Goal: Task Accomplishment & Management: Manage account settings

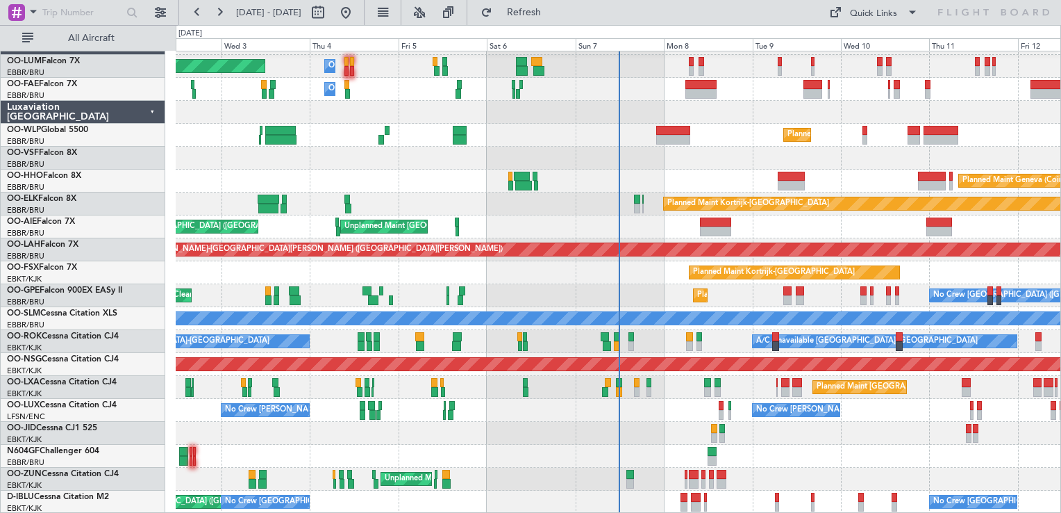
scroll to position [19, 0]
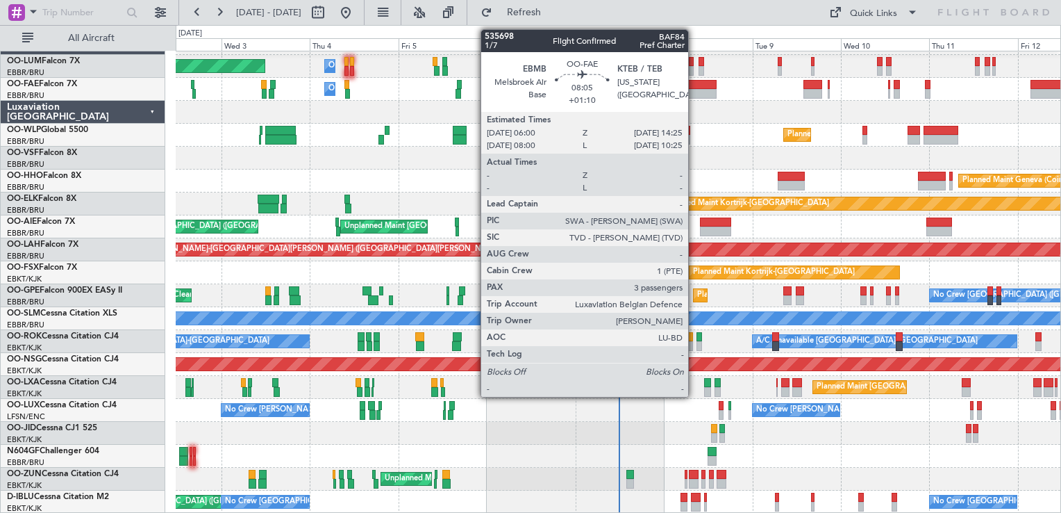
click at [695, 86] on div at bounding box center [701, 85] width 31 height 10
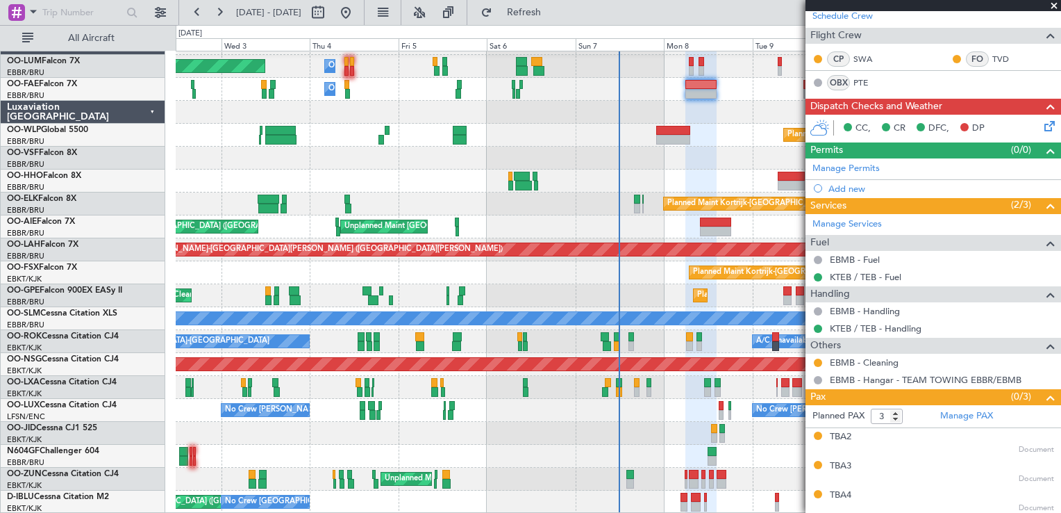
scroll to position [0, 0]
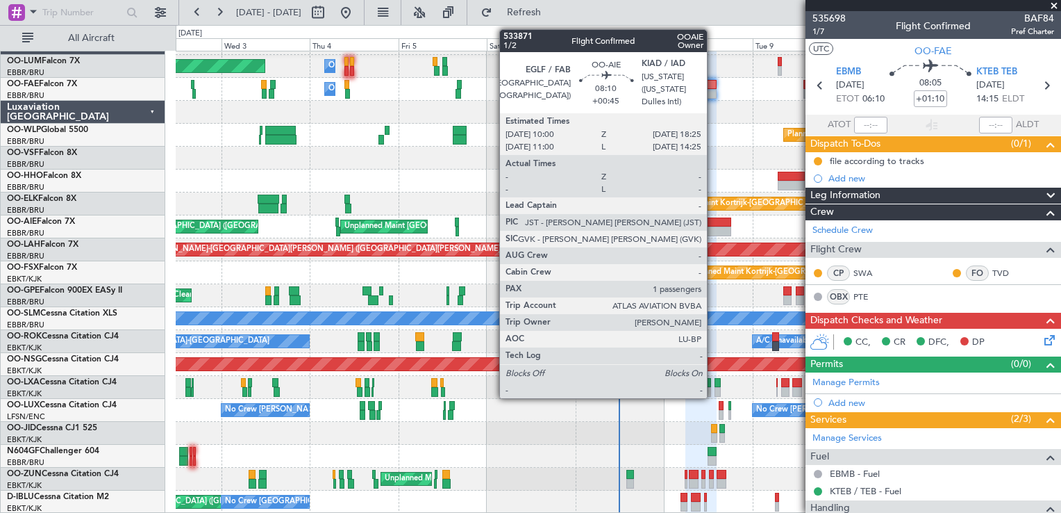
click at [713, 224] on div at bounding box center [715, 222] width 31 height 10
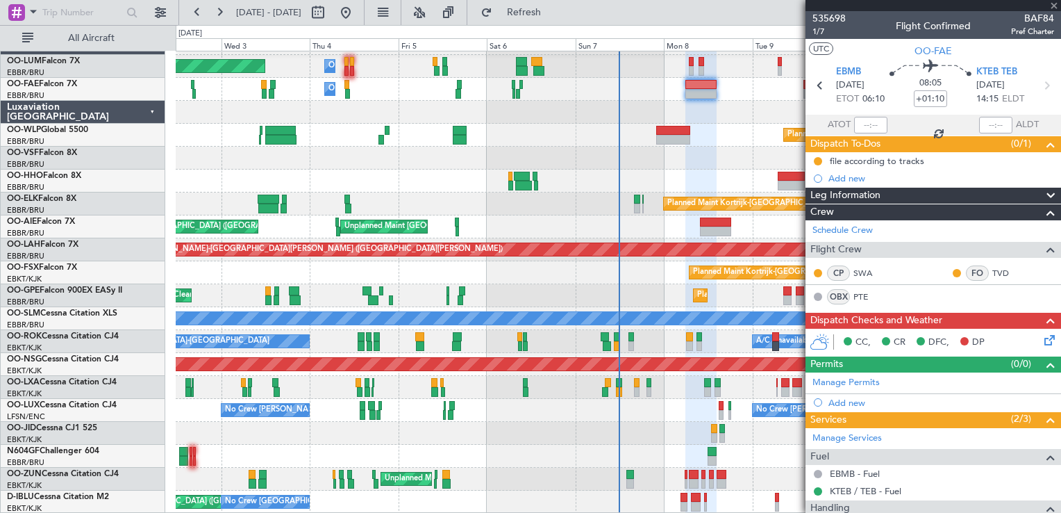
type input "+00:45"
type input "1"
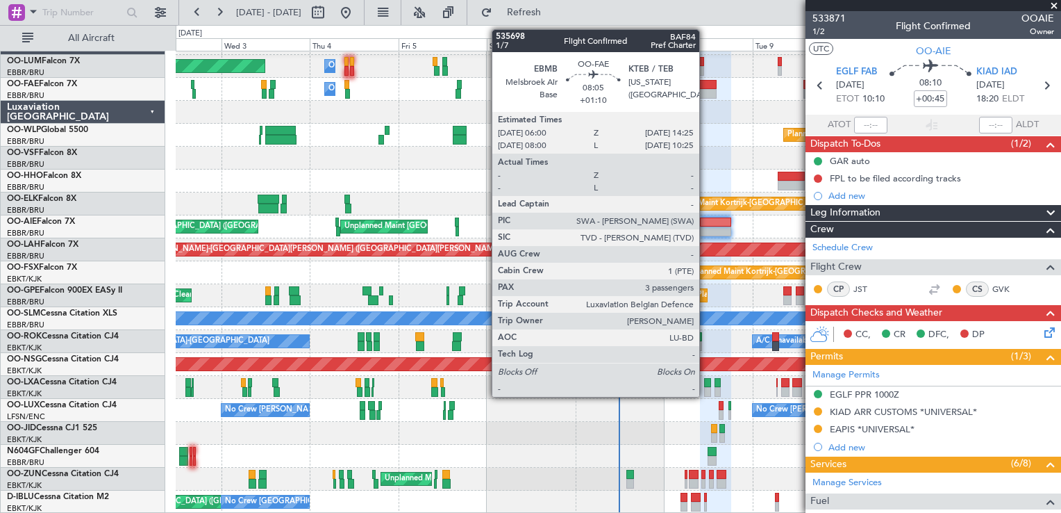
click at [706, 86] on div at bounding box center [701, 85] width 31 height 10
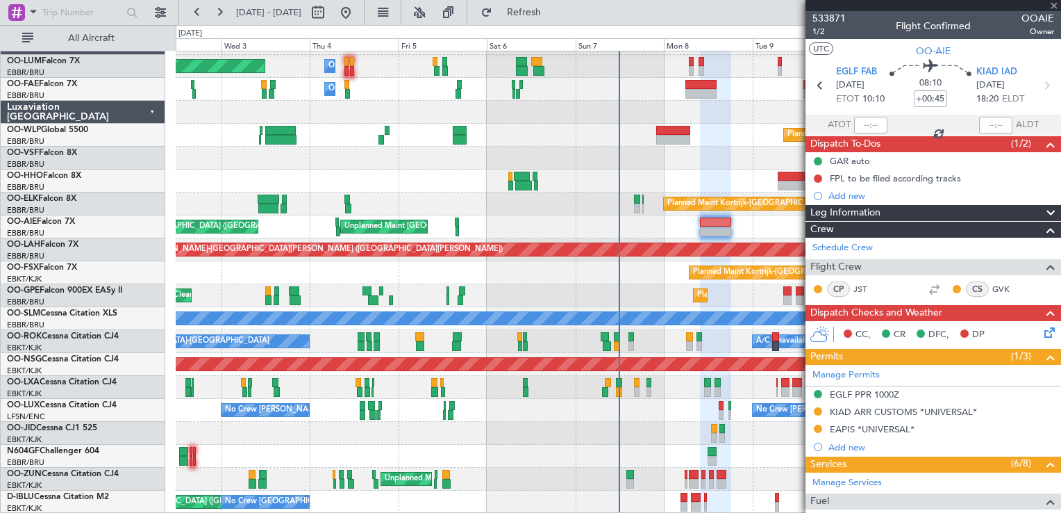
type input "+01:10"
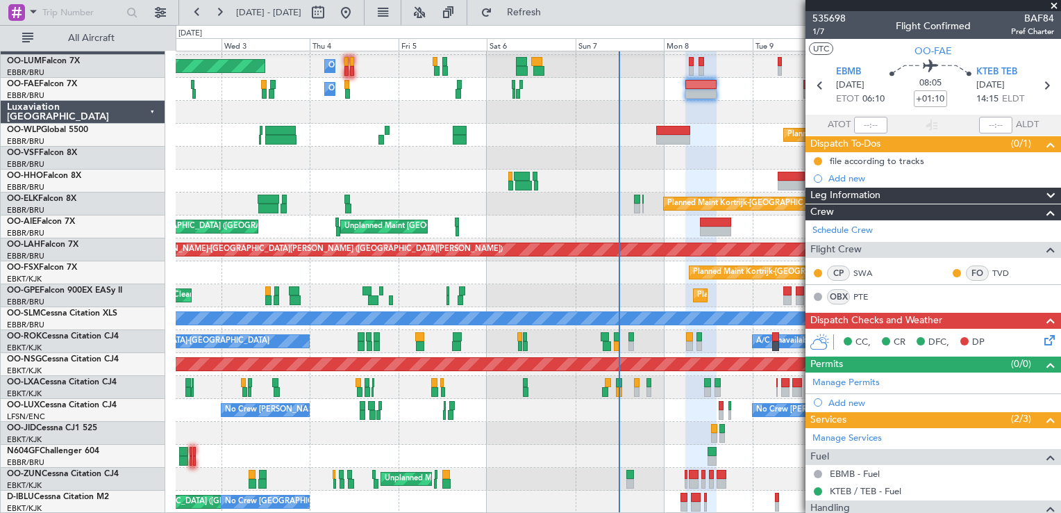
click at [1056, 1] on span at bounding box center [1054, 6] width 14 height 13
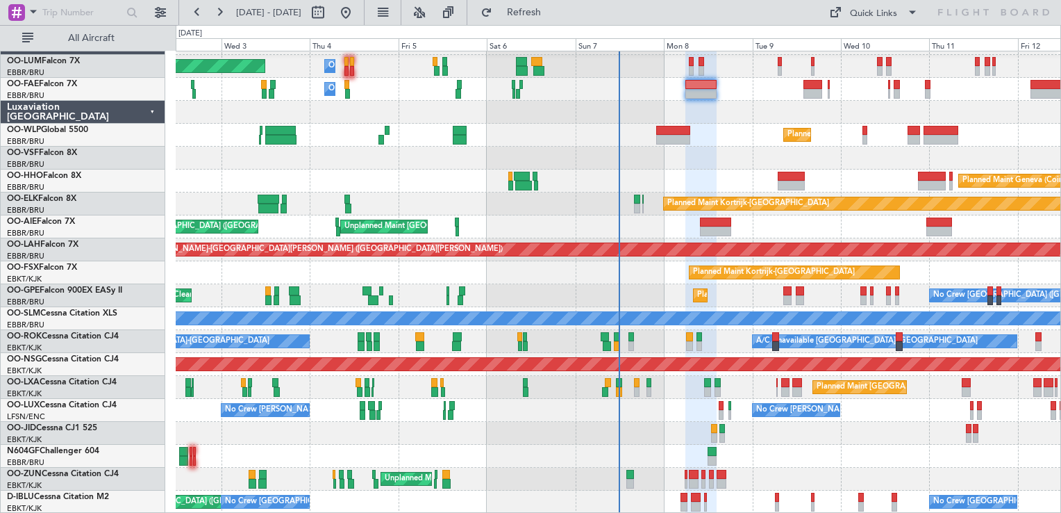
type input "0"
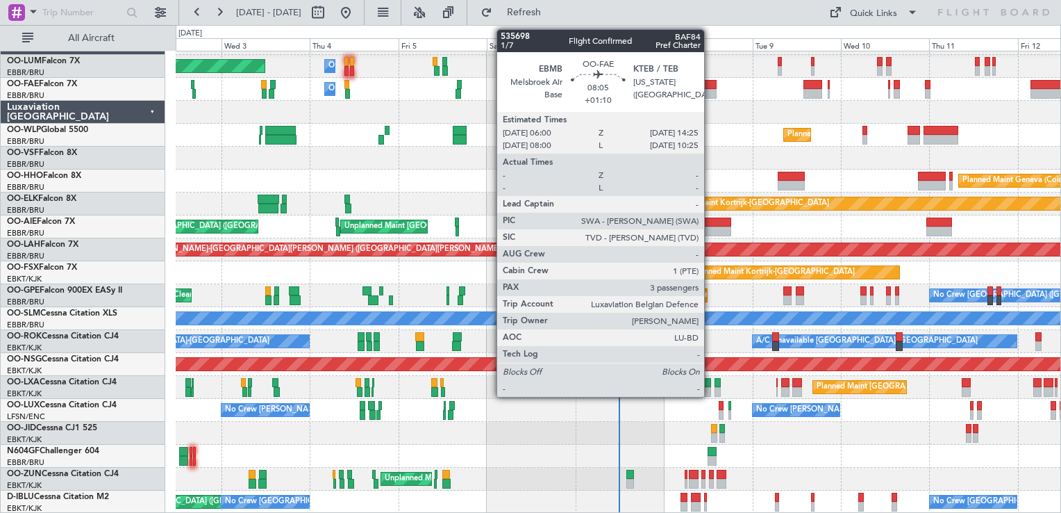
click at [711, 88] on div at bounding box center [701, 85] width 31 height 10
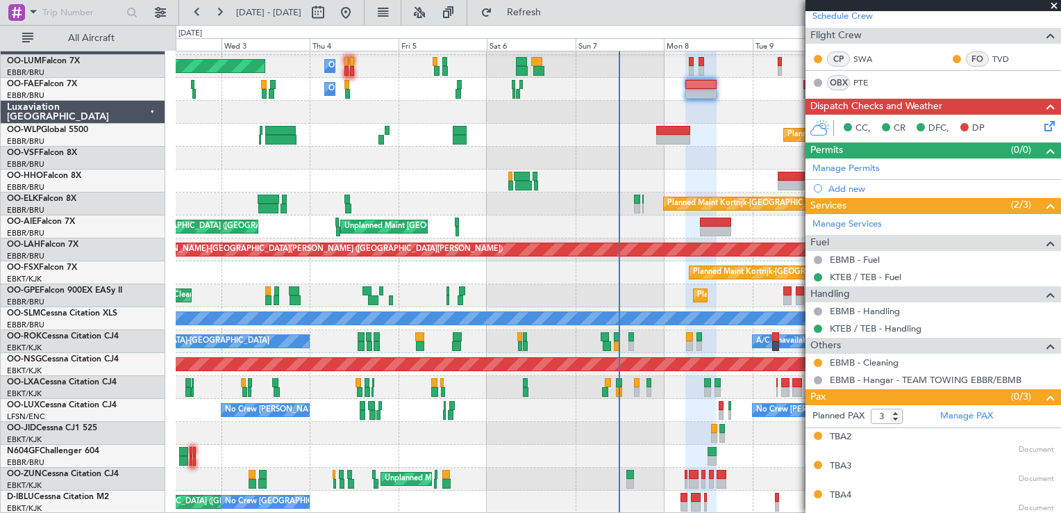
scroll to position [19, 0]
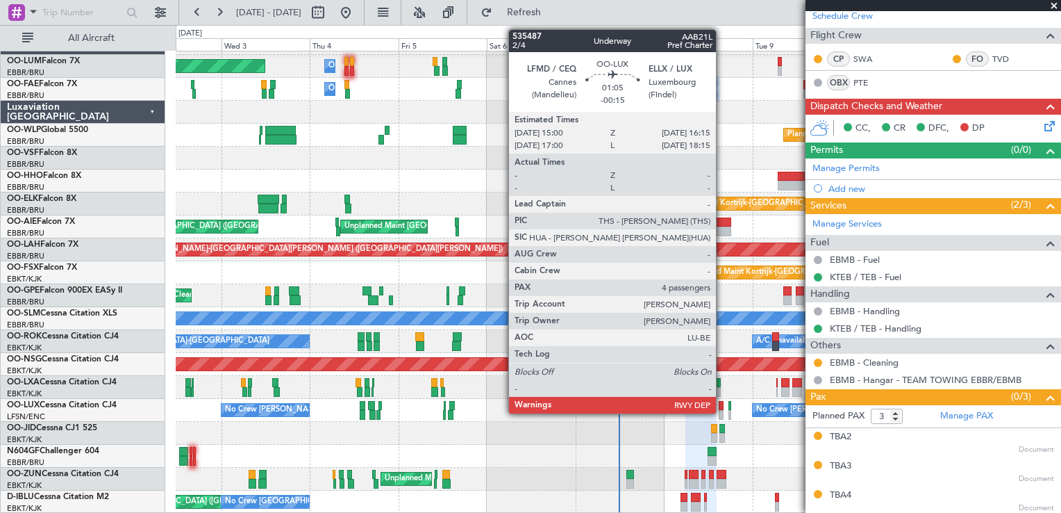
click at [722, 405] on div at bounding box center [721, 406] width 5 height 10
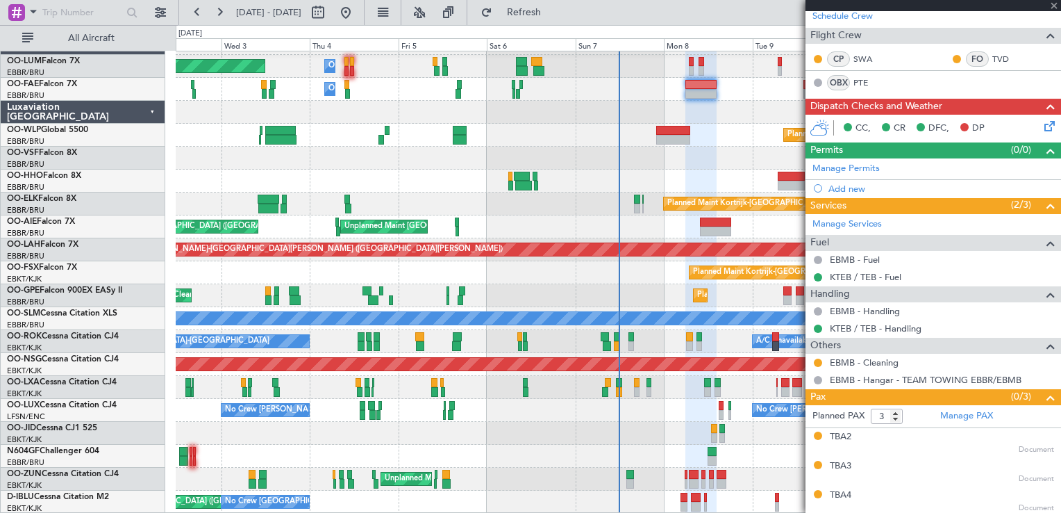
type input "-00:15"
type input "4"
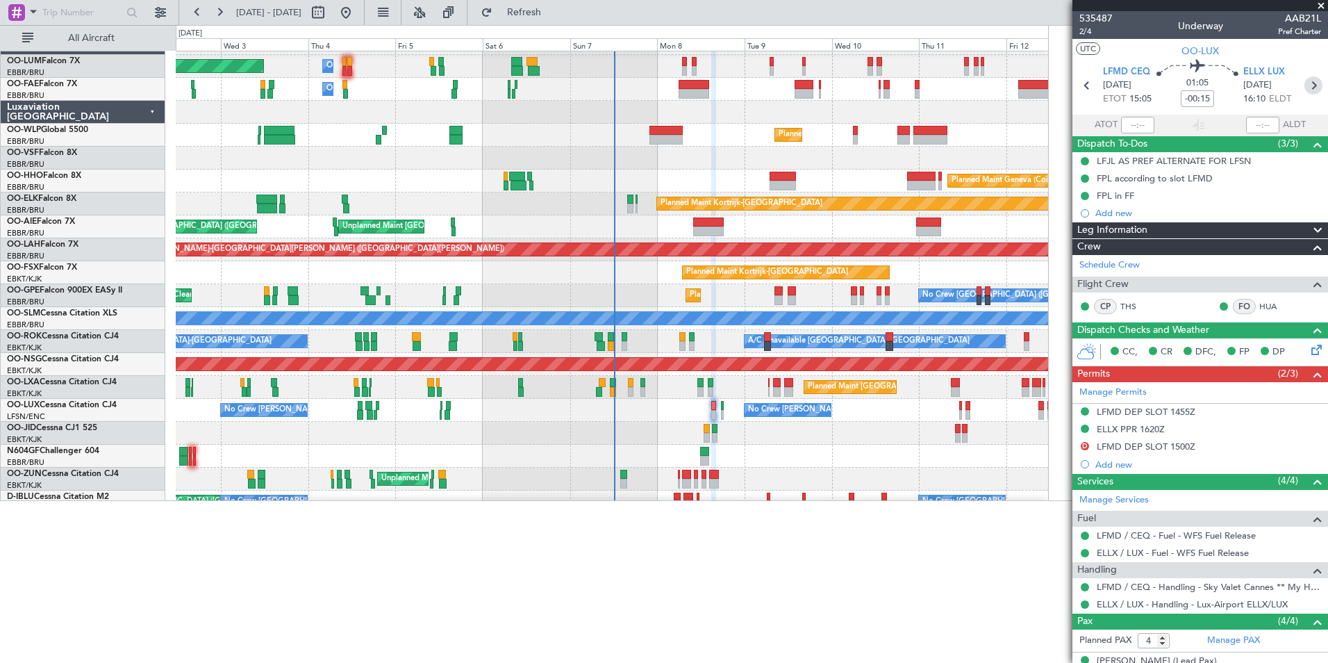
scroll to position [0, 0]
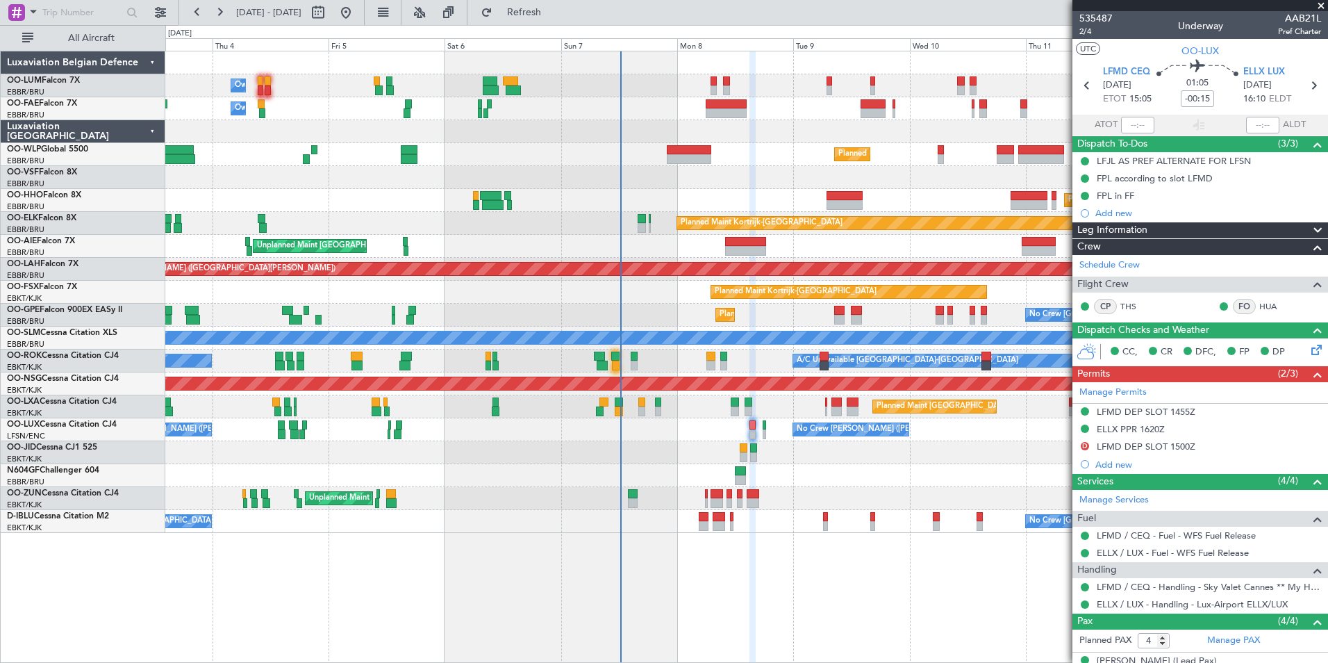
click at [484, 512] on div "Owner Melsbroek Air Base Planned Maint [GEOGRAPHIC_DATA] ([GEOGRAPHIC_DATA]) Ow…" at bounding box center [746, 357] width 1163 height 612
click at [554, 17] on span "Refresh" at bounding box center [524, 13] width 58 height 10
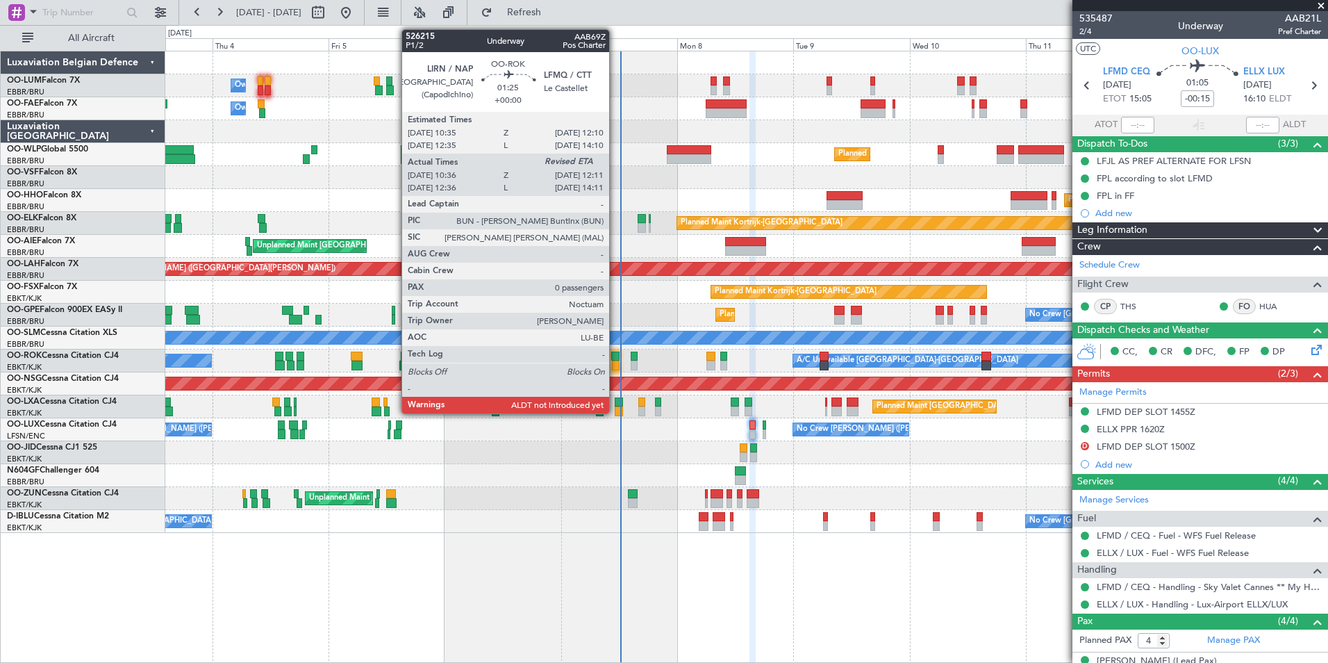
click at [615, 366] on div at bounding box center [616, 366] width 8 height 10
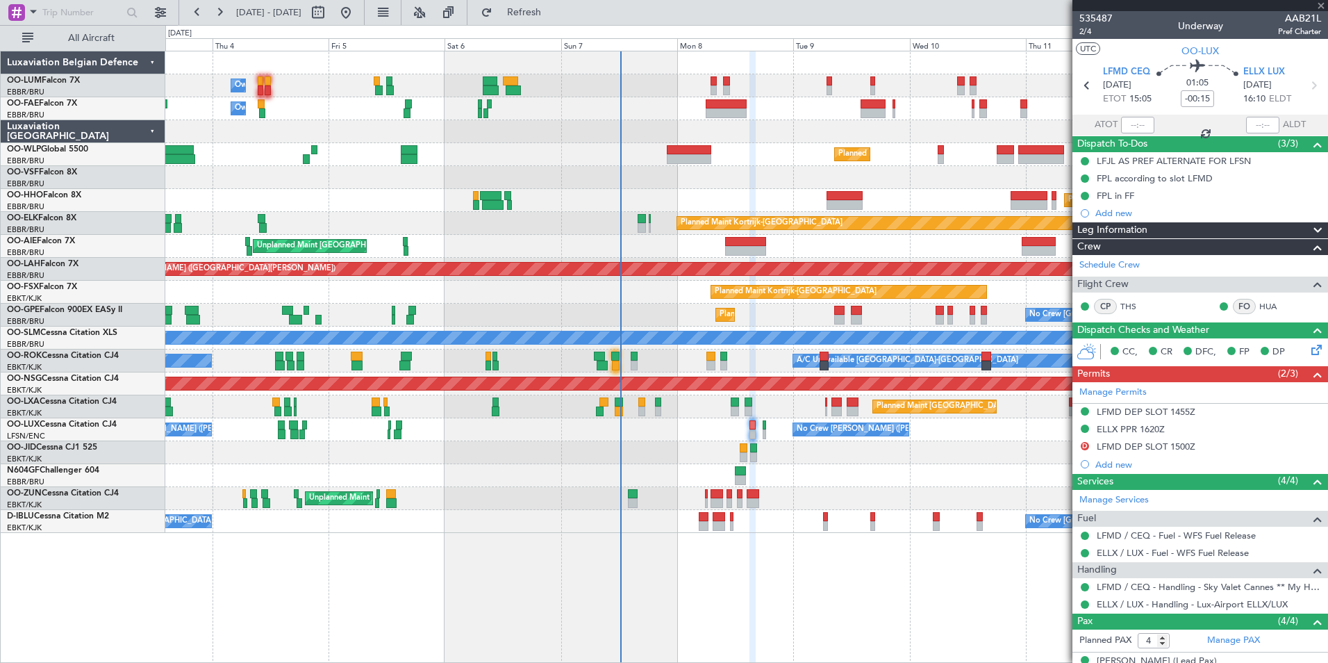
type input "10:41"
type input "0"
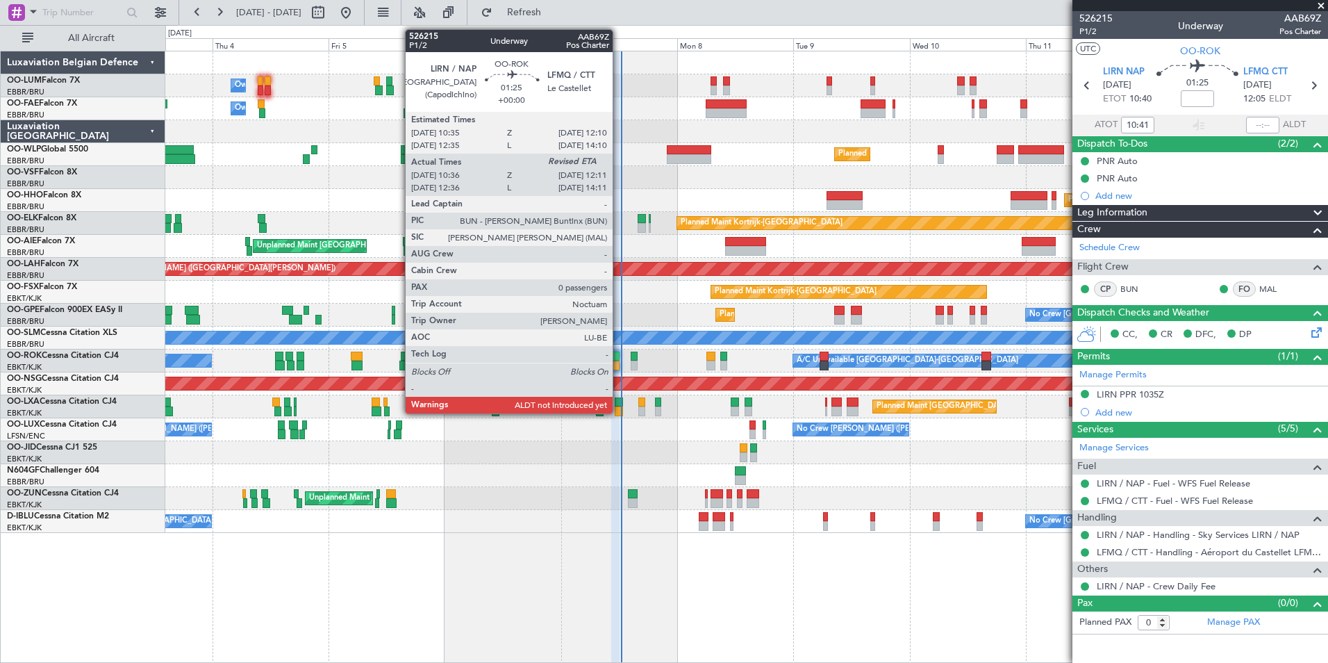
click at [619, 361] on div at bounding box center [616, 366] width 8 height 10
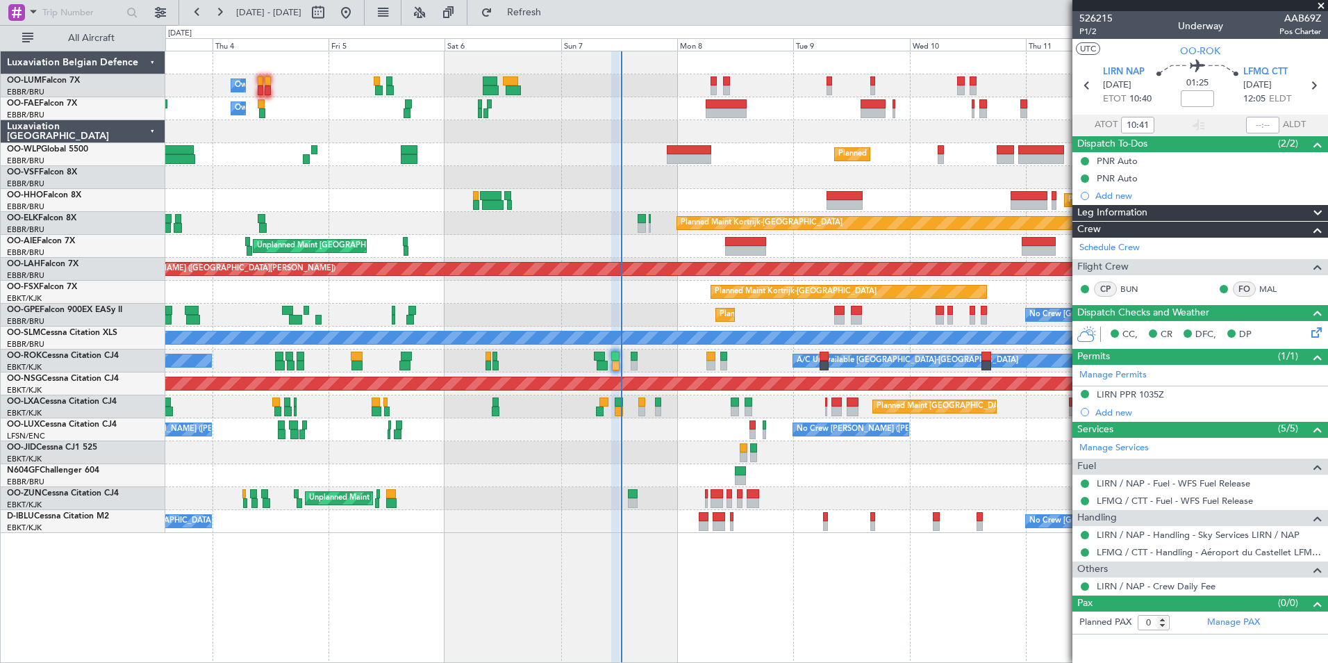
click at [717, 512] on div "Owner Melsbroek Air Base Planned Maint [GEOGRAPHIC_DATA] ([GEOGRAPHIC_DATA]) Ow…" at bounding box center [746, 357] width 1163 height 612
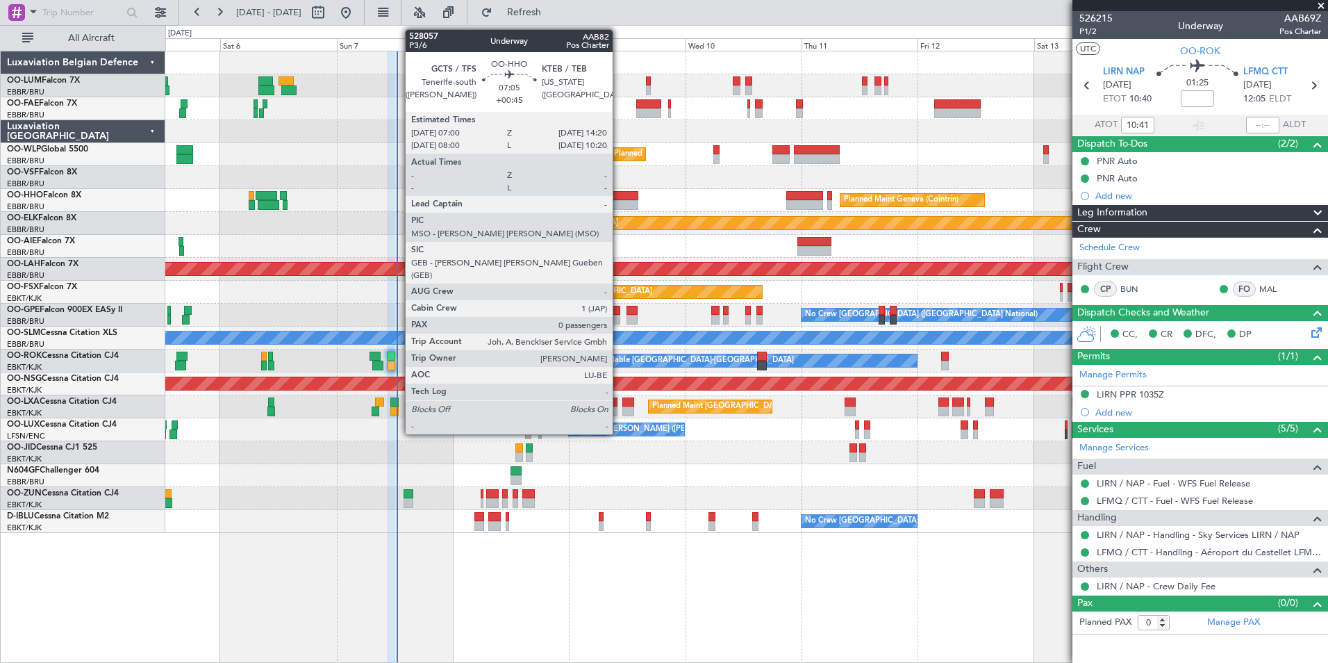
click at [619, 202] on div at bounding box center [620, 205] width 36 height 10
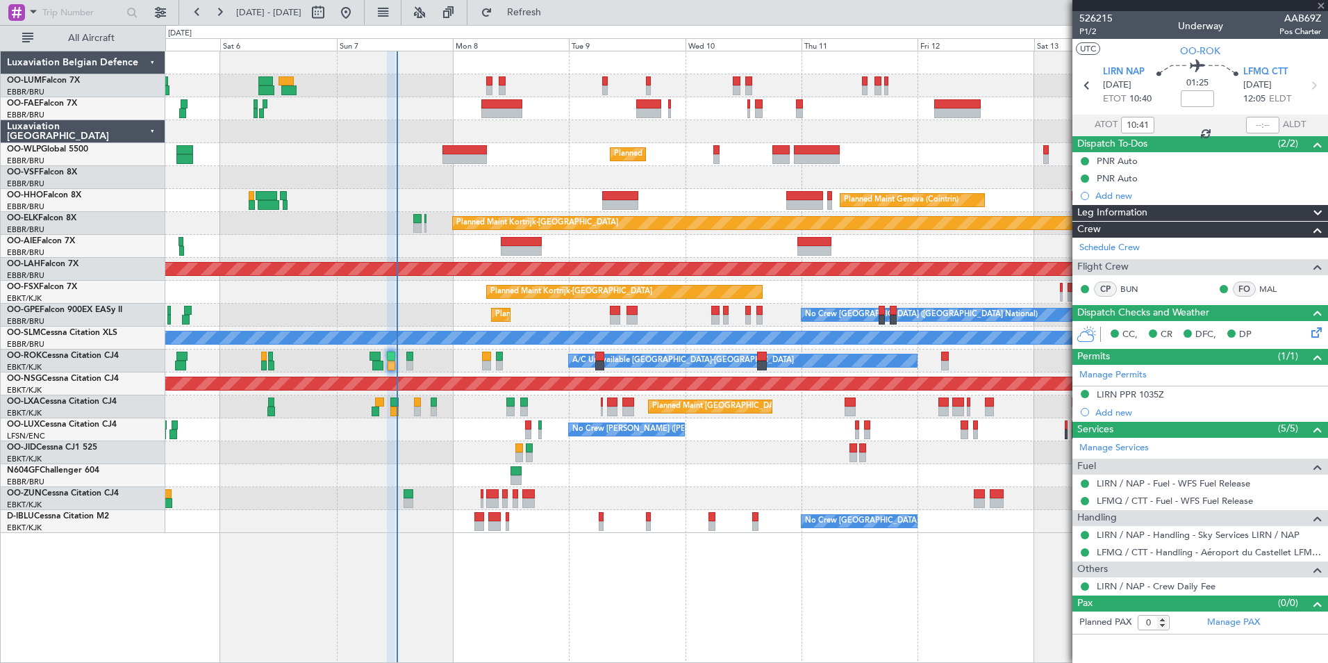
type input "+00:45"
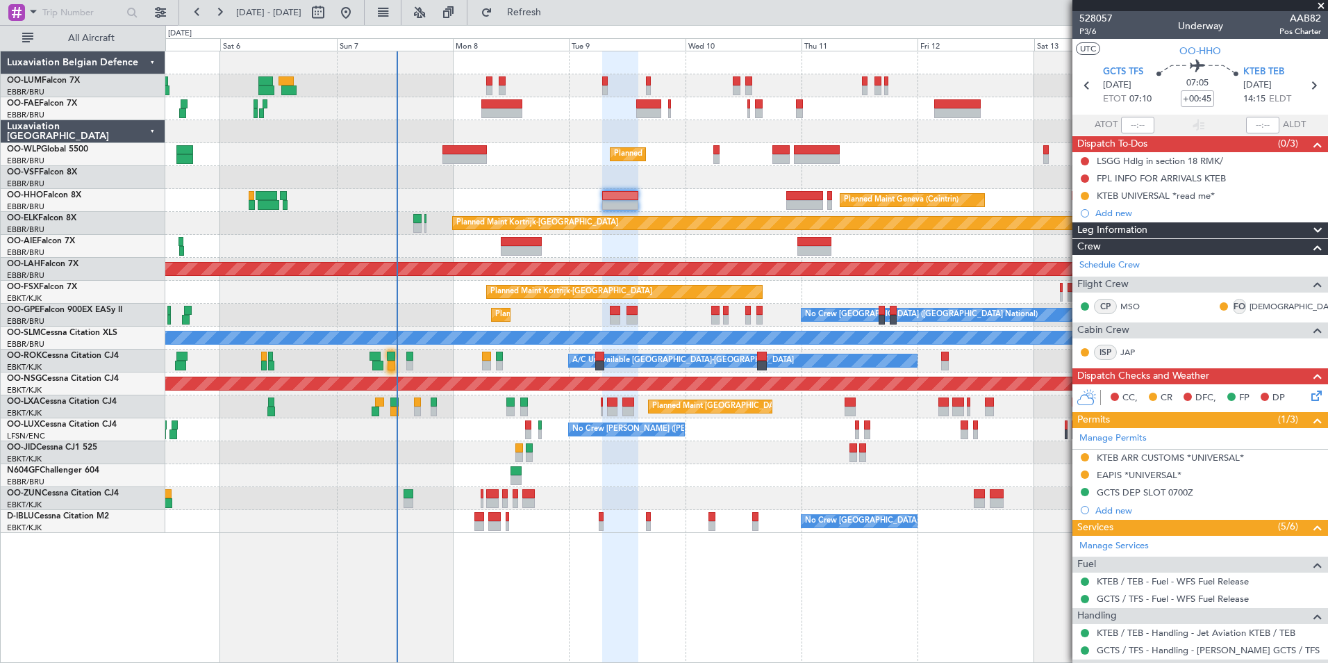
click at [638, 197] on div "Planned Maint Geneva (Cointrin)" at bounding box center [746, 200] width 1162 height 23
click at [1061, 35] on span "P3/6" at bounding box center [1095, 32] width 33 height 12
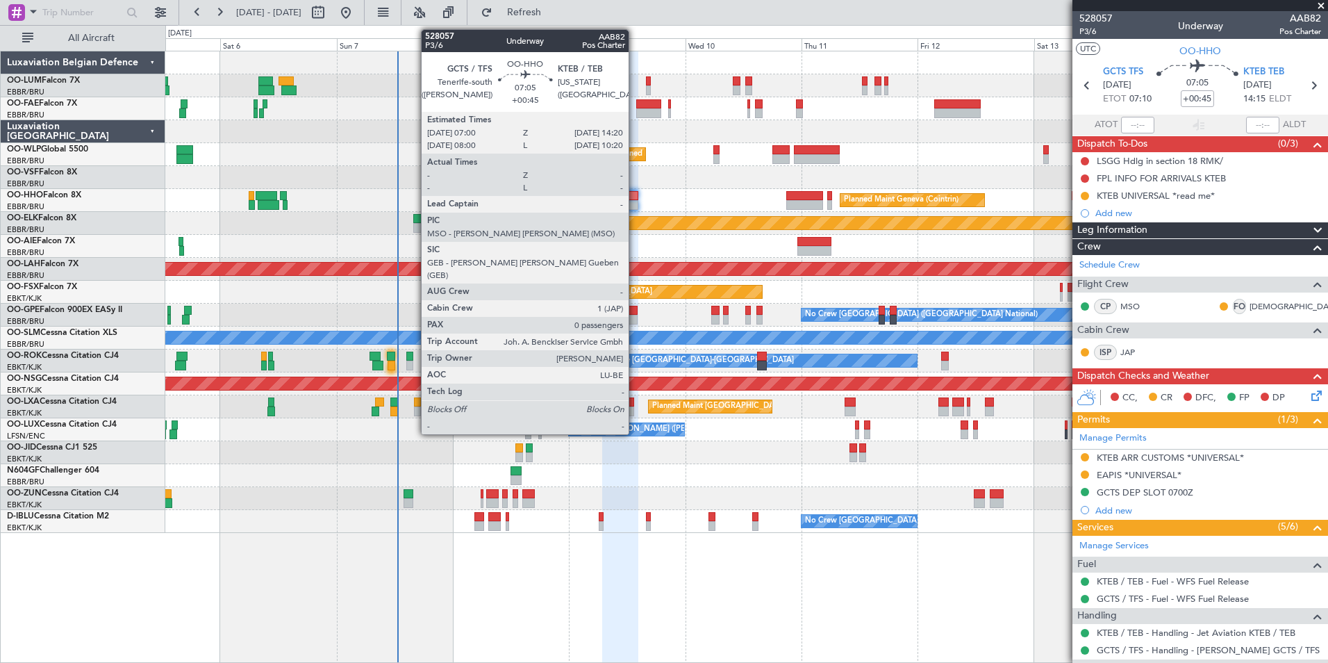
click at [635, 199] on div at bounding box center [620, 196] width 36 height 10
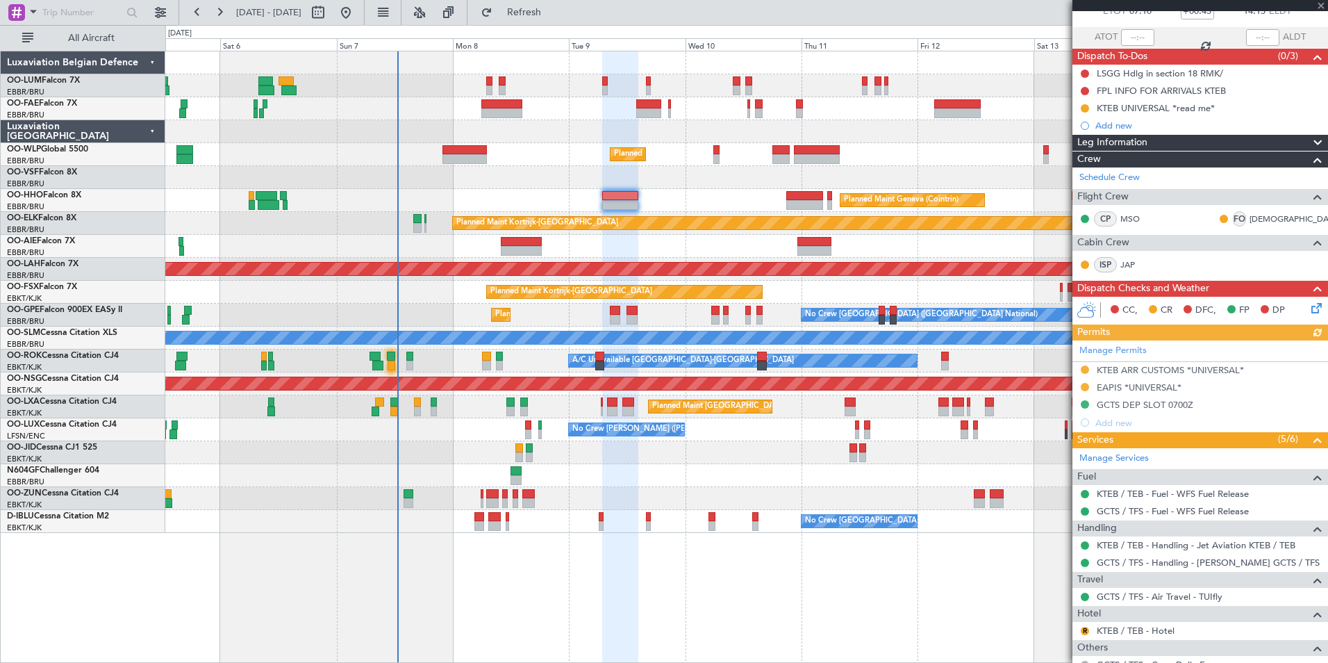
scroll to position [154, 0]
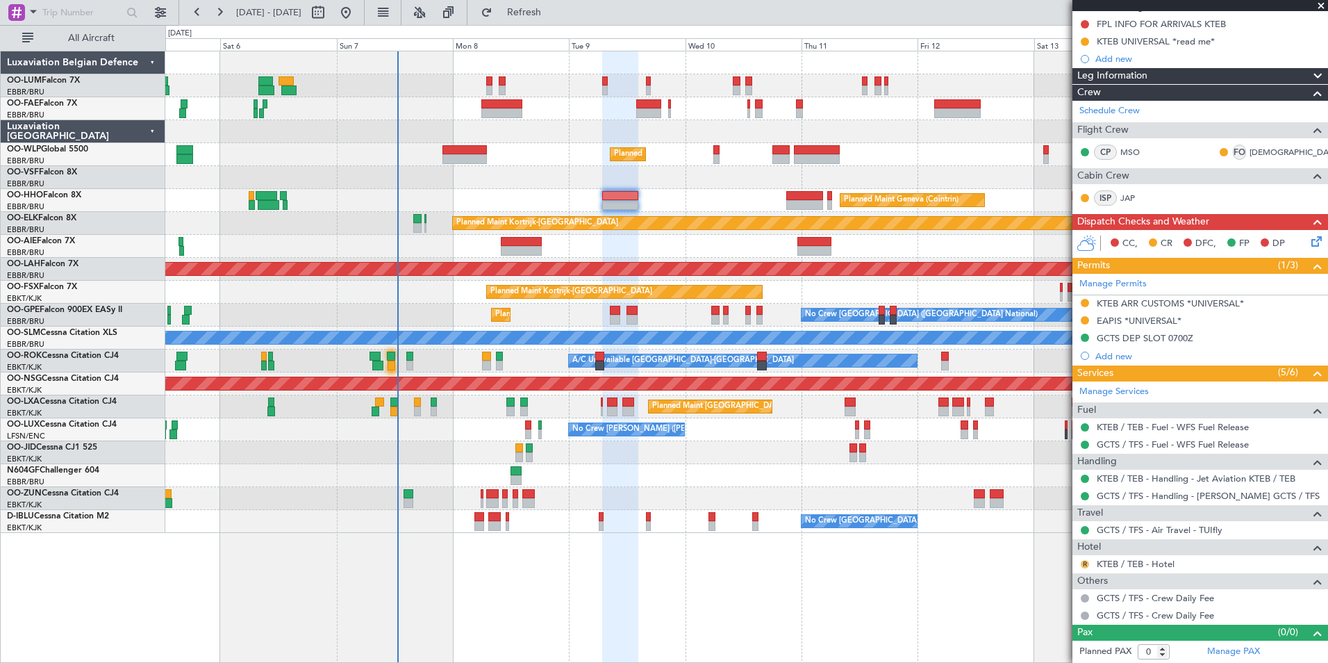
click at [1061, 512] on button "R" at bounding box center [1085, 564] width 8 height 8
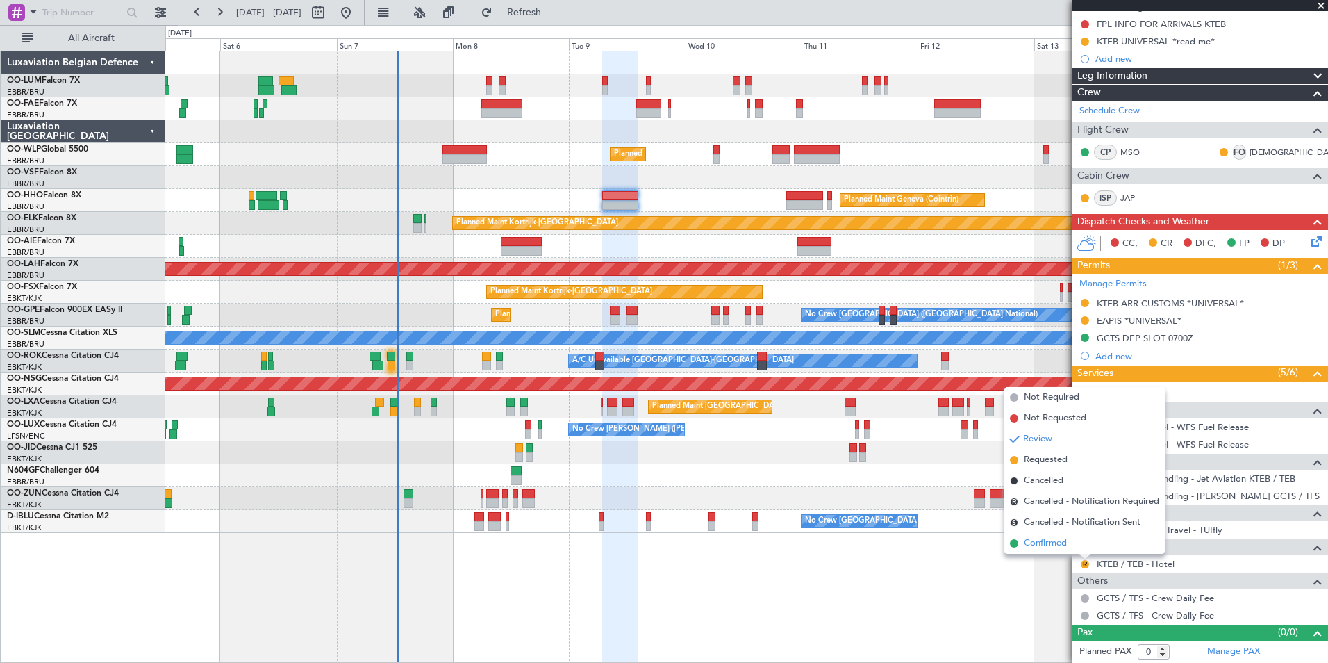
click at [1026, 512] on span "Confirmed" at bounding box center [1045, 543] width 43 height 14
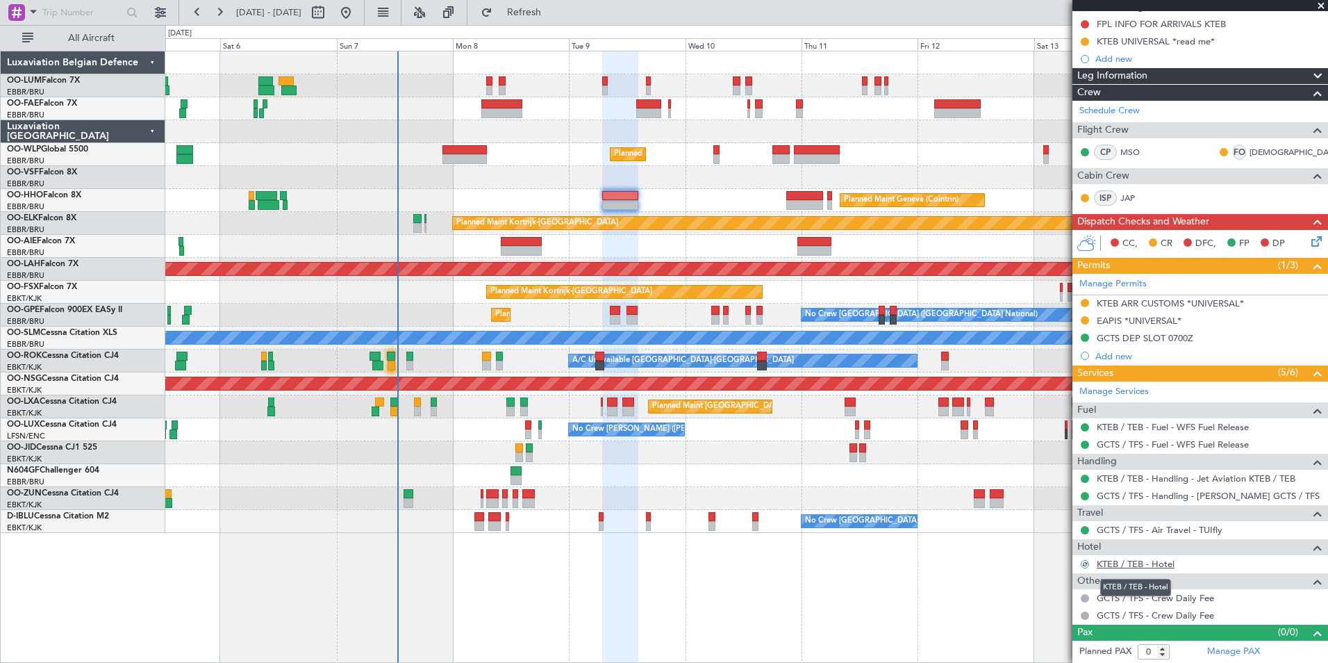
click at [1061, 512] on link "KTEB / TEB - Hotel" at bounding box center [1136, 564] width 78 height 12
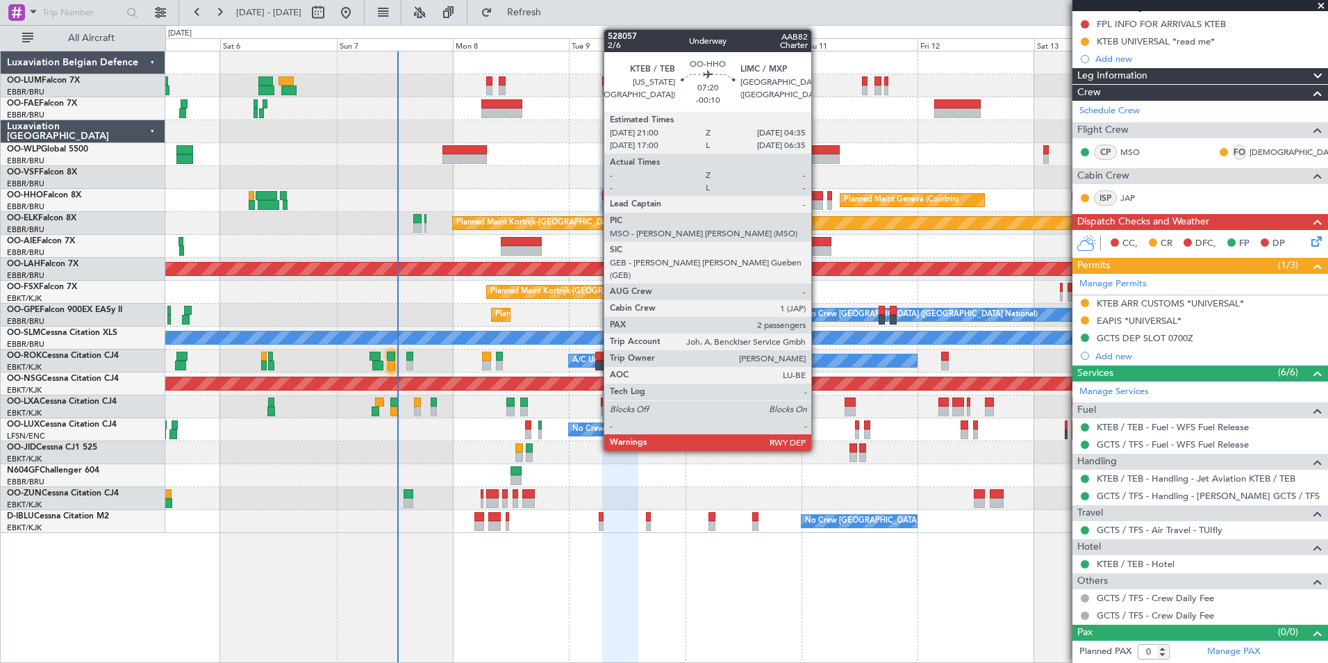
click at [818, 202] on div at bounding box center [804, 205] width 37 height 10
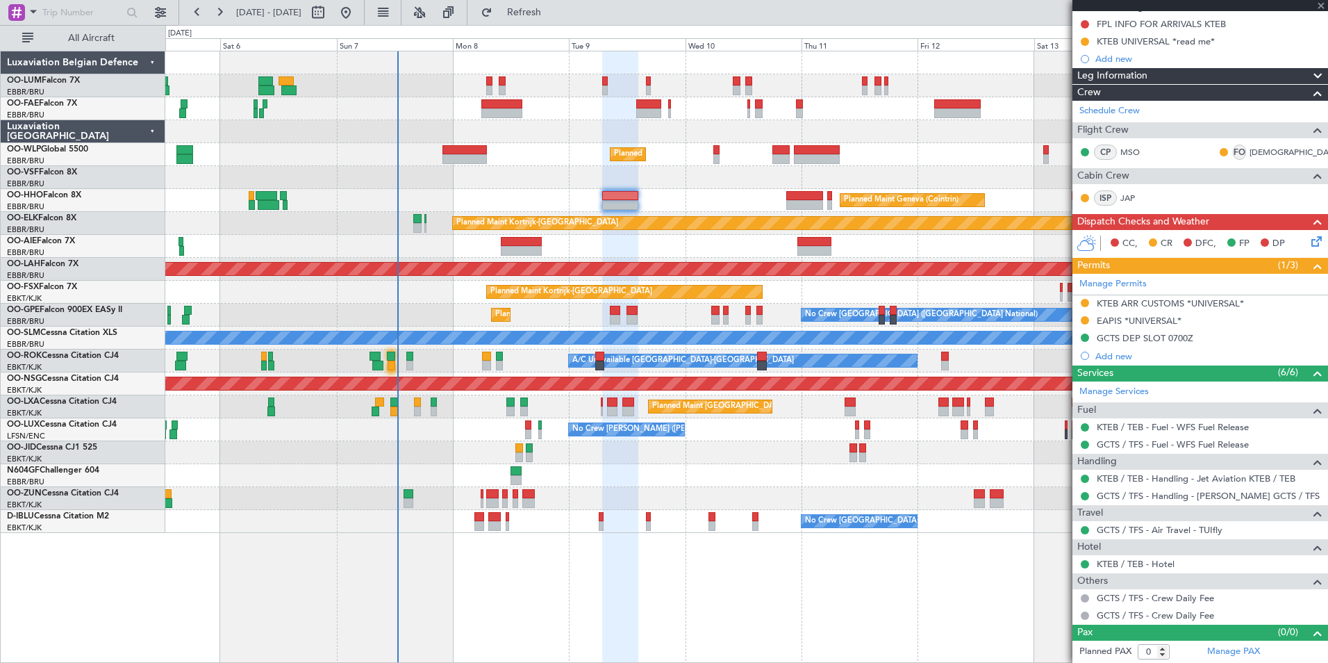
type input "-00:10"
type input "2"
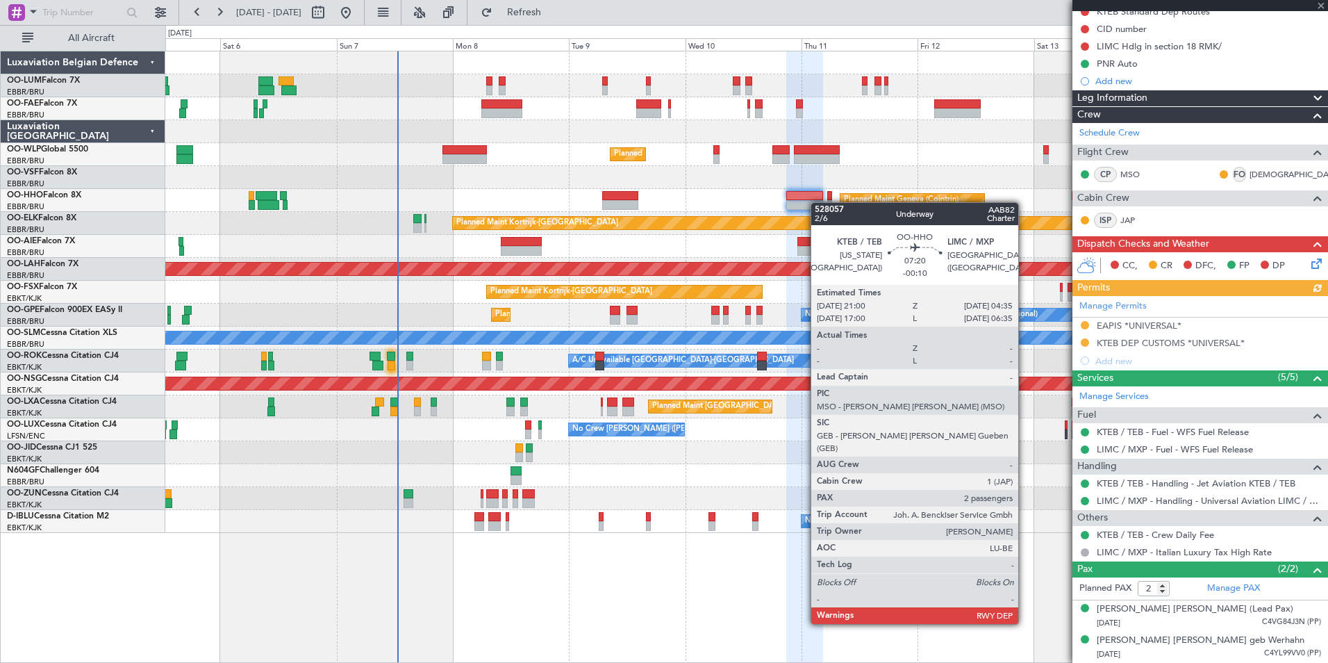
scroll to position [0, 0]
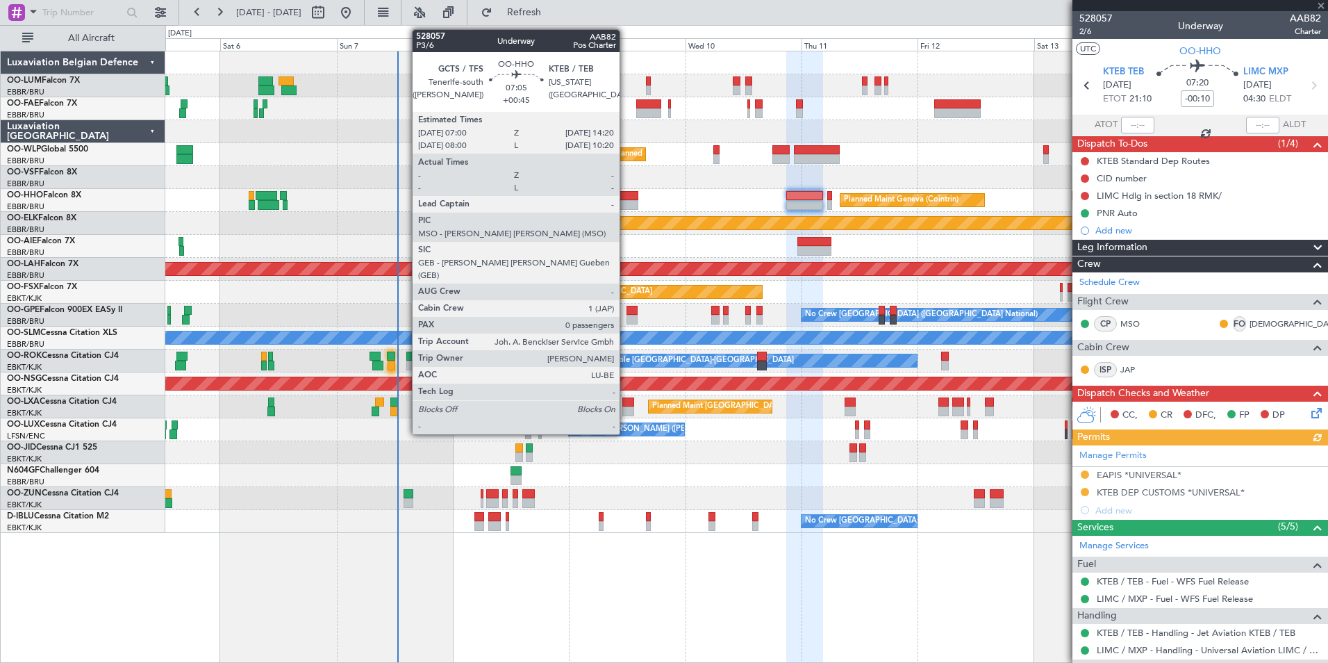
click at [626, 201] on div at bounding box center [620, 205] width 36 height 10
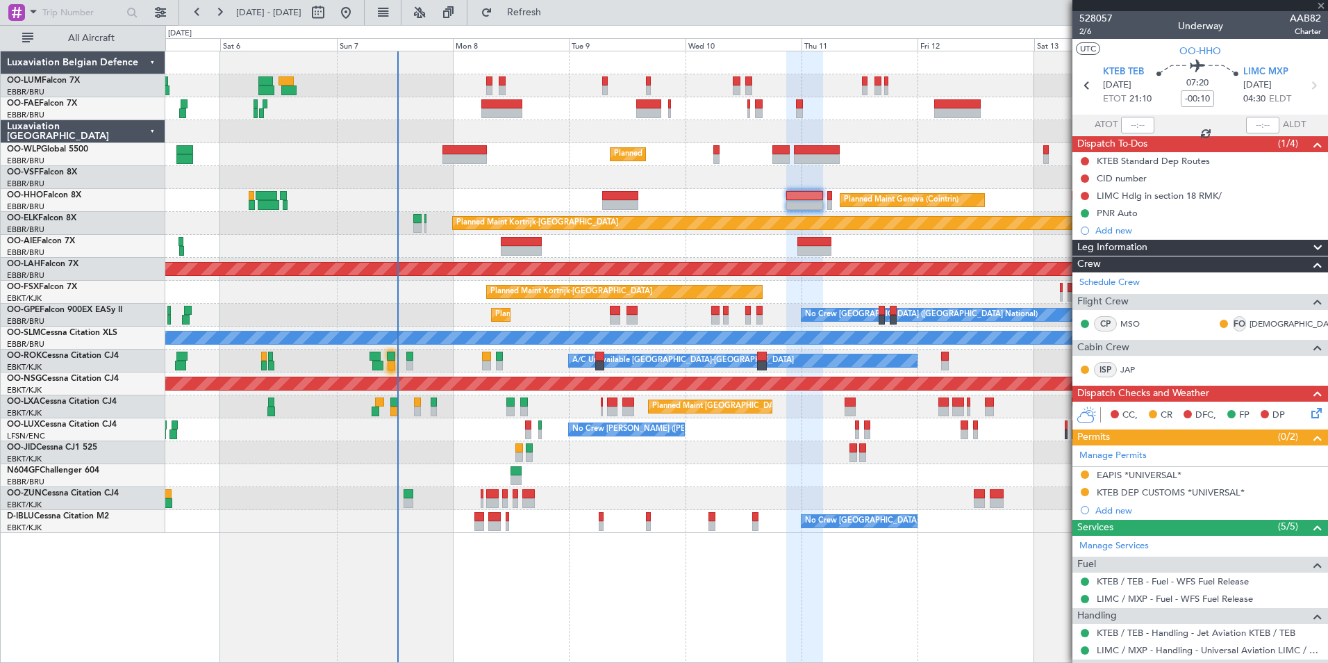
type input "+00:45"
type input "0"
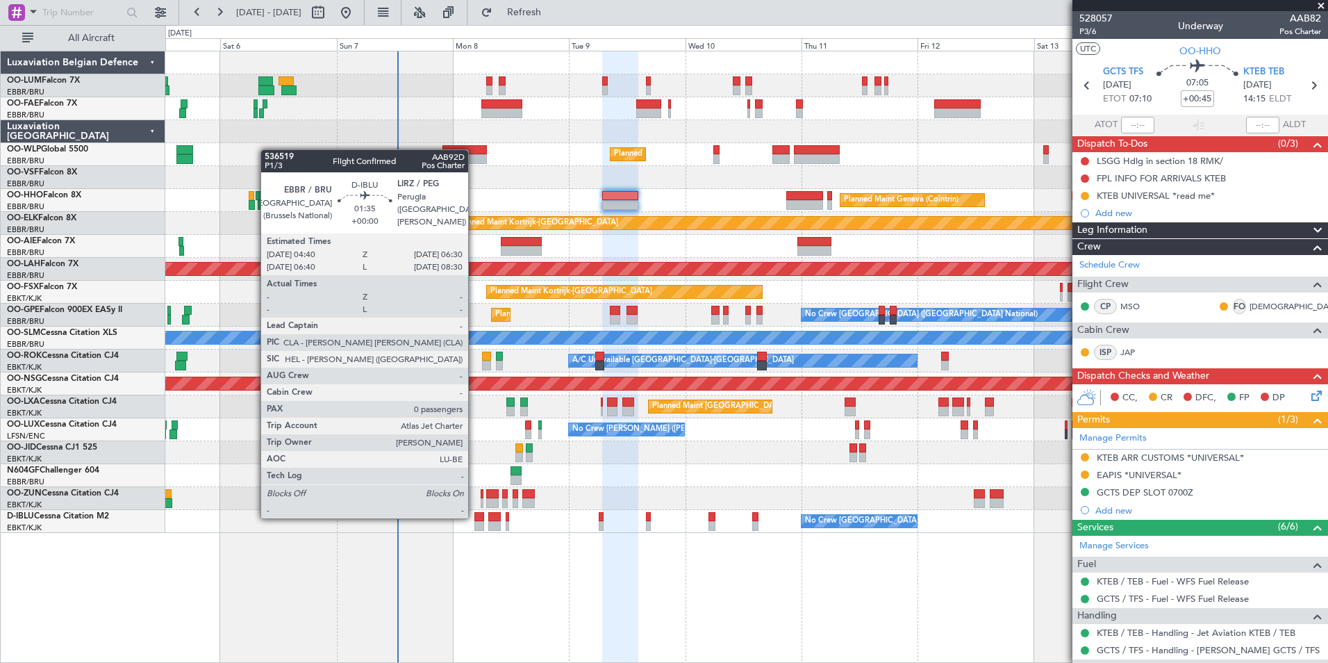
click at [474, 512] on div at bounding box center [478, 517] width 9 height 10
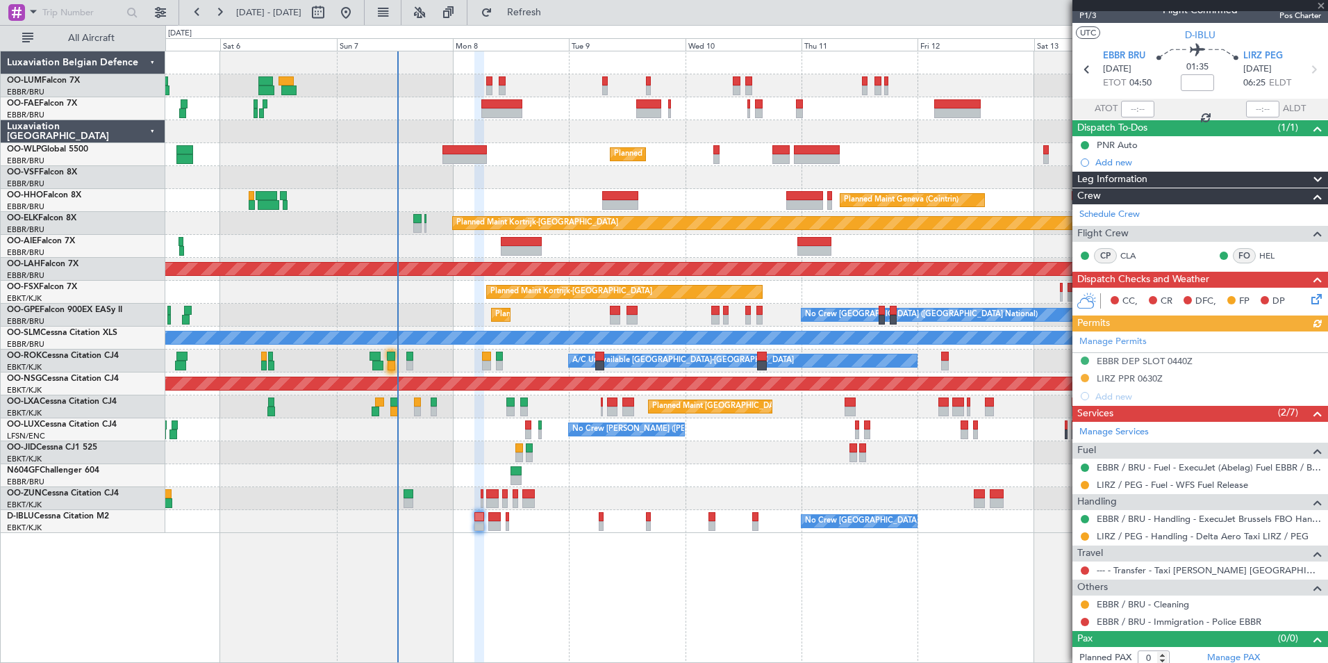
scroll to position [22, 0]
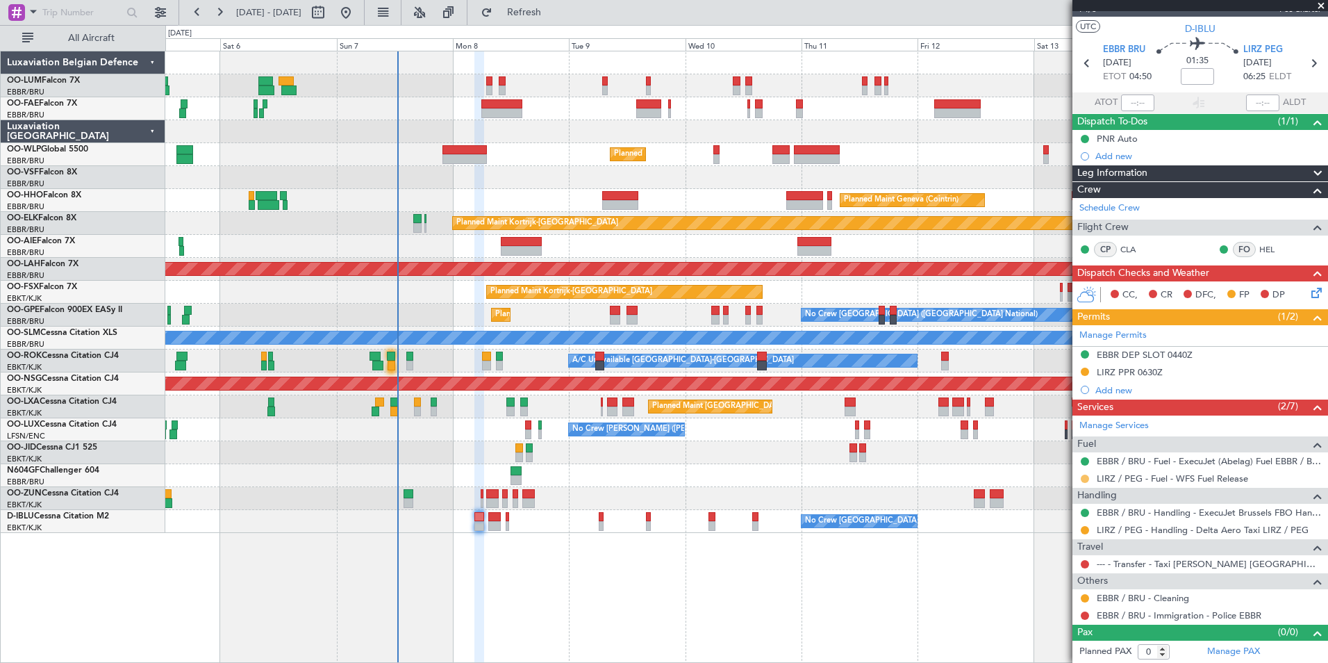
click at [1061, 477] on button at bounding box center [1085, 478] width 8 height 8
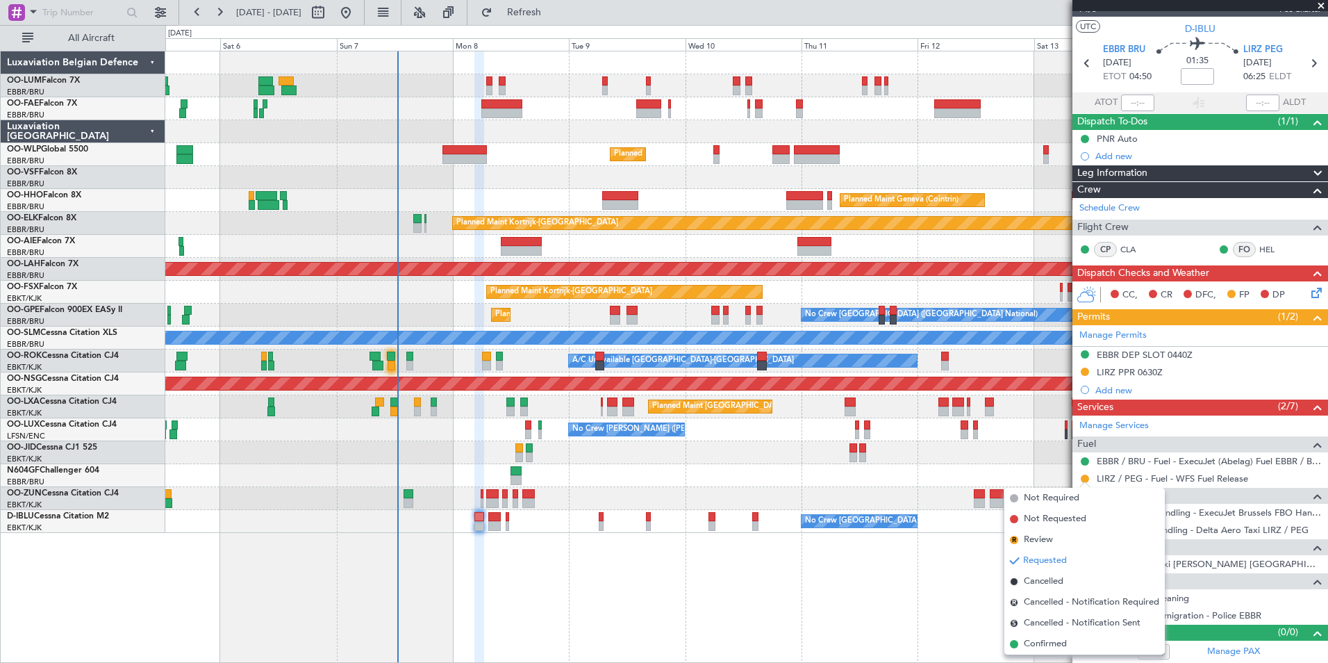
drag, startPoint x: 1052, startPoint y: 646, endPoint x: 993, endPoint y: 624, distance: 62.8
click at [1047, 512] on span "Confirmed" at bounding box center [1045, 644] width 43 height 14
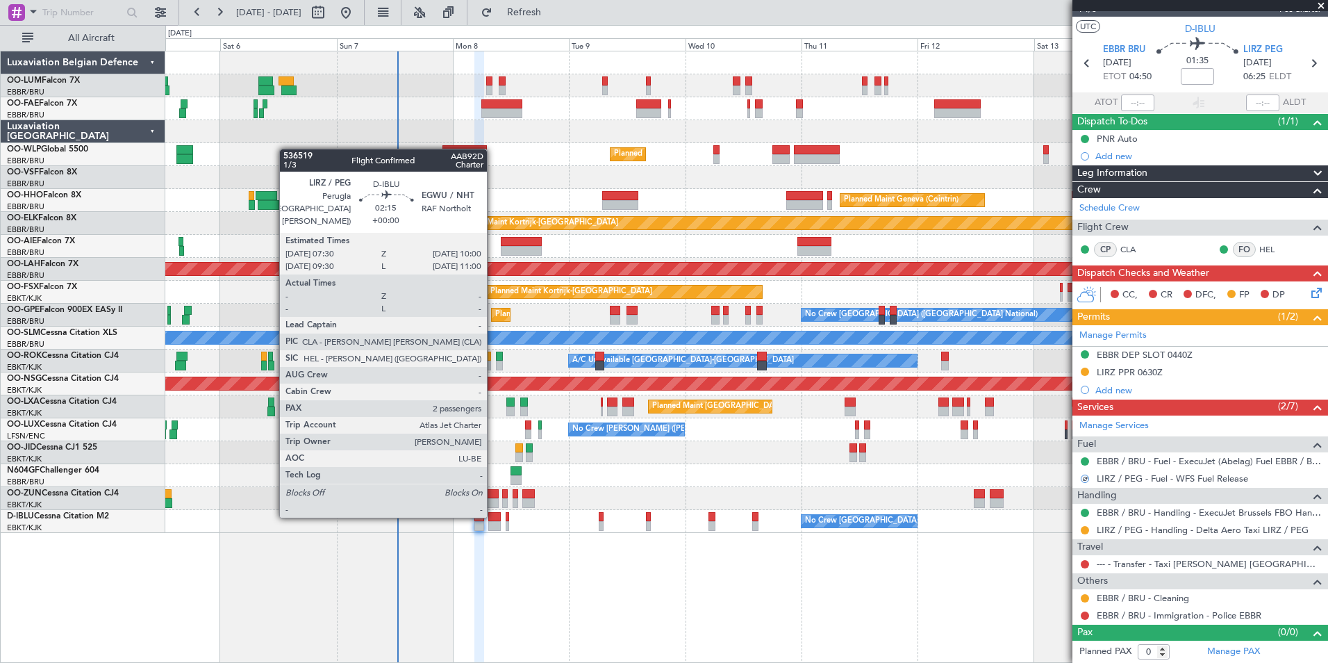
click at [493, 512] on div at bounding box center [494, 517] width 13 height 10
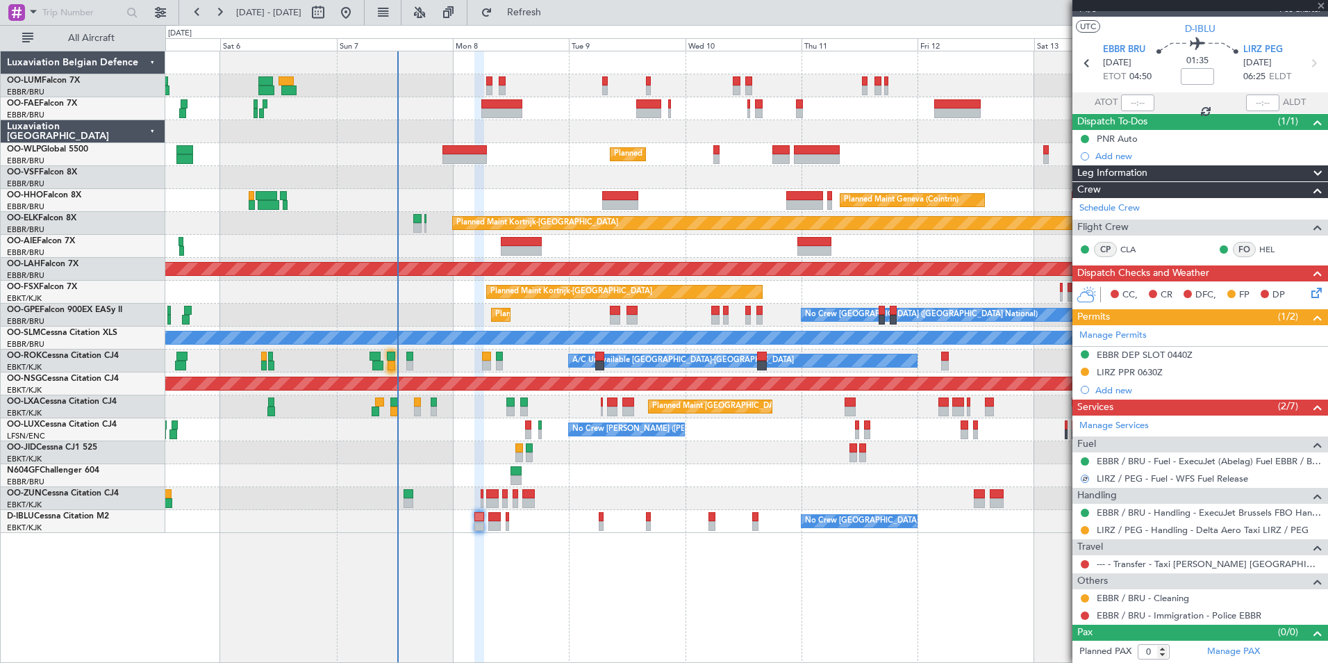
type input "2"
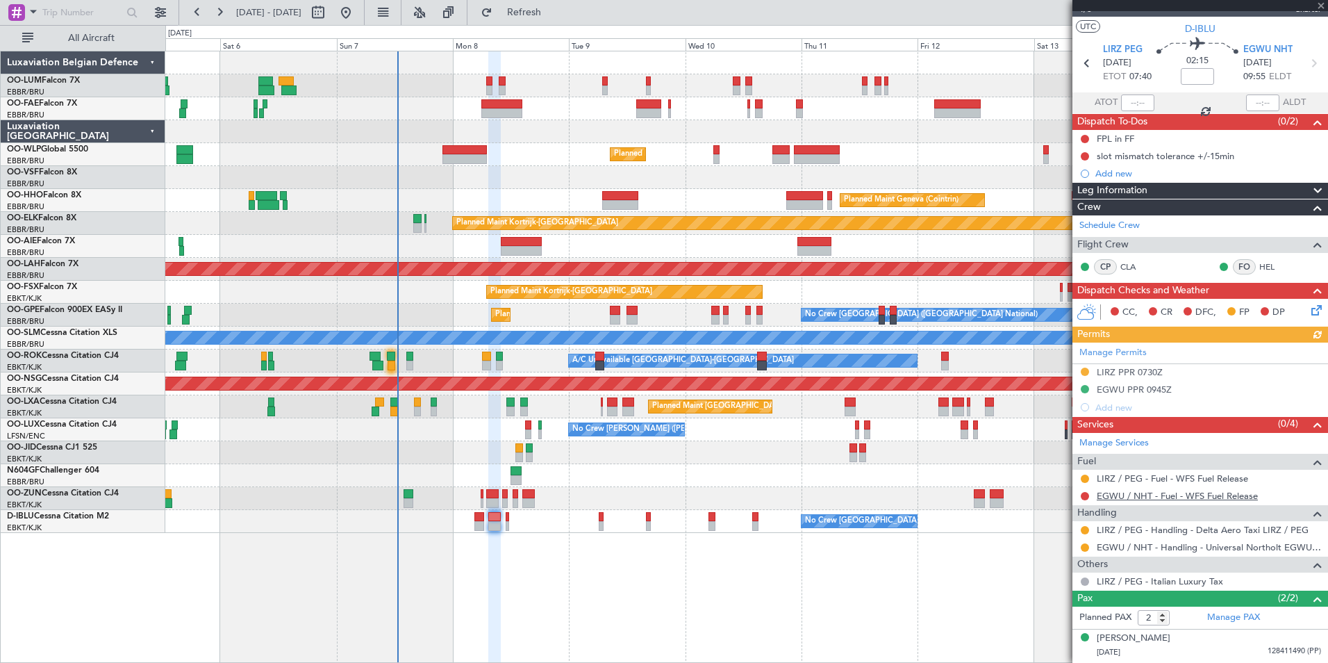
scroll to position [0, 0]
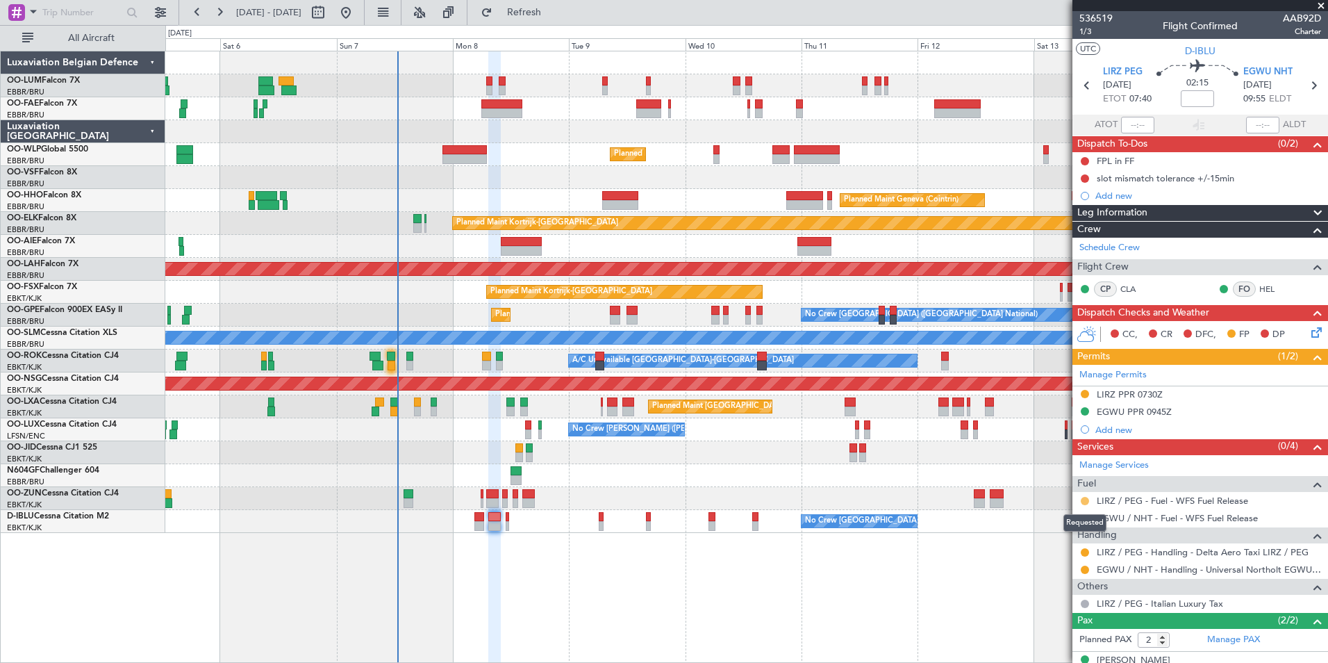
click at [1061, 502] on button at bounding box center [1085, 501] width 8 height 8
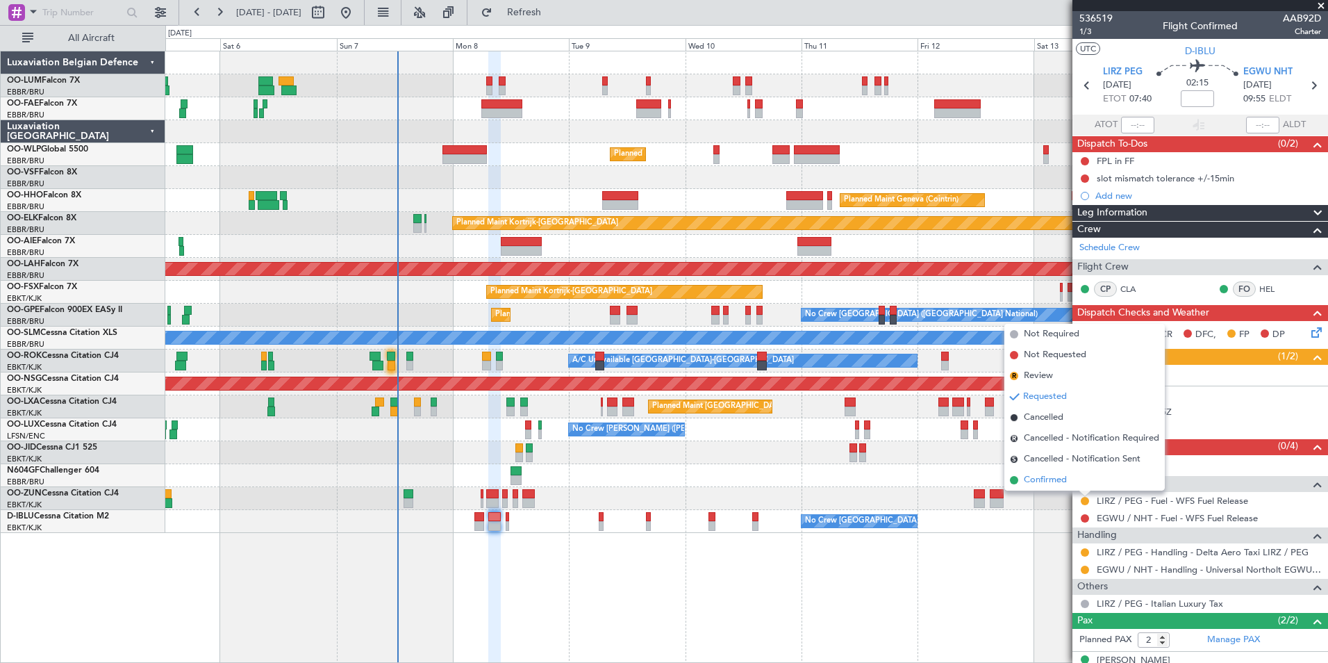
click at [1049, 479] on span "Confirmed" at bounding box center [1045, 480] width 43 height 14
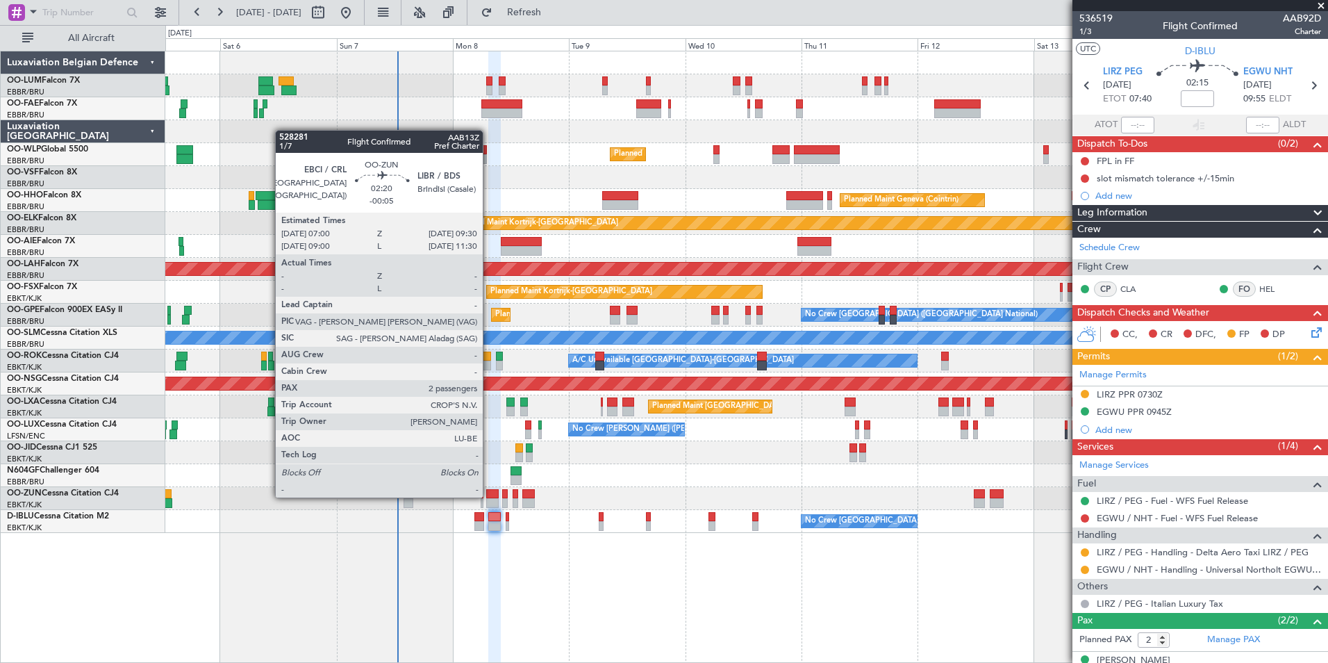
click at [489, 496] on div at bounding box center [492, 494] width 13 height 10
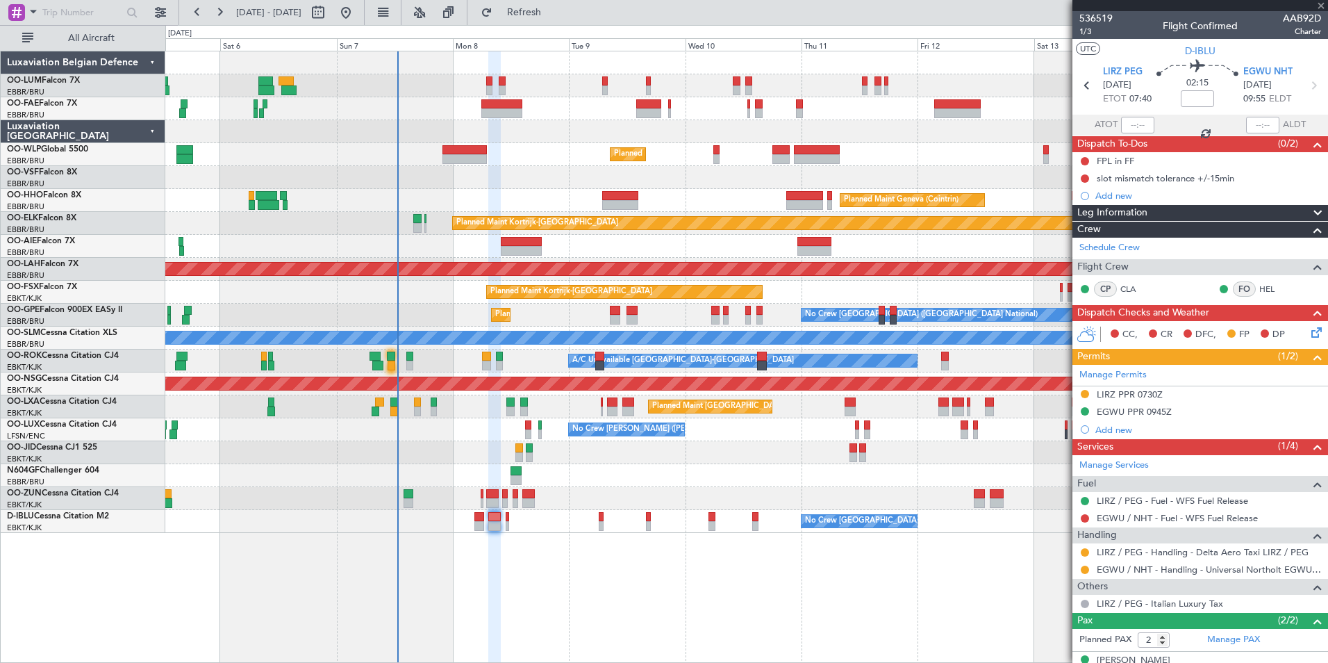
type input "-00:05"
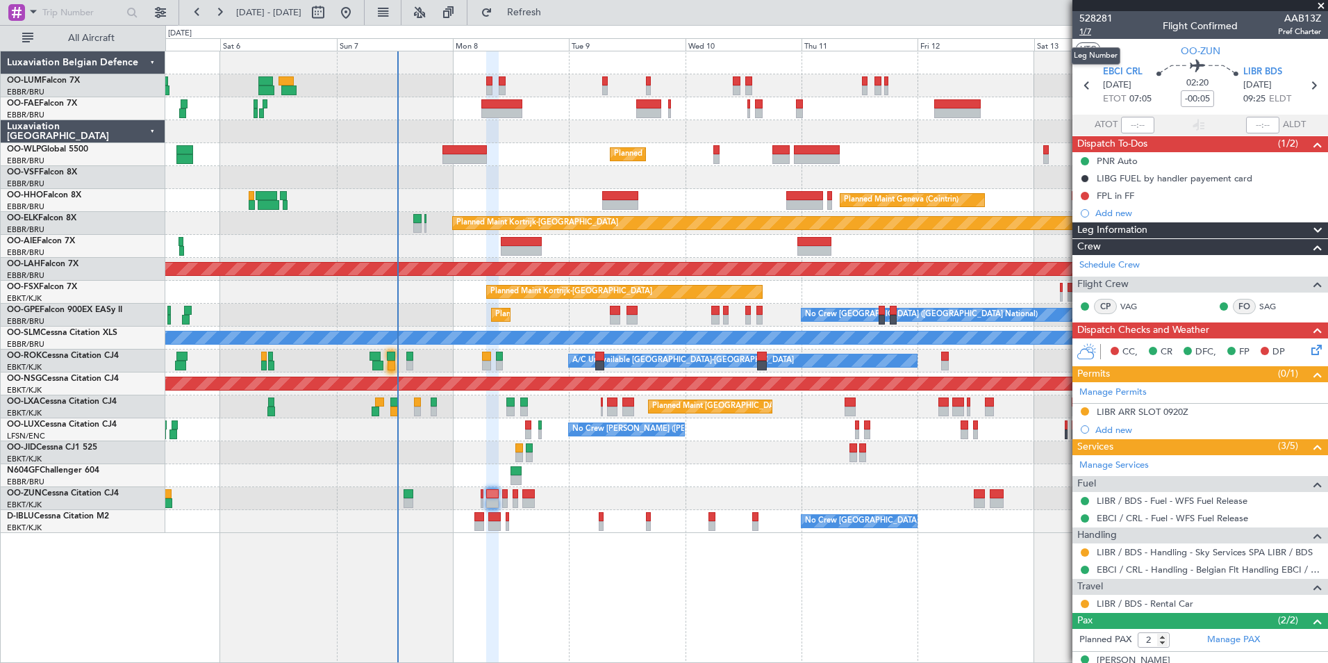
click at [1061, 33] on span "1/7" at bounding box center [1095, 32] width 33 height 12
click at [558, 19] on button "Refresh" at bounding box center [515, 12] width 83 height 22
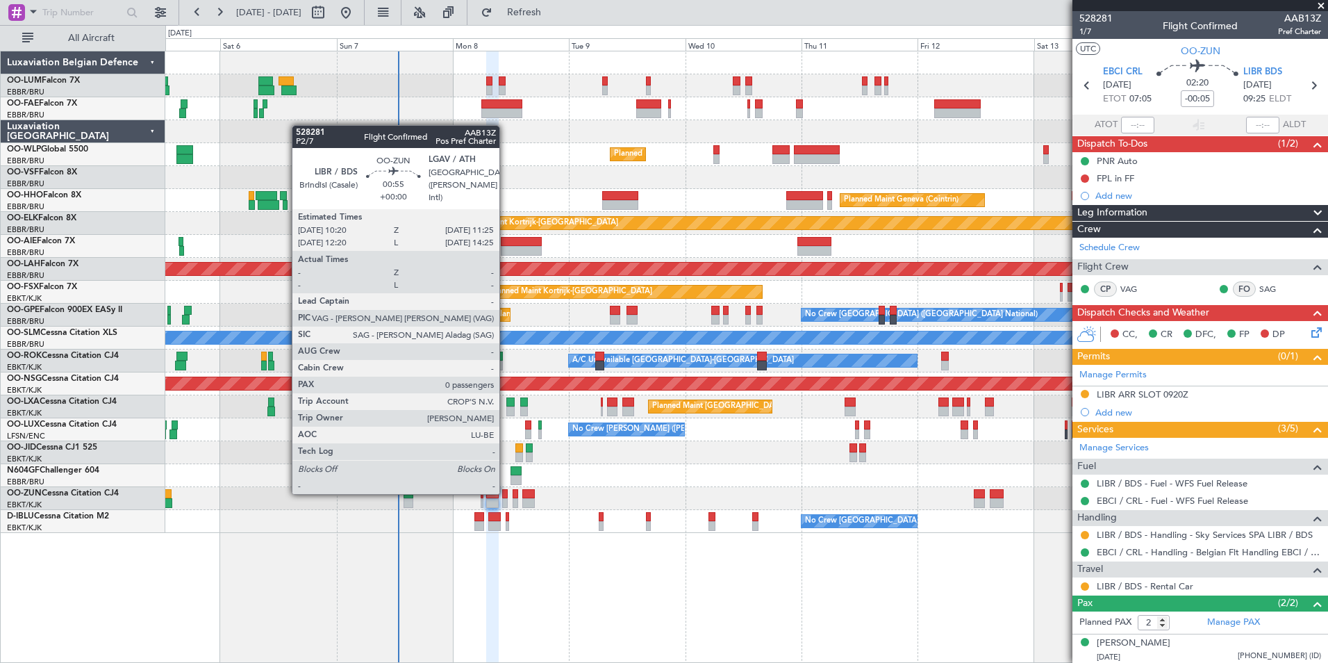
click at [506, 492] on div at bounding box center [505, 494] width 6 height 10
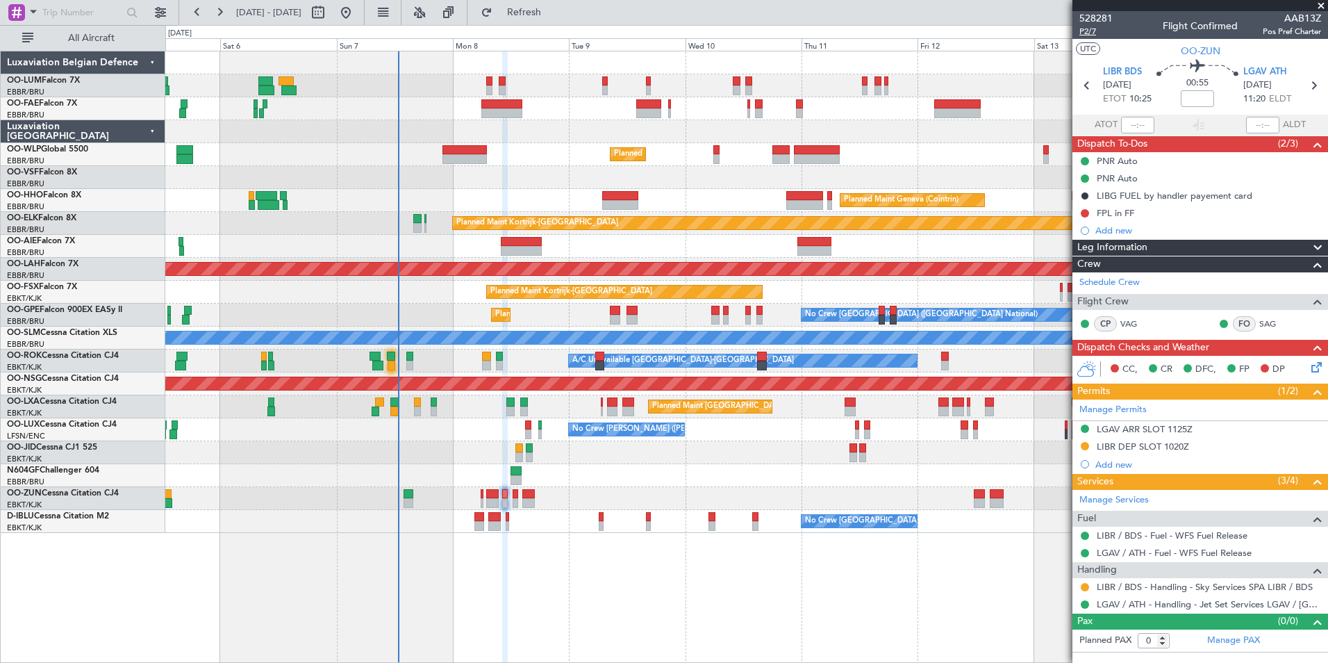
click at [1061, 34] on span "P2/7" at bounding box center [1095, 32] width 33 height 12
click at [549, 25] on div "Owner Melsbroek Air Base Planned Maint [GEOGRAPHIC_DATA] ([GEOGRAPHIC_DATA]) Ow…" at bounding box center [664, 344] width 1328 height 638
click at [554, 22] on button "Refresh" at bounding box center [515, 12] width 83 height 22
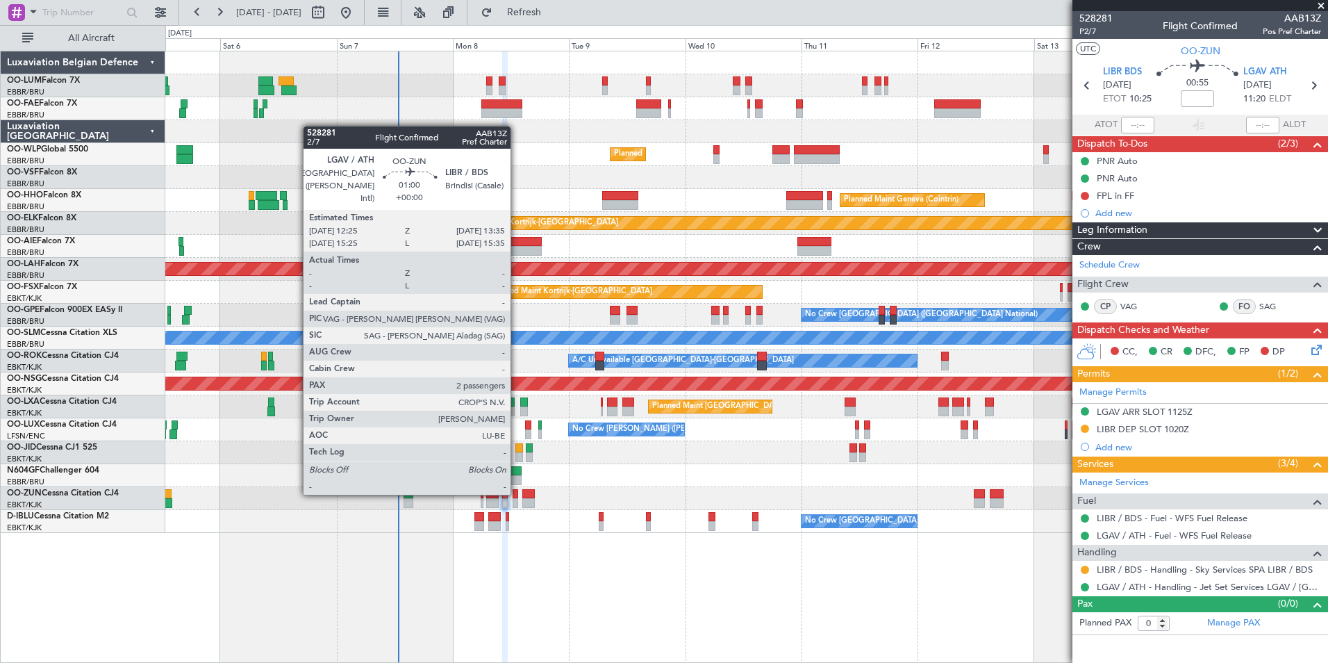
click at [517, 493] on div at bounding box center [516, 494] width 6 height 10
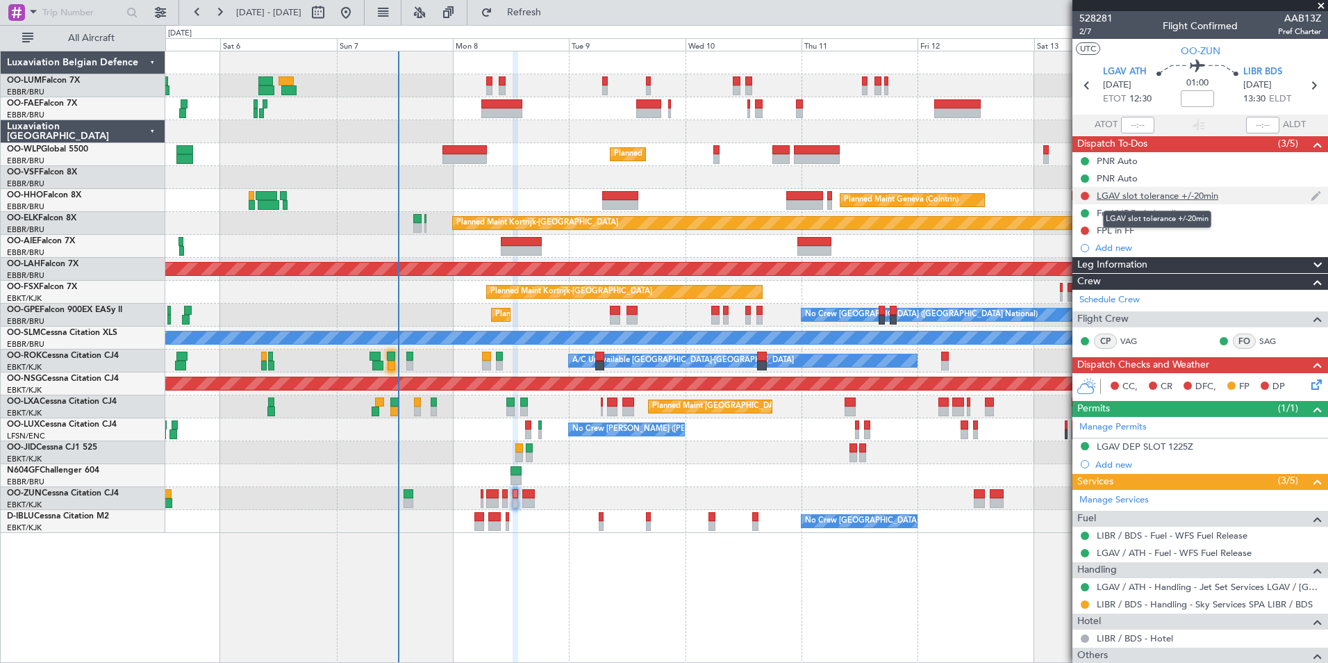
click at [1061, 196] on div "LGAV slot tolerance +/-20min" at bounding box center [1158, 196] width 122 height 12
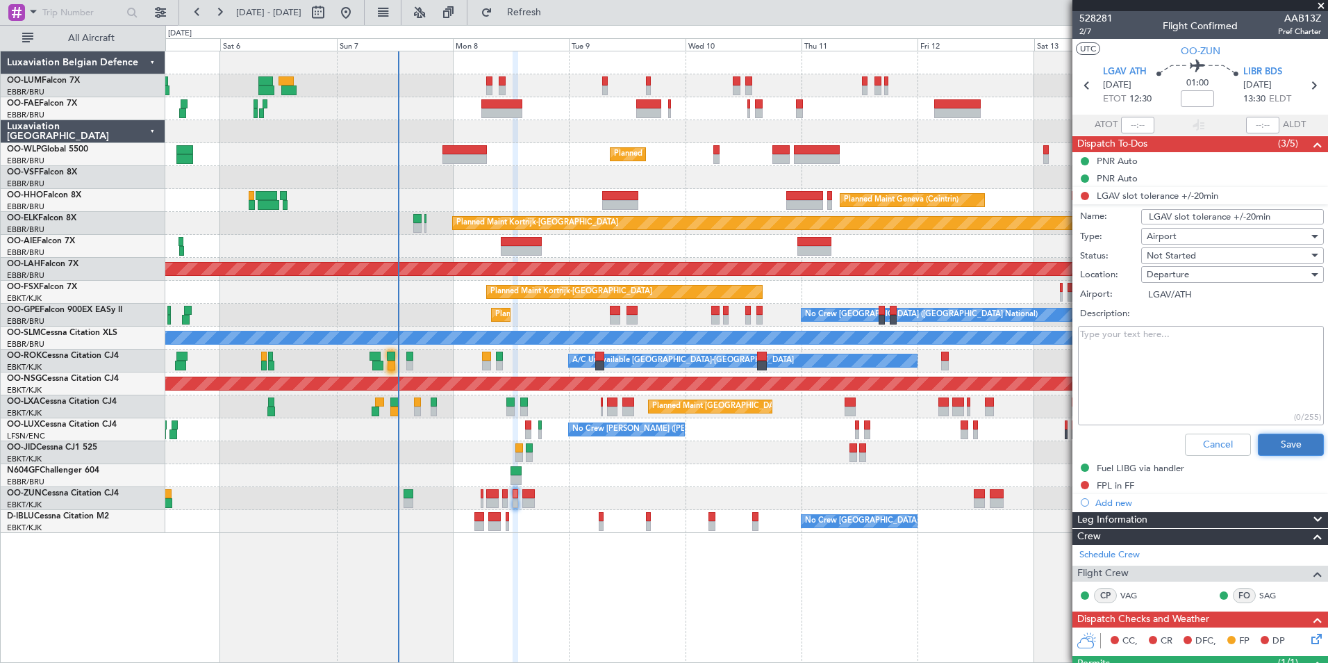
click at [1061, 448] on button "Save" at bounding box center [1291, 444] width 66 height 22
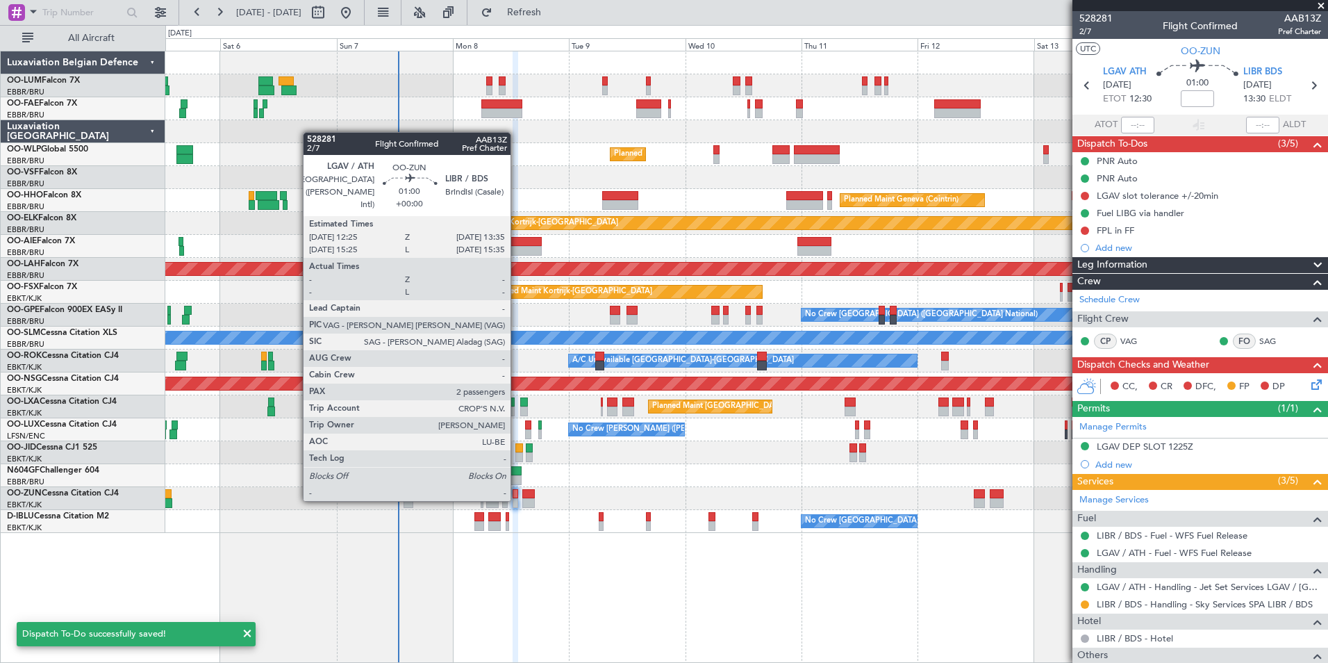
click at [527, 497] on div at bounding box center [528, 494] width 13 height 10
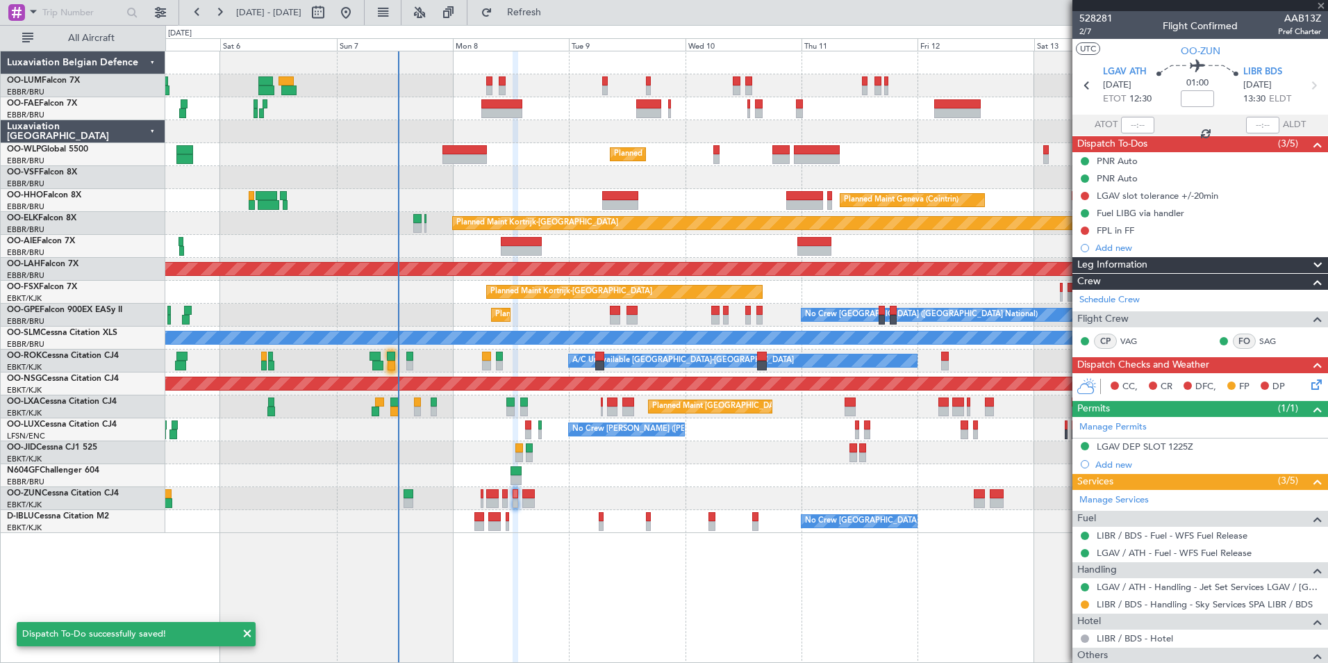
type input "0"
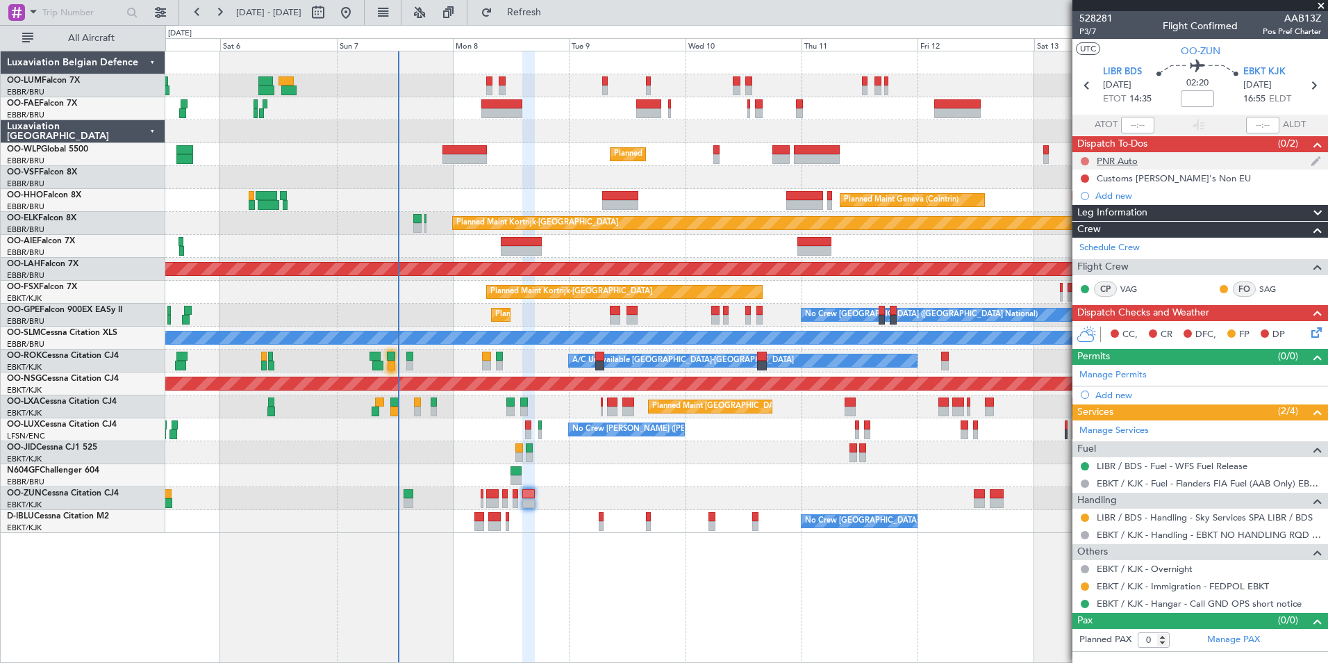
click at [1061, 158] on button at bounding box center [1085, 161] width 8 height 8
click at [1061, 219] on span "Completed" at bounding box center [1091, 222] width 46 height 14
click at [1061, 176] on button at bounding box center [1085, 178] width 8 height 8
click at [1061, 263] on span "Cancelled" at bounding box center [1088, 261] width 40 height 14
click at [1061, 31] on span "P3/7" at bounding box center [1095, 32] width 33 height 12
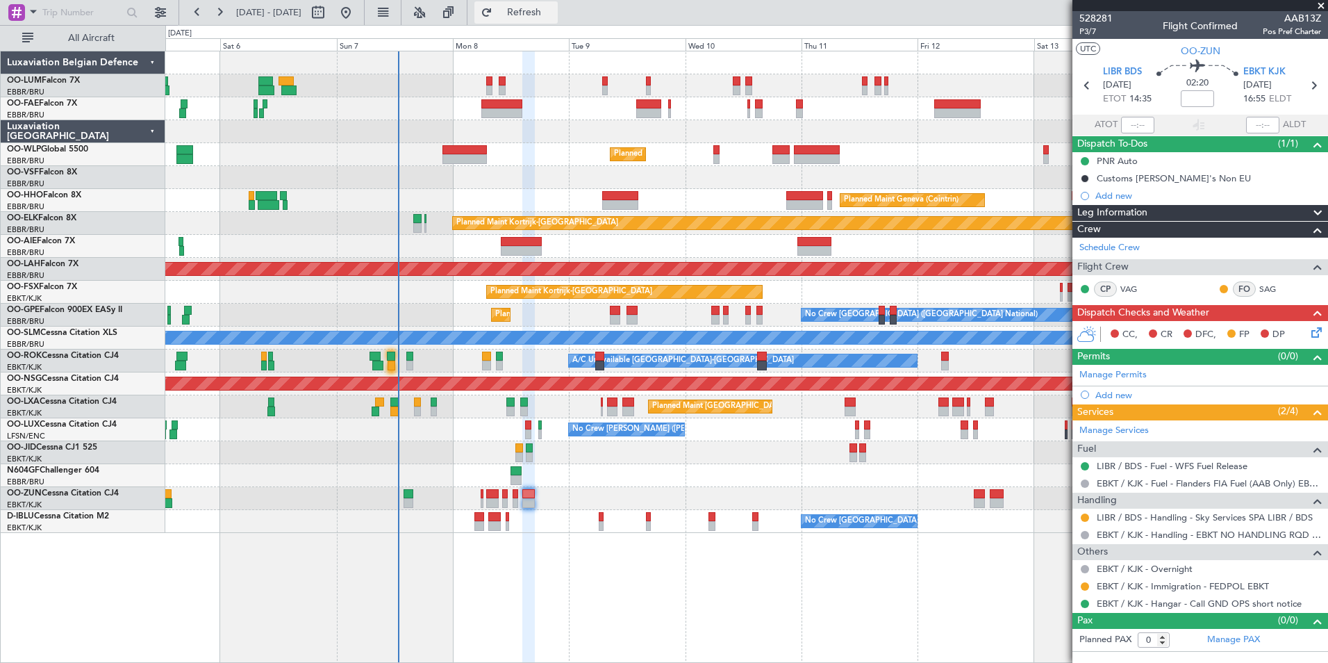
click at [528, 18] on button "Refresh" at bounding box center [515, 12] width 83 height 22
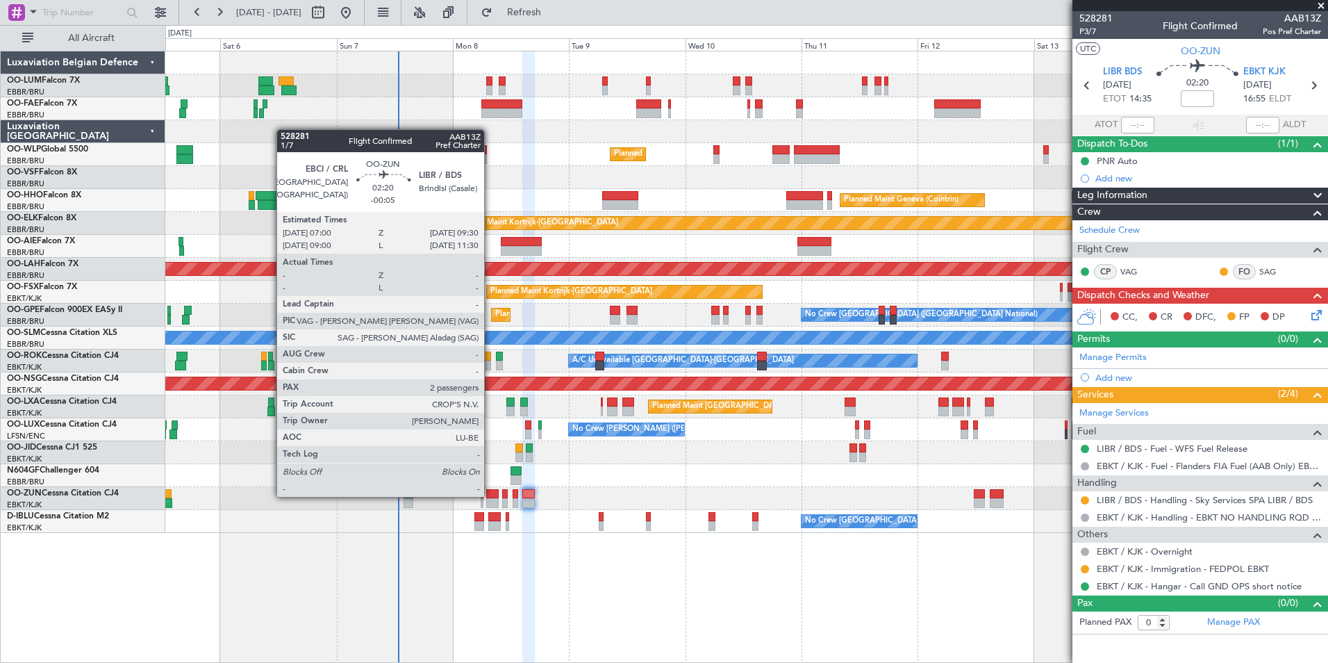
click at [490, 495] on div at bounding box center [492, 494] width 13 height 10
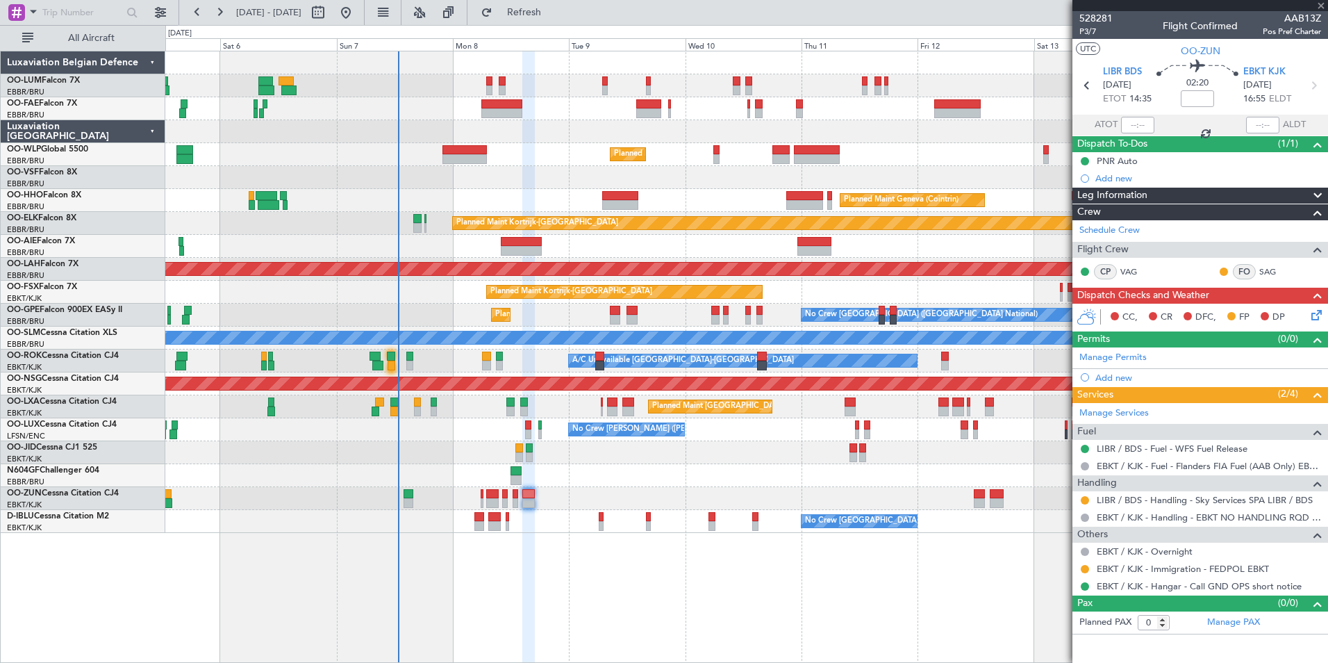
type input "-00:05"
type input "2"
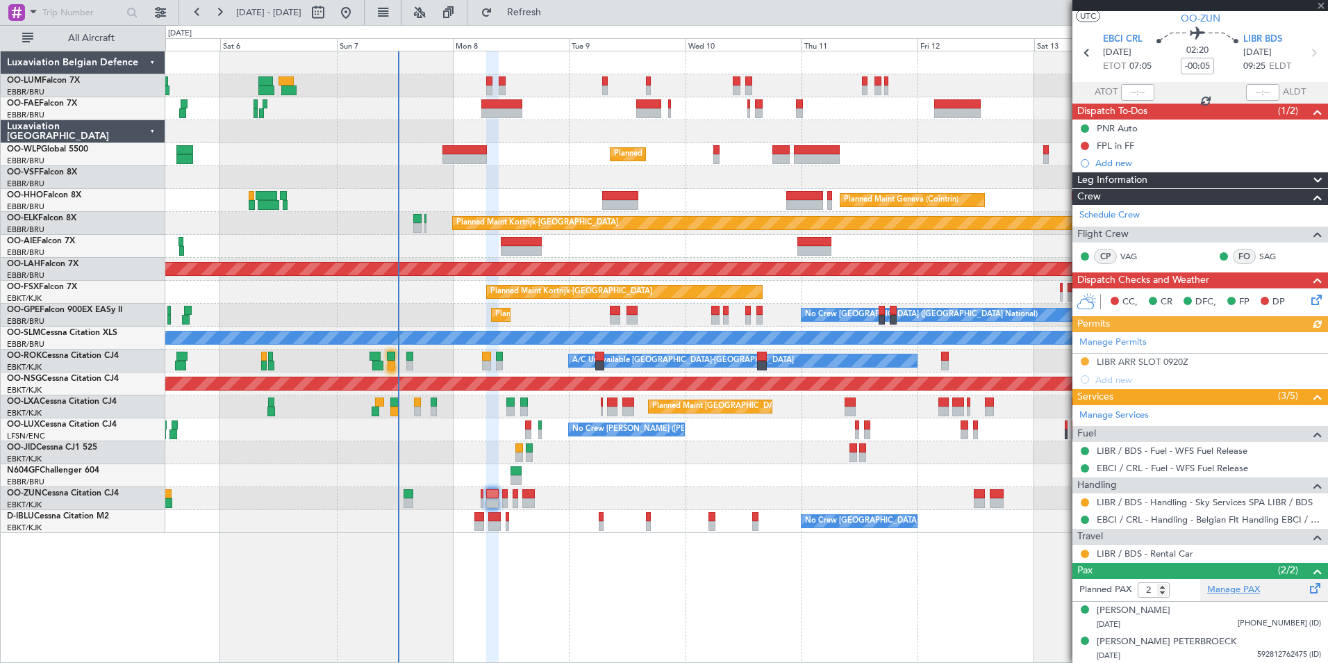
scroll to position [33, 0]
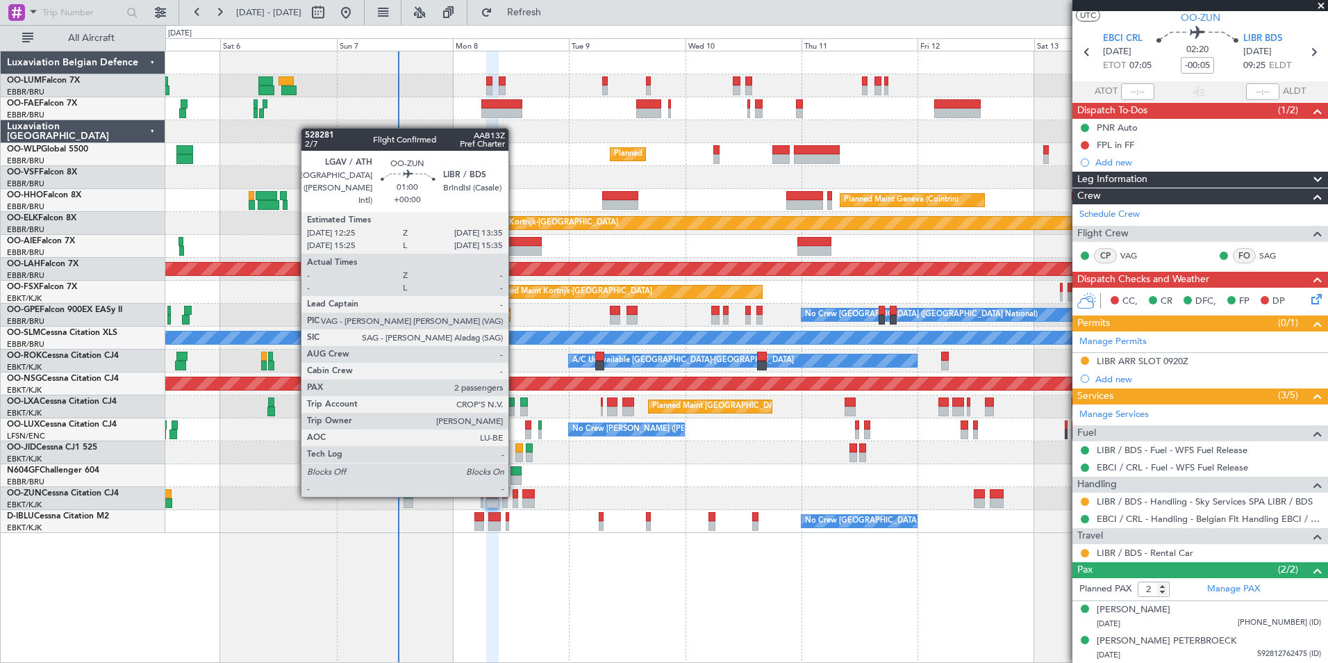
click at [515, 495] on div at bounding box center [516, 494] width 6 height 10
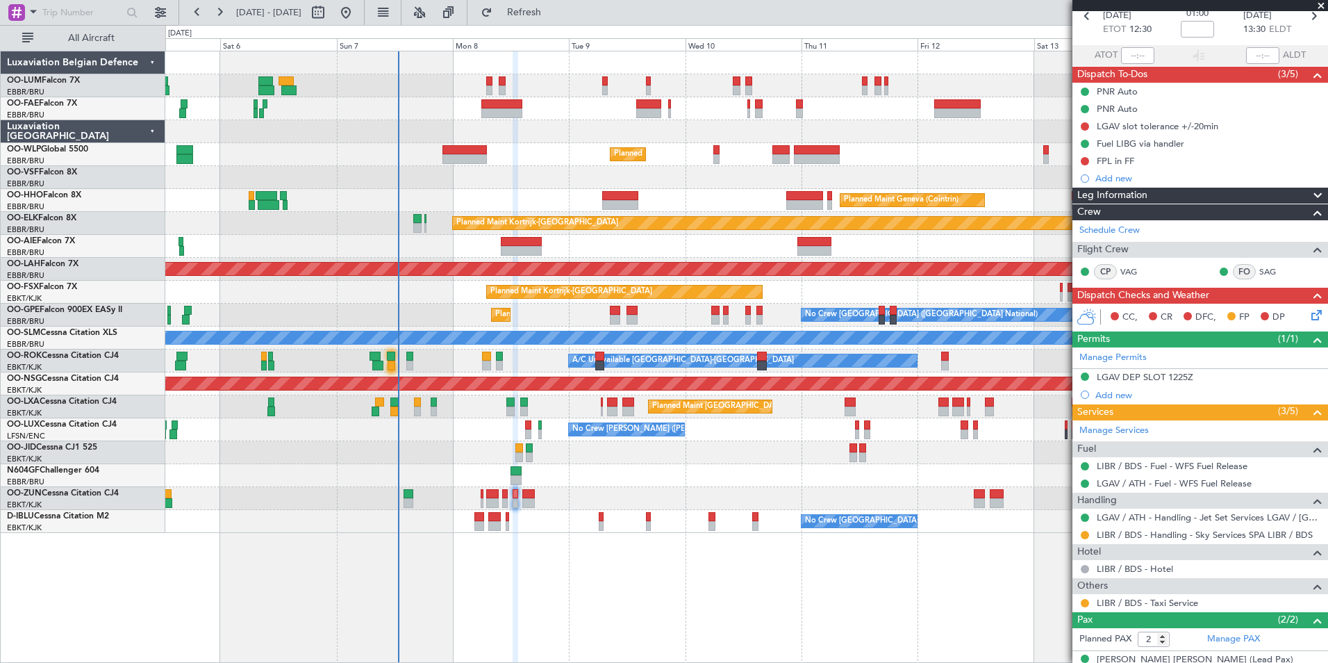
scroll to position [119, 0]
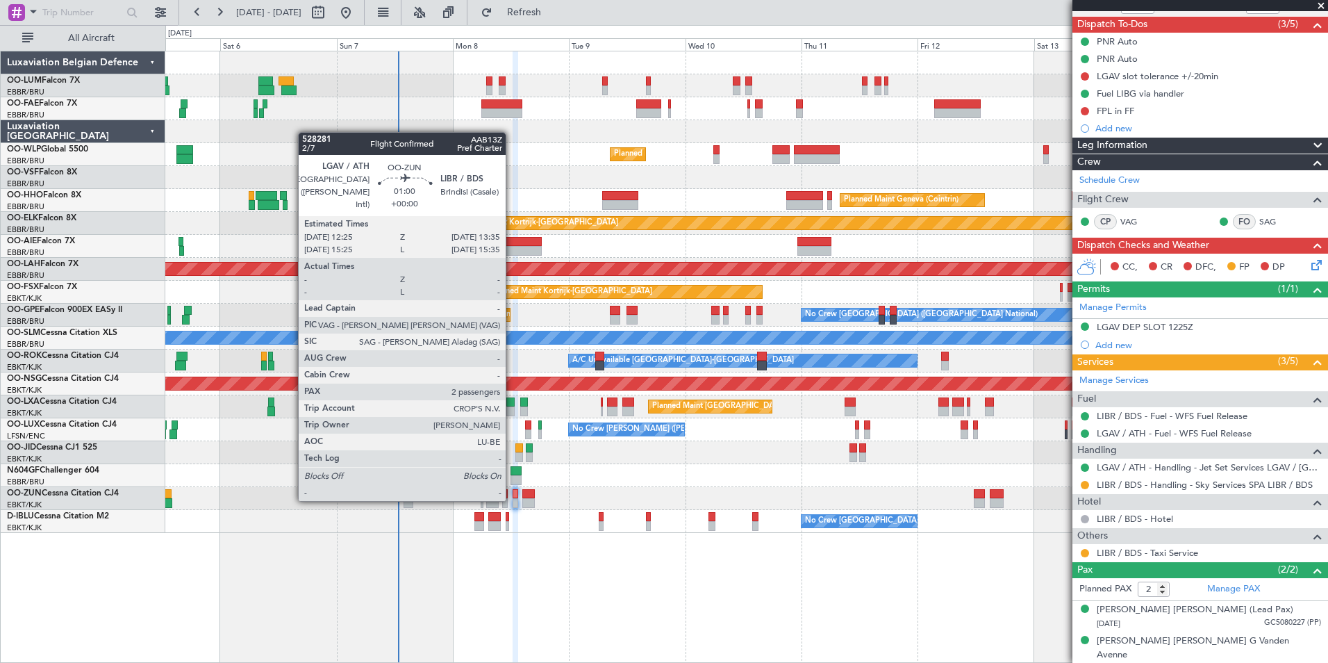
click at [513, 499] on div at bounding box center [516, 503] width 6 height 10
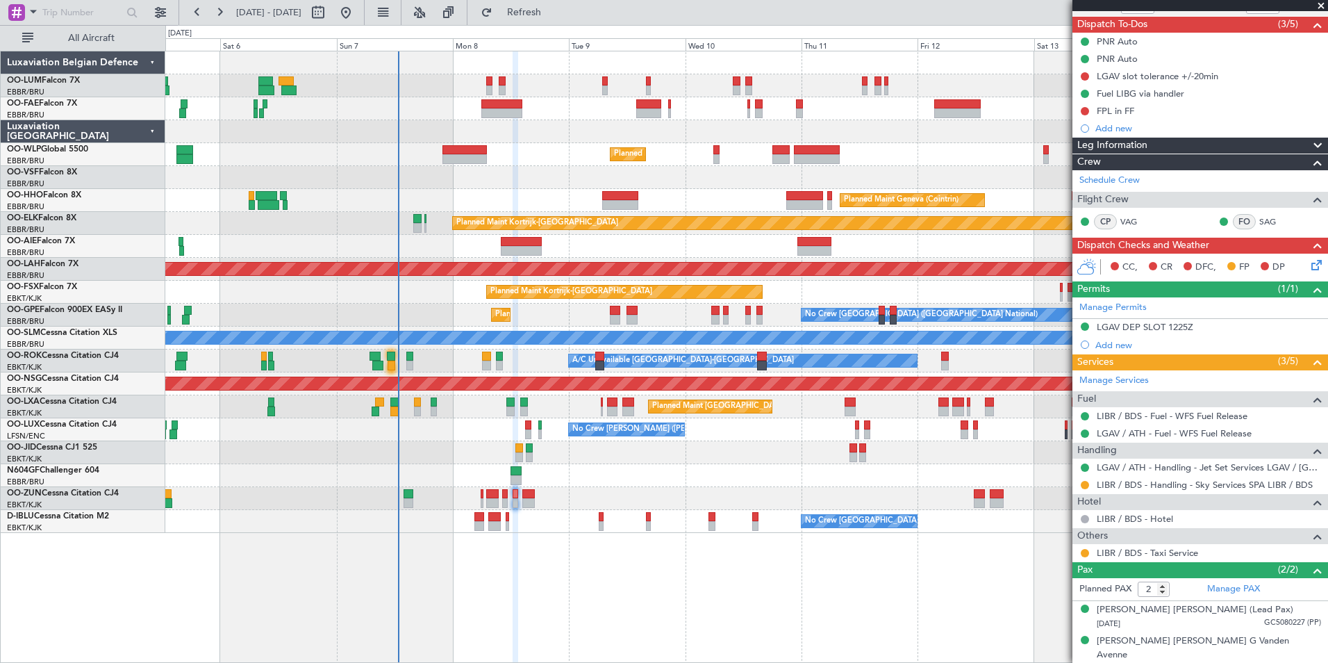
click at [491, 357] on div "A/C Unavailable Kortrijk-Wevelgem Planned Maint Paris (Le Bourget) A/C Unavaila…" at bounding box center [746, 360] width 1162 height 23
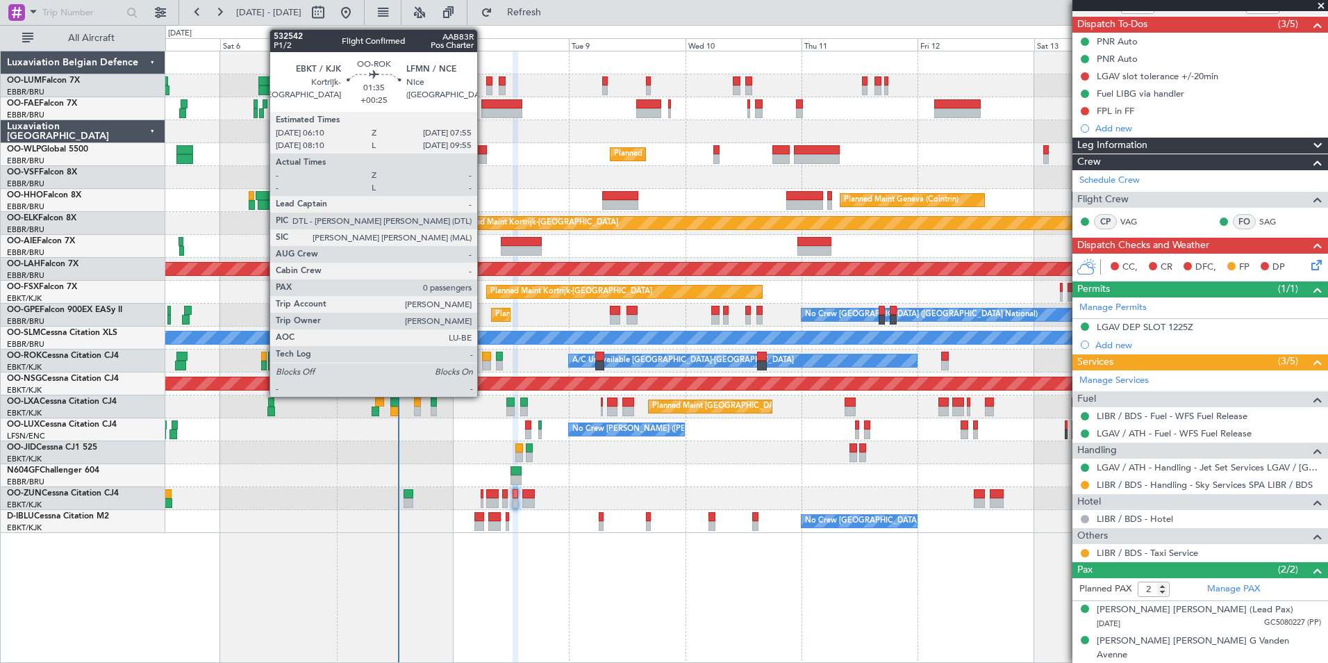
click at [483, 357] on div at bounding box center [486, 356] width 9 height 10
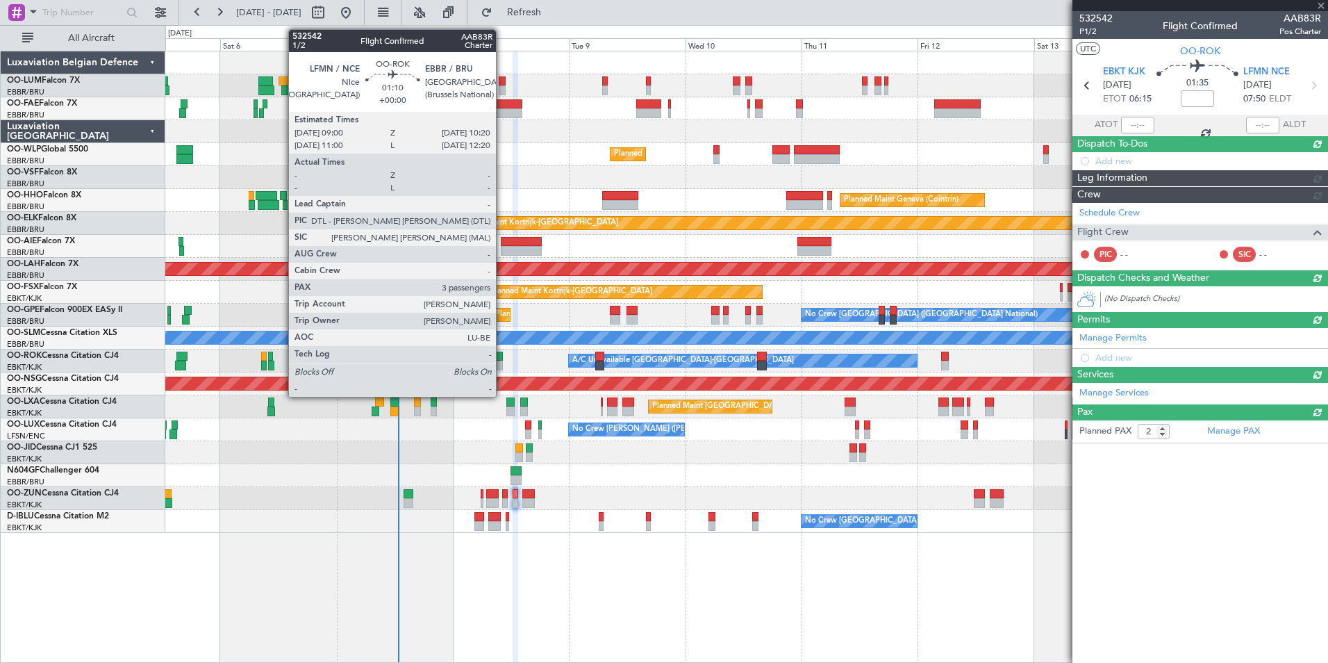
type input "+00:25"
type input "0"
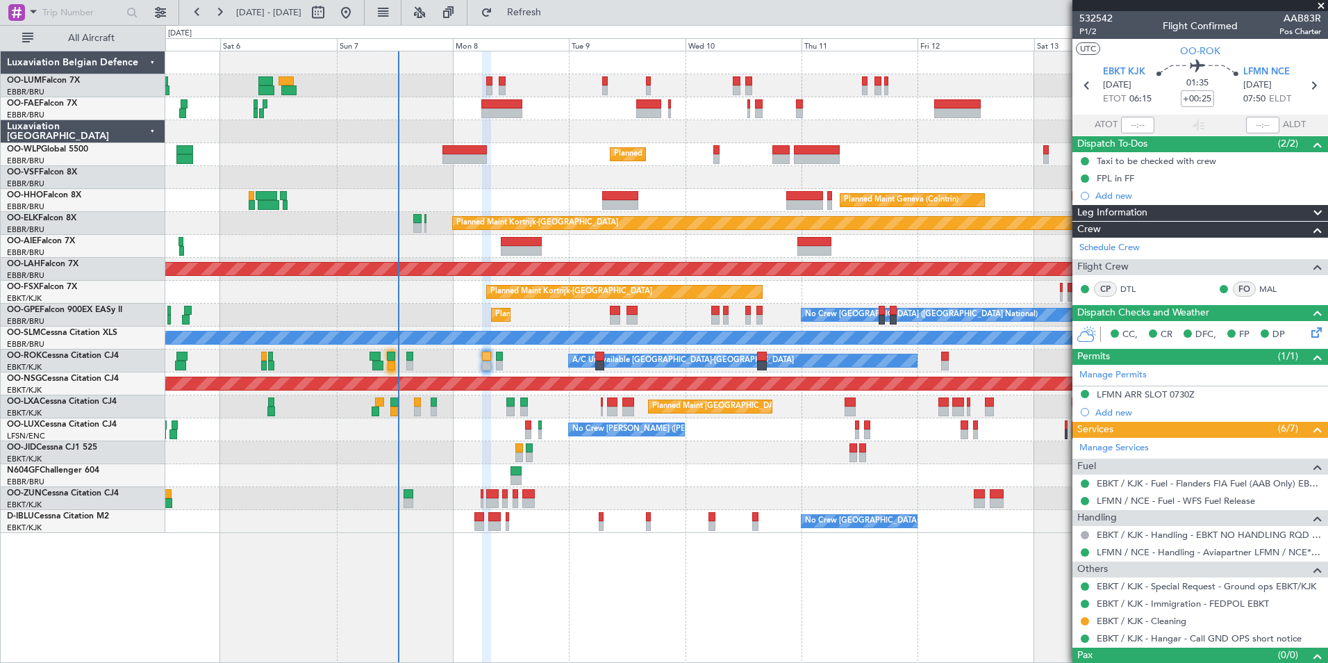
click at [567, 30] on div "0 0 Fri 5 Sat 6 Sun 7 Mon 8 Tue 9 Wed 10 Thu 11 Sep 2025 Fri 12 Sat 13 Sun 14 M…" at bounding box center [746, 38] width 1161 height 25
click at [558, 19] on button "Refresh" at bounding box center [515, 12] width 83 height 22
drag, startPoint x: 1318, startPoint y: 3, endPoint x: 1028, endPoint y: 0, distance: 289.7
click at [1318, 3] on span at bounding box center [1321, 6] width 14 height 13
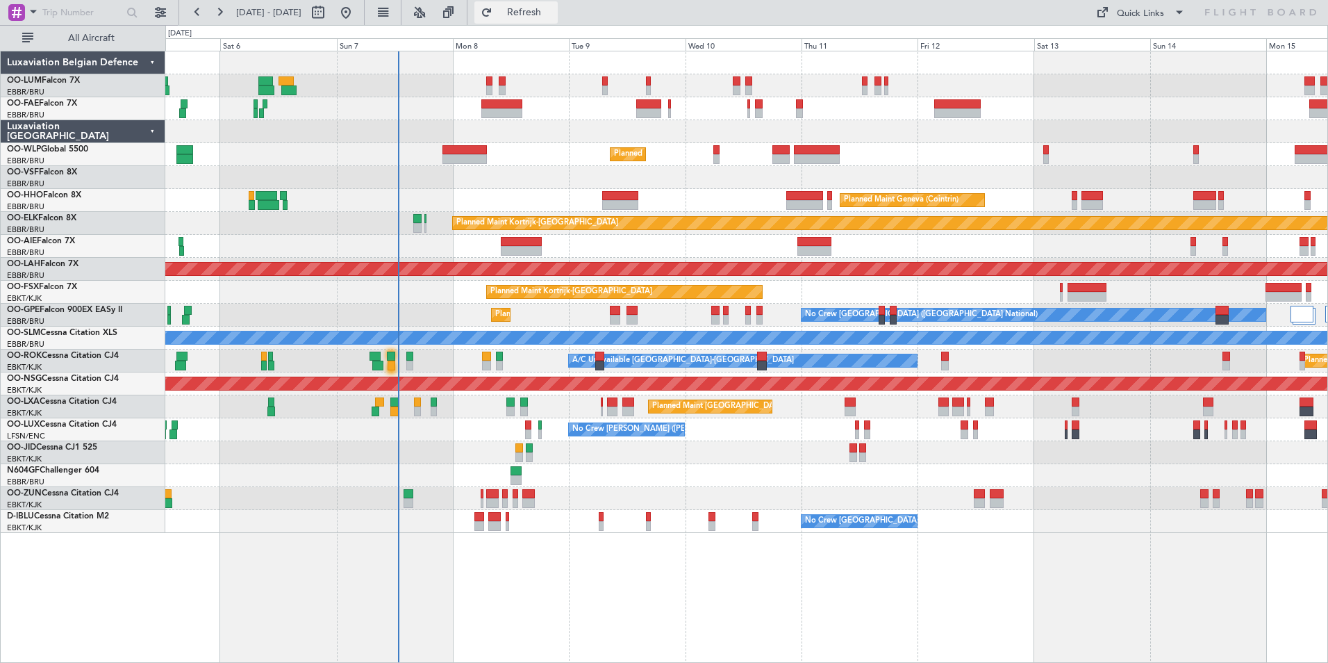
click at [554, 10] on span "Refresh" at bounding box center [524, 13] width 58 height 10
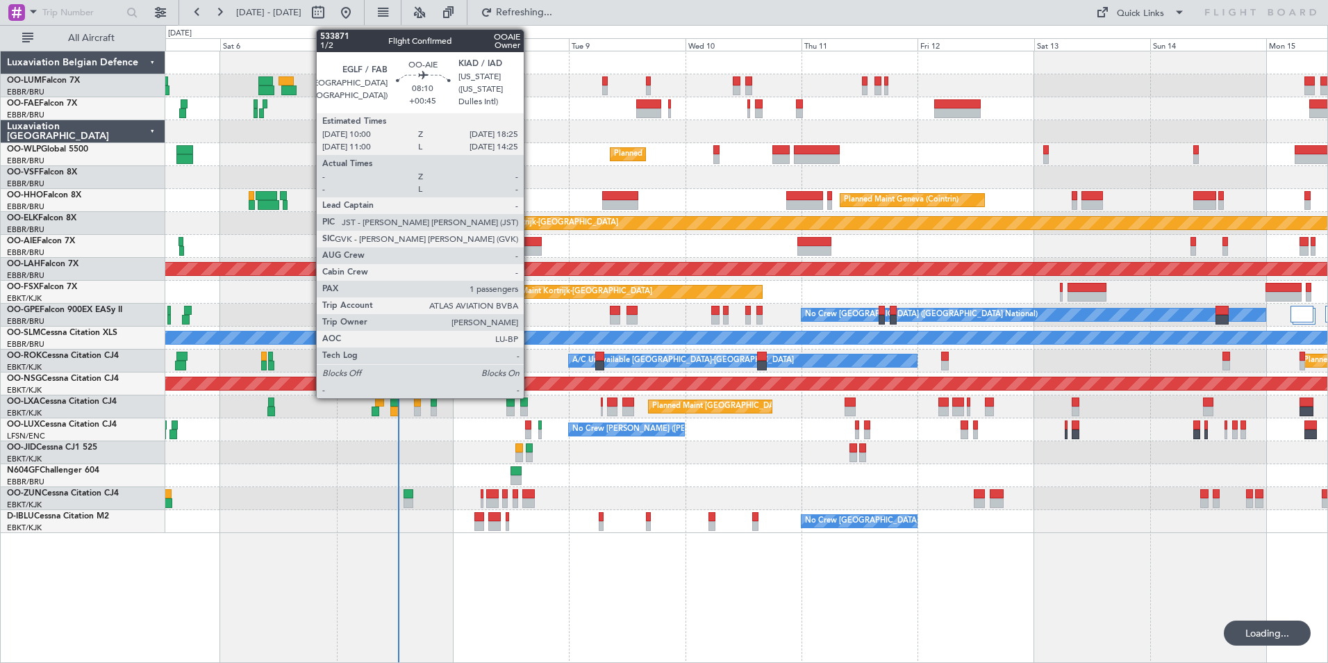
click at [531, 248] on div at bounding box center [521, 251] width 41 height 10
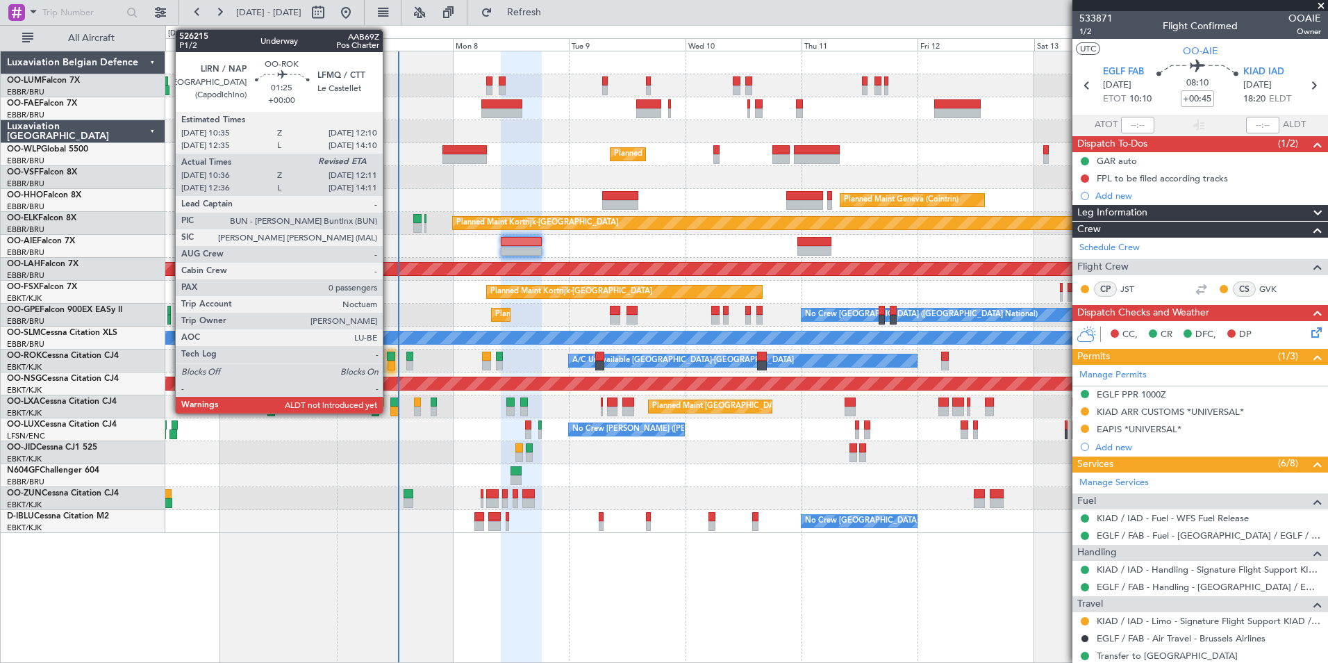
click at [389, 352] on div at bounding box center [391, 356] width 8 height 10
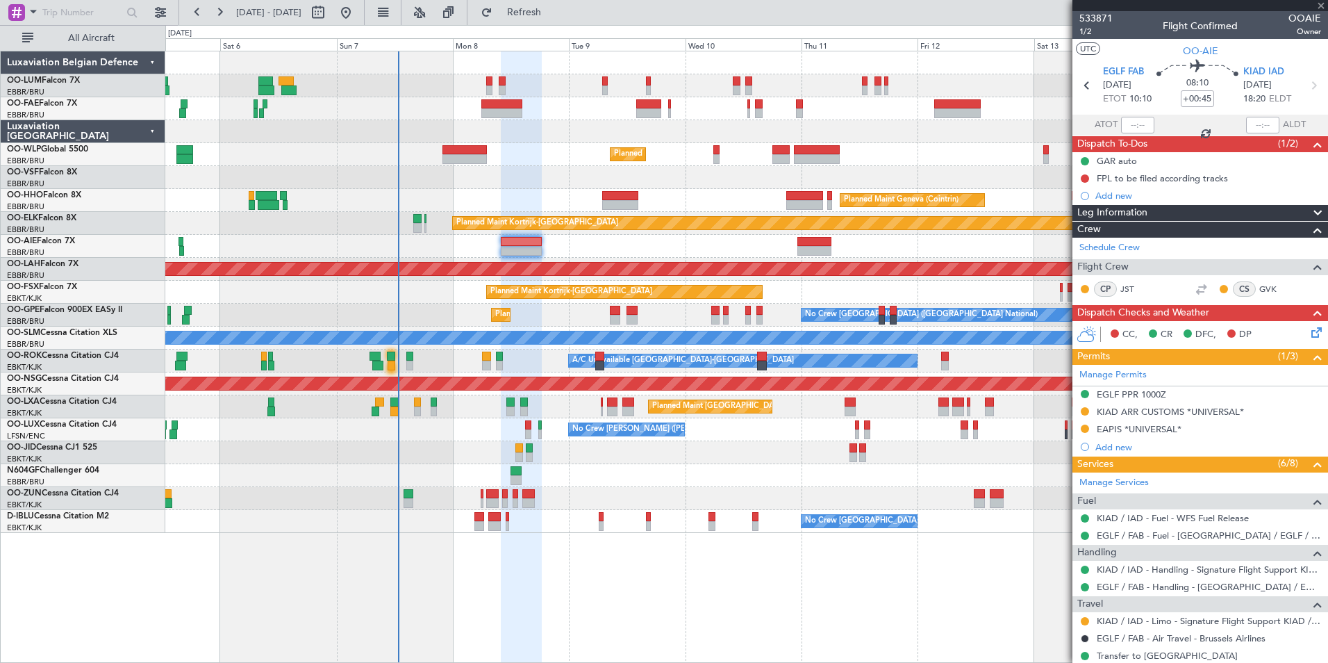
type input "10:41"
type input "0"
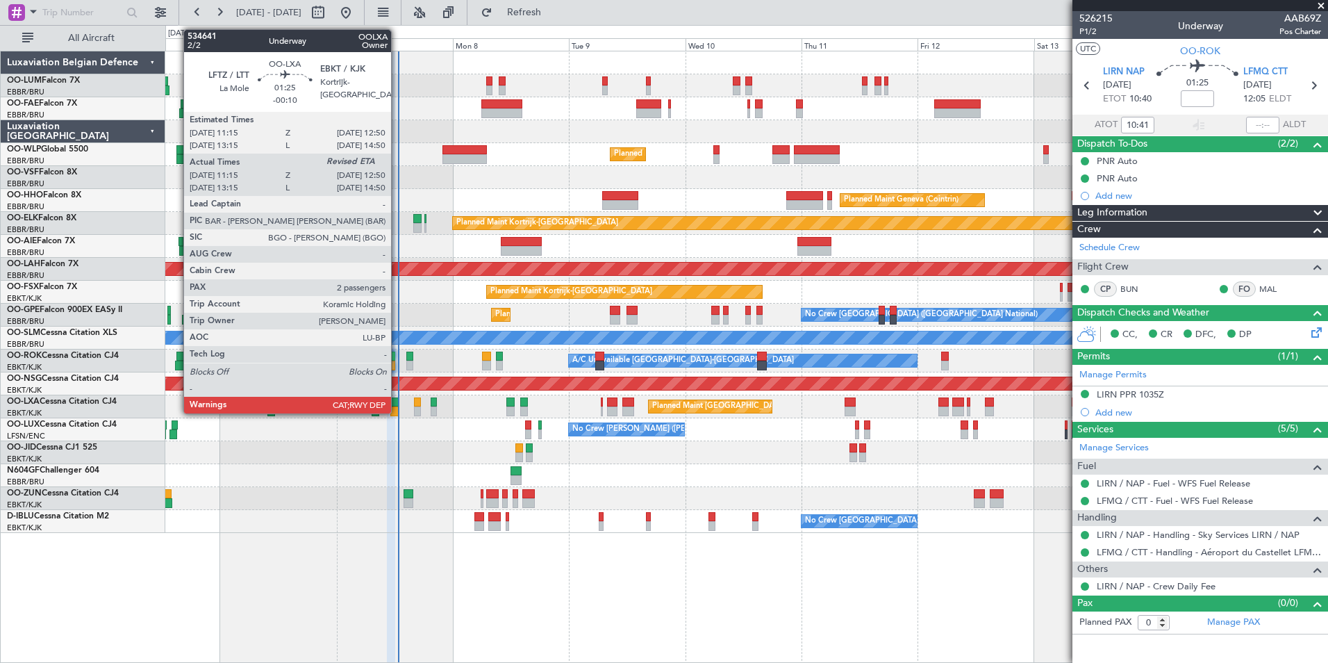
click at [397, 403] on div at bounding box center [394, 402] width 8 height 10
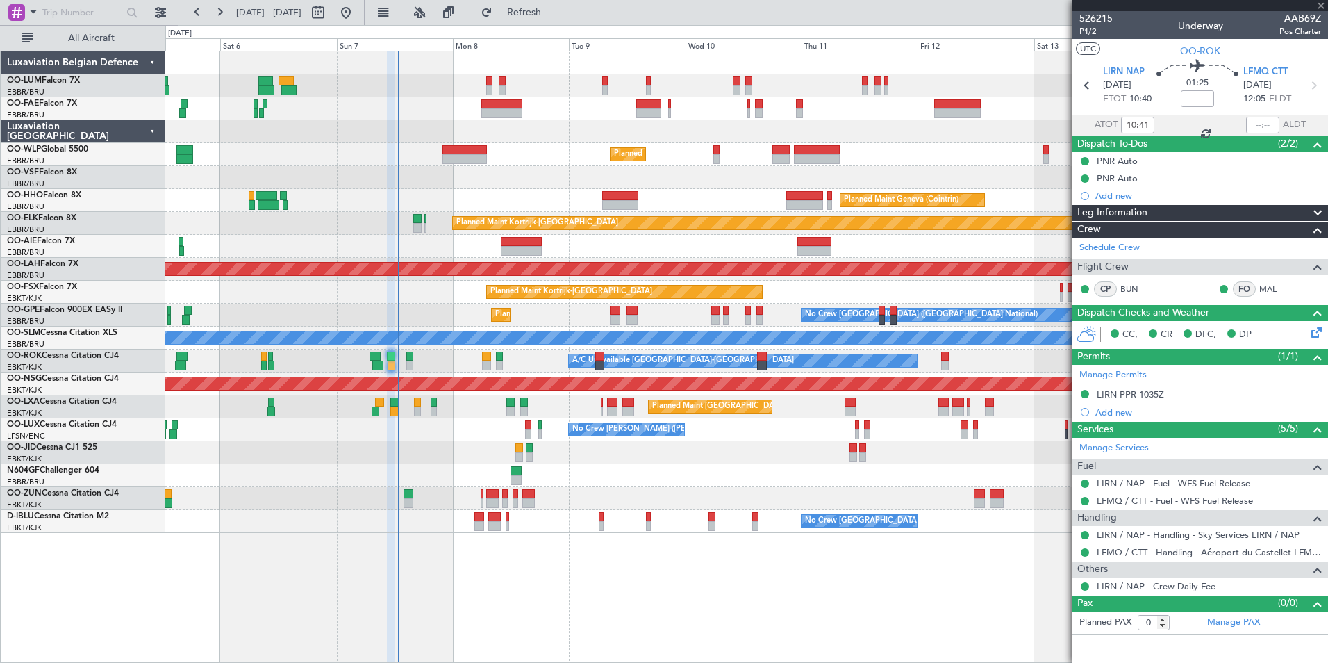
type input "-00:10"
type input "11:20"
type input "2"
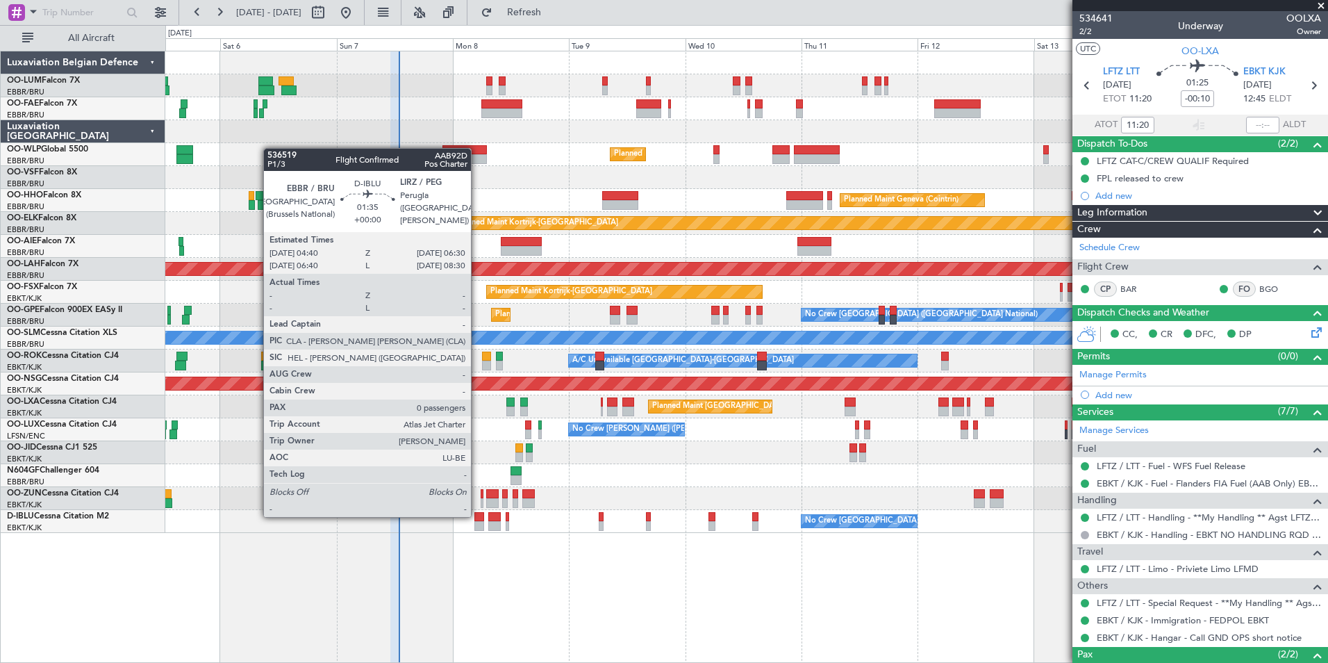
click at [477, 515] on div at bounding box center [478, 517] width 9 height 10
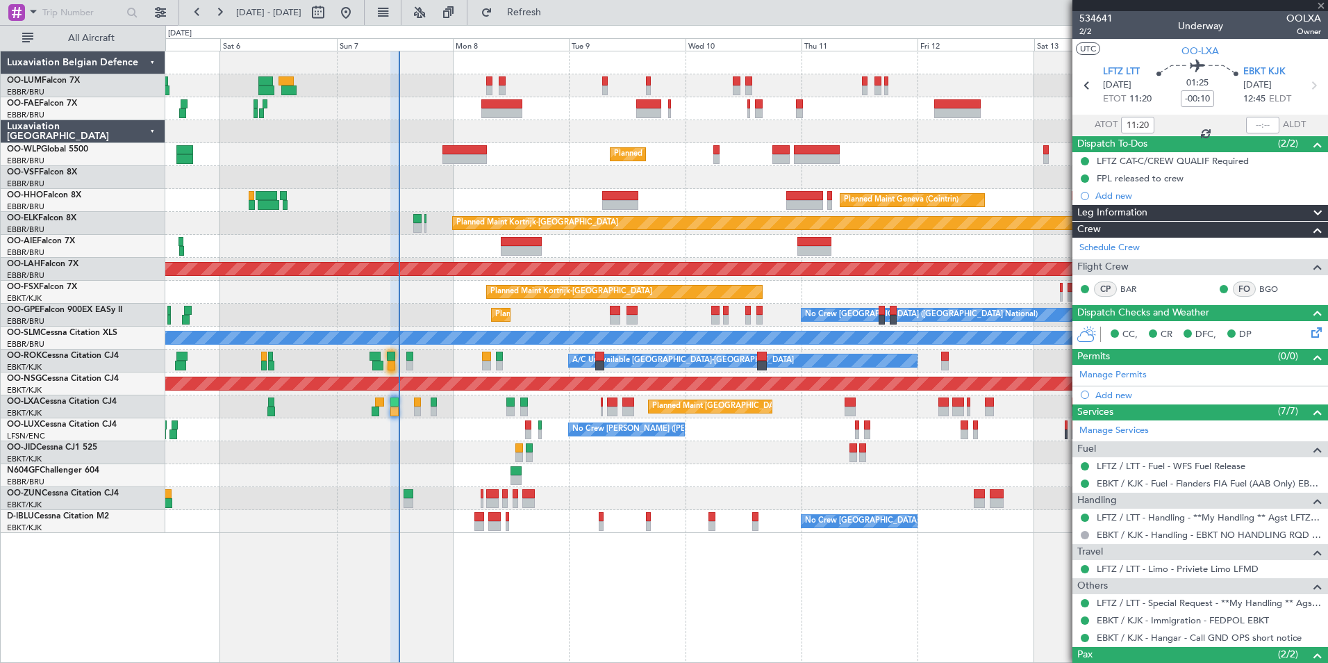
type input "0"
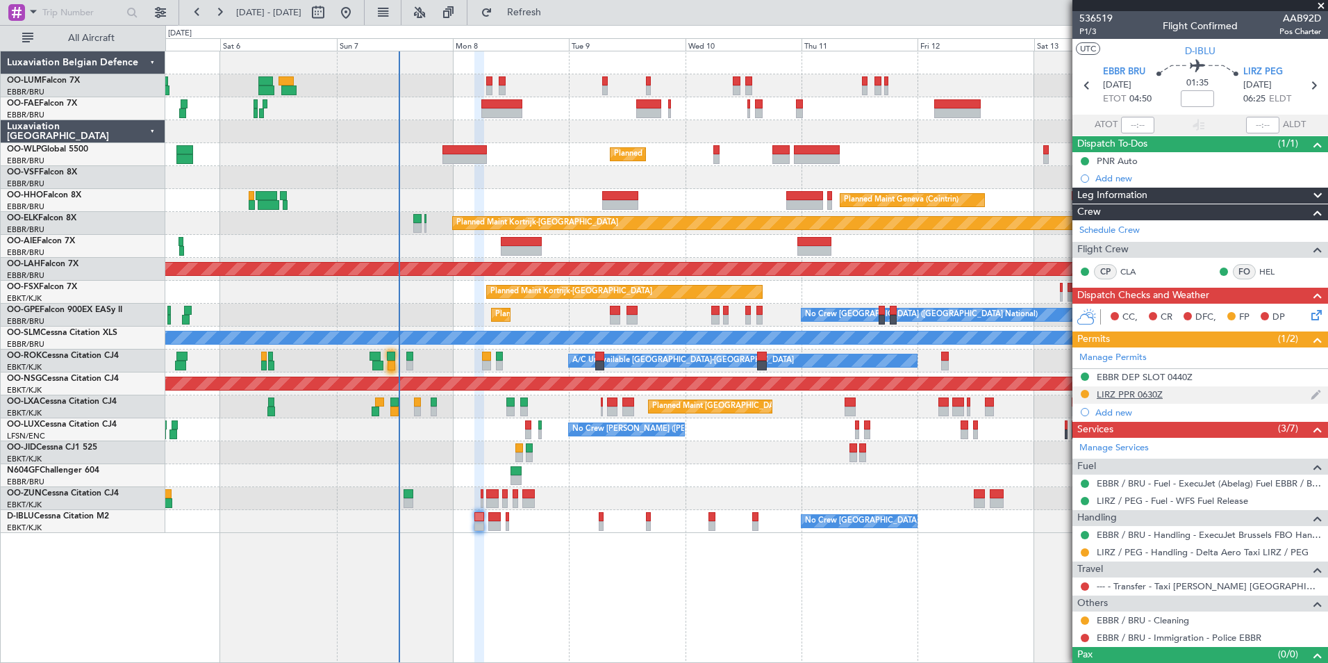
click at [1148, 392] on div "LIRZ PPR 0630Z" at bounding box center [1130, 394] width 66 height 12
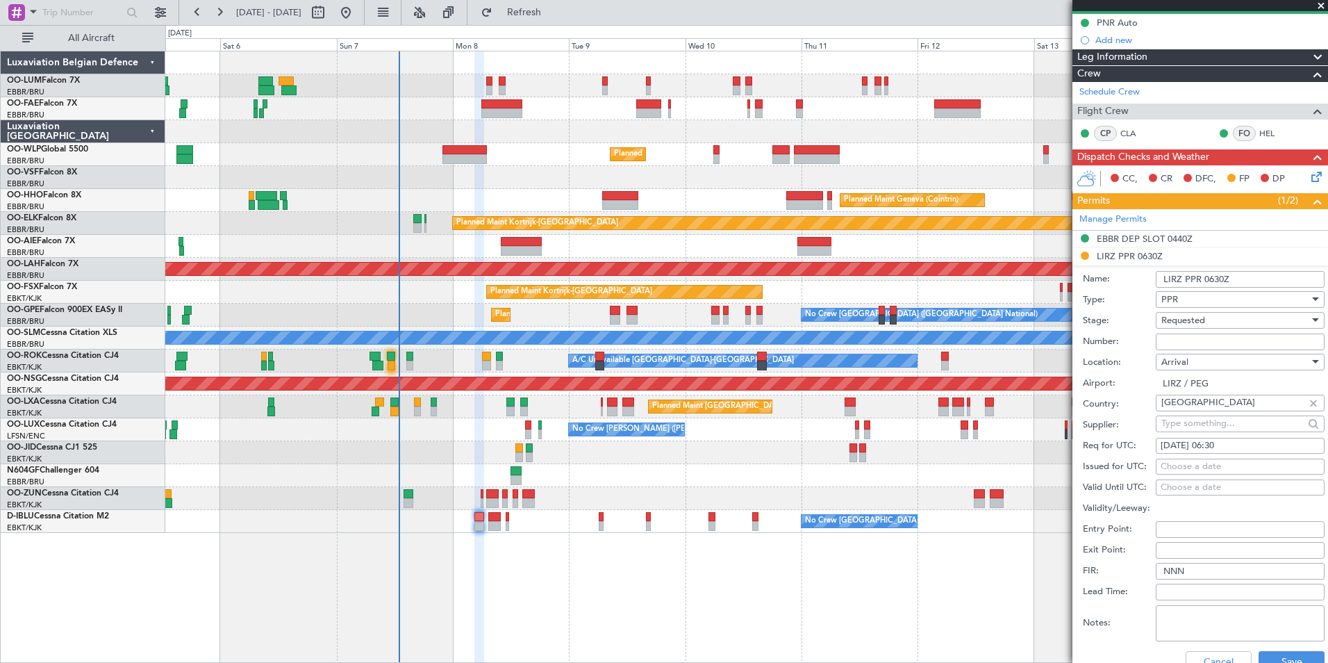
scroll to position [139, 0]
click at [1185, 469] on div "Choose a date" at bounding box center [1240, 466] width 159 height 14
select select "9"
select select "2025"
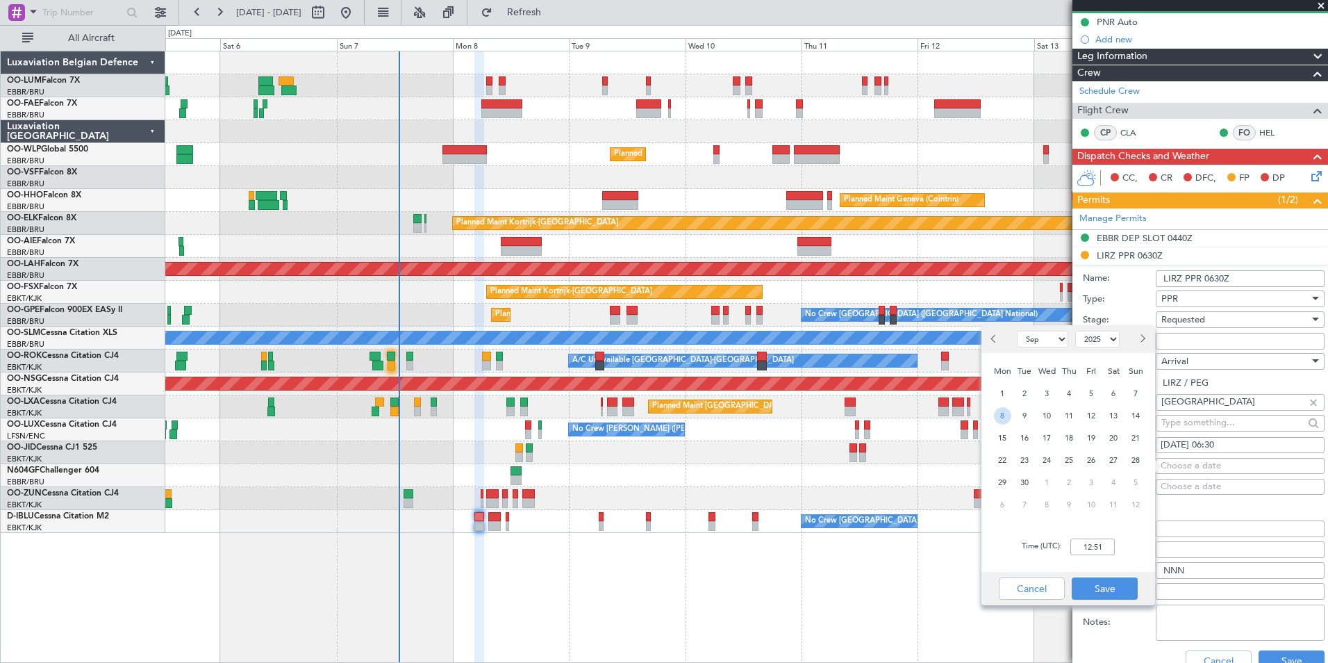
click at [1005, 416] on span "8" at bounding box center [1002, 415] width 17 height 17
click at [1080, 554] on input "00:00" at bounding box center [1092, 546] width 44 height 17
type input "06:30"
click at [1094, 584] on button "Save" at bounding box center [1105, 588] width 66 height 22
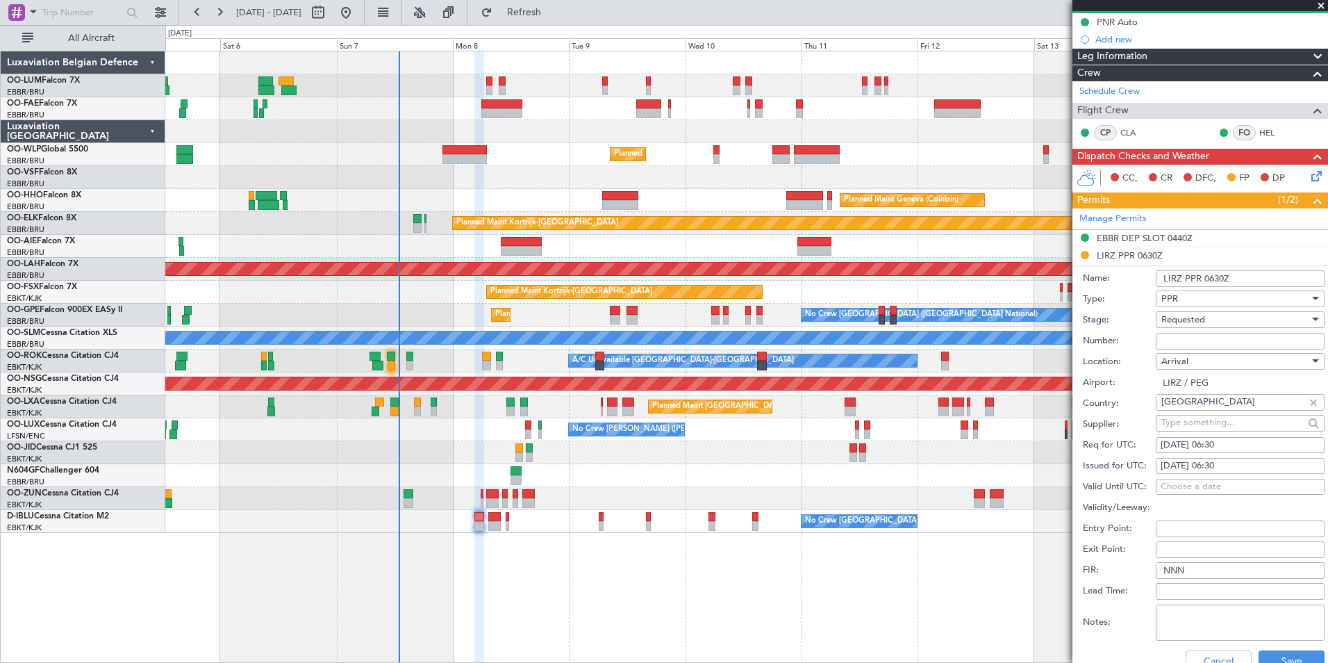
paste input "n°16/0925"
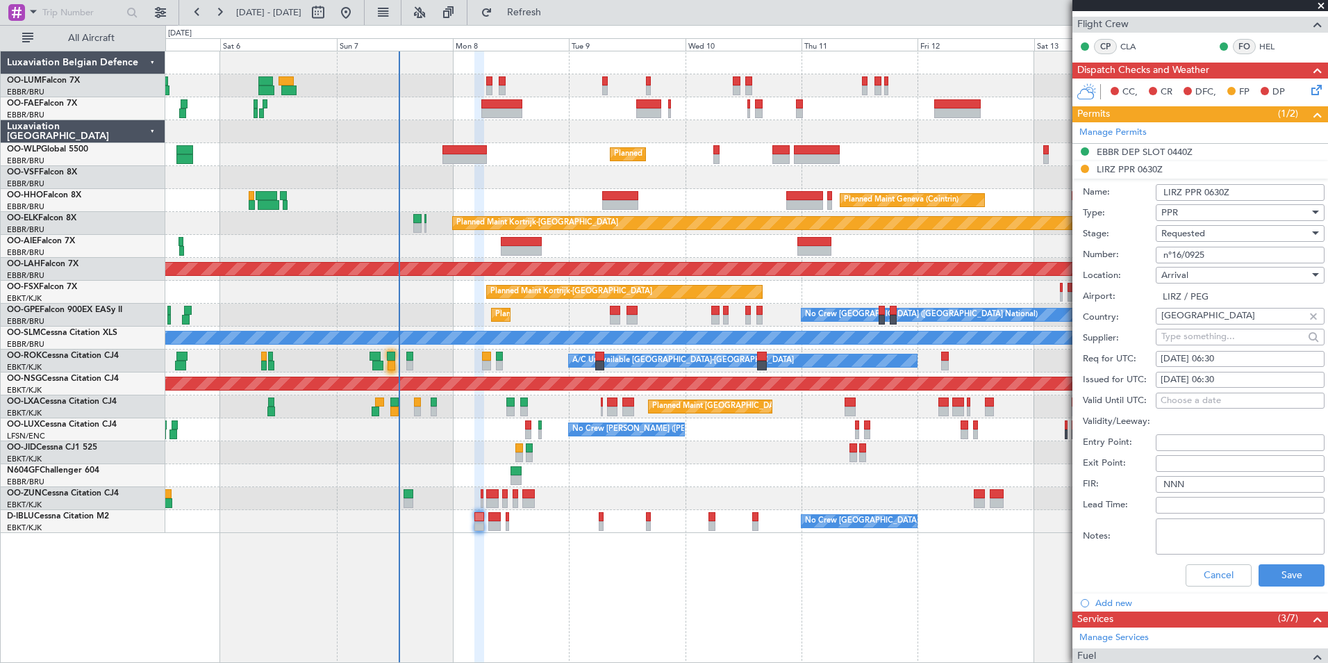
scroll to position [347, 0]
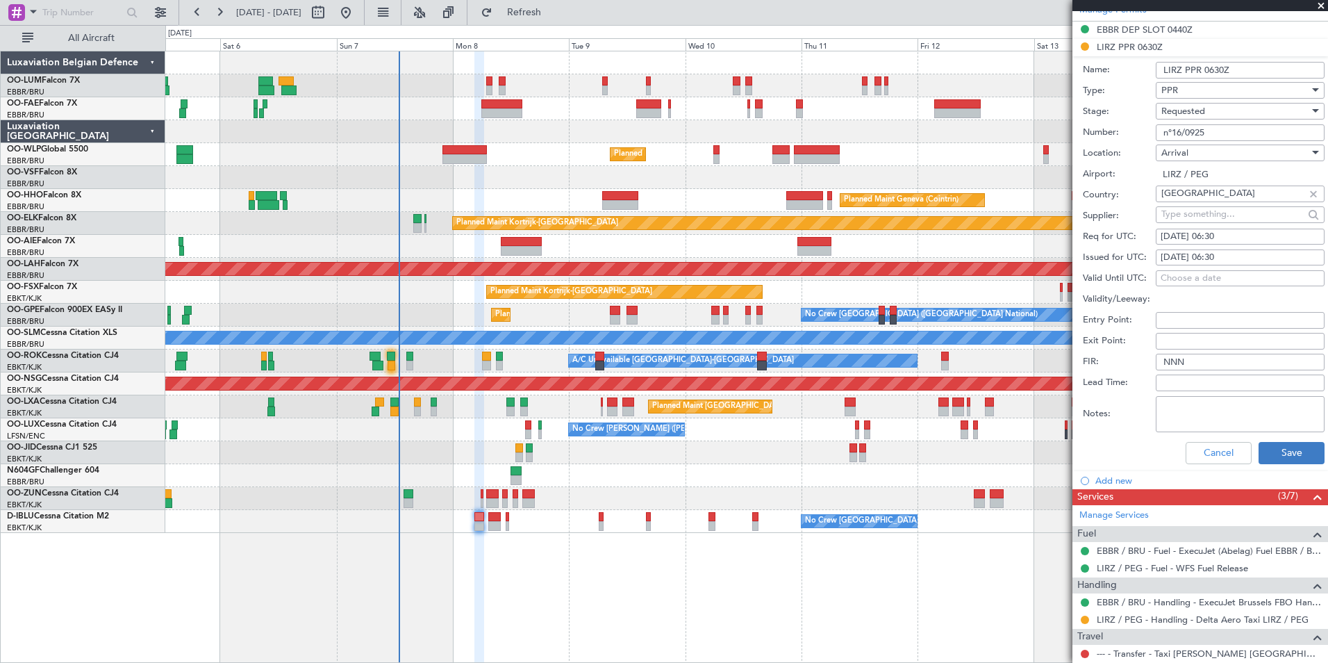
type input "n°16/0925"
click at [1272, 447] on button "Save" at bounding box center [1292, 453] width 66 height 22
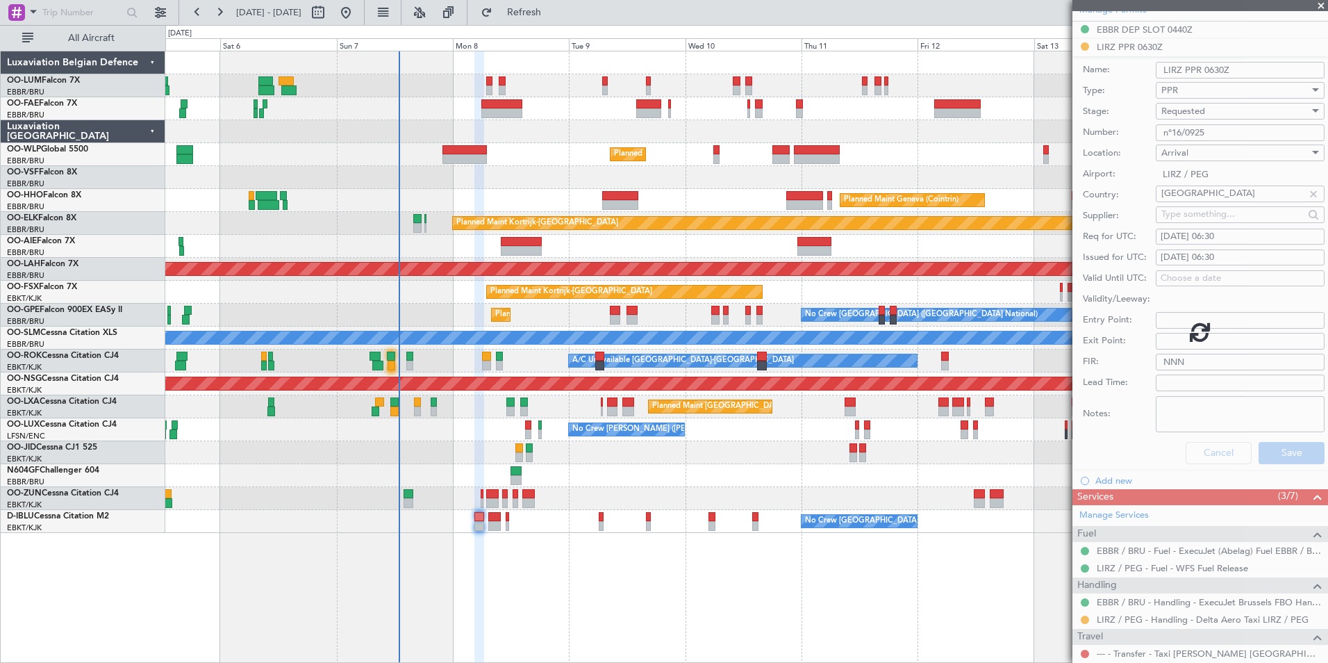
scroll to position [22, 0]
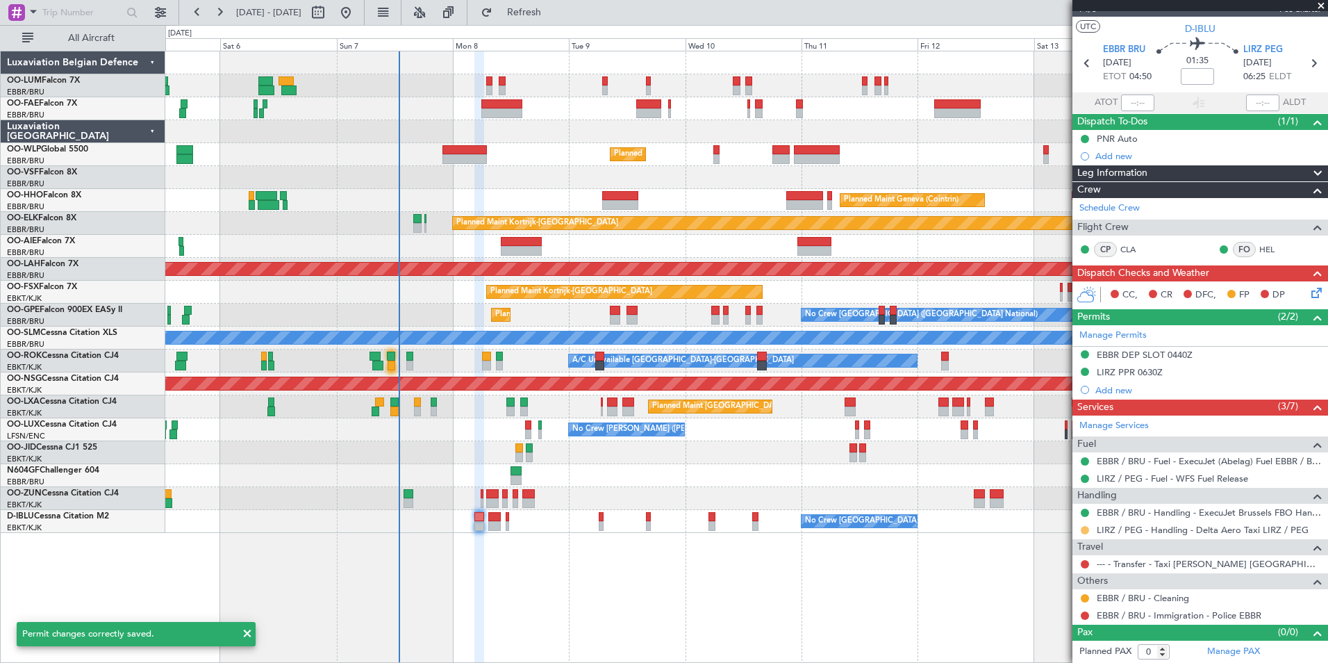
click at [1085, 532] on button at bounding box center [1085, 530] width 8 height 8
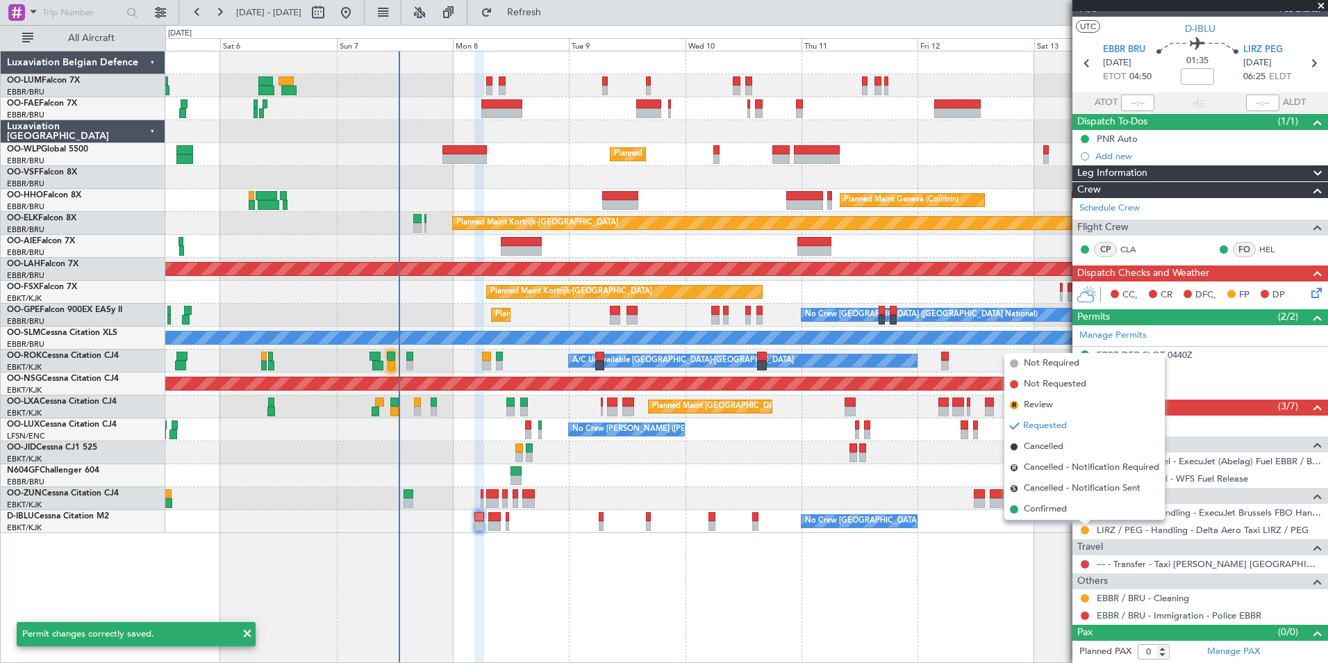
click at [1014, 511] on span at bounding box center [1014, 509] width 8 height 8
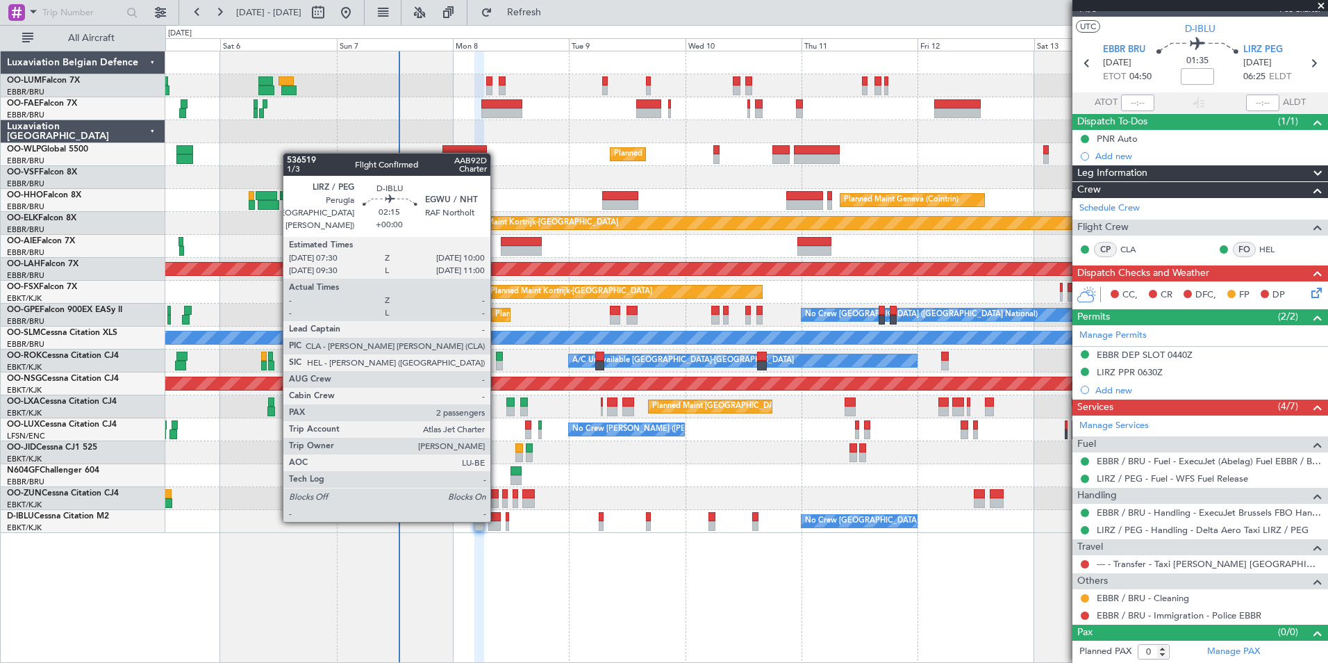
click at [497, 519] on div at bounding box center [494, 517] width 13 height 10
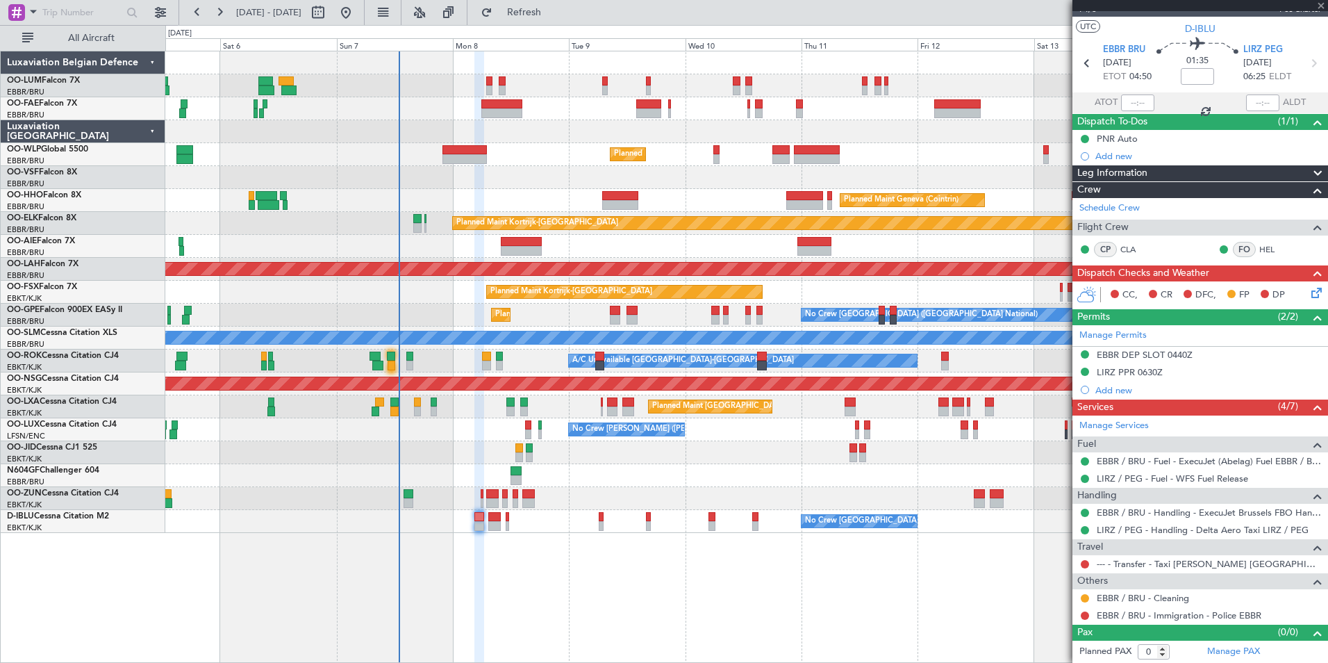
type input "2"
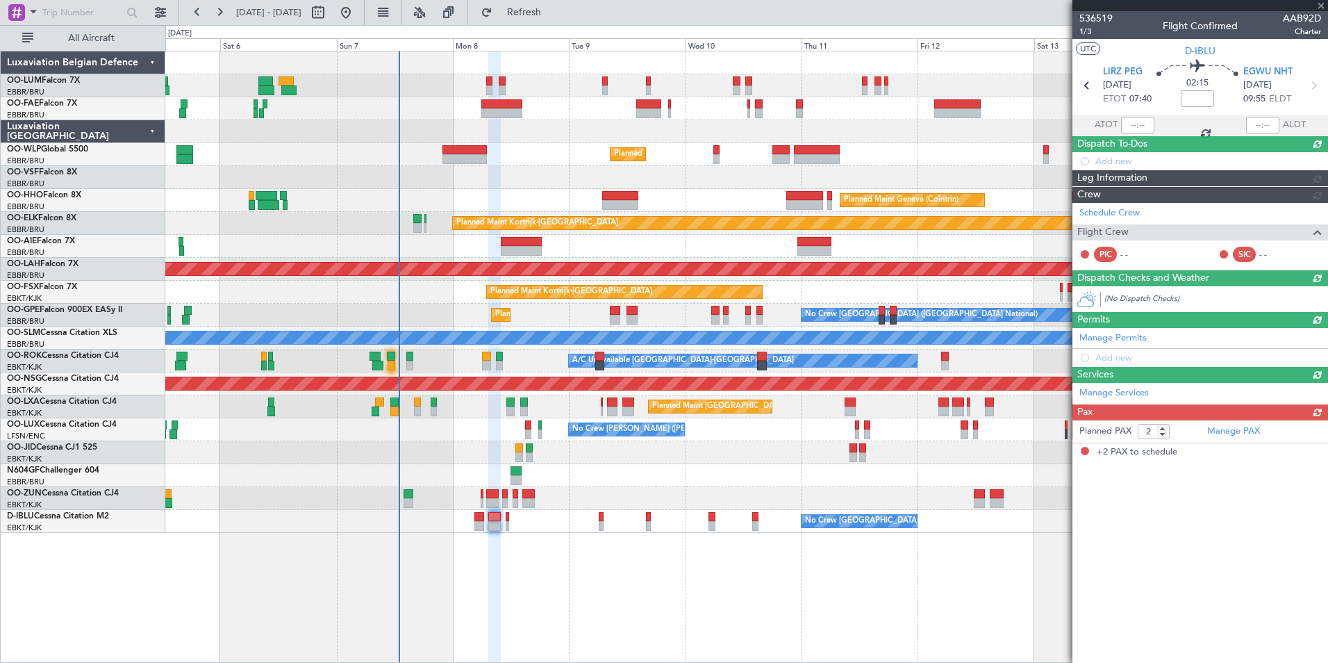
scroll to position [0, 0]
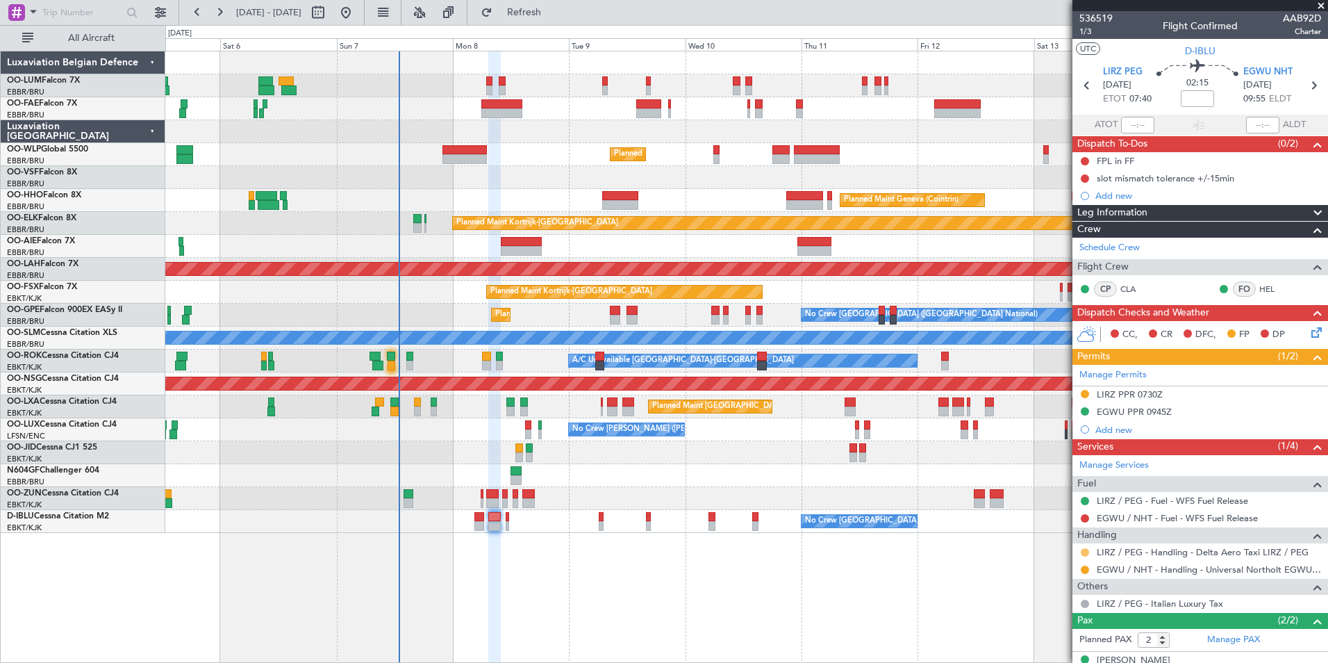
click at [1087, 551] on button at bounding box center [1085, 552] width 8 height 8
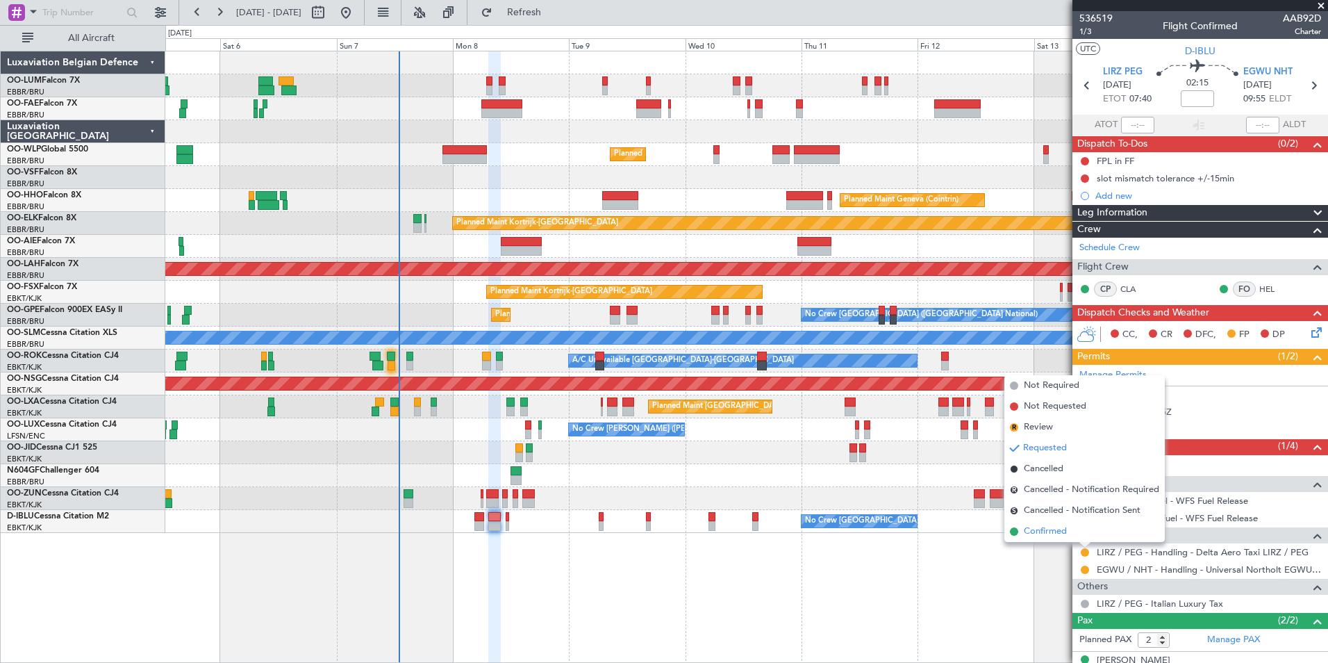
click at [1063, 532] on span "Confirmed" at bounding box center [1045, 531] width 43 height 14
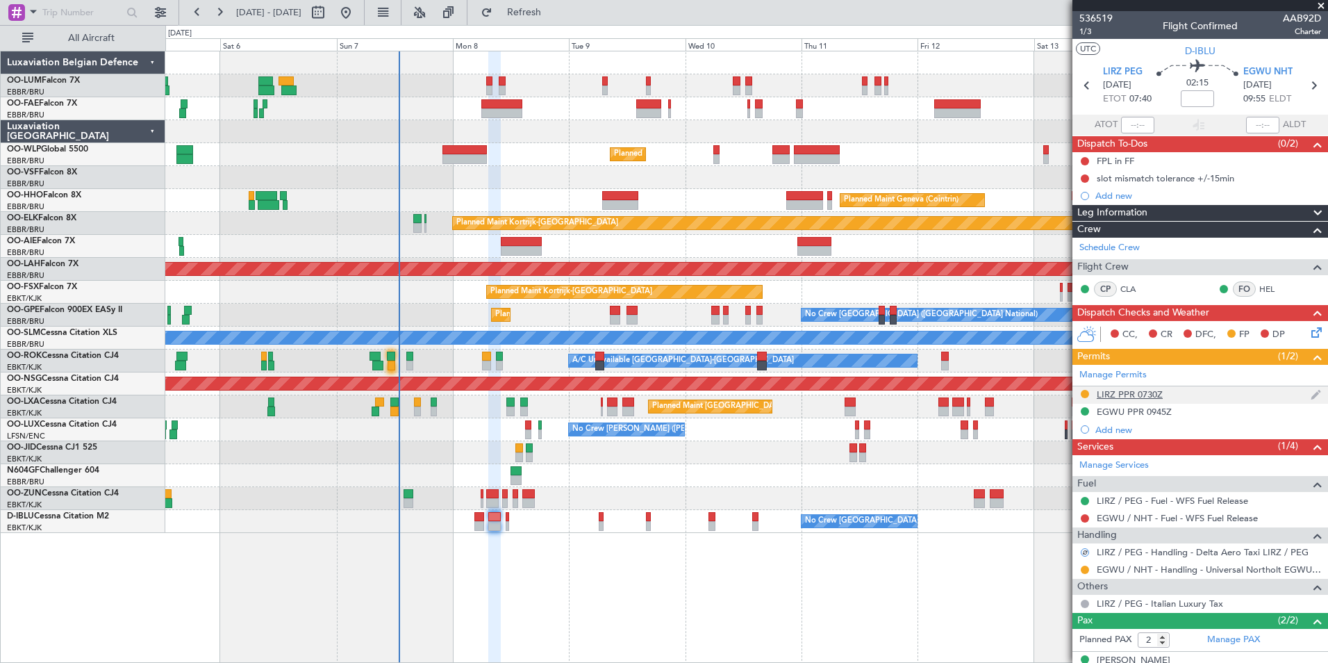
click at [1153, 392] on div "LIRZ PPR 0730Z" at bounding box center [1130, 394] width 66 height 12
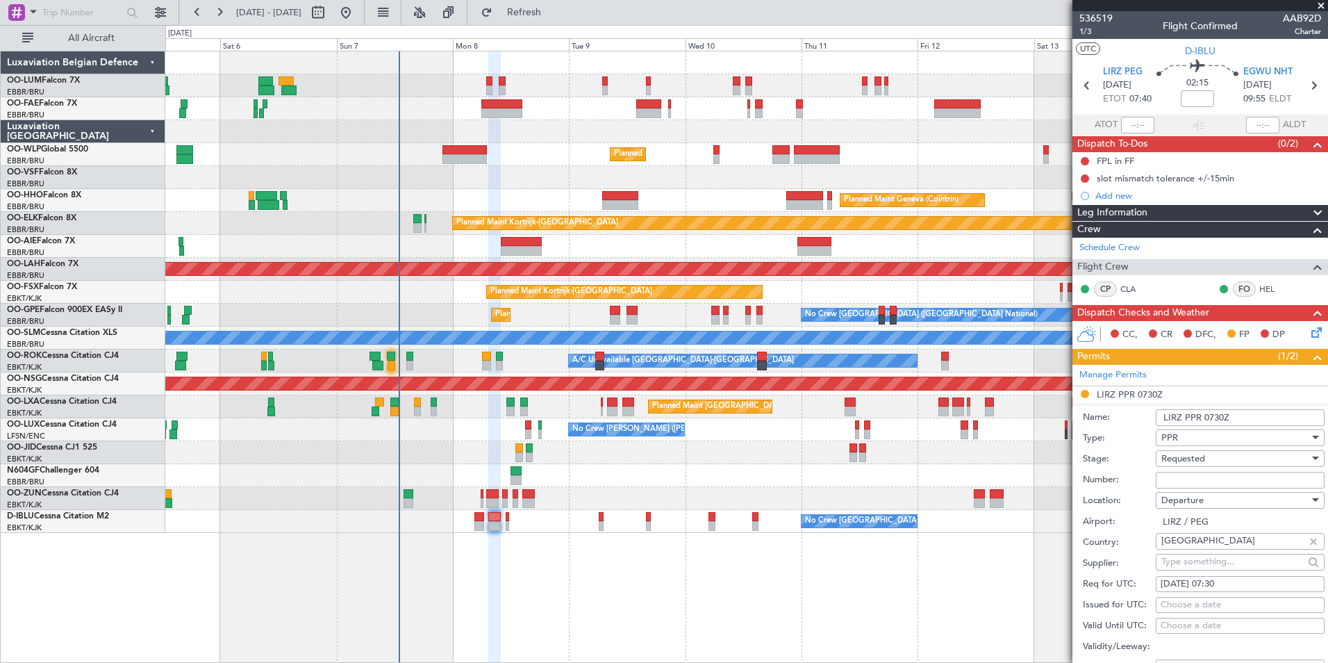
scroll to position [278, 0]
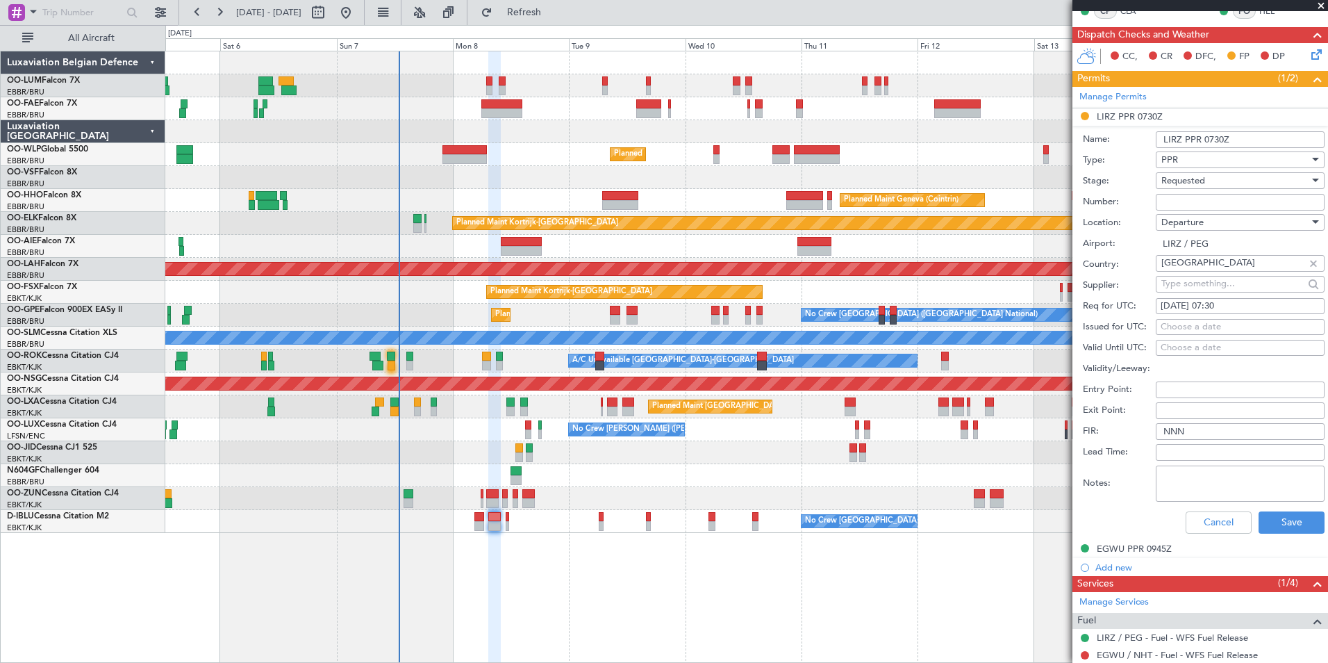
click at [1164, 336] on div "Issued for UTC: Choose a date" at bounding box center [1204, 327] width 242 height 21
click at [1163, 332] on div "Choose a date" at bounding box center [1240, 327] width 159 height 14
select select "9"
select select "2025"
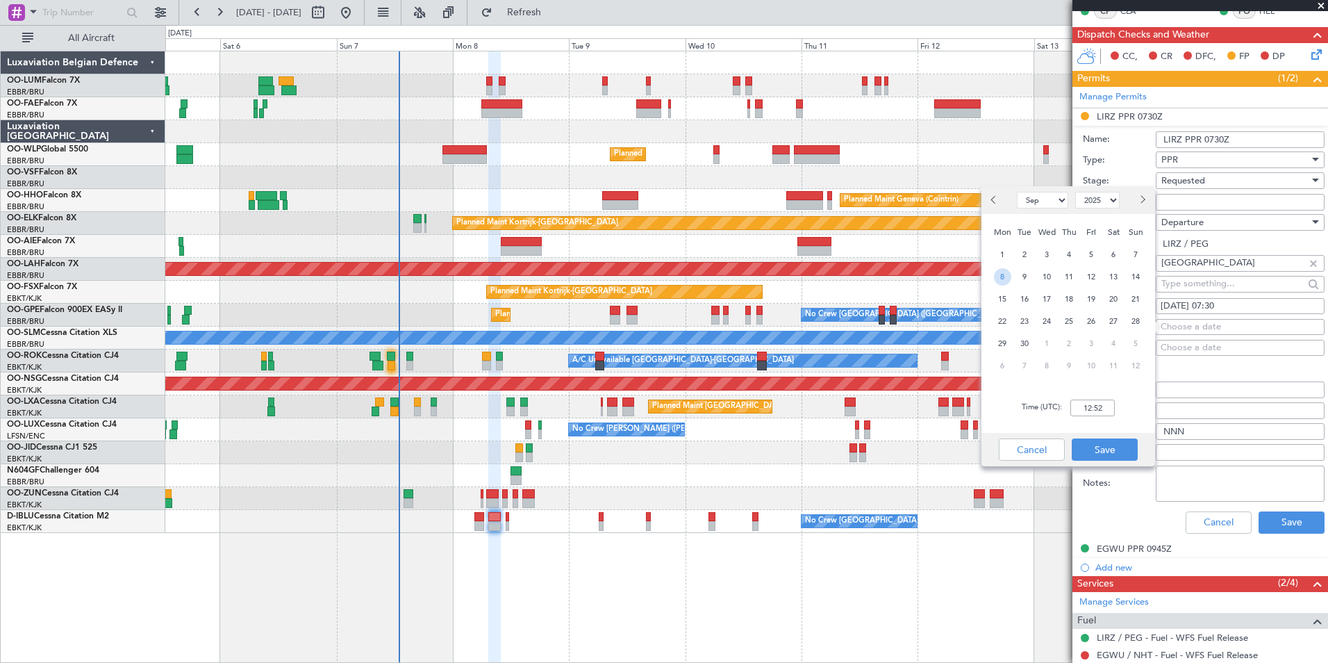
click at [1002, 278] on span "8" at bounding box center [1002, 276] width 17 height 17
click at [1081, 407] on input "00:00" at bounding box center [1092, 407] width 44 height 17
type input "07:30"
click at [1087, 449] on button "Save" at bounding box center [1105, 449] width 66 height 22
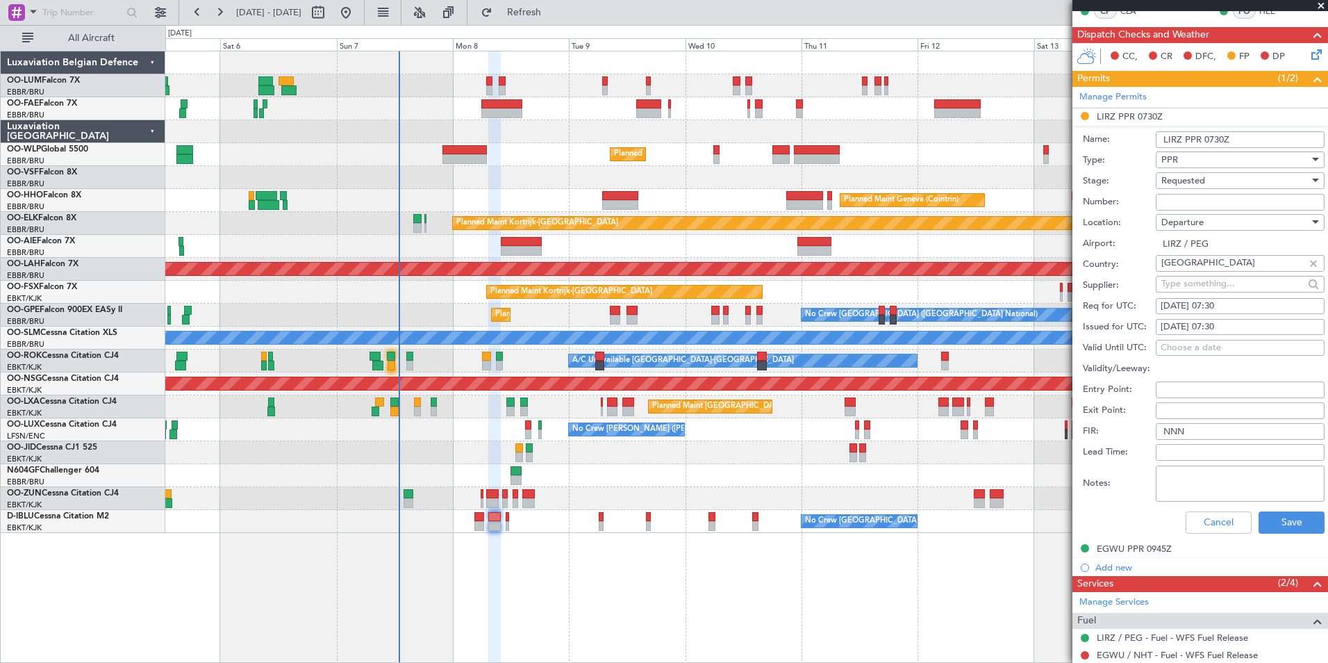
paste input "n°16/0925"
type input "n°16/0925"
click at [1268, 522] on button "Save" at bounding box center [1292, 522] width 66 height 22
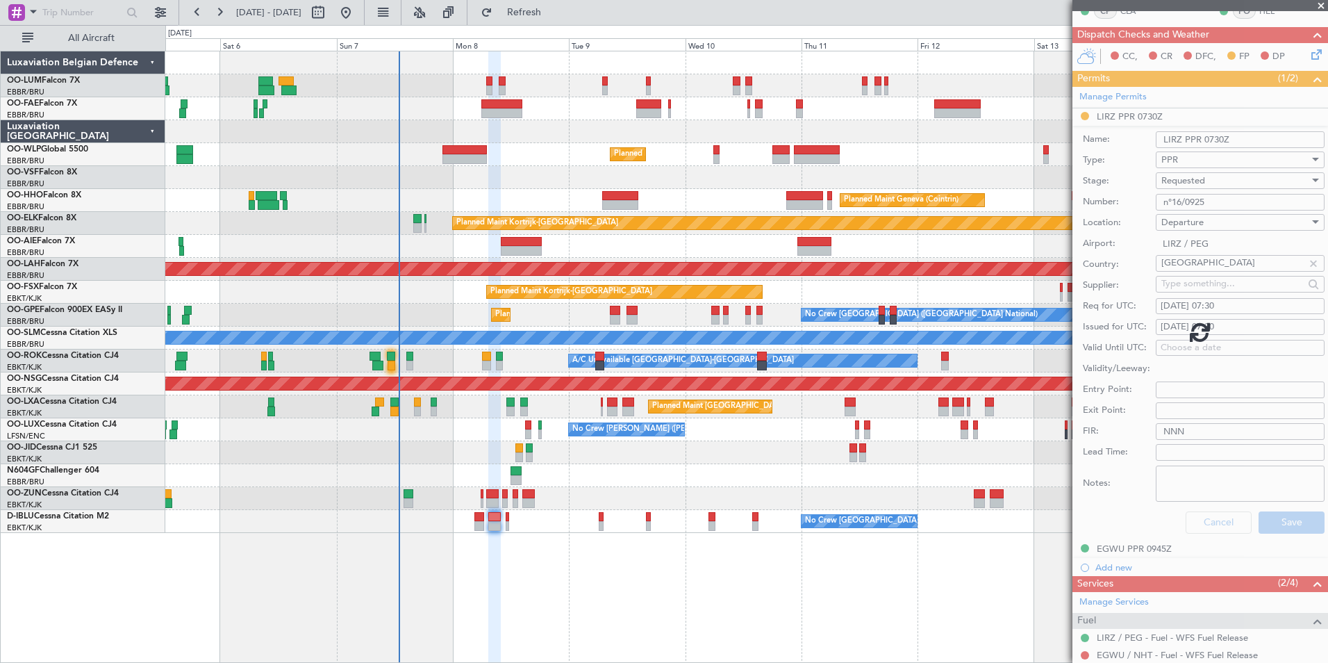
scroll to position [51, 0]
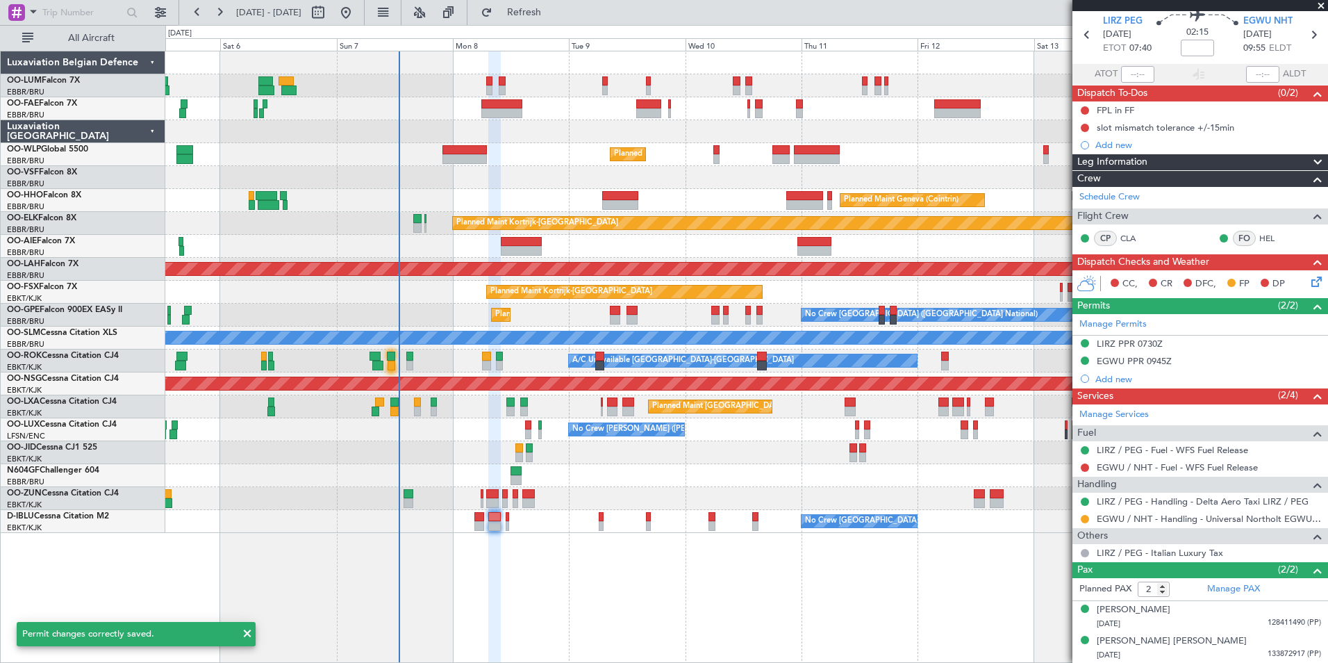
click at [486, 520] on div "No Crew Brussels (Brussels National) No Crew Brussels (Brussels National) AOG M…" at bounding box center [746, 521] width 1162 height 23
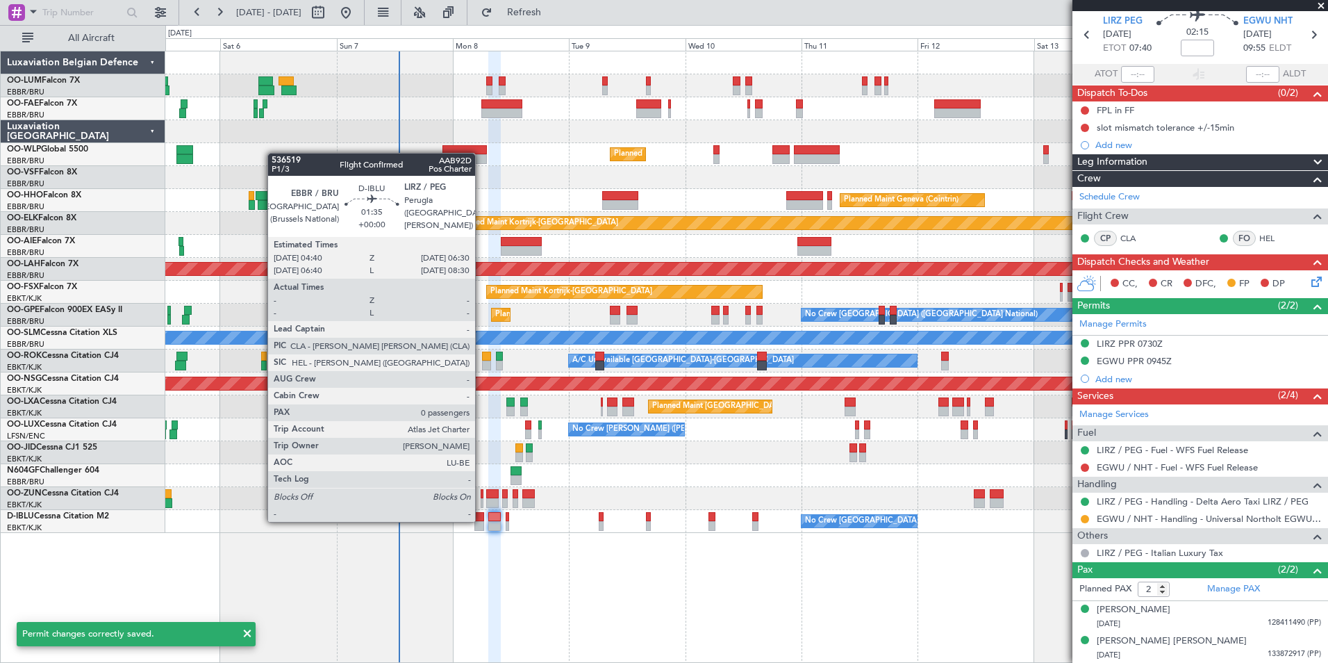
click at [481, 520] on div at bounding box center [478, 517] width 9 height 10
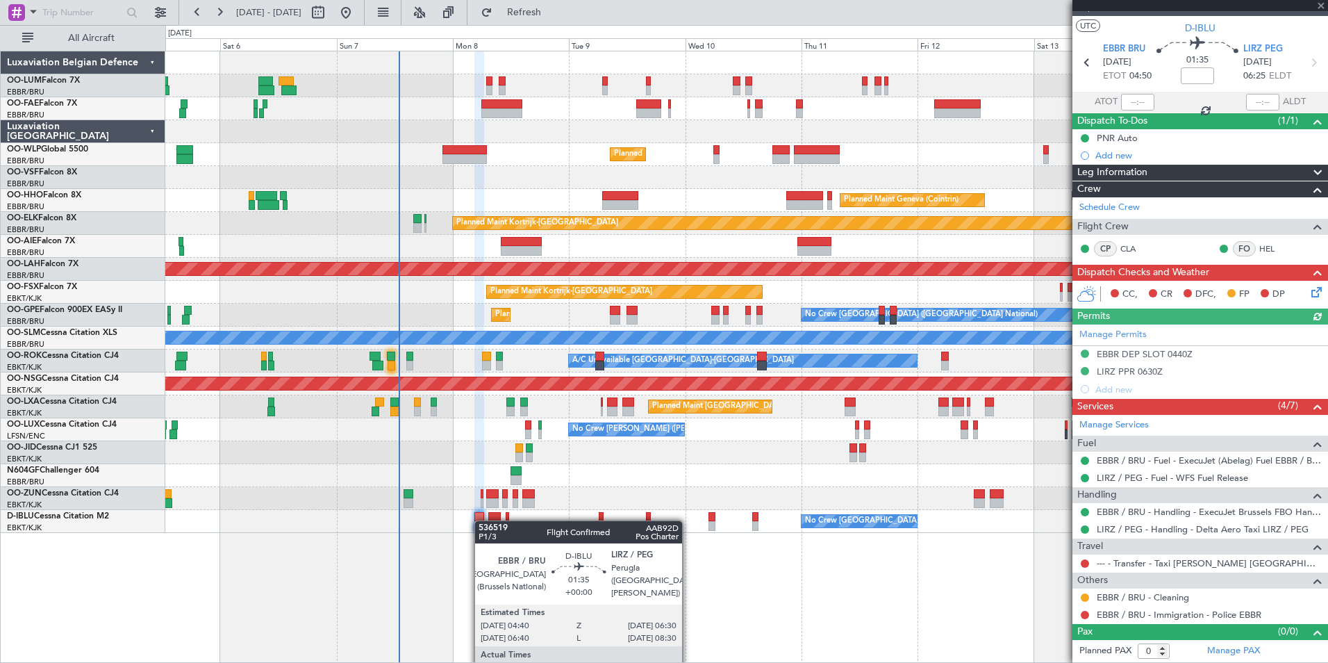
scroll to position [0, 0]
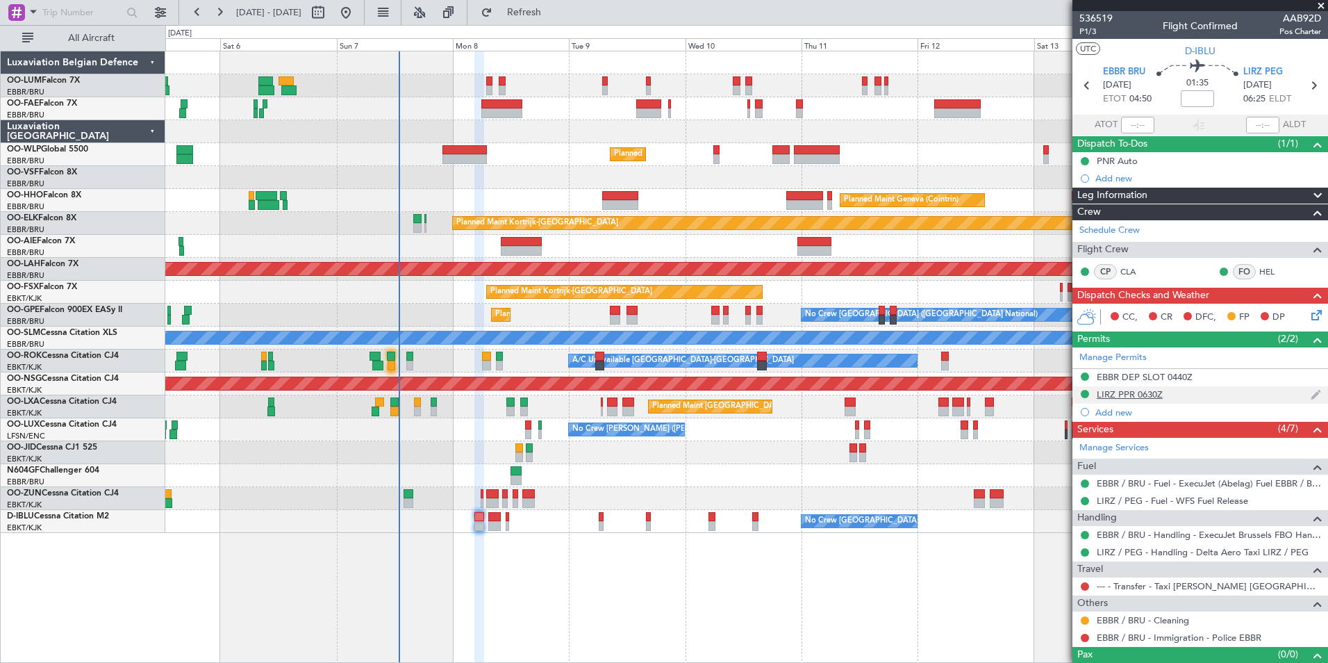
click at [1162, 390] on div "LIRZ PPR 0630Z" at bounding box center [1200, 394] width 256 height 17
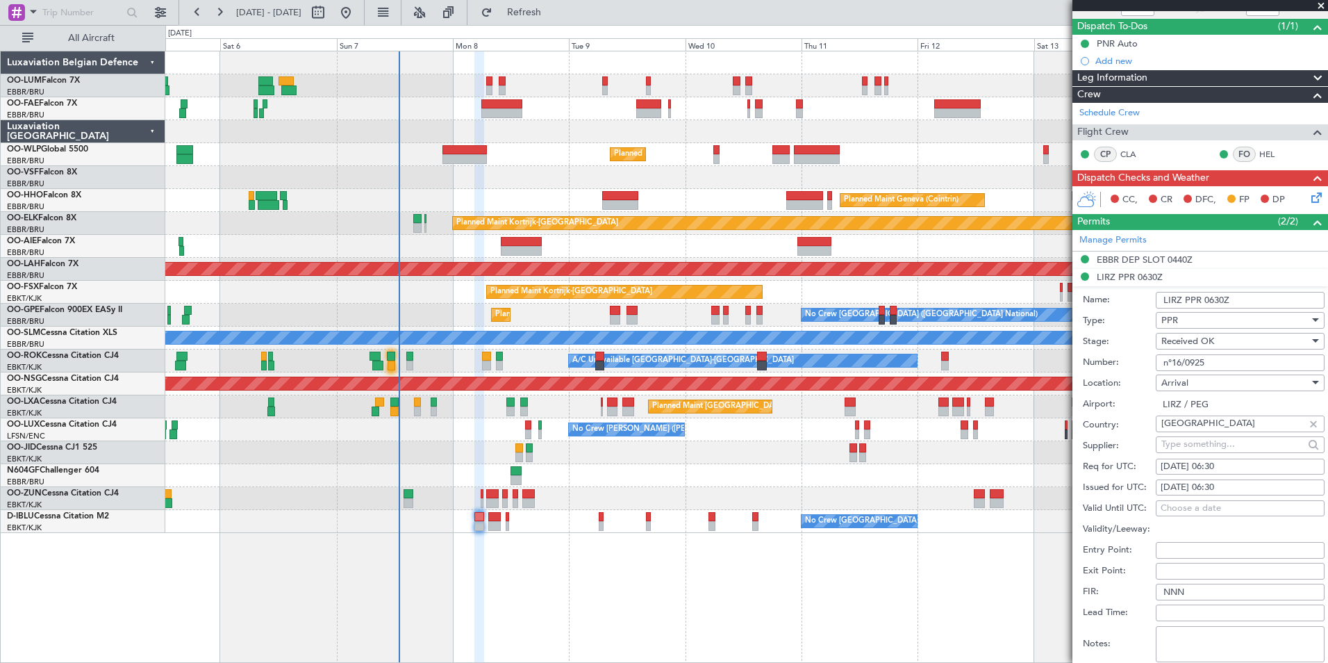
scroll to position [208, 0]
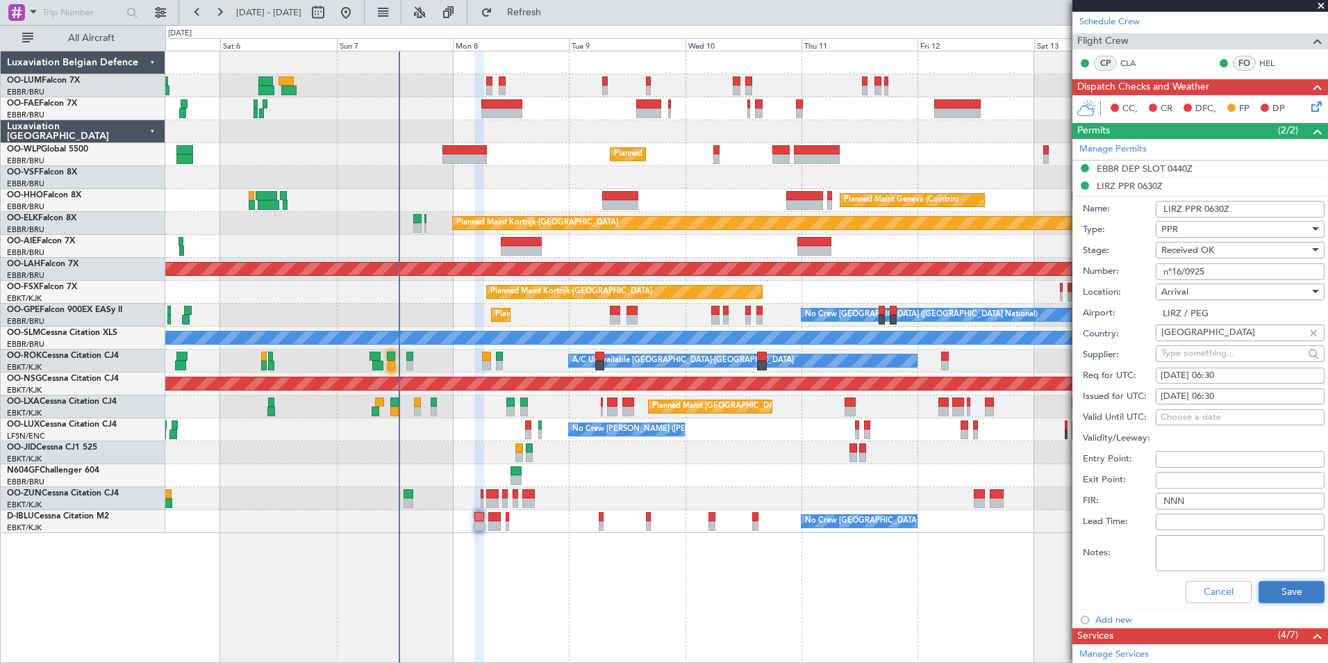
click at [1259, 594] on button "Save" at bounding box center [1292, 592] width 66 height 22
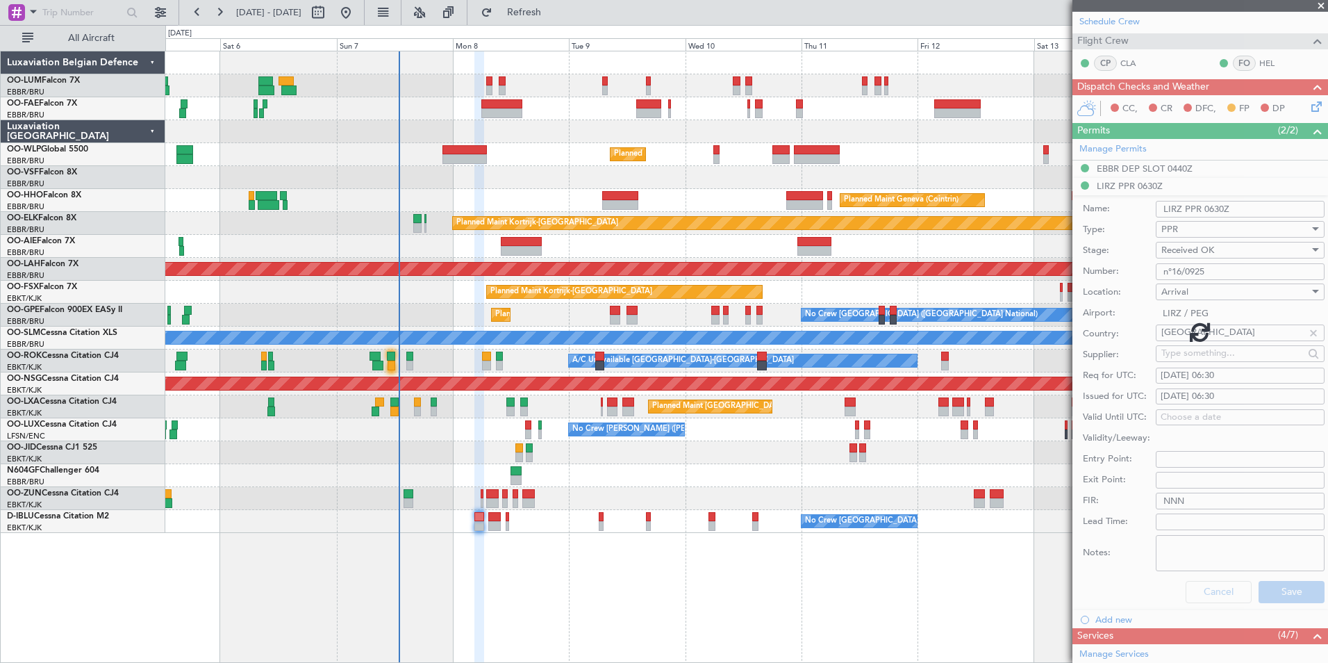
scroll to position [22, 0]
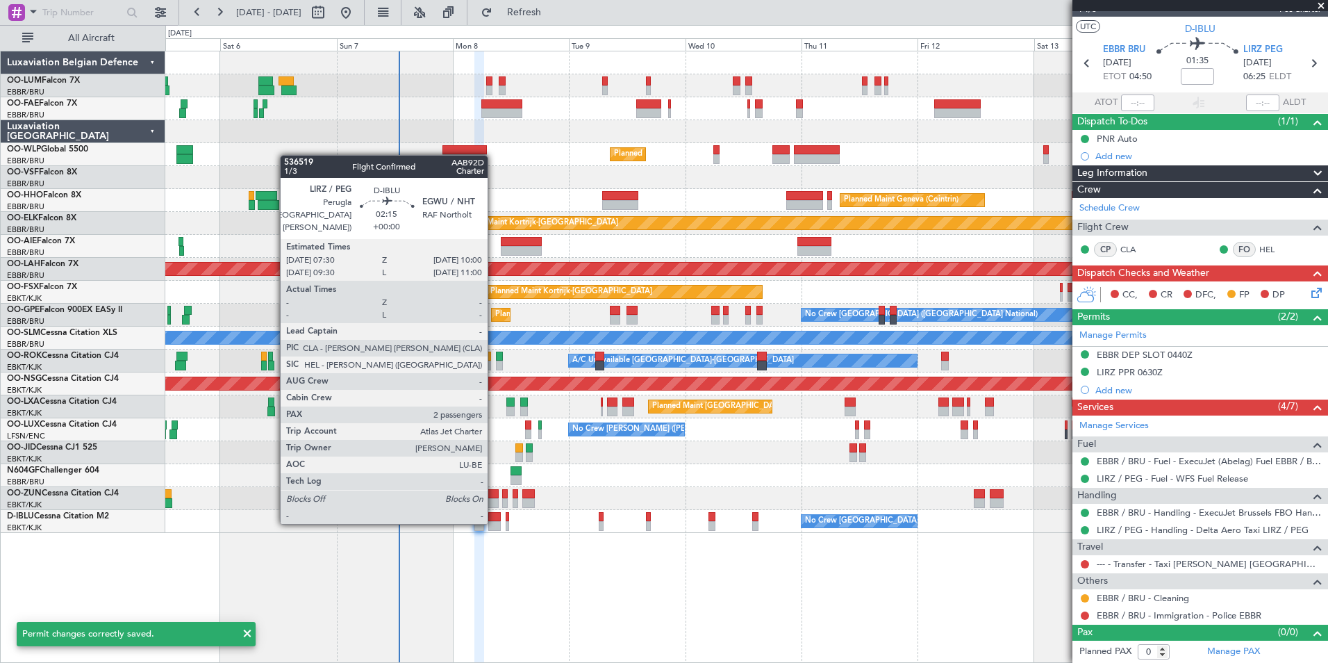
click at [494, 521] on div at bounding box center [494, 526] width 13 height 10
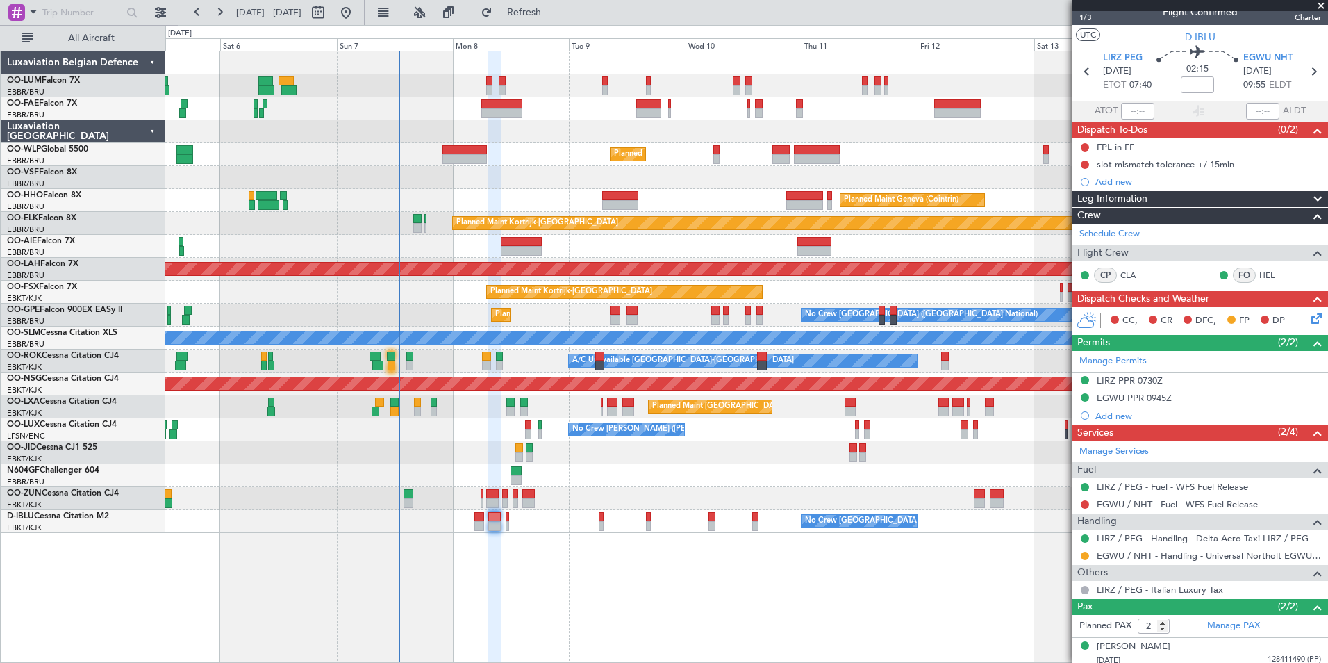
scroll to position [0, 0]
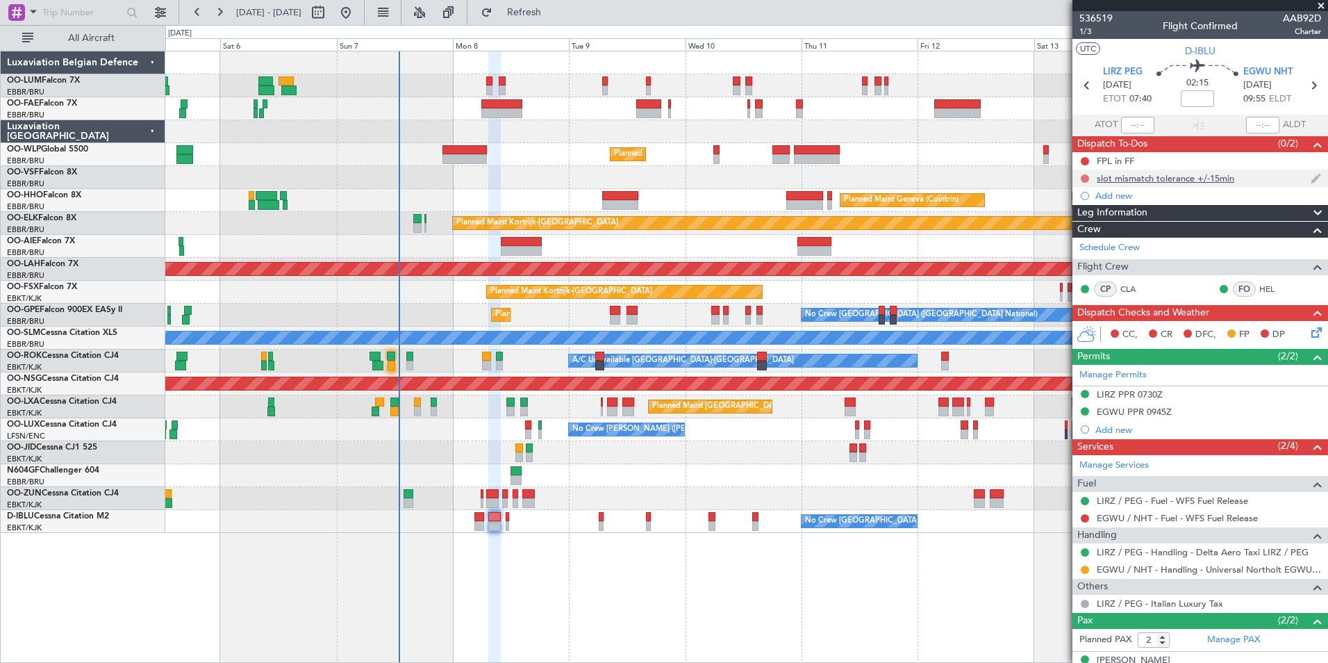
click at [1087, 176] on button at bounding box center [1085, 178] width 8 height 8
click at [988, 631] on div "Owner Melsbroek Air Base Planned Maint Brussels (Brussels National) Owner Melsb…" at bounding box center [746, 357] width 1163 height 612
click at [947, 610] on div "Owner Melsbroek Air Base Planned Maint Brussels (Brussels National) Owner Melsb…" at bounding box center [746, 357] width 1163 height 612
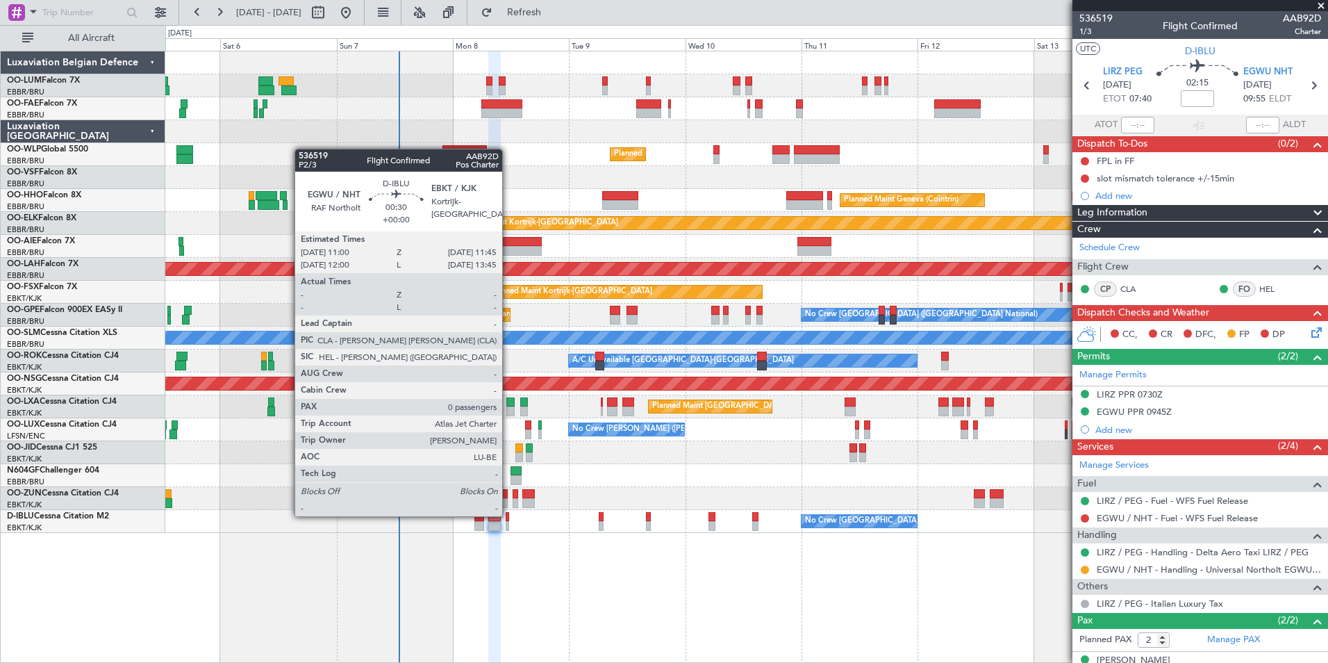
click at [508, 515] on div at bounding box center [508, 517] width 4 height 10
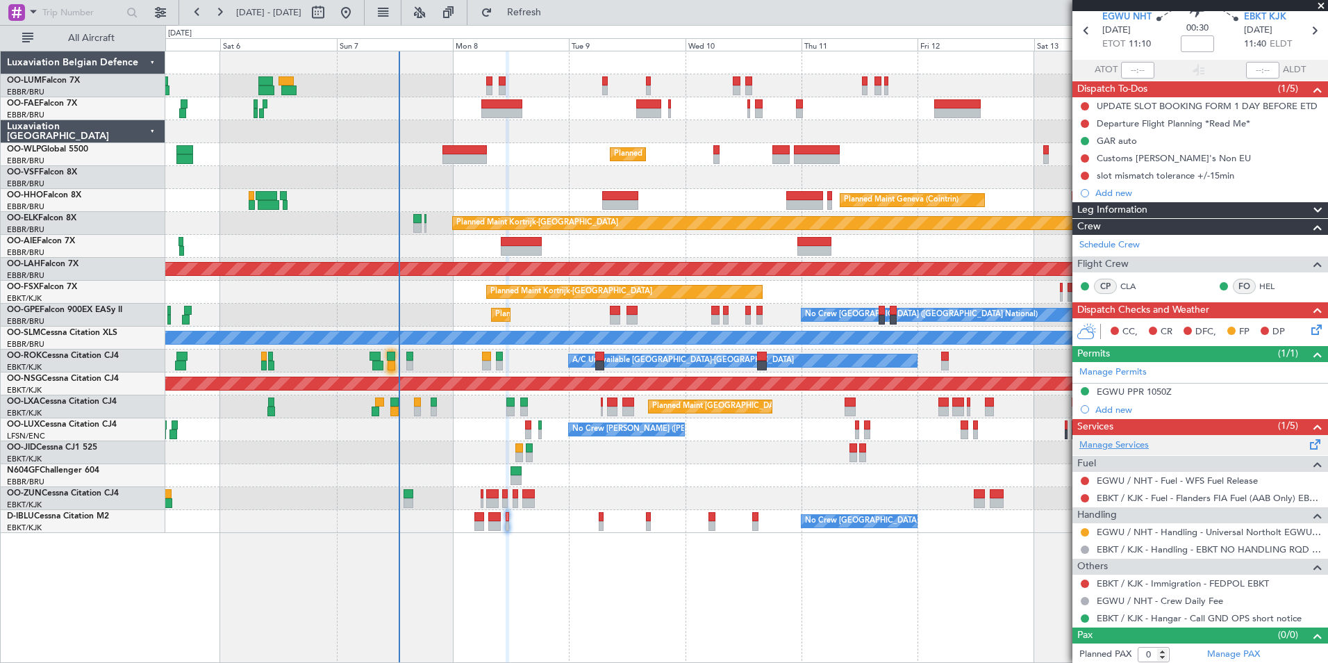
scroll to position [58, 0]
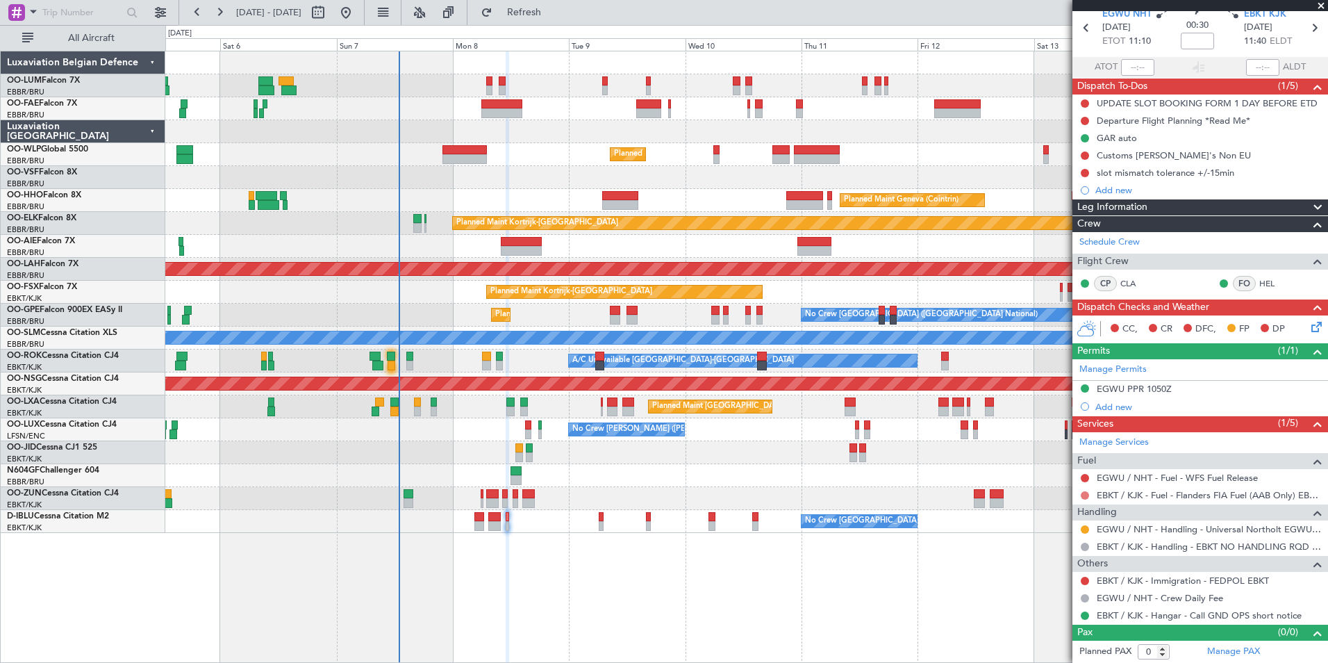
click at [1084, 491] on button at bounding box center [1085, 495] width 8 height 8
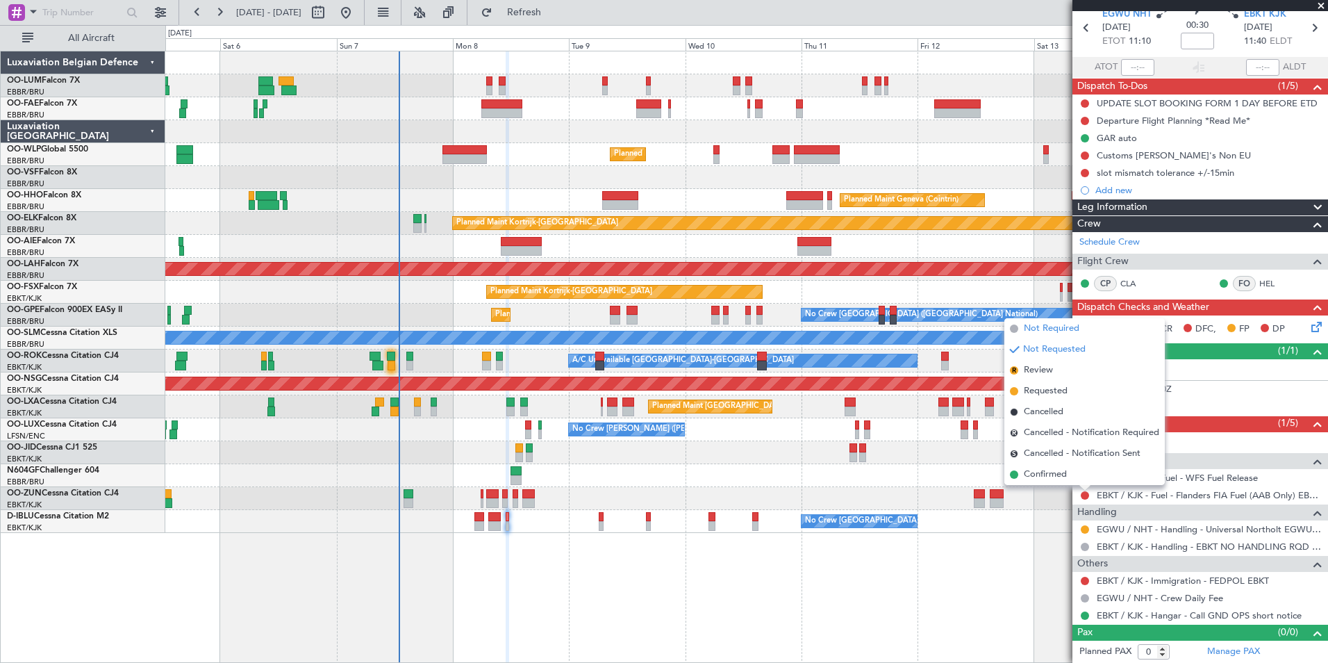
click at [1034, 329] on span "Not Required" at bounding box center [1052, 329] width 56 height 14
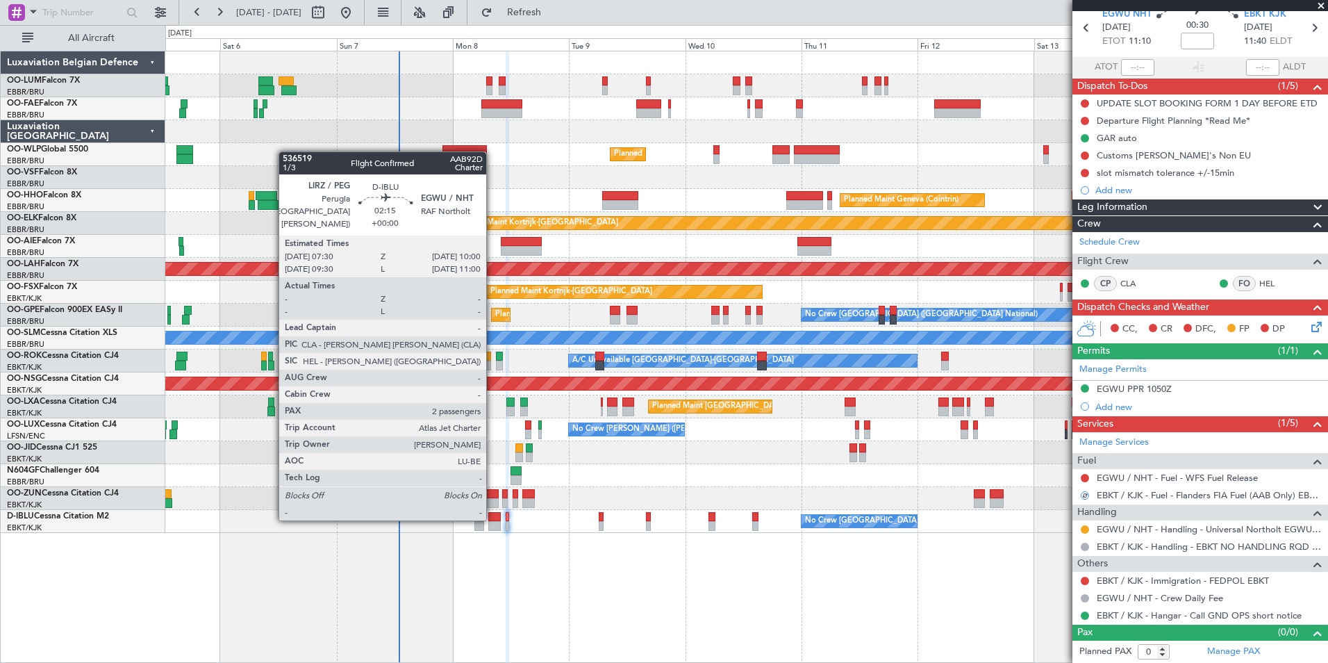
click at [492, 517] on div at bounding box center [494, 517] width 13 height 10
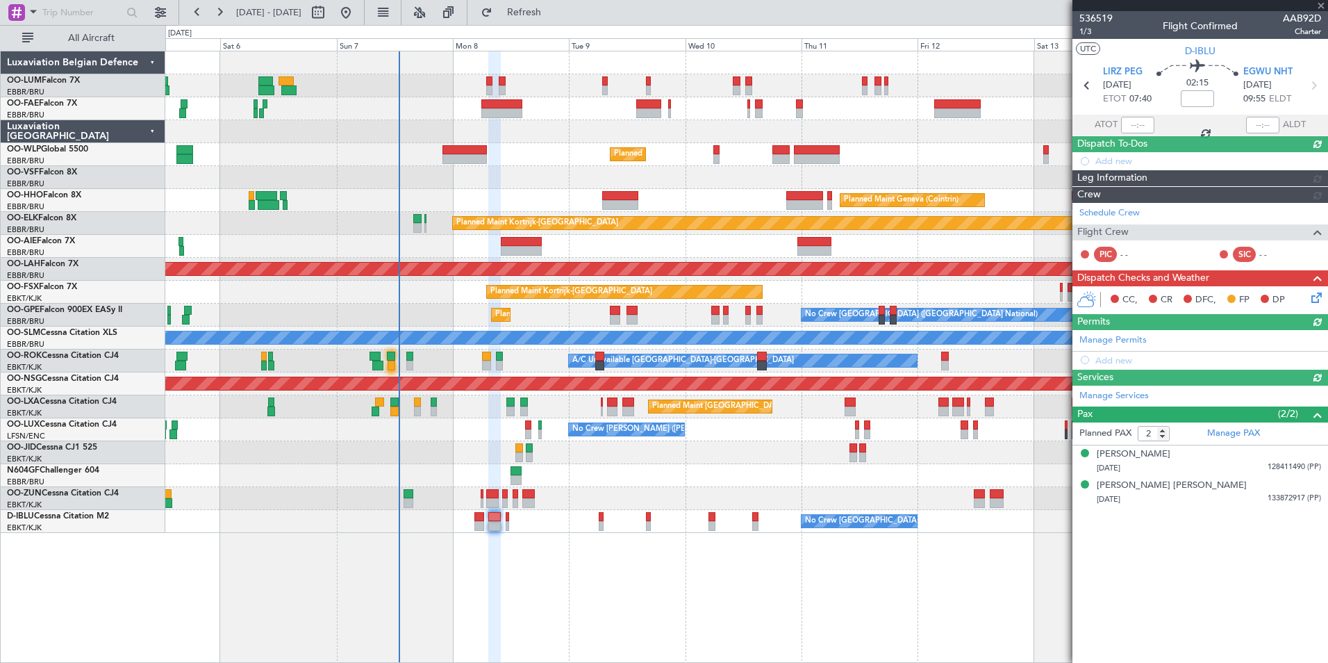
scroll to position [0, 0]
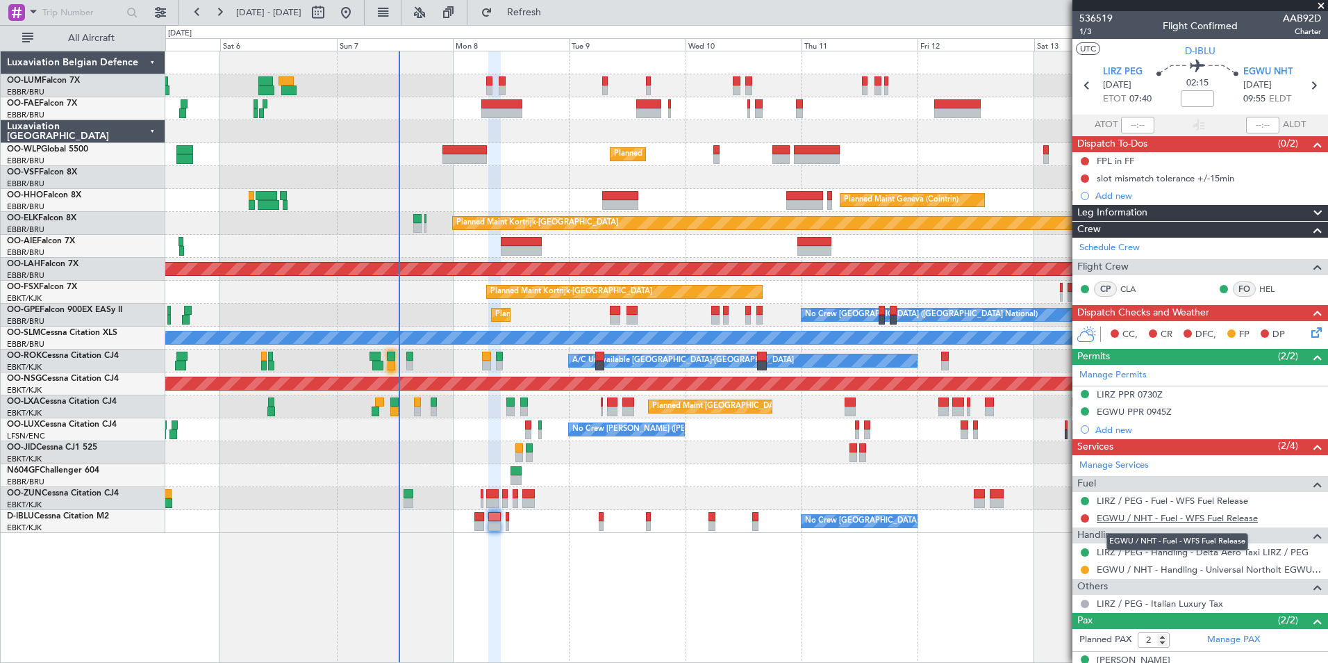
click at [1167, 517] on link "EGWU / NHT - Fuel - WFS Fuel Release" at bounding box center [1177, 518] width 161 height 12
click at [542, 6] on button "Refresh" at bounding box center [515, 12] width 83 height 22
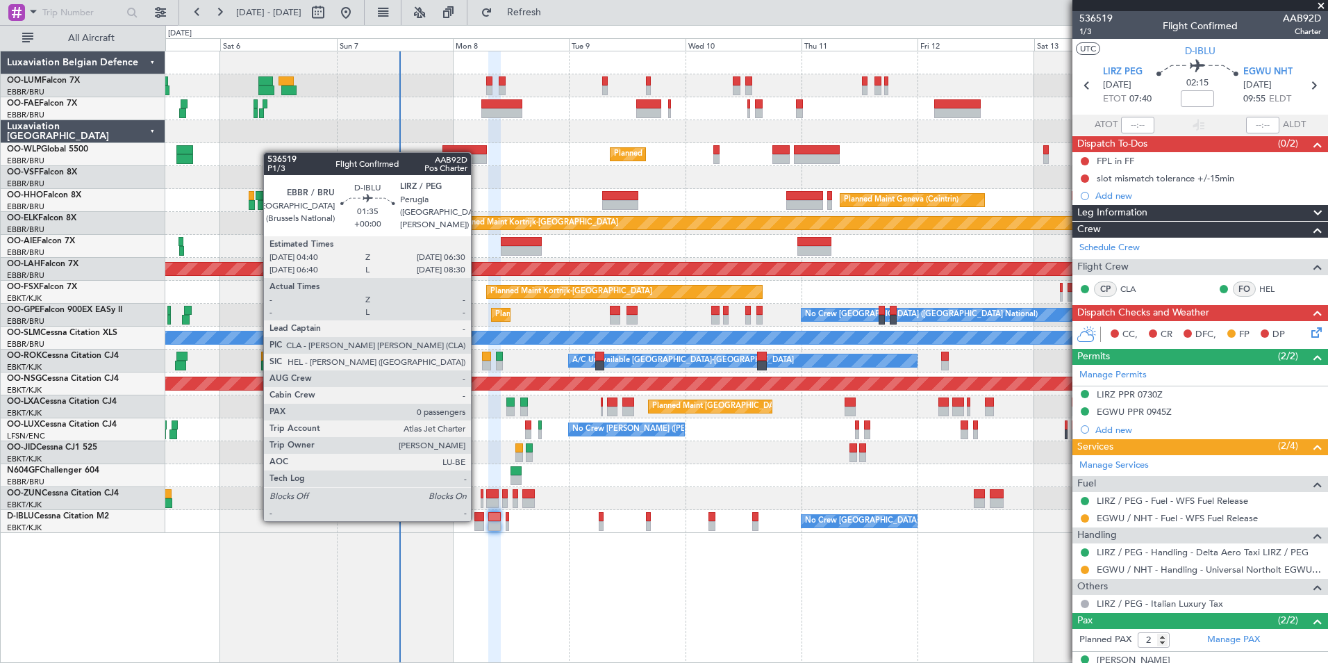
click at [477, 520] on div at bounding box center [478, 517] width 9 height 10
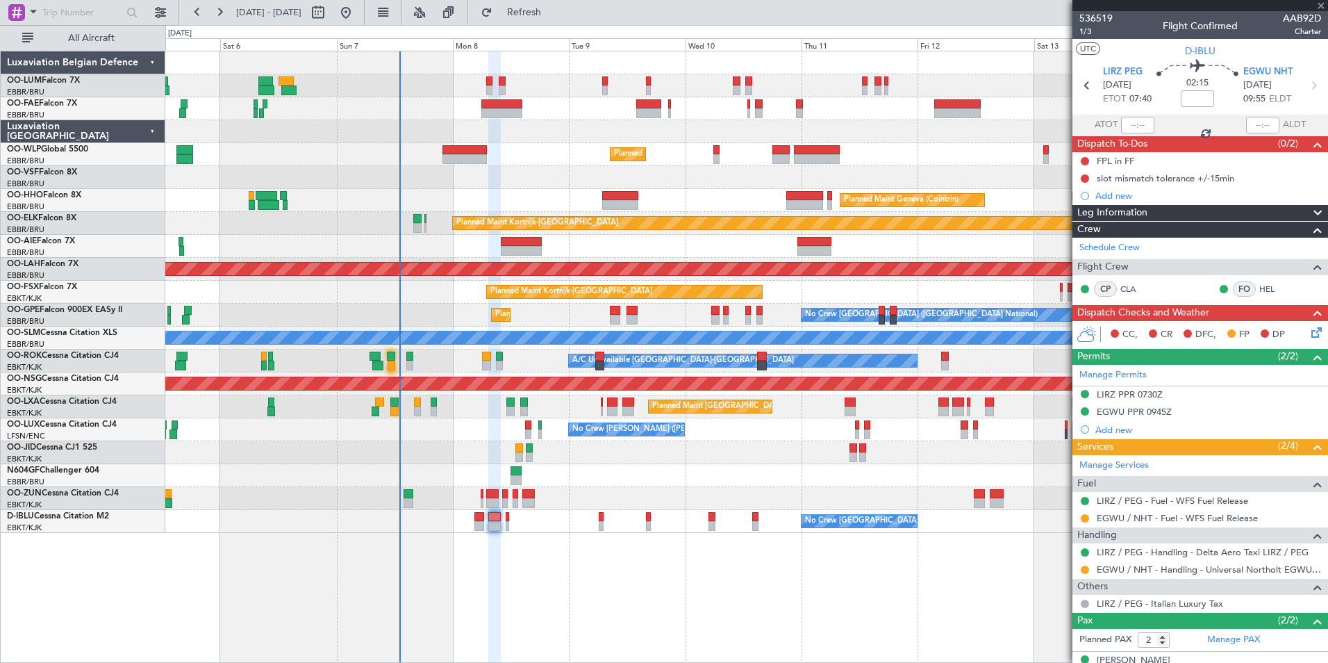
type input "0"
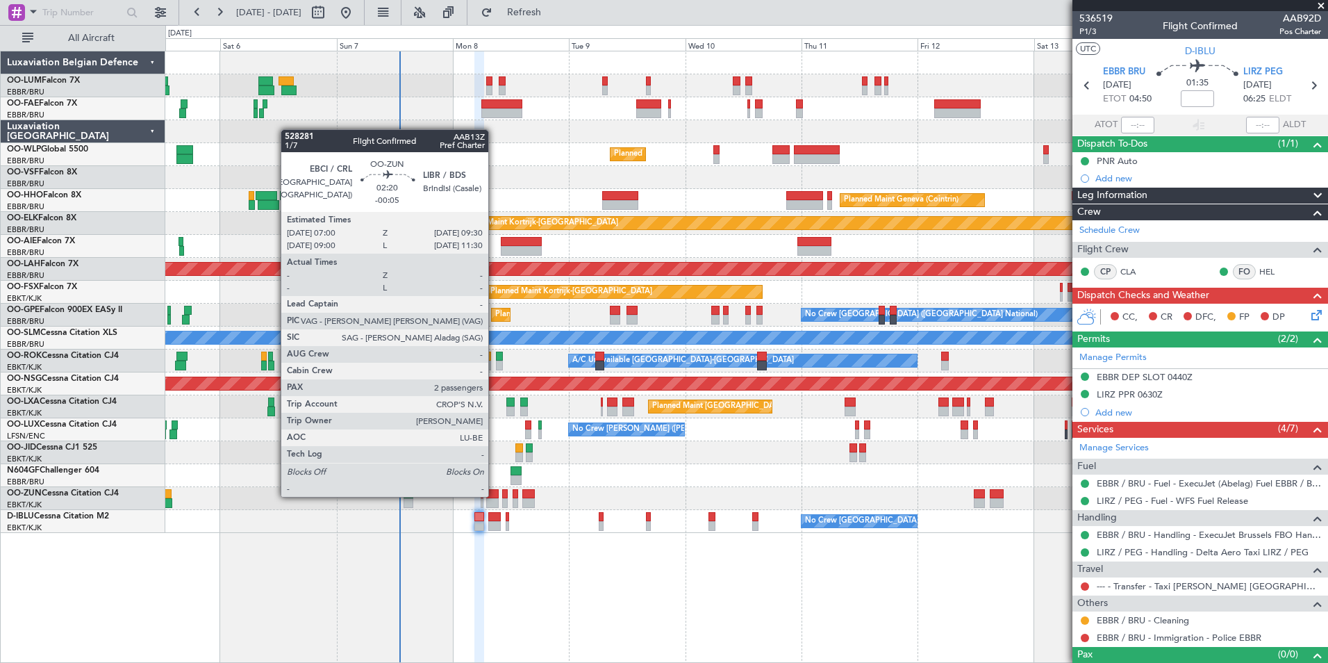
click at [495, 495] on div at bounding box center [492, 494] width 13 height 10
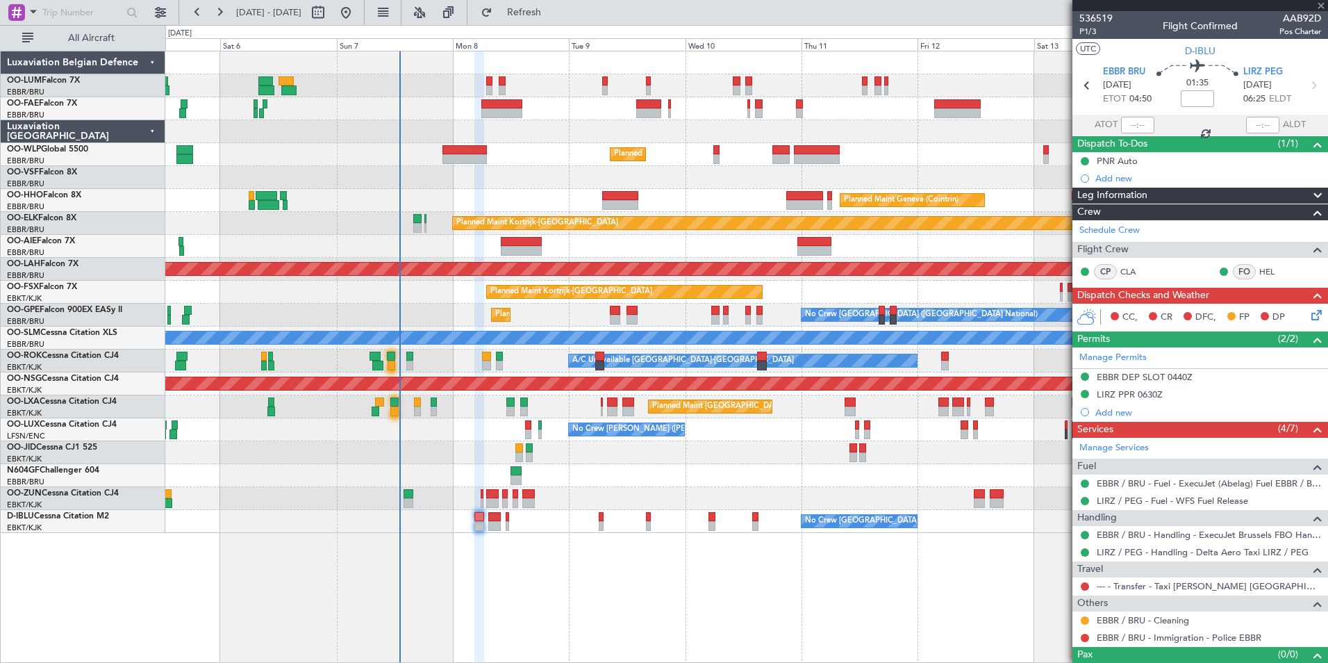
type input "-00:05"
type input "2"
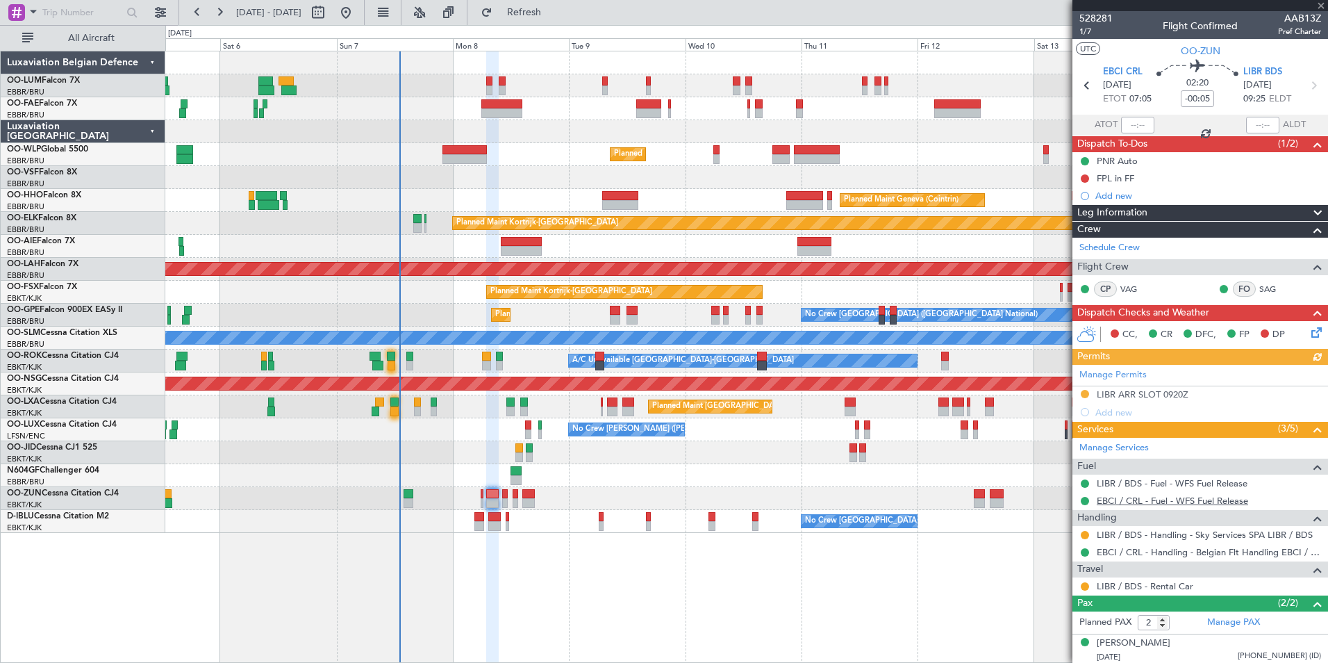
scroll to position [33, 0]
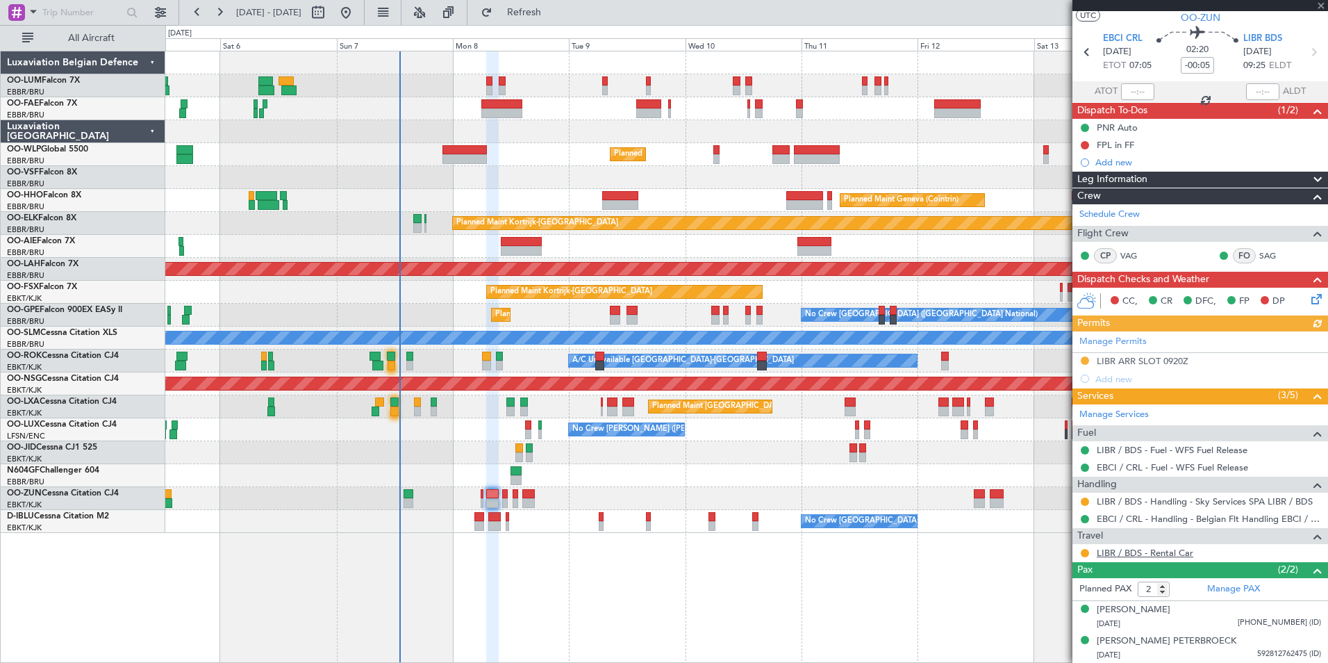
click at [1162, 548] on link "LIBR / BDS - Rental Car" at bounding box center [1145, 553] width 97 height 12
click at [627, 611] on div "Owner Melsbroek Air Base Planned Maint Brussels (Brussels National) Owner Melsb…" at bounding box center [746, 357] width 1163 height 612
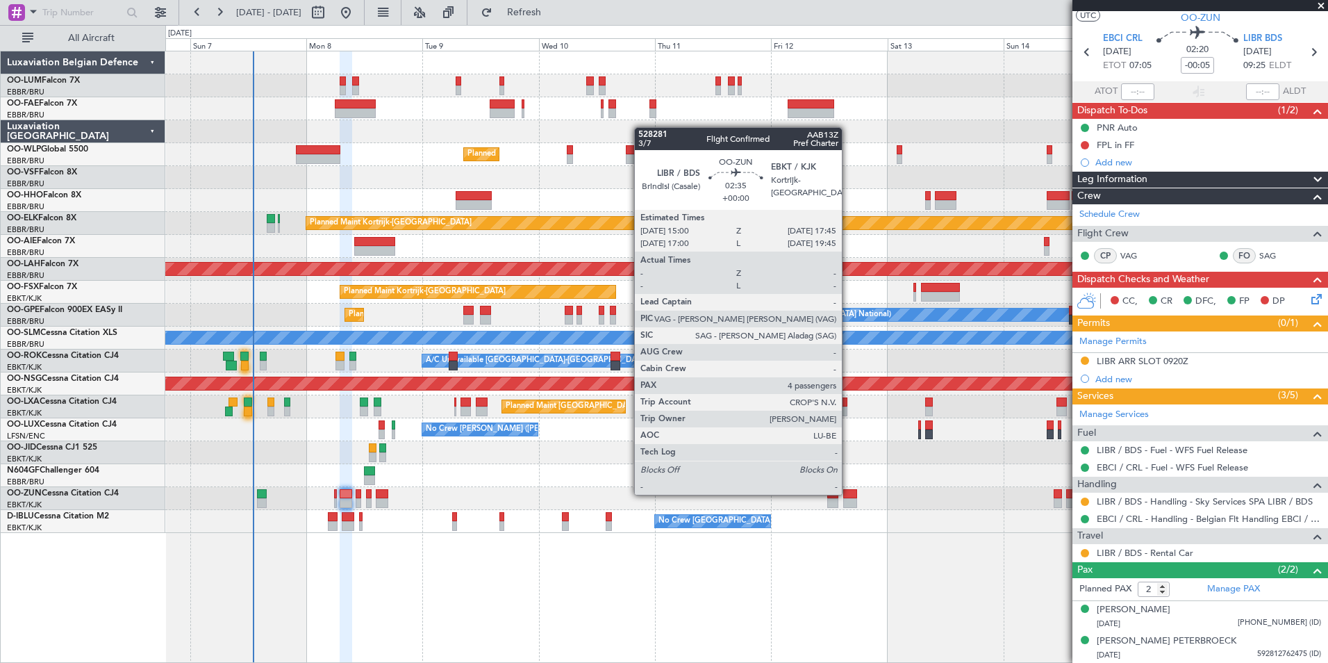
click at [848, 493] on div at bounding box center [850, 494] width 14 height 10
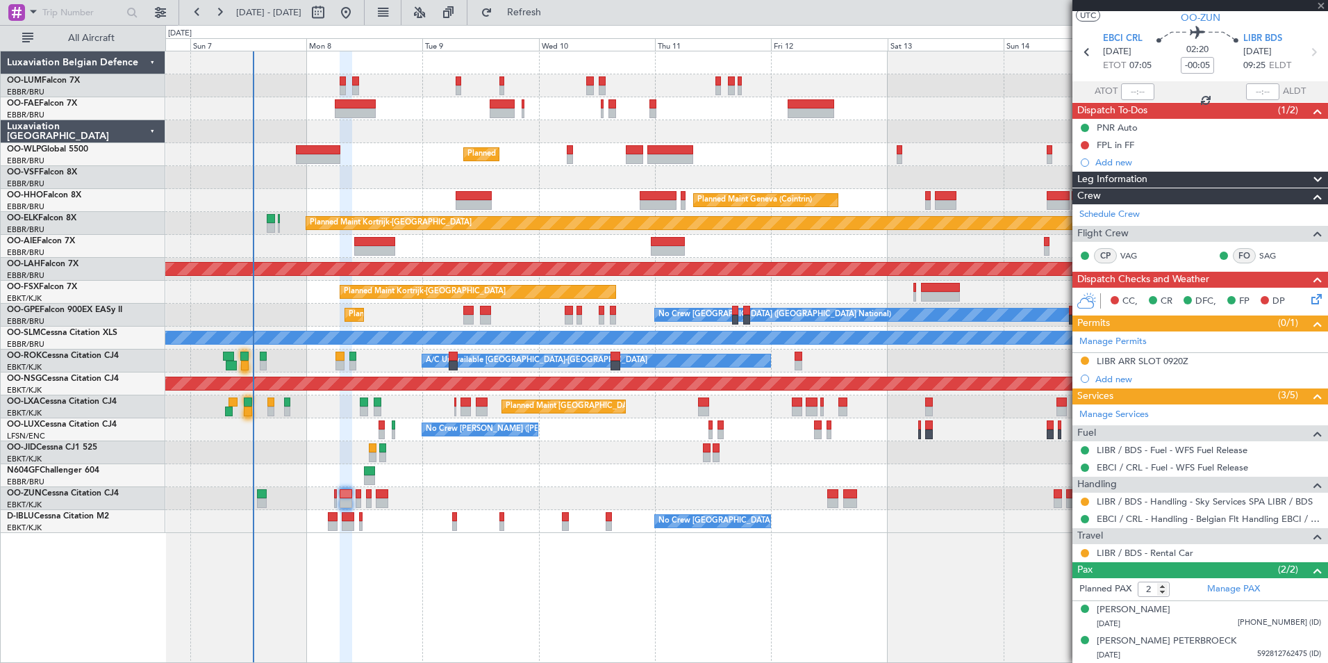
type input "4"
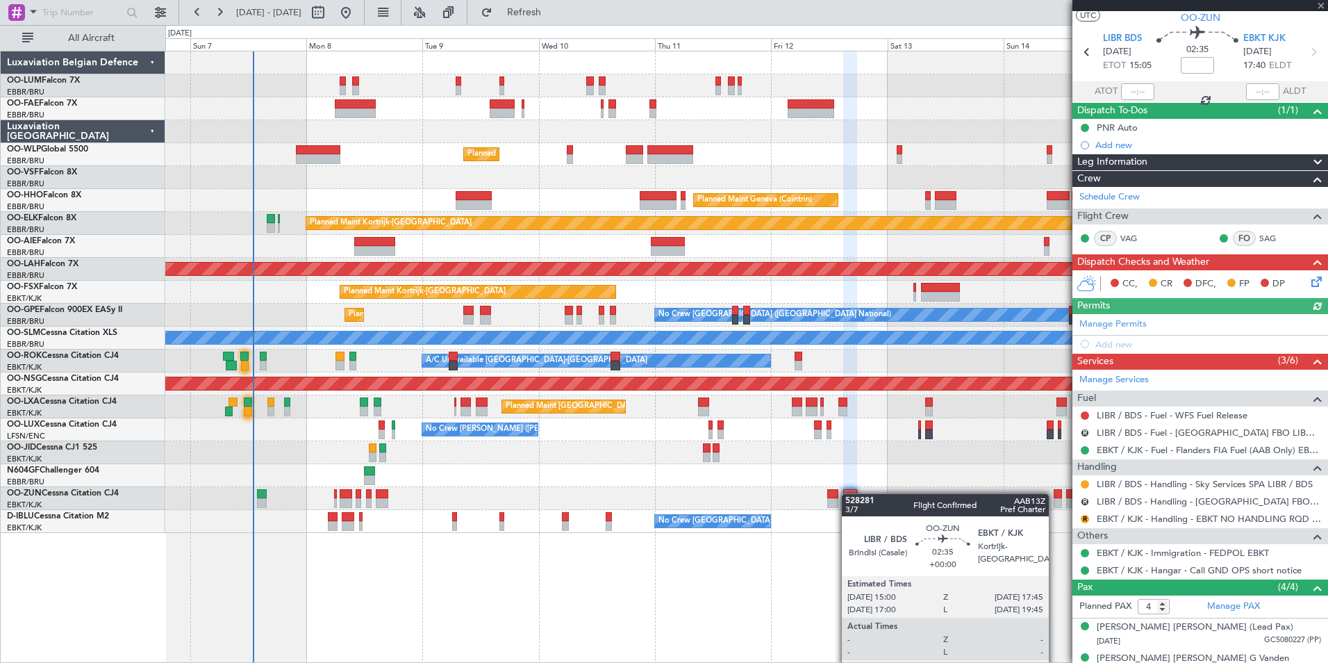
scroll to position [0, 0]
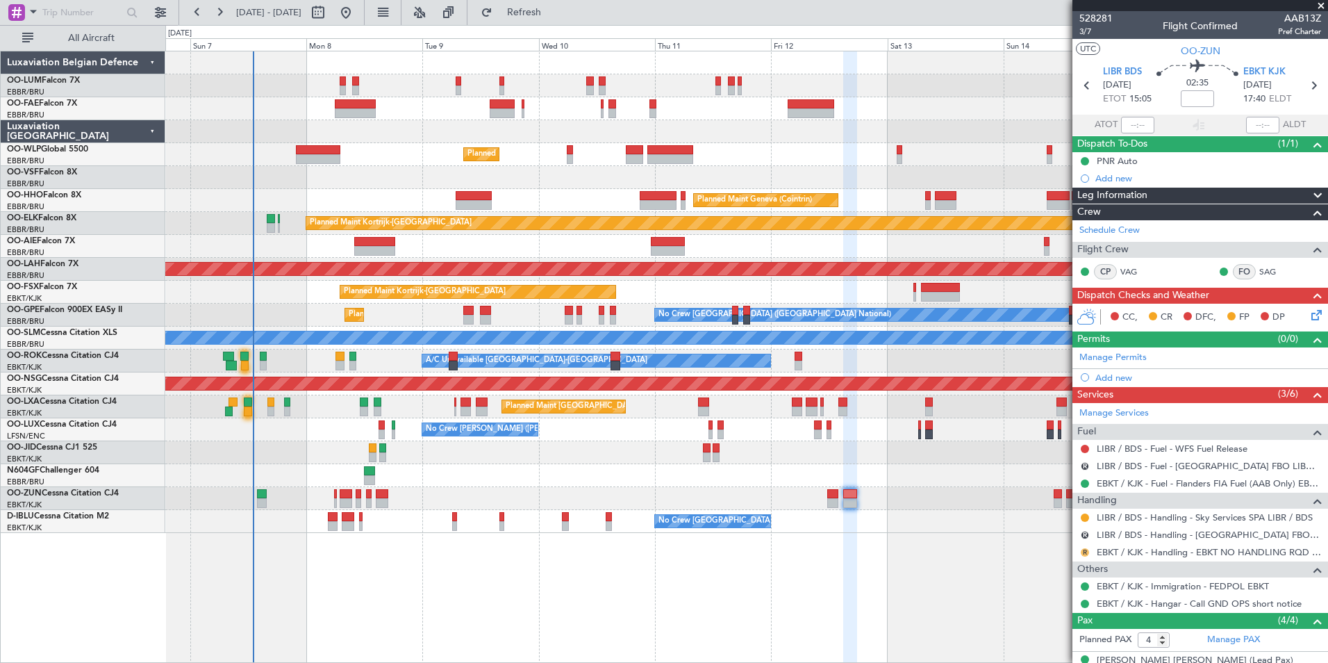
click at [1083, 554] on button "R" at bounding box center [1085, 552] width 8 height 8
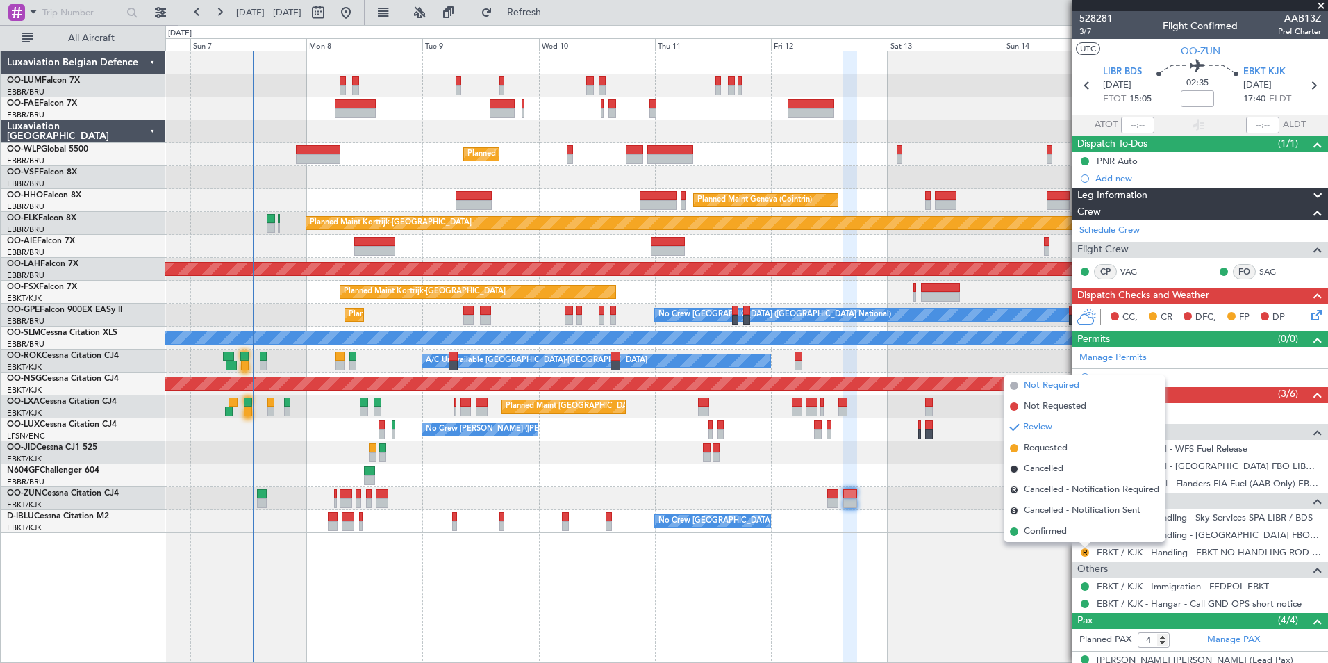
click at [1066, 385] on span "Not Required" at bounding box center [1052, 386] width 56 height 14
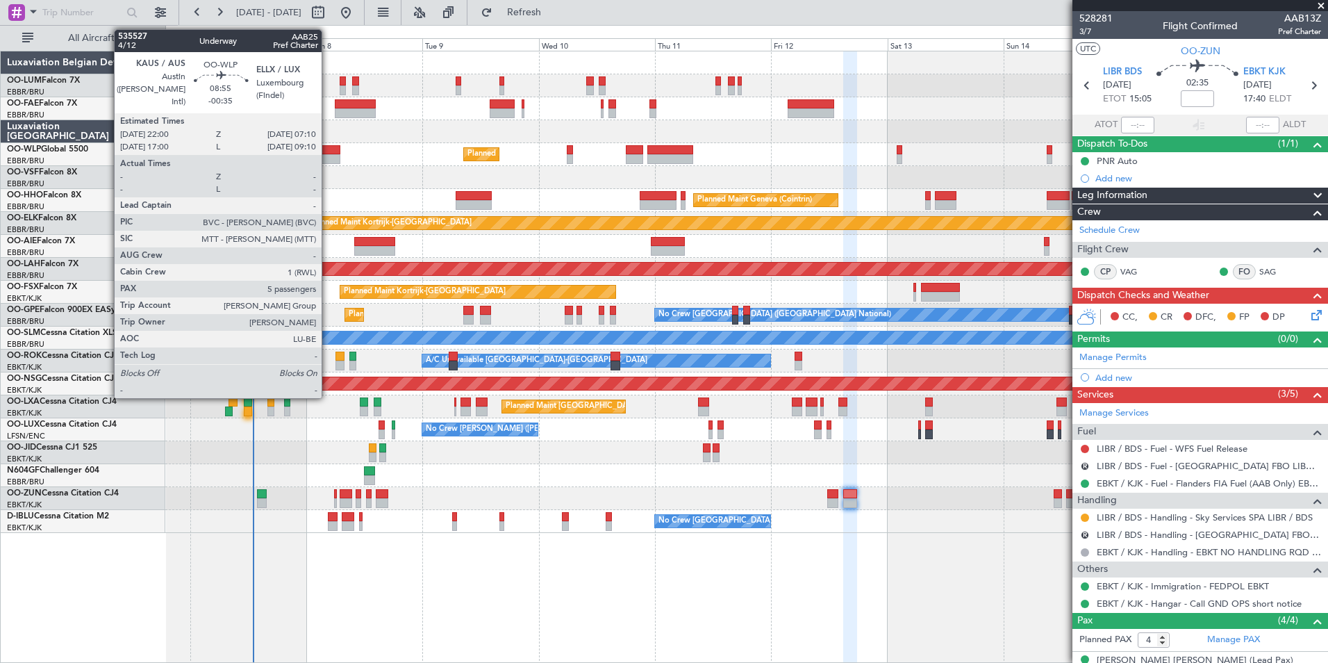
click at [328, 154] on div at bounding box center [318, 159] width 44 height 10
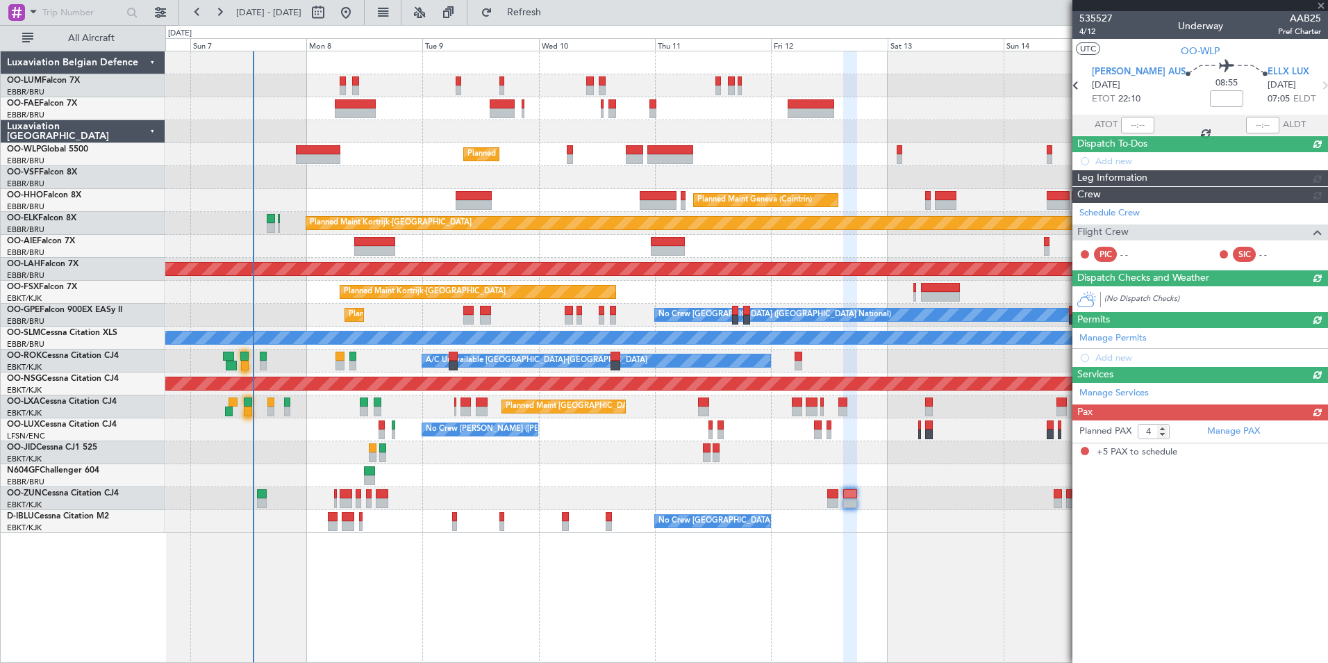
type input "-00:35"
type input "5"
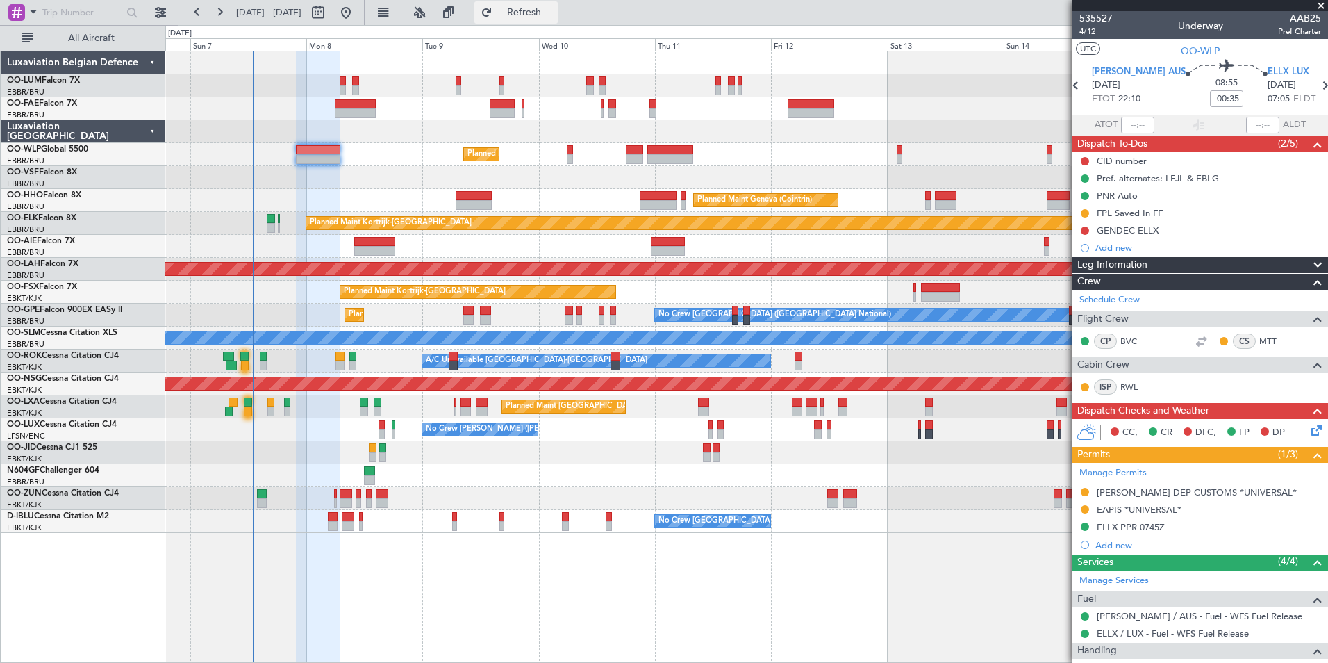
click at [554, 13] on span "Refresh" at bounding box center [524, 13] width 58 height 10
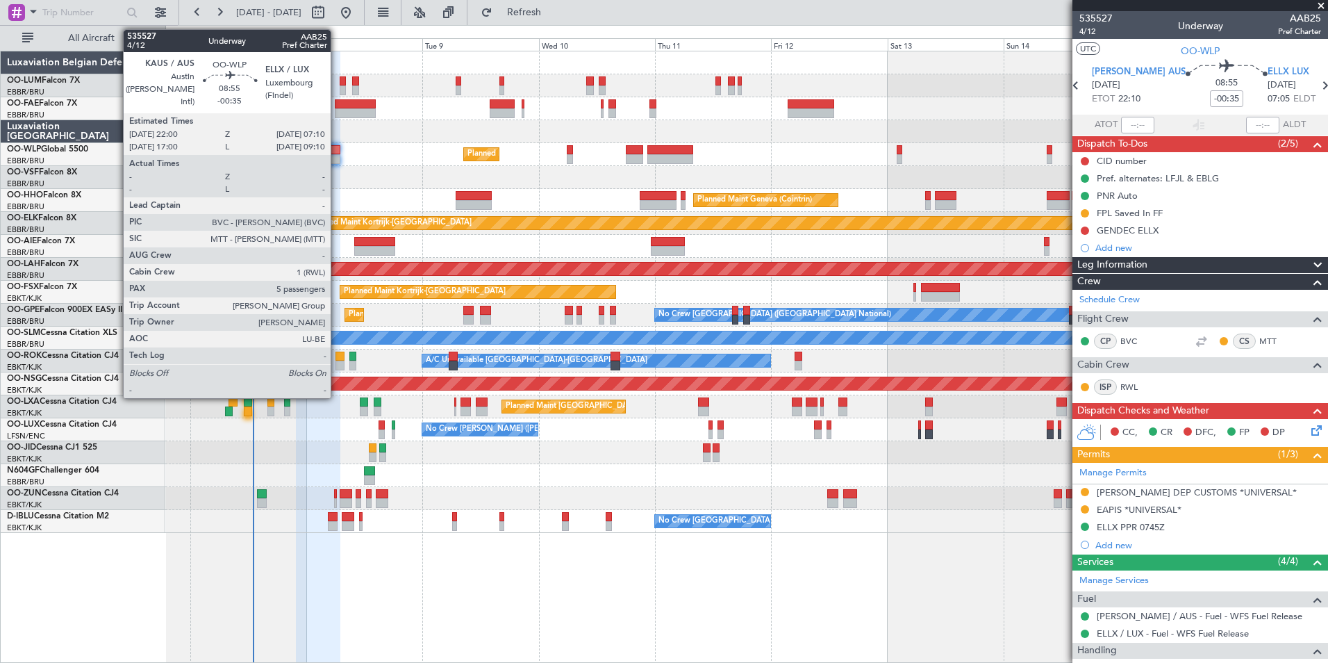
click at [337, 150] on div at bounding box center [318, 150] width 44 height 10
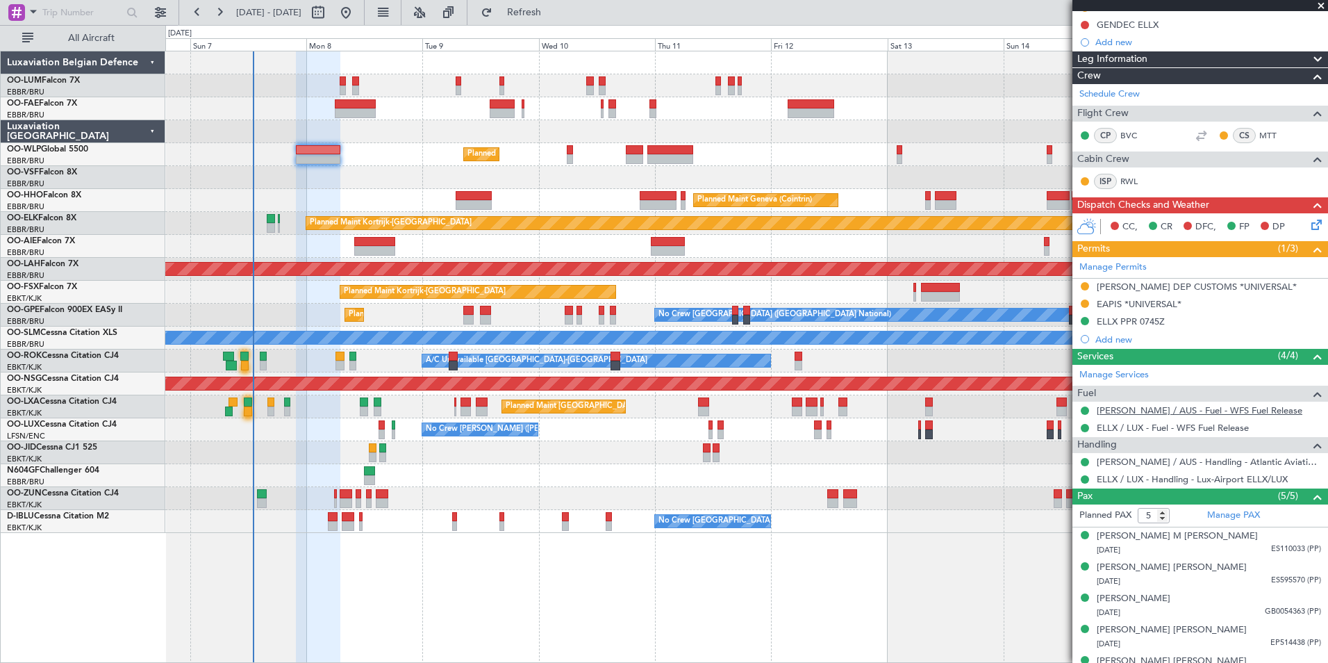
scroll to position [208, 0]
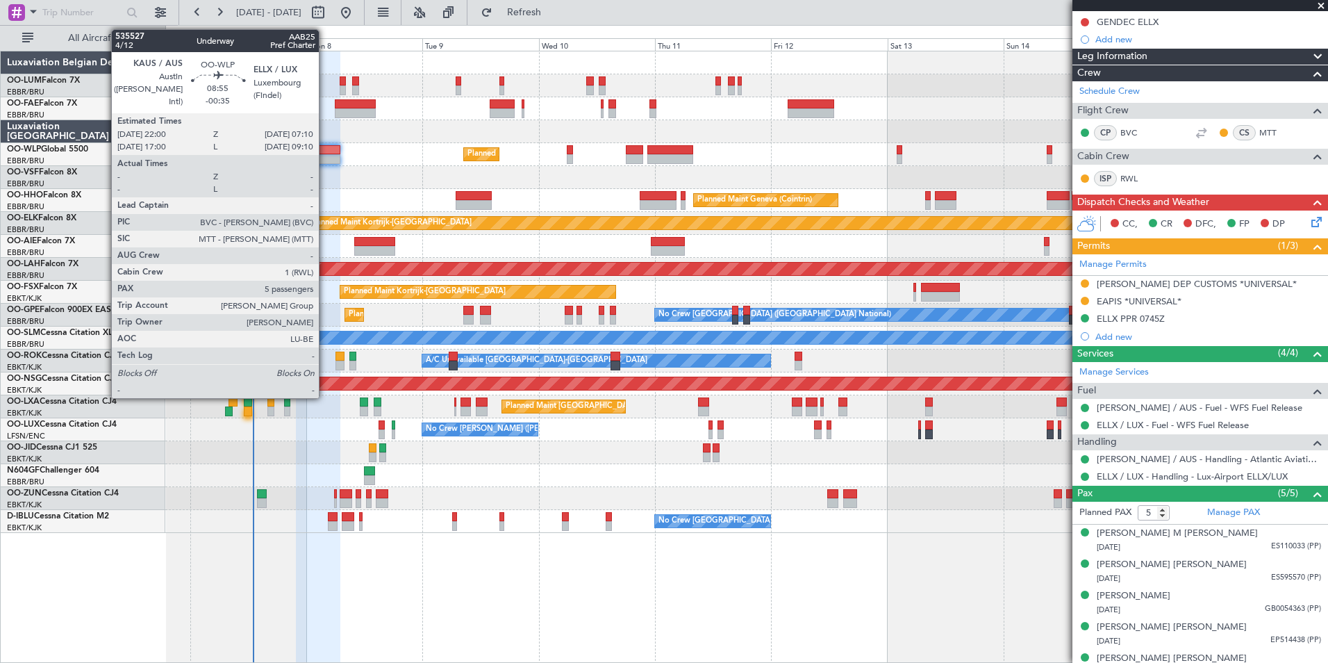
click at [325, 150] on div at bounding box center [318, 150] width 44 height 10
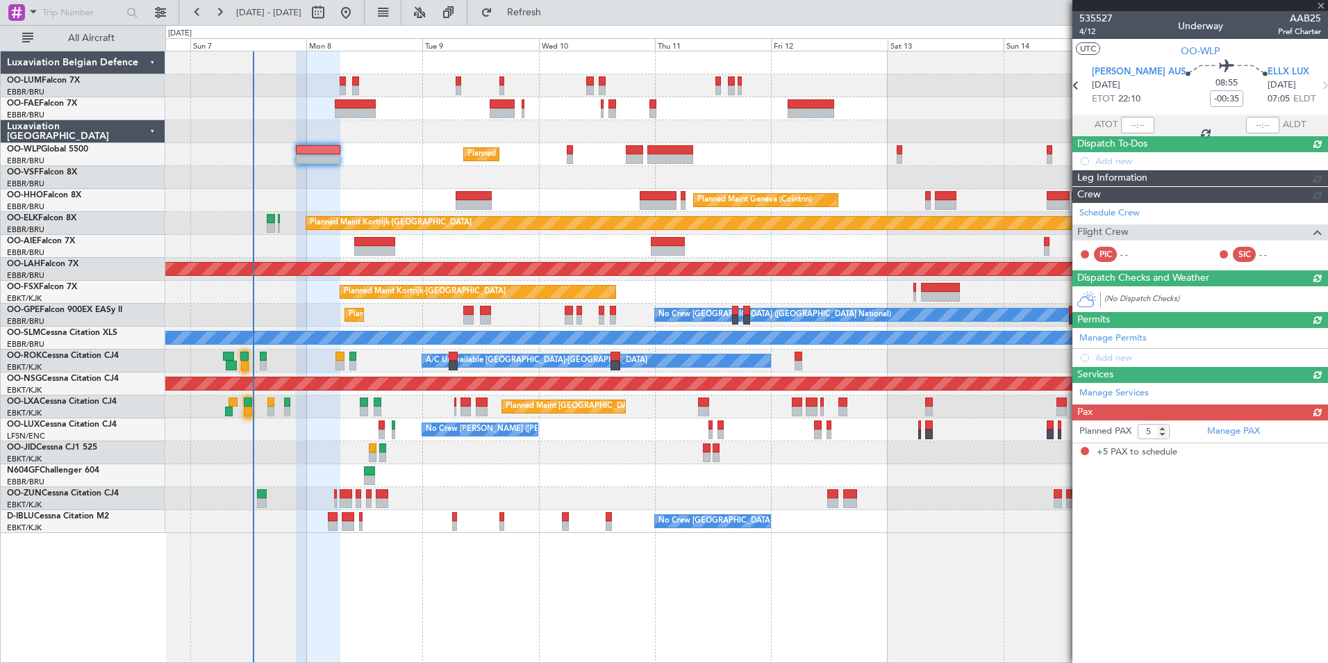
scroll to position [0, 0]
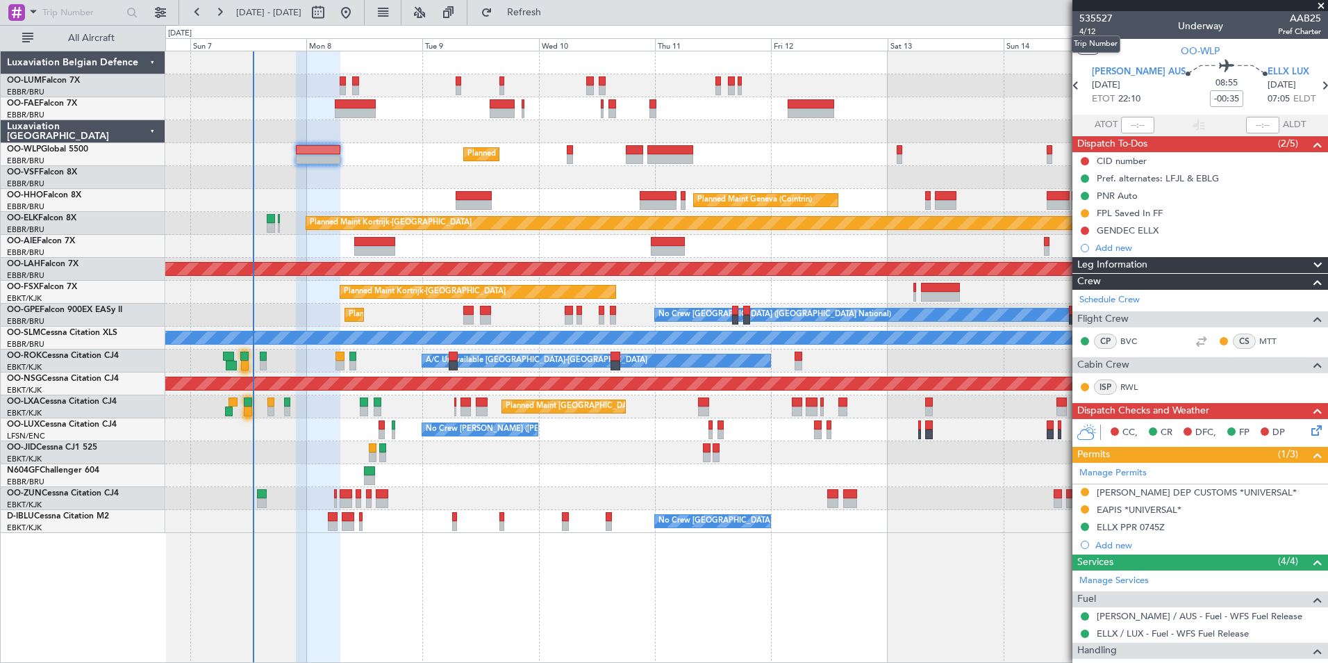
click at [1088, 31] on mat-tooltip-component "Trip Number" at bounding box center [1095, 44] width 69 height 37
click at [1090, 28] on mat-tooltip-component "Trip Number" at bounding box center [1095, 44] width 69 height 37
click at [1091, 34] on span "4/12" at bounding box center [1095, 32] width 33 height 12
drag, startPoint x: 554, startPoint y: 10, endPoint x: 554, endPoint y: 81, distance: 70.9
click at [554, 10] on span "Refresh" at bounding box center [524, 13] width 58 height 10
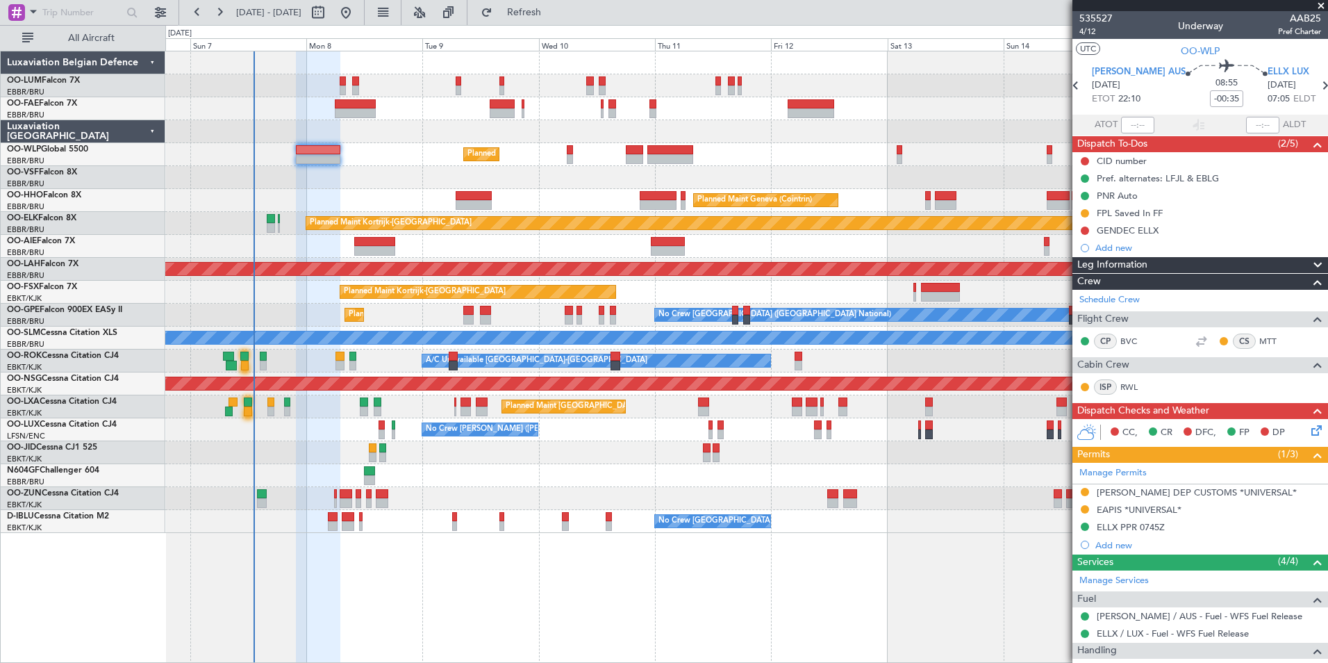
click at [339, 517] on div "No Crew [GEOGRAPHIC_DATA] ([GEOGRAPHIC_DATA] National)" at bounding box center [746, 521] width 1162 height 23
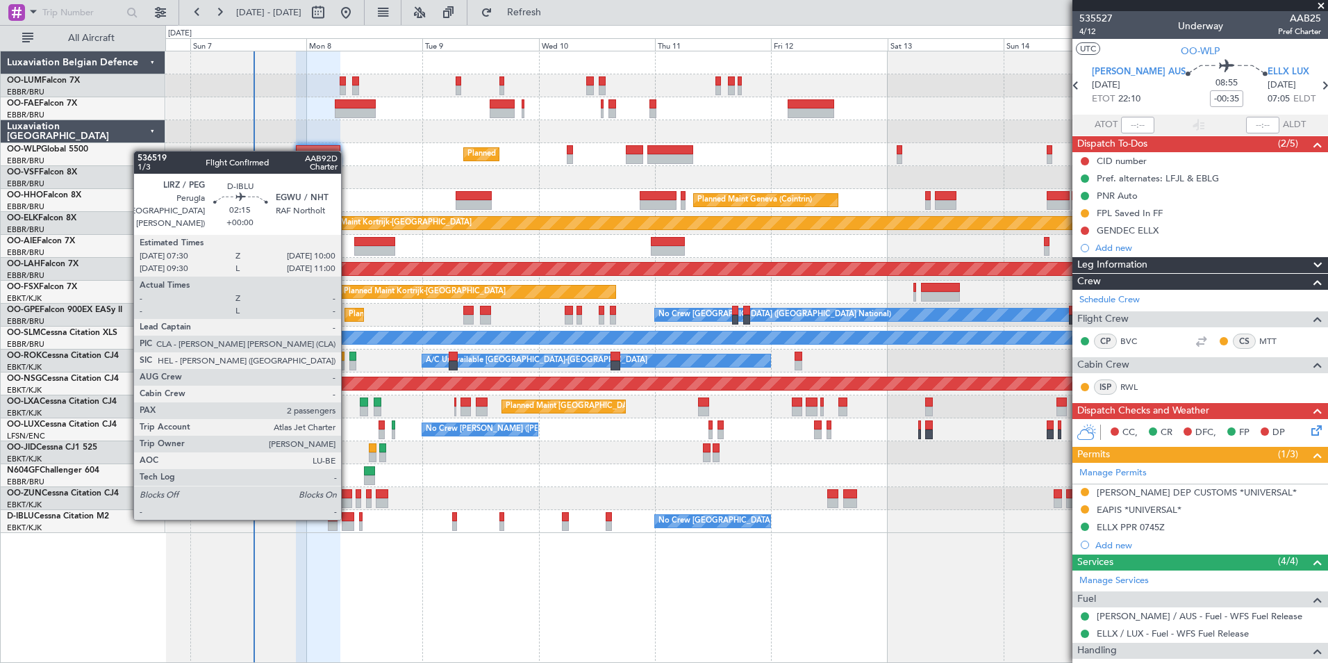
click at [347, 517] on div at bounding box center [348, 517] width 13 height 10
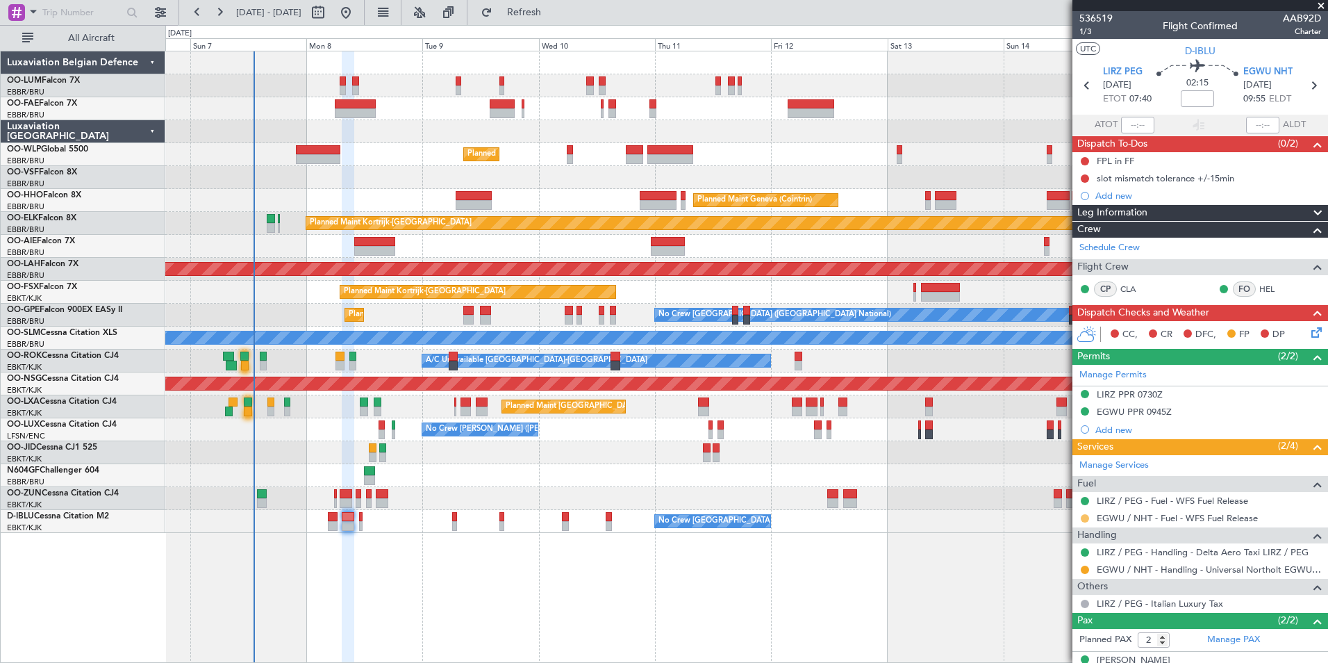
click at [1084, 518] on button at bounding box center [1085, 518] width 8 height 8
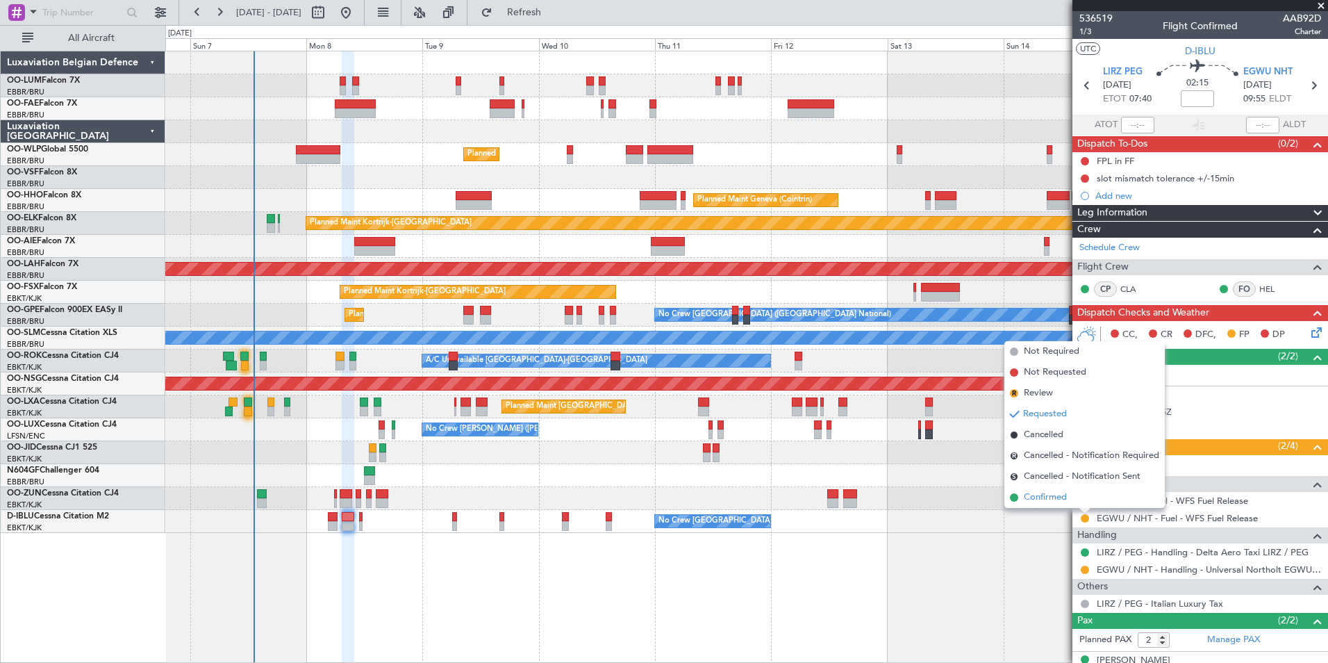
click at [1063, 499] on span "Confirmed" at bounding box center [1045, 497] width 43 height 14
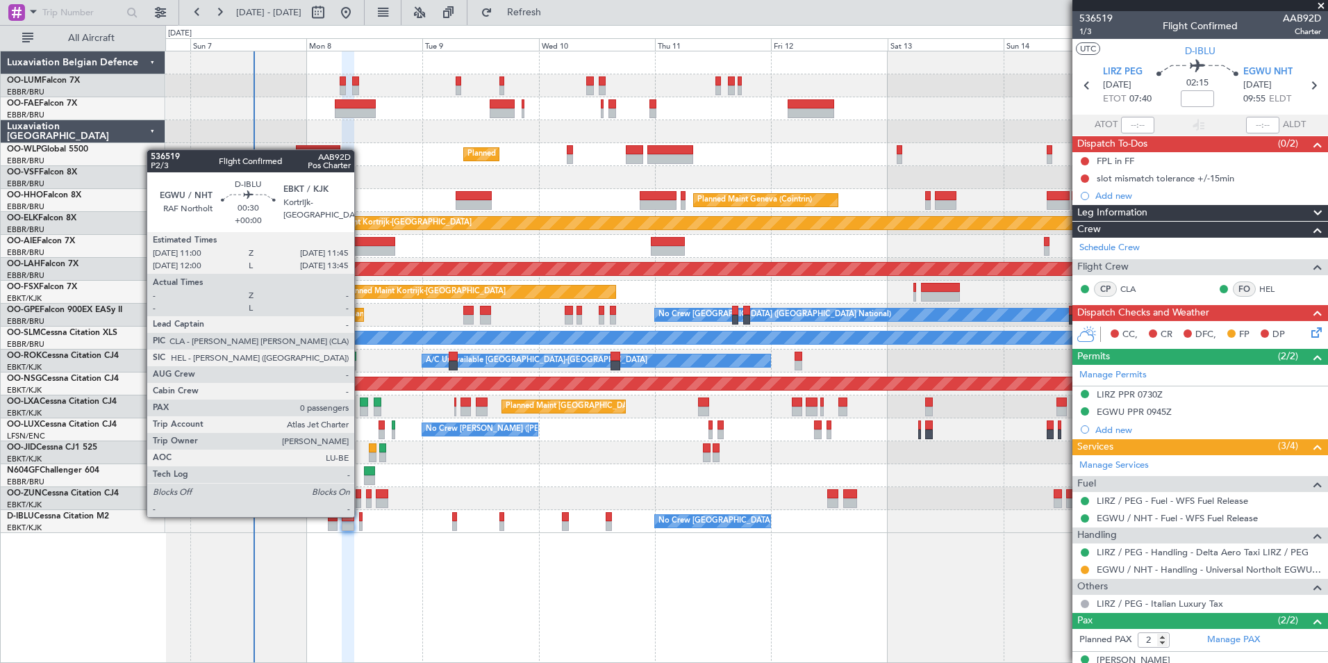
click at [361, 515] on div at bounding box center [361, 517] width 4 height 10
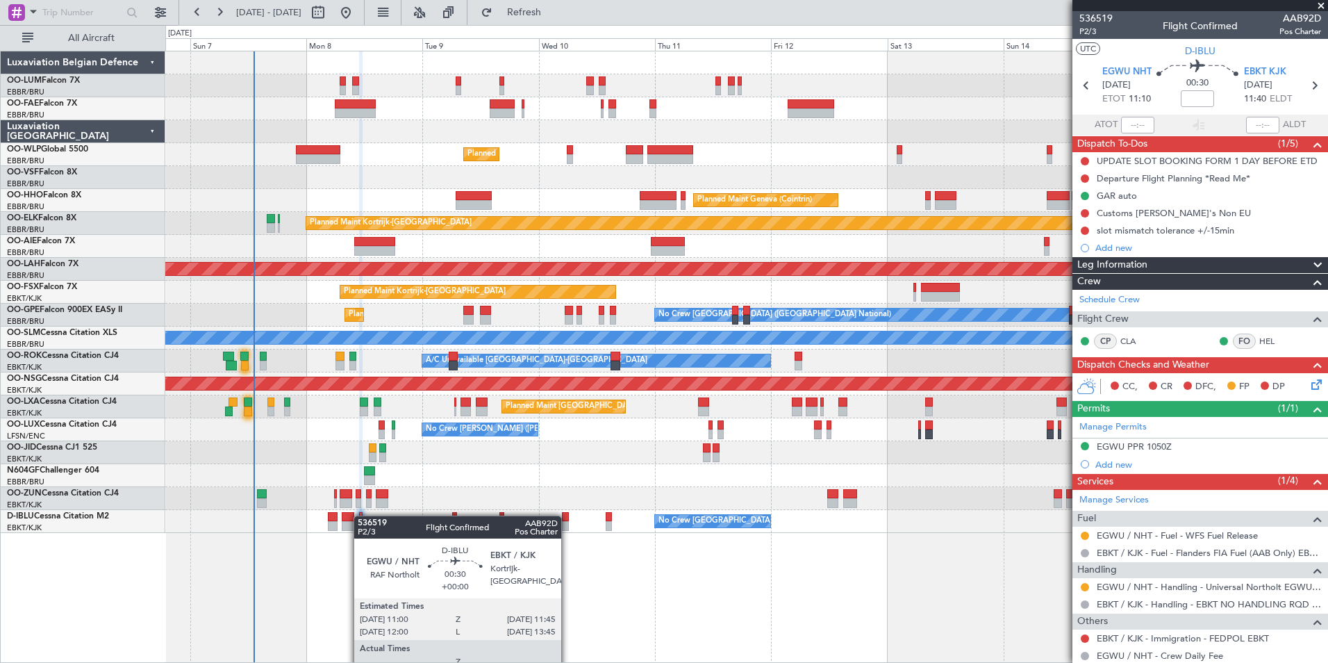
click at [684, 584] on div "Planned Maint Milan (Linate) Planned Maint Geneva (Cointrin) Planned Maint Kort…" at bounding box center [746, 357] width 1163 height 612
click at [1088, 536] on button at bounding box center [1085, 535] width 8 height 8
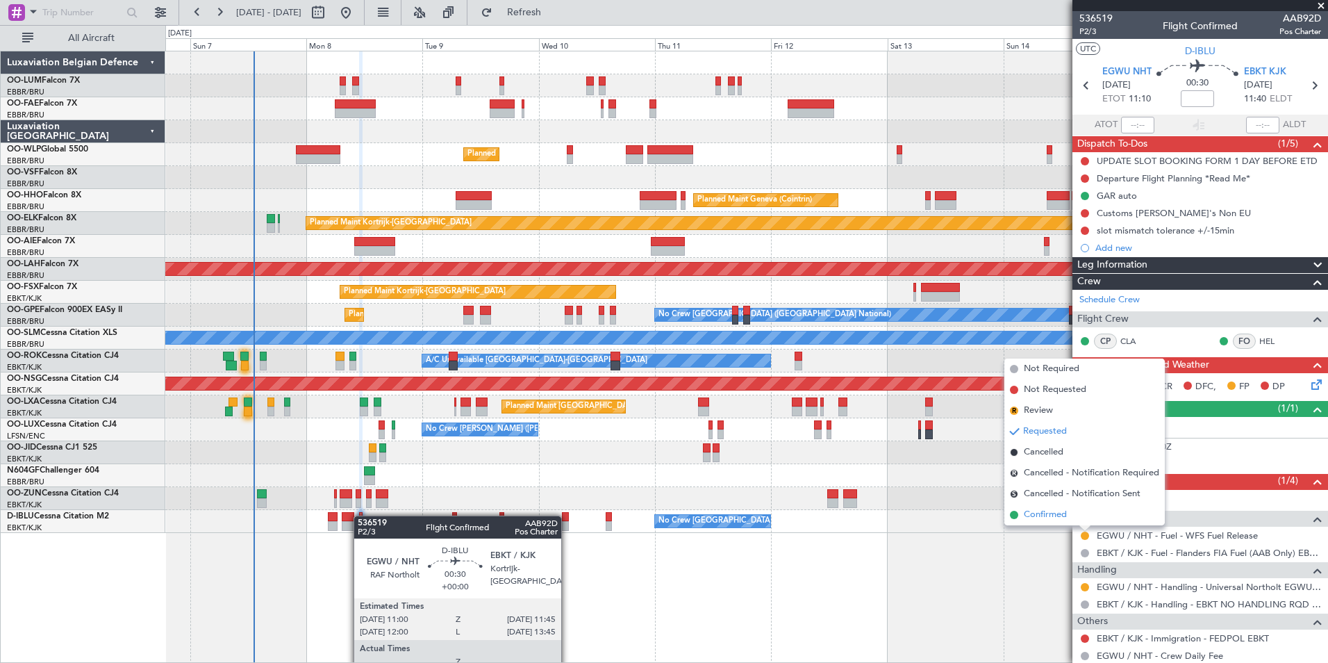
click at [1064, 515] on span "Confirmed" at bounding box center [1045, 515] width 43 height 14
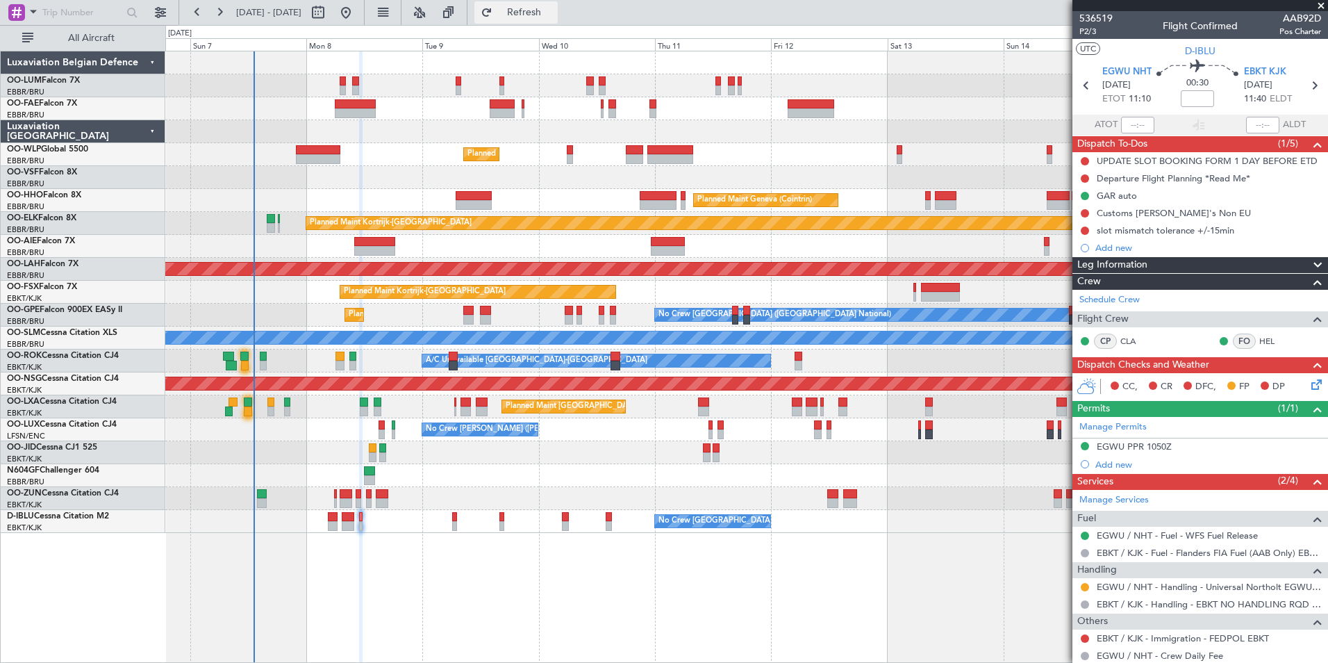
click at [554, 16] on span "Refresh" at bounding box center [524, 13] width 58 height 10
click at [554, 13] on span "Refresh" at bounding box center [524, 13] width 58 height 10
click at [613, 19] on div "06 Sep 2025 - 16 Sep 2025 Refresh Quick Links All Aircraft" at bounding box center [664, 12] width 1328 height 25
click at [554, 15] on span "Refresh" at bounding box center [524, 13] width 58 height 10
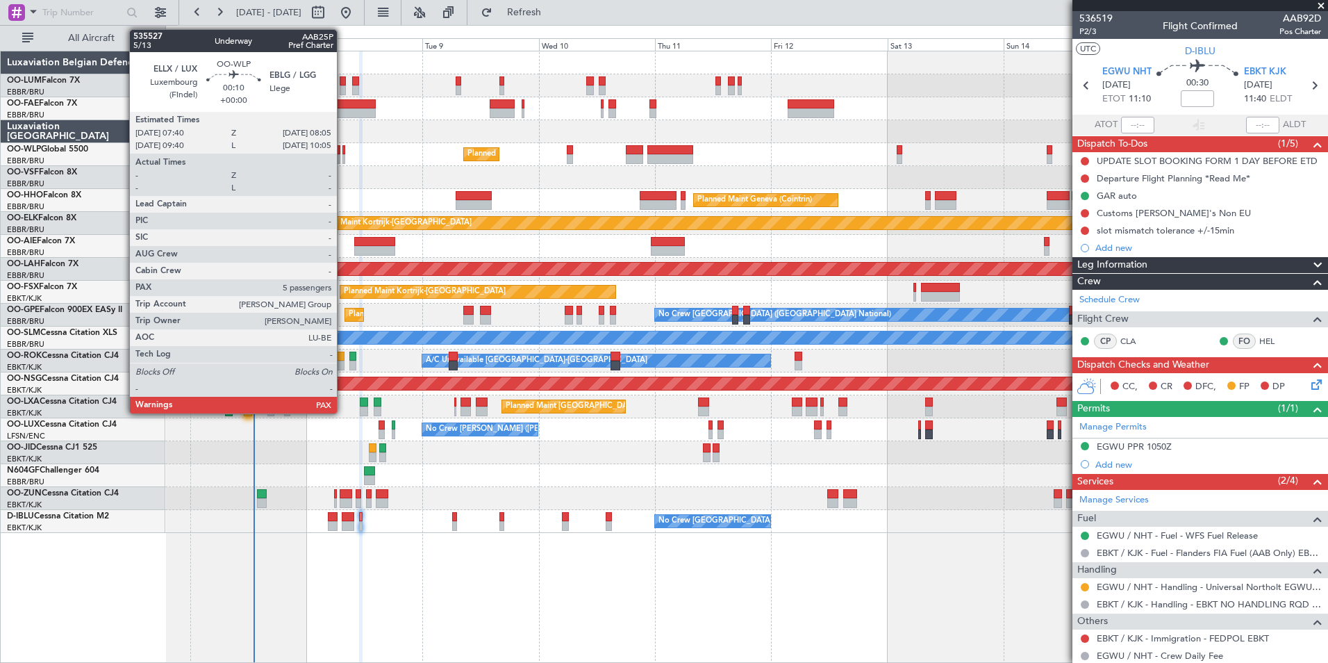
click at [343, 149] on div at bounding box center [343, 150] width 2 height 10
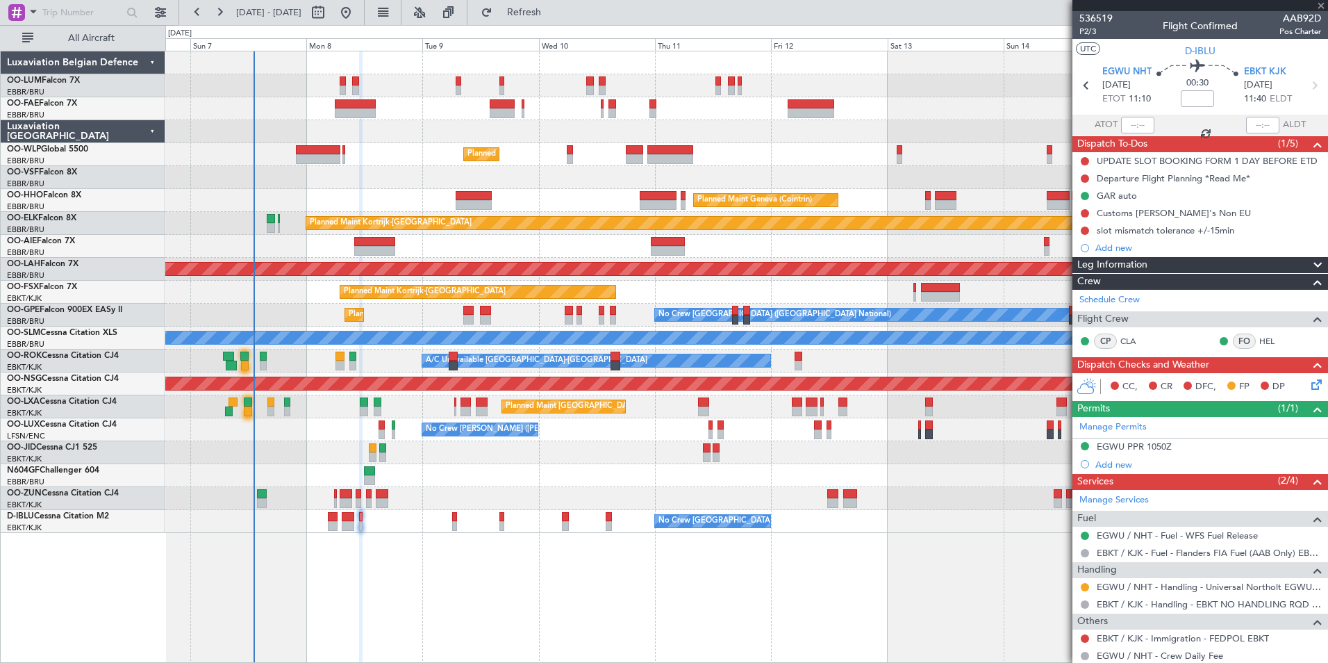
type input "5"
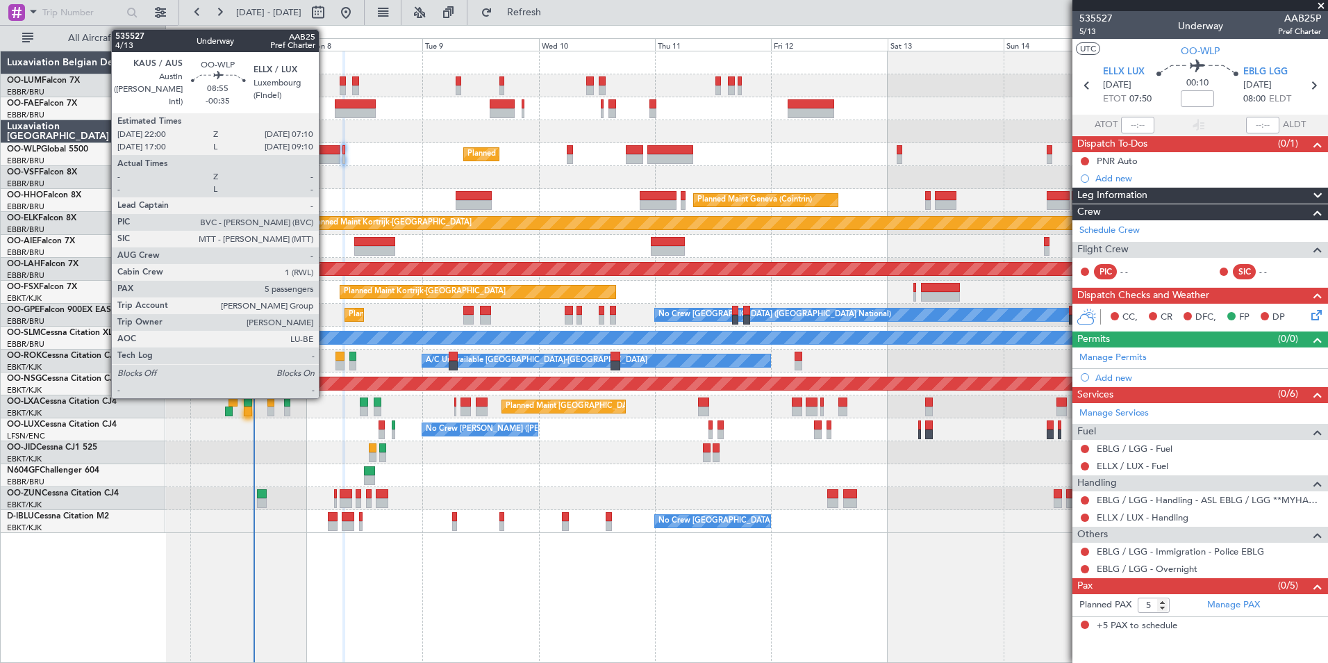
click at [325, 152] on div at bounding box center [318, 150] width 44 height 10
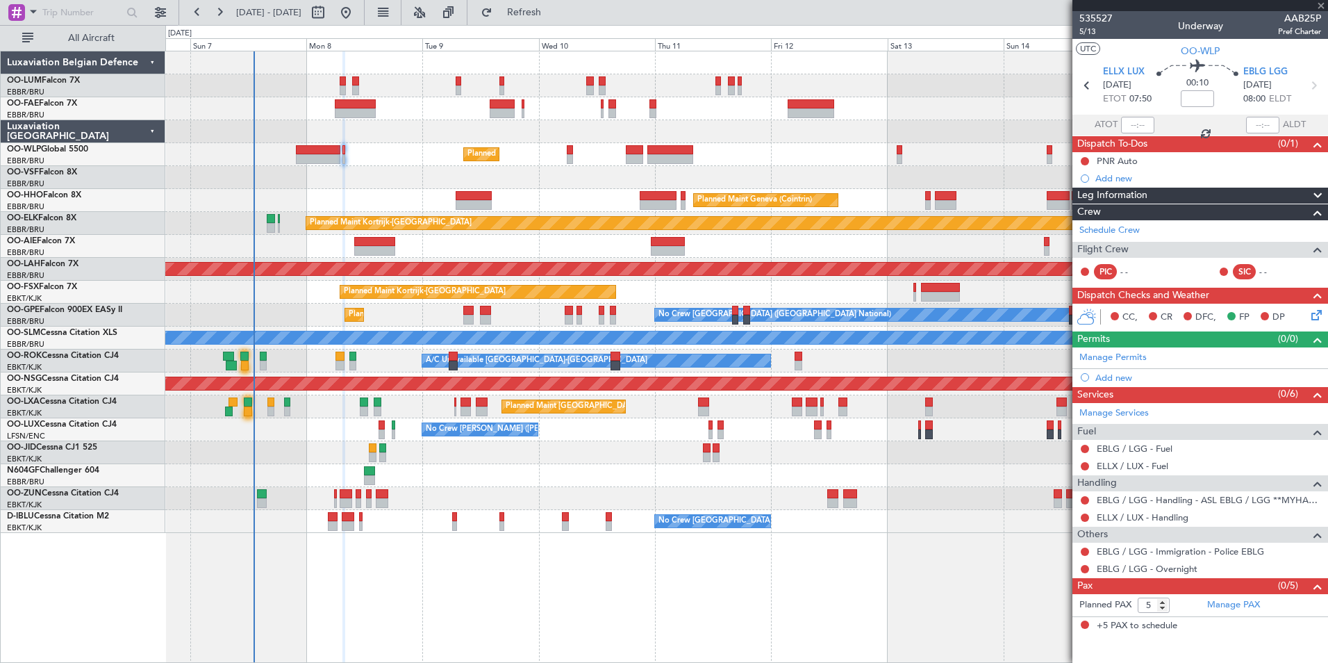
type input "-00:35"
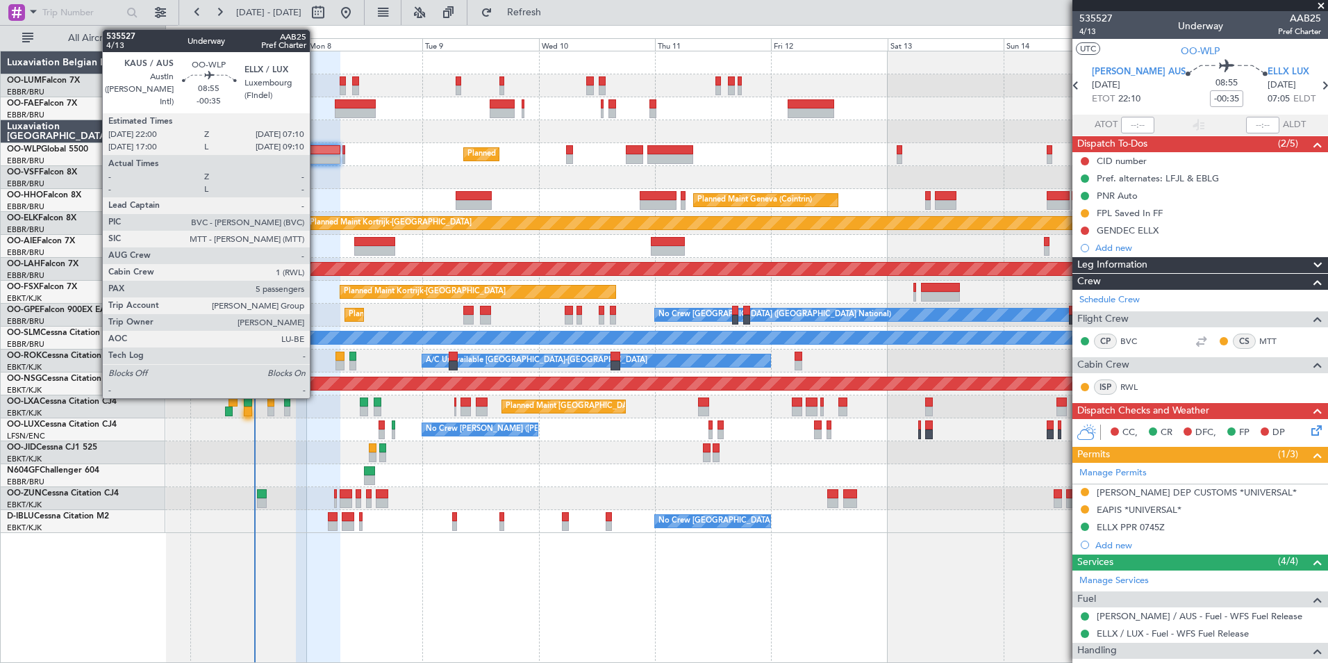
click at [316, 149] on div at bounding box center [318, 150] width 44 height 10
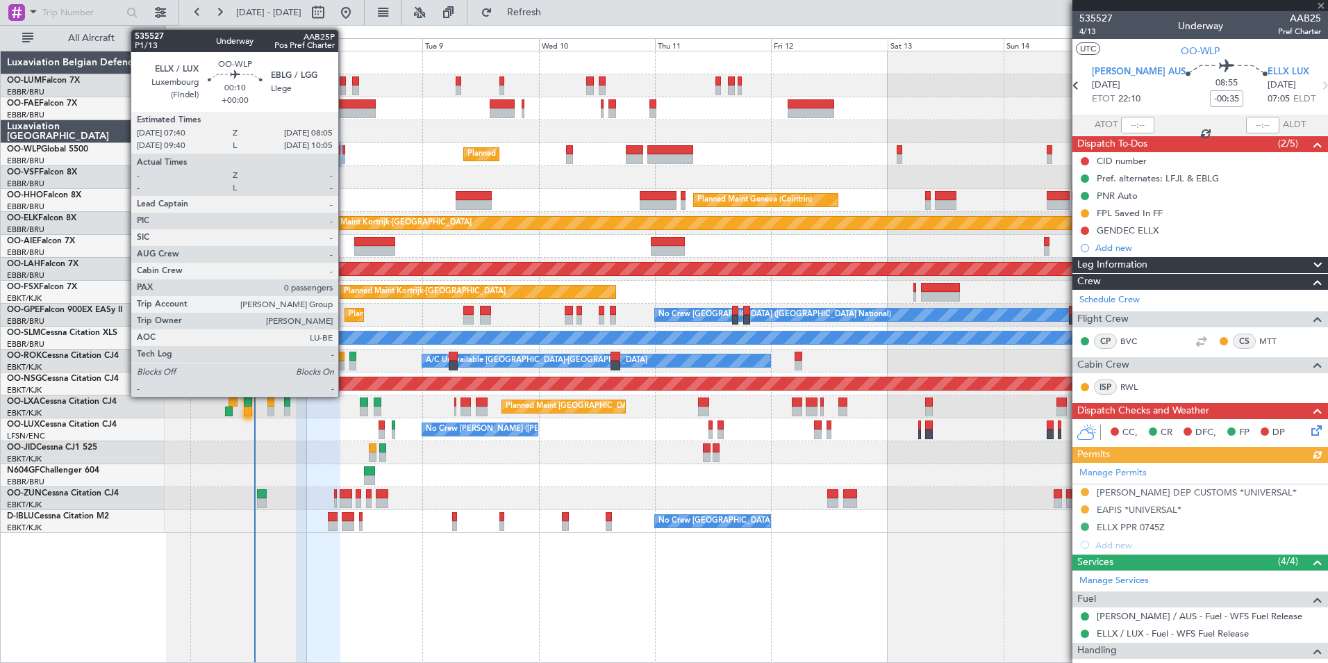
click at [345, 149] on div at bounding box center [343, 150] width 2 height 10
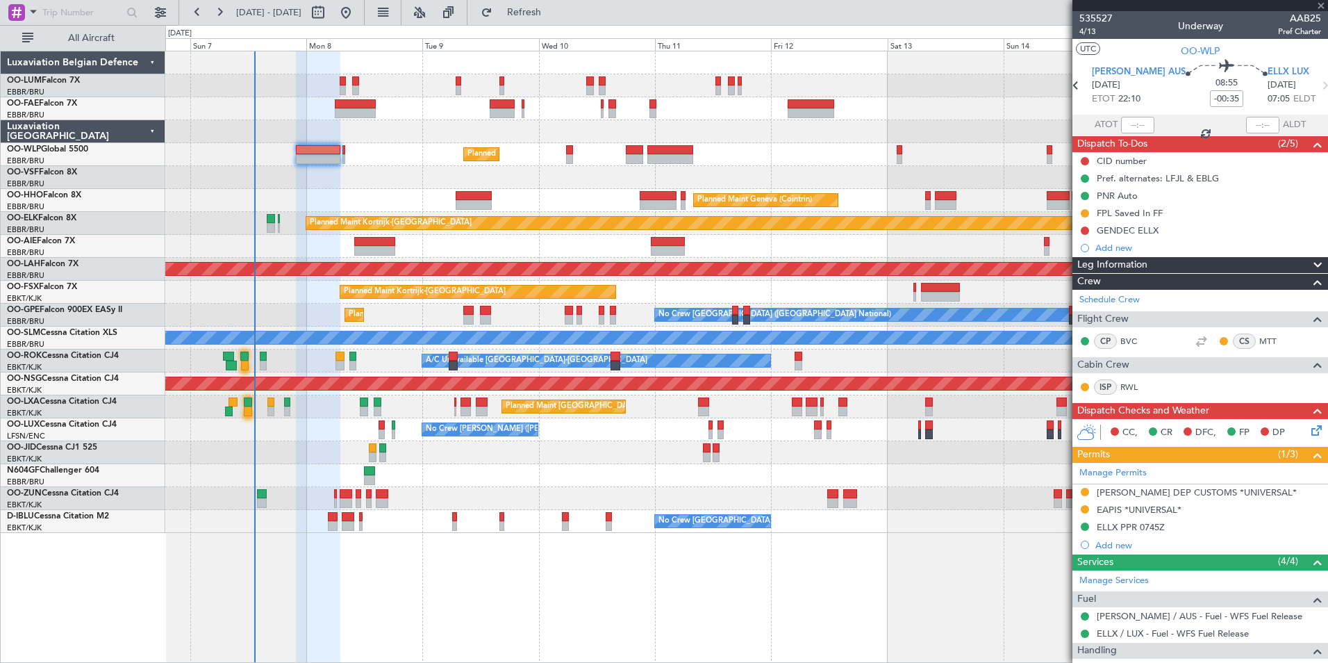
type input "0"
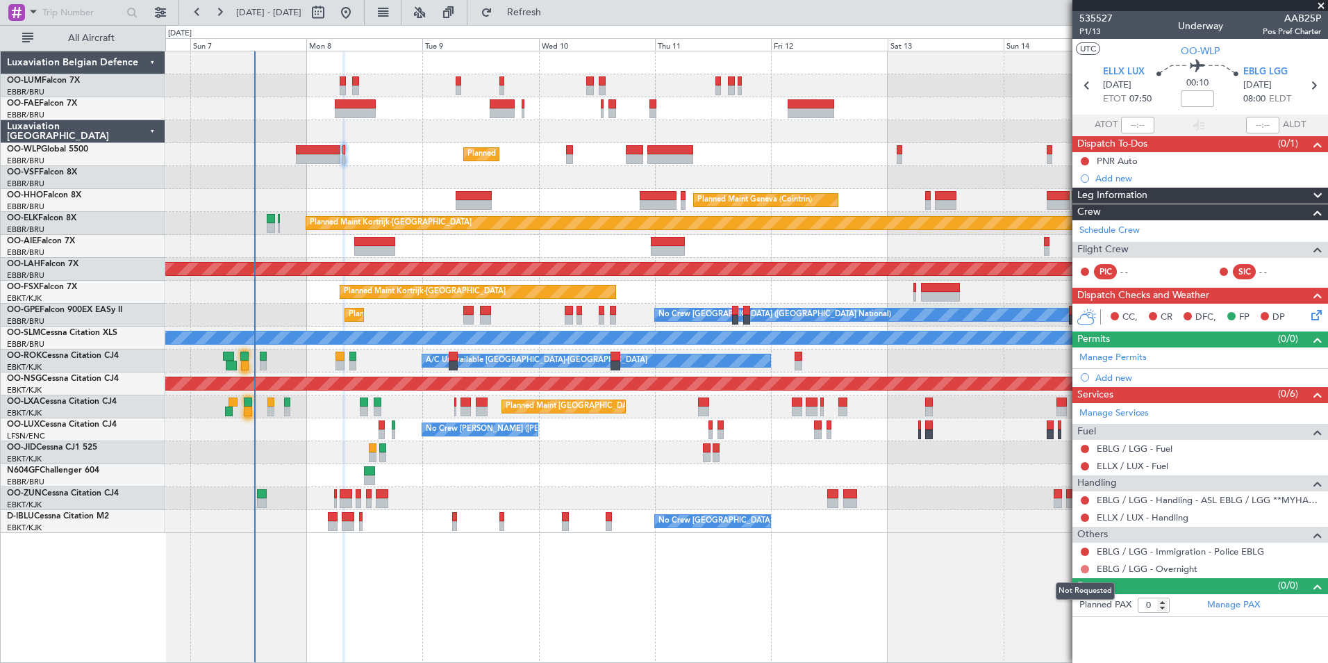
click at [1084, 568] on button at bounding box center [1085, 569] width 8 height 8
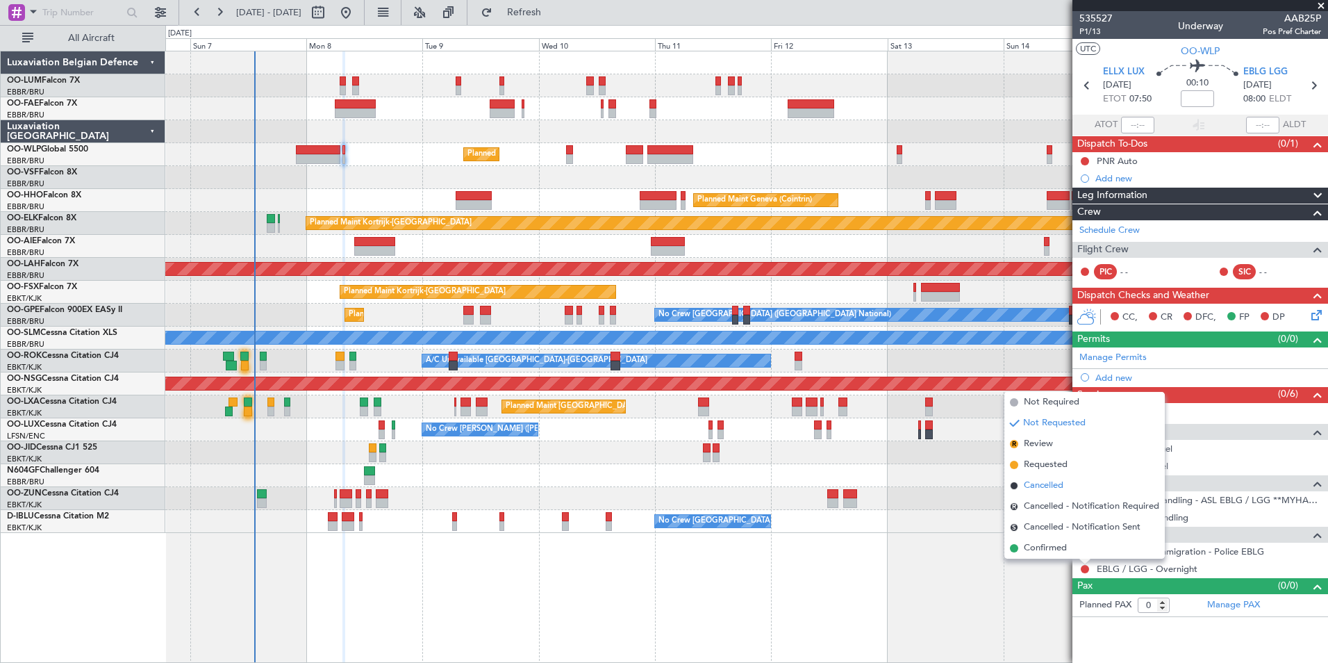
click at [1041, 488] on span "Cancelled" at bounding box center [1044, 486] width 40 height 14
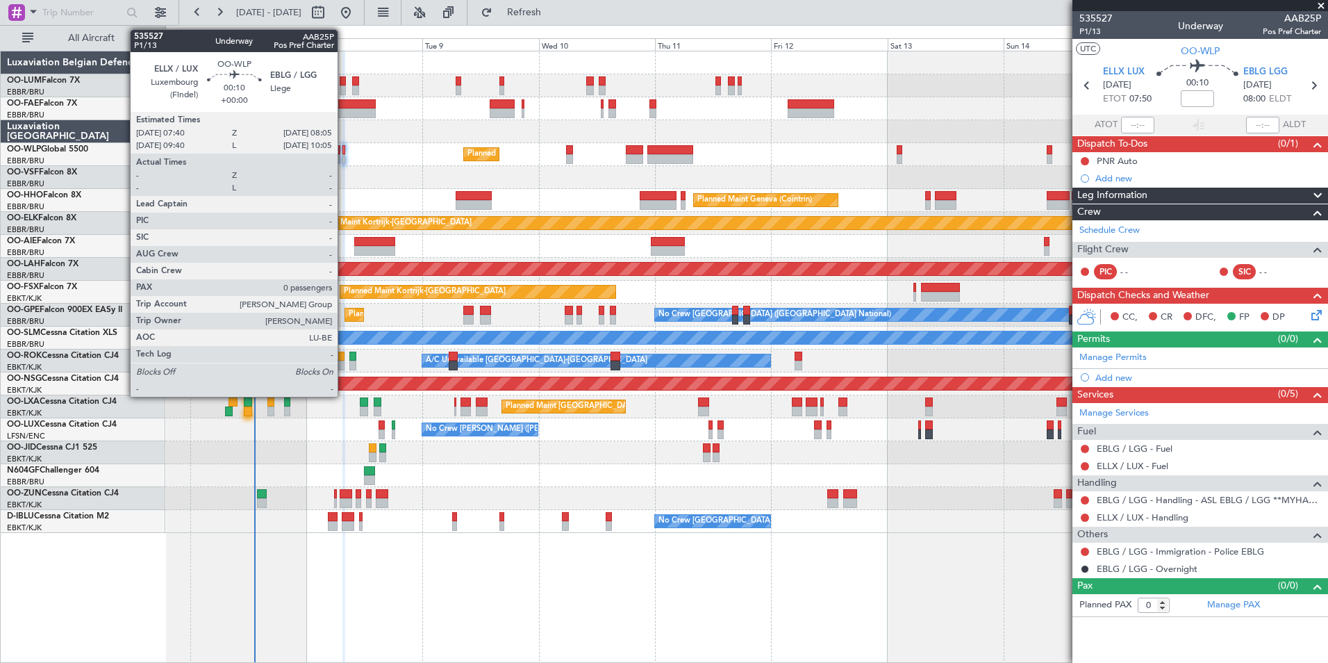
click at [344, 154] on div at bounding box center [343, 159] width 2 height 10
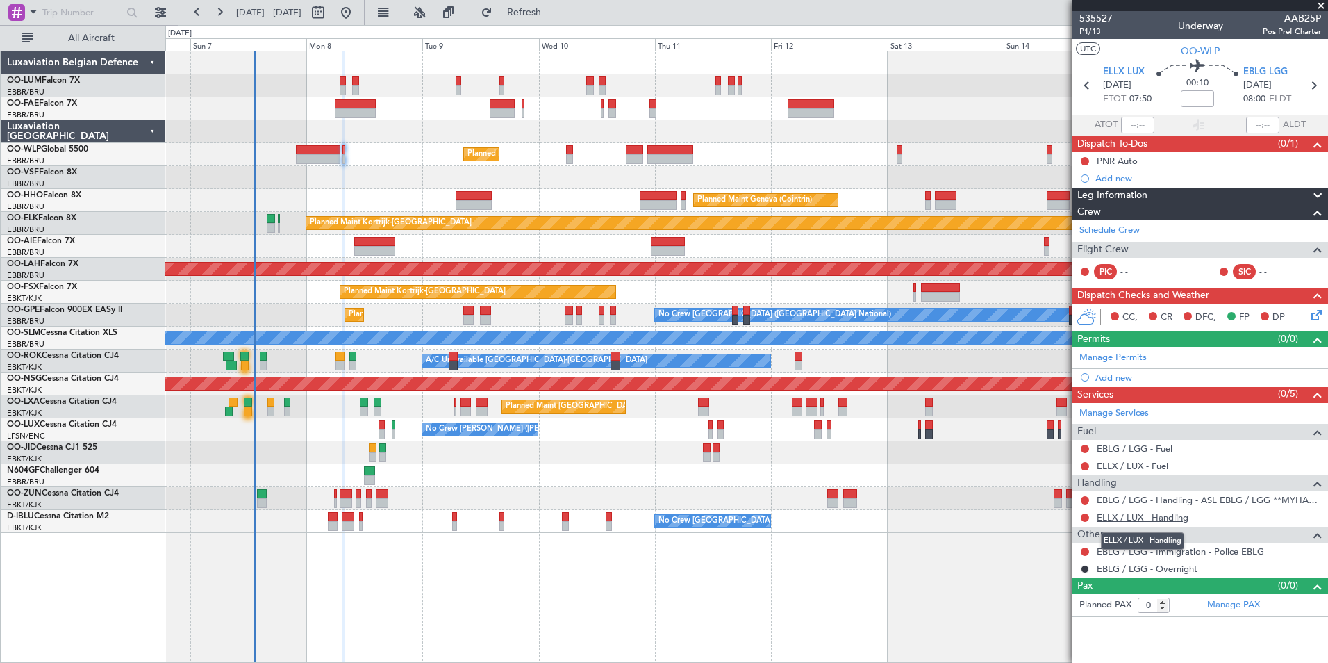
click at [1107, 518] on link "ELLX / LUX - Handling" at bounding box center [1143, 517] width 92 height 12
click at [552, 8] on span "Refresh" at bounding box center [524, 13] width 58 height 10
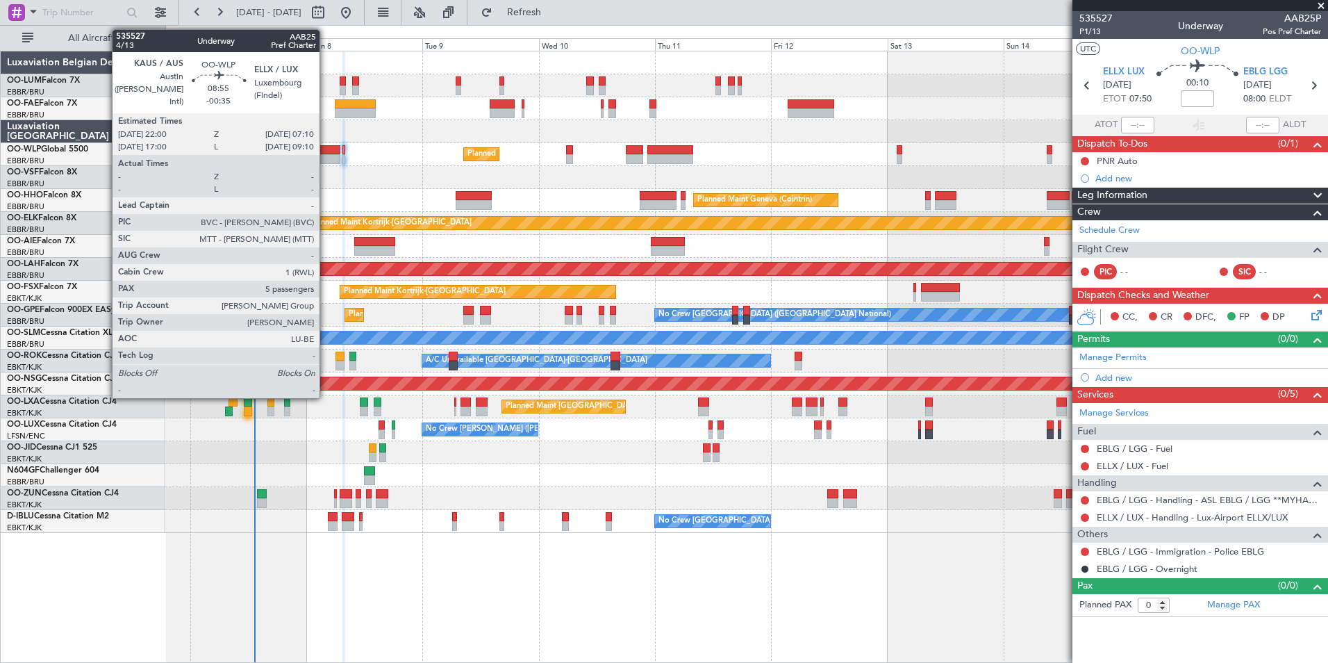
click at [326, 150] on div at bounding box center [318, 150] width 44 height 10
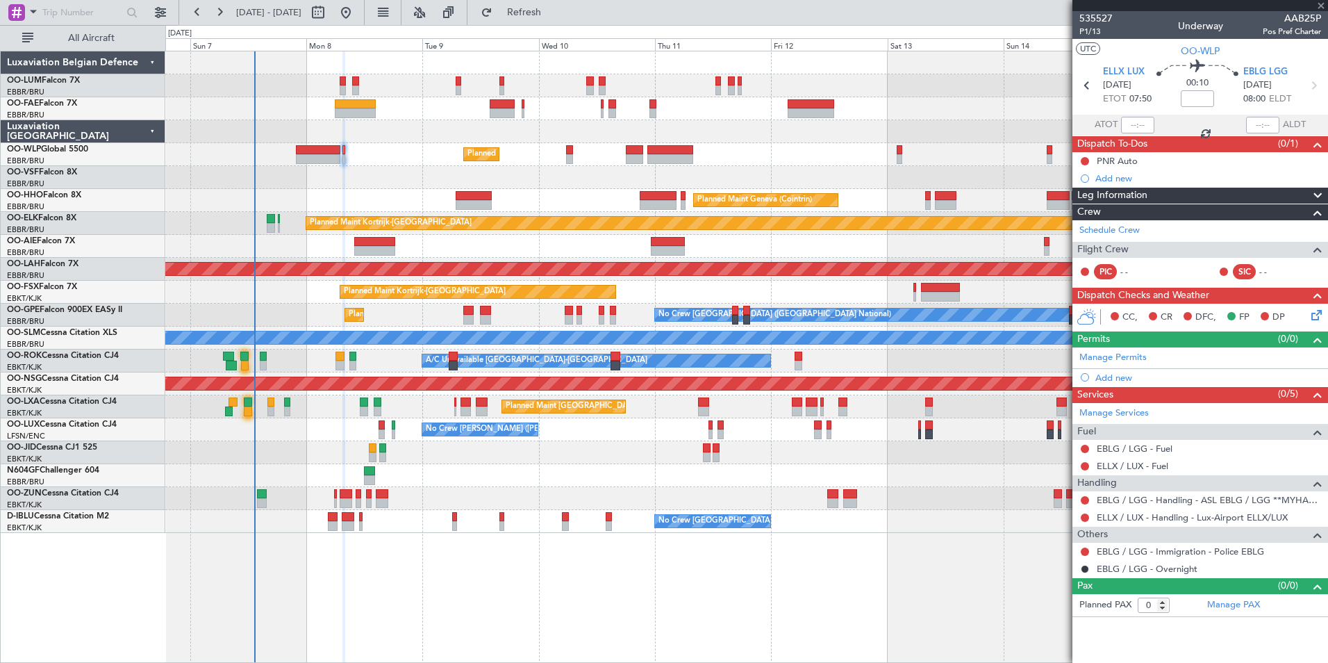
type input "-00:35"
type input "5"
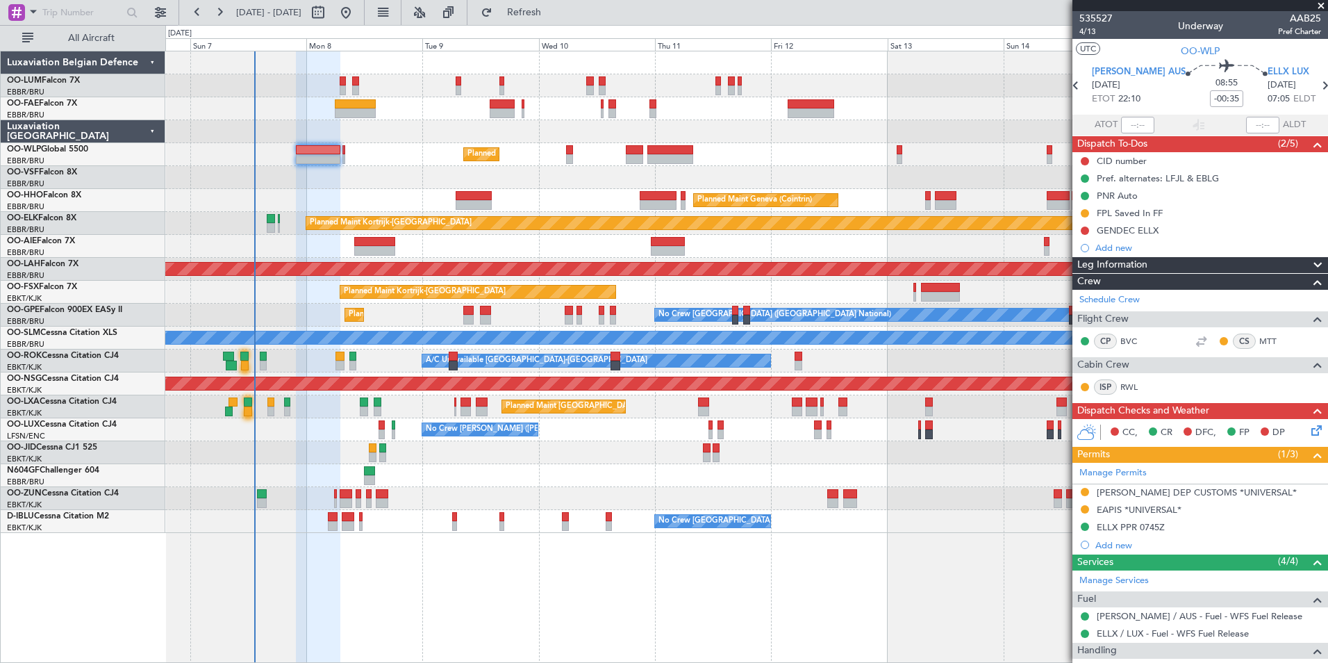
scroll to position [208, 0]
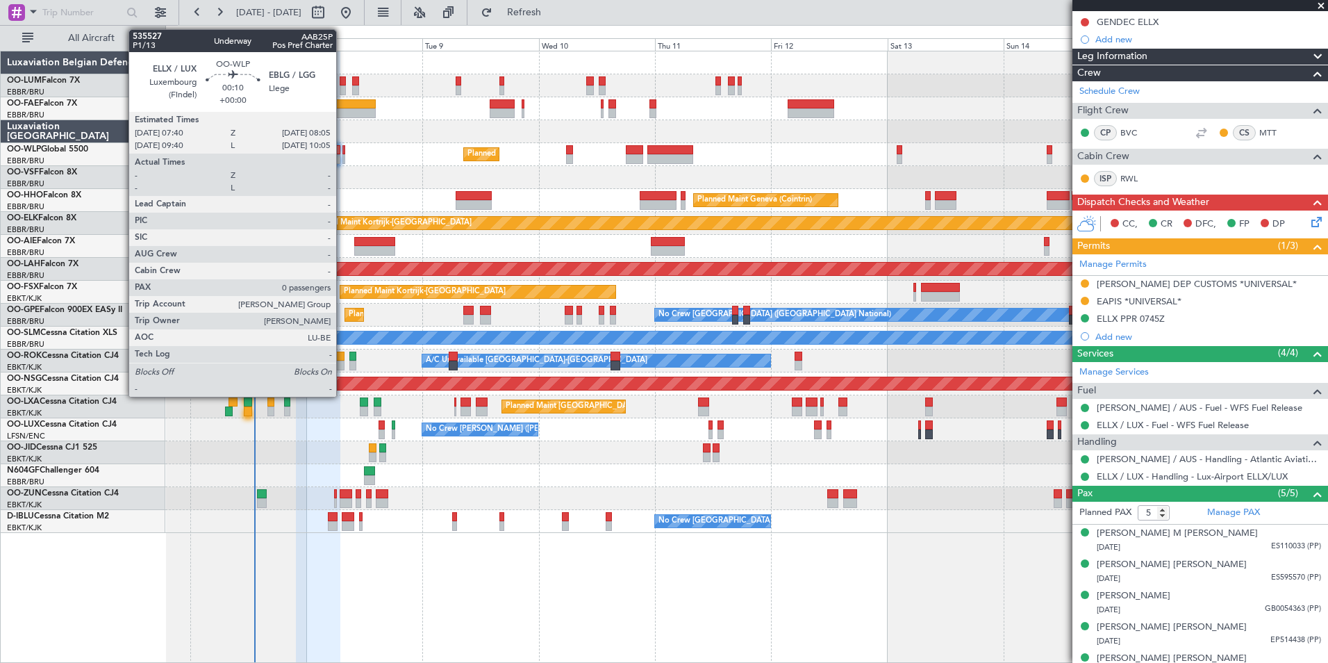
click at [342, 152] on div at bounding box center [343, 150] width 2 height 10
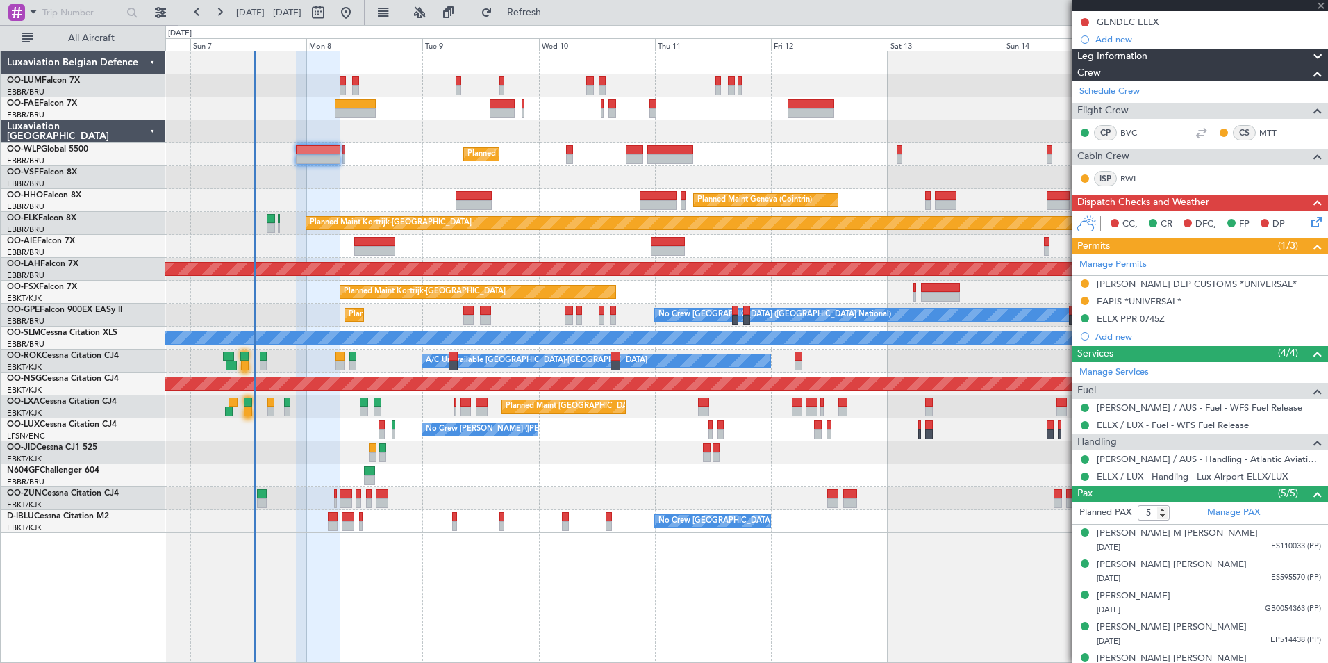
type input "0"
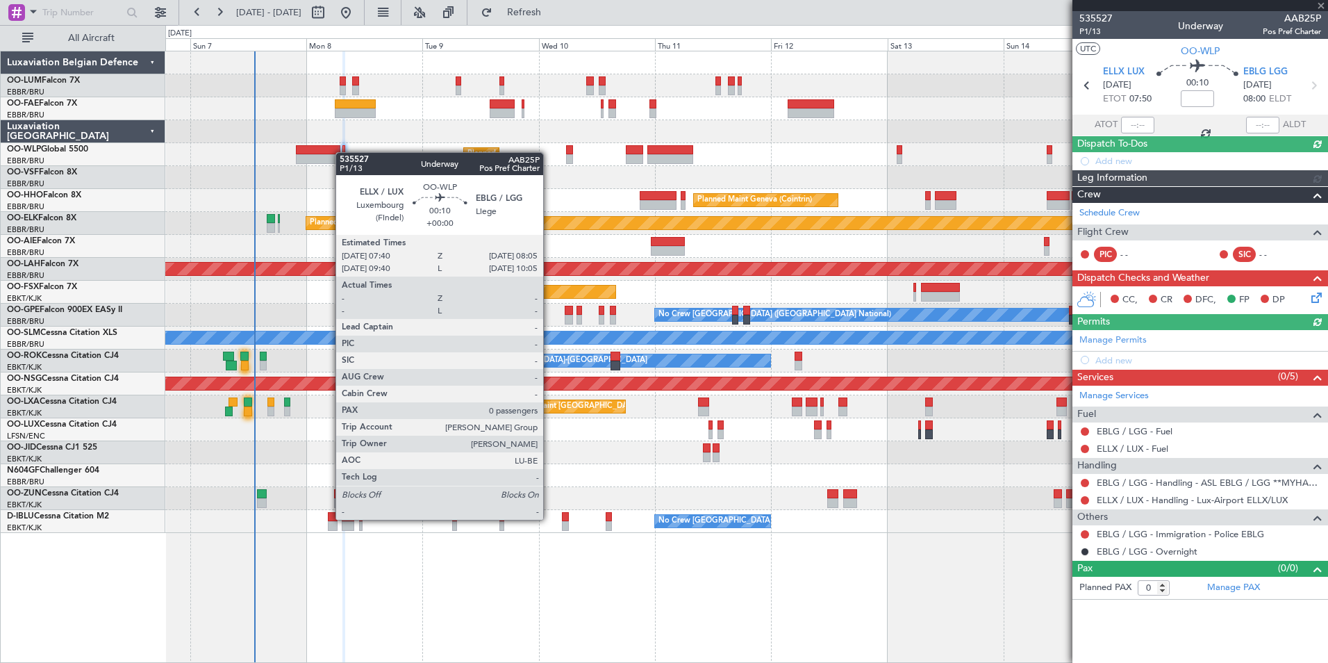
scroll to position [0, 0]
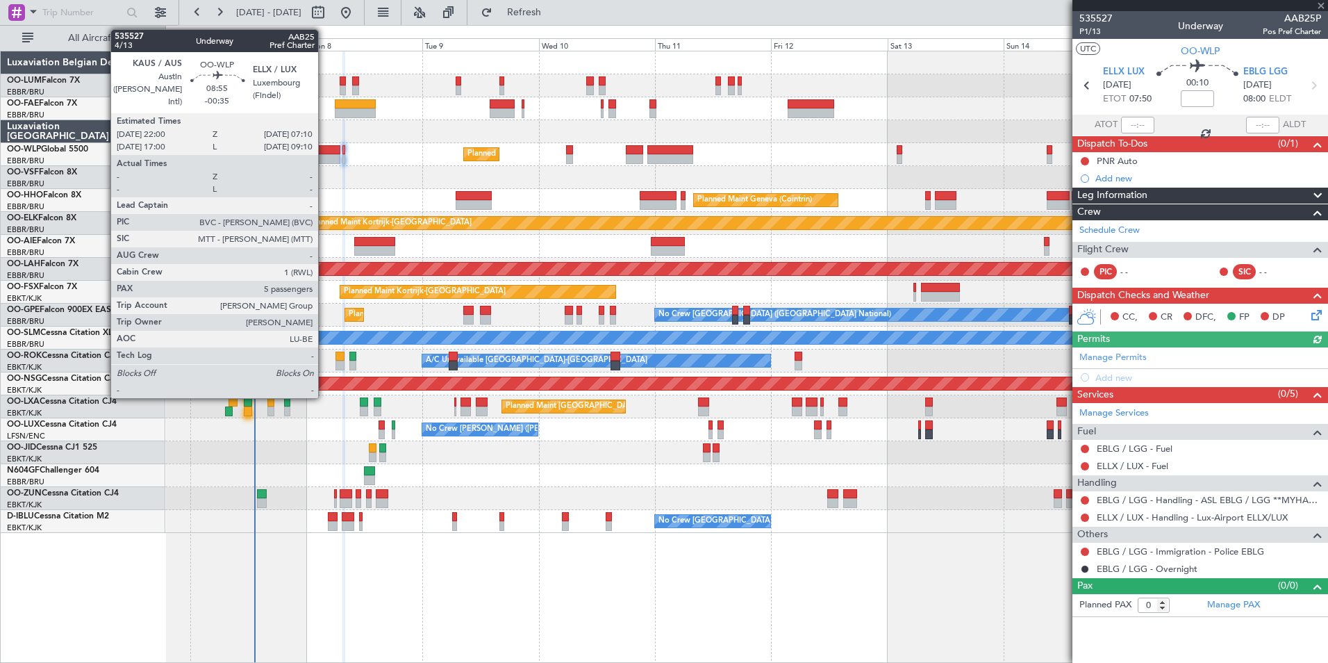
click at [324, 156] on div at bounding box center [318, 159] width 44 height 10
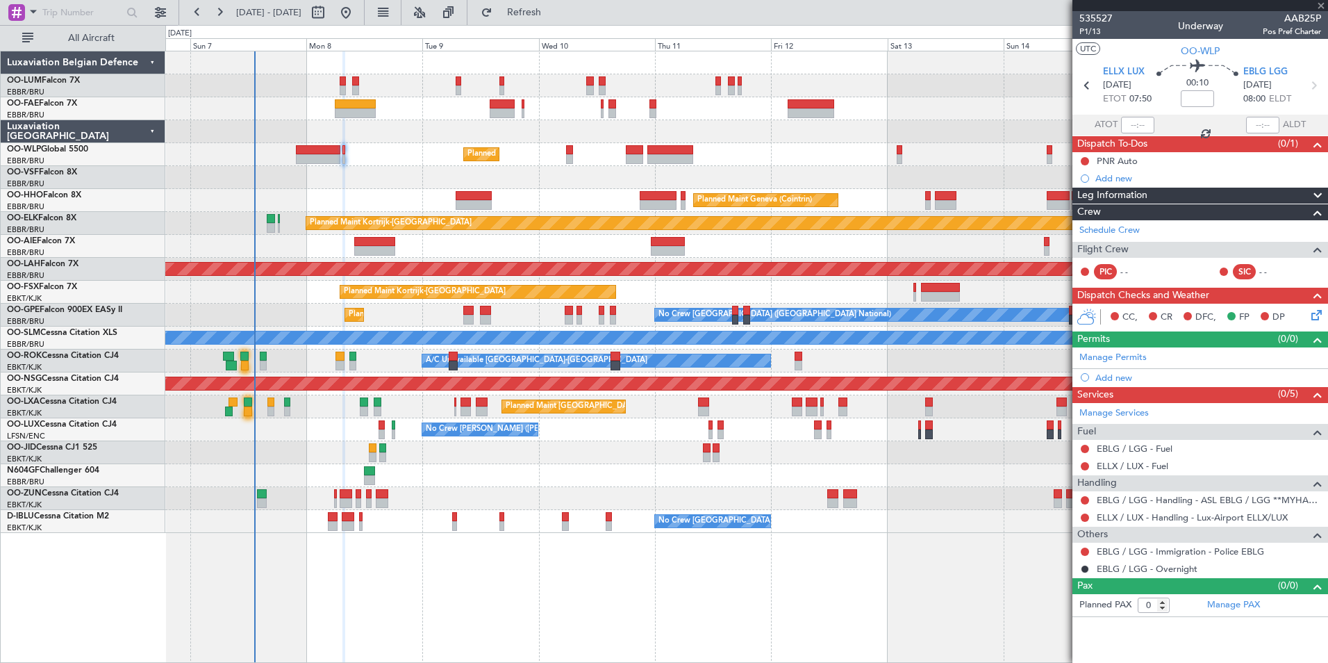
type input "-00:35"
type input "5"
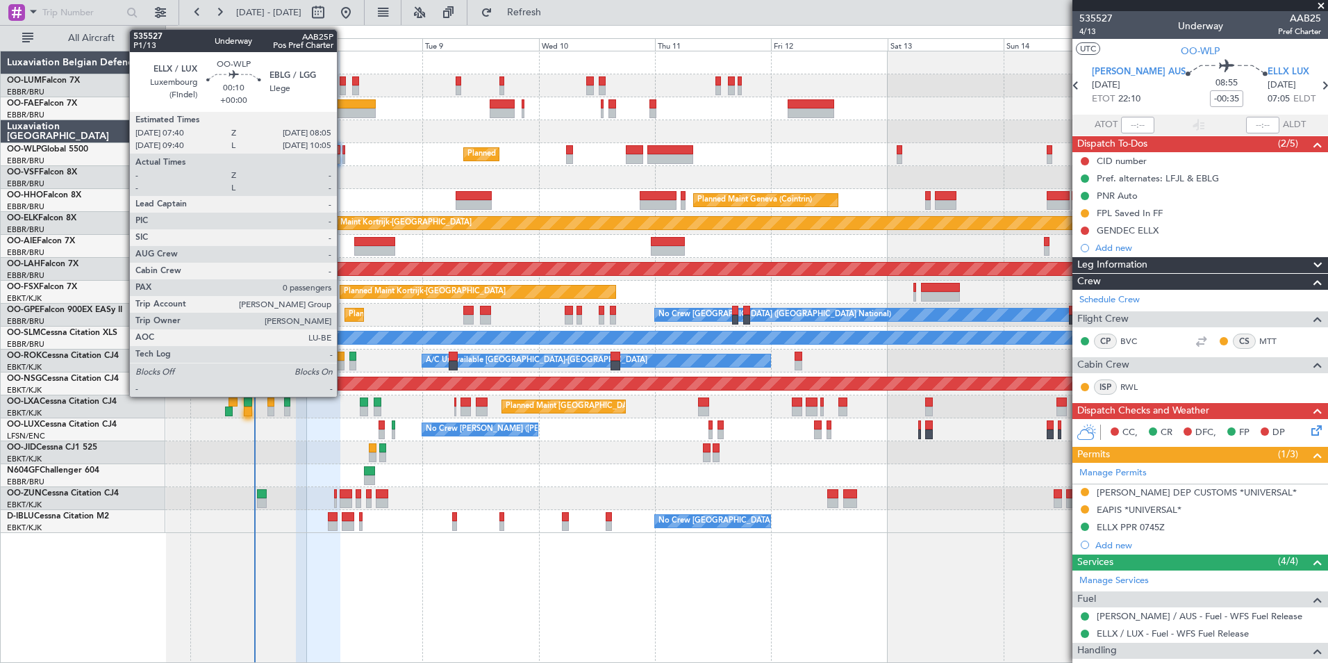
click at [343, 146] on div at bounding box center [343, 150] width 2 height 10
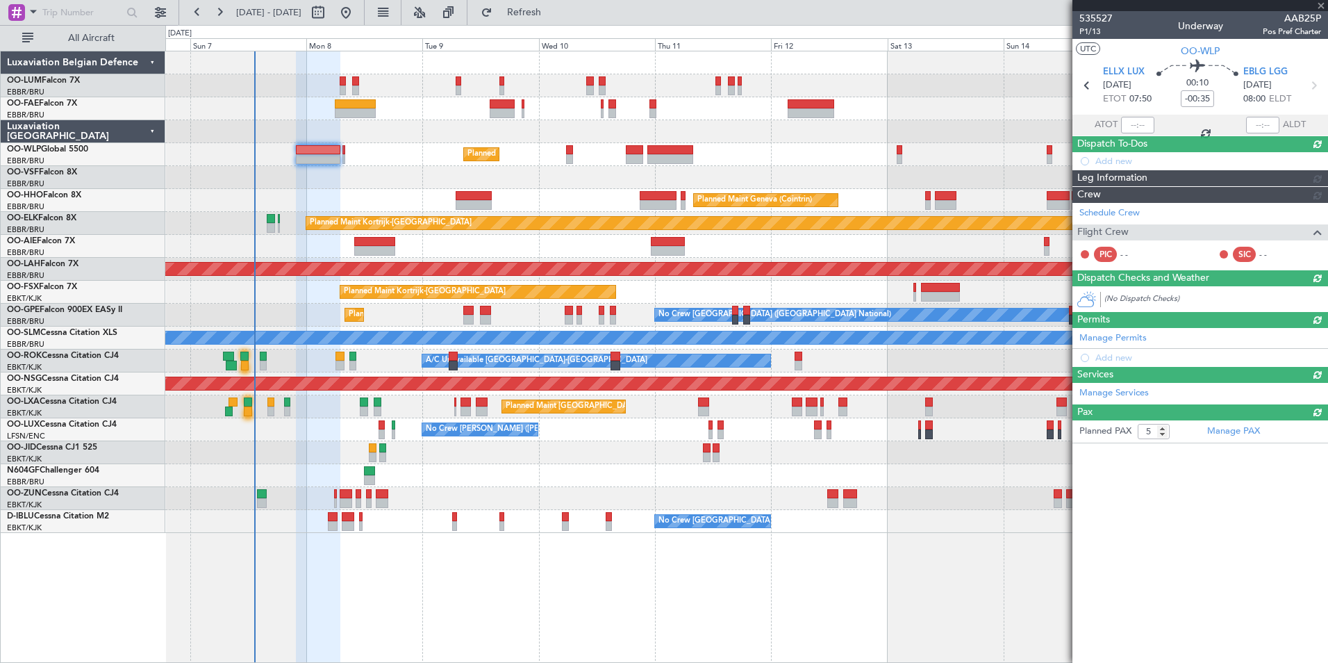
type input "0"
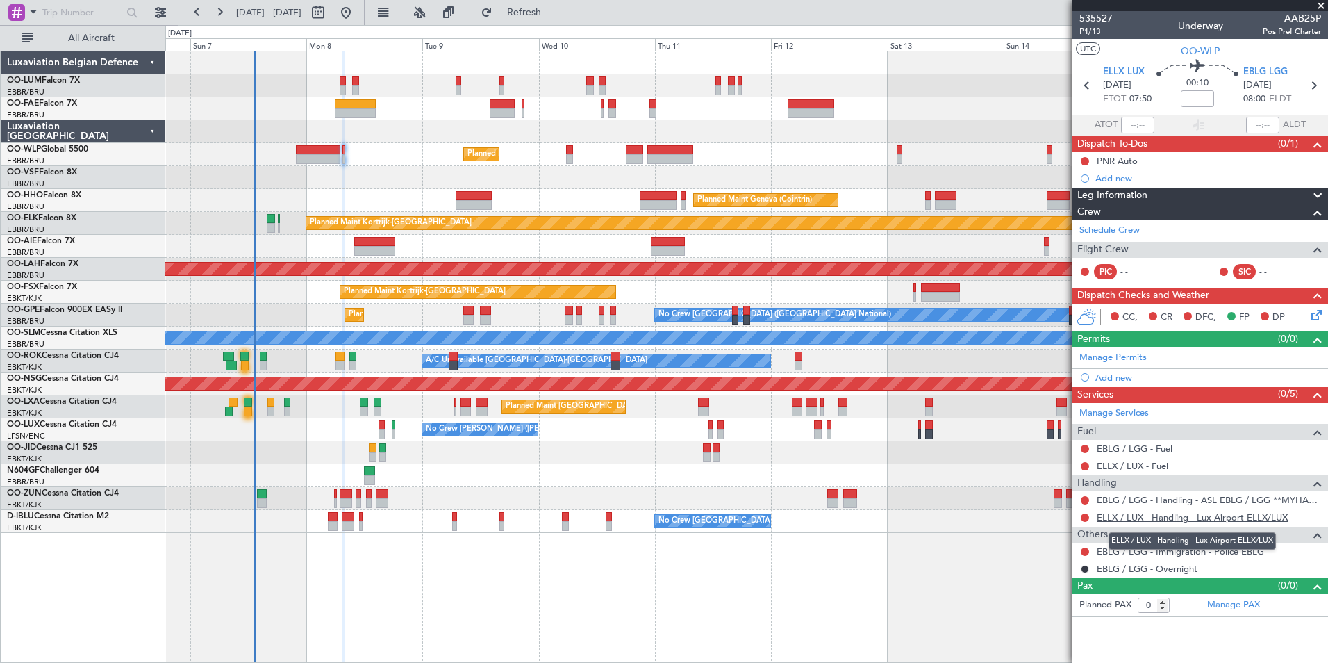
click at [1177, 514] on link "ELLX / LUX - Handling - Lux-Airport ELLX/LUX" at bounding box center [1192, 517] width 191 height 12
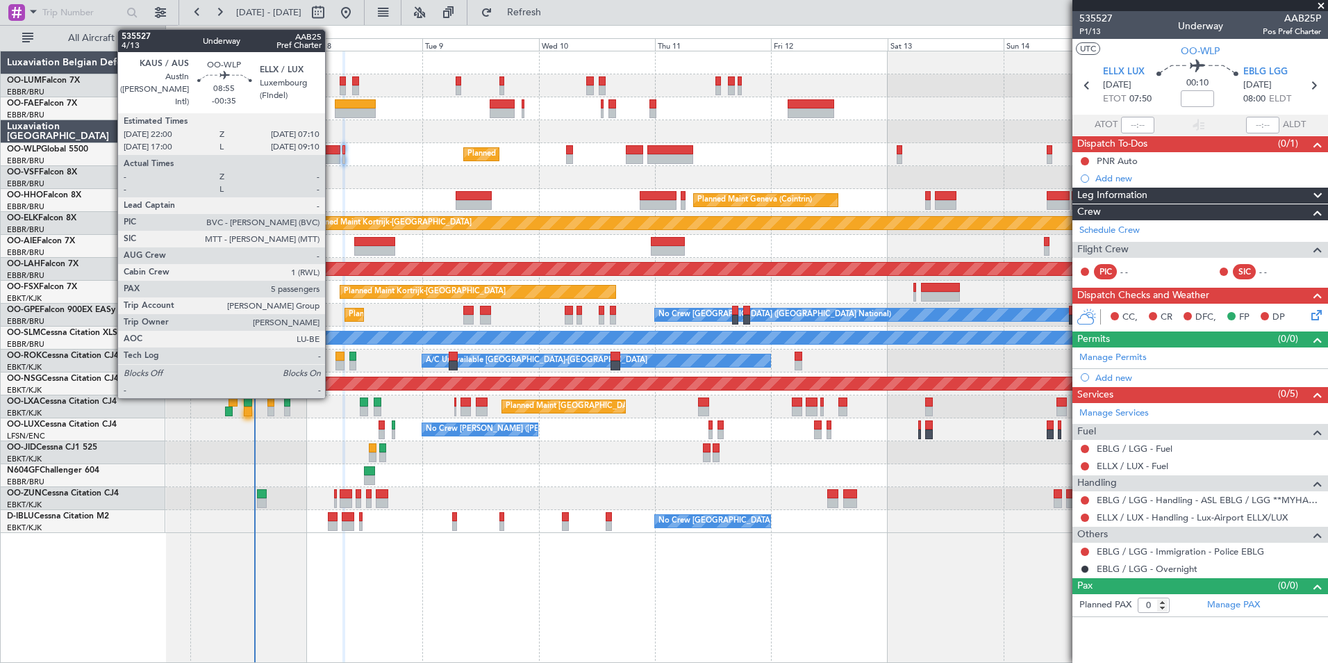
click at [331, 149] on div at bounding box center [318, 150] width 44 height 10
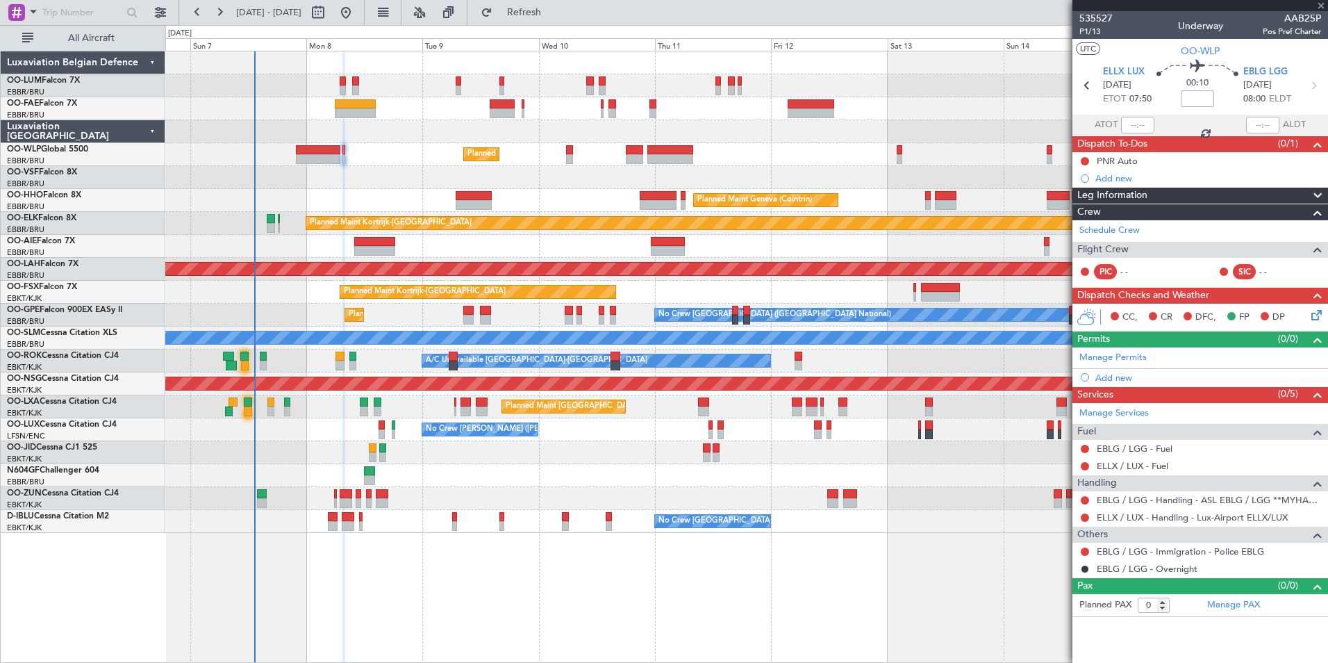
type input "-00:35"
type input "5"
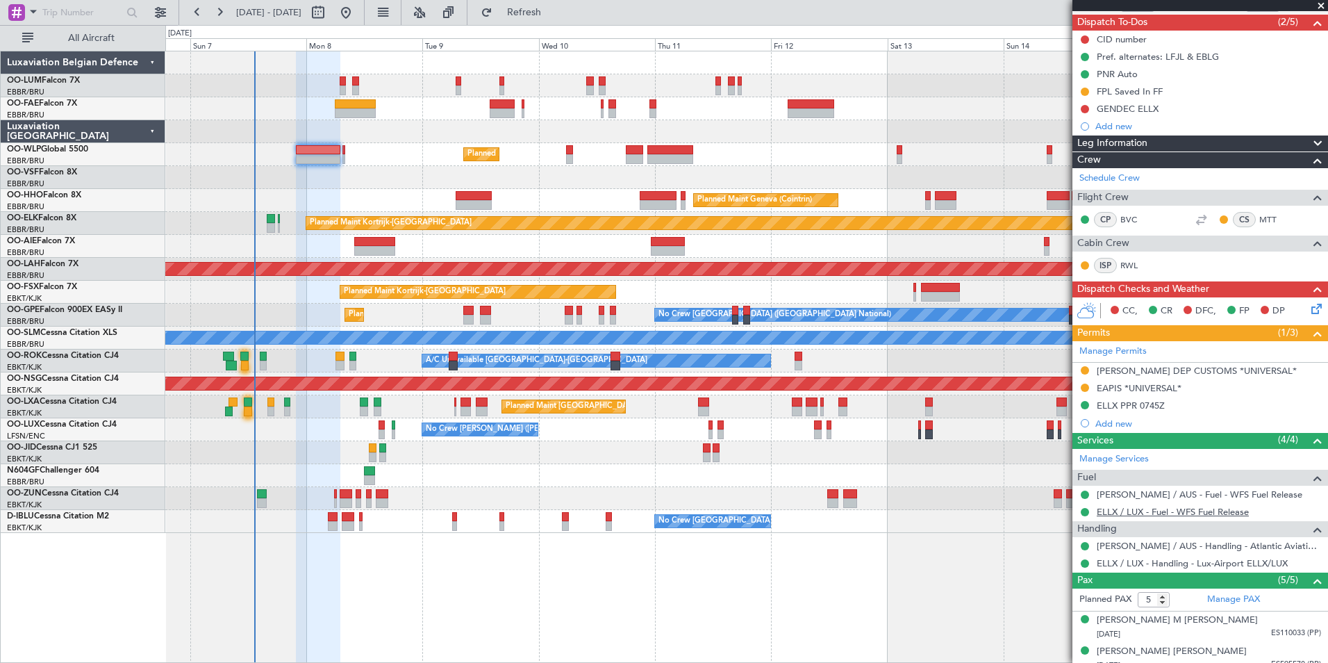
scroll to position [226, 0]
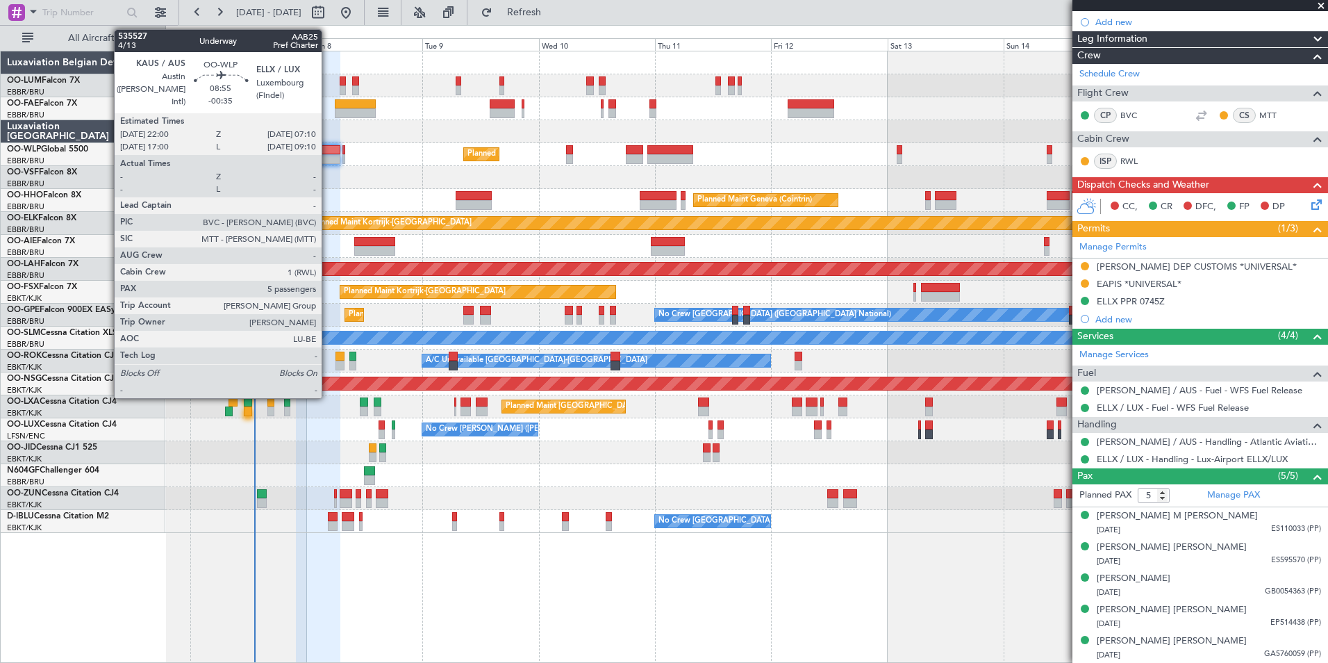
click at [328, 149] on div at bounding box center [318, 150] width 44 height 10
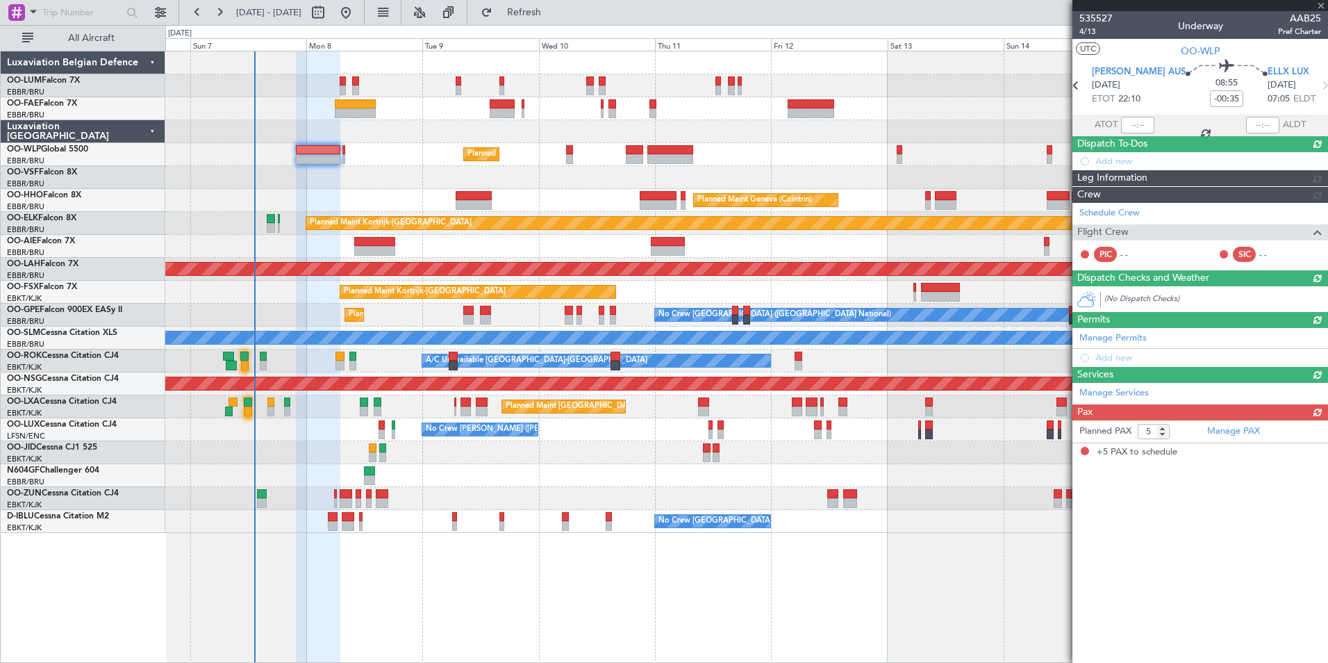
scroll to position [0, 0]
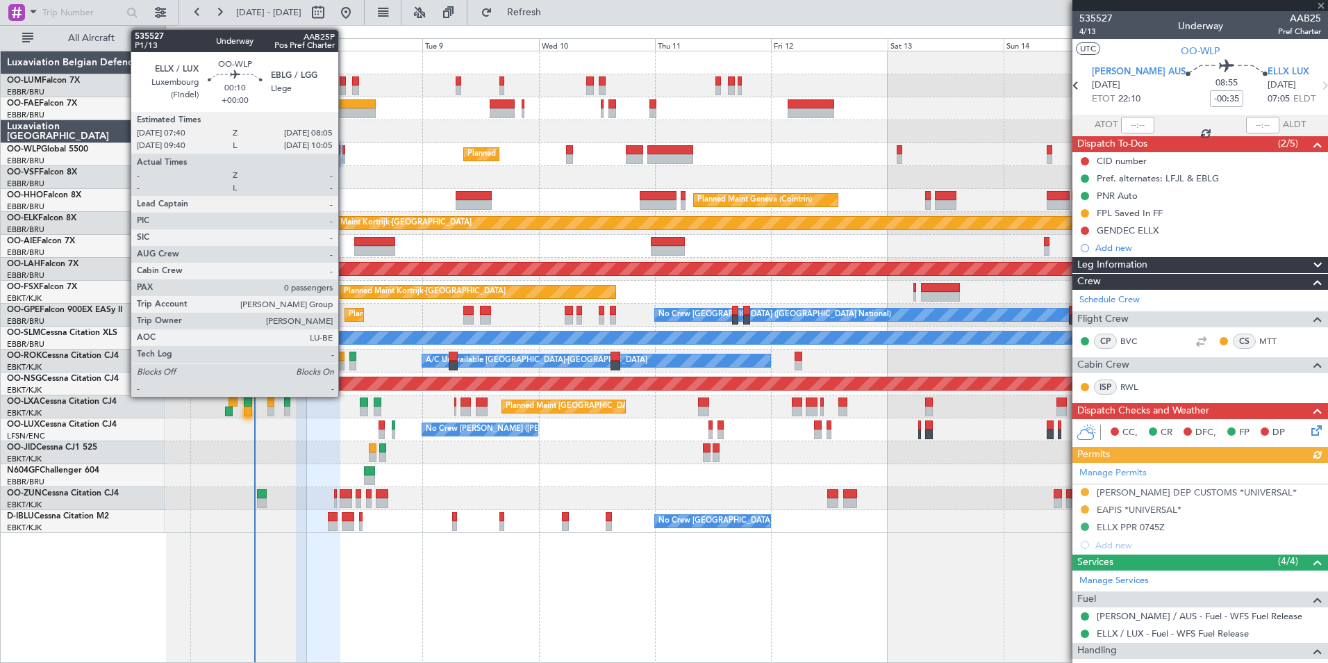
click at [345, 148] on div at bounding box center [343, 150] width 2 height 10
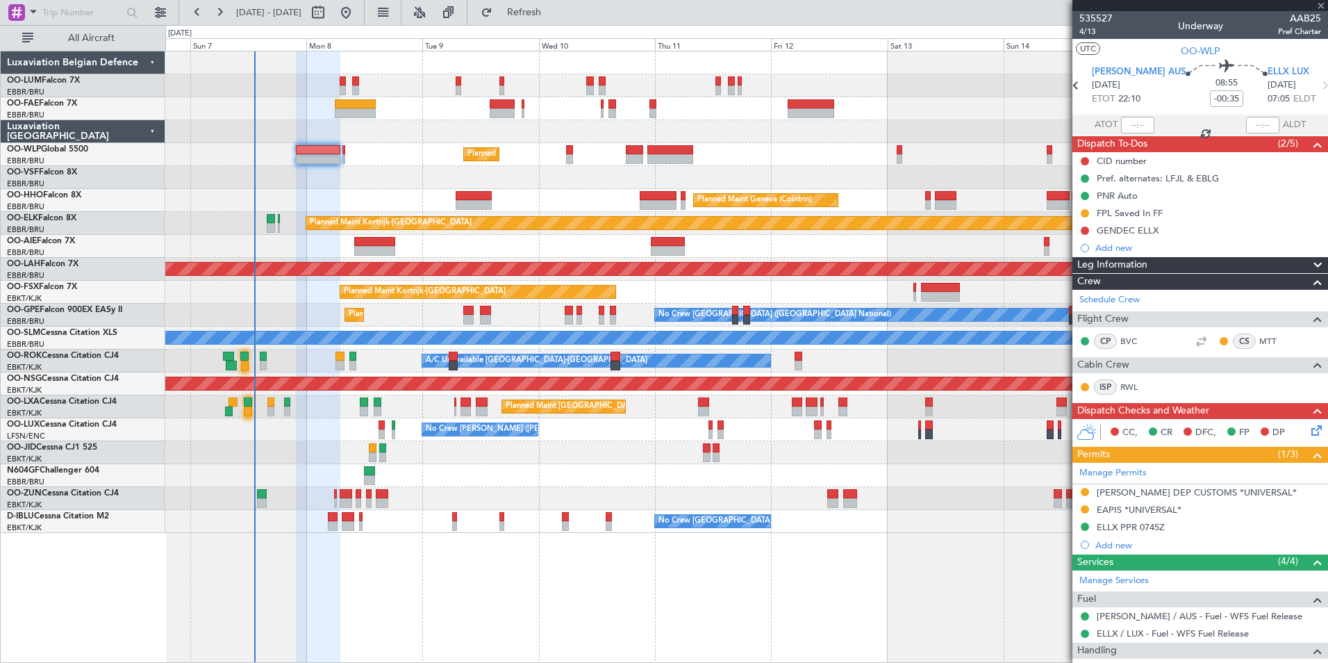
type input "0"
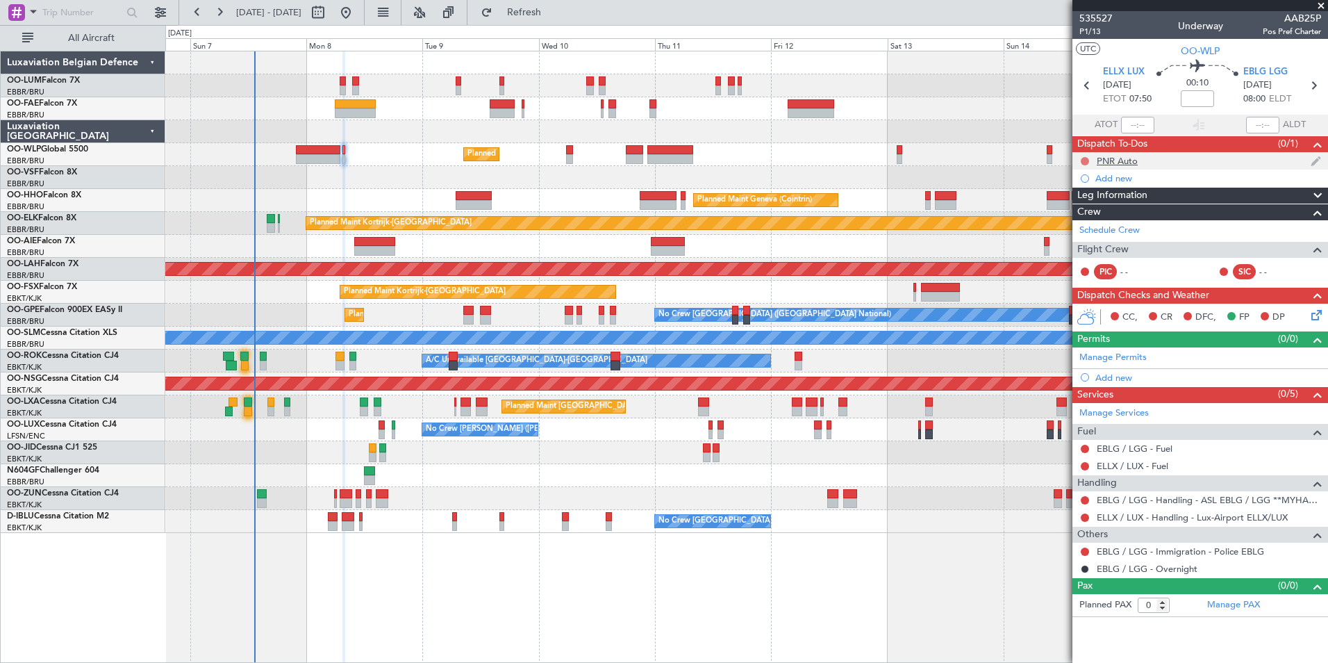
click at [1086, 158] on button at bounding box center [1085, 161] width 8 height 8
click at [1069, 217] on span "Completed" at bounding box center [1091, 222] width 46 height 14
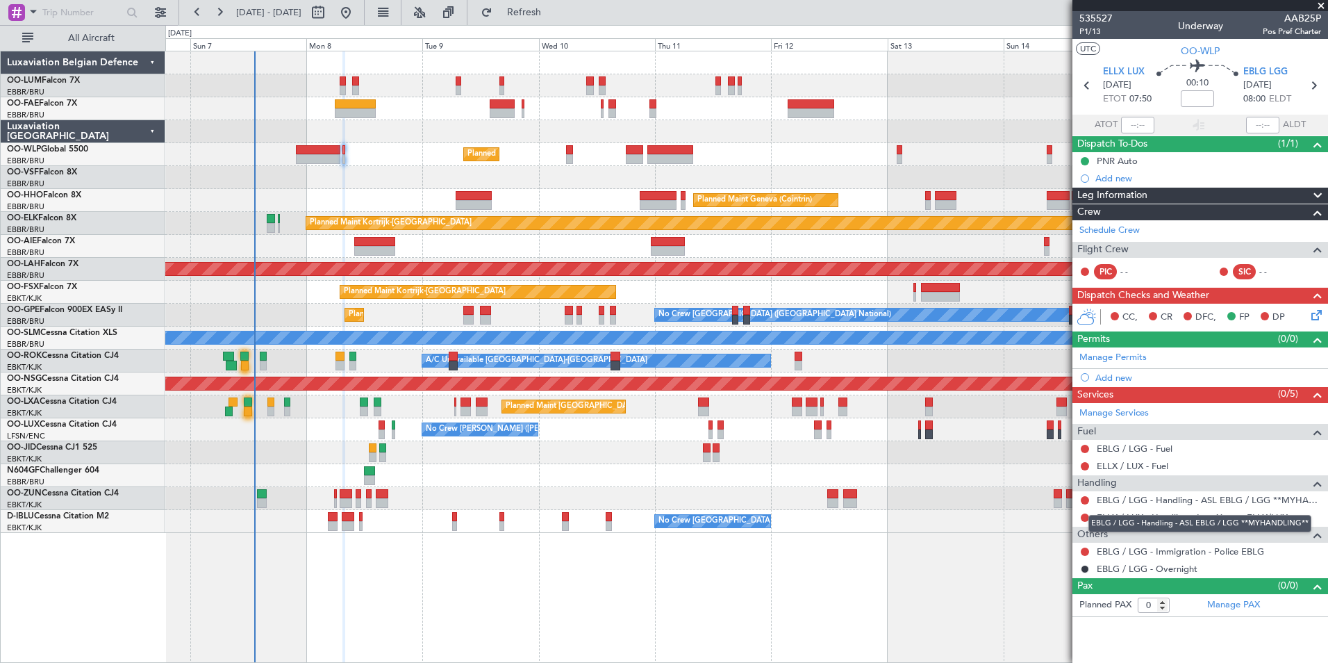
click at [1083, 515] on mat-tooltip-component "EBLG / LGG - Handling - ASL EBLG / LGG **MYHANDLING**" at bounding box center [1200, 523] width 242 height 37
click at [1085, 516] on button at bounding box center [1085, 517] width 8 height 8
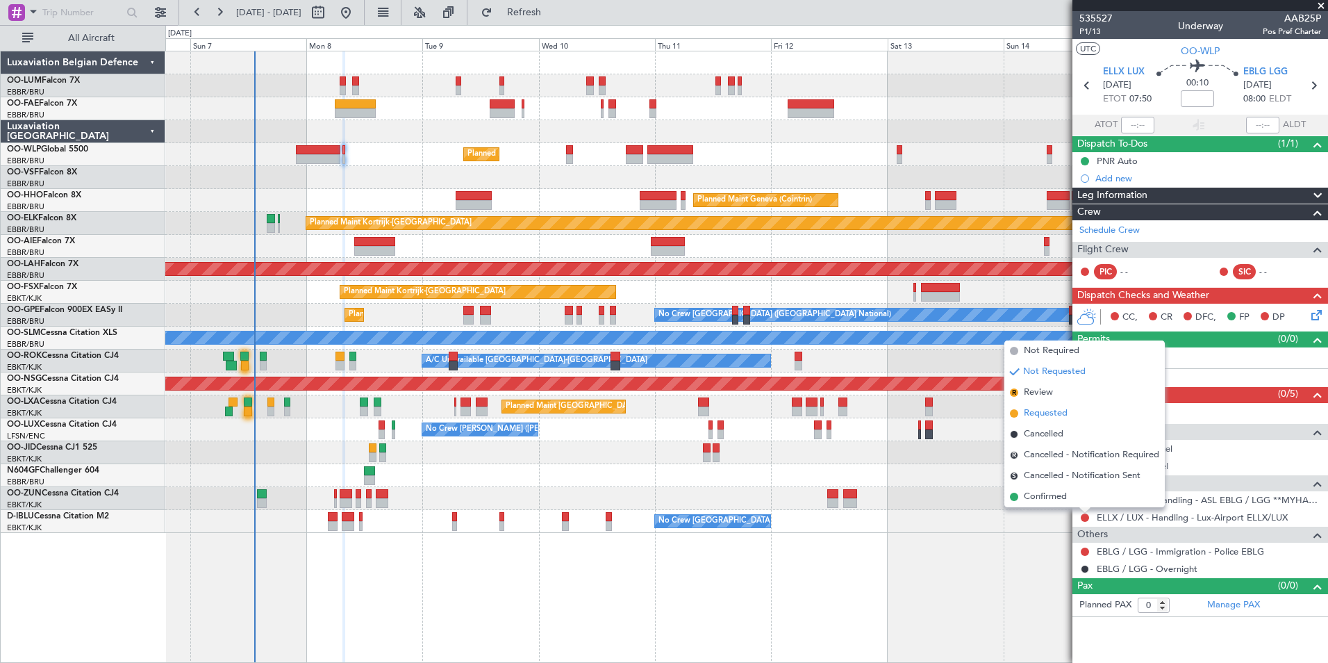
click at [1040, 418] on span "Requested" at bounding box center [1046, 413] width 44 height 14
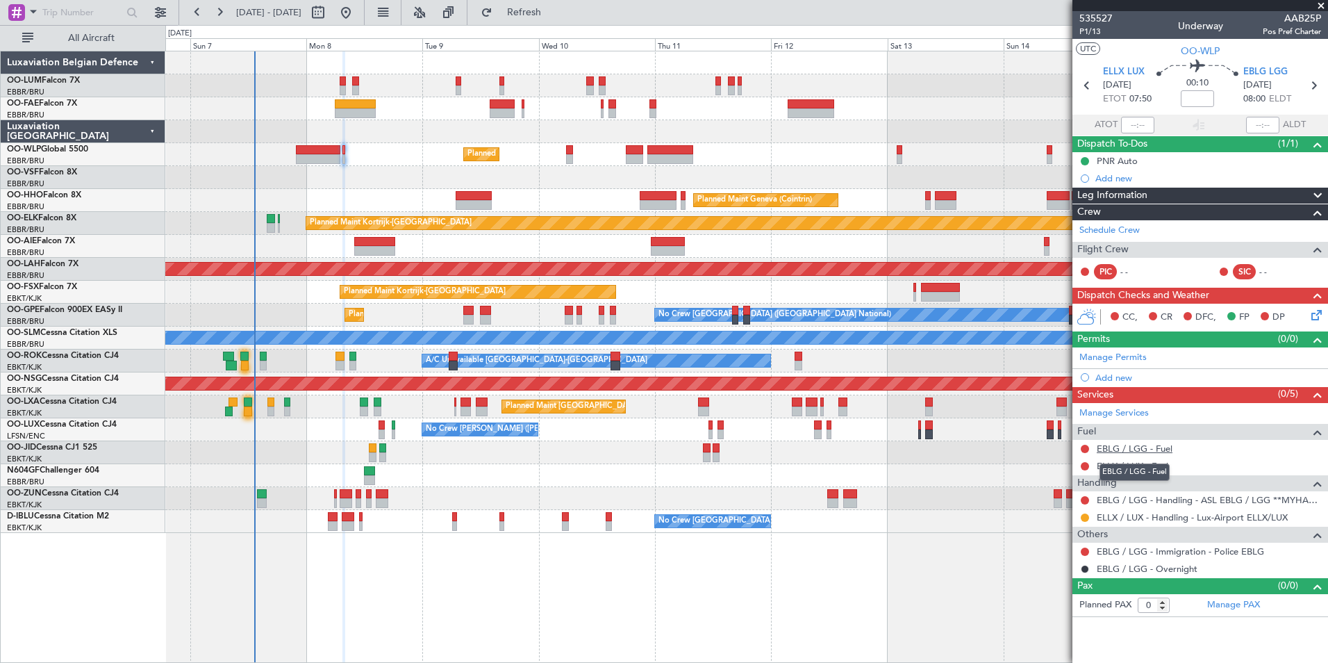
click at [1104, 446] on link "EBLG / LGG - Fuel" at bounding box center [1135, 448] width 76 height 12
drag, startPoint x: 532, startPoint y: 5, endPoint x: 533, endPoint y: 12, distance: 7.1
click at [533, 5] on button "Refresh" at bounding box center [515, 12] width 83 height 22
click at [1121, 376] on div "Add new" at bounding box center [1201, 378] width 213 height 12
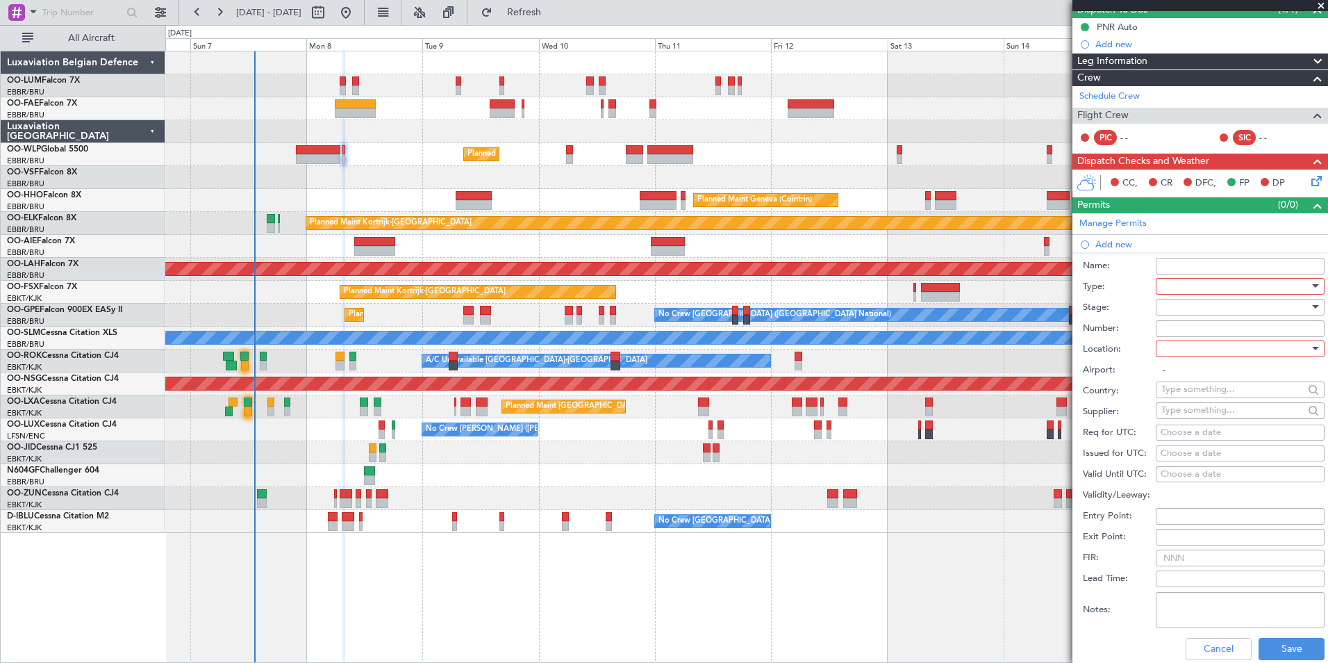
scroll to position [139, 0]
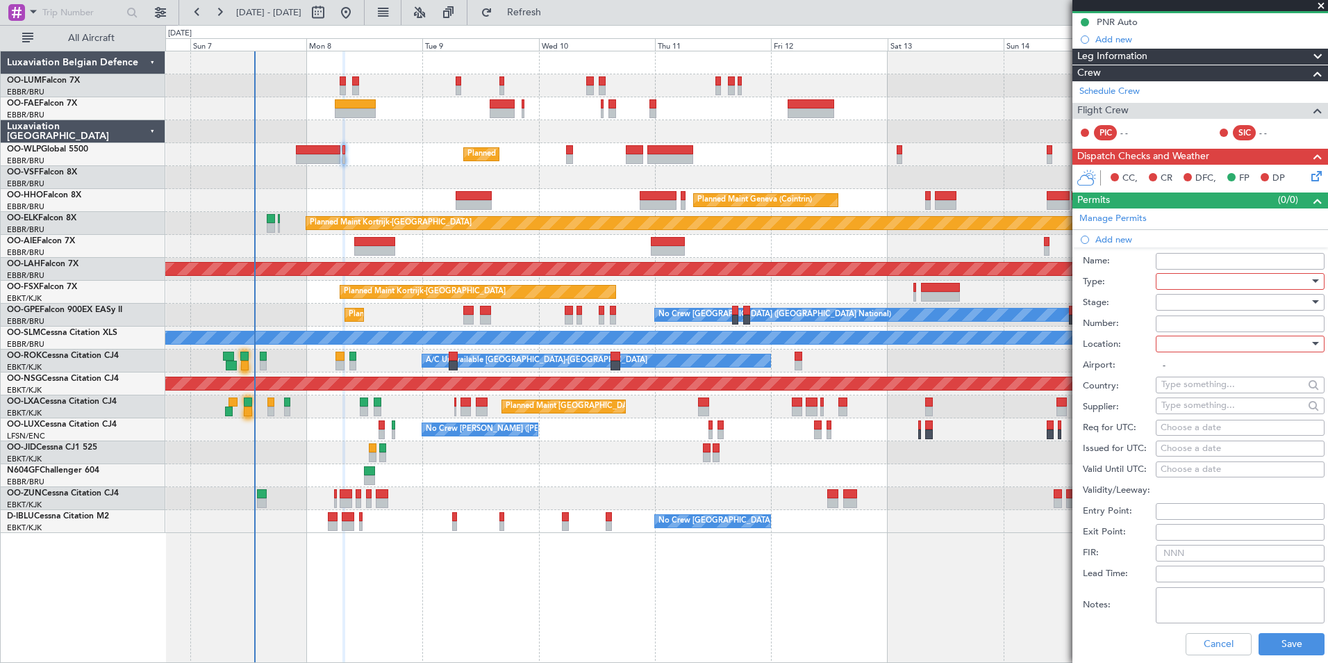
click at [1165, 275] on div at bounding box center [1235, 281] width 148 height 21
click at [1164, 409] on span "Slot" at bounding box center [1235, 413] width 146 height 21
click at [1182, 342] on div at bounding box center [1235, 343] width 148 height 21
click at [1184, 371] on span "Departure" at bounding box center [1235, 371] width 146 height 21
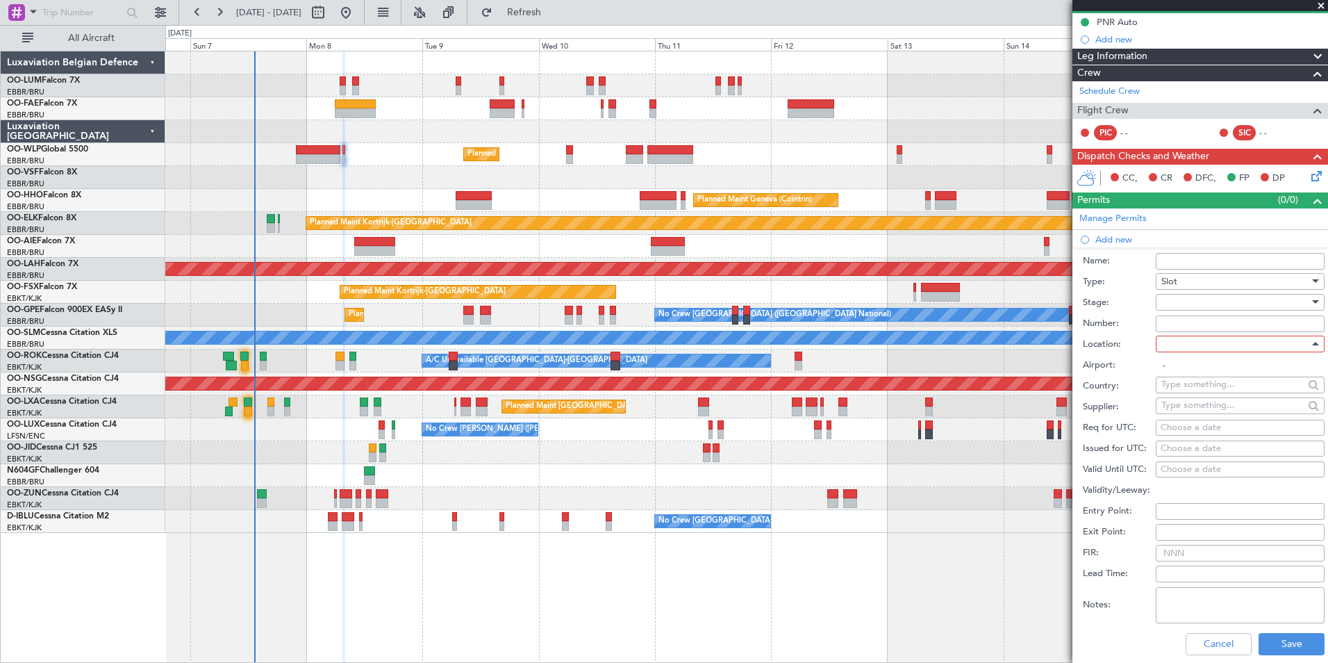
type input "ELLX / LUX"
click at [1191, 431] on div "Choose a date" at bounding box center [1240, 428] width 159 height 14
select select "9"
select select "2025"
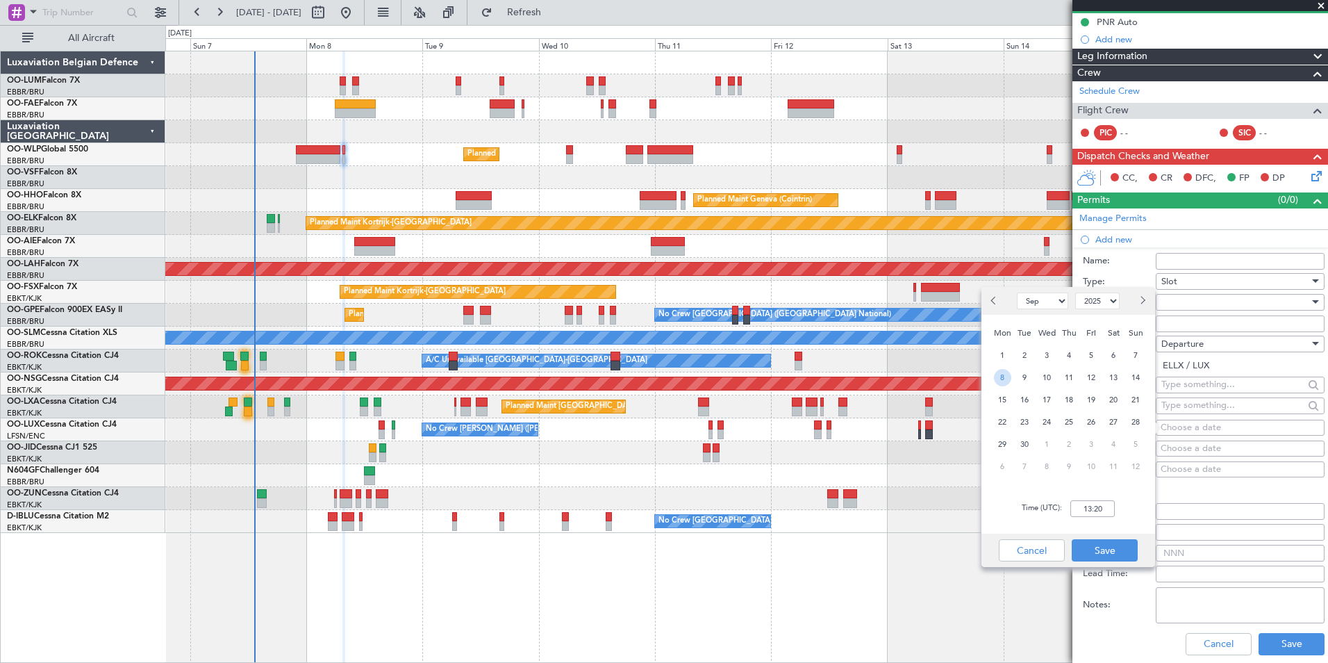
click at [996, 381] on span "8" at bounding box center [1002, 377] width 17 height 17
click at [1094, 504] on input "00:00" at bounding box center [1092, 508] width 44 height 17
type input "07:40"
click at [1102, 555] on button "Save" at bounding box center [1105, 550] width 66 height 22
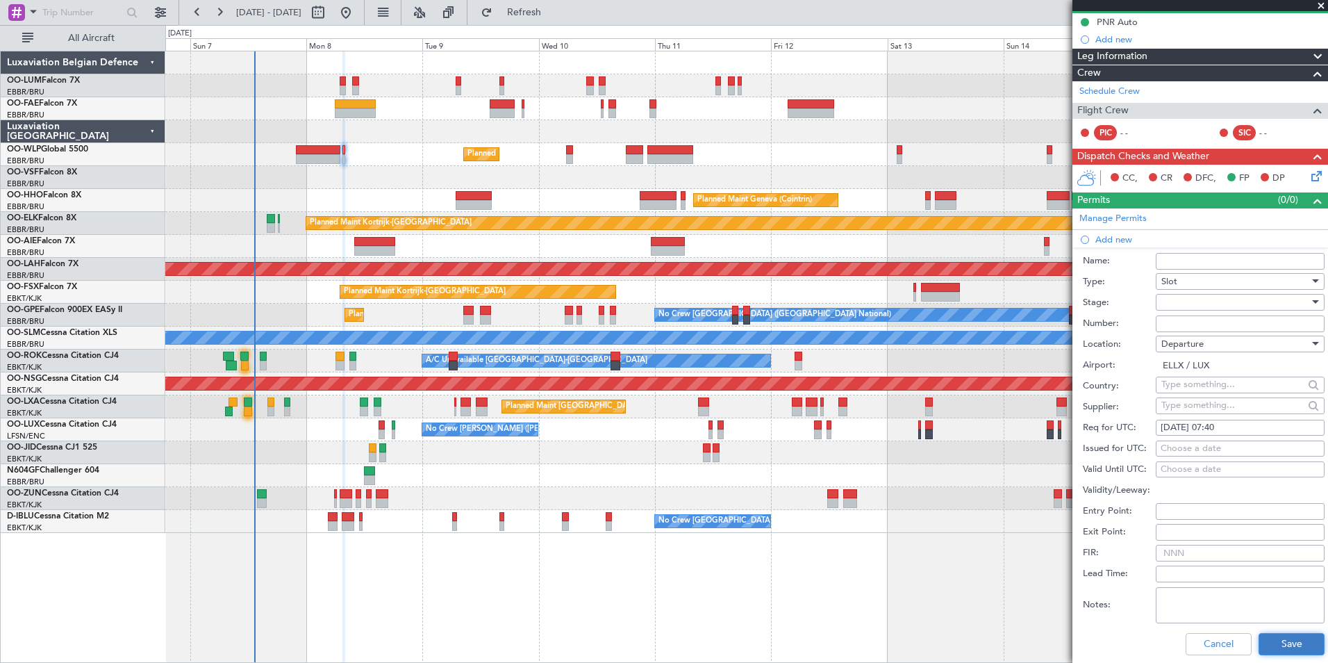
click at [1303, 643] on button "Save" at bounding box center [1292, 644] width 66 height 22
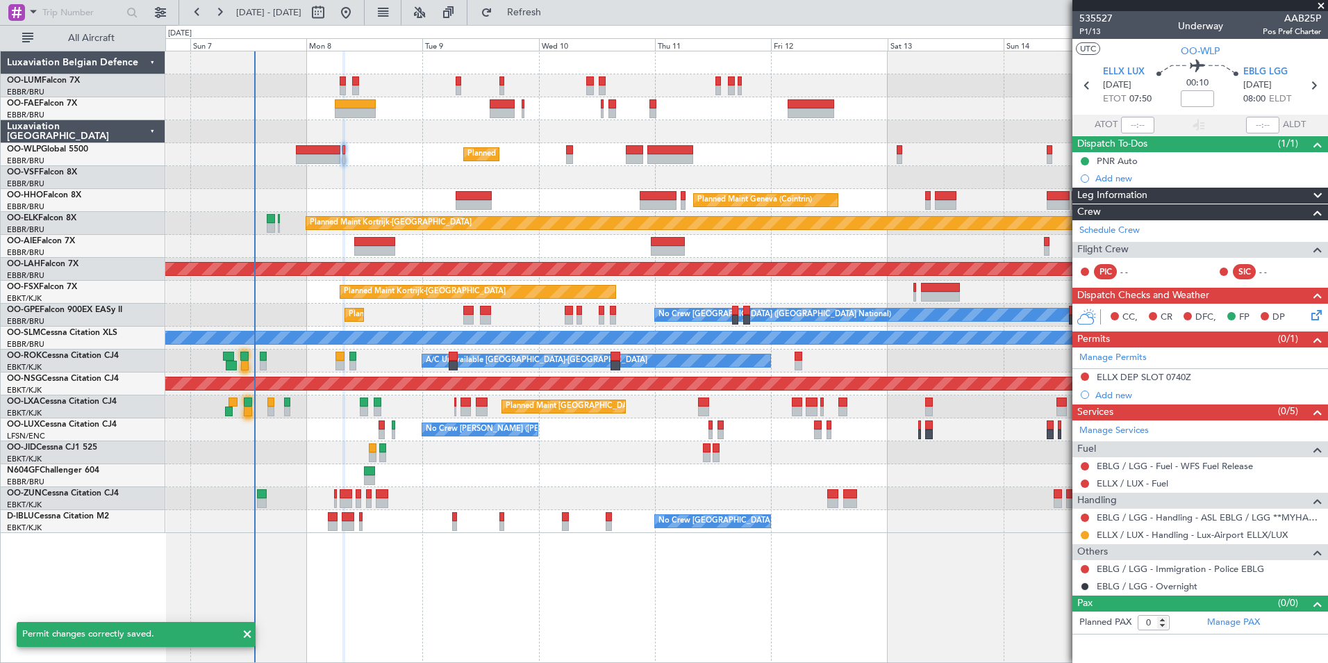
scroll to position [0, 0]
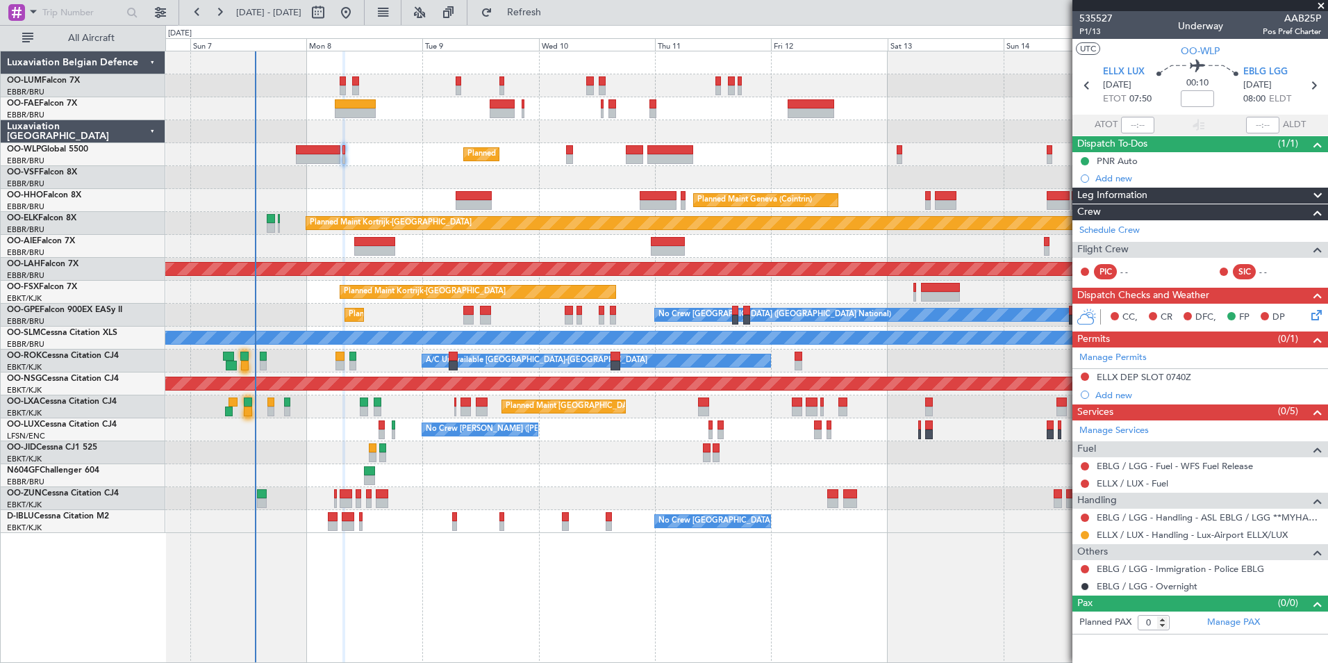
drag, startPoint x: 1082, startPoint y: 374, endPoint x: 1079, endPoint y: 409, distance: 34.8
click at [1082, 374] on button at bounding box center [1085, 376] width 8 height 8
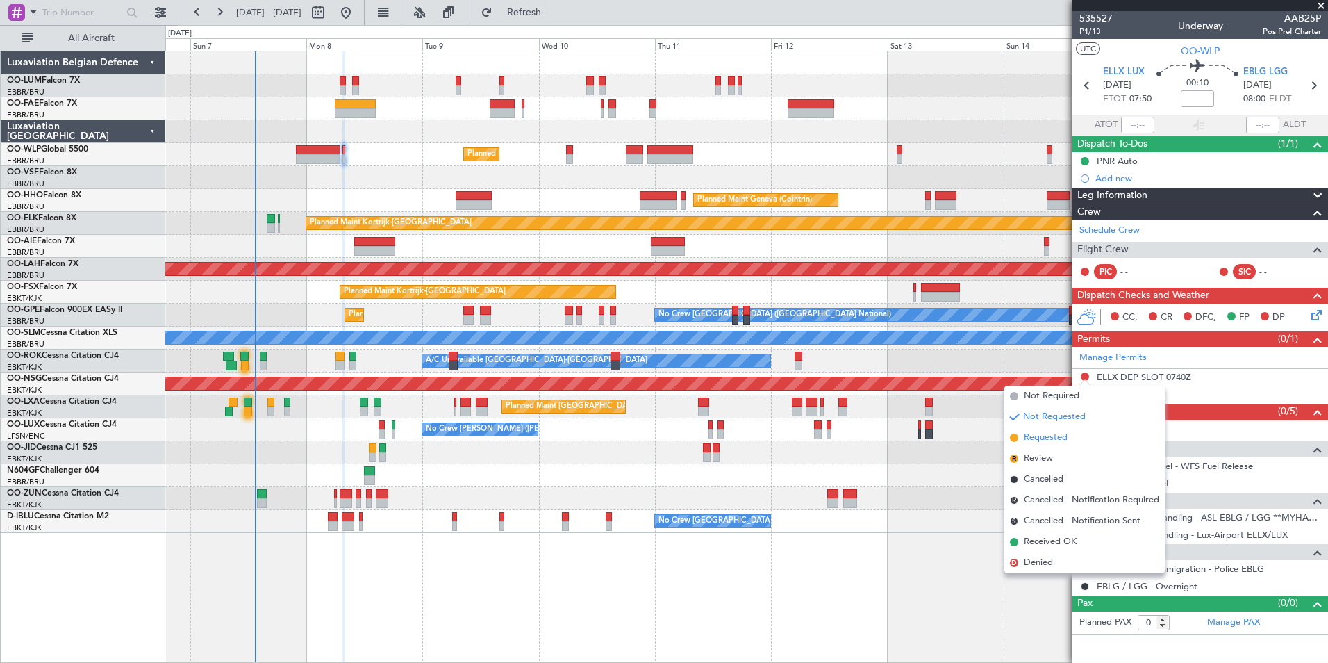
click at [1049, 432] on span "Requested" at bounding box center [1046, 438] width 44 height 14
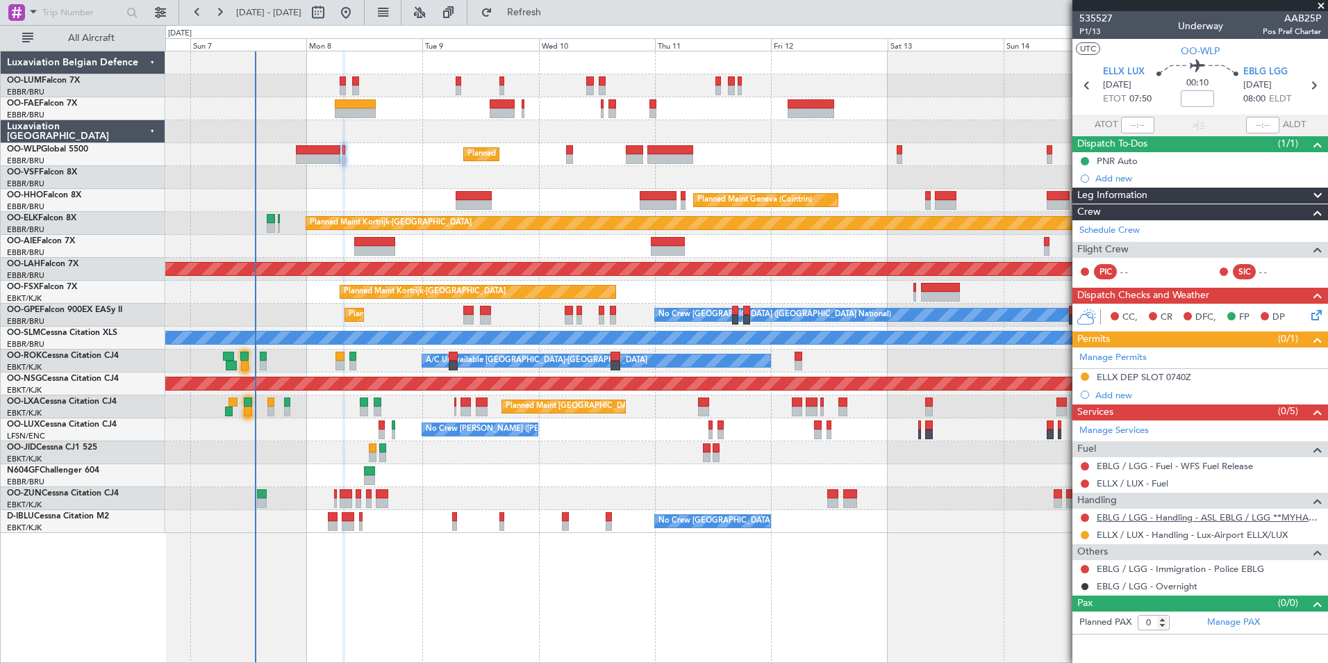
click at [1162, 517] on link "EBLG / LGG - Handling - ASL EBLG / LGG **MYHANDLING**" at bounding box center [1209, 517] width 224 height 12
click at [558, 23] on button "Refresh" at bounding box center [515, 12] width 83 height 22
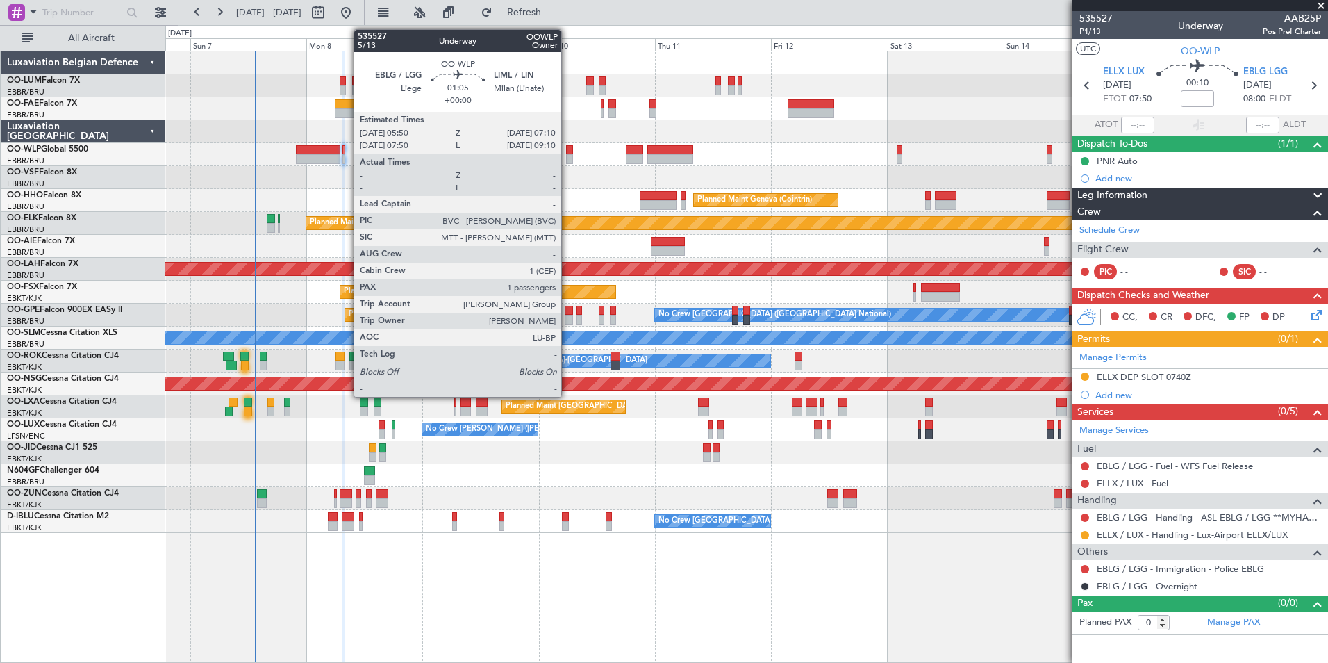
click at [568, 150] on div at bounding box center [569, 150] width 7 height 10
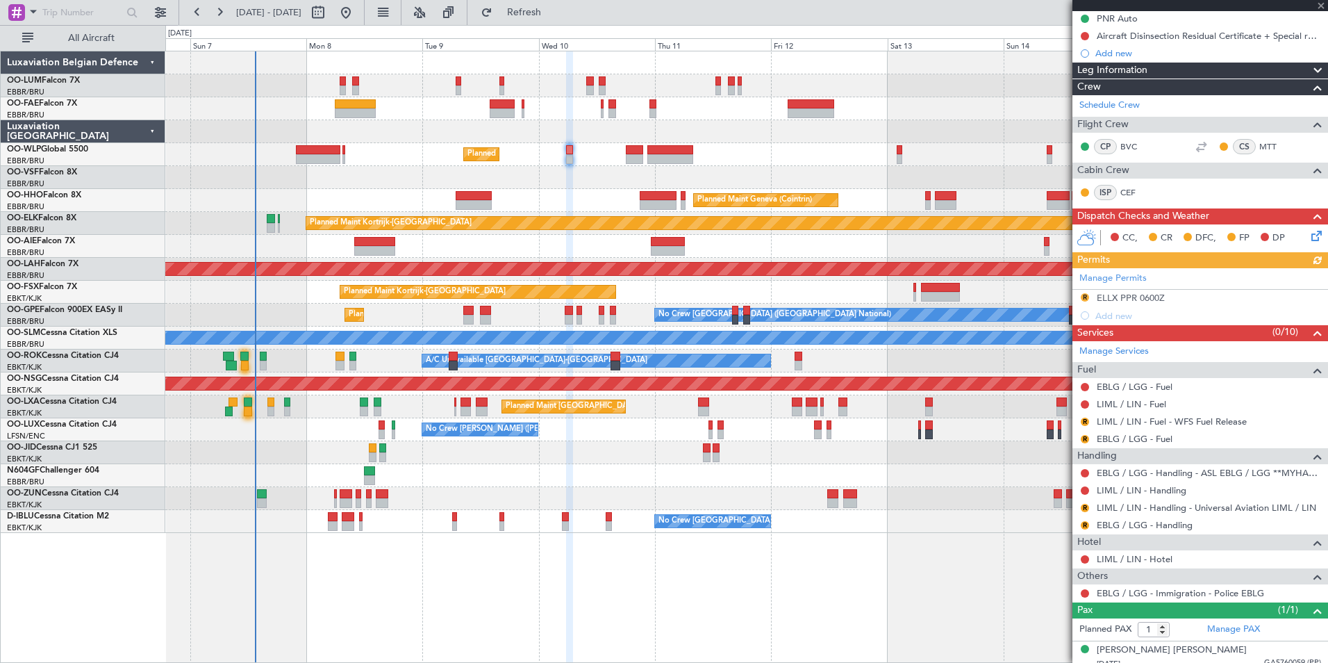
scroll to position [169, 0]
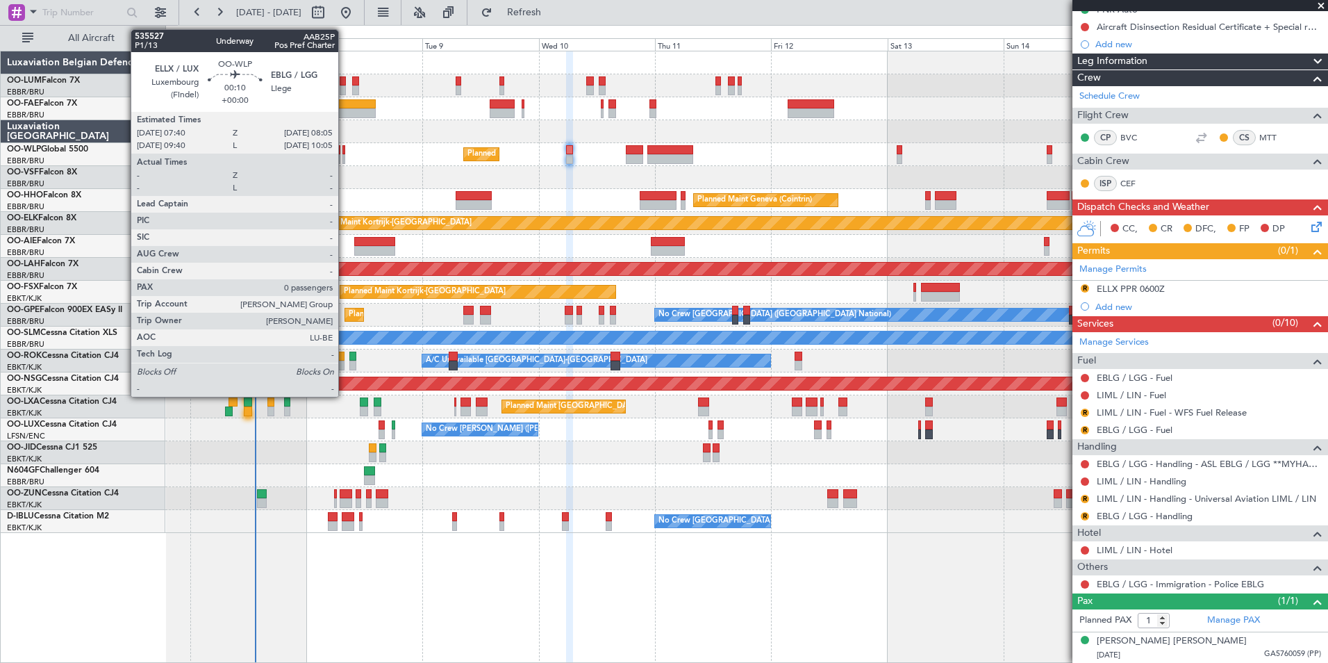
click at [345, 149] on div at bounding box center [343, 150] width 2 height 10
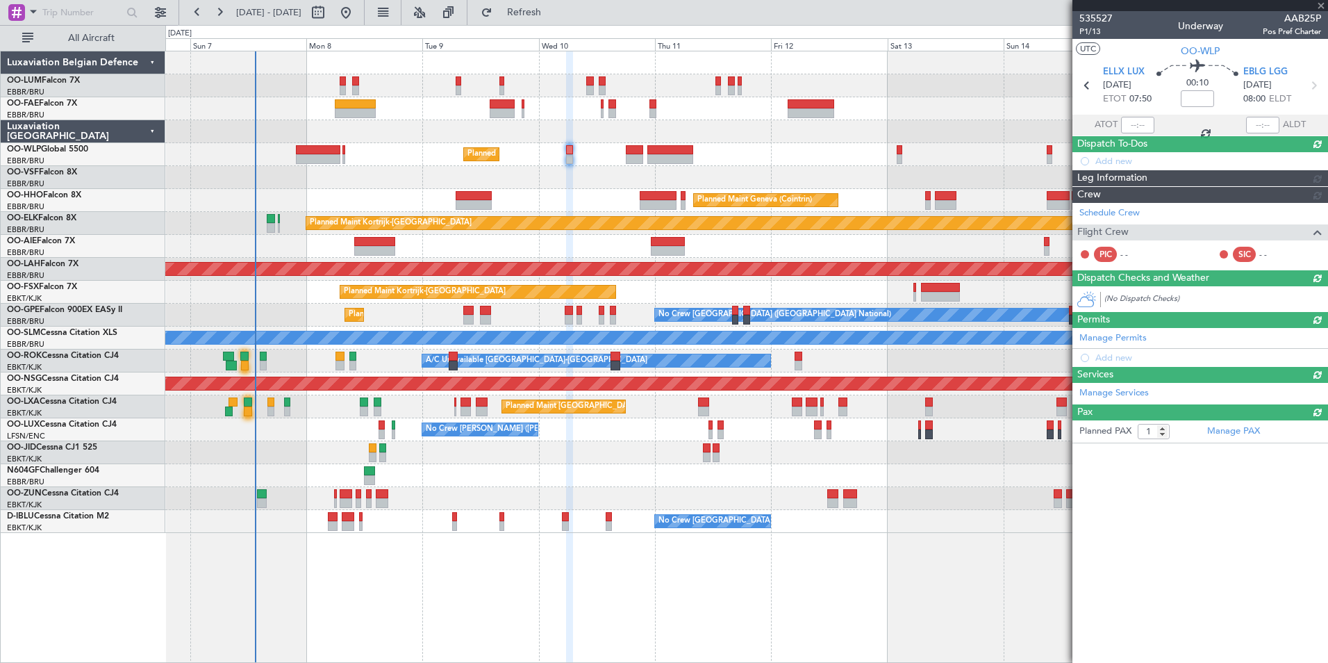
type input "0"
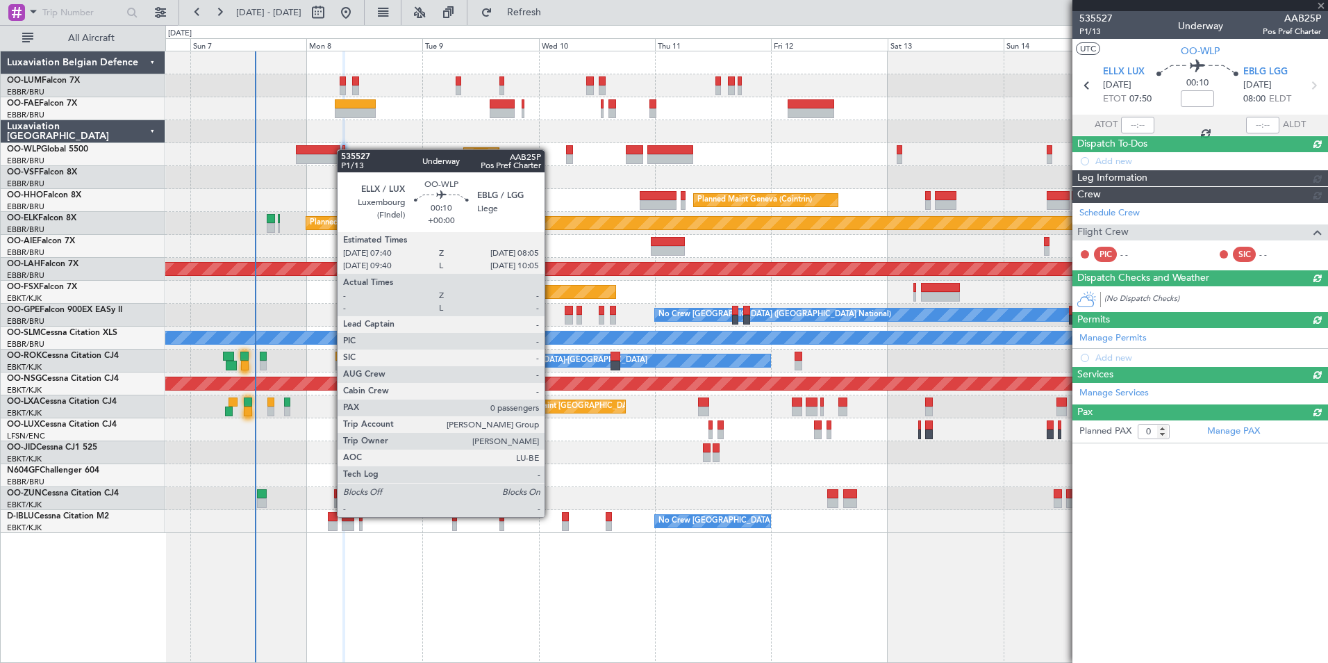
scroll to position [0, 0]
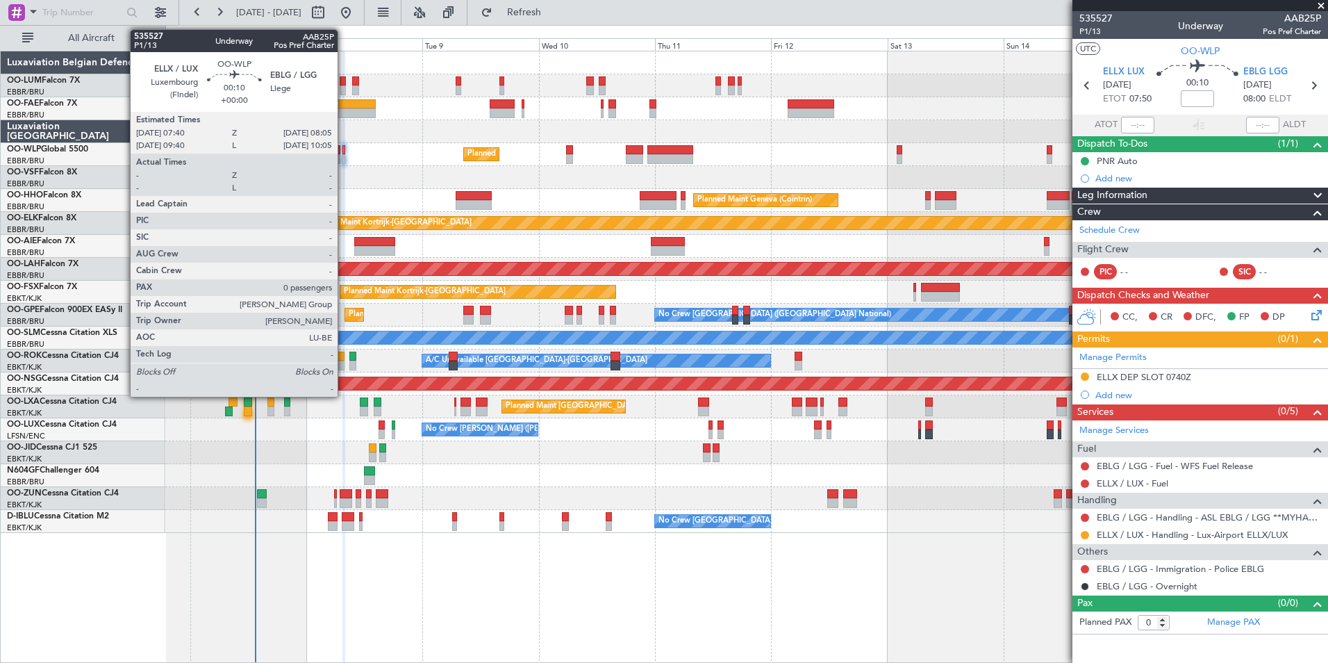
click at [344, 149] on div at bounding box center [343, 150] width 2 height 10
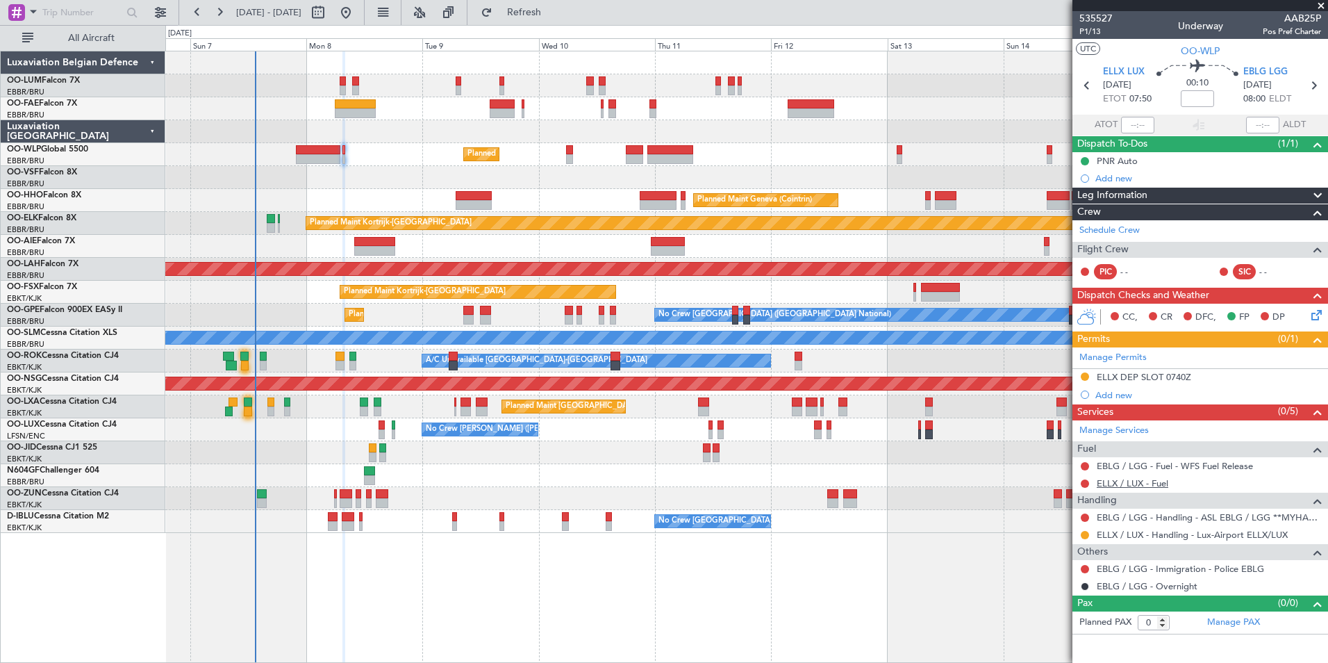
click at [1117, 483] on link "ELLX / LUX - Fuel" at bounding box center [1133, 483] width 72 height 12
click at [558, 19] on button "Refresh" at bounding box center [515, 12] width 83 height 22
click at [1163, 484] on link "ELLX / LUX - Fuel - WFS Fuel Release" at bounding box center [1173, 483] width 152 height 12
click at [558, 4] on button "Refresh" at bounding box center [515, 12] width 83 height 22
click at [1111, 229] on link "Schedule Crew" at bounding box center [1109, 231] width 60 height 14
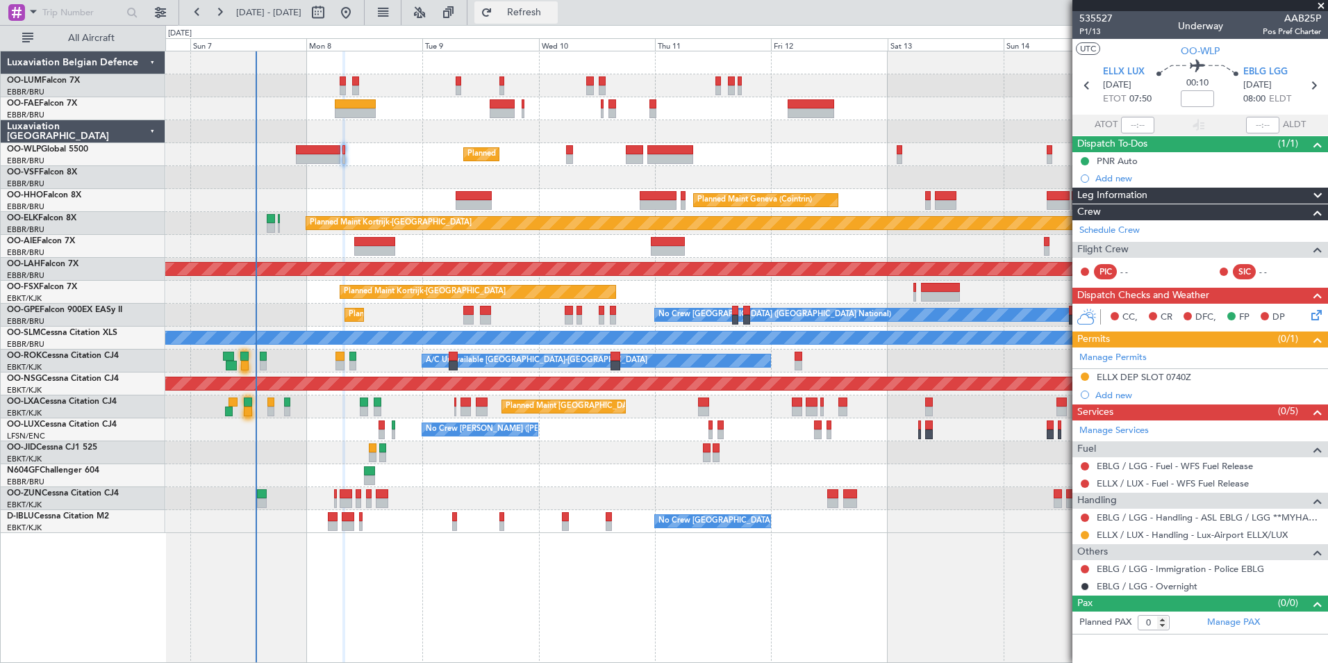
click at [554, 13] on span "Refresh" at bounding box center [524, 13] width 58 height 10
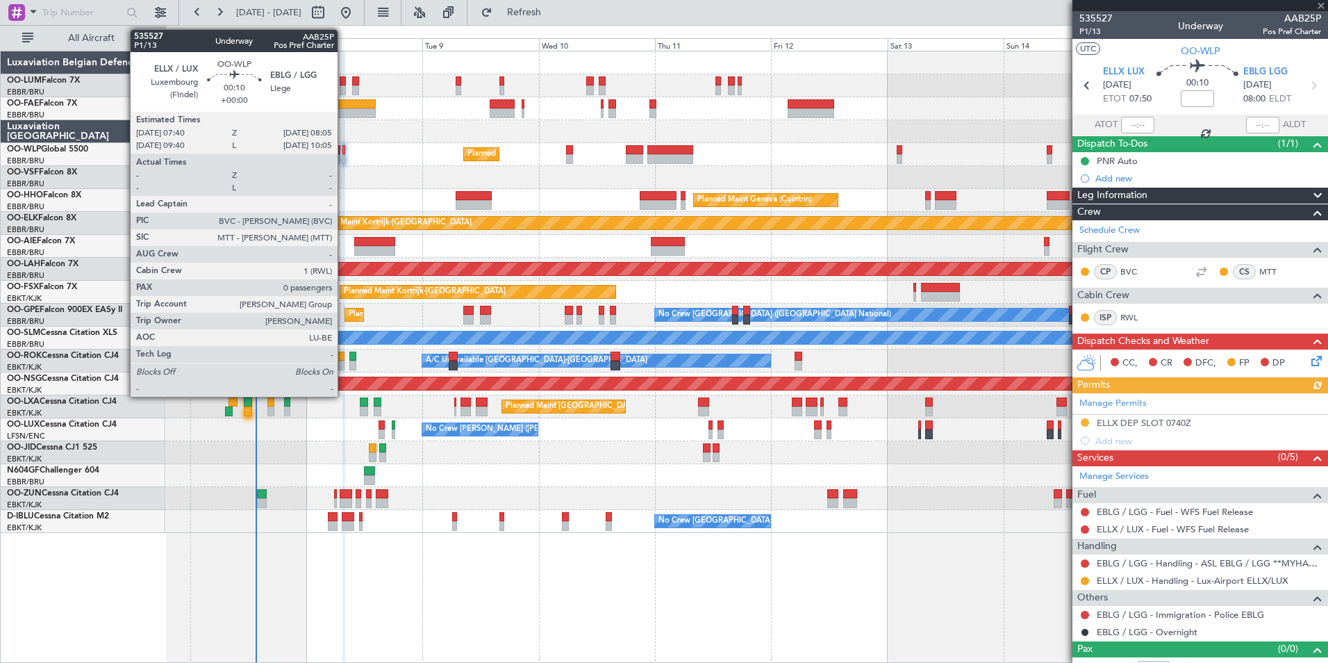
click at [344, 148] on div at bounding box center [343, 150] width 2 height 10
click at [343, 147] on div at bounding box center [343, 150] width 2 height 10
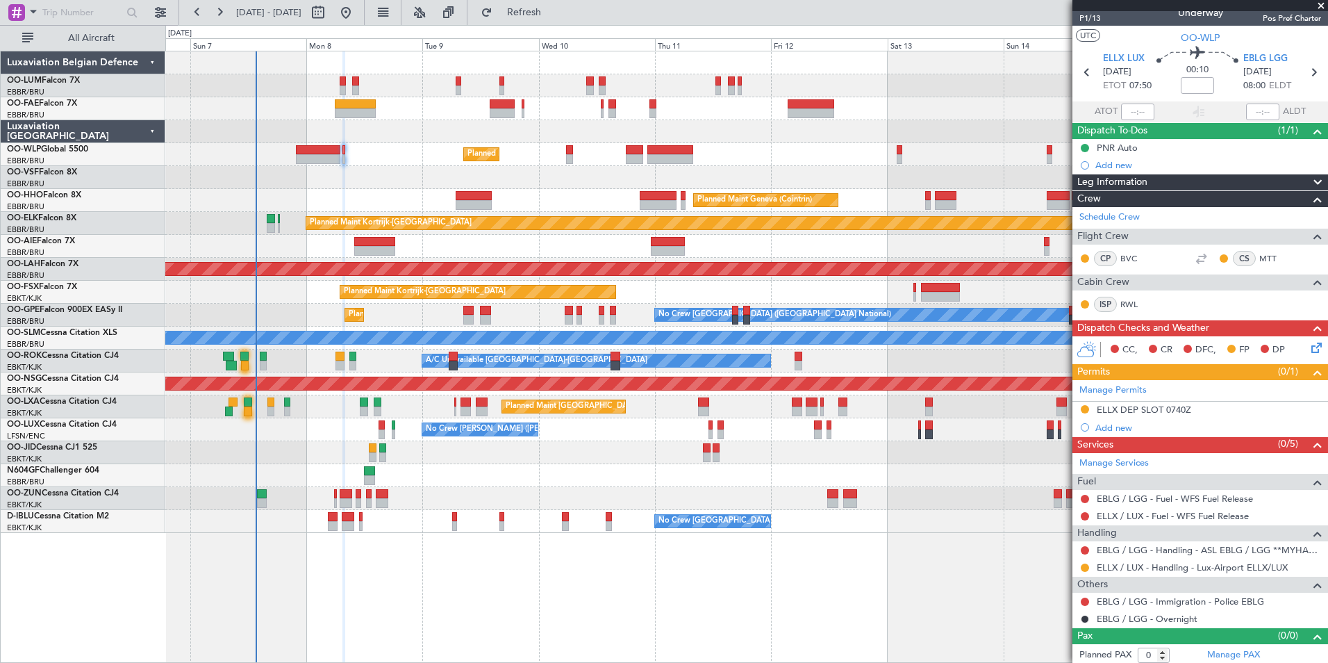
scroll to position [17, 0]
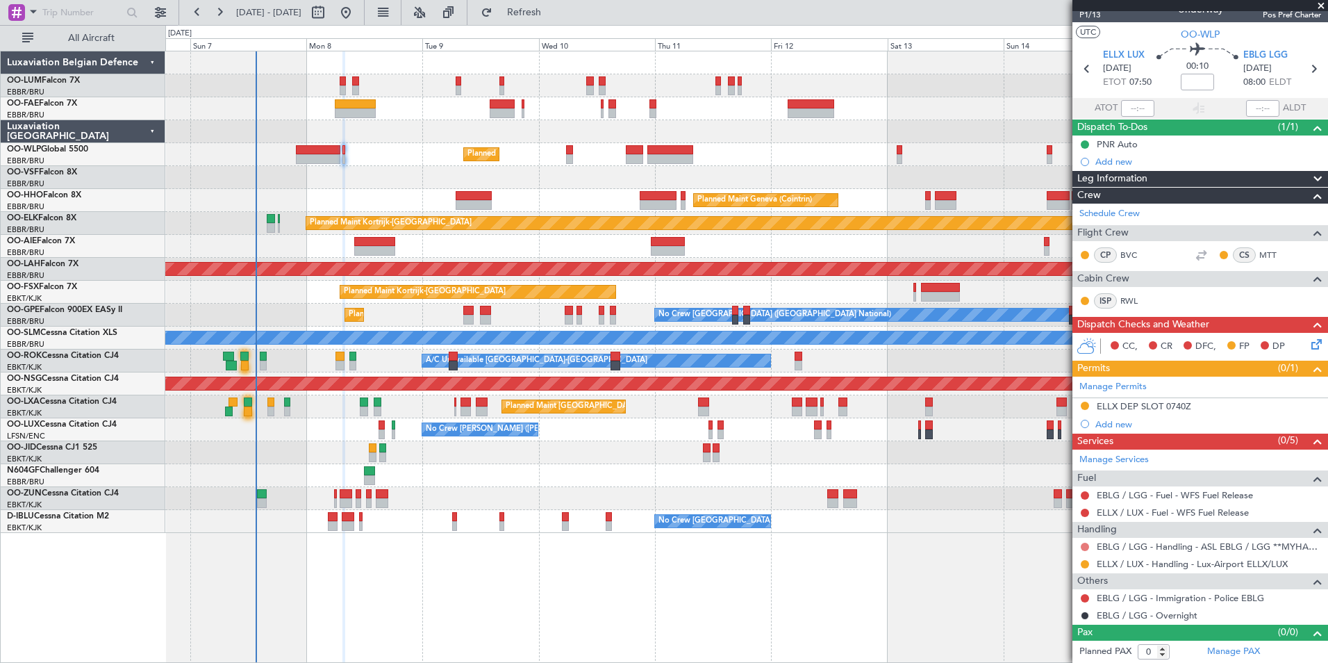
click at [1088, 547] on button at bounding box center [1085, 546] width 8 height 8
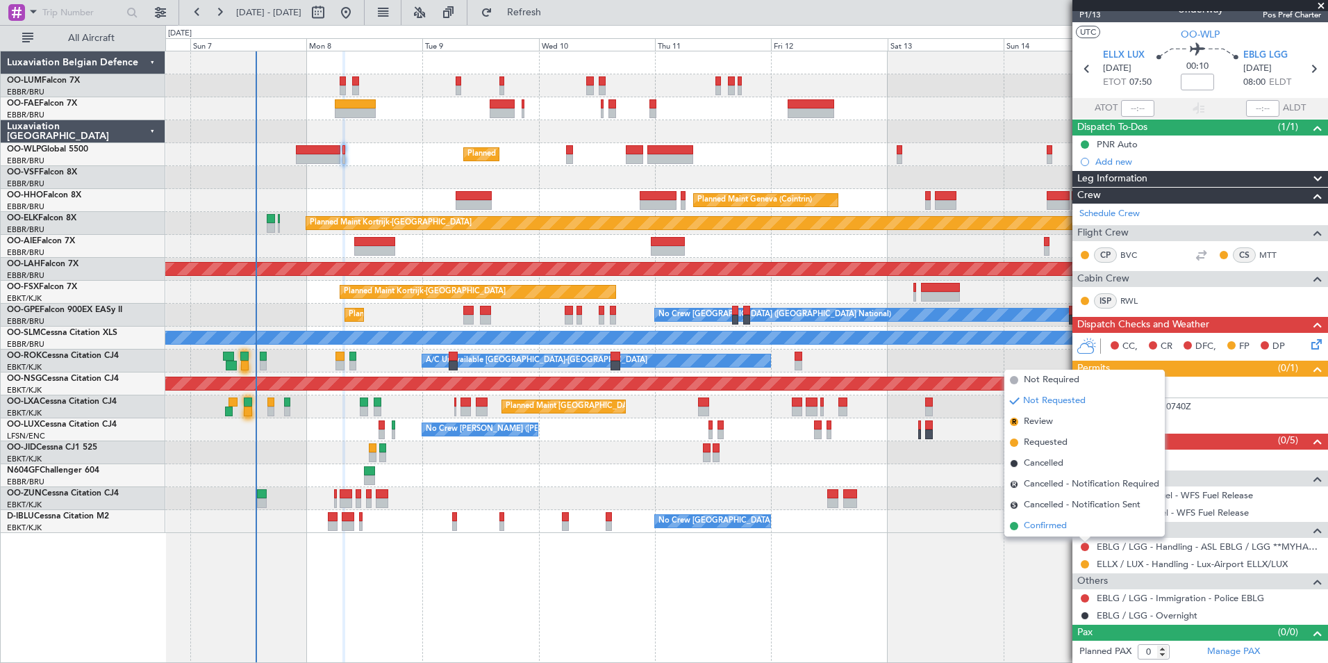
click at [1036, 520] on span "Confirmed" at bounding box center [1045, 526] width 43 height 14
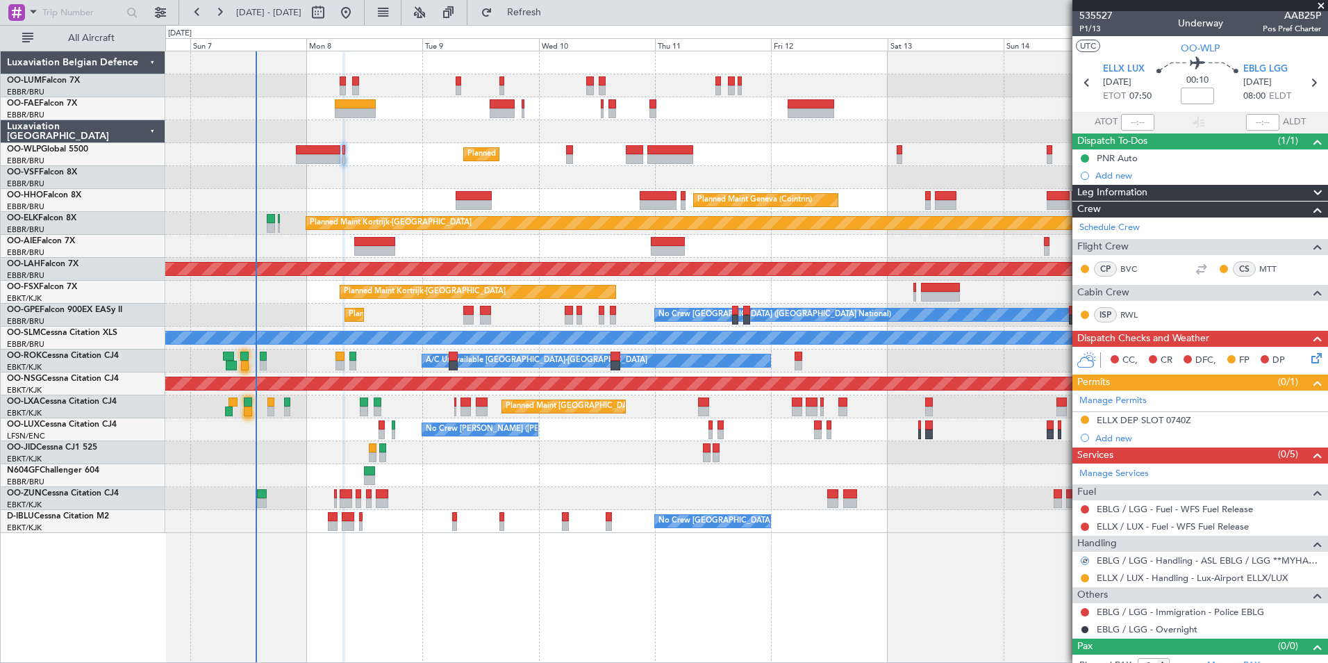
scroll to position [0, 0]
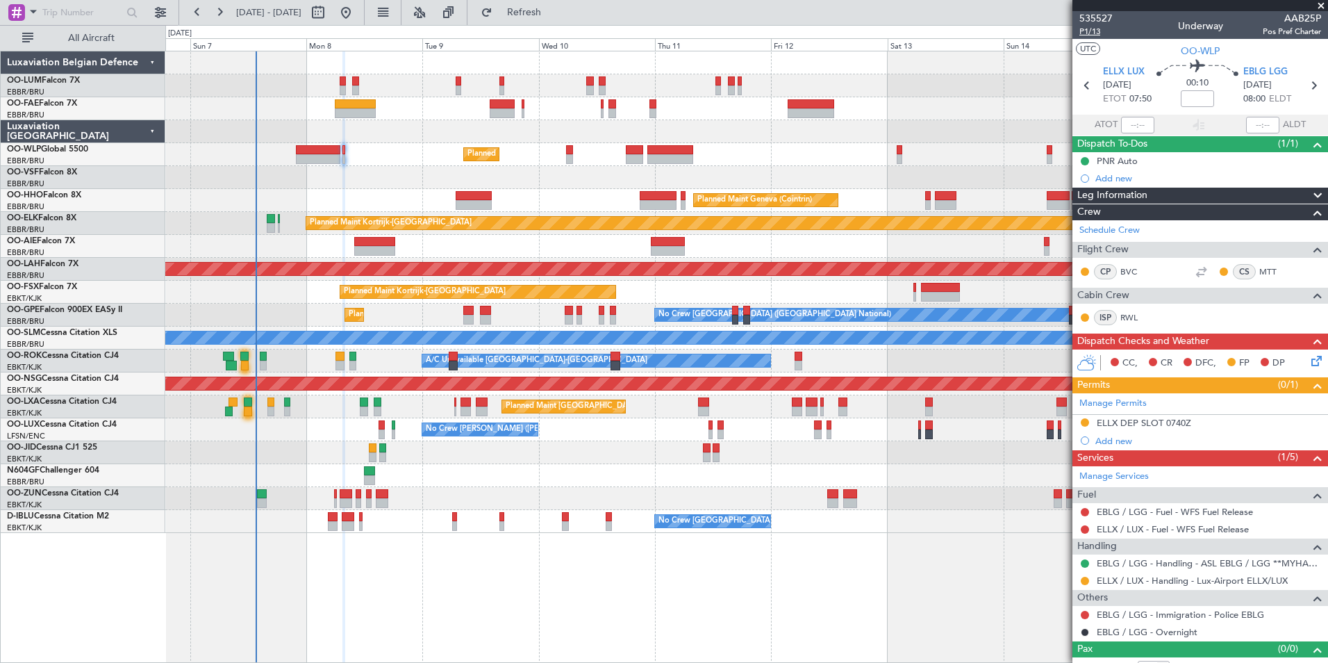
click at [1101, 32] on span "P1/13" at bounding box center [1095, 32] width 33 height 12
click at [556, 22] on button "Refresh" at bounding box center [515, 12] width 83 height 22
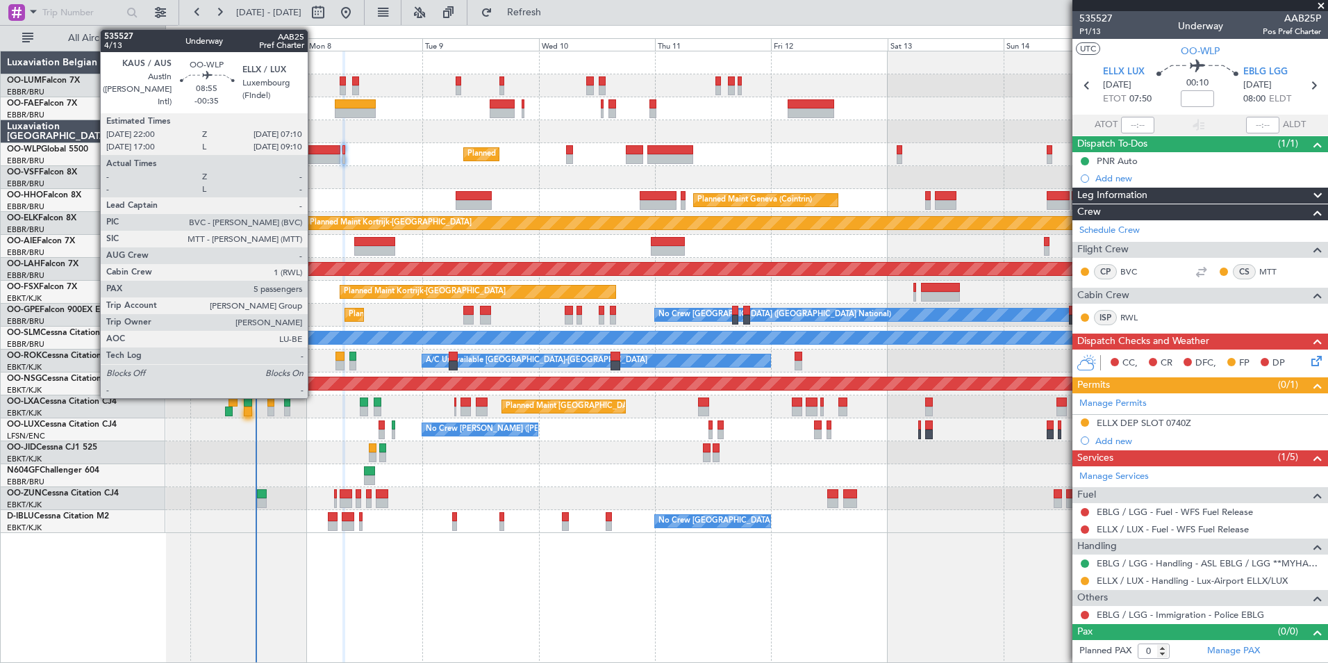
click at [314, 147] on div at bounding box center [318, 150] width 44 height 10
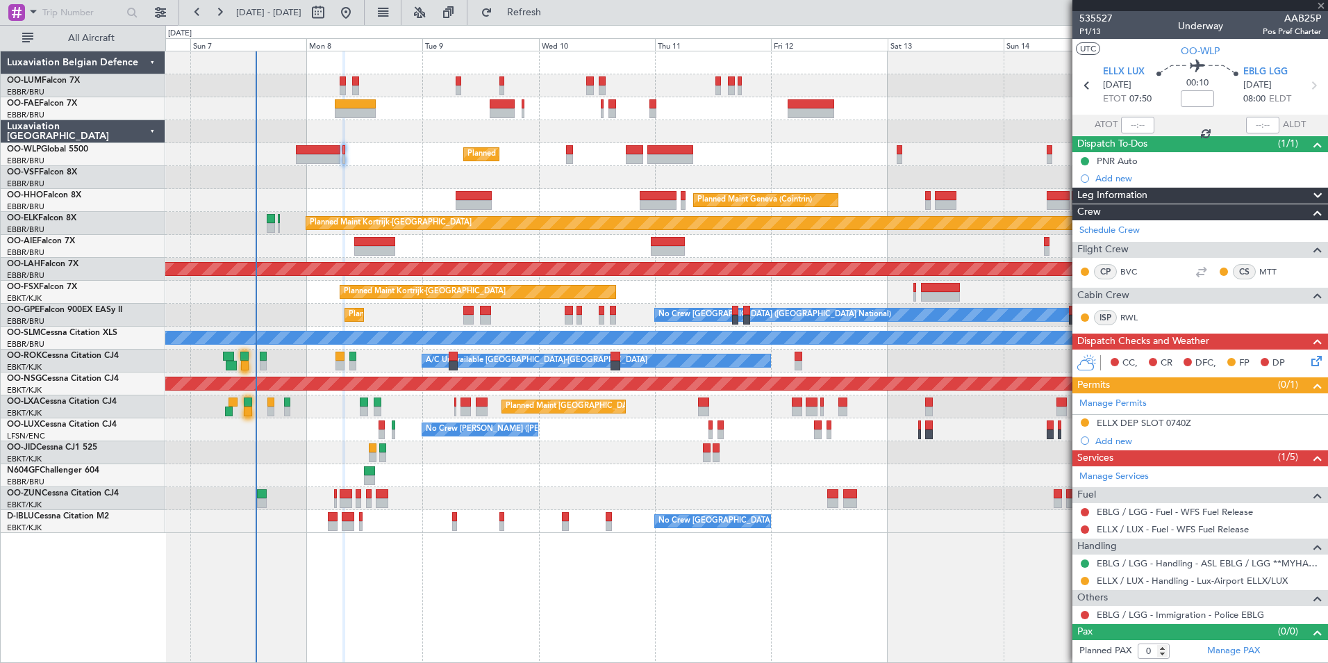
type input "-00:35"
type input "5"
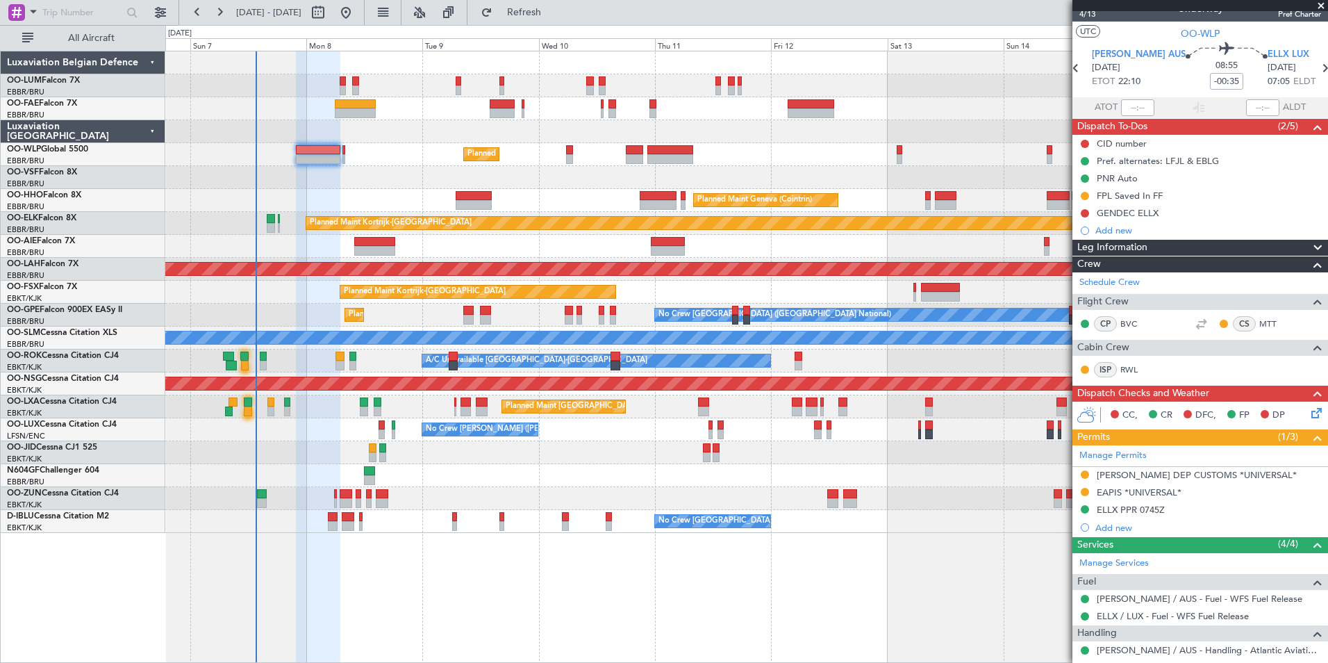
scroll to position [226, 0]
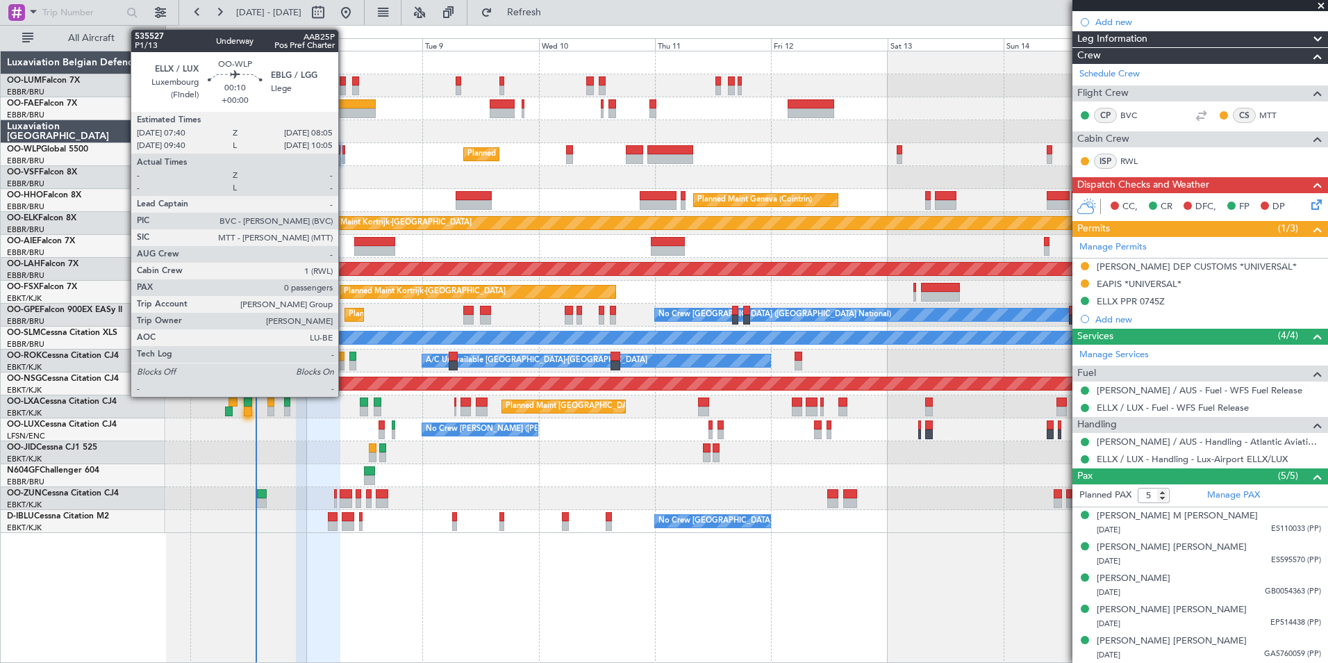
click at [345, 148] on div at bounding box center [343, 150] width 2 height 10
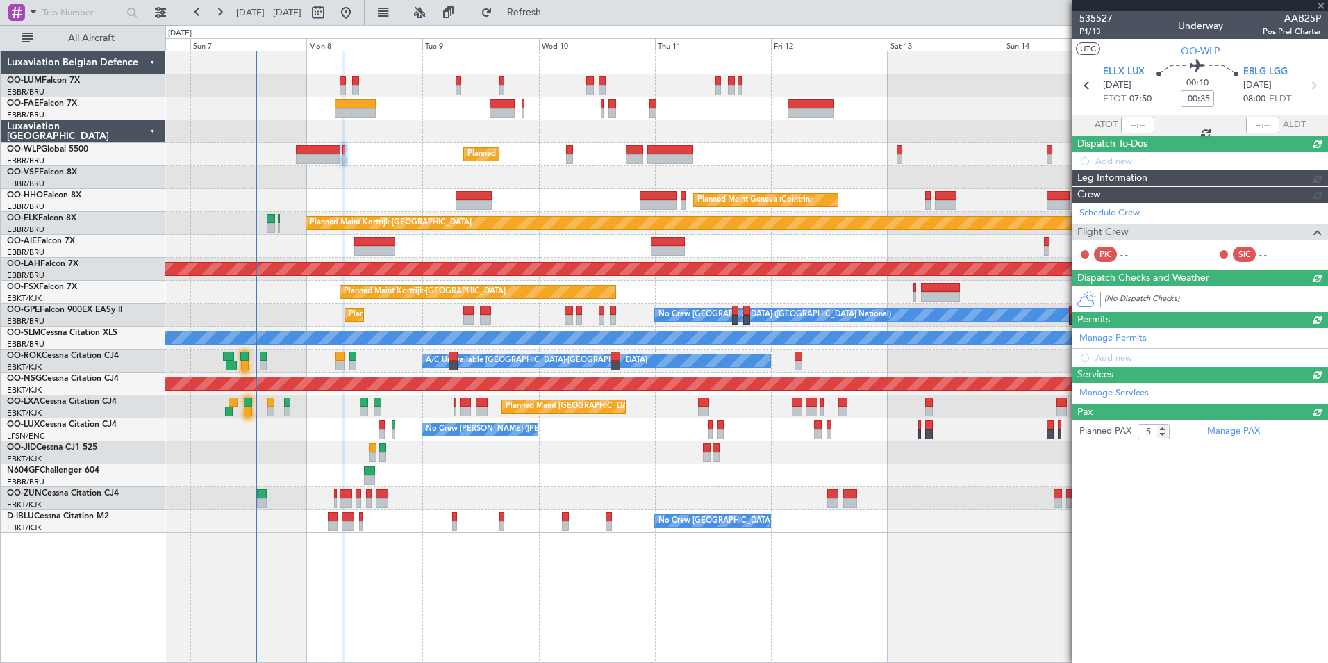
type input "0"
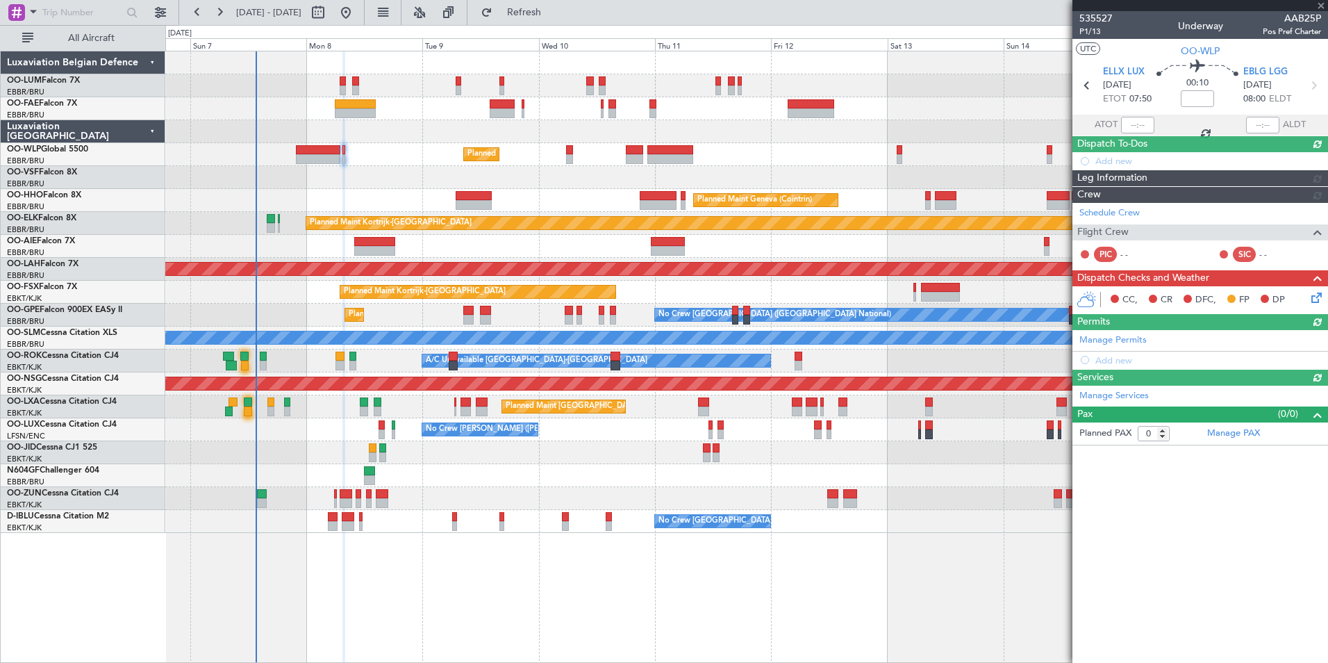
scroll to position [0, 0]
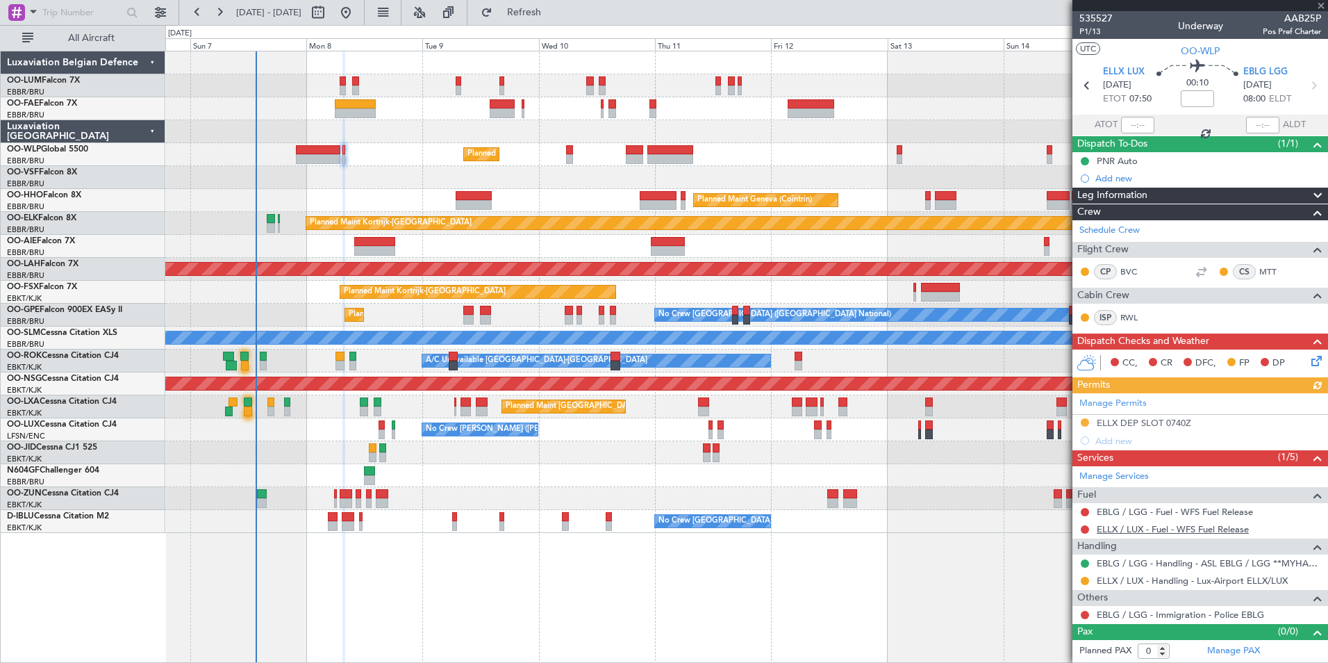
click at [1195, 526] on link "ELLX / LUX - Fuel - WFS Fuel Release" at bounding box center [1173, 529] width 152 height 12
click at [548, 19] on button "Refresh" at bounding box center [515, 12] width 83 height 22
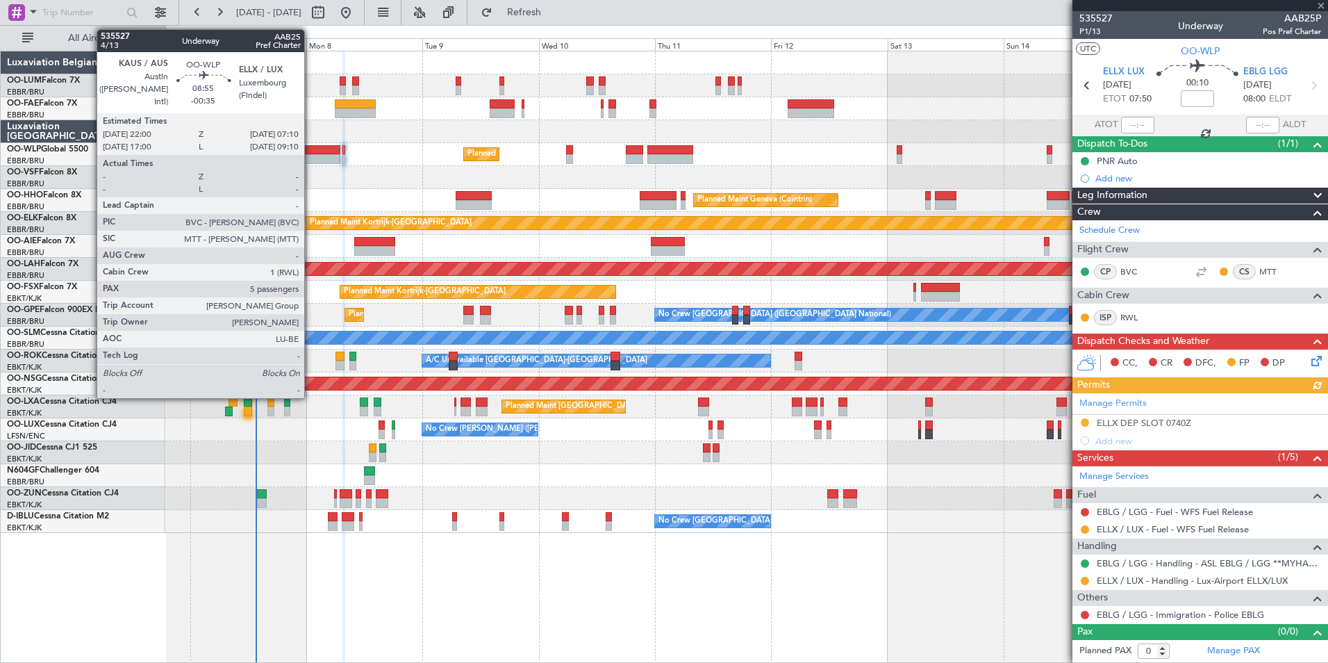
click at [310, 145] on div at bounding box center [318, 150] width 44 height 10
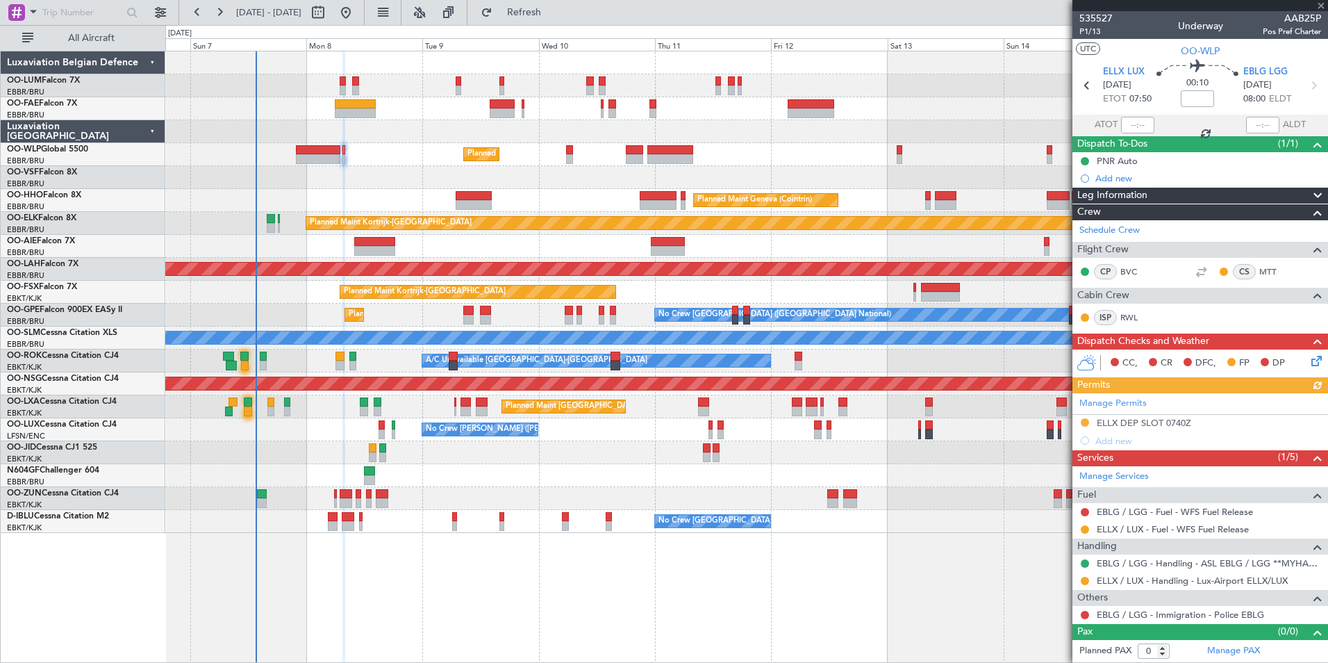
type input "-00:35"
type input "5"
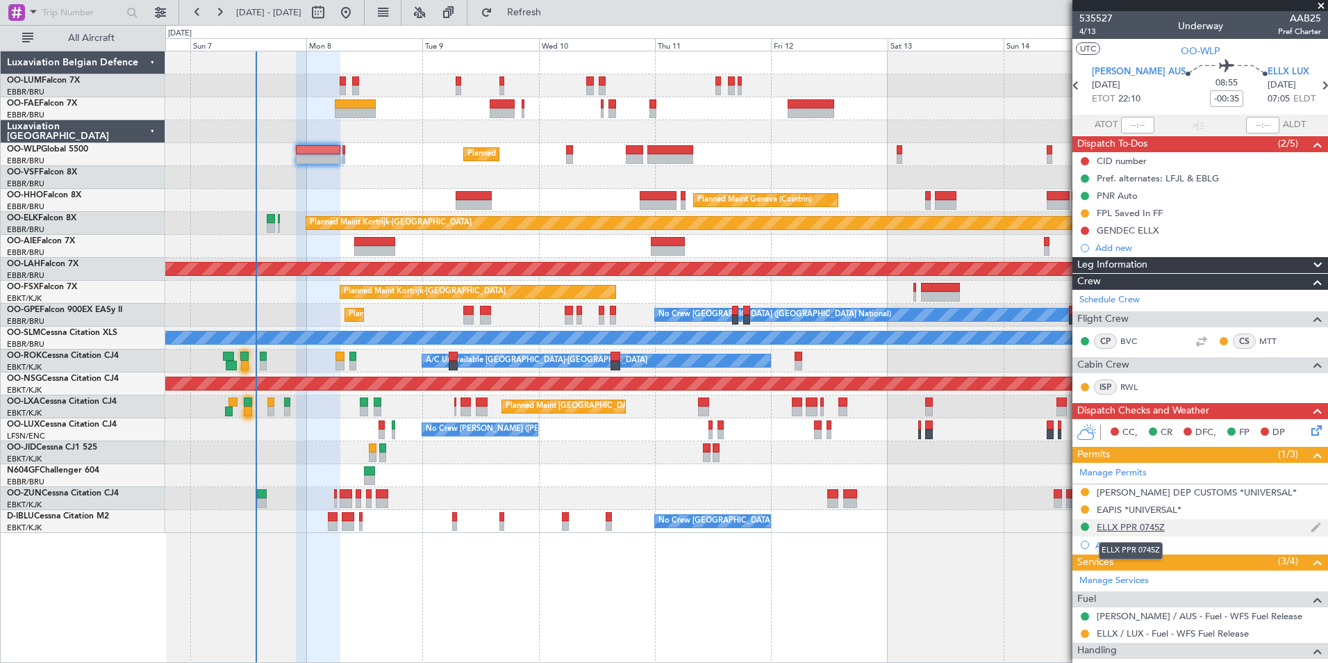
click at [1157, 524] on div "ELLX PPR 0745Z" at bounding box center [1131, 527] width 68 height 12
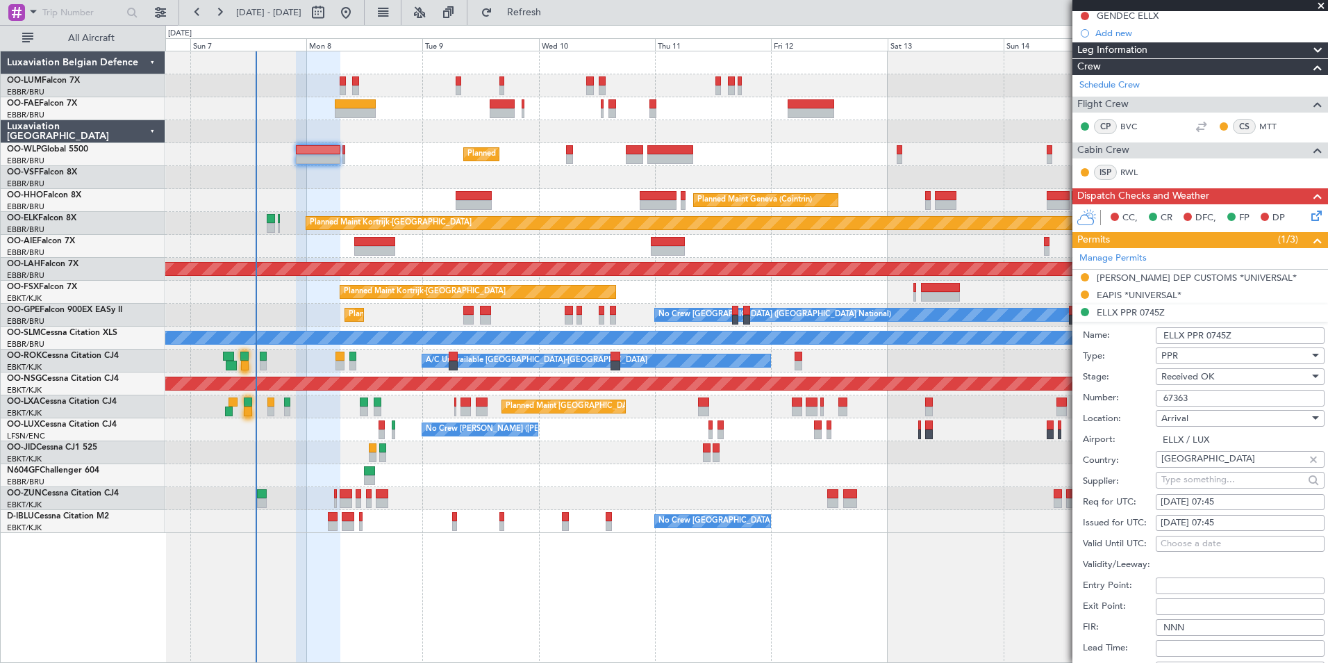
scroll to position [278, 0]
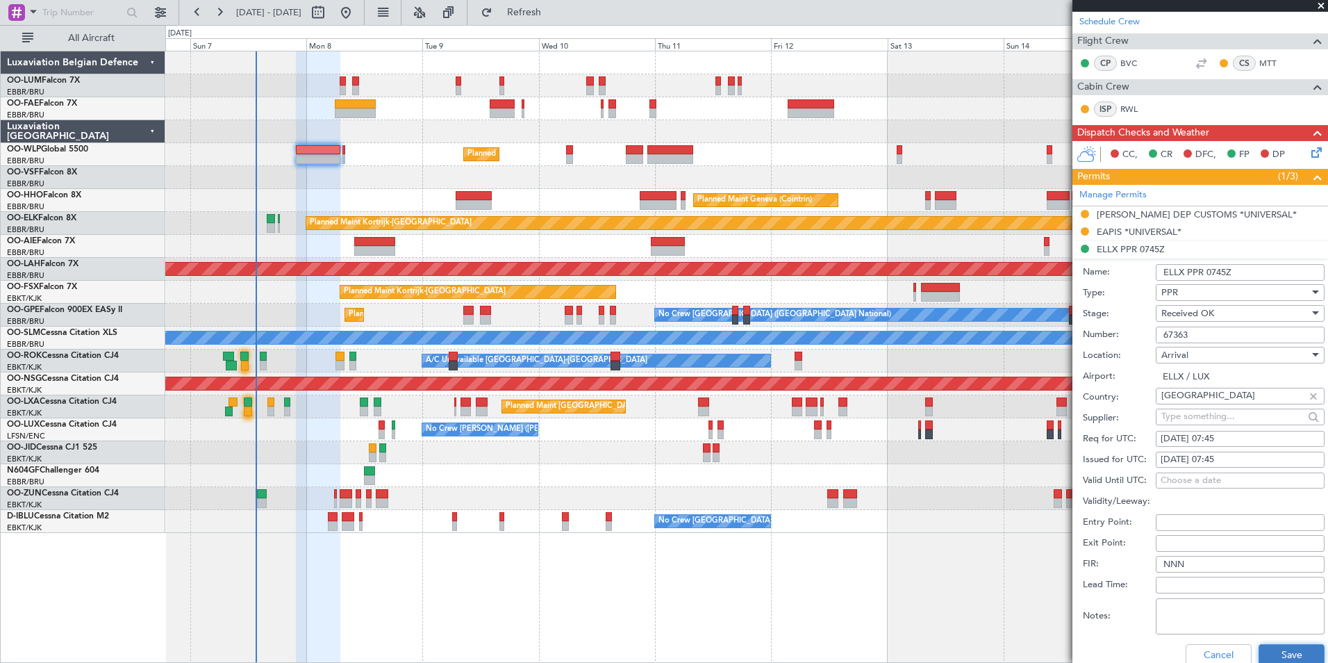
click at [1259, 653] on button "Save" at bounding box center [1292, 655] width 66 height 22
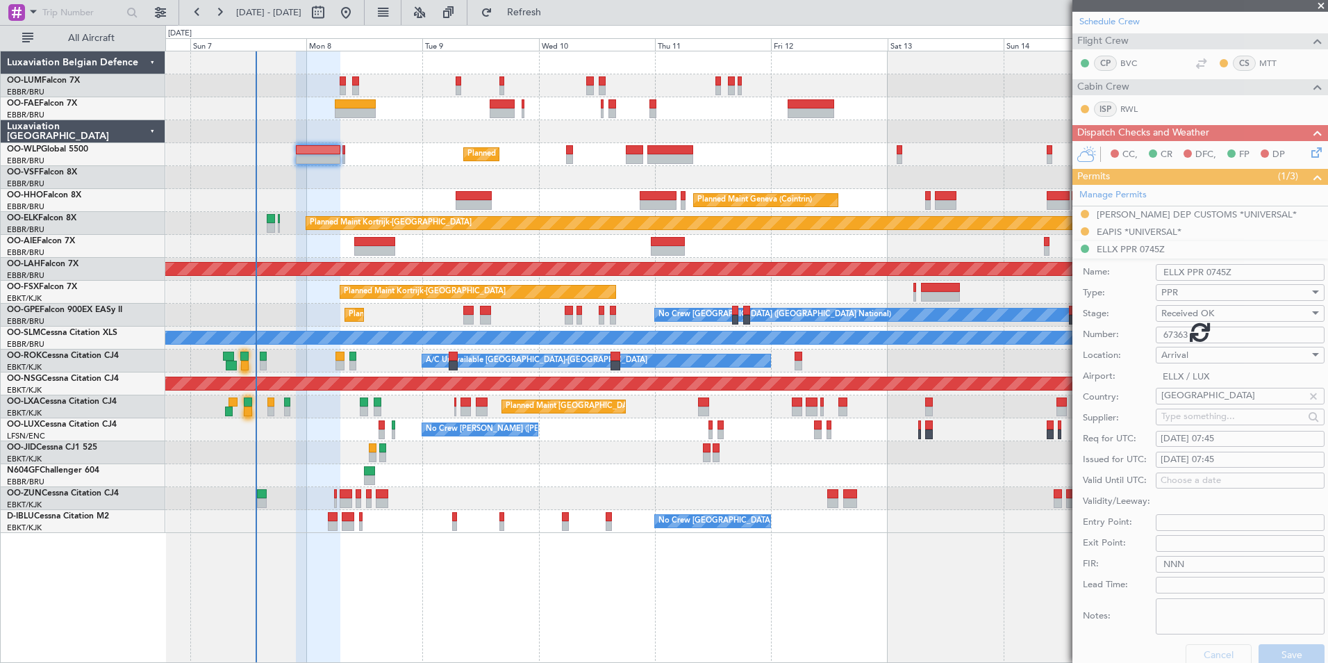
scroll to position [226, 0]
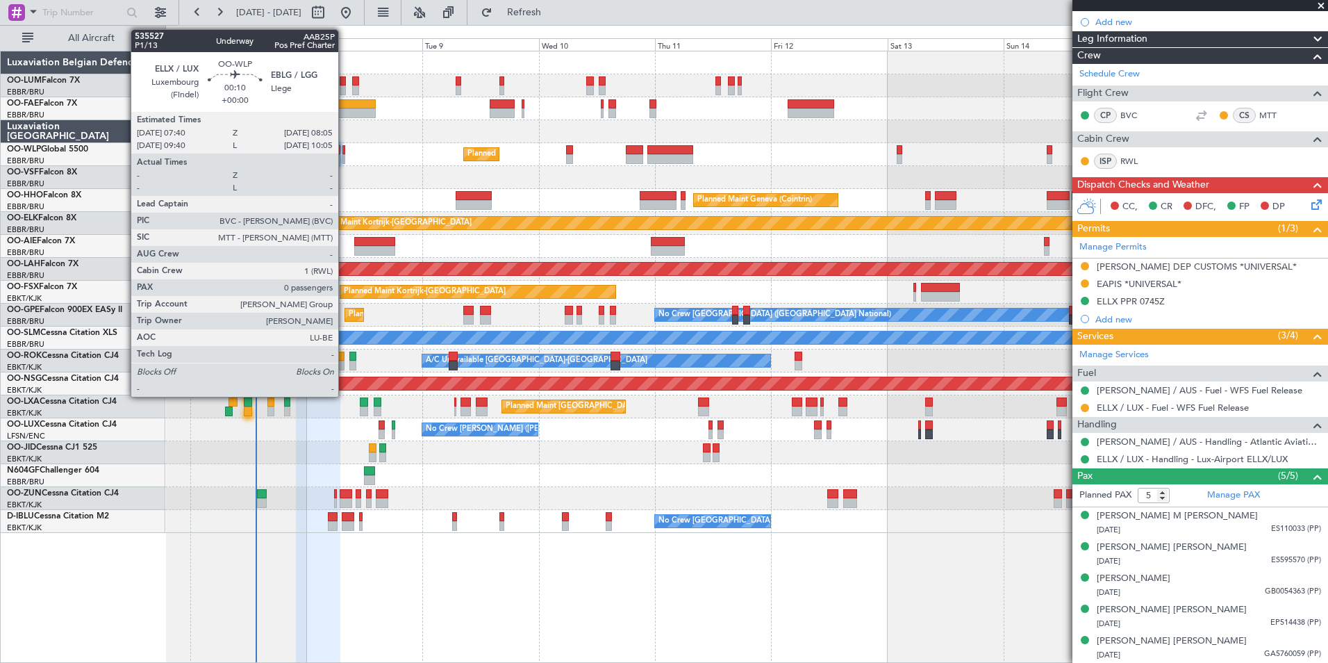
click at [345, 154] on div at bounding box center [343, 159] width 2 height 10
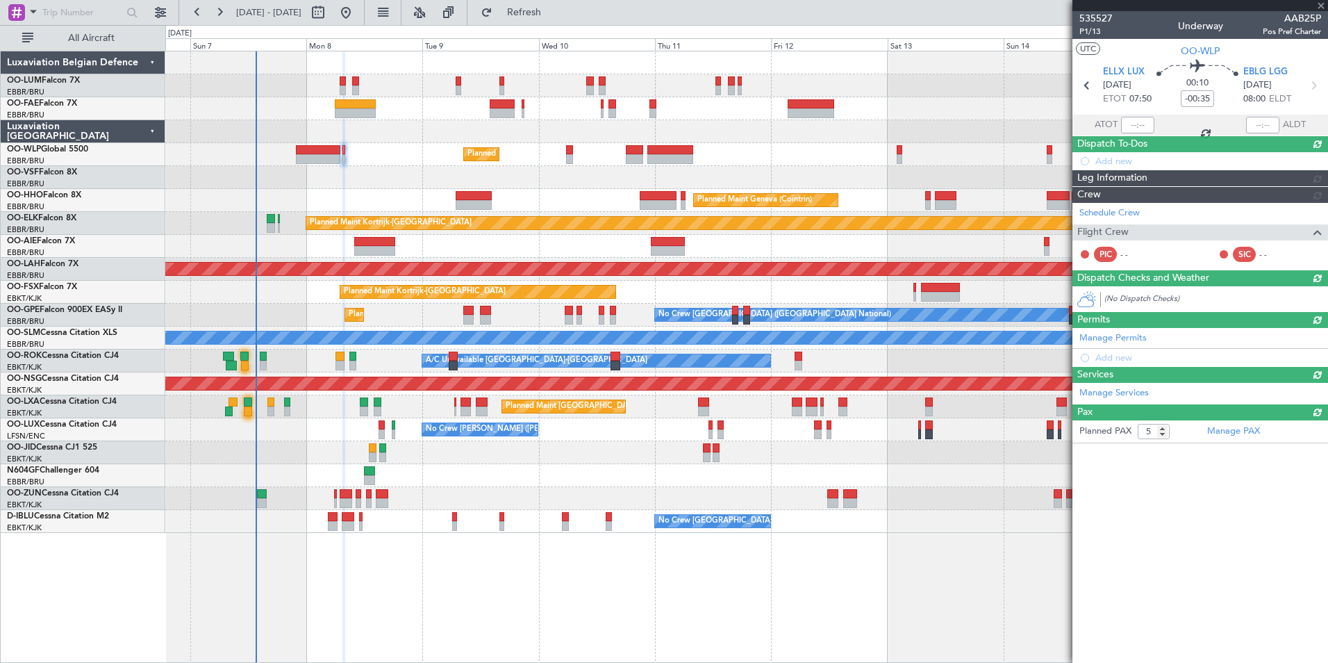
type input "0"
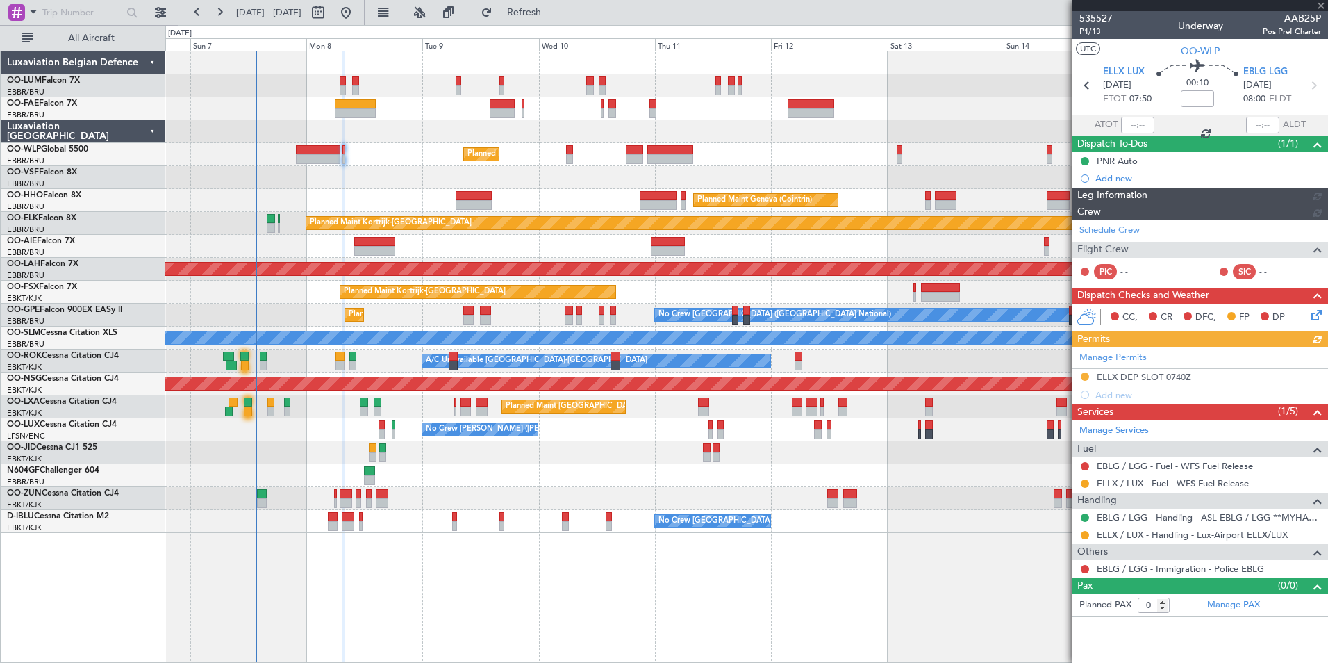
scroll to position [0, 0]
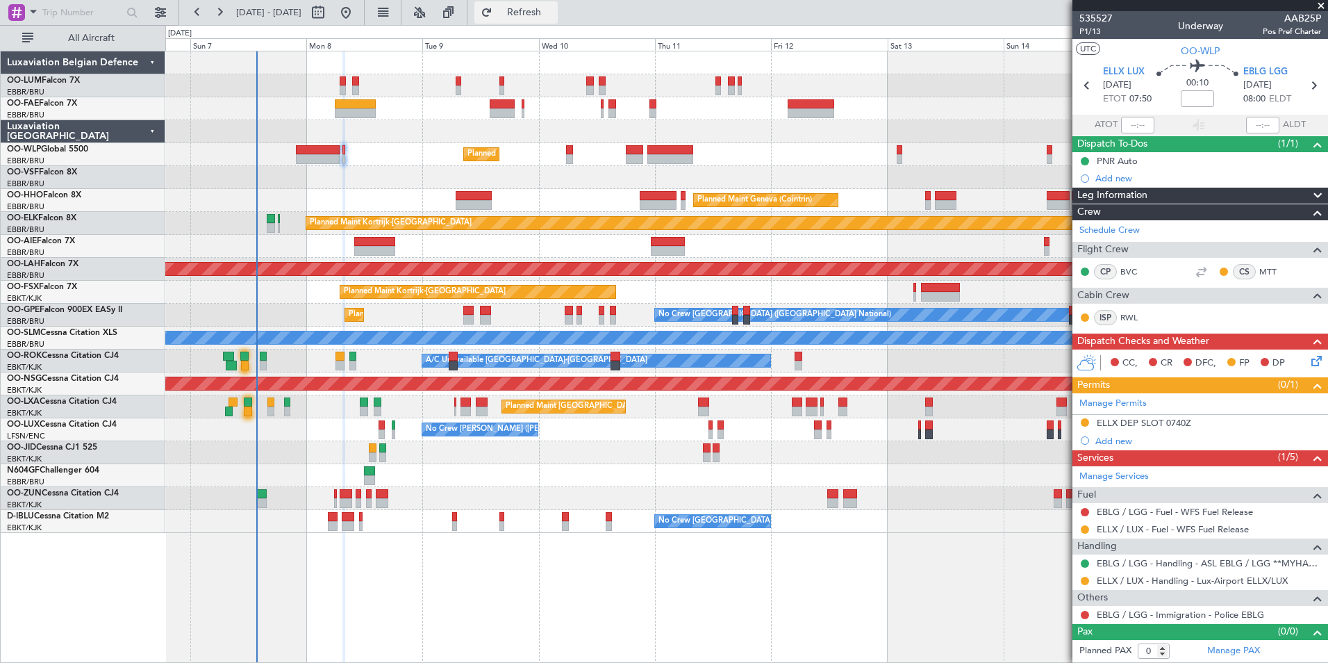
click at [548, 6] on button "Refresh" at bounding box center [515, 12] width 83 height 22
click at [554, 16] on span "Refresh" at bounding box center [524, 13] width 58 height 10
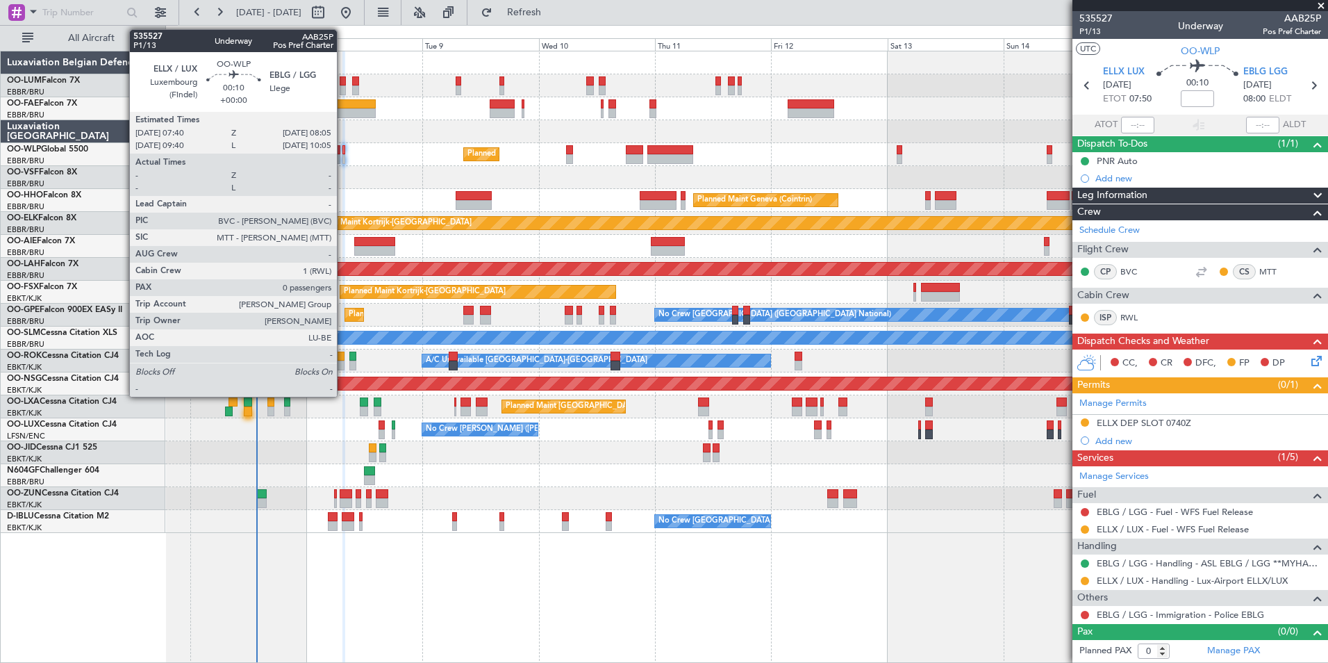
click at [343, 145] on div at bounding box center [343, 150] width 2 height 10
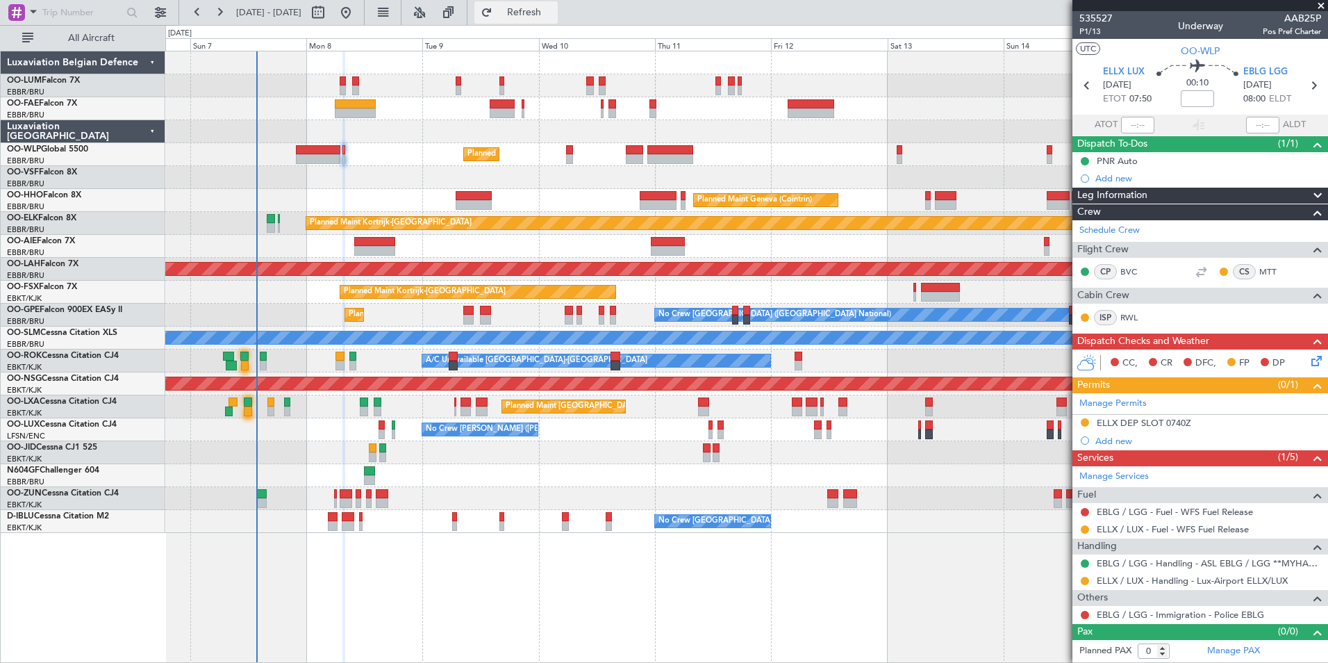
click at [554, 12] on span "Refresh" at bounding box center [524, 13] width 58 height 10
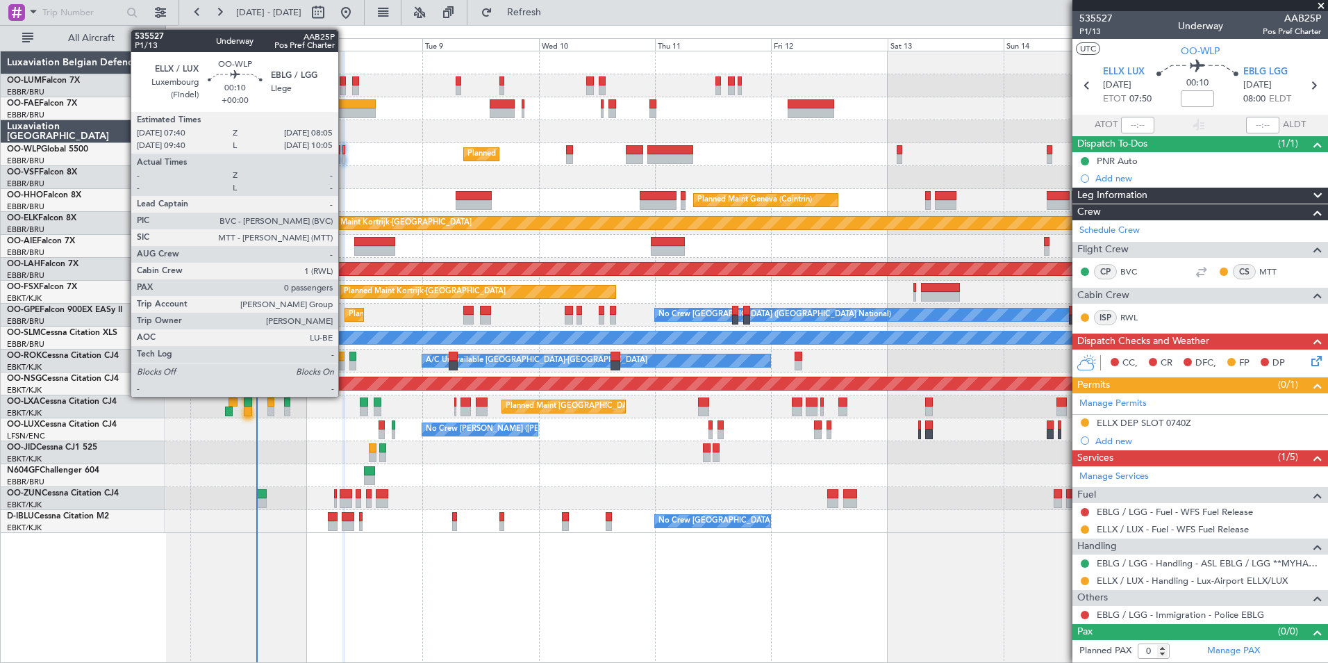
click at [345, 149] on div at bounding box center [343, 150] width 2 height 10
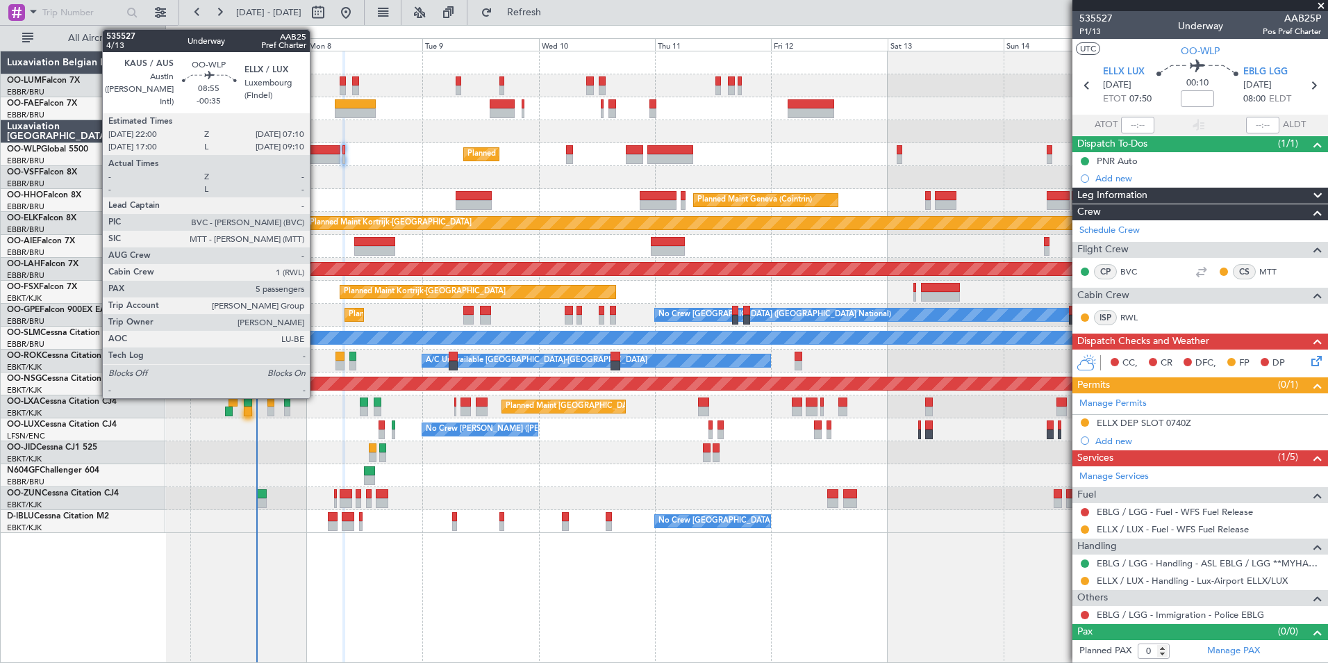
click at [318, 147] on div at bounding box center [318, 150] width 44 height 10
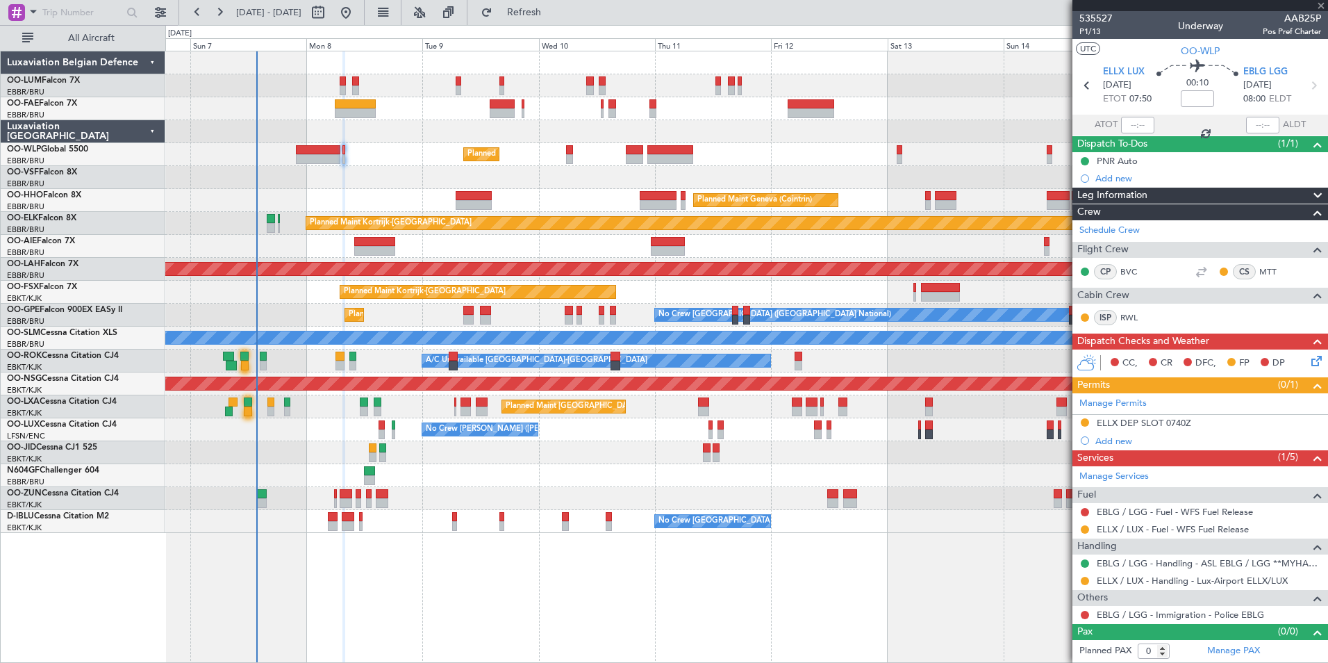
type input "-00:35"
type input "5"
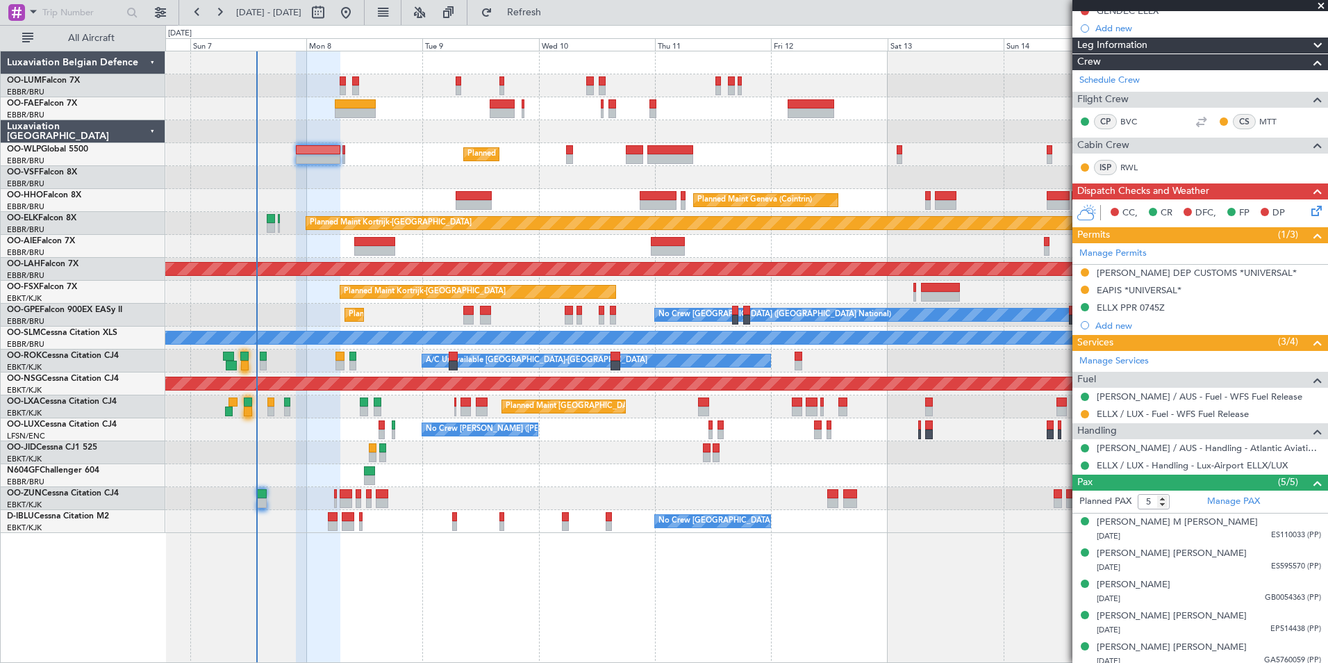
scroll to position [226, 0]
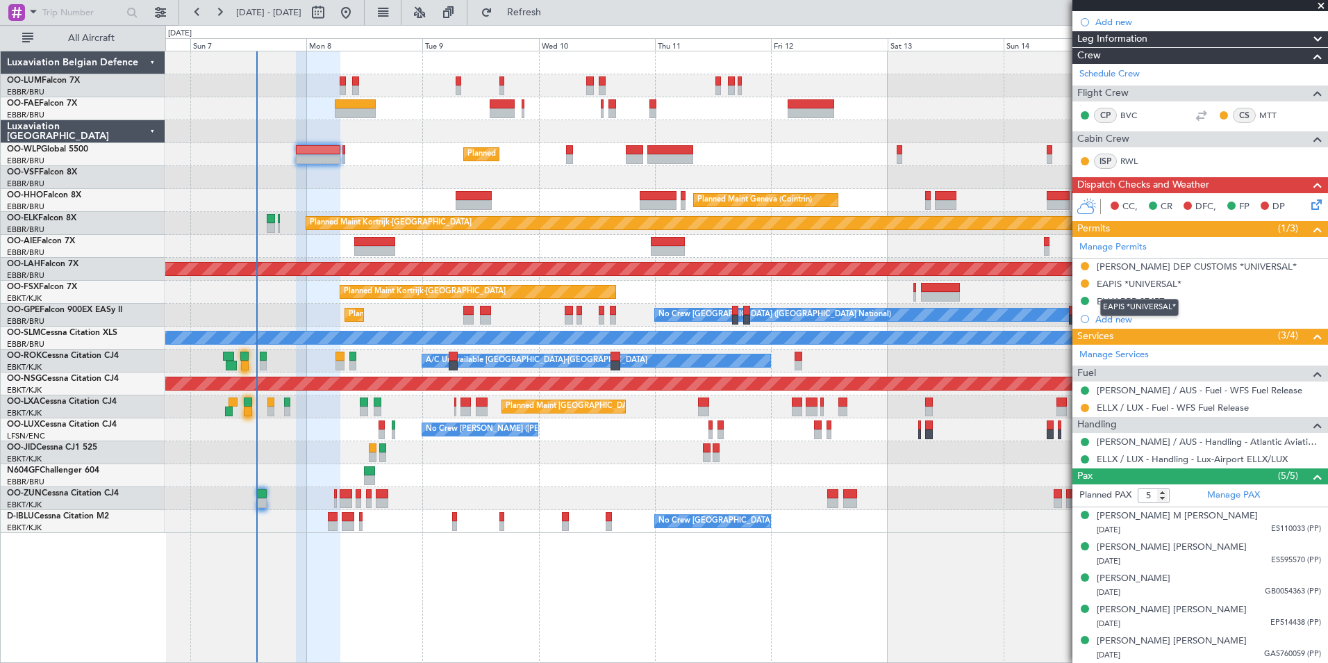
click at [1127, 299] on div "EAPIS *UNIVERSAL*" at bounding box center [1139, 307] width 78 height 17
click at [1168, 301] on div "ELLX PPR 0745Z" at bounding box center [1200, 301] width 256 height 17
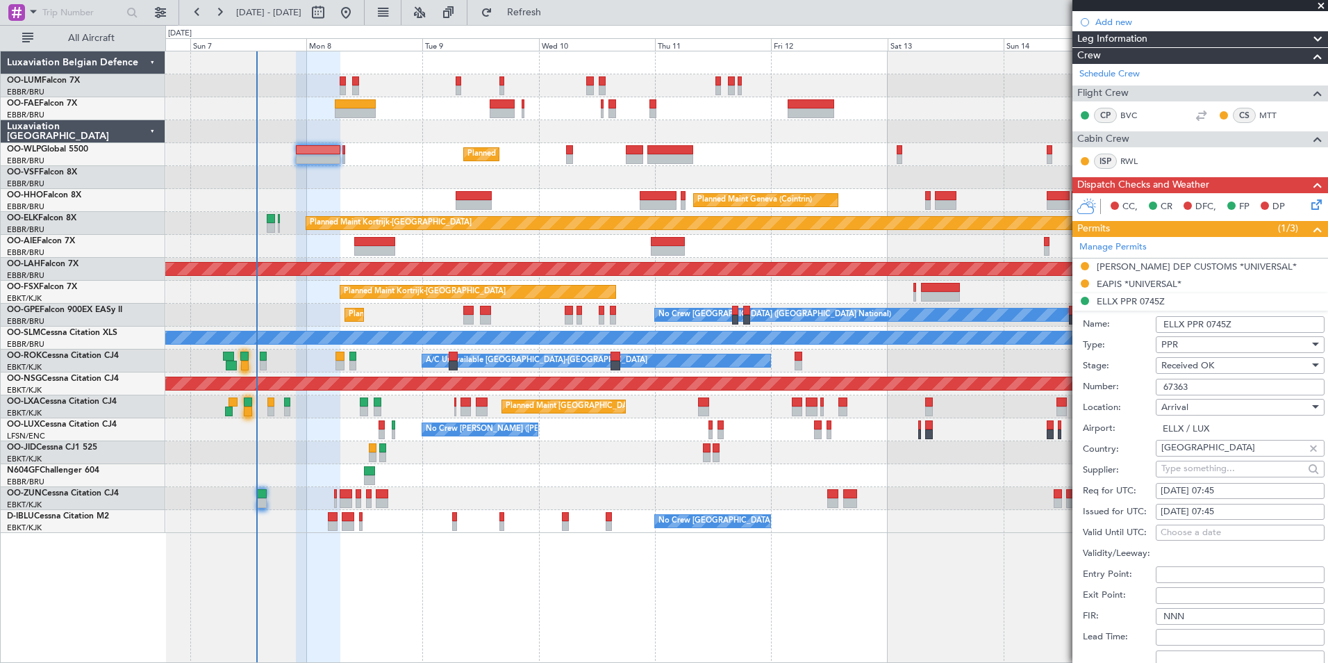
click at [1241, 506] on div "08/09/2025 07:45" at bounding box center [1240, 512] width 159 height 14
select select "9"
select select "2025"
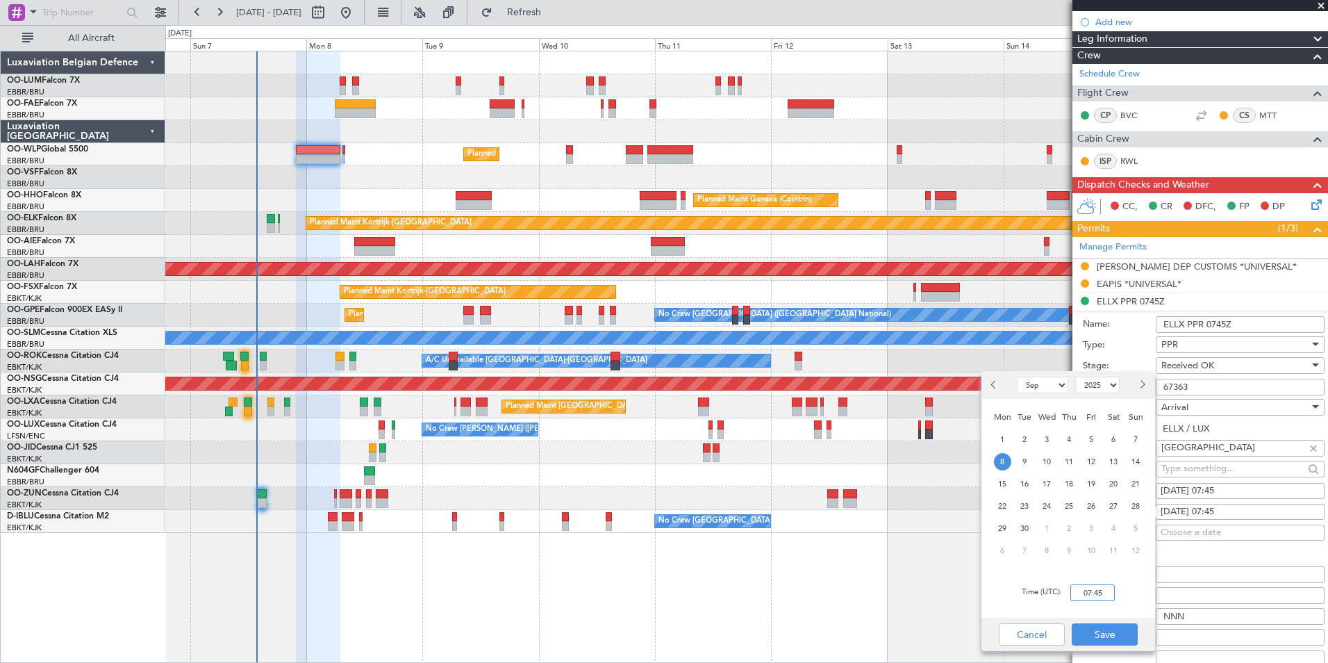
click at [1107, 596] on input "07:45" at bounding box center [1092, 592] width 44 height 17
type input "07:10"
click at [1116, 628] on button "Save" at bounding box center [1105, 634] width 66 height 22
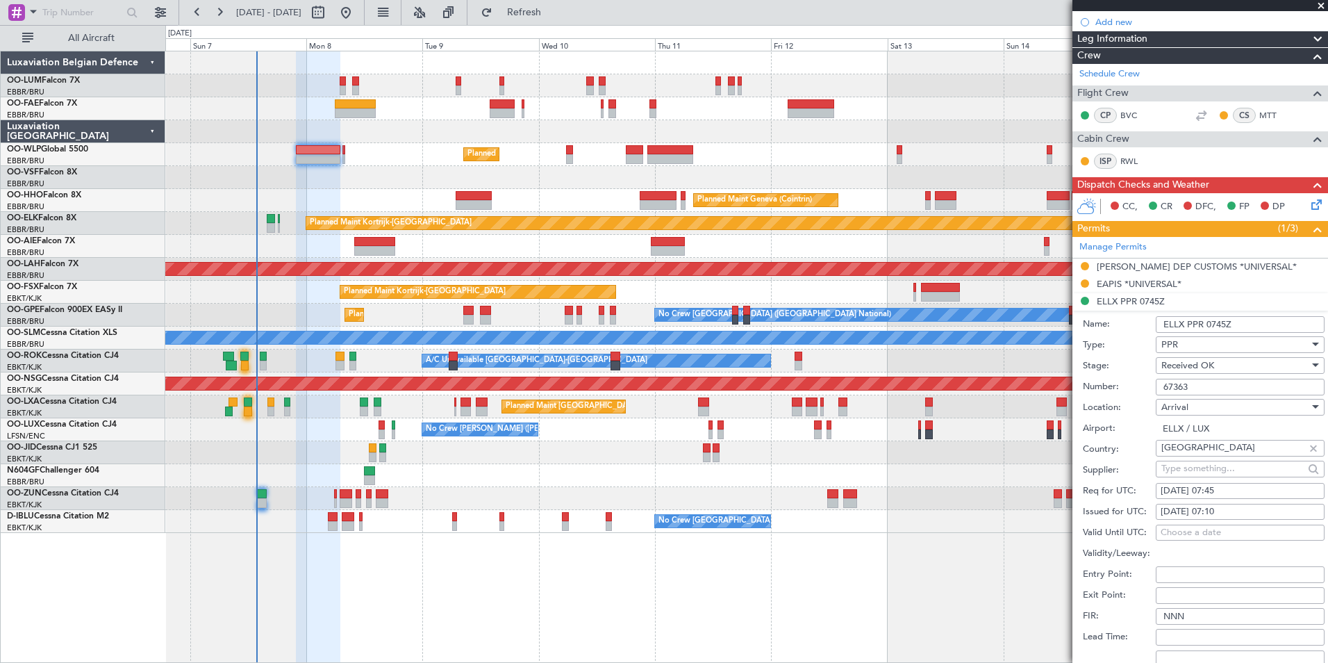
click at [1252, 486] on div "08/09/2025 07:45" at bounding box center [1240, 491] width 159 height 14
select select "9"
select select "2025"
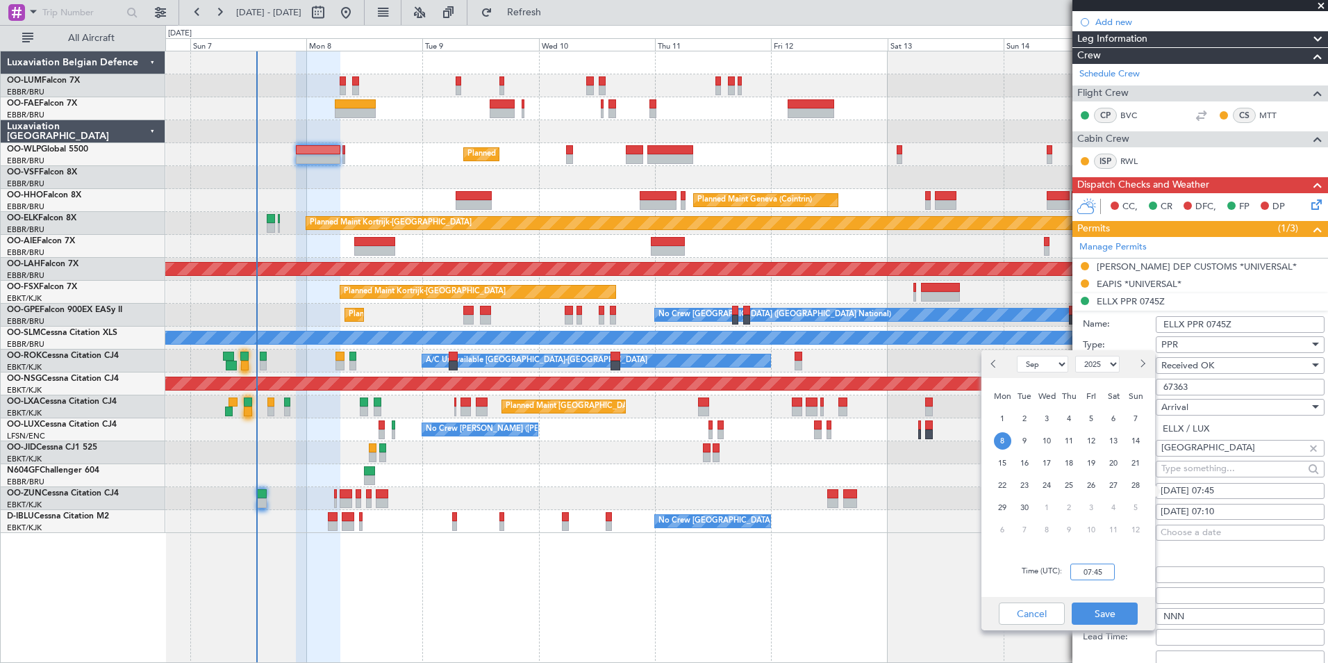
click at [1099, 570] on input "07:45" at bounding box center [1092, 571] width 44 height 17
type input "07:10"
click at [1109, 606] on button "Save" at bounding box center [1105, 613] width 66 height 22
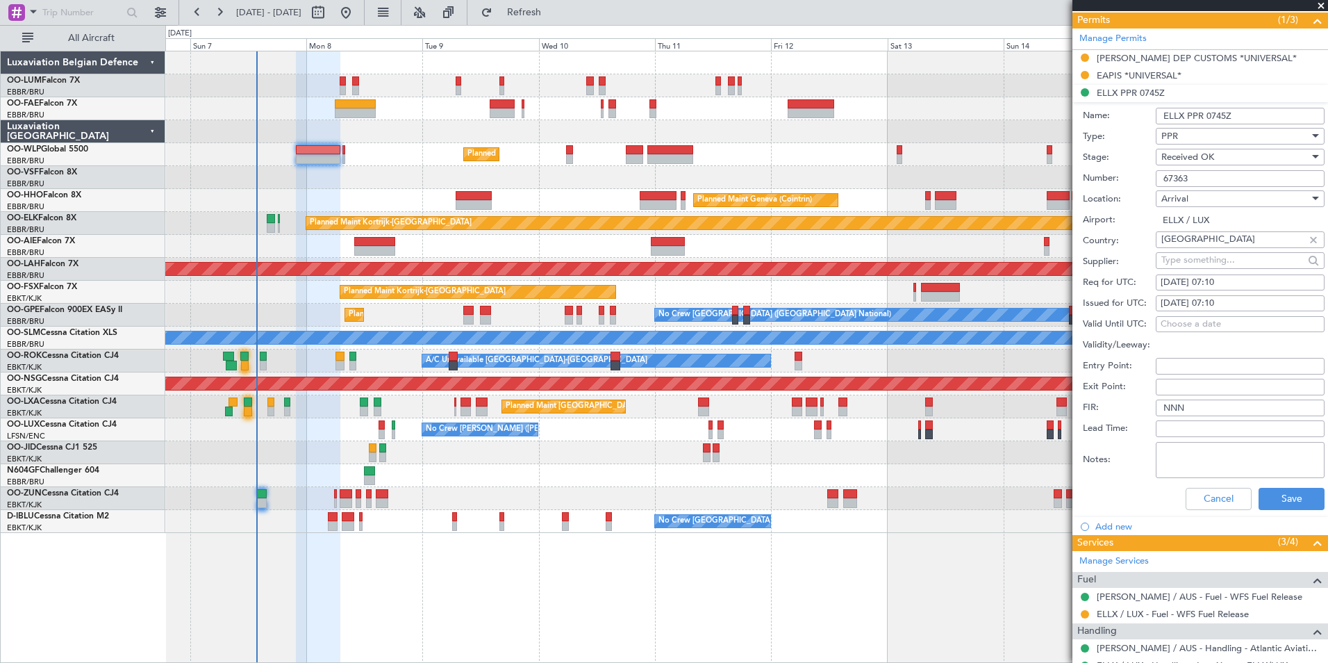
scroll to position [640, 0]
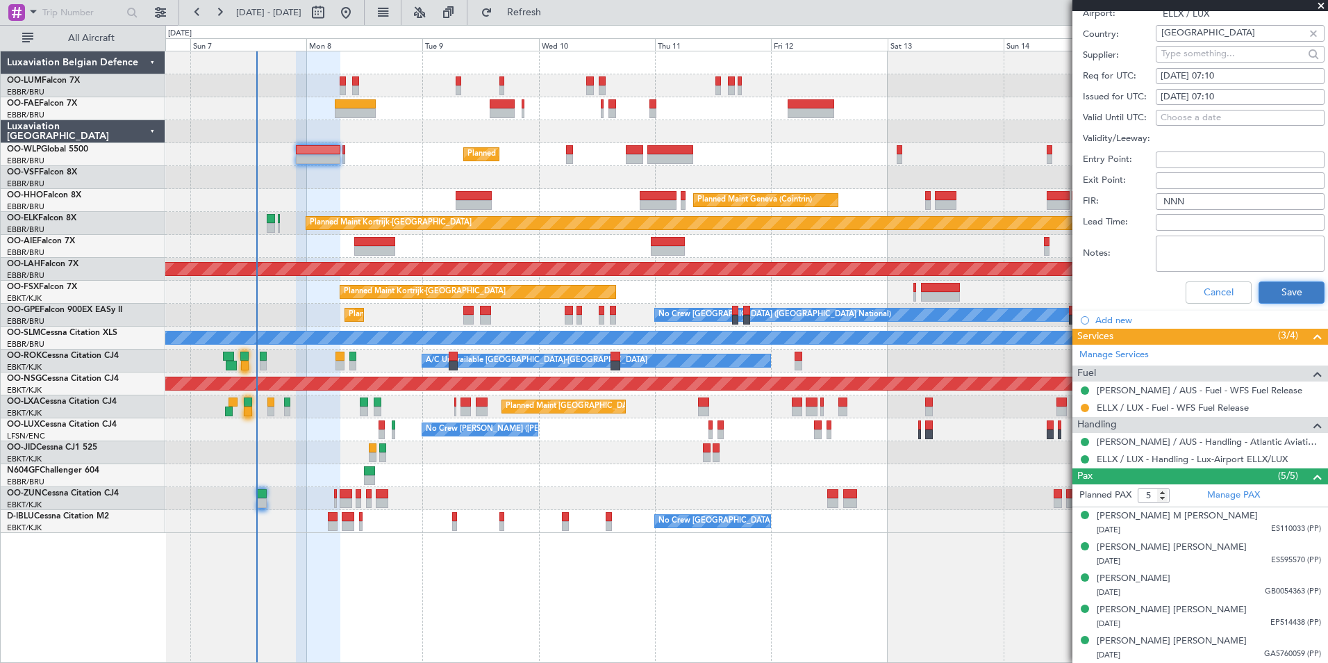
click at [1259, 299] on button "Save" at bounding box center [1292, 292] width 66 height 22
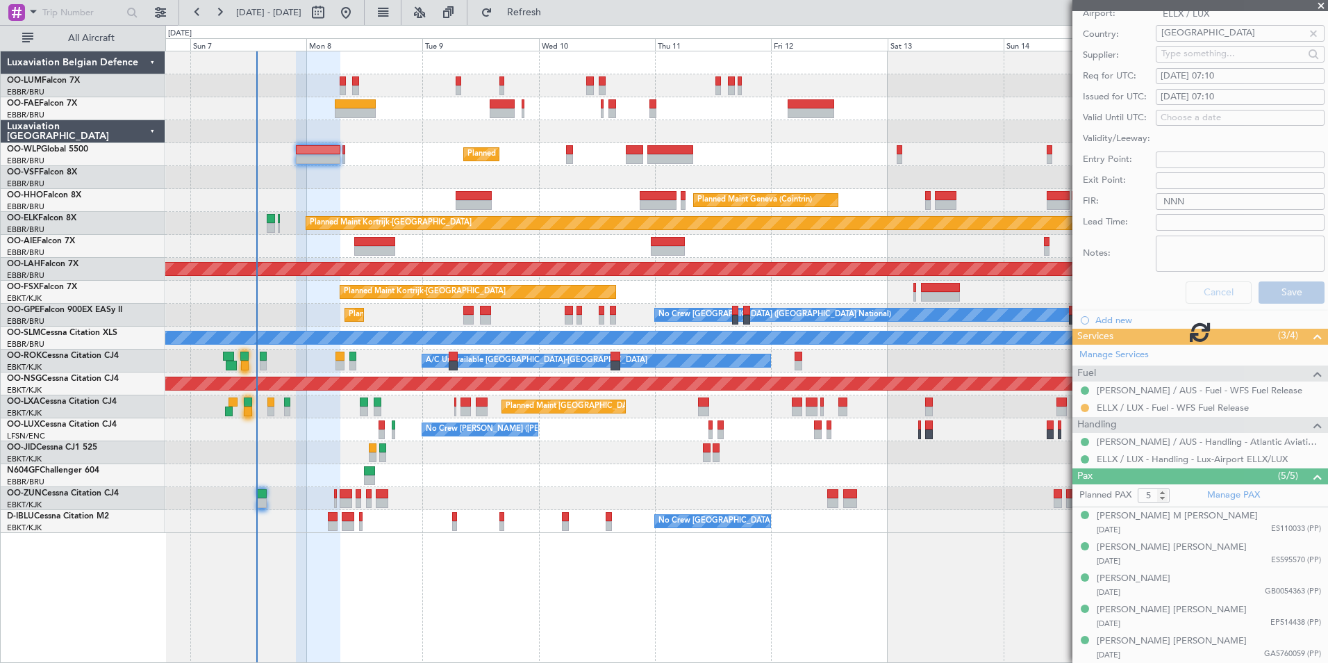
scroll to position [226, 0]
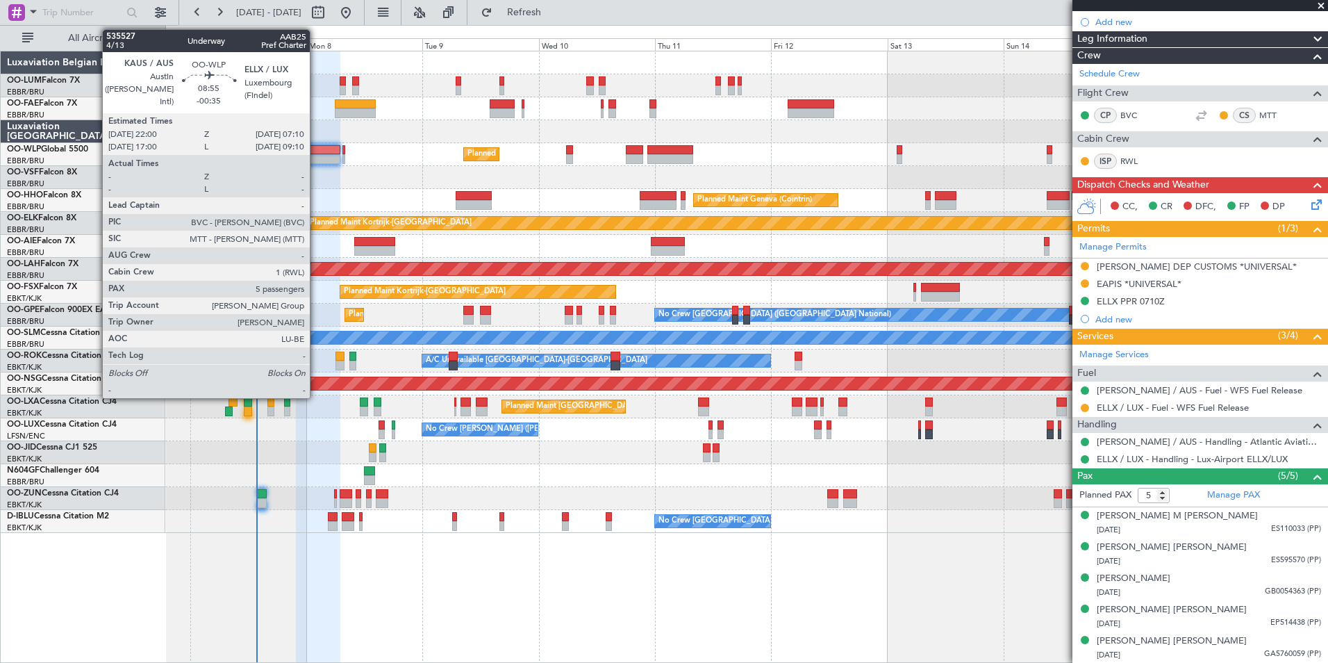
click at [316, 153] on div at bounding box center [318, 150] width 44 height 10
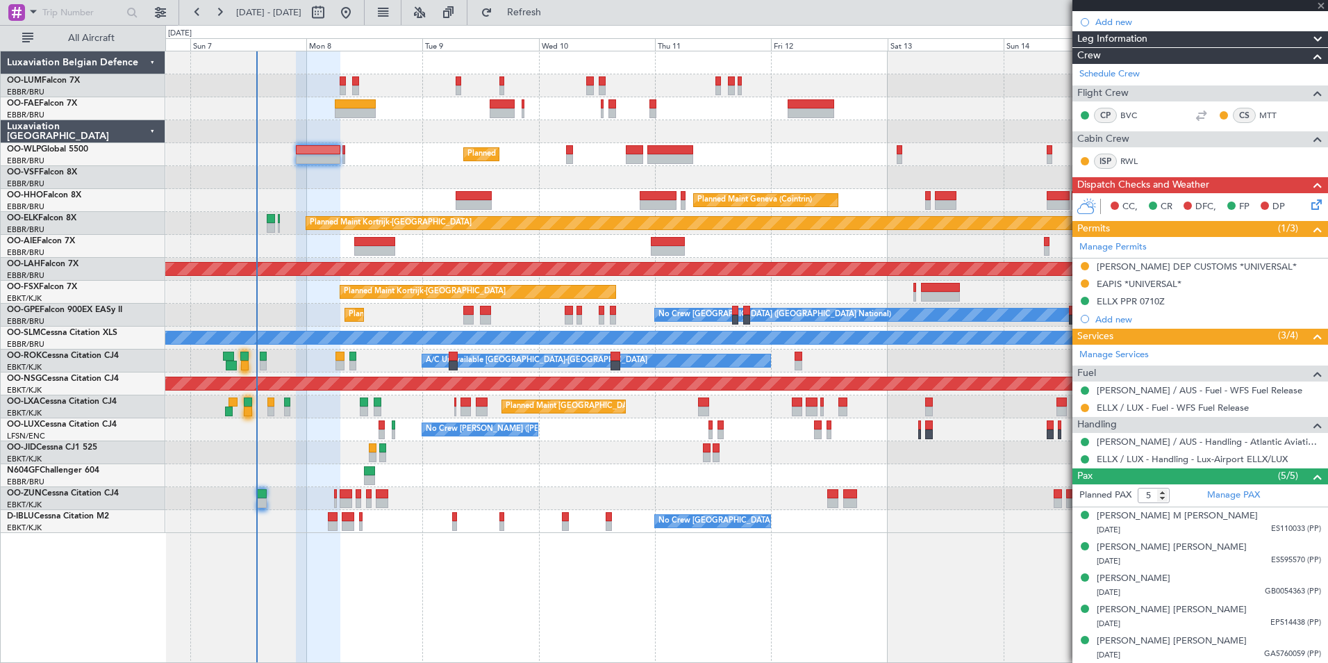
scroll to position [0, 0]
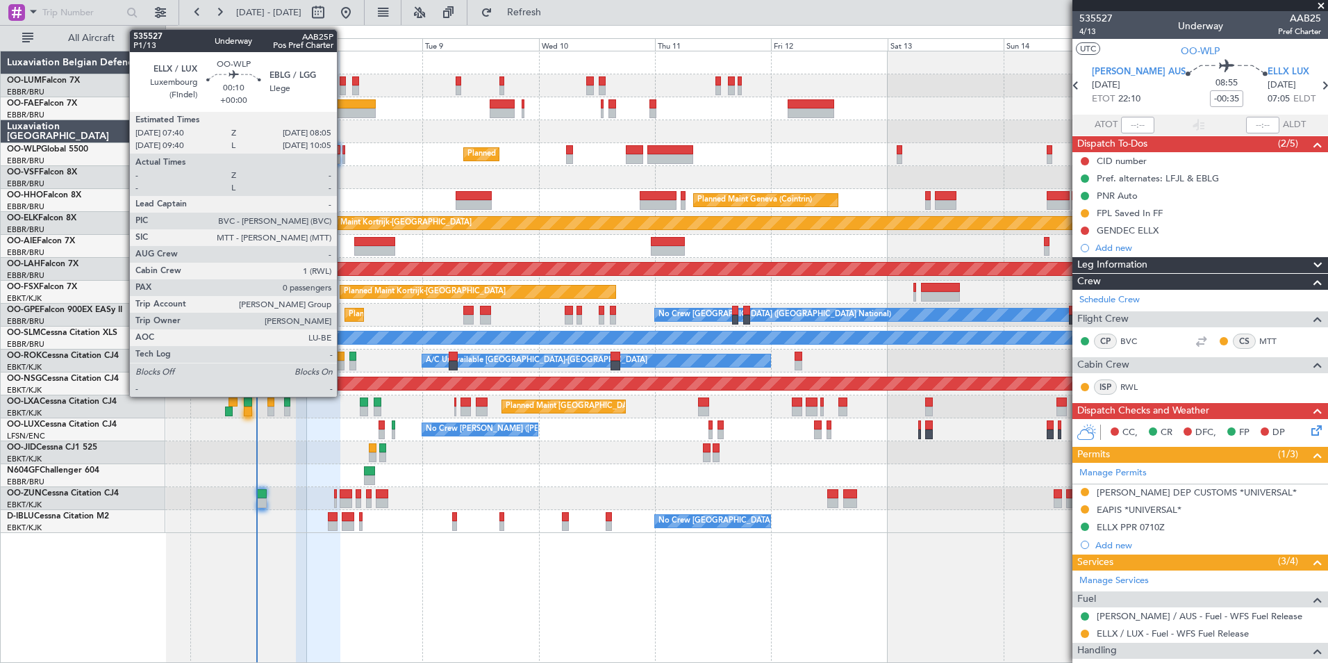
click at [343, 152] on div at bounding box center [343, 150] width 2 height 10
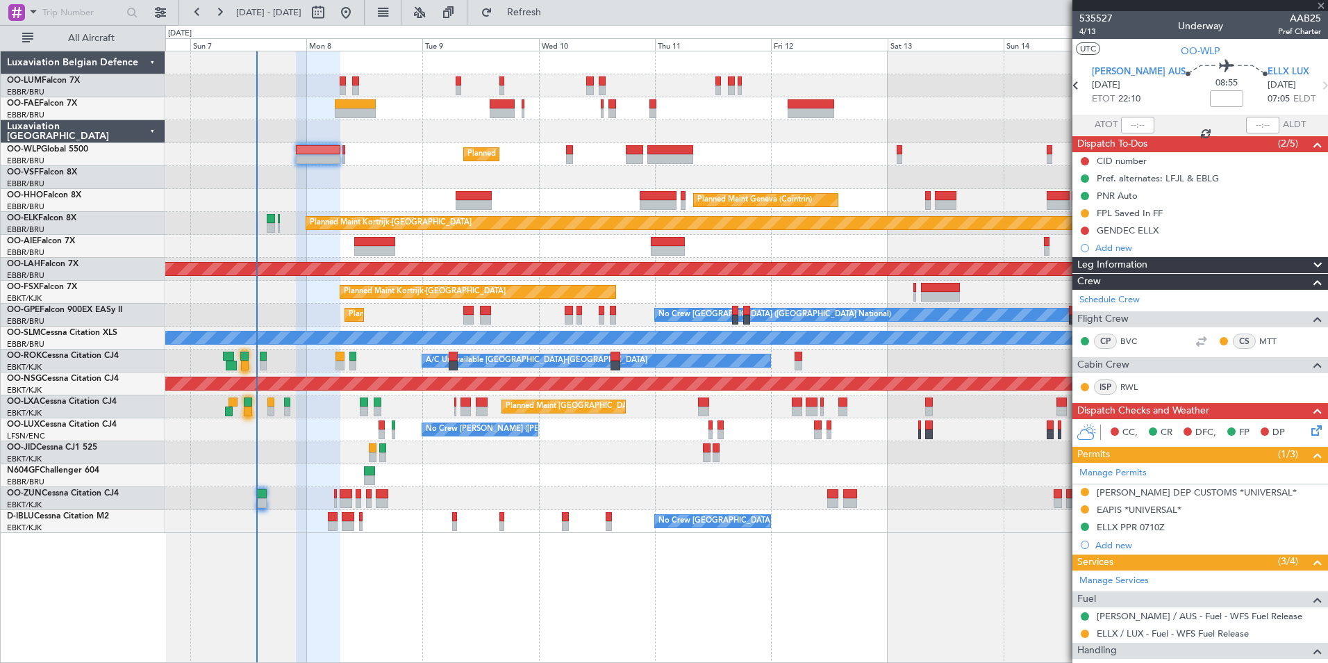
type input "0"
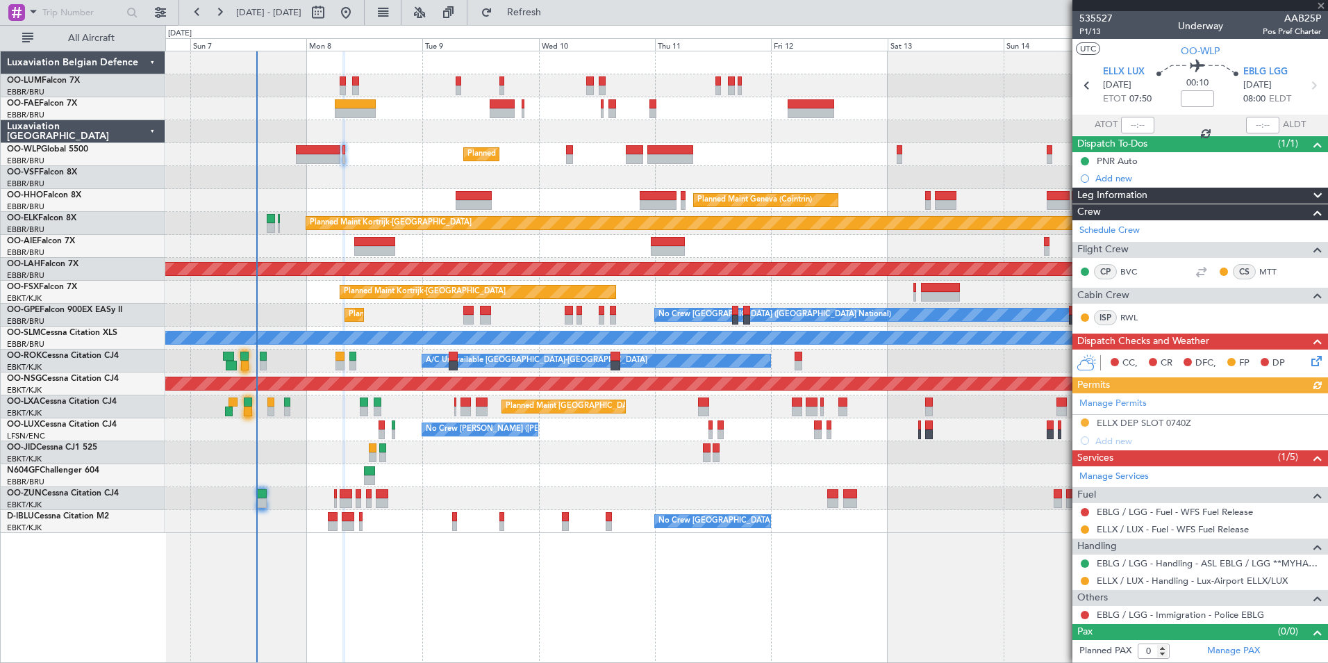
click at [1148, 426] on div "Manage Permits ELLX DEP SLOT 0740Z Add new" at bounding box center [1200, 421] width 256 height 56
click at [1155, 417] on div "Manage Permits ELLX DEP SLOT 0740Z Add new" at bounding box center [1200, 421] width 256 height 56
click at [1189, 420] on div "ELLX DEP SLOT 0740Z" at bounding box center [1144, 423] width 94 height 12
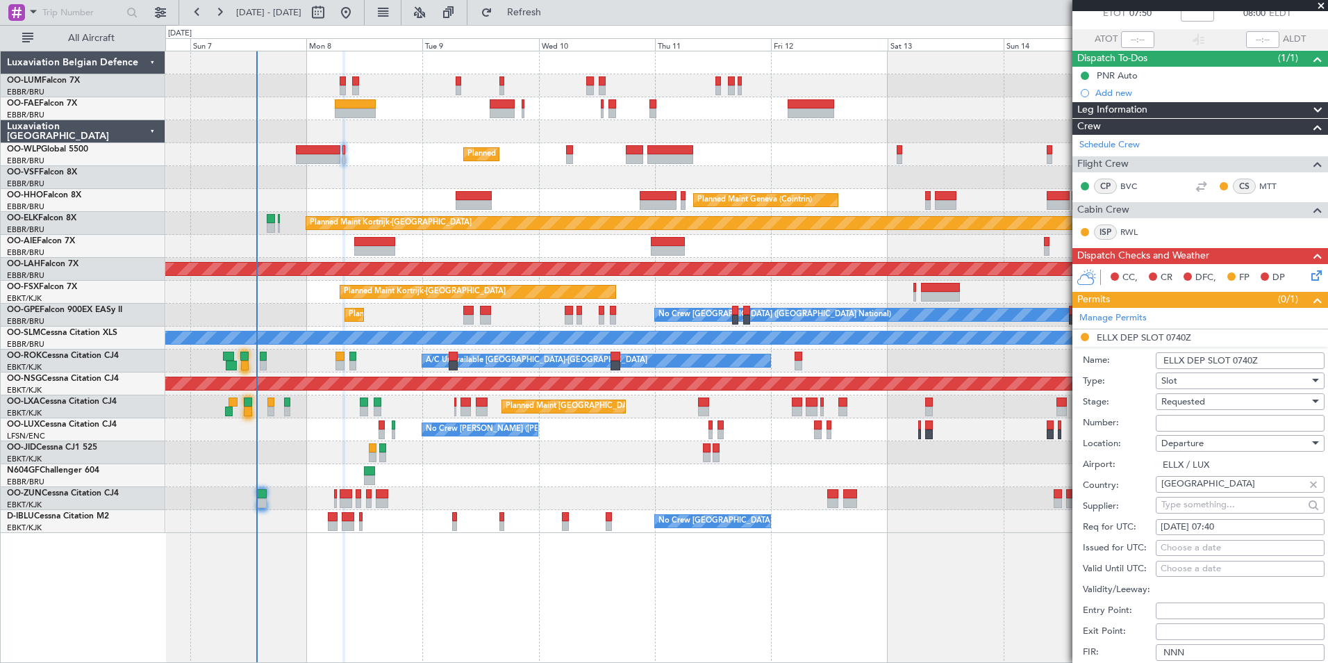
scroll to position [278, 0]
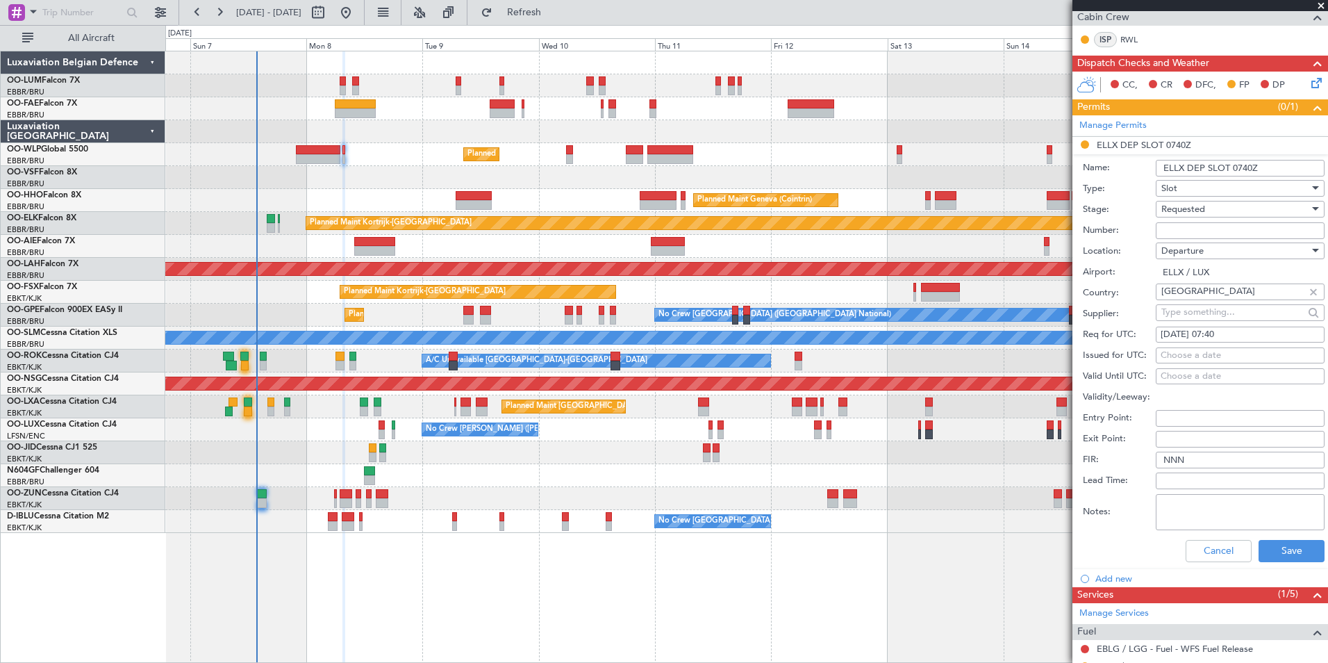
click at [1202, 357] on div "Choose a date" at bounding box center [1240, 356] width 159 height 14
select select "9"
select select "2025"
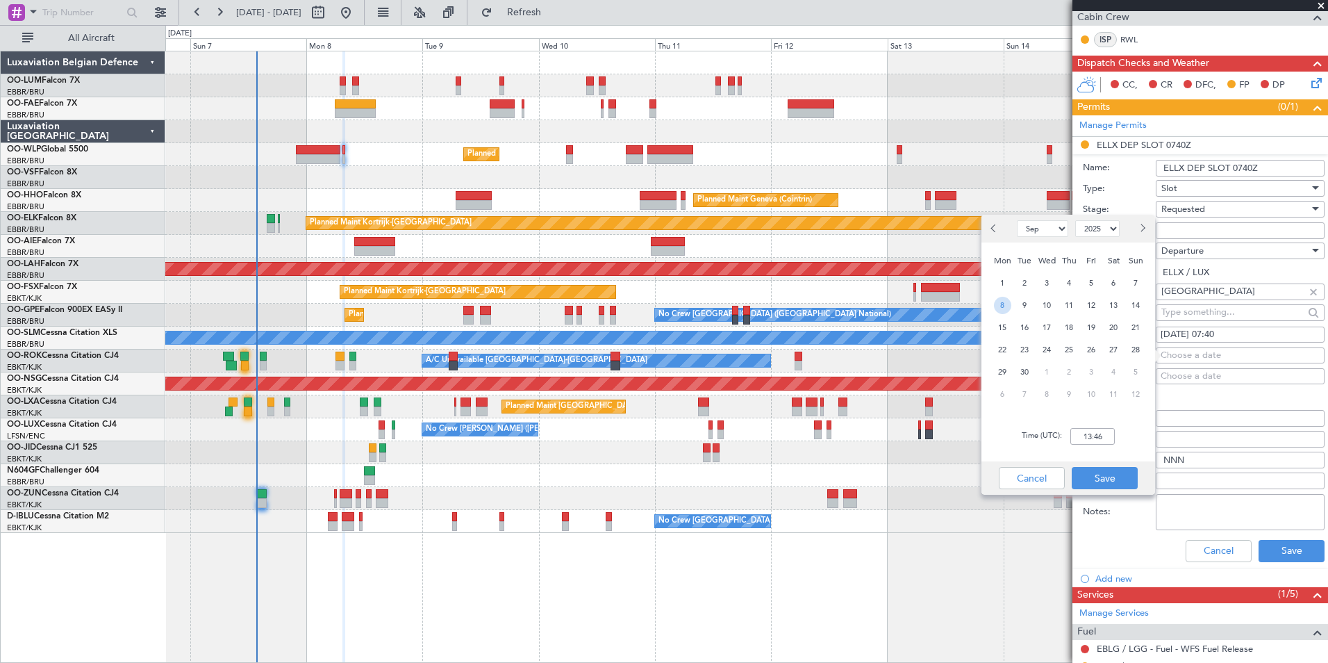
click at [1000, 302] on span "8" at bounding box center [1002, 305] width 17 height 17
click at [1104, 445] on div "Time (UTC): 00:00" at bounding box center [1068, 436] width 174 height 50
click at [1104, 438] on input "00:00" at bounding box center [1092, 436] width 44 height 17
click at [1095, 437] on input "07:41" at bounding box center [1092, 436] width 44 height 17
type input "07:40"
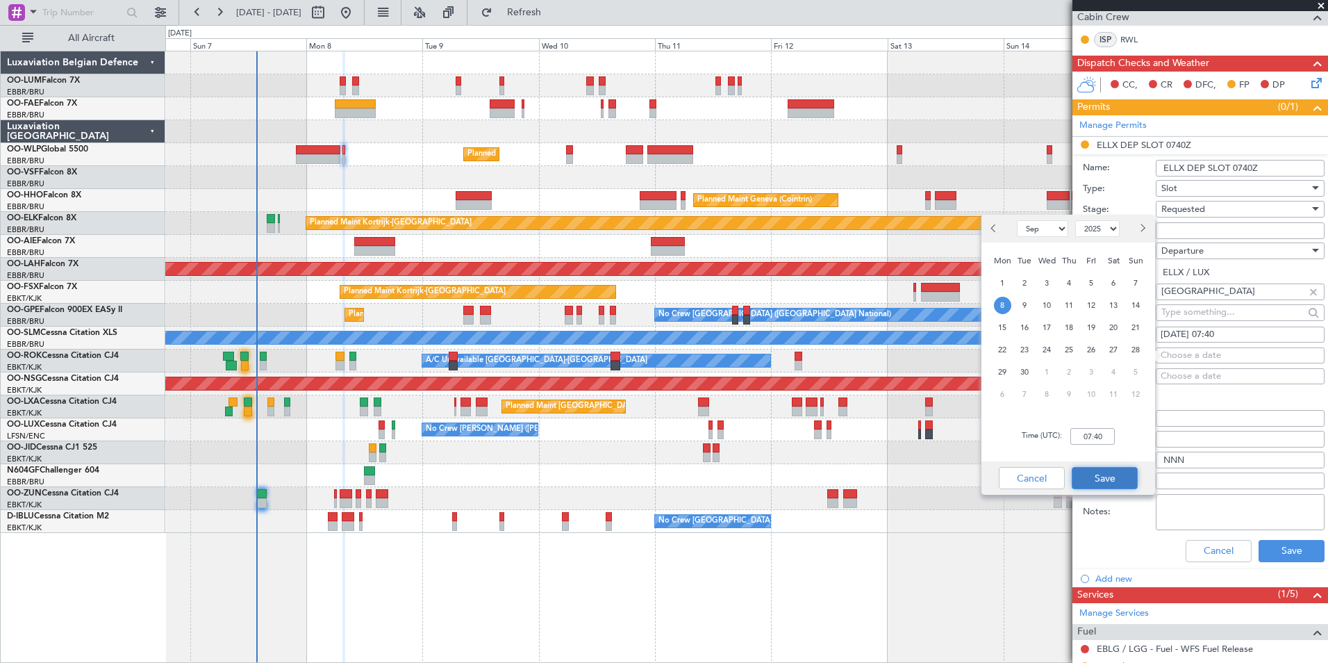
click at [1104, 476] on button "Save" at bounding box center [1105, 478] width 66 height 22
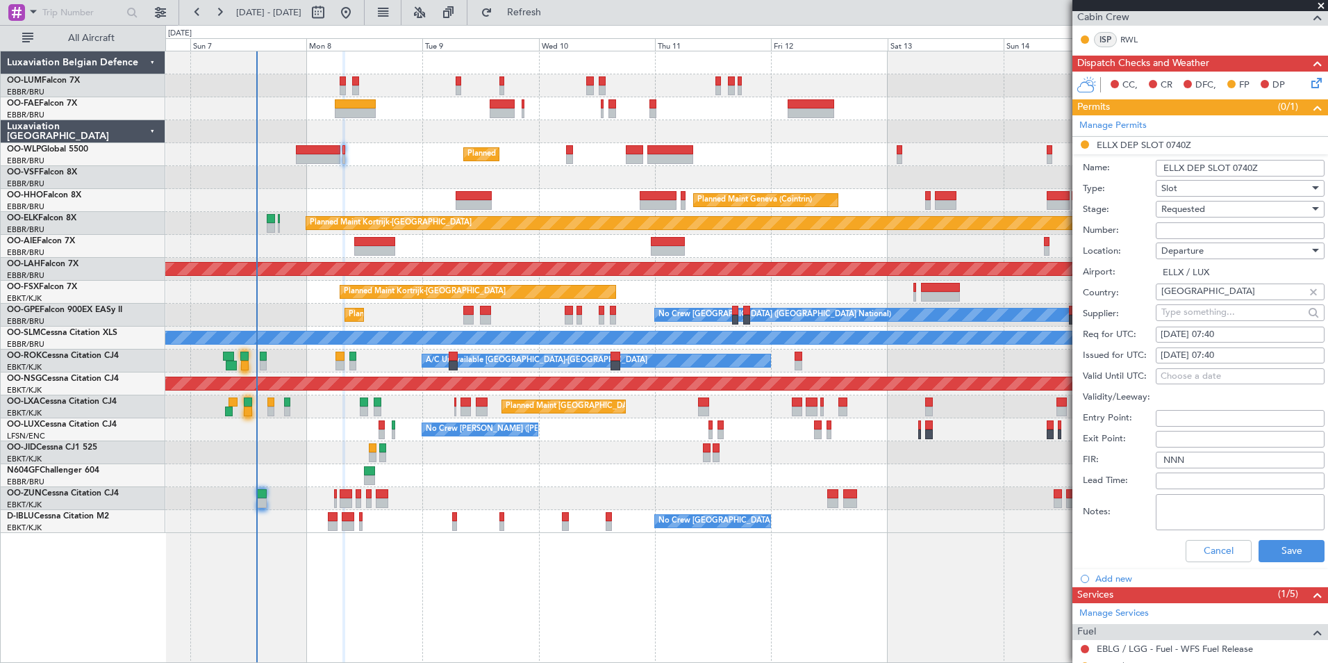
click at [1206, 225] on input "Number:" at bounding box center [1240, 230] width 169 height 17
paste input "67363"
type input "67363"
click at [1278, 540] on button "Save" at bounding box center [1292, 551] width 66 height 22
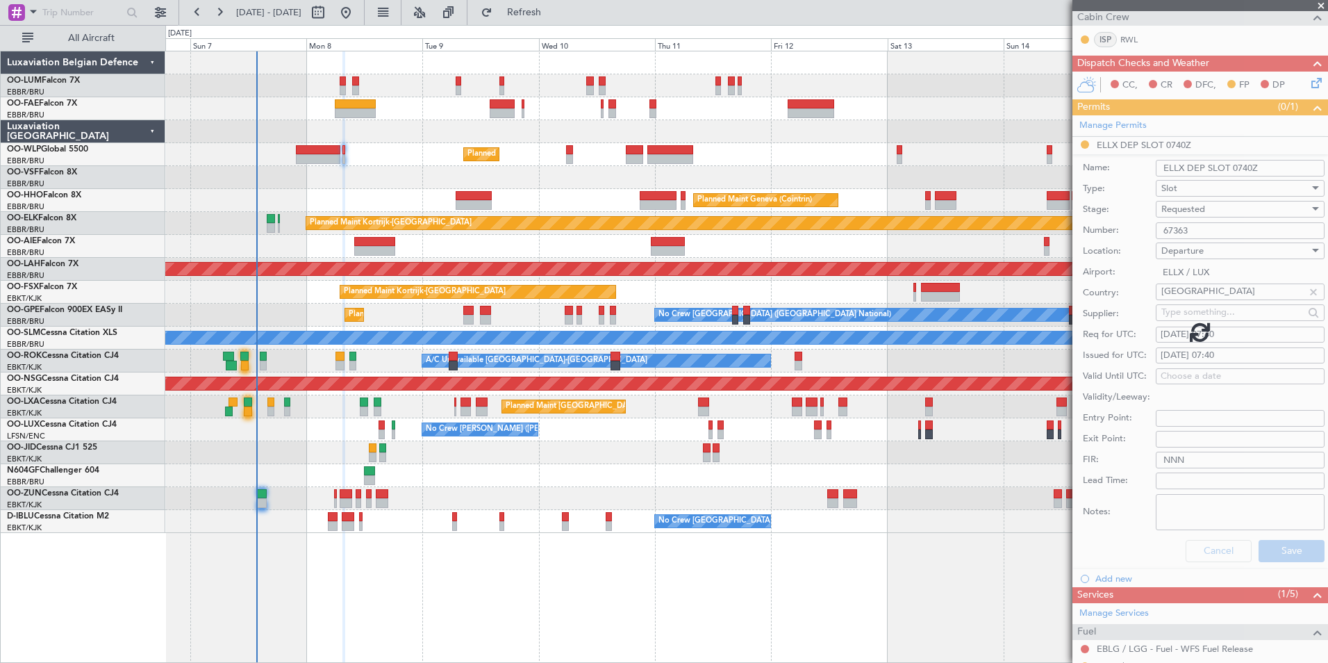
scroll to position [0, 0]
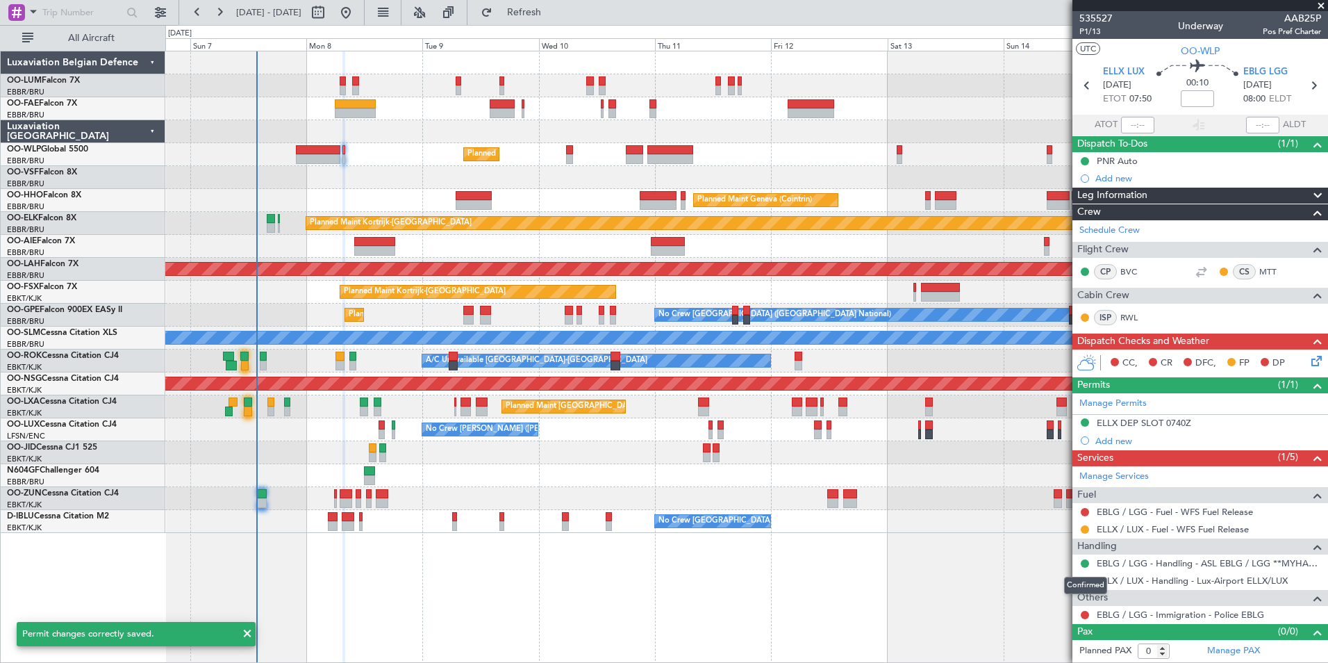
click at [1088, 579] on mat-tooltip-component "Confirmed" at bounding box center [1085, 585] width 63 height 37
click at [1086, 582] on button at bounding box center [1085, 581] width 8 height 8
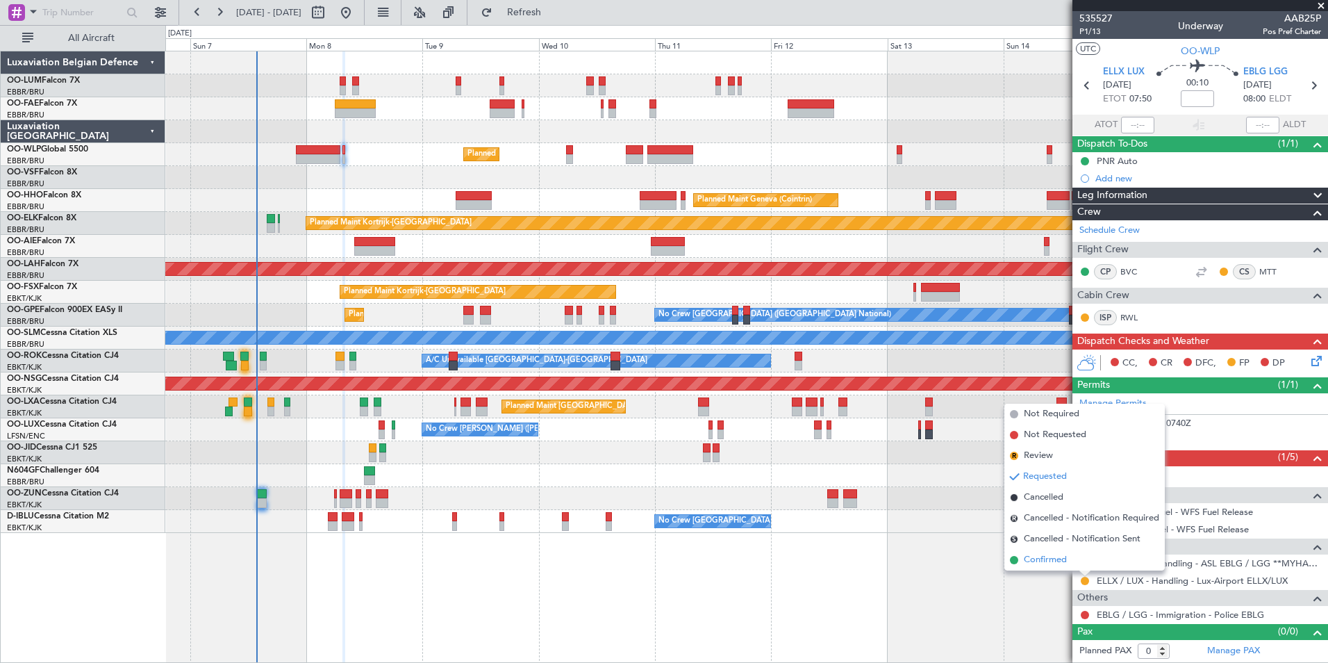
click at [1055, 562] on span "Confirmed" at bounding box center [1045, 560] width 43 height 14
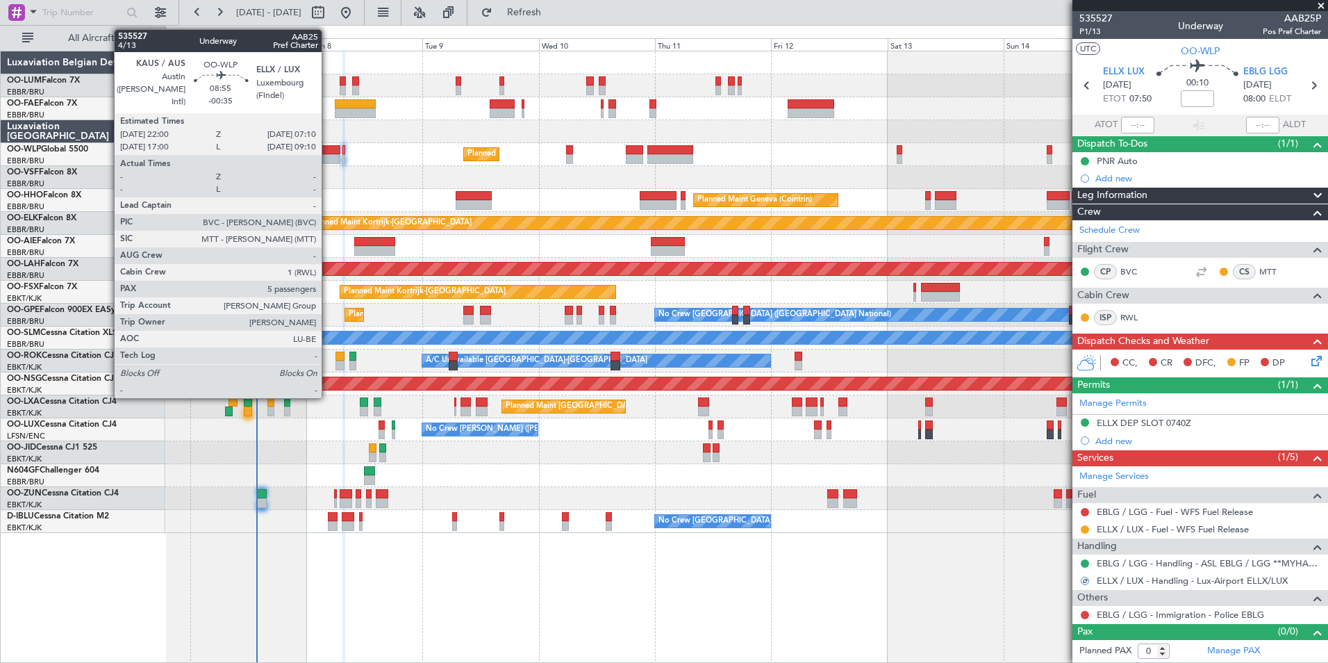
click at [324, 152] on div at bounding box center [318, 150] width 44 height 10
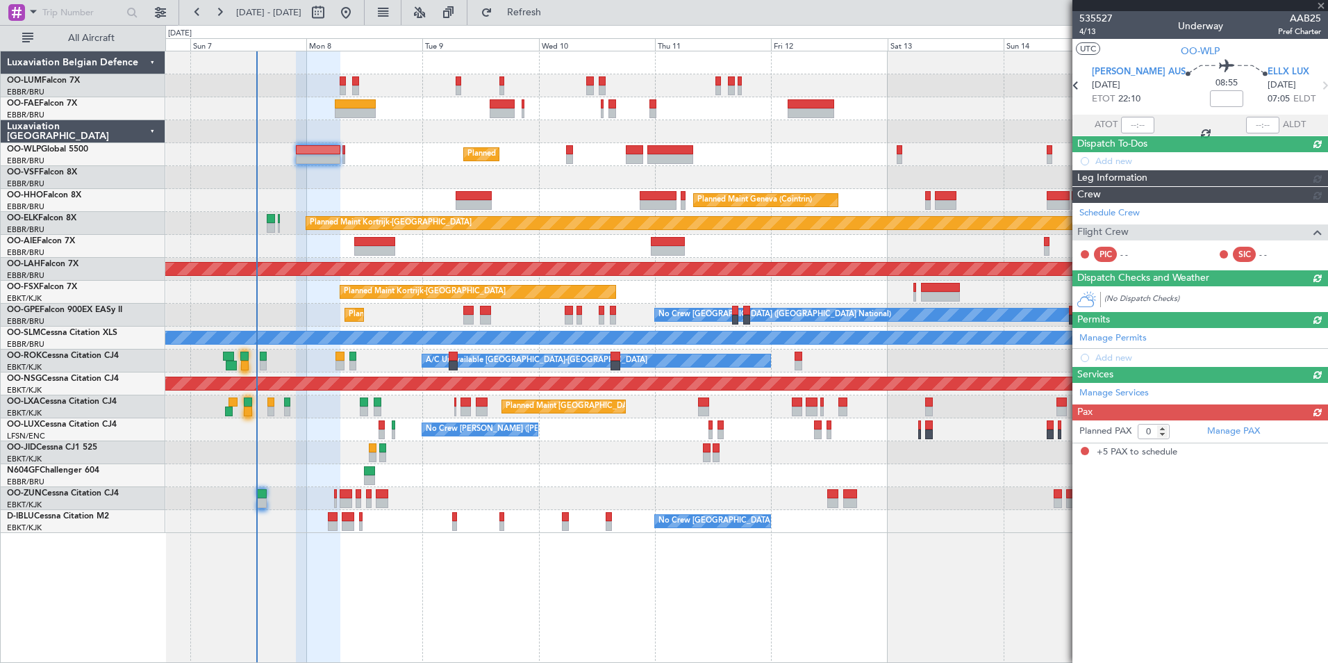
type input "-00:35"
type input "5"
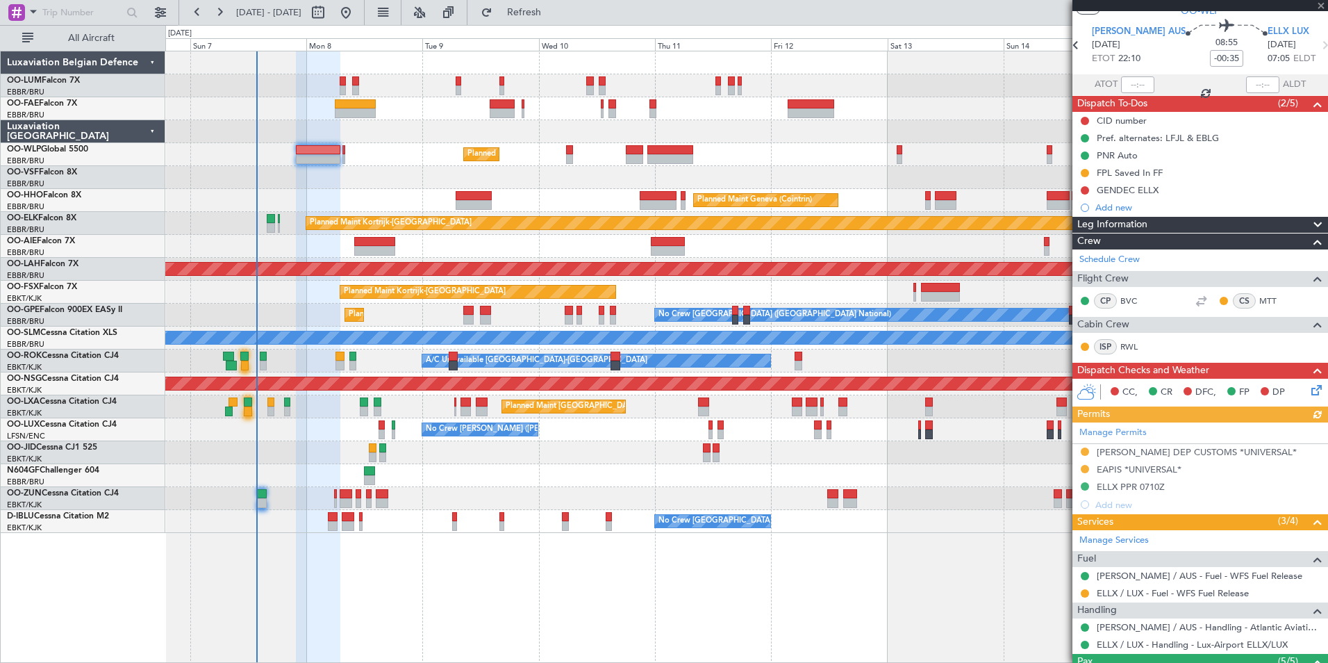
scroll to position [69, 0]
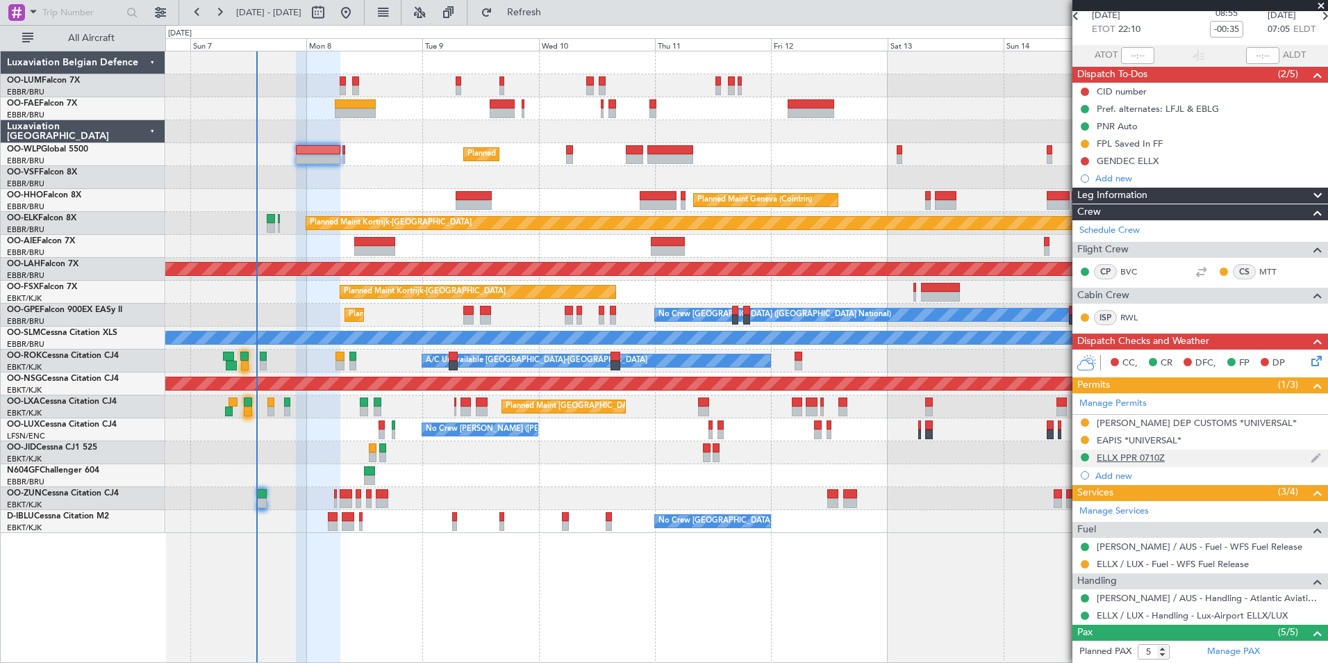
click at [1146, 459] on div "ELLX PPR 0710Z" at bounding box center [1131, 458] width 68 height 12
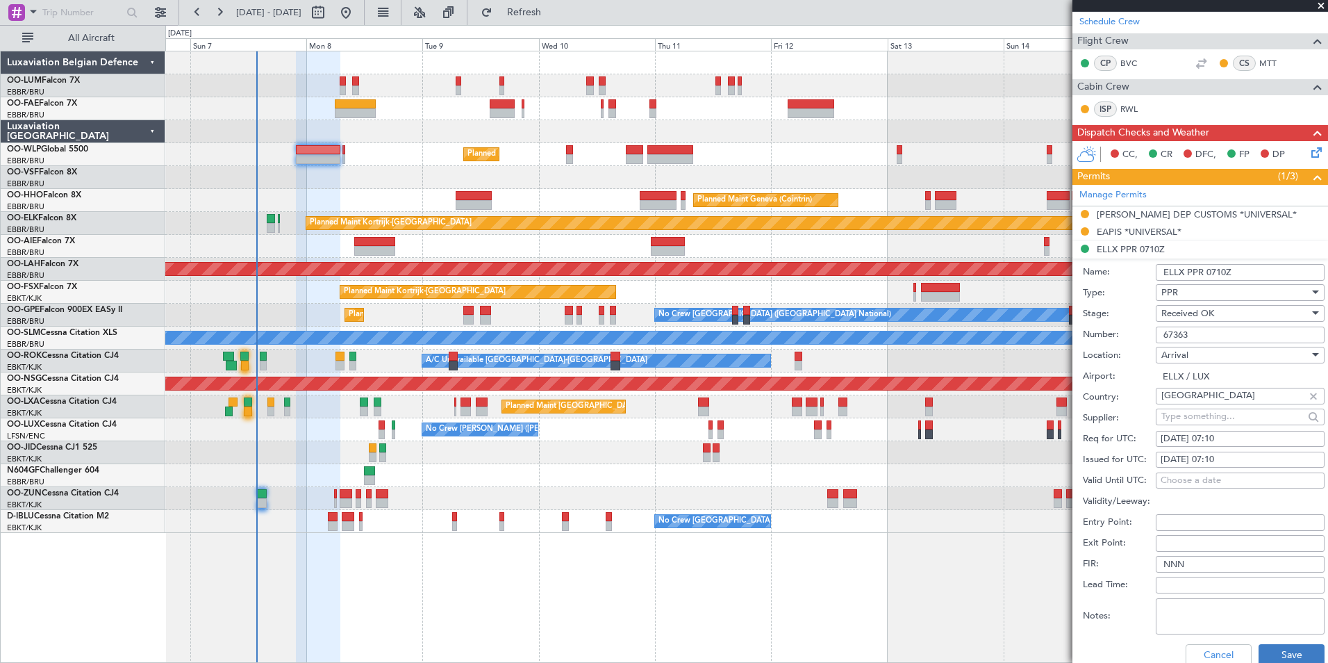
scroll to position [347, 0]
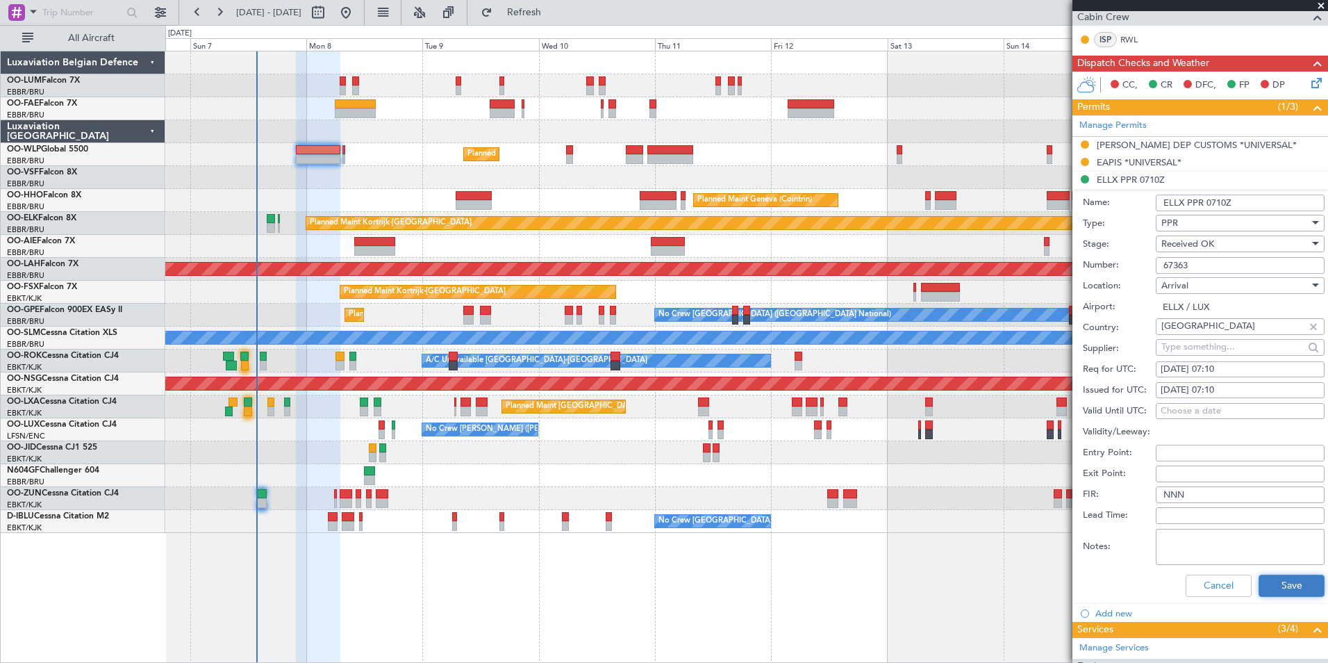
click at [1300, 580] on button "Save" at bounding box center [1292, 585] width 66 height 22
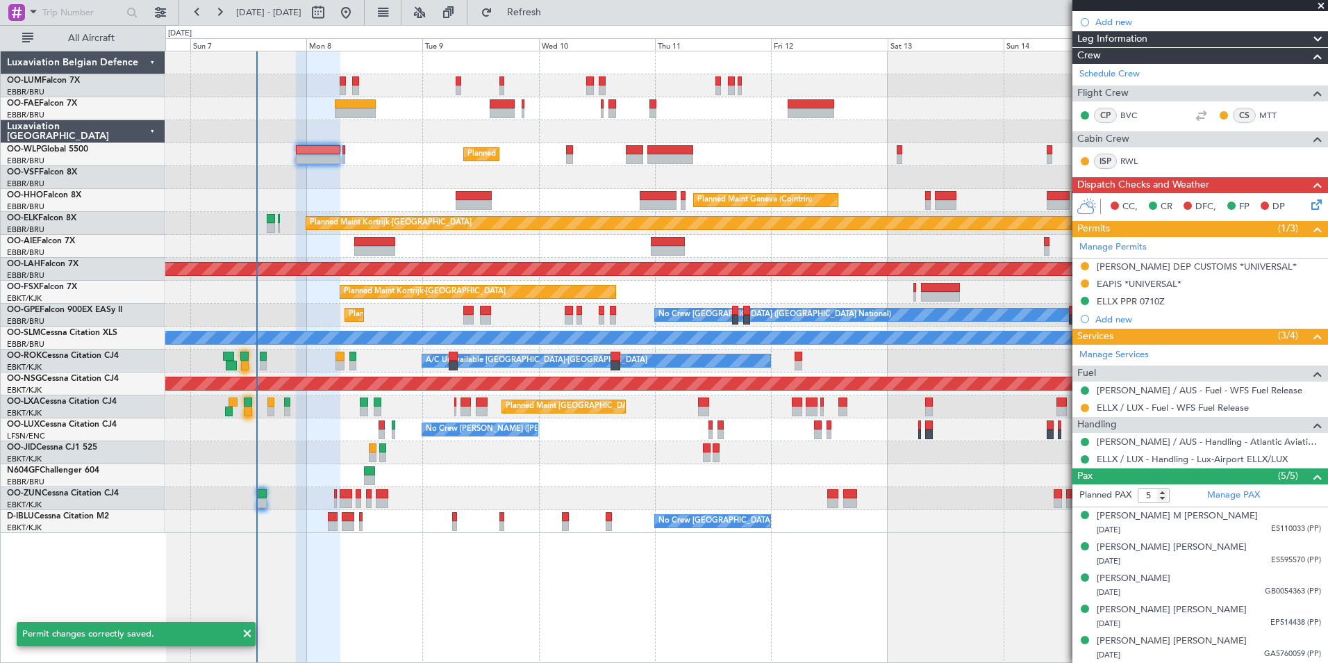
scroll to position [0, 0]
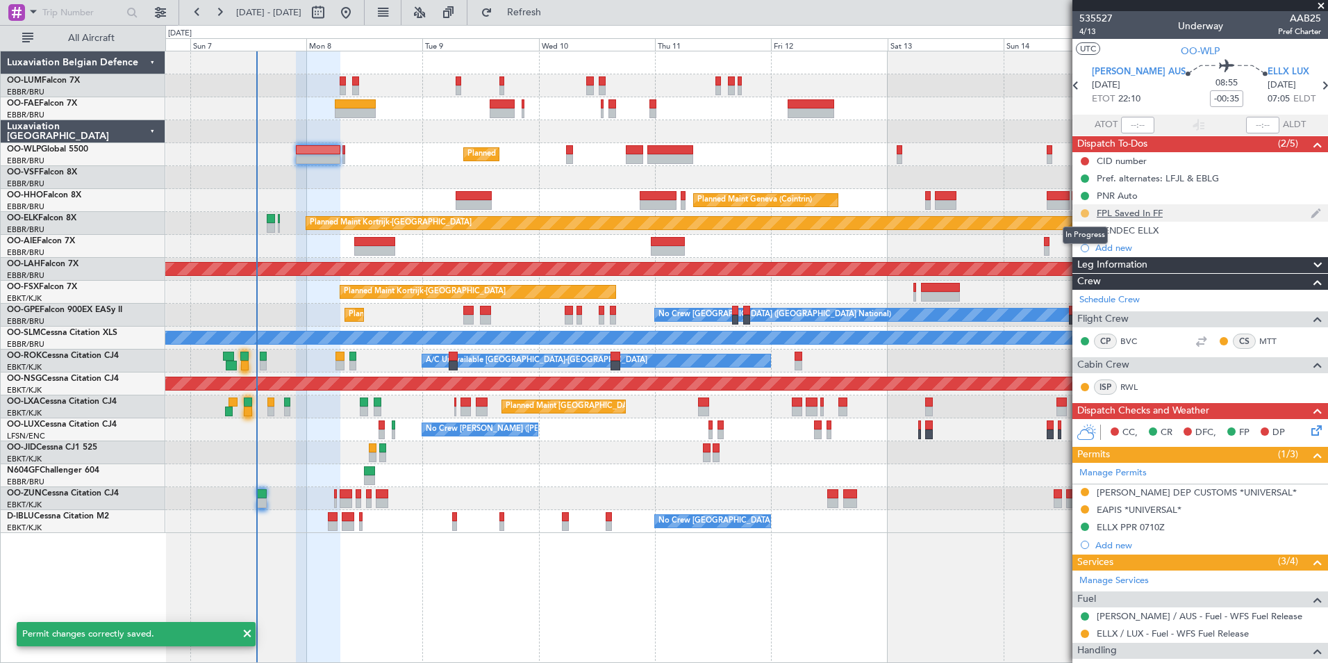
click at [1083, 214] on button at bounding box center [1085, 213] width 8 height 8
click at [1084, 273] on span "Completed" at bounding box center [1091, 274] width 46 height 14
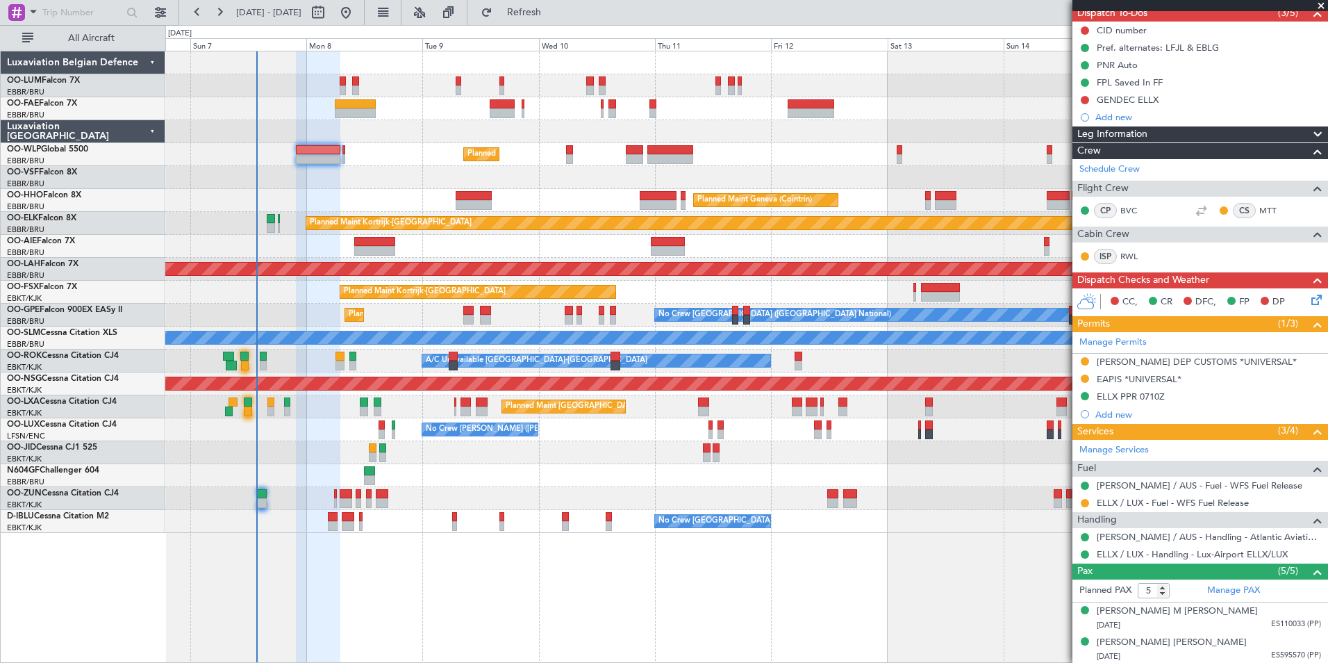
scroll to position [226, 0]
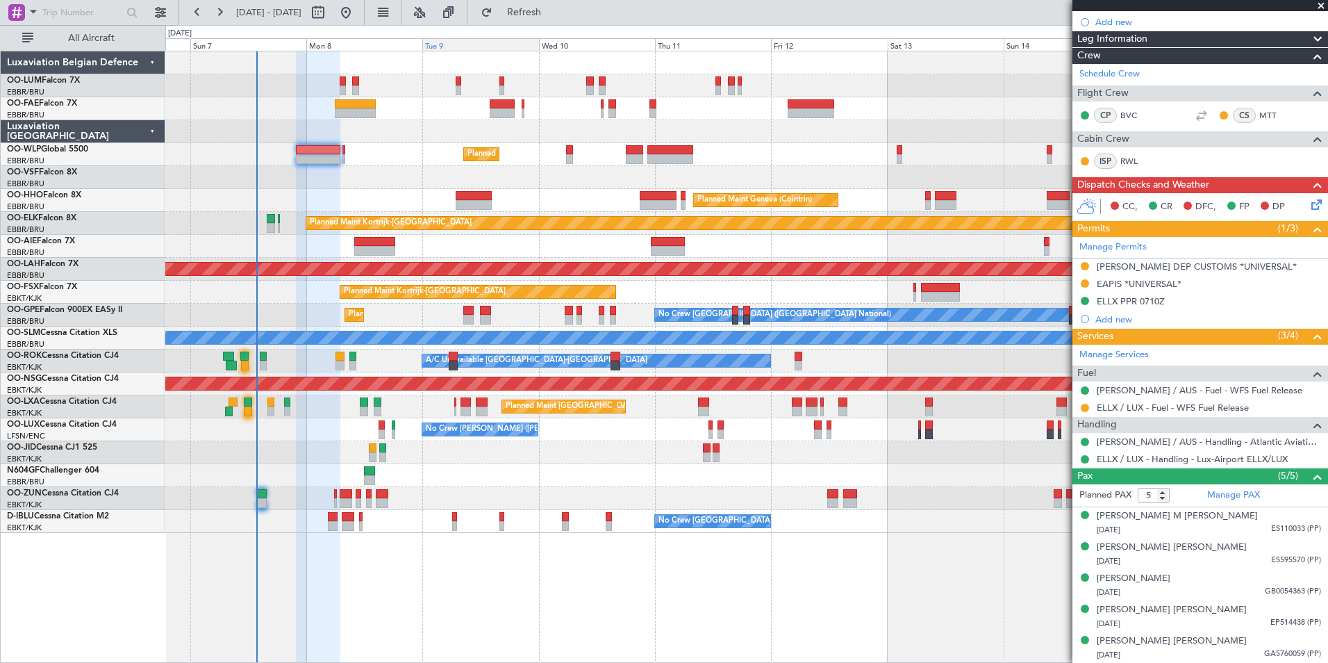
click at [554, 17] on span "Refresh" at bounding box center [524, 13] width 58 height 10
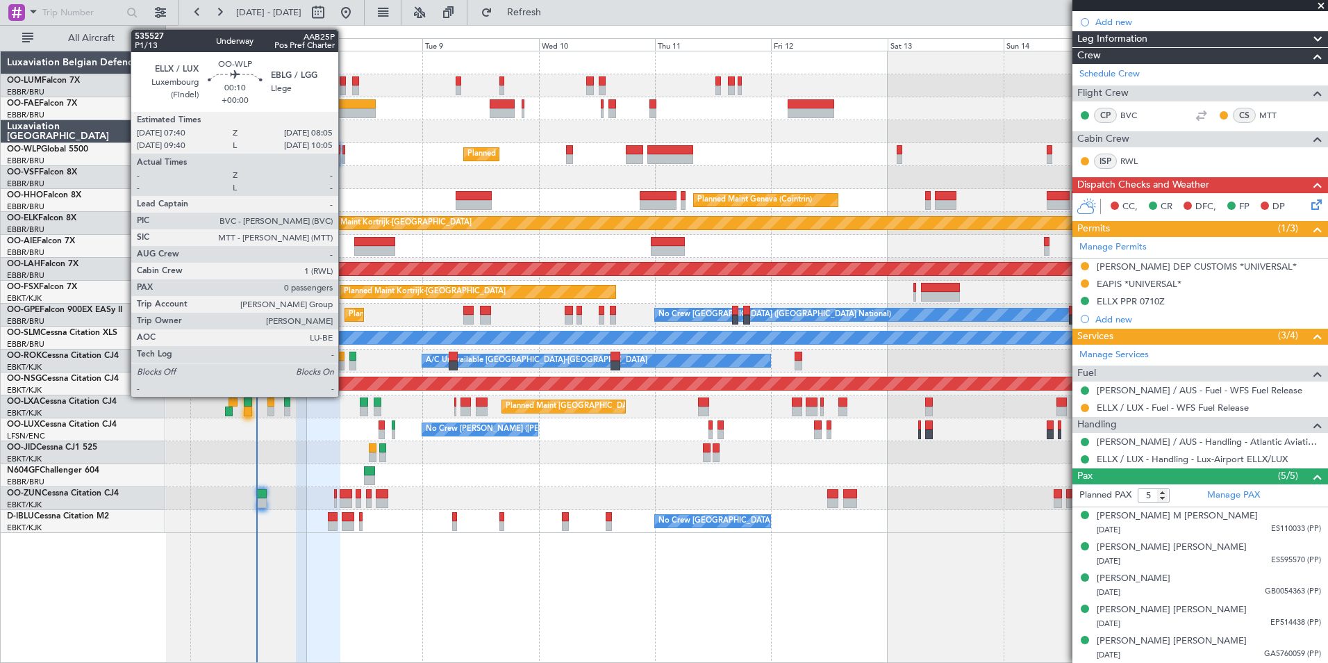
click at [345, 149] on div at bounding box center [343, 150] width 2 height 10
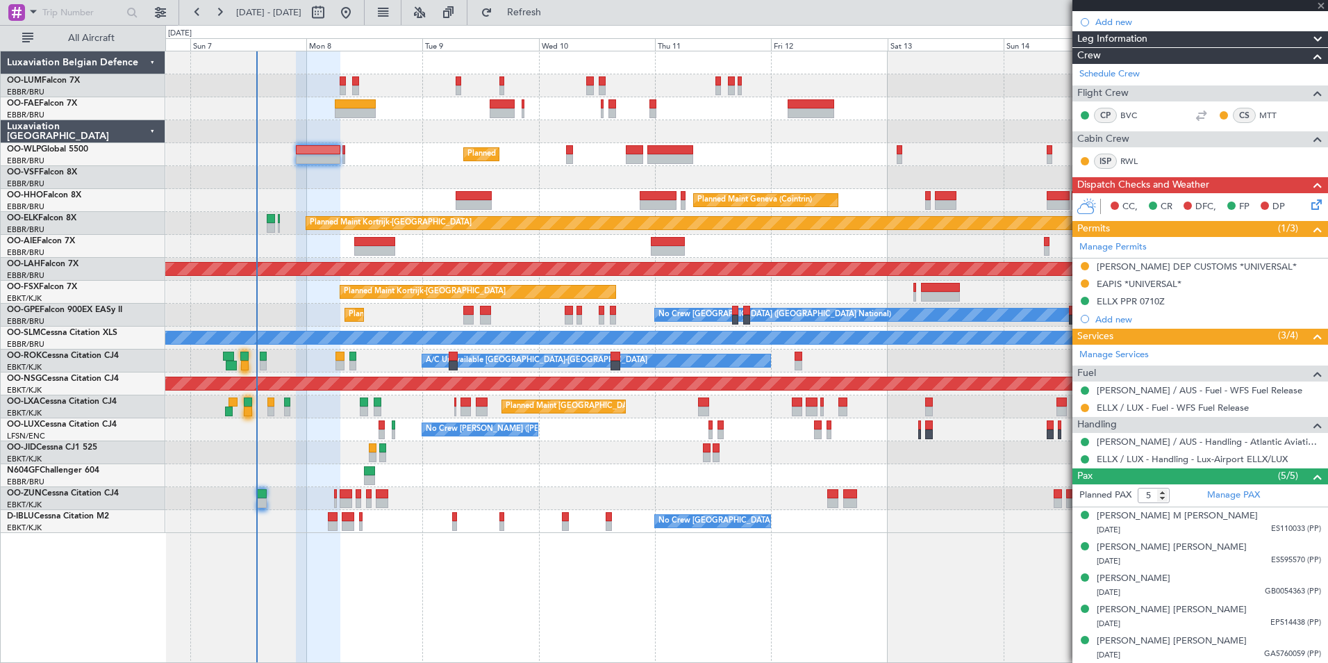
type input "0"
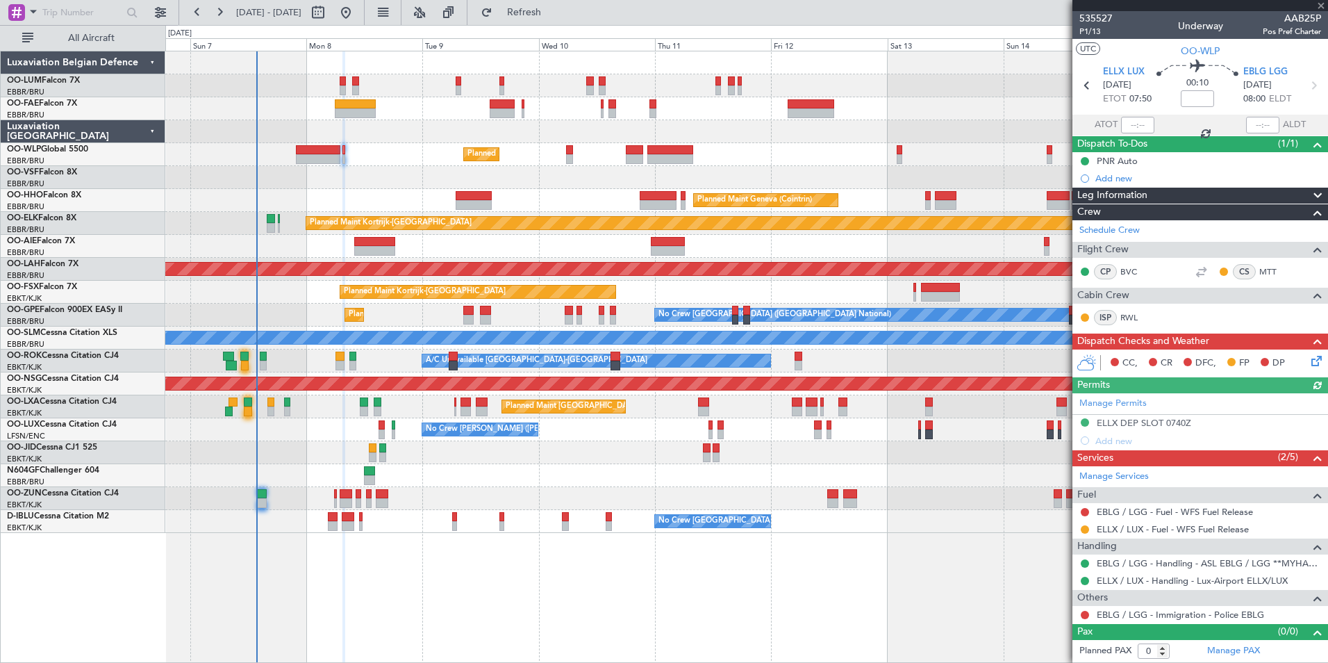
scroll to position [0, 0]
click at [1112, 615] on link "EBLG / LGG - Immigration - Police EBLG" at bounding box center [1180, 614] width 167 height 12
click at [552, 8] on span "Refresh" at bounding box center [524, 13] width 58 height 10
drag, startPoint x: 1182, startPoint y: 422, endPoint x: 1188, endPoint y: 433, distance: 13.1
click at [1182, 422] on div "ELLX DEP SLOT 0740Z" at bounding box center [1144, 423] width 94 height 12
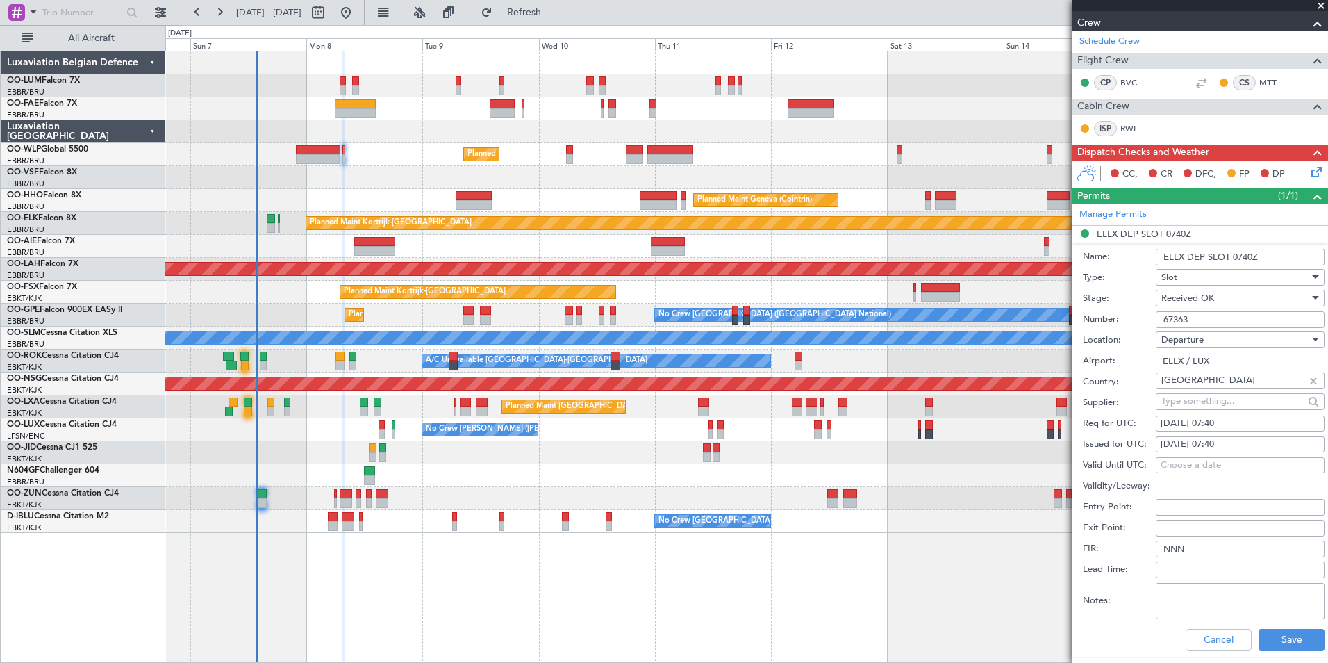
scroll to position [347, 0]
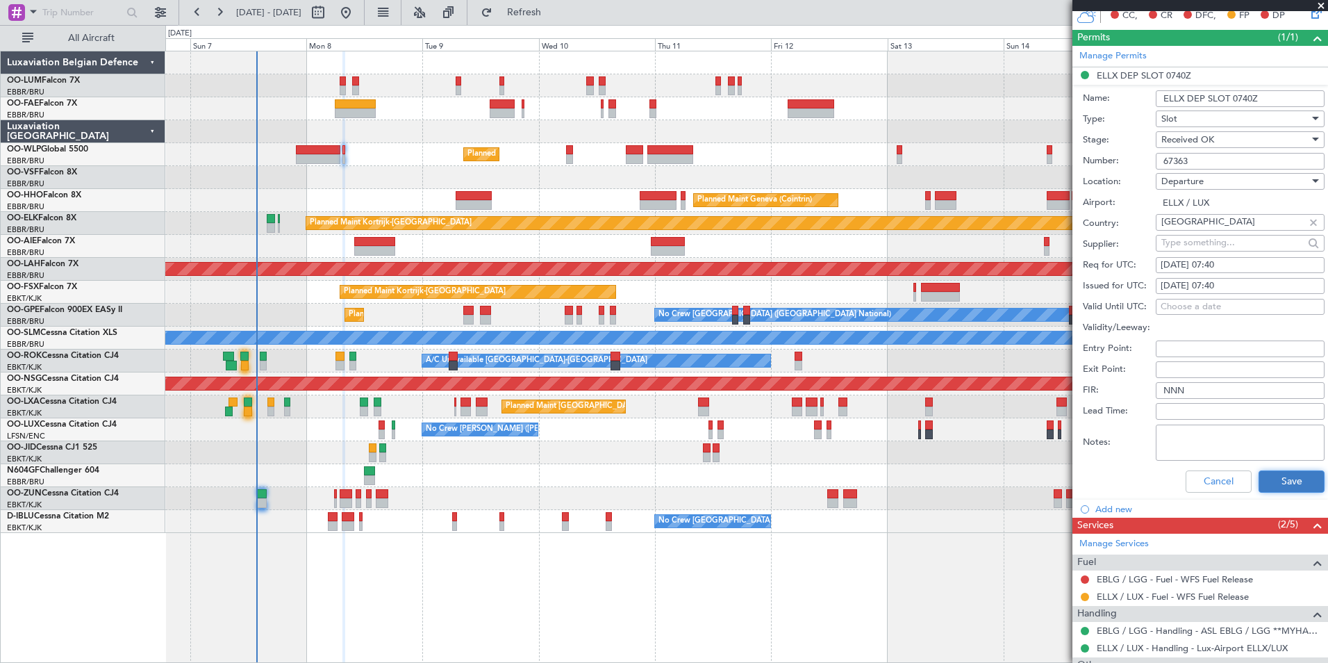
click at [1297, 482] on button "Save" at bounding box center [1292, 481] width 66 height 22
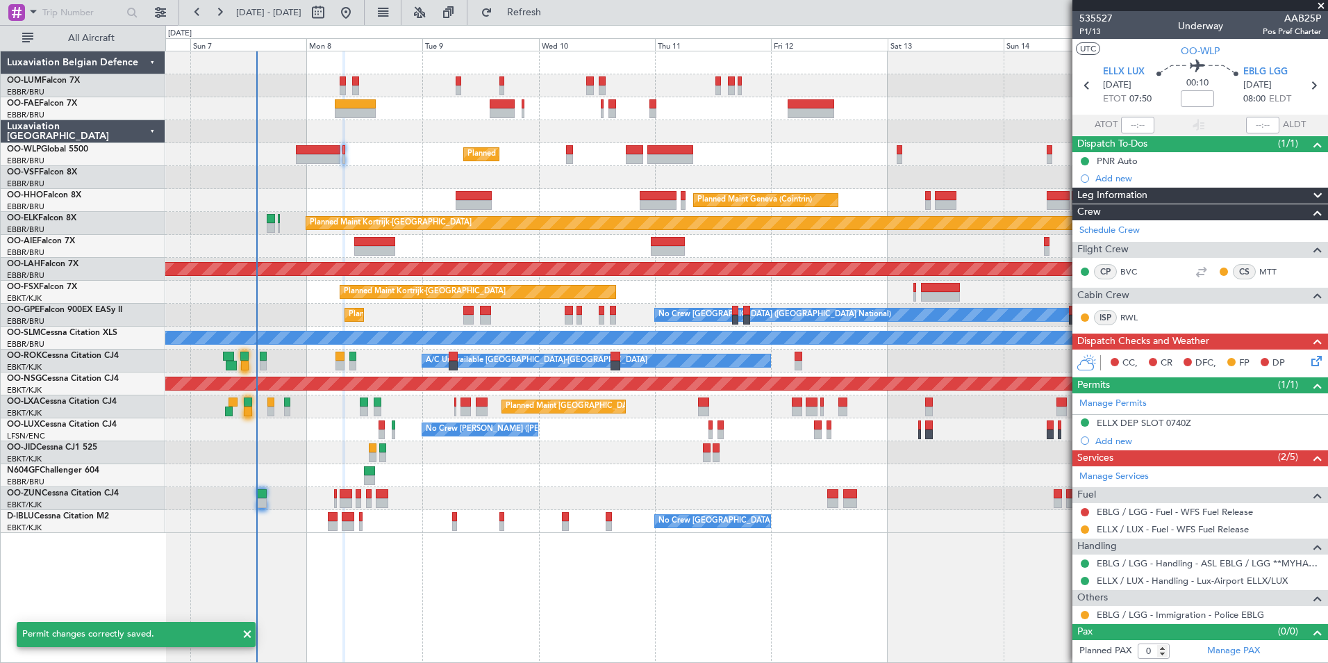
scroll to position [0, 0]
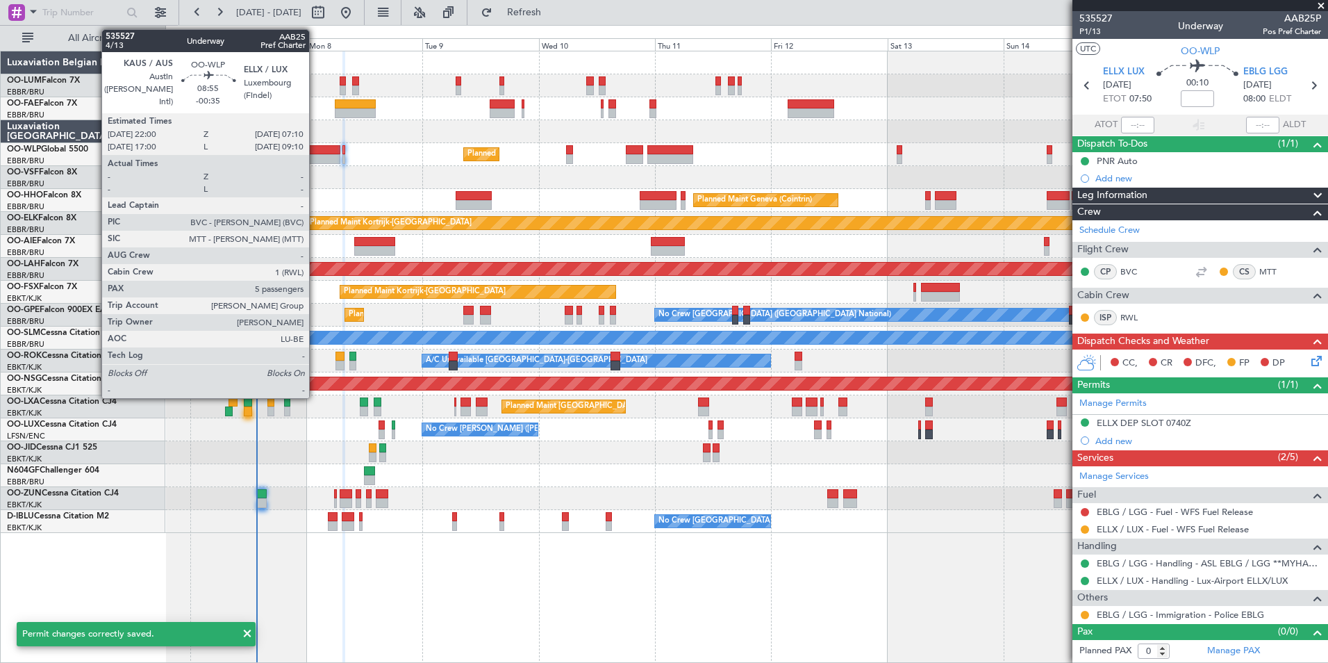
click at [316, 150] on div at bounding box center [318, 150] width 44 height 10
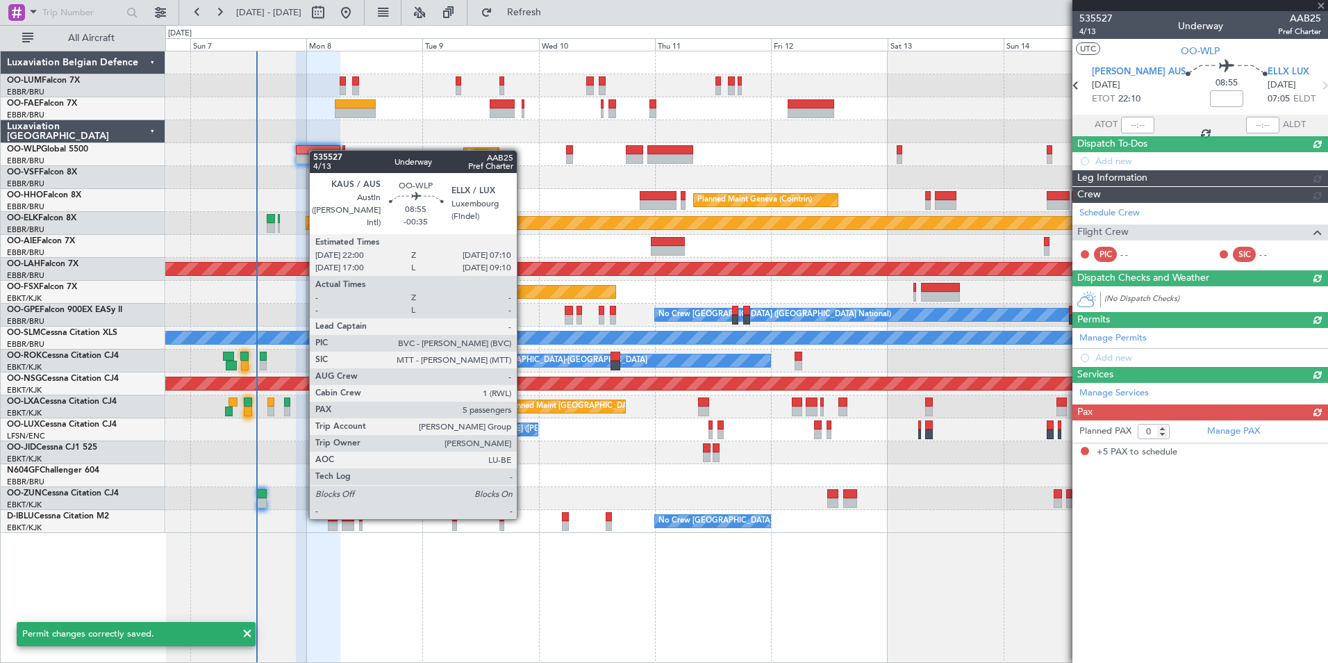
type input "-00:35"
type input "5"
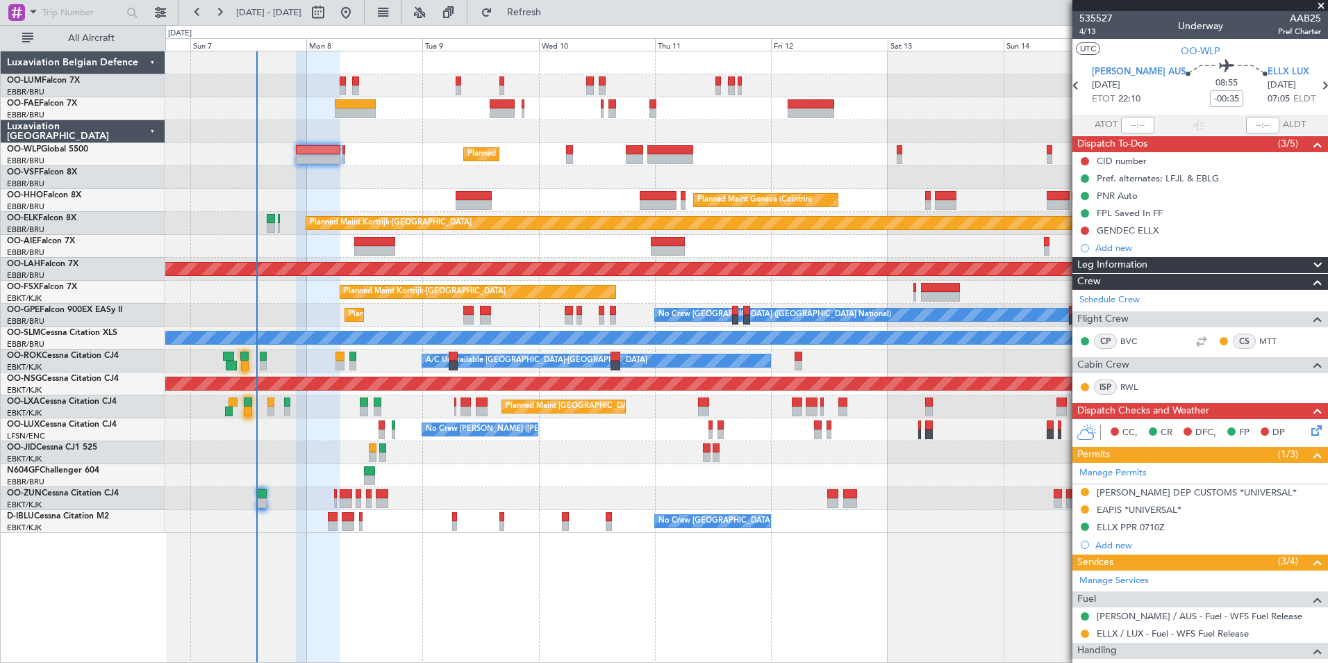
click at [1145, 523] on mat-tooltip-component "EAPIS *UNIVERSAL*" at bounding box center [1140, 533] width 98 height 37
click at [1140, 524] on div "EAPIS *UNIVERSAL*" at bounding box center [1140, 524] width 0 height 0
click at [1152, 522] on div "ELLX PPR 0710Z" at bounding box center [1131, 527] width 68 height 12
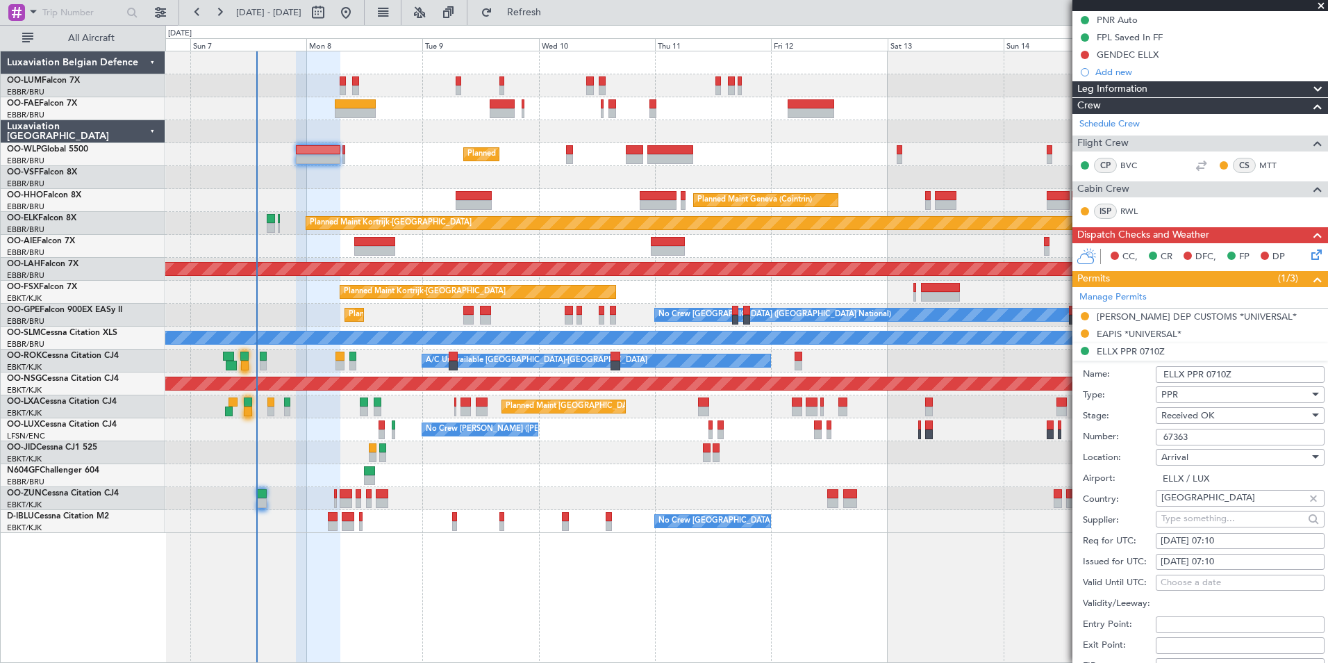
scroll to position [278, 0]
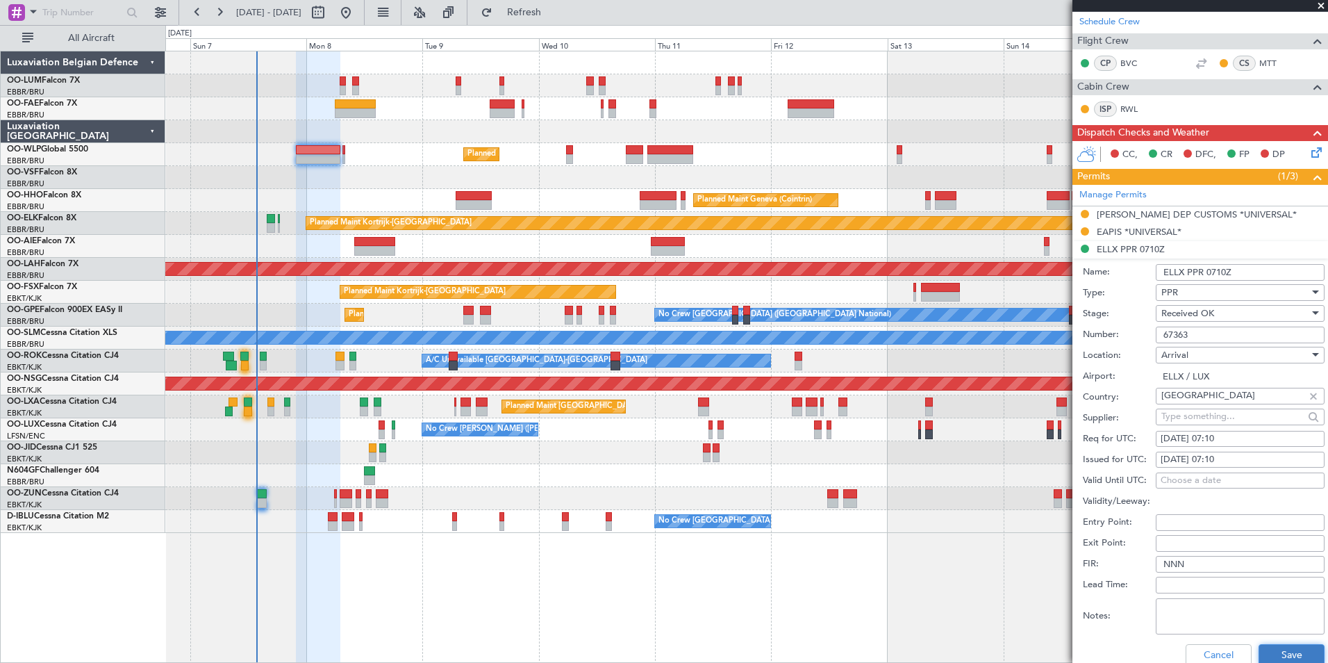
click at [1304, 654] on button "Save" at bounding box center [1292, 655] width 66 height 22
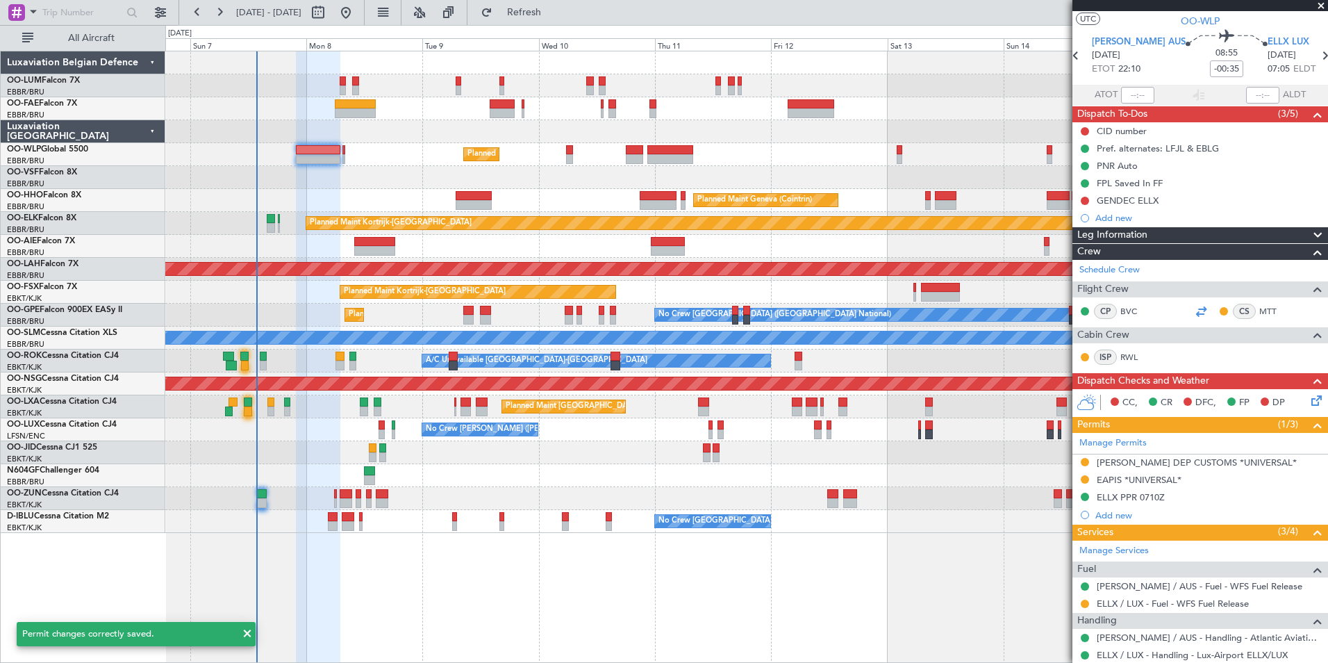
scroll to position [0, 0]
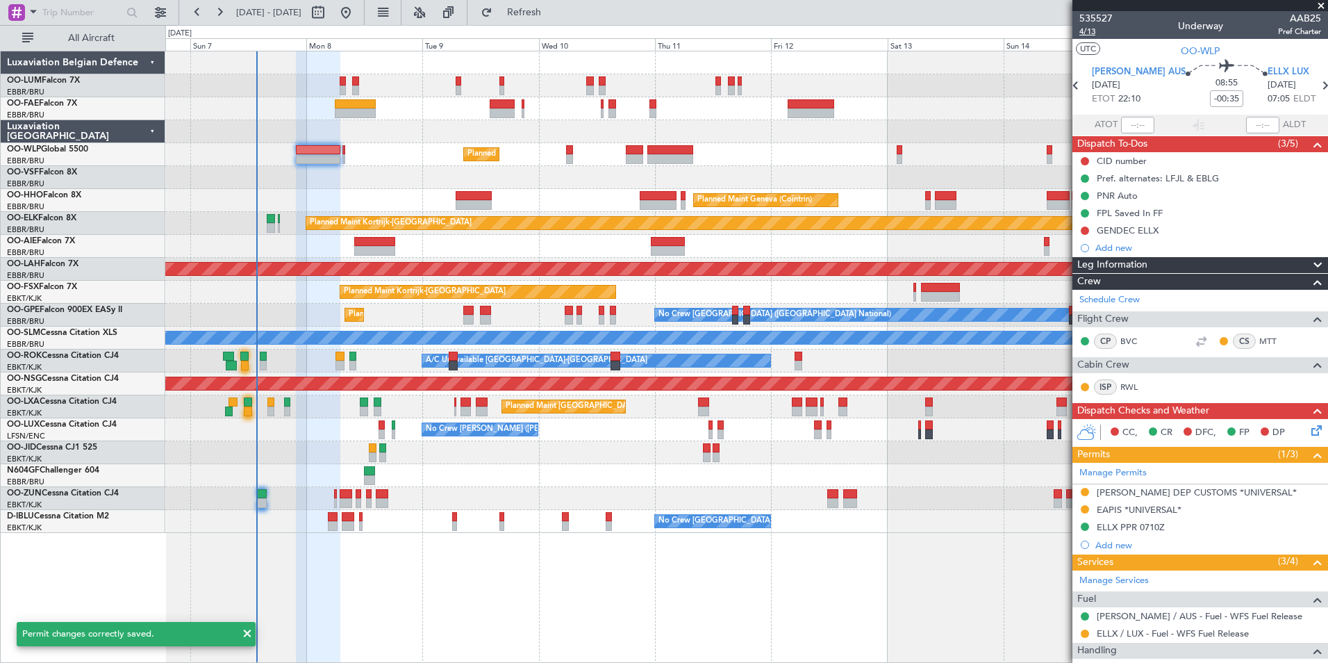
click at [1083, 31] on span "4/13" at bounding box center [1095, 32] width 33 height 12
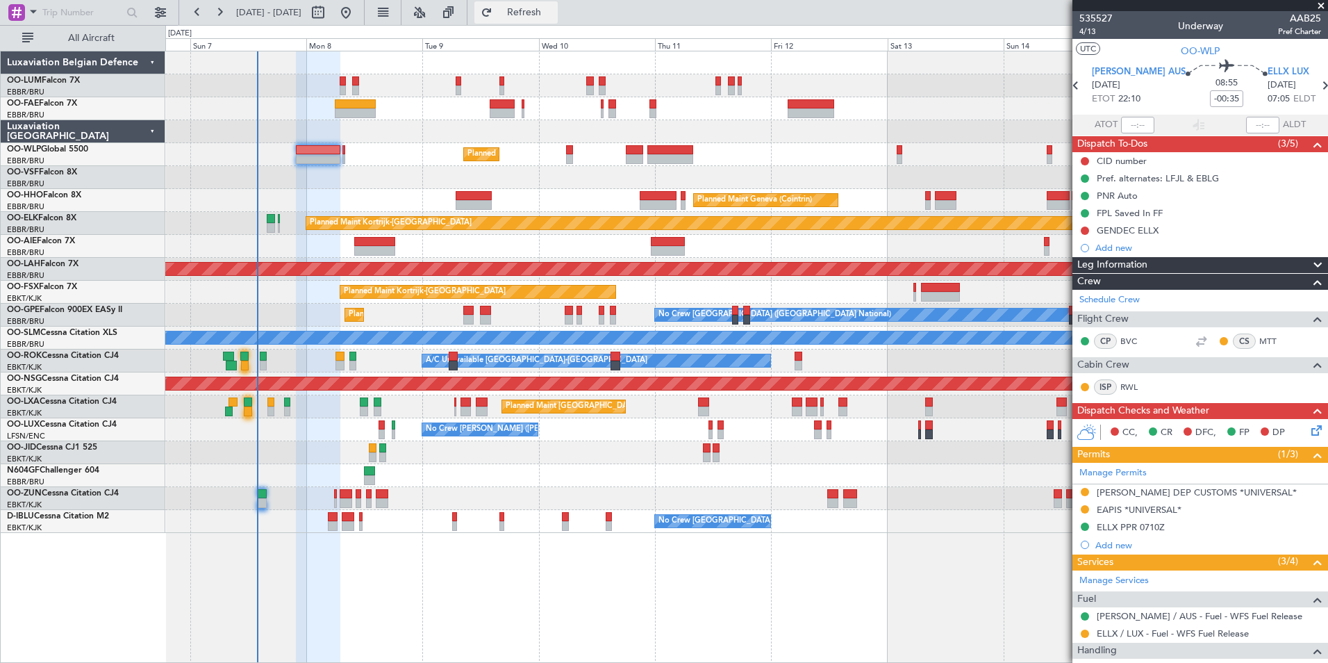
click at [527, 6] on button "Refresh" at bounding box center [515, 12] width 83 height 22
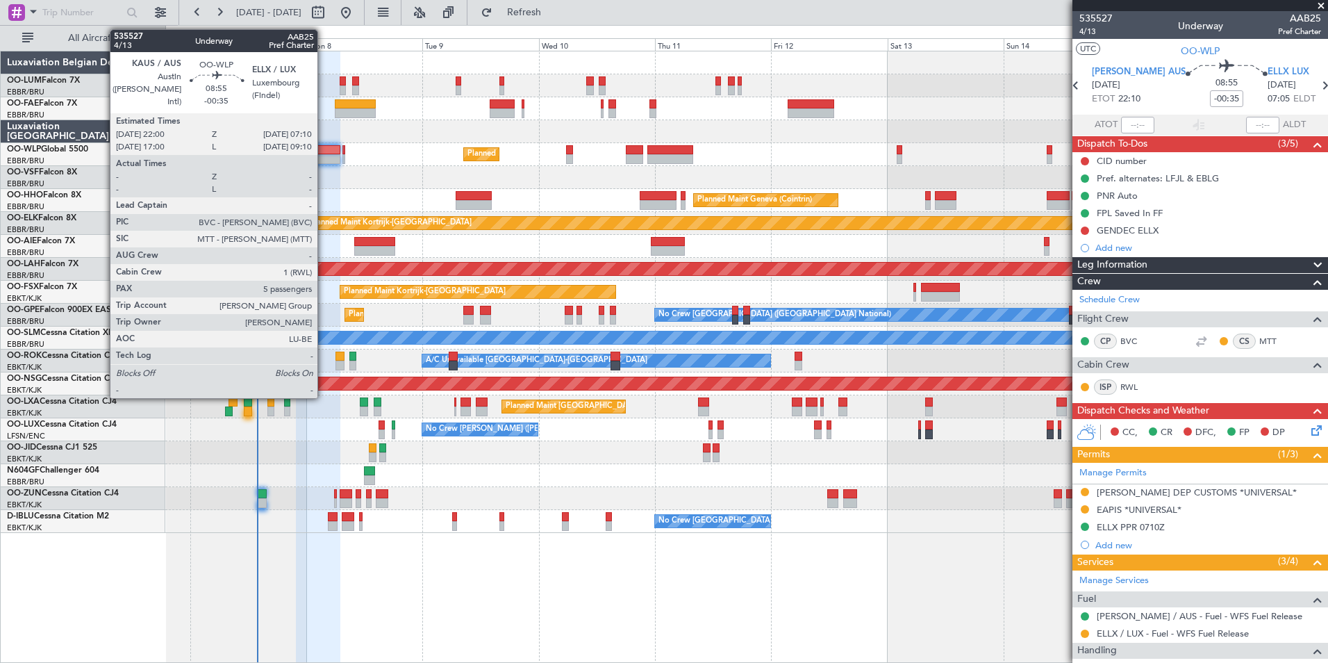
click at [322, 152] on div at bounding box center [318, 150] width 44 height 10
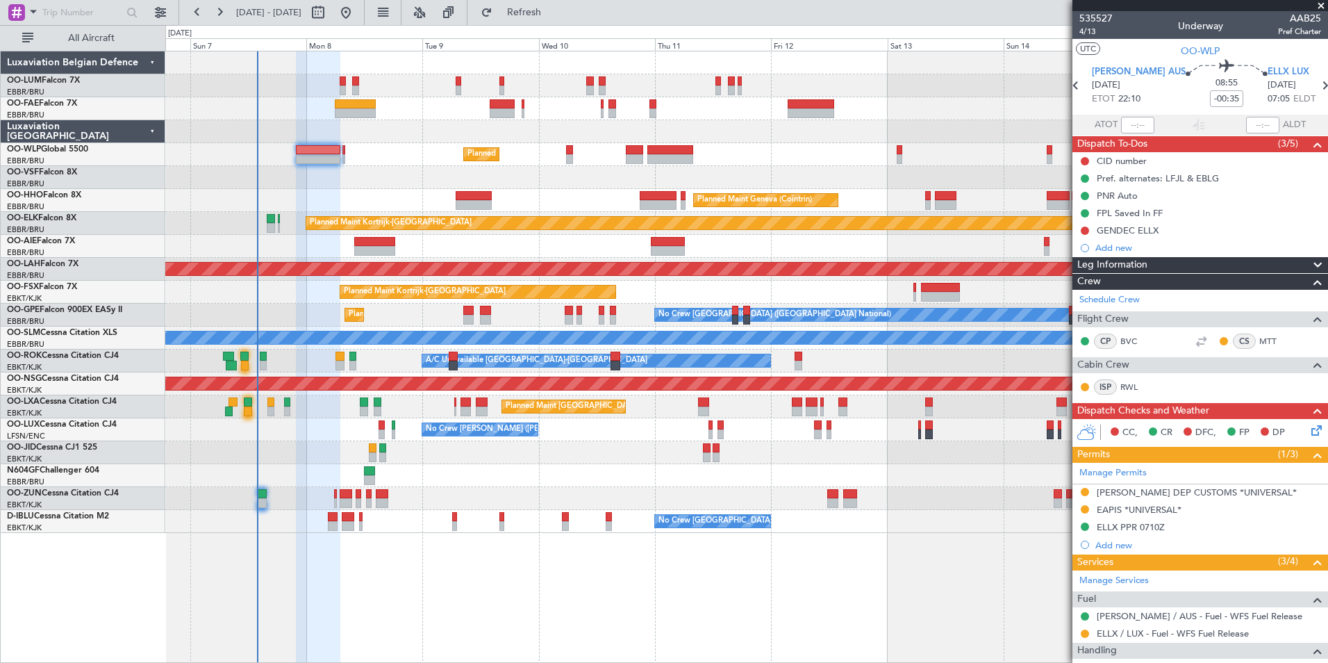
click at [1088, 34] on span "4/13" at bounding box center [1095, 32] width 33 height 12
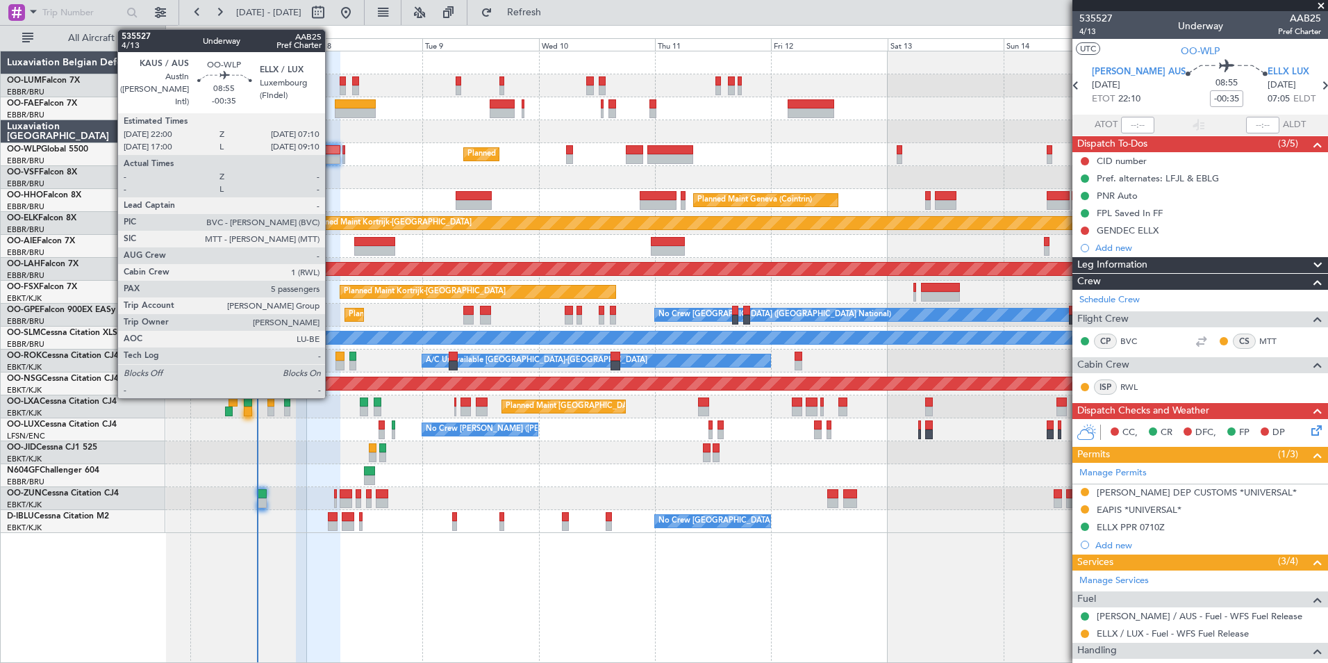
click at [331, 151] on div at bounding box center [318, 150] width 44 height 10
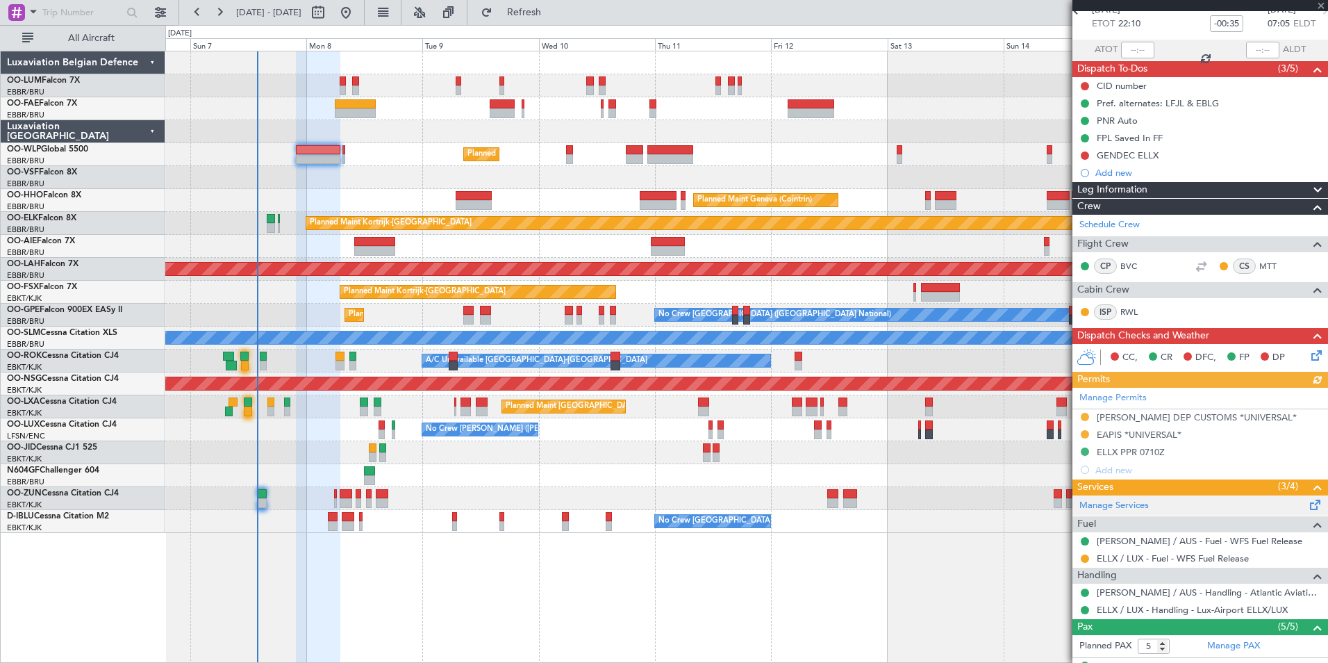
scroll to position [139, 0]
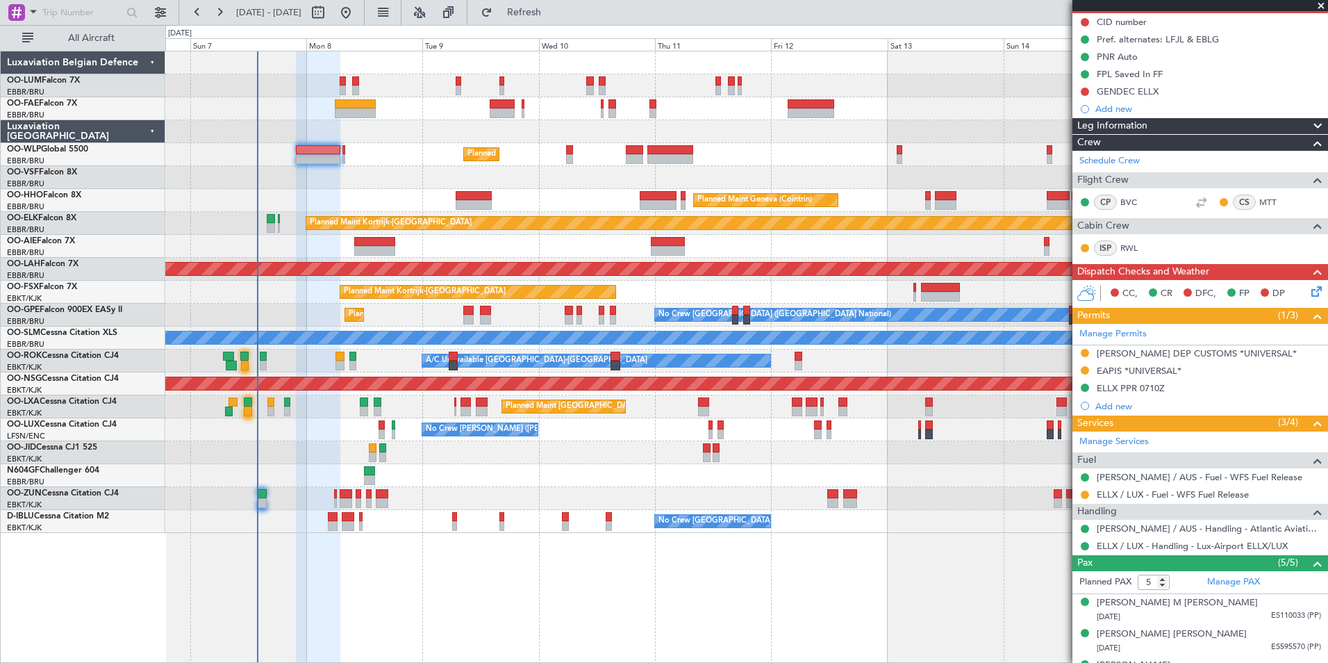
click at [346, 150] on div "Planned Maint Milan (Linate)" at bounding box center [746, 154] width 1162 height 23
click at [345, 150] on div "Planned Maint Milan (Linate)" at bounding box center [746, 154] width 1162 height 23
drag, startPoint x: 592, startPoint y: 19, endPoint x: 563, endPoint y: 34, distance: 32.0
click at [558, 19] on button "Refresh" at bounding box center [515, 12] width 83 height 22
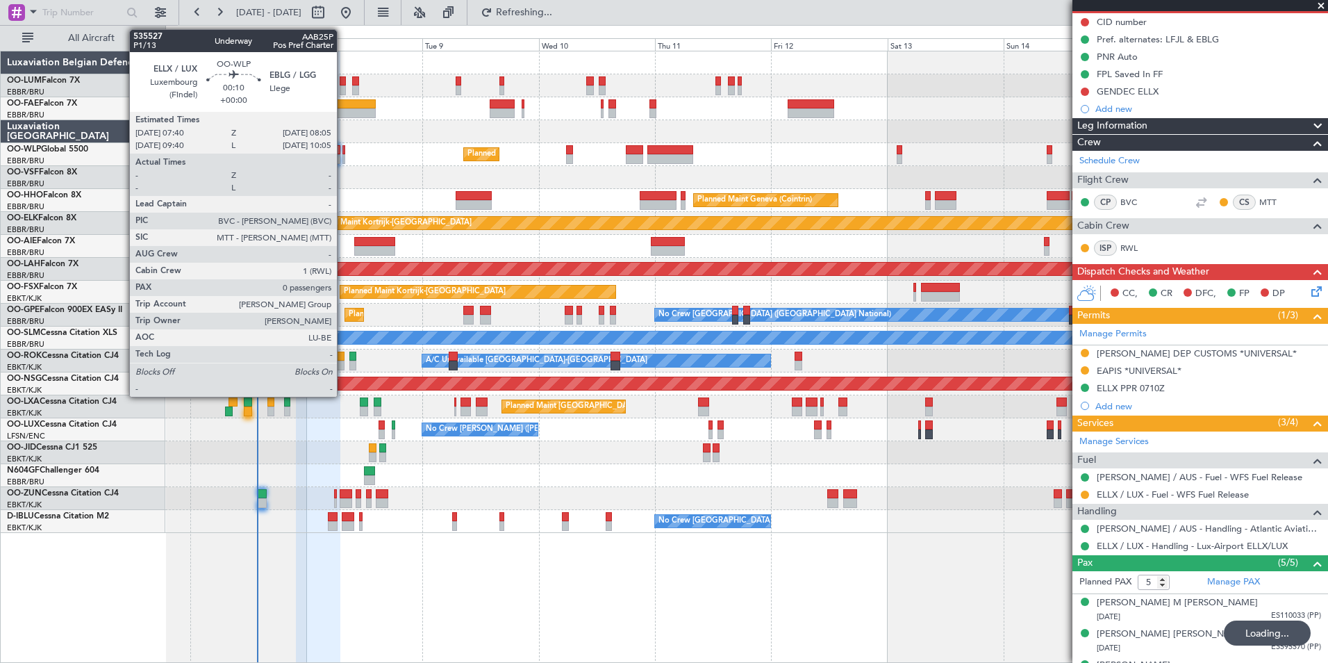
click at [343, 151] on div at bounding box center [343, 150] width 2 height 10
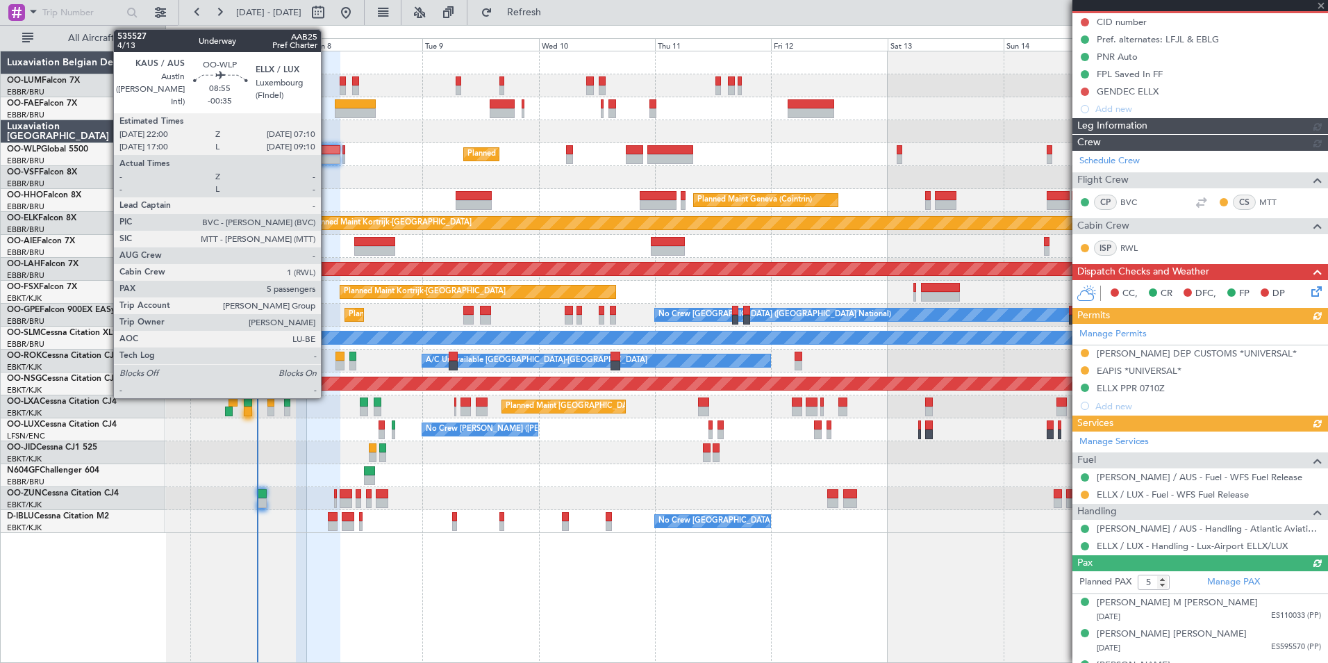
click at [327, 148] on div at bounding box center [318, 150] width 44 height 10
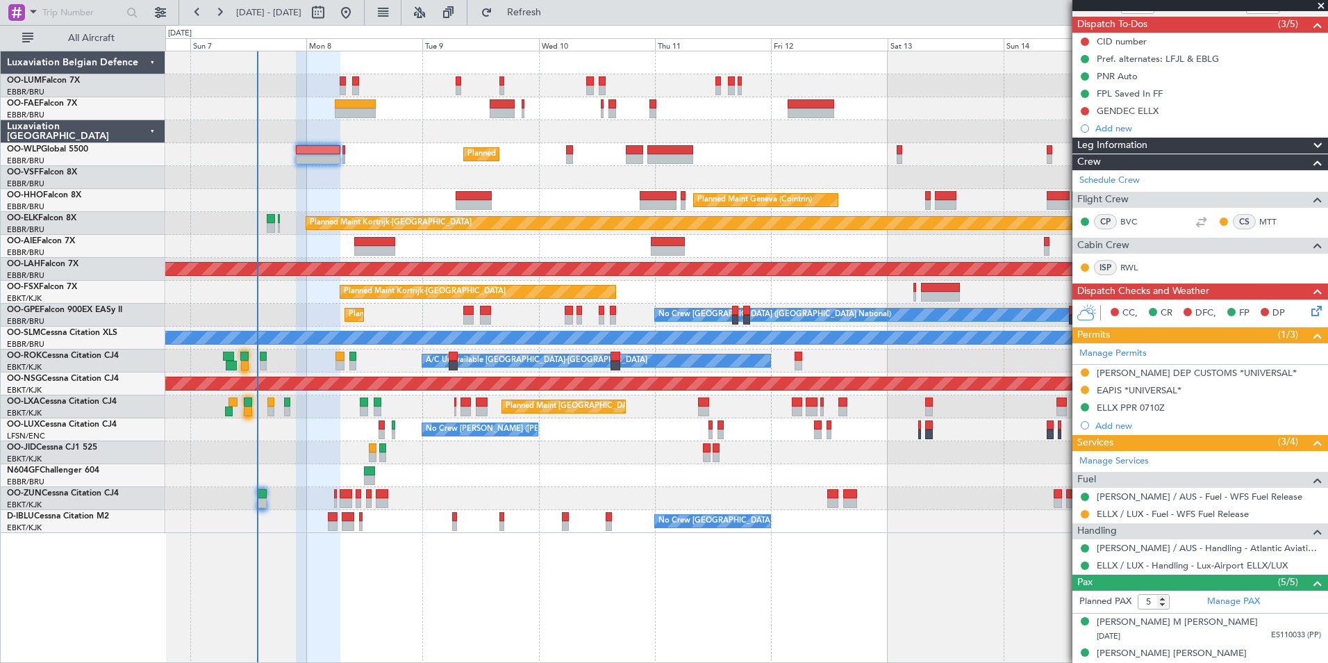
scroll to position [226, 0]
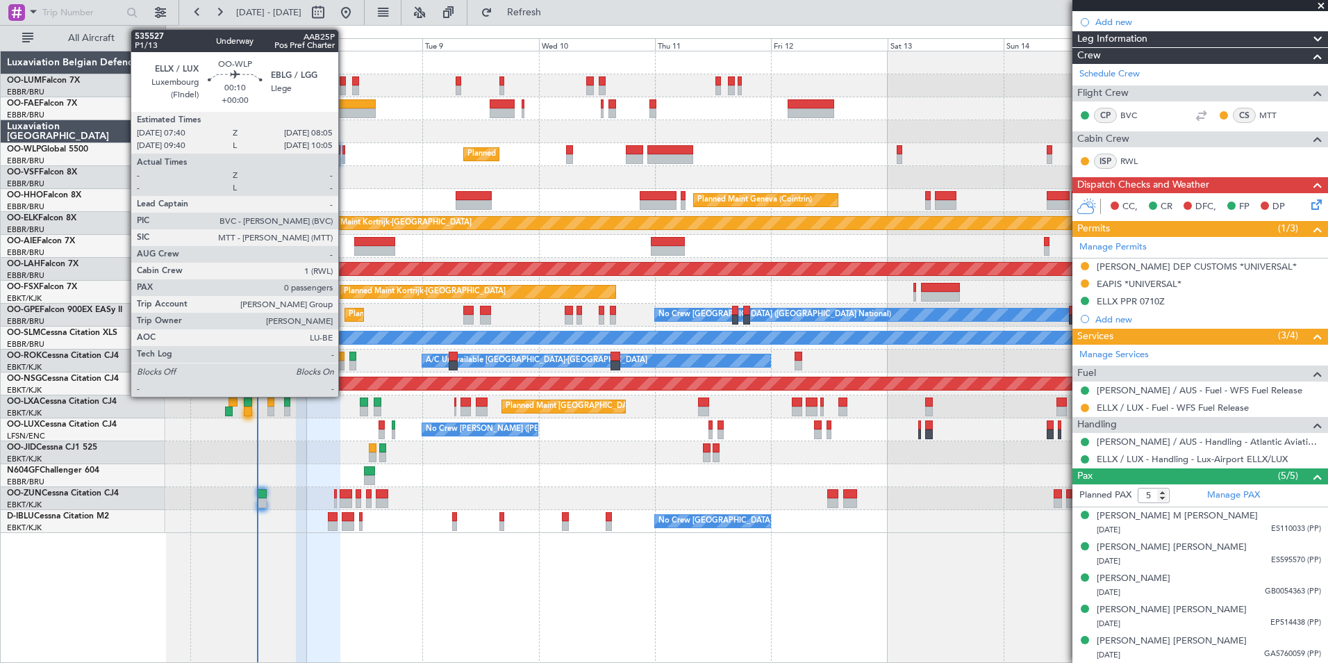
click at [345, 149] on div at bounding box center [343, 150] width 2 height 10
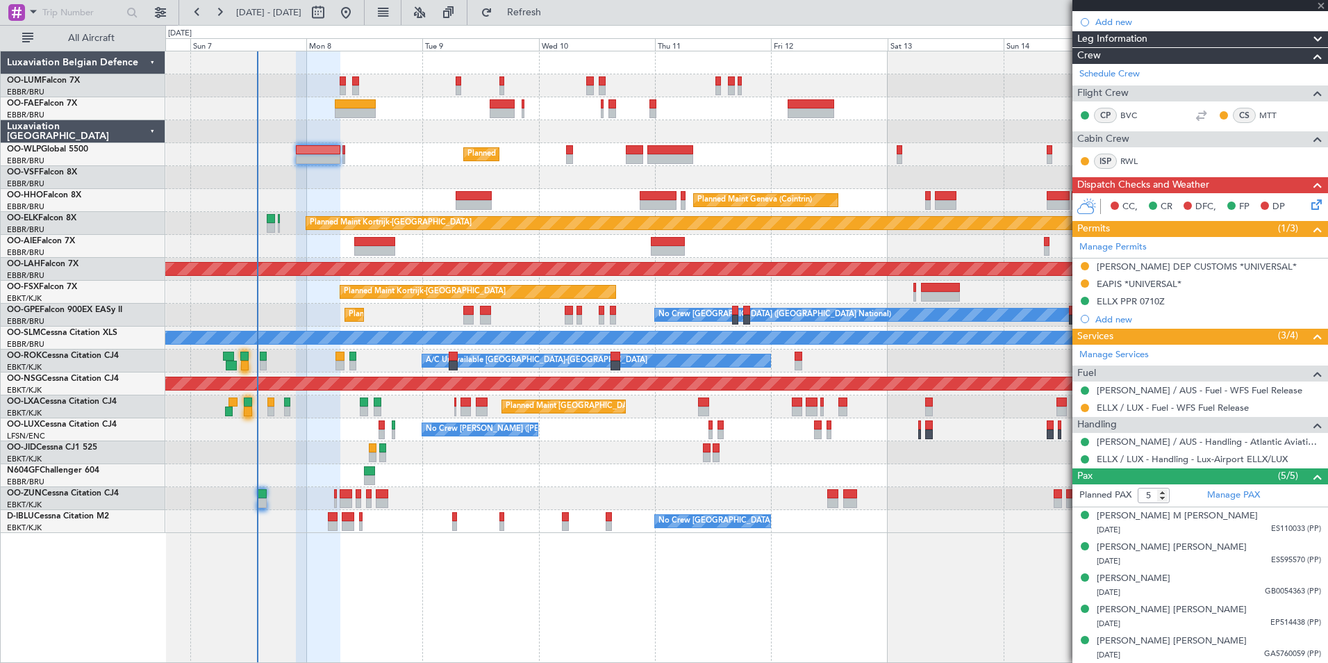
type input "0"
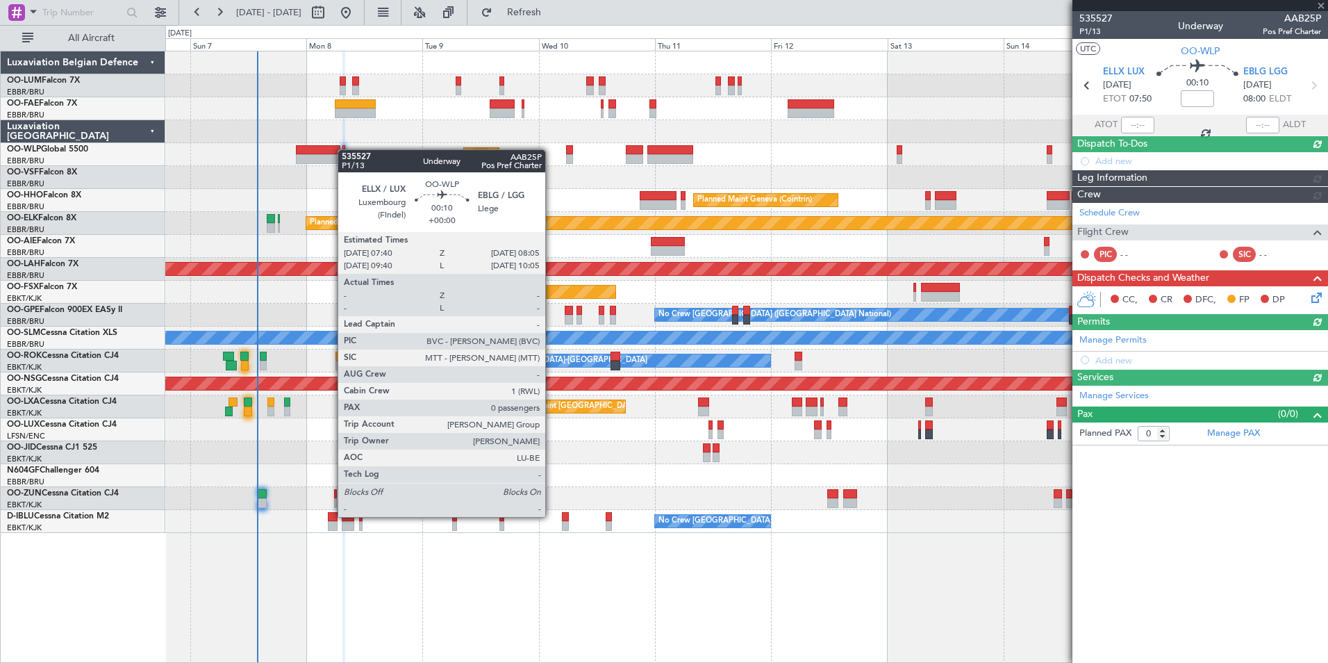
scroll to position [0, 0]
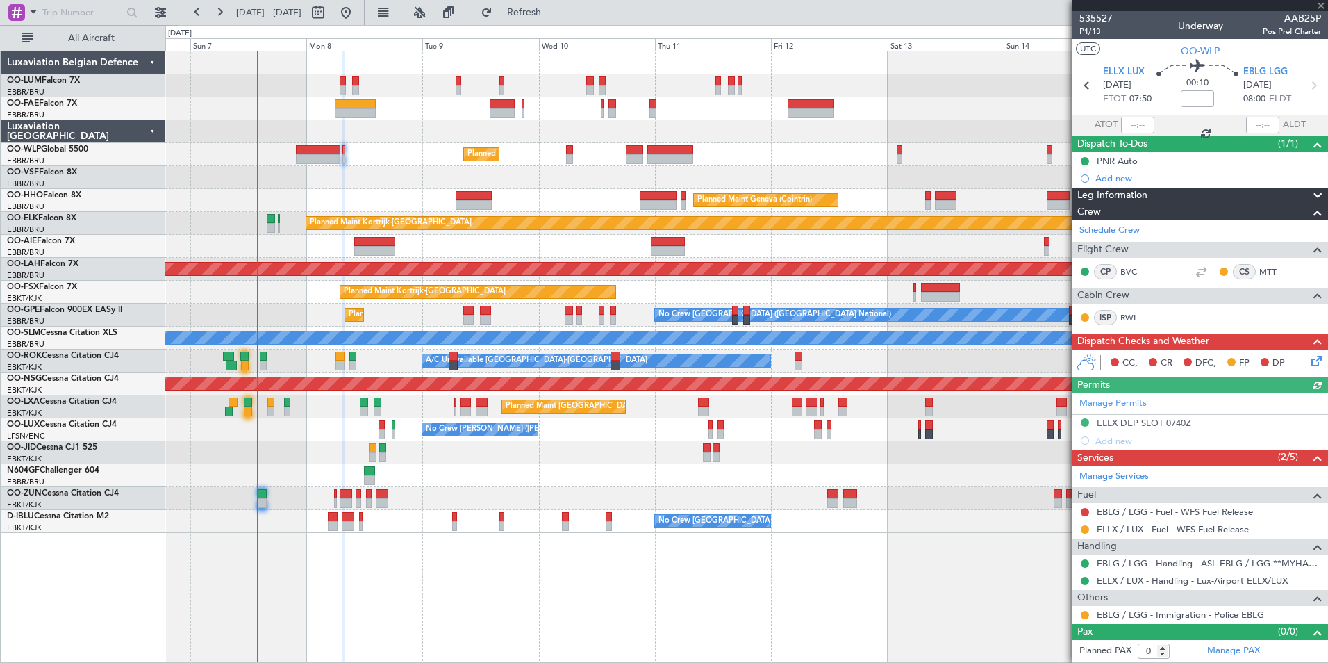
click at [1168, 421] on div "Manage Permits ELLX DEP SLOT 0740Z Add new" at bounding box center [1200, 421] width 256 height 56
click at [1194, 422] on div "ELLX DEP SLOT 0740Z" at bounding box center [1200, 423] width 256 height 17
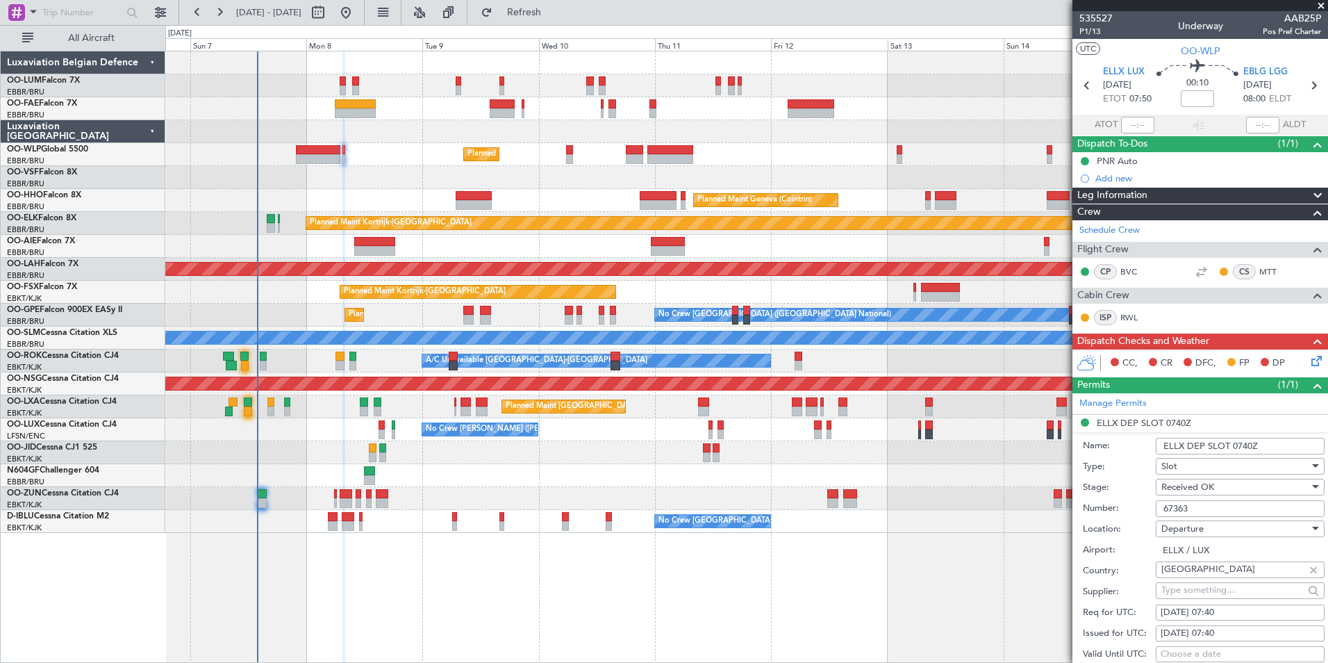
drag, startPoint x: 1198, startPoint y: 513, endPoint x: 1156, endPoint y: 508, distance: 42.0
click at [1156, 508] on input "67363" at bounding box center [1240, 508] width 169 height 17
click at [554, 17] on span "Refresh" at bounding box center [524, 13] width 58 height 10
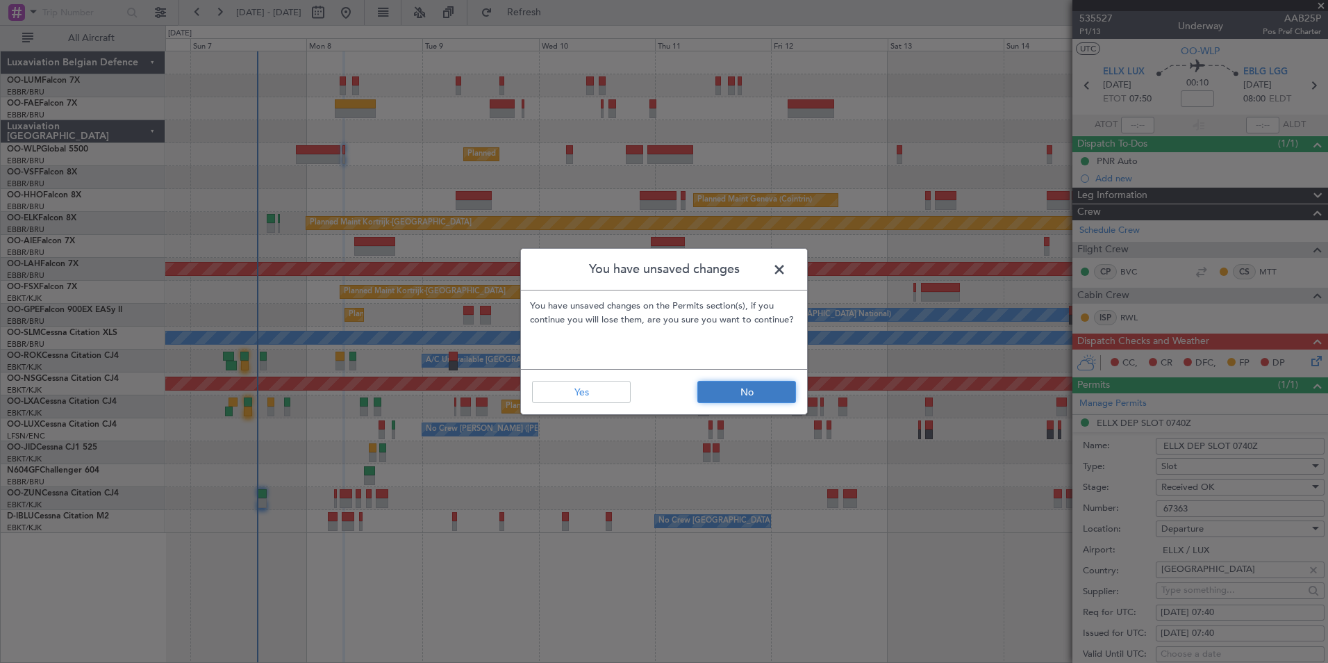
click at [749, 400] on button "No" at bounding box center [746, 392] width 99 height 22
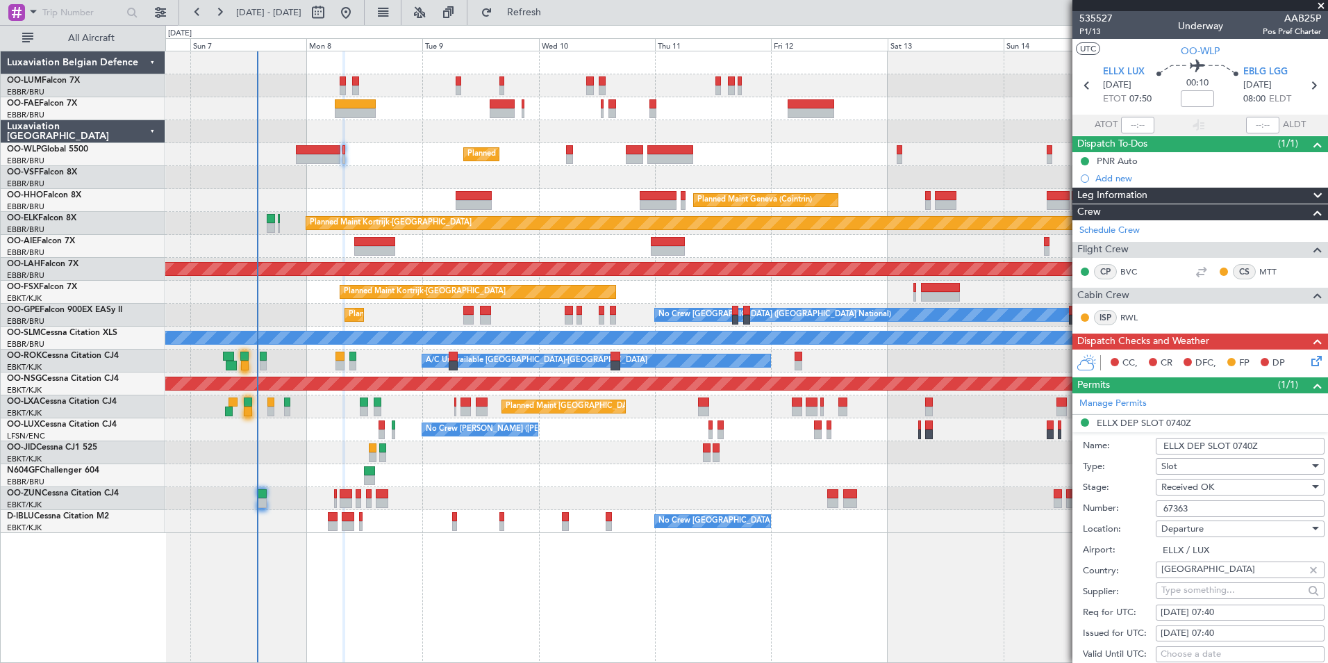
click at [1323, 3] on span at bounding box center [1321, 6] width 14 height 13
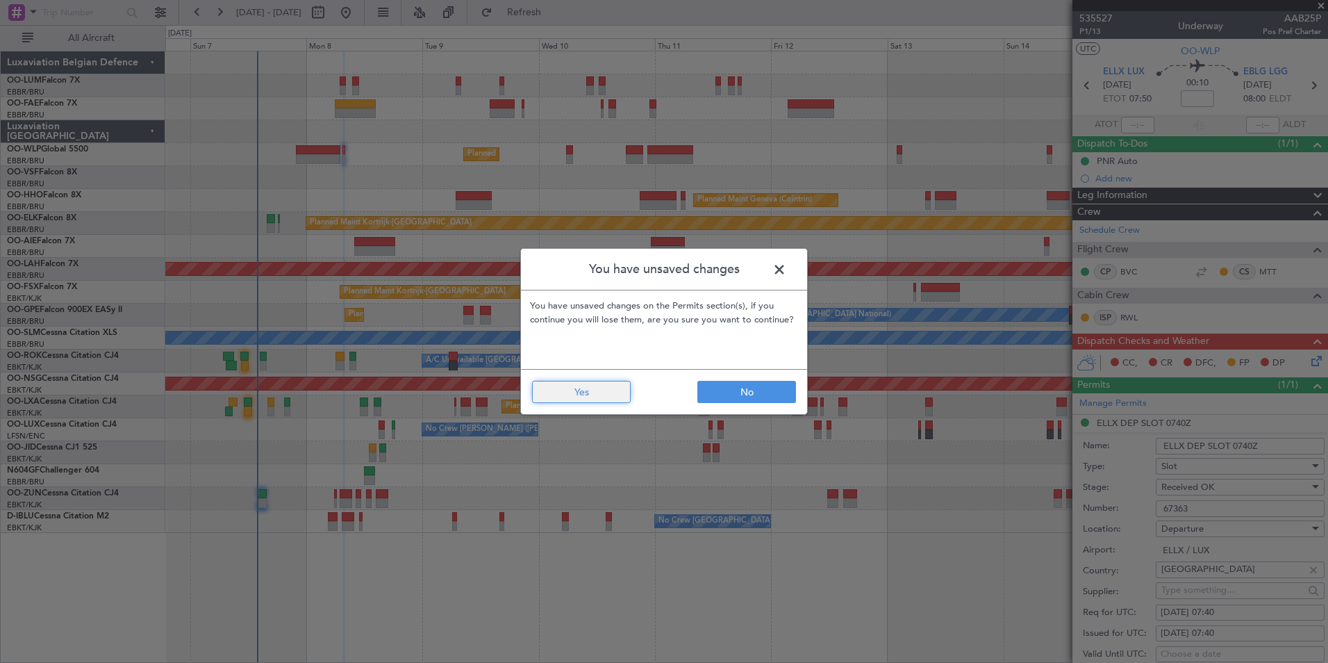
click at [584, 390] on button "Yes" at bounding box center [581, 392] width 99 height 22
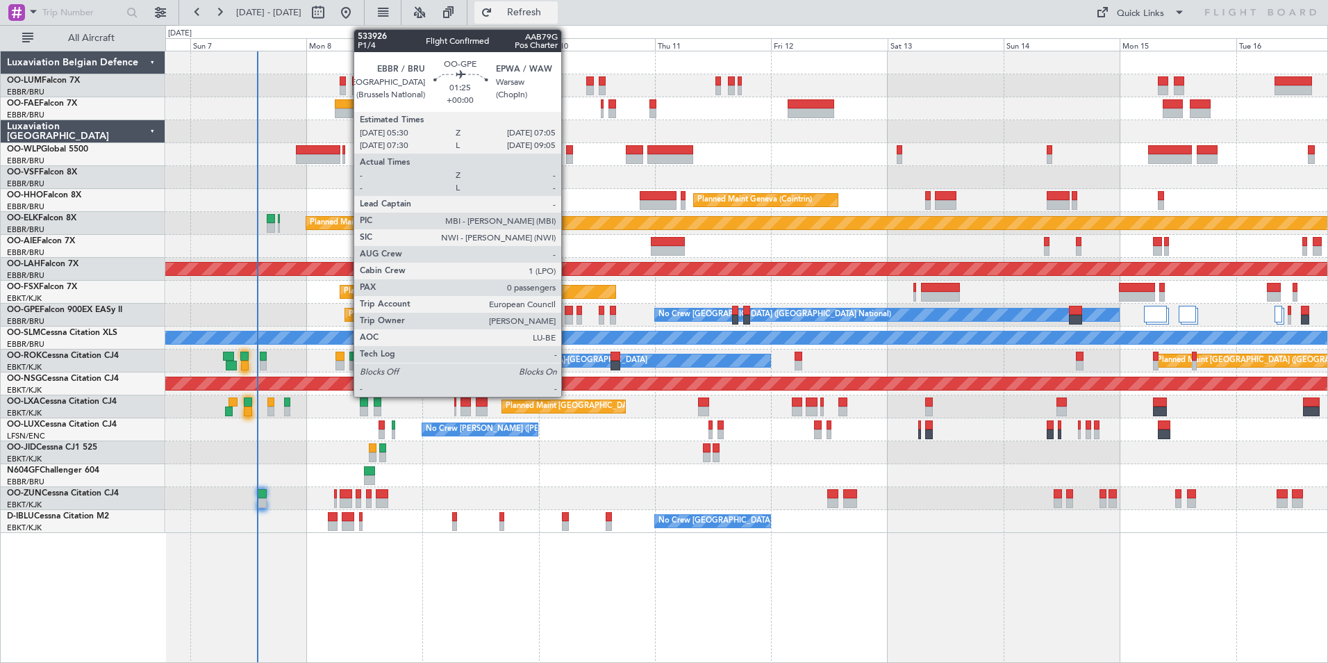
click at [554, 8] on span "Refresh" at bounding box center [524, 13] width 58 height 10
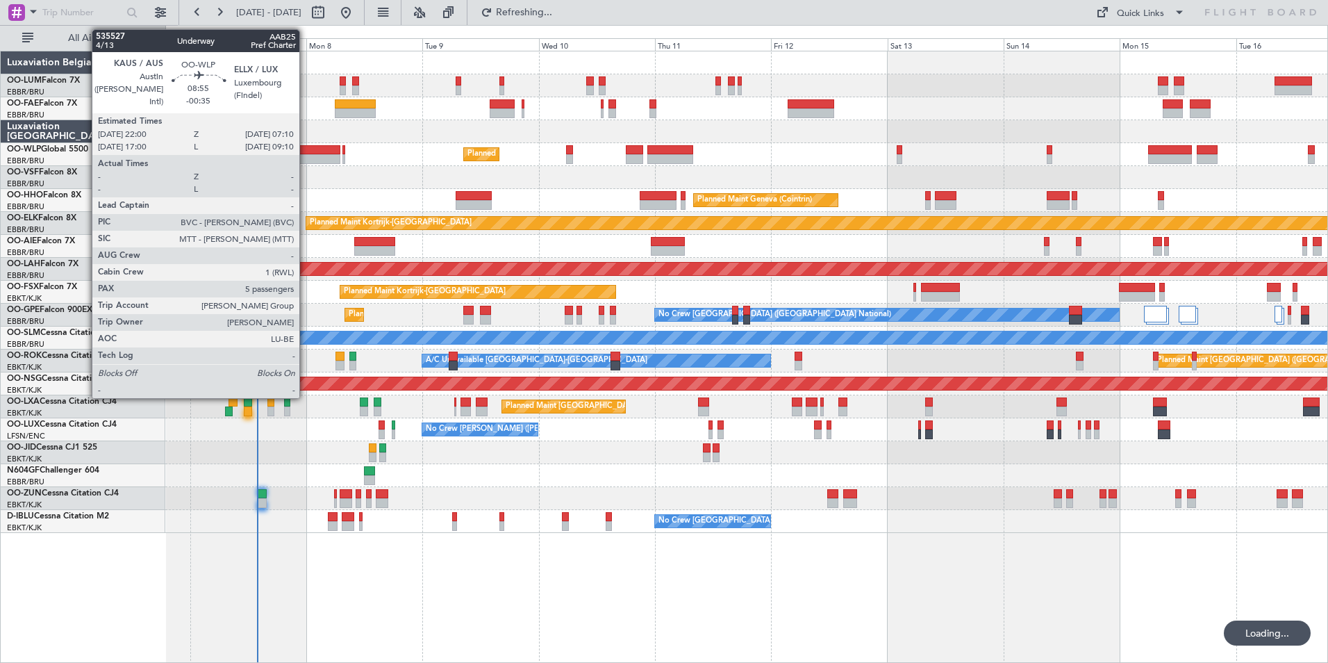
click at [306, 150] on div at bounding box center [318, 150] width 44 height 10
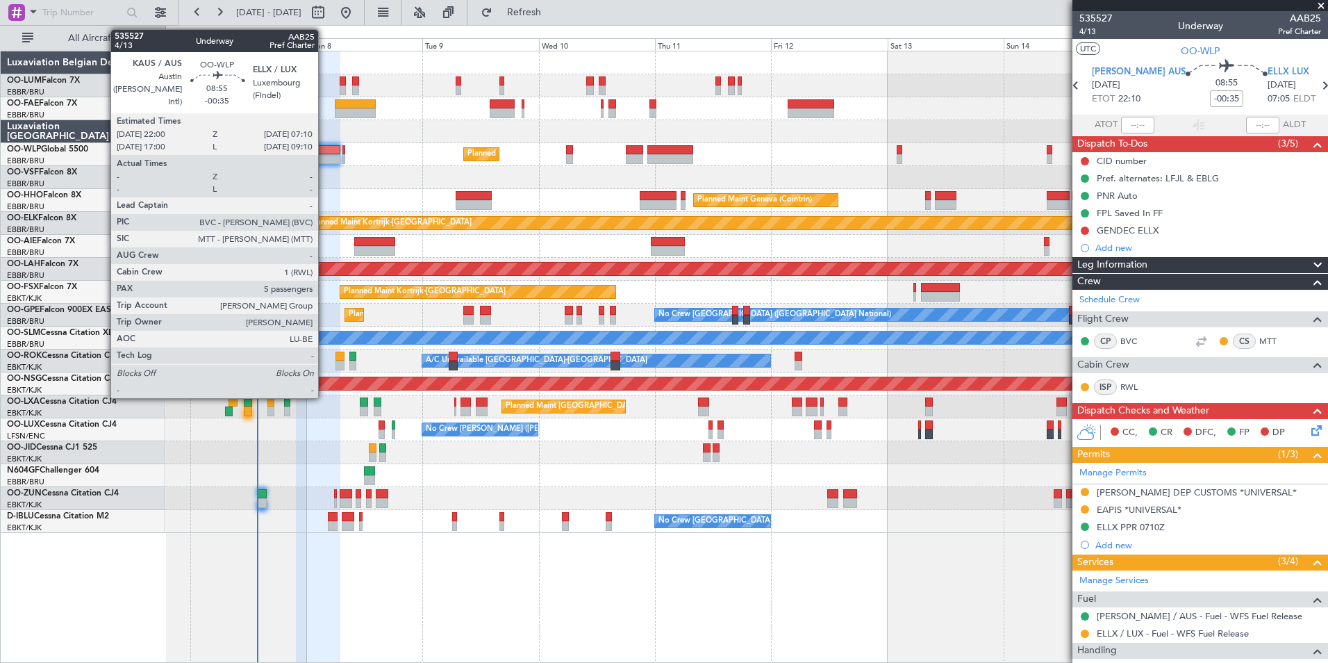
click at [324, 148] on div at bounding box center [318, 150] width 44 height 10
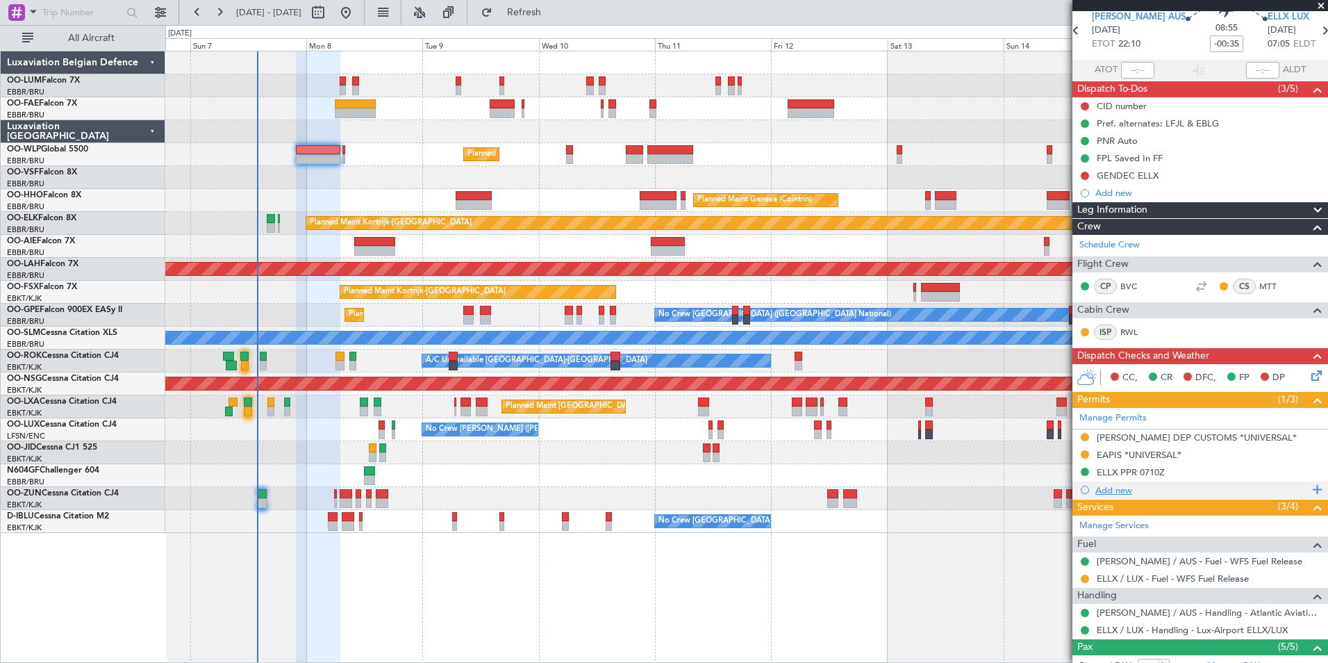
scroll to position [139, 0]
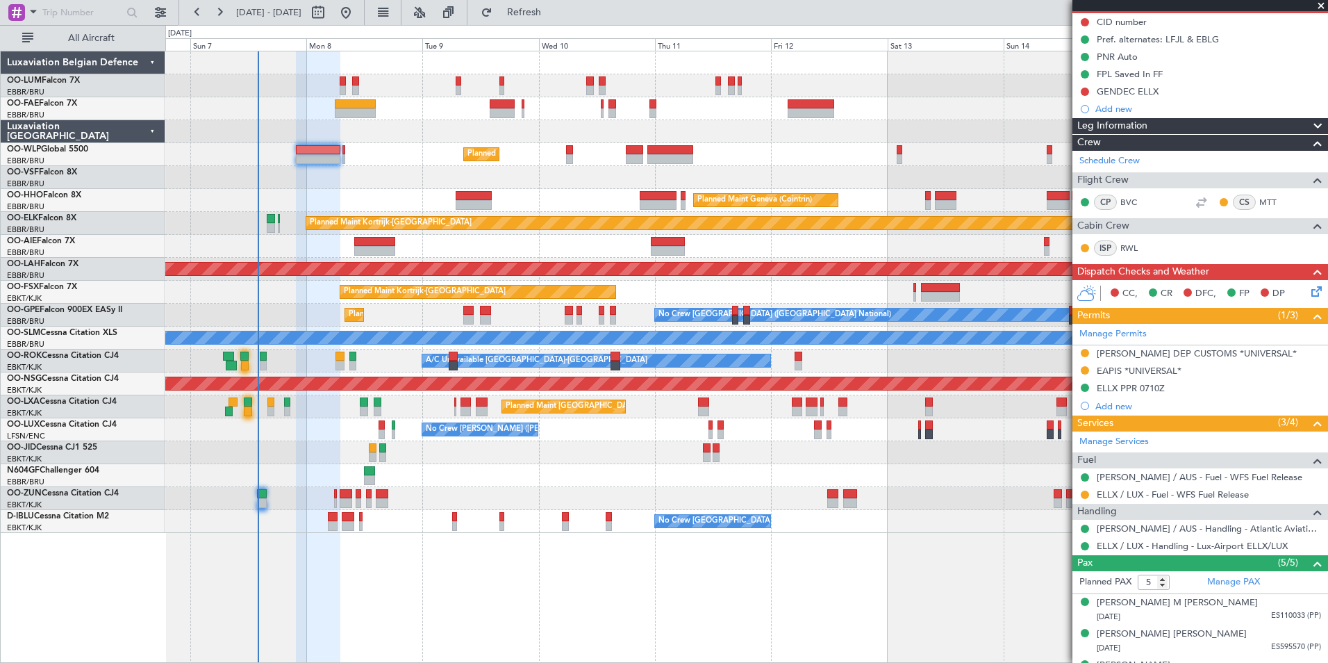
click at [1116, 90] on div "GENDEC ELLX" at bounding box center [1128, 91] width 62 height 12
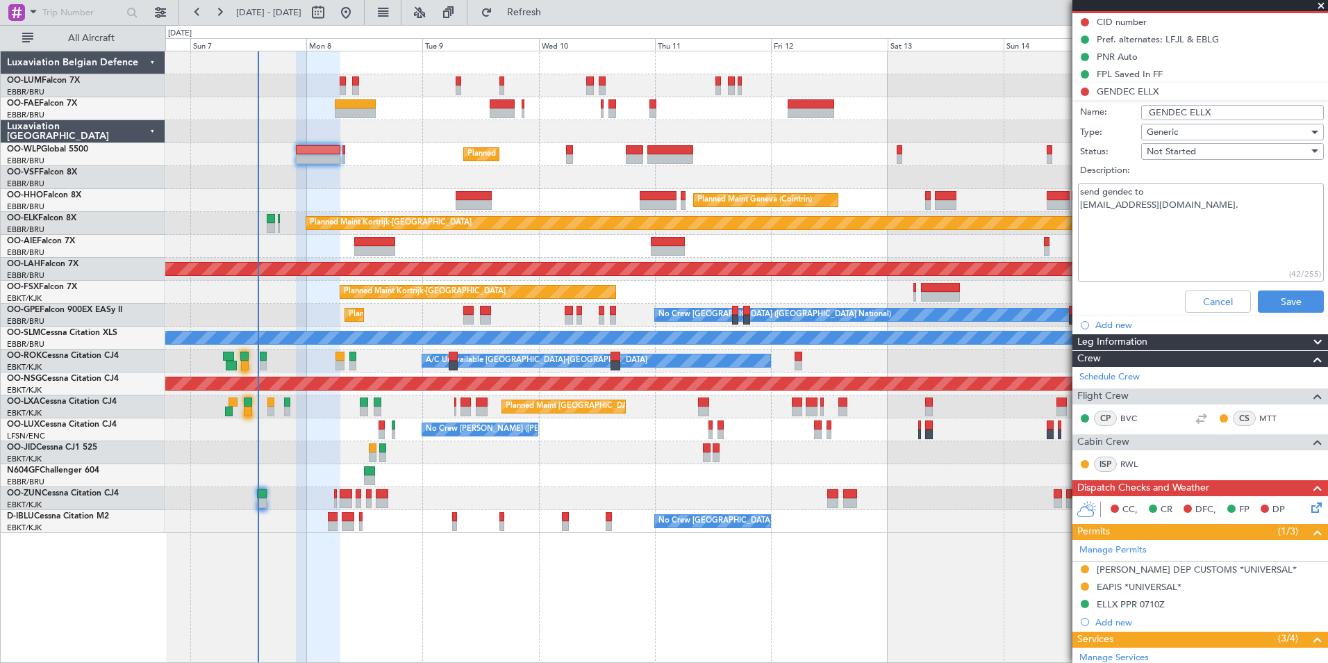
drag, startPoint x: 1082, startPoint y: 204, endPoint x: 1191, endPoint y: 204, distance: 109.1
click at [1191, 204] on textarea "send gendec to upa.gendec@police.etat.lu." at bounding box center [1201, 232] width 246 height 99
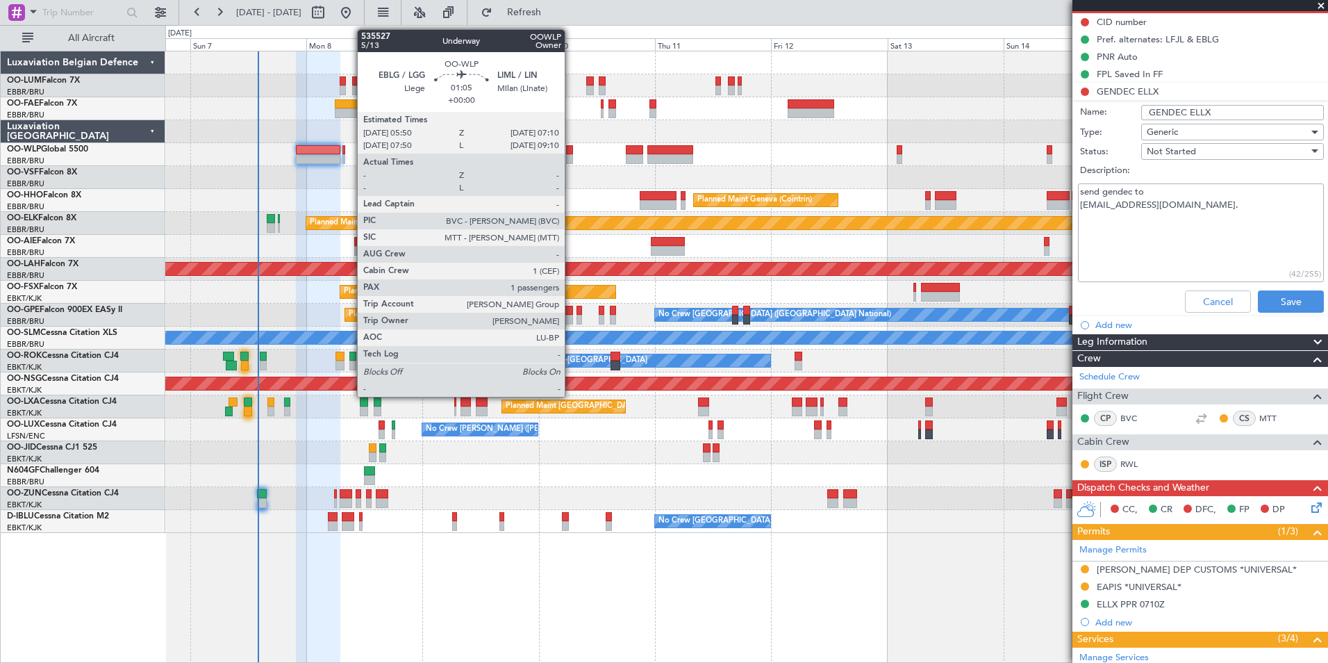
click at [571, 147] on div at bounding box center [569, 150] width 7 height 10
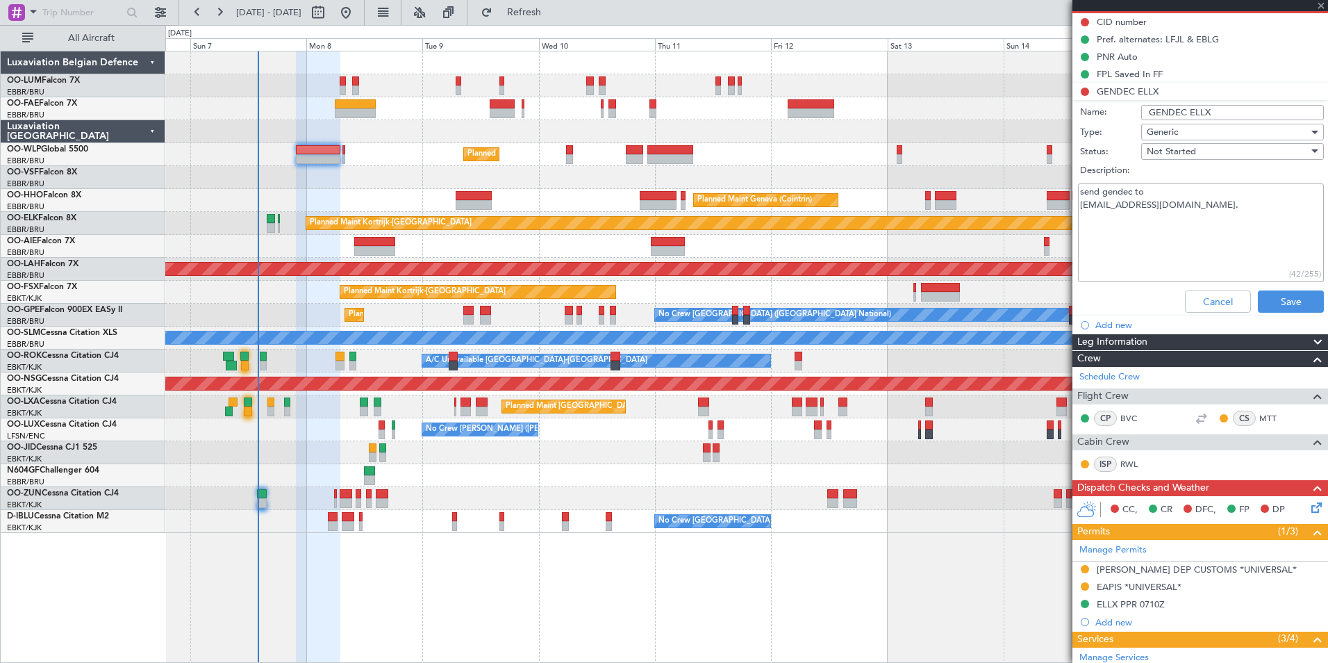
type input "1"
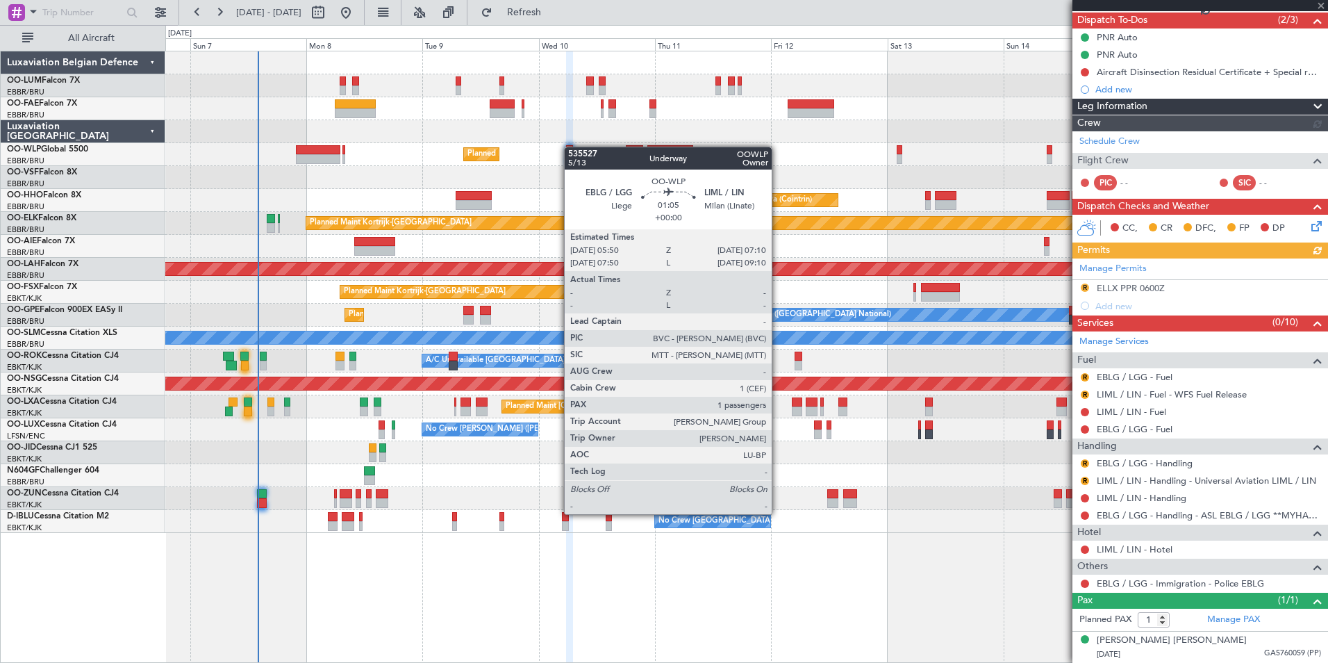
scroll to position [0, 0]
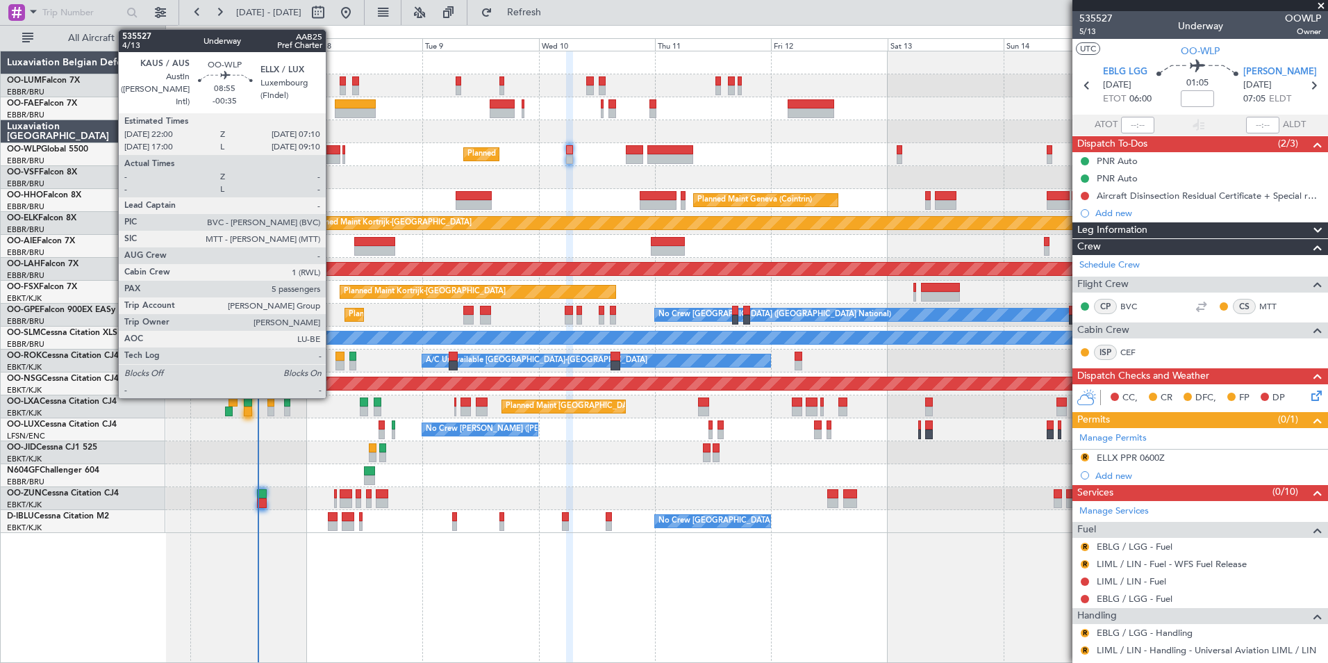
click at [336, 156] on div at bounding box center [318, 159] width 44 height 10
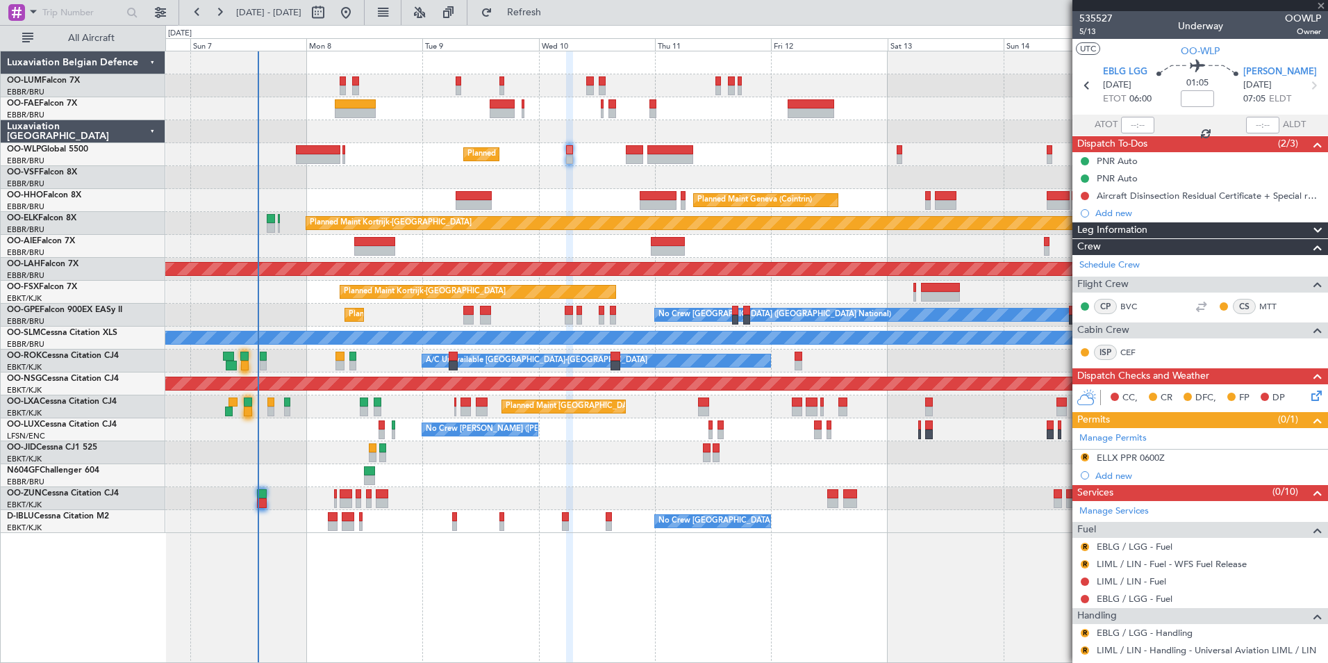
type input "-00:35"
type input "5"
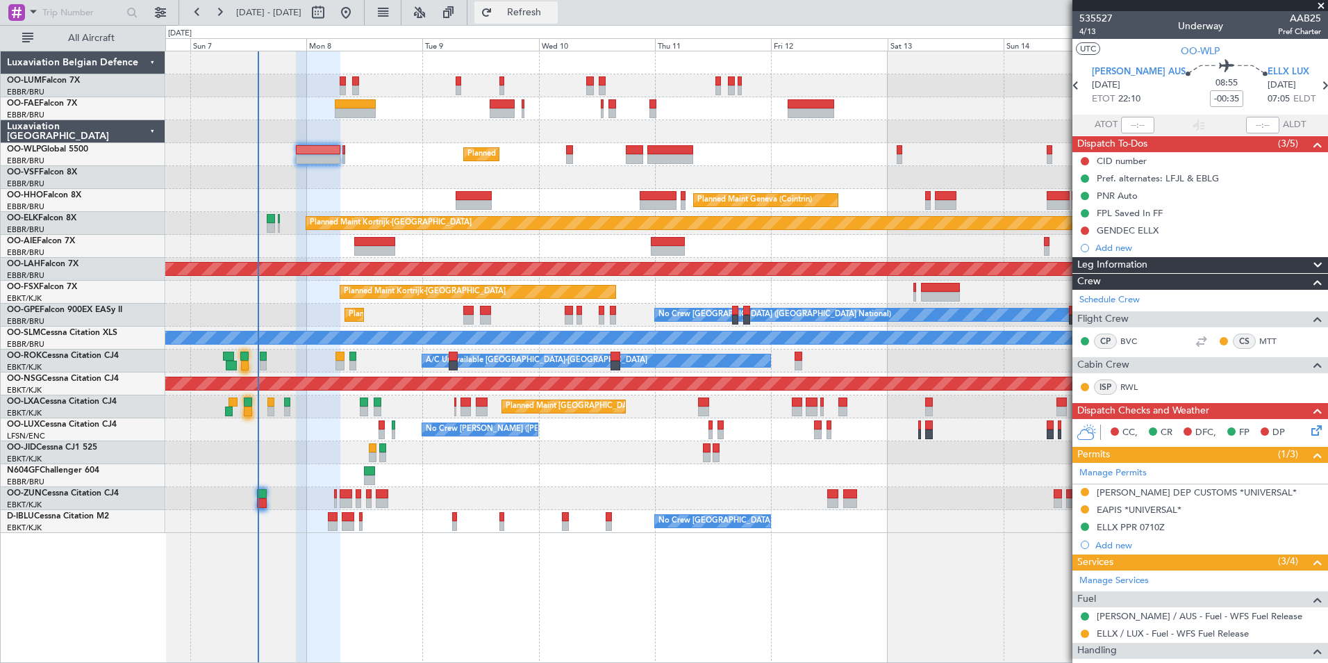
click at [547, 10] on span "Refresh" at bounding box center [524, 13] width 58 height 10
click at [551, 12] on span "Refresh" at bounding box center [524, 13] width 58 height 10
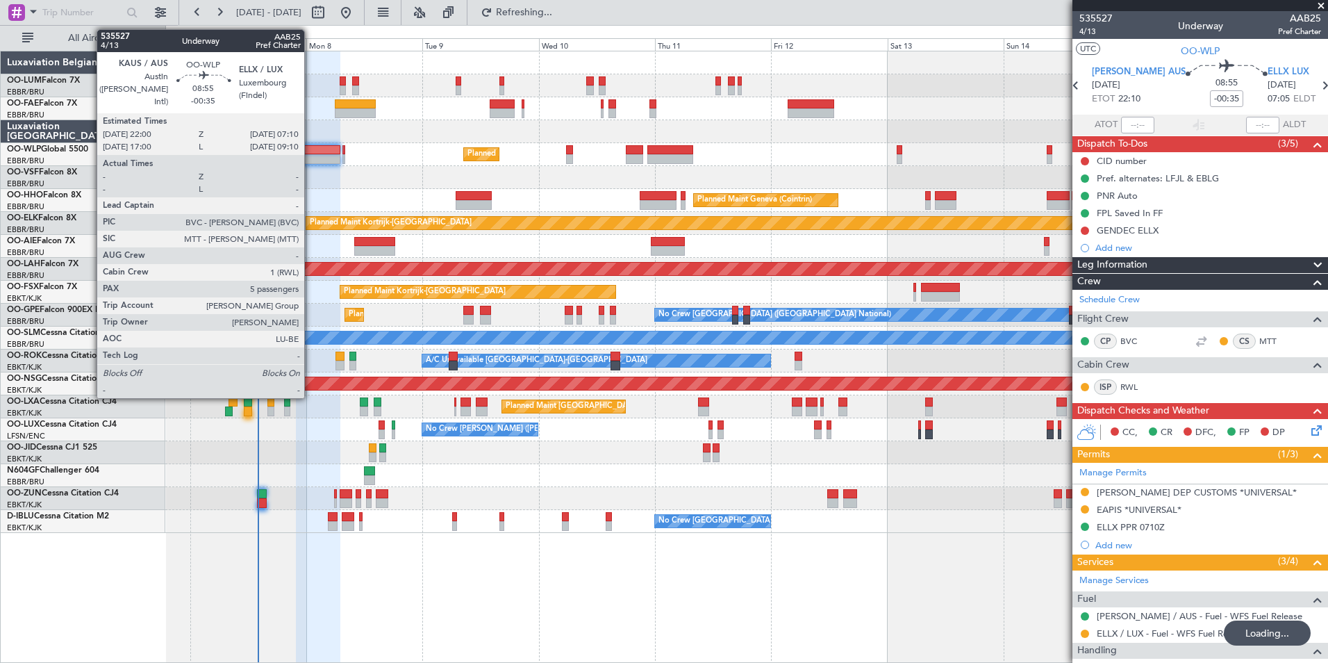
click at [304, 159] on div at bounding box center [318, 159] width 44 height 10
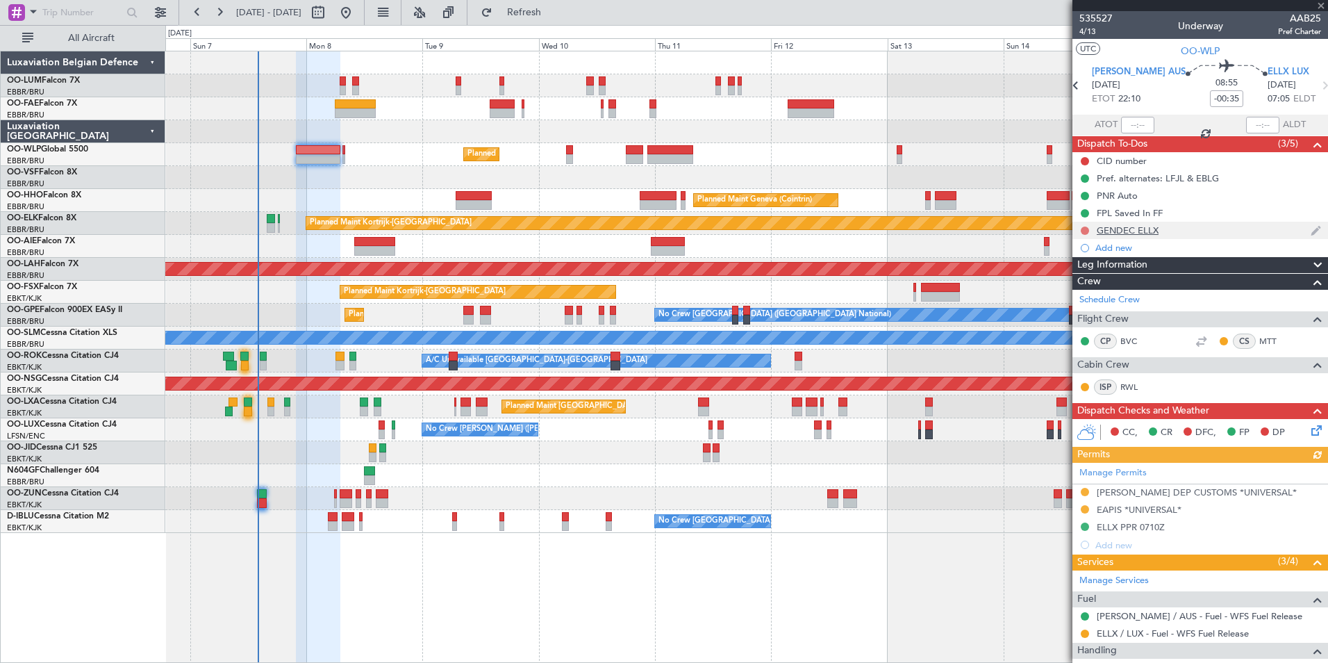
click at [1086, 229] on button at bounding box center [1085, 230] width 8 height 8
click at [1082, 293] on span "Completed" at bounding box center [1091, 292] width 46 height 14
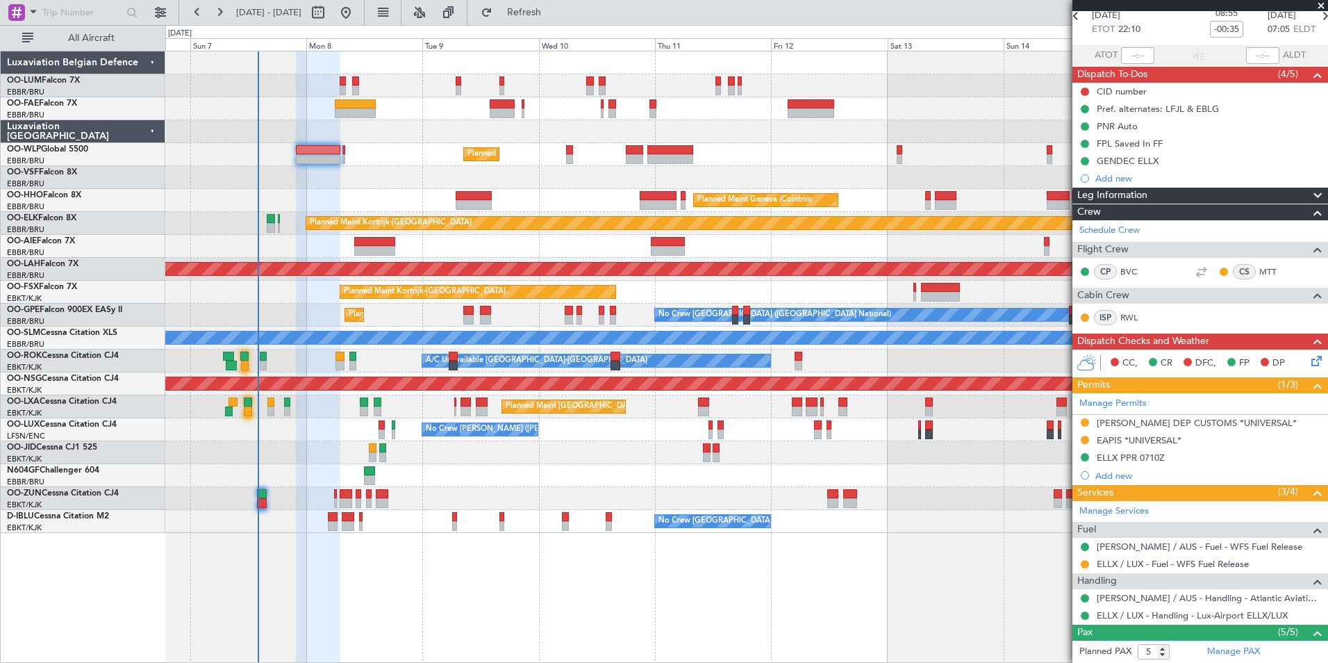
scroll to position [208, 0]
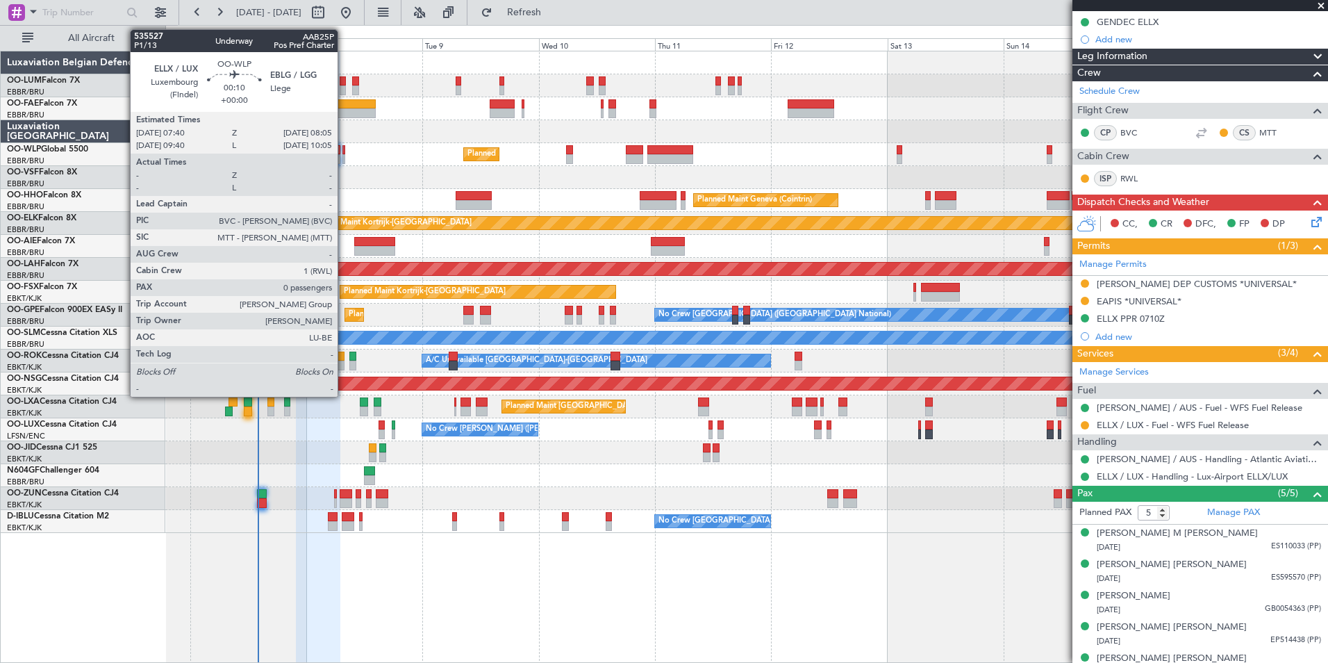
click at [344, 148] on div at bounding box center [343, 150] width 2 height 10
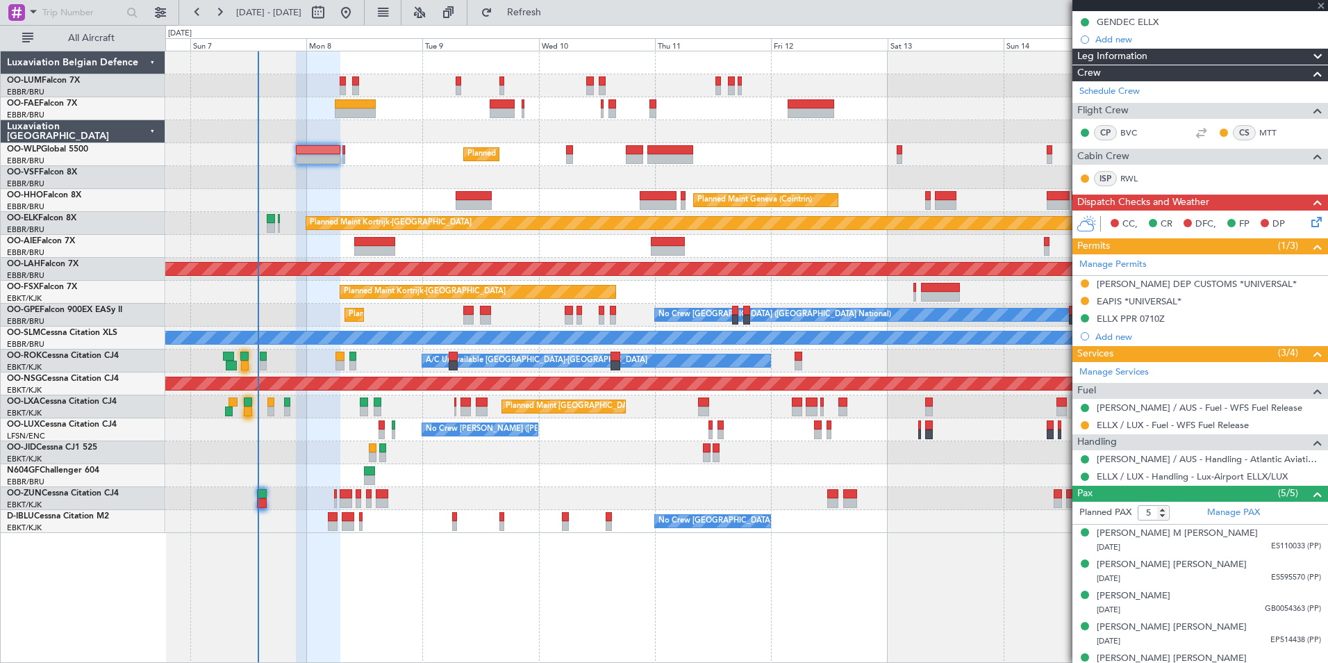
type input "0"
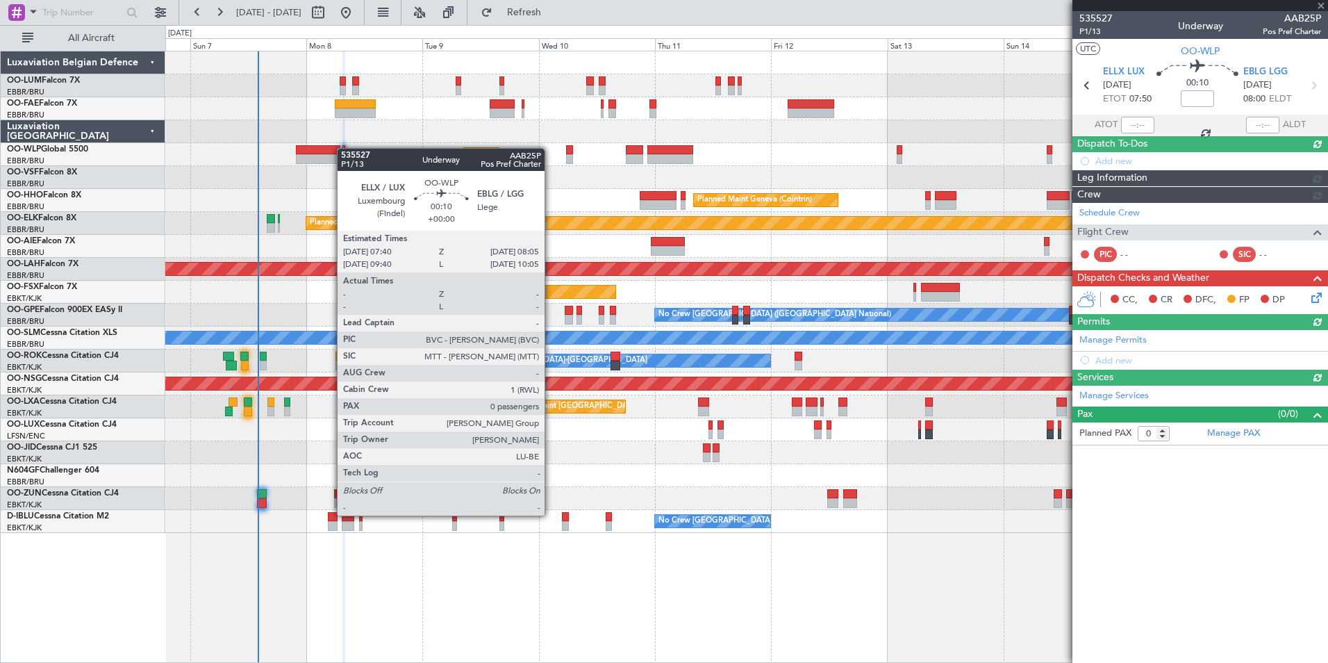
scroll to position [0, 0]
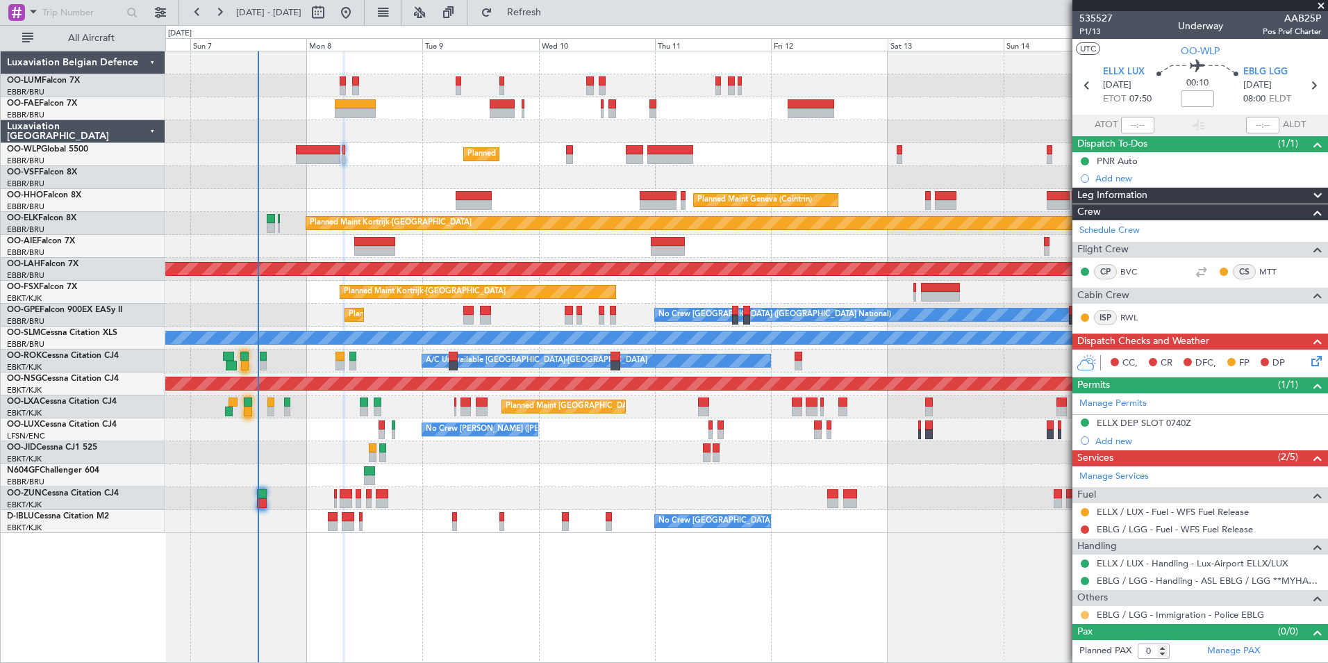
click at [1084, 611] on button at bounding box center [1085, 615] width 8 height 8
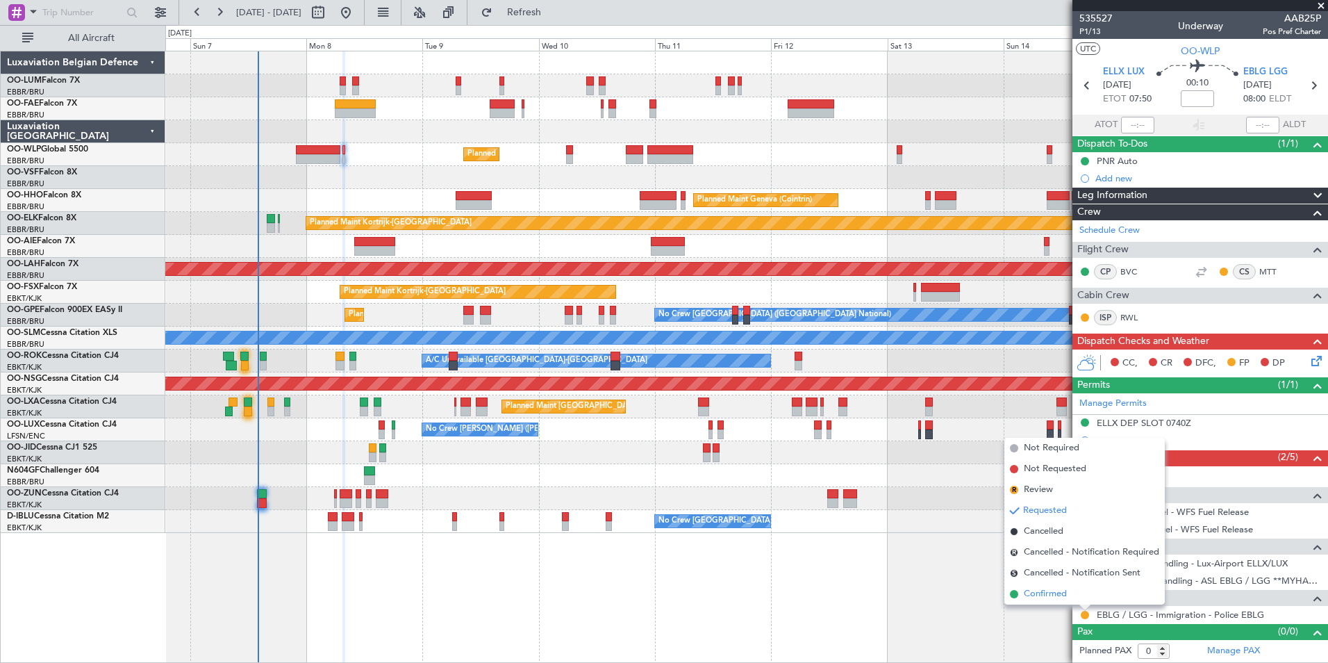
click at [1052, 594] on span "Confirmed" at bounding box center [1045, 594] width 43 height 14
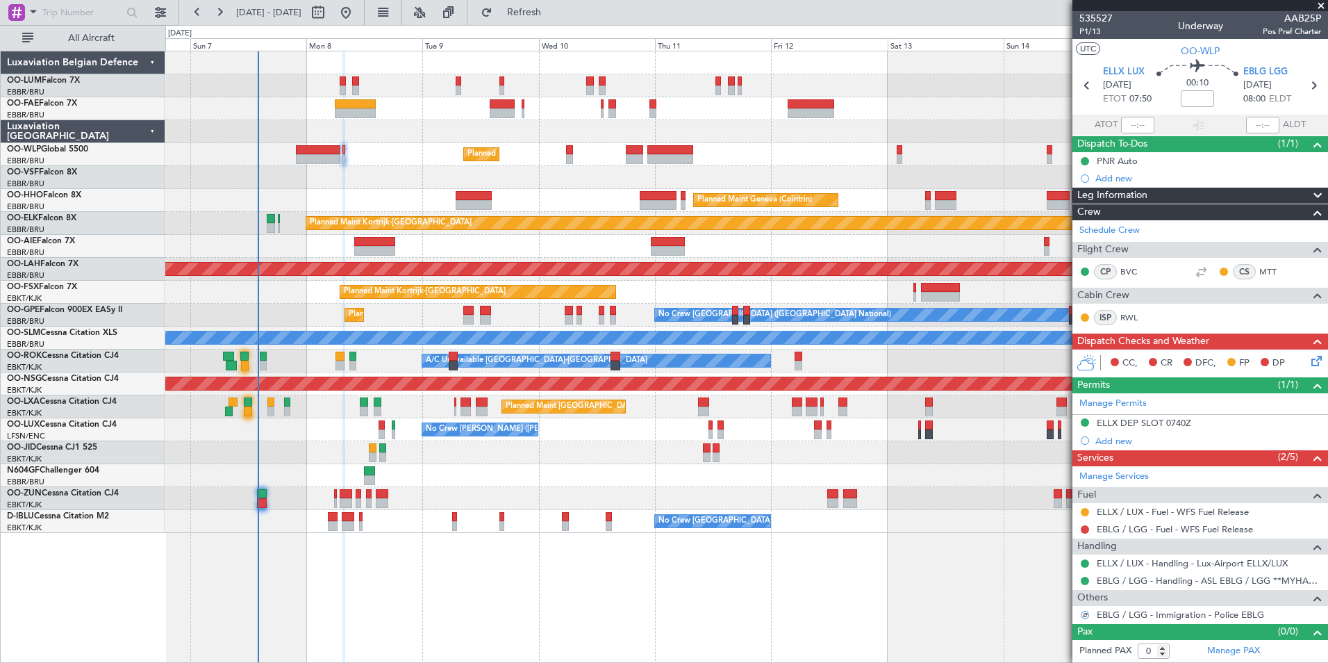
click at [1318, 362] on icon at bounding box center [1314, 358] width 11 height 11
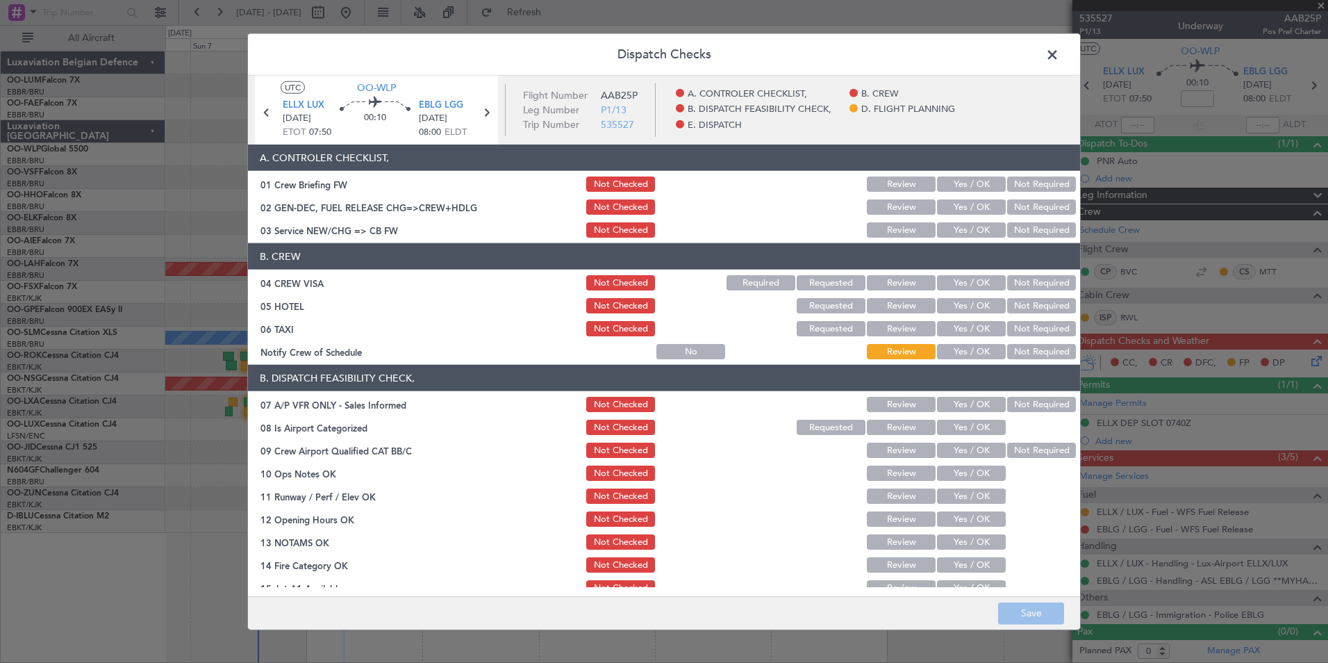
click at [976, 208] on button "Yes / OK" at bounding box center [971, 206] width 69 height 15
click at [963, 180] on button "Yes / OK" at bounding box center [971, 183] width 69 height 15
click at [965, 223] on button "Yes / OK" at bounding box center [971, 229] width 69 height 15
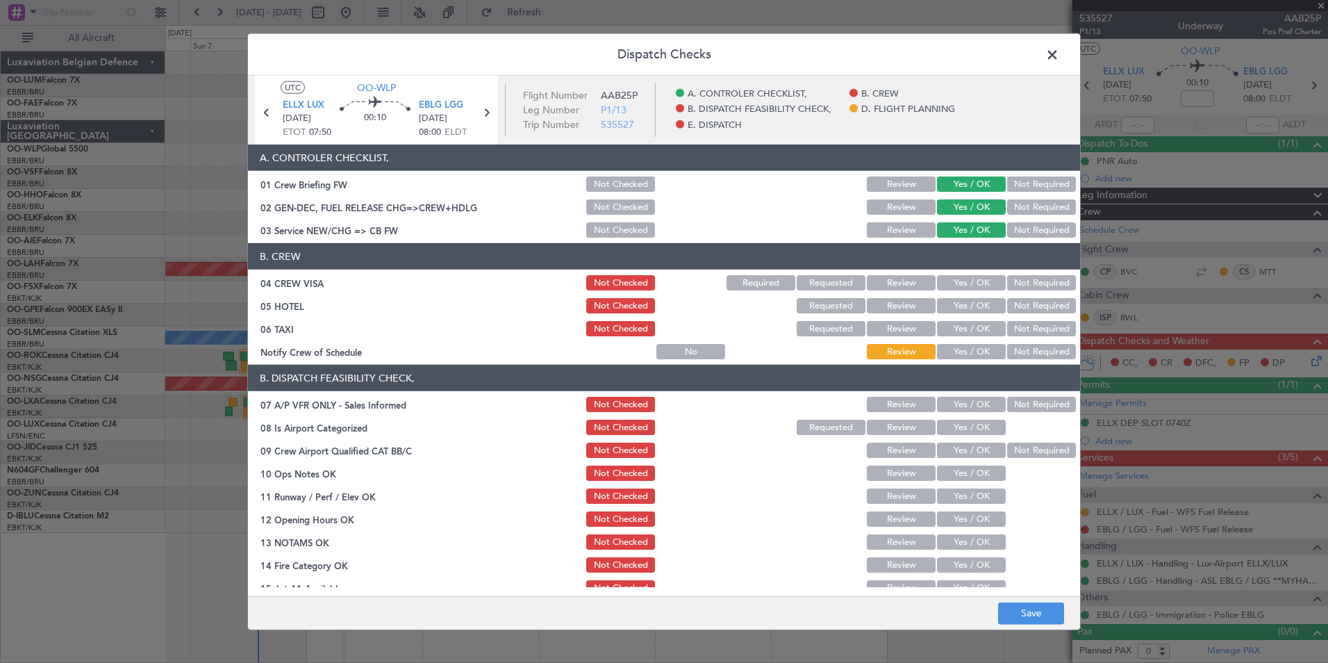
click at [1011, 283] on button "Not Required" at bounding box center [1041, 282] width 69 height 15
click at [1017, 305] on button "Not Required" at bounding box center [1041, 305] width 69 height 15
drag, startPoint x: 1020, startPoint y: 323, endPoint x: 991, endPoint y: 361, distance: 47.9
click at [1020, 325] on button "Not Required" at bounding box center [1041, 328] width 69 height 15
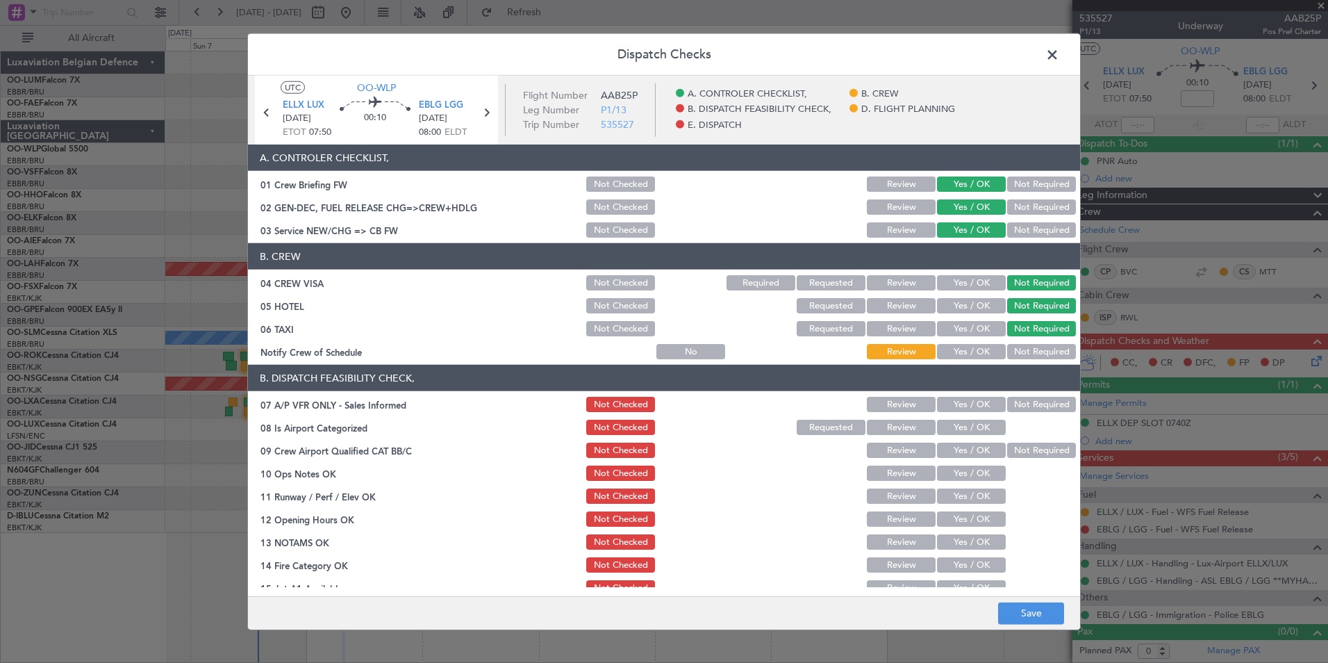
click at [975, 355] on button "Yes / OK" at bounding box center [971, 351] width 69 height 15
drag, startPoint x: 1027, startPoint y: 411, endPoint x: 989, endPoint y: 418, distance: 38.3
click at [1026, 411] on button "Not Required" at bounding box center [1041, 404] width 69 height 15
drag, startPoint x: 975, startPoint y: 427, endPoint x: 999, endPoint y: 442, distance: 28.1
click at [981, 431] on button "Yes / OK" at bounding box center [971, 427] width 69 height 15
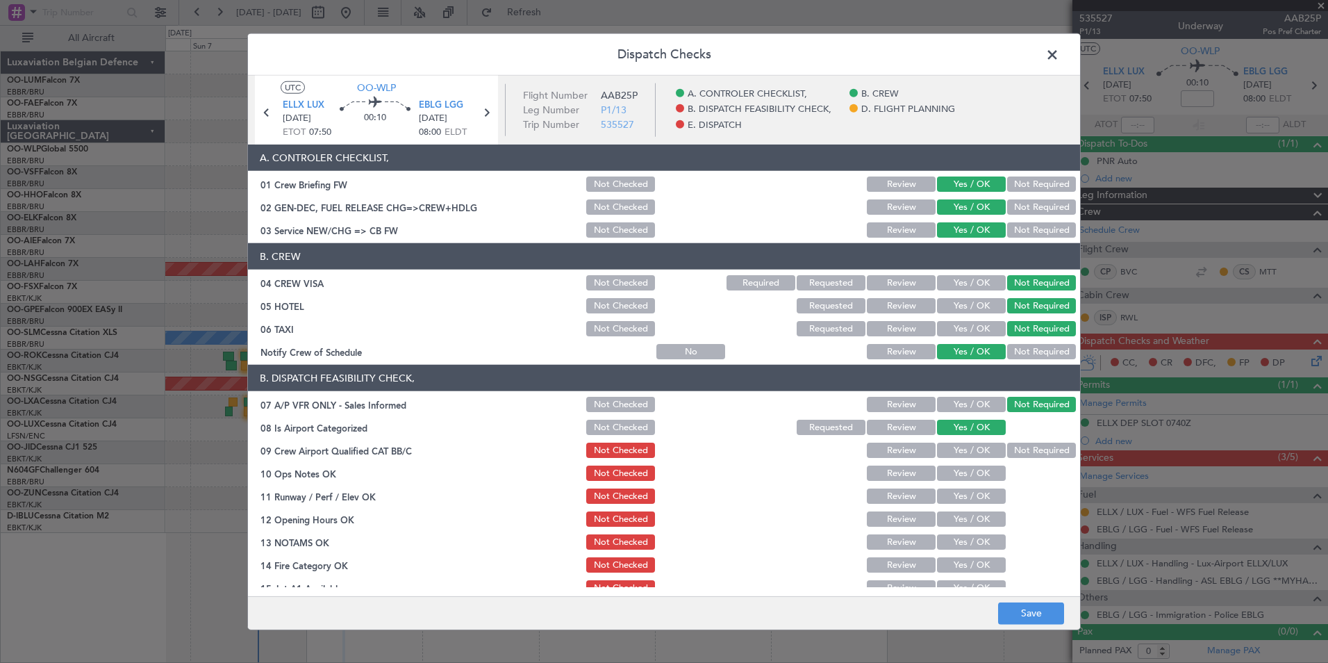
click at [1007, 446] on button "Not Required" at bounding box center [1041, 449] width 69 height 15
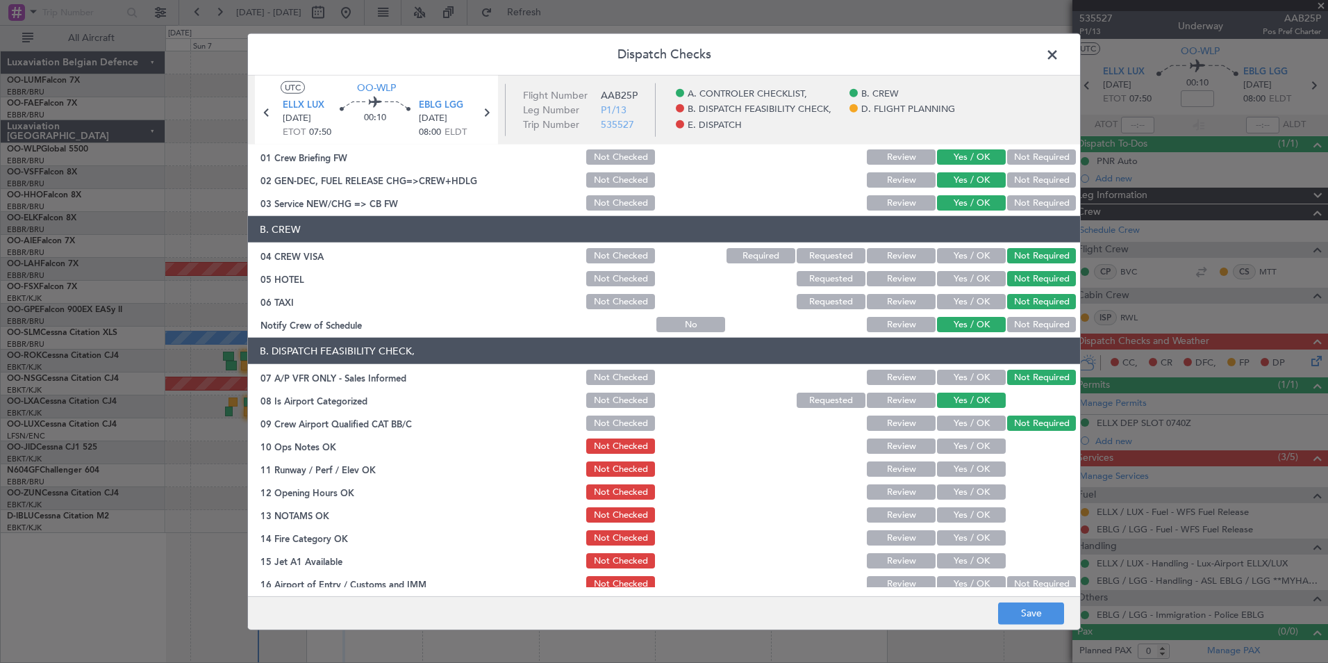
scroll to position [69, 0]
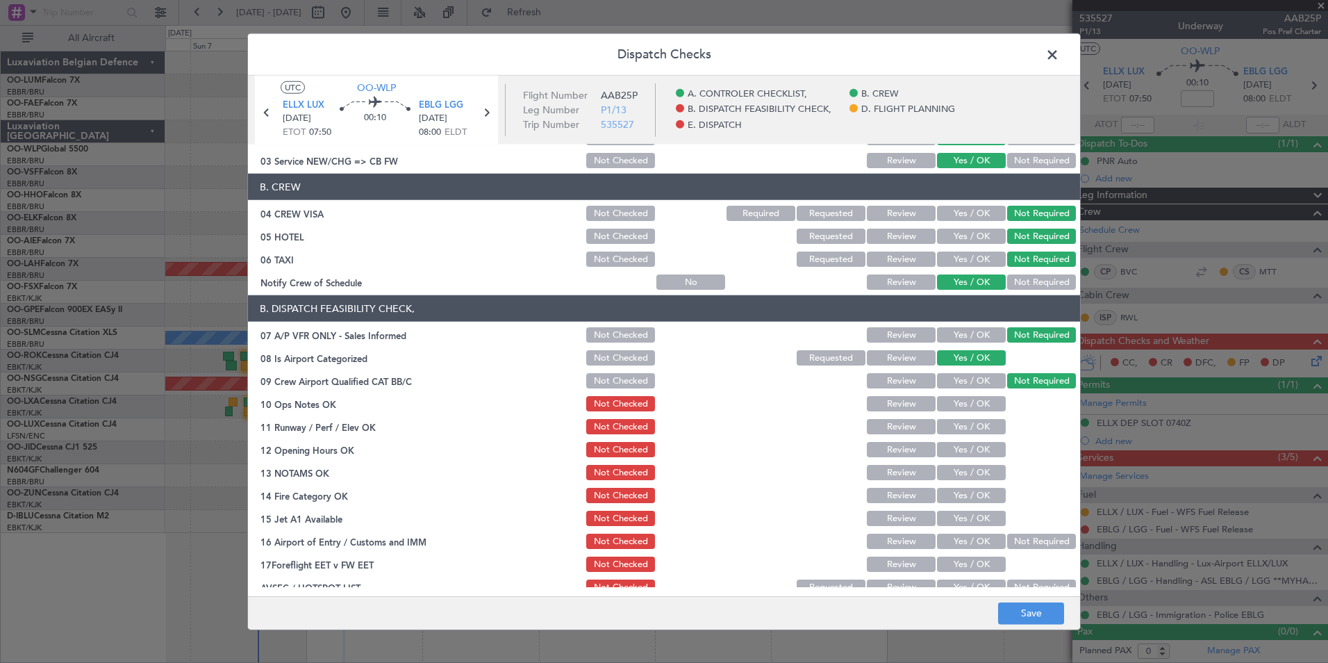
click at [984, 409] on button "Yes / OK" at bounding box center [971, 403] width 69 height 15
click at [984, 421] on button "Yes / OK" at bounding box center [971, 426] width 69 height 15
click at [984, 453] on button "Yes / OK" at bounding box center [971, 449] width 69 height 15
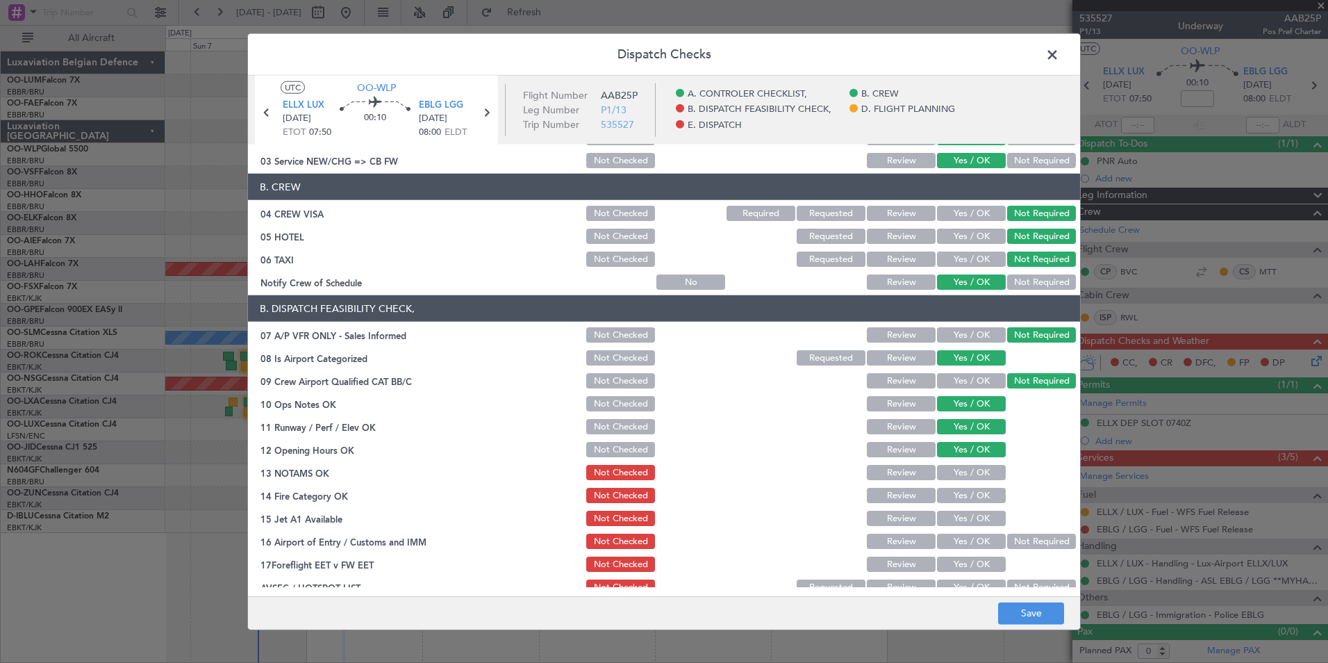
click at [982, 470] on button "Yes / OK" at bounding box center [971, 472] width 69 height 15
drag, startPoint x: 975, startPoint y: 492, endPoint x: 972, endPoint y: 512, distance: 20.3
click at [975, 496] on button "Yes / OK" at bounding box center [971, 495] width 69 height 15
click at [972, 523] on button "Yes / OK" at bounding box center [971, 518] width 69 height 15
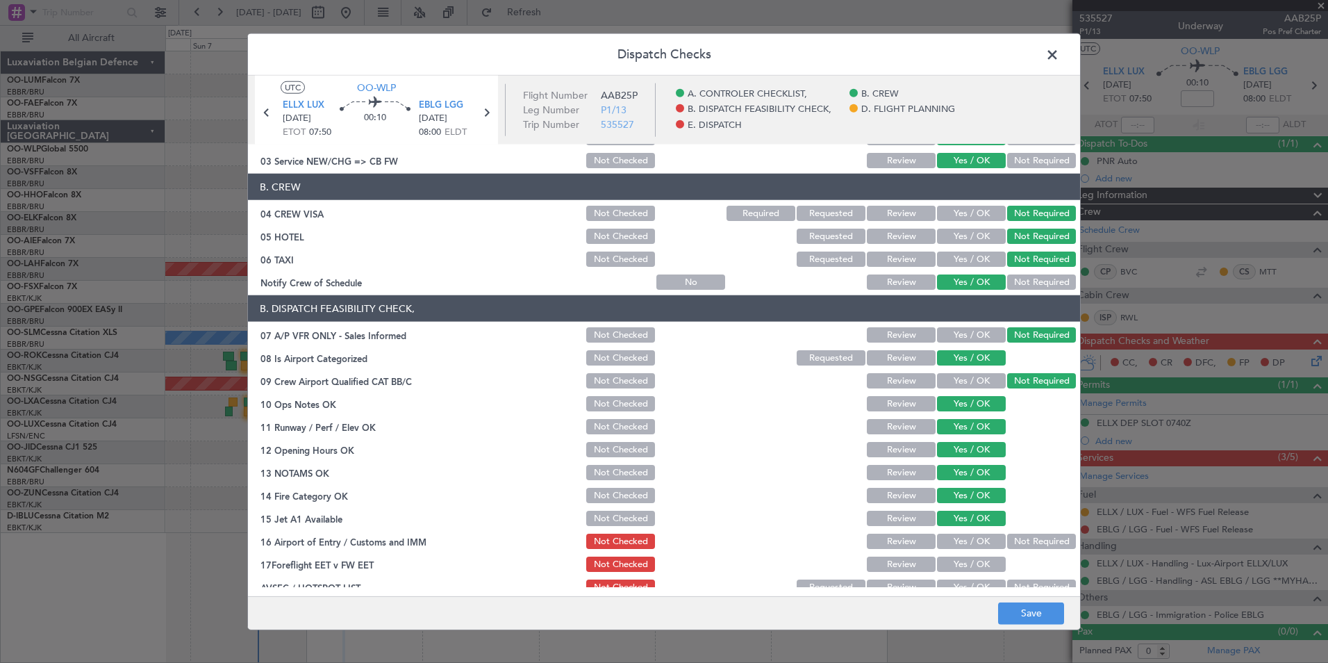
click at [970, 544] on button "Yes / OK" at bounding box center [971, 540] width 69 height 15
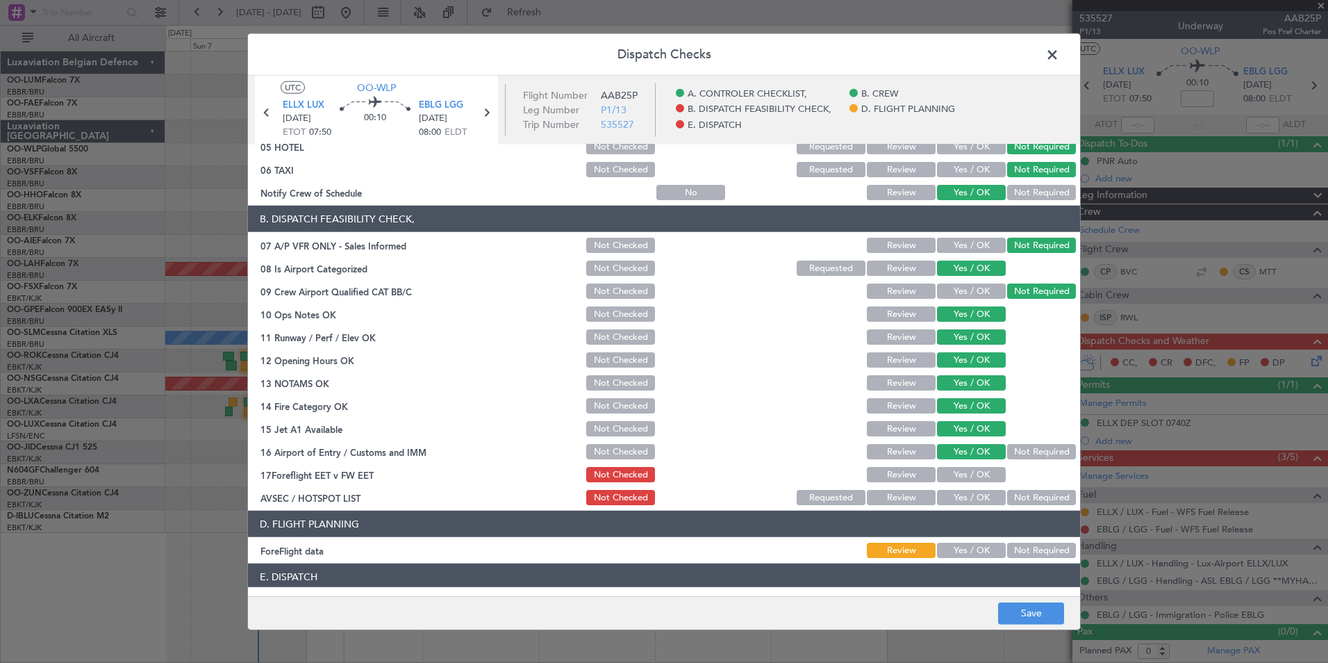
scroll to position [257, 0]
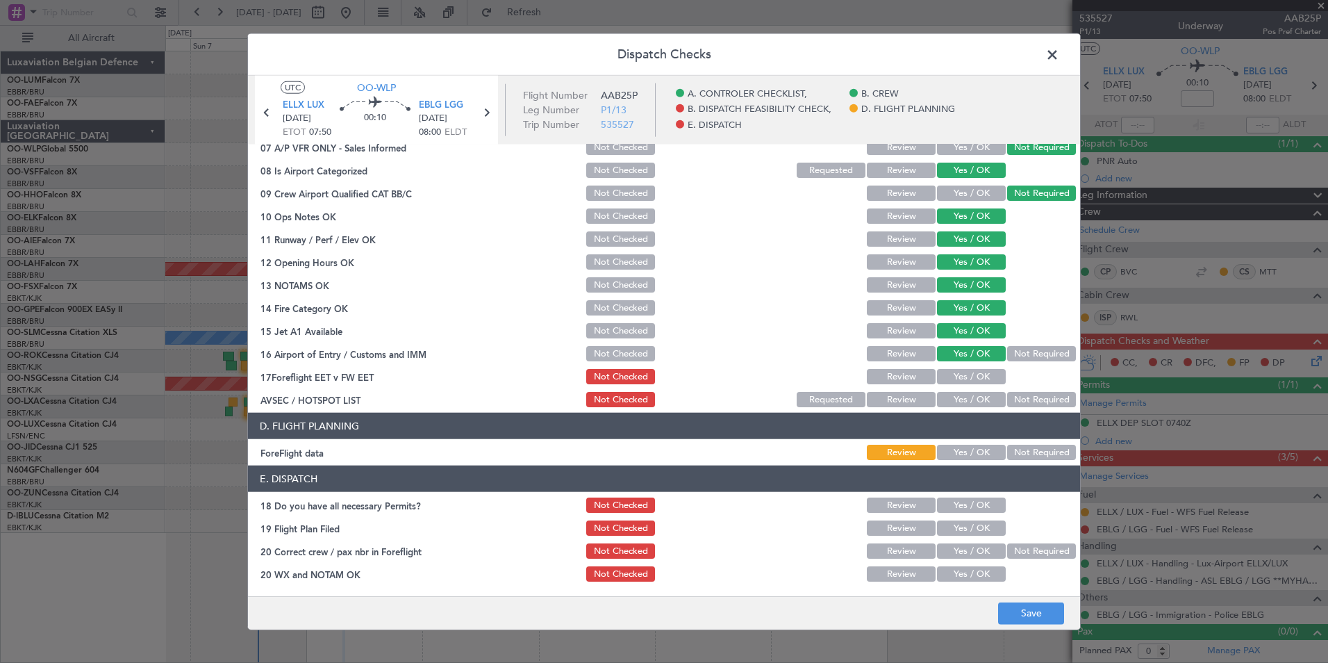
click at [970, 372] on button "Yes / OK" at bounding box center [971, 376] width 69 height 15
click at [1027, 403] on button "Not Required" at bounding box center [1041, 399] width 69 height 15
click at [1019, 453] on button "Not Required" at bounding box center [1041, 452] width 69 height 15
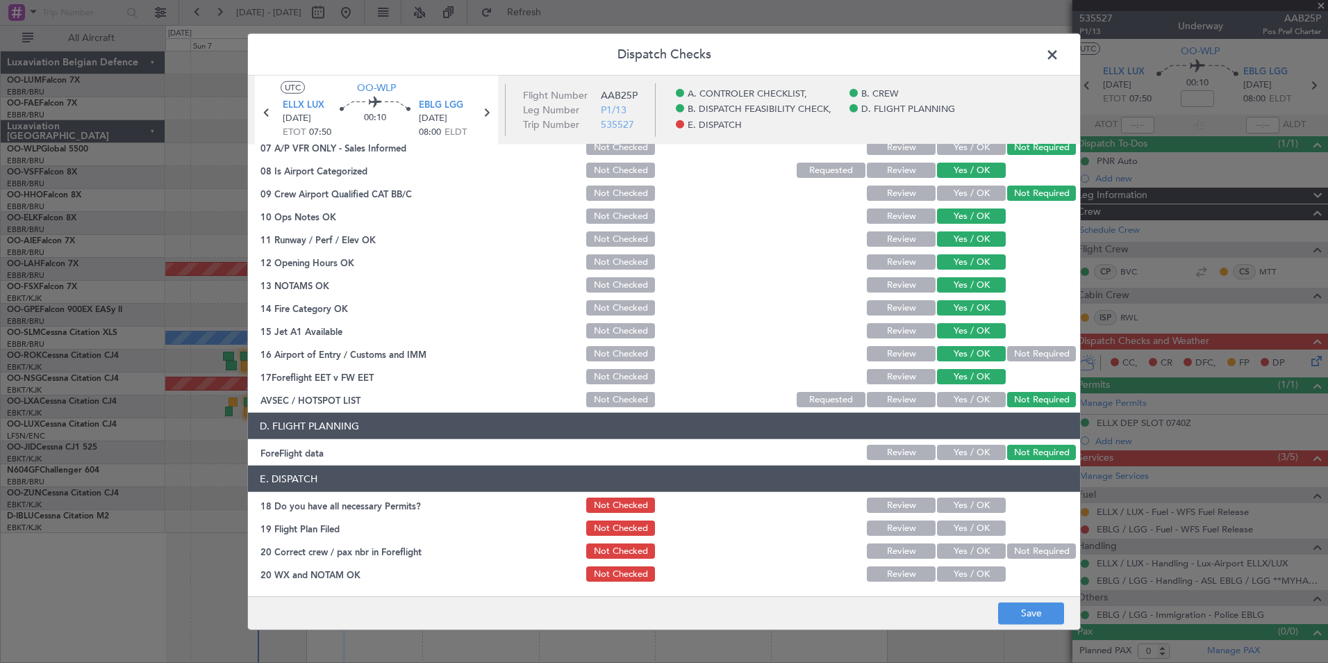
drag, startPoint x: 981, startPoint y: 499, endPoint x: 981, endPoint y: 529, distance: 29.9
click at [981, 502] on button "Yes / OK" at bounding box center [971, 504] width 69 height 15
click at [981, 529] on button "Yes / OK" at bounding box center [971, 527] width 69 height 15
click at [979, 559] on div "Yes / OK" at bounding box center [970, 550] width 70 height 19
click at [979, 572] on button "Yes / OK" at bounding box center [971, 573] width 69 height 15
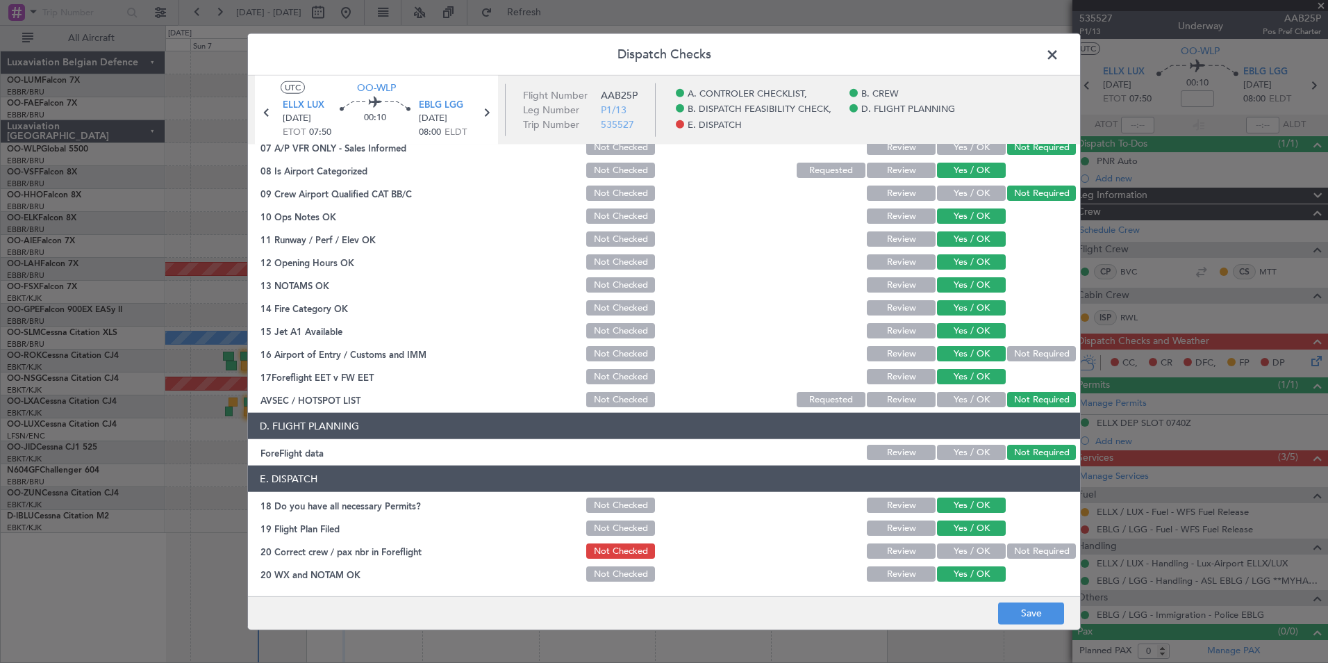
click at [976, 552] on button "Yes / OK" at bounding box center [971, 550] width 69 height 15
click at [1024, 608] on button "Save" at bounding box center [1031, 613] width 66 height 22
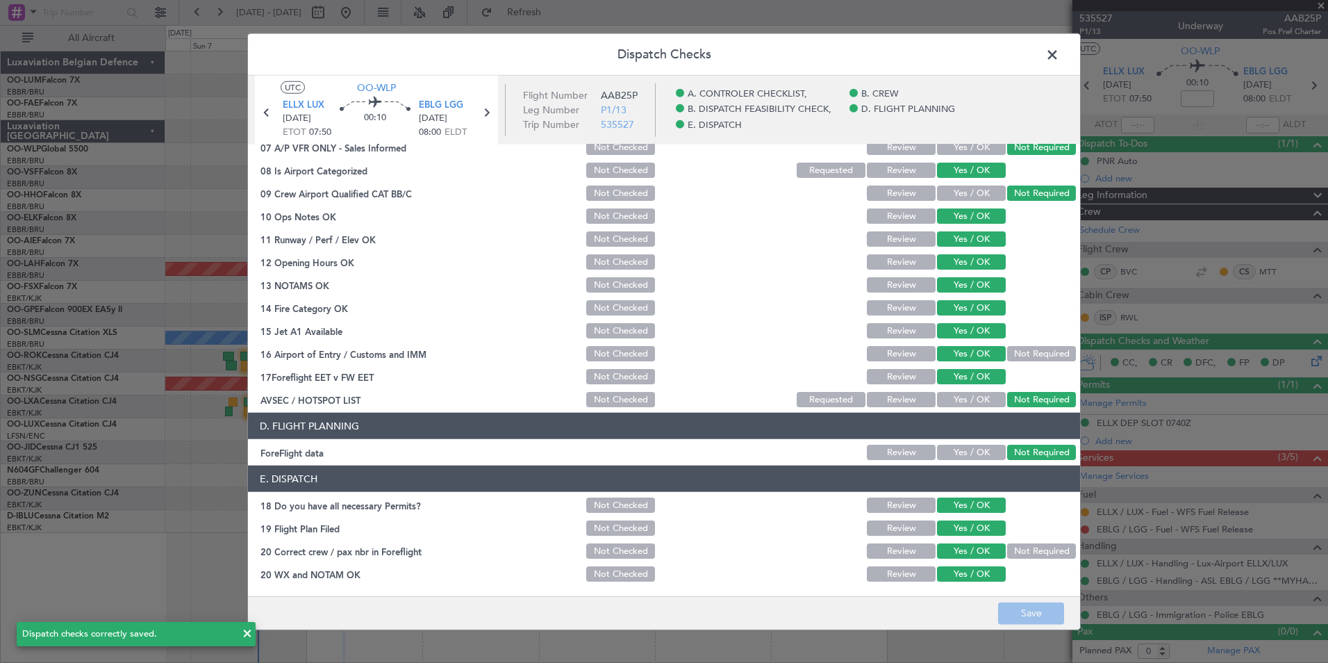
click at [1059, 52] on span at bounding box center [1059, 58] width 0 height 28
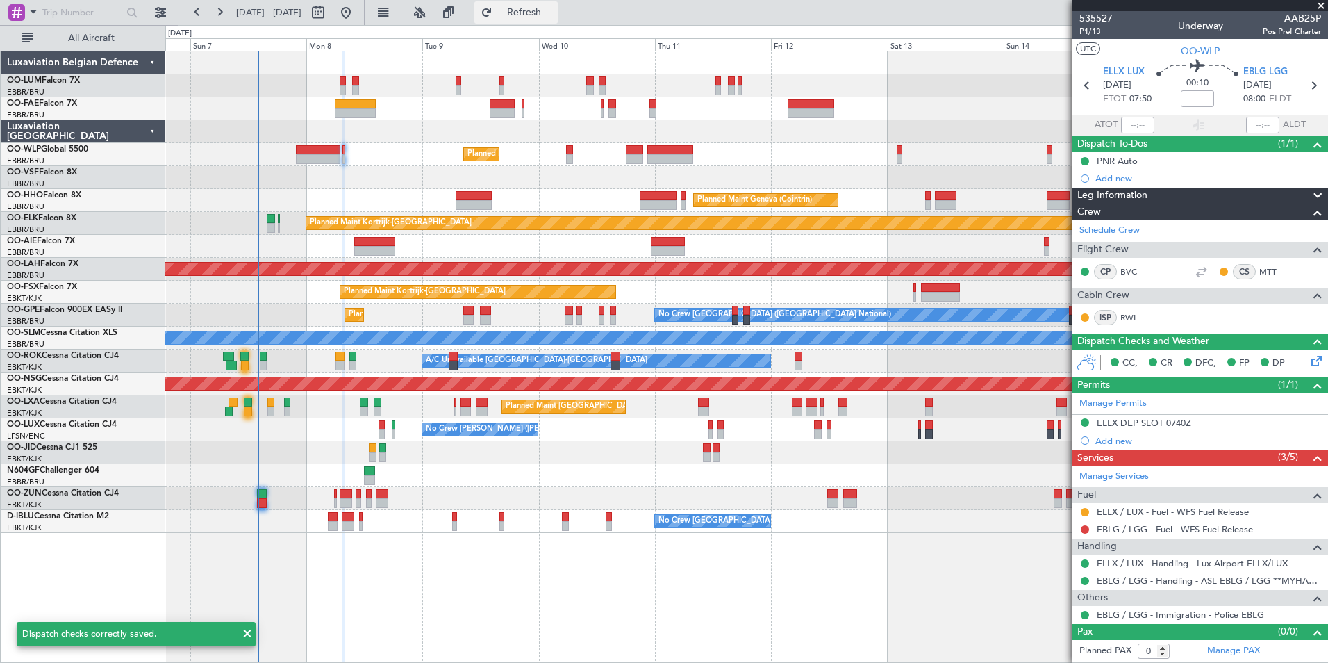
click at [558, 16] on button "Refresh" at bounding box center [515, 12] width 83 height 22
click at [318, 147] on div at bounding box center [318, 150] width 44 height 10
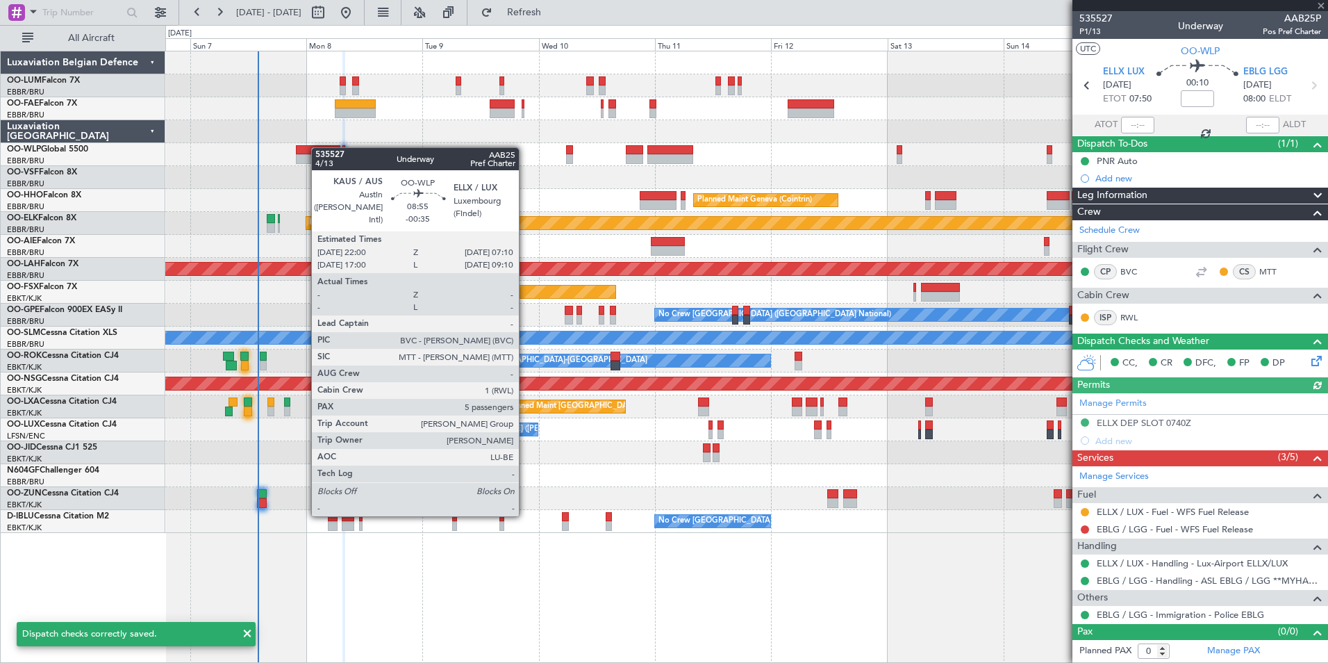
type input "-00:35"
type input "5"
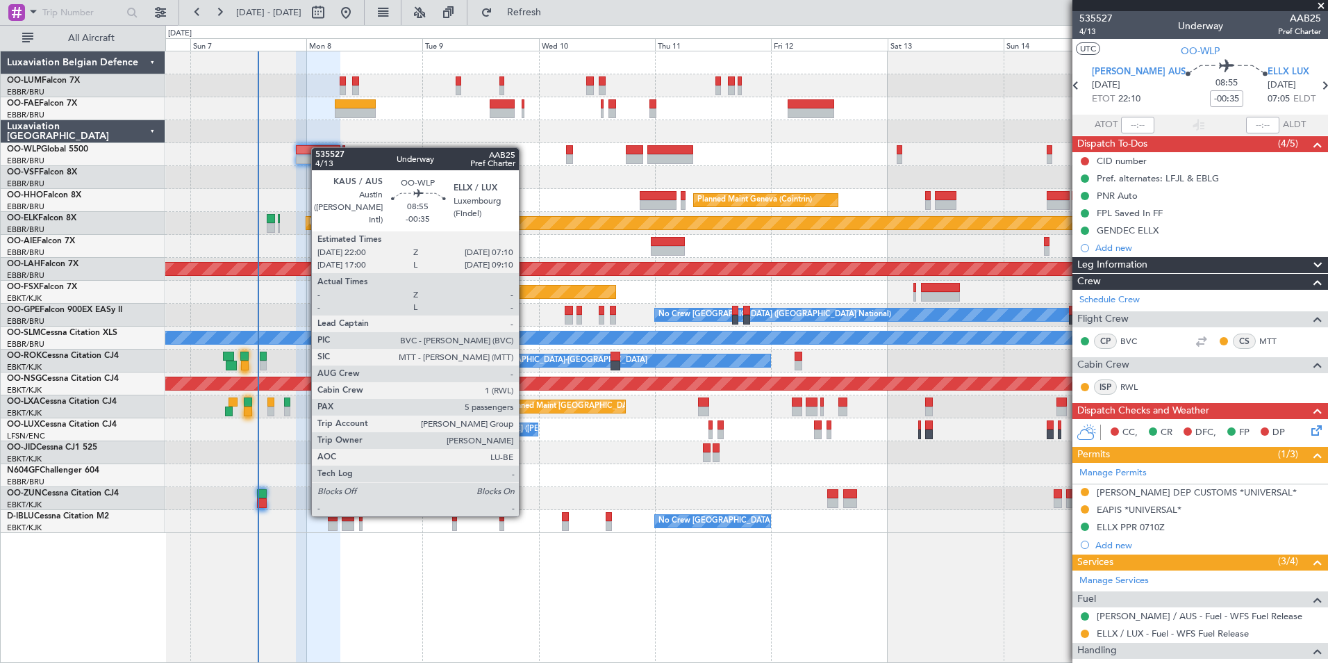
click at [1311, 431] on icon at bounding box center [1314, 427] width 11 height 11
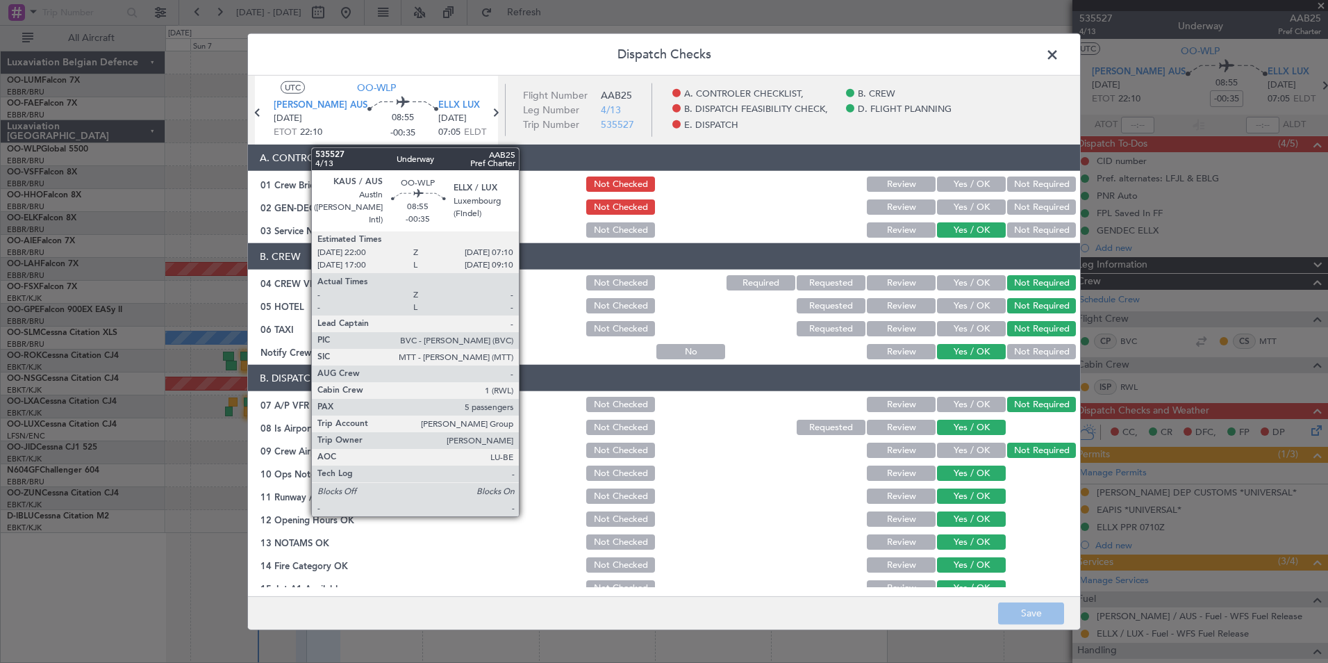
click at [947, 207] on button "Yes / OK" at bounding box center [971, 206] width 69 height 15
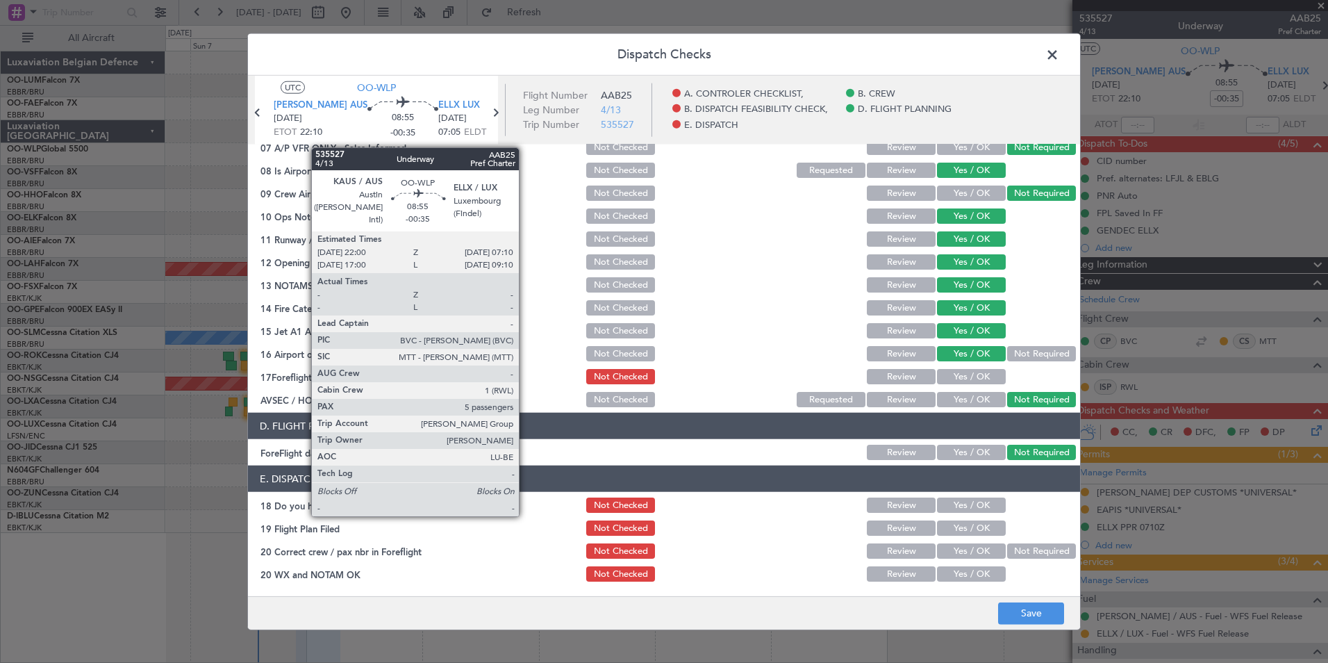
click at [952, 377] on button "Yes / OK" at bounding box center [971, 376] width 69 height 15
click at [1028, 607] on button "Save" at bounding box center [1031, 613] width 66 height 22
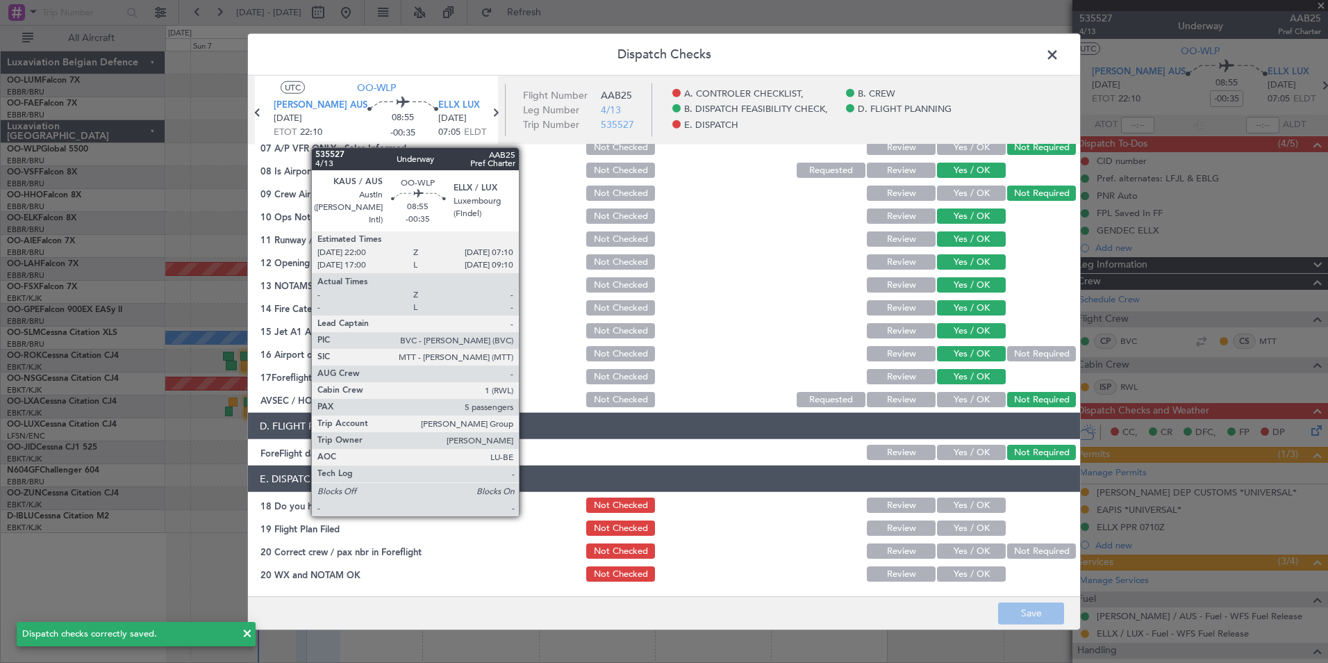
click at [1059, 53] on span at bounding box center [1059, 58] width 0 height 28
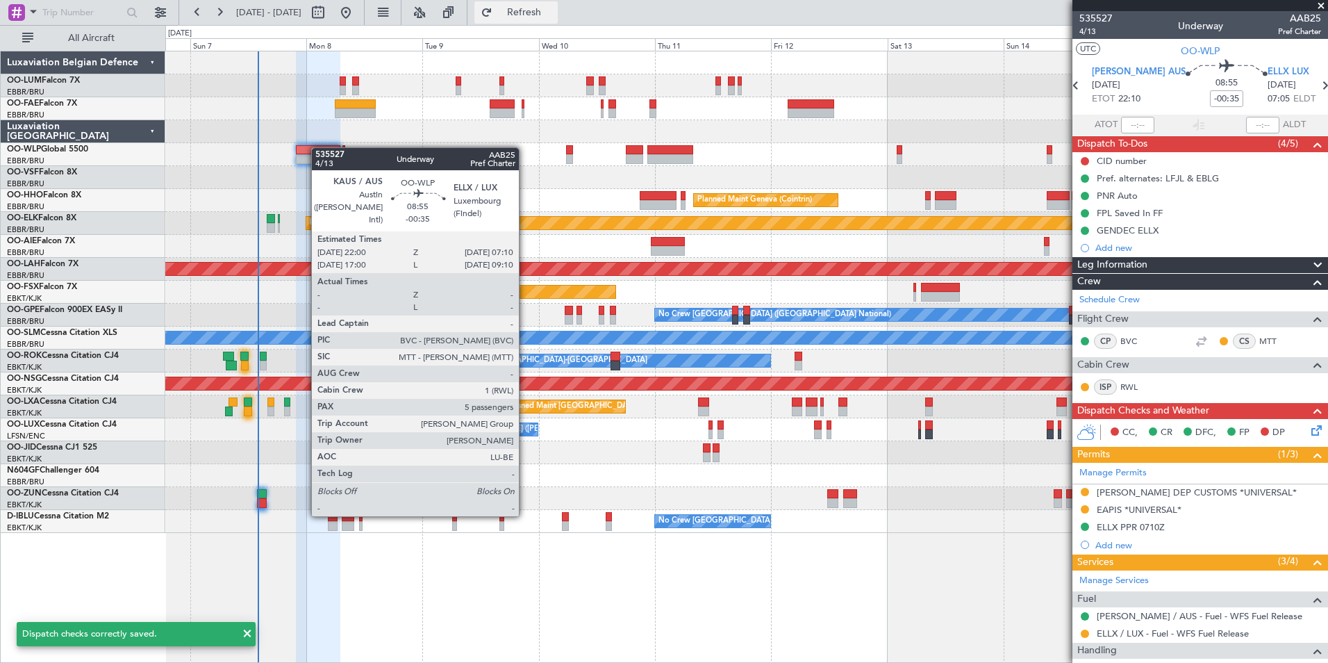
click at [554, 14] on span "Refresh" at bounding box center [524, 13] width 58 height 10
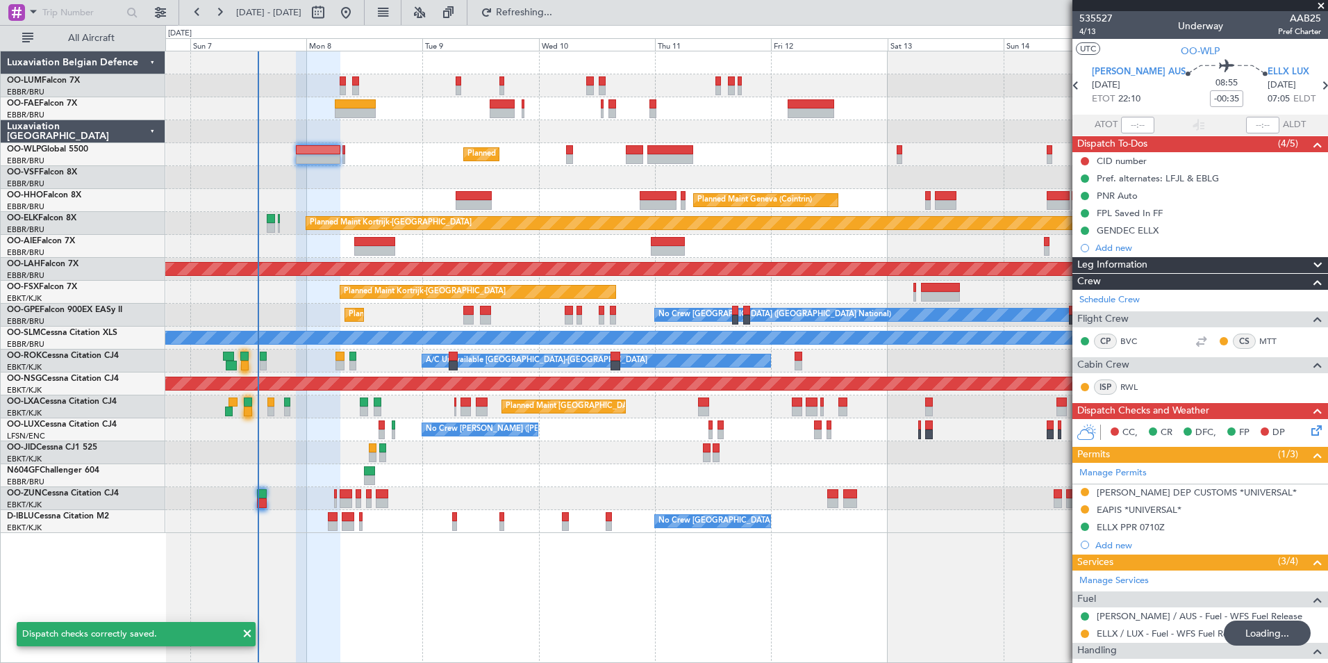
click at [875, 627] on div "Planned Maint Milan (Linate) Planned Maint Geneva (Cointrin) Planned Maint Kort…" at bounding box center [746, 357] width 1163 height 612
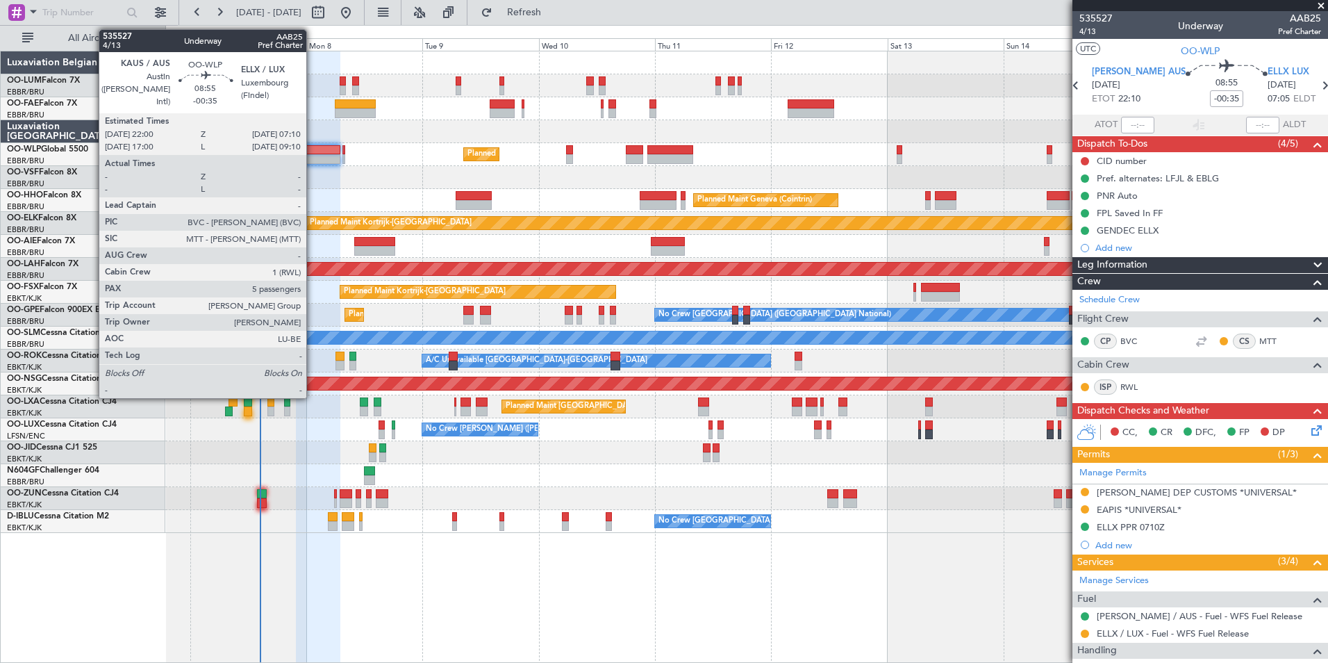
click at [313, 159] on div at bounding box center [318, 159] width 44 height 10
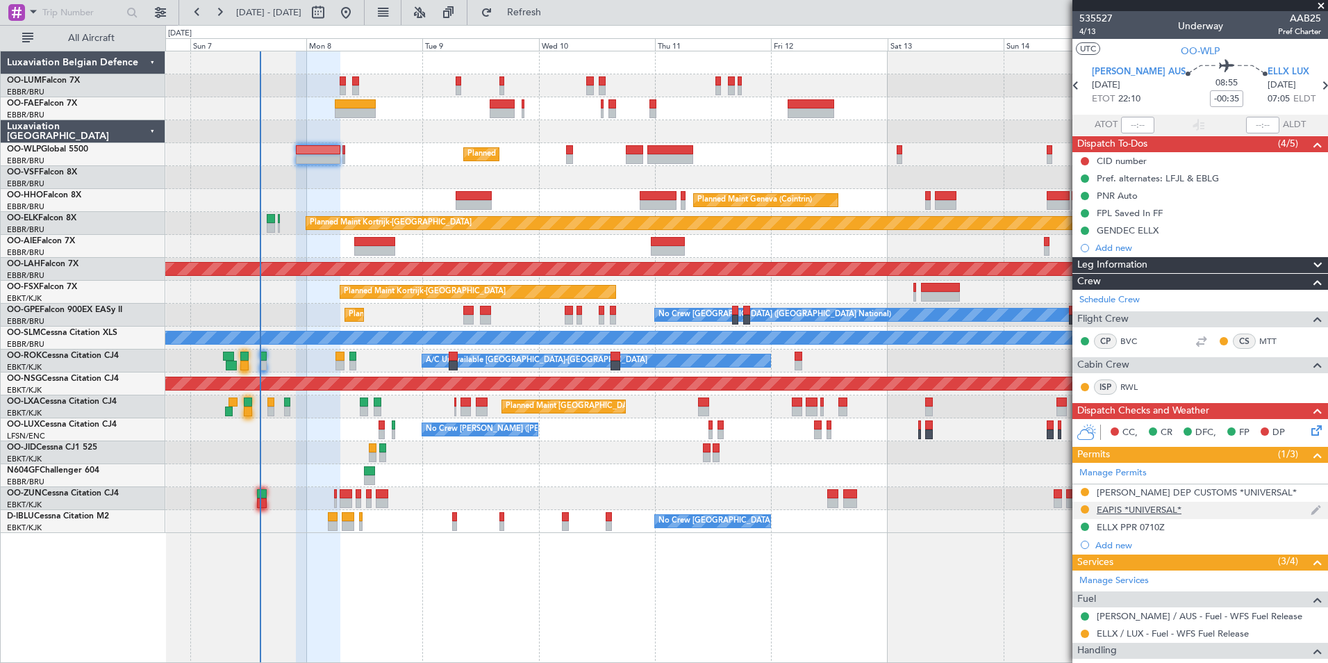
scroll to position [226, 0]
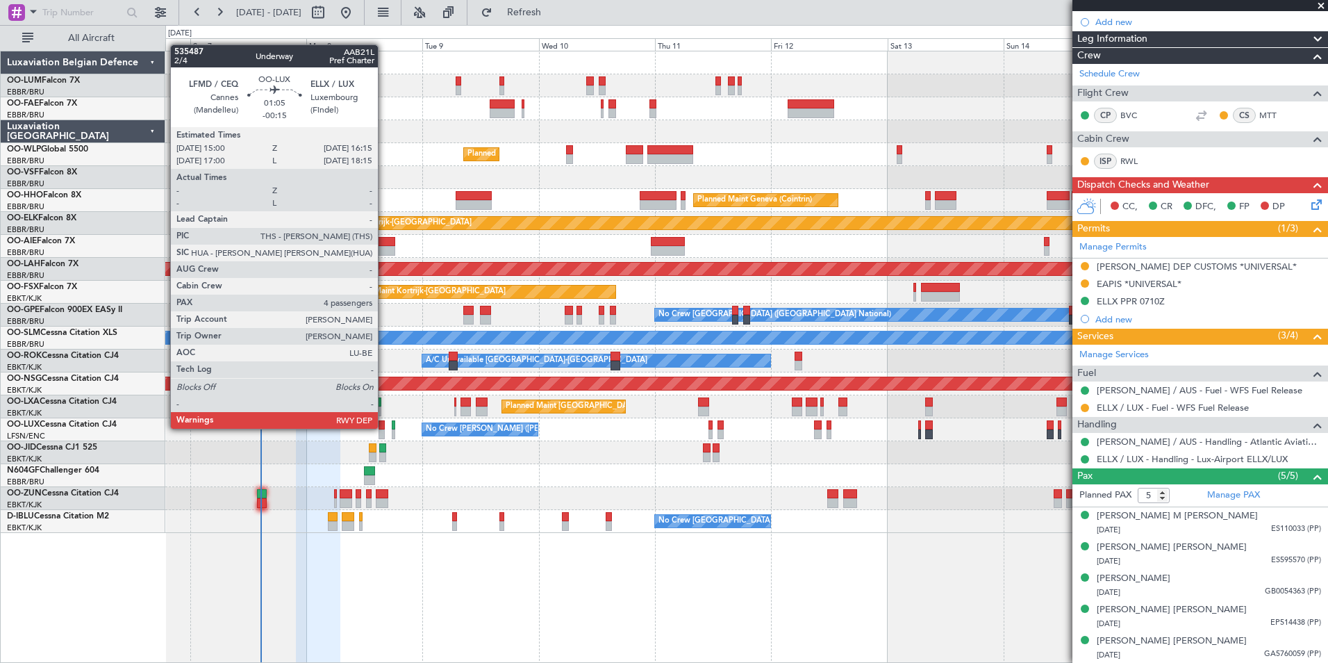
click at [384, 427] on div at bounding box center [382, 425] width 6 height 10
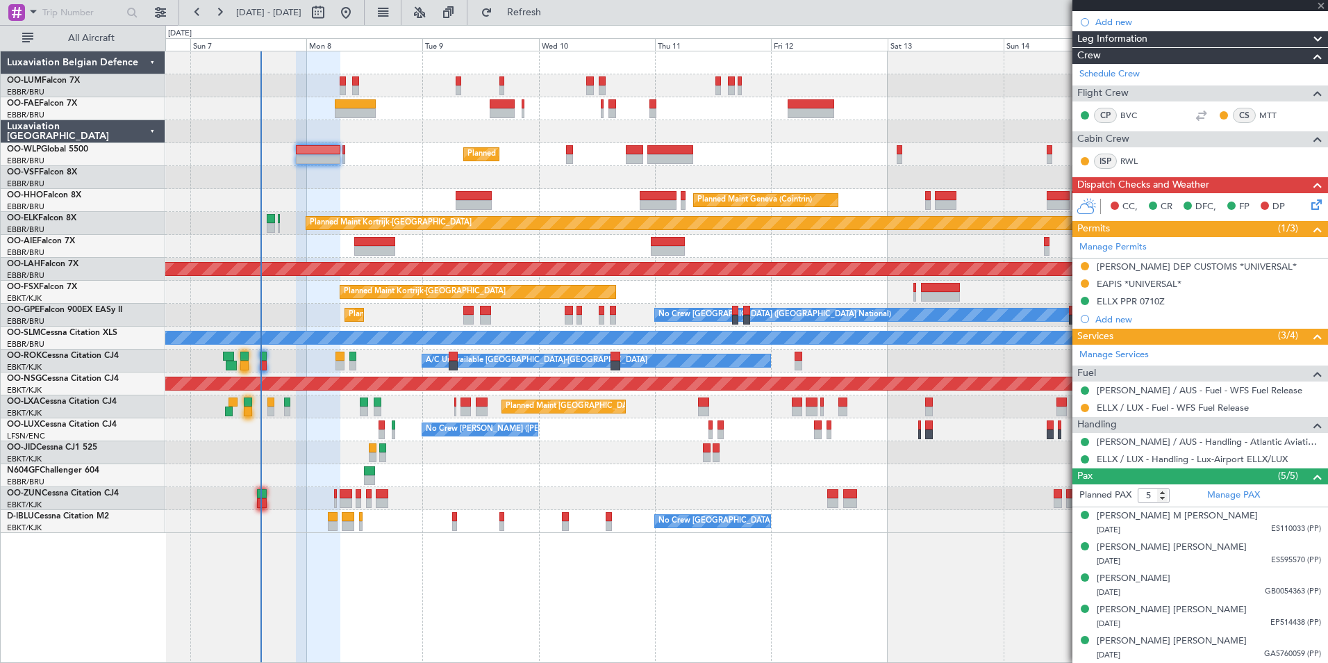
type input "-00:15"
type input "4"
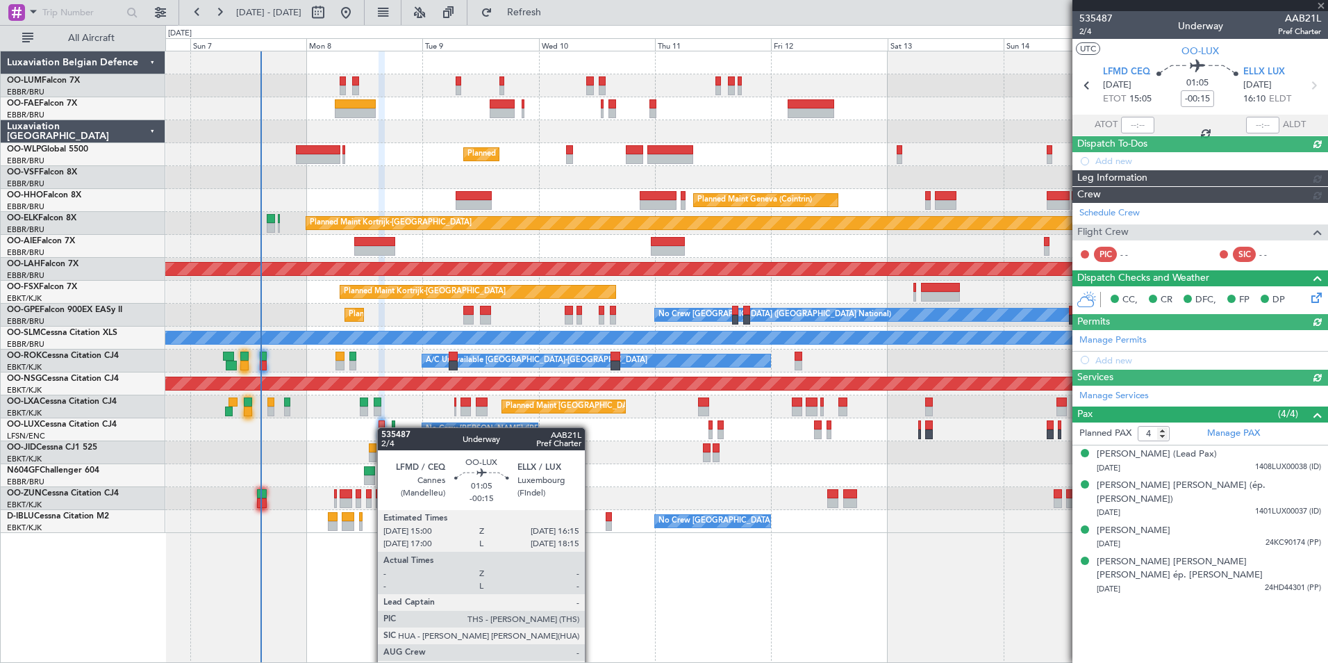
scroll to position [0, 0]
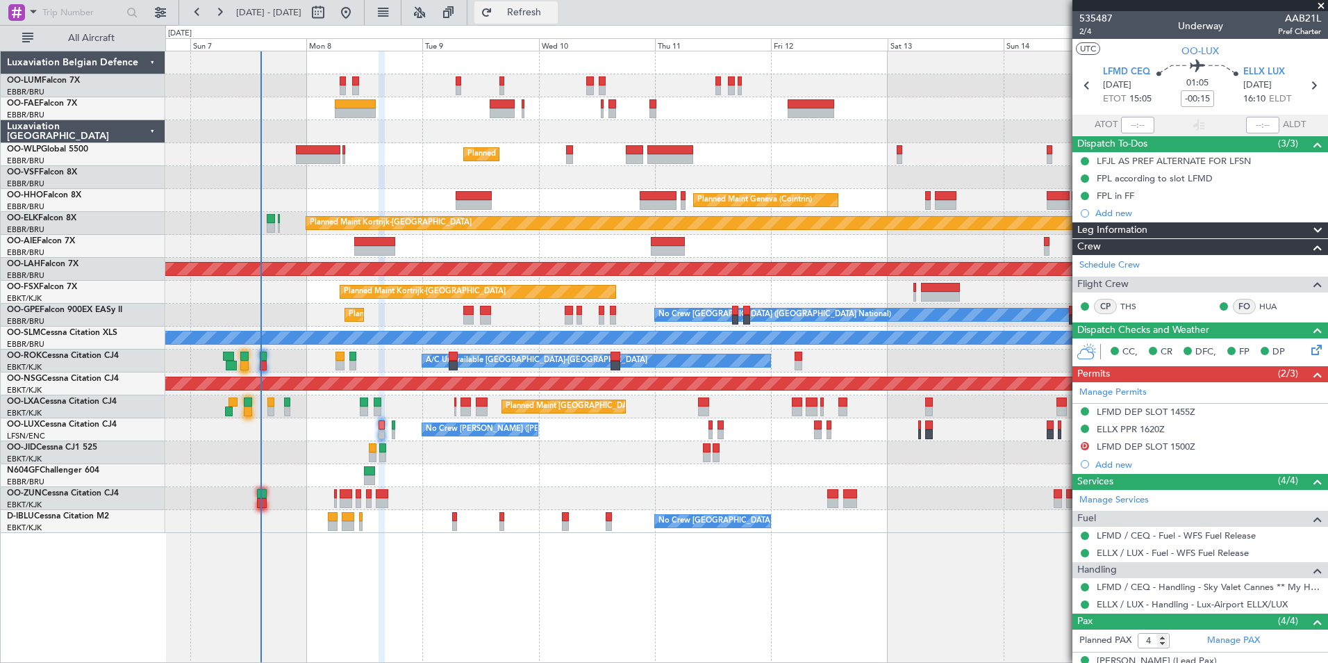
click at [554, 12] on span "Refresh" at bounding box center [524, 13] width 58 height 10
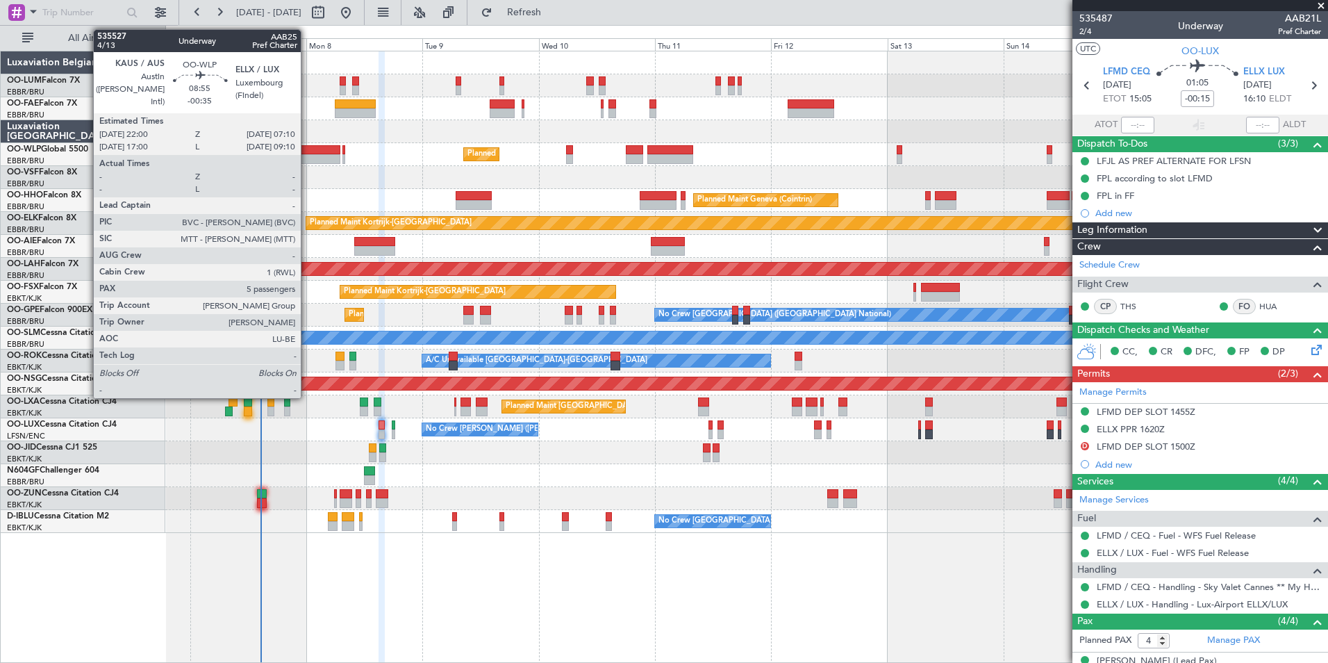
click at [307, 150] on div at bounding box center [318, 150] width 44 height 10
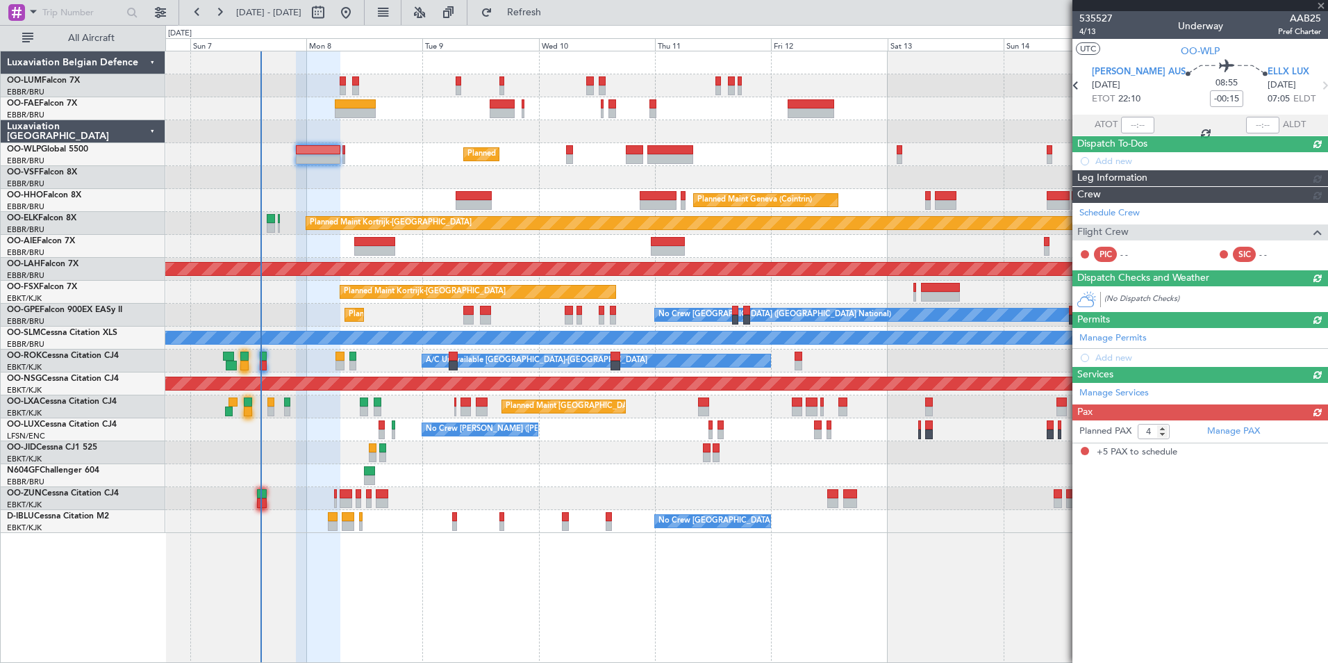
type input "-00:35"
type input "5"
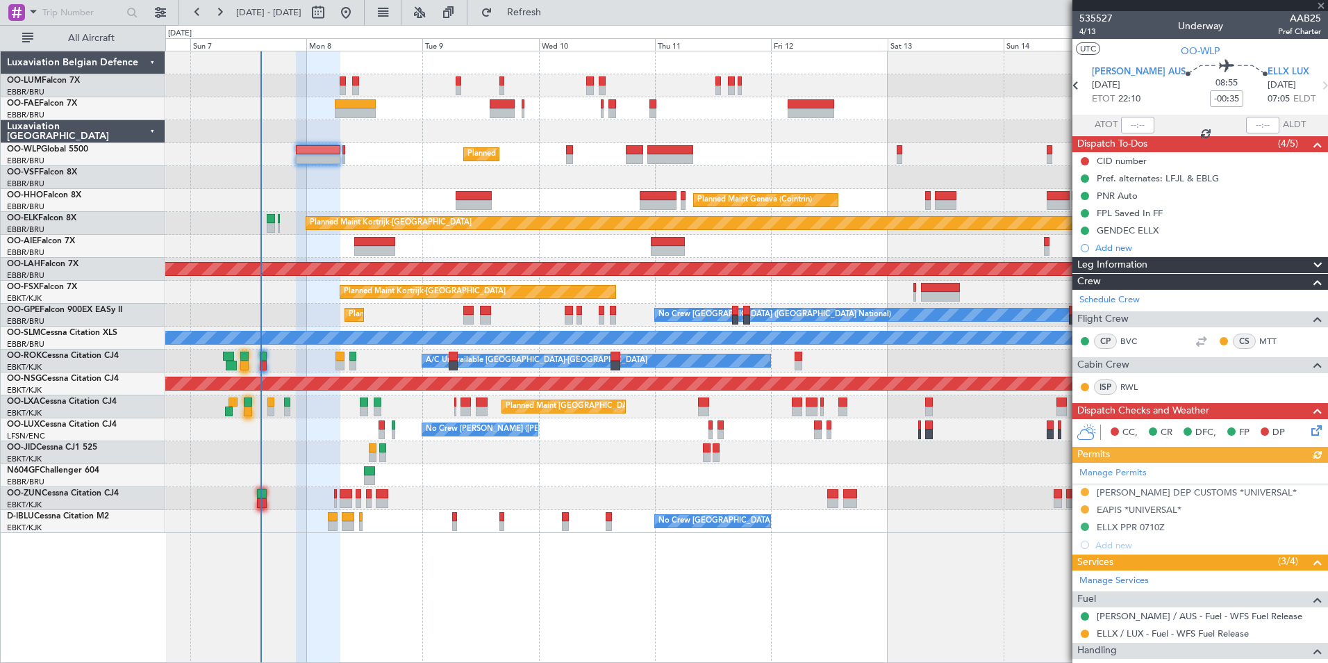
click at [1084, 488] on div "Manage Permits KAUS DEP CUSTOMS *UNIVERSAL* EAPIS *UNIVERSAL* ELLX PPR 0710Z Ad…" at bounding box center [1200, 508] width 256 height 91
click at [1084, 492] on button at bounding box center [1085, 492] width 8 height 8
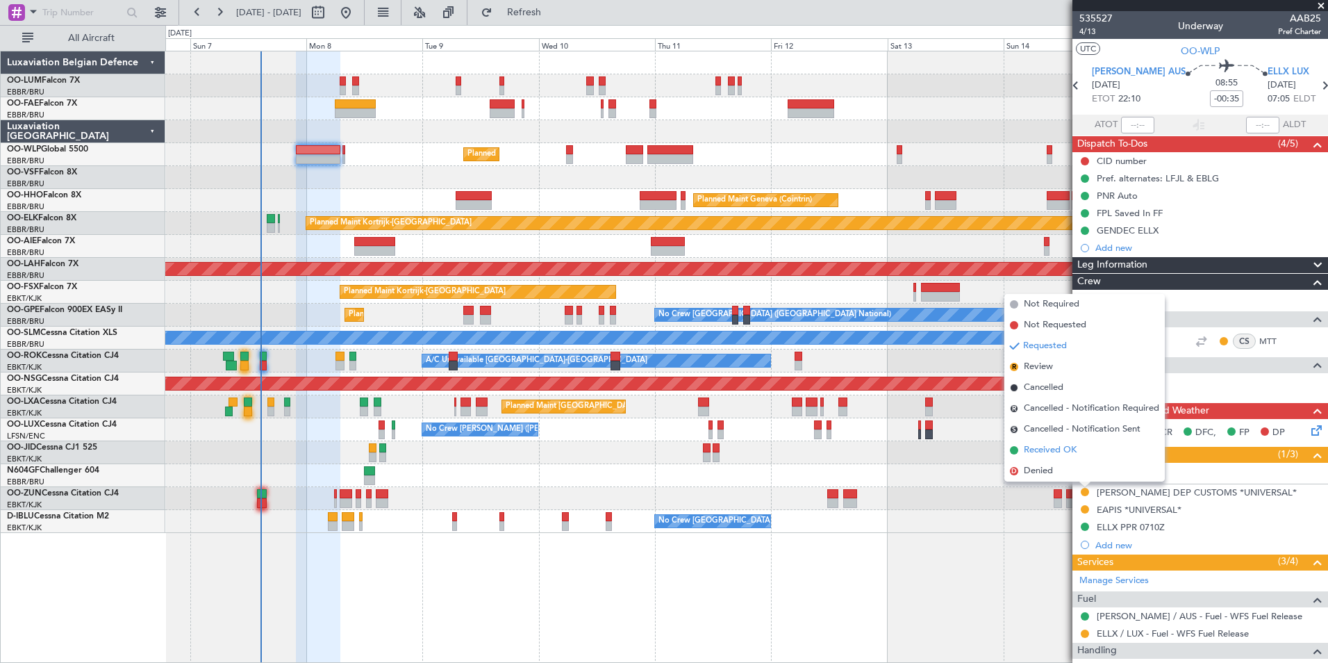
click at [1074, 457] on li "Received OK" at bounding box center [1084, 450] width 160 height 21
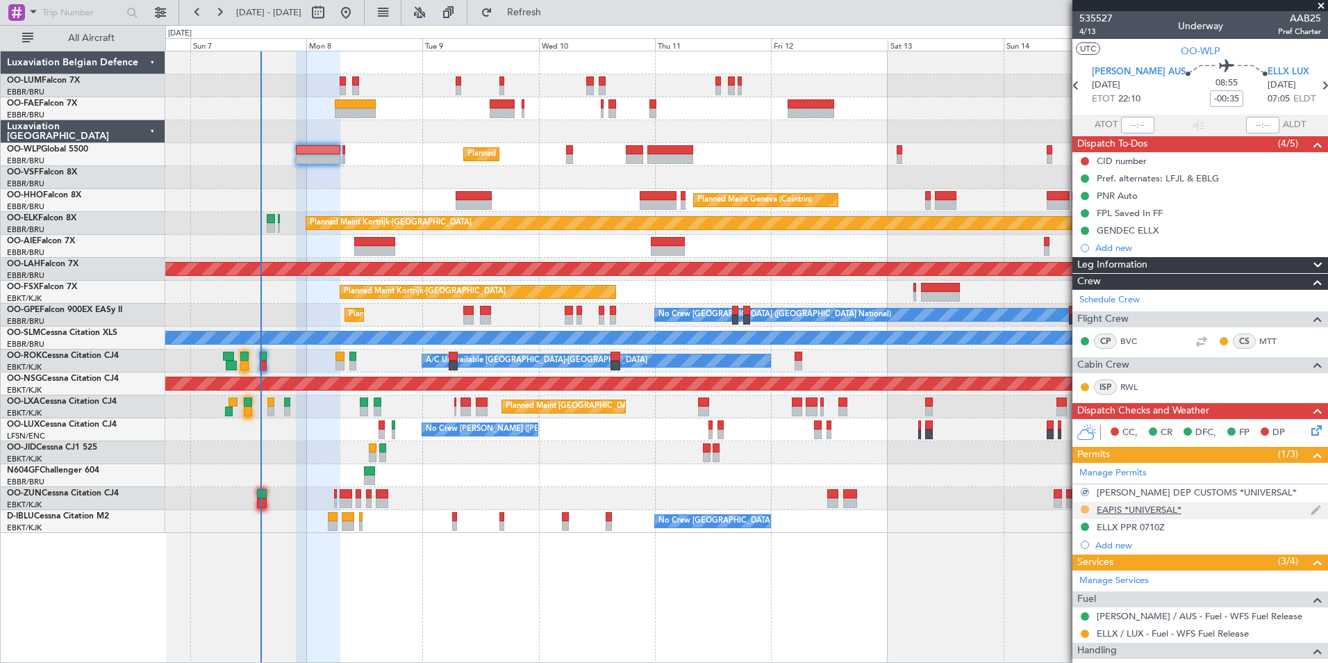
click at [1087, 511] on button at bounding box center [1085, 509] width 8 height 8
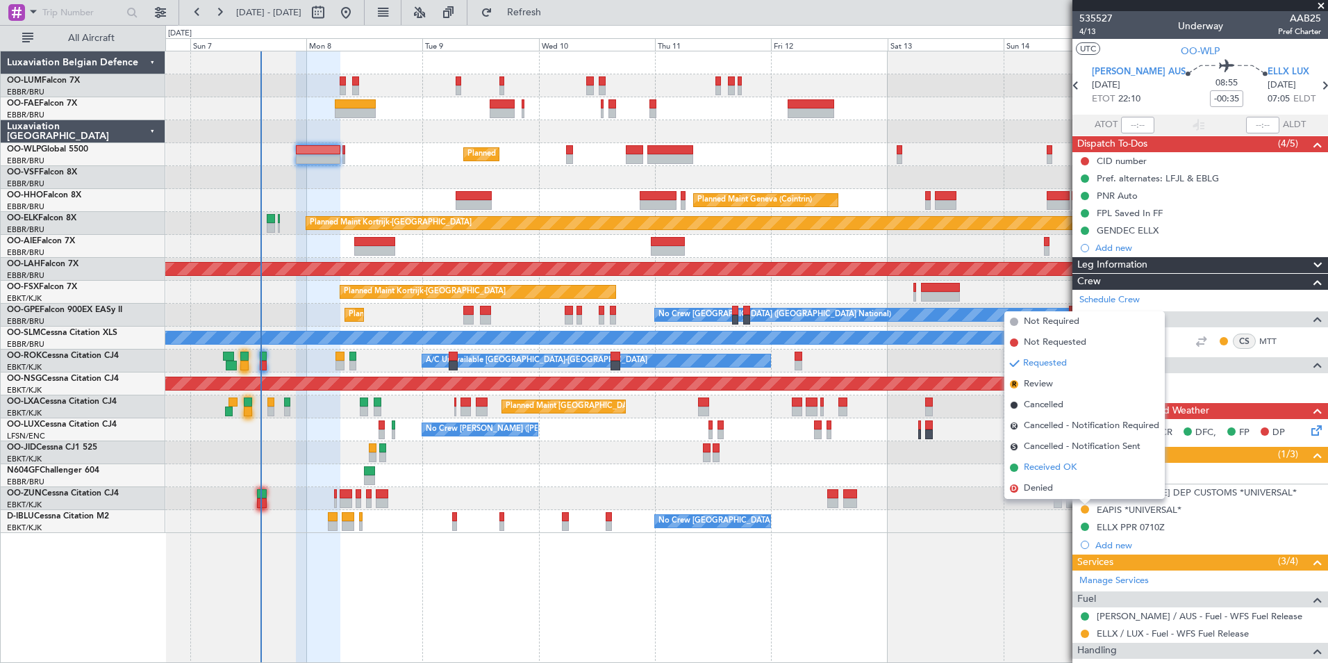
click at [1071, 475] on li "Received OK" at bounding box center [1084, 467] width 160 height 21
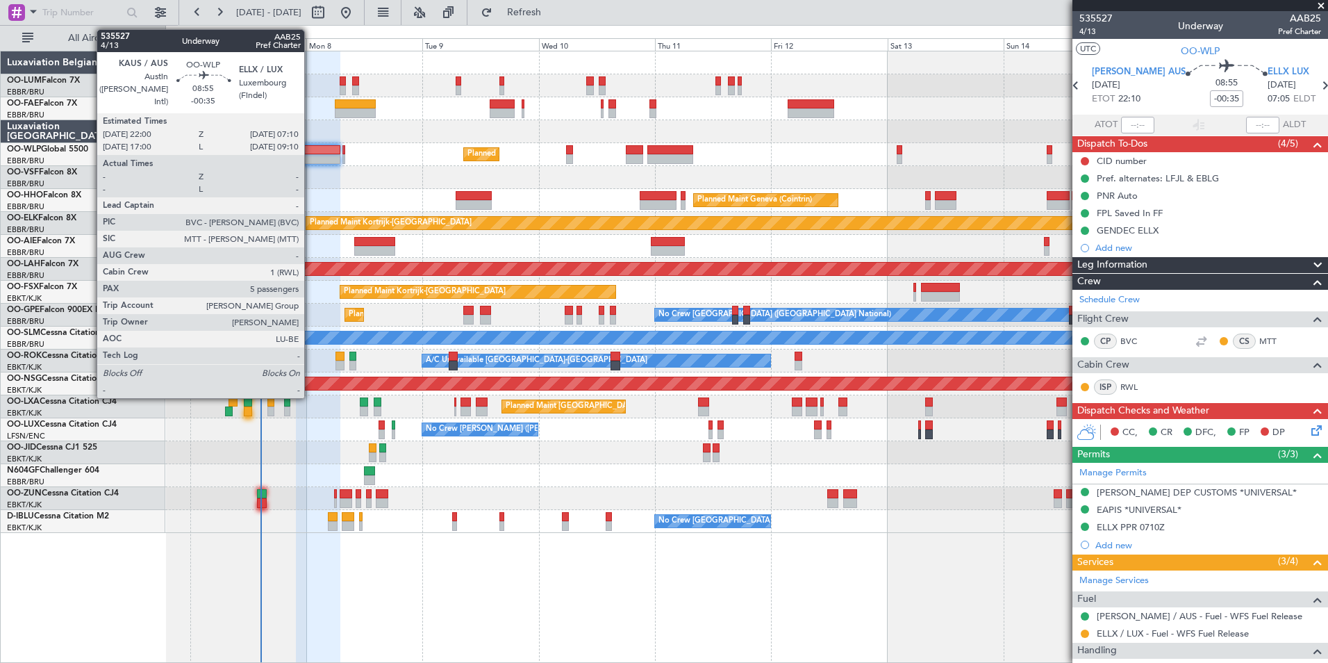
click at [310, 152] on div at bounding box center [318, 150] width 44 height 10
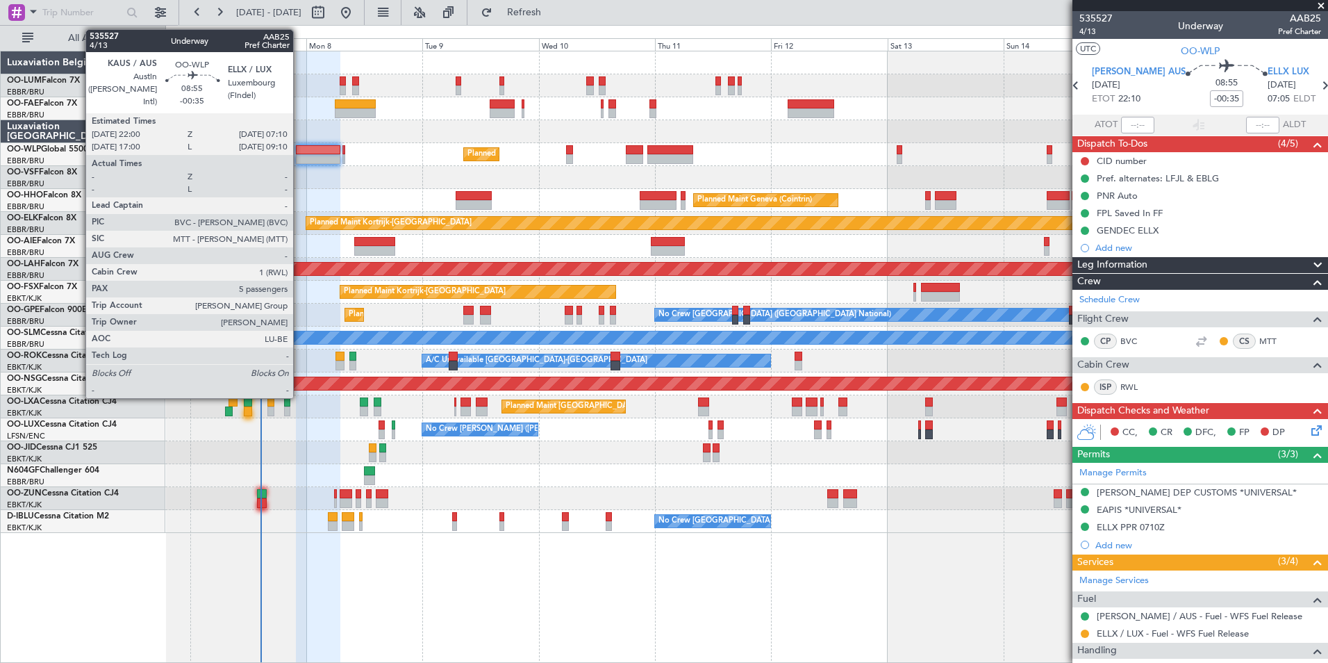
click at [299, 154] on div at bounding box center [318, 159] width 44 height 10
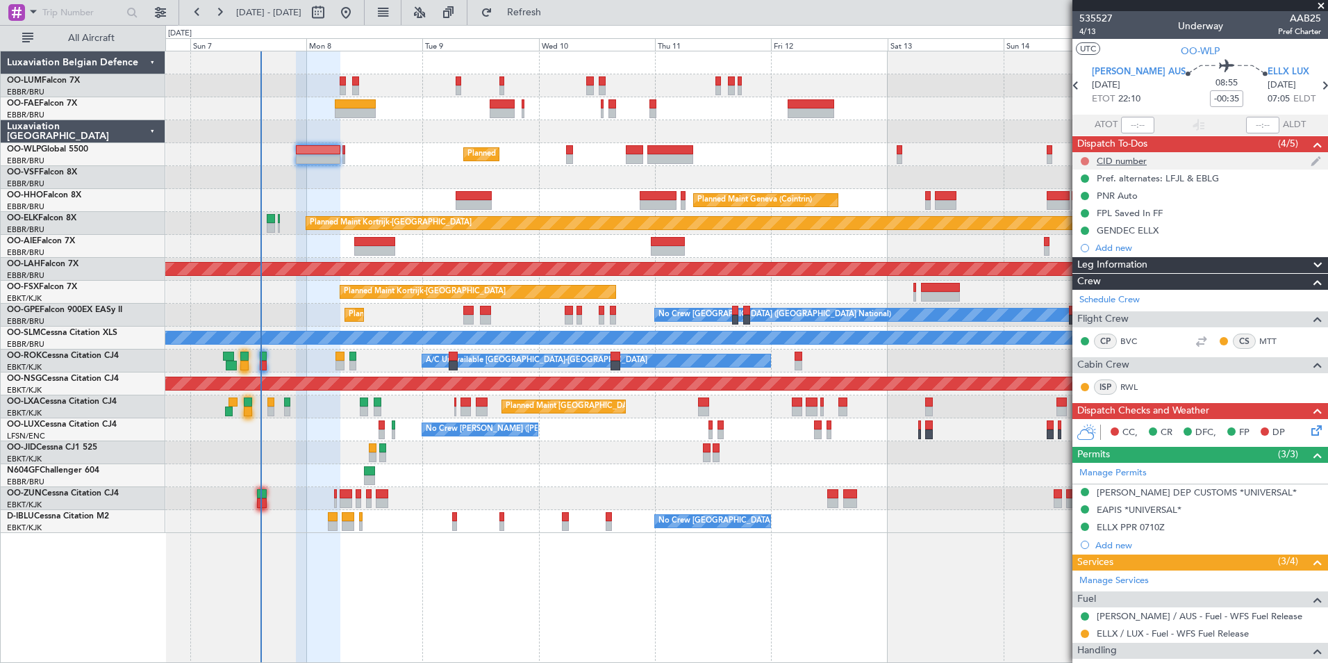
click at [1086, 158] on button at bounding box center [1085, 161] width 8 height 8
click at [1072, 217] on span "Completed" at bounding box center [1091, 222] width 46 height 14
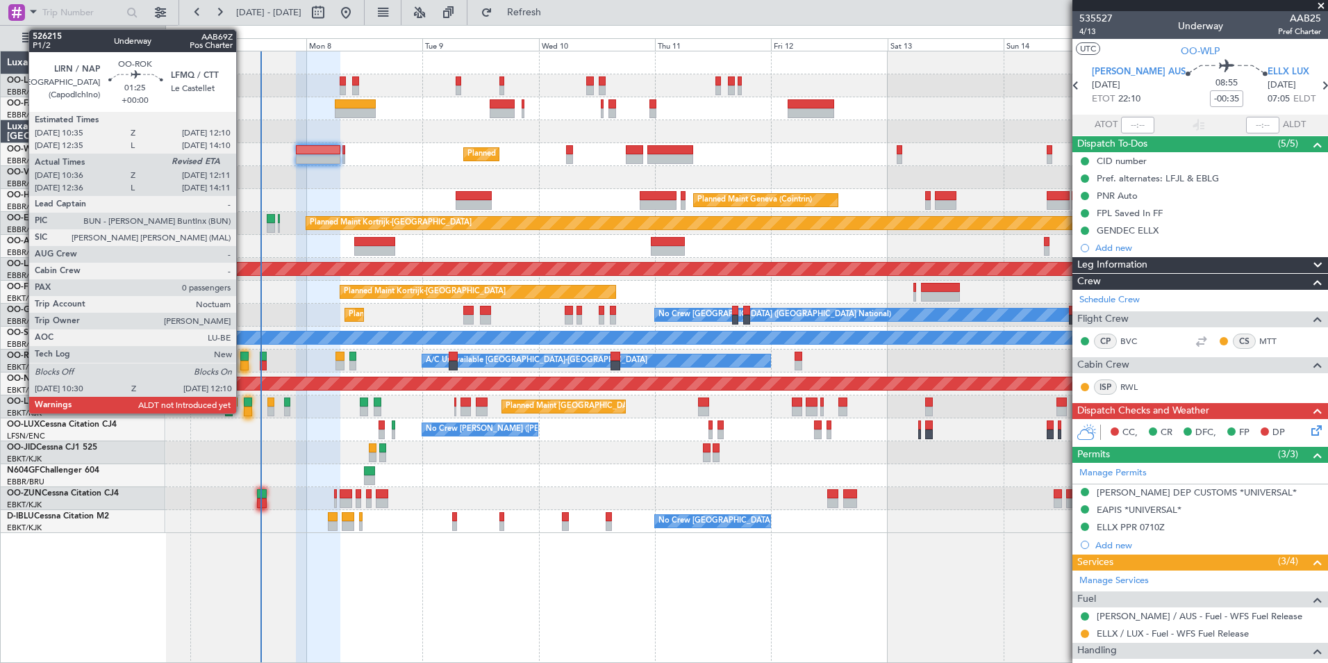
click at [242, 359] on div at bounding box center [244, 356] width 8 height 10
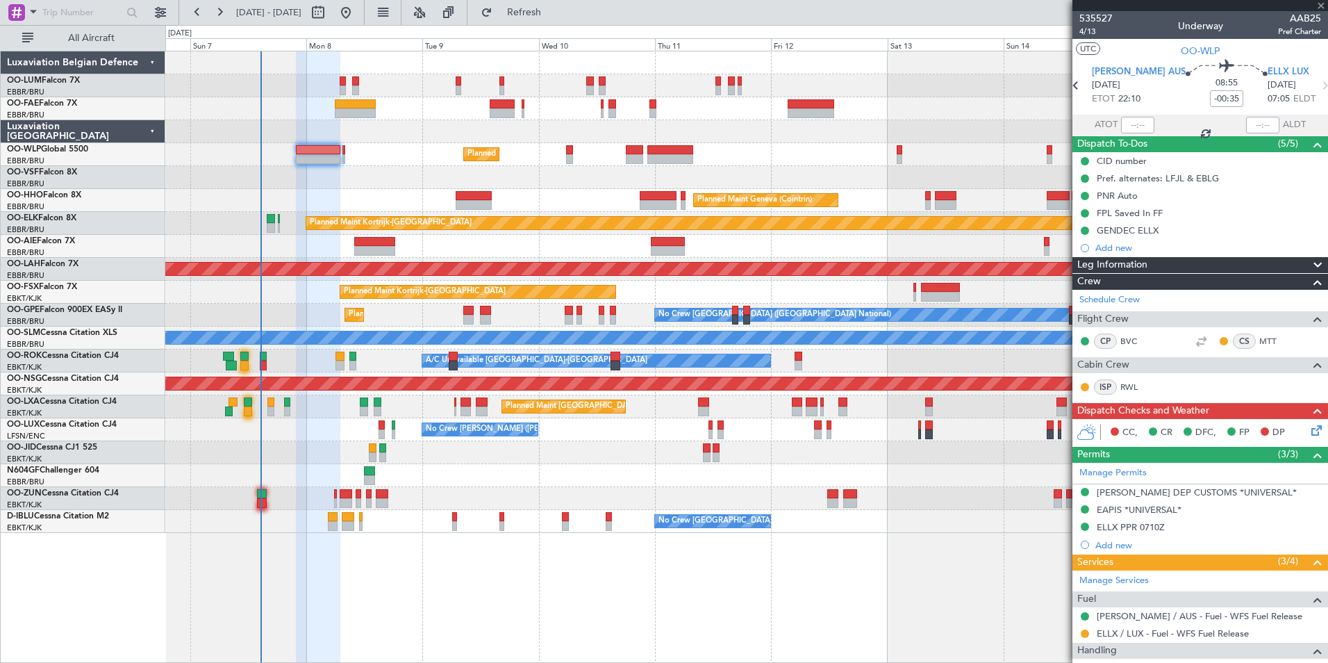
type input "10:41"
type input "0"
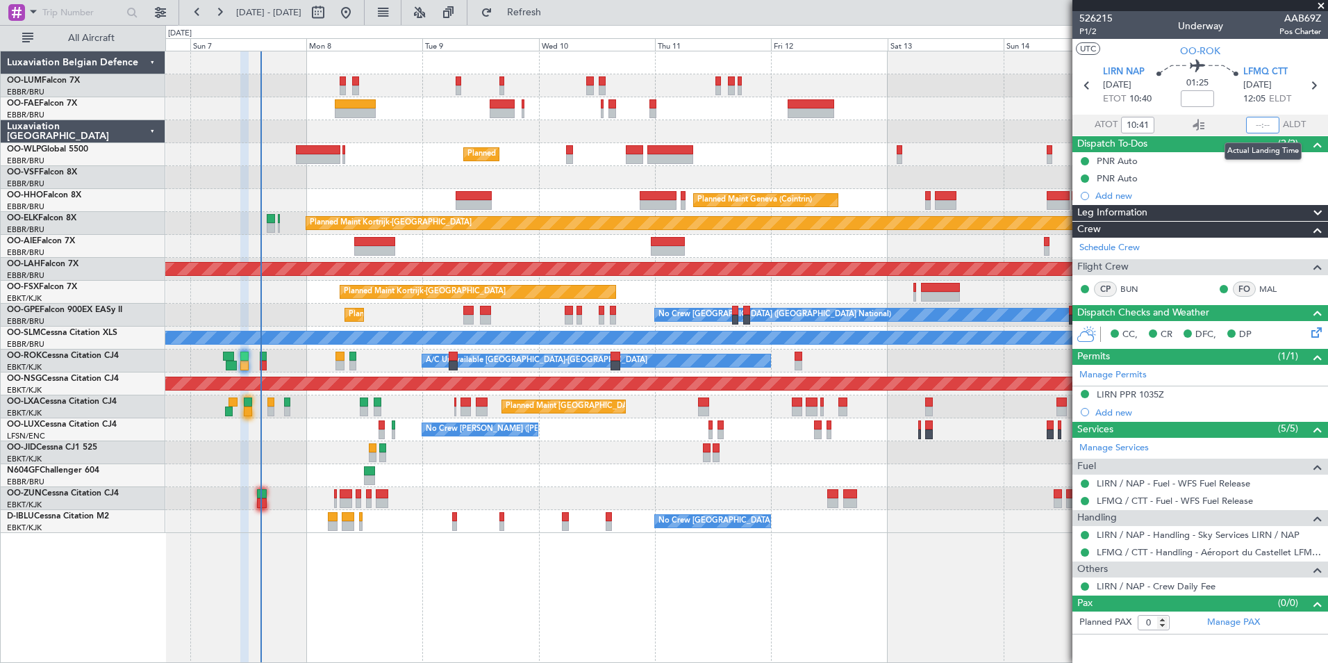
click at [1256, 124] on input "text" at bounding box center [1262, 125] width 33 height 17
click at [1299, 51] on section "UTC OO-ROK" at bounding box center [1200, 49] width 256 height 21
type input "12:06"
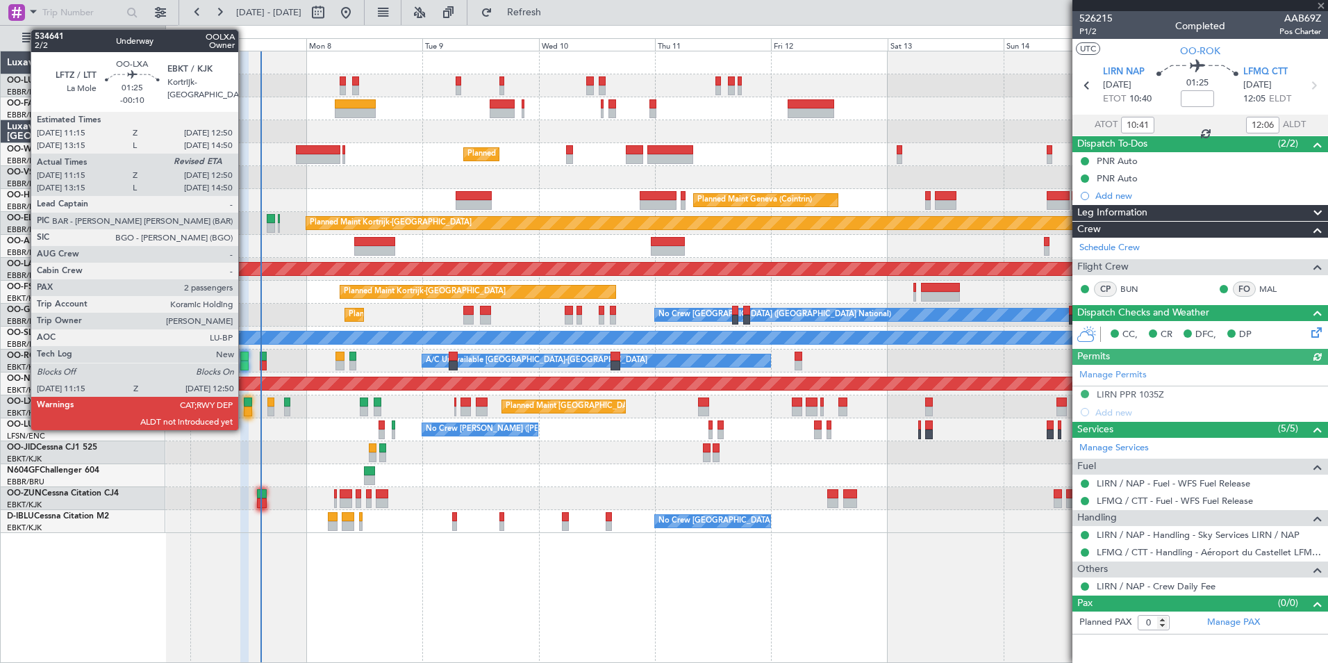
type input "-00:10"
type input "11:20"
type input "2"
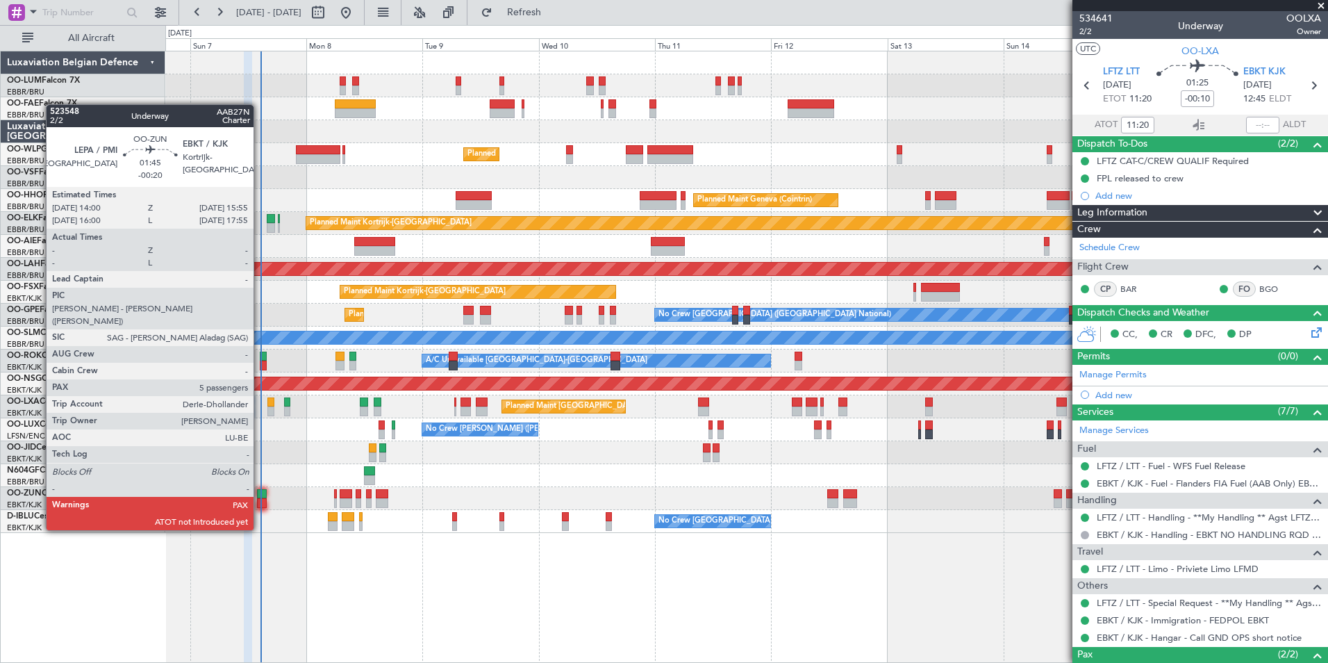
click at [260, 504] on div at bounding box center [262, 503] width 10 height 10
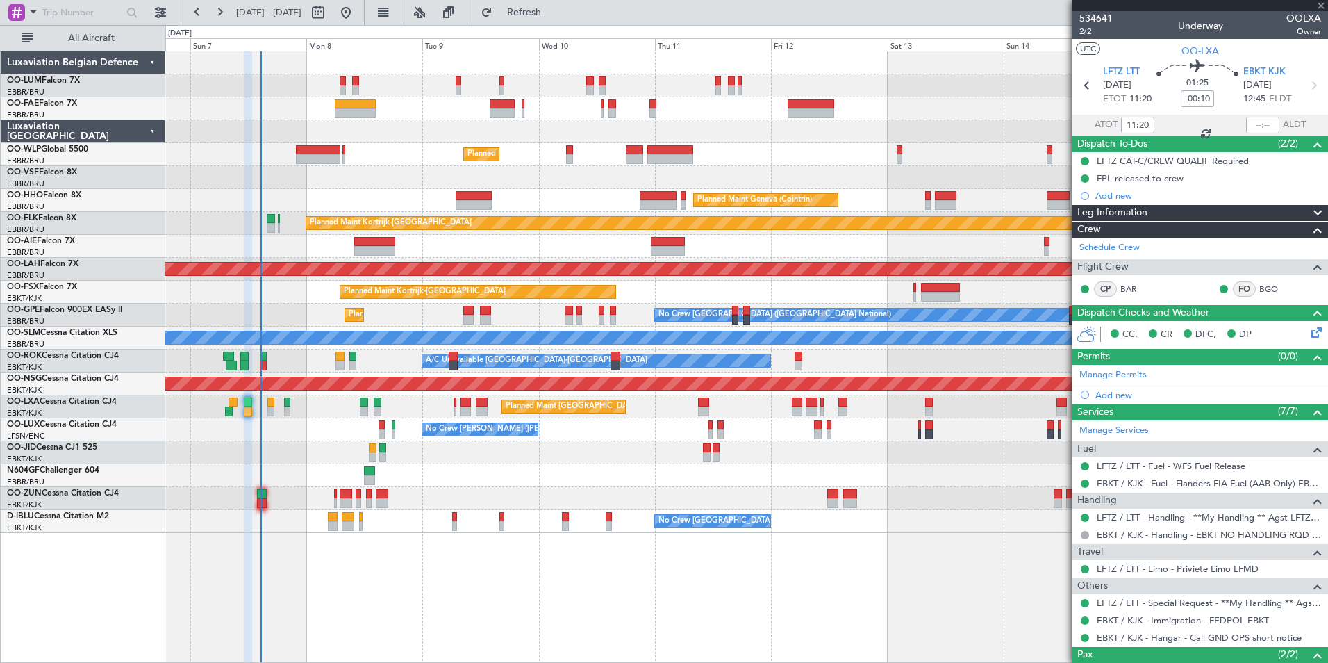
type input "-00:20"
type input "5"
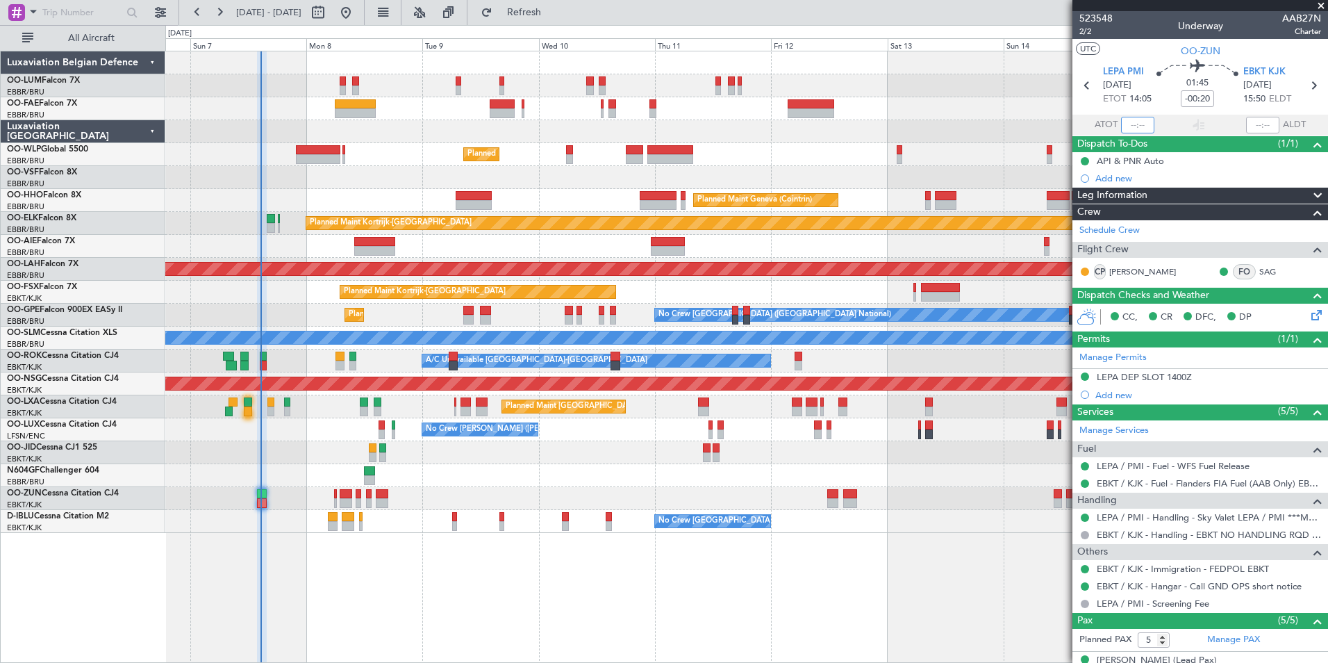
click at [1121, 125] on input "text" at bounding box center [1137, 125] width 33 height 17
click at [1166, 58] on section "UTC OO-ZUN" at bounding box center [1200, 49] width 256 height 21
type input "14:06"
click at [253, 406] on div "Planned Maint [GEOGRAPHIC_DATA] ([GEOGRAPHIC_DATA] National)" at bounding box center [746, 406] width 1162 height 23
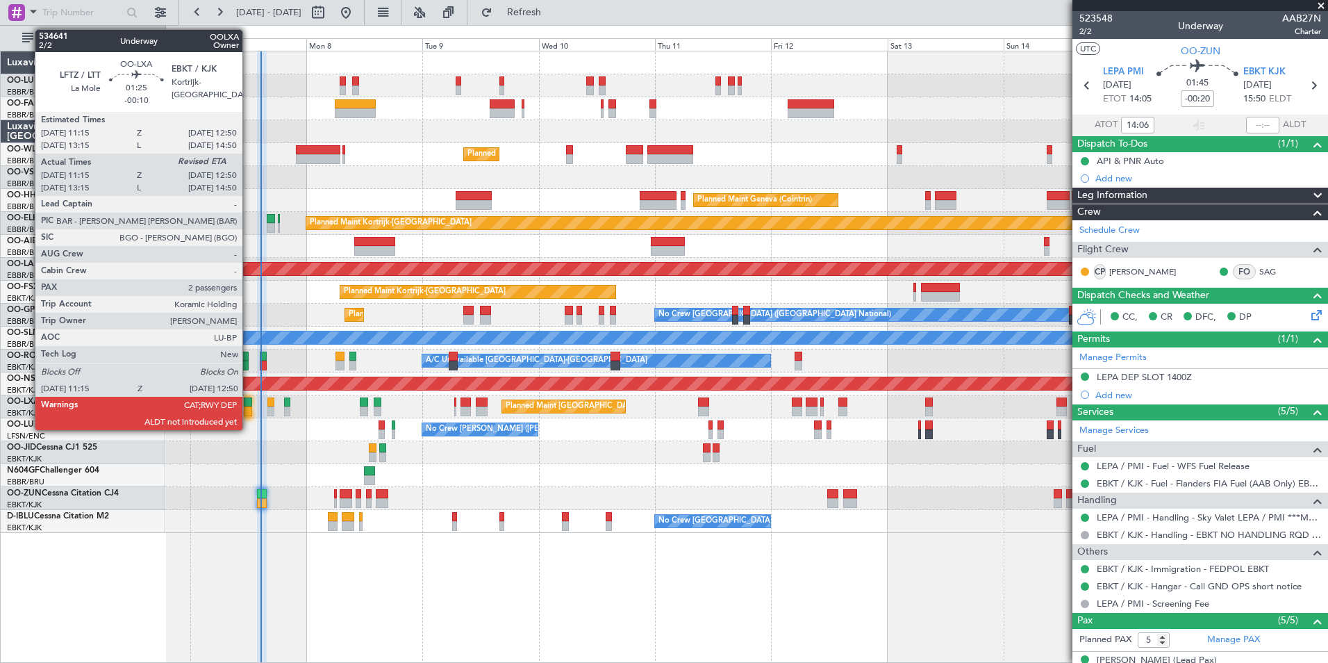
click at [249, 405] on div at bounding box center [248, 402] width 8 height 10
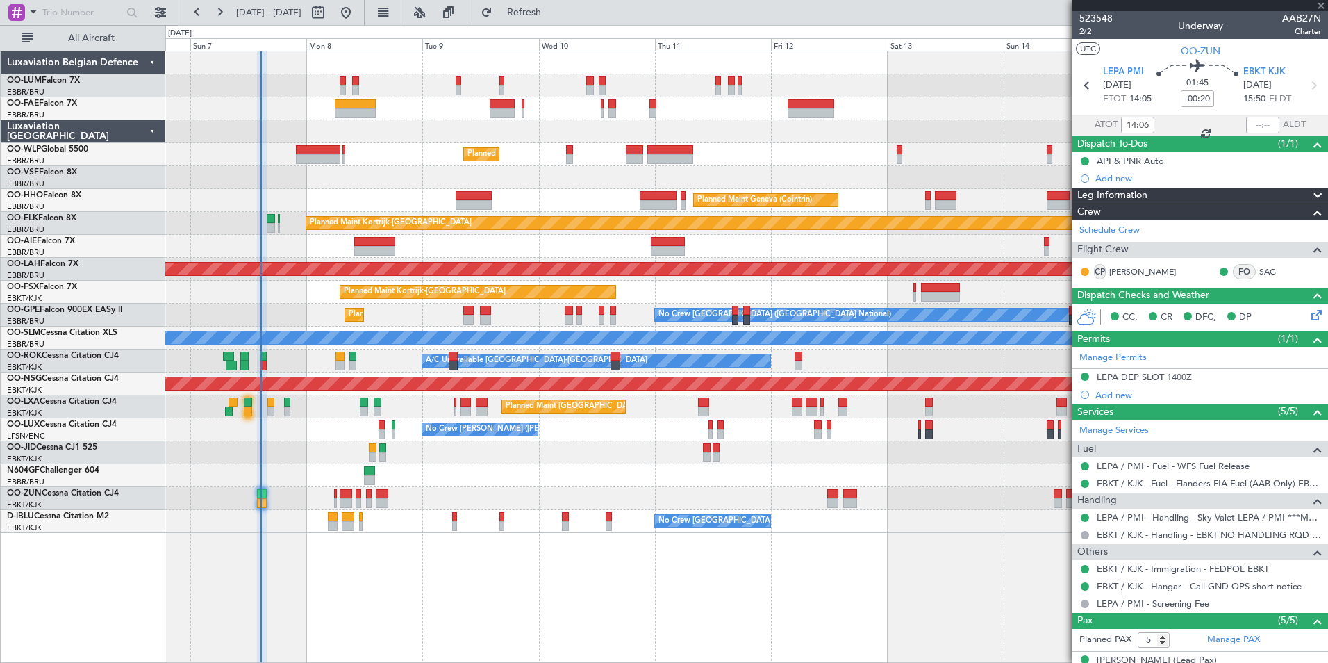
type input "-00:10"
type input "11:20"
type input "2"
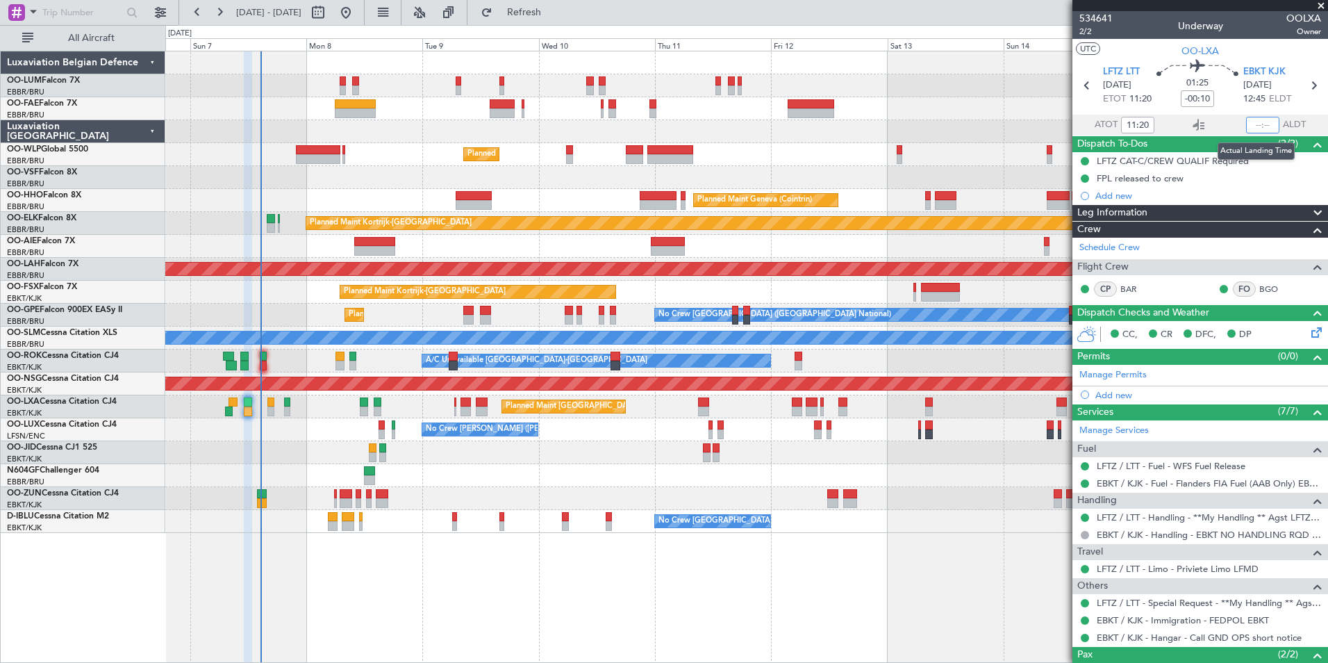
click at [1250, 125] on input "text" at bounding box center [1262, 125] width 33 height 17
click at [1282, 41] on section "UTC OO-LXA" at bounding box center [1200, 49] width 256 height 21
type input "12:44"
click at [540, 6] on button "Refresh" at bounding box center [515, 12] width 83 height 22
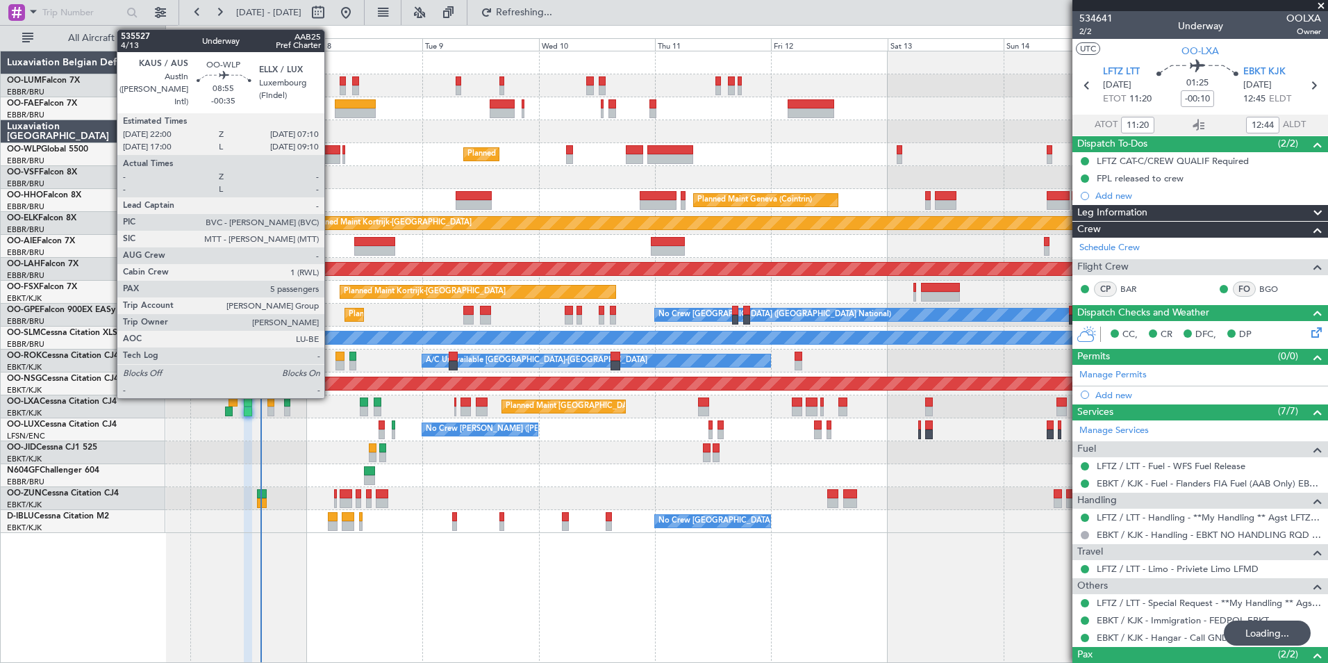
click at [331, 154] on div at bounding box center [318, 150] width 44 height 10
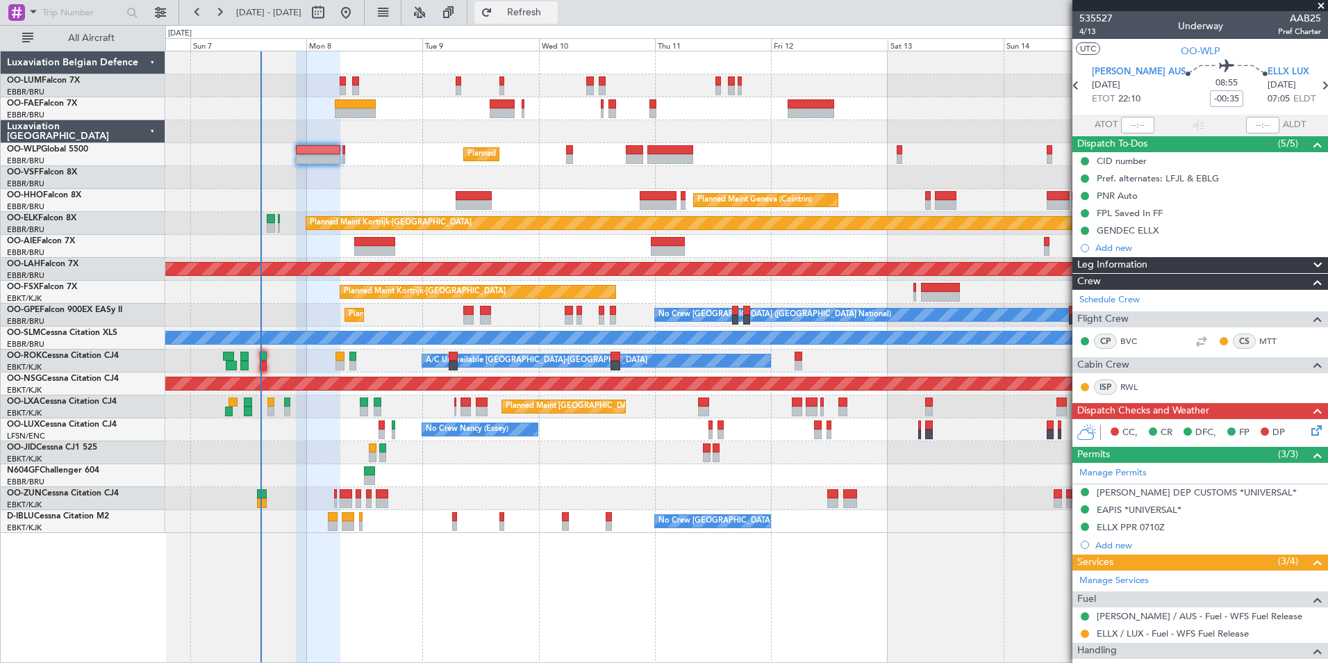
click at [523, 8] on button "Refresh" at bounding box center [515, 12] width 83 height 22
click at [322, 145] on div at bounding box center [318, 150] width 44 height 10
click at [1309, 433] on icon at bounding box center [1314, 427] width 11 height 11
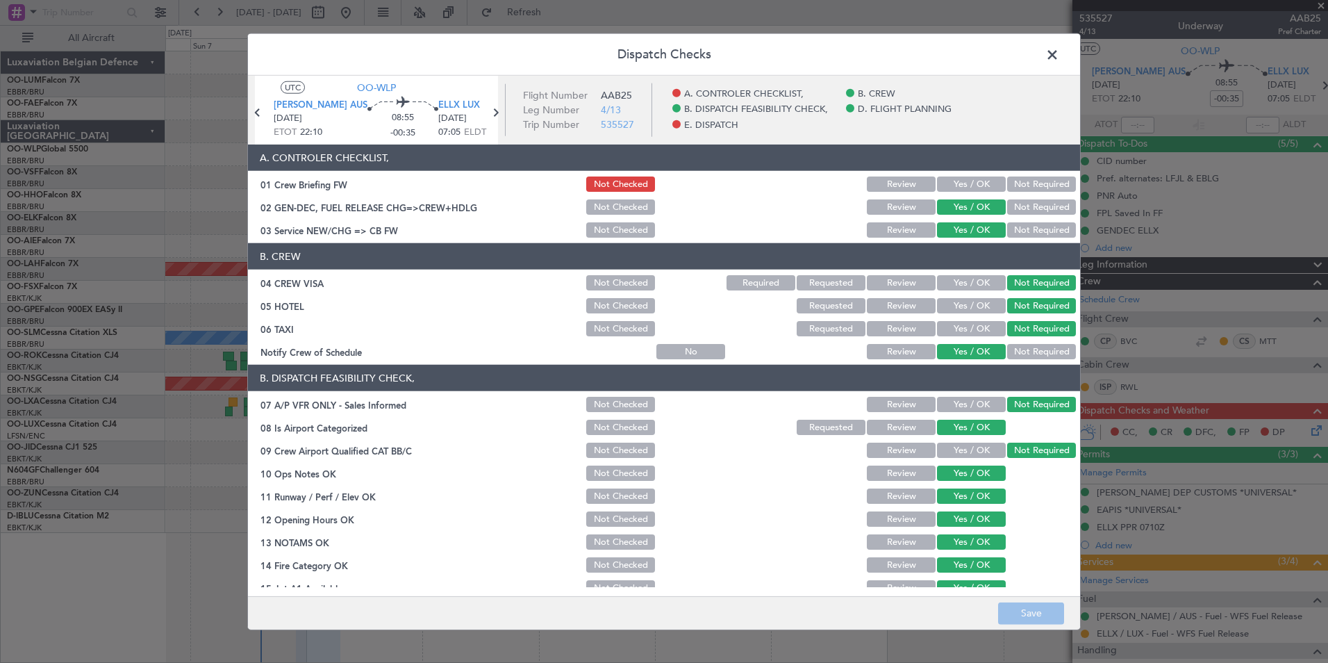
click at [950, 188] on button "Yes / OK" at bounding box center [971, 183] width 69 height 15
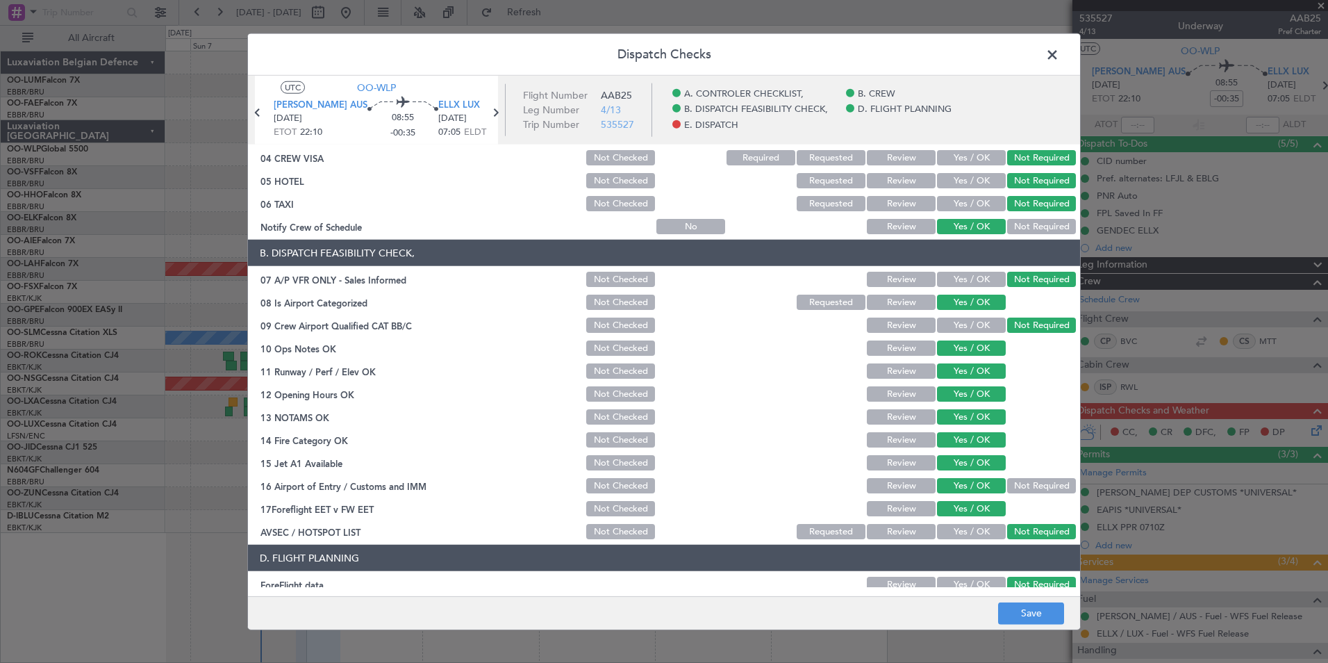
scroll to position [257, 0]
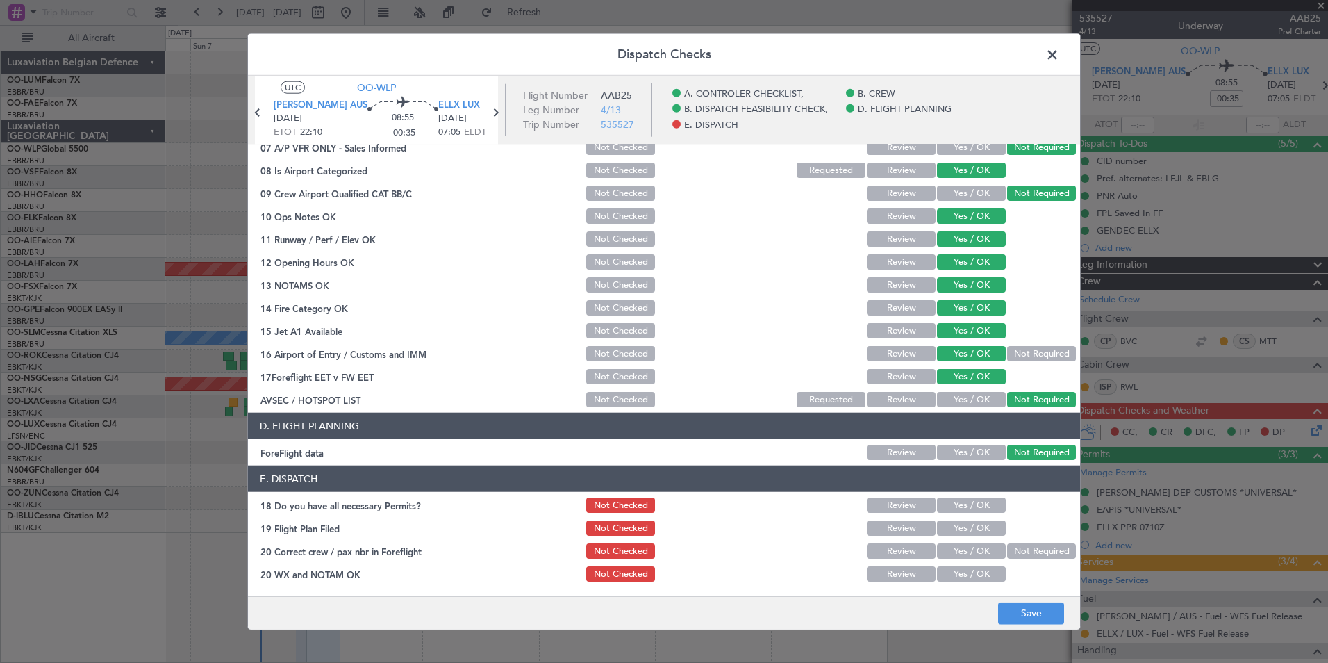
click at [987, 505] on button "Yes / OK" at bounding box center [971, 504] width 69 height 15
click at [984, 533] on button "Yes / OK" at bounding box center [971, 527] width 69 height 15
click at [980, 556] on button "Yes / OK" at bounding box center [971, 550] width 69 height 15
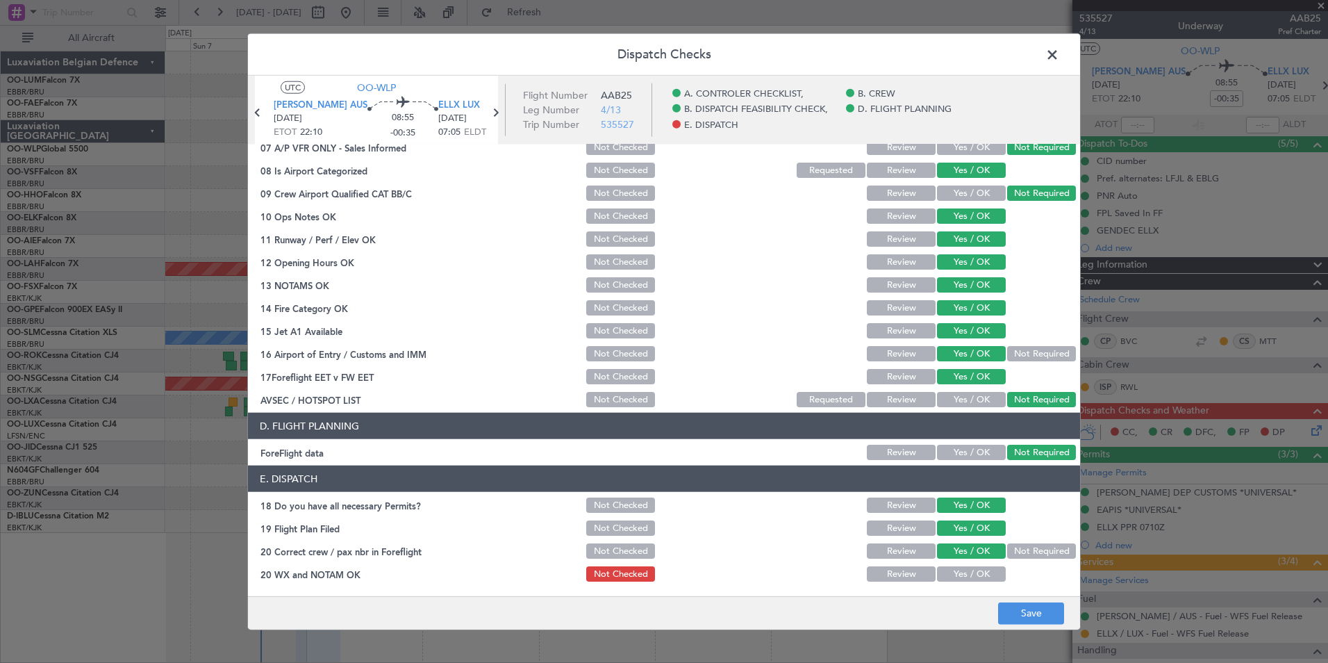
click at [977, 580] on button "Yes / OK" at bounding box center [971, 573] width 69 height 15
click at [1012, 612] on button "Save" at bounding box center [1031, 613] width 66 height 22
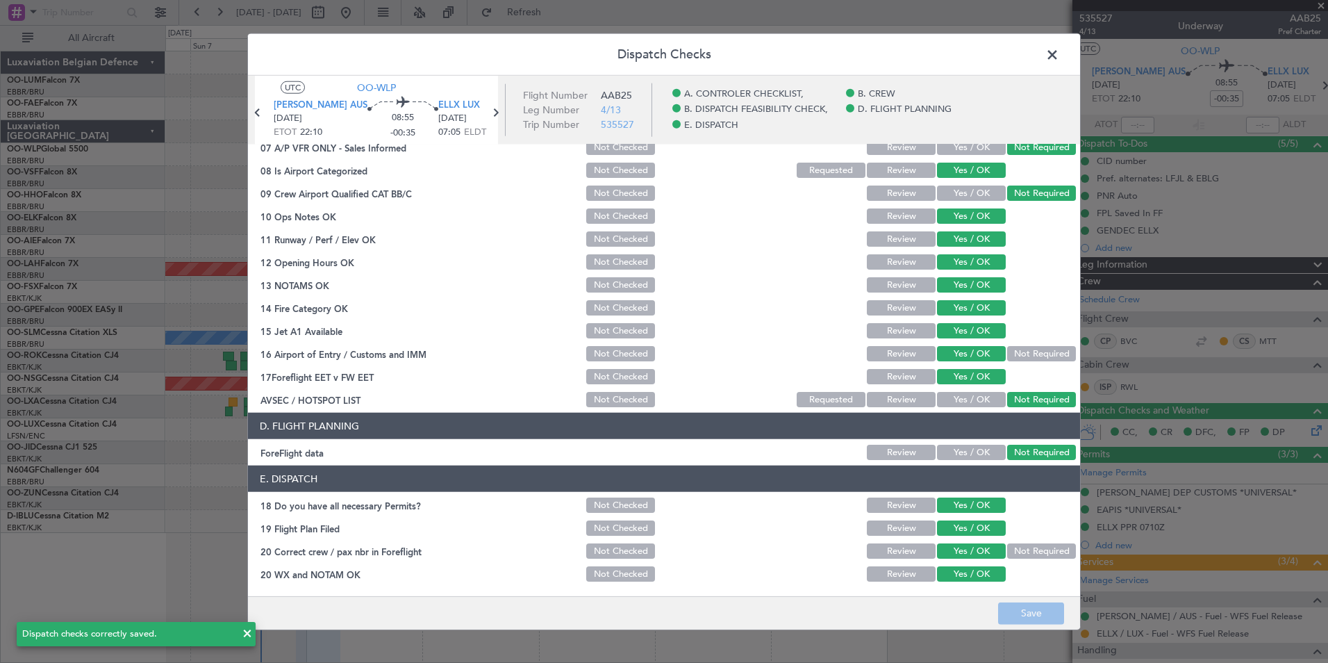
drag, startPoint x: 1052, startPoint y: 51, endPoint x: 647, endPoint y: 130, distance: 412.6
click at [1059, 51] on span at bounding box center [1059, 58] width 0 height 28
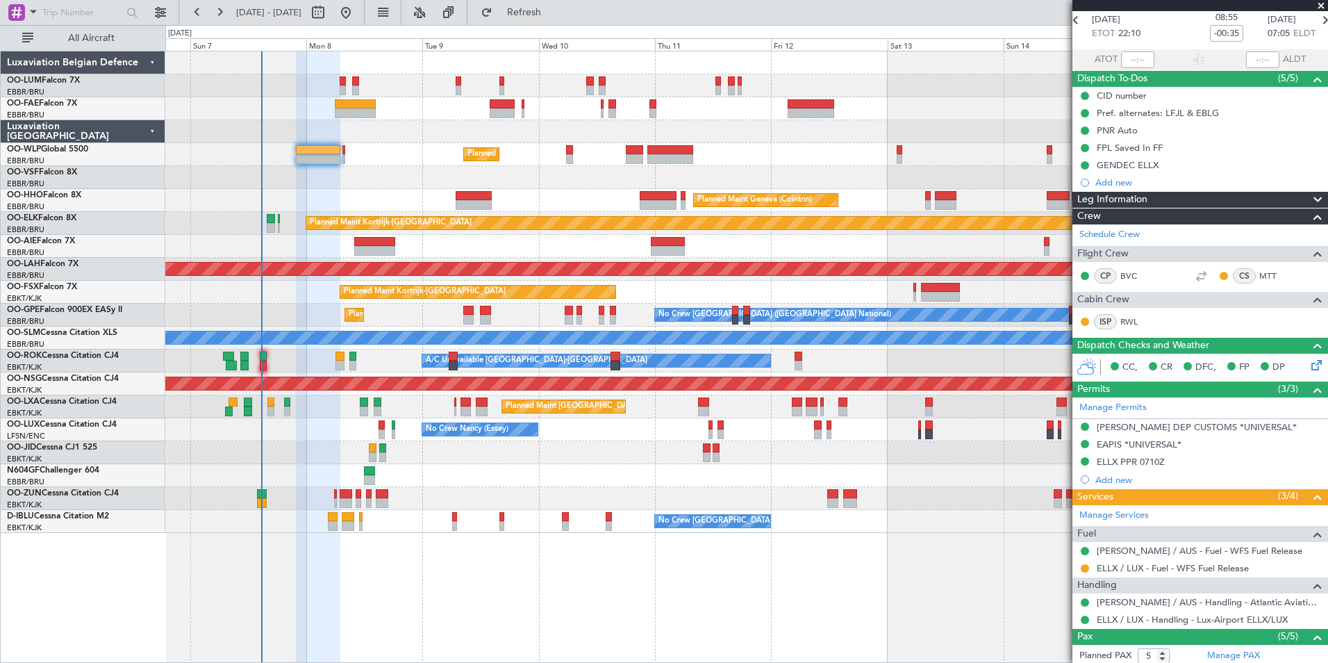
scroll to position [0, 0]
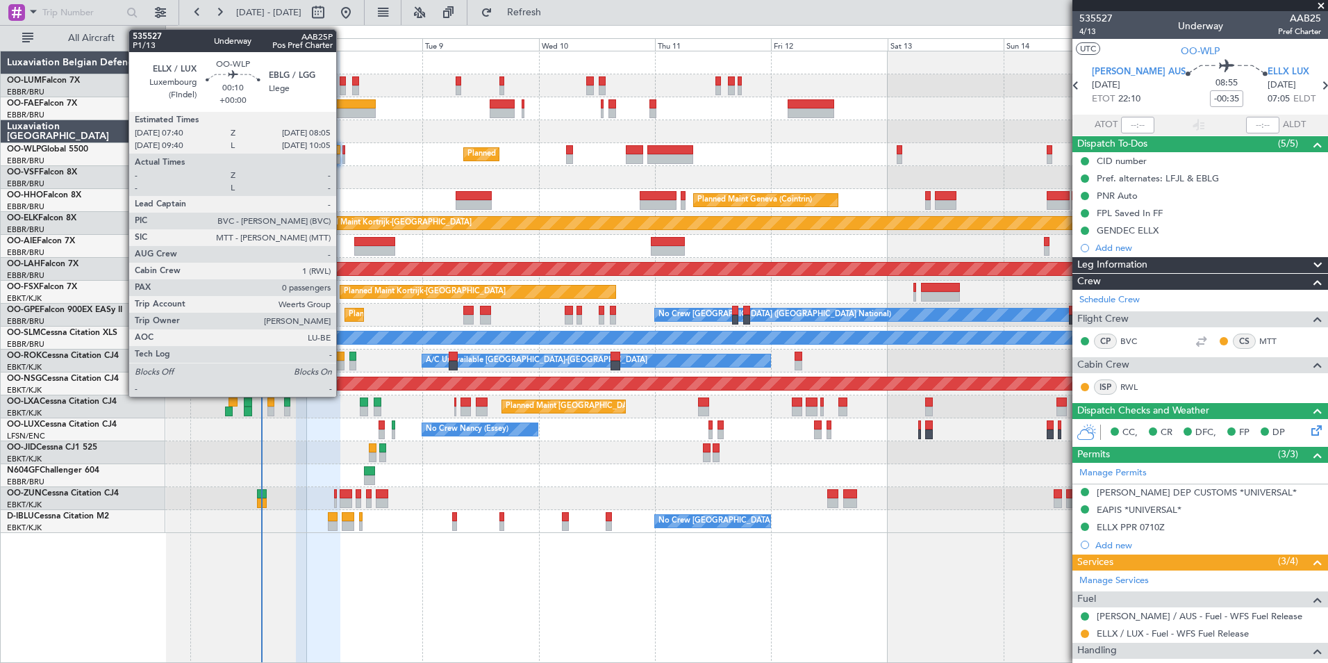
click at [342, 150] on div at bounding box center [343, 150] width 2 height 10
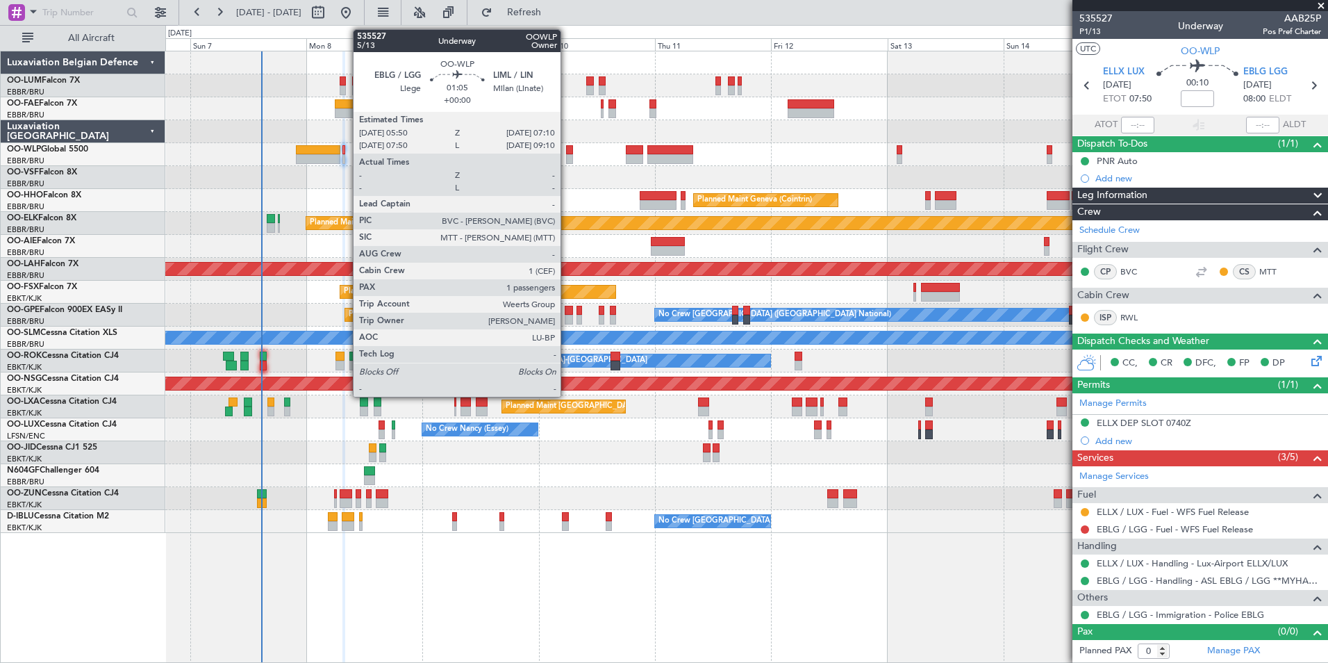
click at [567, 145] on div at bounding box center [569, 150] width 7 height 10
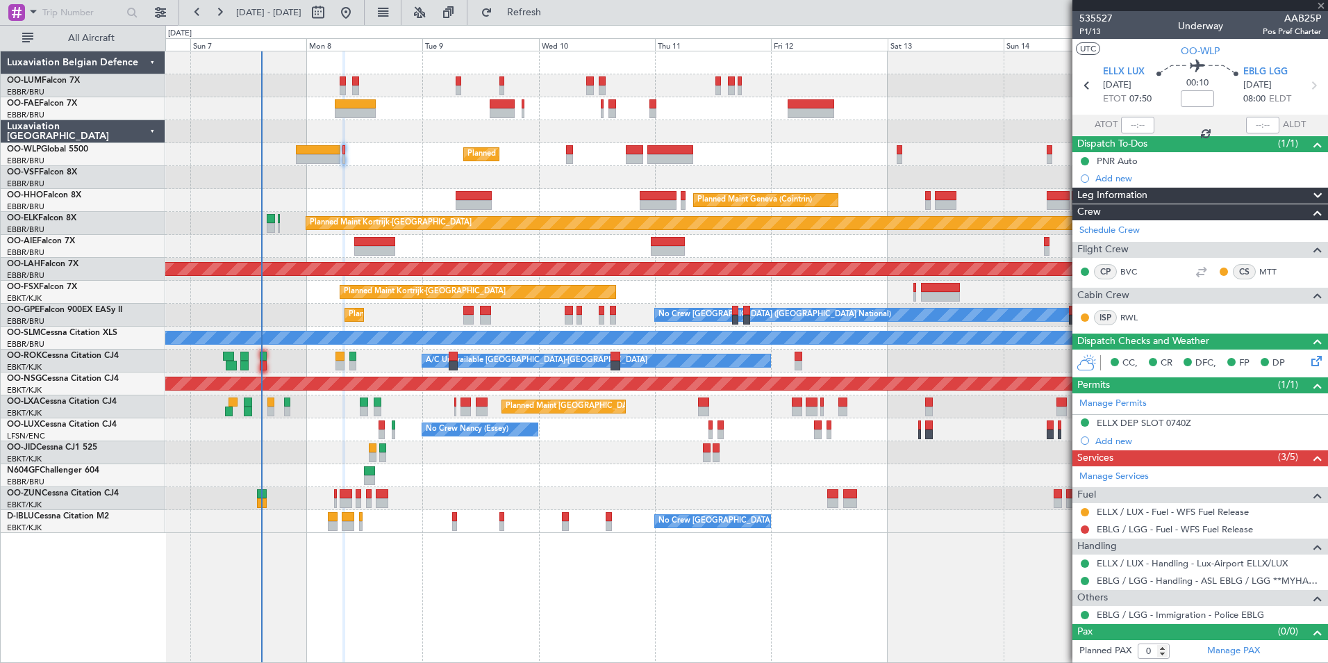
type input "1"
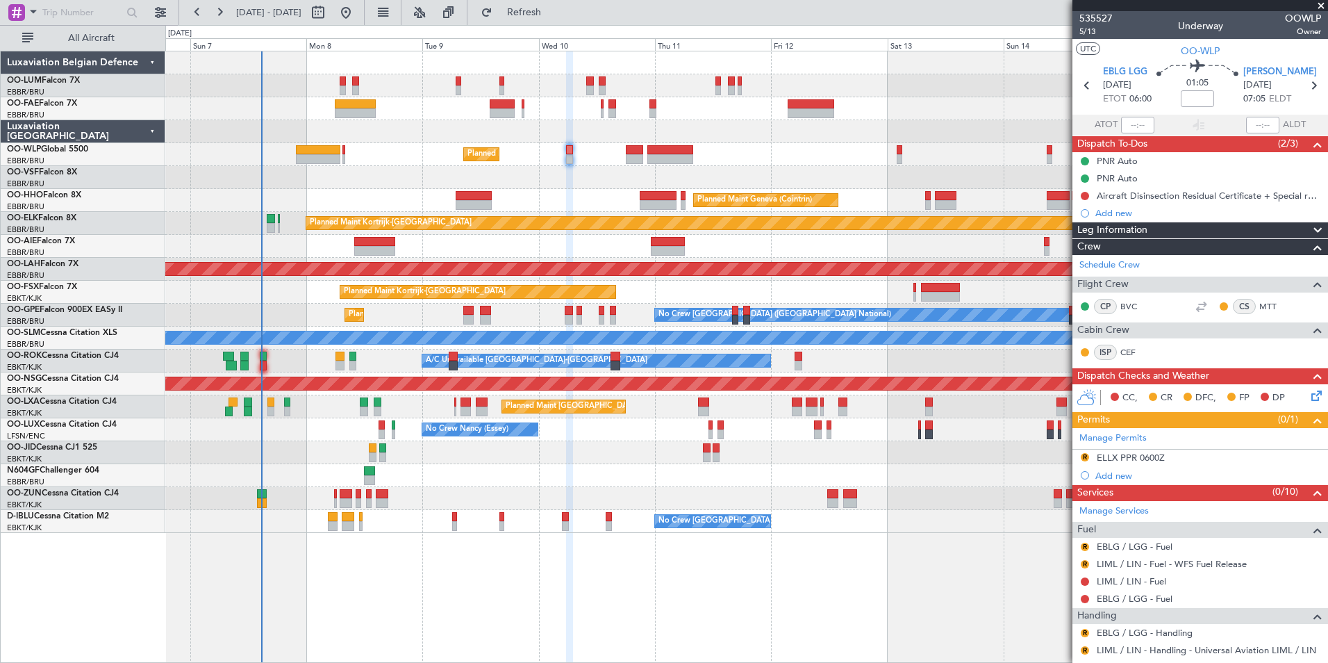
click at [640, 595] on div "Planned Maint Milan (Linate) Planned Maint Geneva ([GEOGRAPHIC_DATA]) Planned M…" at bounding box center [746, 357] width 1163 height 612
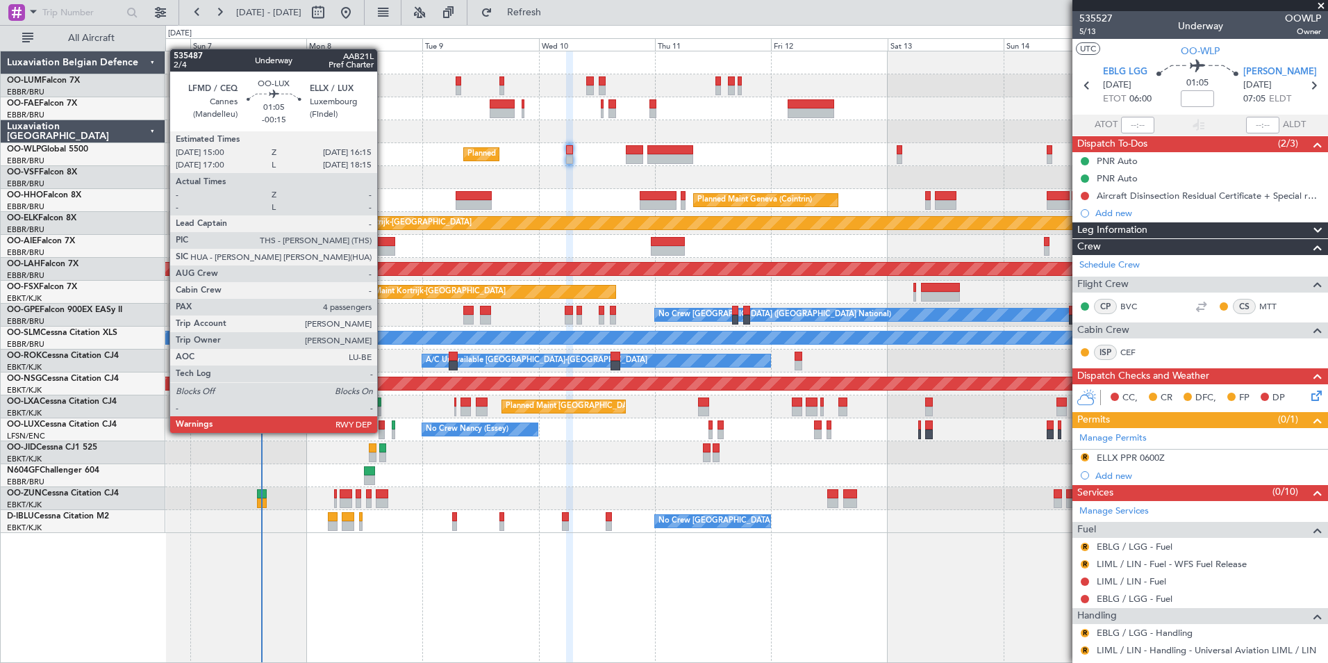
click at [383, 431] on div at bounding box center [382, 434] width 6 height 10
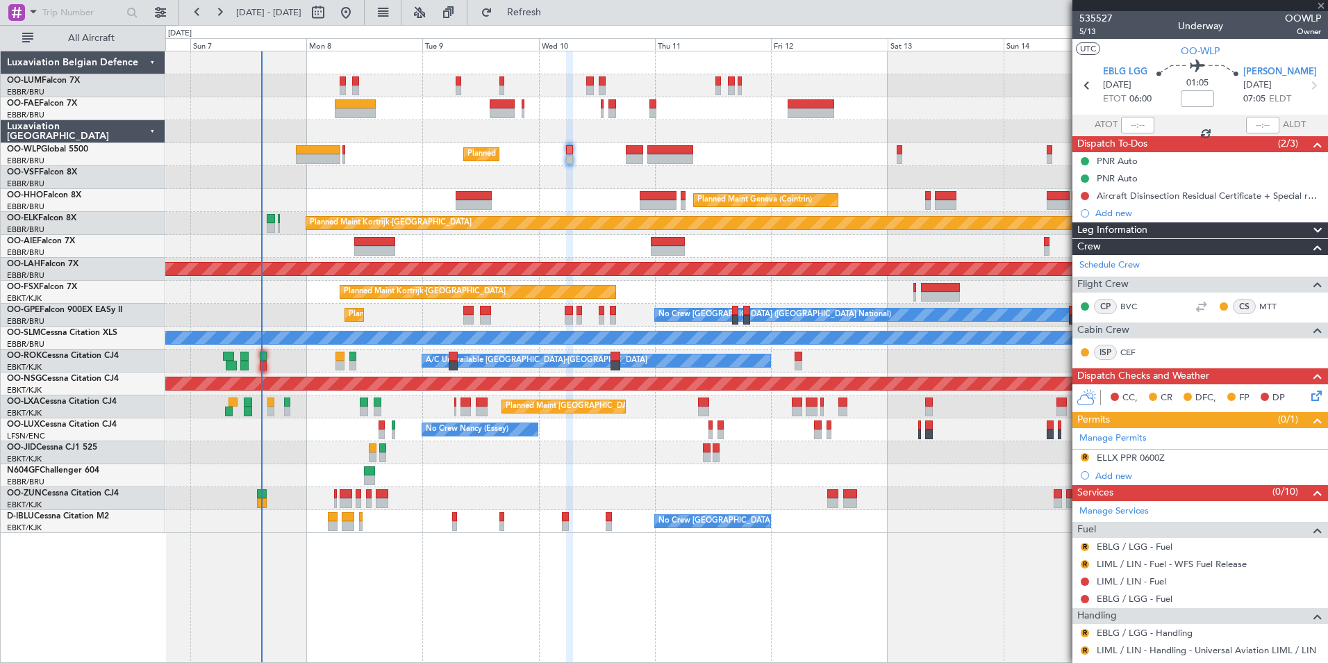
type input "-00:15"
type input "4"
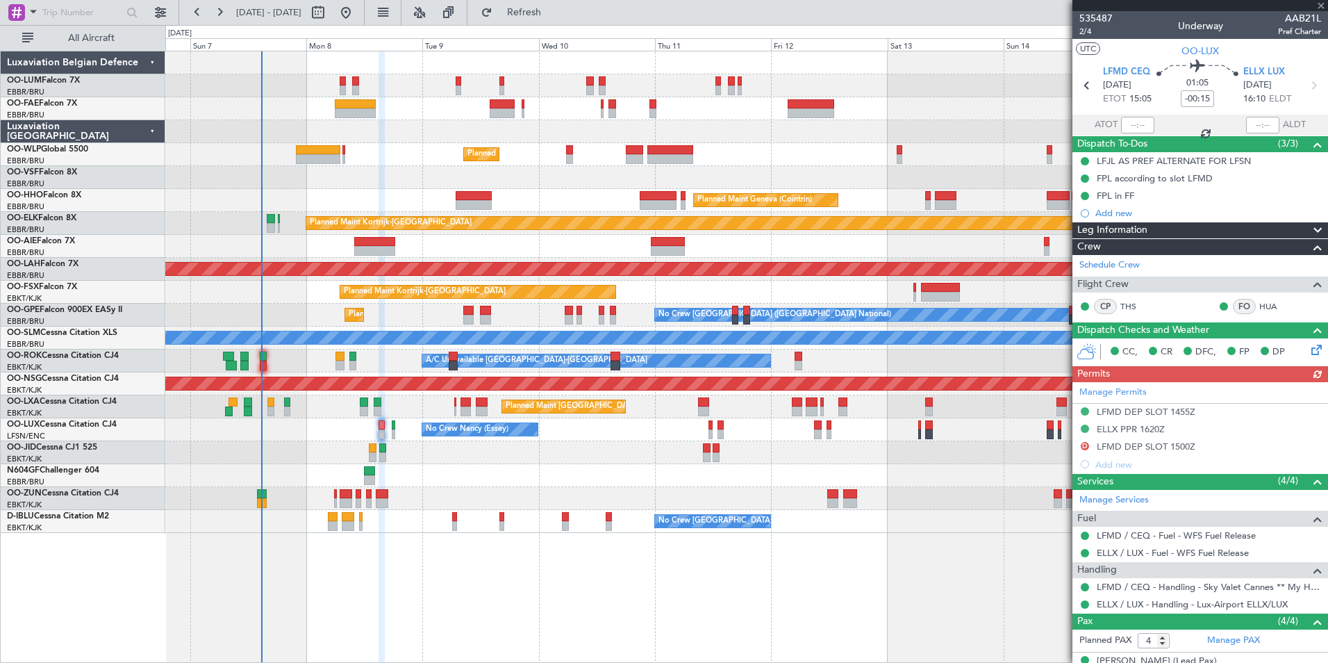
click at [1083, 442] on div "Manage Permits LFMD DEP SLOT 1455Z ELLX PPR 1620Z D LFMD DEP SLOT 1500Z Add new" at bounding box center [1200, 427] width 256 height 91
click at [1088, 443] on button "D" at bounding box center [1085, 446] width 8 height 8
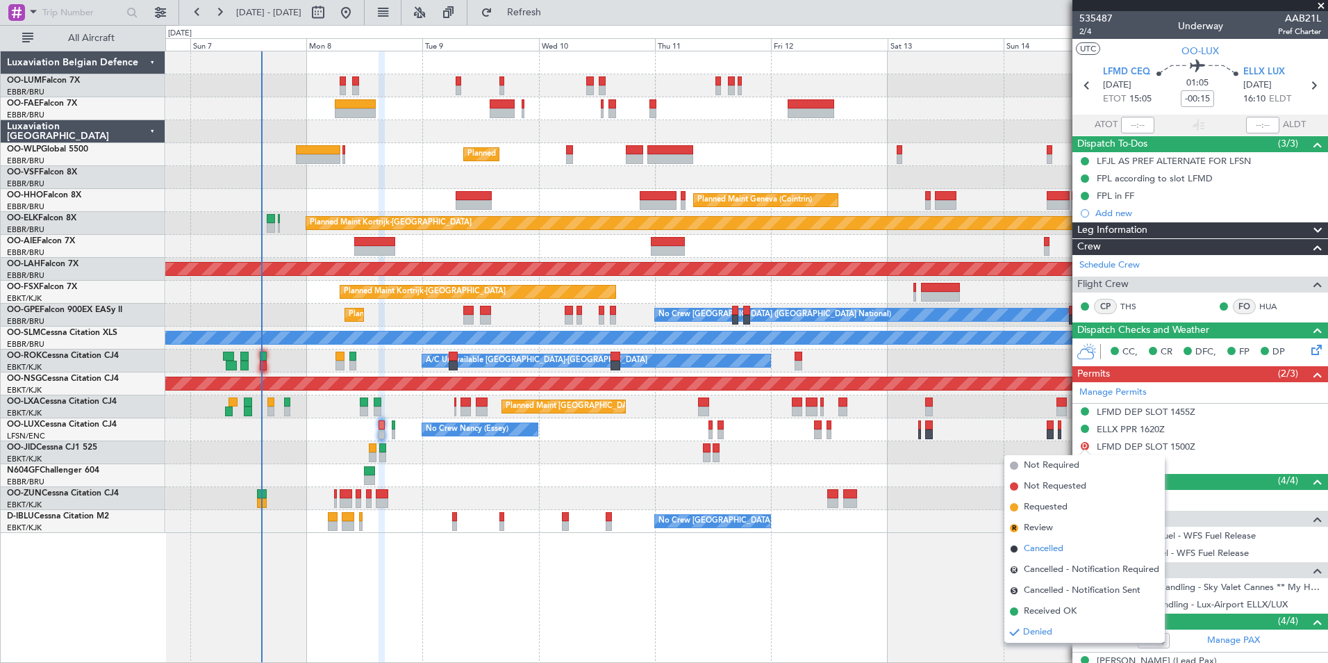
click at [1040, 548] on span "Cancelled" at bounding box center [1044, 549] width 40 height 14
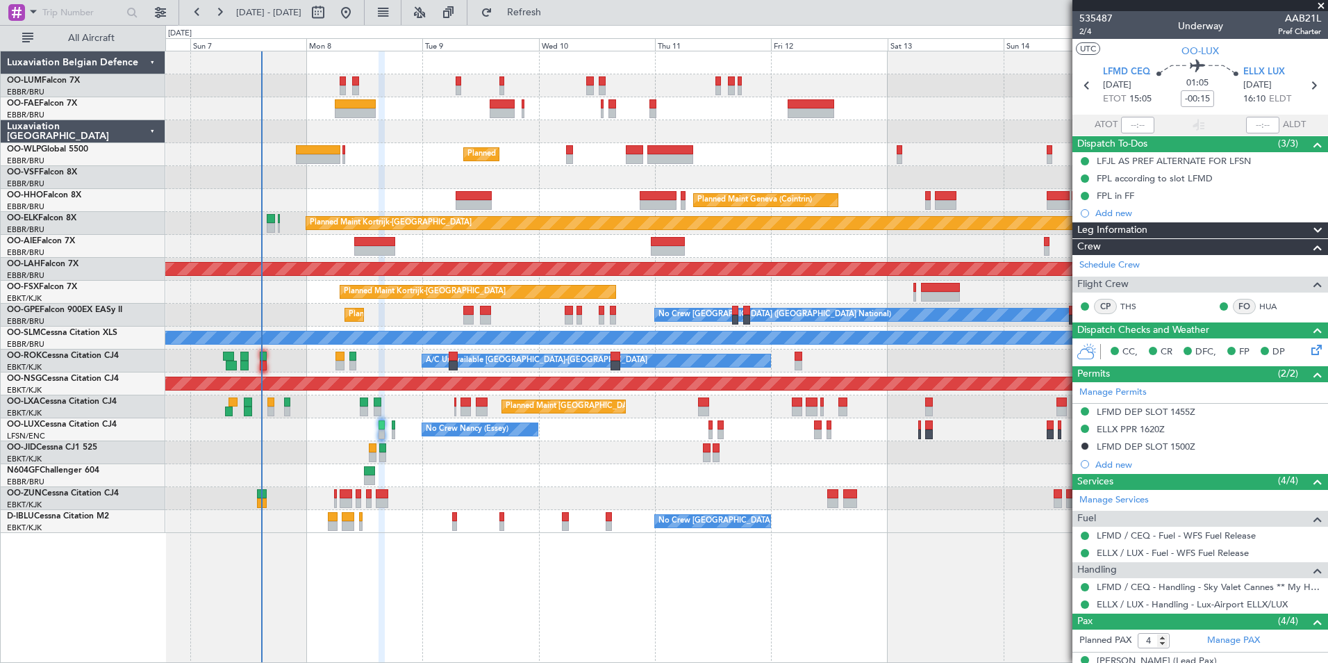
click at [809, 650] on div "Planned Maint Milan (Linate) Planned Maint Geneva ([GEOGRAPHIC_DATA]) Planned M…" at bounding box center [746, 357] width 1163 height 612
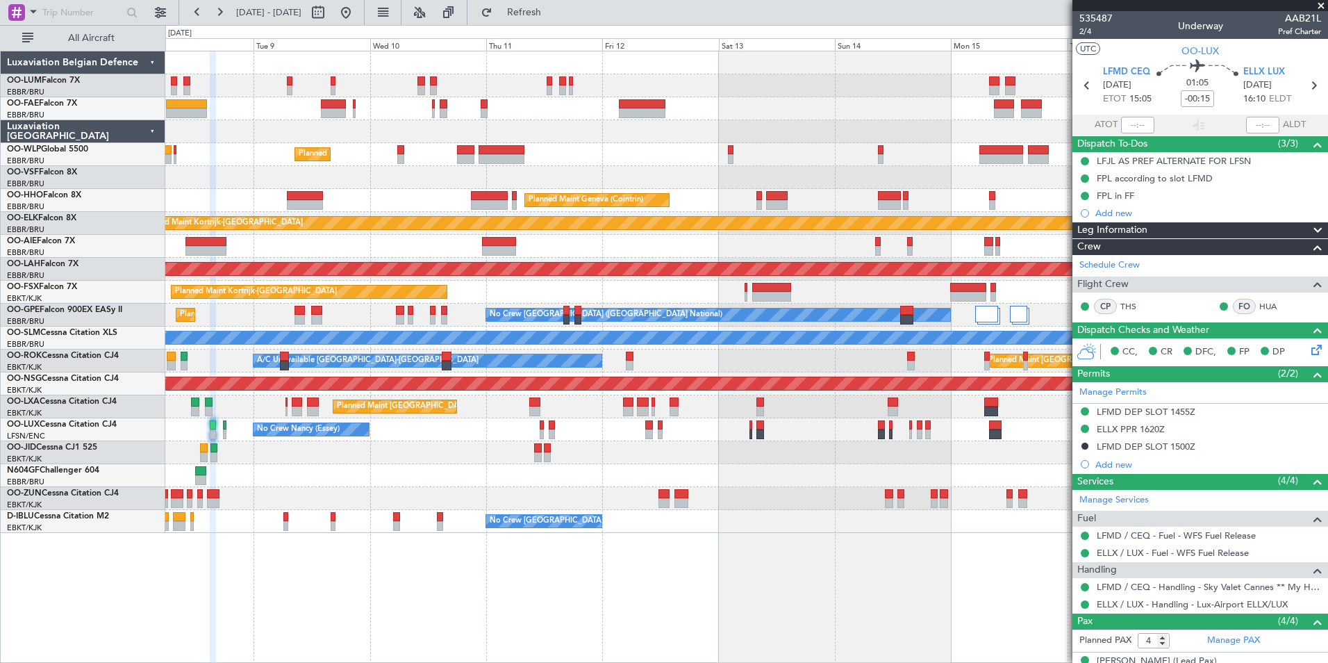
click at [1093, 580] on fb-app "[DATE] - [DATE] Refresh Quick Links All Aircraft Planned Maint Milan ([GEOGRAPH…" at bounding box center [664, 336] width 1328 height 652
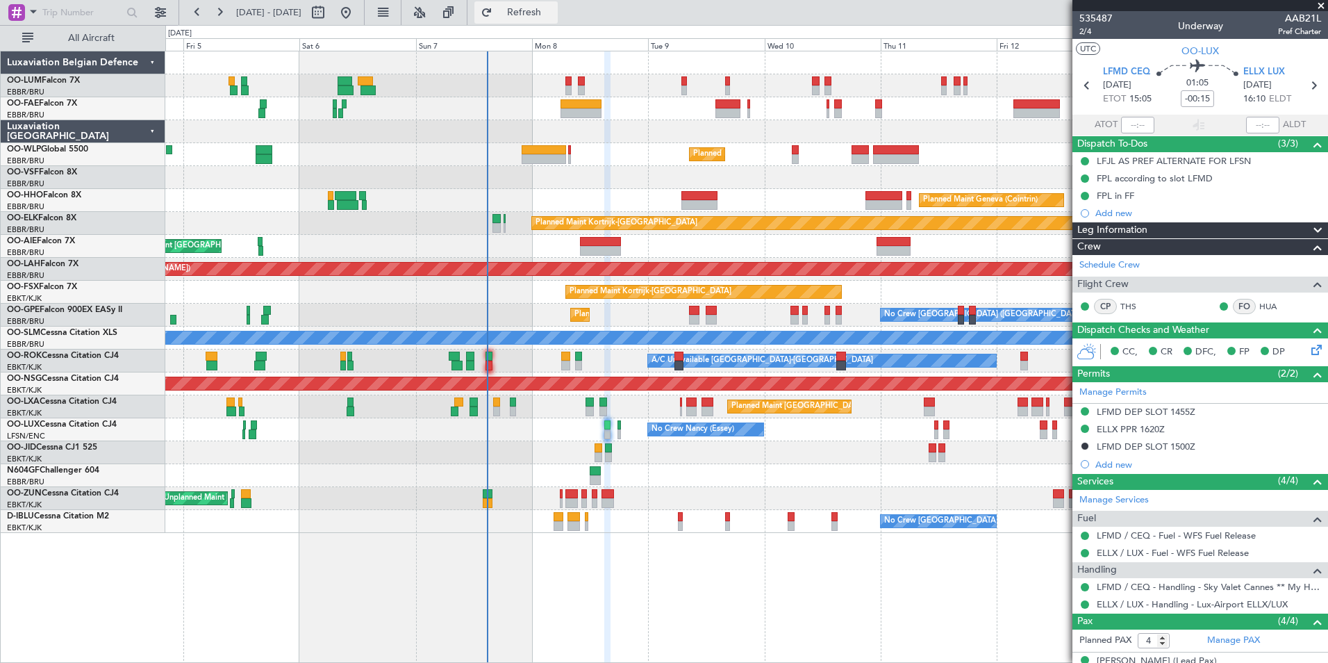
click at [558, 21] on button "Refresh" at bounding box center [515, 12] width 83 height 22
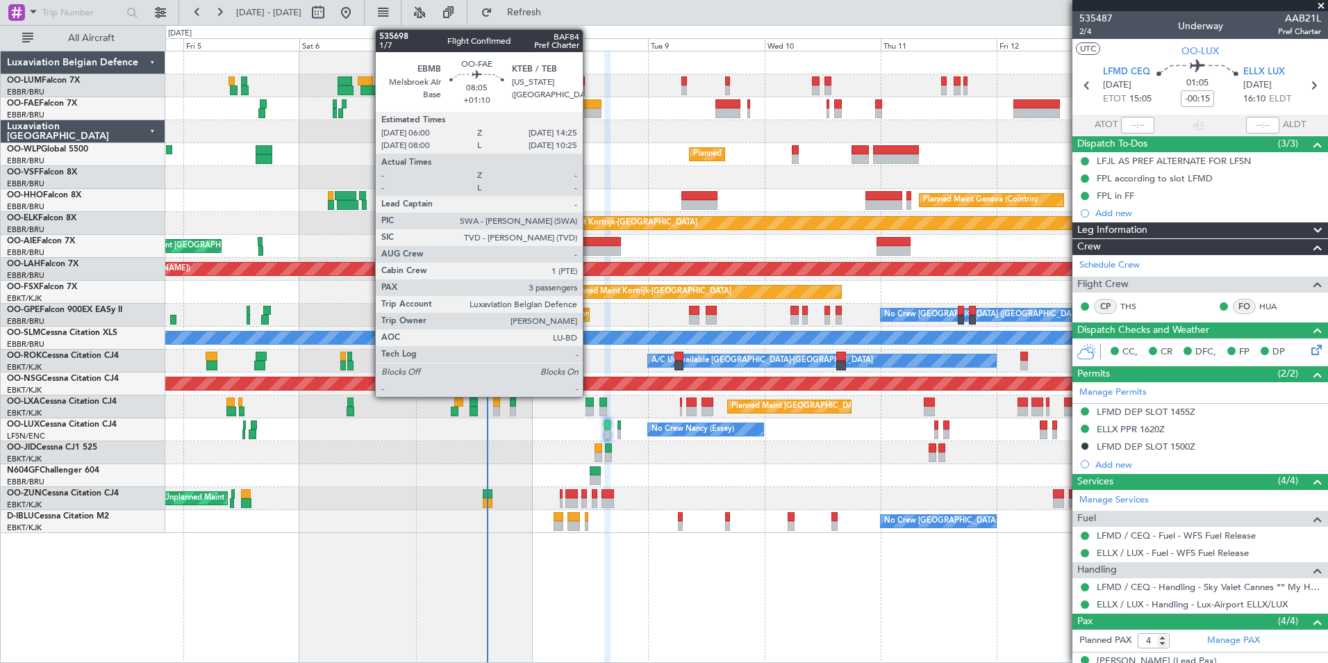
click at [589, 111] on div at bounding box center [581, 113] width 41 height 10
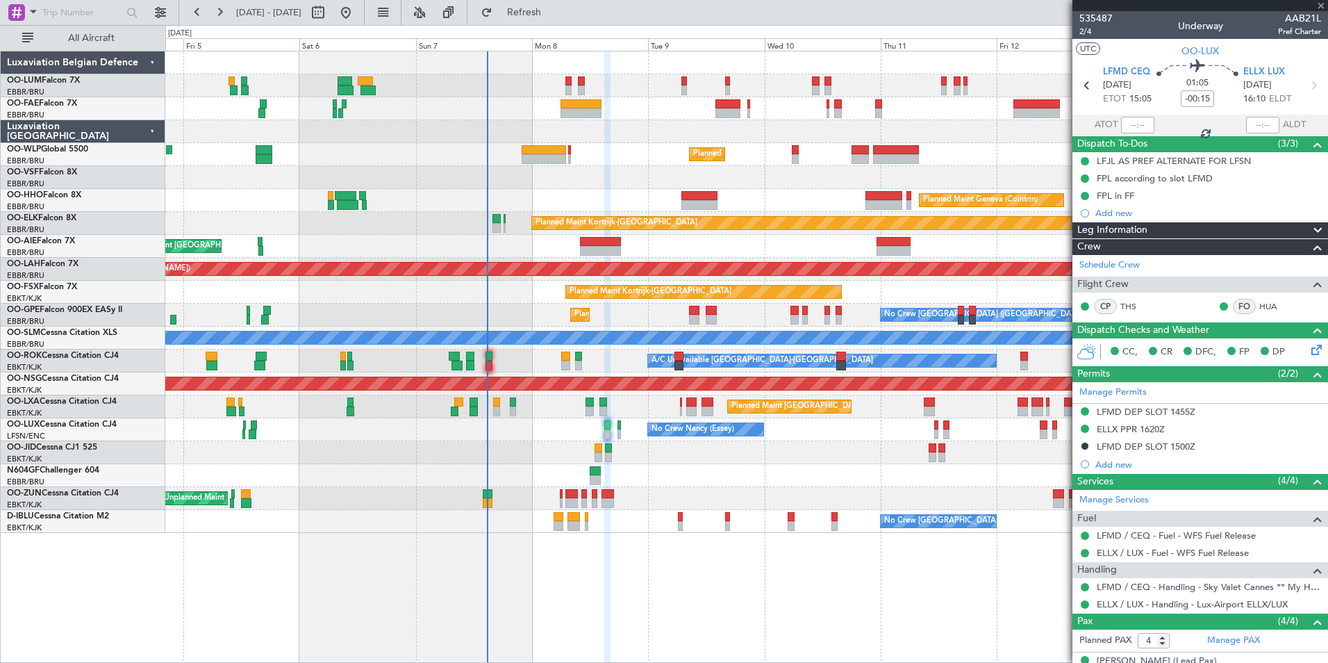
type input "+01:10"
type input "3"
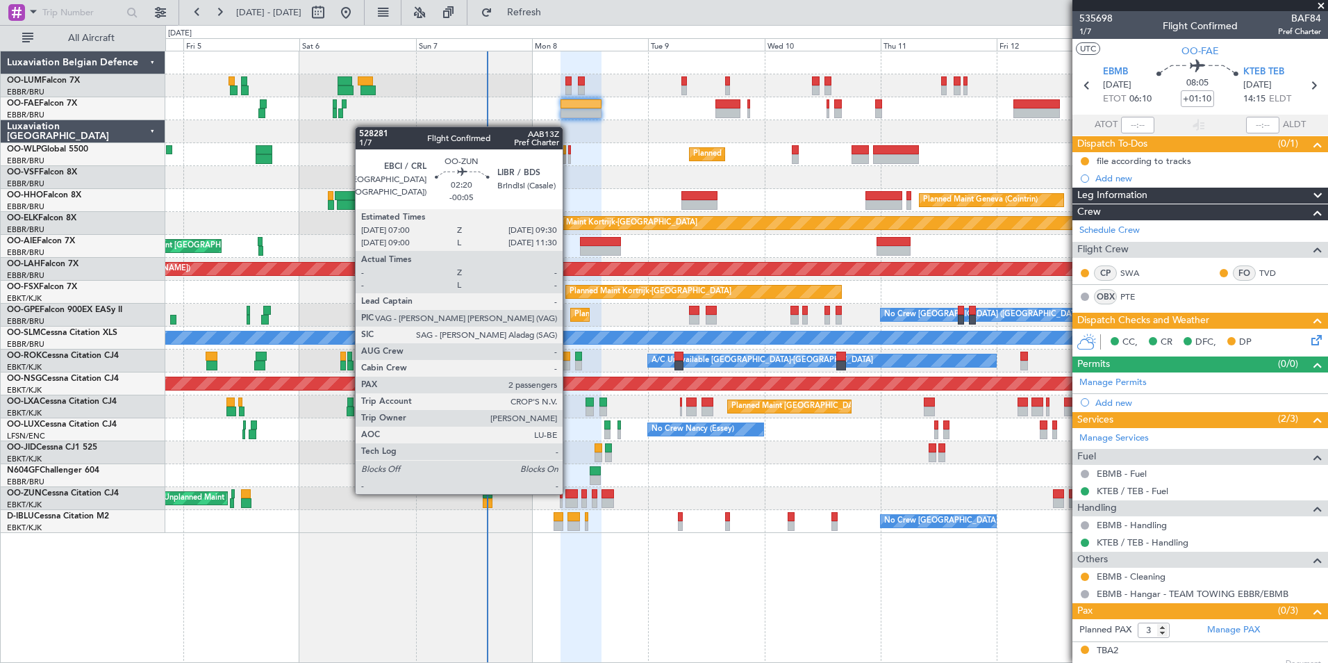
click at [569, 492] on div at bounding box center [571, 494] width 13 height 10
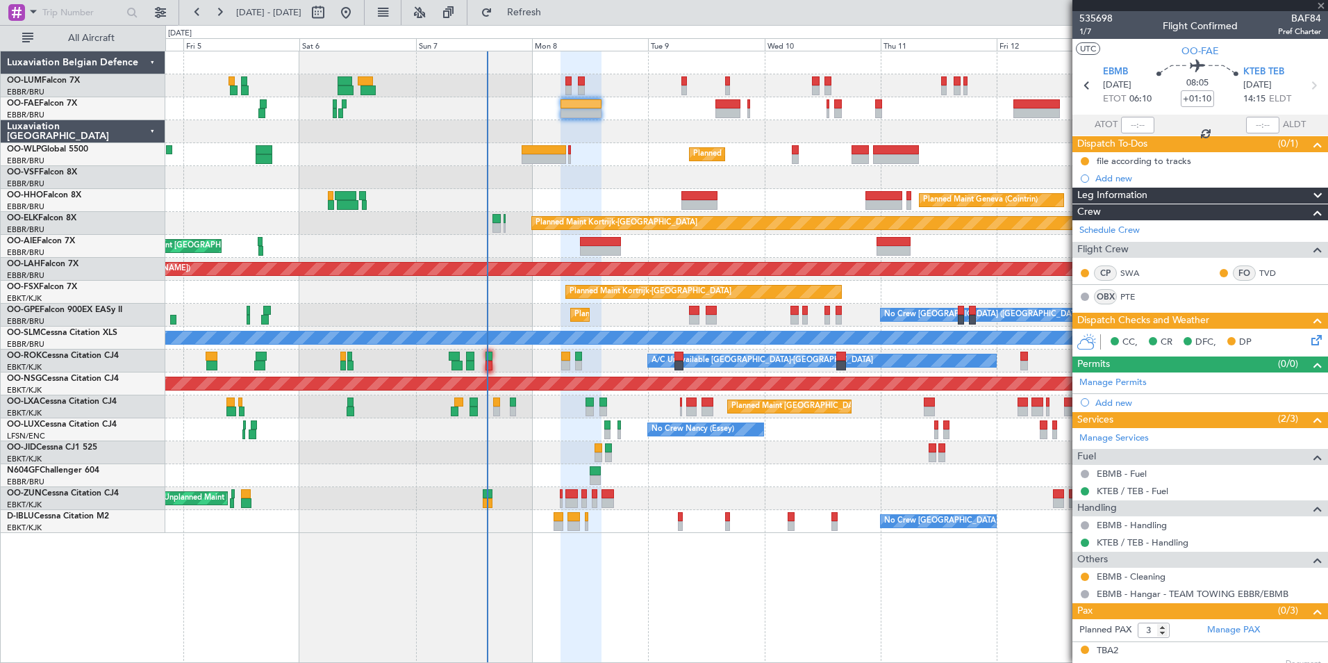
type input "-00:05"
type input "2"
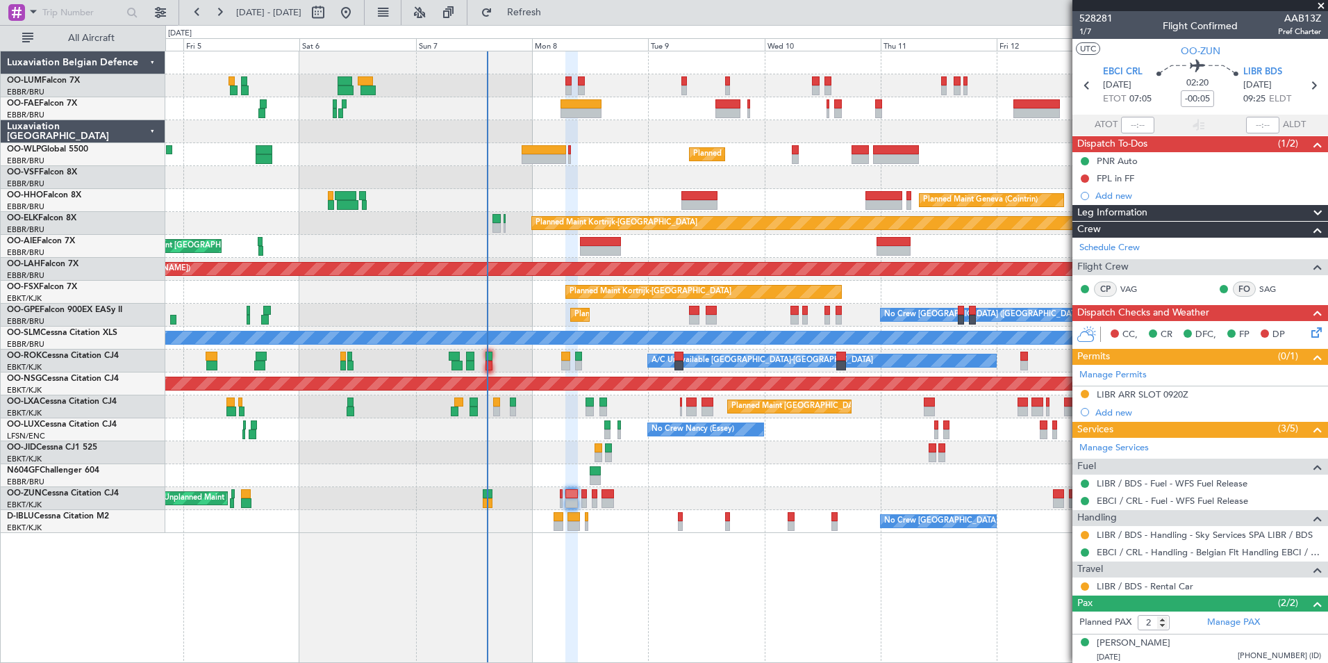
click at [474, 1] on button "Refresh" at bounding box center [515, 12] width 83 height 22
click at [474, 1] on button "Refreshing..." at bounding box center [515, 12] width 83 height 22
click at [1129, 583] on link "LIBR / BDS - Rental Car" at bounding box center [1145, 586] width 97 height 12
click at [599, 609] on div "Owner Melsbroek Air Base Planned Maint [GEOGRAPHIC_DATA] ([GEOGRAPHIC_DATA]) Ow…" at bounding box center [746, 357] width 1163 height 612
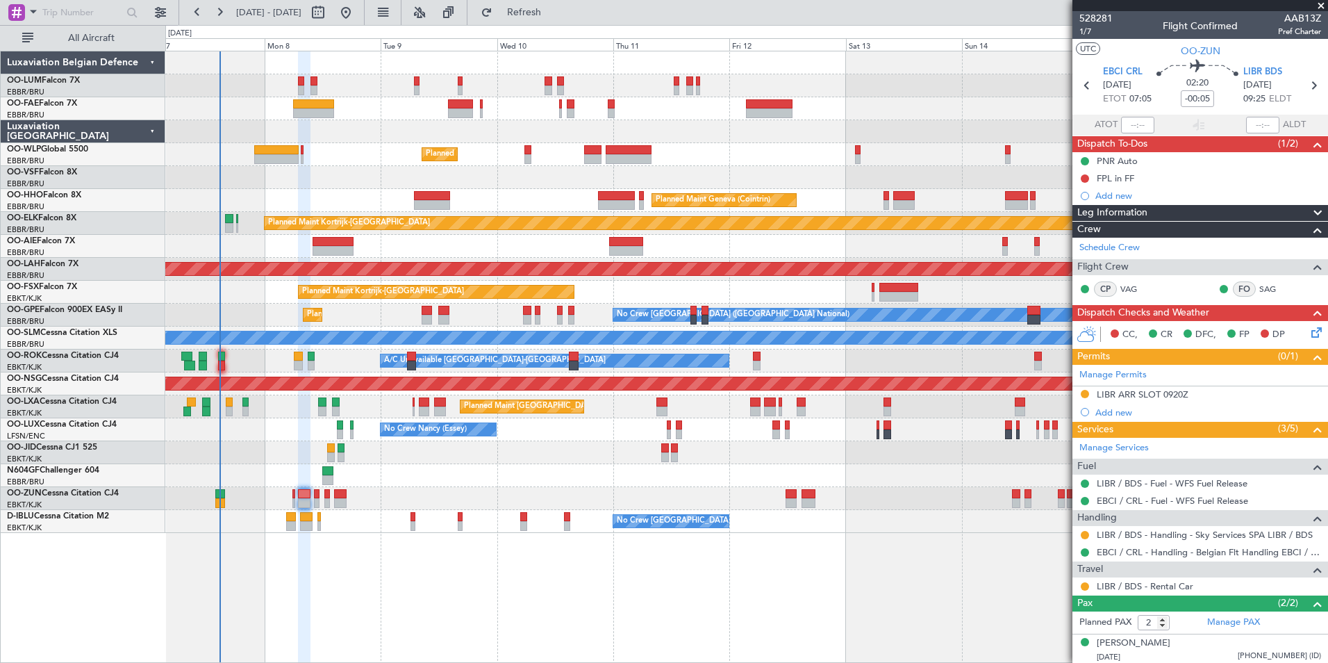
click at [546, 10] on span "Refresh" at bounding box center [524, 13] width 58 height 10
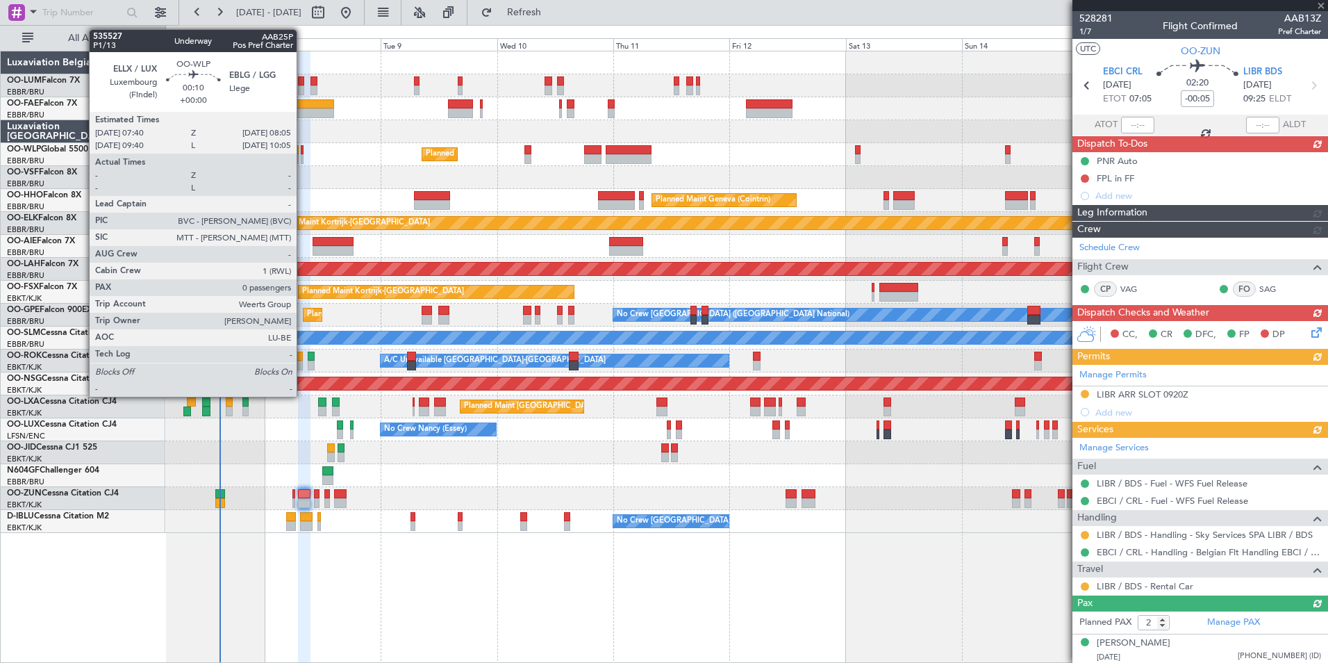
click at [303, 146] on div at bounding box center [302, 150] width 2 height 10
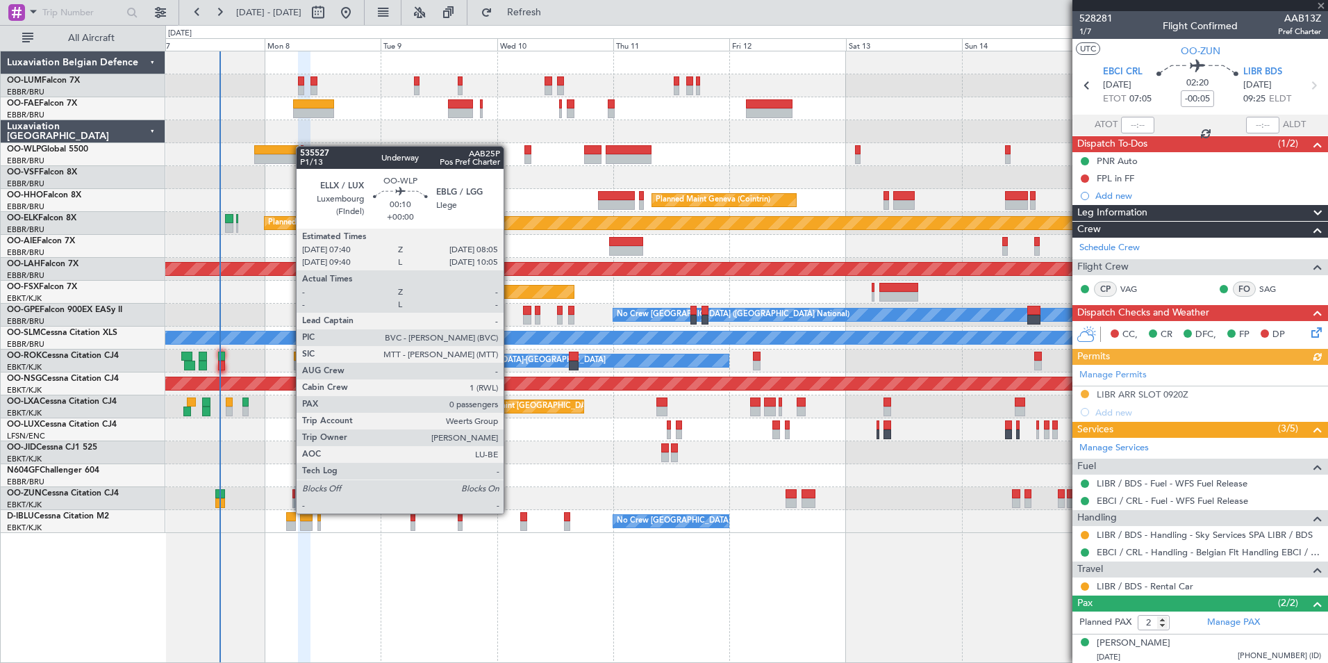
type input "0"
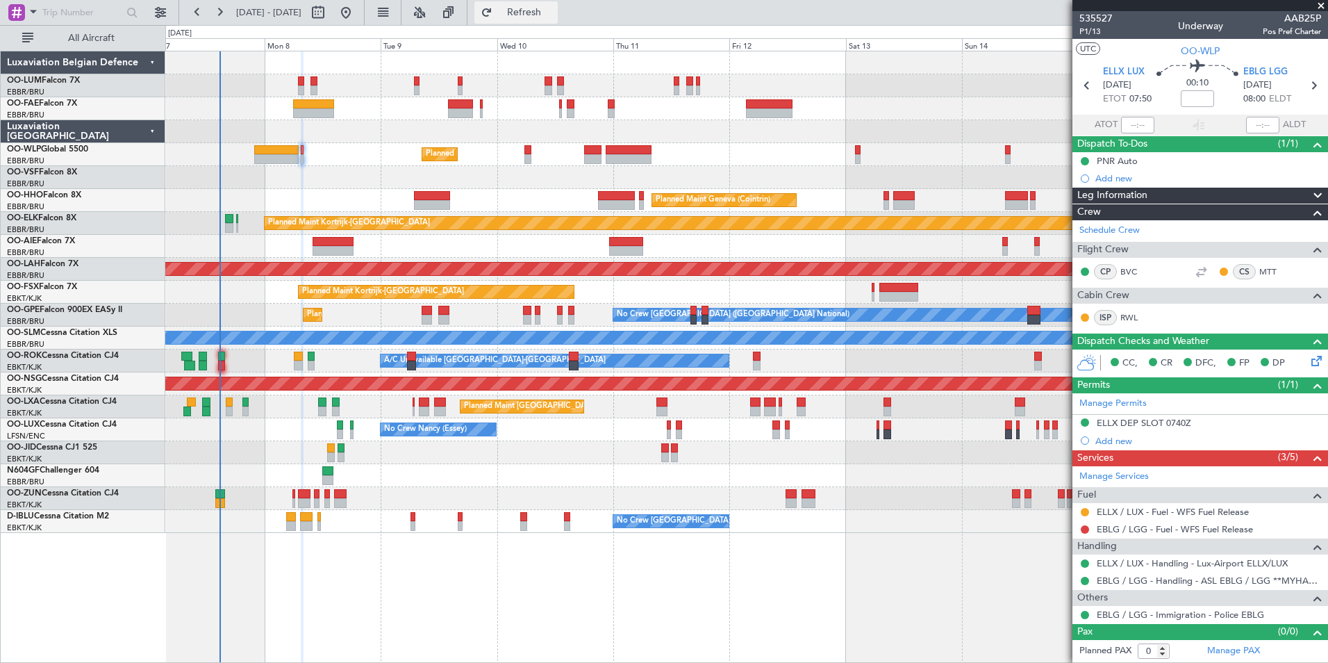
click at [554, 13] on span "Refresh" at bounding box center [524, 13] width 58 height 10
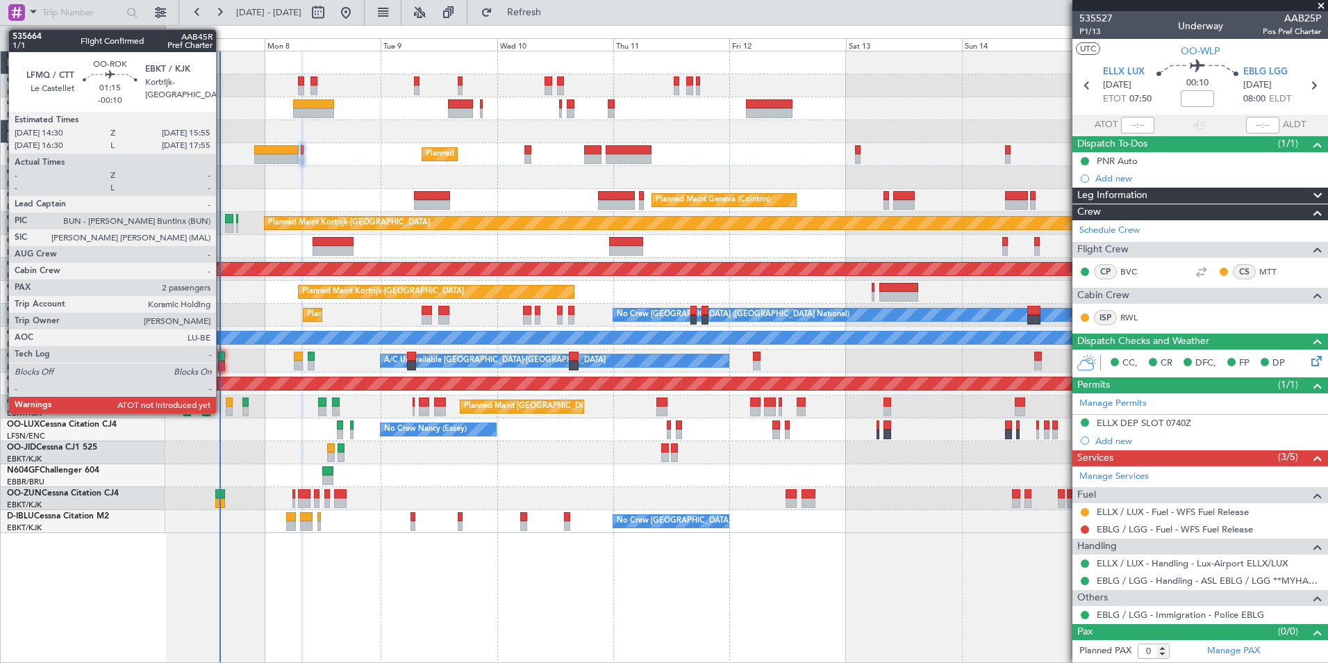
click at [222, 356] on div at bounding box center [221, 356] width 7 height 10
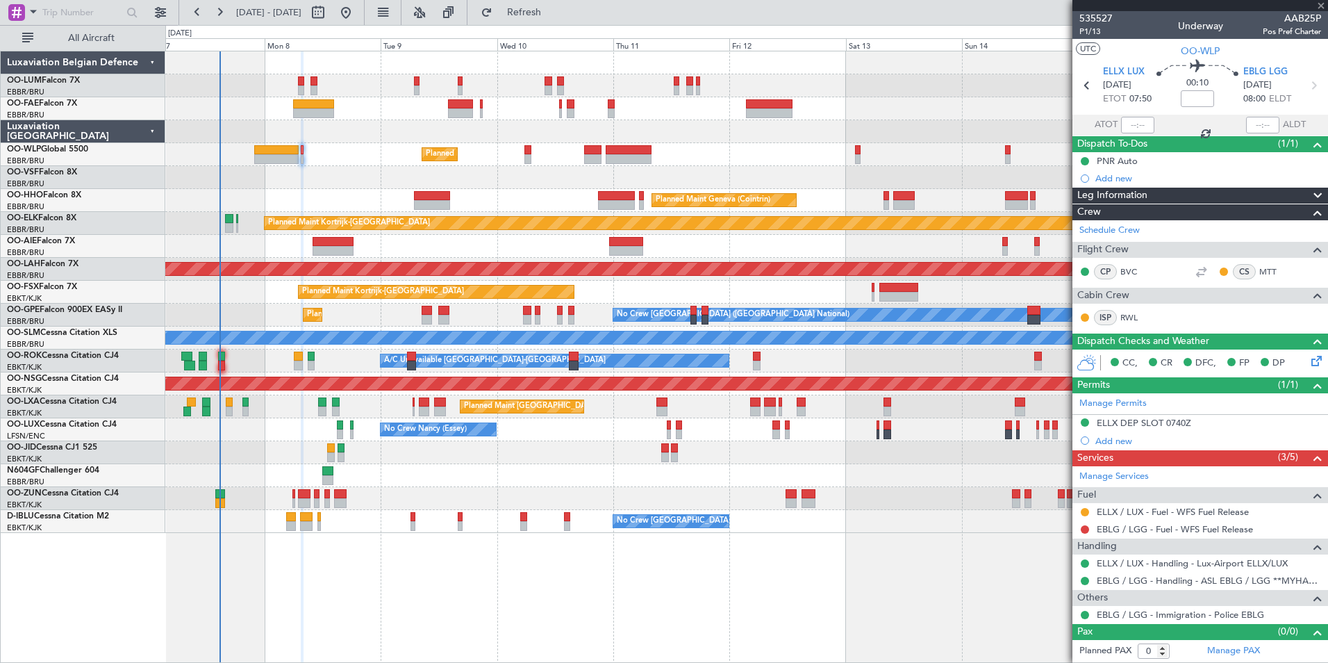
type input "-00:10"
type input "2"
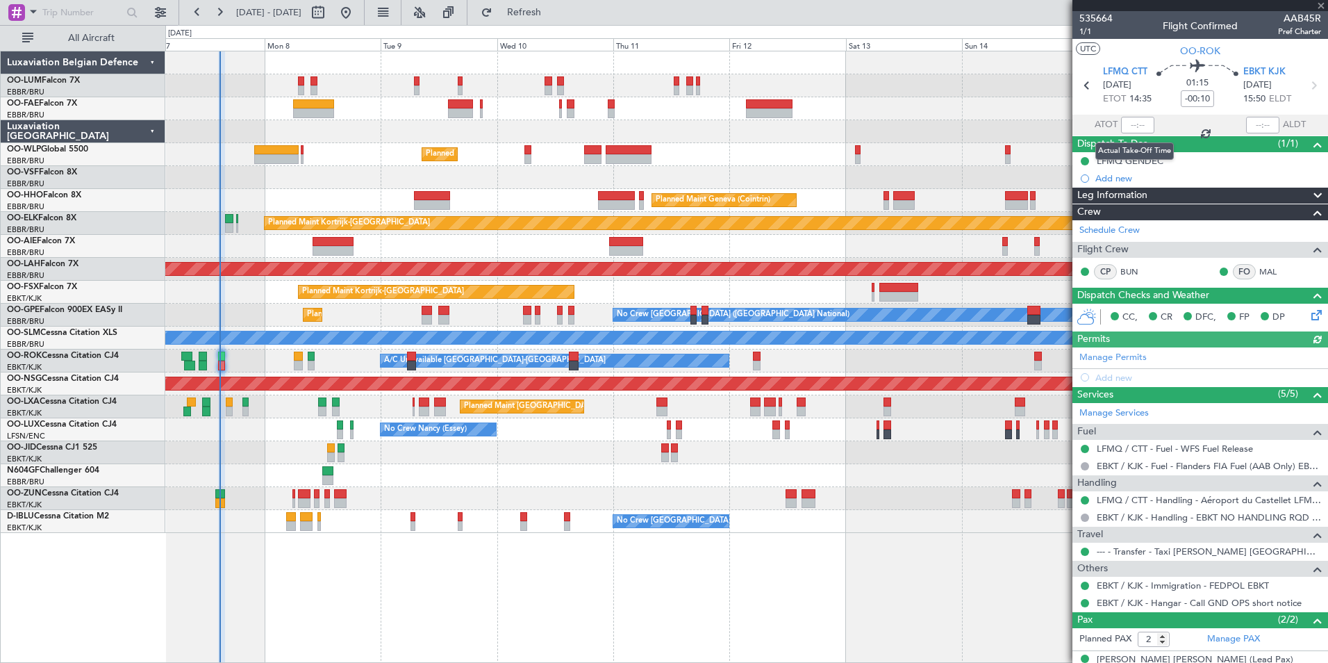
click at [1131, 126] on div at bounding box center [1137, 125] width 33 height 17
click at [1132, 123] on input "text" at bounding box center [1137, 125] width 33 height 17
click at [1134, 53] on section "UTC OO-ROK" at bounding box center [1200, 49] width 256 height 21
type input "14:40"
drag, startPoint x: 553, startPoint y: 10, endPoint x: 554, endPoint y: 23, distance: 13.2
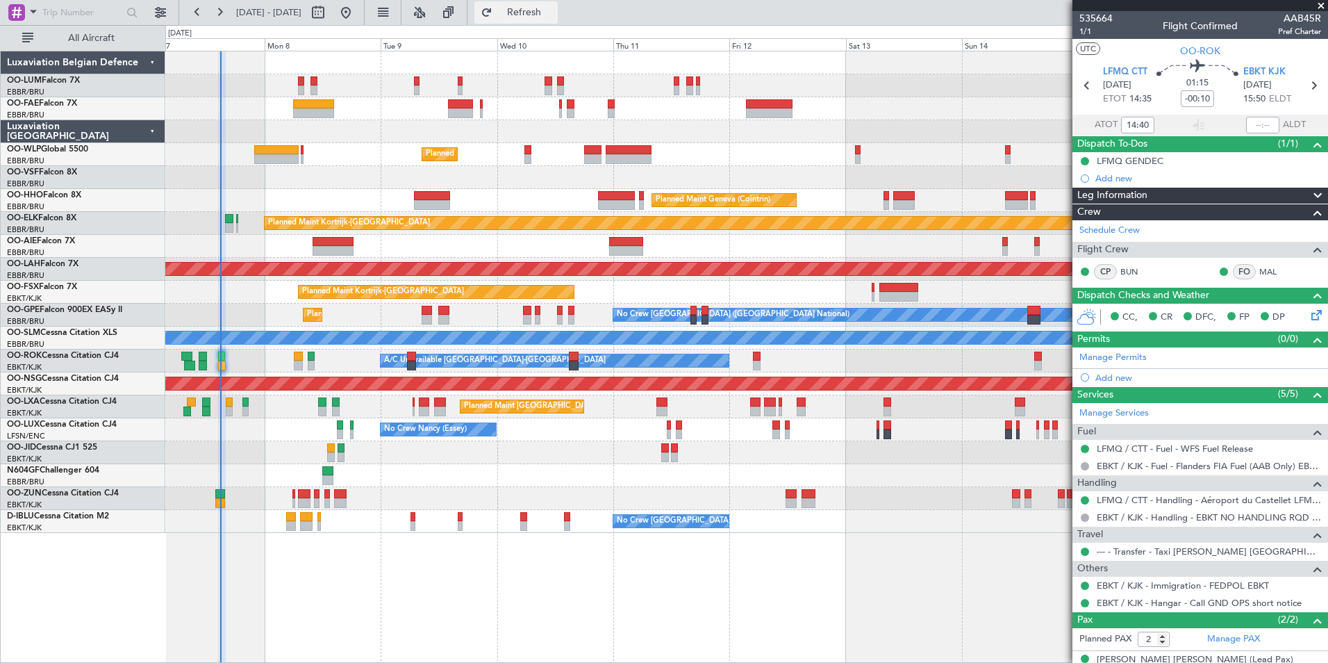
click at [553, 10] on span "Refresh" at bounding box center [524, 13] width 58 height 10
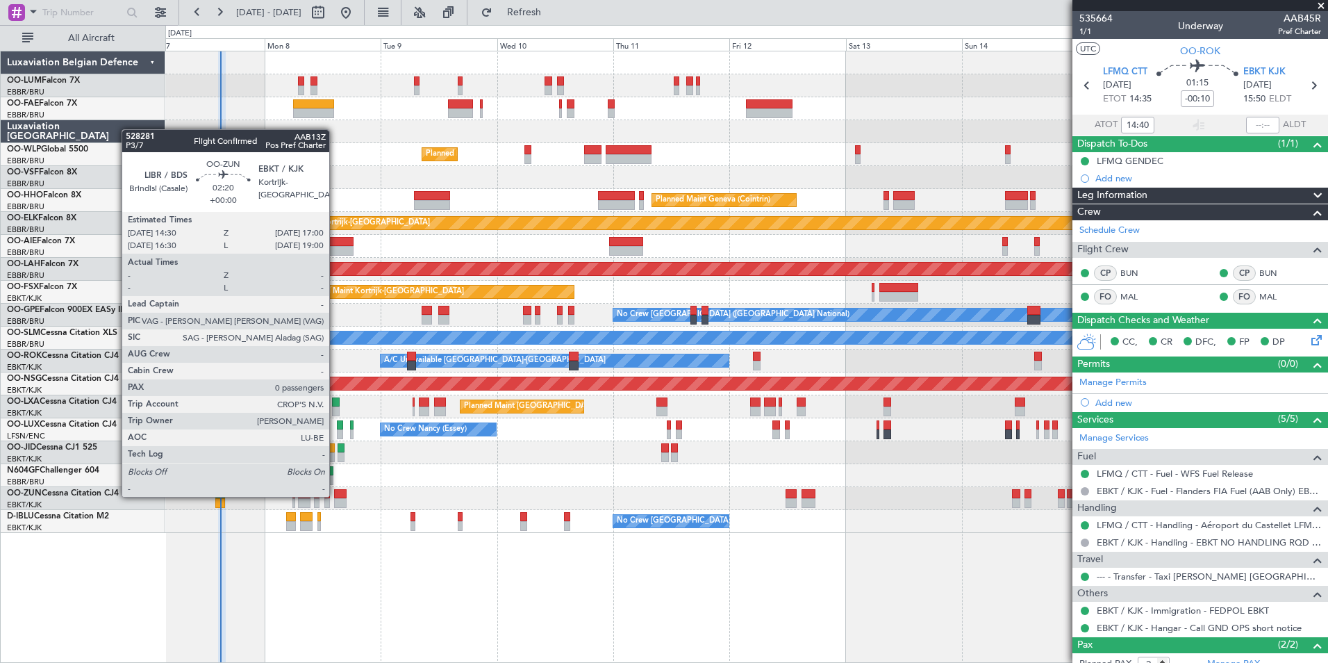
click at [336, 495] on div at bounding box center [340, 494] width 13 height 10
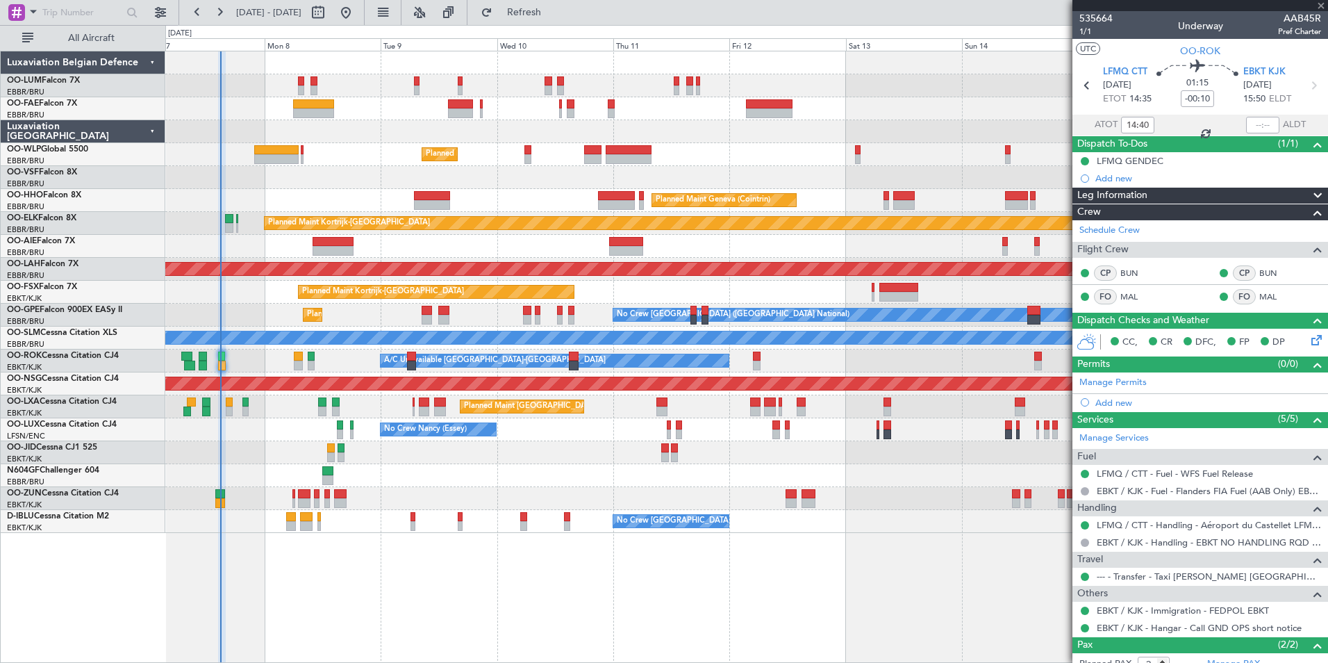
type input "0"
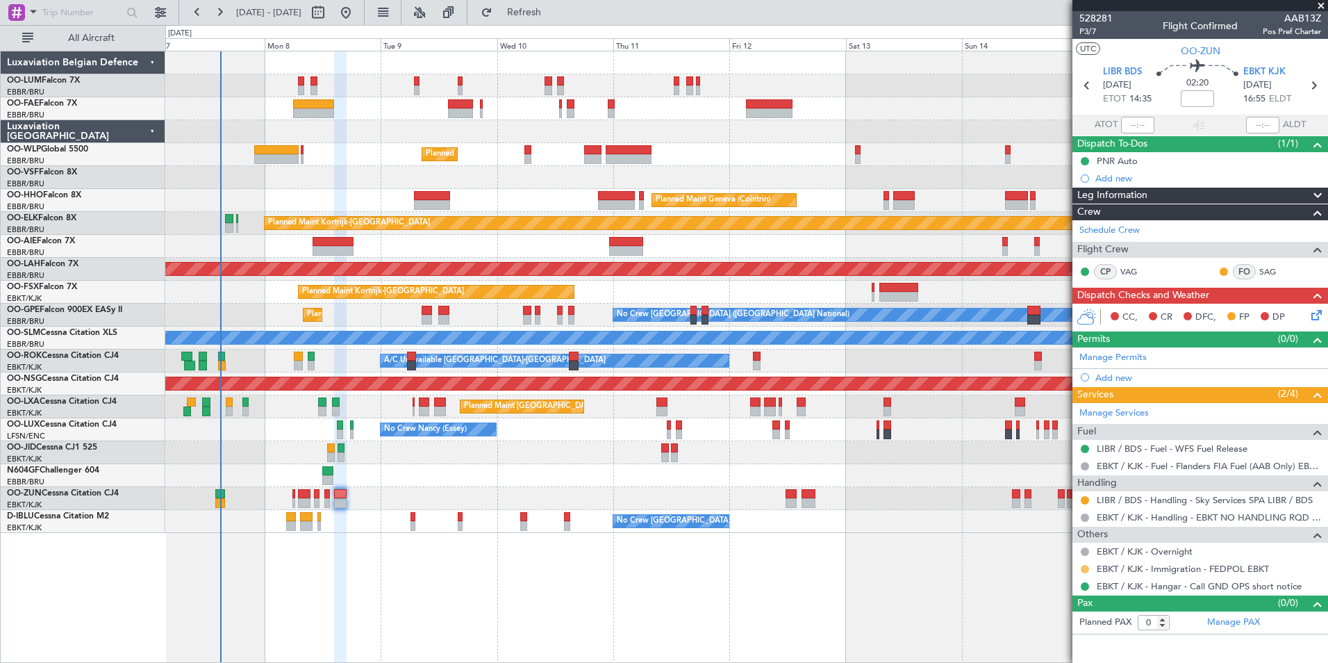
click at [1086, 568] on button at bounding box center [1085, 569] width 8 height 8
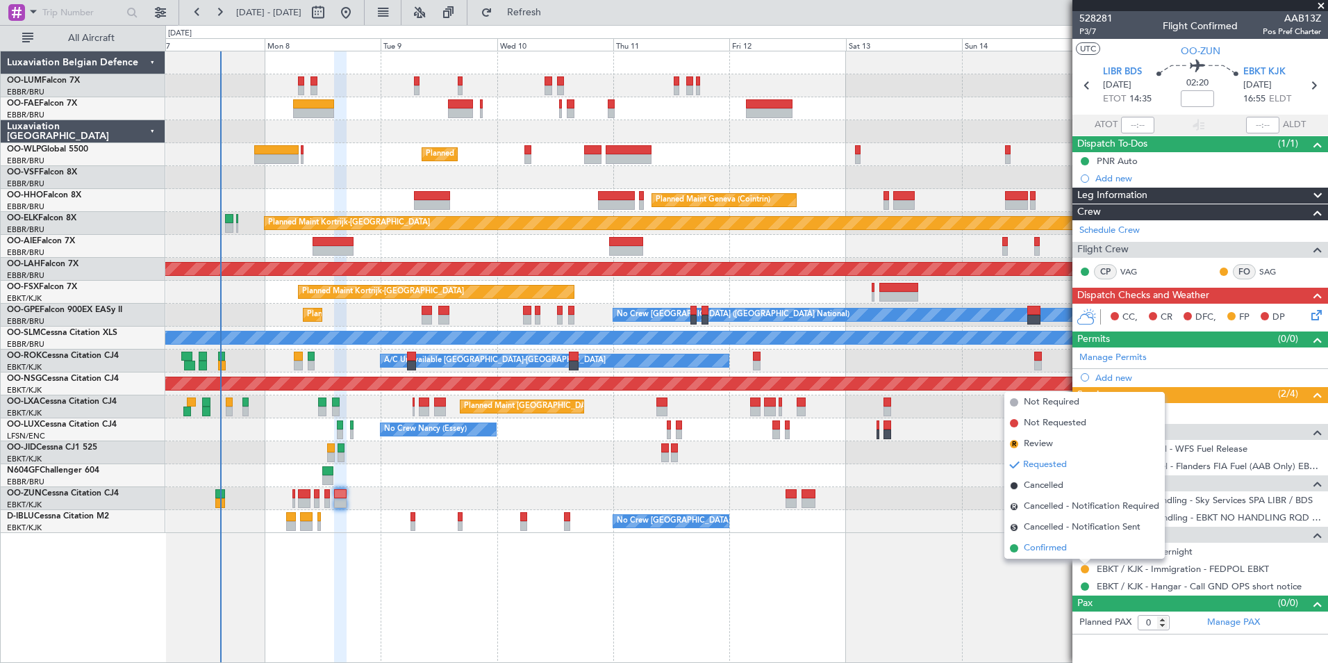
click at [1056, 546] on span "Confirmed" at bounding box center [1045, 548] width 43 height 14
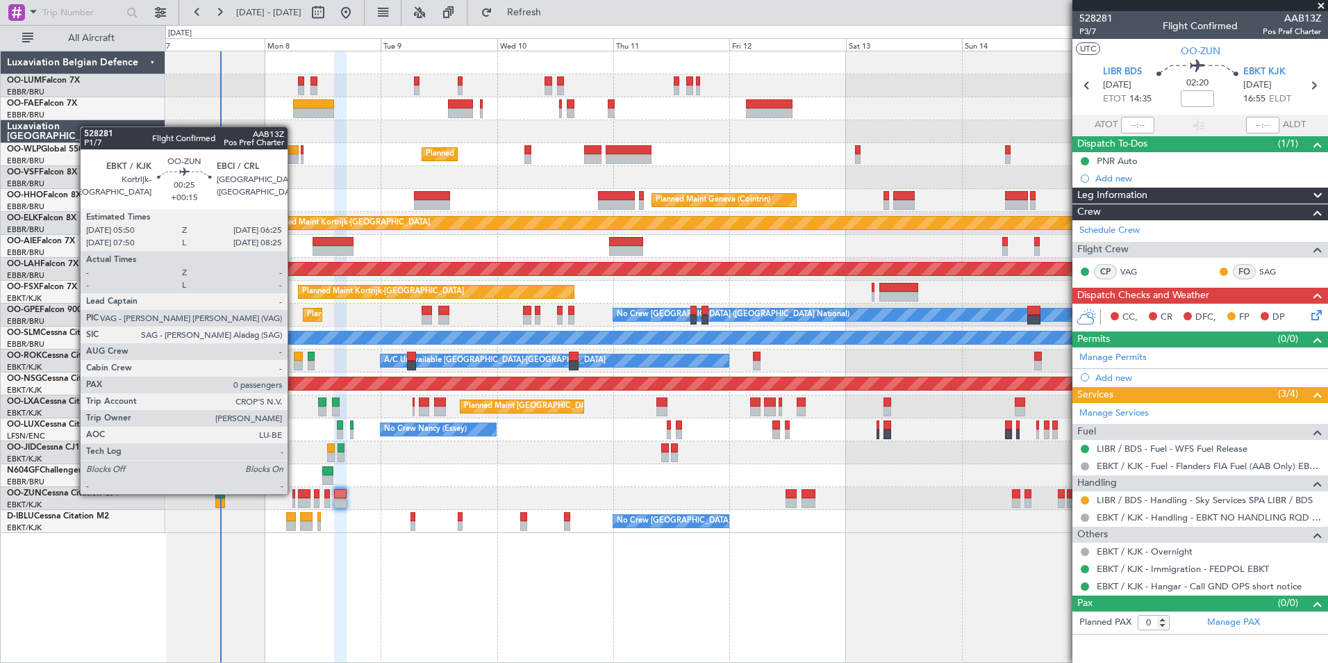
click at [294, 492] on div at bounding box center [293, 494] width 3 height 10
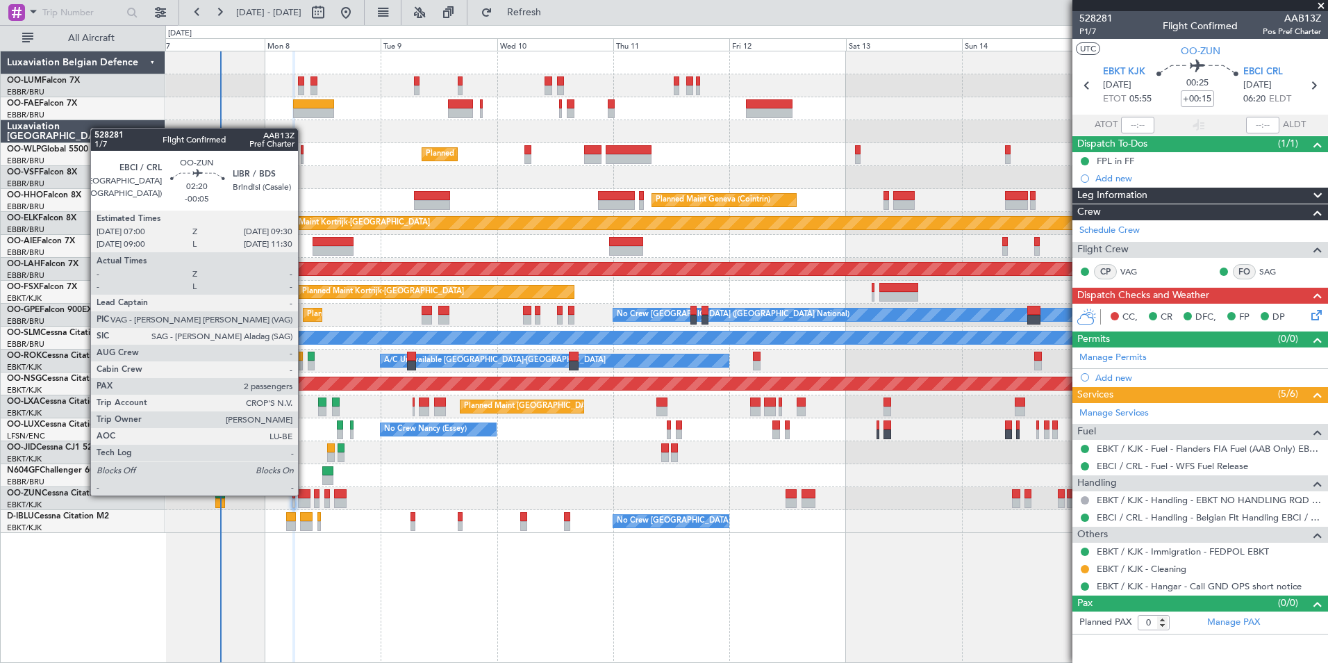
click at [304, 494] on div at bounding box center [304, 494] width 13 height 10
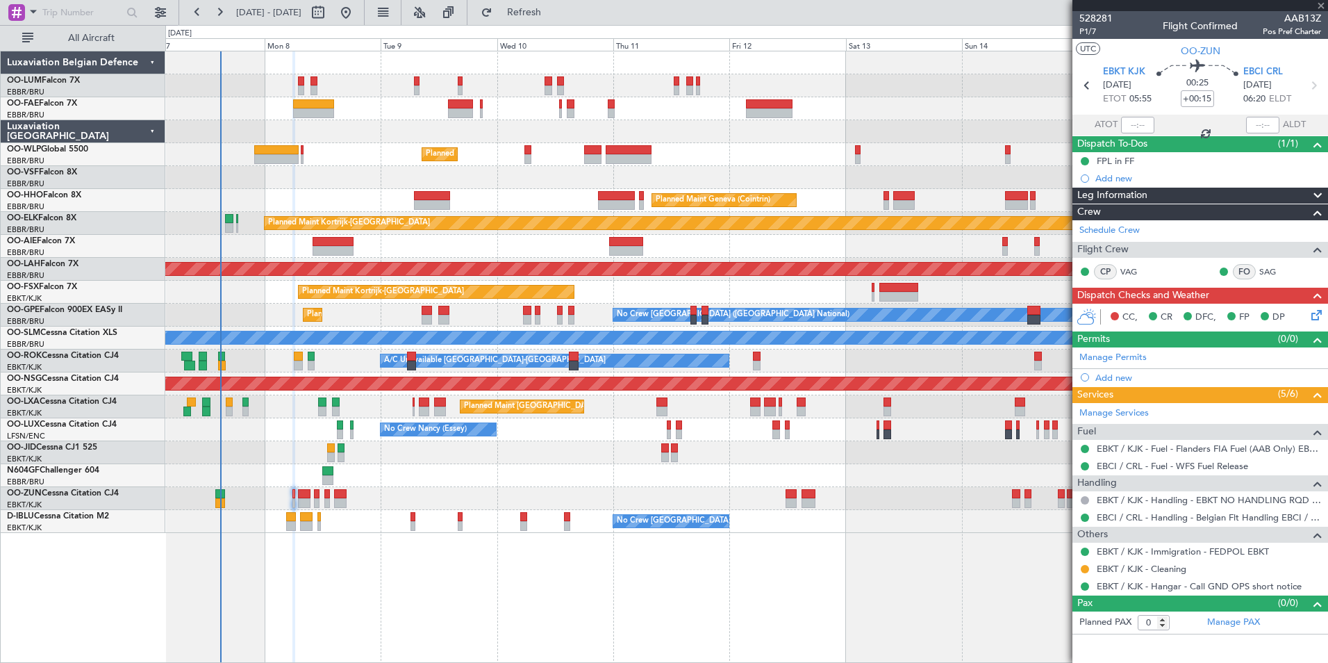
type input "-00:05"
type input "2"
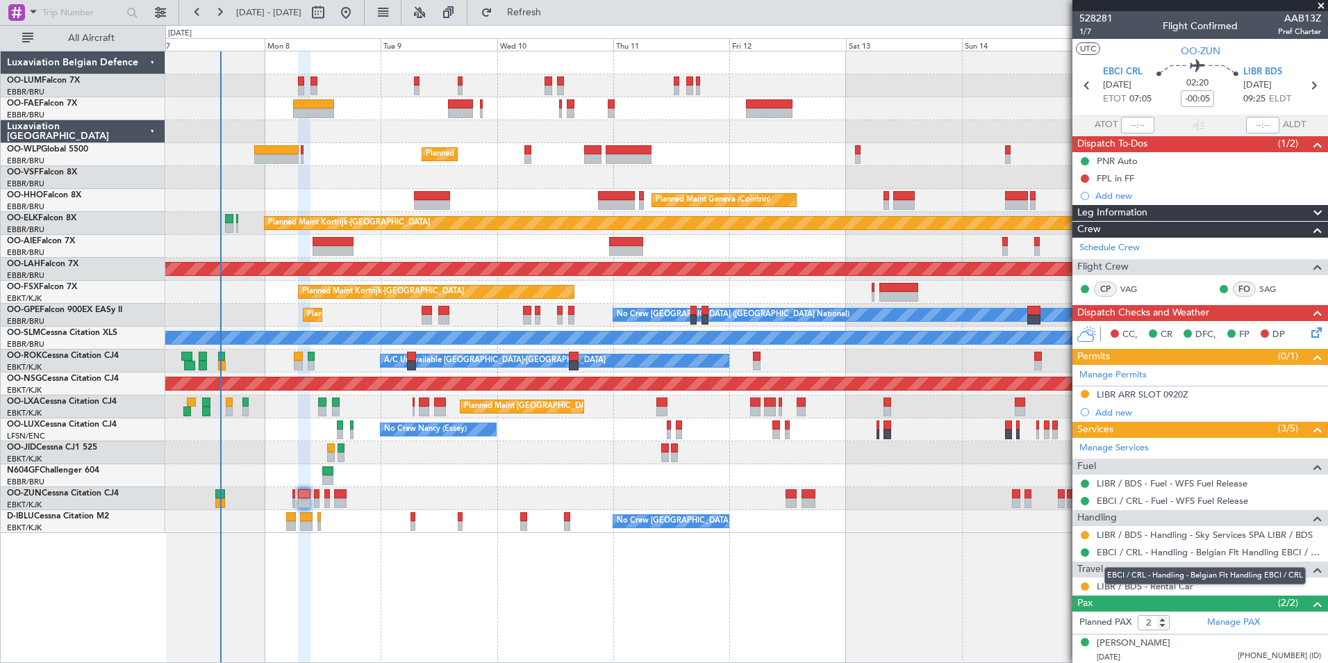
click at [1167, 589] on mat-tooltip-component "EBCI / CRL - Handling - Belgian Flt Handling EBCI / CRL" at bounding box center [1205, 575] width 221 height 37
click at [1185, 588] on link "LIBR / BDS - Rental Car" at bounding box center [1145, 586] width 97 height 12
click at [558, 18] on button "Refresh" at bounding box center [515, 12] width 83 height 22
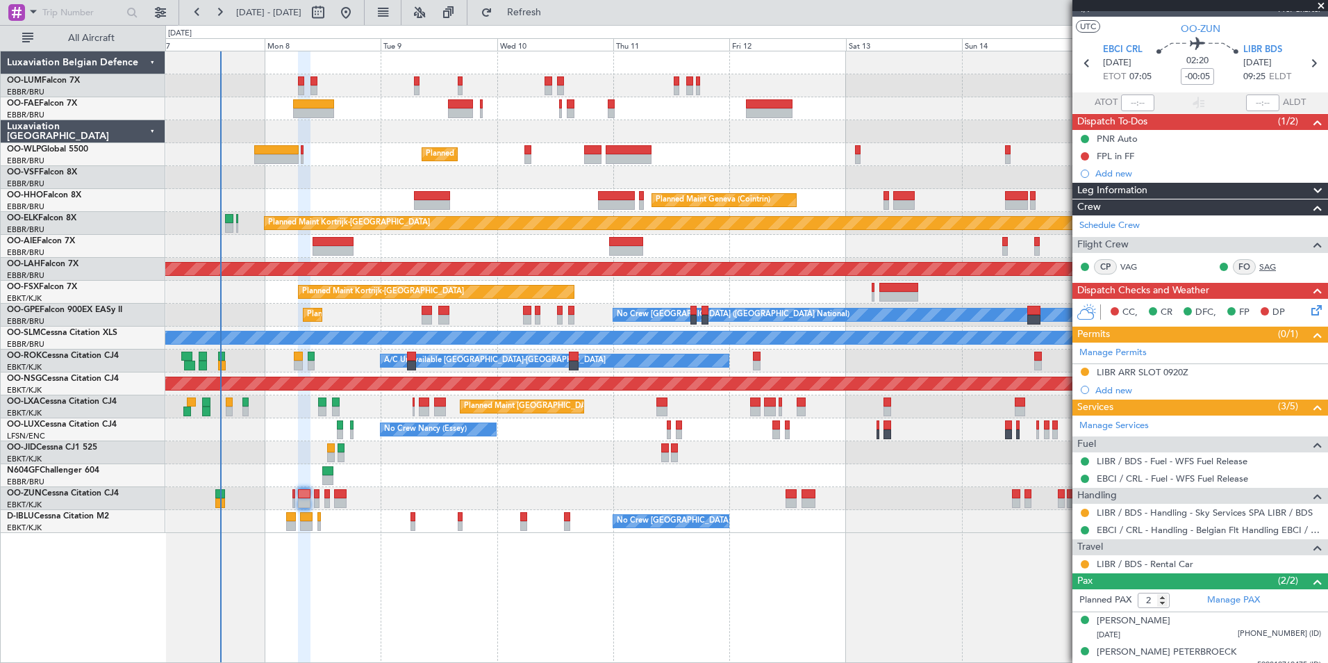
scroll to position [33, 0]
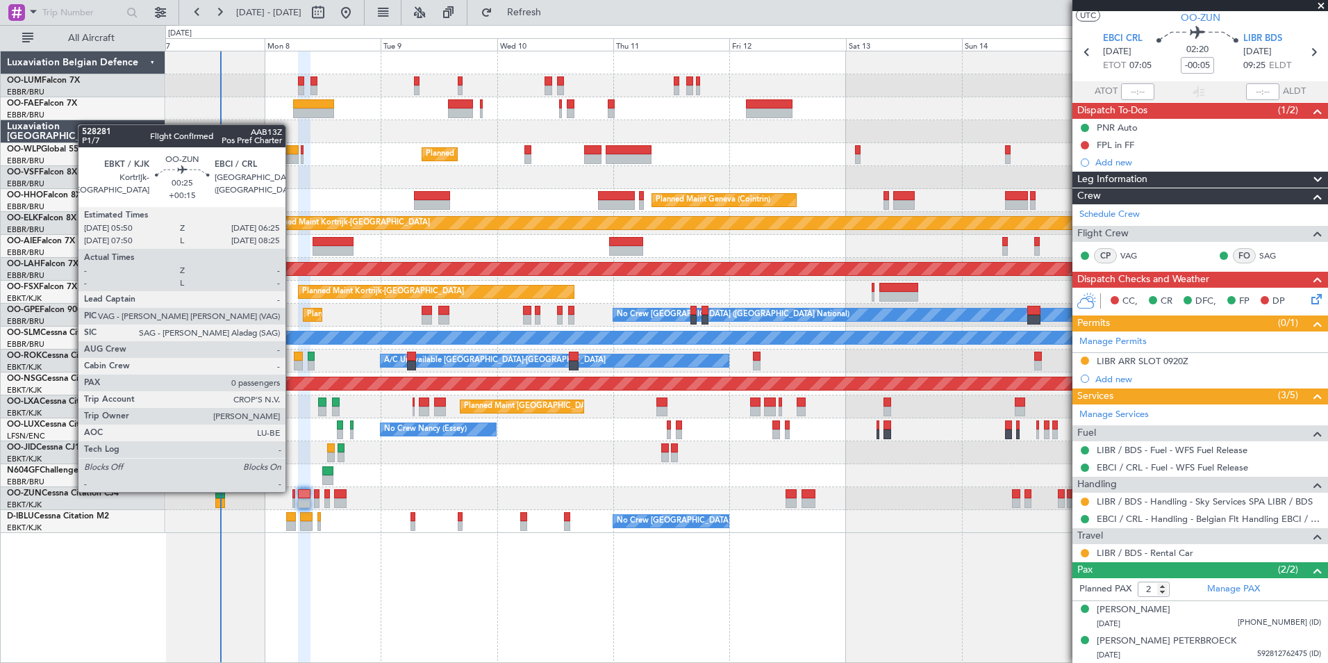
click at [292, 490] on div at bounding box center [293, 494] width 3 height 10
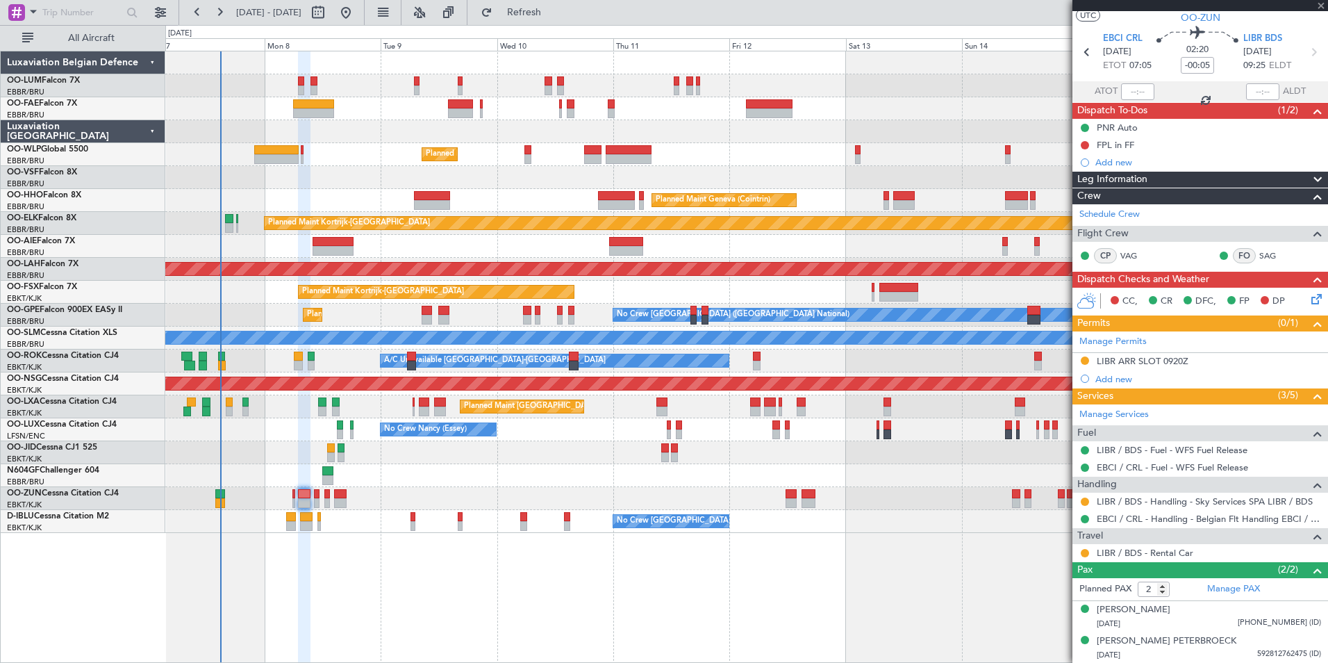
type input "+00:15"
type input "0"
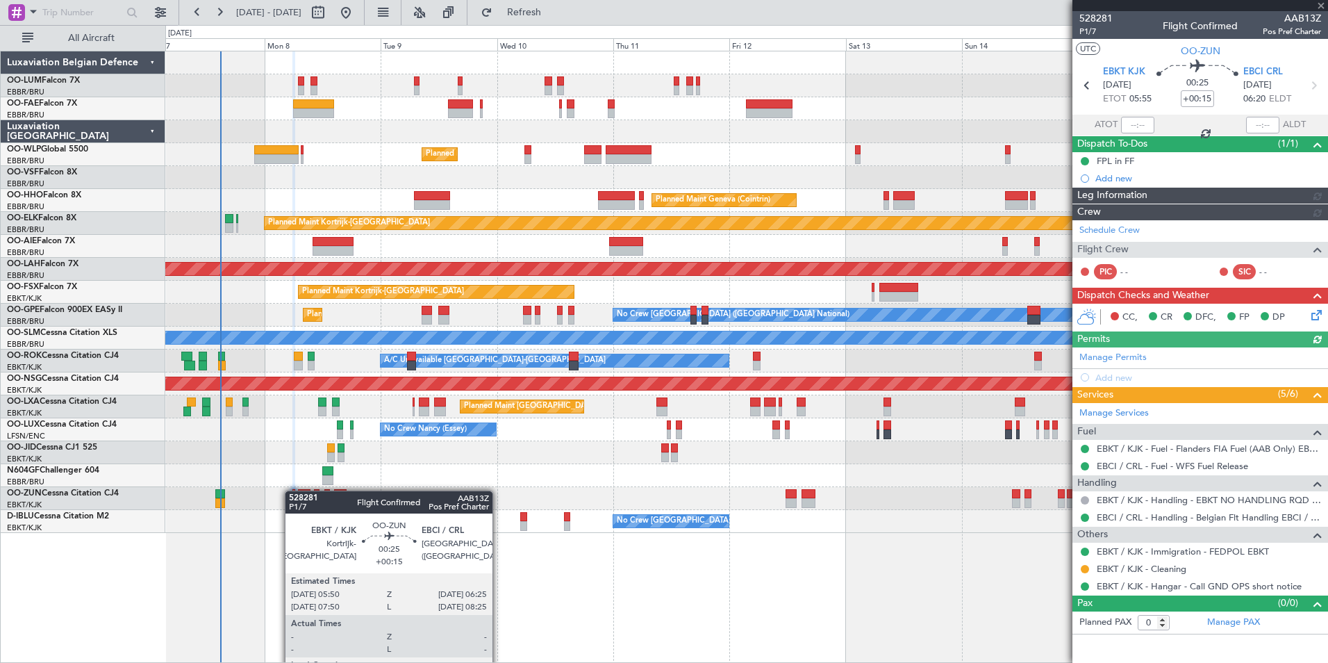
scroll to position [0, 0]
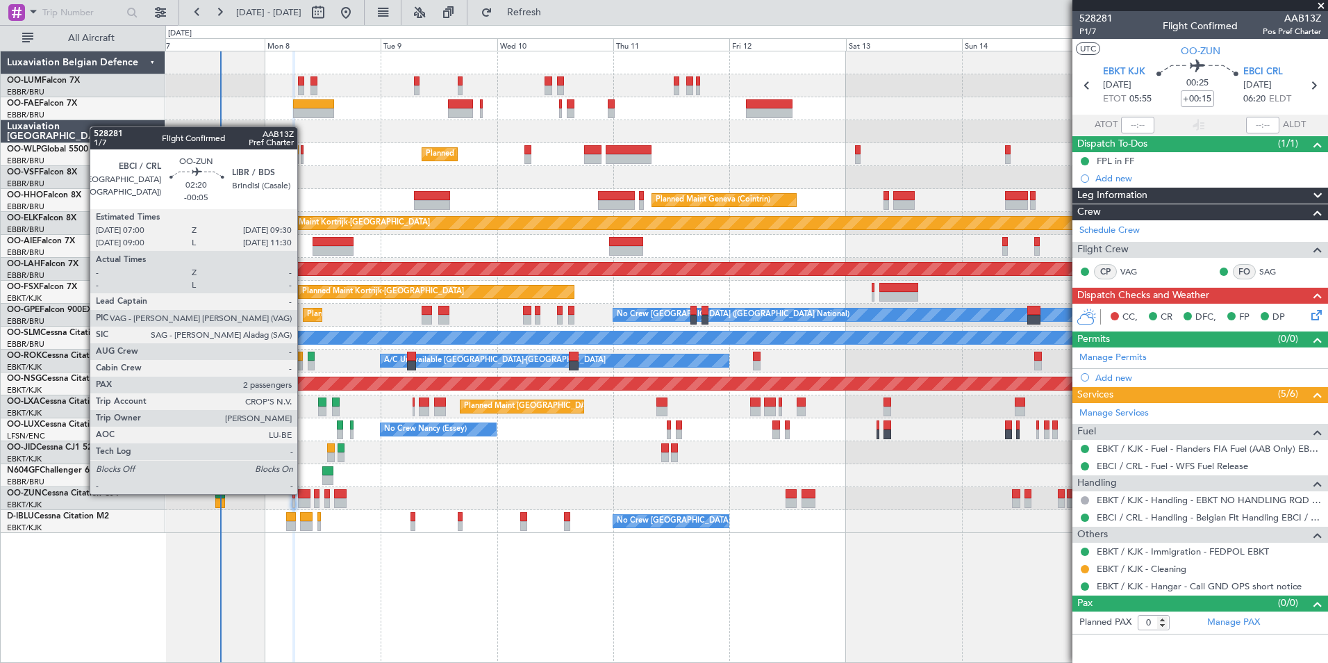
click at [304, 492] on div at bounding box center [304, 494] width 13 height 10
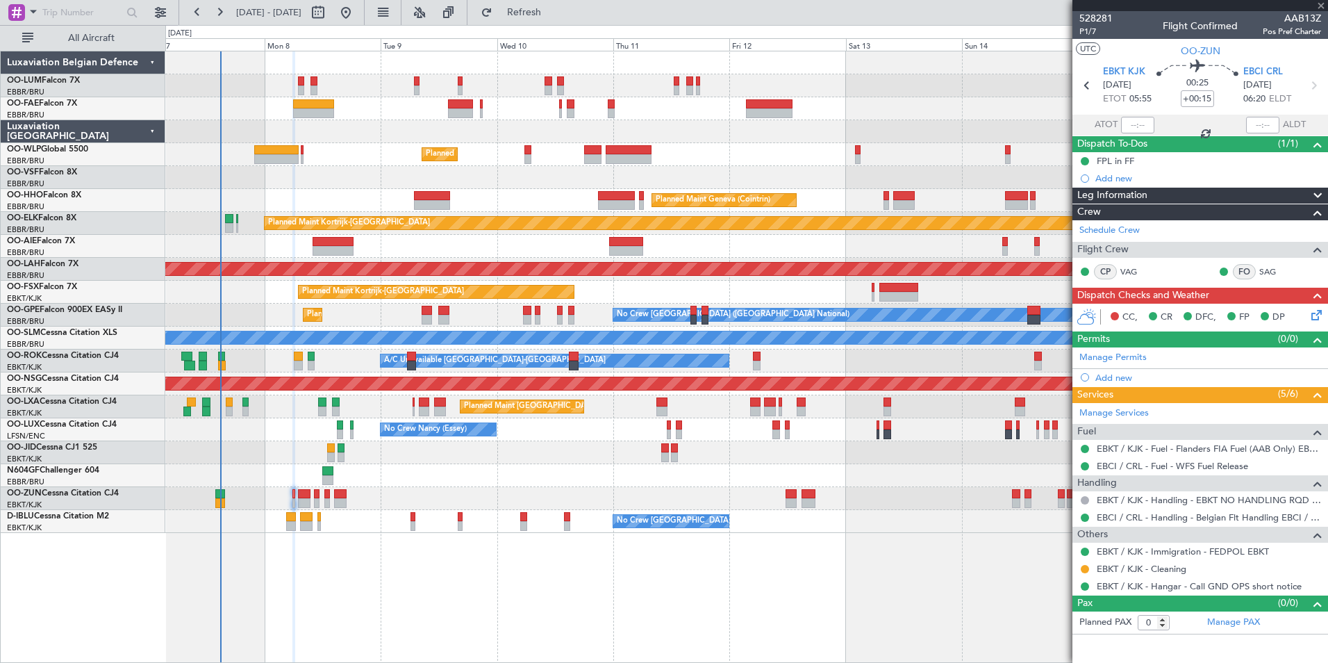
type input "-00:05"
type input "2"
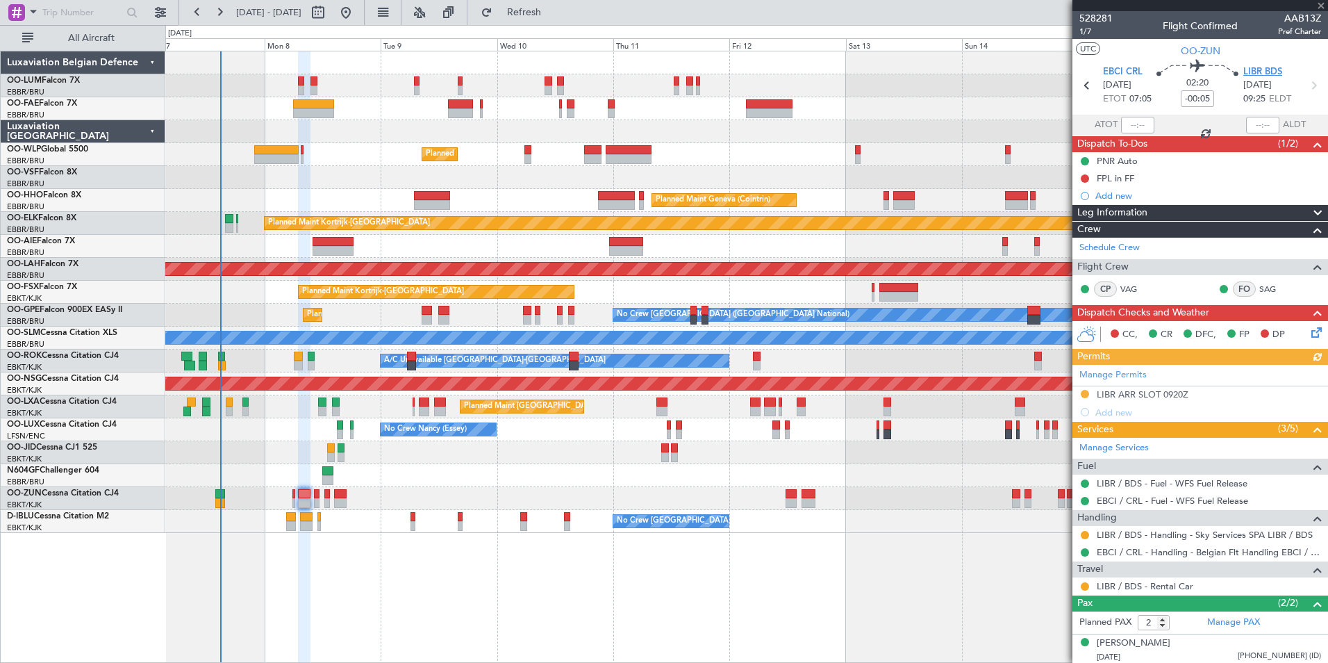
click at [1248, 73] on span "LIBR BDS" at bounding box center [1262, 72] width 39 height 14
click at [1163, 395] on div "LIBR ARR SLOT 0920Z" at bounding box center [1143, 394] width 92 height 12
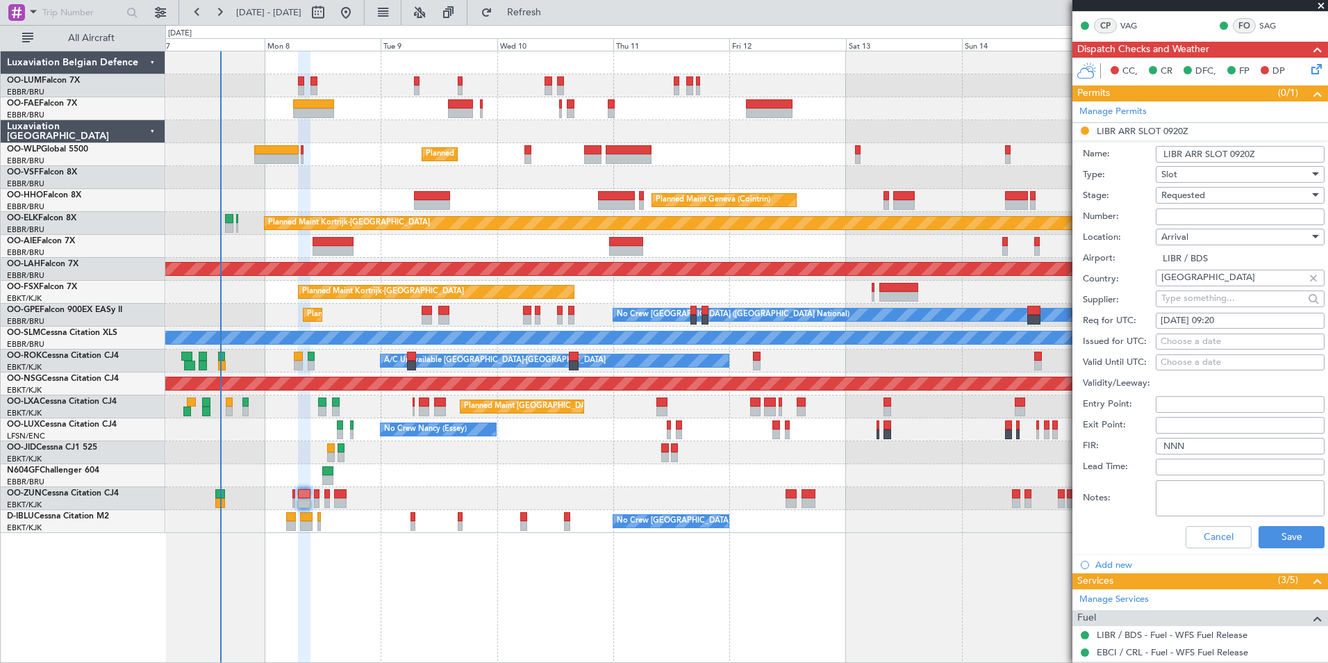
scroll to position [278, 0]
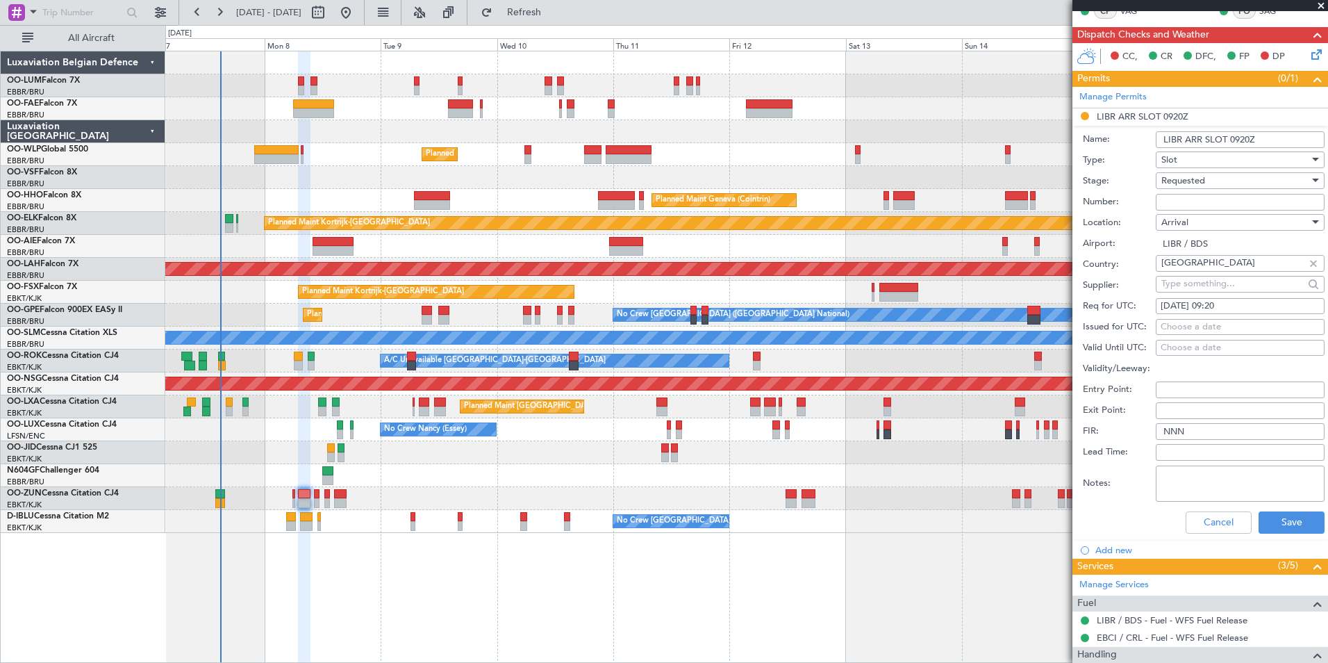
click at [1271, 508] on div "Cancel Save" at bounding box center [1204, 522] width 242 height 36
click at [338, 114] on div at bounding box center [746, 108] width 1162 height 23
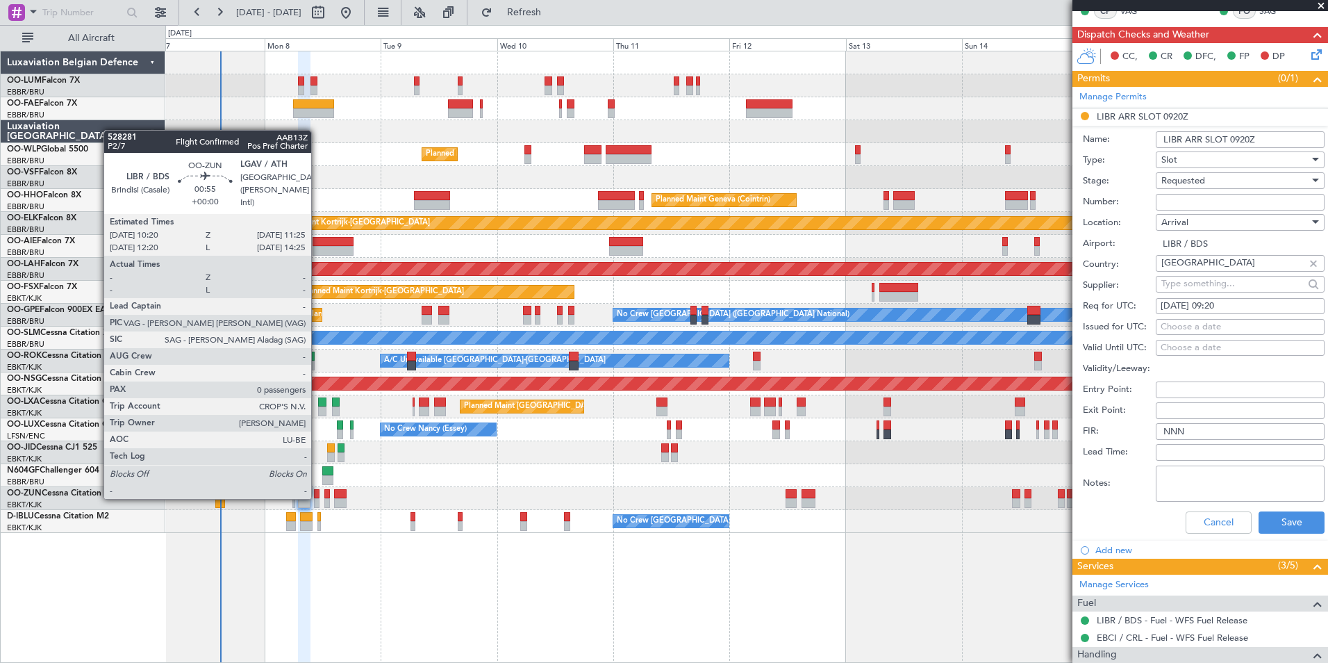
click at [317, 497] on div at bounding box center [317, 494] width 6 height 10
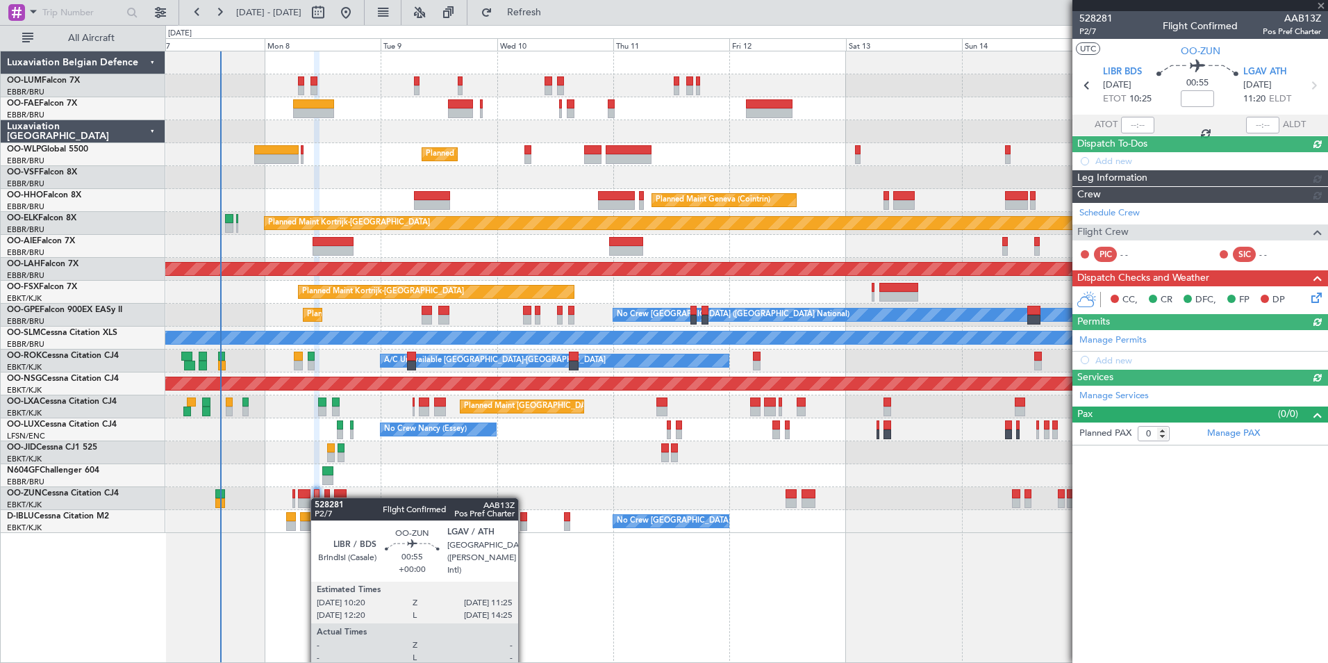
scroll to position [0, 0]
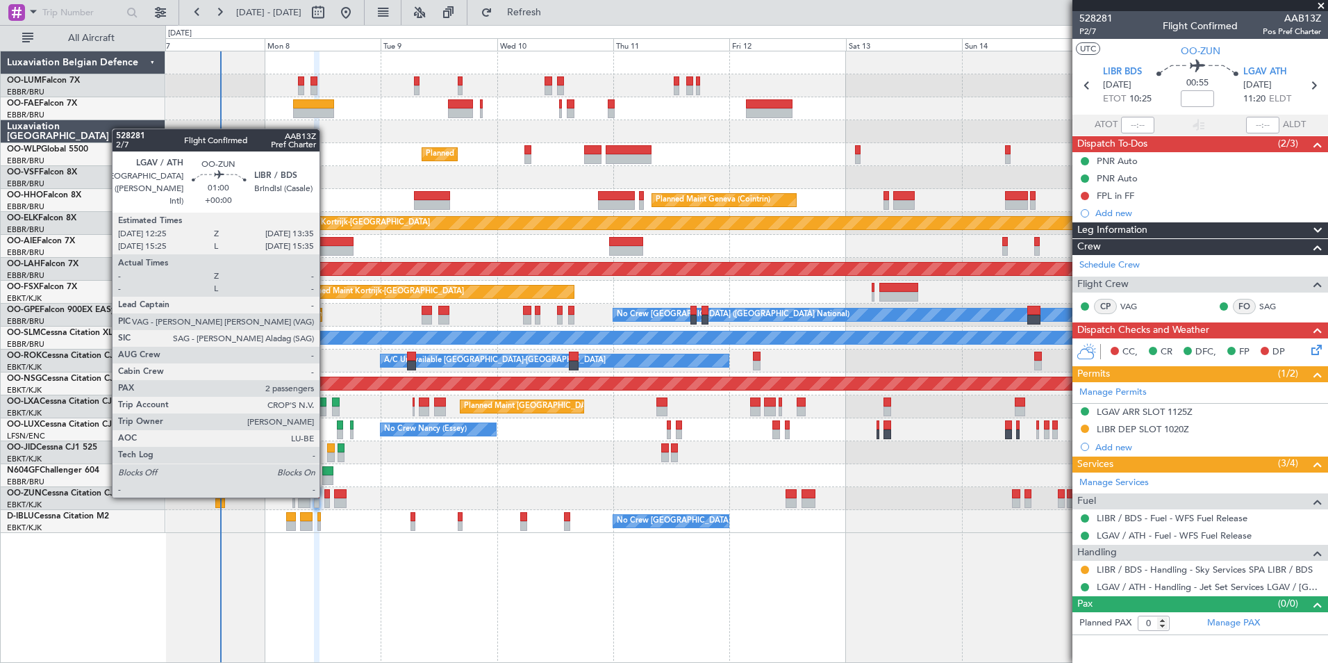
click at [326, 496] on div at bounding box center [327, 494] width 6 height 10
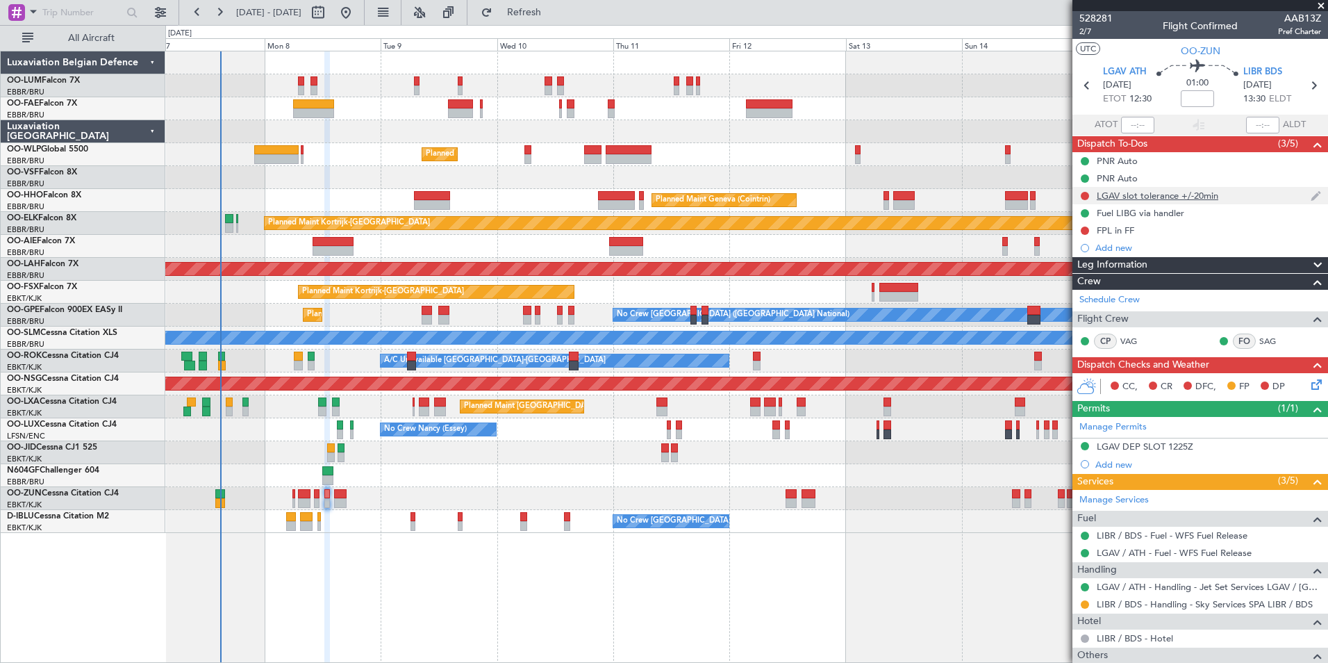
click at [1080, 192] on div at bounding box center [1084, 195] width 11 height 11
click at [1086, 198] on button at bounding box center [1085, 196] width 8 height 8
click at [1068, 257] on span "Completed" at bounding box center [1091, 257] width 46 height 14
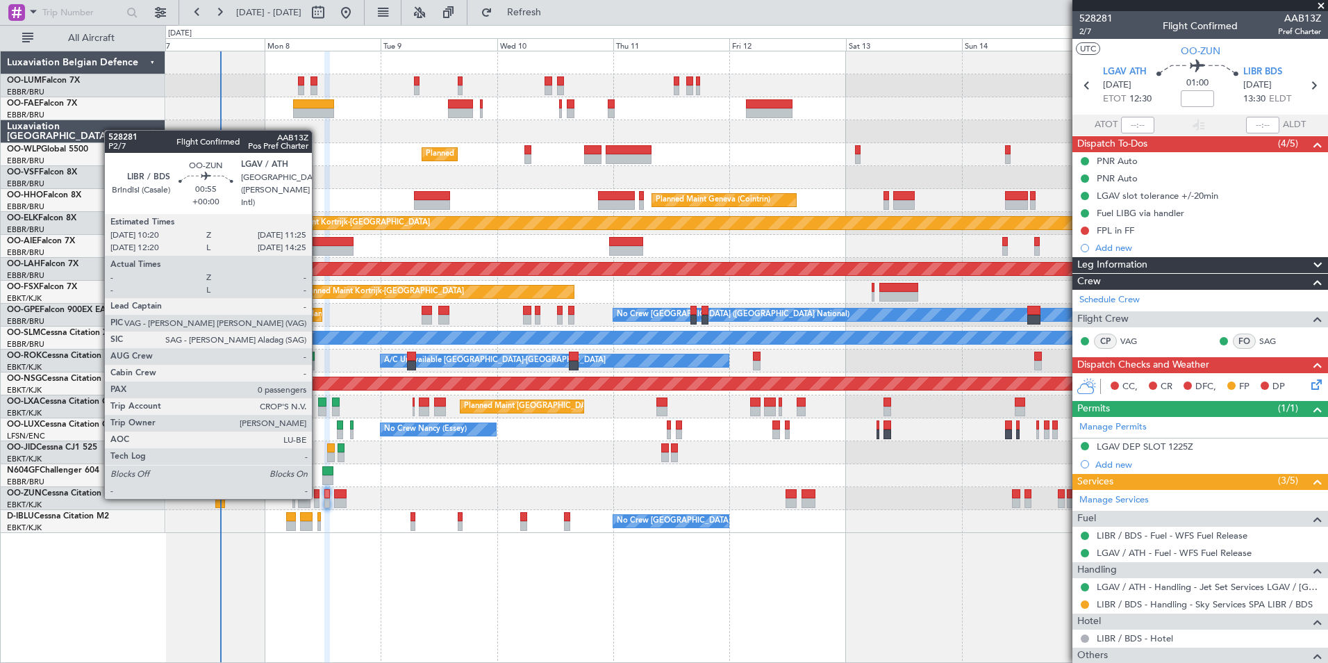
click at [318, 497] on div at bounding box center [317, 494] width 6 height 10
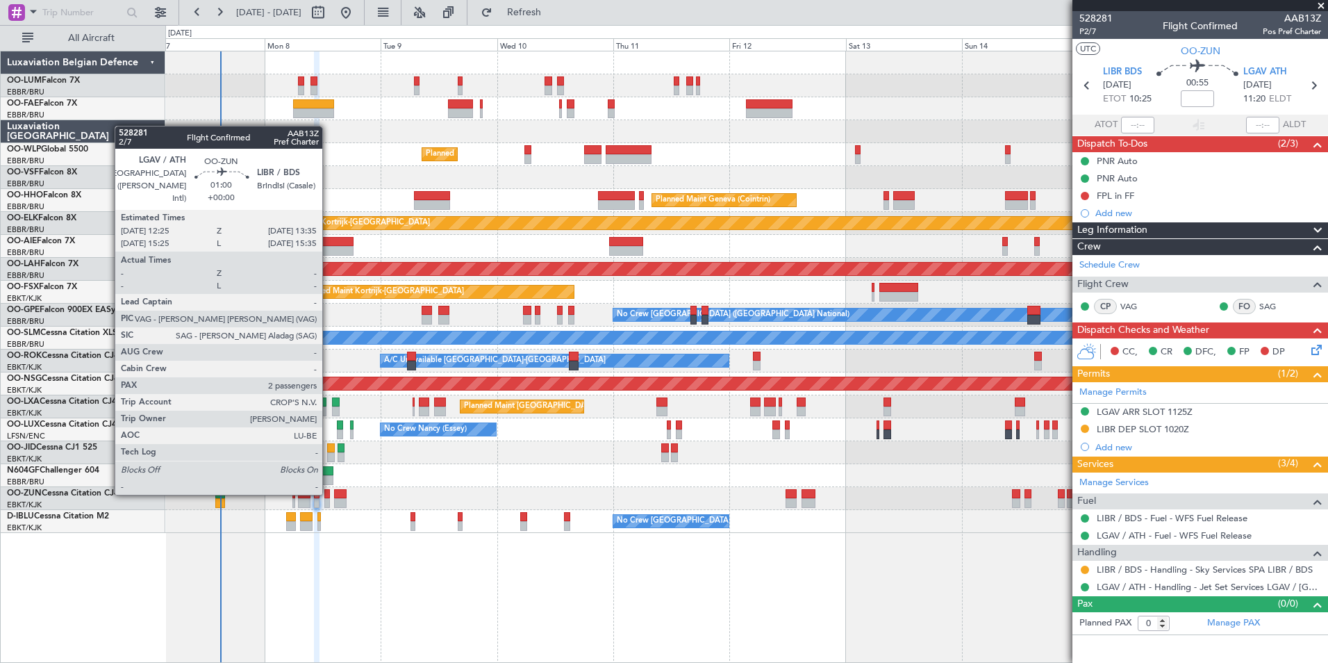
click at [329, 493] on div at bounding box center [327, 494] width 6 height 10
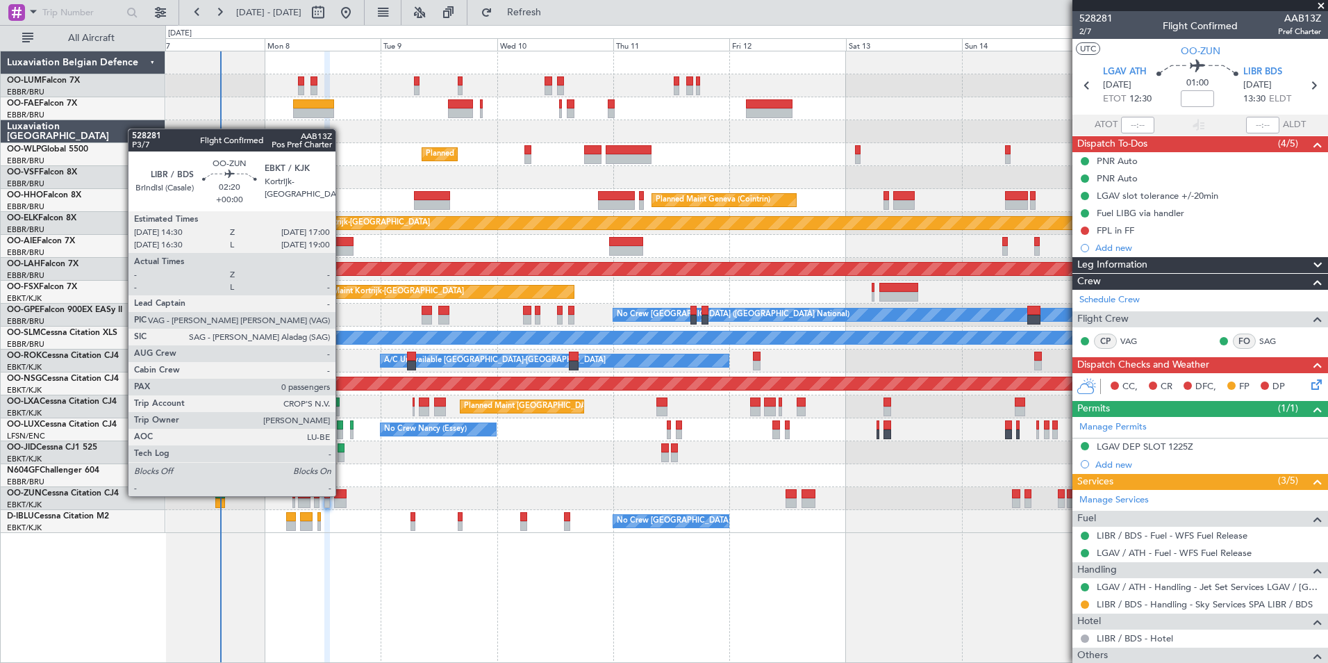
click at [342, 495] on div at bounding box center [340, 494] width 13 height 10
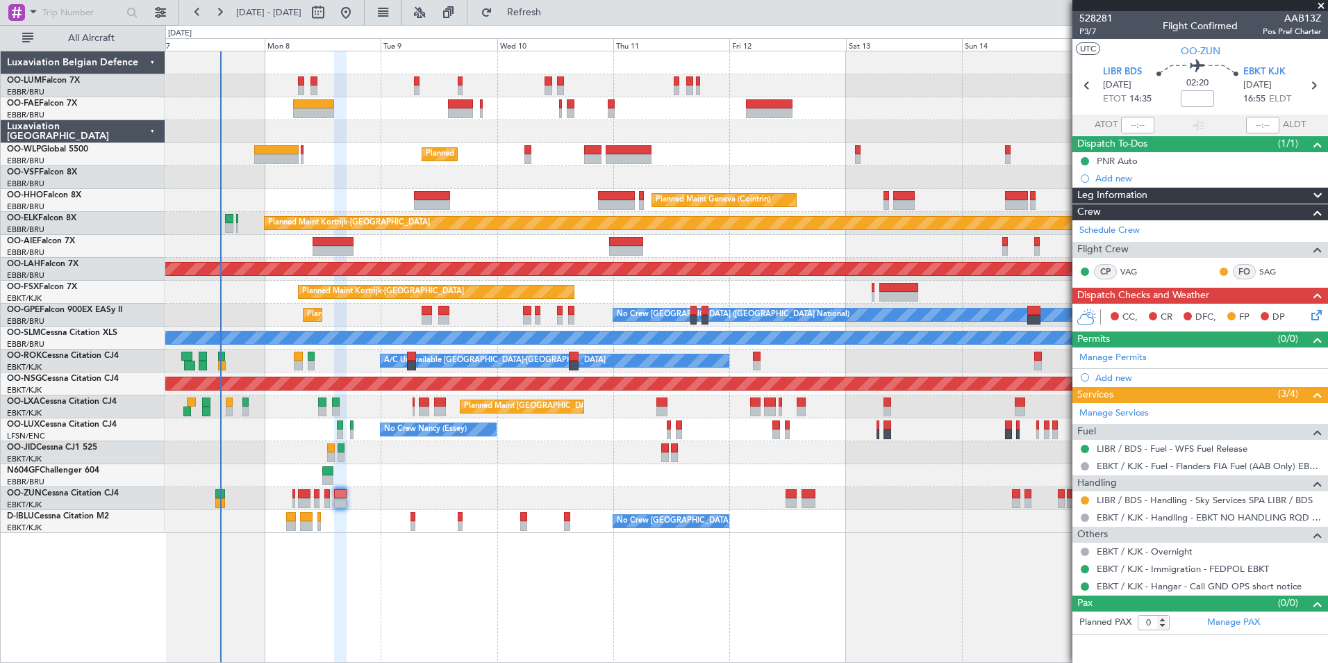
click at [1311, 314] on icon at bounding box center [1314, 312] width 11 height 11
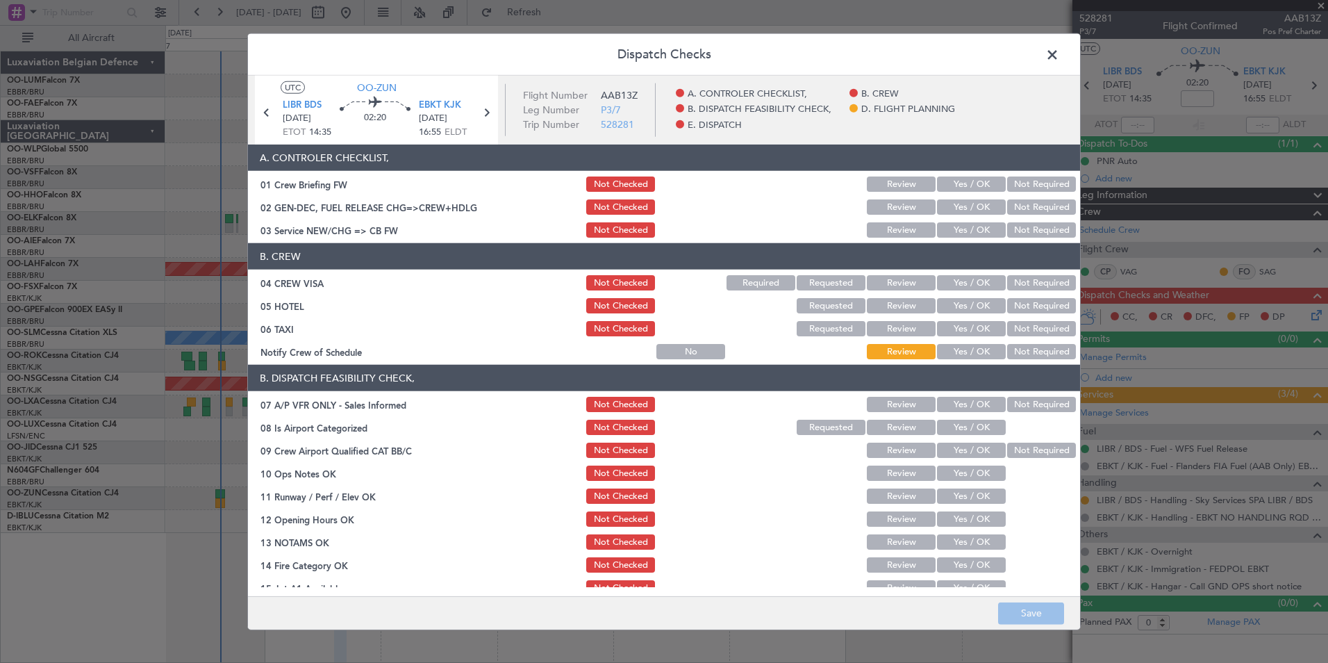
click at [1068, 59] on header "Dispatch Checks" at bounding box center [664, 55] width 832 height 42
click at [1063, 53] on header "Dispatch Checks" at bounding box center [664, 55] width 832 height 42
click at [1059, 52] on span at bounding box center [1059, 58] width 0 height 28
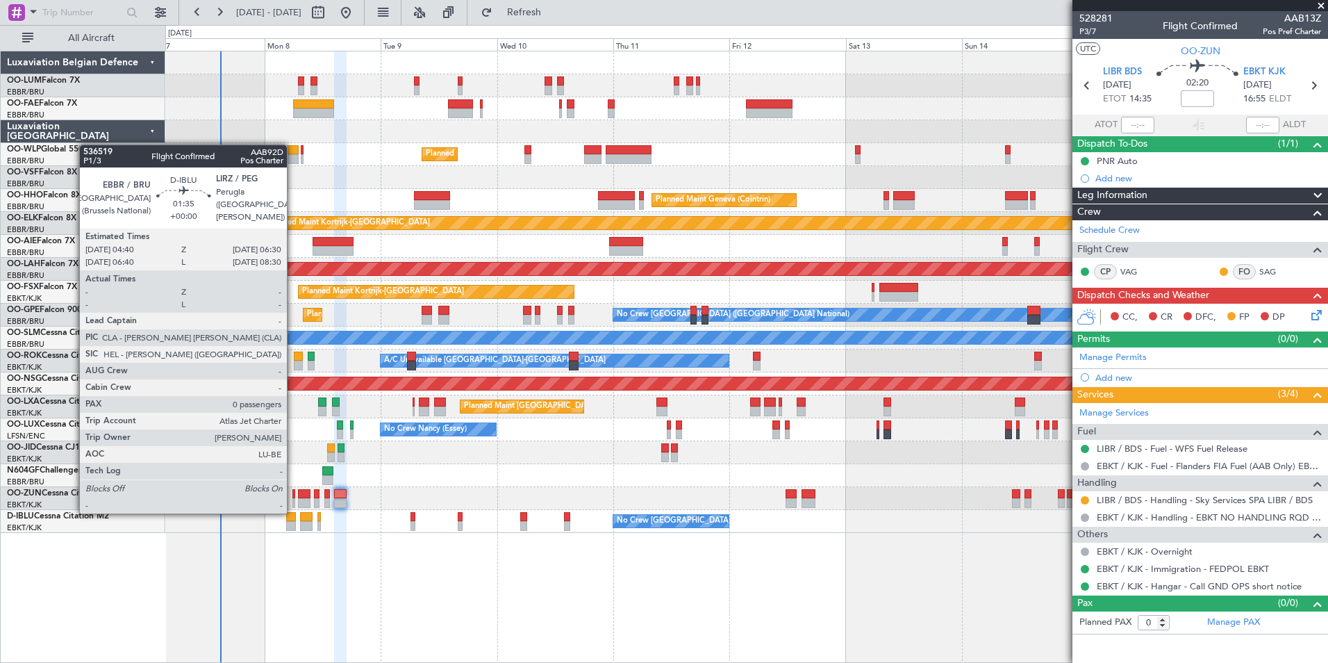
click at [293, 512] on div at bounding box center [290, 517] width 9 height 10
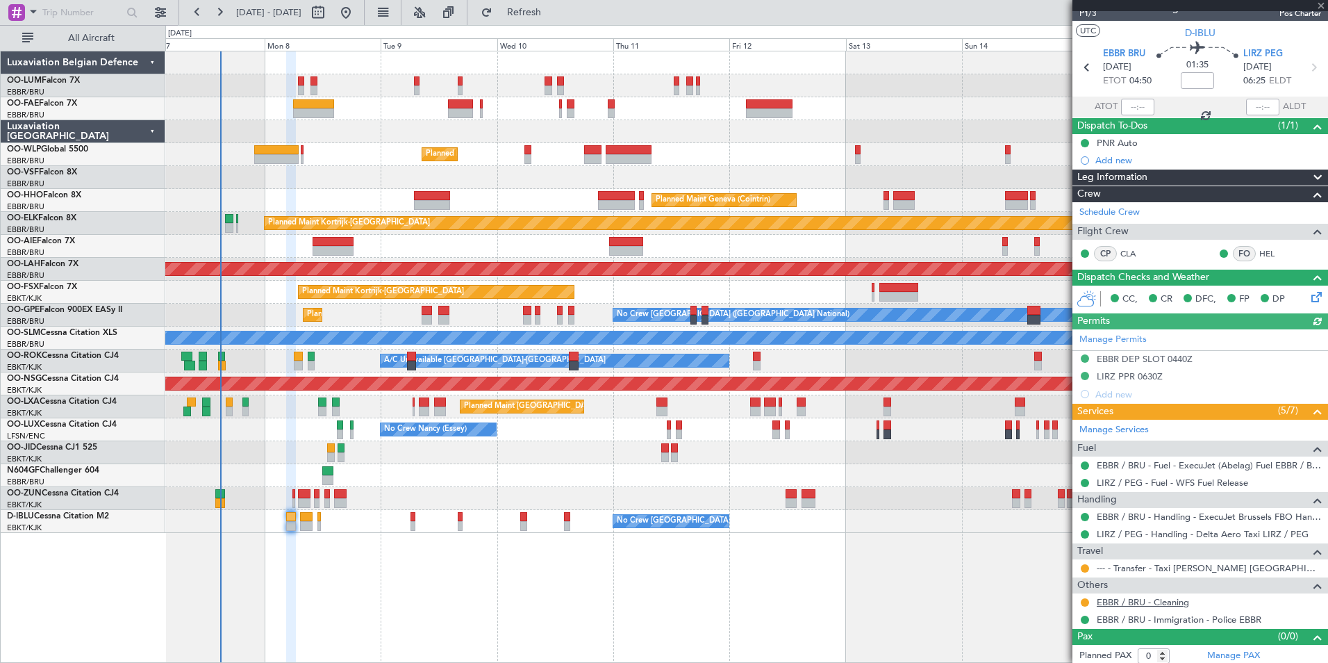
scroll to position [22, 0]
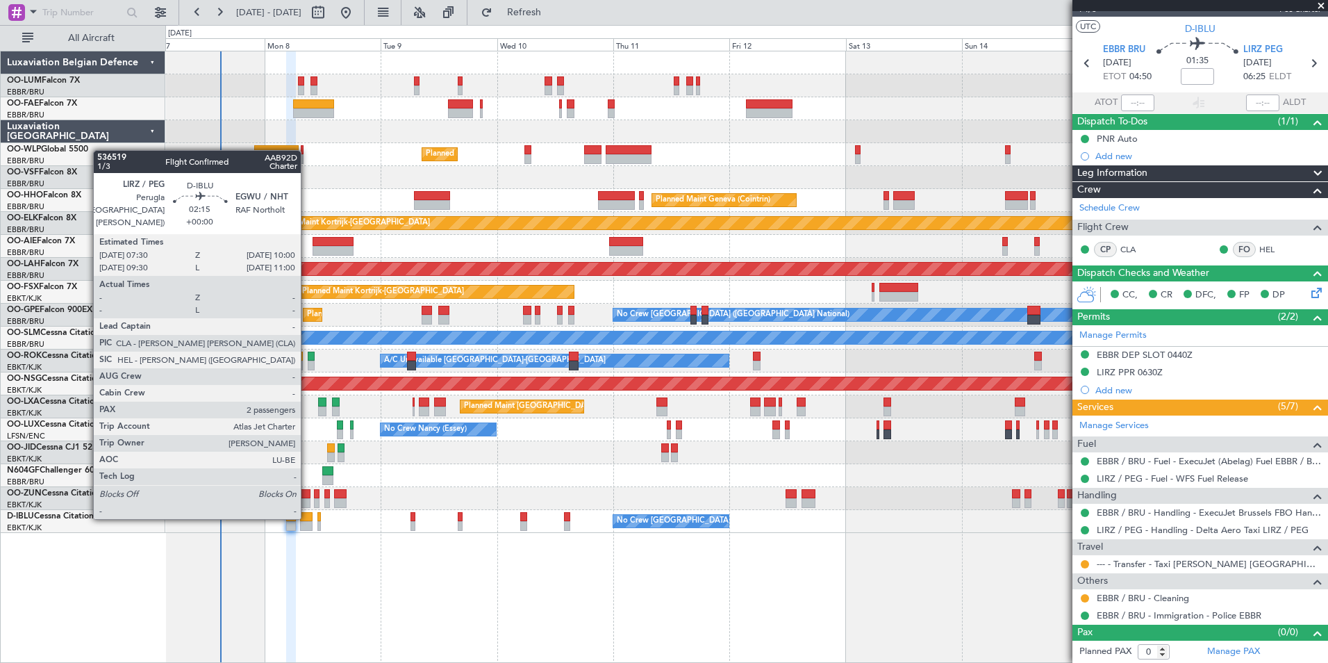
click at [307, 516] on div at bounding box center [306, 517] width 13 height 10
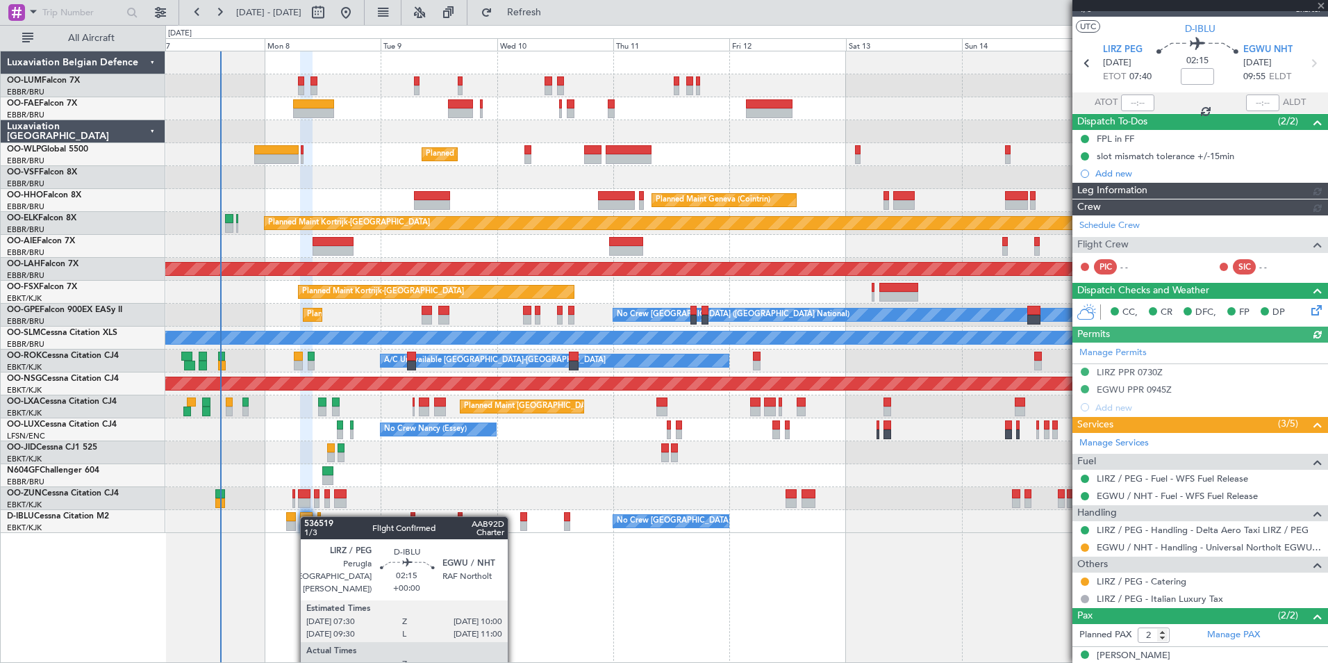
scroll to position [0, 0]
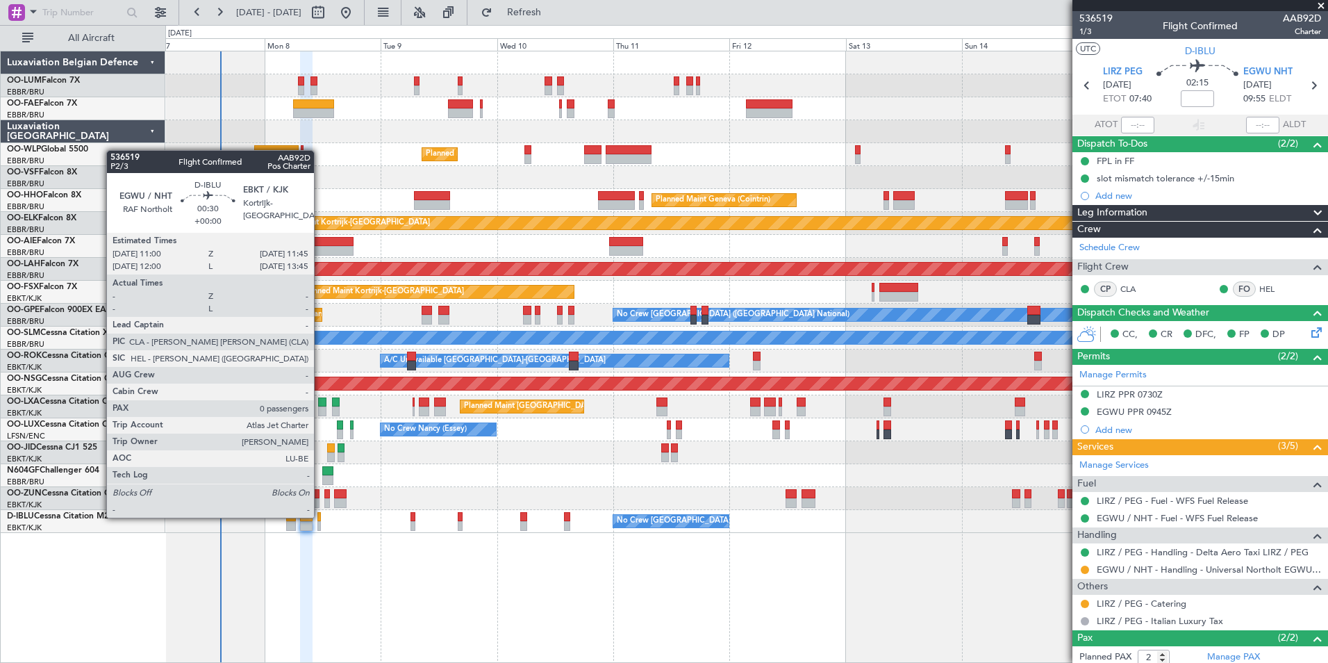
click at [320, 516] on div at bounding box center [319, 517] width 4 height 10
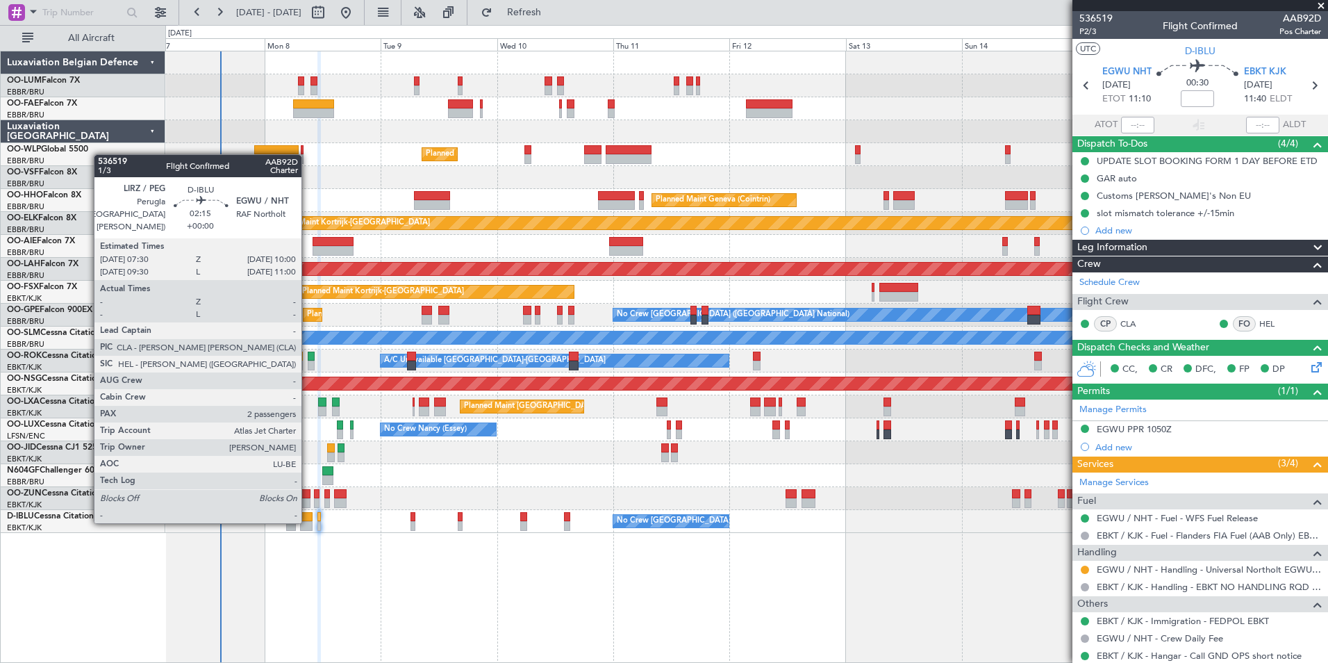
click at [308, 520] on div at bounding box center [306, 517] width 13 height 10
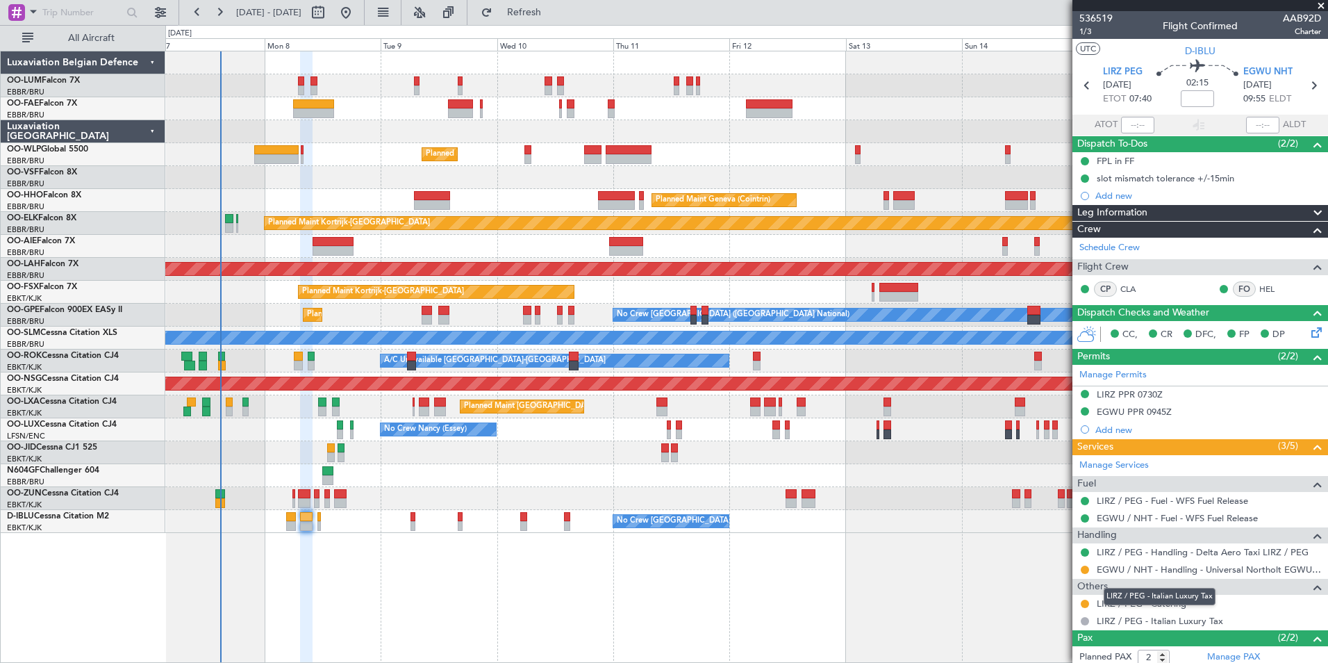
click at [1152, 606] on mat-tooltip-component "LIRZ / PEG - Italian Luxury Tax" at bounding box center [1159, 596] width 131 height 37
click at [1125, 596] on mat-tooltip-component "LIRZ / PEG - Italian Luxury Tax" at bounding box center [1159, 596] width 131 height 37
click at [1152, 606] on mat-tooltip-component "LIRZ / PEG - Italian Luxury Tax" at bounding box center [1159, 596] width 131 height 37
click at [1103, 600] on link "LIRZ / PEG - Catering" at bounding box center [1142, 603] width 90 height 12
drag, startPoint x: 542, startPoint y: 14, endPoint x: 558, endPoint y: 22, distance: 18.0
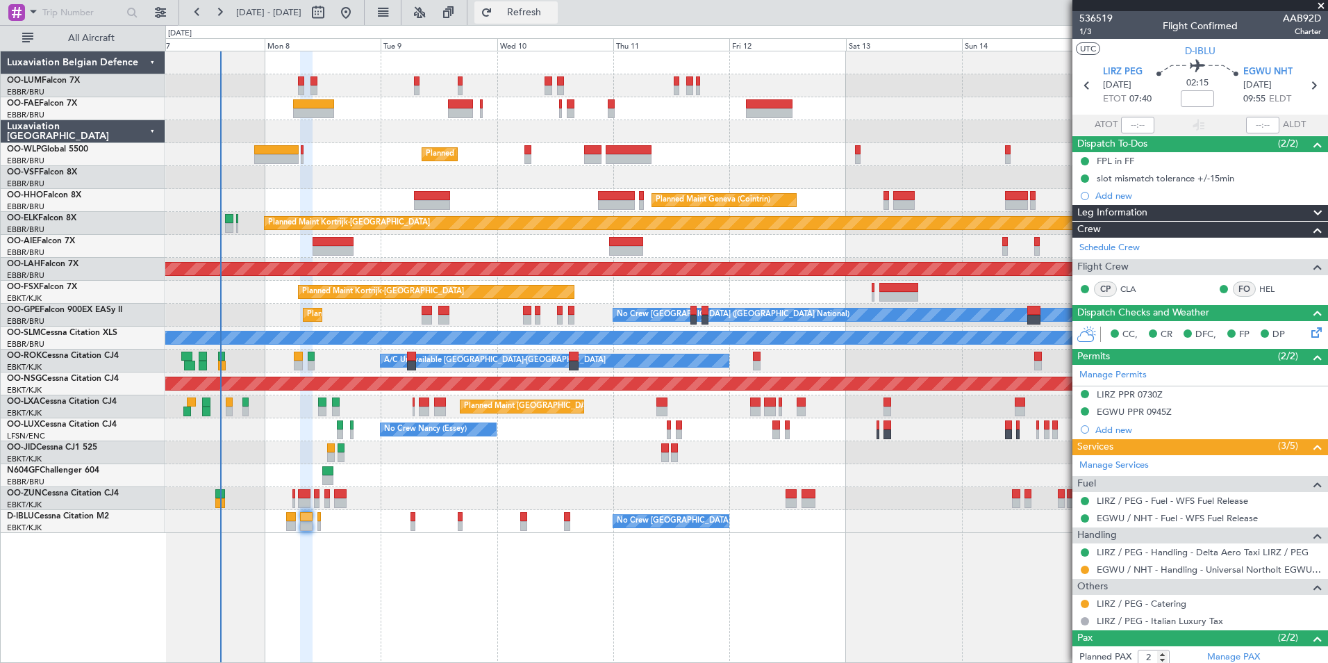
click at [543, 14] on span "Refresh" at bounding box center [524, 13] width 58 height 10
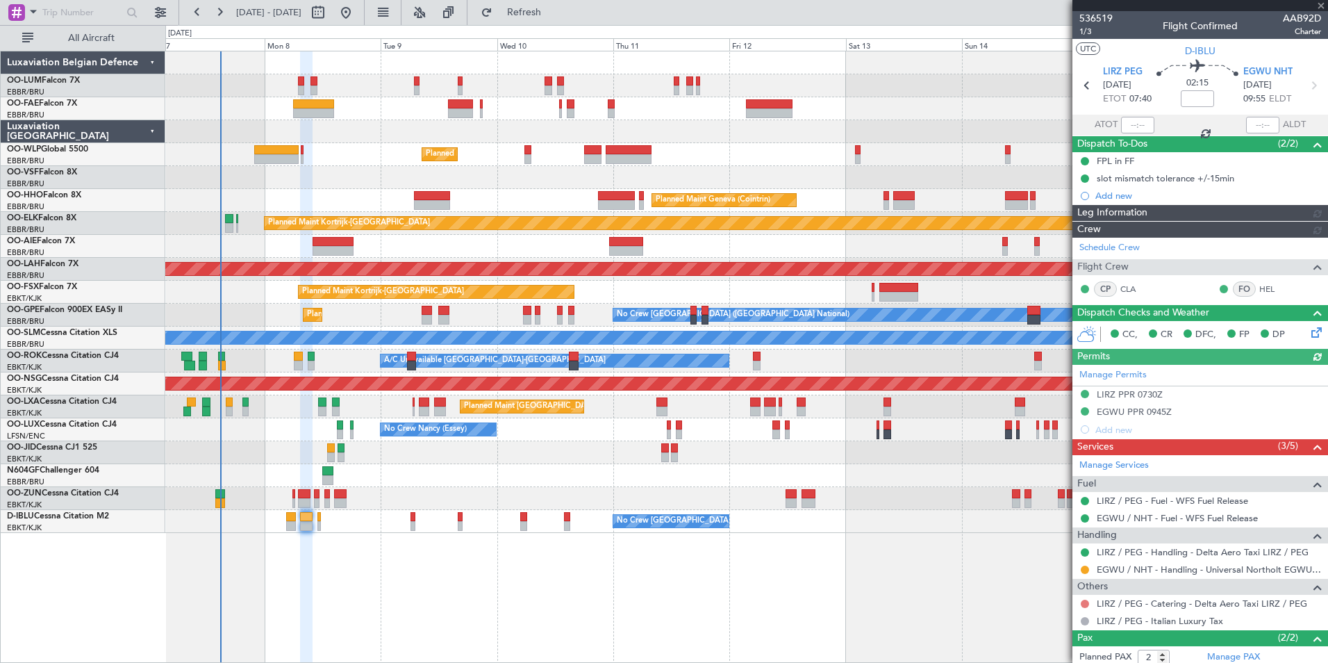
click at [1083, 603] on button at bounding box center [1085, 603] width 8 height 8
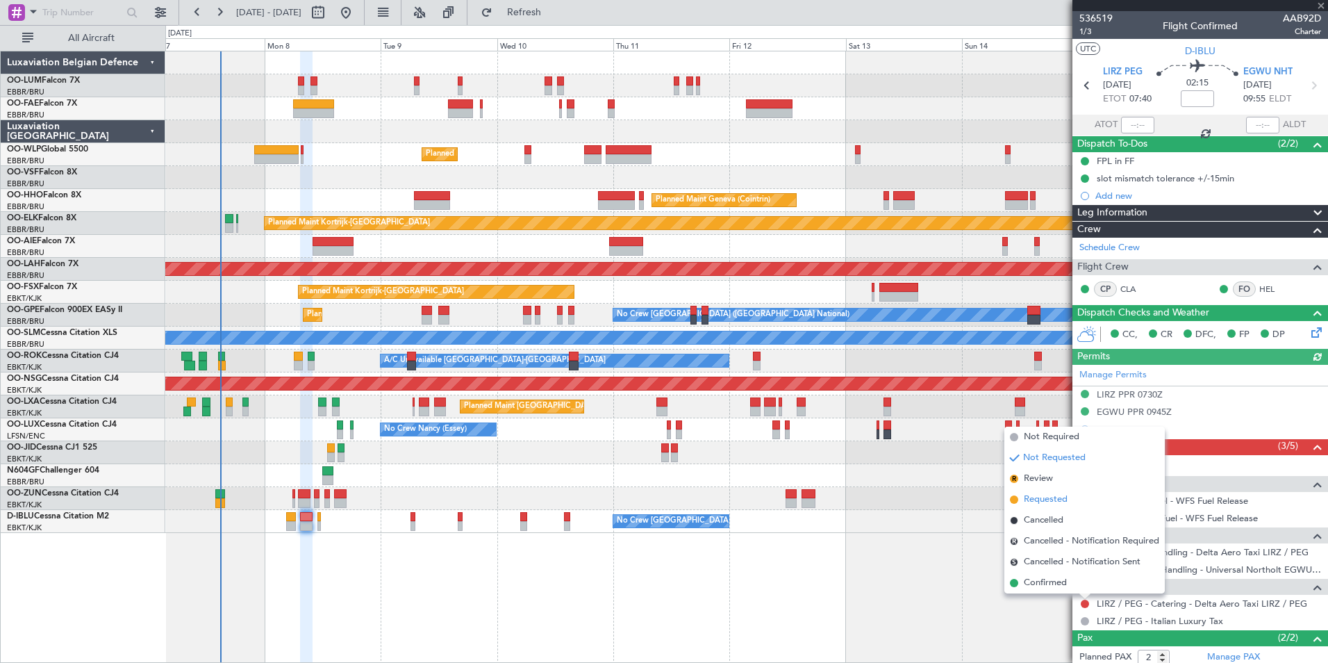
click at [1049, 497] on span "Requested" at bounding box center [1046, 499] width 44 height 14
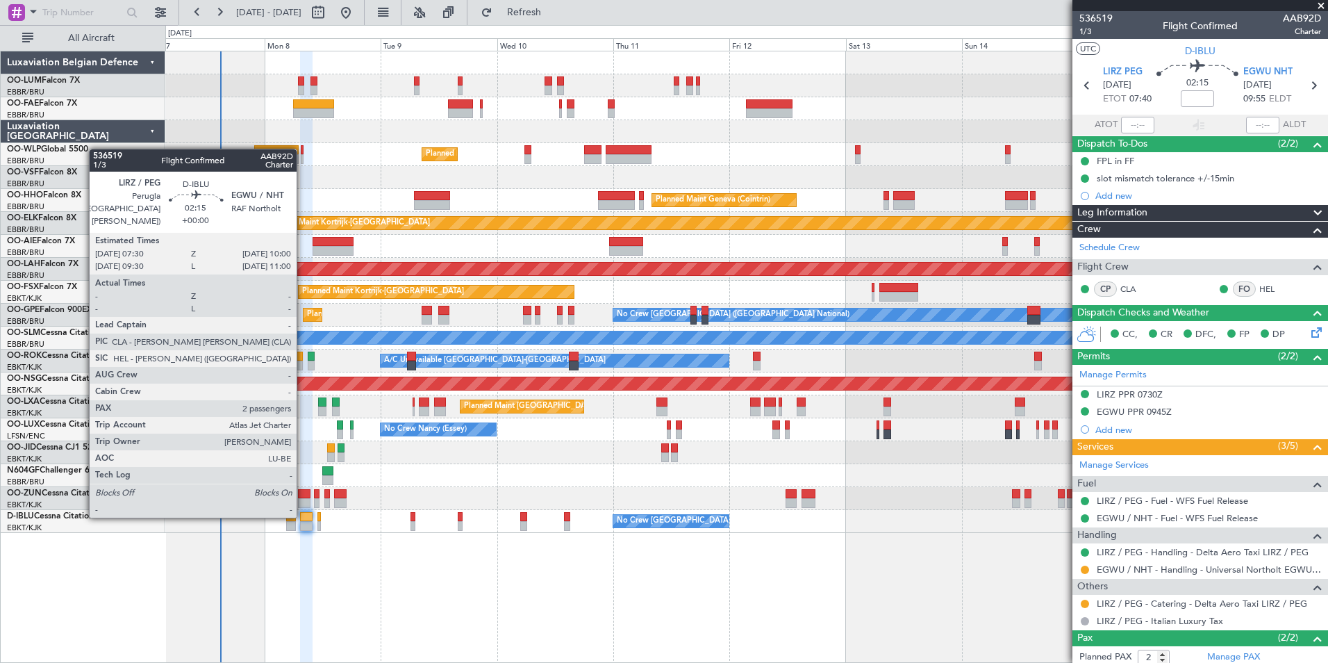
click at [303, 515] on div at bounding box center [306, 517] width 13 height 10
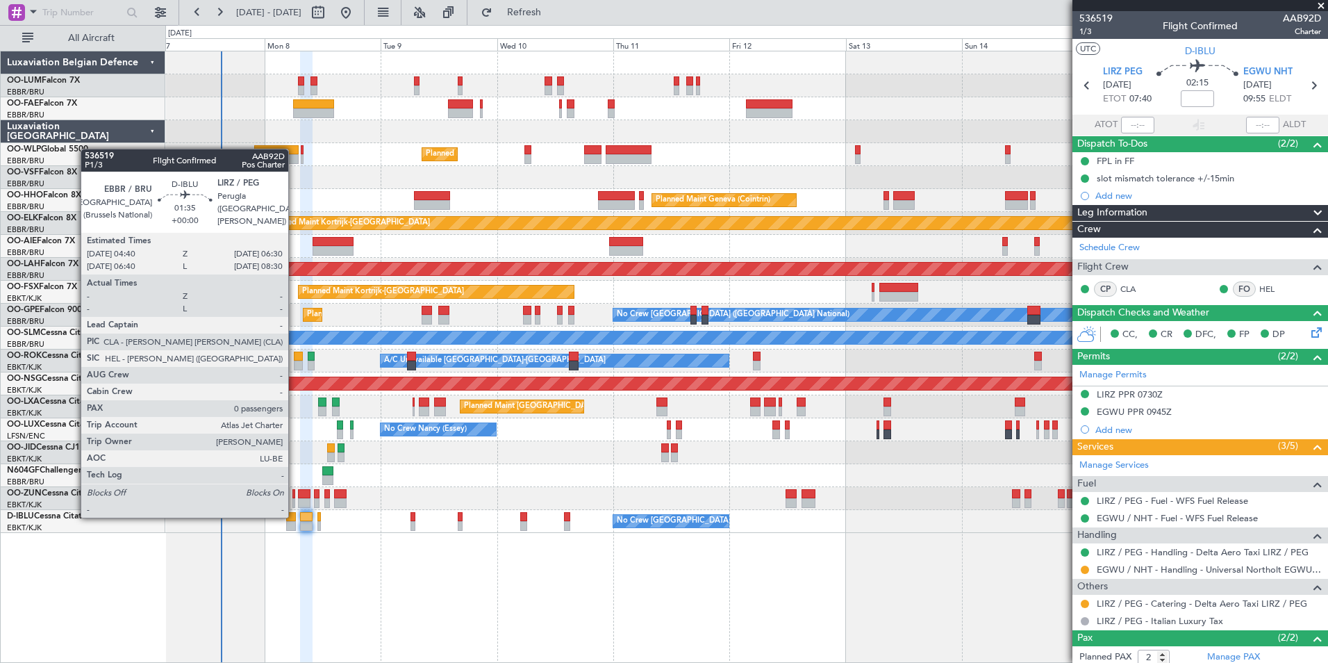
click at [295, 516] on div at bounding box center [290, 517] width 9 height 10
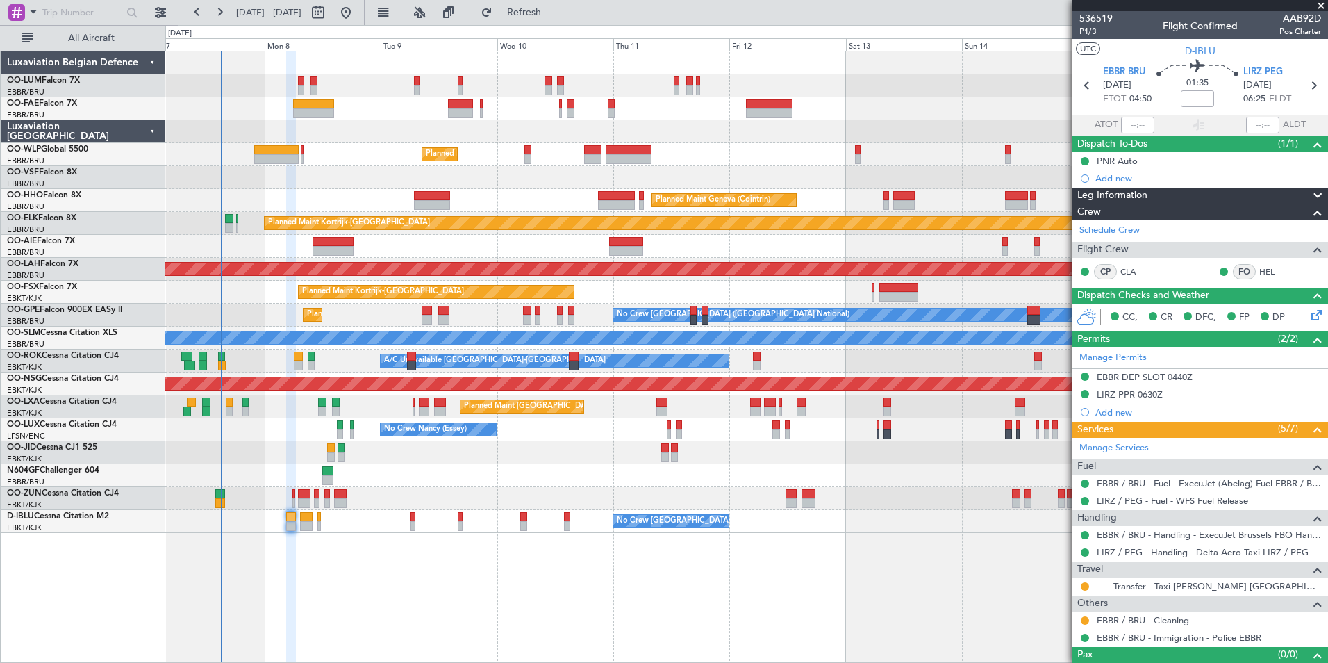
click at [540, 25] on div "Planned Maint Milan (Linate) Planned Maint Geneva (Cointrin) Planned Maint Kort…" at bounding box center [664, 344] width 1328 height 638
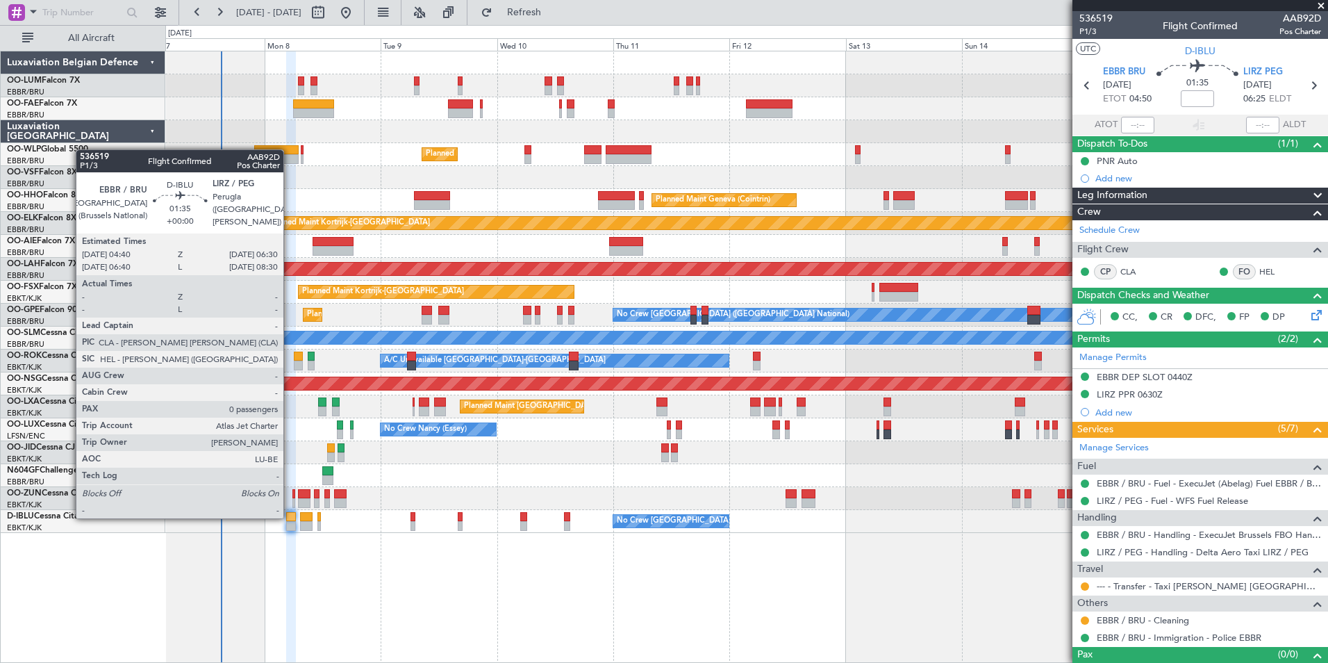
click at [290, 517] on div at bounding box center [290, 517] width 9 height 10
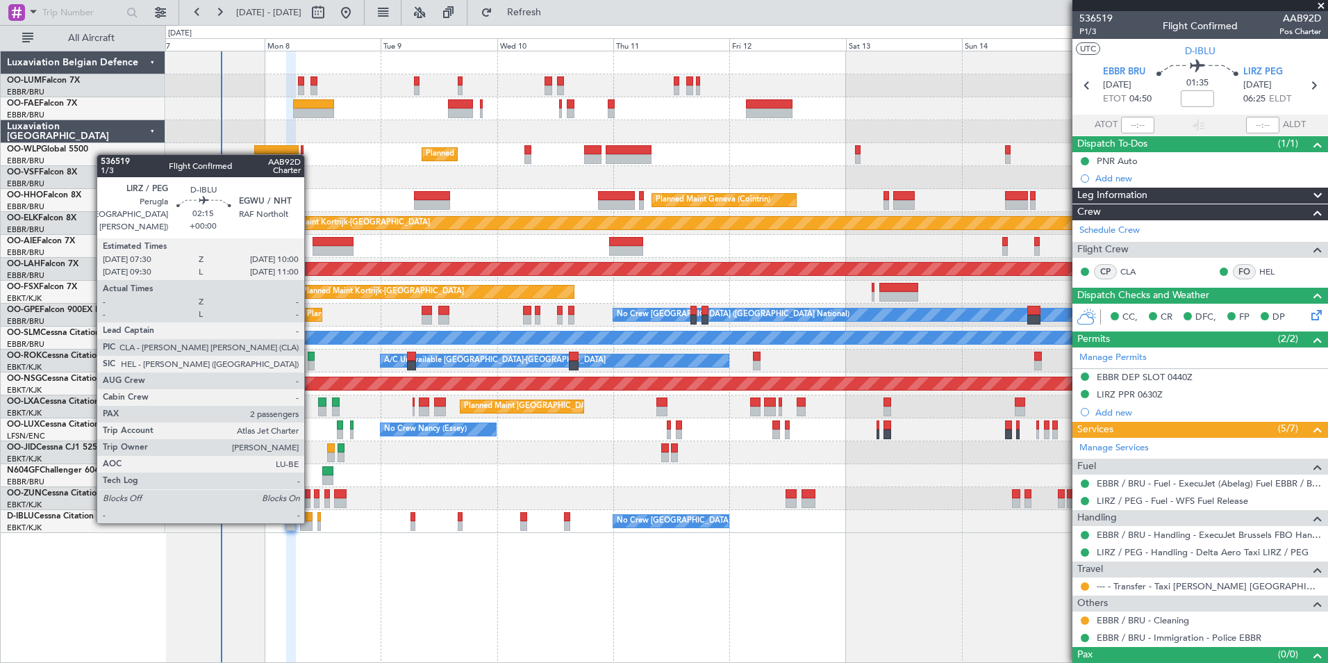
click at [310, 520] on div at bounding box center [306, 517] width 13 height 10
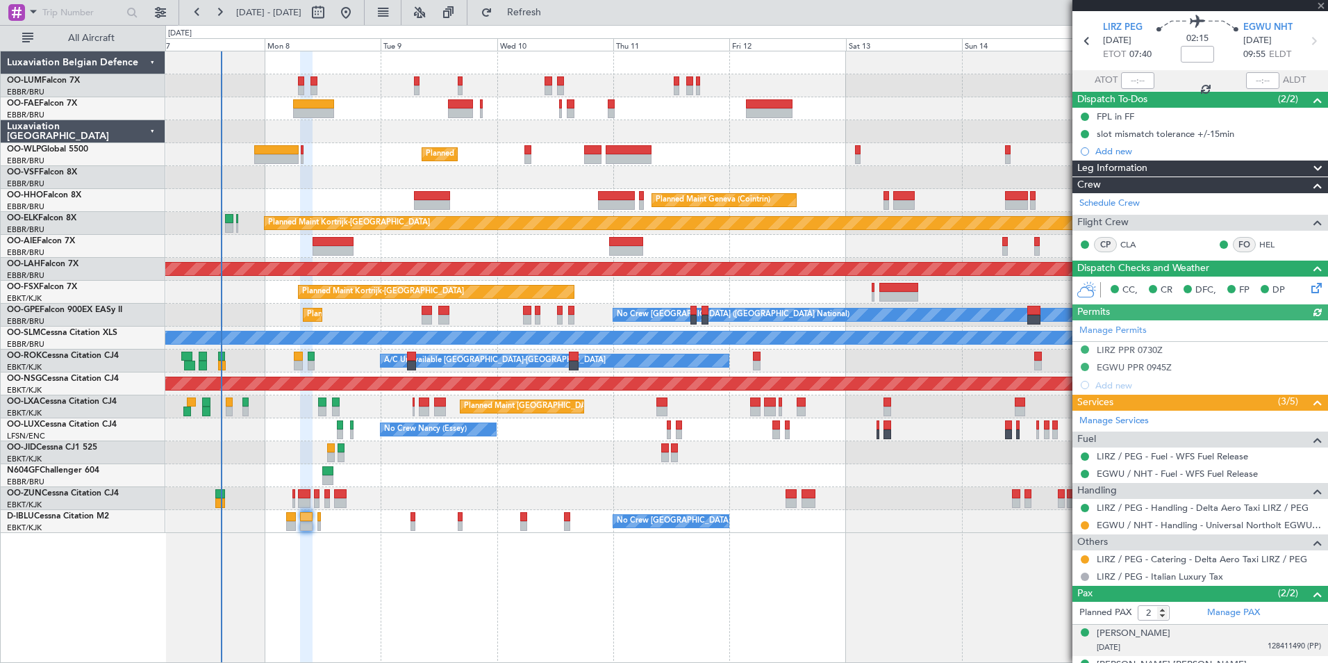
scroll to position [68, 0]
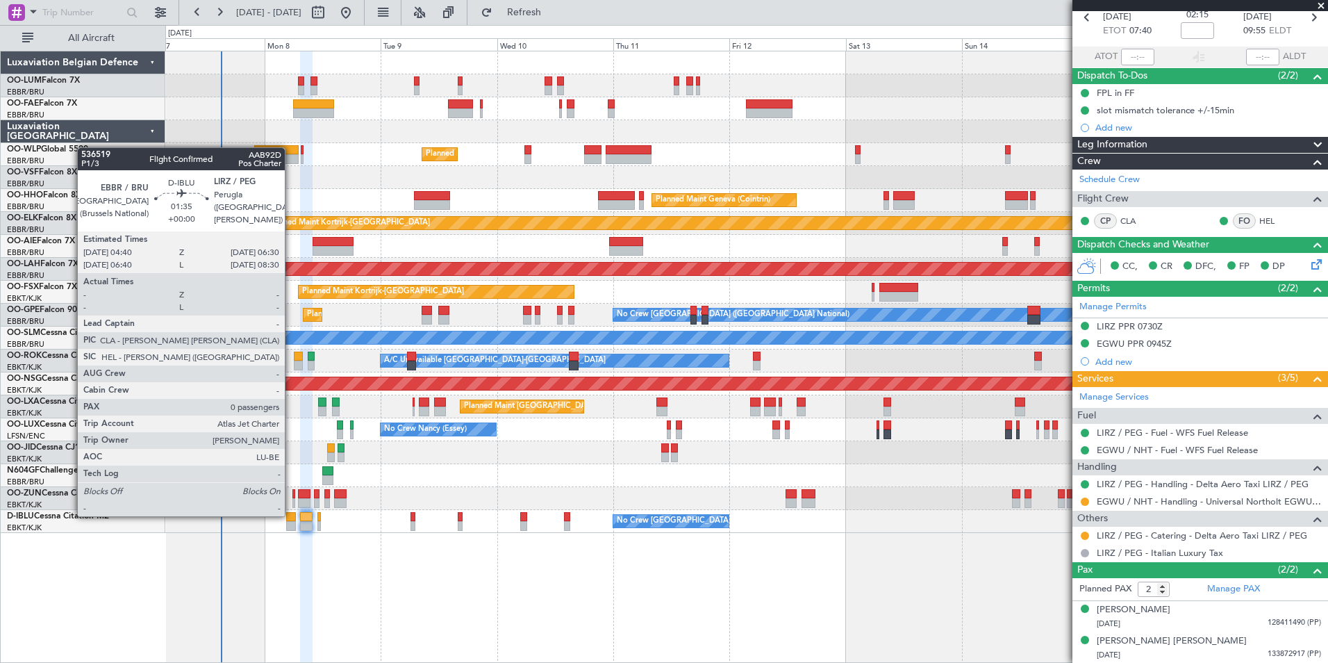
click at [291, 515] on div at bounding box center [290, 517] width 9 height 10
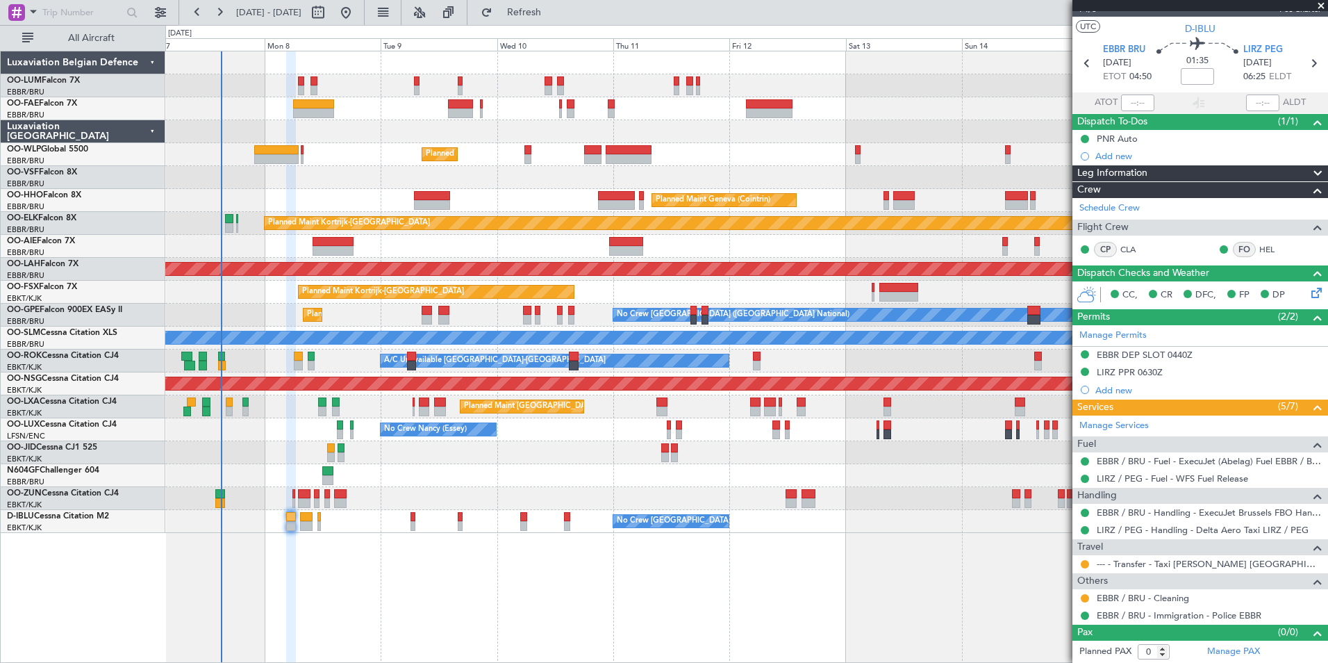
scroll to position [0, 0]
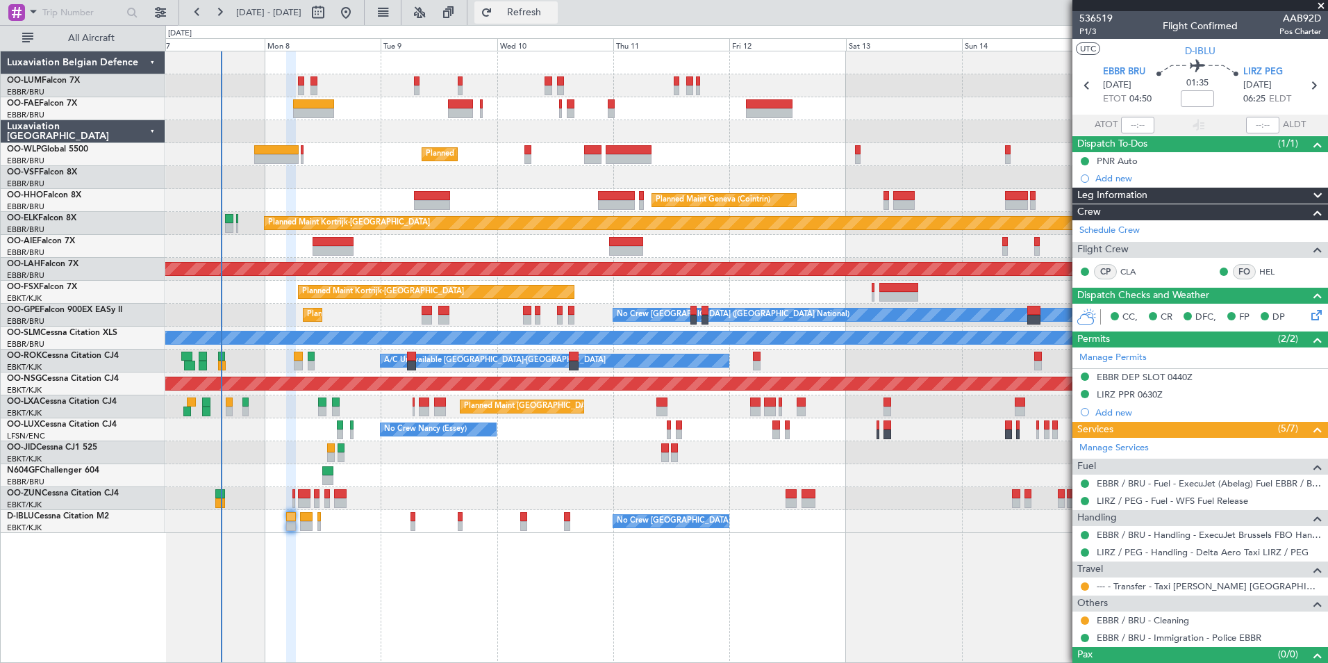
click at [554, 10] on span "Refresh" at bounding box center [524, 13] width 58 height 10
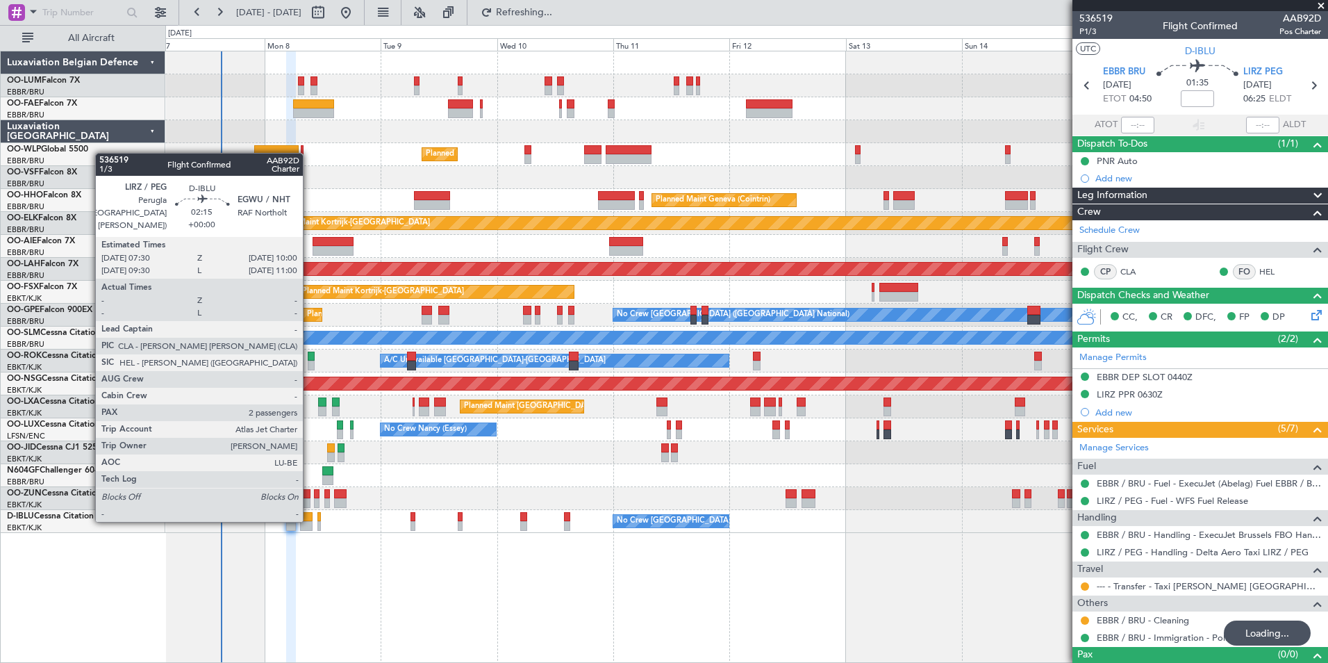
click at [309, 519] on div at bounding box center [306, 517] width 13 height 10
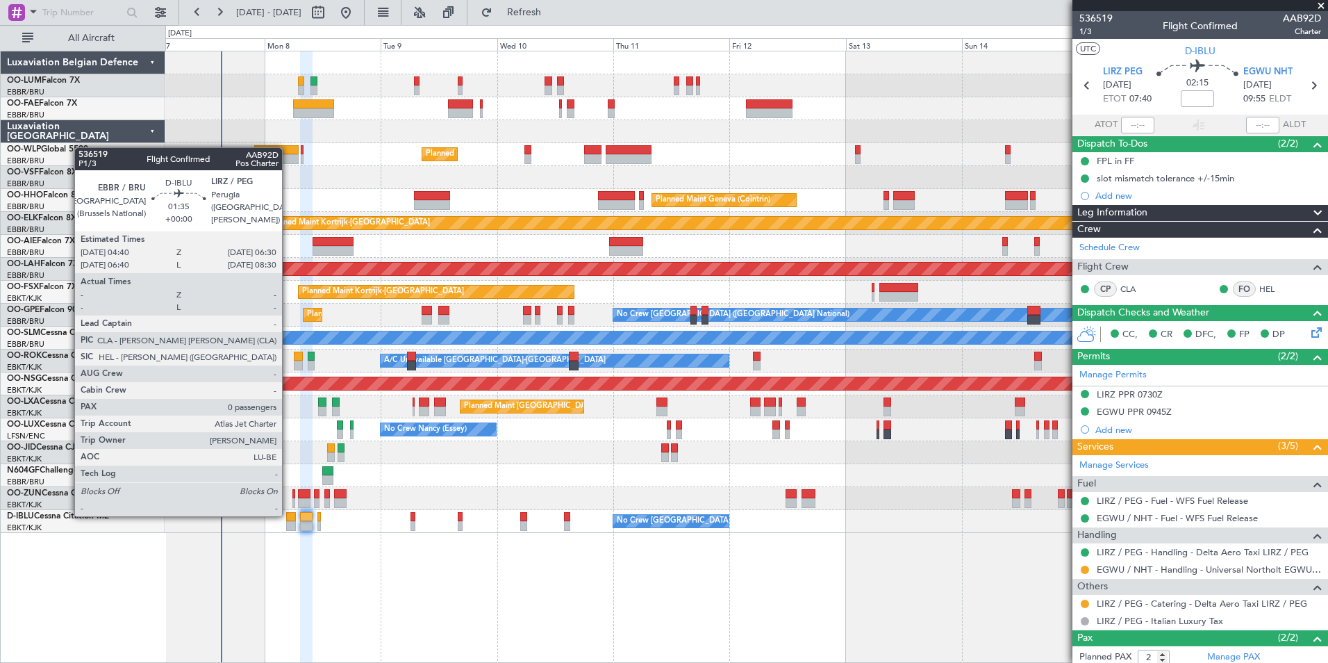
click at [288, 515] on div at bounding box center [290, 517] width 9 height 10
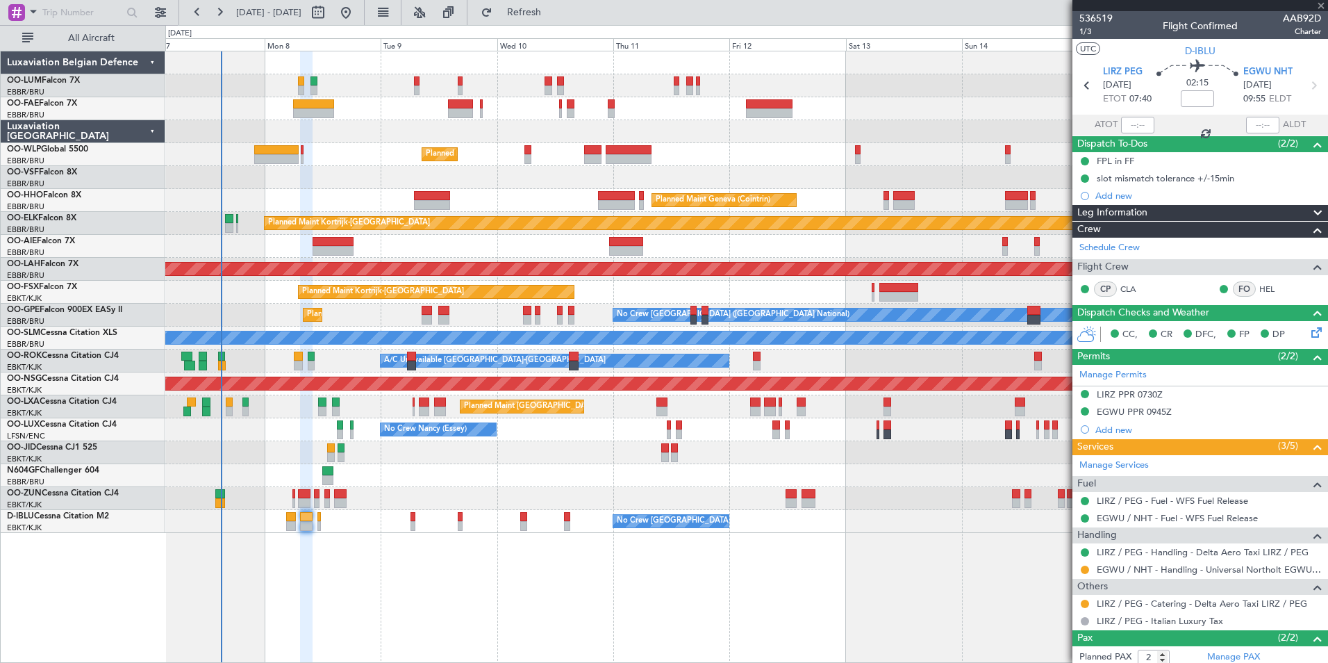
type input "0"
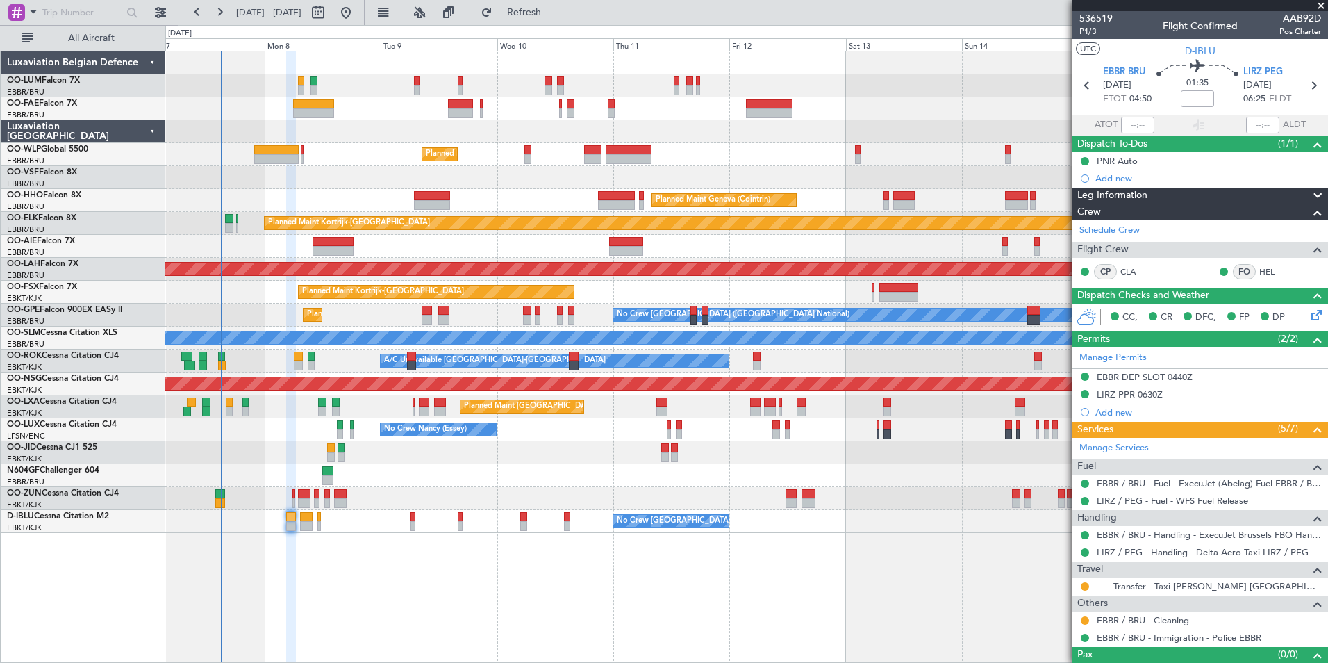
click at [1126, 179] on div "Add new" at bounding box center [1208, 178] width 226 height 12
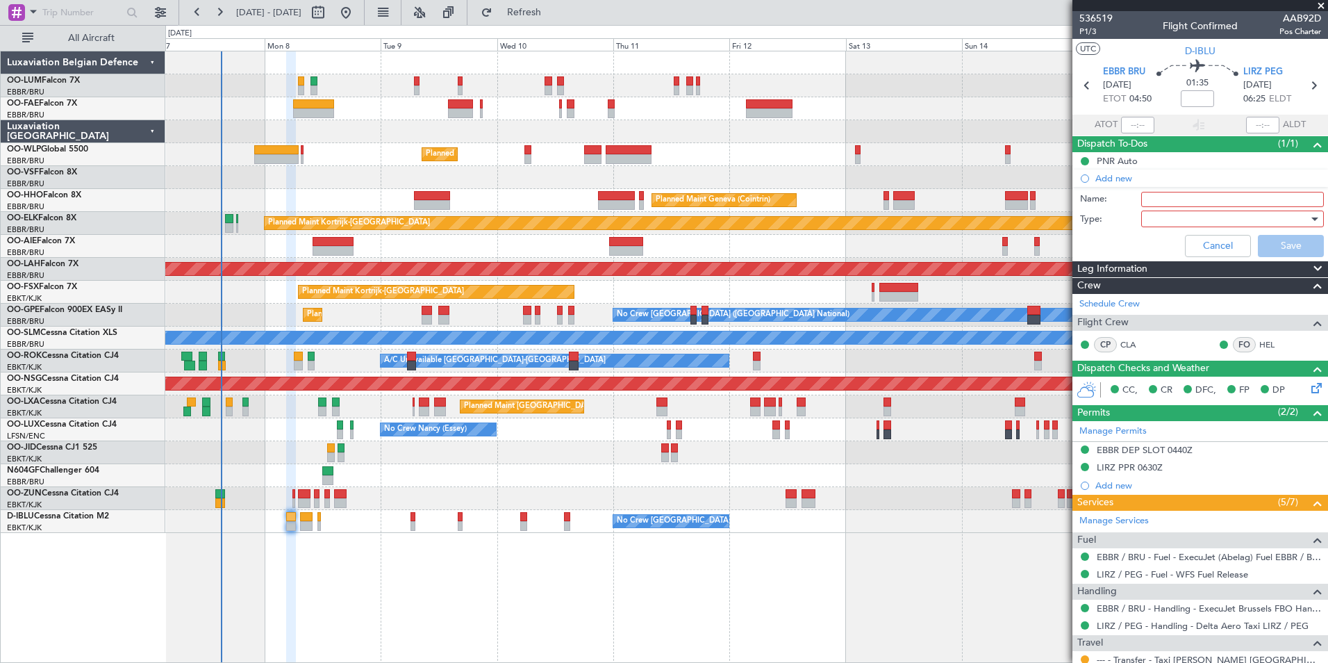
click at [1175, 204] on input "Name:" at bounding box center [1232, 199] width 183 height 15
type input "full fuel on [PERSON_NAME] req ok piste"
click at [1153, 221] on div at bounding box center [1228, 218] width 162 height 21
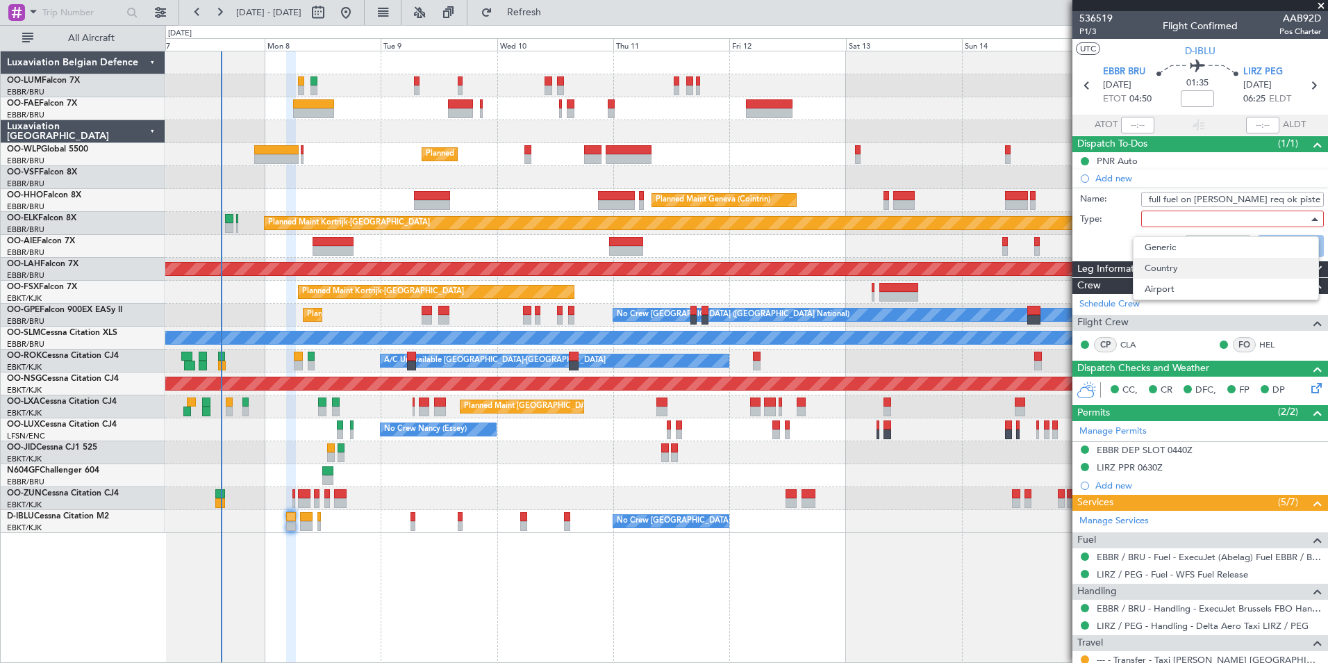
click at [1149, 268] on span "Country" at bounding box center [1226, 268] width 163 height 21
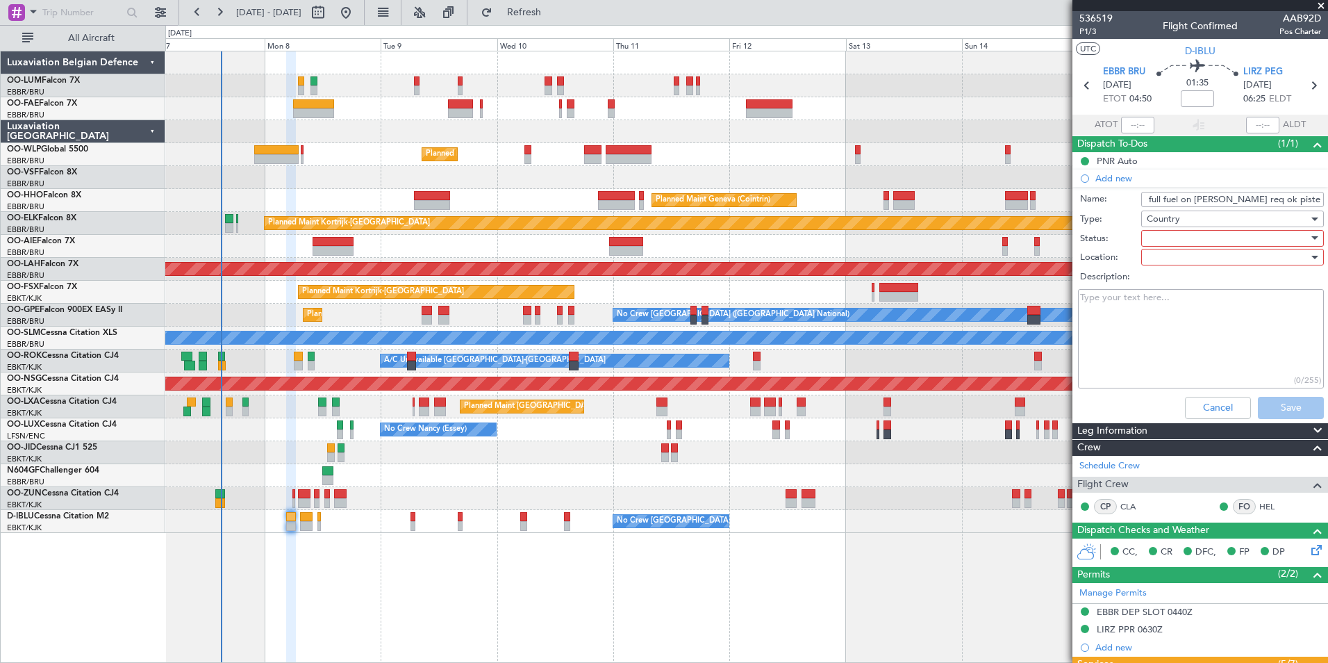
click at [1158, 240] on div at bounding box center [1228, 238] width 162 height 21
click at [1170, 218] on div at bounding box center [664, 331] width 1328 height 663
click at [1233, 220] on div "Country" at bounding box center [1228, 218] width 162 height 21
click at [1185, 247] on span "Generic" at bounding box center [1226, 247] width 163 height 21
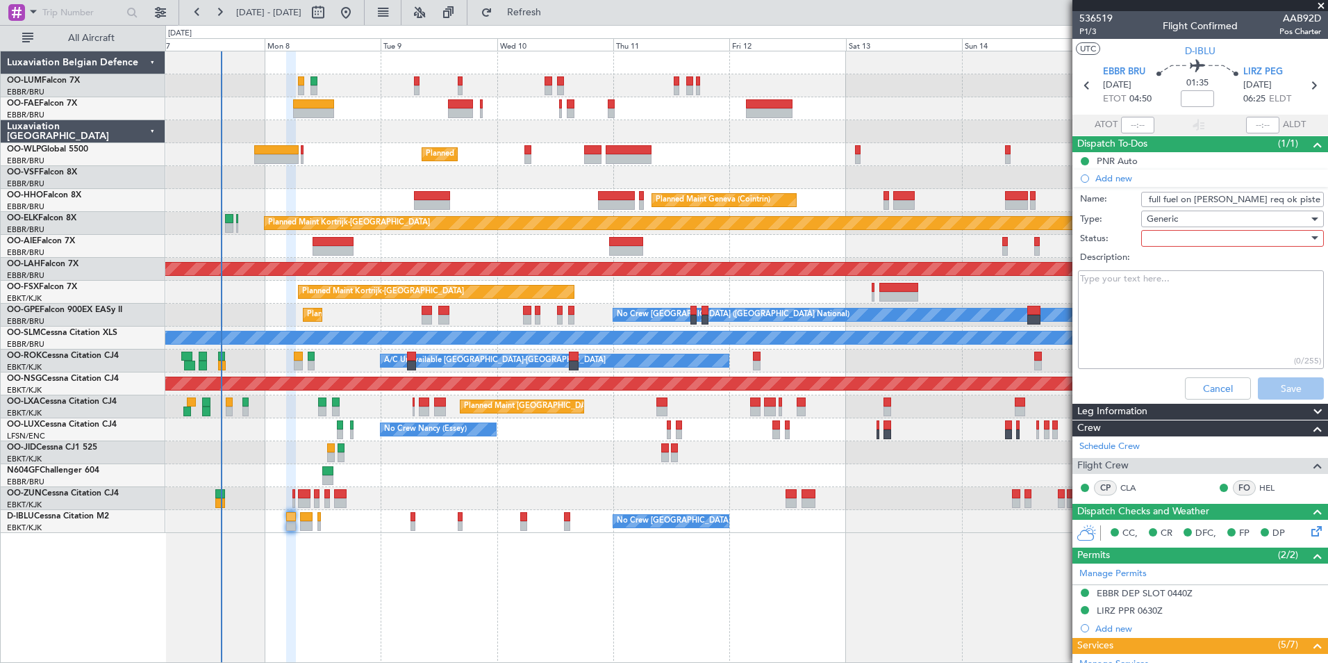
click at [1182, 240] on div at bounding box center [1228, 238] width 162 height 21
click at [1166, 285] on span "In Progress" at bounding box center [1226, 286] width 163 height 21
click at [1295, 391] on button "Save" at bounding box center [1291, 388] width 66 height 22
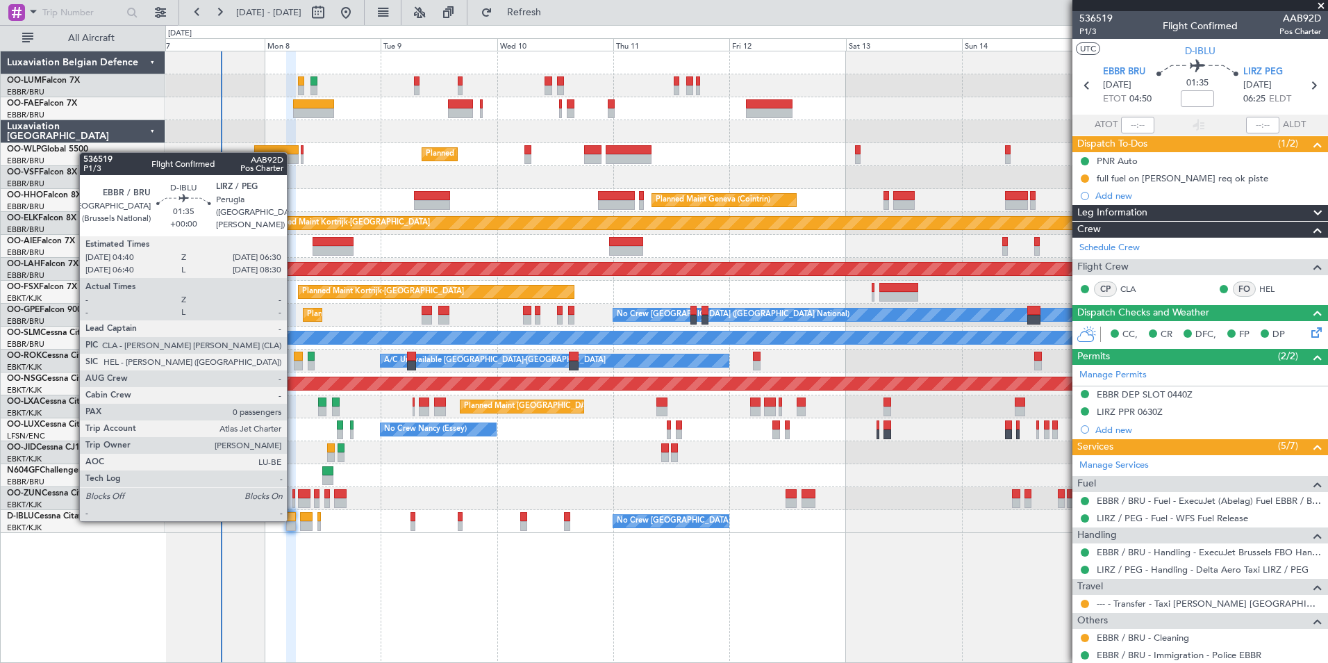
click at [293, 520] on div at bounding box center [290, 517] width 9 height 10
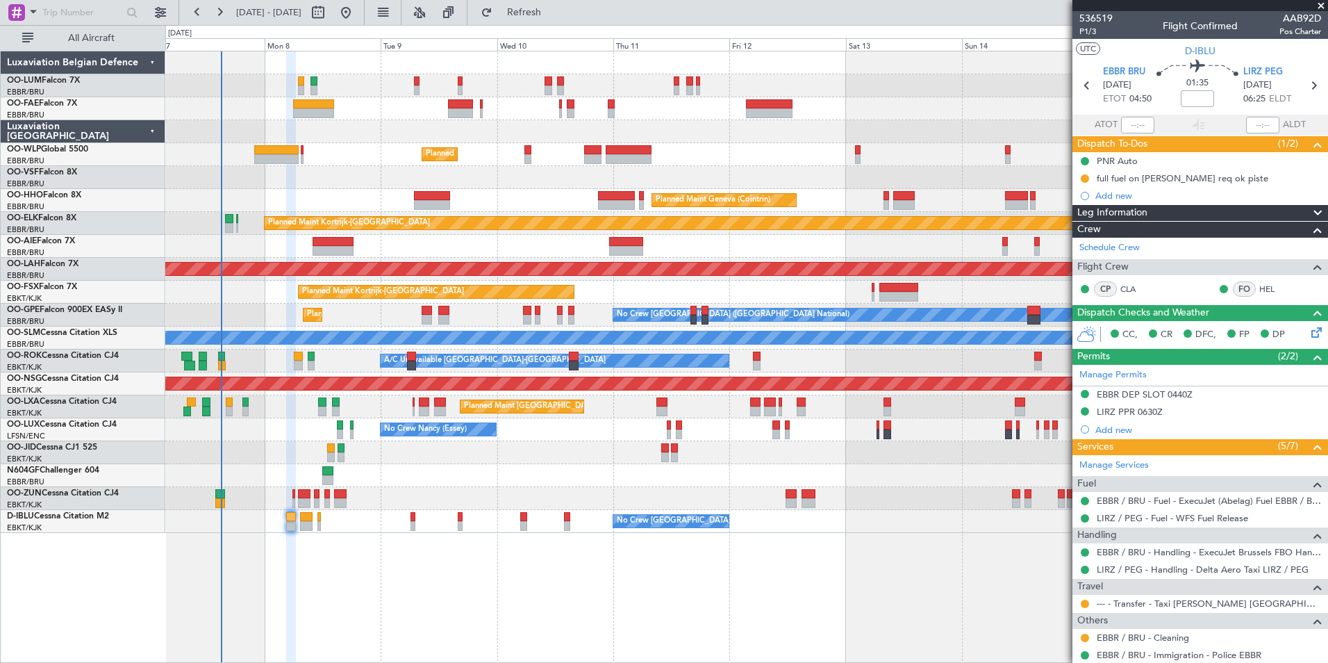
drag, startPoint x: 1200, startPoint y: 501, endPoint x: 1191, endPoint y: 501, distance: 9.7
click at [1200, 501] on mat-tooltip-component "Complete" at bounding box center [1196, 509] width 60 height 37
click at [1277, 498] on link "EBBR / BRU - Fuel - ExecuJet (Abelag) Fuel EBBR / BRU" at bounding box center [1209, 501] width 224 height 12
click at [558, 22] on button "Refresh" at bounding box center [515, 12] width 83 height 22
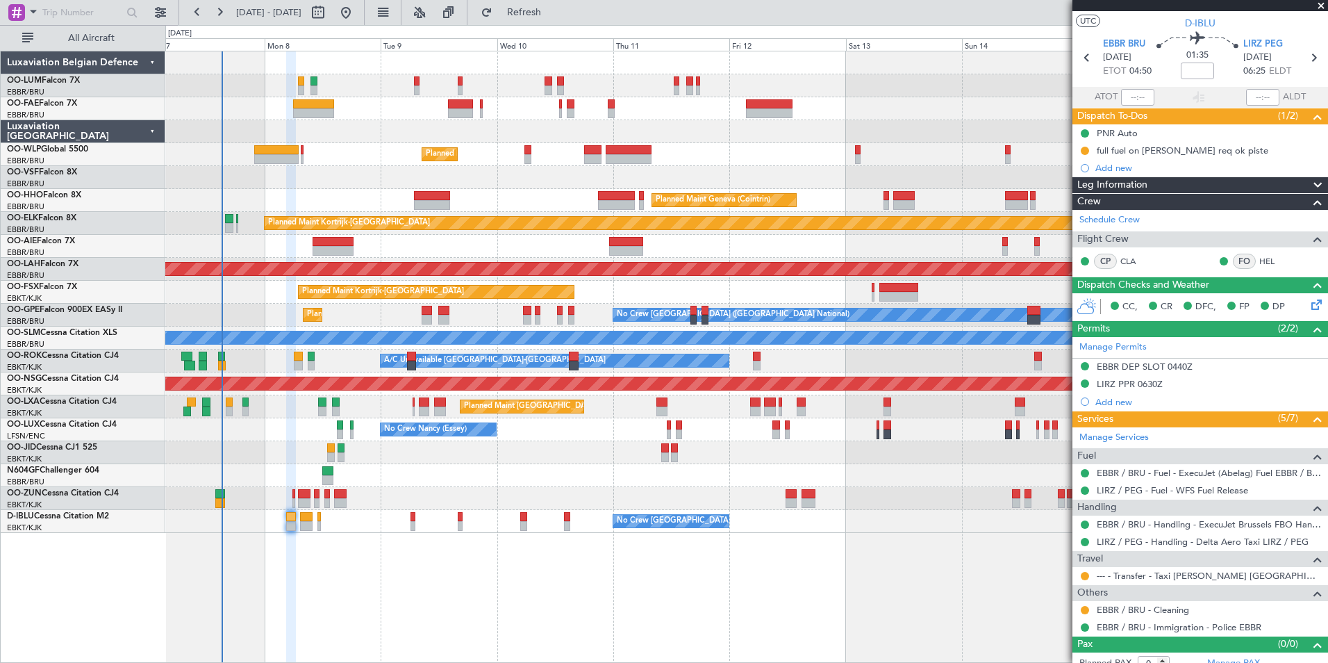
scroll to position [40, 0]
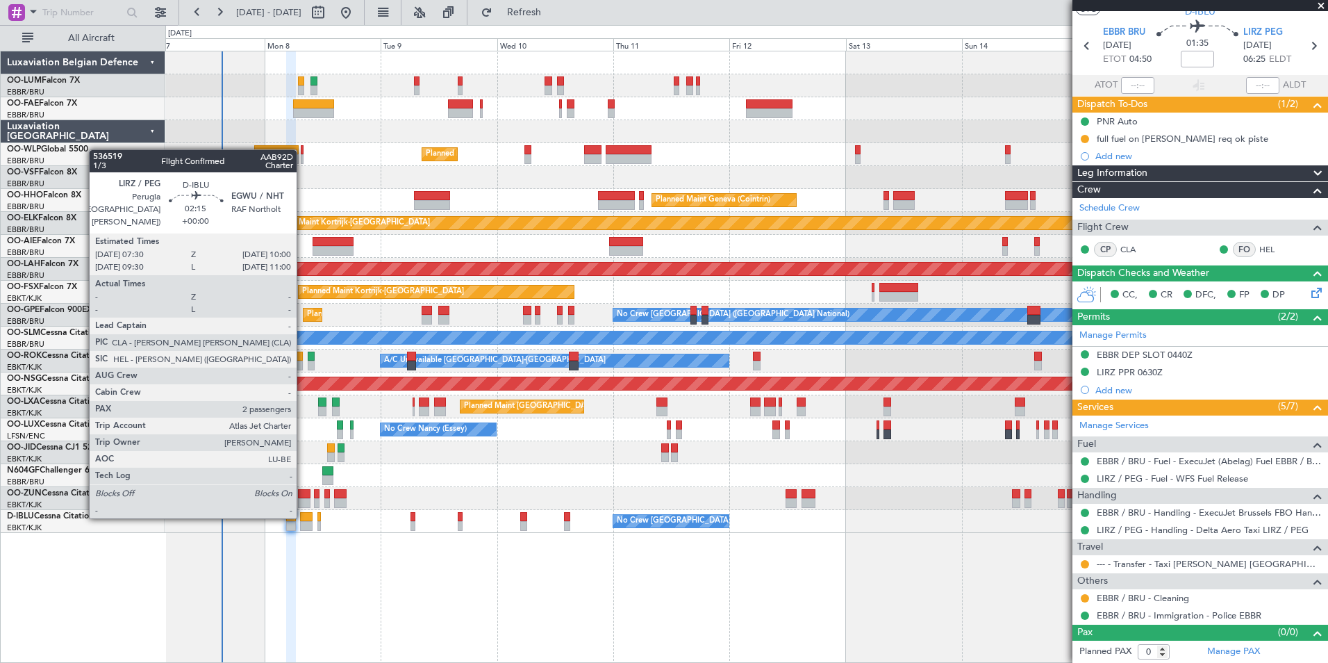
click at [303, 515] on div at bounding box center [306, 517] width 13 height 10
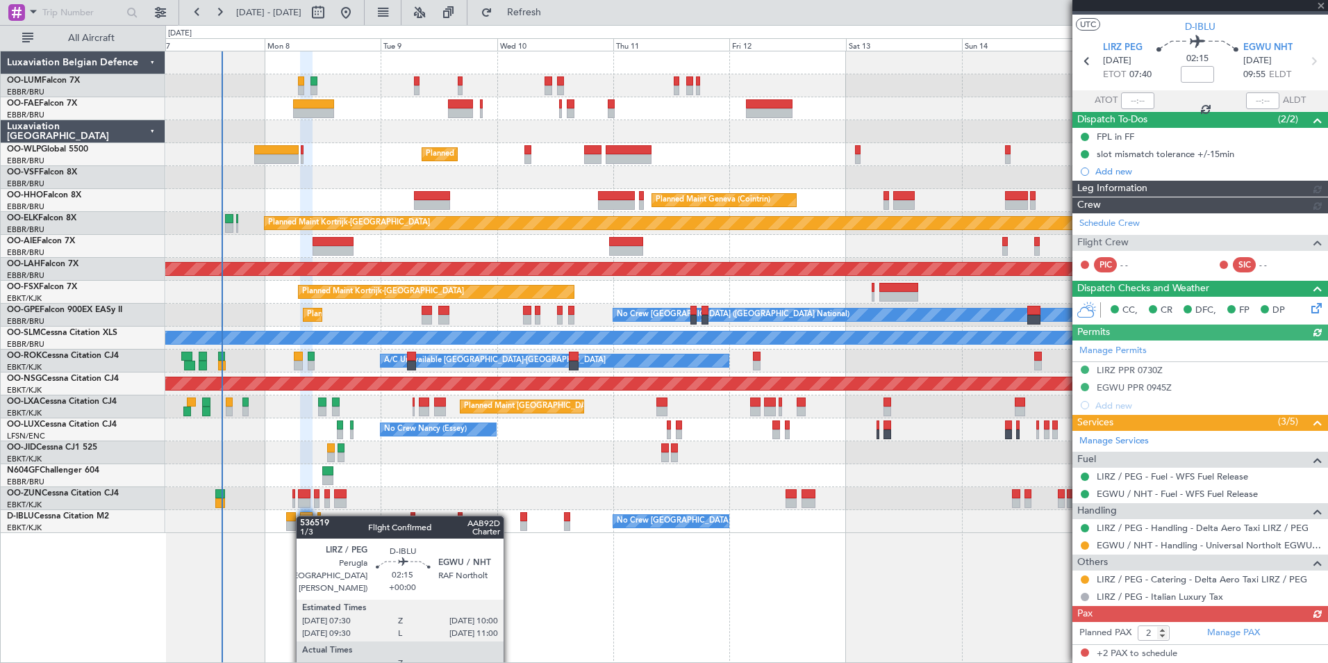
scroll to position [0, 0]
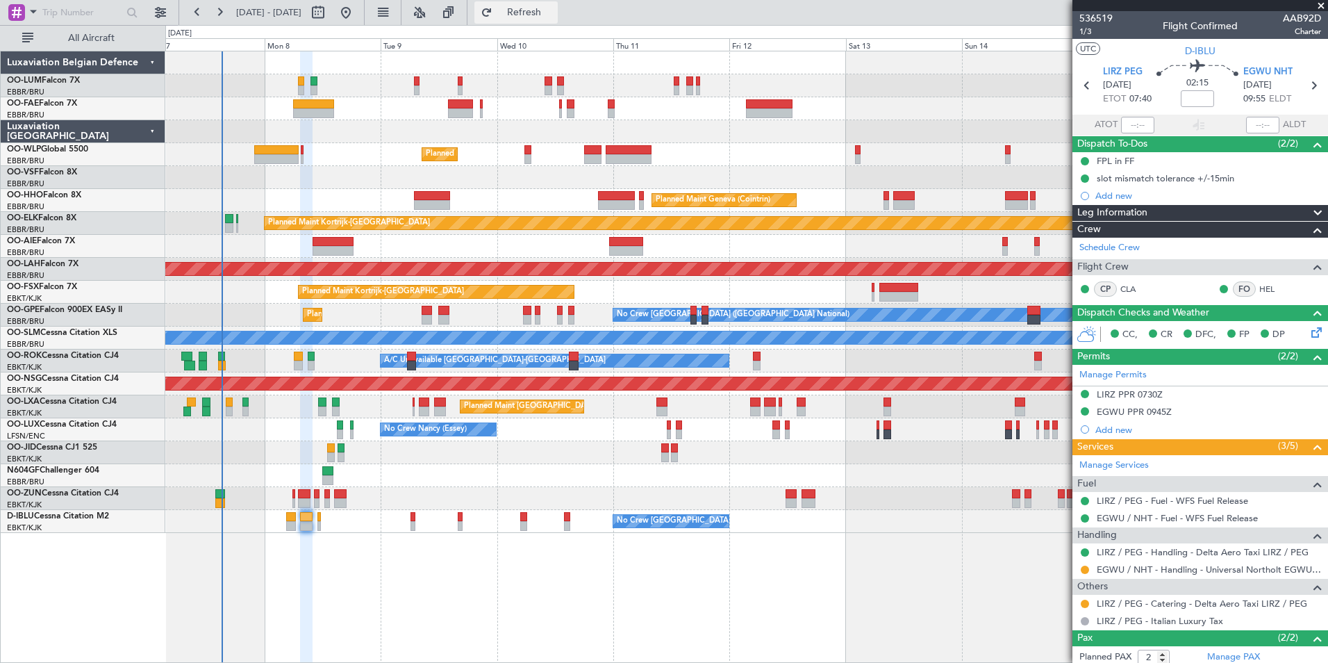
click at [558, 5] on button "Refresh" at bounding box center [515, 12] width 83 height 22
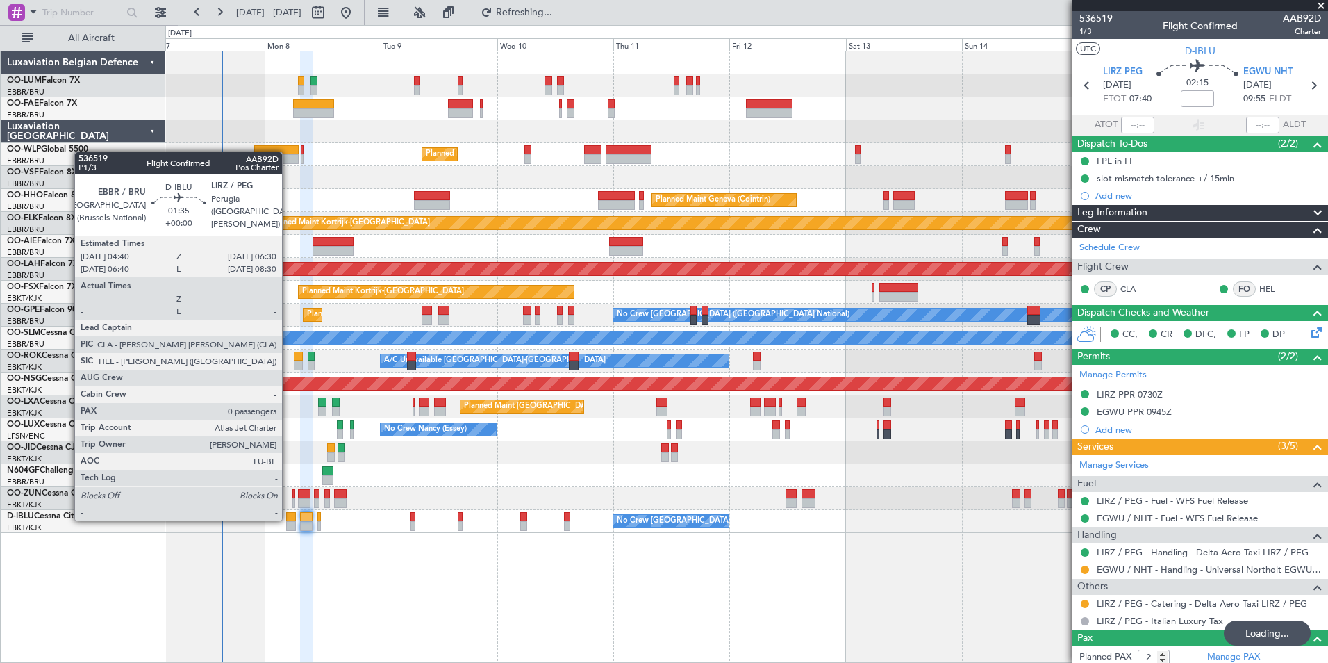
click at [288, 519] on div at bounding box center [290, 517] width 9 height 10
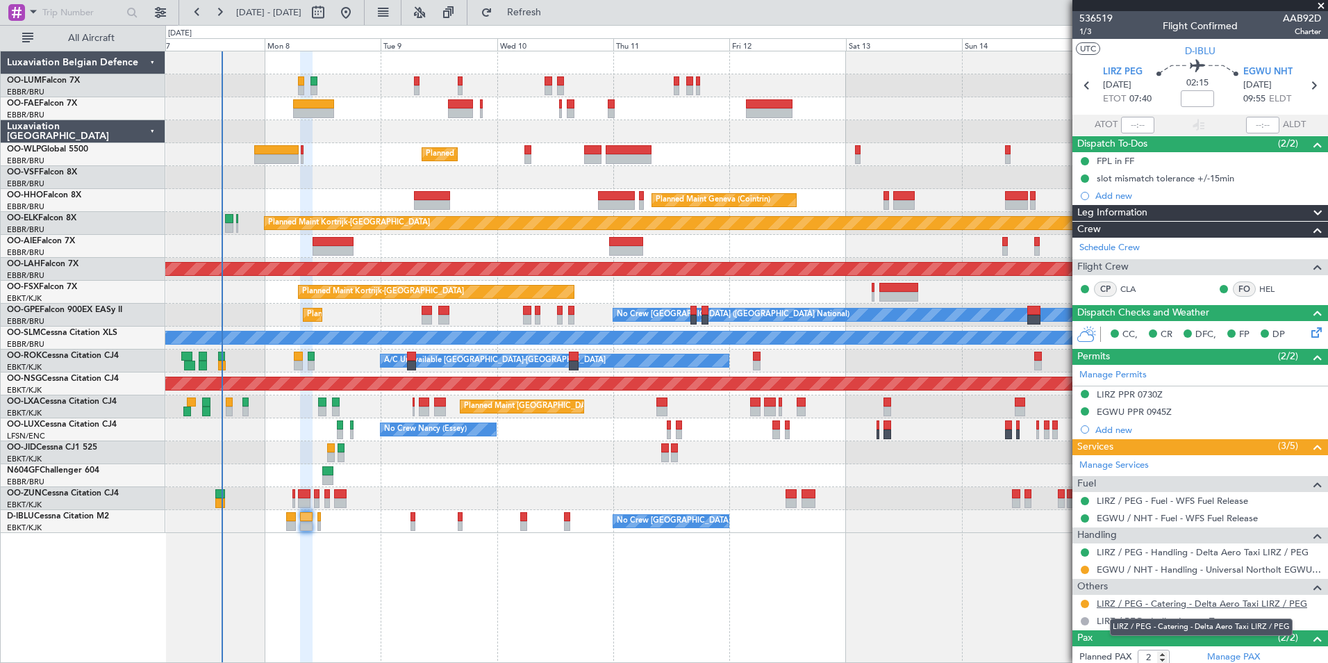
click at [1219, 605] on link "LIRZ / PEG - Catering - Delta Aero Taxi LIRZ / PEG" at bounding box center [1202, 603] width 210 height 12
click at [1212, 600] on mat-tooltip-component "EGWU / NHT - Handling - Universal Northolt EGWU / NHT" at bounding box center [1204, 592] width 231 height 37
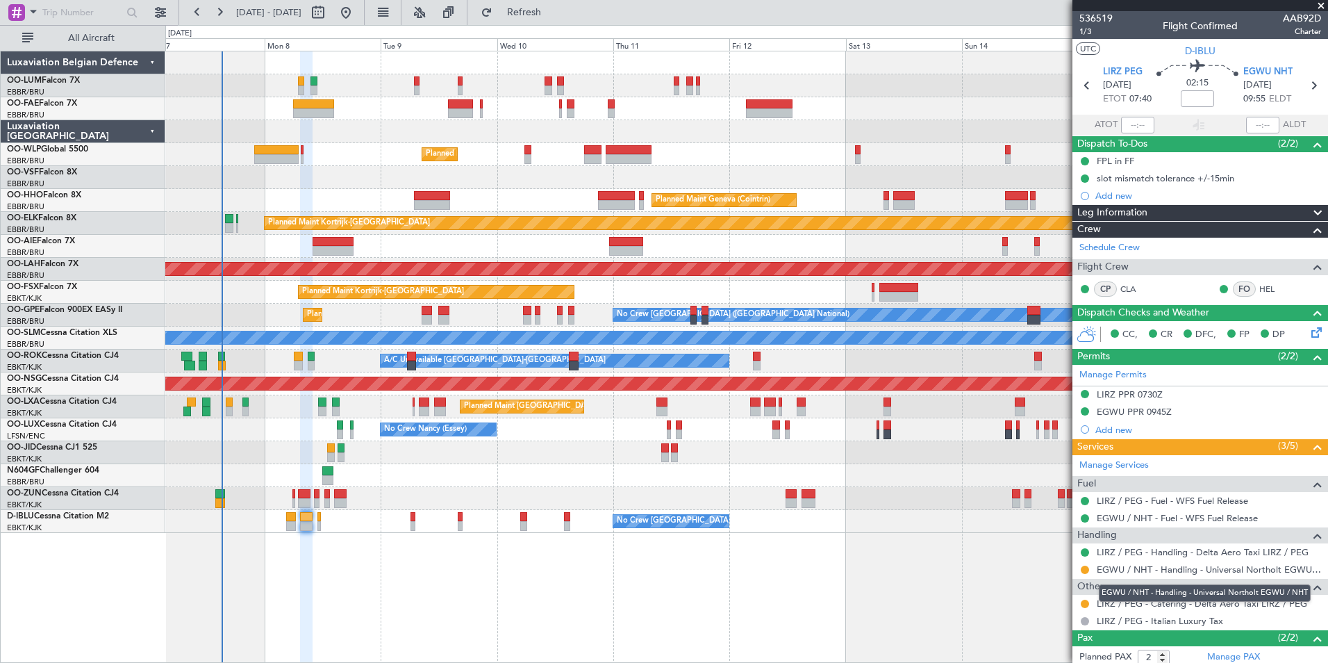
click at [1225, 603] on mat-tooltip-component "EGWU / NHT - Handling - Universal Northolt EGWU / NHT" at bounding box center [1204, 592] width 231 height 37
click at [1144, 604] on mat-tooltip-component "LIRZ / PEG - Italian Luxury Tax" at bounding box center [1159, 596] width 131 height 37
click at [1175, 600] on mat-tooltip-component "In Progress" at bounding box center [1195, 612] width 65 height 37
click at [1234, 602] on link "LIRZ / PEG - Catering - Delta Aero Taxi LIRZ / PEG" at bounding box center [1202, 603] width 210 height 12
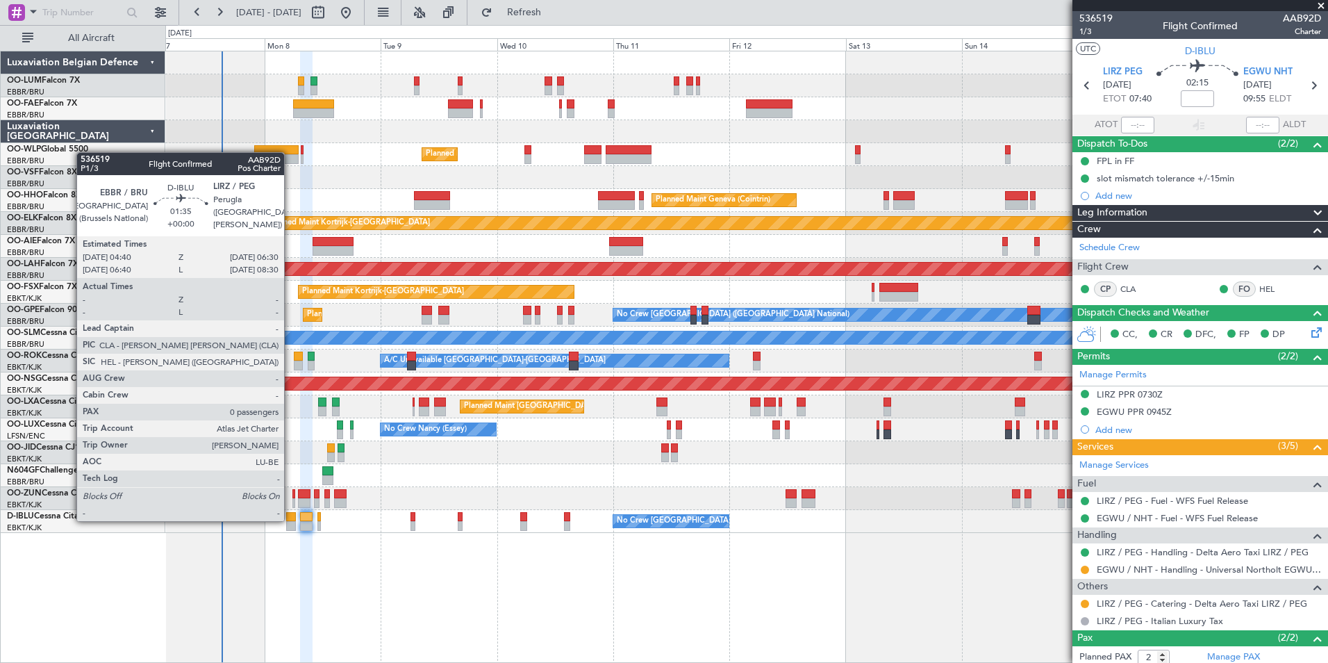
click at [290, 520] on div at bounding box center [290, 517] width 9 height 10
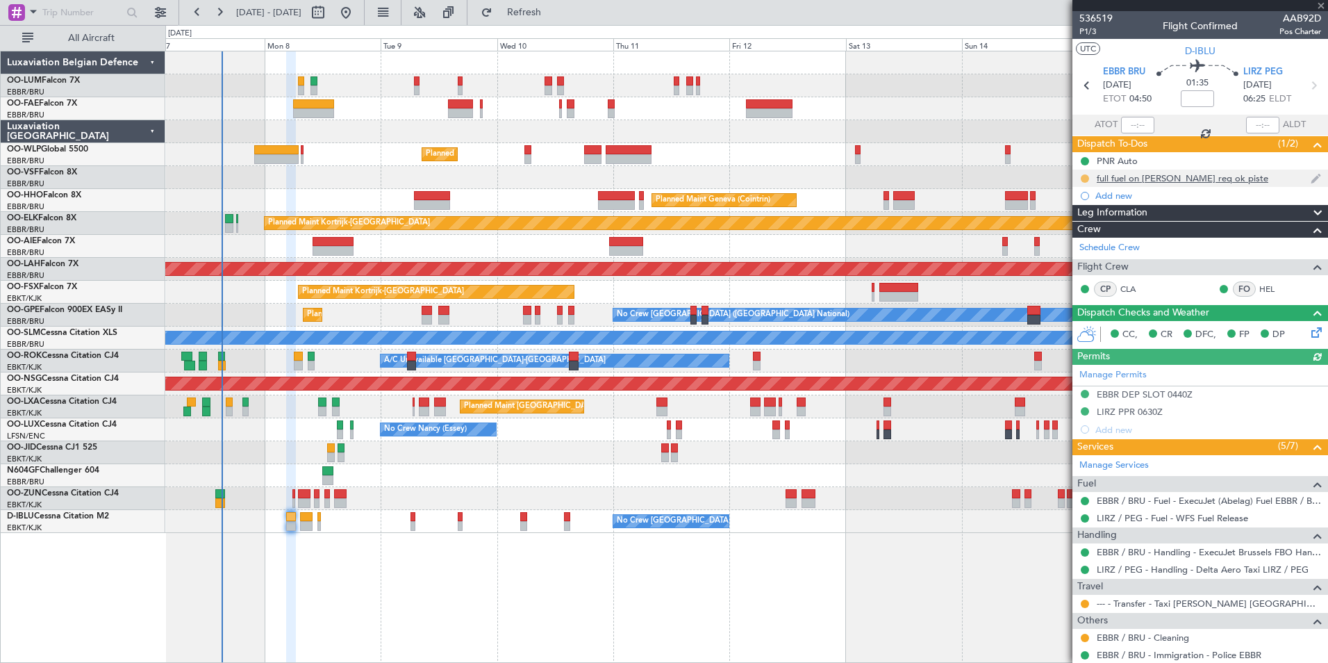
click at [1083, 177] on button at bounding box center [1085, 178] width 8 height 8
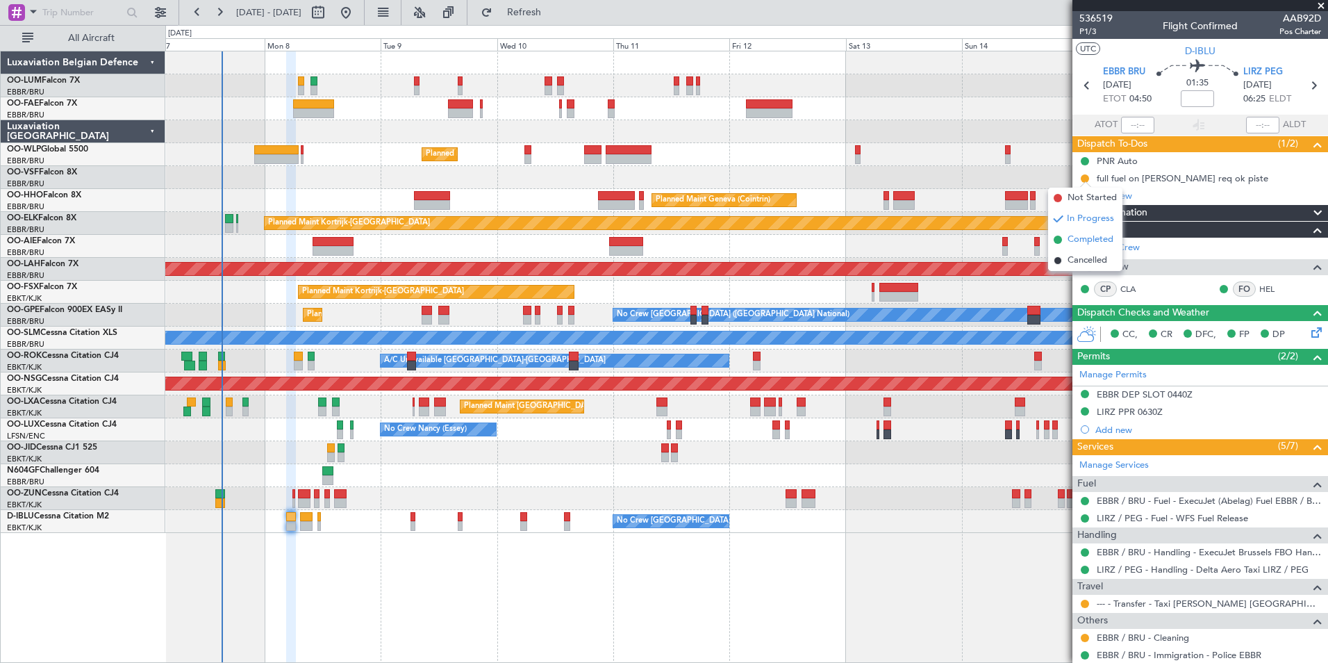
click at [1086, 237] on span "Completed" at bounding box center [1091, 240] width 46 height 14
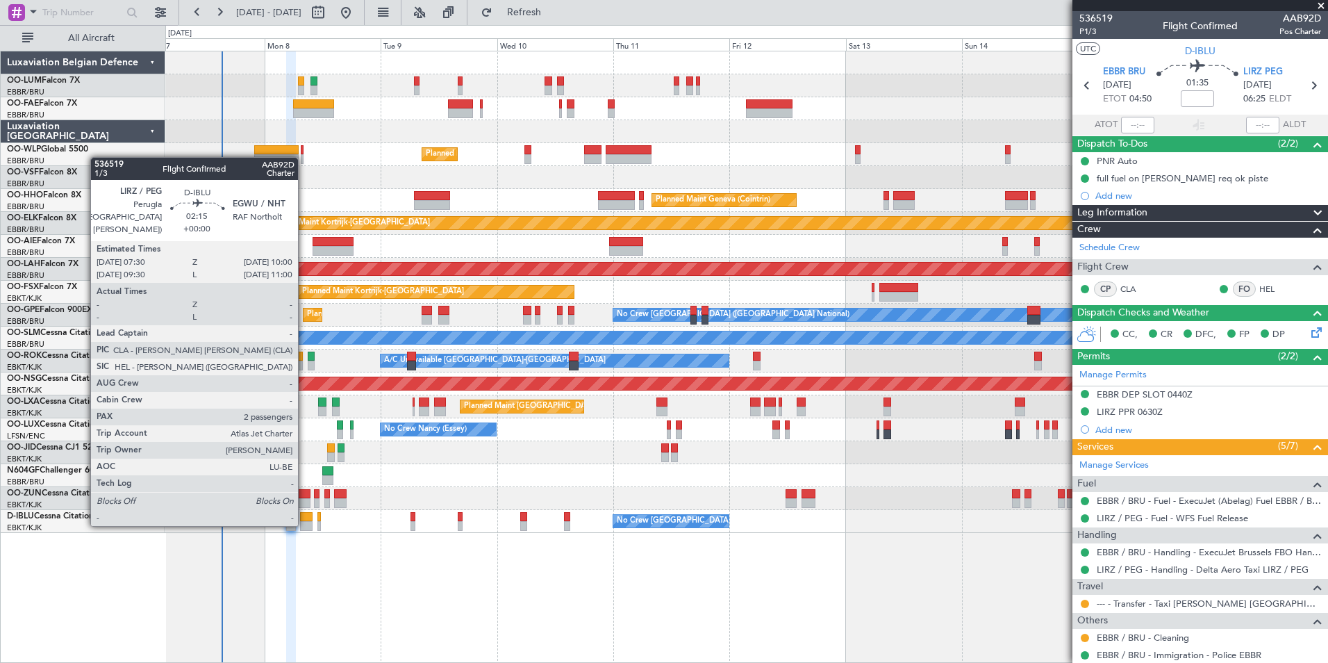
click at [304, 523] on div at bounding box center [306, 526] width 13 height 10
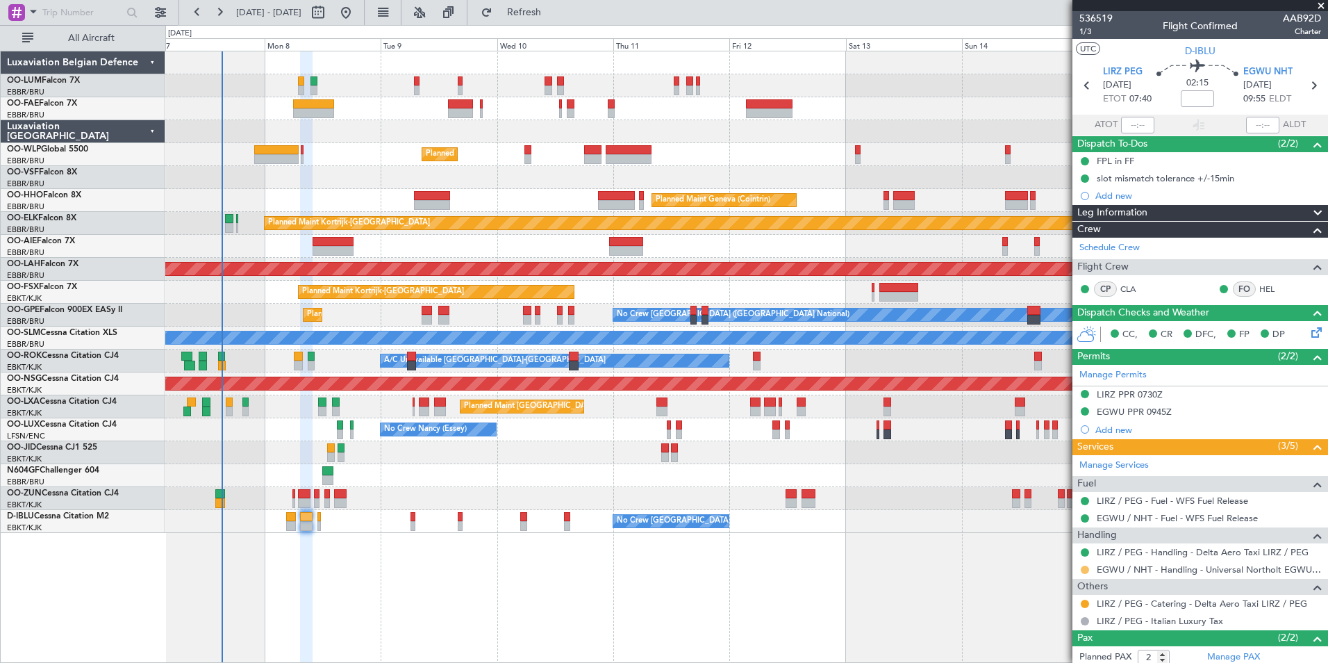
click at [1085, 569] on button at bounding box center [1085, 569] width 8 height 8
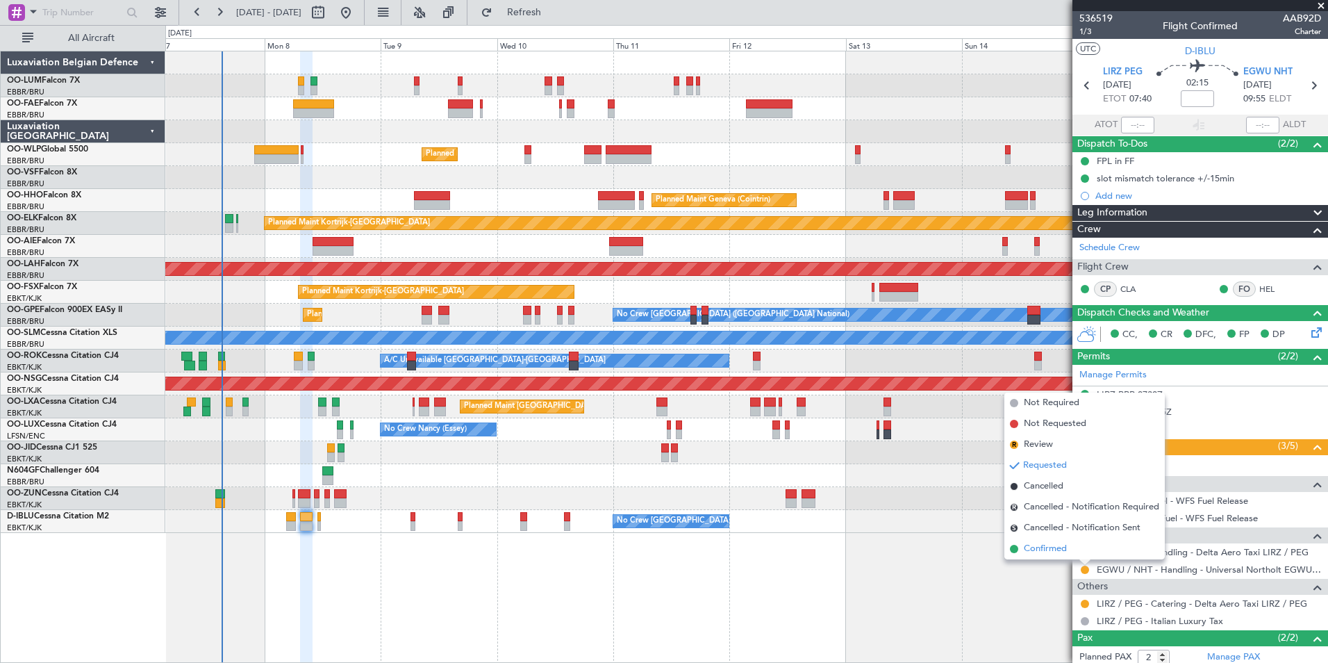
click at [1058, 555] on span "Confirmed" at bounding box center [1045, 549] width 43 height 14
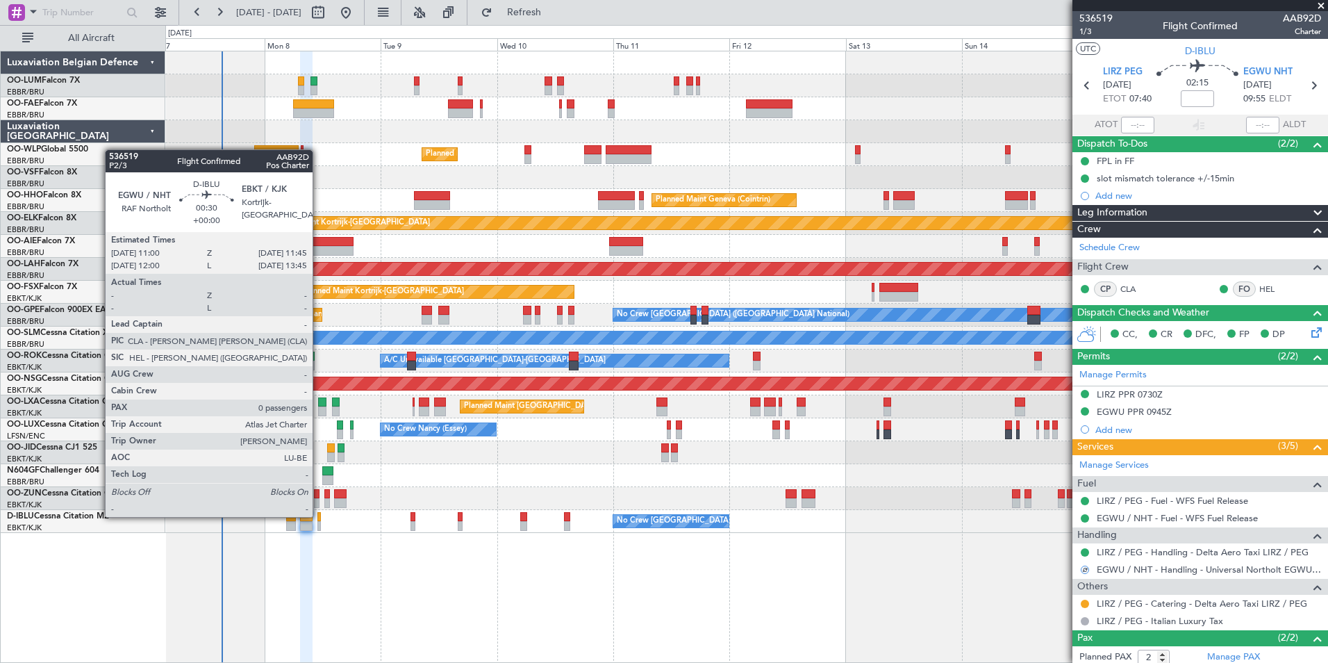
click at [319, 515] on div at bounding box center [319, 517] width 4 height 10
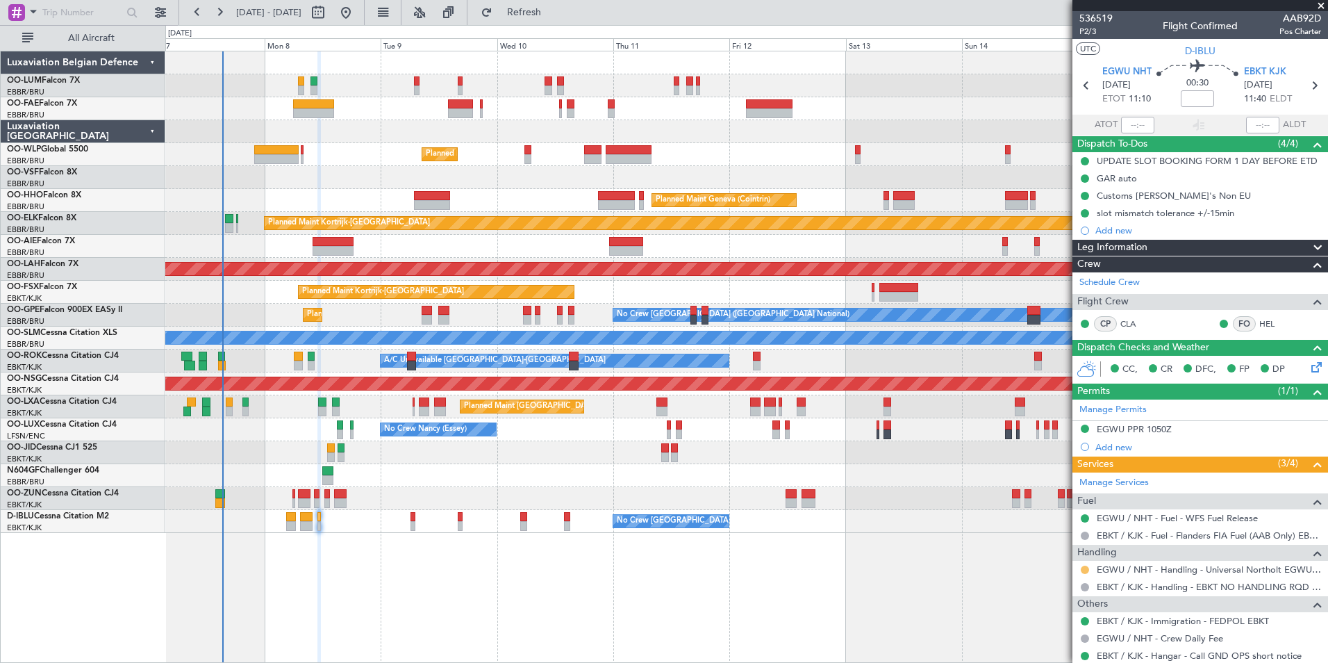
click at [1082, 567] on button at bounding box center [1085, 569] width 8 height 8
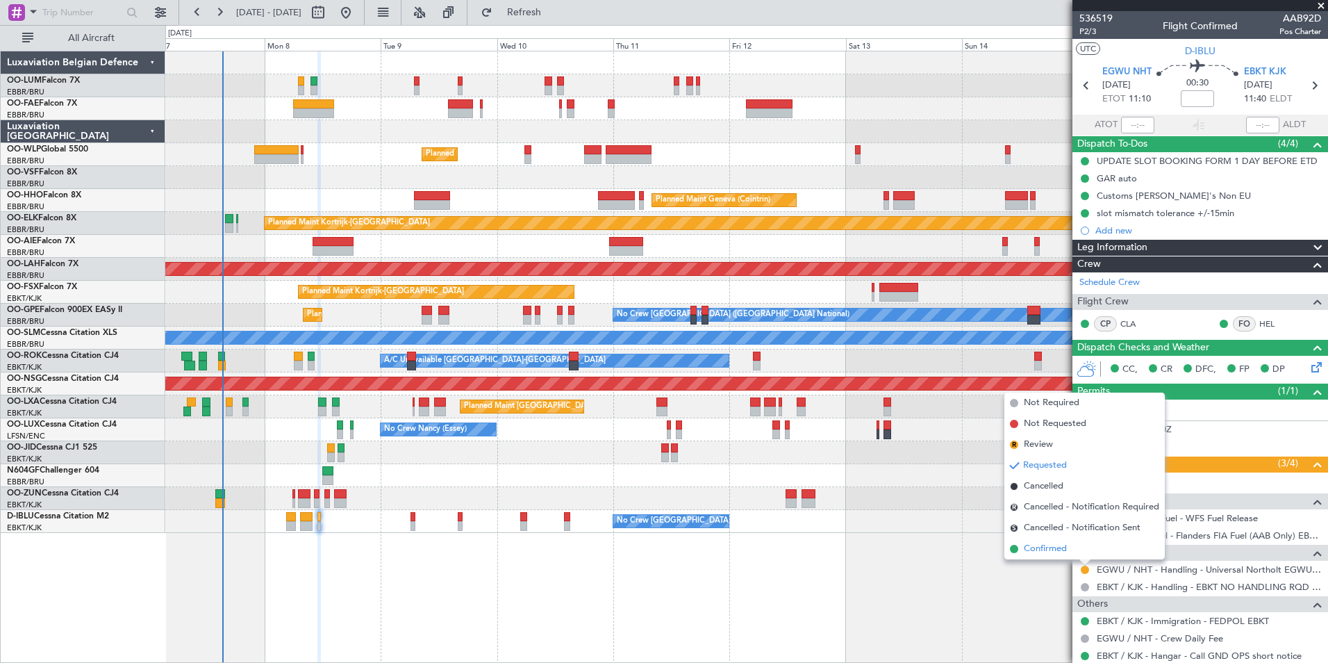
click at [1050, 549] on span "Confirmed" at bounding box center [1045, 549] width 43 height 14
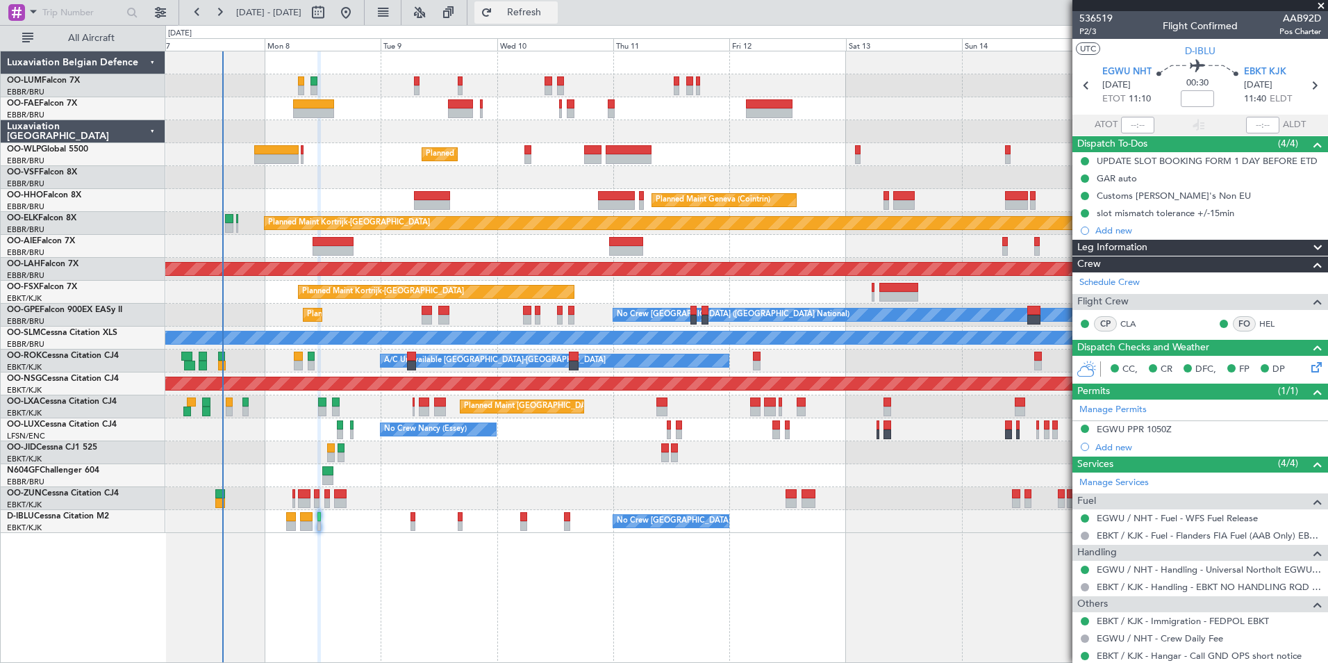
click at [558, 22] on button "Refresh" at bounding box center [515, 12] width 83 height 22
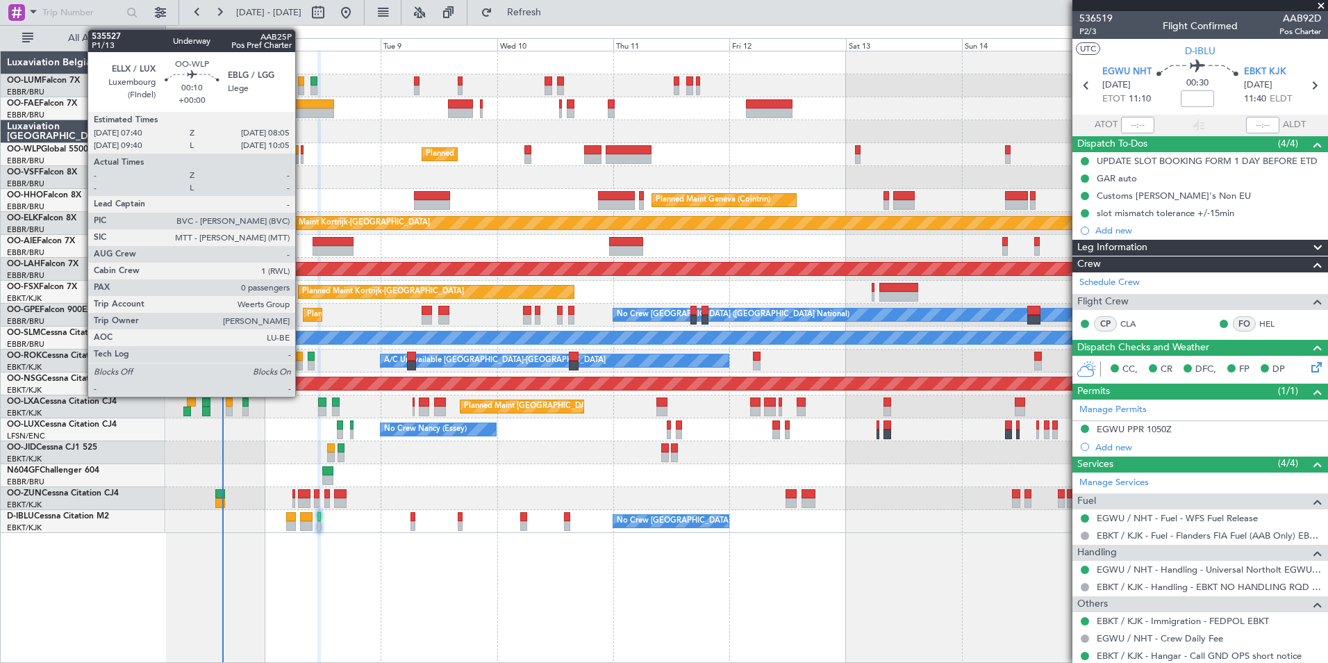
click at [301, 149] on div at bounding box center [302, 150] width 2 height 10
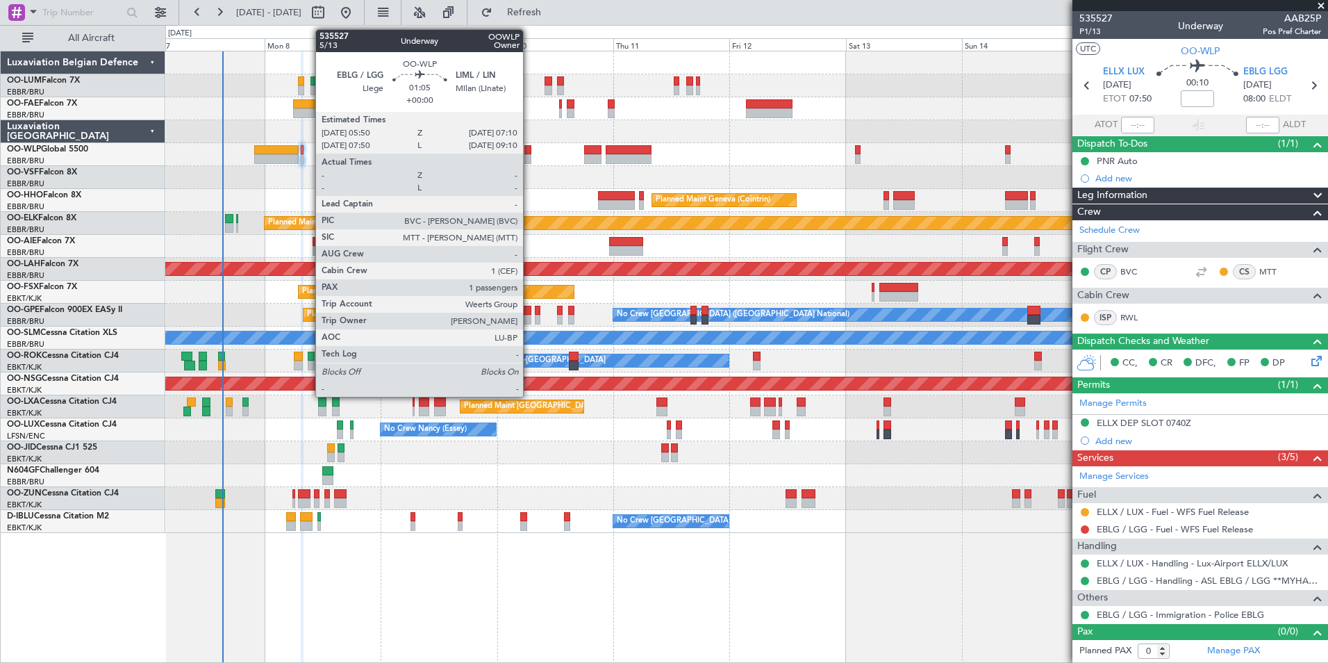
click at [529, 148] on div at bounding box center [527, 150] width 7 height 10
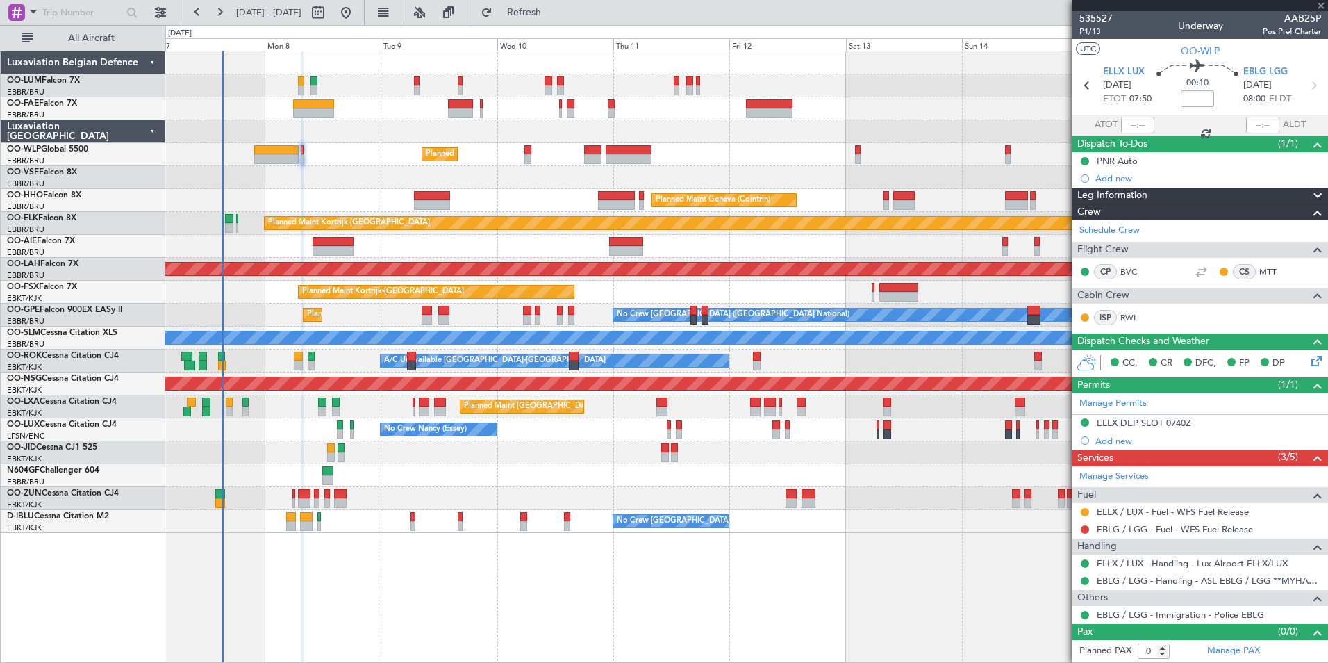
type input "1"
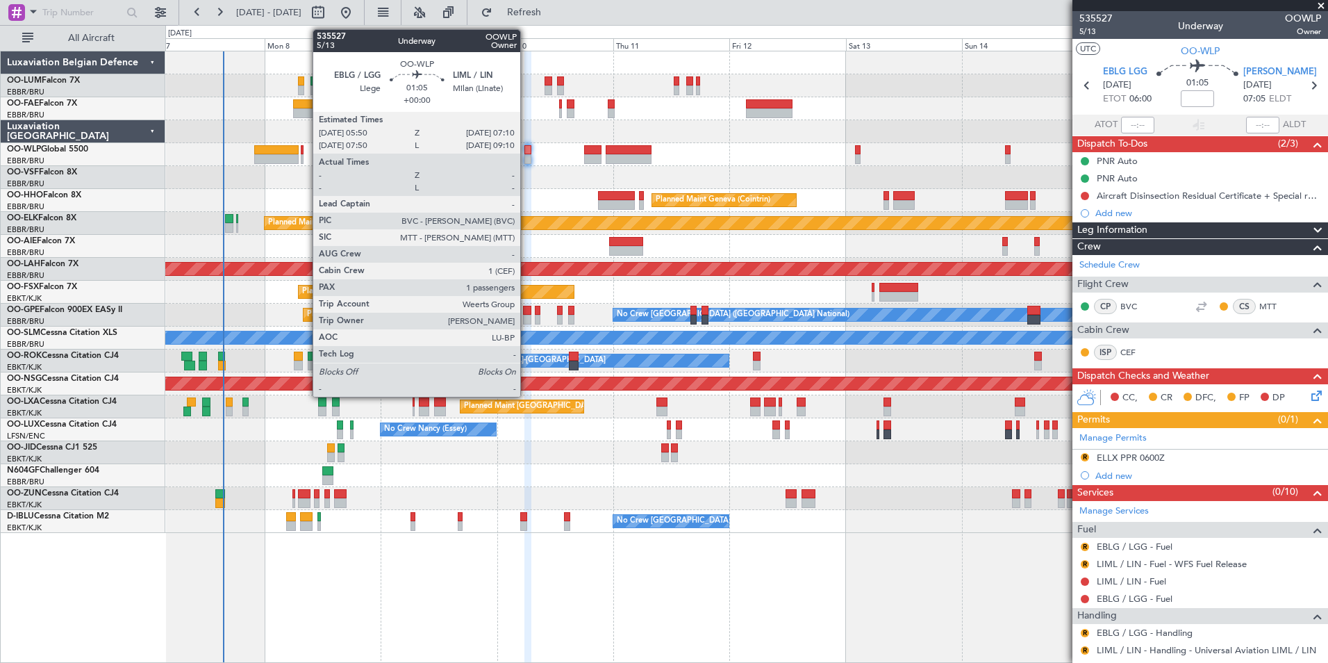
click at [527, 154] on div at bounding box center [527, 150] width 7 height 10
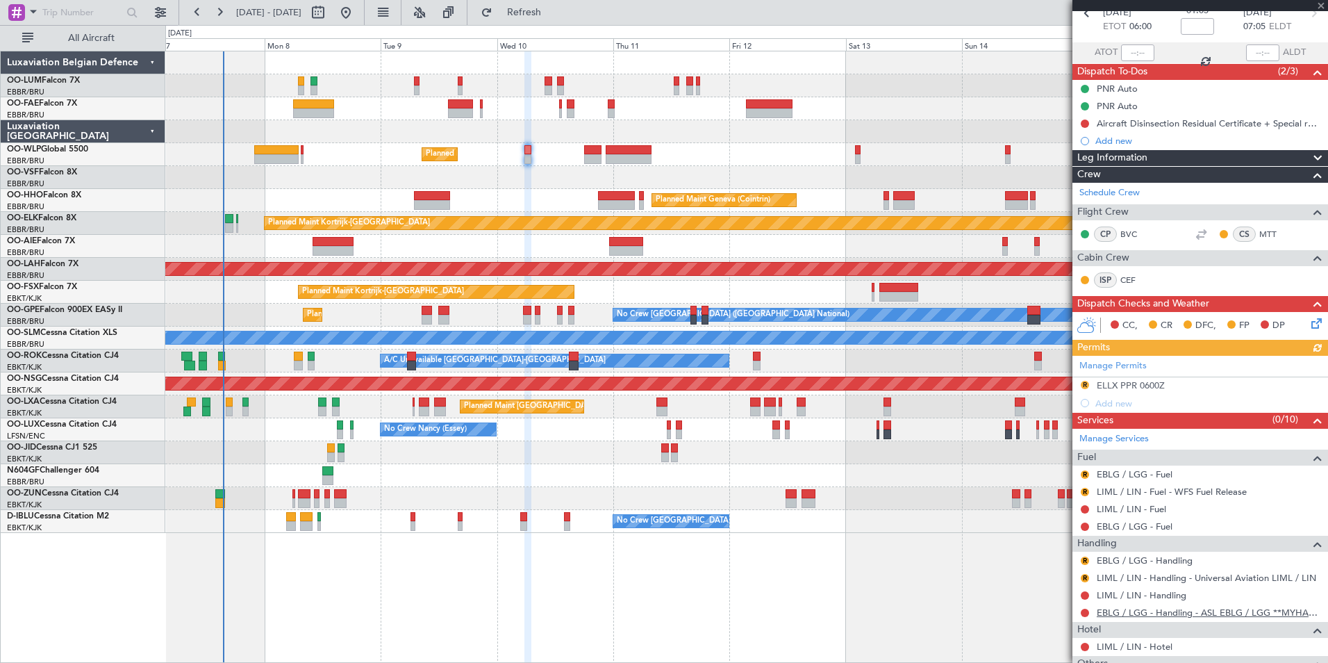
scroll to position [169, 0]
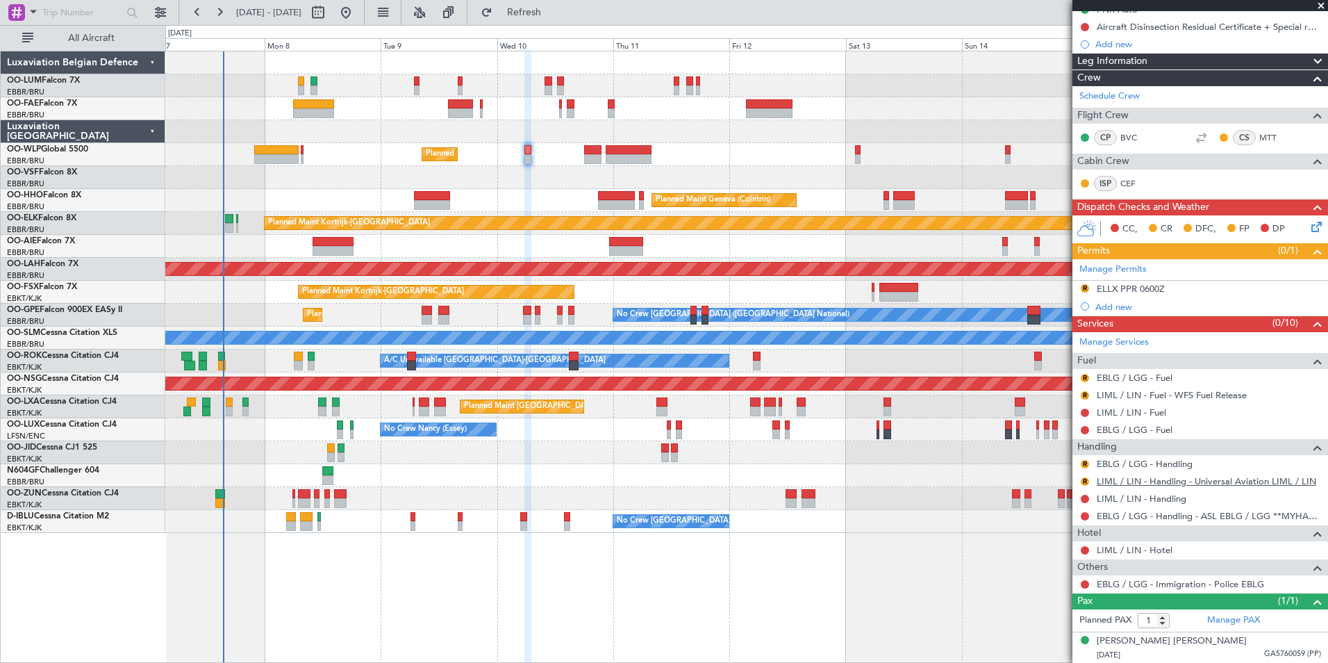
click at [1138, 481] on link "LIML / LIN - Handling - Universal Aviation LIML / LIN" at bounding box center [1207, 481] width 220 height 12
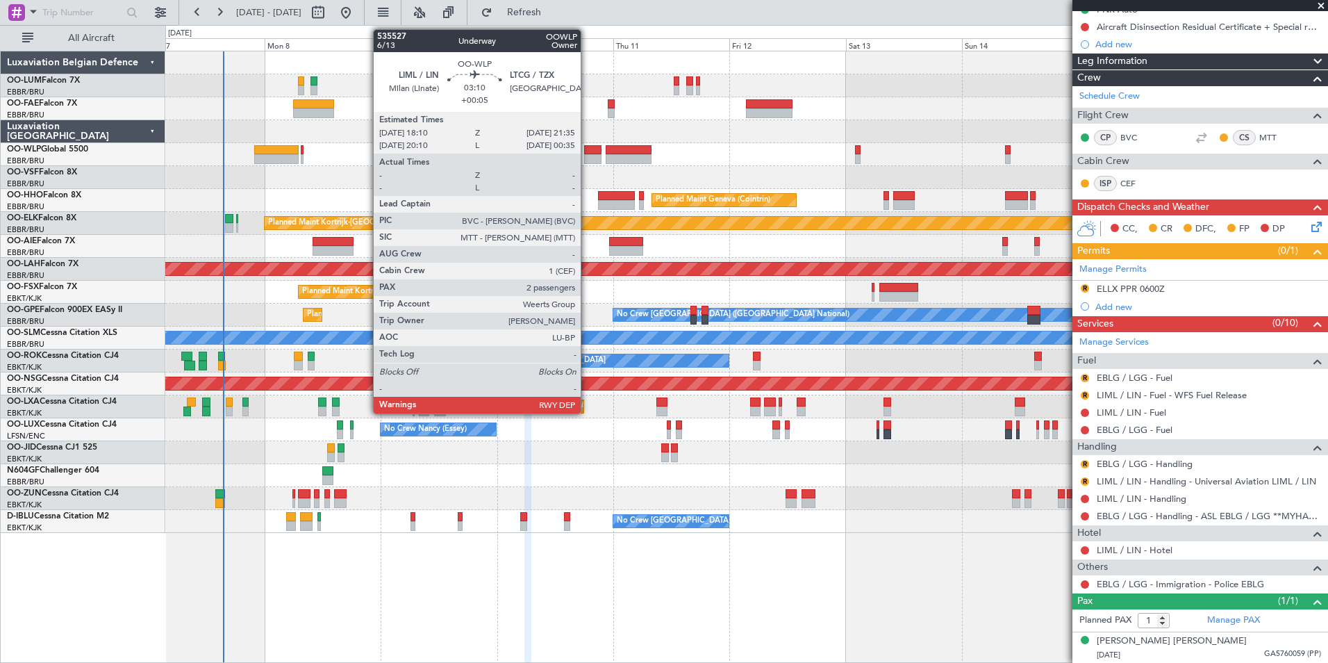
click at [587, 147] on div at bounding box center [592, 150] width 17 height 10
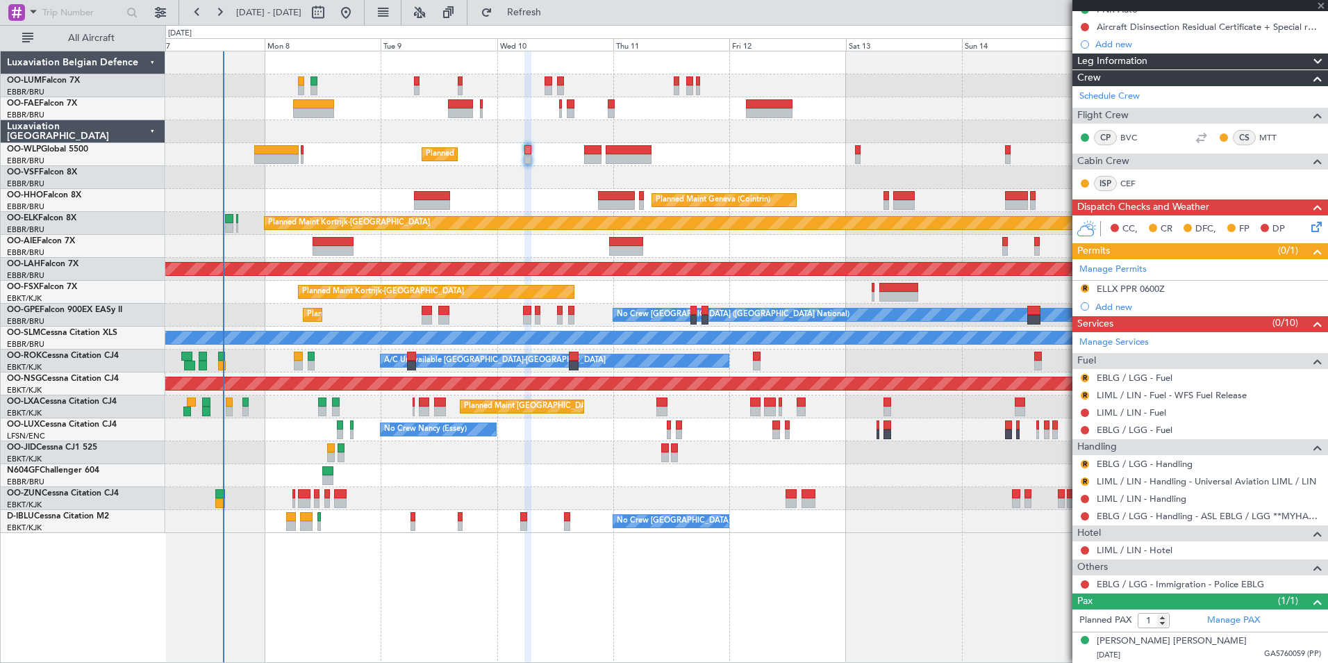
type input "+00:05"
type input "2"
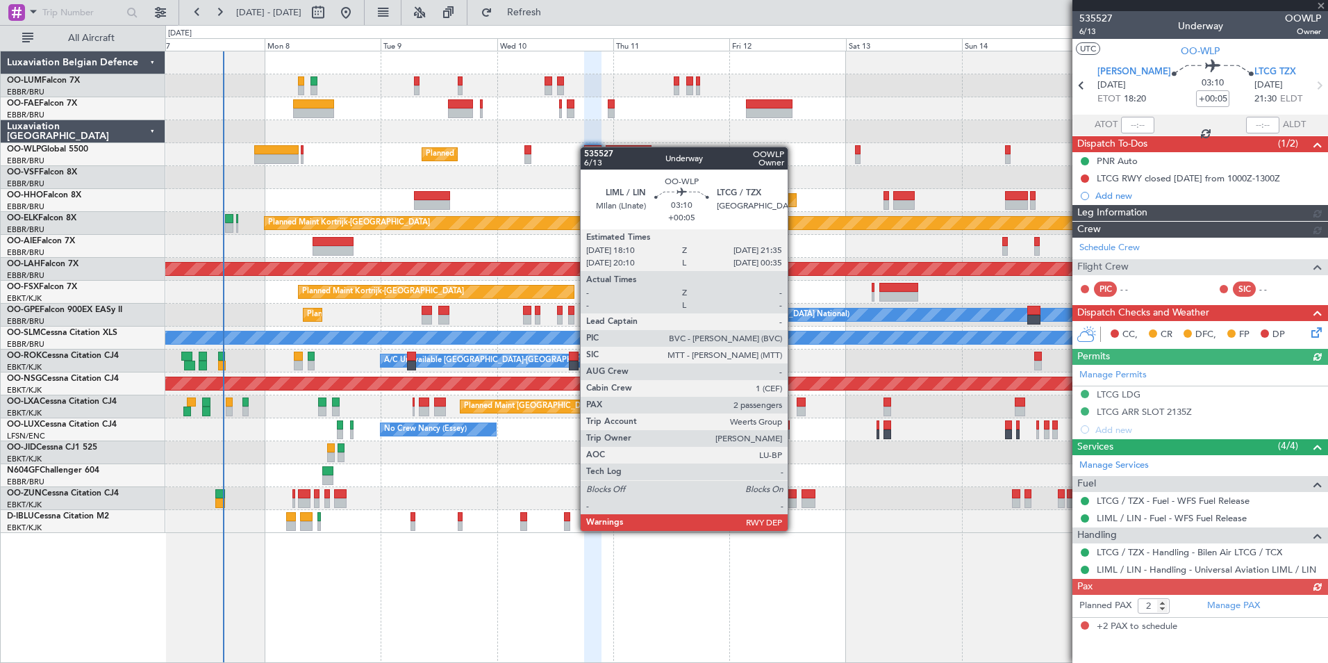
scroll to position [0, 0]
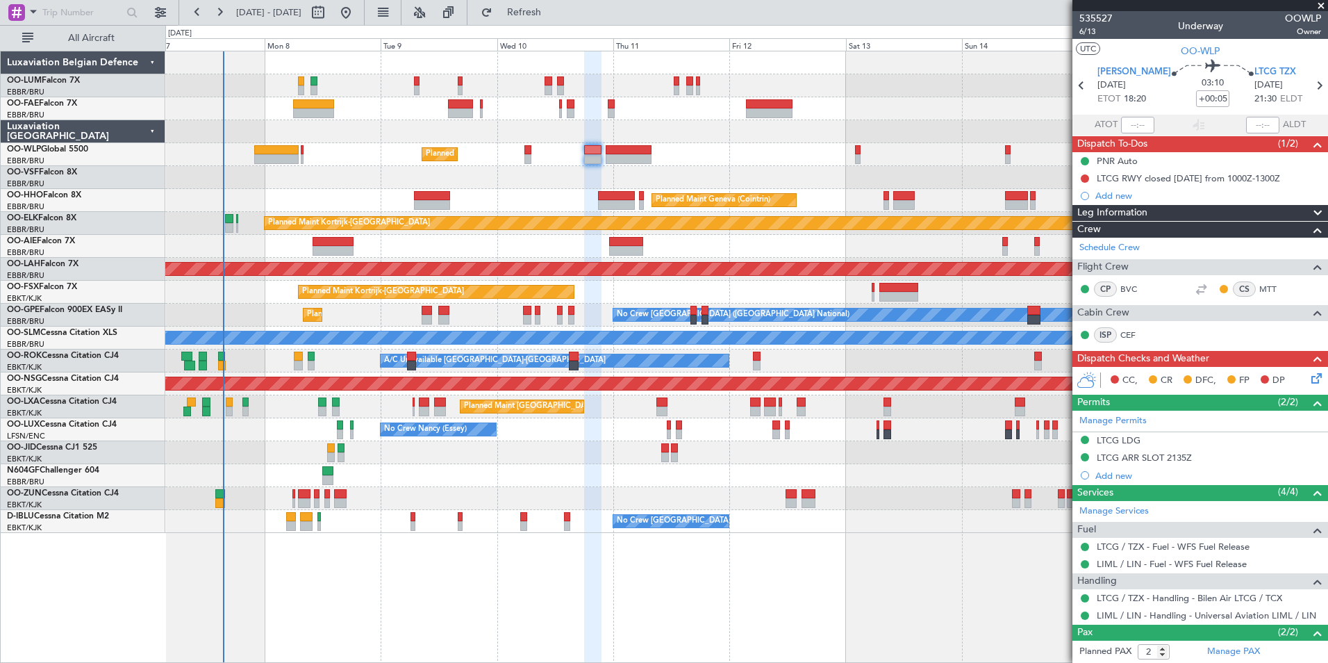
click at [524, 151] on div "Planned Maint Milan (Linate)" at bounding box center [746, 154] width 1162 height 23
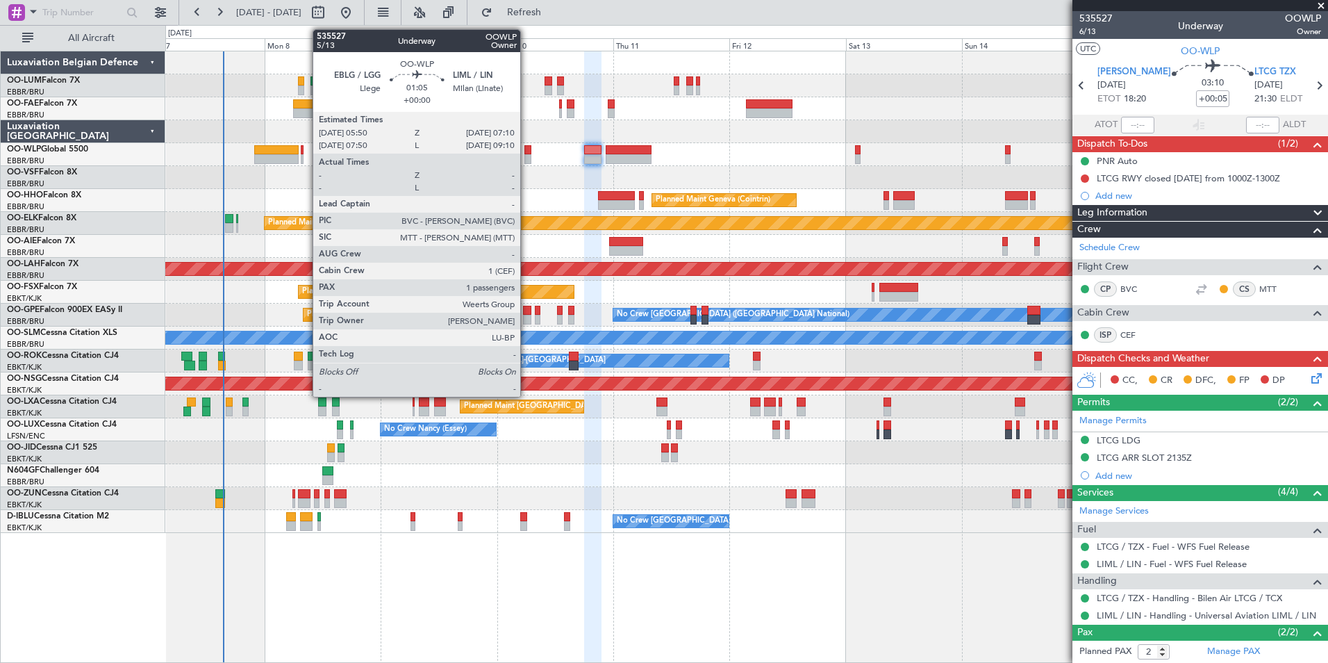
click at [527, 151] on div at bounding box center [527, 150] width 7 height 10
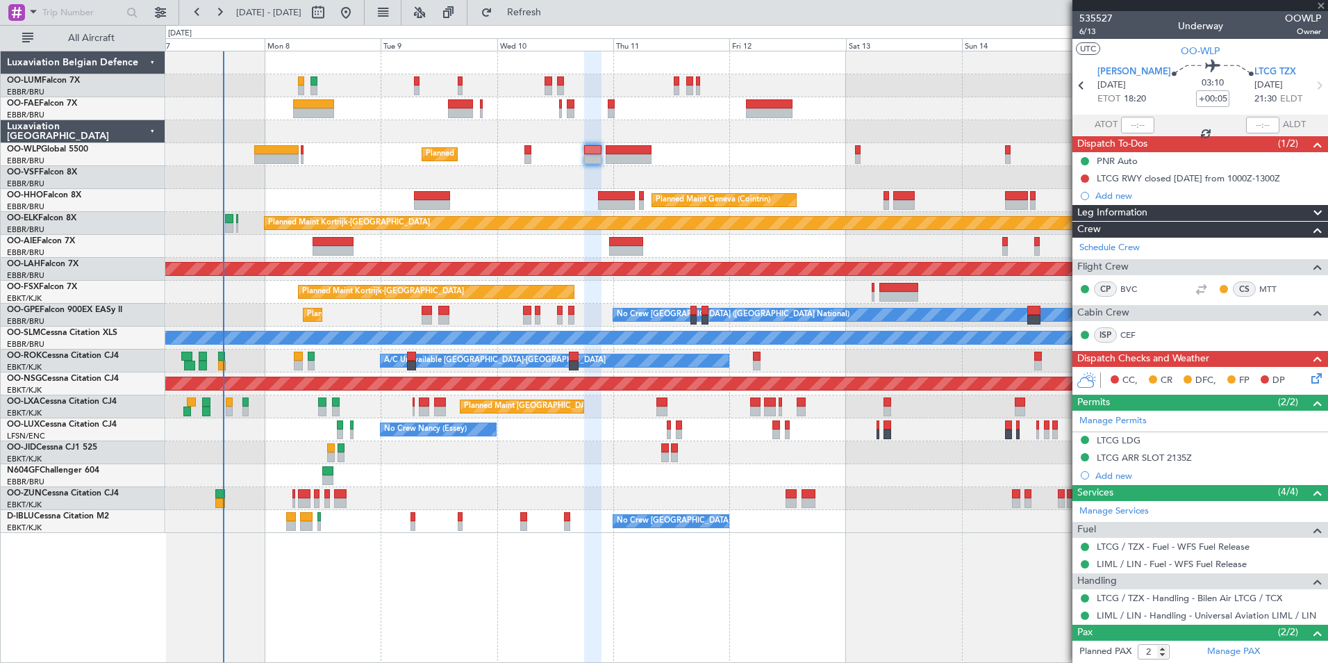
type input "1"
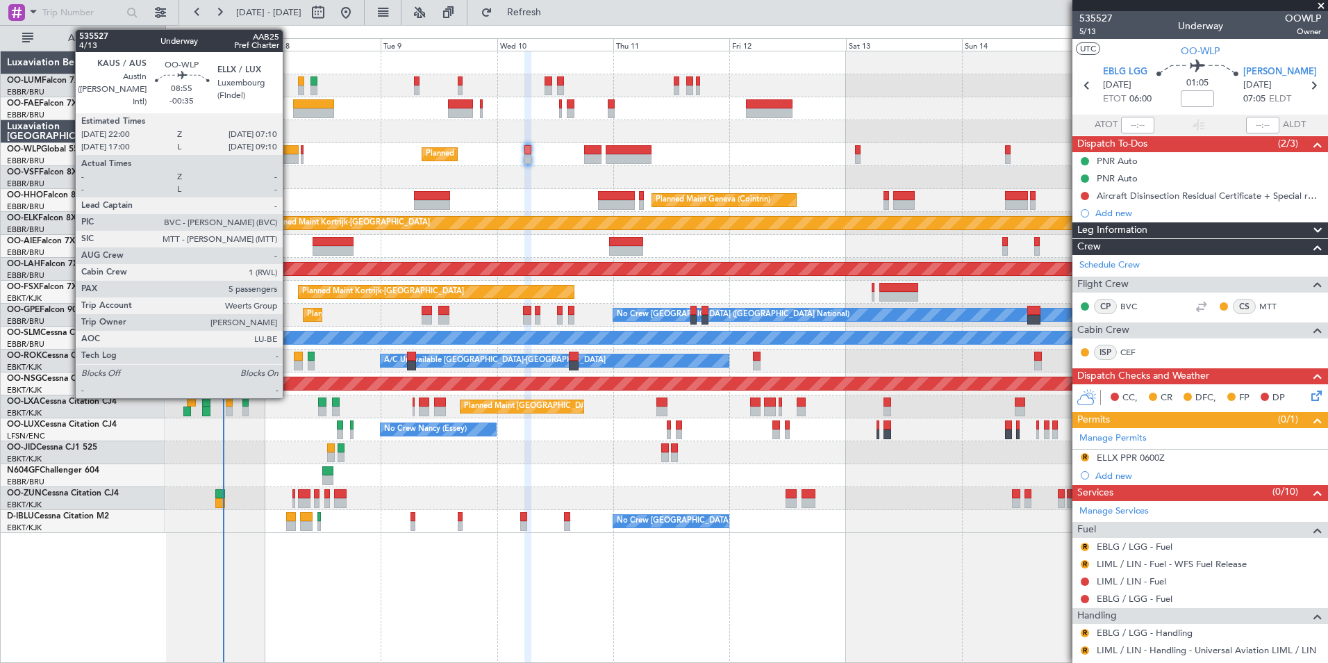
click at [289, 150] on div at bounding box center [276, 150] width 44 height 10
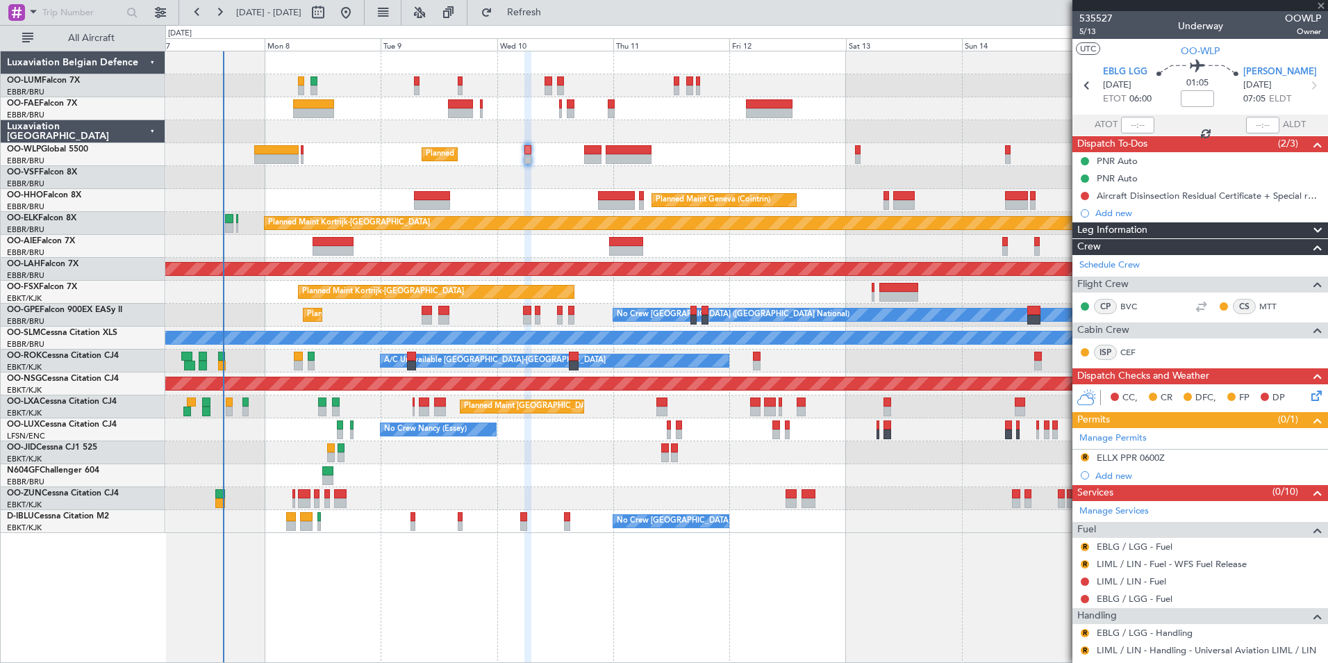
type input "-00:35"
type input "5"
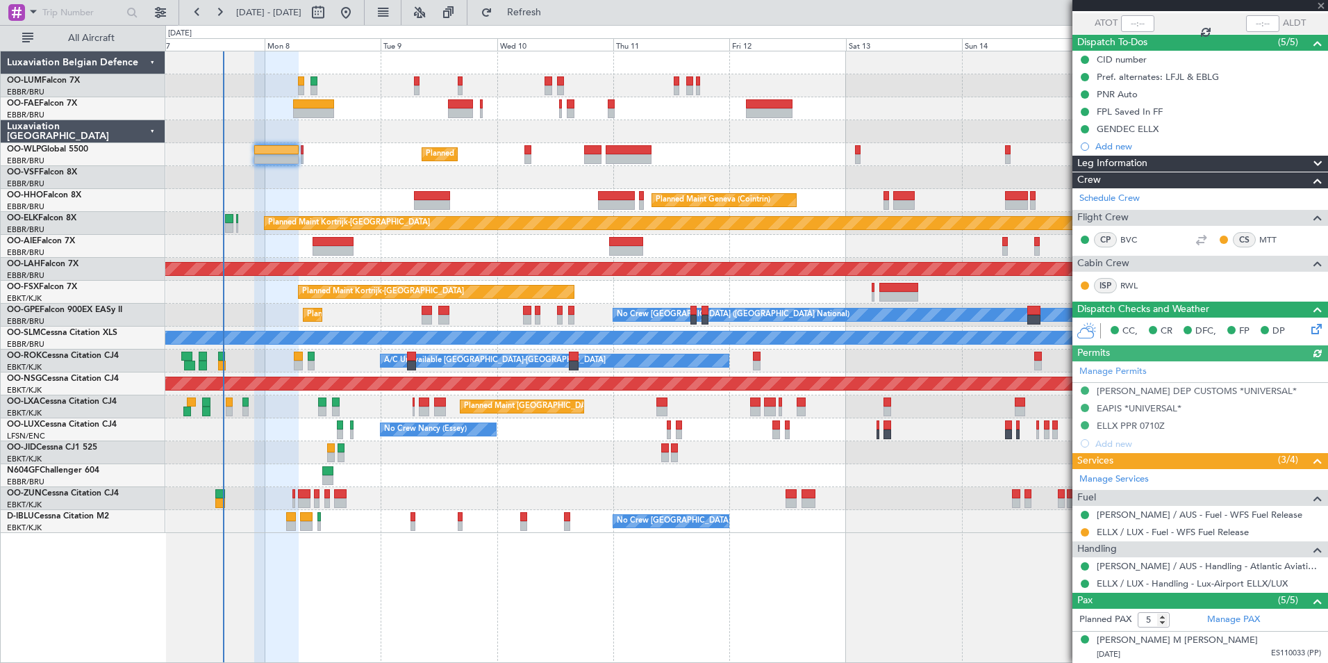
scroll to position [208, 0]
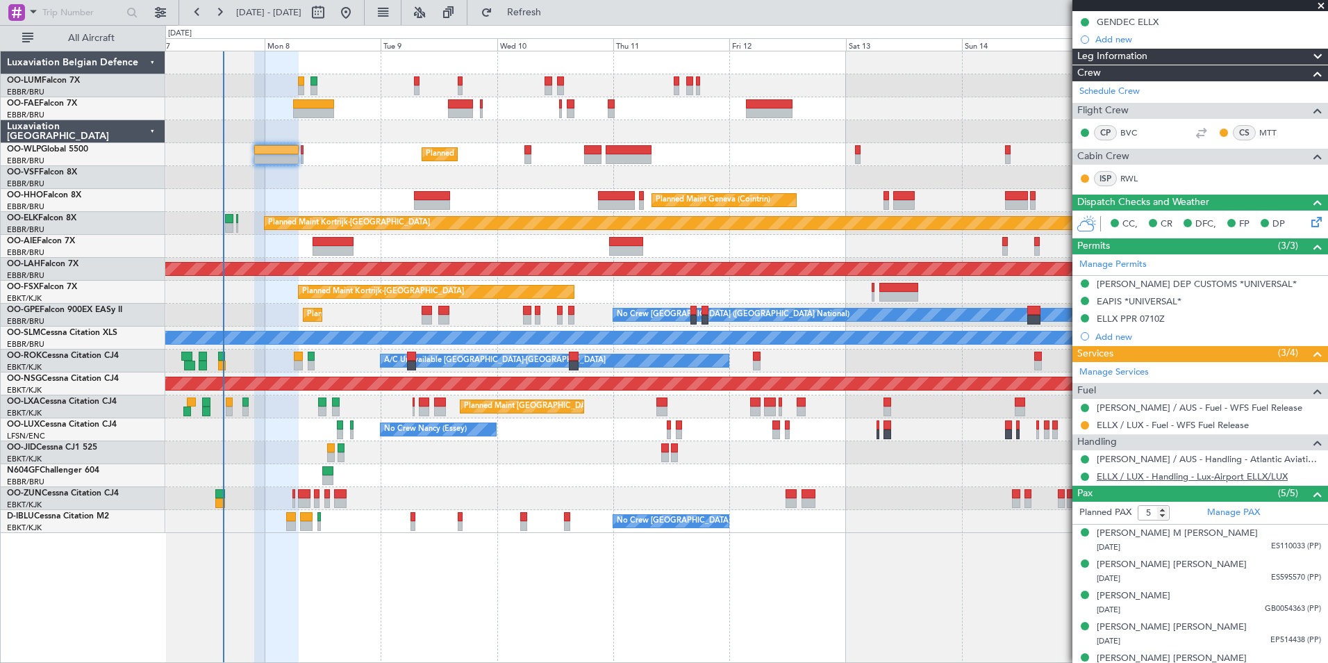
click at [1195, 476] on link "ELLX / LUX - Handling - Lux-Airport ELLX/LUX" at bounding box center [1192, 476] width 191 height 12
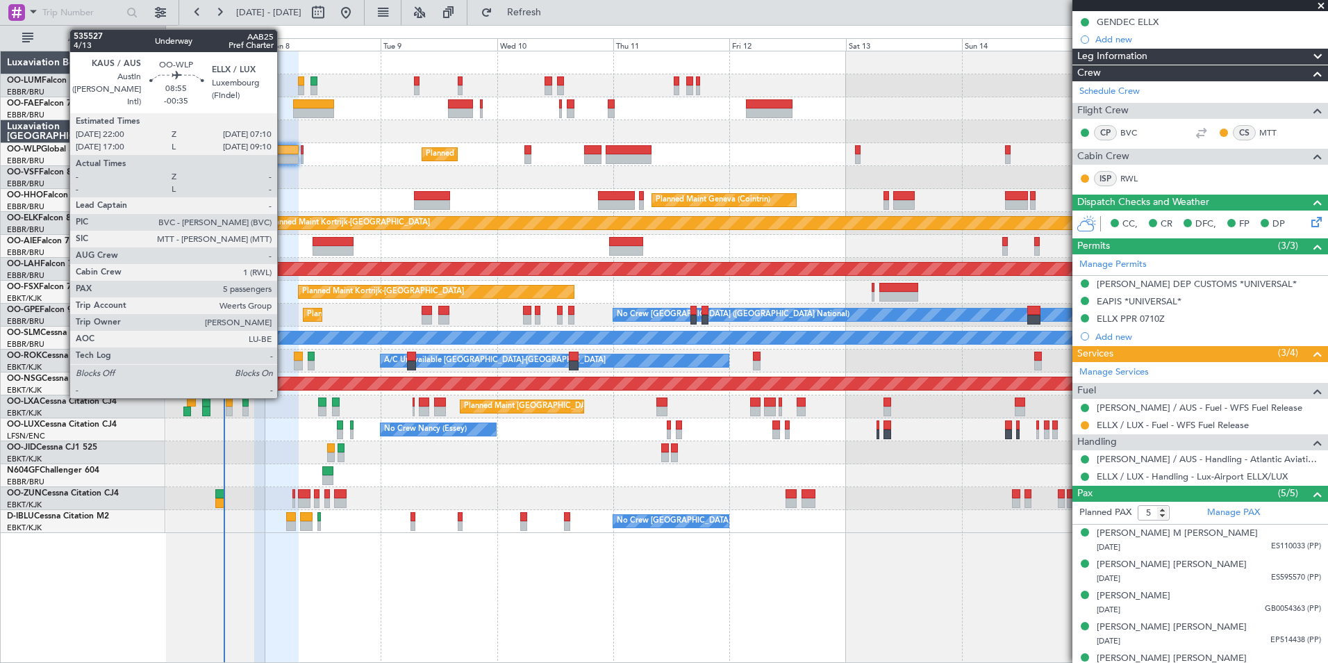
click at [283, 148] on div at bounding box center [276, 150] width 44 height 10
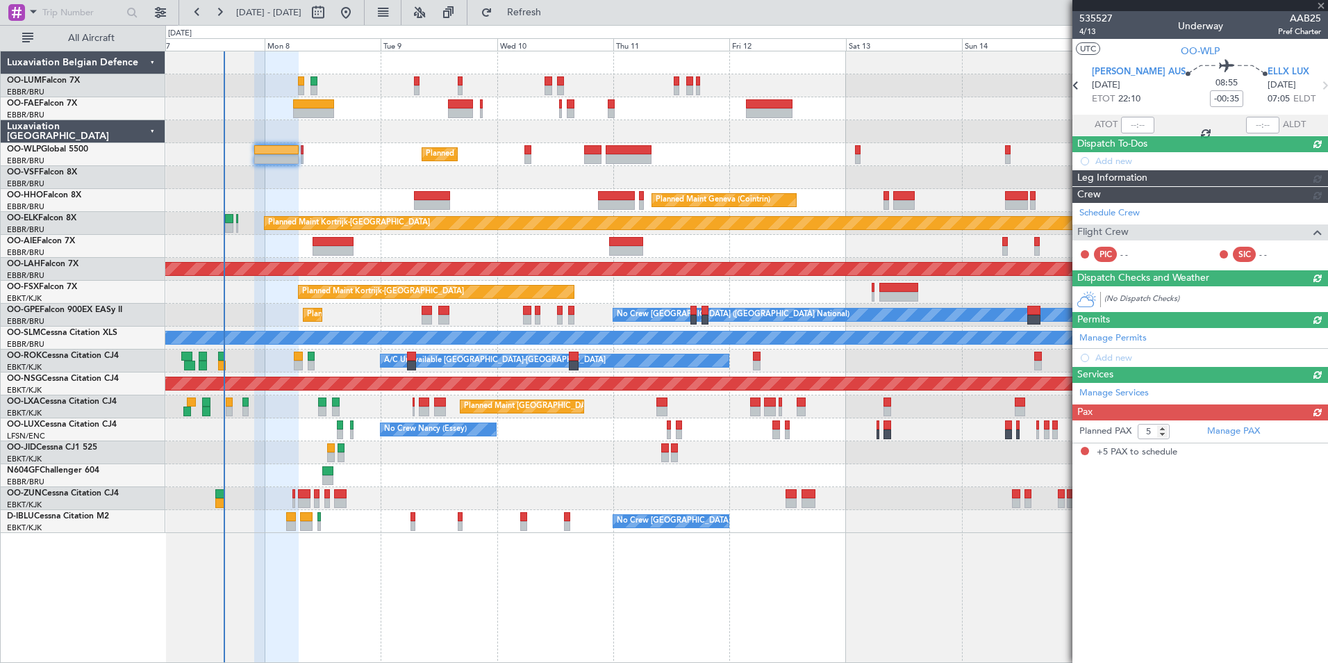
scroll to position [0, 0]
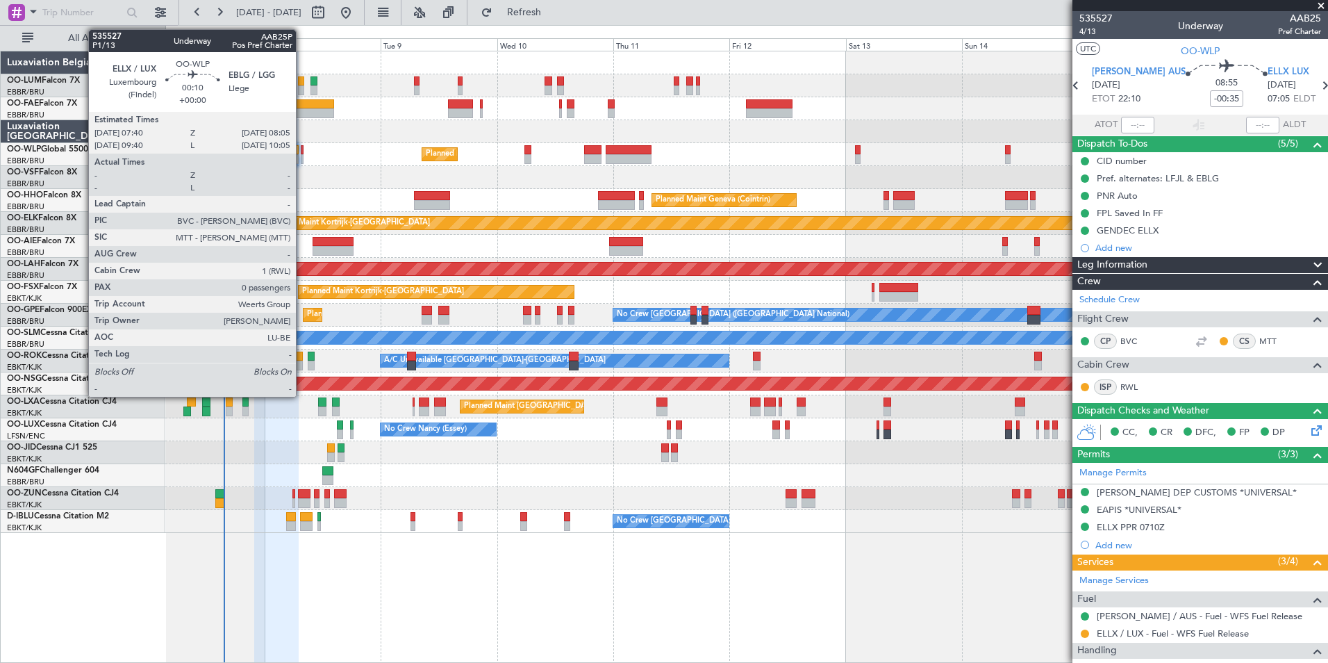
click at [302, 154] on div at bounding box center [302, 150] width 2 height 10
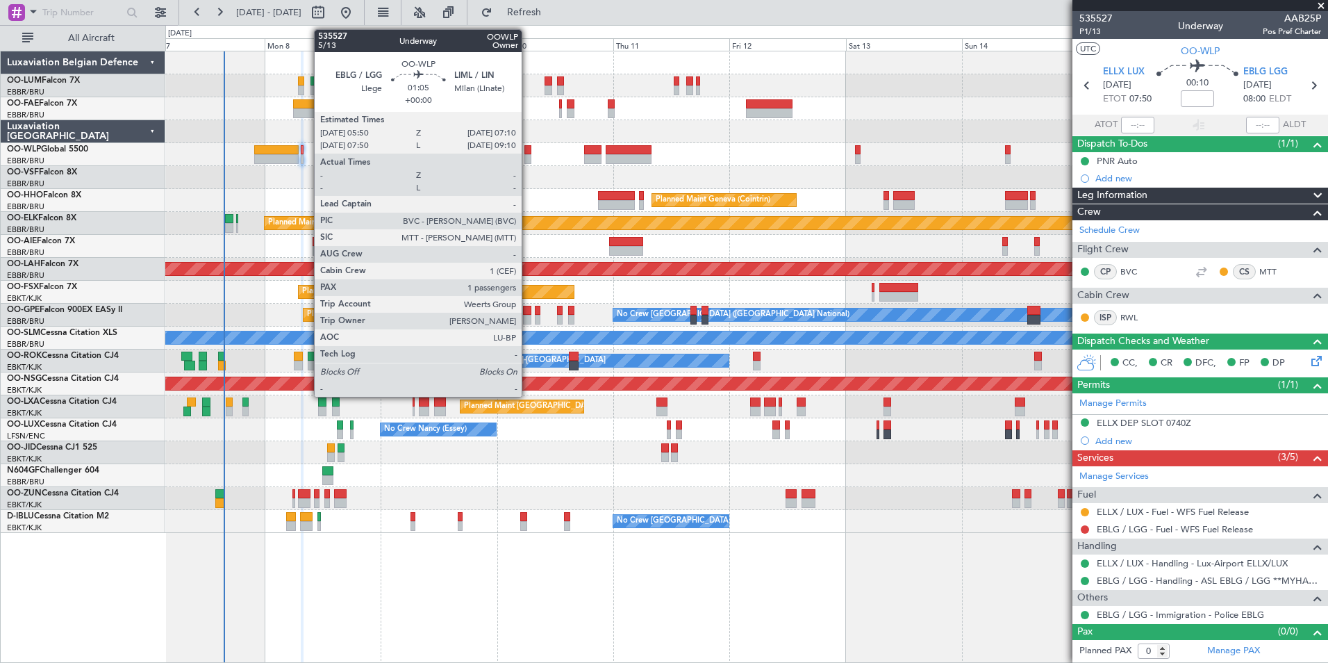
click at [528, 151] on div at bounding box center [527, 150] width 7 height 10
type input "1"
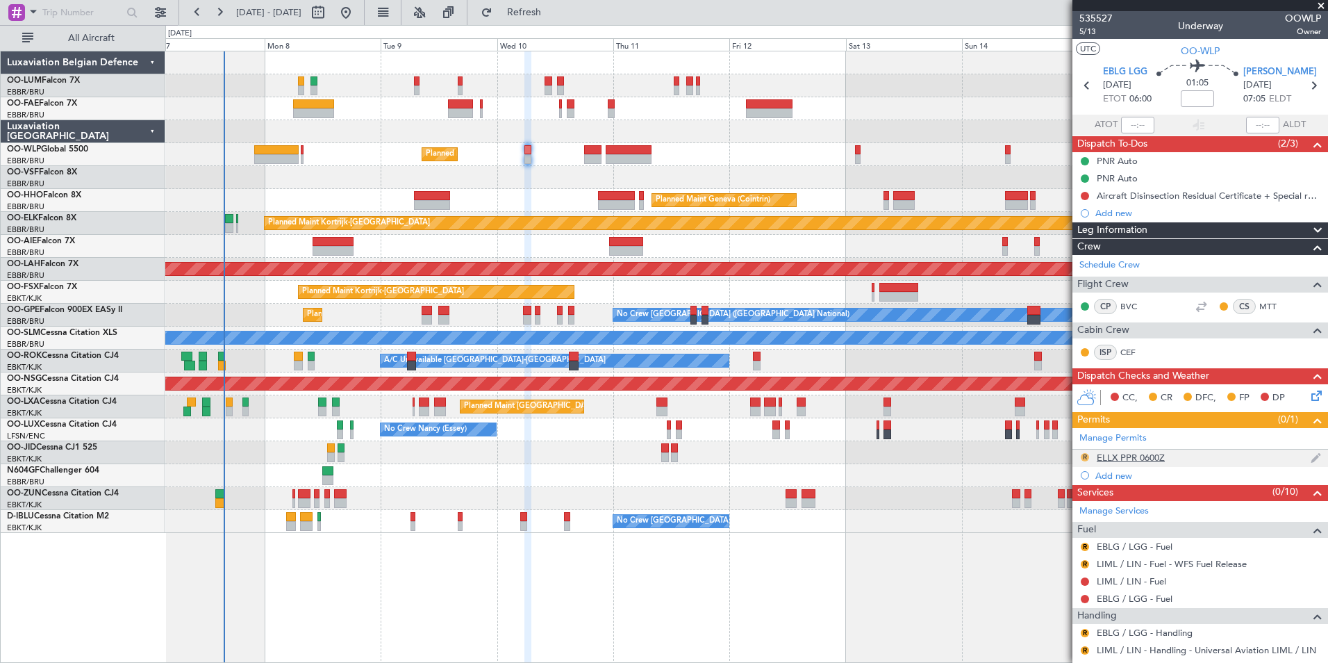
click at [1084, 453] on button "R" at bounding box center [1085, 457] width 8 height 8
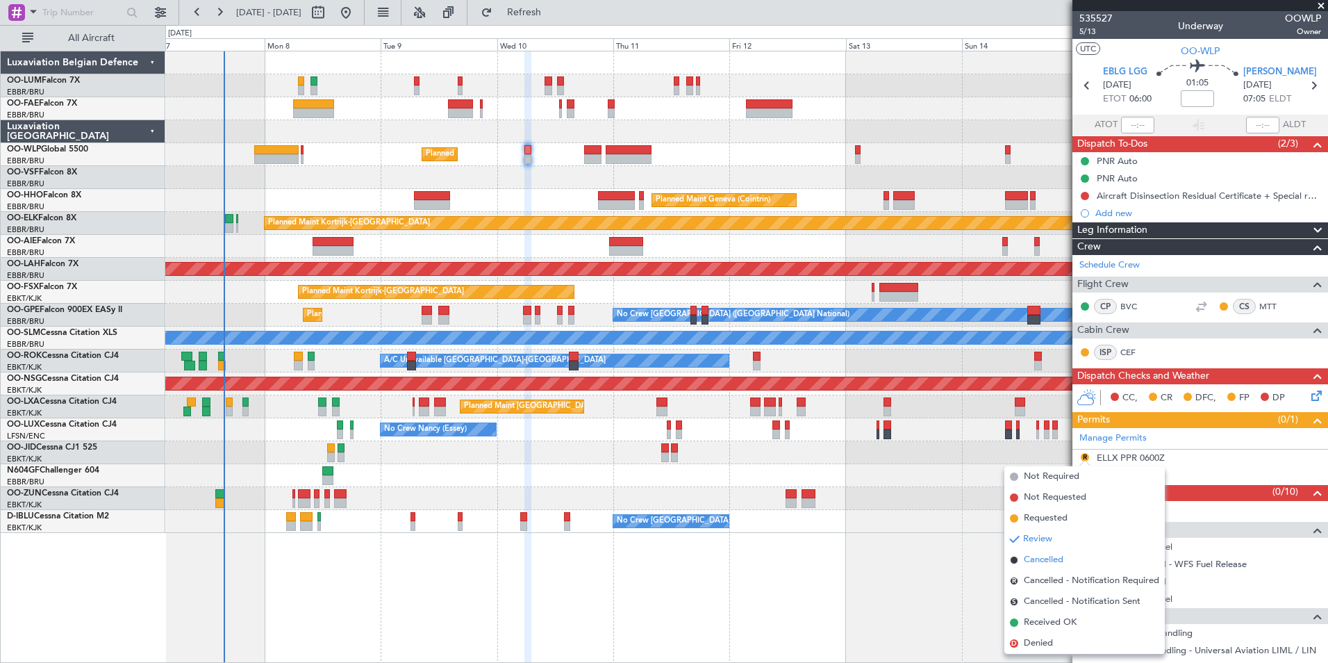
click at [1043, 561] on span "Cancelled" at bounding box center [1044, 560] width 40 height 14
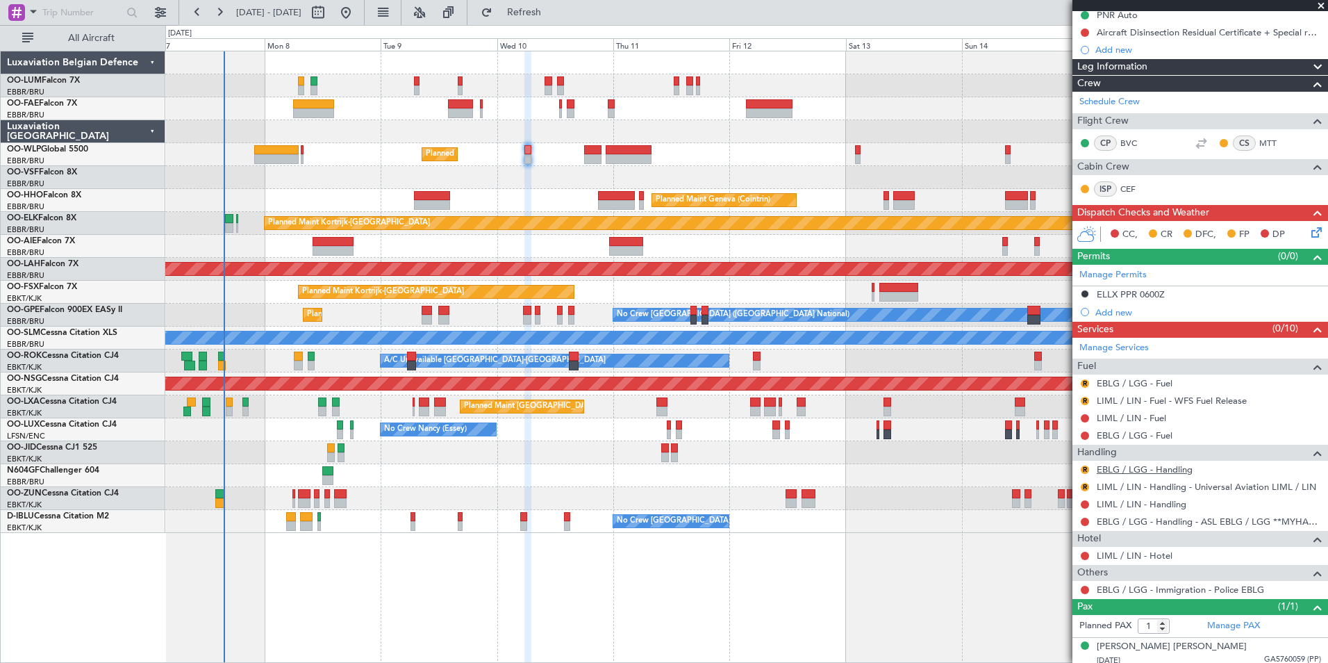
scroll to position [169, 0]
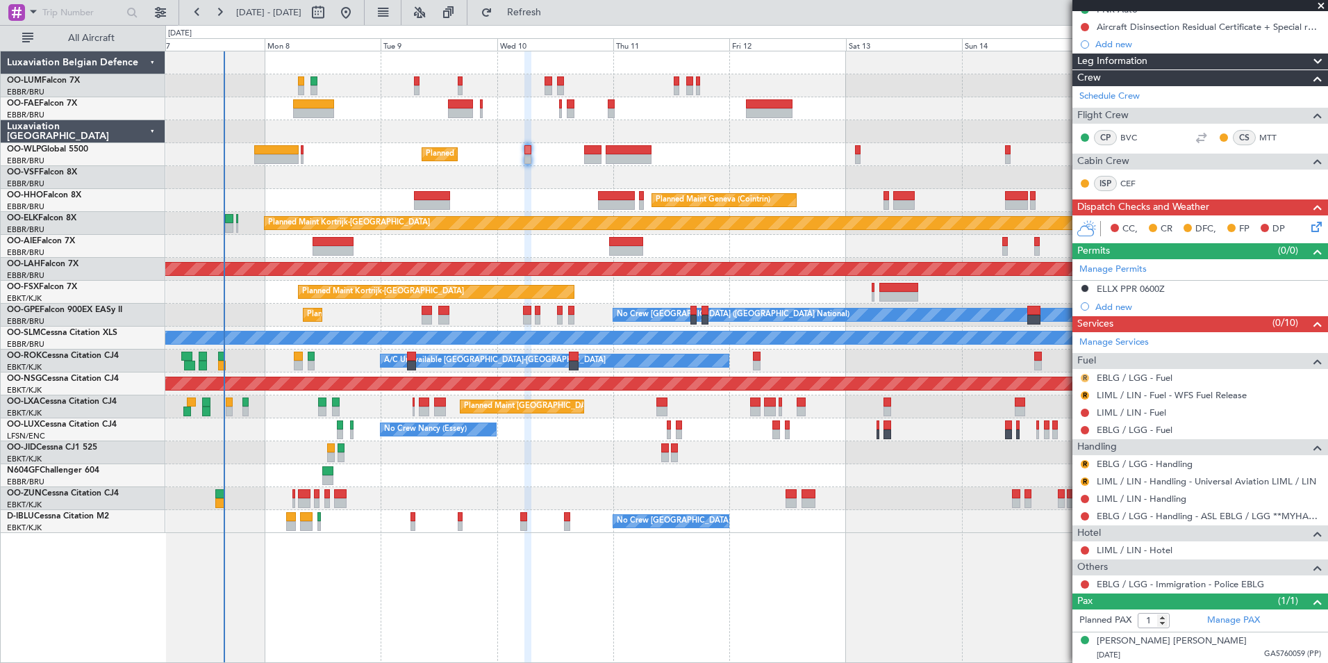
click at [1083, 376] on button "R" at bounding box center [1085, 378] width 8 height 8
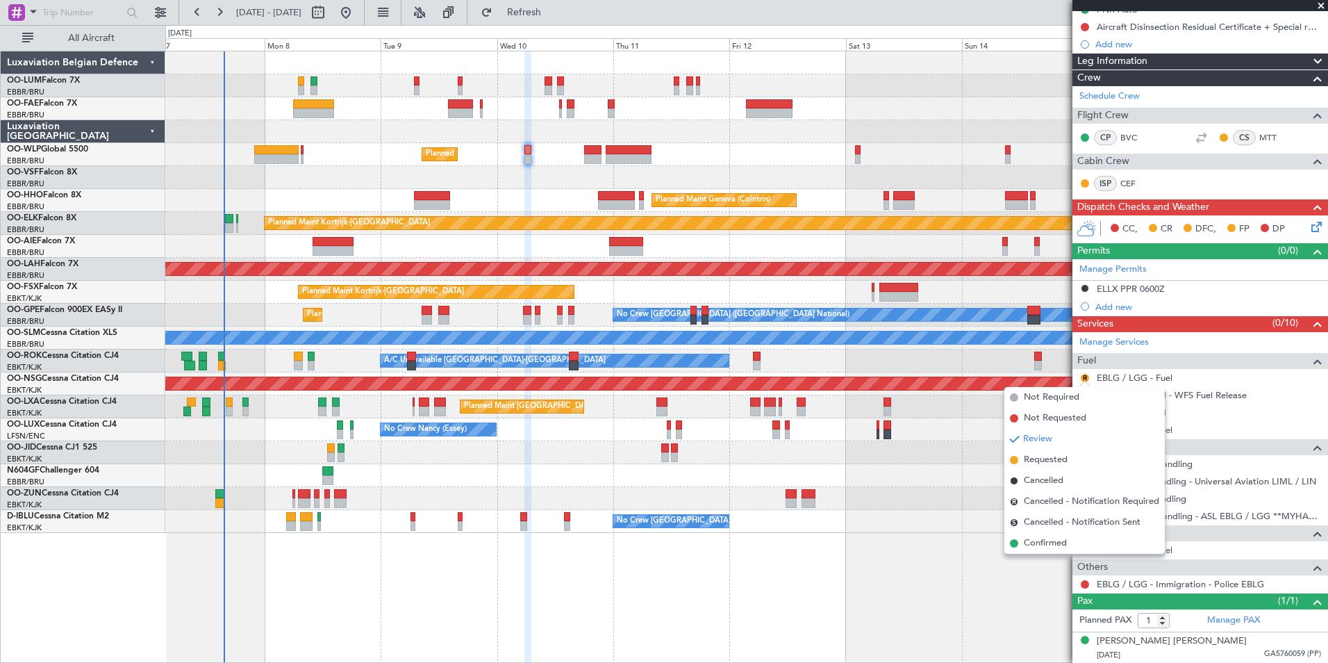
click at [1043, 476] on span "Cancelled" at bounding box center [1044, 481] width 40 height 14
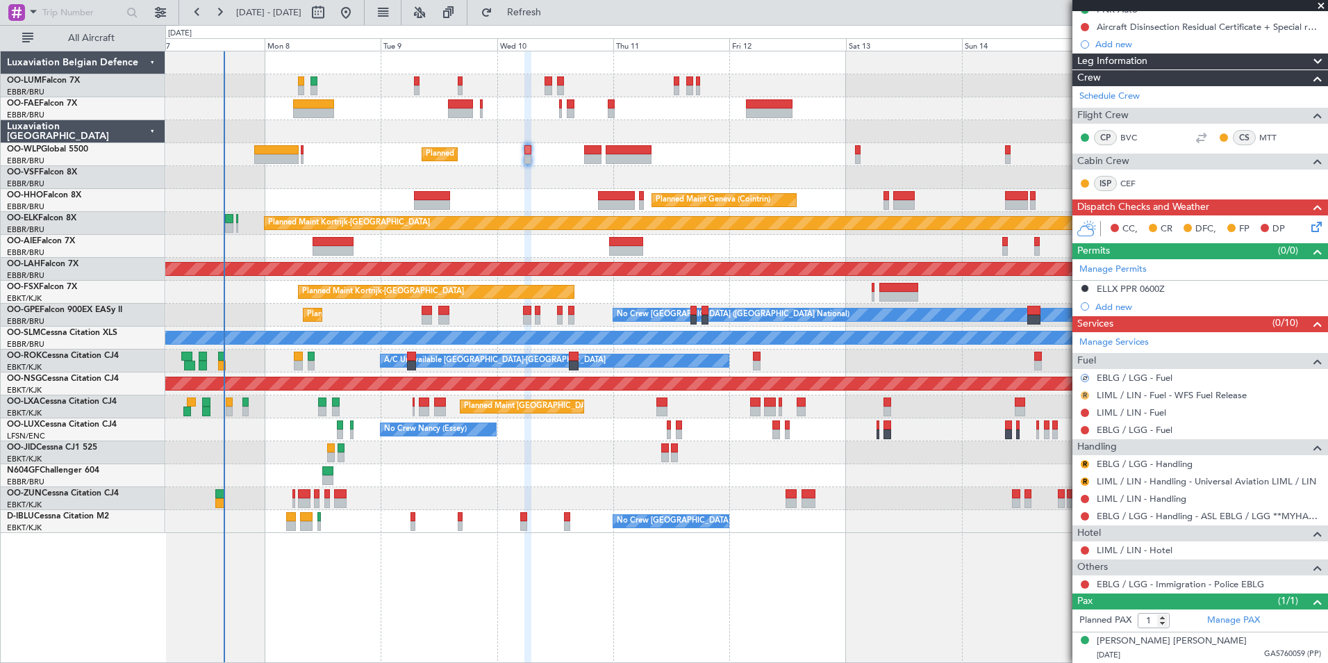
click at [1086, 395] on button "R" at bounding box center [1085, 395] width 8 height 8
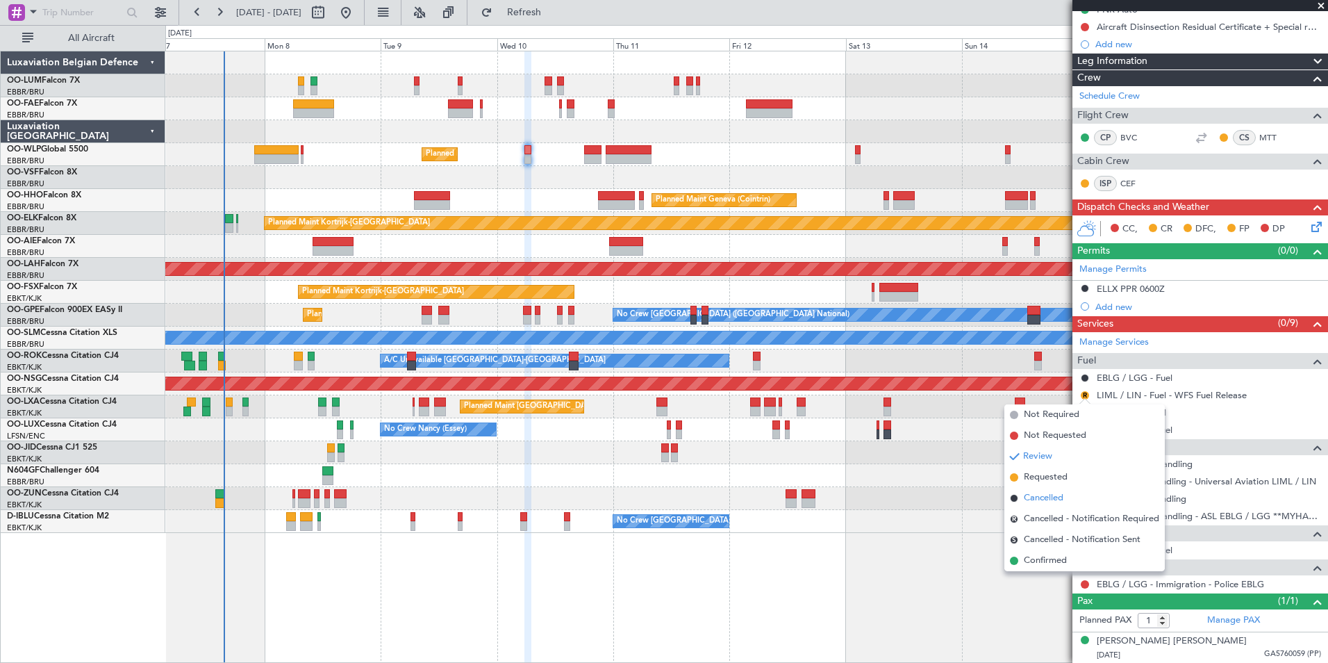
click at [1042, 499] on span "Cancelled" at bounding box center [1044, 498] width 40 height 14
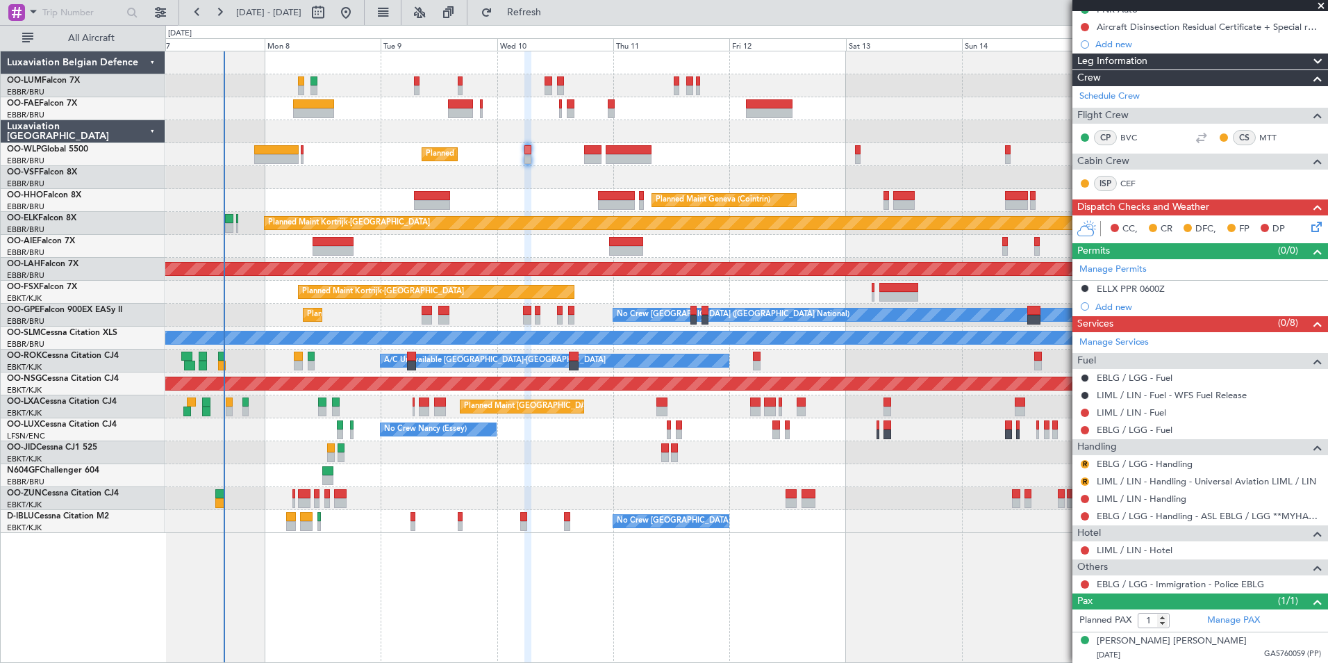
click at [1084, 394] on button at bounding box center [1085, 395] width 8 height 8
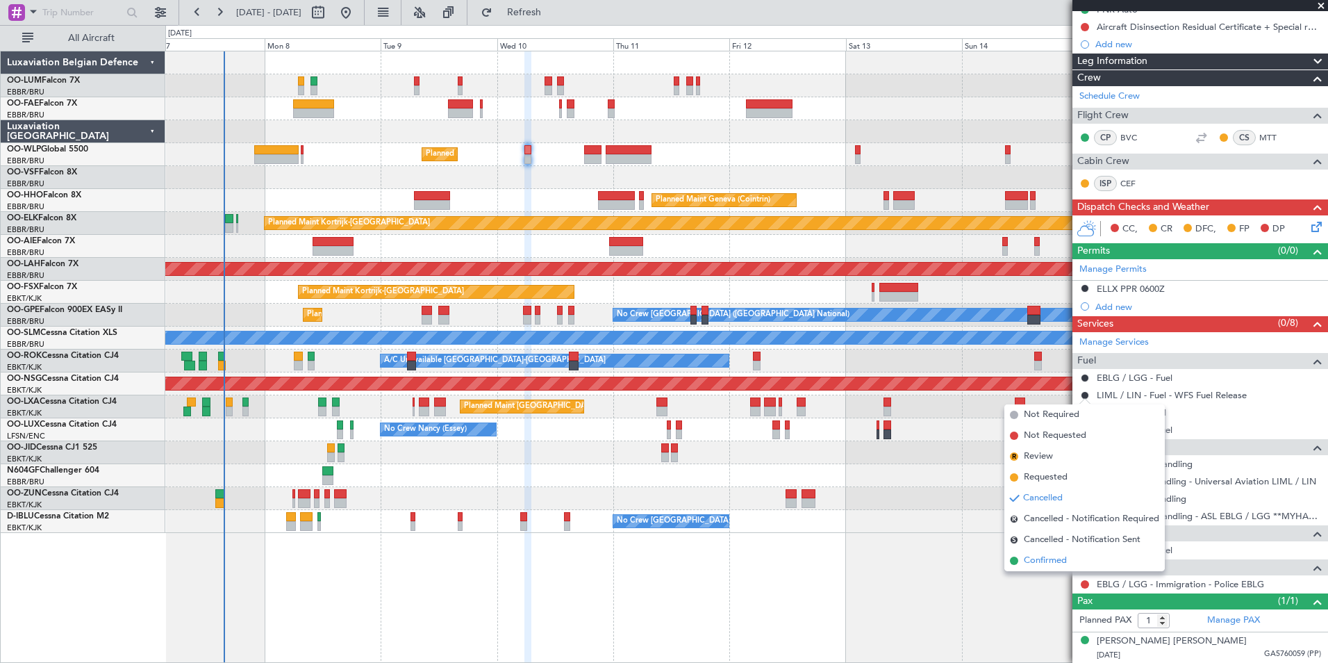
click at [1059, 557] on span "Confirmed" at bounding box center [1045, 561] width 43 height 14
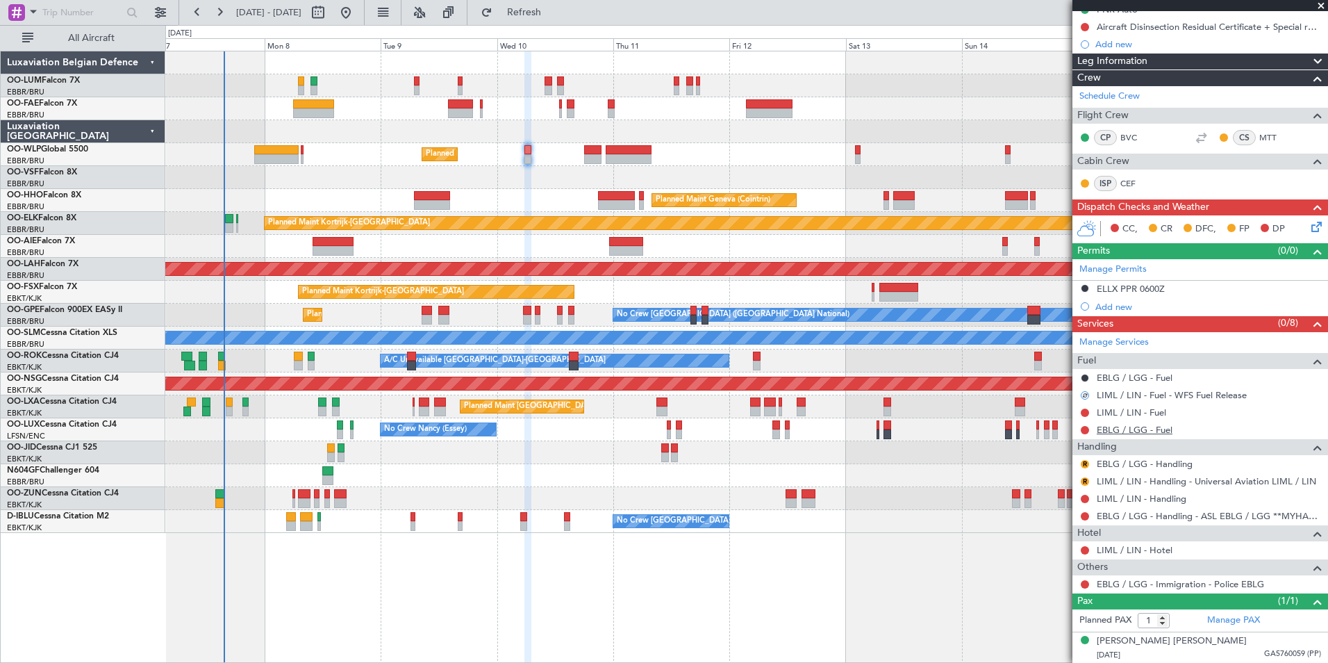
click at [1166, 430] on link "EBLG / LGG - Fuel" at bounding box center [1135, 430] width 76 height 12
click at [1084, 513] on button at bounding box center [1085, 516] width 8 height 8
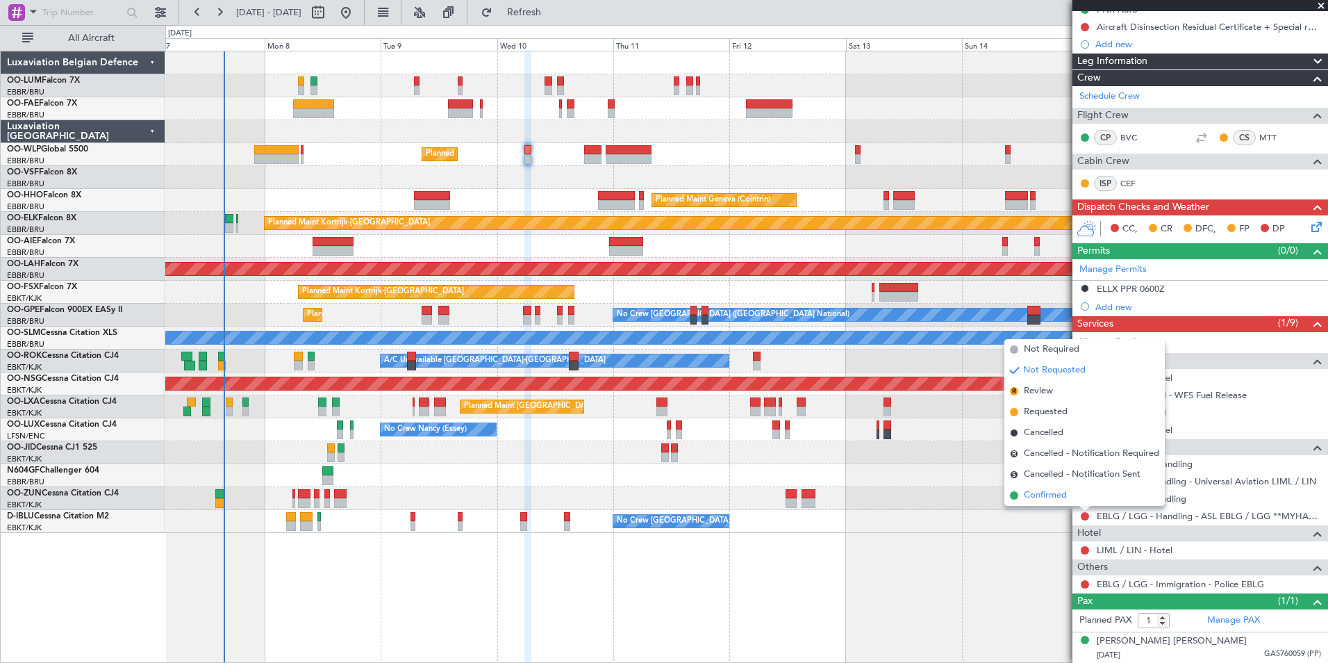
click at [1050, 494] on span "Confirmed" at bounding box center [1045, 495] width 43 height 14
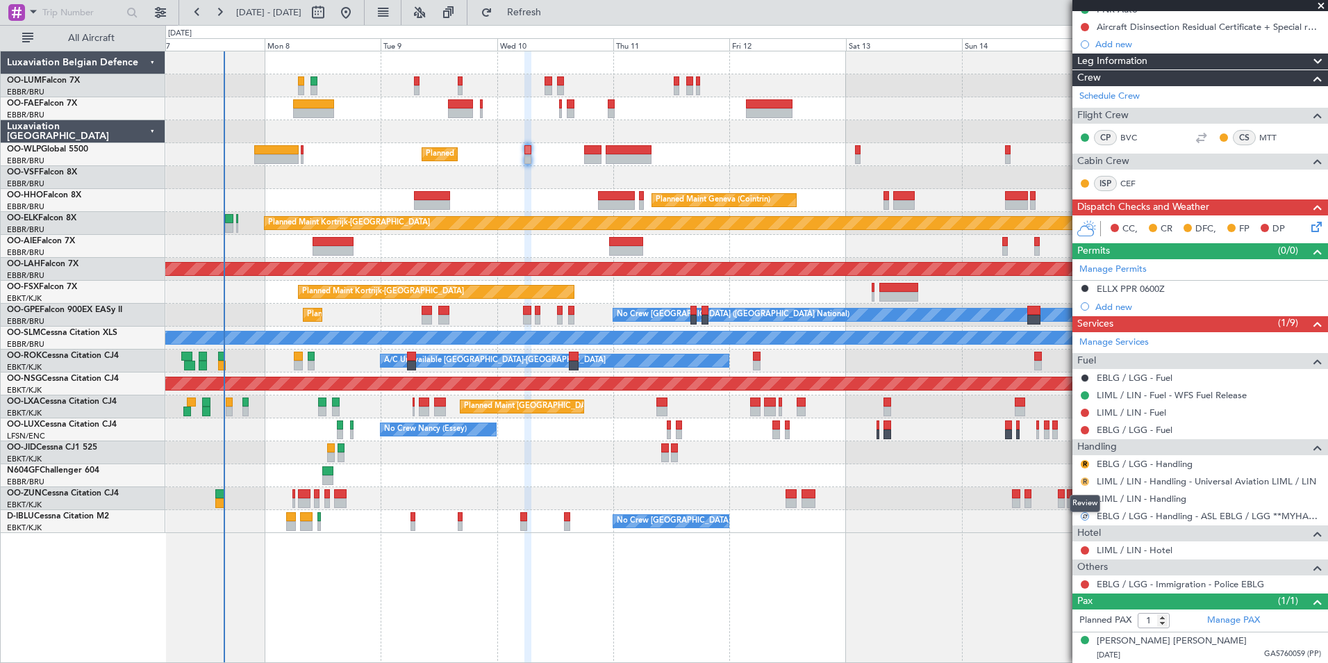
click at [1084, 485] on mat-tooltip-component "Review" at bounding box center [1085, 503] width 50 height 37
click at [1084, 478] on button "R" at bounding box center [1085, 481] width 8 height 8
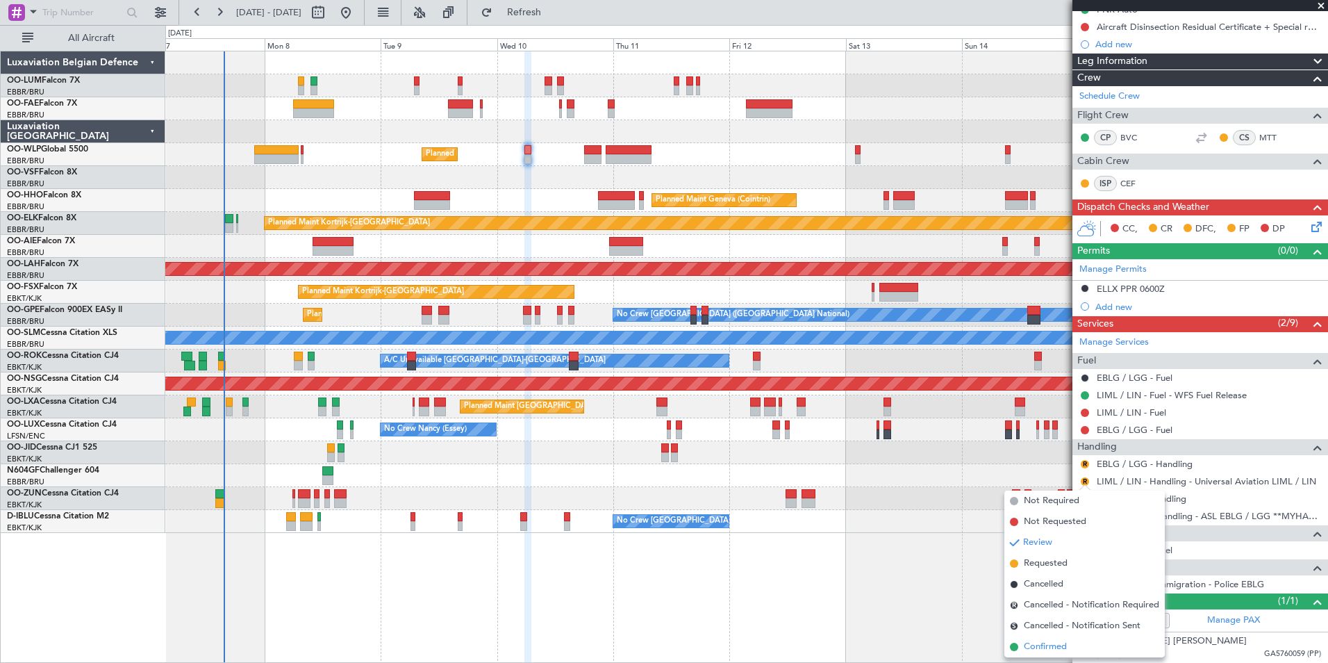
click at [1061, 648] on span "Confirmed" at bounding box center [1045, 647] width 43 height 14
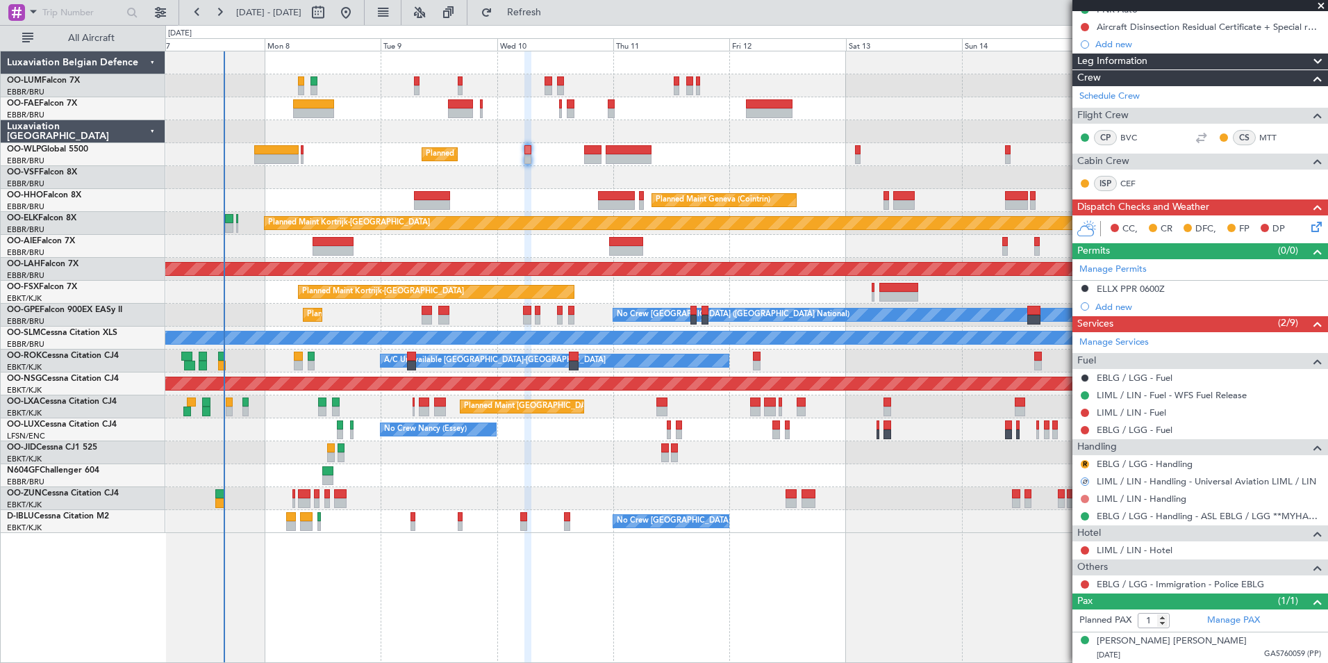
click at [1084, 499] on button at bounding box center [1085, 499] width 8 height 8
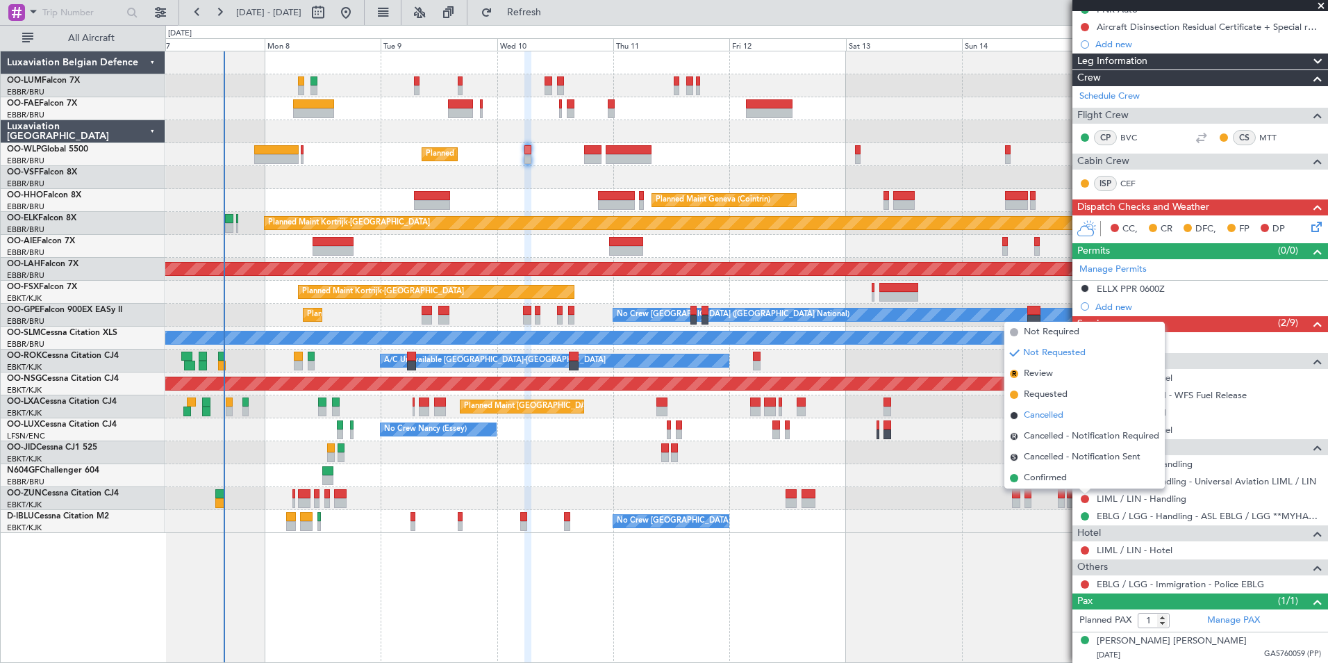
click at [1033, 420] on span "Cancelled" at bounding box center [1044, 415] width 40 height 14
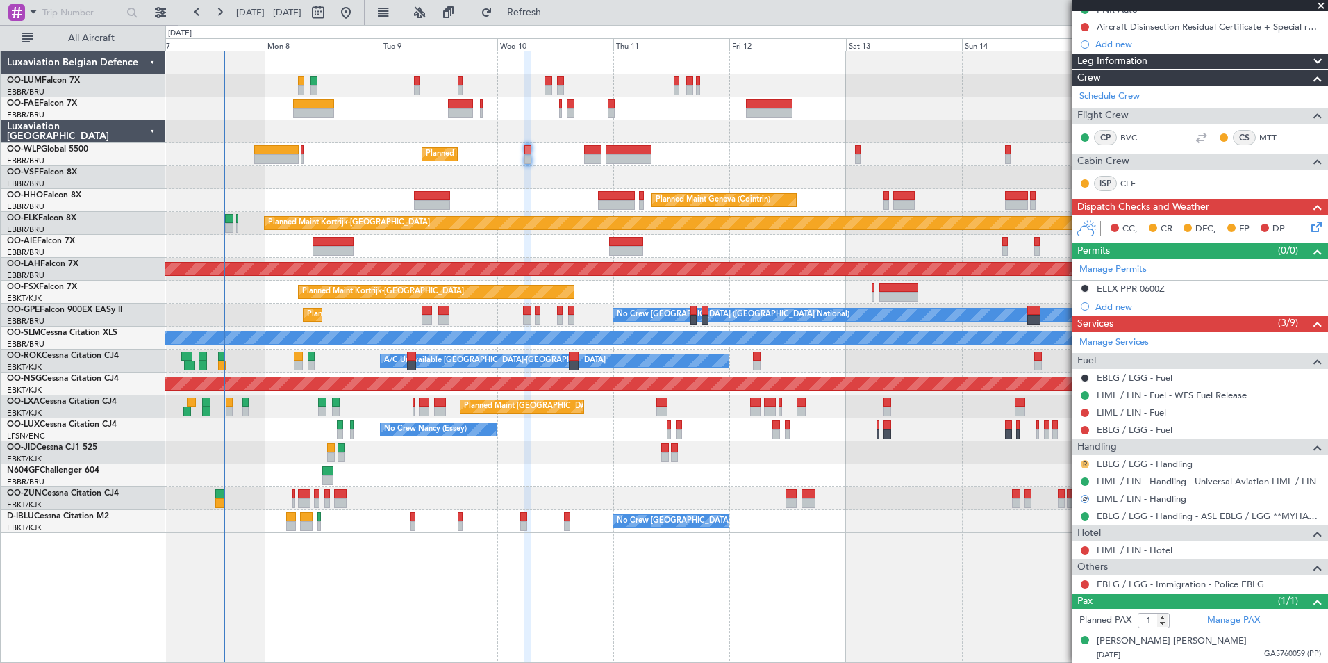
click at [1088, 461] on button "R" at bounding box center [1085, 464] width 8 height 8
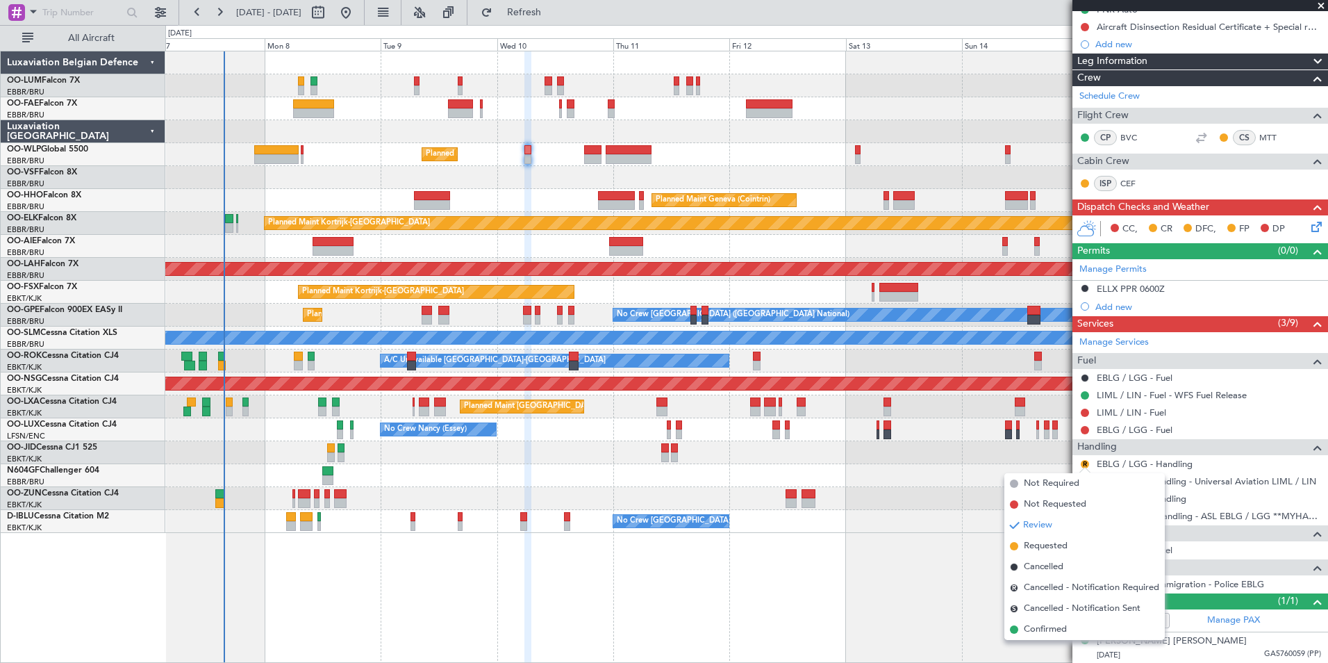
click at [1037, 558] on li "Cancelled" at bounding box center [1084, 566] width 160 height 21
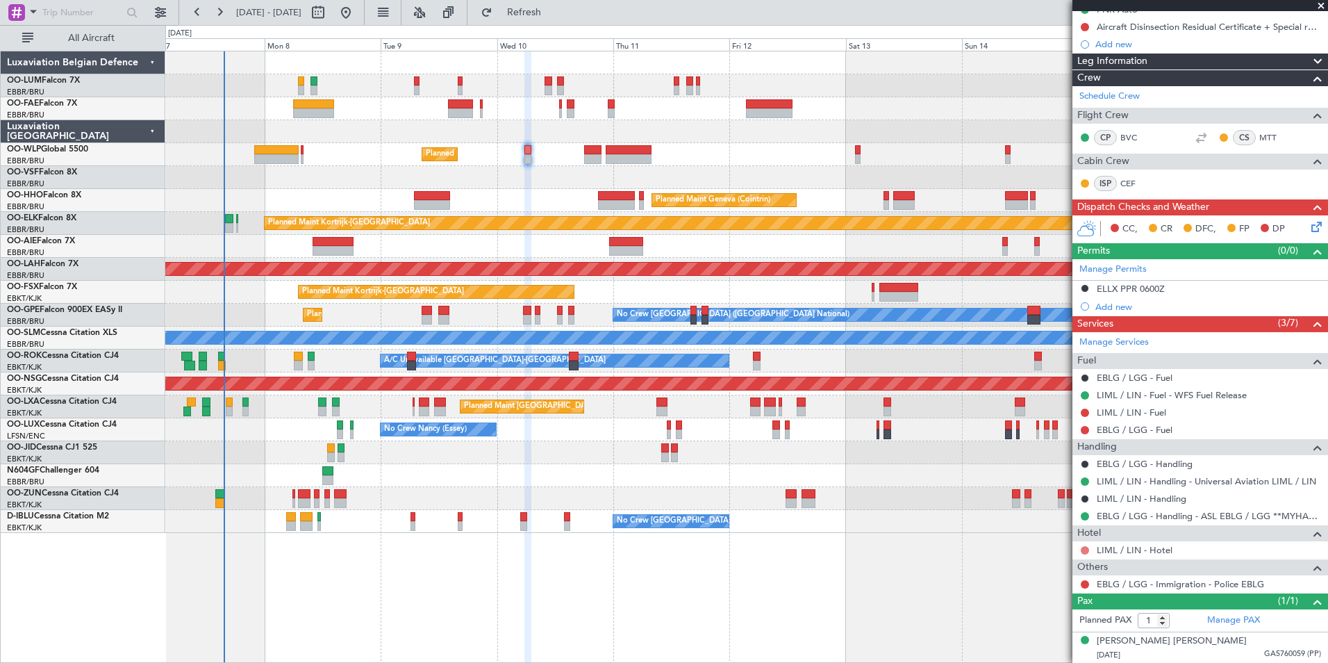
click at [1087, 546] on button at bounding box center [1085, 550] width 8 height 8
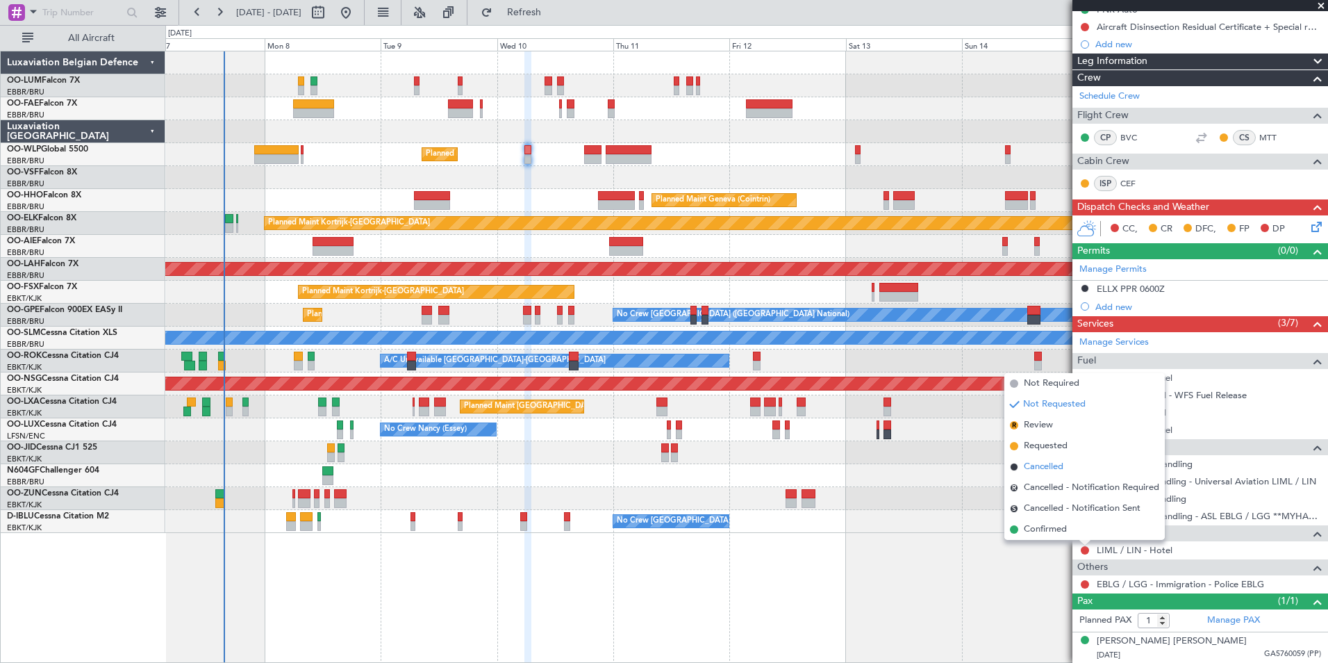
click at [1037, 463] on span "Cancelled" at bounding box center [1044, 467] width 40 height 14
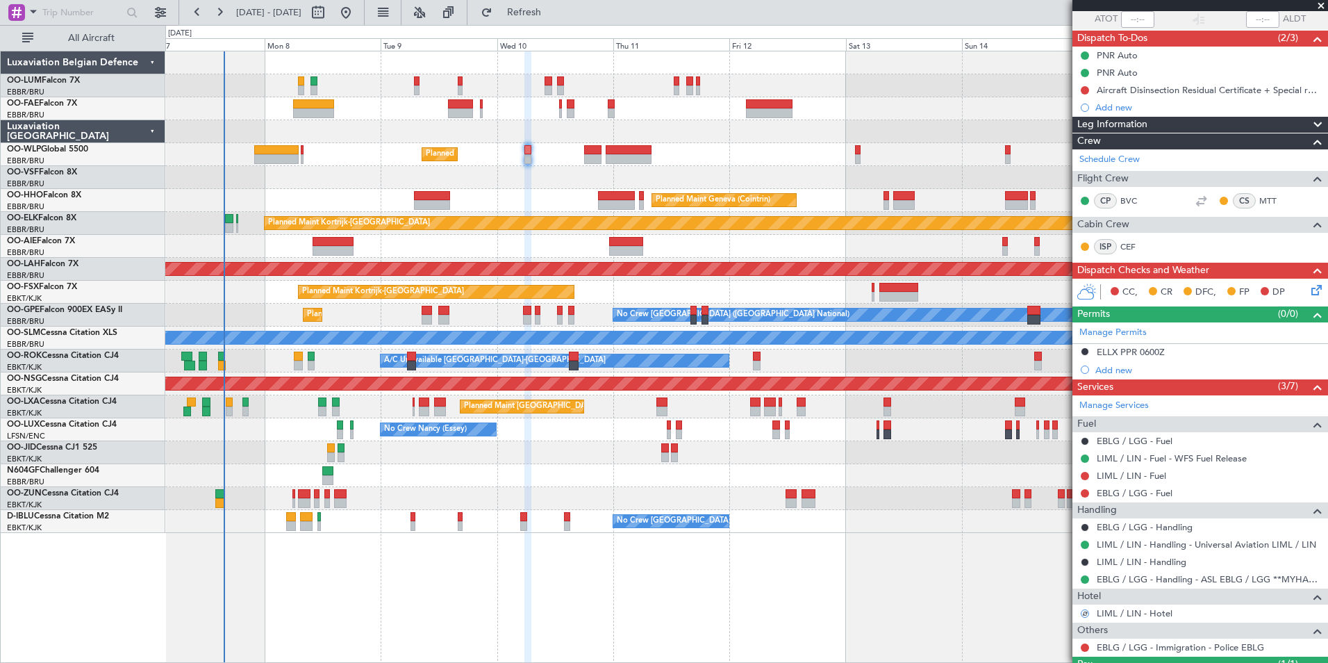
scroll to position [0, 0]
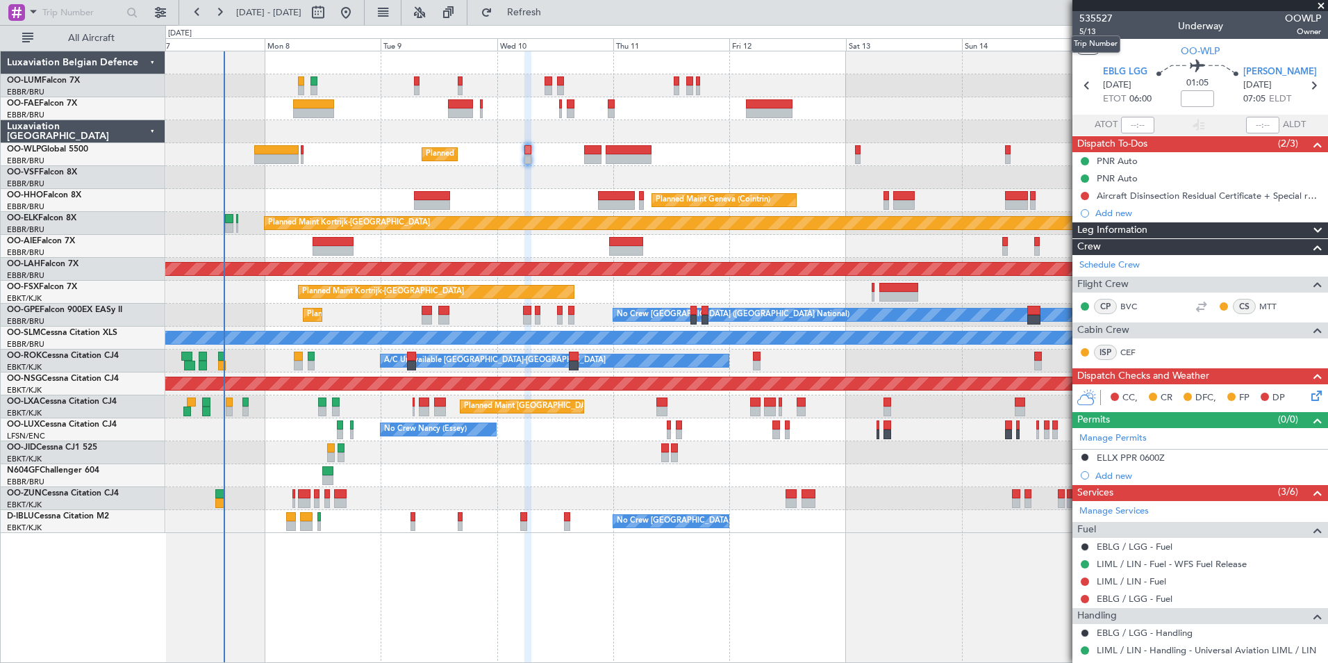
click at [1088, 29] on mat-tooltip-component "Trip Number" at bounding box center [1095, 44] width 69 height 37
click at [1092, 27] on span "5/13" at bounding box center [1095, 32] width 33 height 12
click at [554, 8] on span "Refresh" at bounding box center [524, 13] width 58 height 10
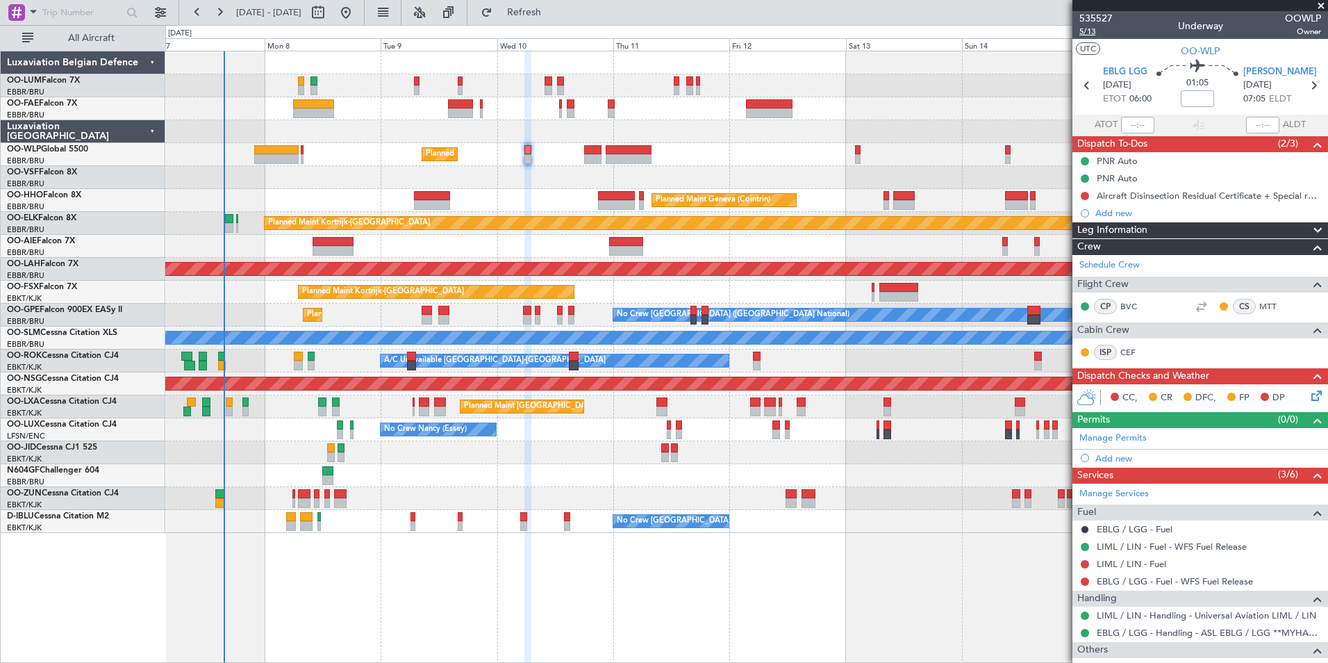
click at [1088, 28] on span "5/13" at bounding box center [1095, 32] width 33 height 12
click at [558, 22] on button "Refresh" at bounding box center [515, 12] width 83 height 22
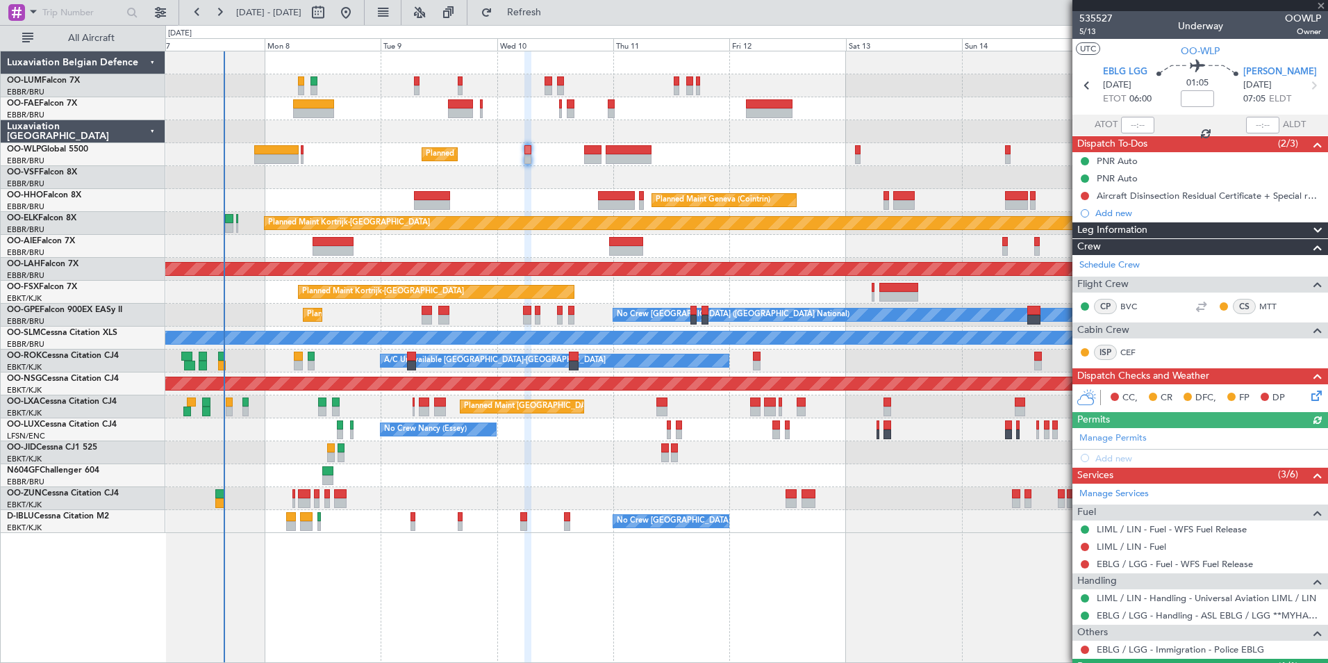
scroll to position [65, 0]
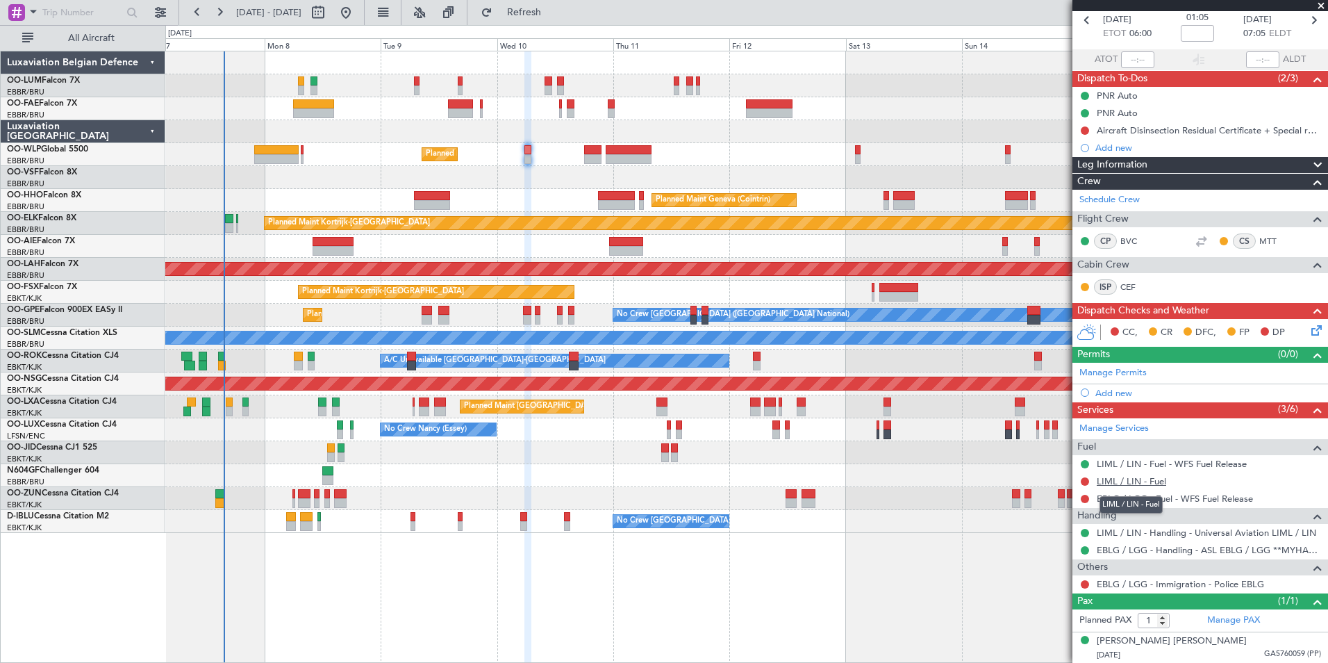
click at [1145, 481] on link "LIML / LIN - Fuel" at bounding box center [1131, 481] width 69 height 12
click at [554, 15] on span "Refresh" at bounding box center [524, 13] width 58 height 10
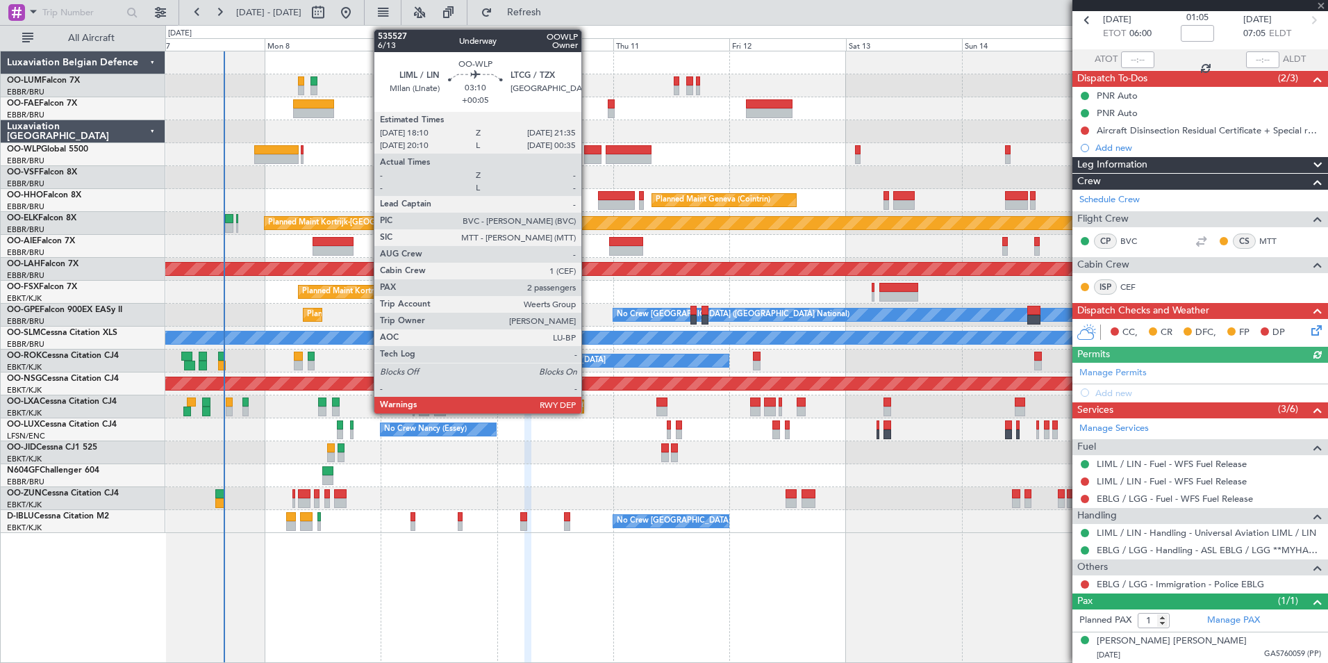
click at [588, 156] on div at bounding box center [592, 159] width 17 height 10
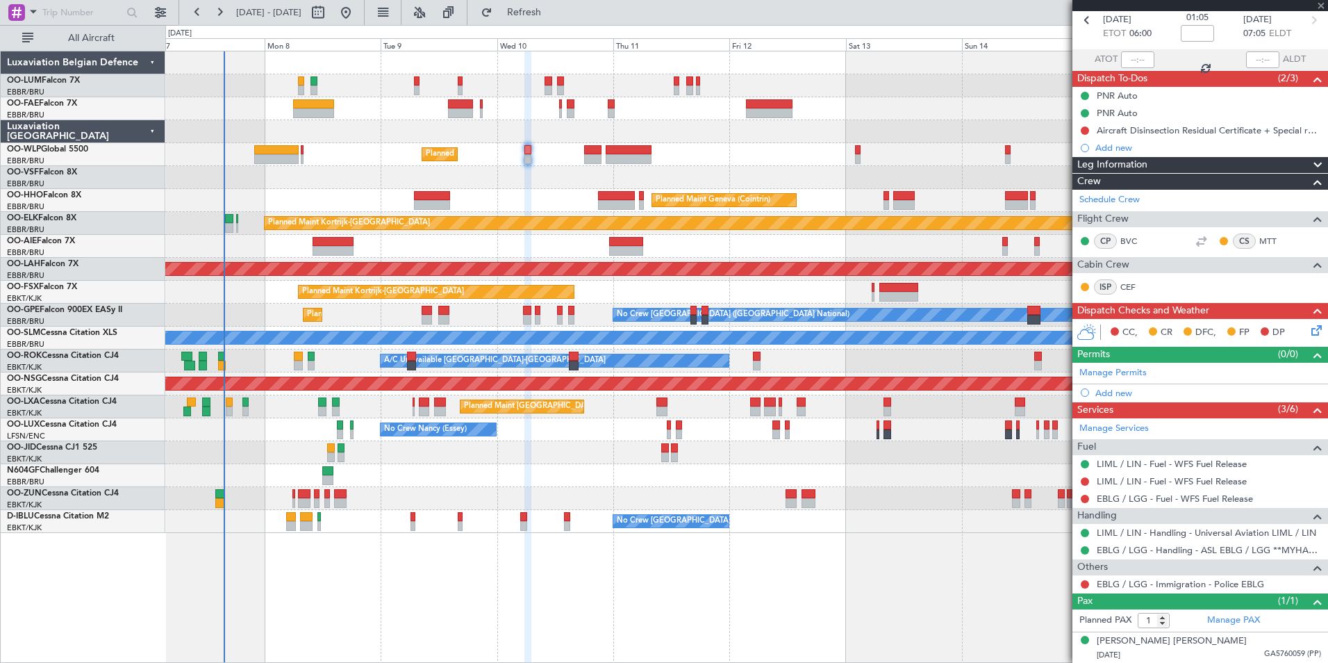
type input "+00:05"
type input "2"
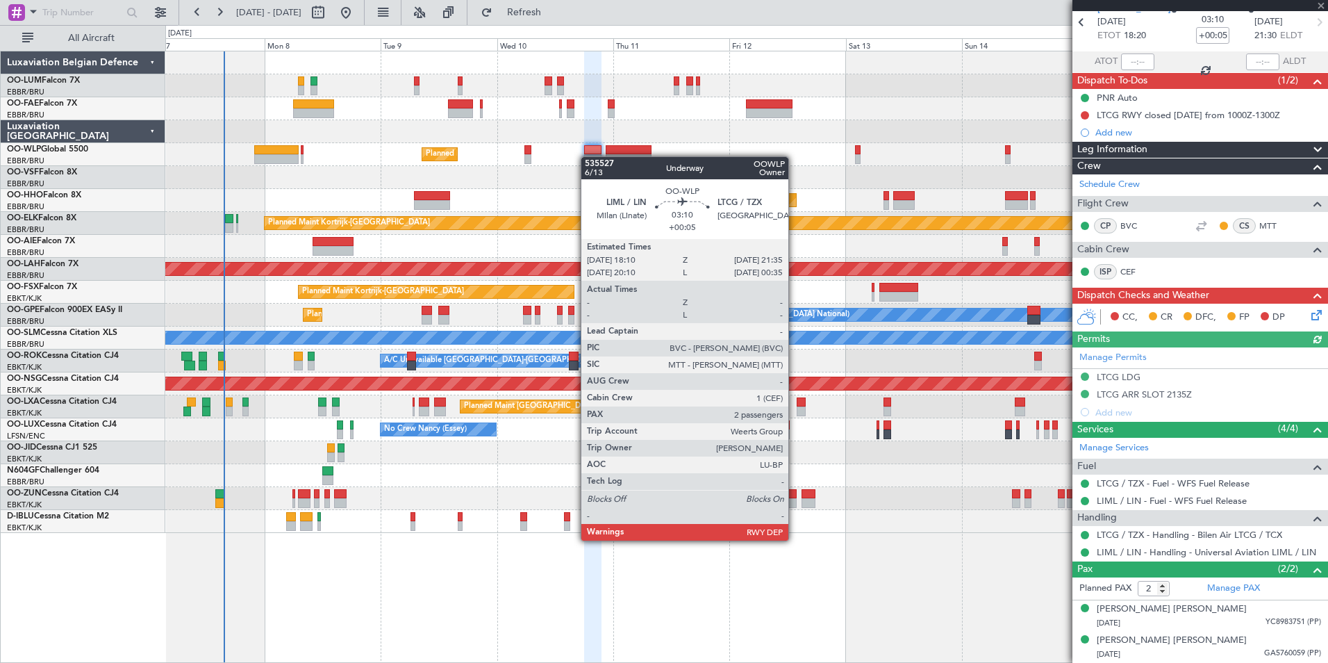
scroll to position [0, 0]
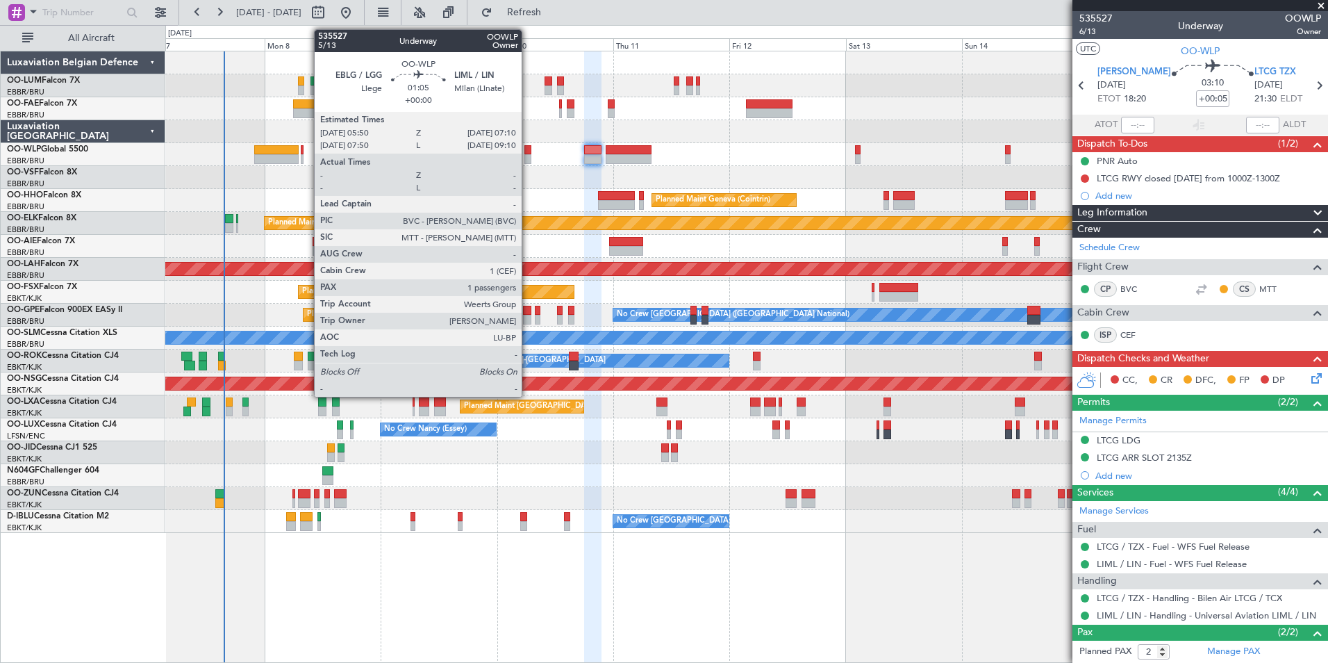
click at [528, 152] on div at bounding box center [527, 150] width 7 height 10
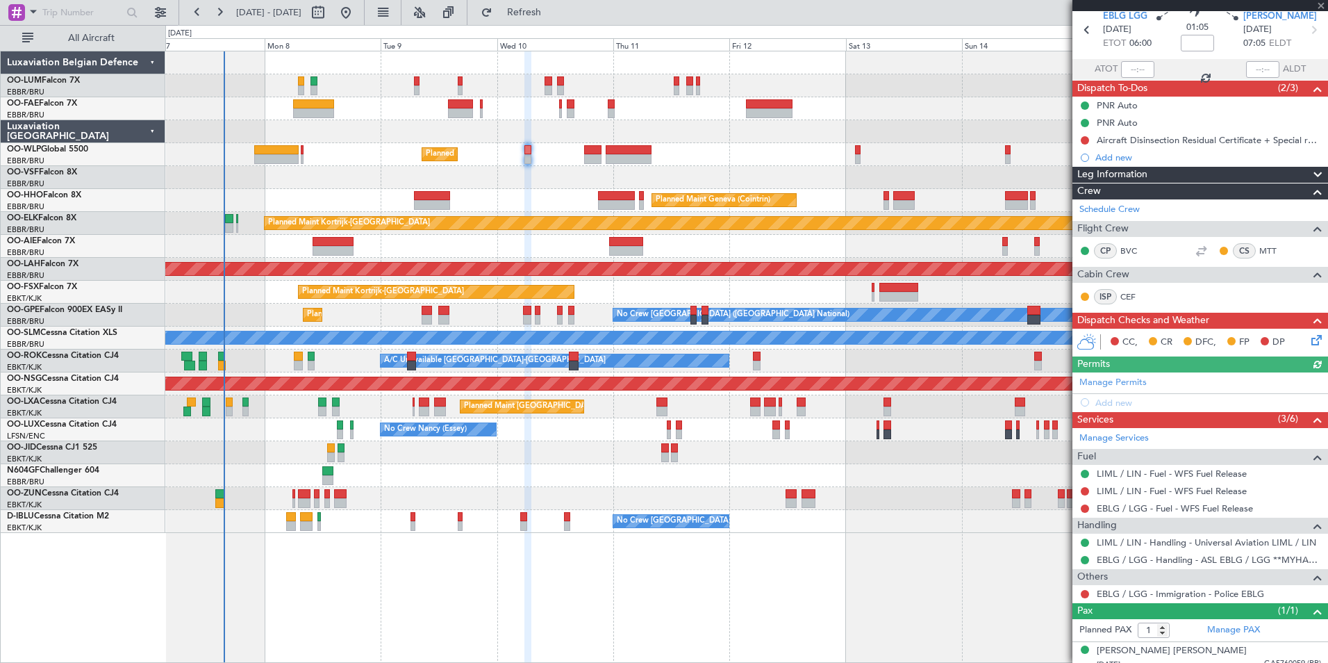
scroll to position [65, 0]
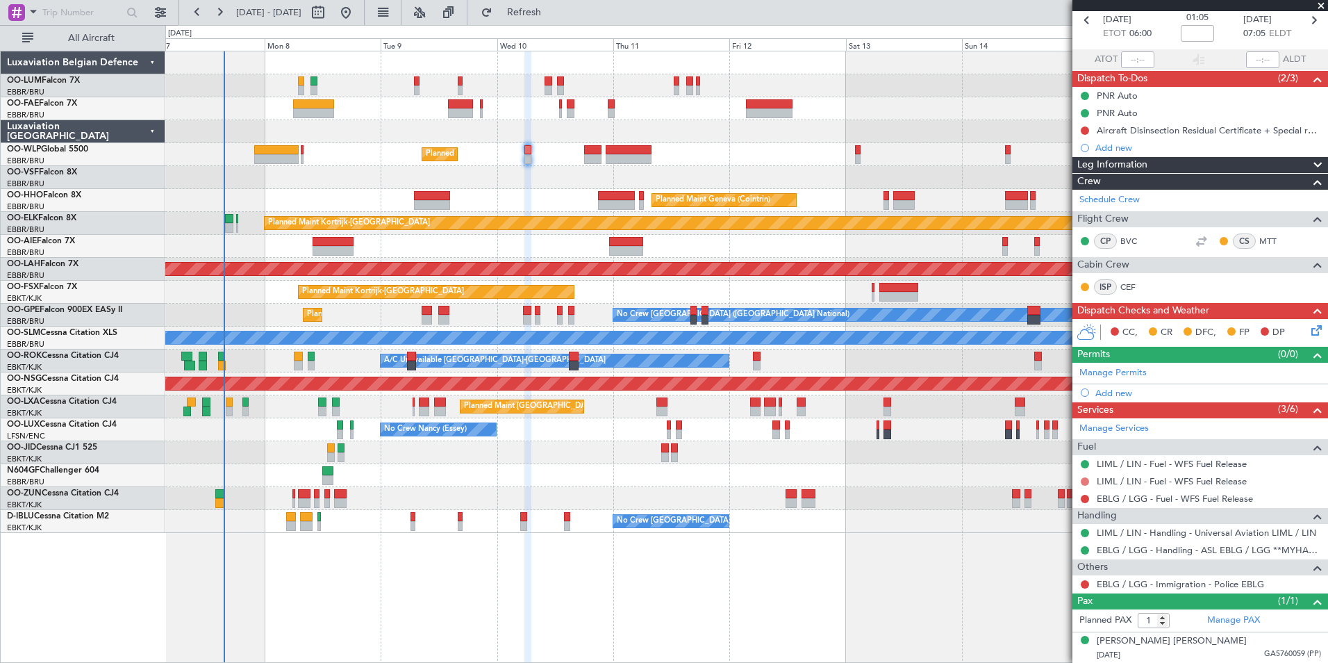
click at [1082, 480] on button at bounding box center [1085, 481] width 8 height 8
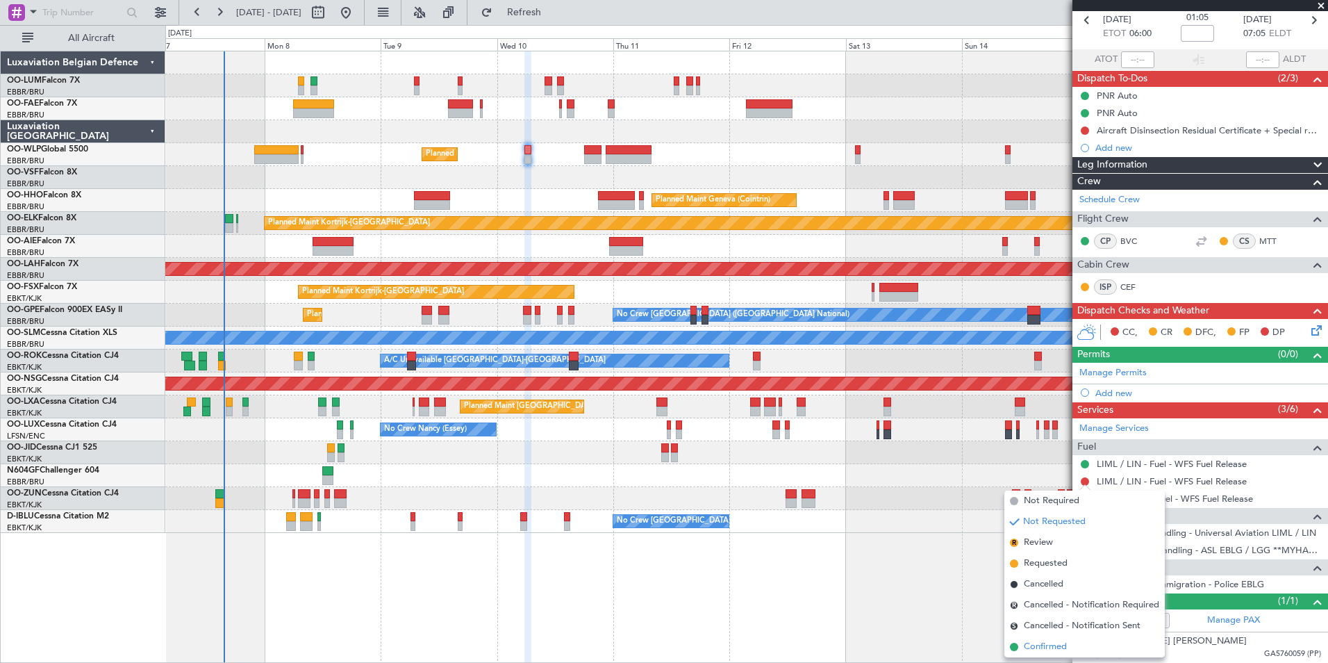
click at [1043, 645] on span "Confirmed" at bounding box center [1045, 647] width 43 height 14
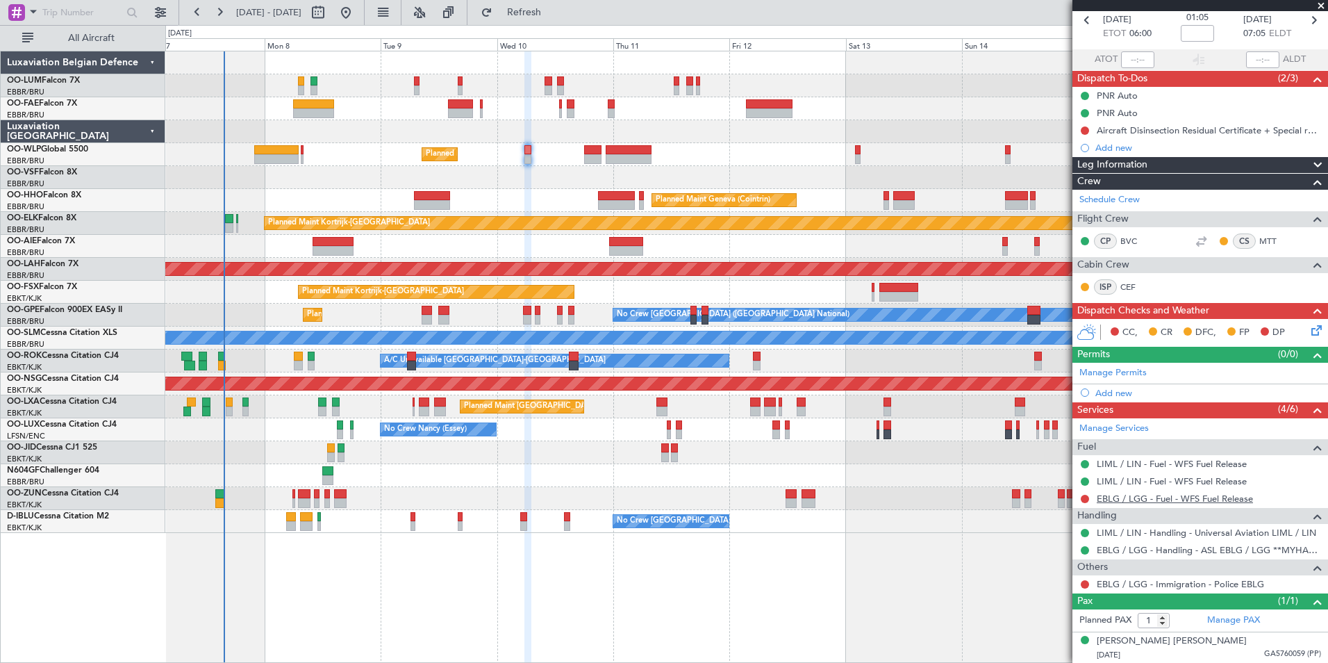
click at [1236, 495] on link "EBLG / LGG - Fuel - WFS Fuel Release" at bounding box center [1175, 498] width 156 height 12
drag, startPoint x: 572, startPoint y: 17, endPoint x: 602, endPoint y: 63, distance: 54.1
click at [554, 17] on span "Refresh" at bounding box center [524, 13] width 58 height 10
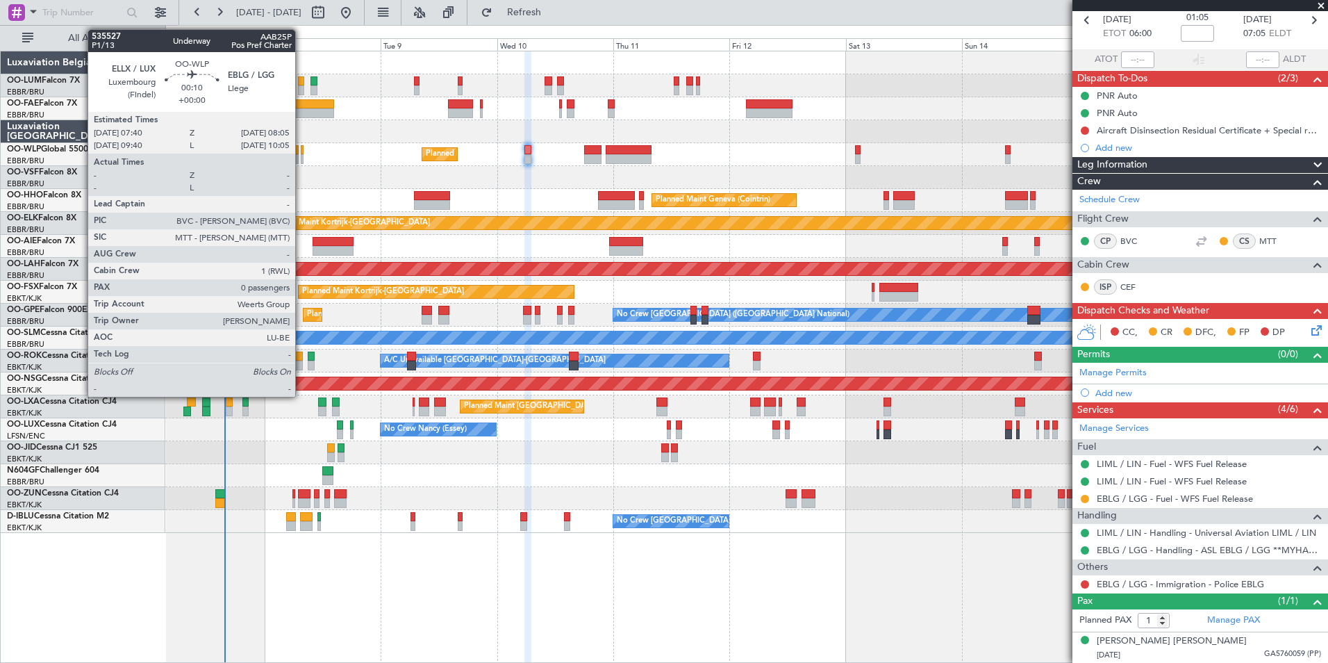
click at [301, 150] on div at bounding box center [302, 150] width 2 height 10
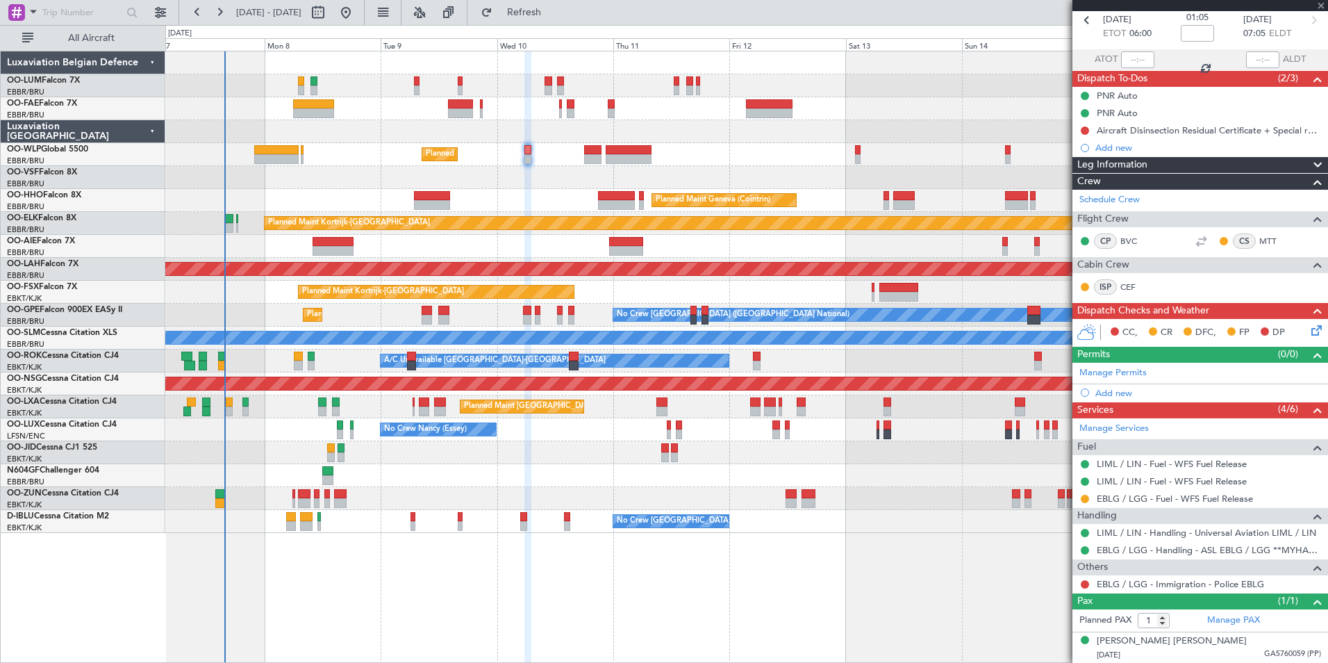
type input "0"
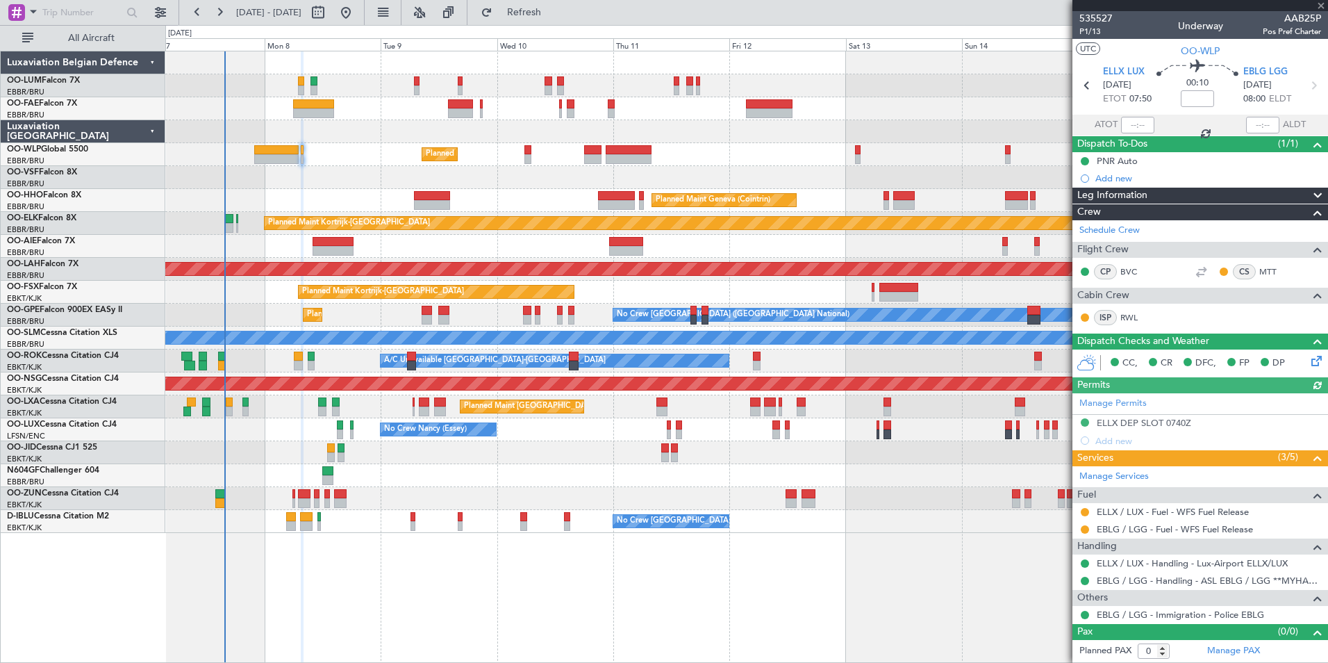
scroll to position [0, 0]
click at [1084, 513] on button at bounding box center [1085, 512] width 8 height 8
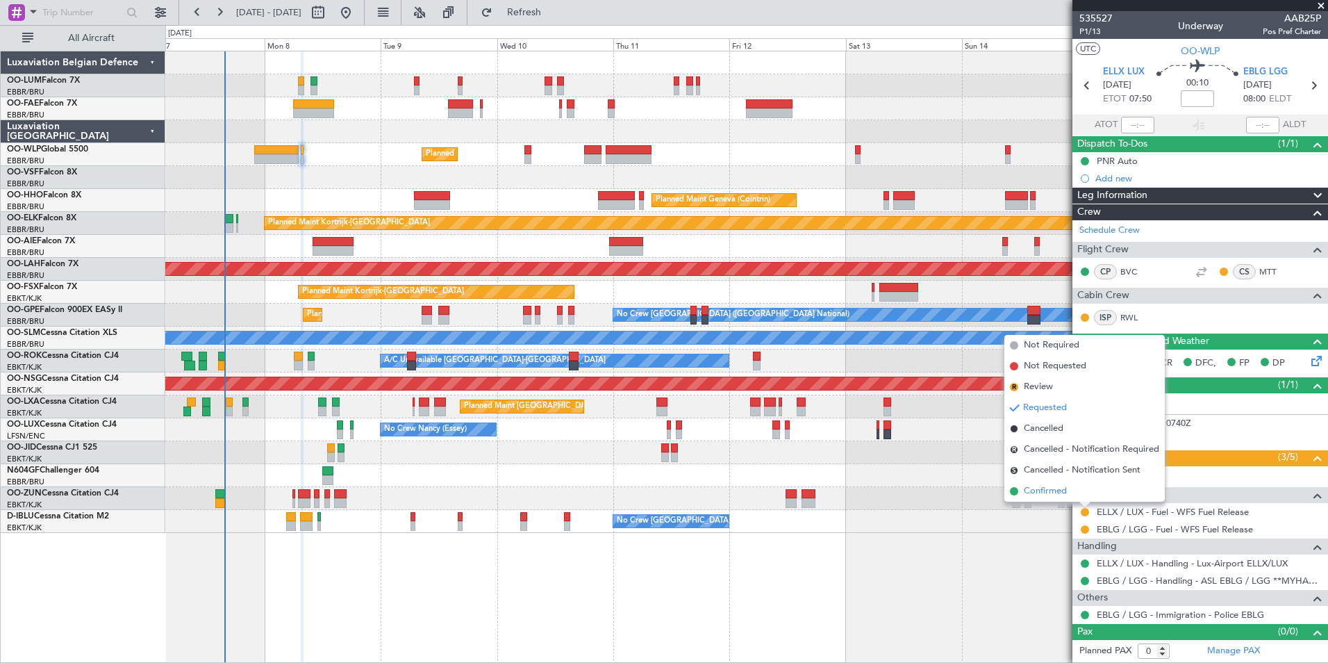
click at [1056, 488] on span "Confirmed" at bounding box center [1045, 491] width 43 height 14
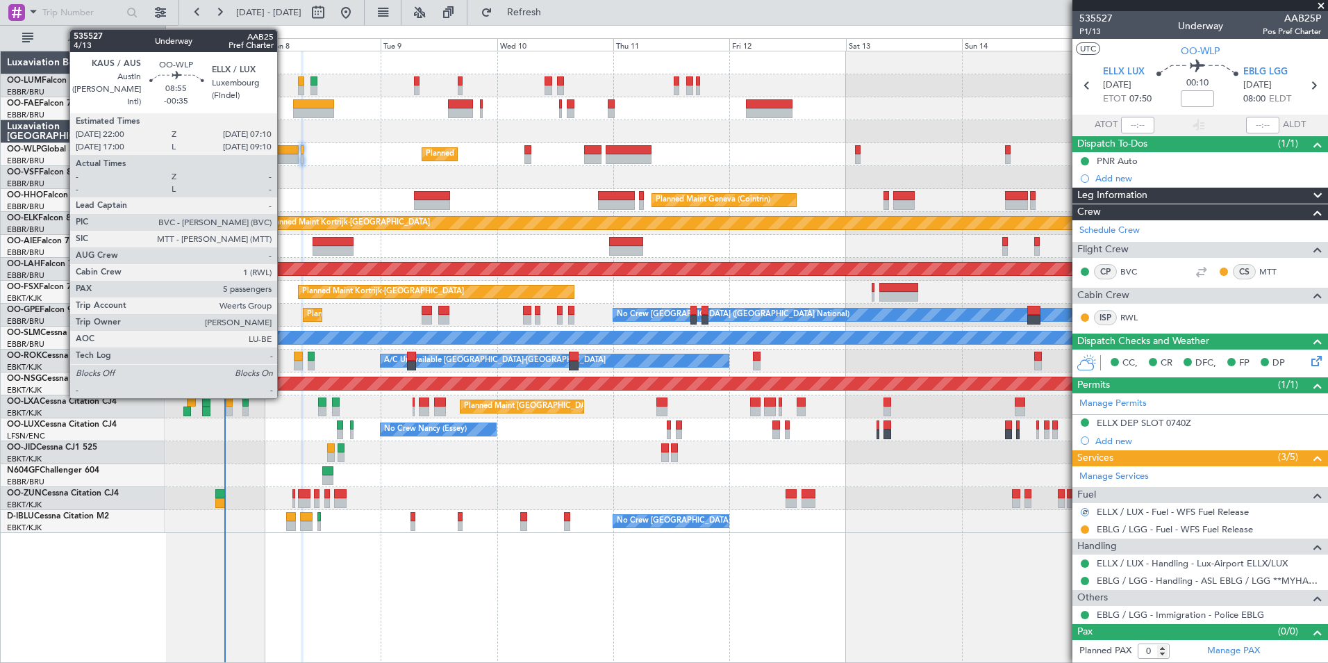
click at [283, 156] on div at bounding box center [276, 159] width 44 height 10
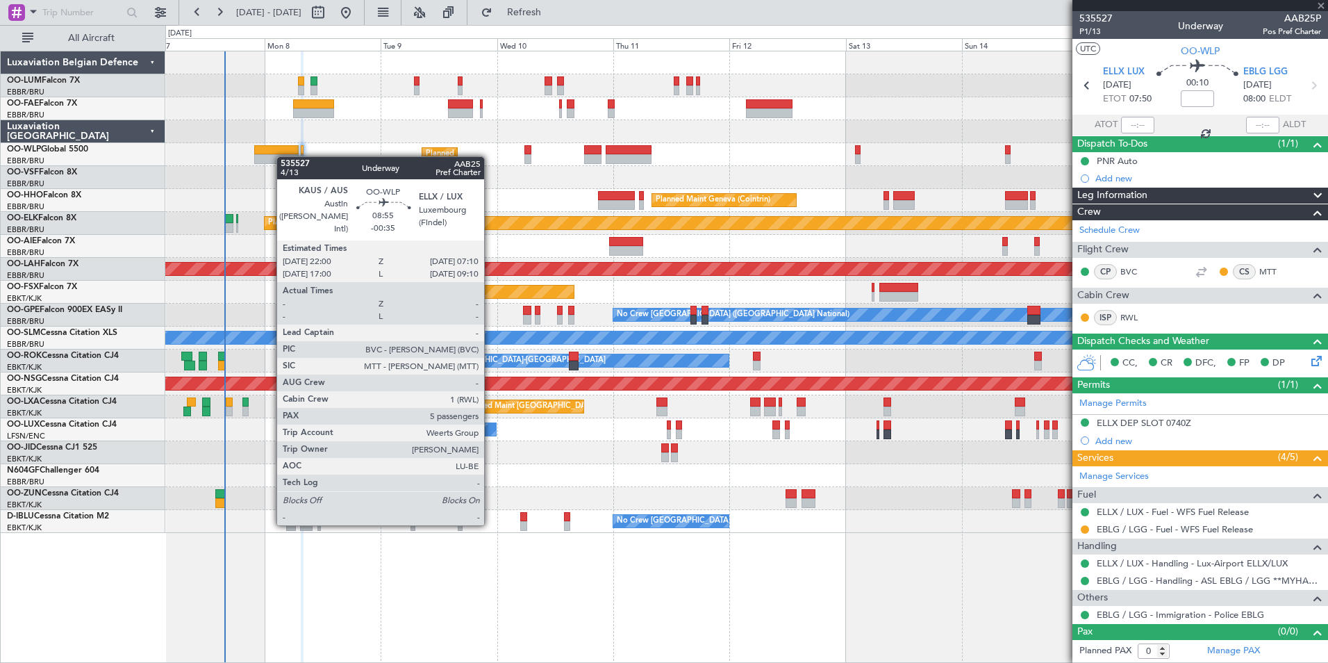
type input "-00:35"
type input "5"
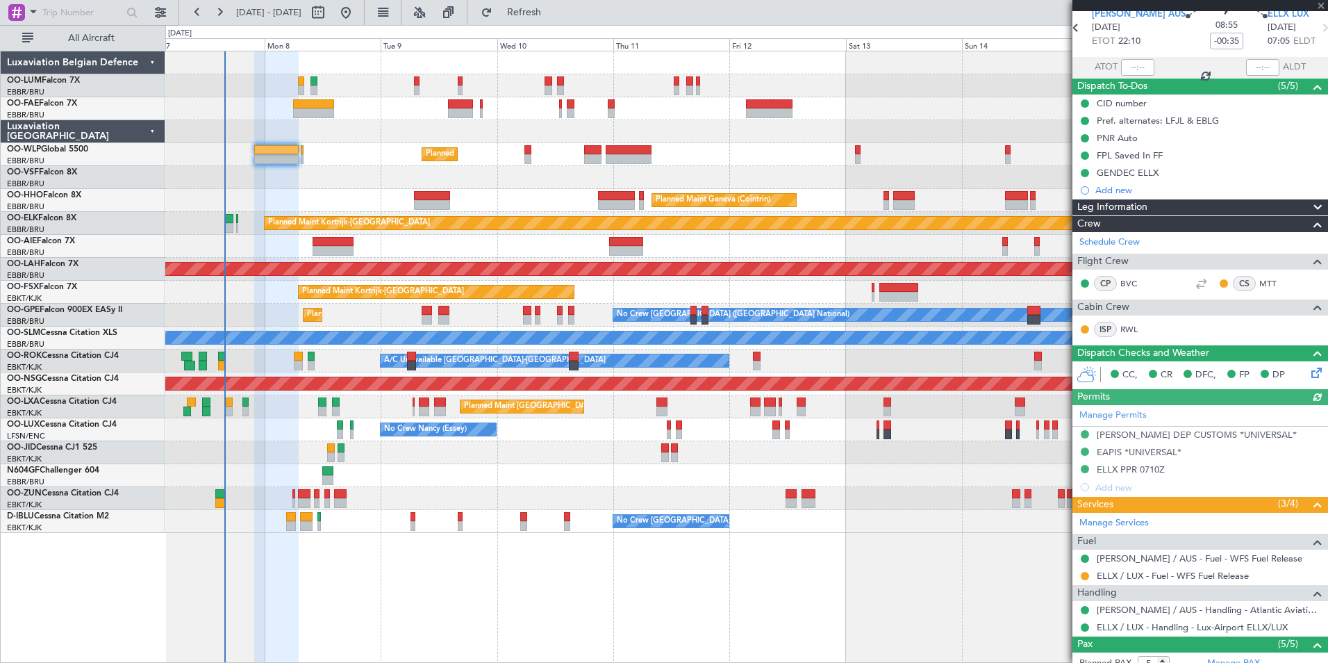
scroll to position [139, 0]
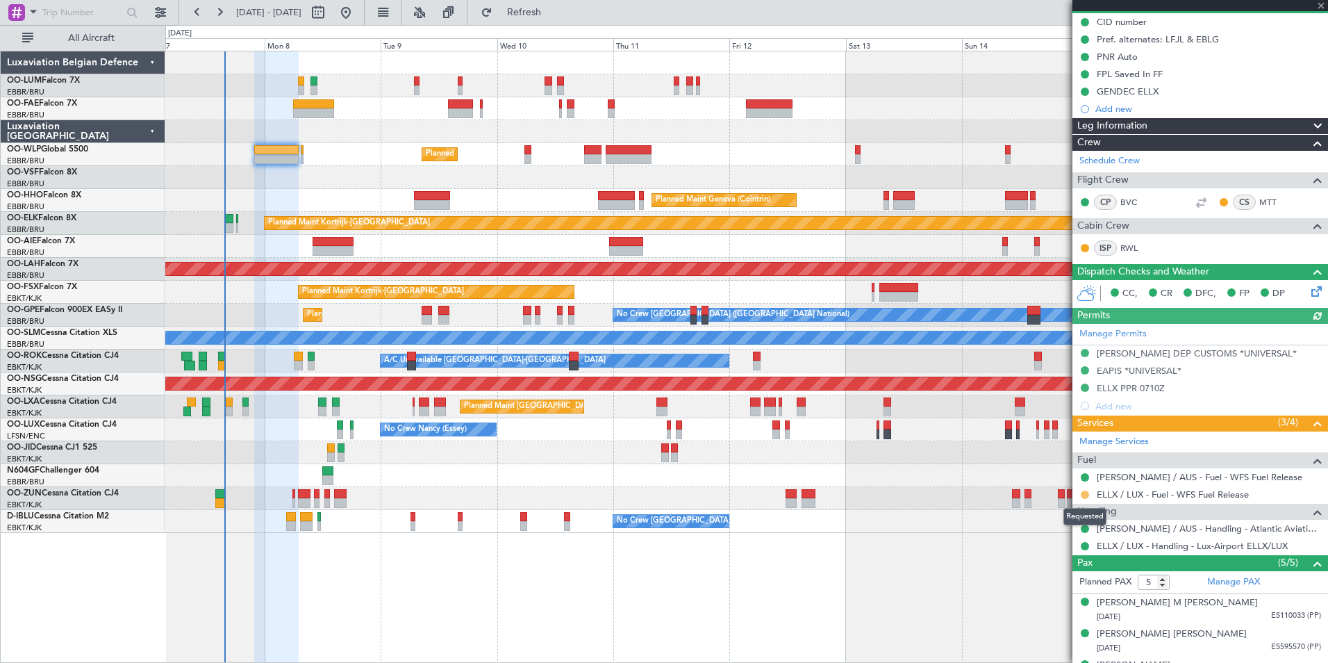
click at [1083, 494] on button at bounding box center [1085, 494] width 8 height 8
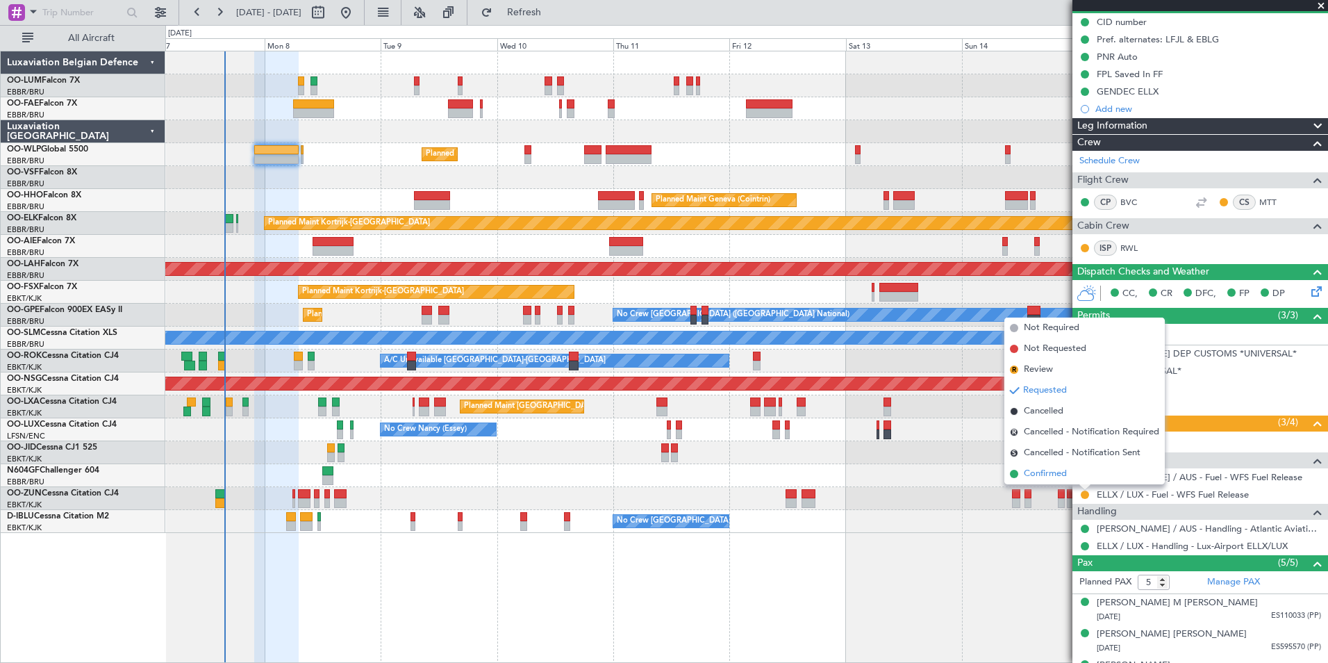
click at [1020, 477] on li "Confirmed" at bounding box center [1084, 473] width 160 height 21
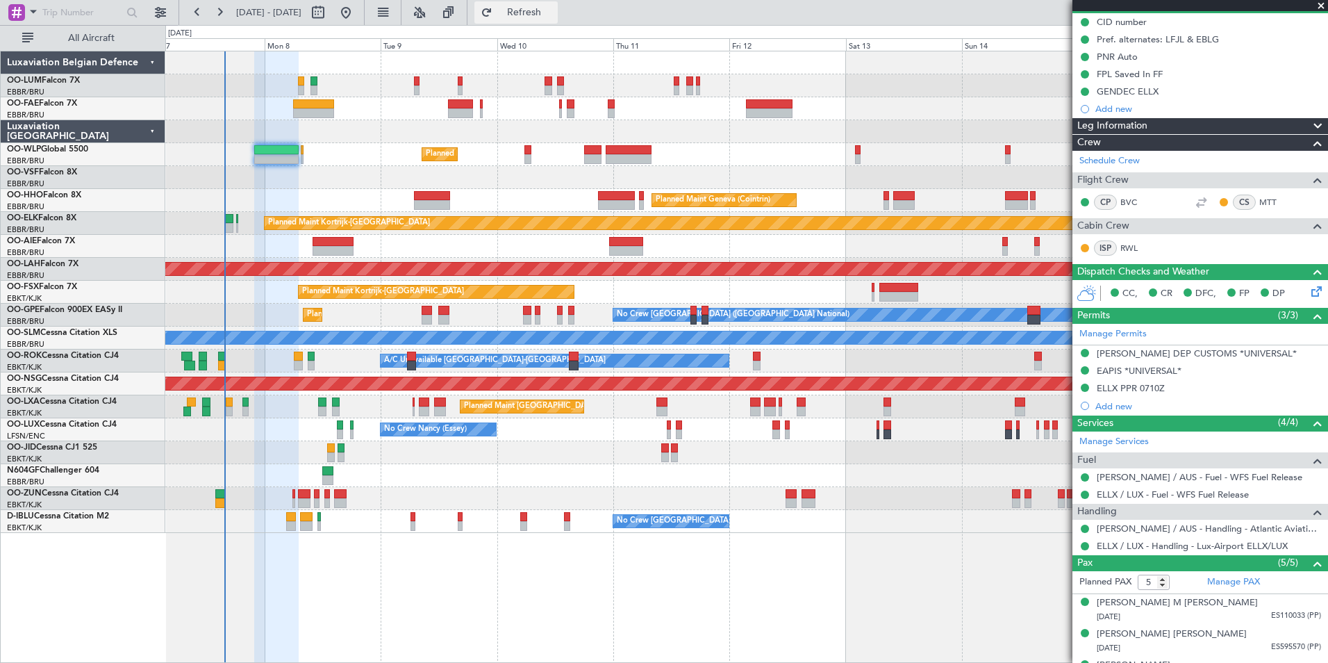
click at [554, 17] on span "Refresh" at bounding box center [524, 13] width 58 height 10
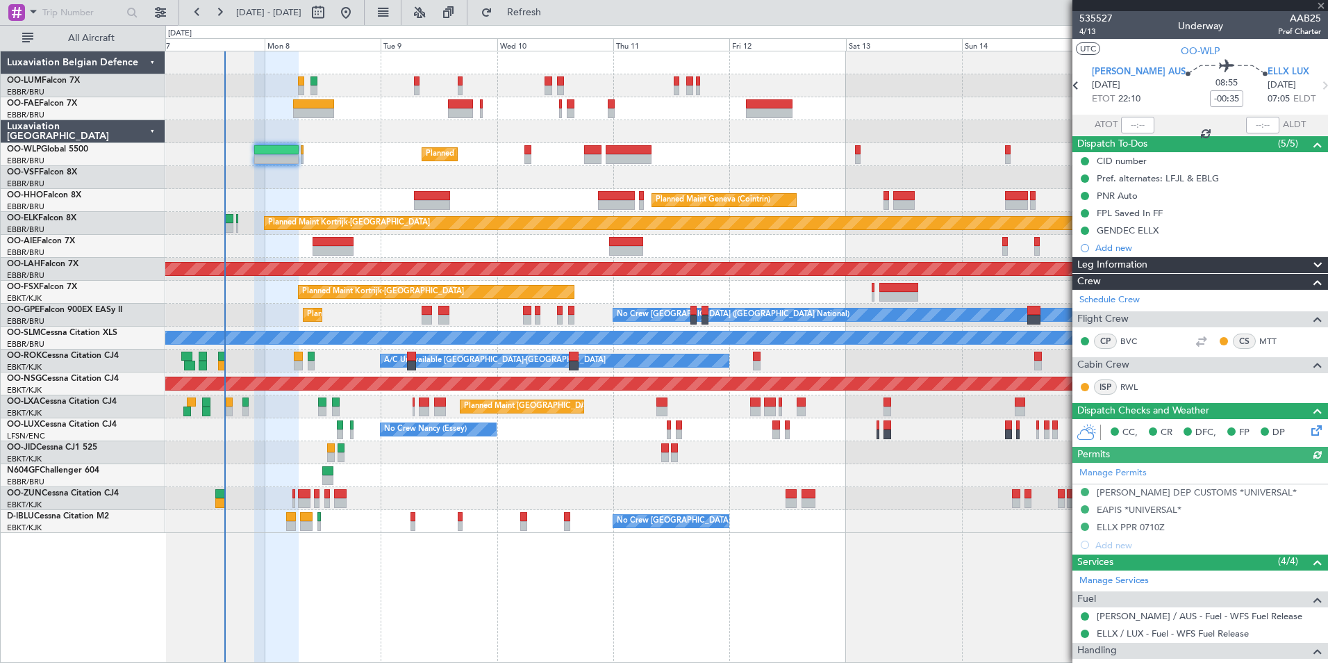
scroll to position [139, 0]
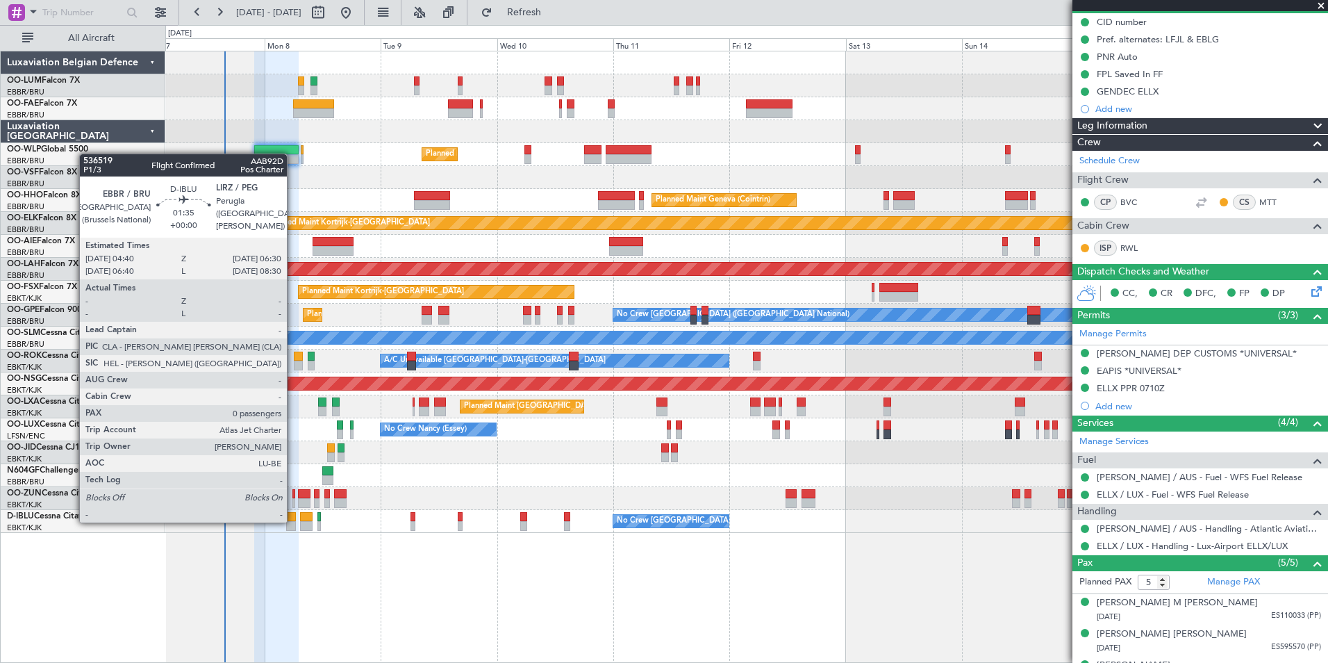
click at [293, 521] on div at bounding box center [290, 526] width 9 height 10
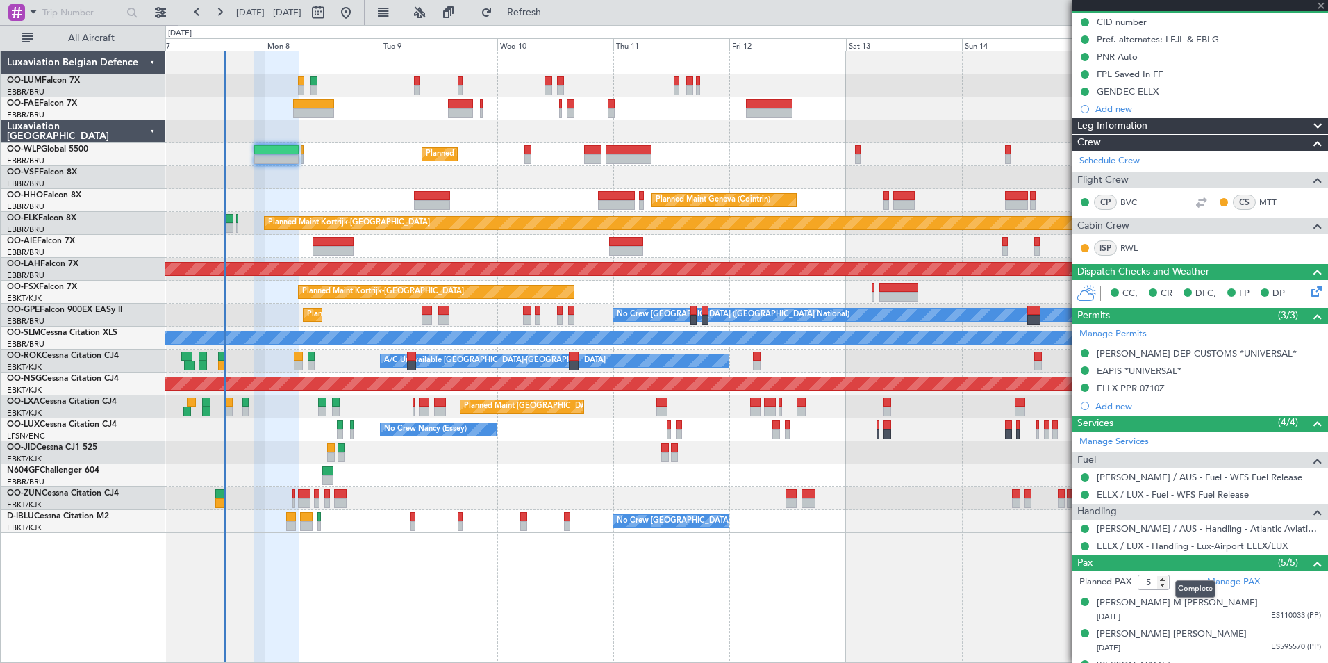
type input "0"
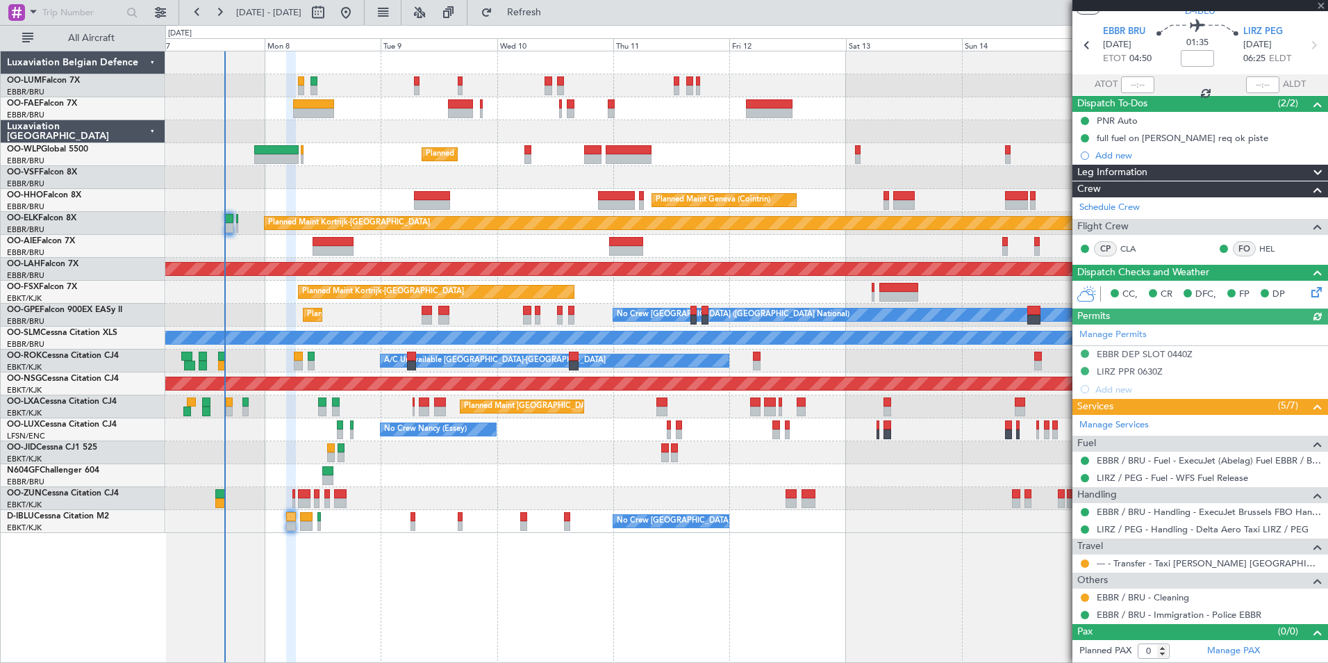
scroll to position [0, 0]
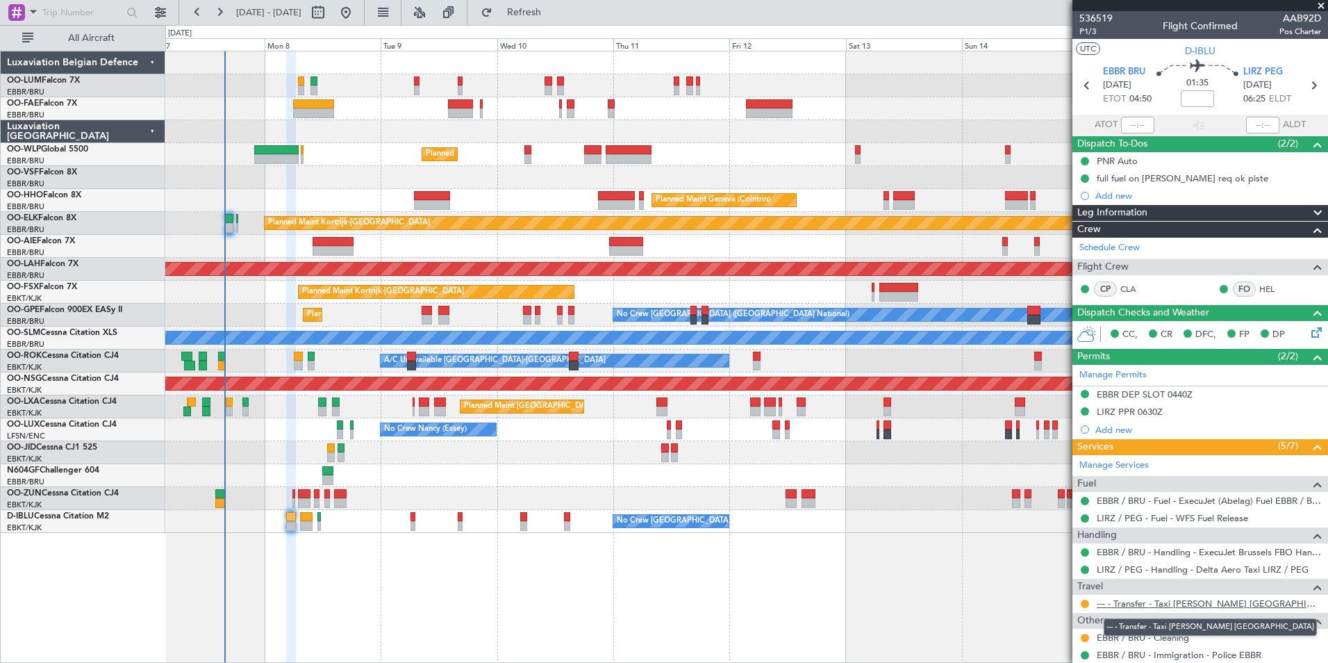
click at [1133, 604] on link "--- - Transfer - Taxi [PERSON_NAME] [GEOGRAPHIC_DATA]" at bounding box center [1209, 603] width 224 height 12
click at [1084, 607] on mat-tooltip-component "Requested" at bounding box center [1085, 625] width 63 height 37
click at [1085, 601] on button at bounding box center [1085, 603] width 8 height 8
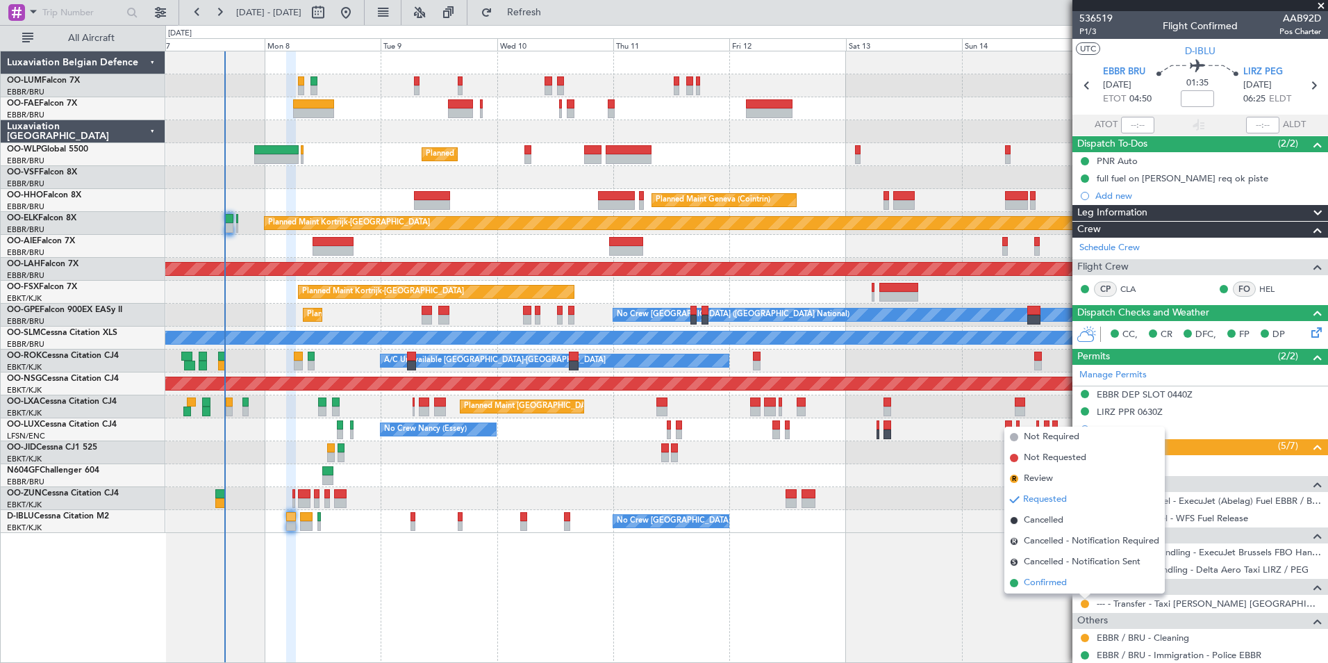
click at [1047, 583] on span "Confirmed" at bounding box center [1045, 583] width 43 height 14
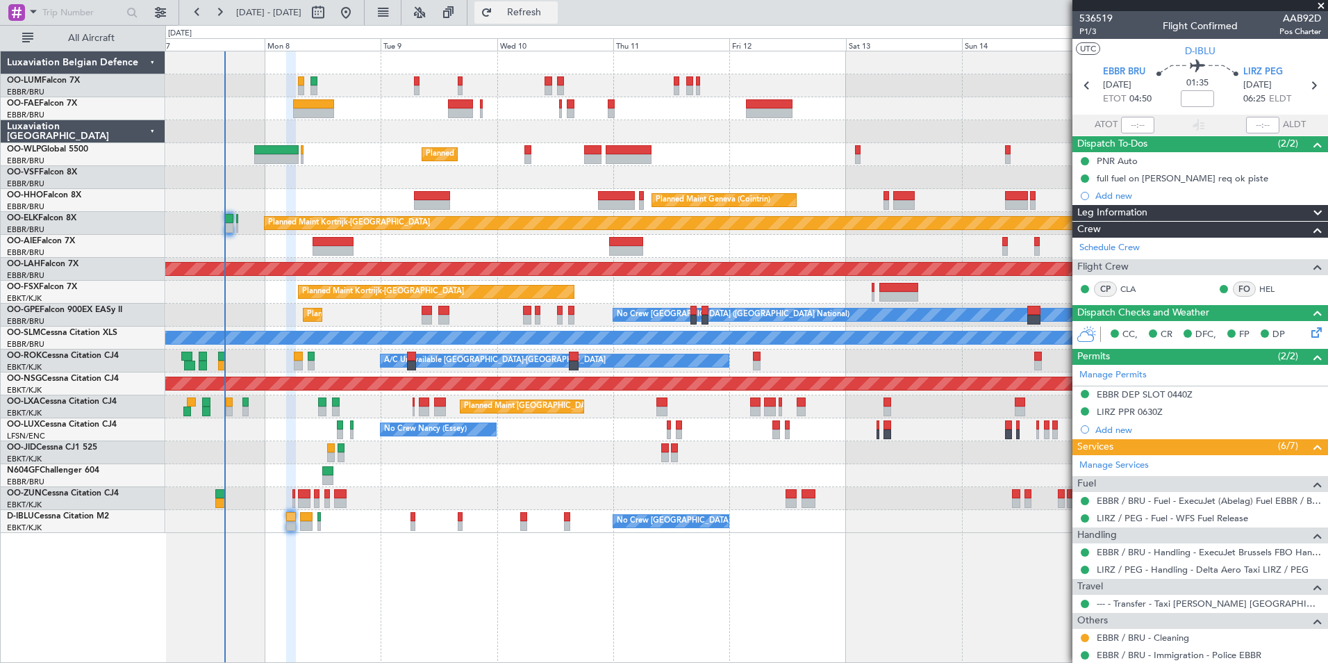
click at [554, 8] on span "Refresh" at bounding box center [524, 13] width 58 height 10
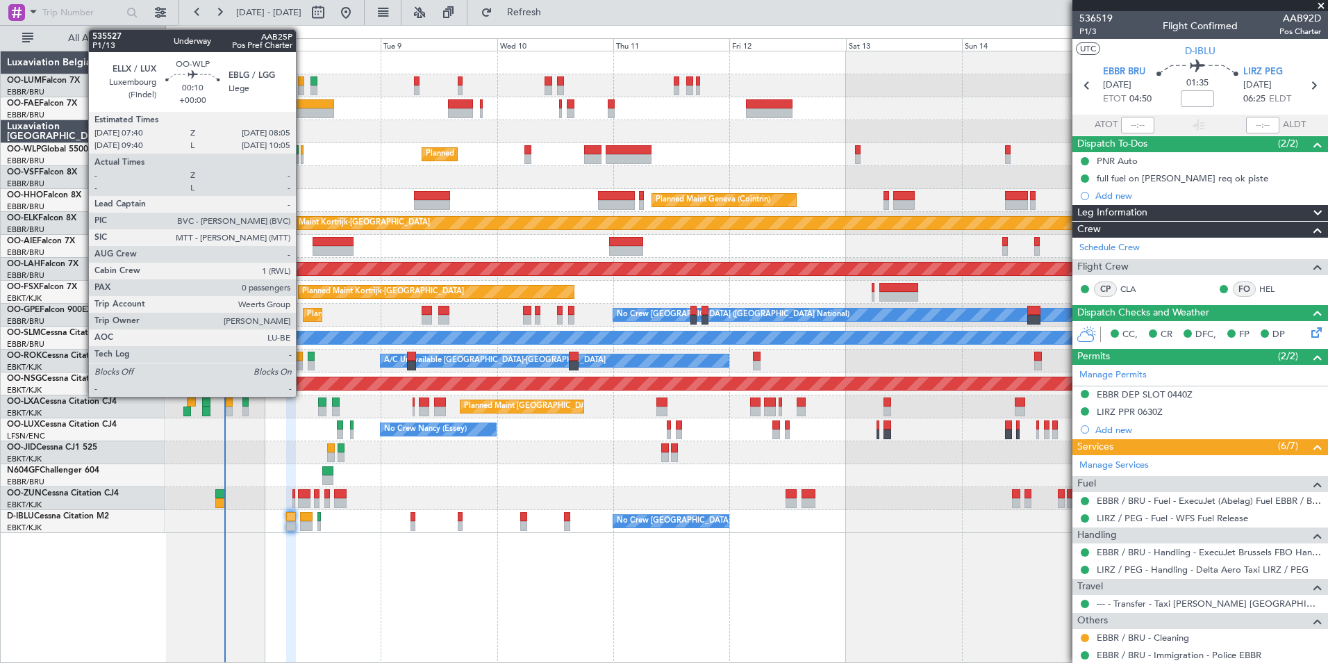
click at [302, 149] on div at bounding box center [302, 150] width 2 height 10
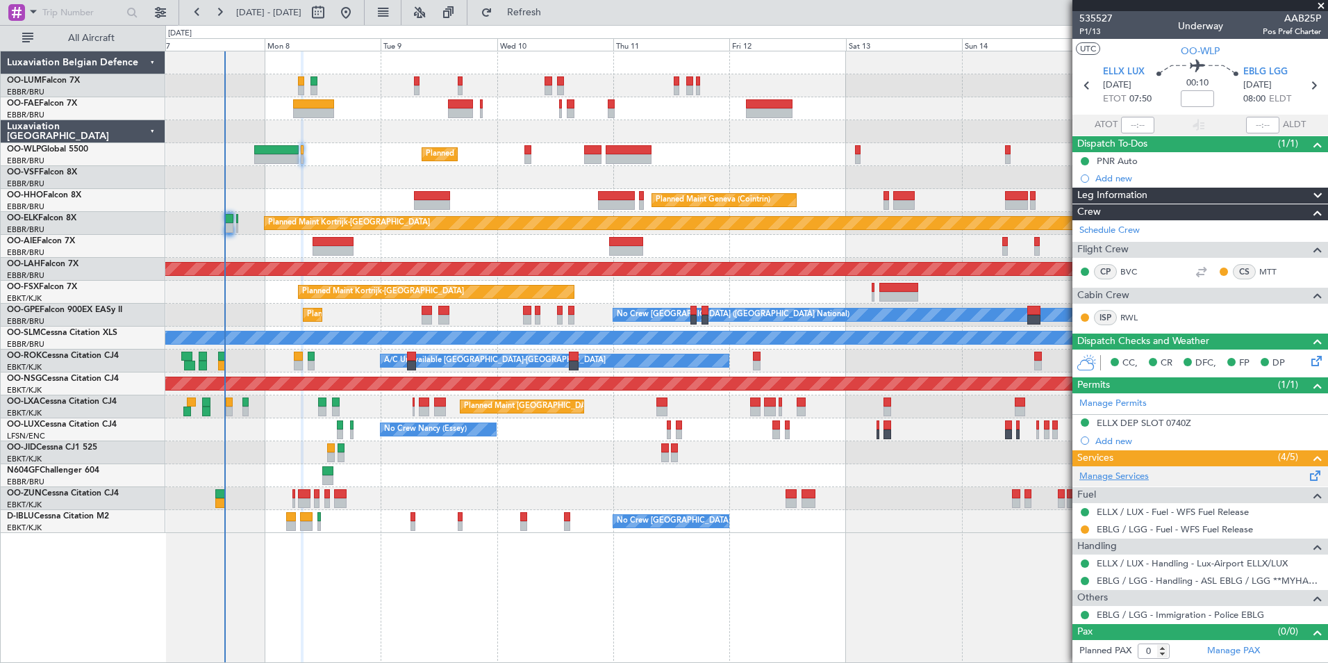
click at [1128, 481] on link "Manage Services" at bounding box center [1113, 477] width 69 height 14
click at [558, 20] on button "Refresh" at bounding box center [515, 12] width 83 height 22
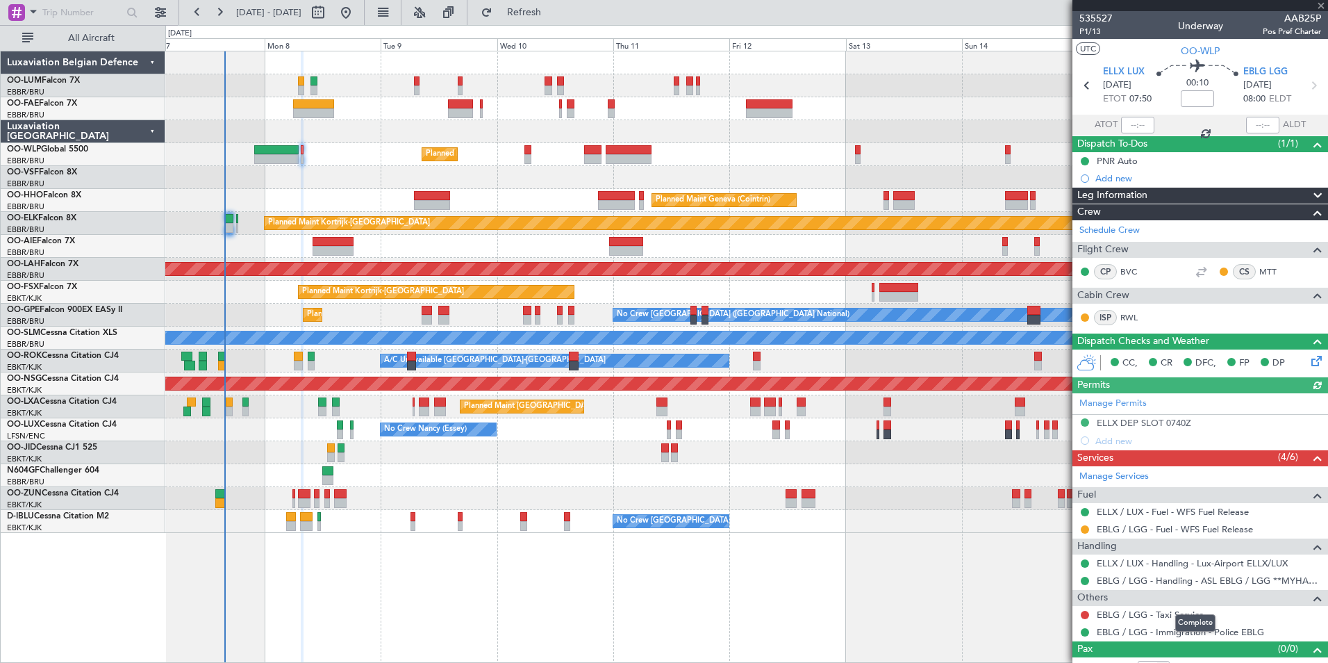
click at [1192, 613] on mat-tooltip-component "Complete" at bounding box center [1196, 622] width 60 height 37
click at [1130, 610] on div "EBLG / LGG - Immigration - Police EBLG" at bounding box center [1181, 607] width 148 height 17
click at [1196, 611] on mat-tooltip-component "Complete" at bounding box center [1196, 622] width 60 height 37
click at [1111, 615] on link "EBLG / LGG - Taxi Service" at bounding box center [1150, 614] width 107 height 12
drag, startPoint x: 542, startPoint y: 14, endPoint x: 546, endPoint y: 32, distance: 18.4
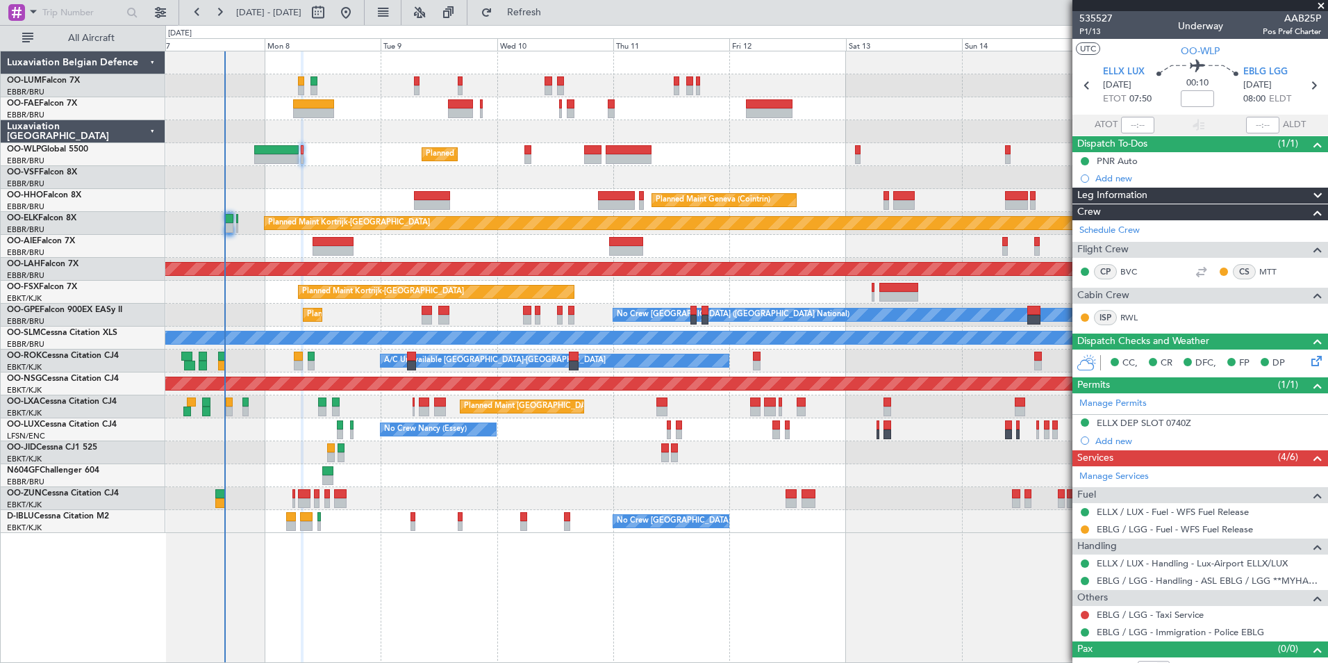
click at [544, 14] on span "Refresh" at bounding box center [524, 13] width 58 height 10
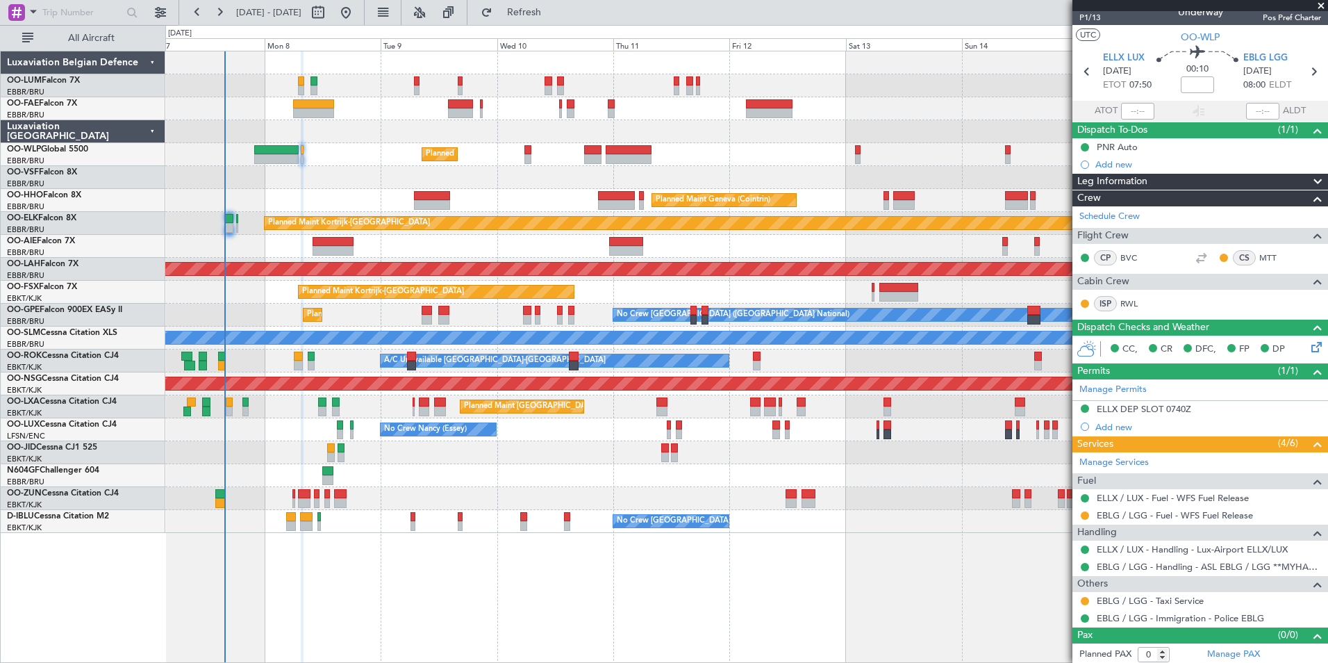
scroll to position [17, 0]
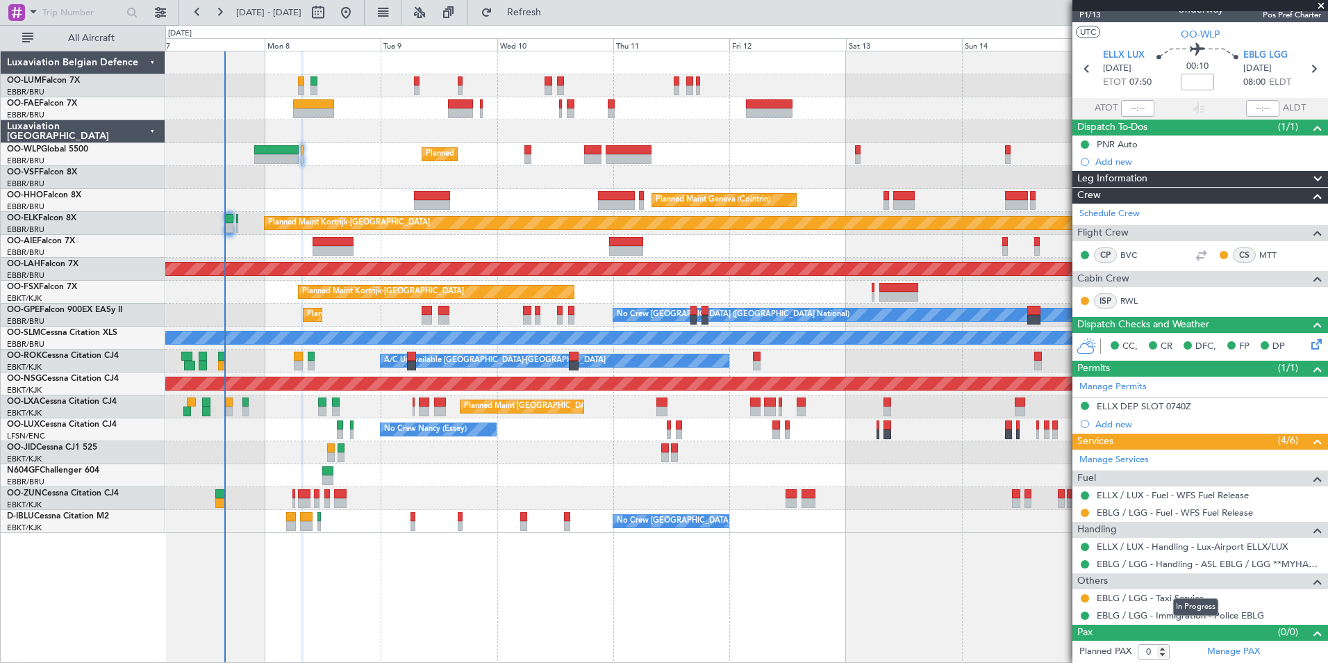
drag, startPoint x: 1201, startPoint y: 601, endPoint x: 1183, endPoint y: 601, distance: 18.1
click at [1201, 601] on div "In Progress" at bounding box center [1195, 606] width 45 height 17
click at [1144, 600] on link "EBLG / LGG - Taxi Service" at bounding box center [1150, 598] width 107 height 12
click at [554, 13] on span "Refresh" at bounding box center [524, 13] width 58 height 10
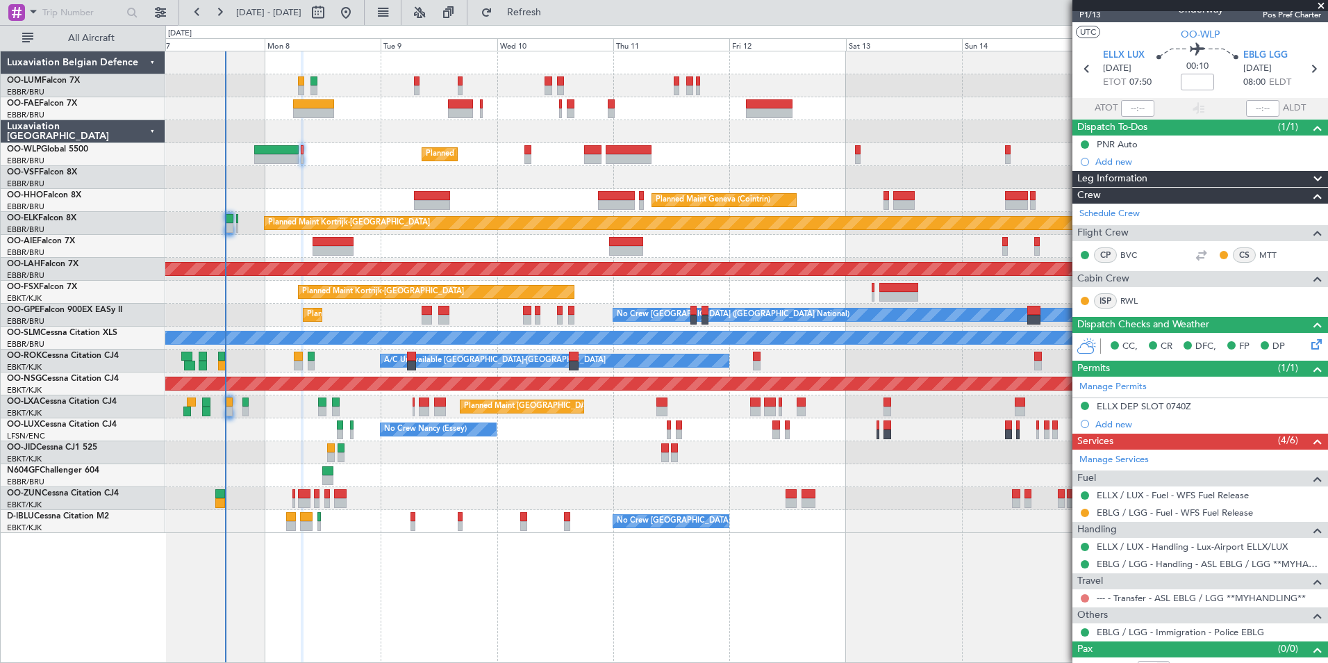
click at [1086, 594] on button at bounding box center [1085, 598] width 8 height 8
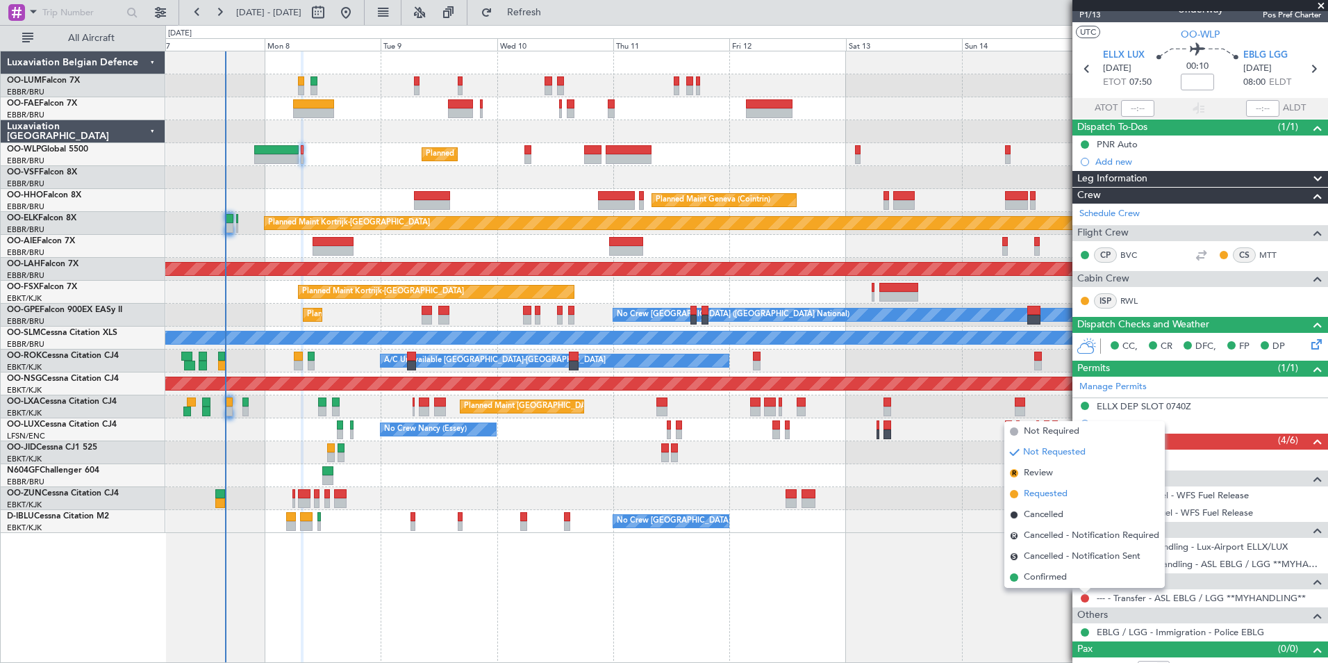
click at [1035, 493] on span "Requested" at bounding box center [1046, 494] width 44 height 14
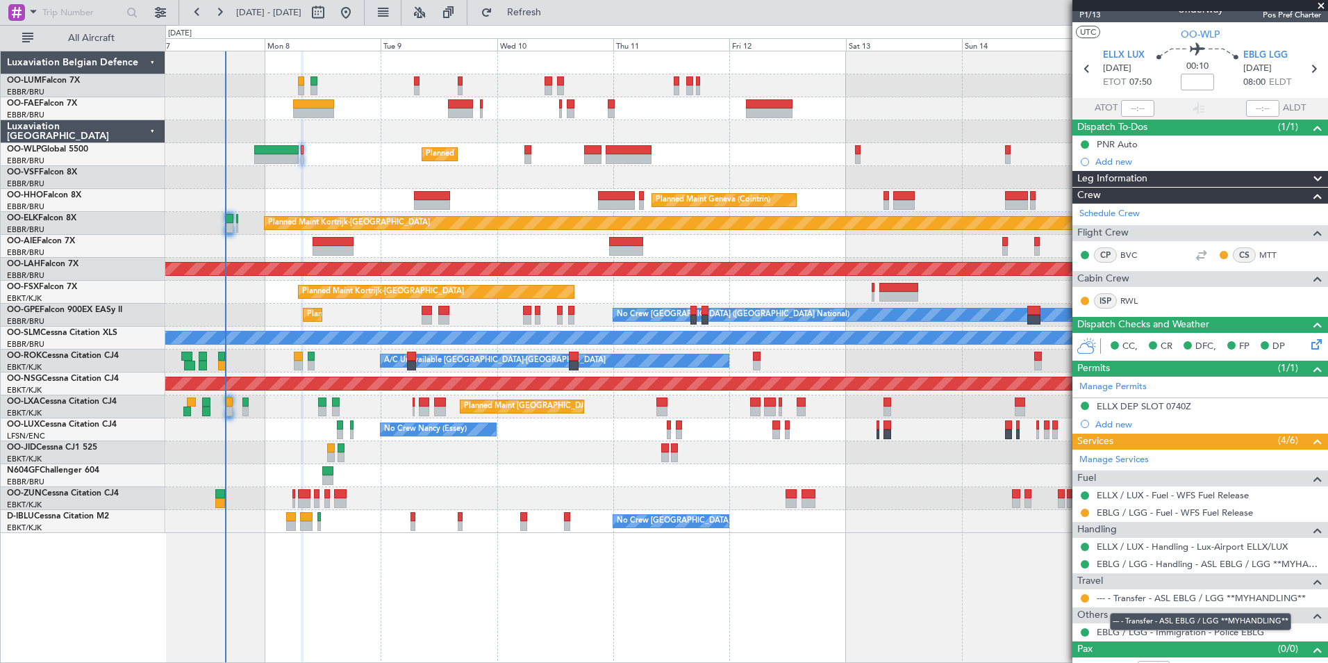
drag, startPoint x: 1243, startPoint y: 596, endPoint x: 488, endPoint y: 586, distance: 755.1
click at [1243, 596] on link "--- - Transfer - ASL EBLG / LGG **MYHANDLING**" at bounding box center [1201, 598] width 209 height 12
click at [227, 219] on div at bounding box center [229, 219] width 8 height 10
type input "-00:05"
type input "4"
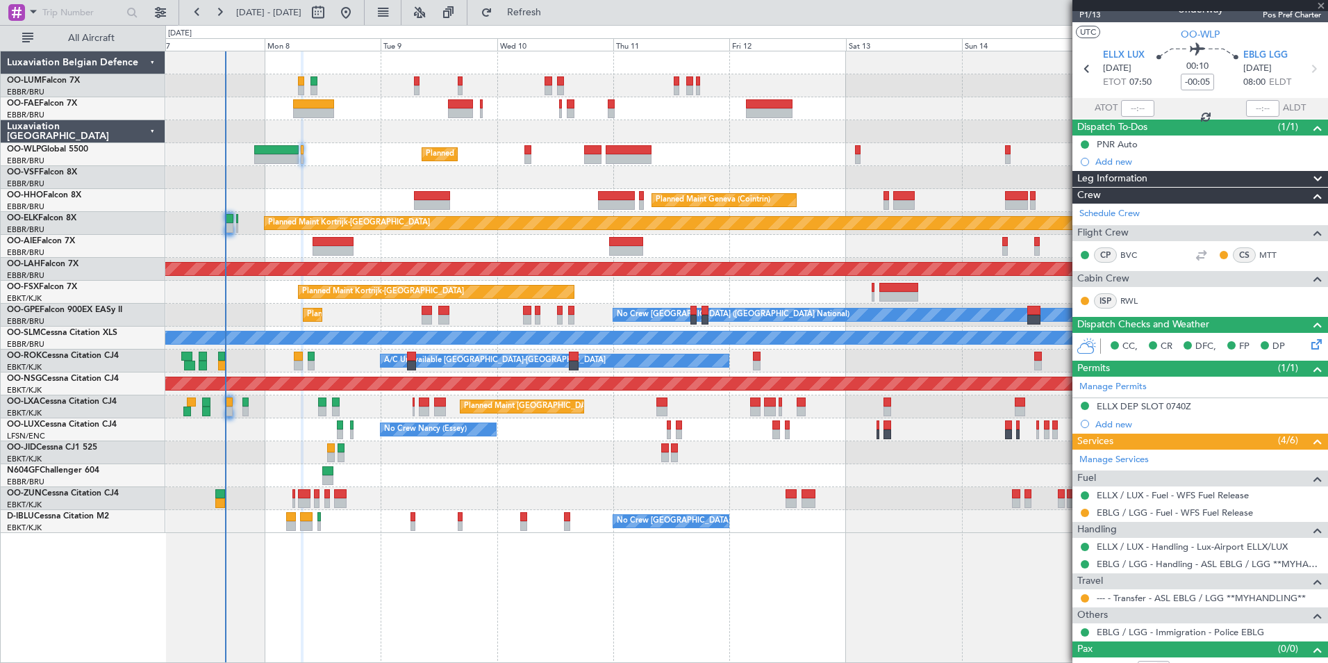
scroll to position [0, 0]
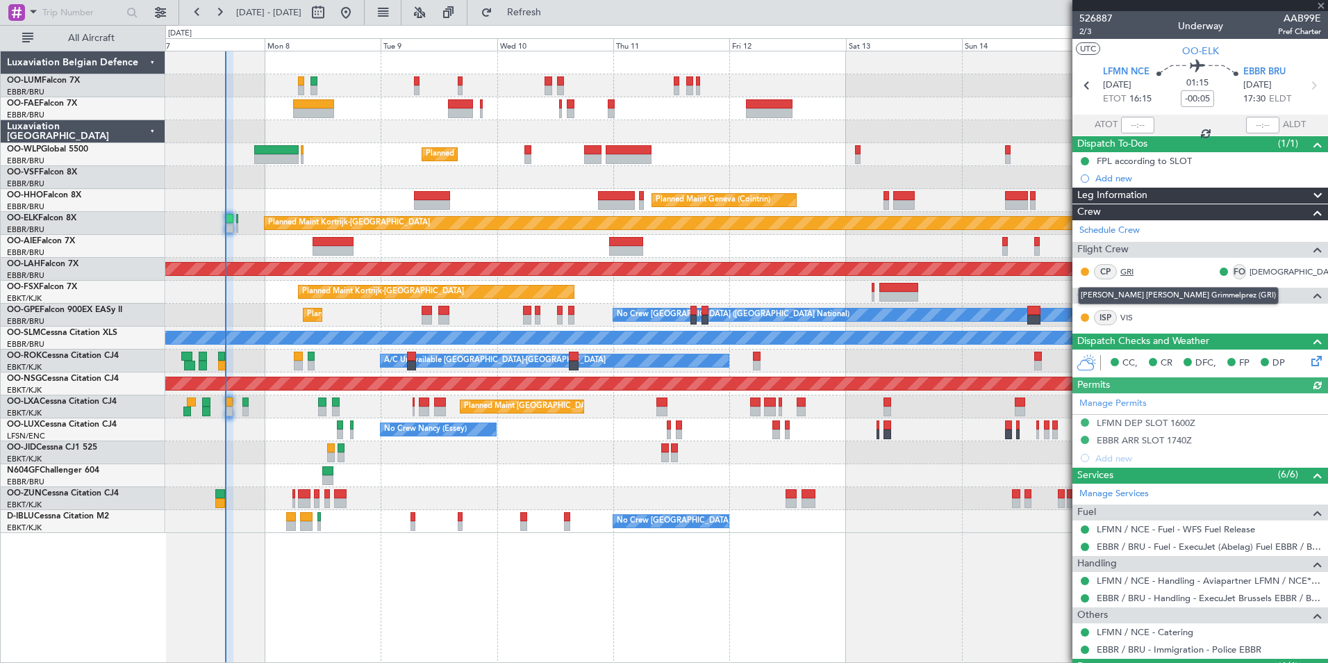
click at [1125, 273] on link "GRI" at bounding box center [1135, 271] width 31 height 13
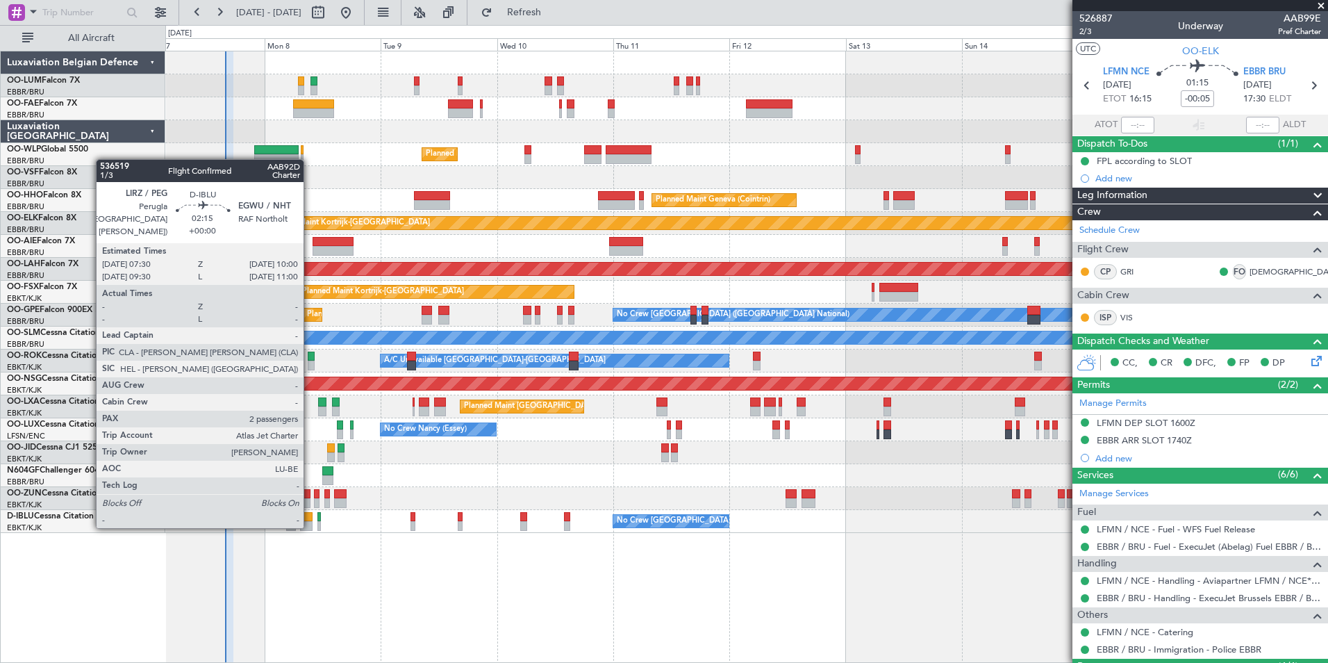
click at [310, 525] on div at bounding box center [306, 526] width 13 height 10
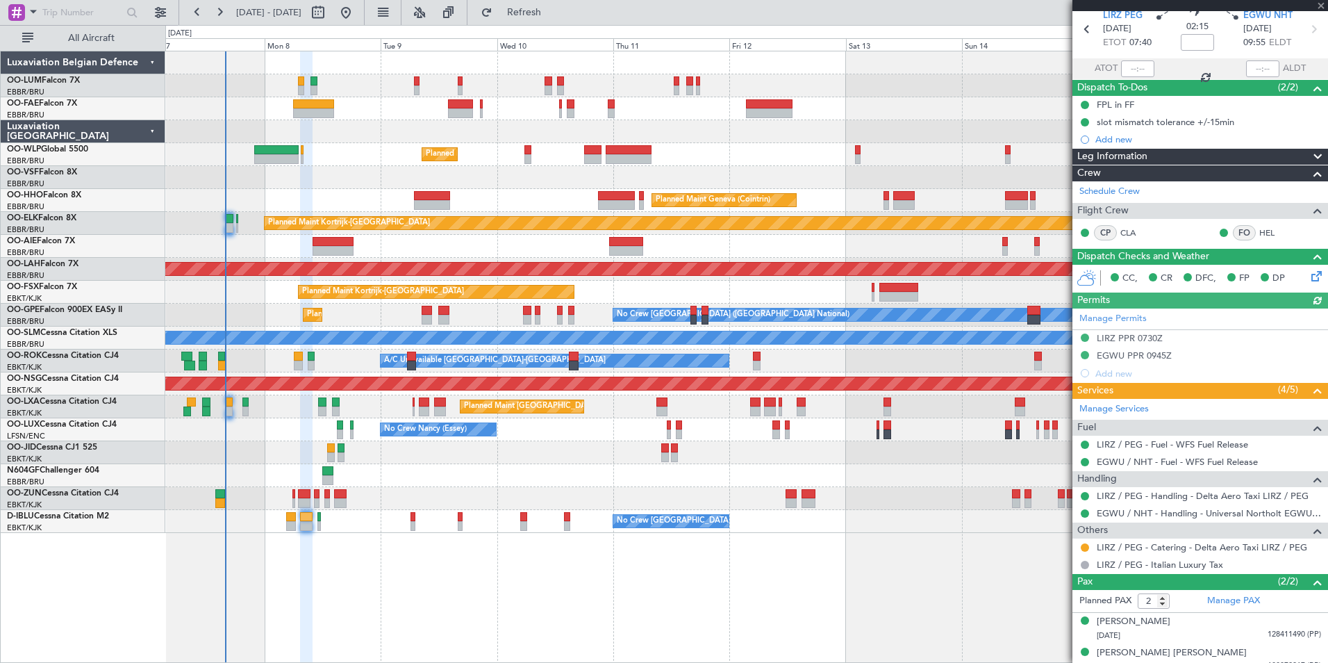
scroll to position [68, 0]
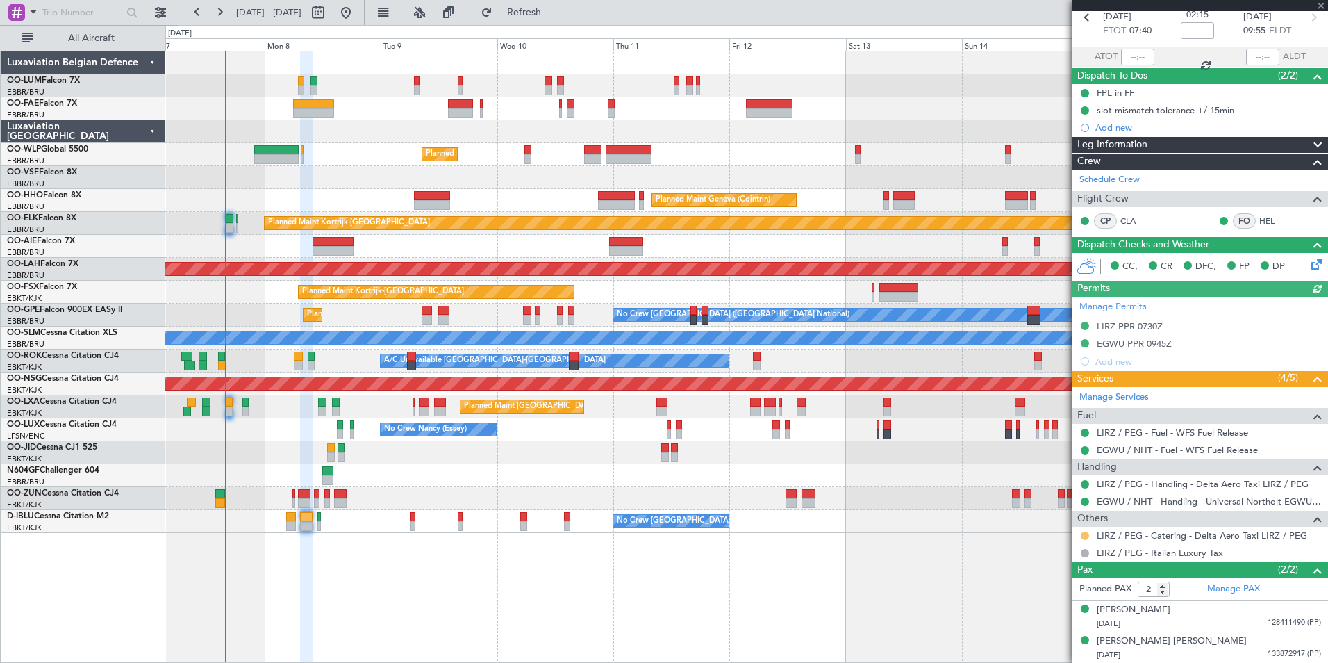
click at [1087, 533] on button at bounding box center [1085, 535] width 8 height 8
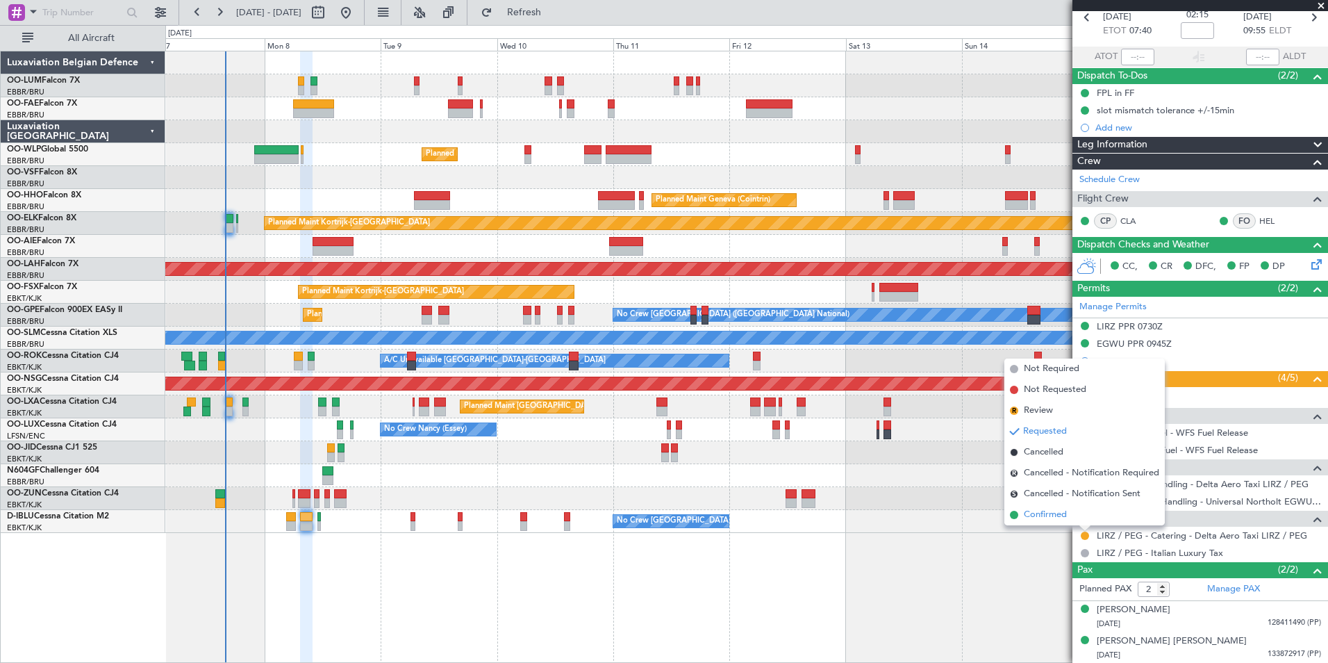
click at [1066, 517] on span "Confirmed" at bounding box center [1045, 515] width 43 height 14
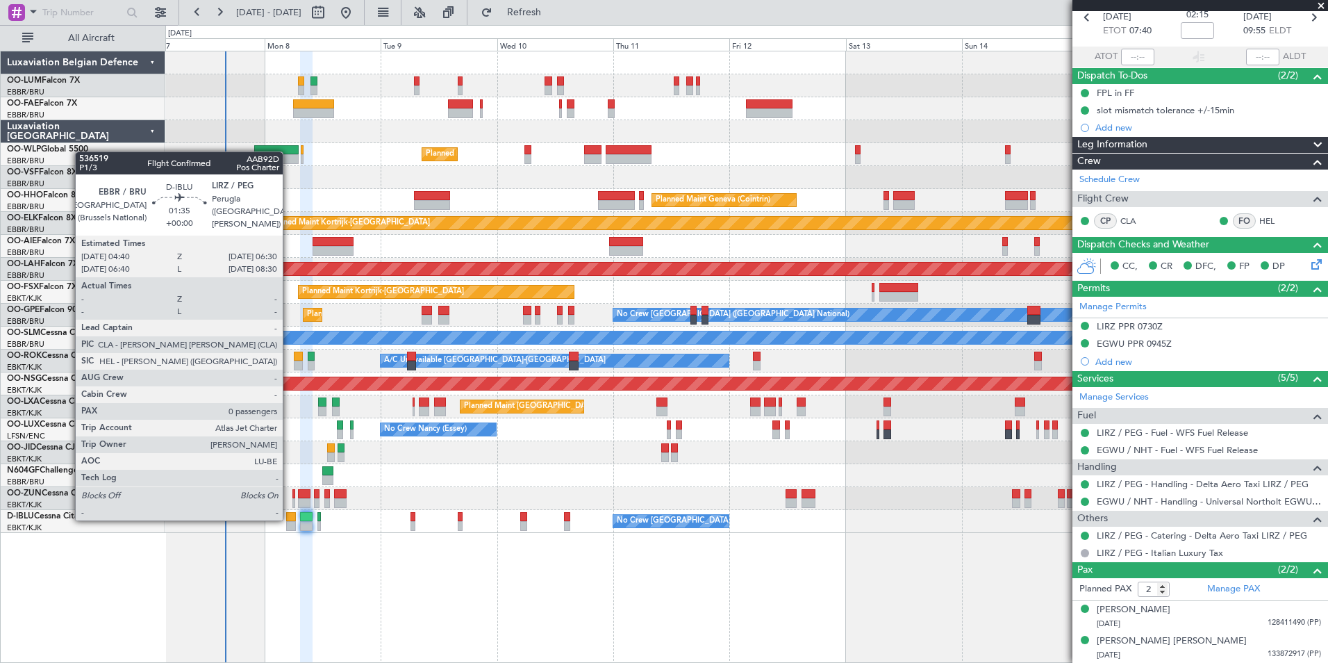
click at [290, 519] on div at bounding box center [290, 517] width 9 height 10
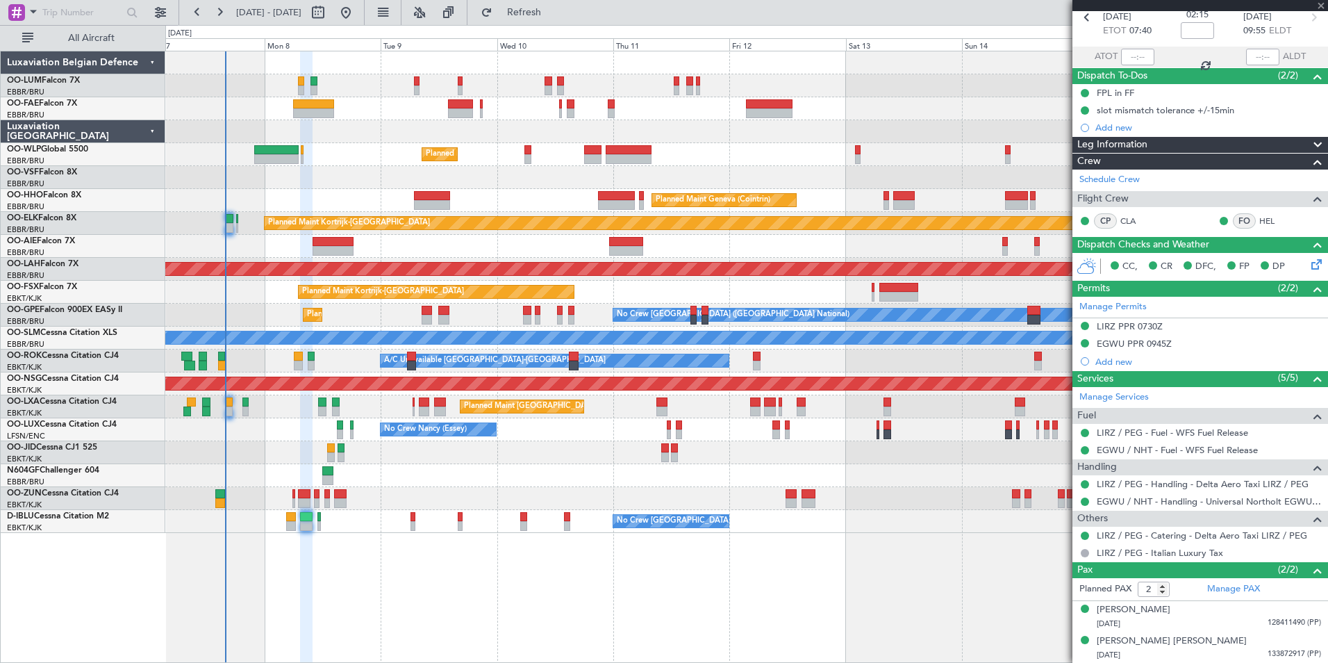
type input "0"
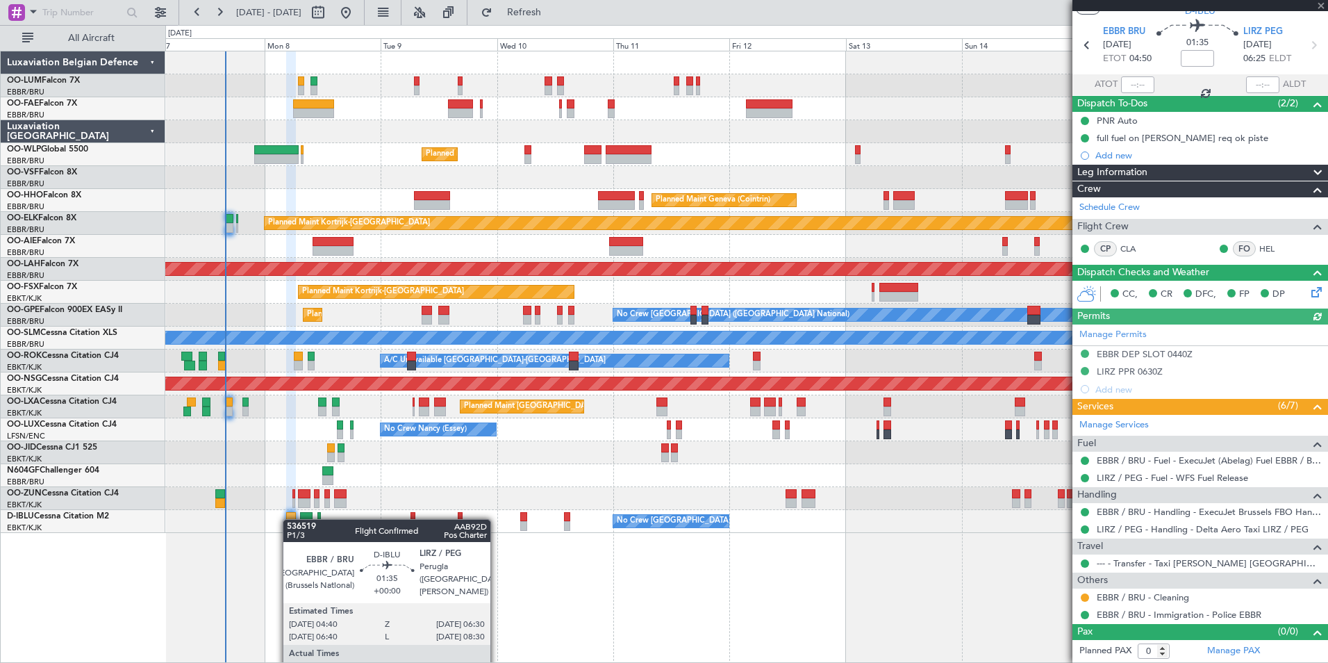
scroll to position [0, 0]
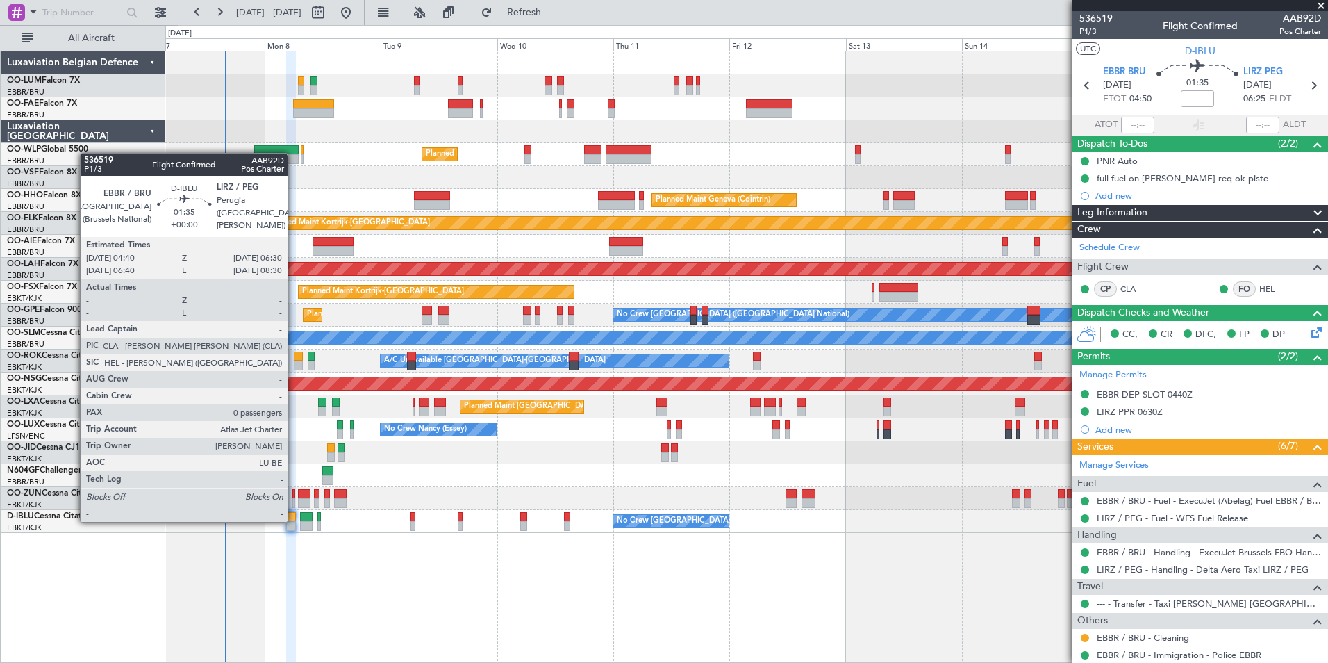
click at [294, 520] on div at bounding box center [290, 517] width 9 height 10
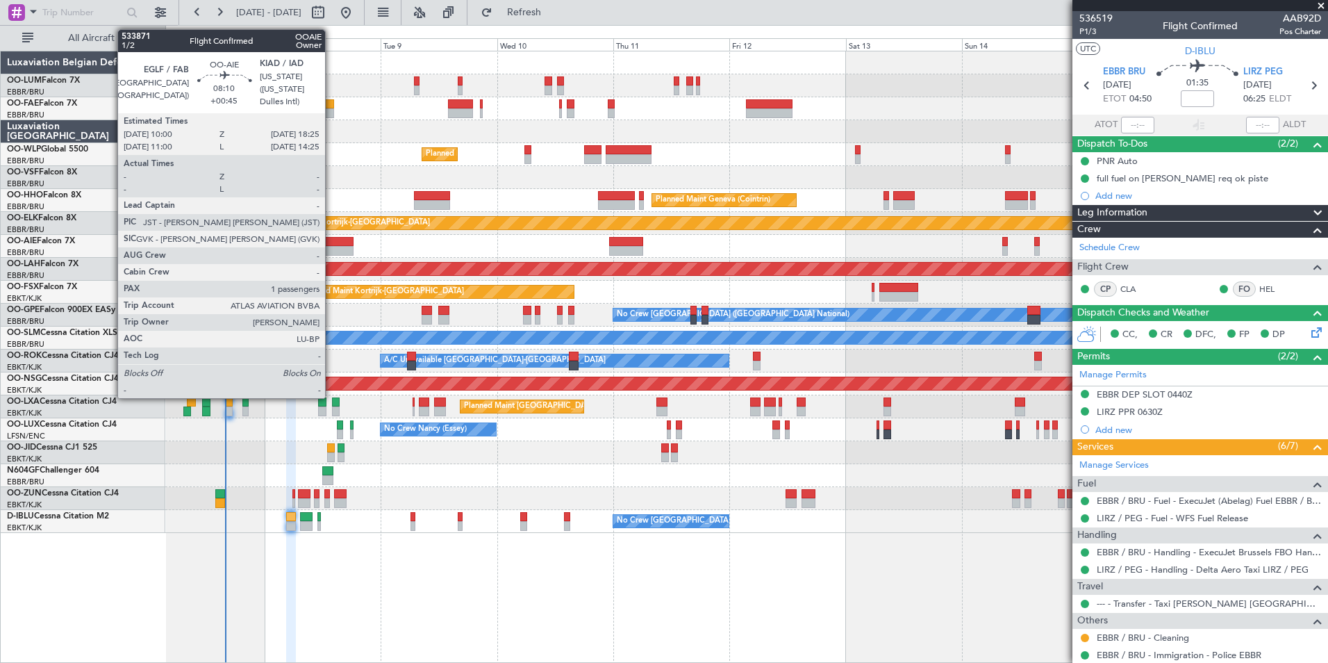
click at [331, 251] on div at bounding box center [333, 251] width 41 height 10
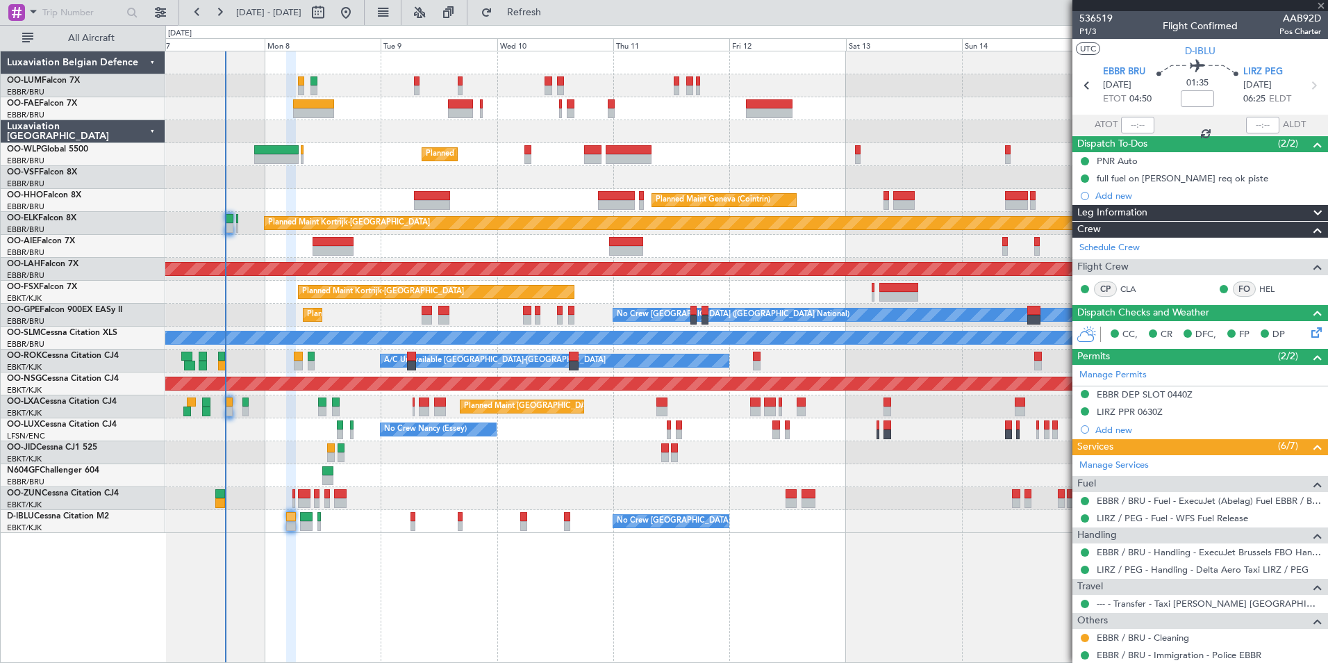
type input "+00:45"
type input "1"
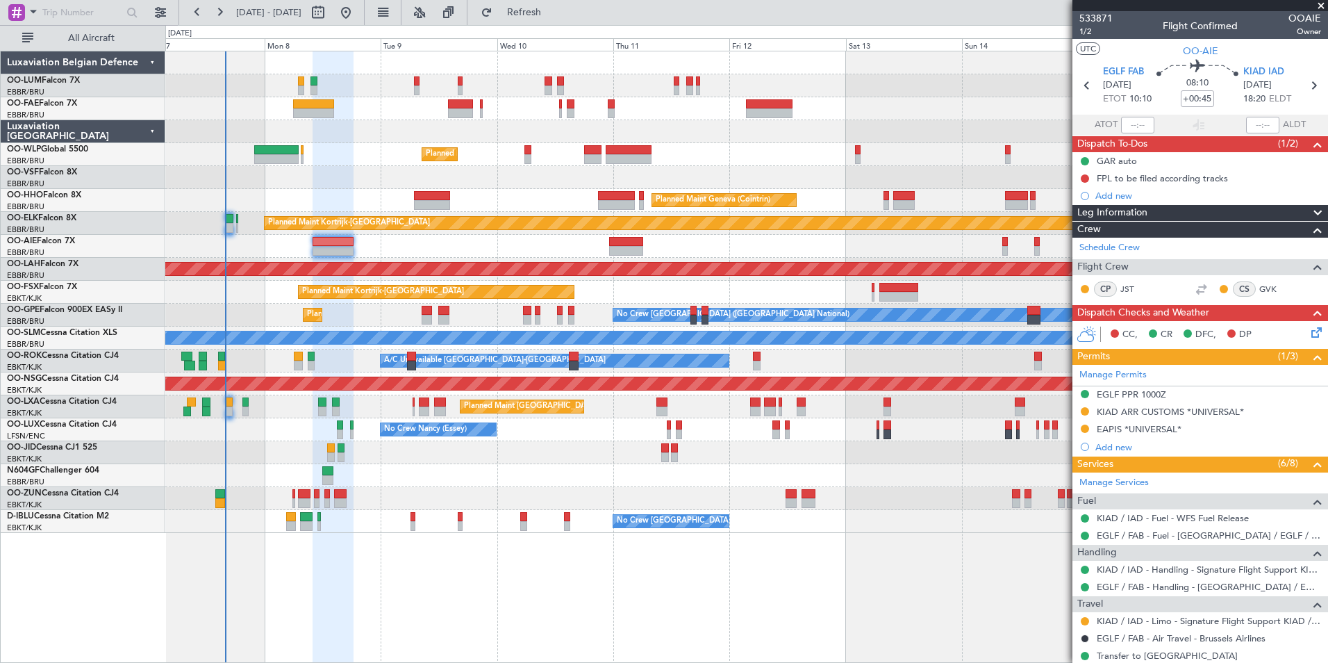
click at [1309, 336] on icon at bounding box center [1314, 329] width 11 height 11
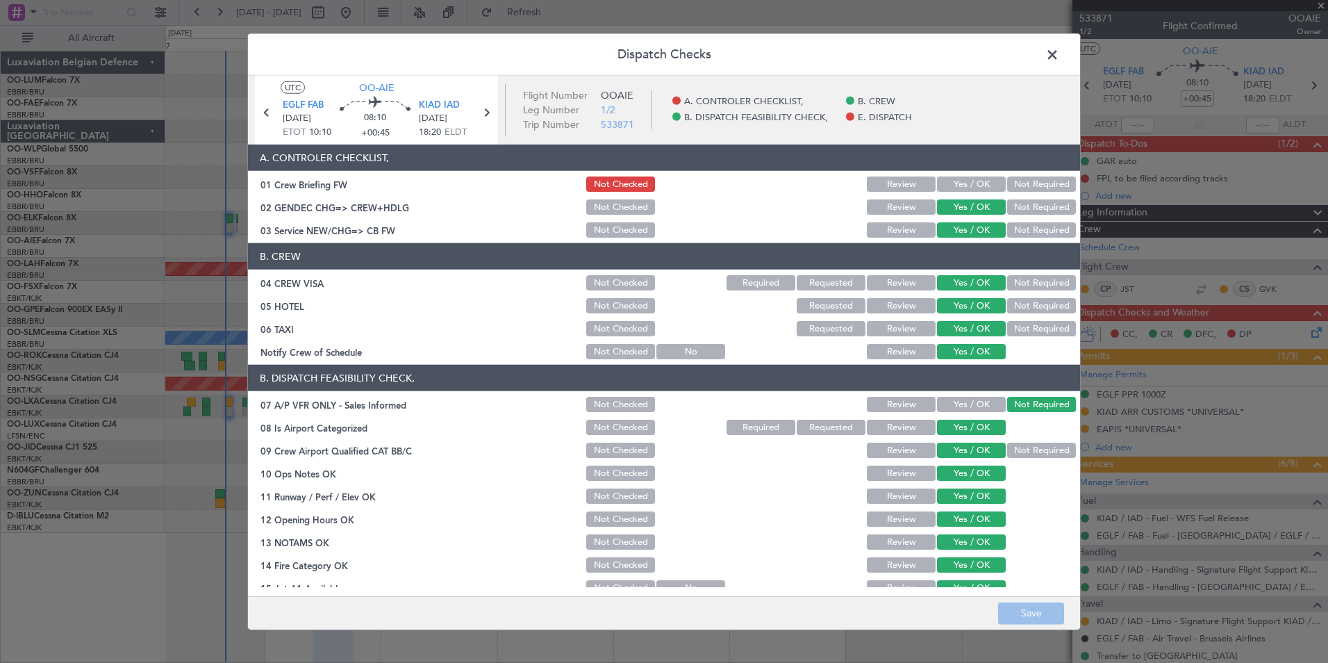
click at [1059, 54] on span at bounding box center [1059, 58] width 0 height 28
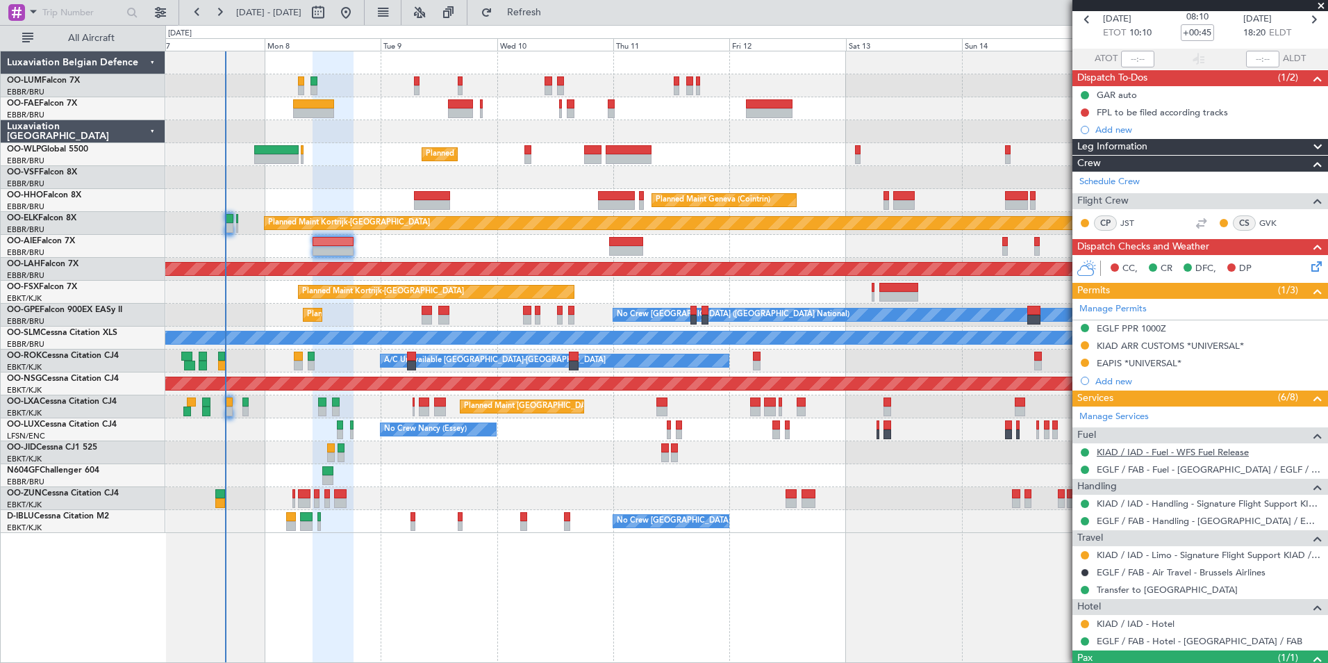
scroll to position [137, 0]
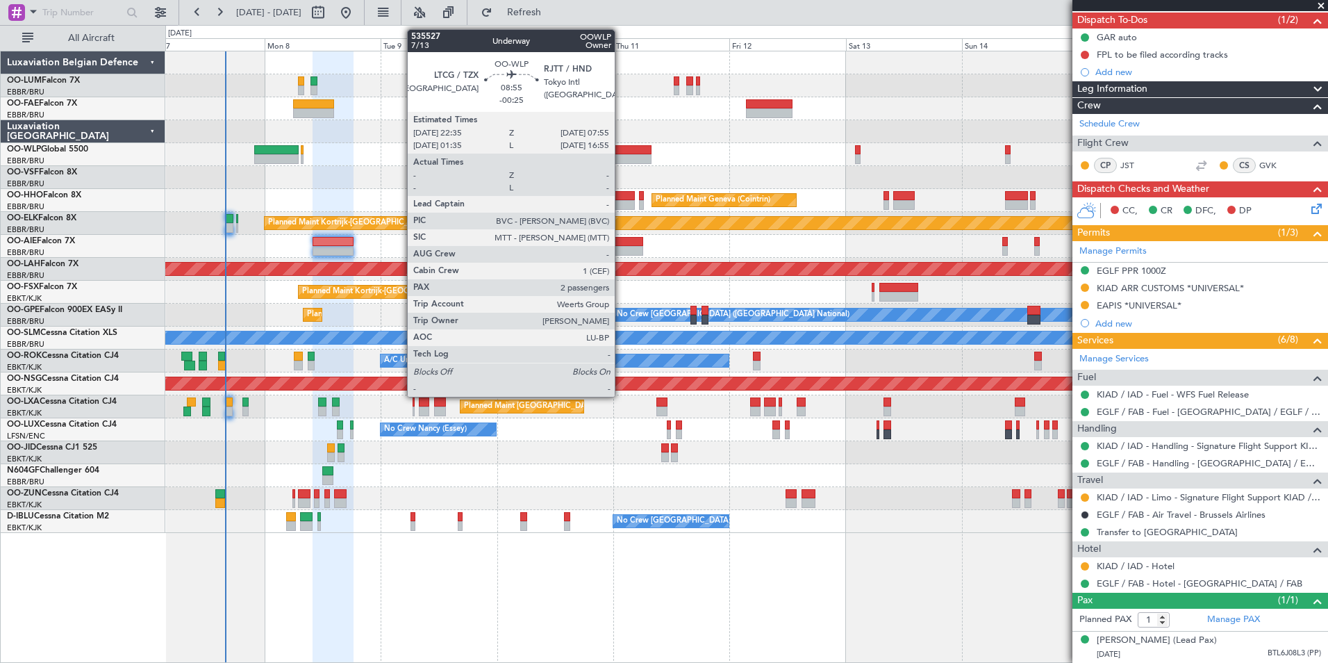
click at [621, 161] on div at bounding box center [629, 159] width 46 height 10
type input "-00:25"
type input "2"
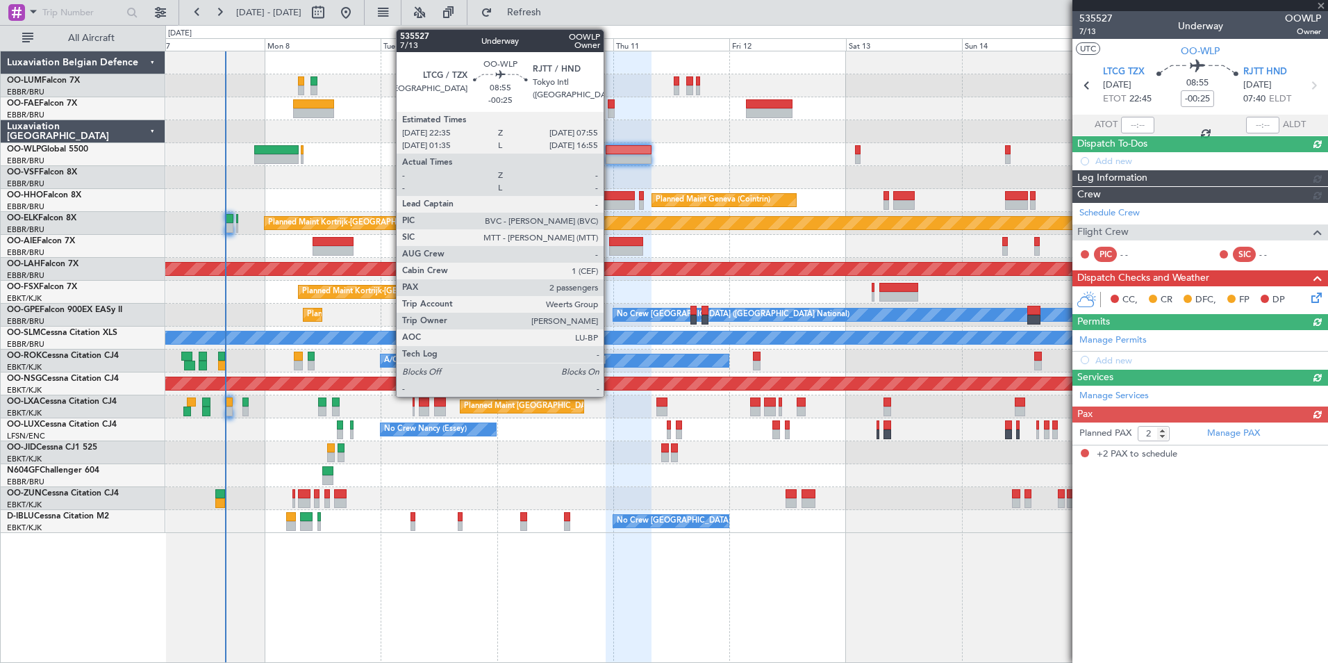
scroll to position [0, 0]
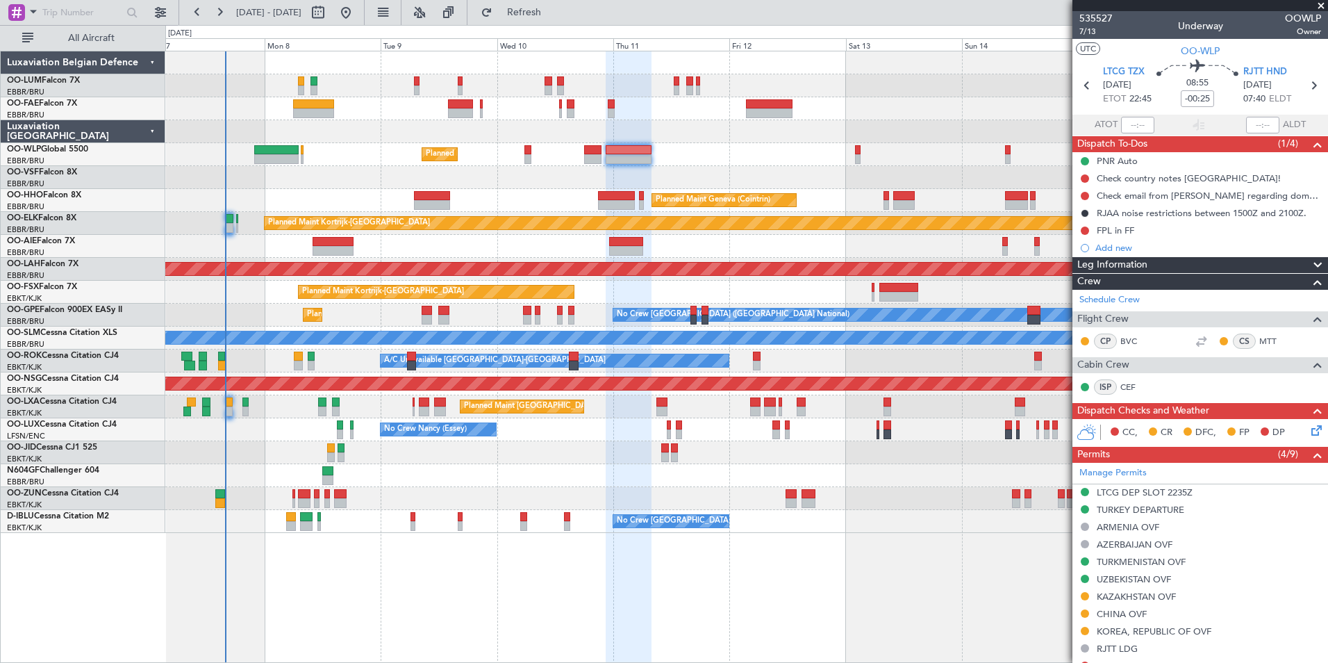
click at [417, 609] on div "Planned Maint Milan (Linate) Planned Maint Geneva ([GEOGRAPHIC_DATA]) Planned M…" at bounding box center [746, 357] width 1163 height 612
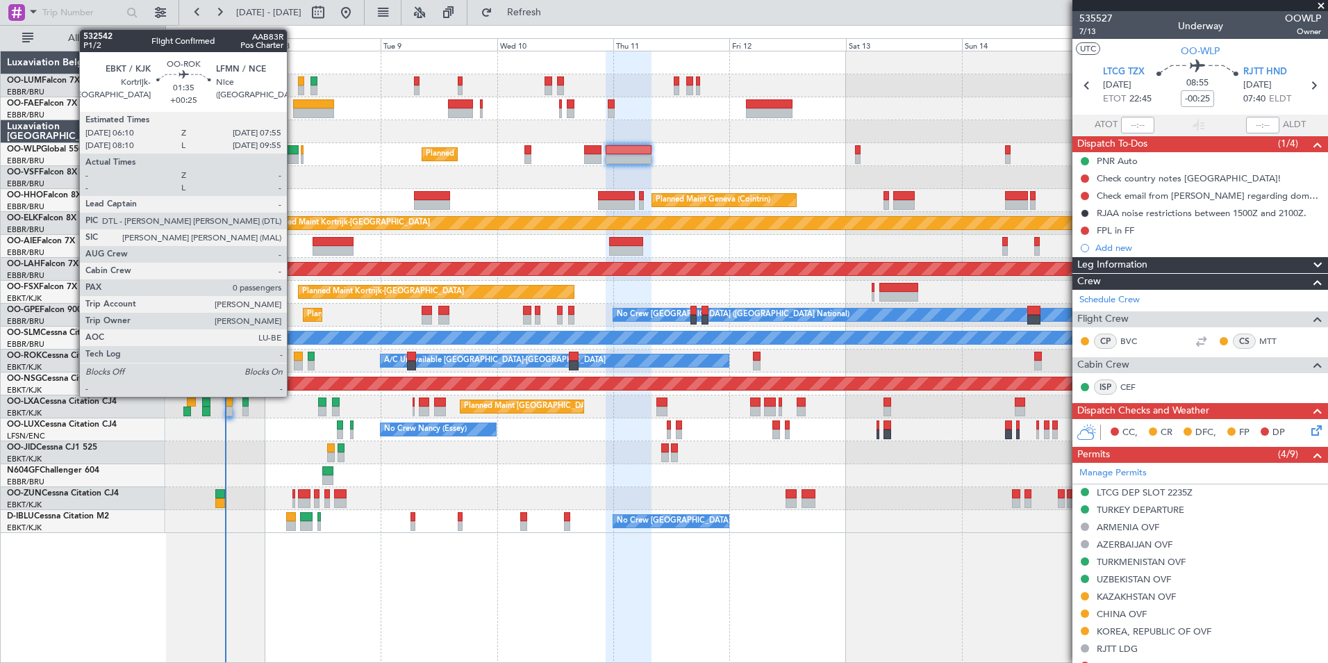
click at [294, 361] on div at bounding box center [298, 366] width 9 height 10
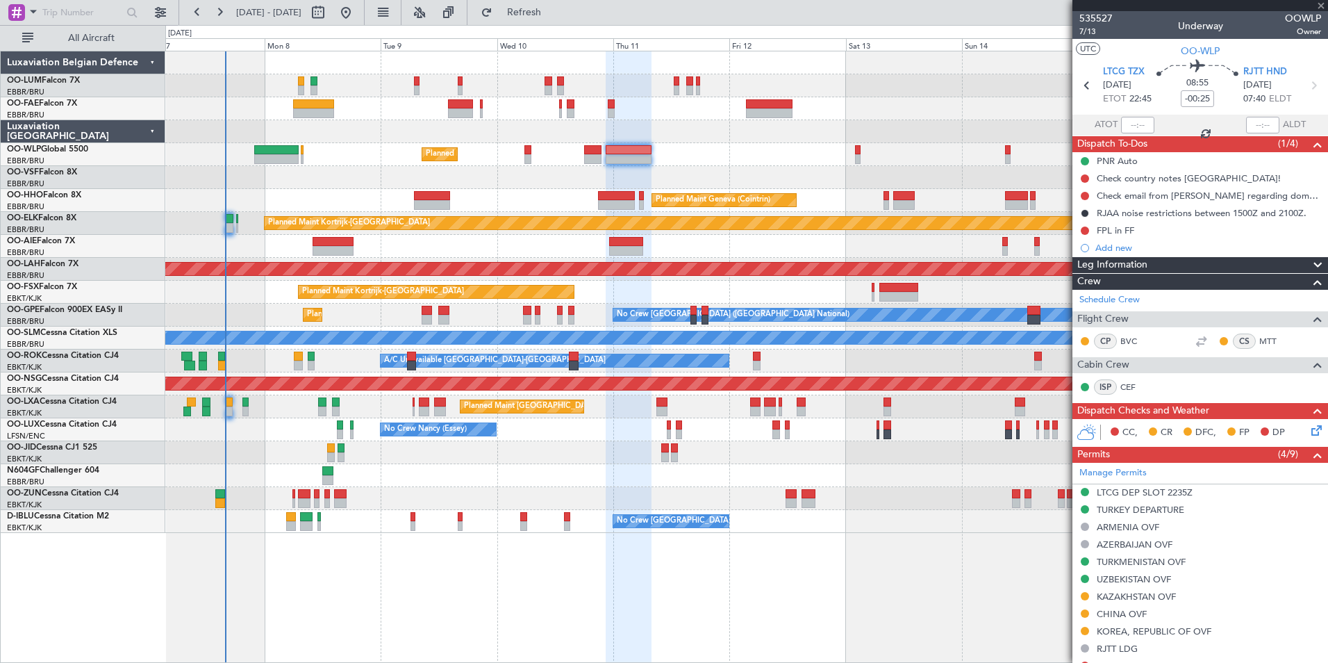
type input "+00:25"
type input "0"
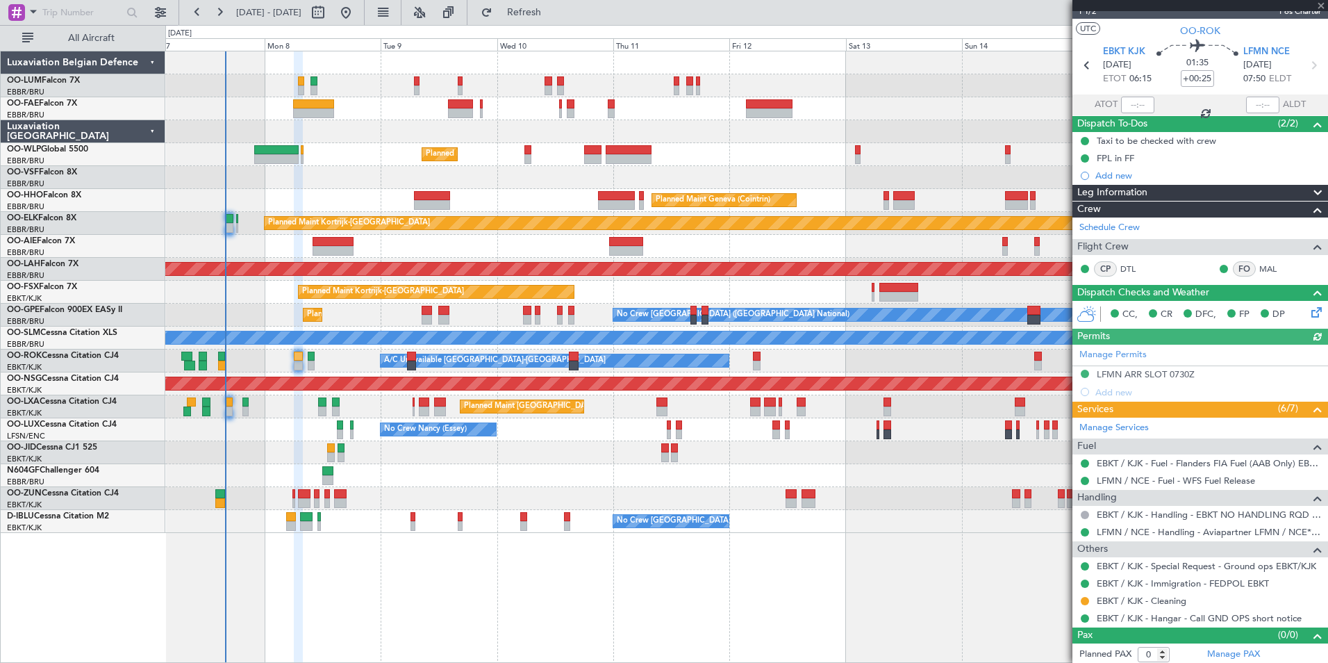
scroll to position [23, 0]
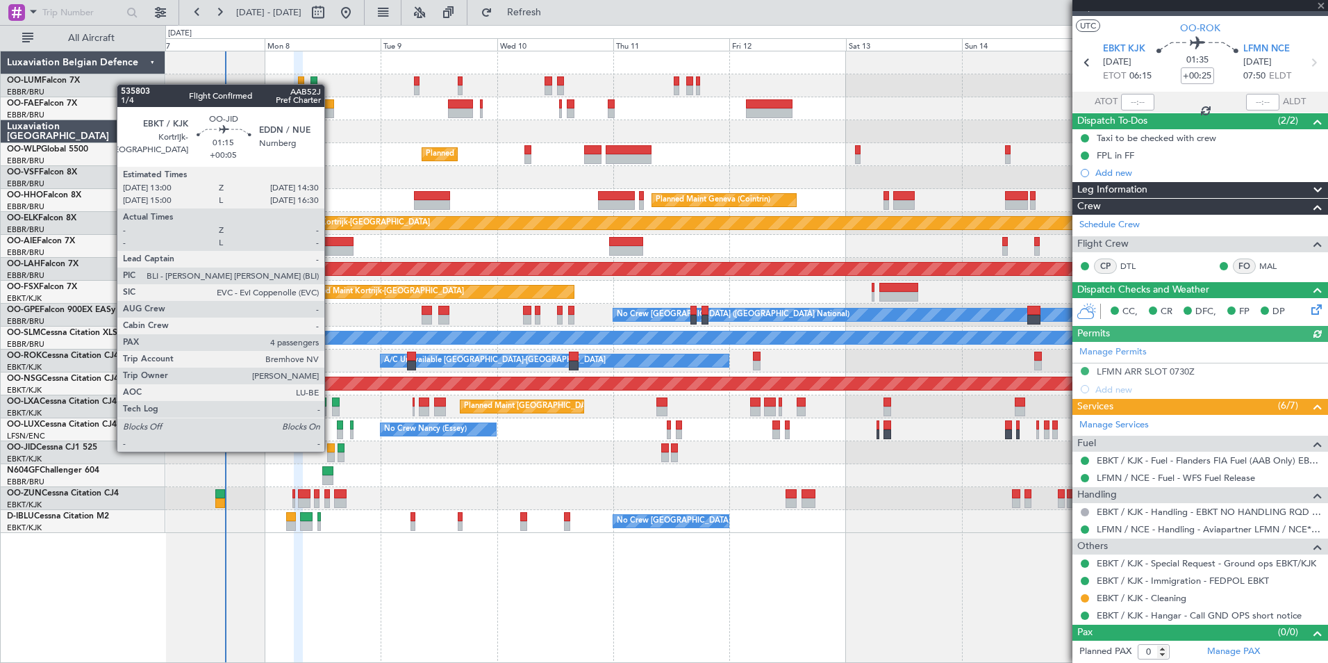
click at [331, 450] on div at bounding box center [331, 448] width 8 height 10
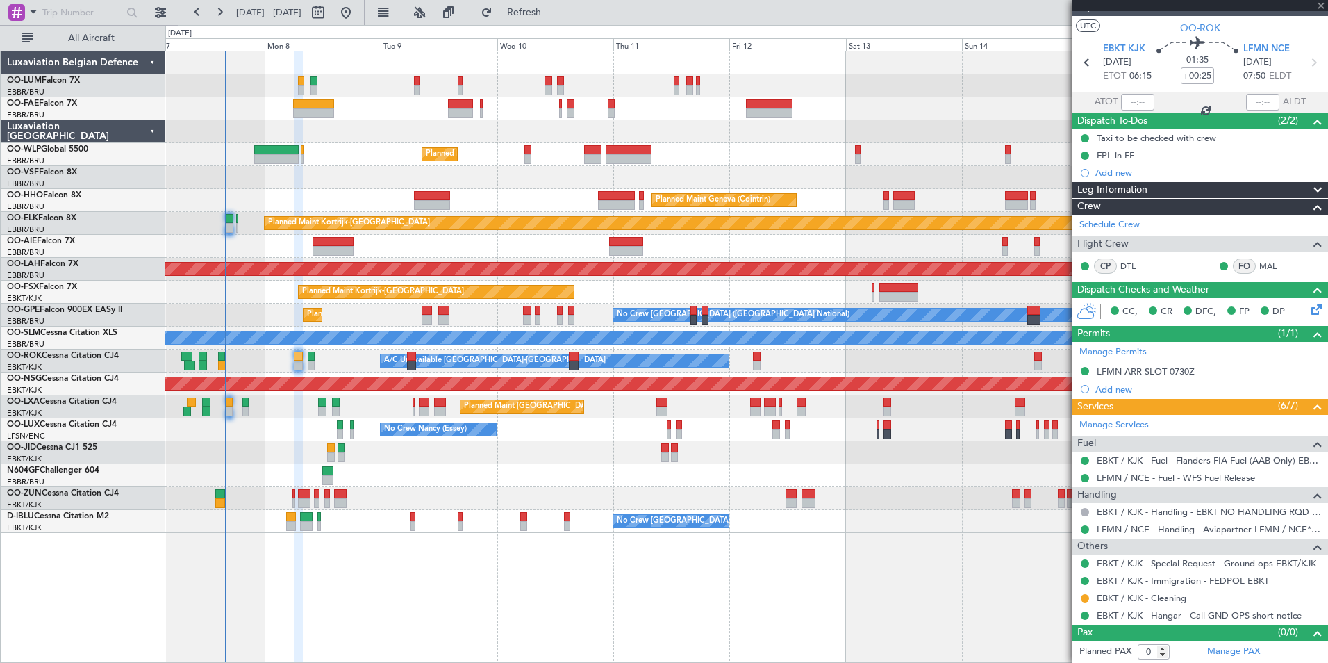
type input "+00:05"
type input "4"
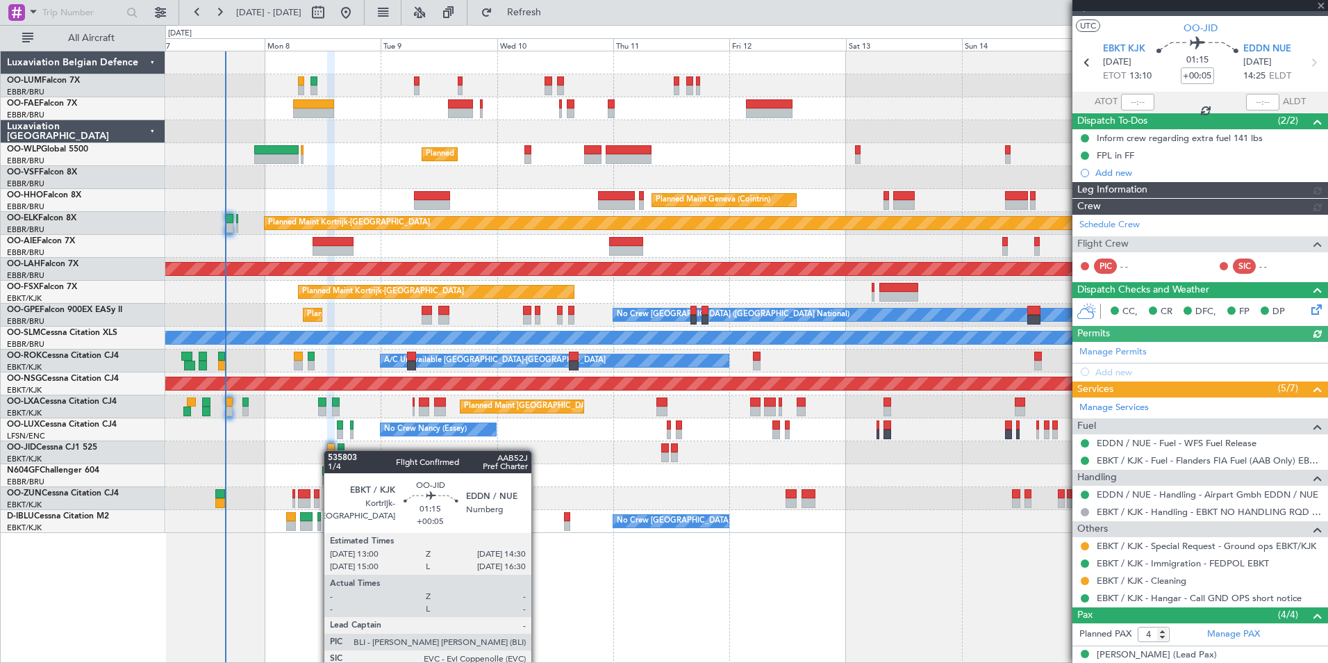
scroll to position [0, 0]
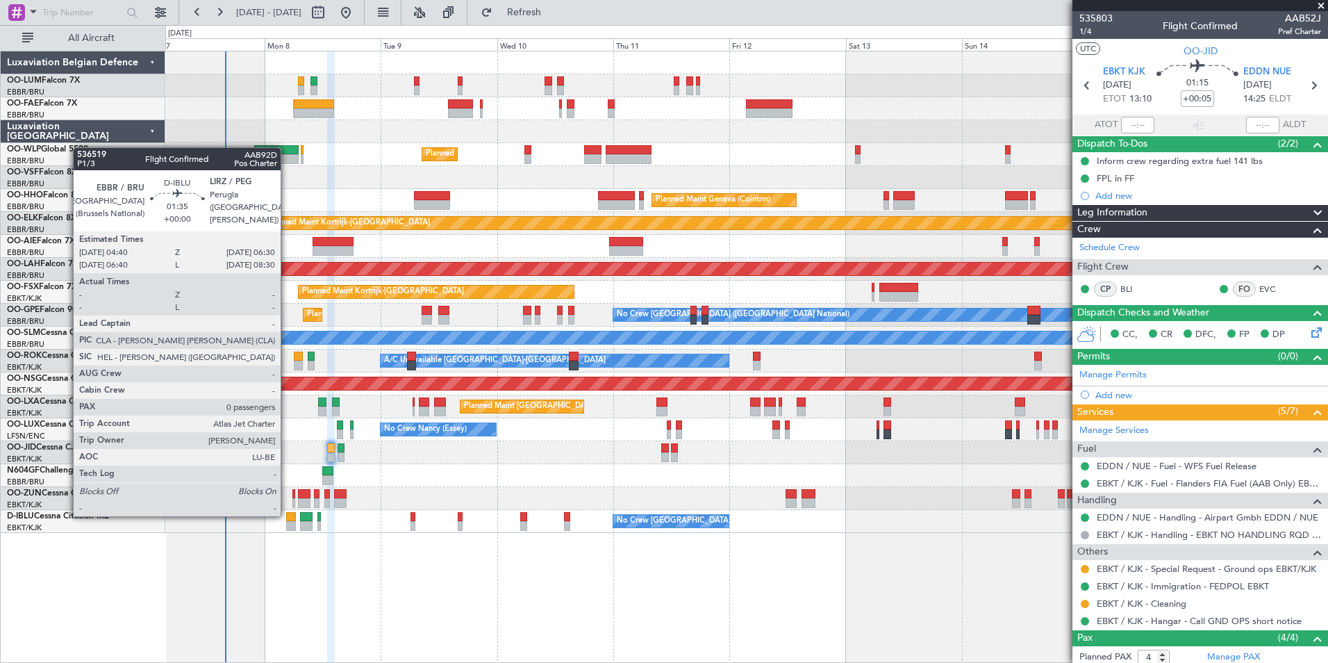
click at [287, 515] on div at bounding box center [290, 517] width 9 height 10
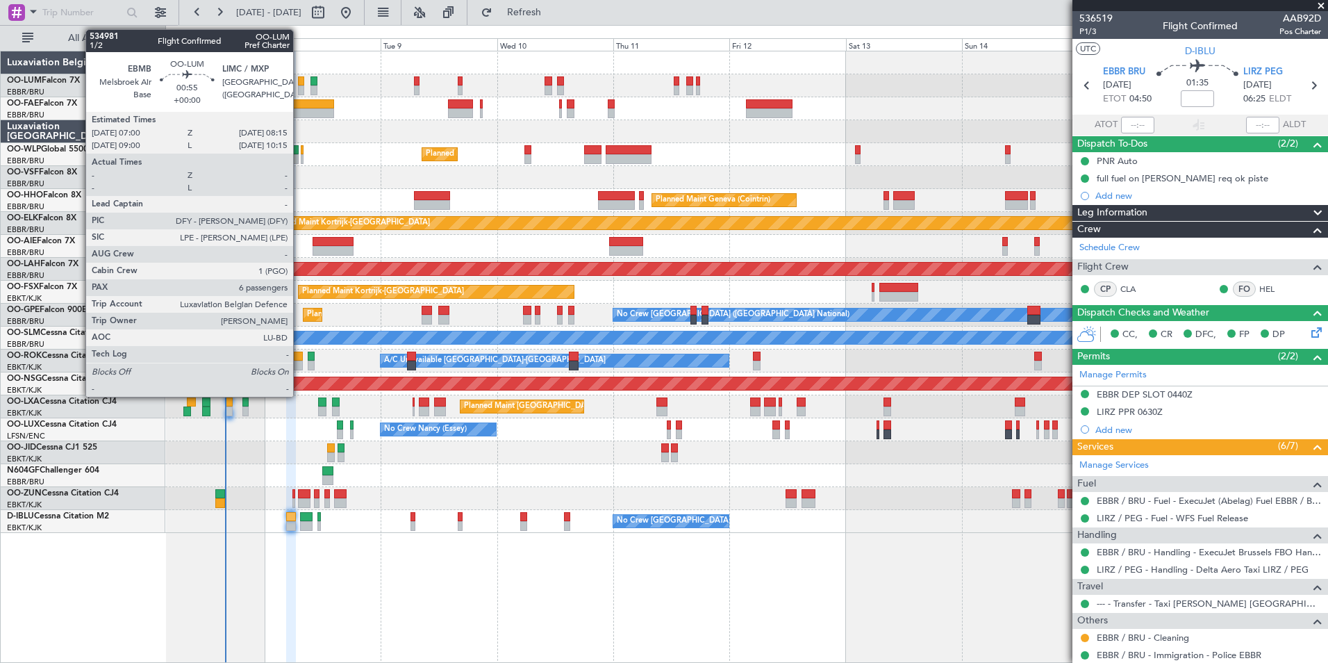
click at [299, 88] on div at bounding box center [301, 90] width 6 height 10
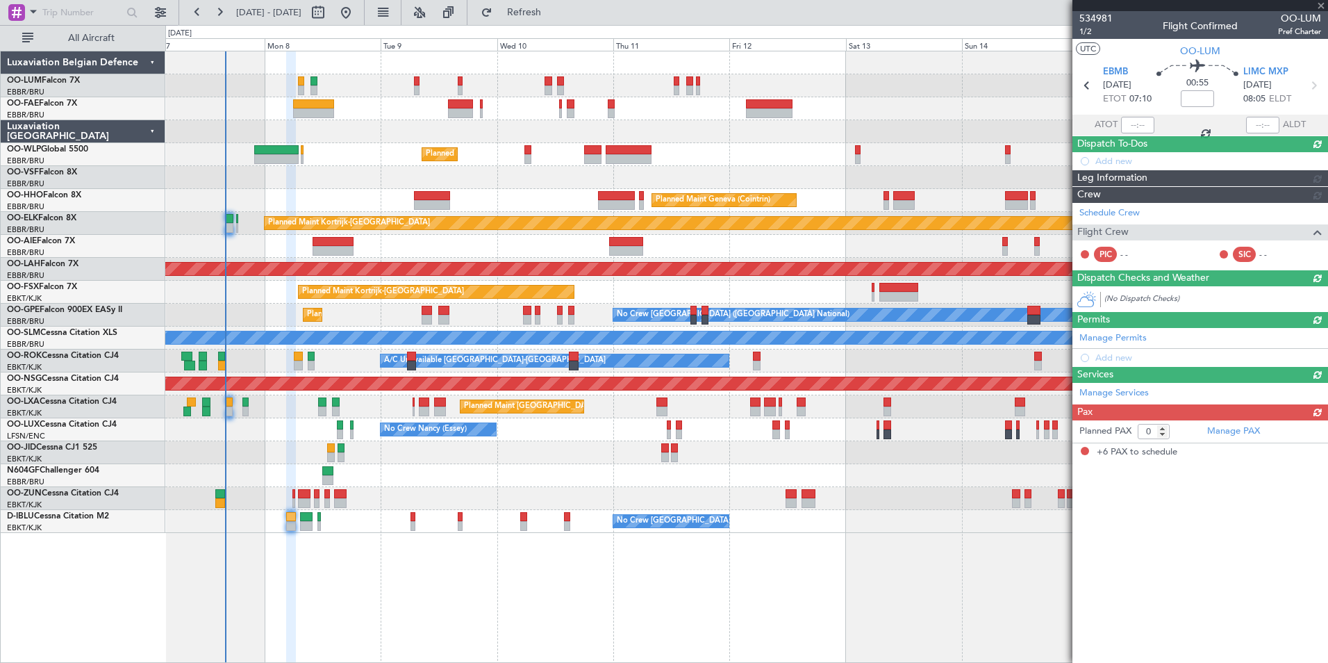
type input "6"
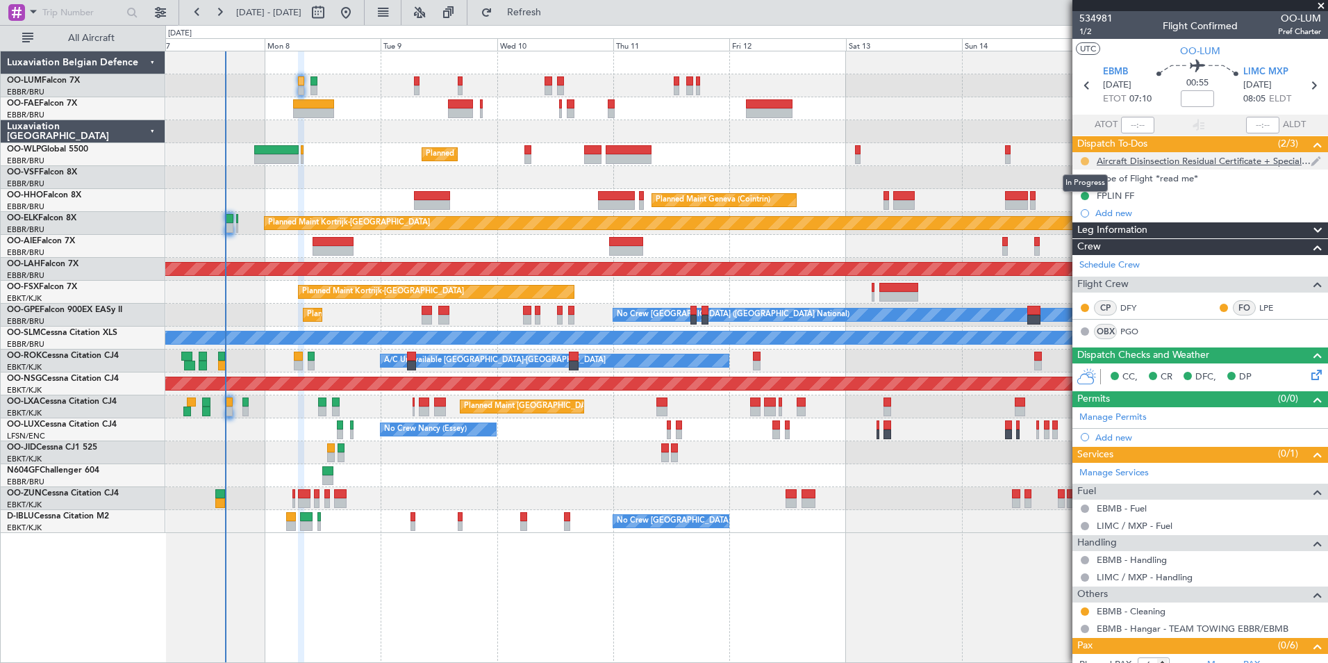
click at [1084, 161] on button at bounding box center [1085, 161] width 8 height 8
click at [1073, 245] on span "Cancelled" at bounding box center [1088, 243] width 40 height 14
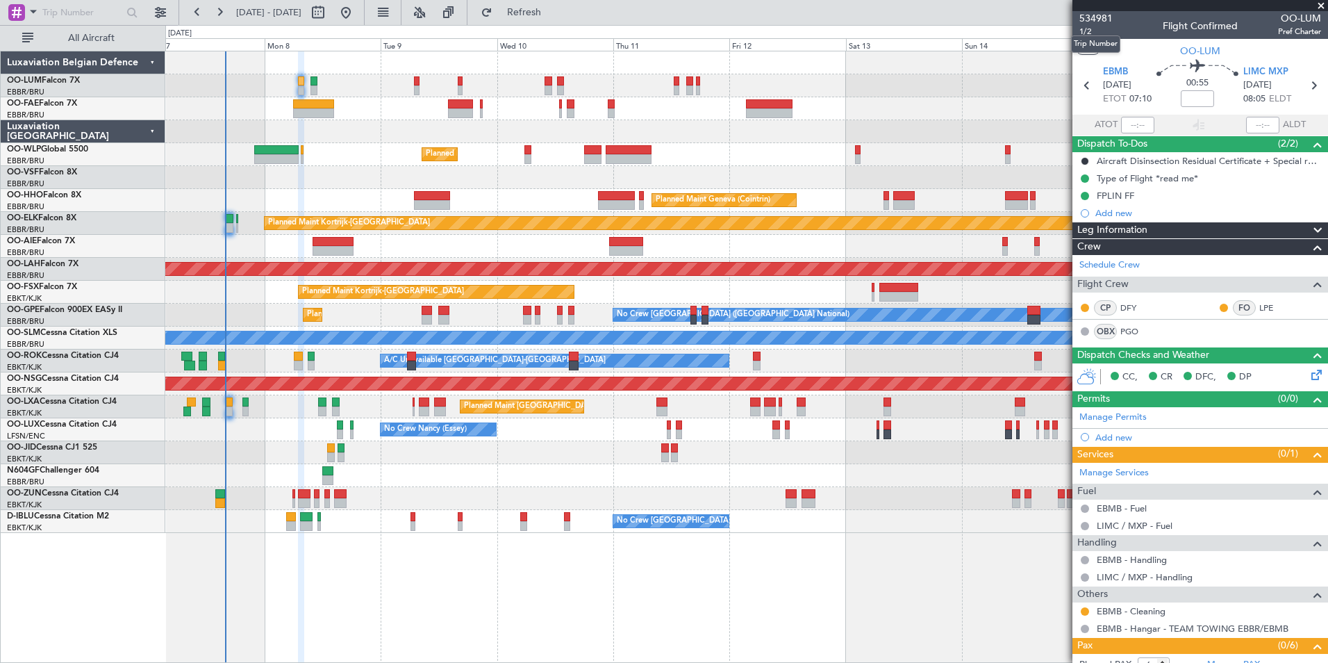
click at [1087, 31] on mat-tooltip-component "Trip Number" at bounding box center [1095, 44] width 69 height 37
click at [1086, 29] on span "1/2" at bounding box center [1095, 32] width 33 height 12
click at [1084, 161] on button at bounding box center [1085, 161] width 8 height 8
click at [1095, 199] on span "In Progress" at bounding box center [1091, 201] width 47 height 14
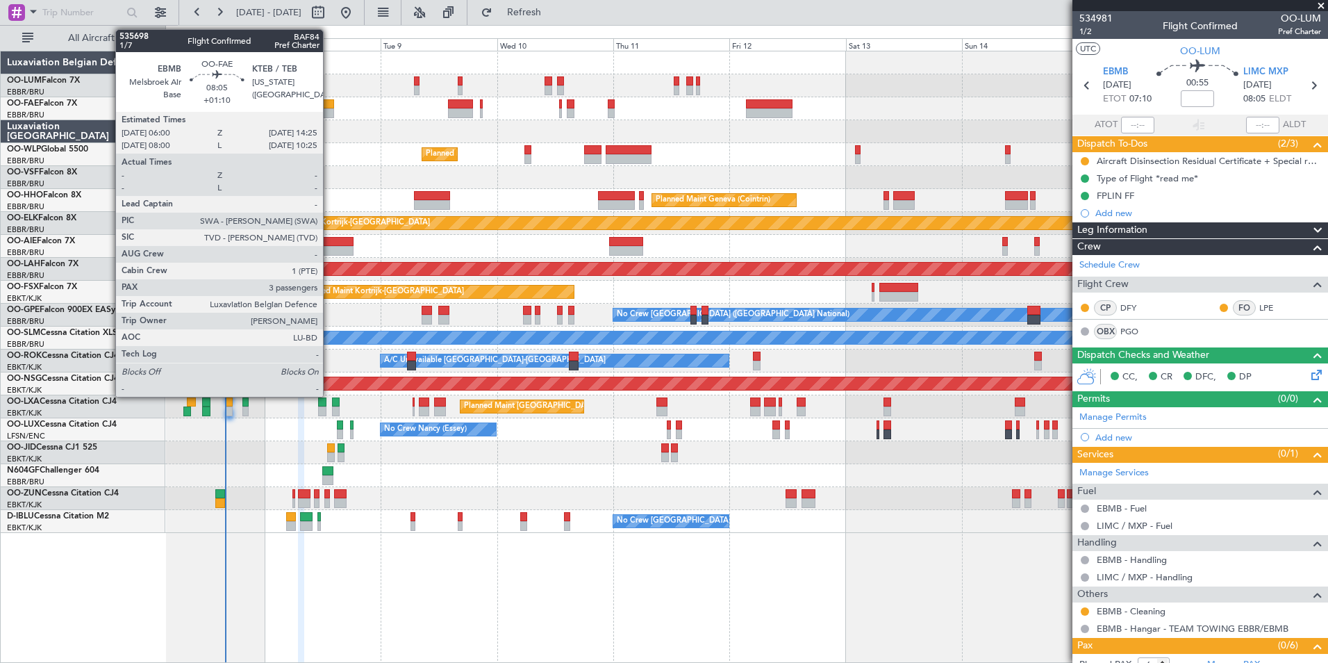
click at [329, 106] on div at bounding box center [313, 104] width 41 height 10
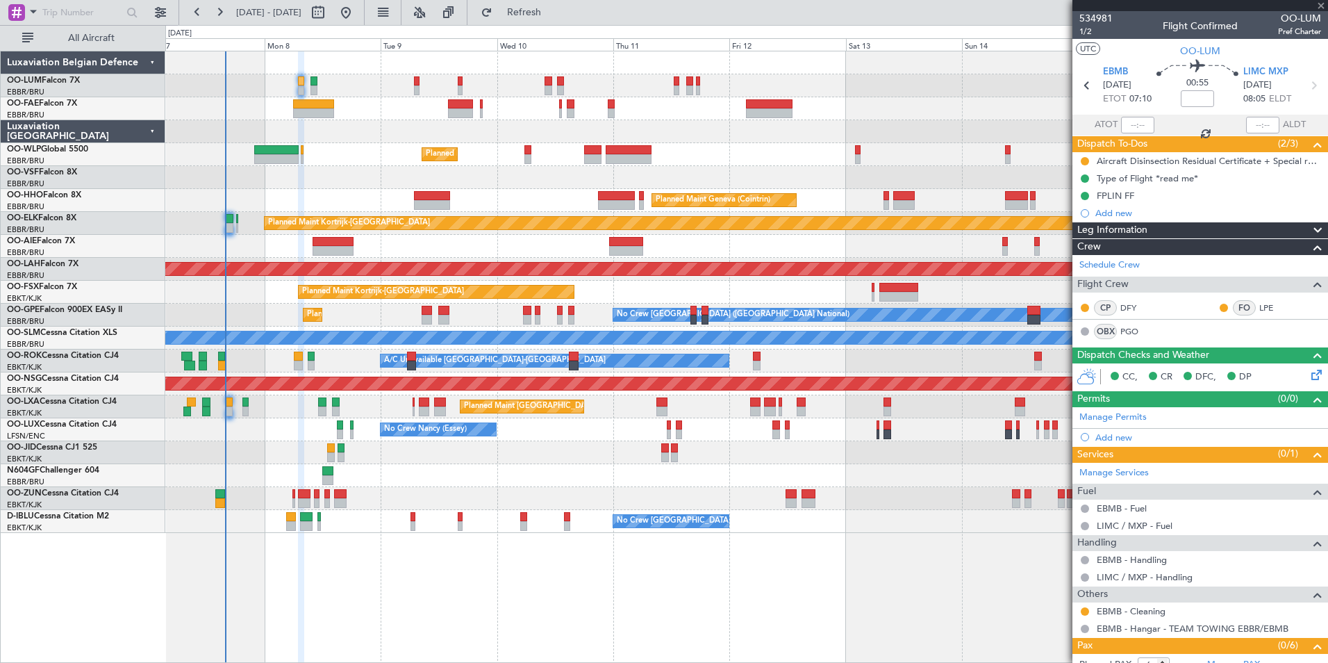
type input "+01:10"
type input "3"
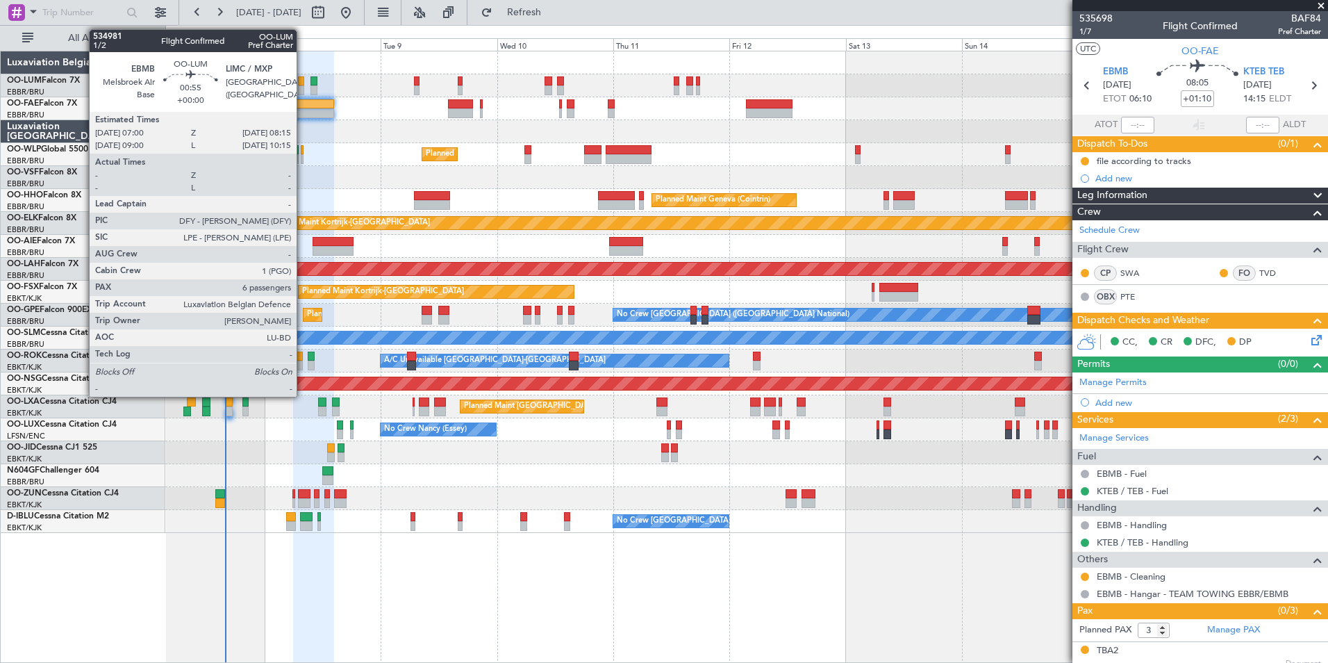
click at [303, 85] on div at bounding box center [301, 81] width 6 height 10
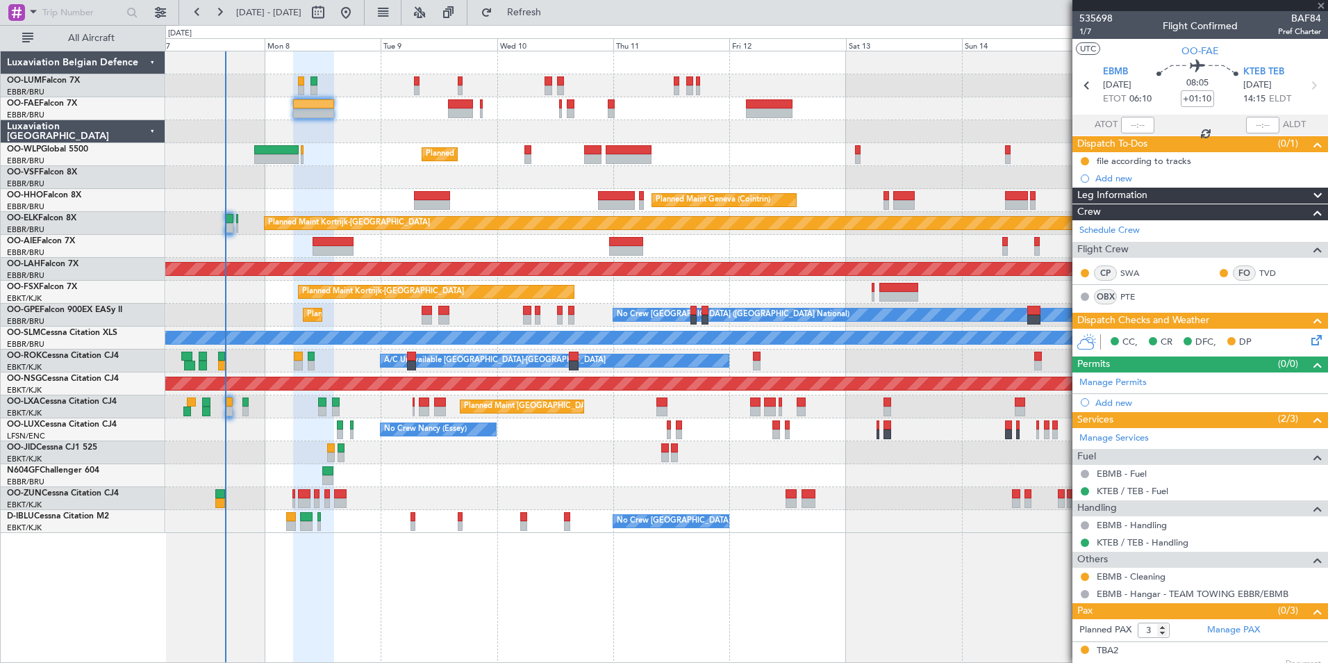
type input "6"
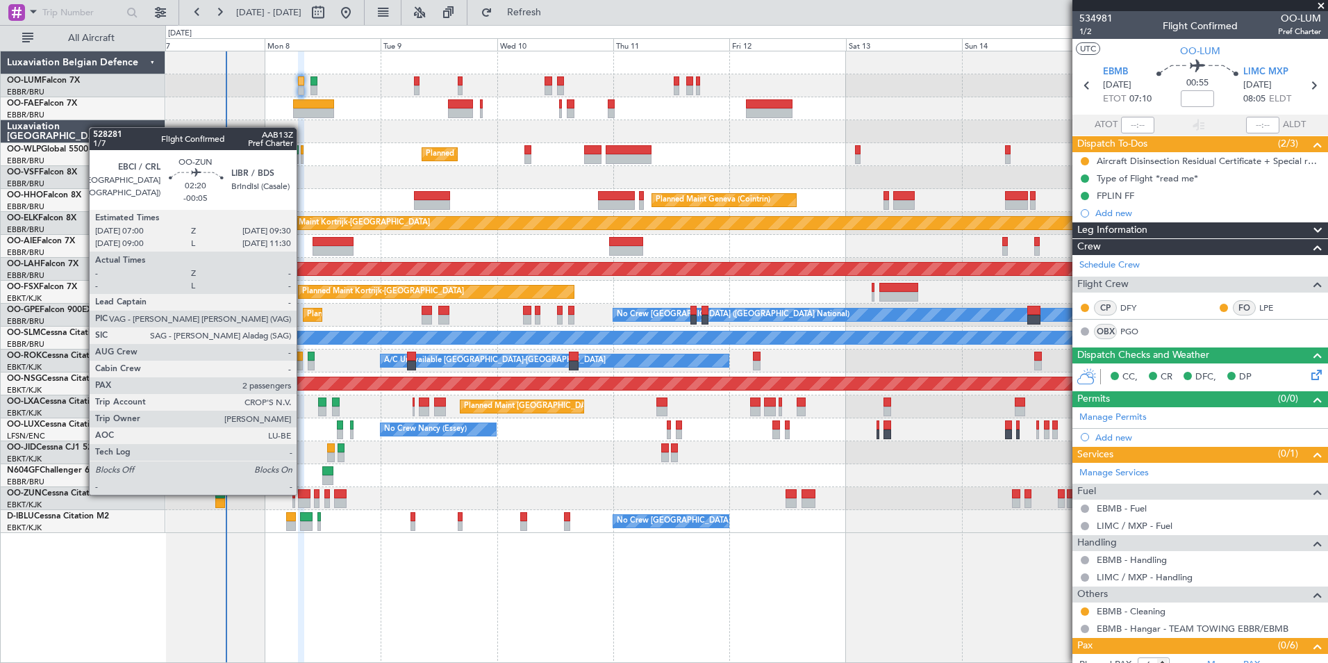
click at [303, 493] on div at bounding box center [304, 494] width 13 height 10
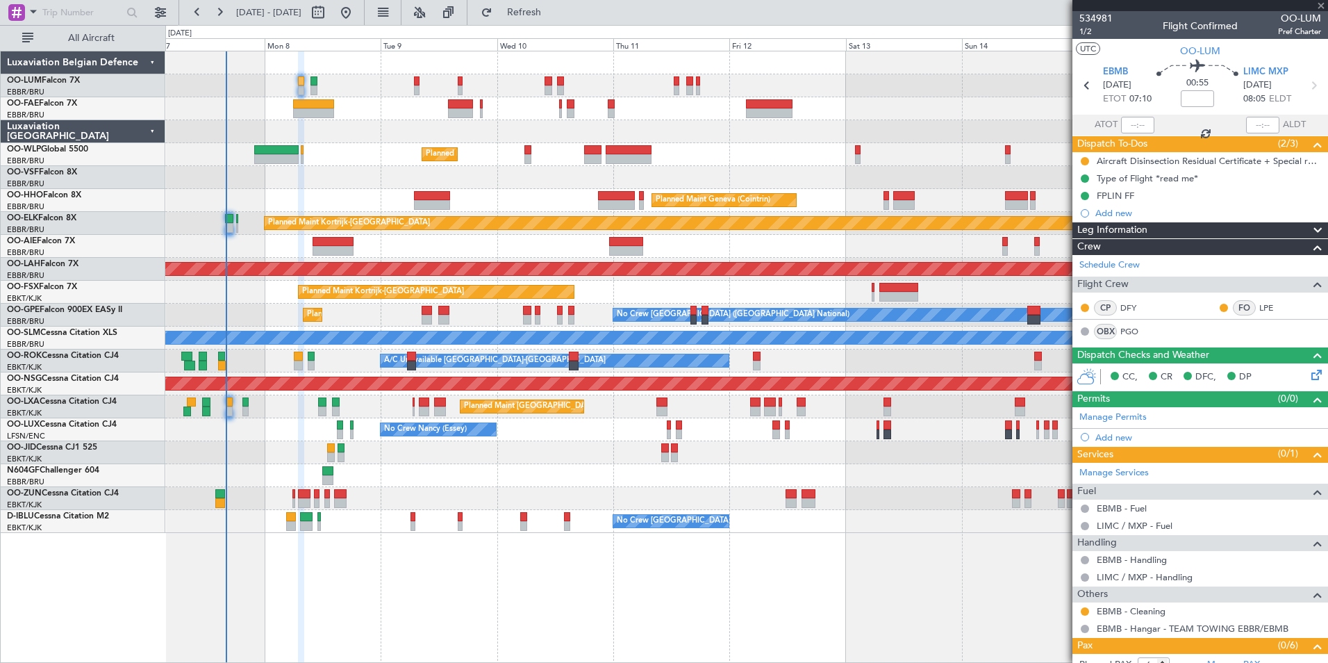
type input "-00:05"
type input "2"
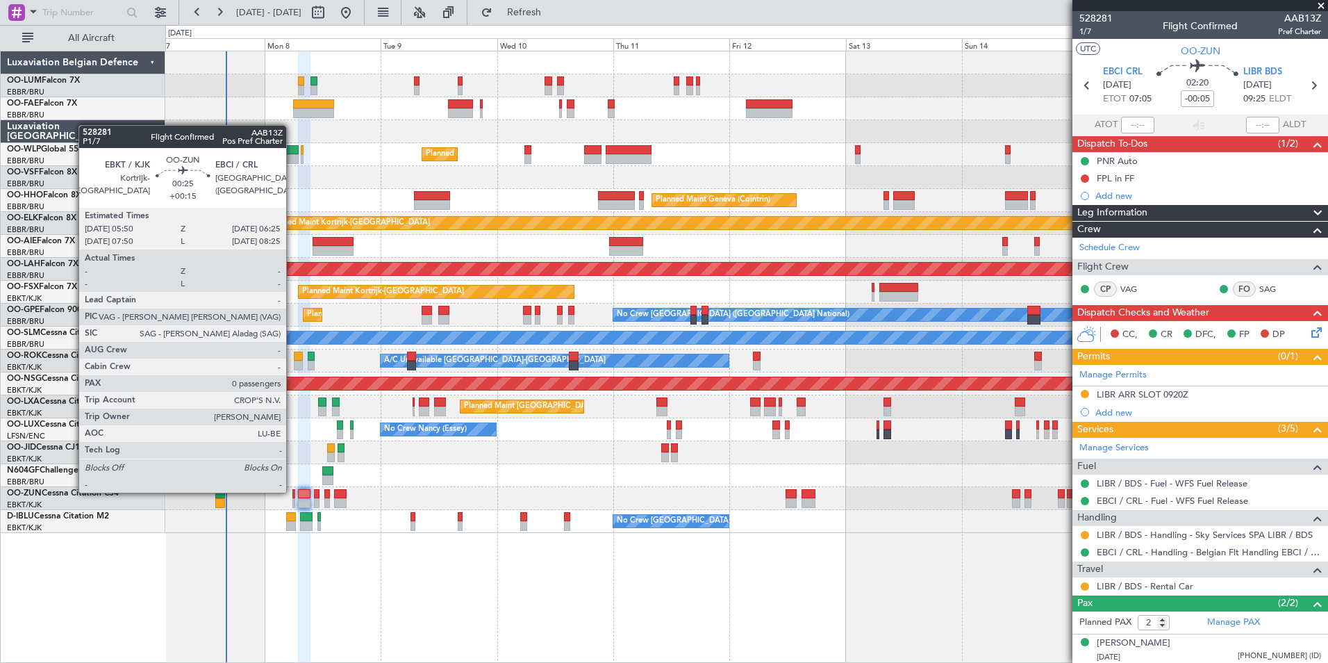
click at [292, 491] on div at bounding box center [293, 494] width 3 height 10
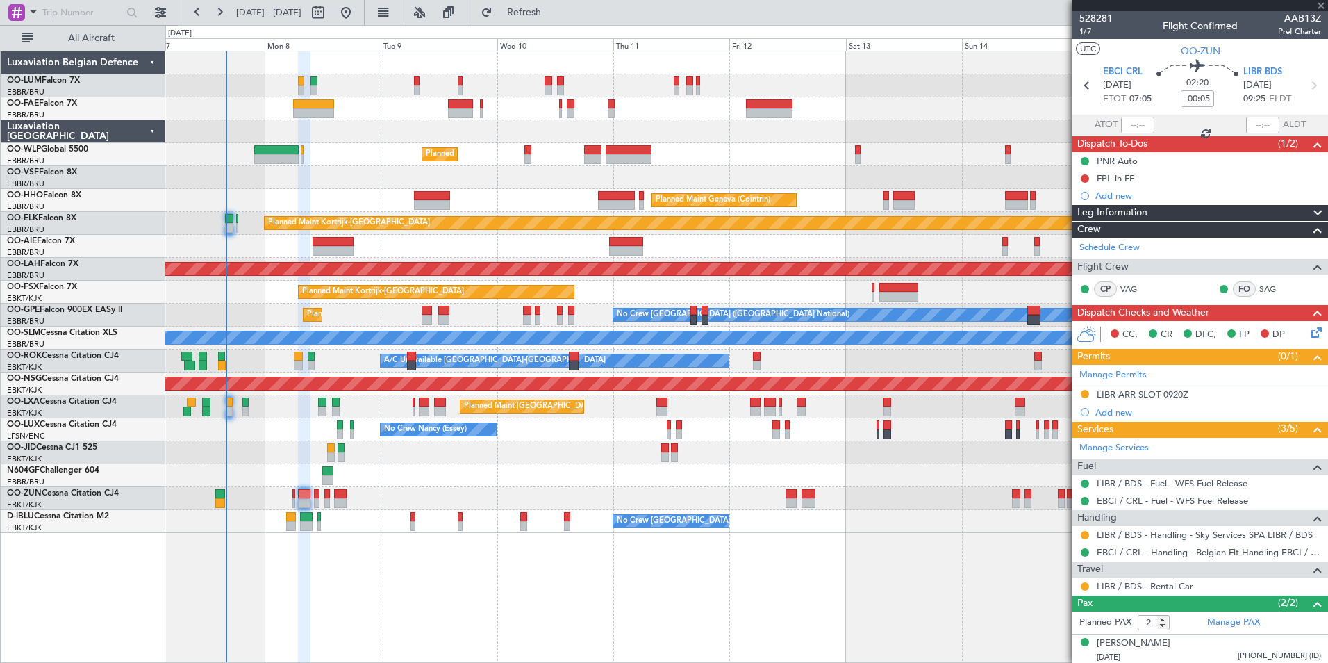
type input "+00:15"
type input "0"
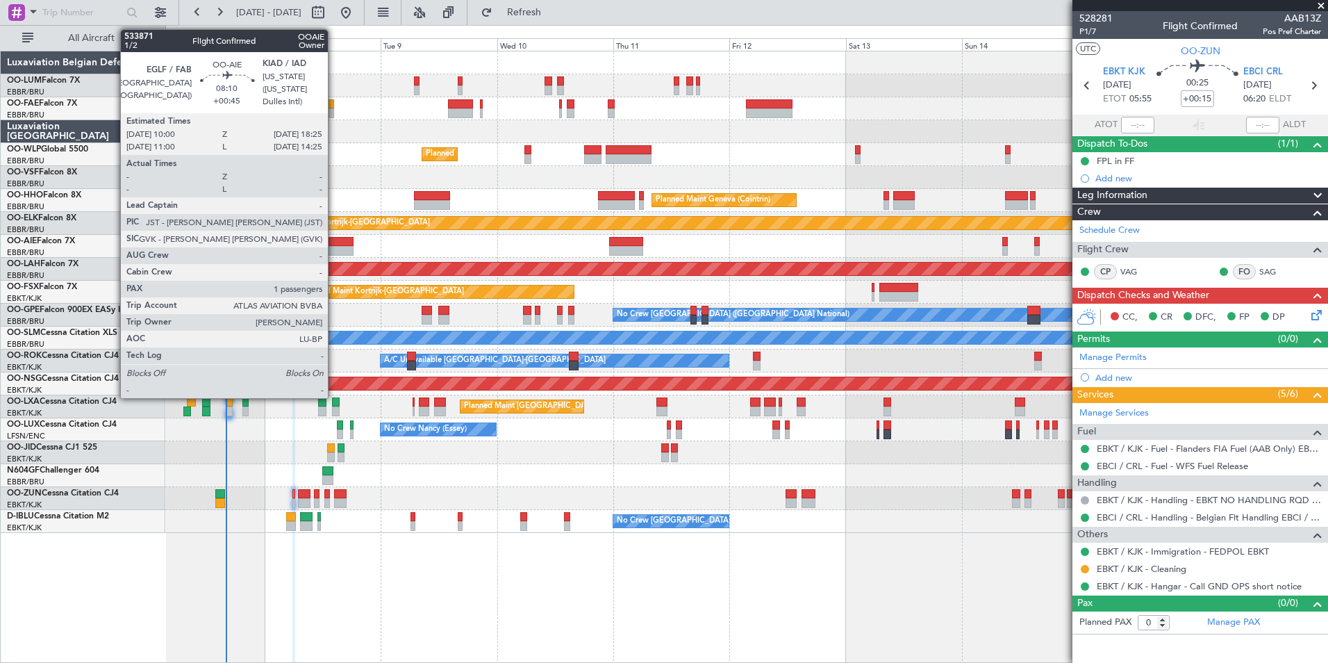
click at [334, 237] on div at bounding box center [333, 242] width 41 height 10
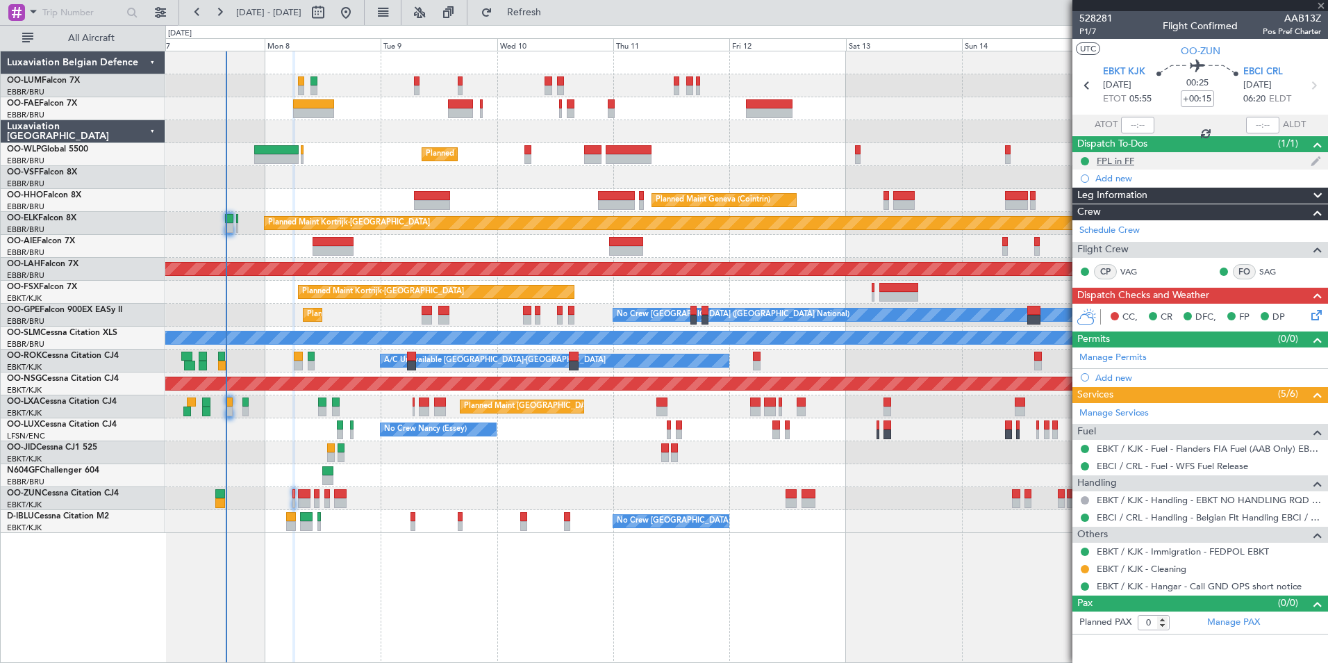
type input "+00:45"
type input "1"
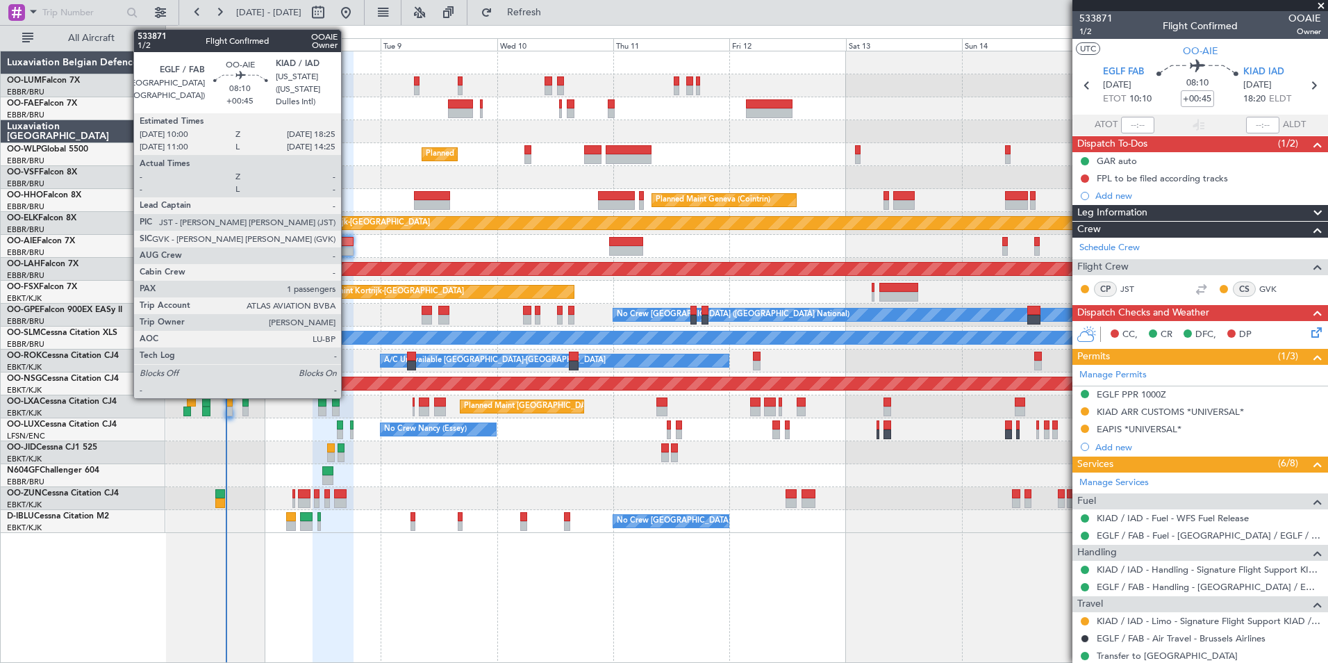
click at [345, 240] on div at bounding box center [333, 242] width 41 height 10
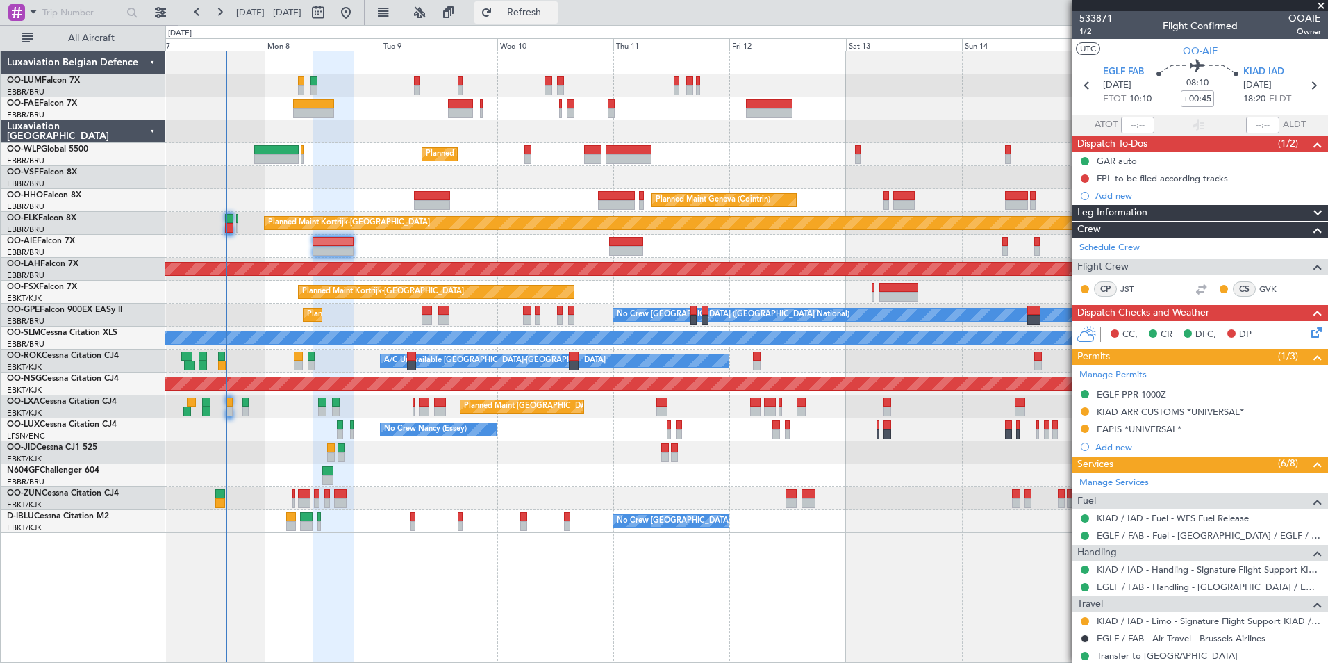
click at [526, 18] on button "Refresh" at bounding box center [515, 12] width 83 height 22
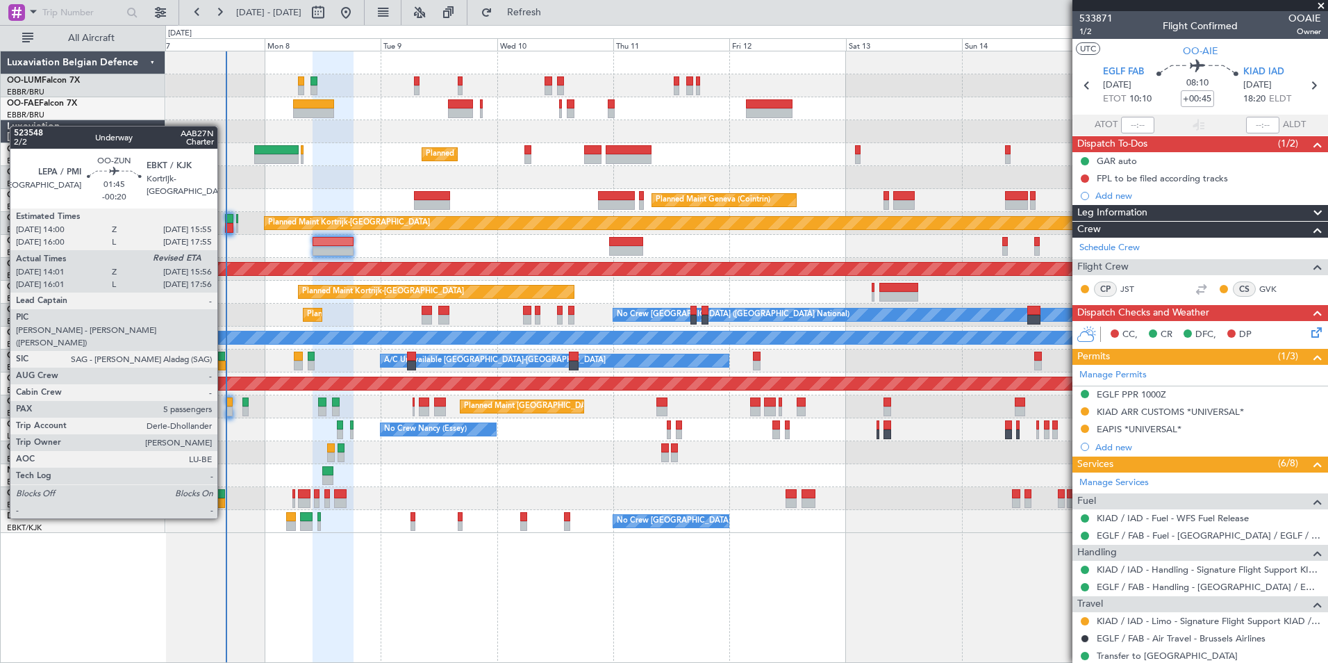
click at [224, 492] on div at bounding box center [220, 494] width 10 height 10
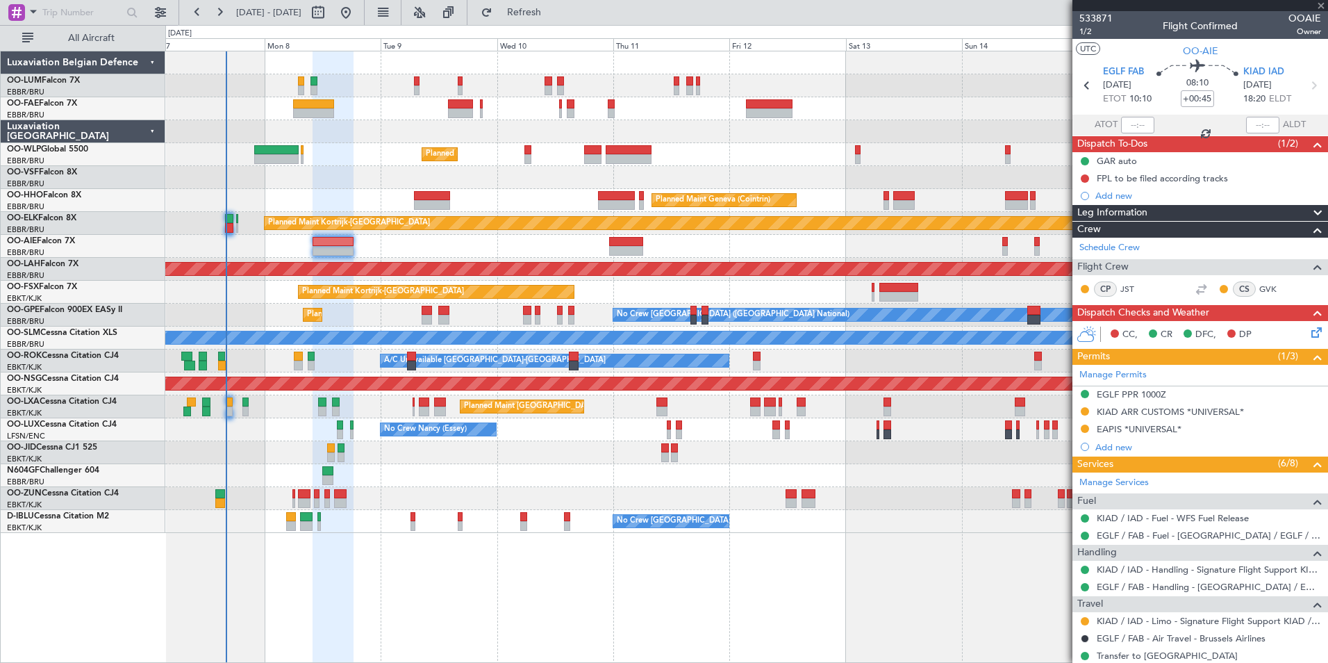
type input "-00:20"
type input "14:06"
type input "5"
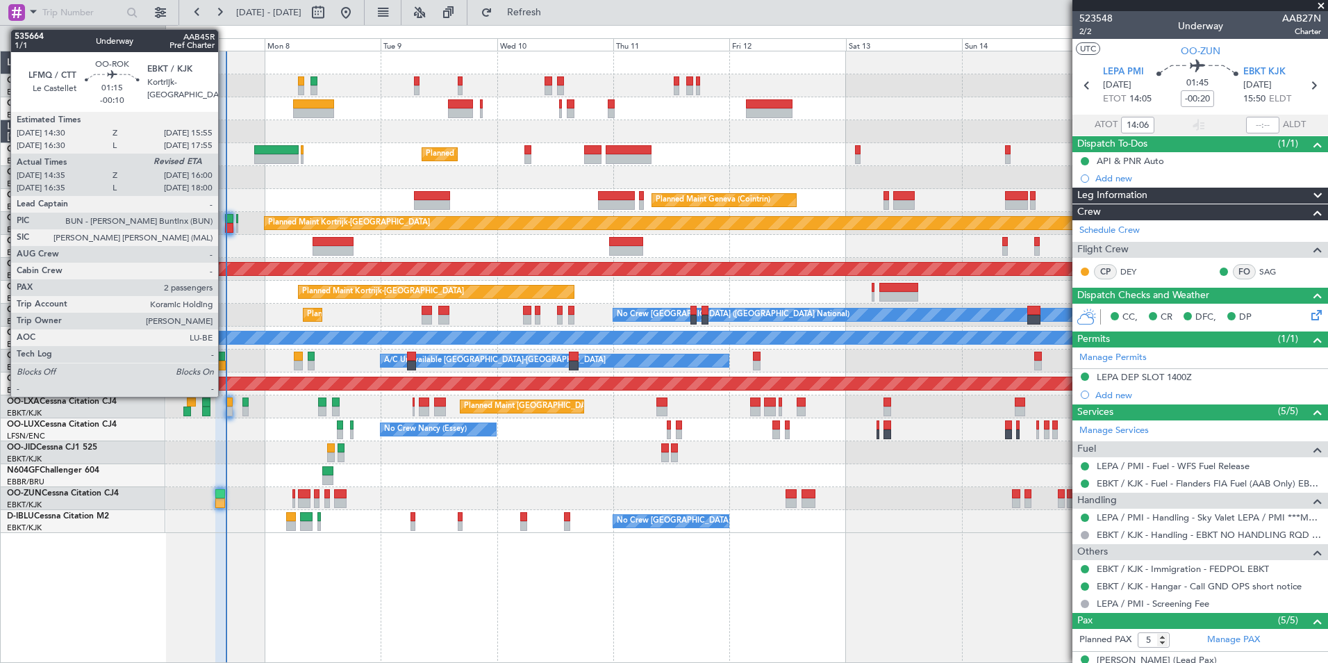
click at [224, 357] on div at bounding box center [221, 356] width 7 height 10
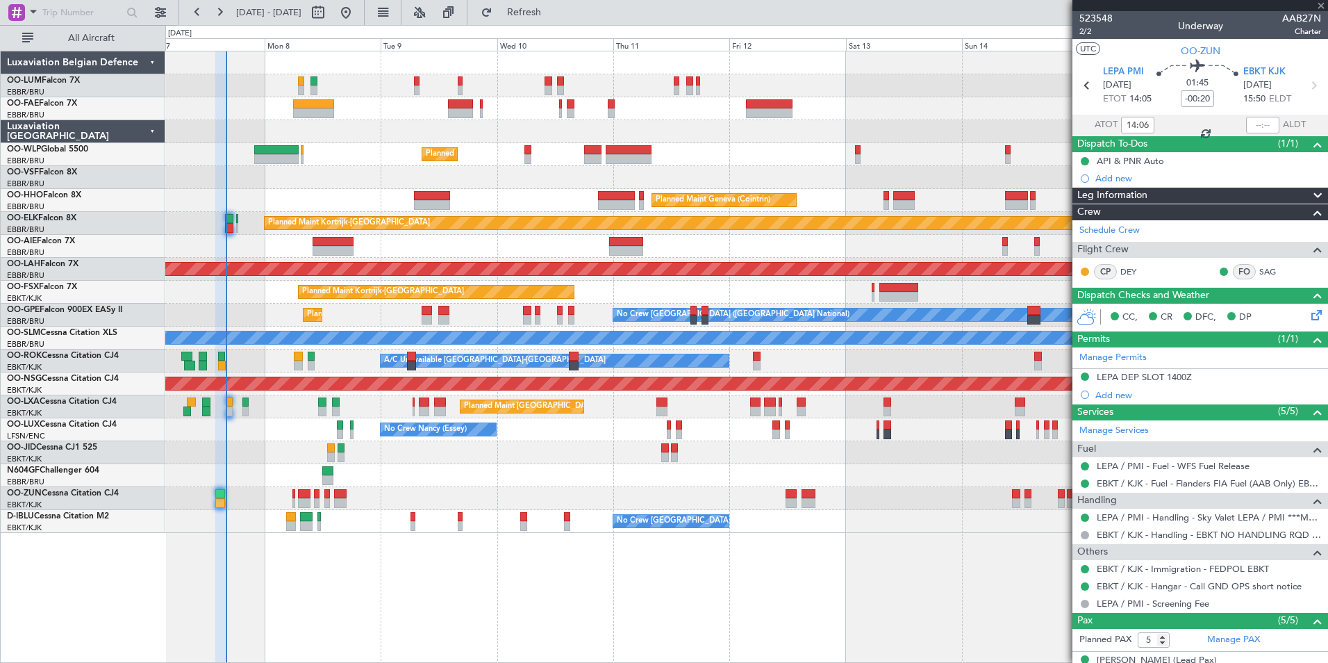
type input "-00:10"
type input "14:40"
type input "2"
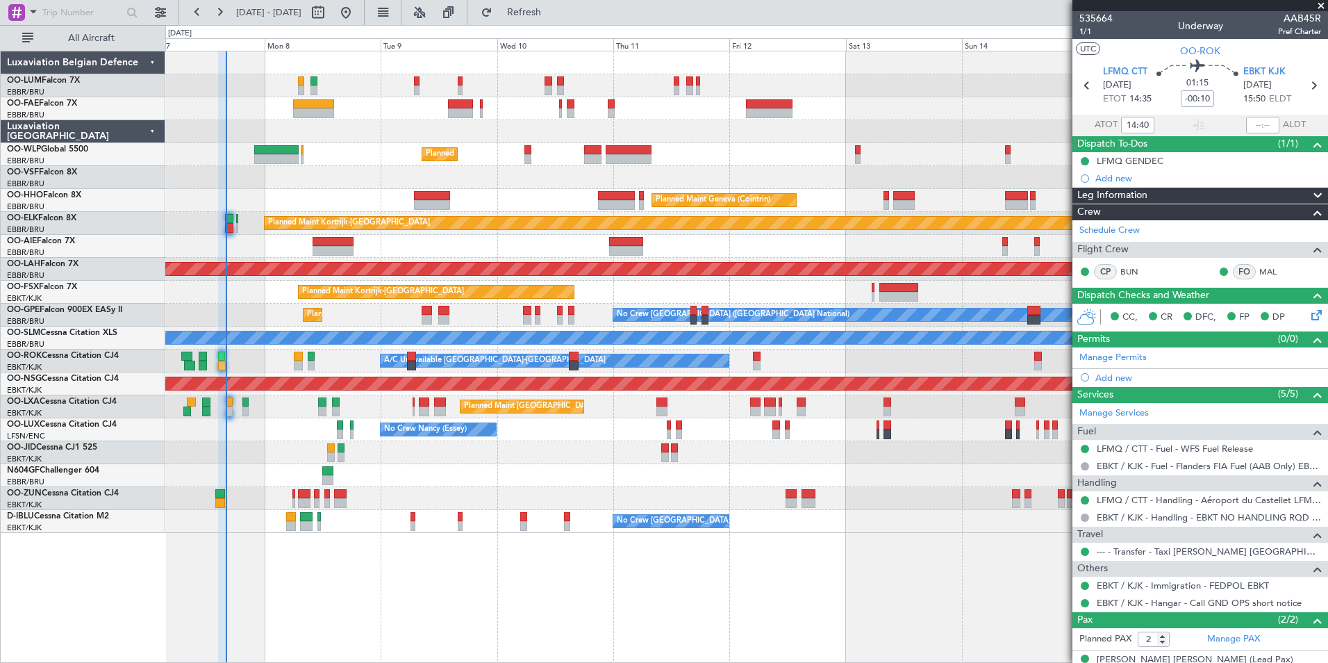
click at [494, 97] on div "Planned Maint Milan (Linate) Planned Maint Geneva ([GEOGRAPHIC_DATA]) Planned M…" at bounding box center [746, 291] width 1162 height 481
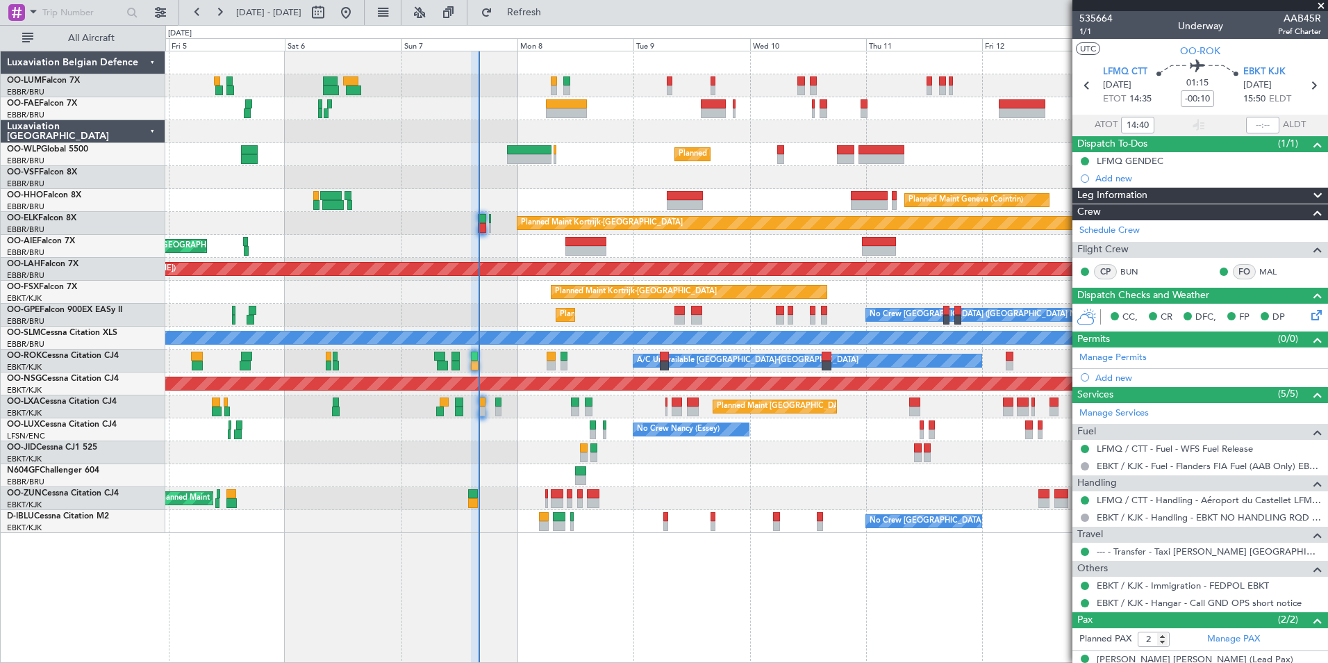
click at [493, 579] on div "Owner Melsbroek Air Base Planned Maint Brussels (Brussels National) Owner Melsb…" at bounding box center [746, 357] width 1163 height 612
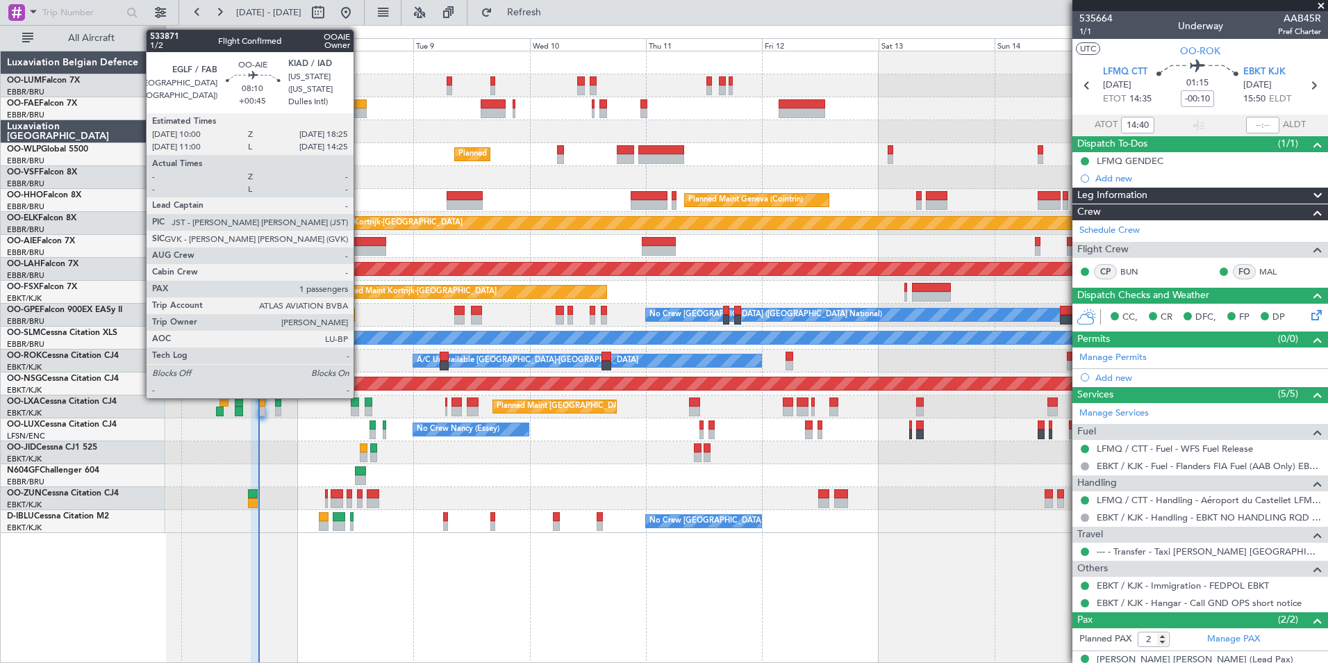
click at [360, 245] on div at bounding box center [365, 242] width 41 height 10
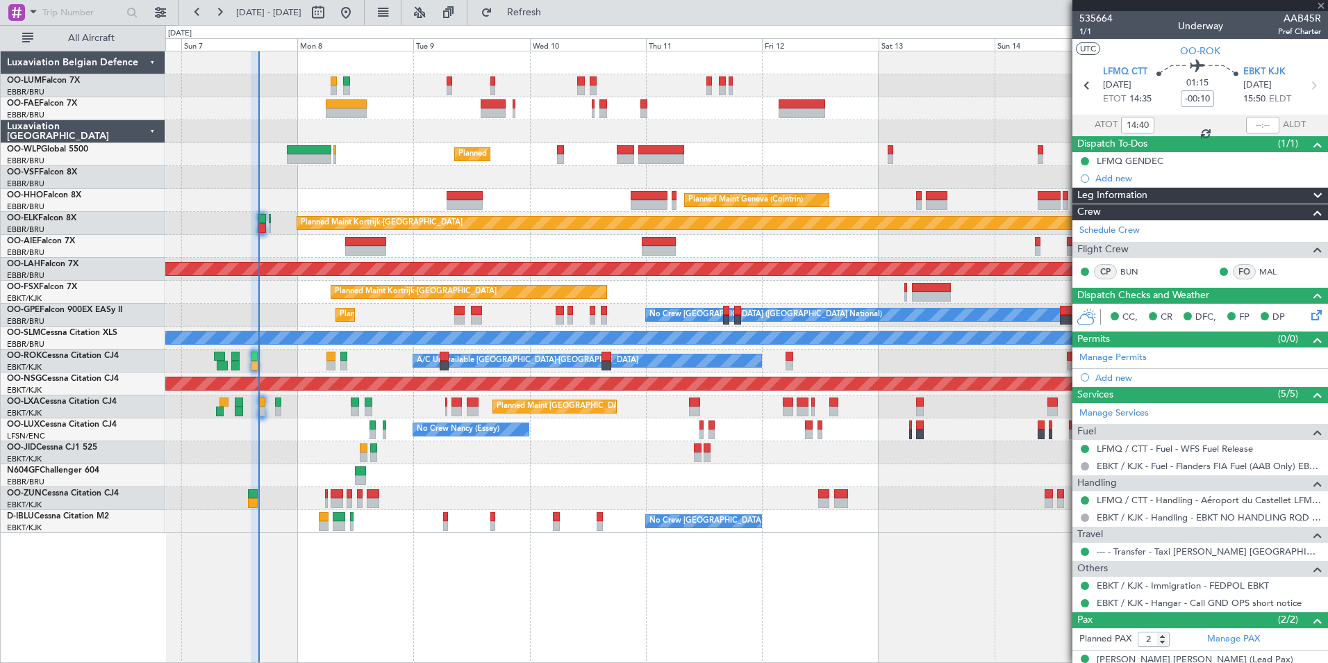
type input "+00:45"
type input "1"
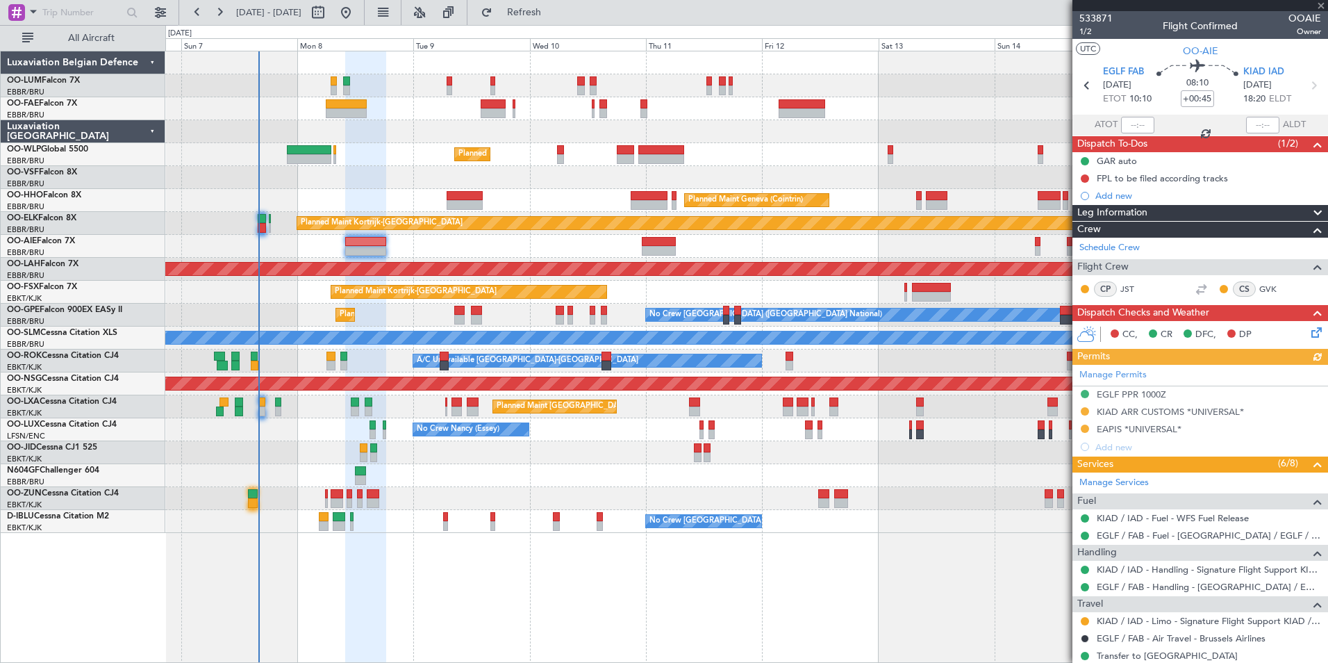
click at [1147, 393] on div "Manage Permits EGLF PPR 1000Z KIAD ARR CUSTOMS *UNIVERSAL* EAPIS *UNIVERSAL* Ad…" at bounding box center [1200, 410] width 256 height 91
click at [1165, 396] on div "EGLF PPR 1000Z" at bounding box center [1131, 394] width 69 height 12
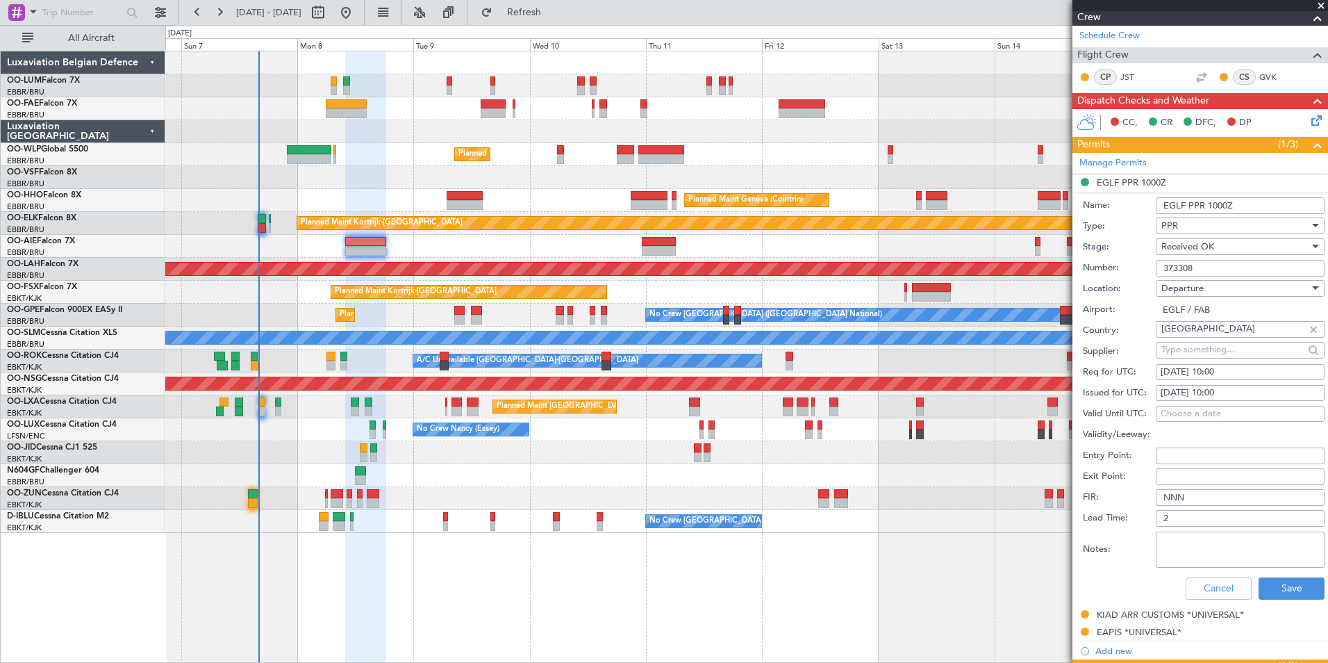
scroll to position [139, 0]
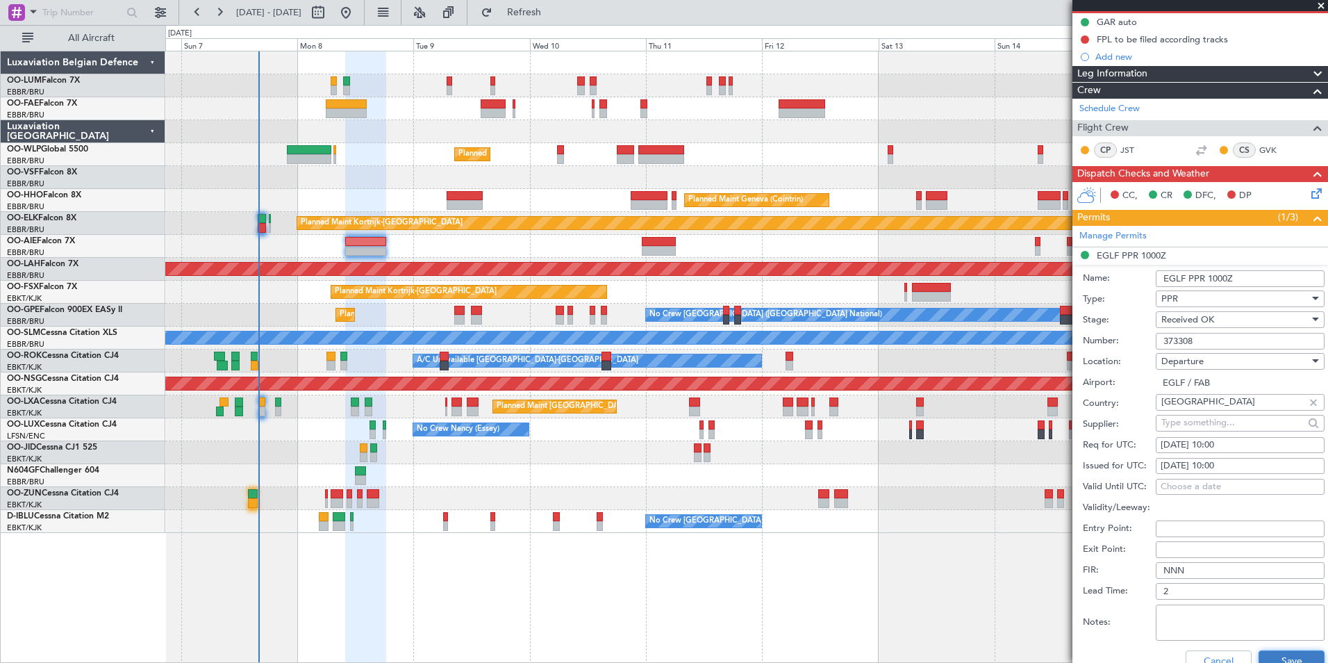
click at [1270, 660] on button "Save" at bounding box center [1292, 661] width 66 height 22
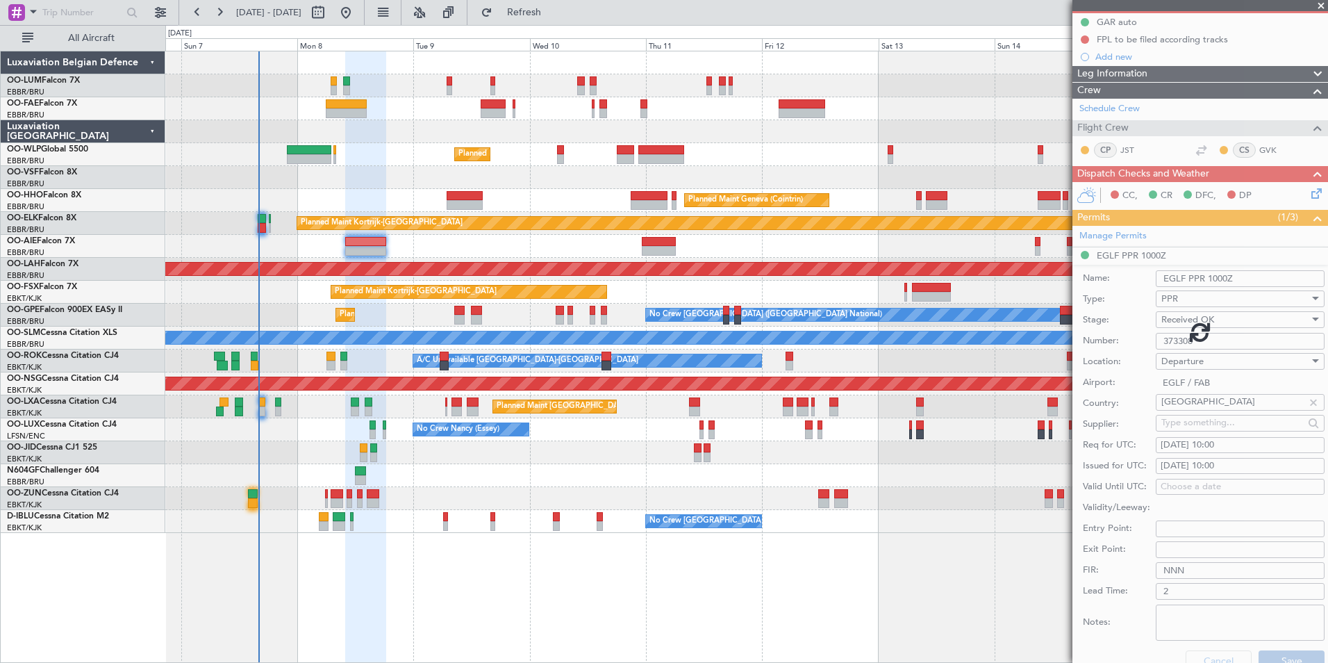
scroll to position [137, 0]
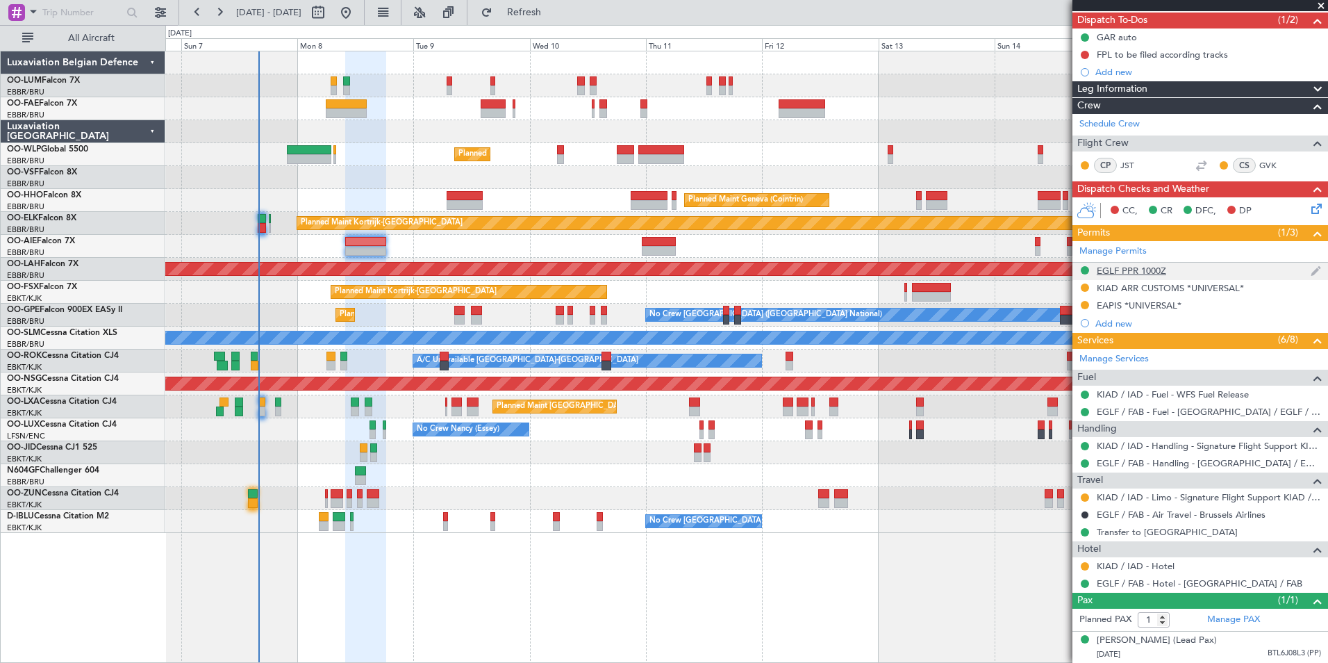
click at [1141, 265] on div "EGLF PPR 1000Z" at bounding box center [1131, 271] width 69 height 12
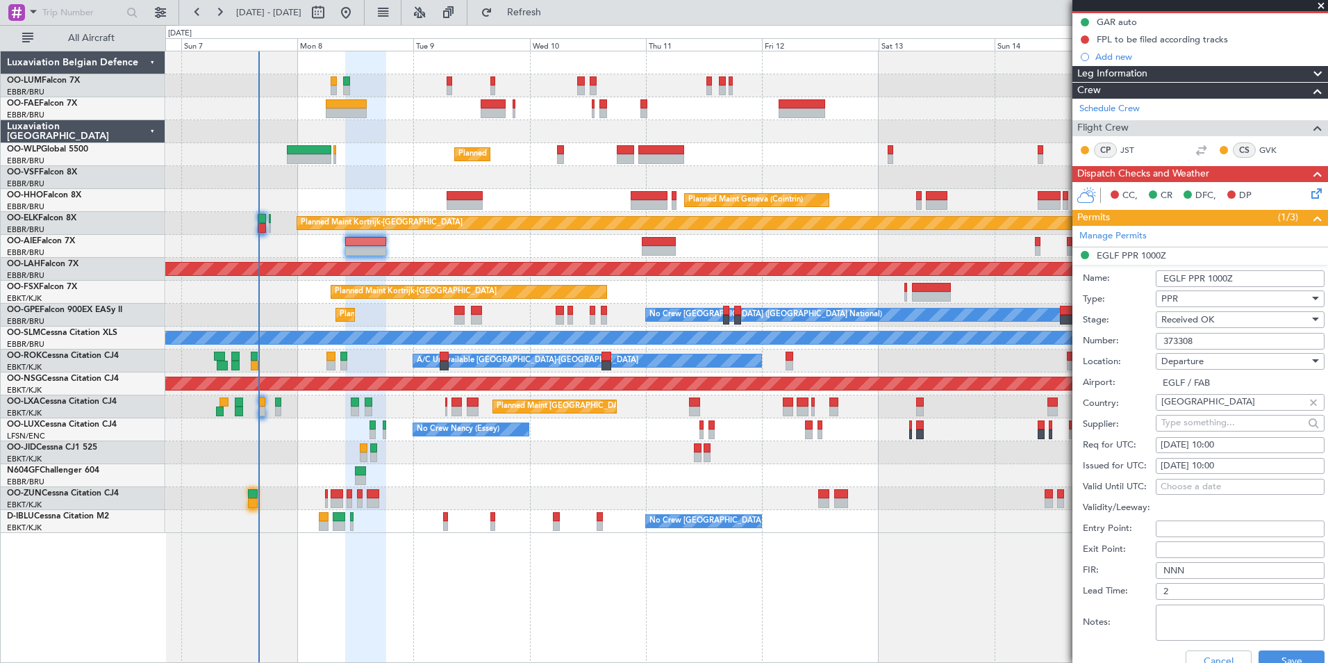
drag, startPoint x: 1211, startPoint y: 342, endPoint x: 1159, endPoint y: 333, distance: 53.7
click at [1118, 336] on div "Number: 373308" at bounding box center [1204, 341] width 242 height 21
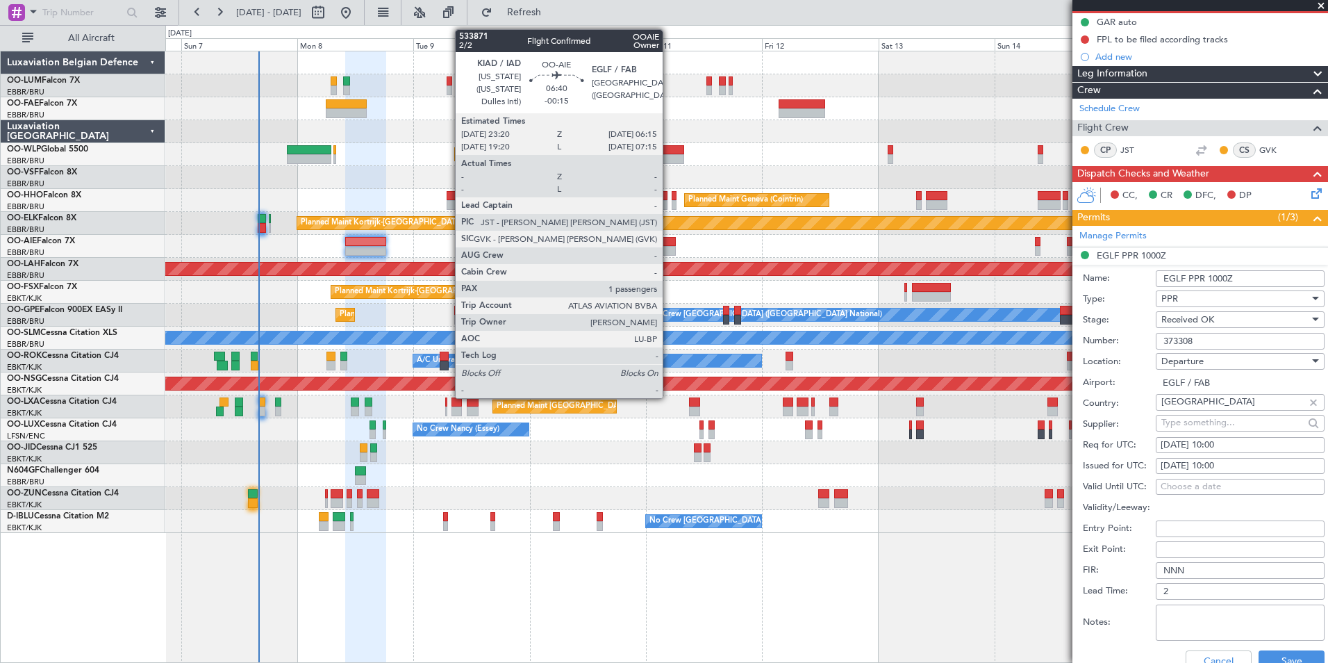
click at [668, 245] on div at bounding box center [659, 242] width 34 height 10
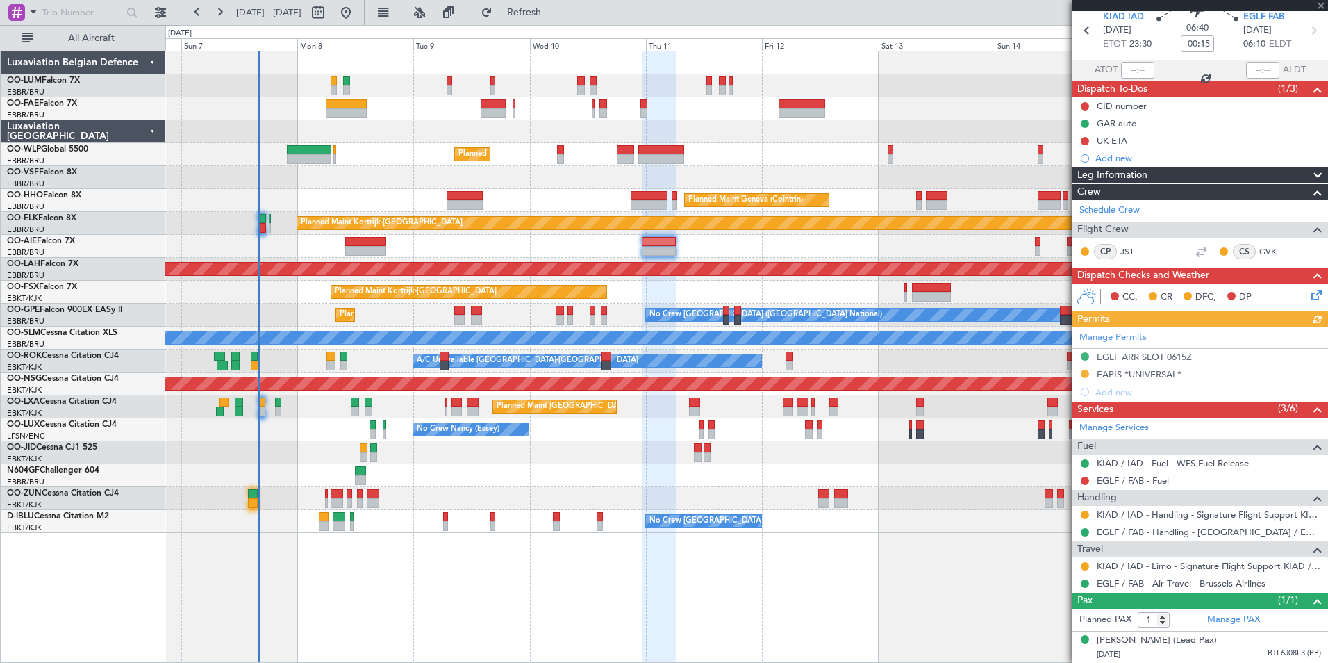
scroll to position [0, 0]
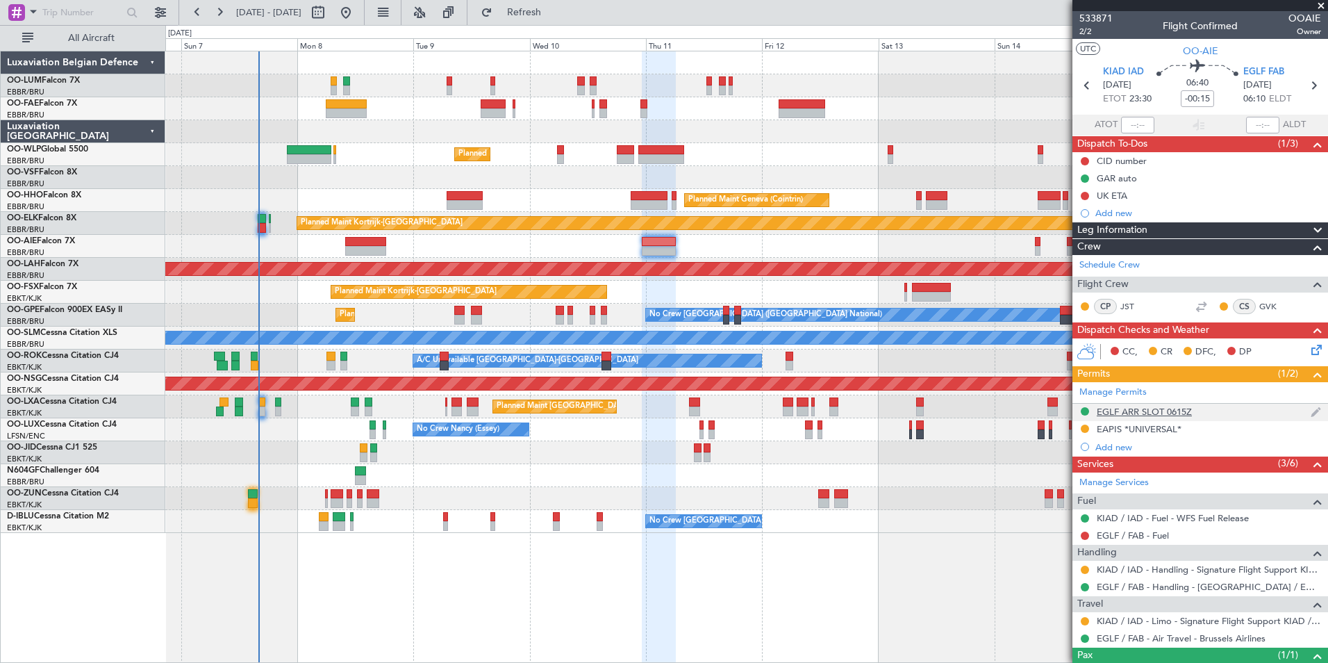
click at [1160, 408] on div "EGLF ARR SLOT 0615Z" at bounding box center [1144, 412] width 95 height 12
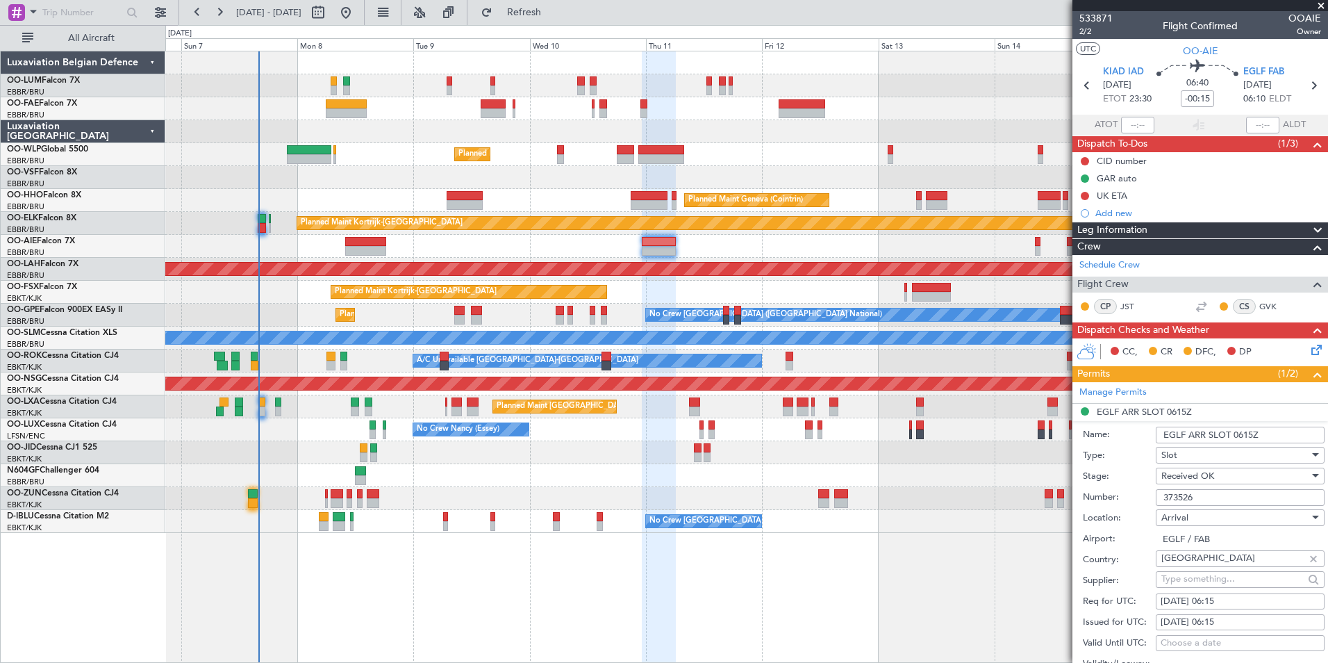
scroll to position [347, 0]
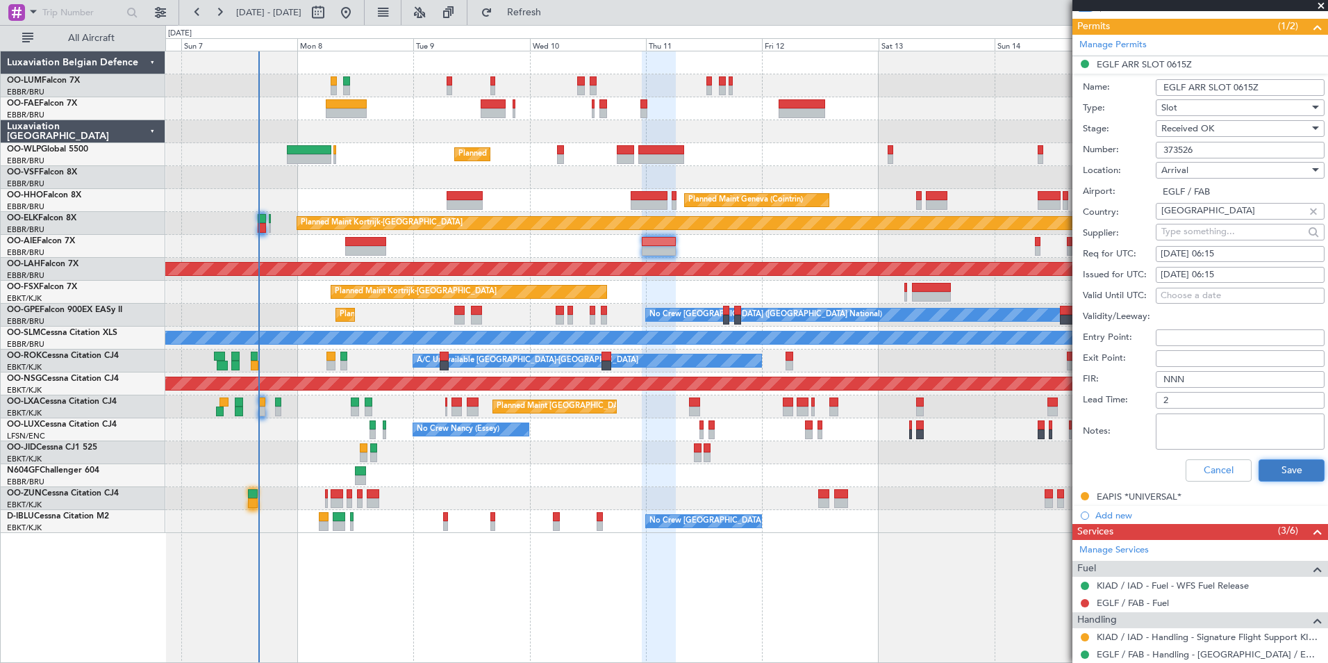
click at [1277, 472] on button "Save" at bounding box center [1292, 470] width 66 height 22
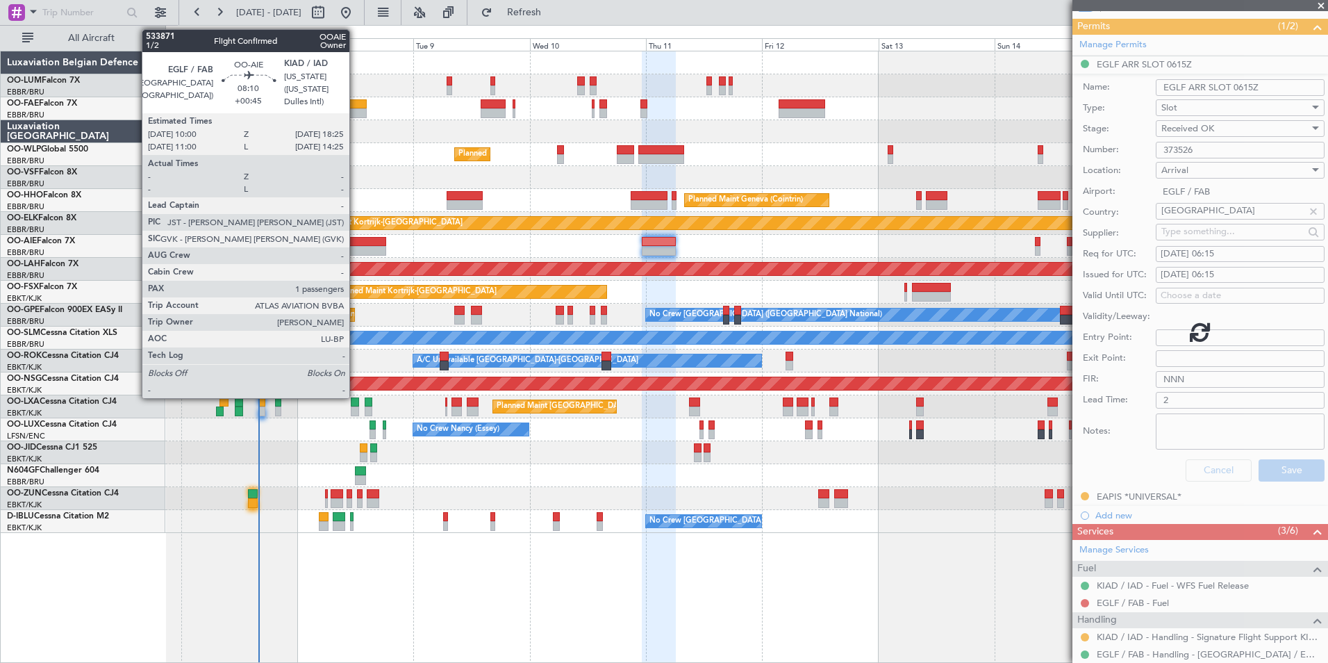
click at [356, 239] on div at bounding box center [365, 242] width 41 height 10
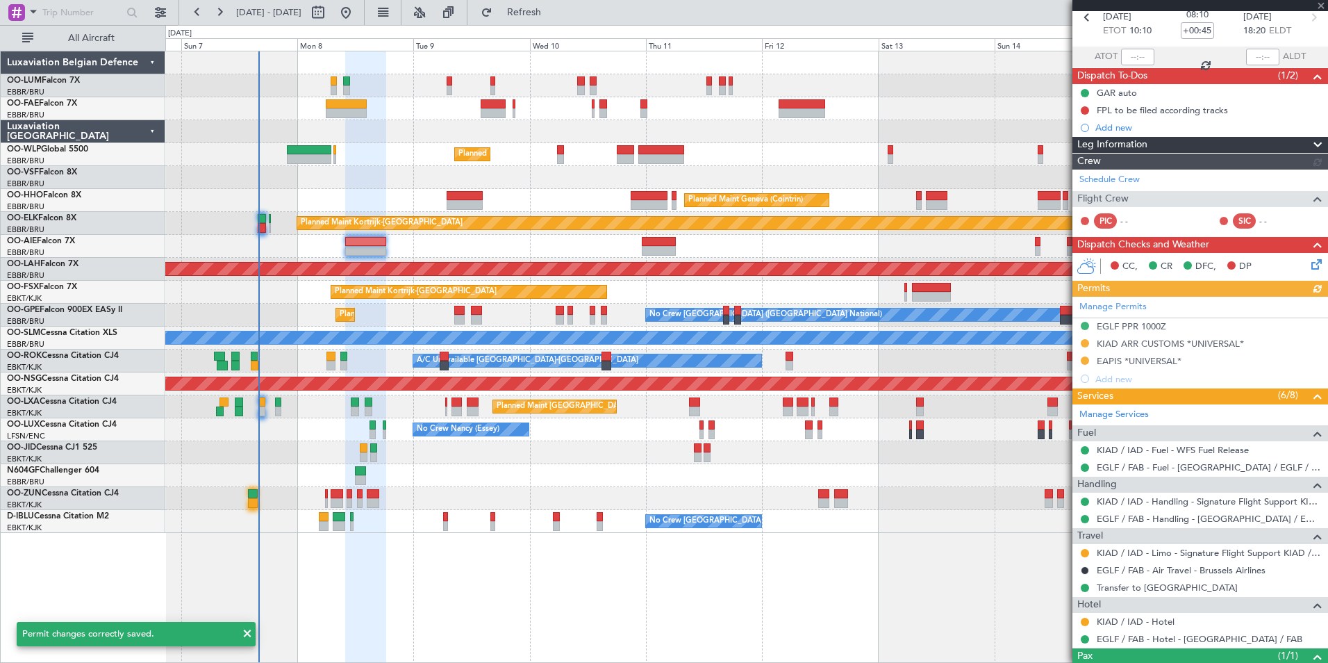
scroll to position [0, 0]
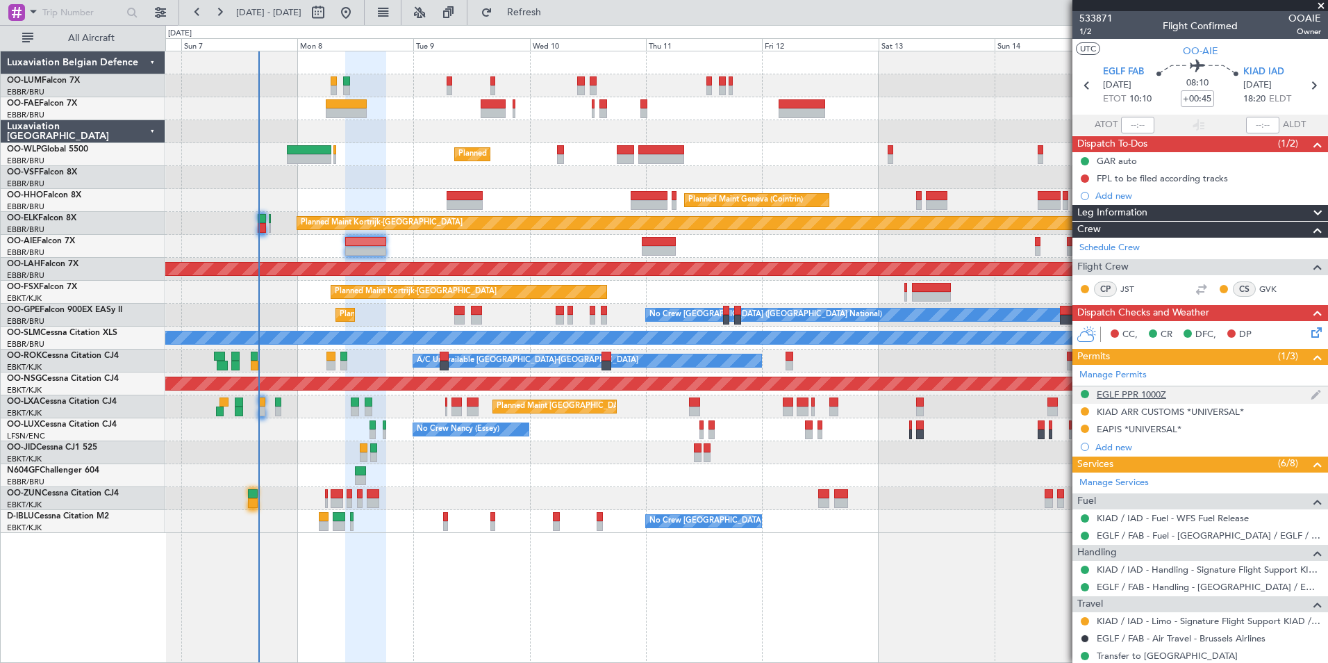
click at [1111, 393] on div "EGLF PPR 1000Z" at bounding box center [1131, 394] width 69 height 12
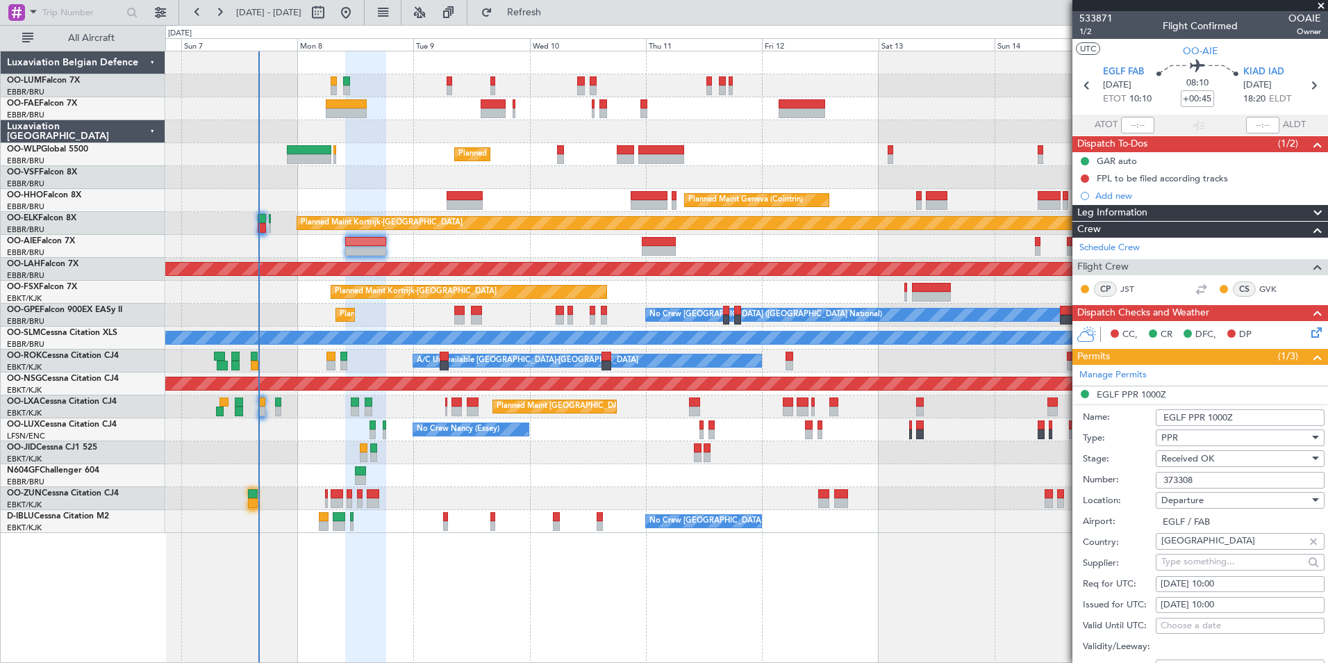
scroll to position [208, 0]
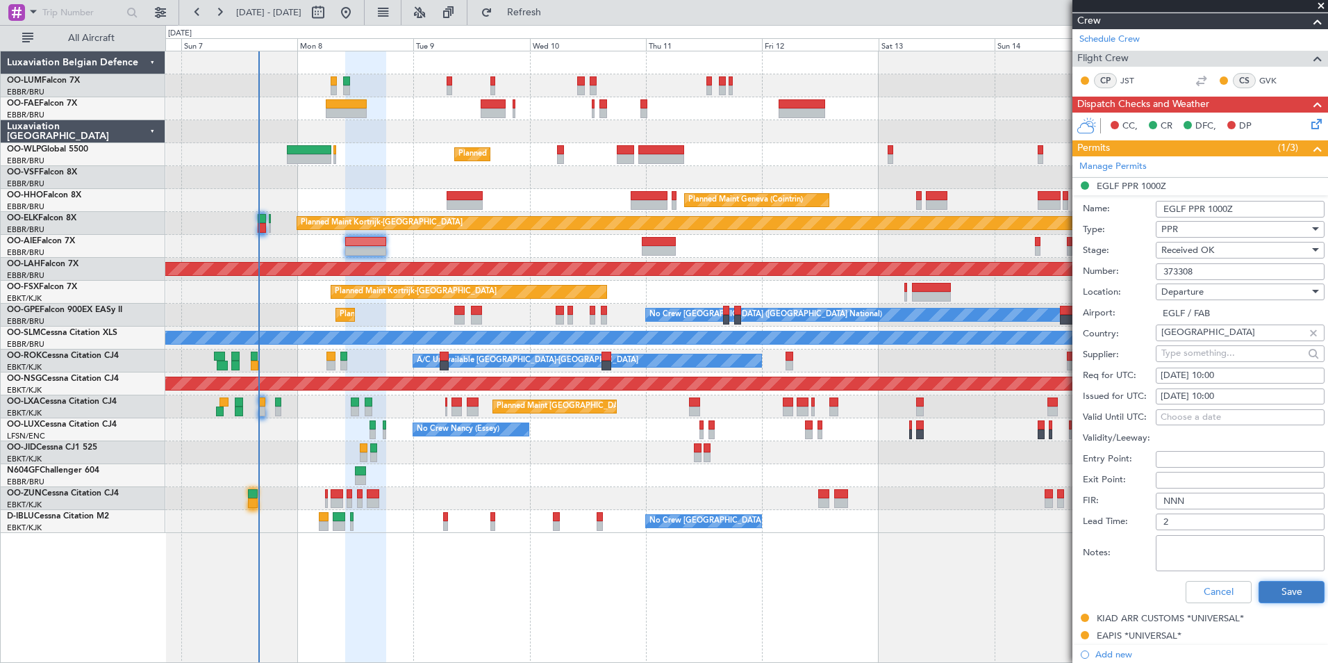
click at [1276, 593] on button "Save" at bounding box center [1292, 592] width 66 height 22
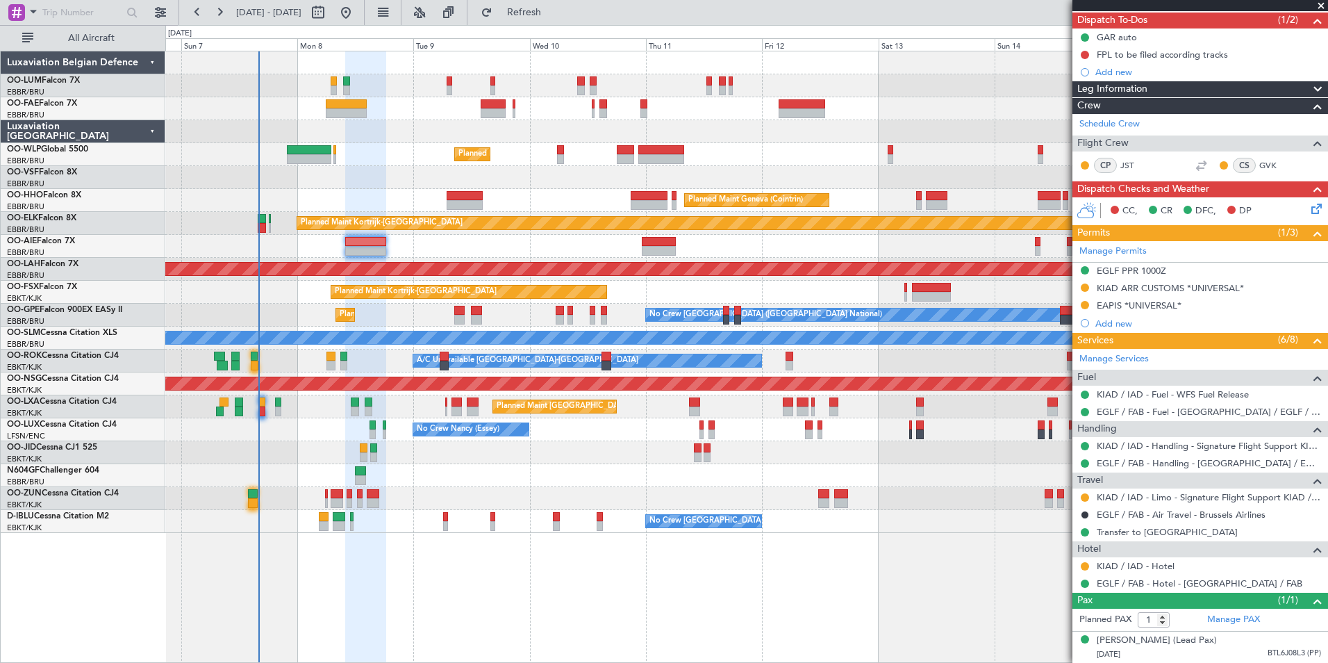
scroll to position [0, 0]
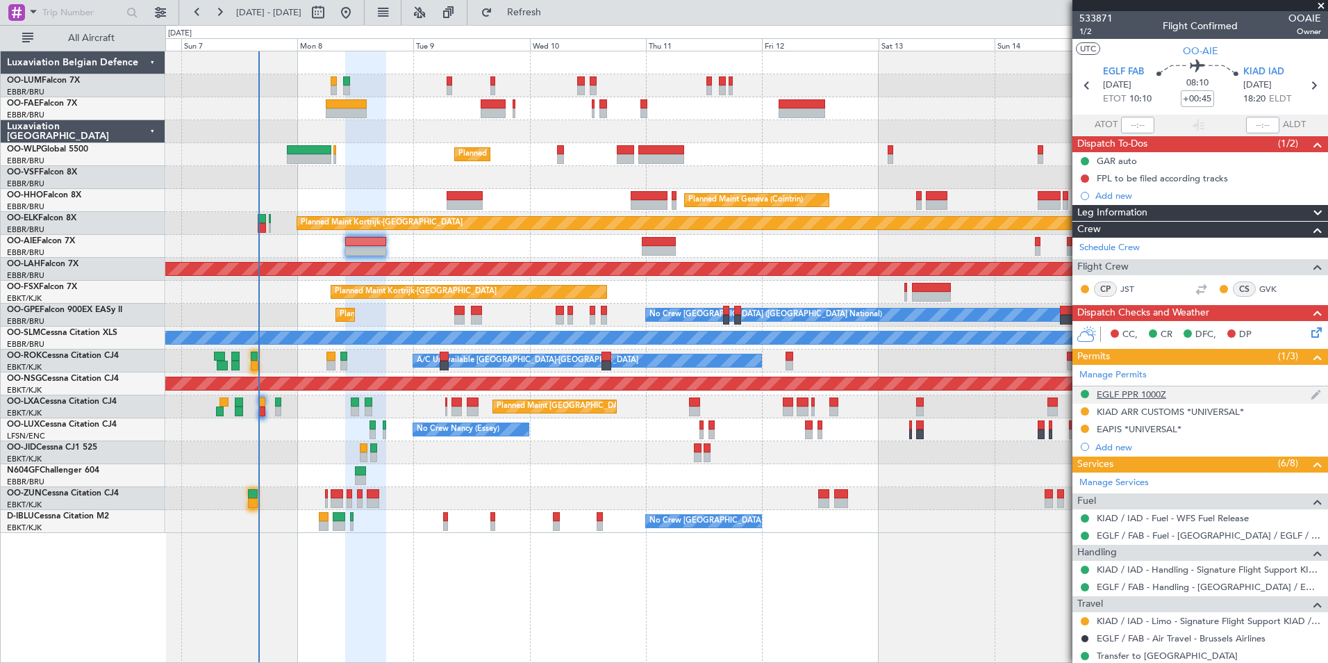
click at [1146, 401] on div "EGLF PPR 1000Z" at bounding box center [1200, 394] width 256 height 17
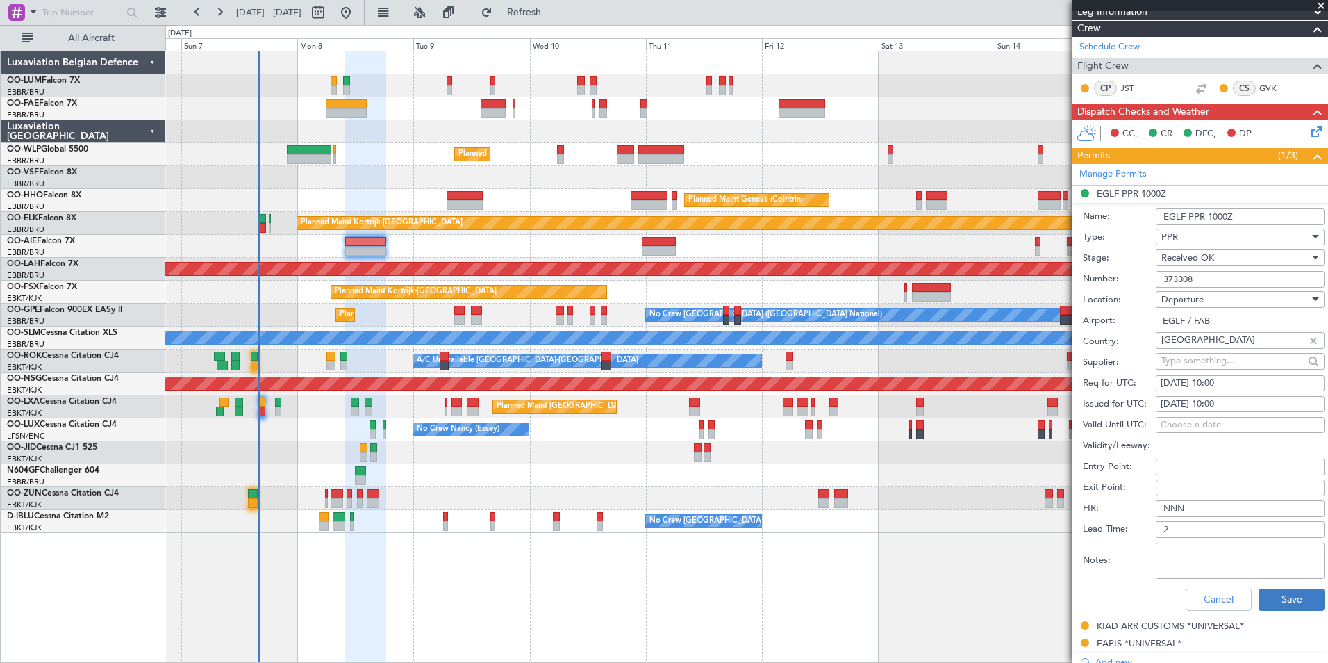
scroll to position [208, 0]
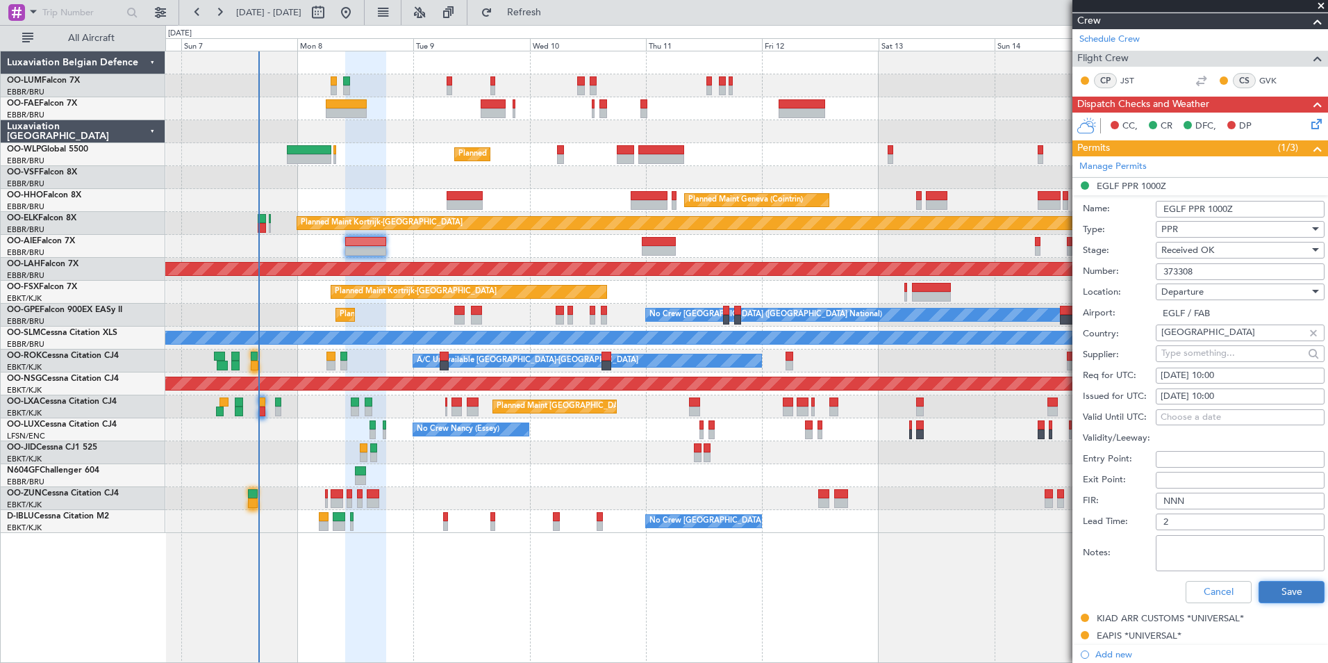
click at [1298, 581] on button "Save" at bounding box center [1292, 592] width 66 height 22
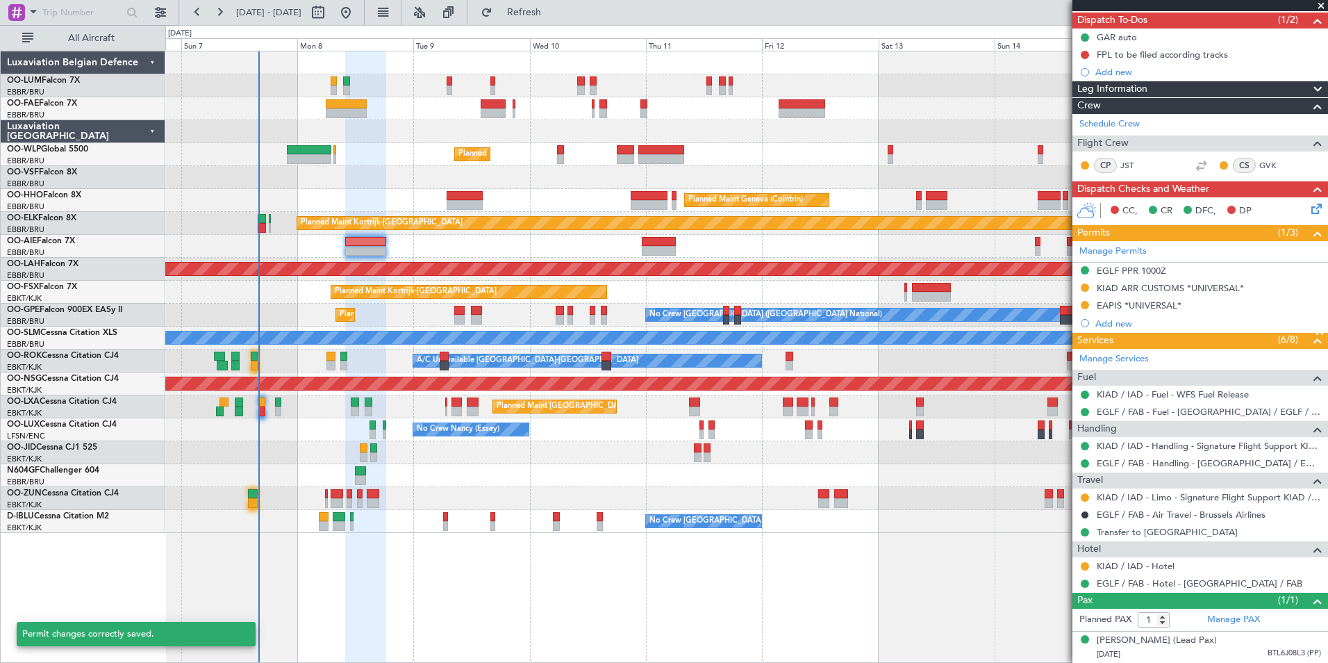
scroll to position [137, 0]
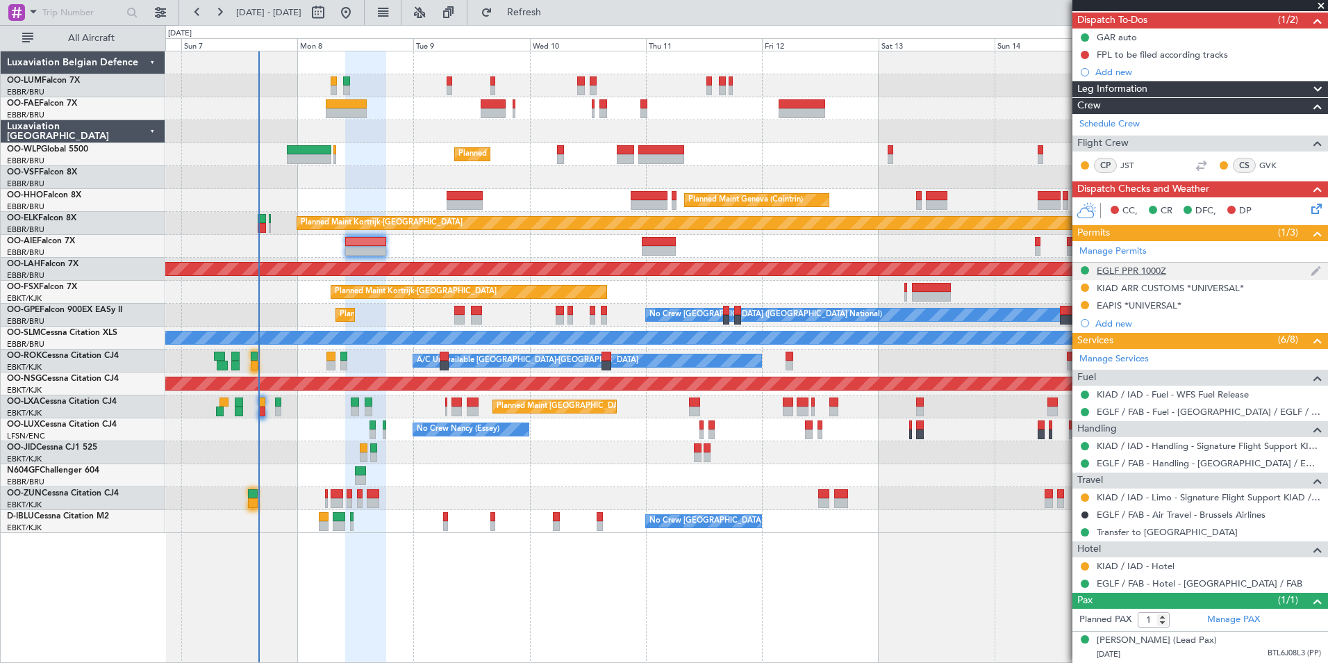
click at [1151, 265] on div "EGLF PPR 1000Z" at bounding box center [1131, 271] width 69 height 12
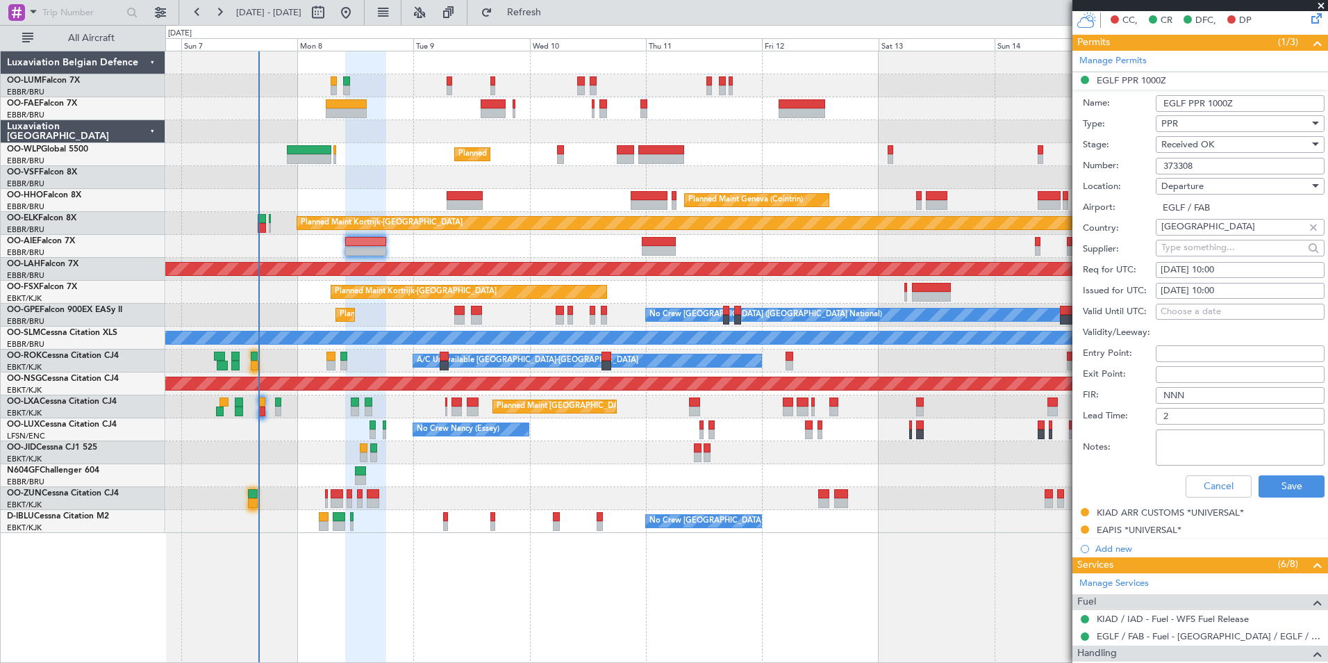
scroll to position [417, 0]
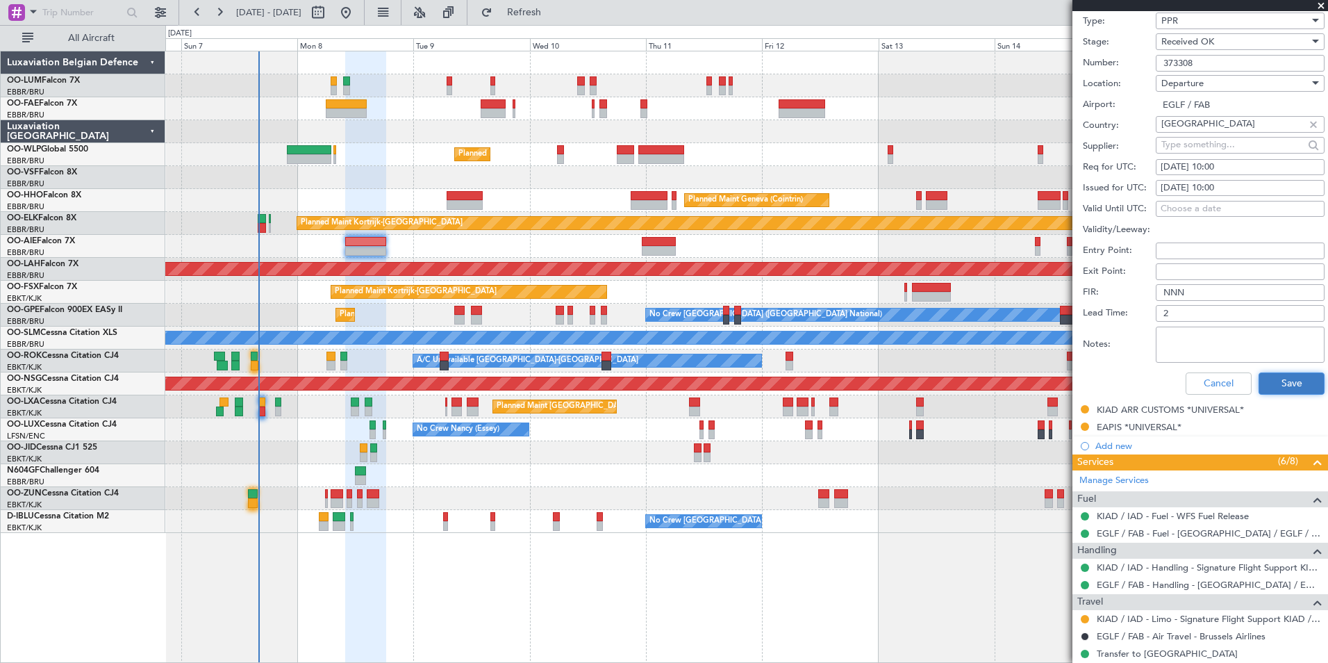
click at [1291, 381] on button "Save" at bounding box center [1292, 383] width 66 height 22
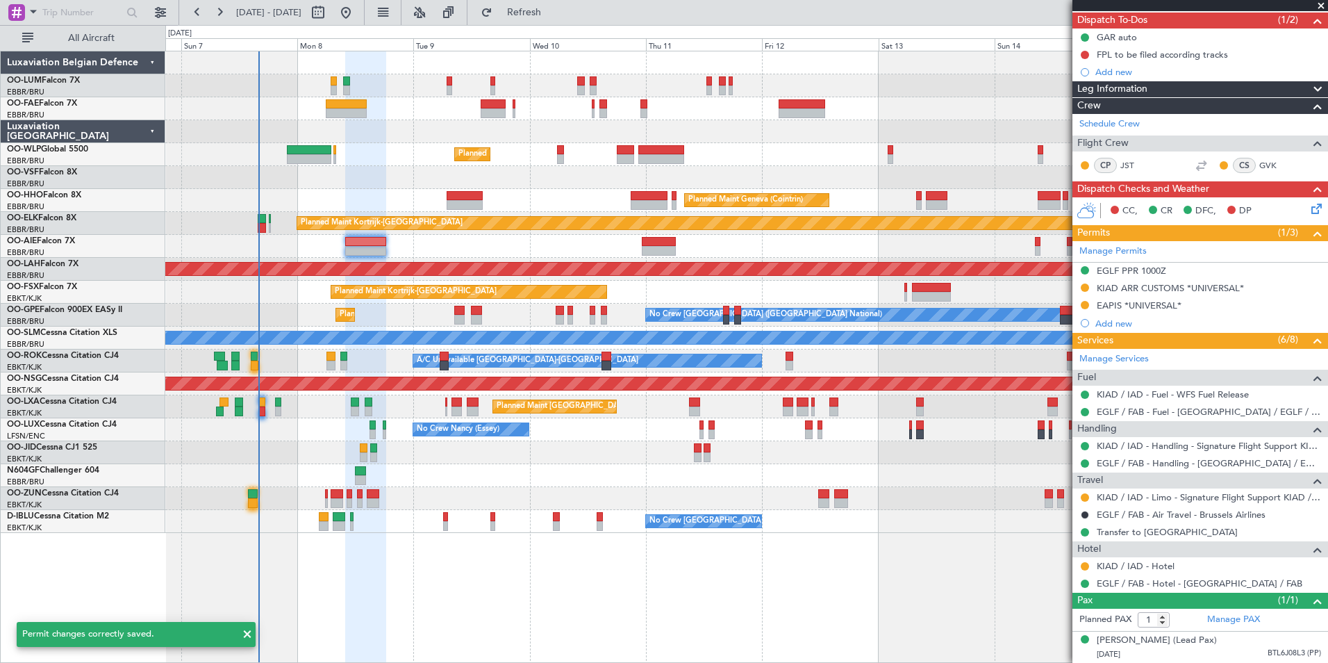
scroll to position [2, 0]
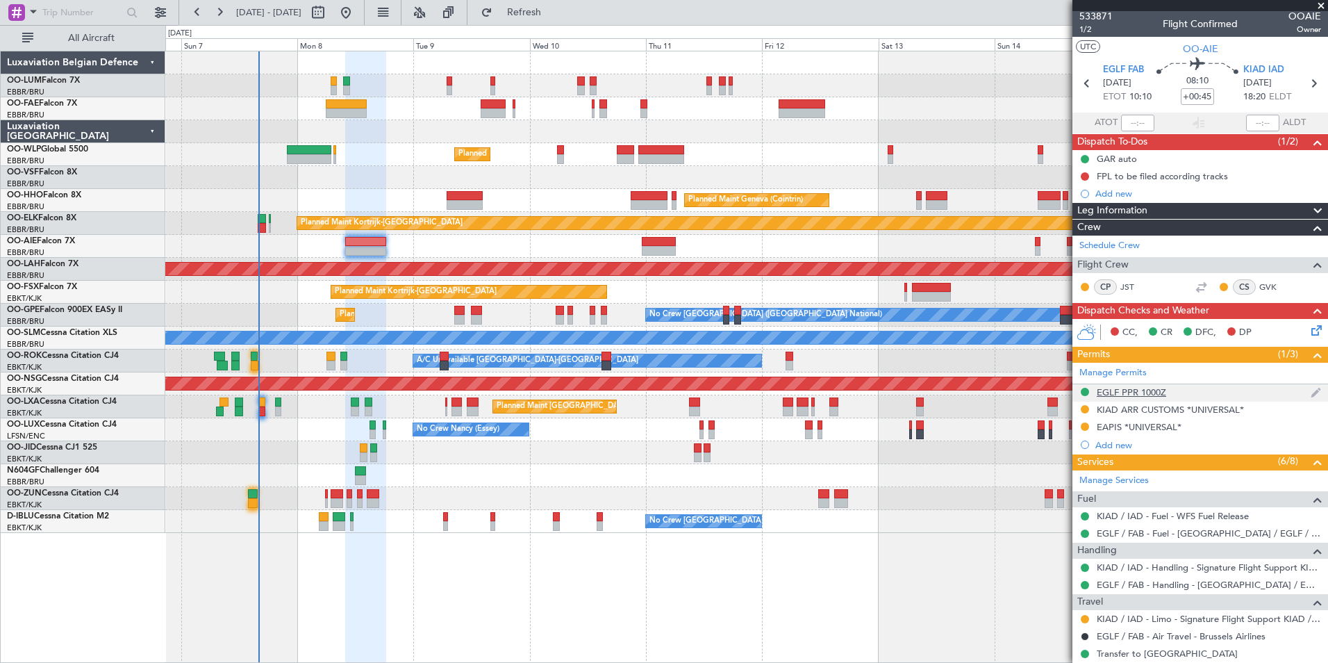
click at [1168, 397] on div "EGLF PPR 1000Z" at bounding box center [1200, 392] width 256 height 17
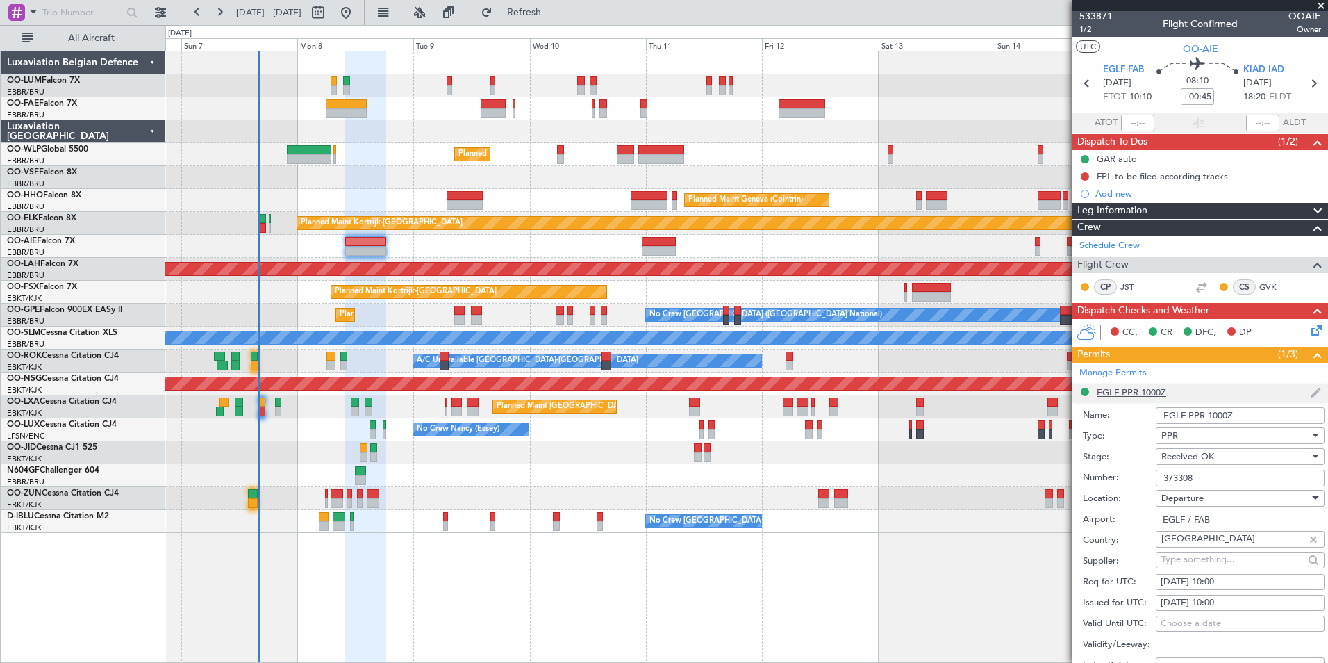
scroll to position [417, 0]
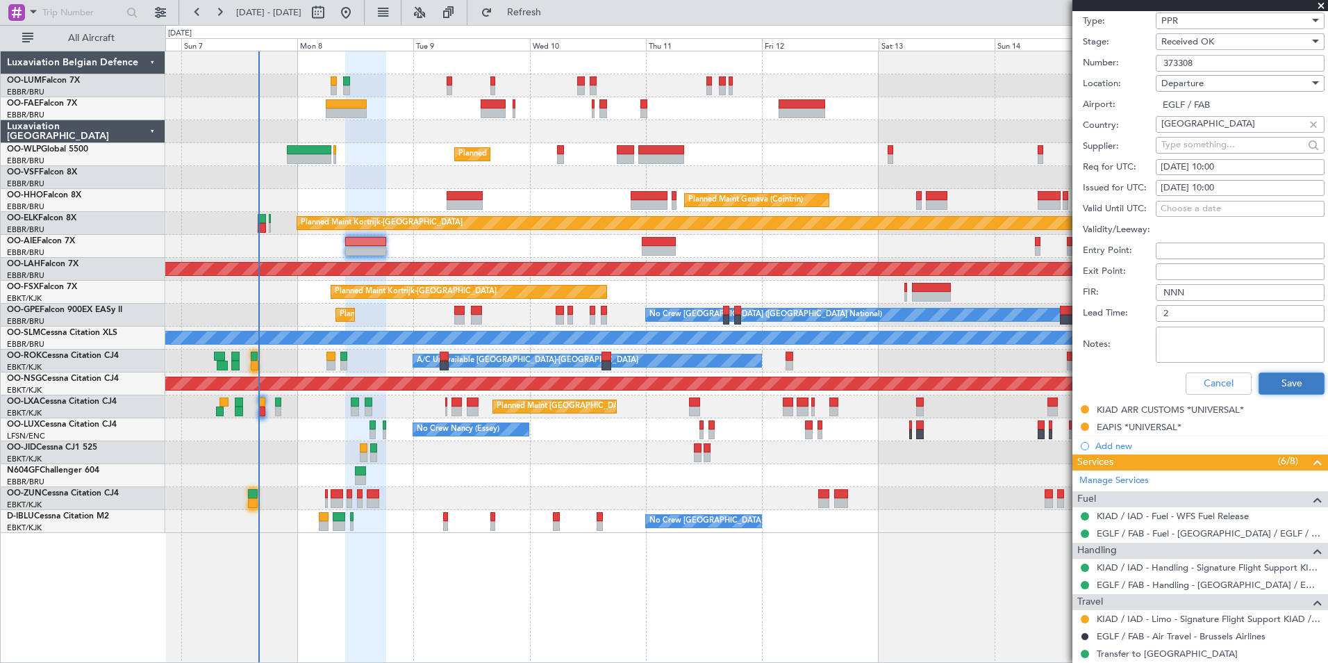
click at [1259, 379] on button "Save" at bounding box center [1292, 383] width 66 height 22
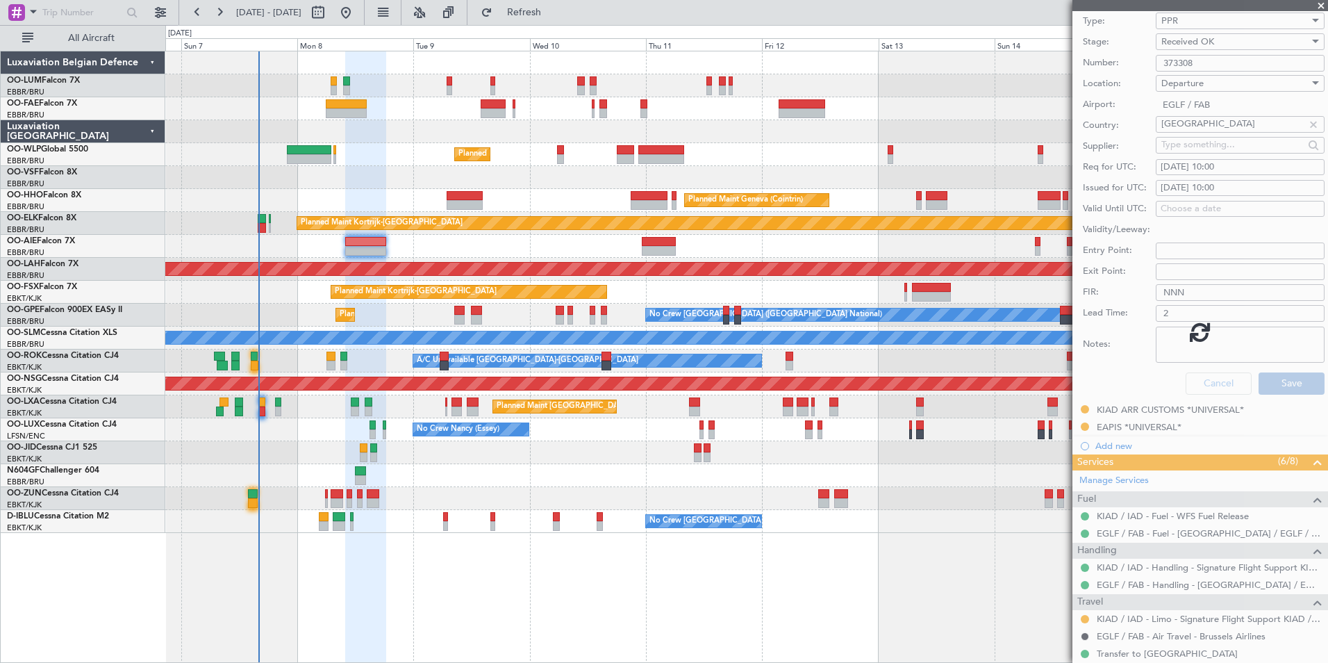
scroll to position [2, 0]
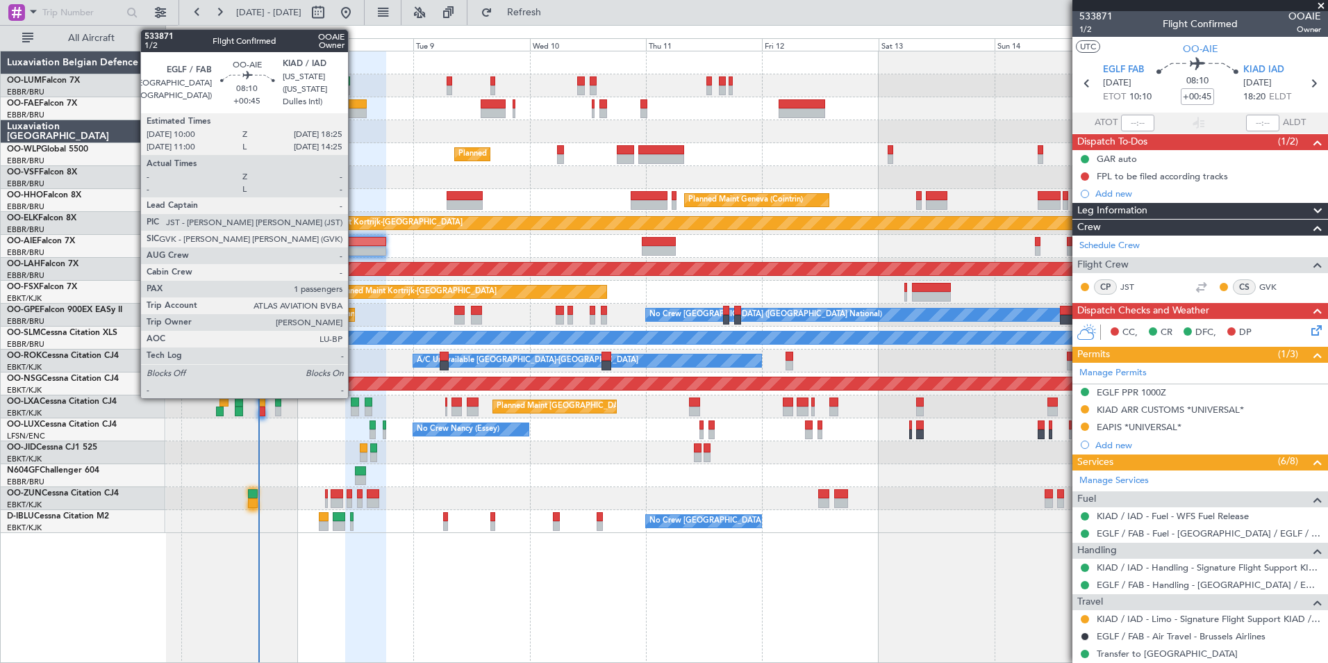
click at [354, 242] on div at bounding box center [365, 242] width 41 height 10
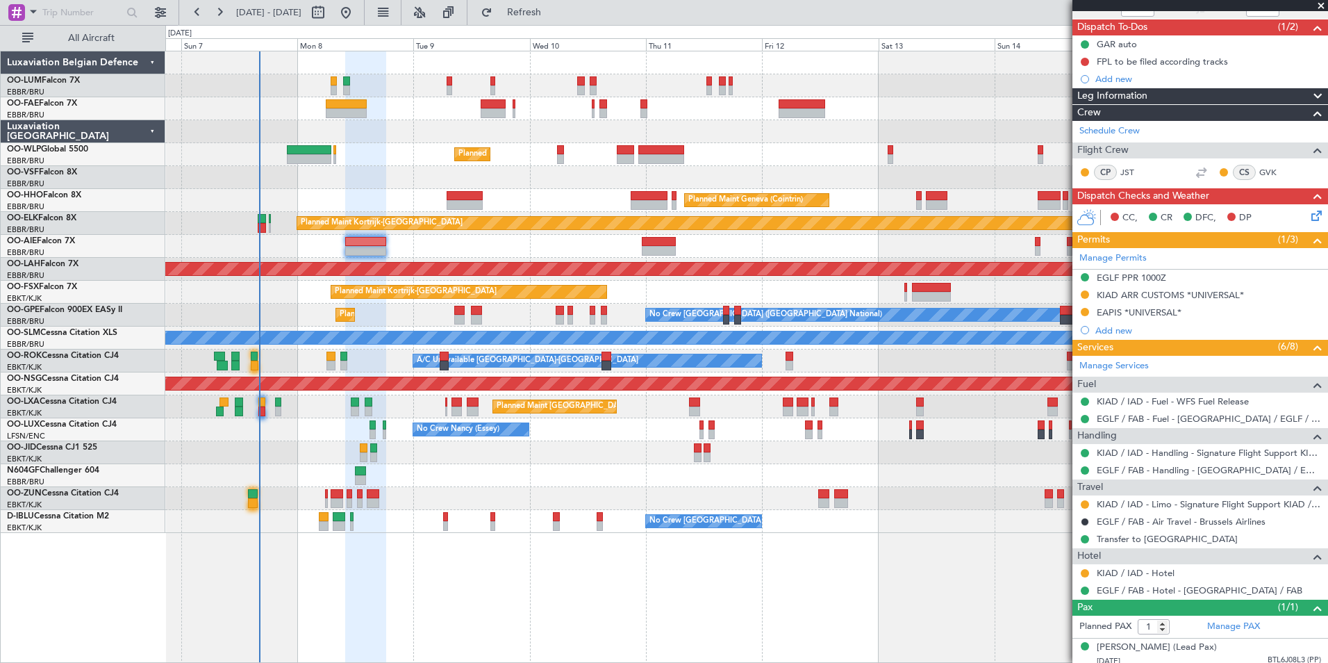
scroll to position [137, 0]
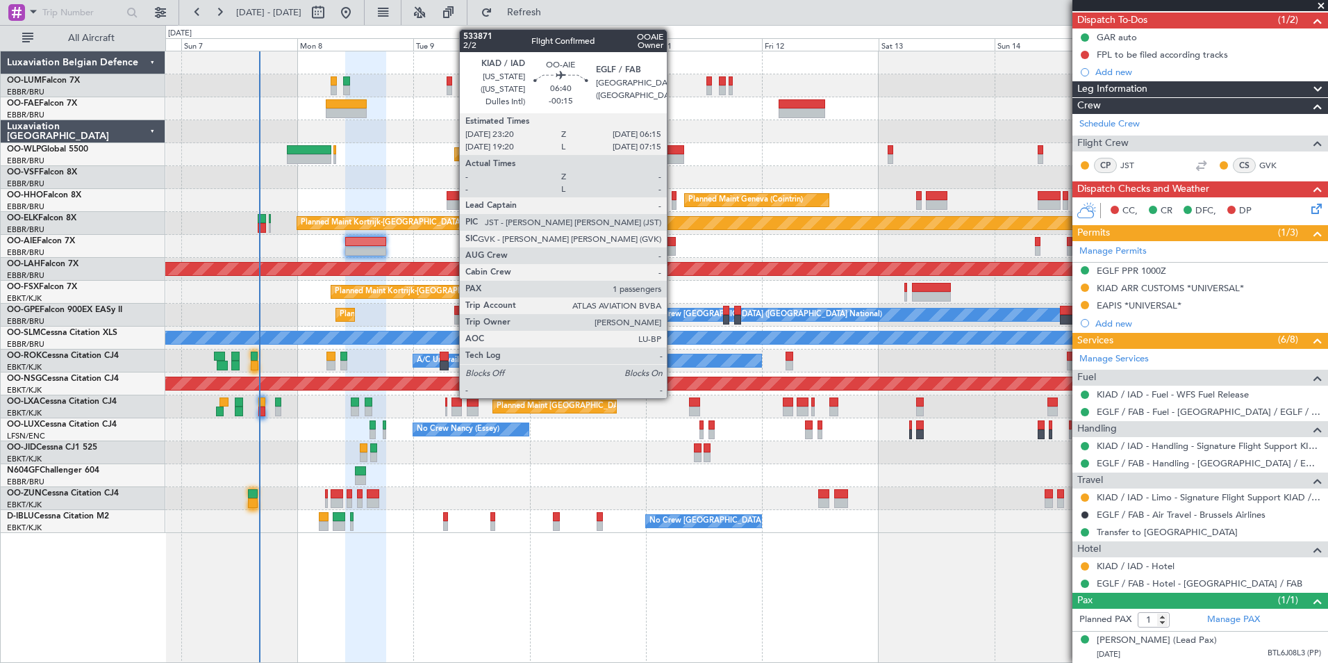
click at [673, 242] on div at bounding box center [659, 242] width 34 height 10
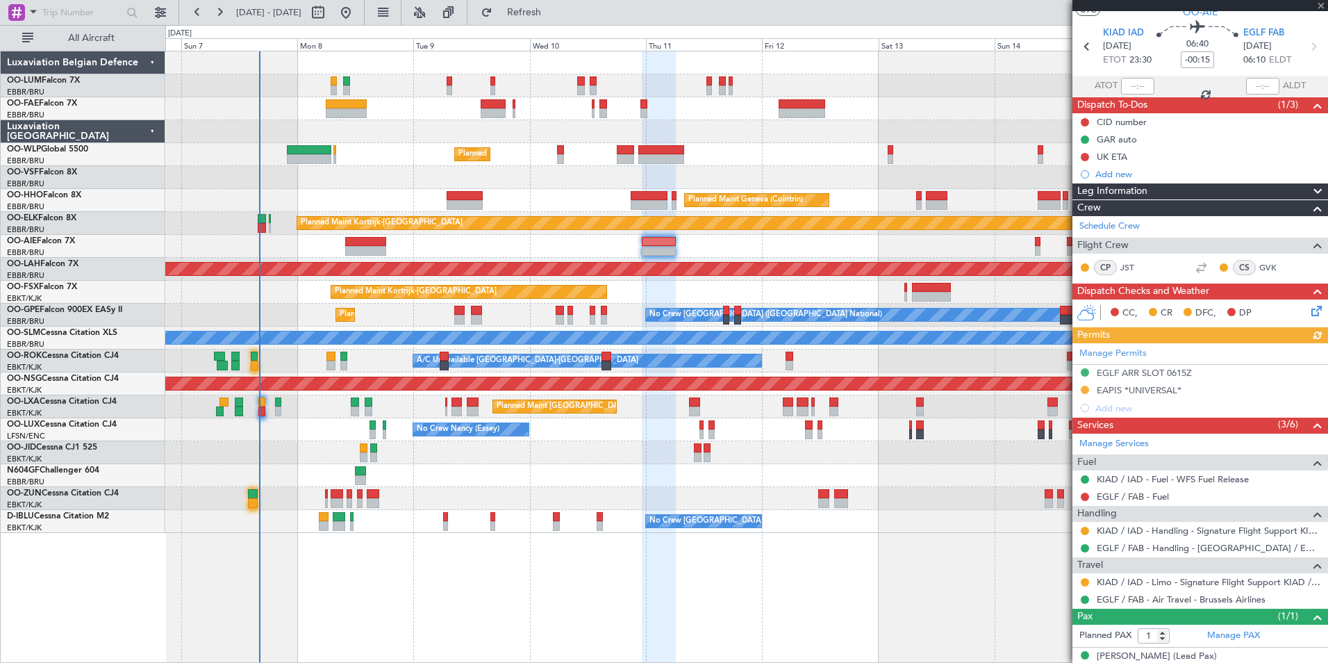
scroll to position [68, 0]
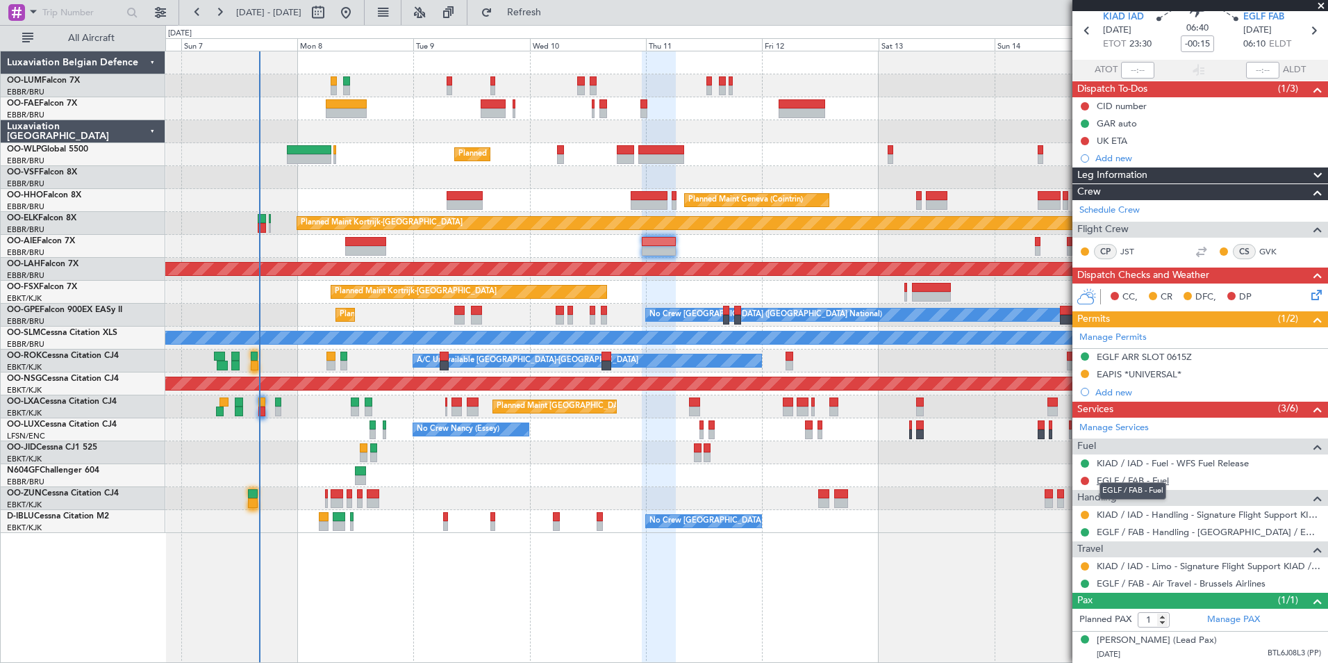
click at [1150, 474] on link "EGLF / FAB - Fuel" at bounding box center [1133, 480] width 72 height 12
click at [551, 6] on button "Refresh" at bounding box center [515, 12] width 83 height 22
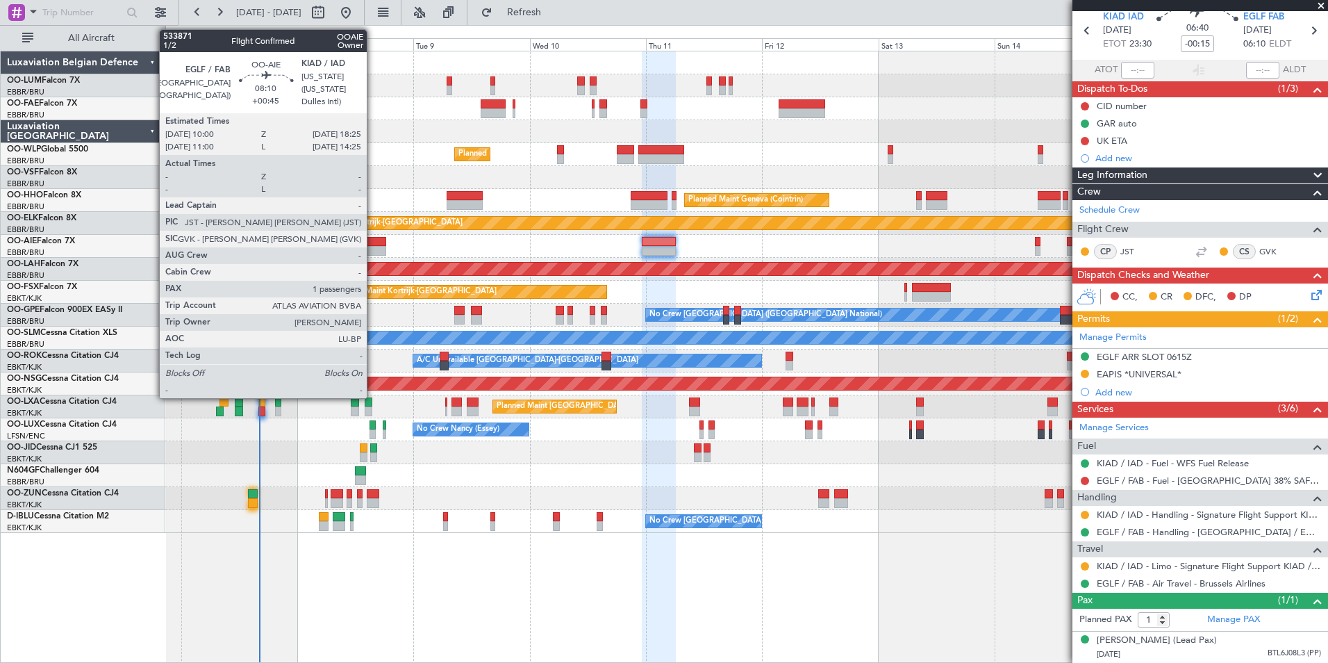
click at [372, 242] on div at bounding box center [365, 242] width 41 height 10
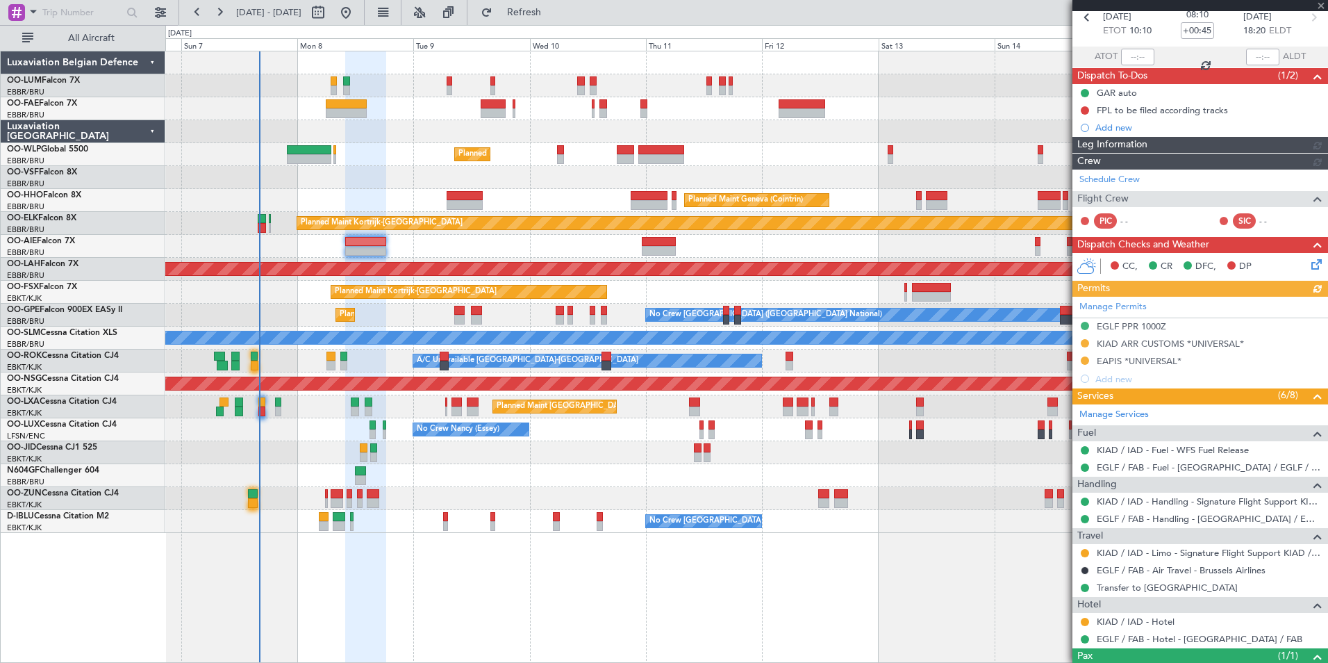
scroll to position [0, 0]
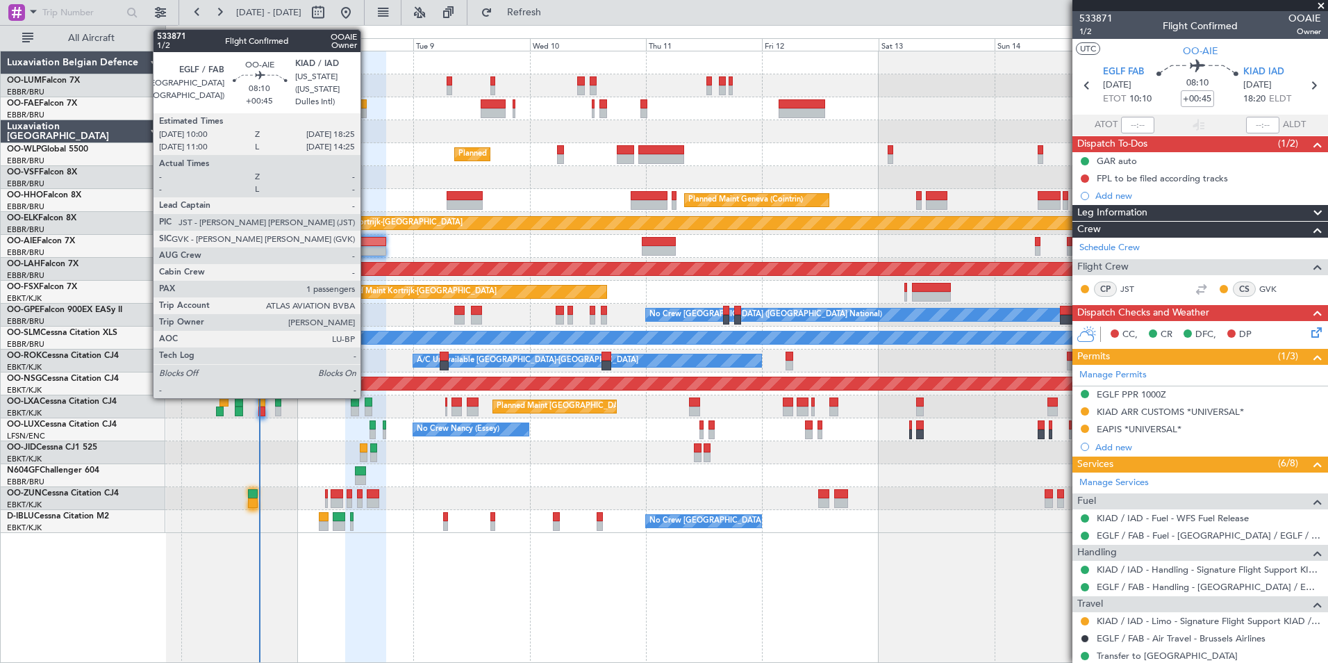
click at [367, 240] on div at bounding box center [365, 242] width 41 height 10
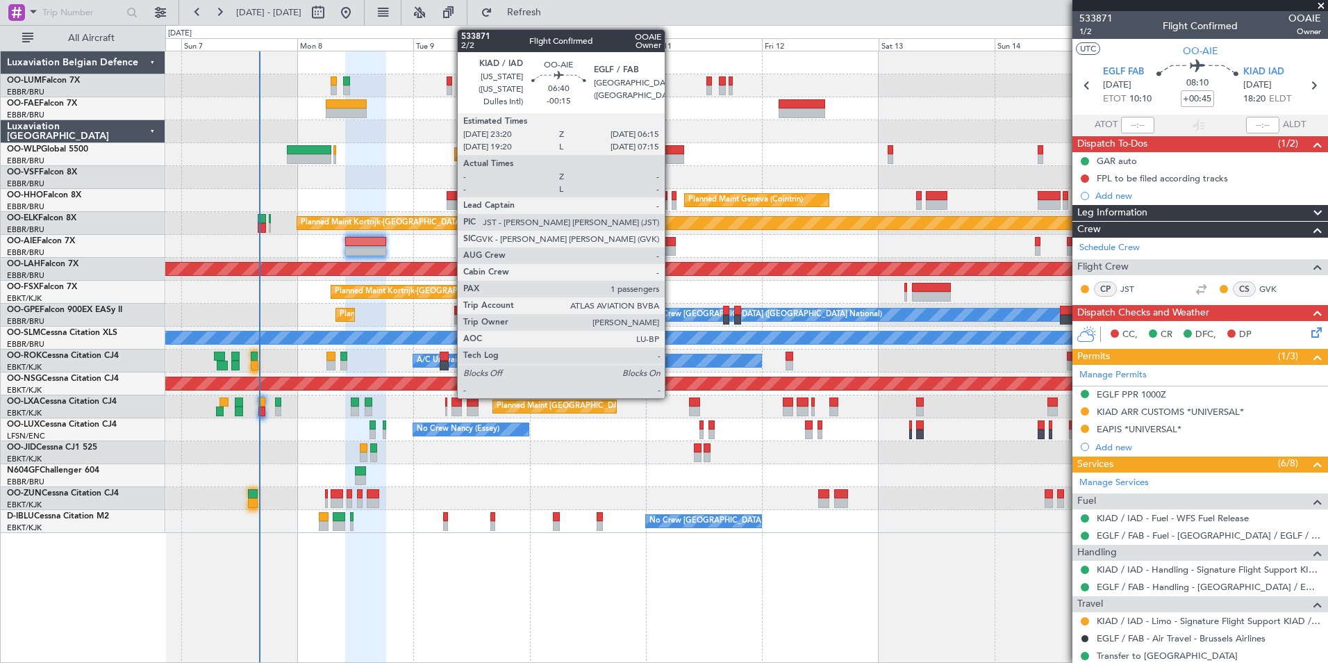
click at [671, 247] on div at bounding box center [659, 251] width 34 height 10
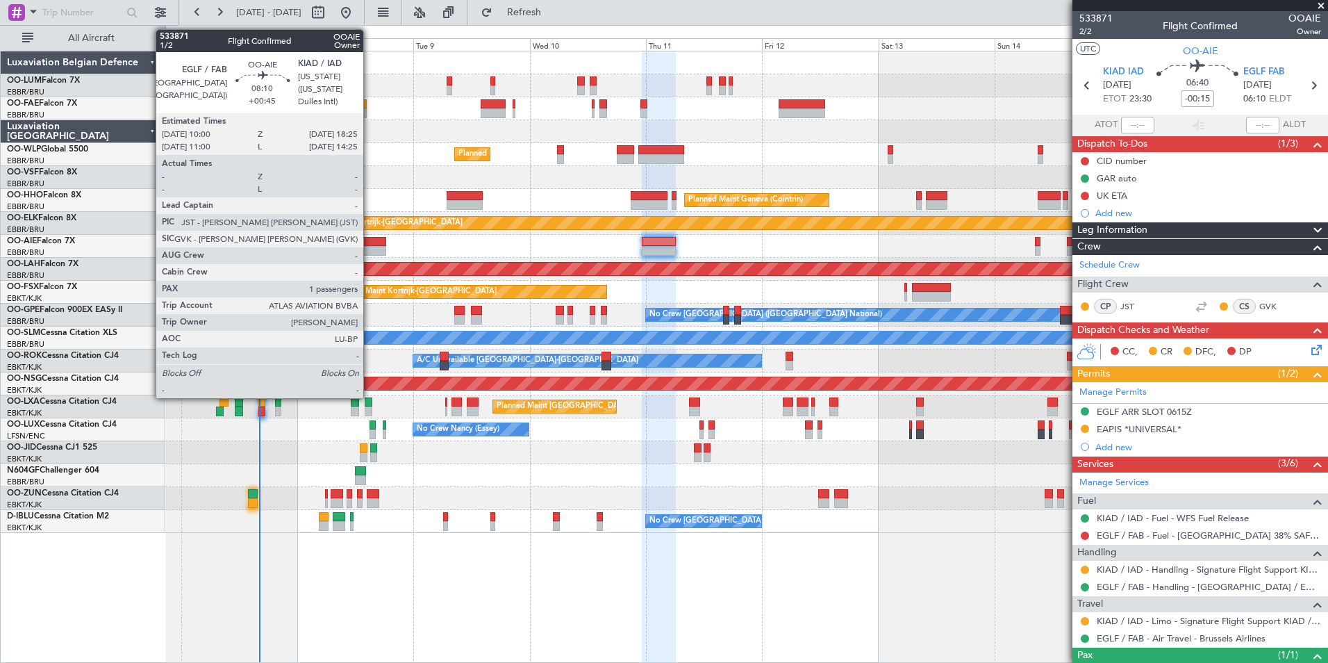
click at [370, 251] on div at bounding box center [365, 251] width 41 height 10
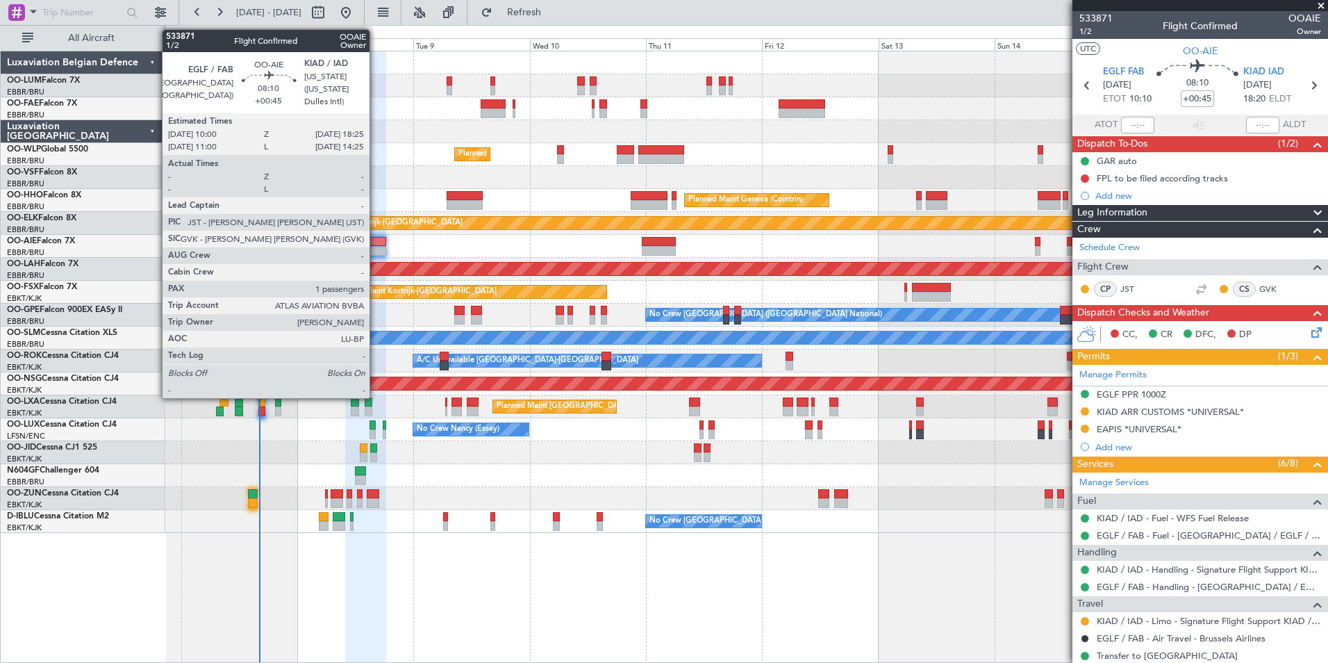
click at [376, 246] on div at bounding box center [365, 251] width 41 height 10
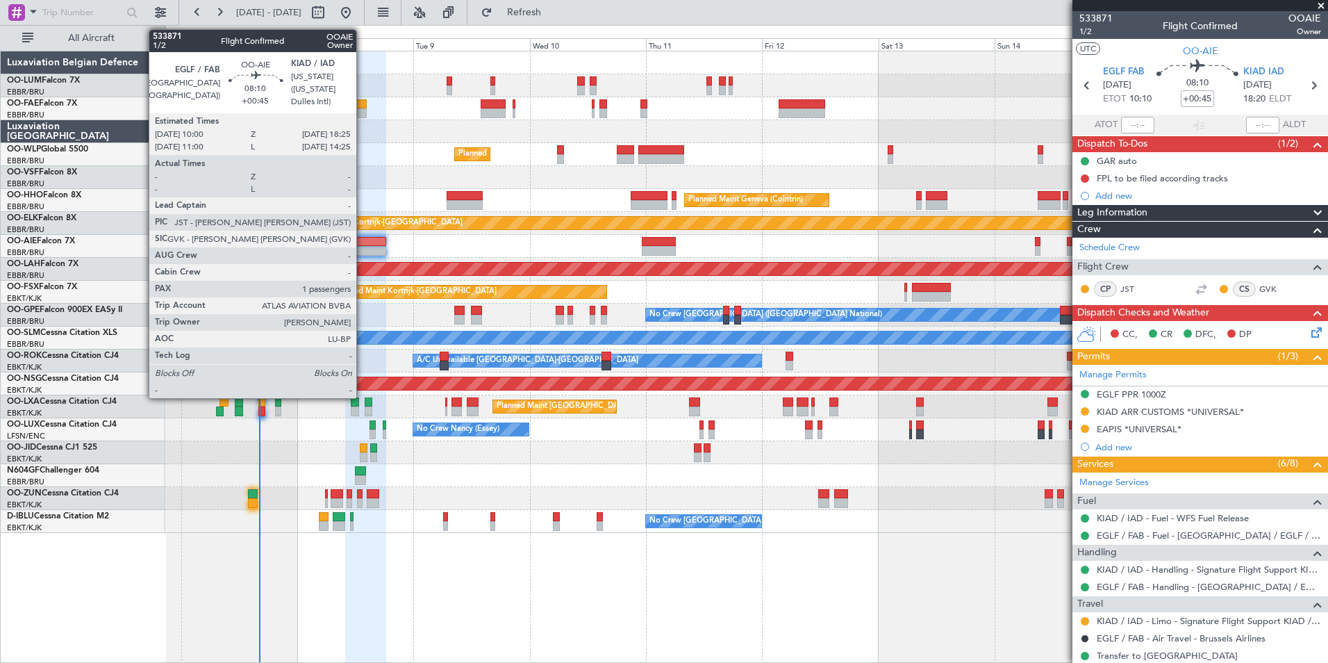
click at [363, 240] on div at bounding box center [365, 242] width 41 height 10
click at [361, 249] on div at bounding box center [365, 251] width 41 height 10
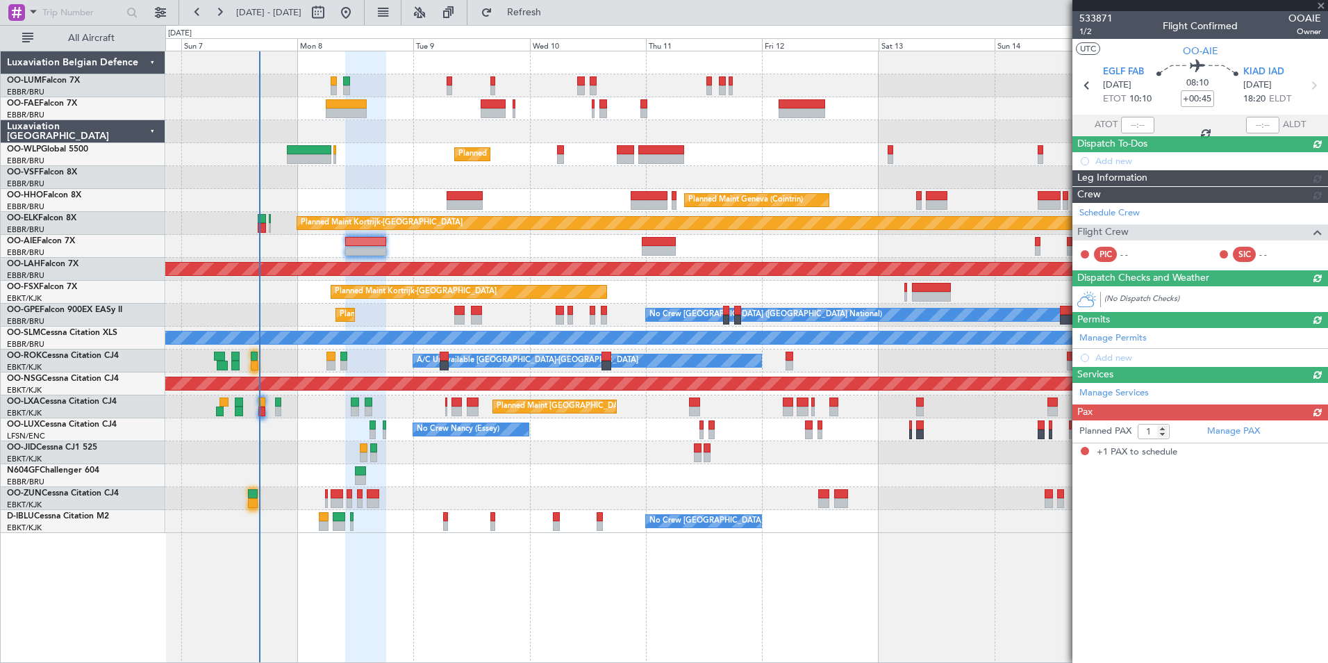
click at [1180, 624] on article "533871 1/2 Flight Confirmed OOAIE Owner UTC OO-AIE EGLF FAB 08/09/2025 ETOT 10:…" at bounding box center [1200, 337] width 256 height 652
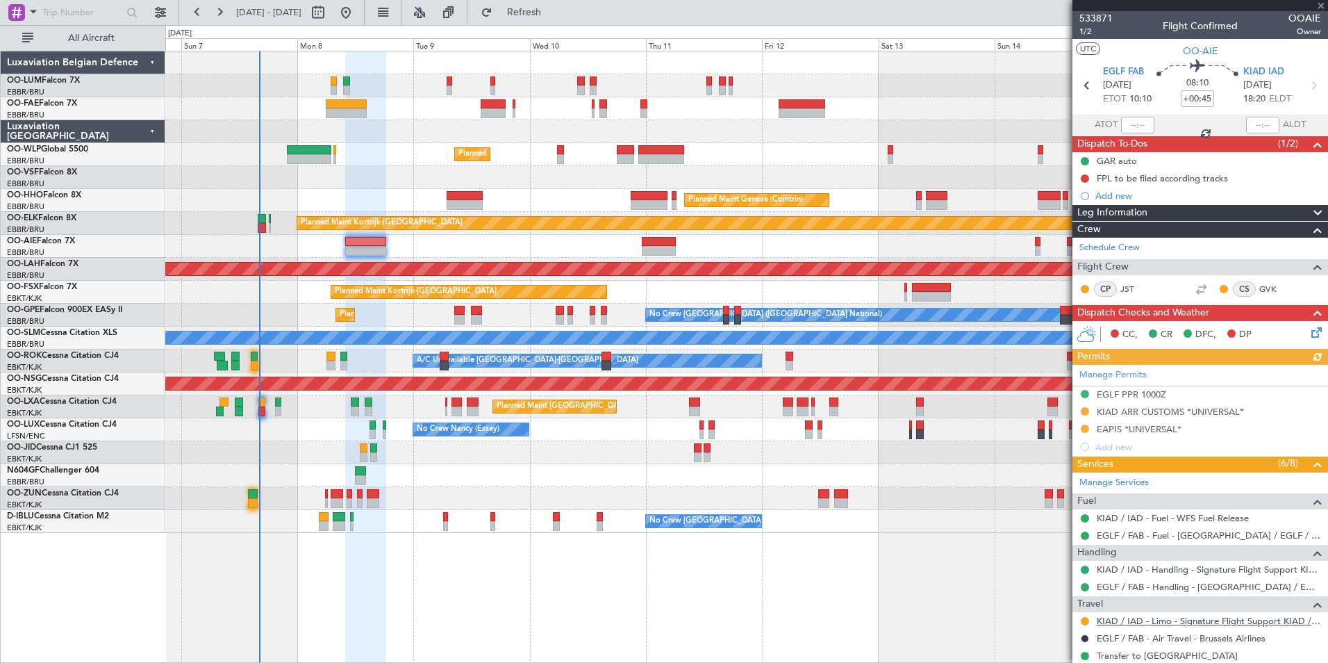
click at [1284, 620] on link "KIAD / IAD - Limo - Signature Flight Support KIAD / IAD" at bounding box center [1209, 621] width 224 height 12
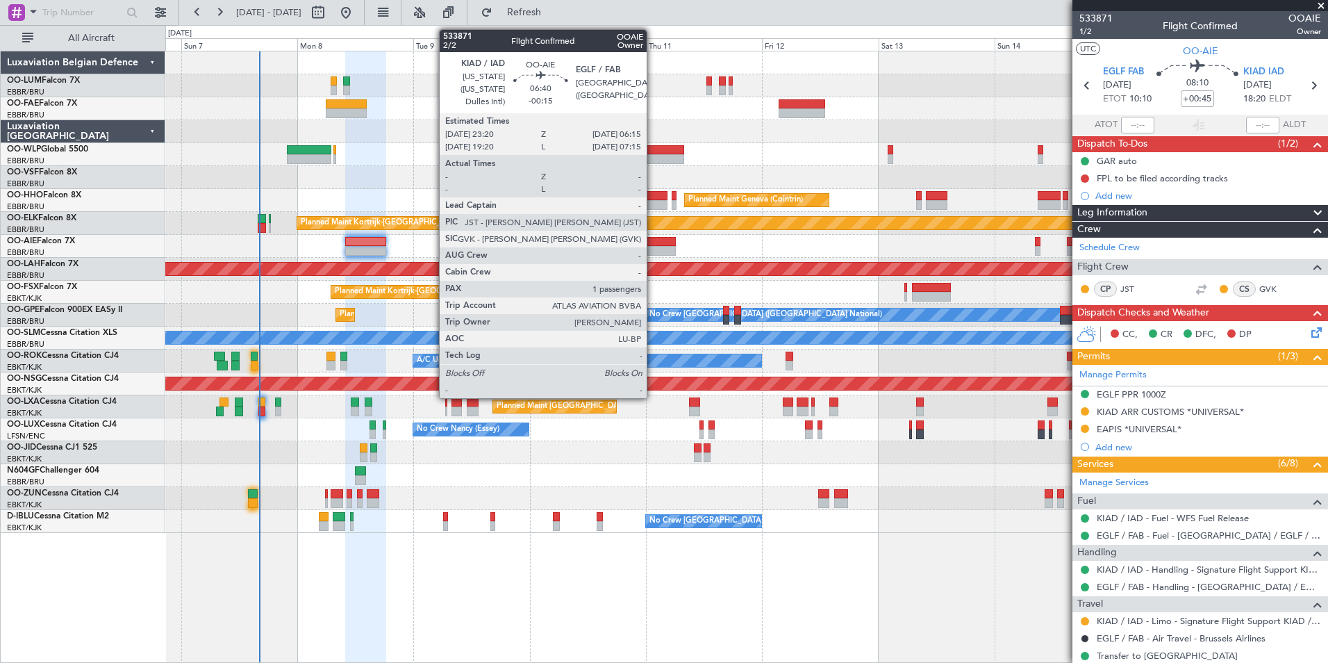
click at [654, 245] on div at bounding box center [659, 242] width 34 height 10
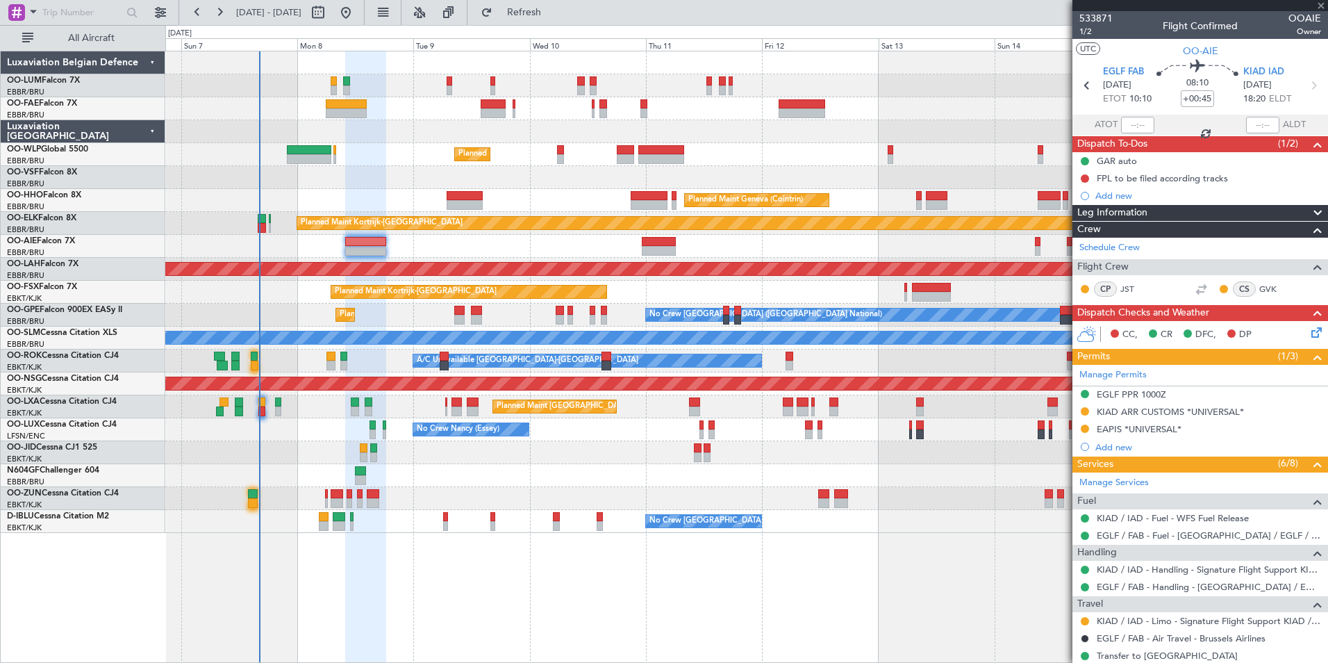
type input "-00:15"
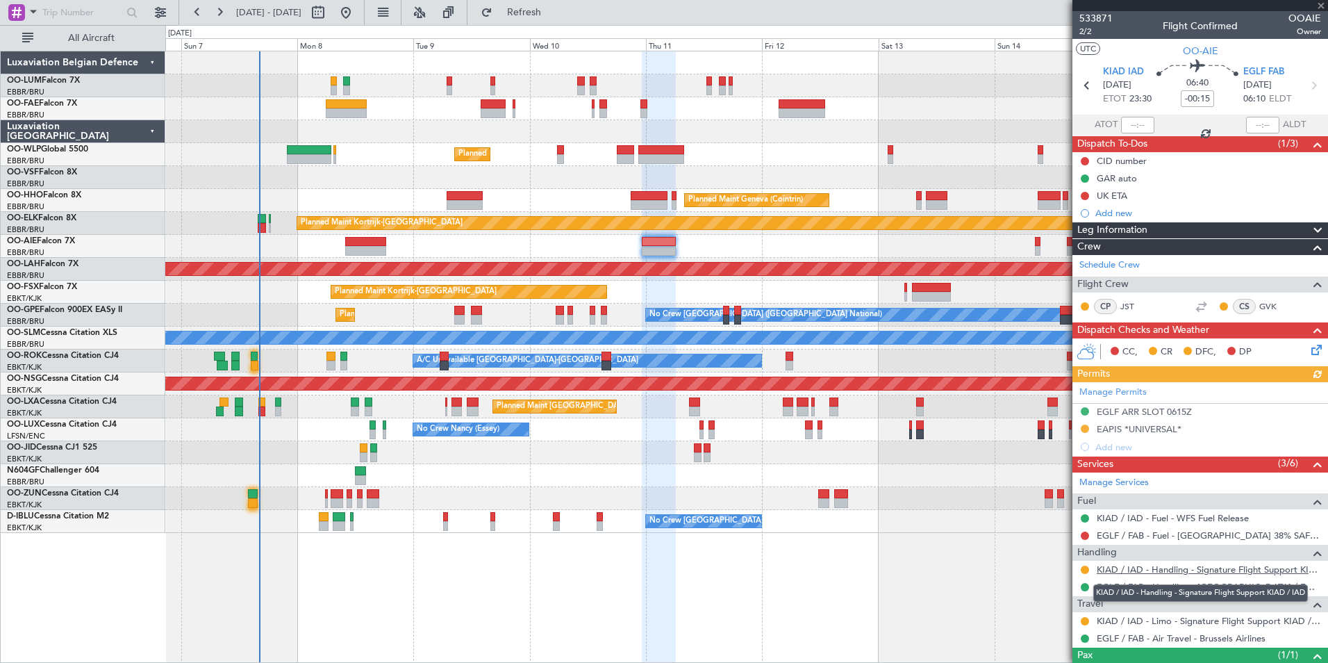
click at [1259, 567] on link "KIAD / IAD - Handling - Signature Flight Support KIAD / IAD" at bounding box center [1209, 569] width 224 height 12
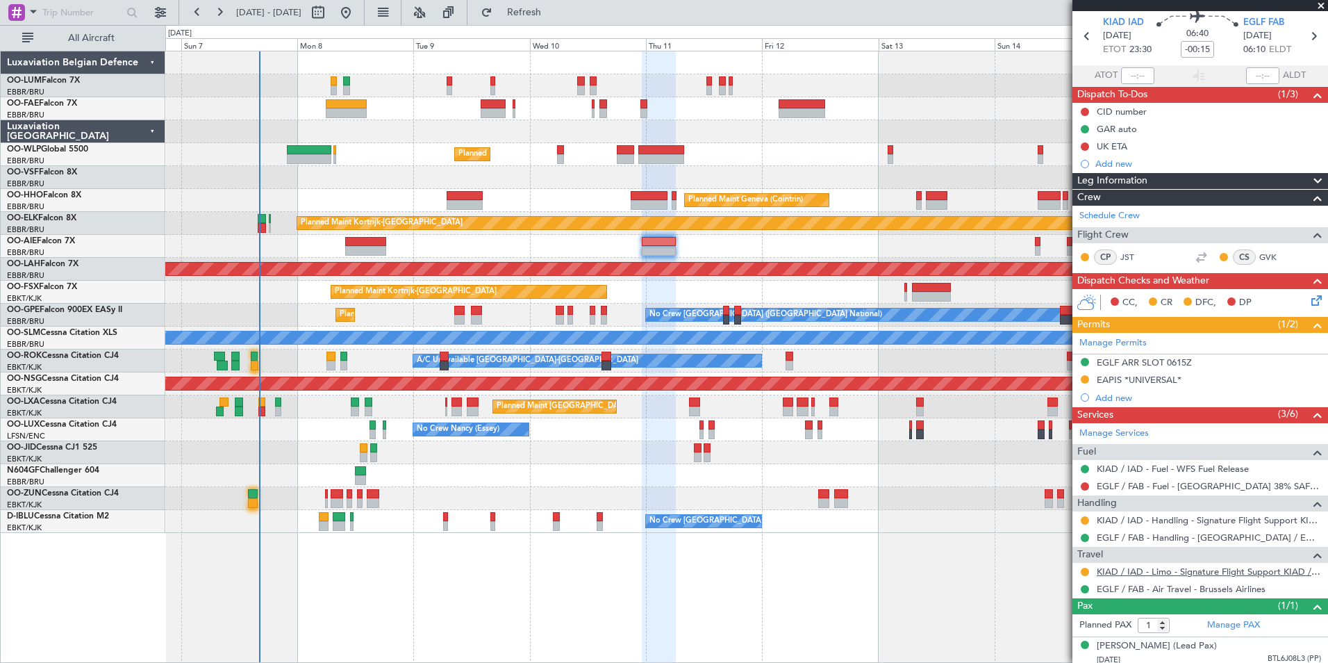
scroll to position [68, 0]
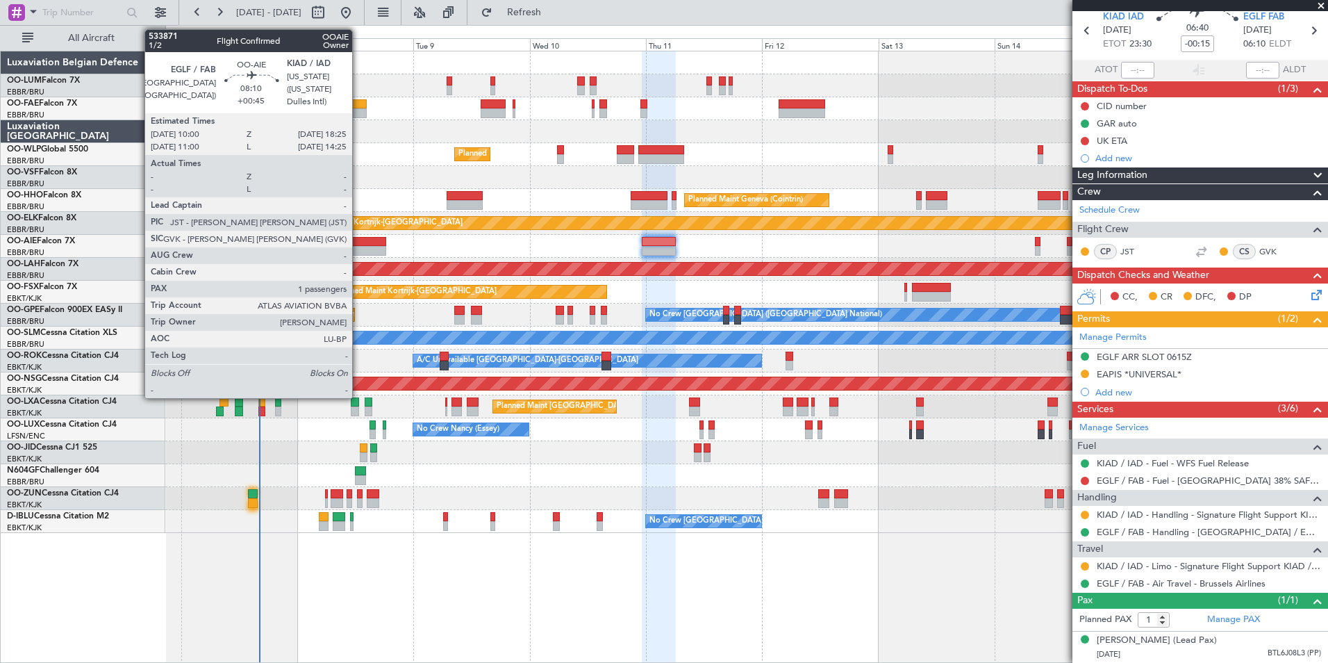
click at [358, 238] on div at bounding box center [365, 242] width 41 height 10
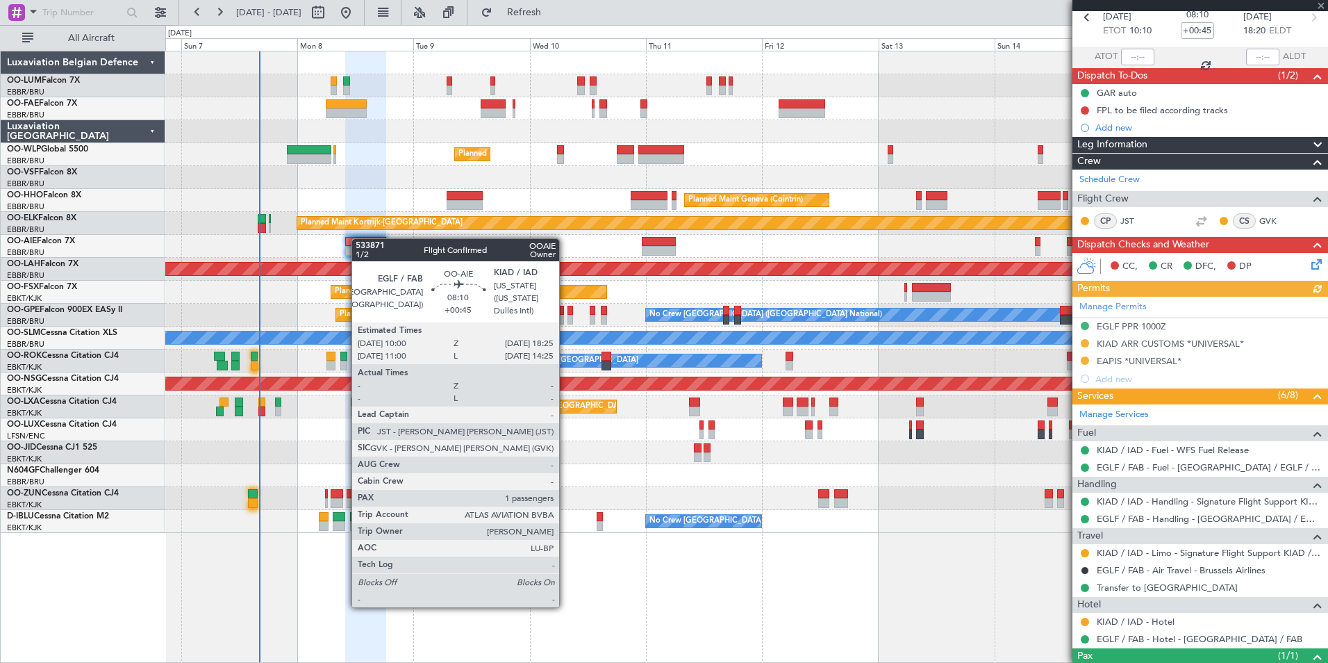
scroll to position [0, 0]
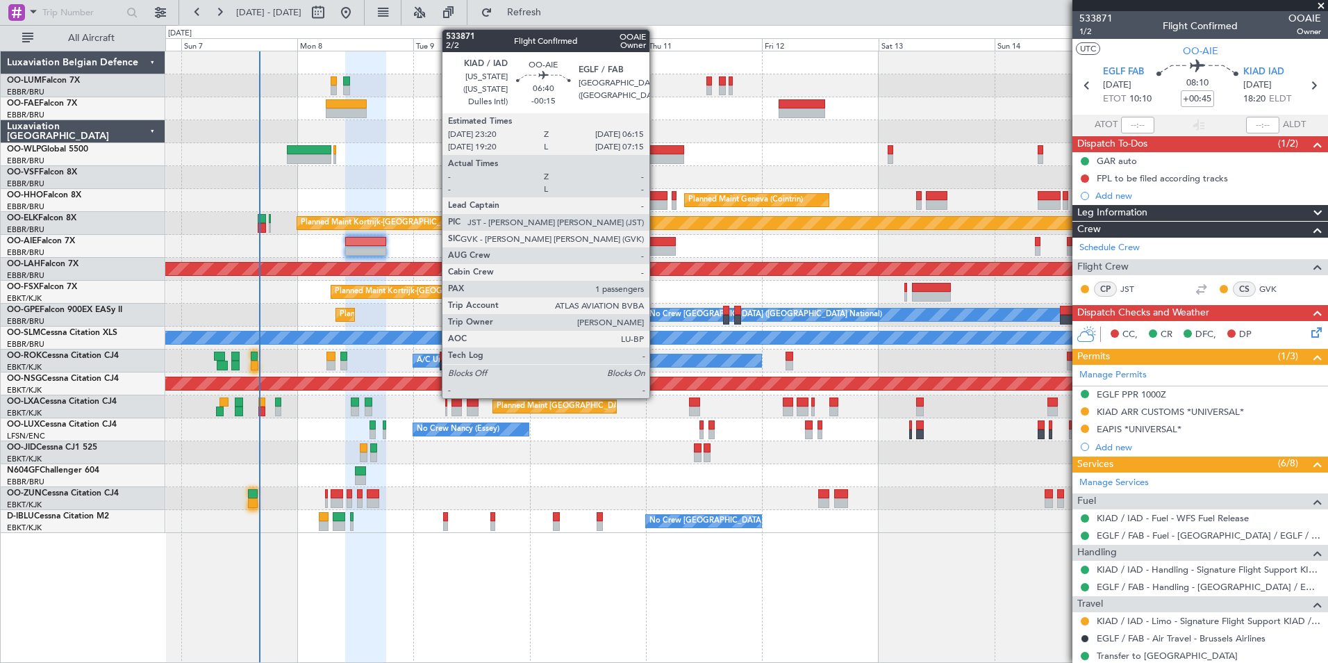
click at [656, 242] on div at bounding box center [659, 242] width 34 height 10
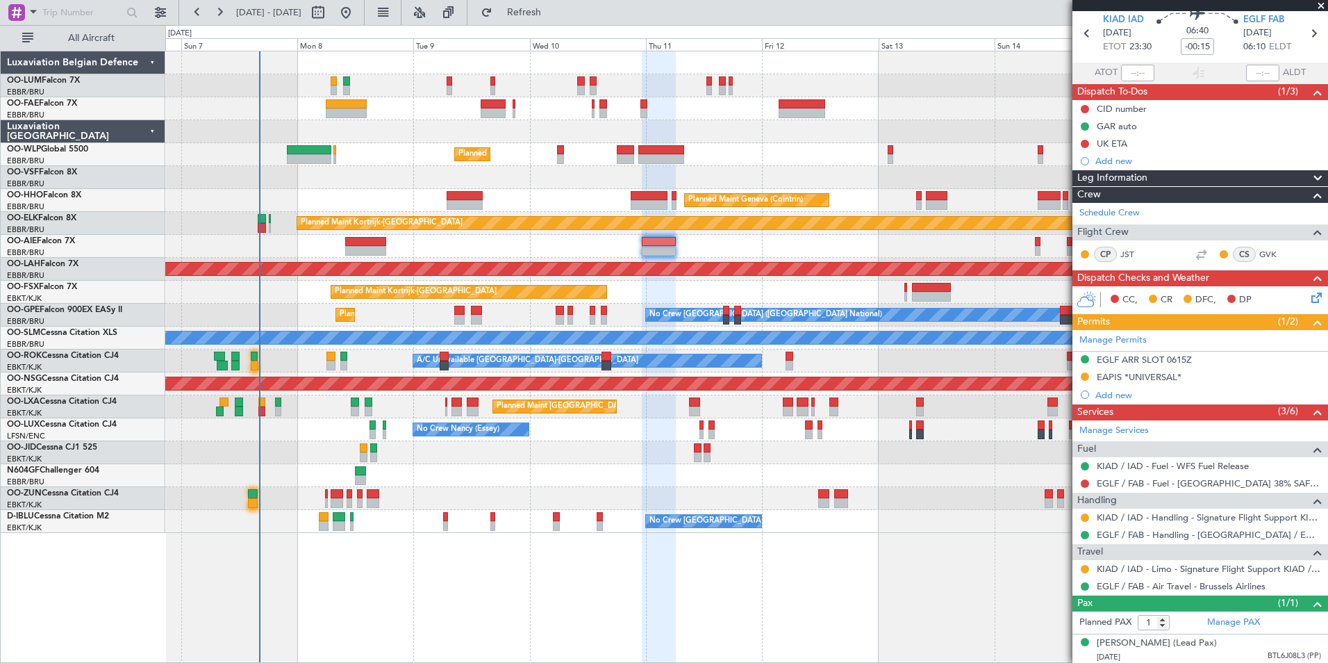
scroll to position [68, 0]
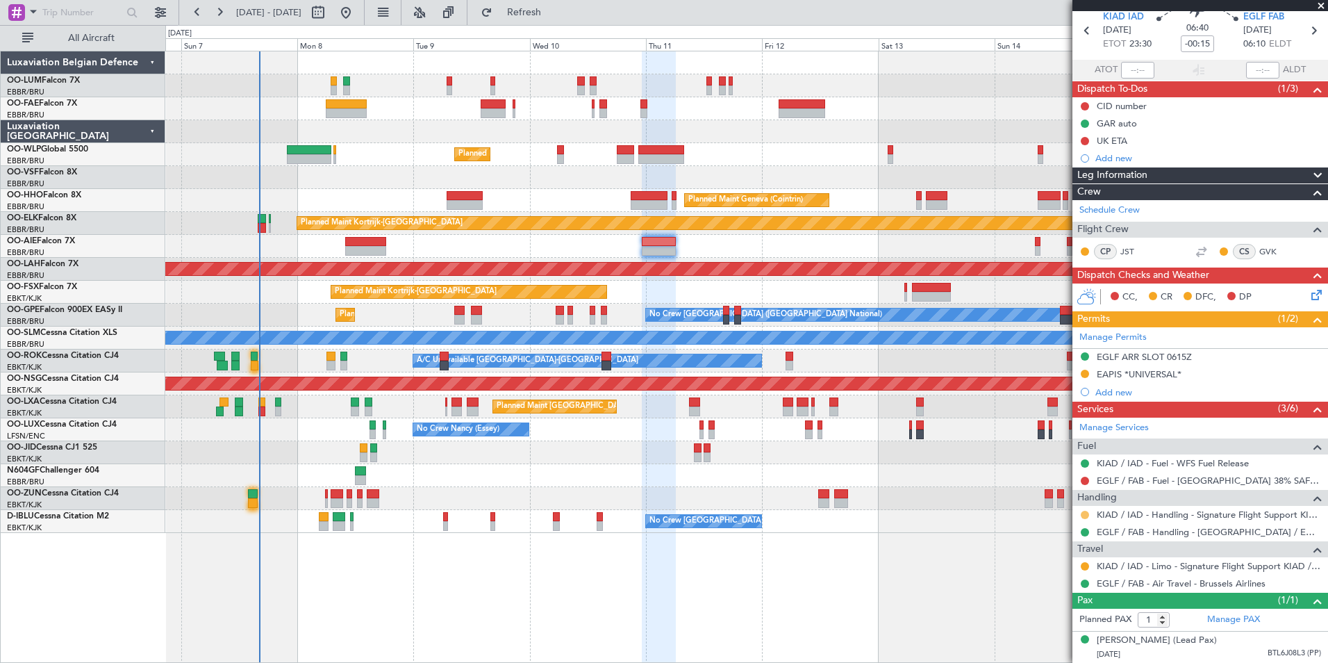
click at [1086, 511] on button at bounding box center [1085, 515] width 8 height 8
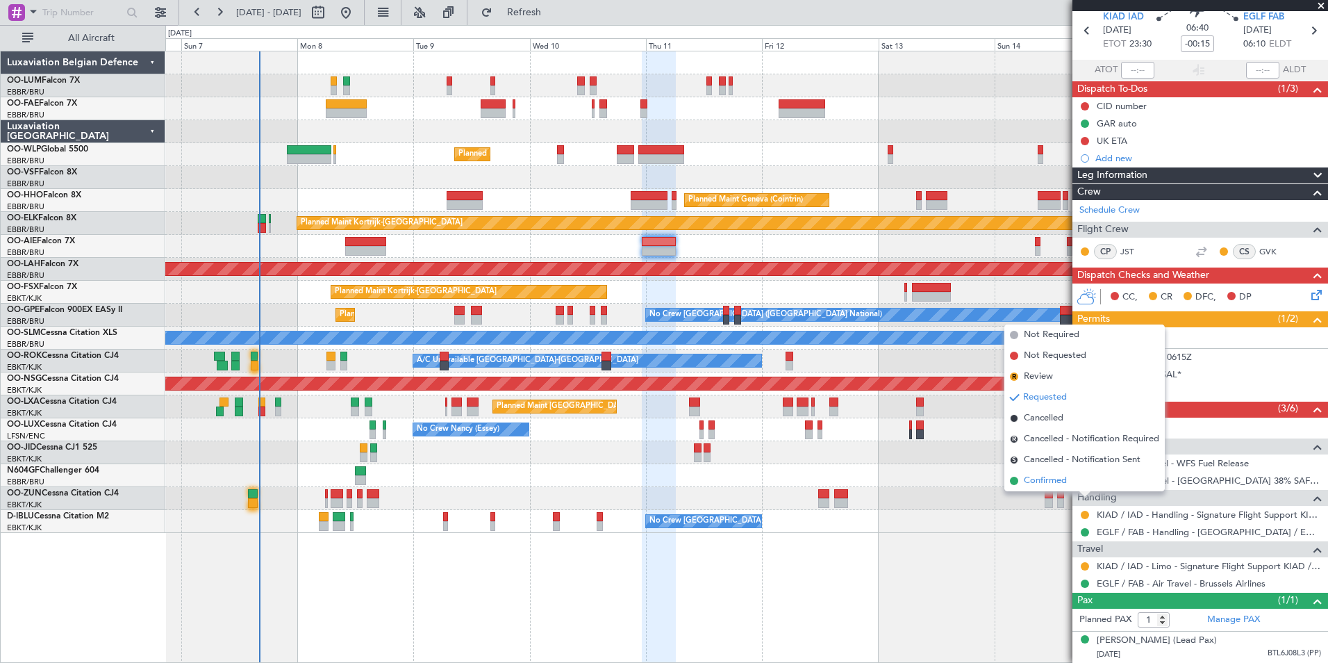
click at [1035, 482] on span "Confirmed" at bounding box center [1045, 481] width 43 height 14
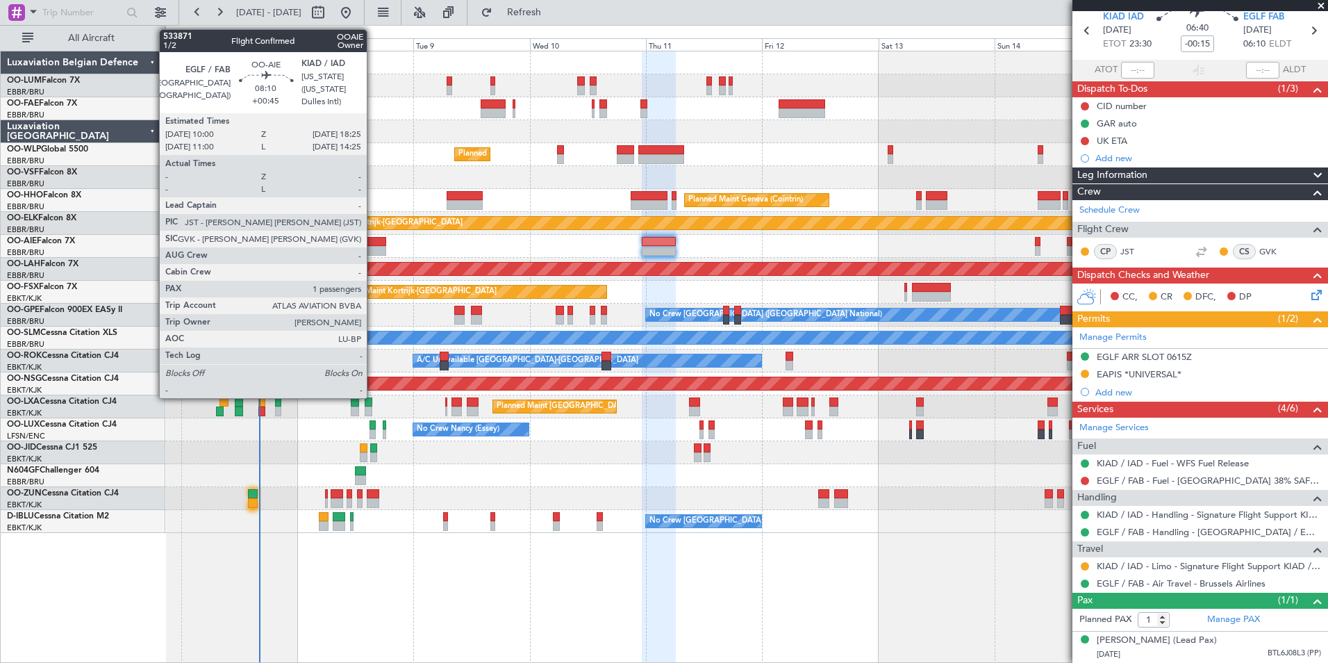
click at [373, 245] on div at bounding box center [365, 242] width 41 height 10
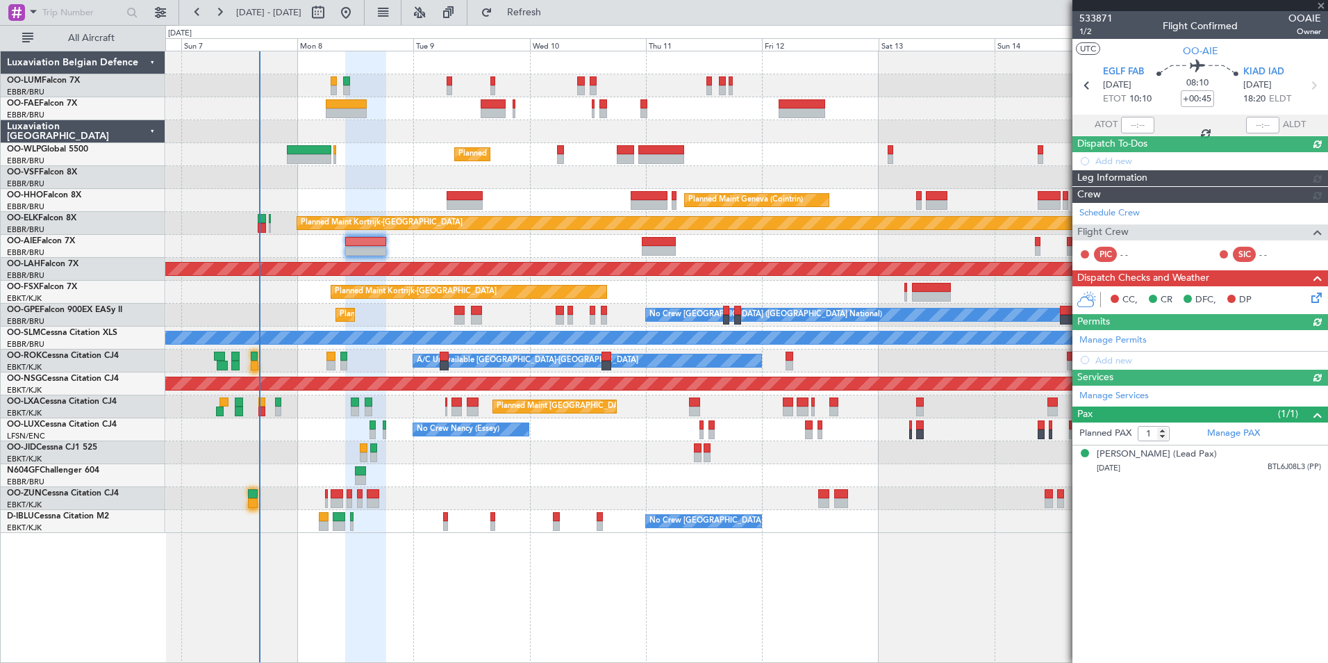
scroll to position [0, 0]
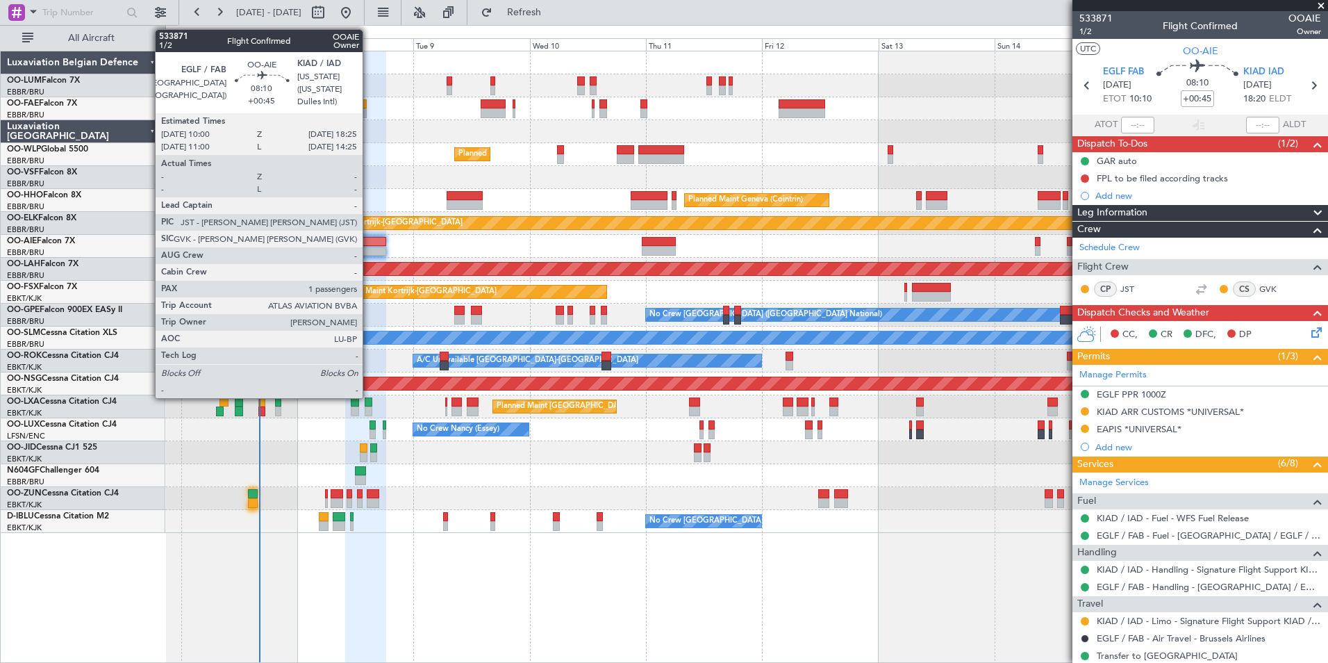
click at [368, 240] on div at bounding box center [365, 242] width 41 height 10
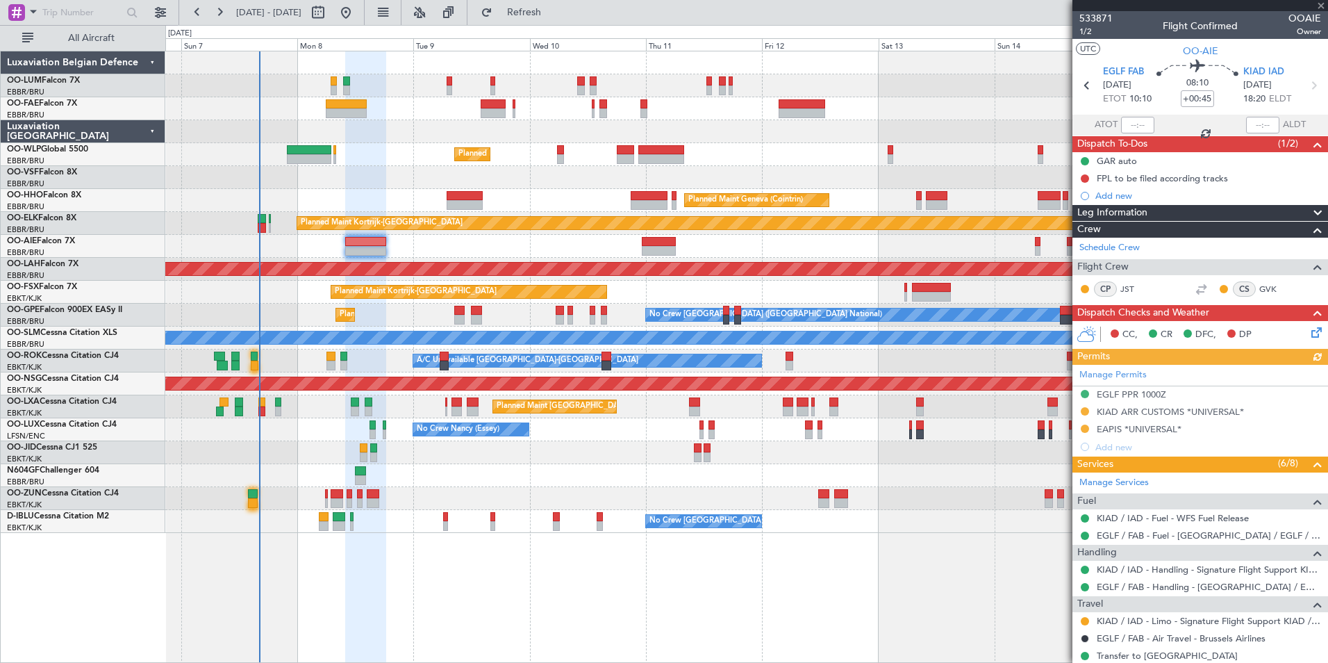
click at [1214, 615] on mat-tooltip-component "EGLF / FAB - Air Travel - Brussels Airlines" at bounding box center [1182, 613] width 168 height 37
click at [1279, 622] on link "KIAD / IAD - Limo - Signature Flight Support KIAD / IAD" at bounding box center [1209, 621] width 224 height 12
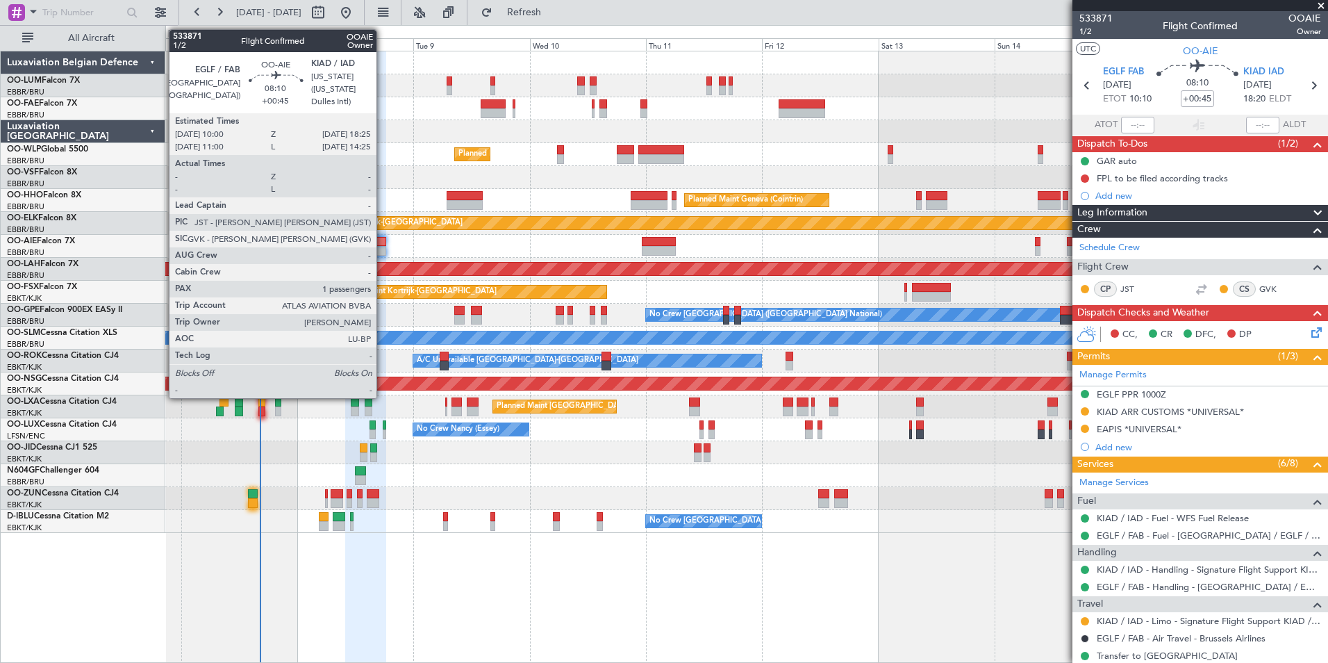
click at [383, 250] on div at bounding box center [365, 251] width 41 height 10
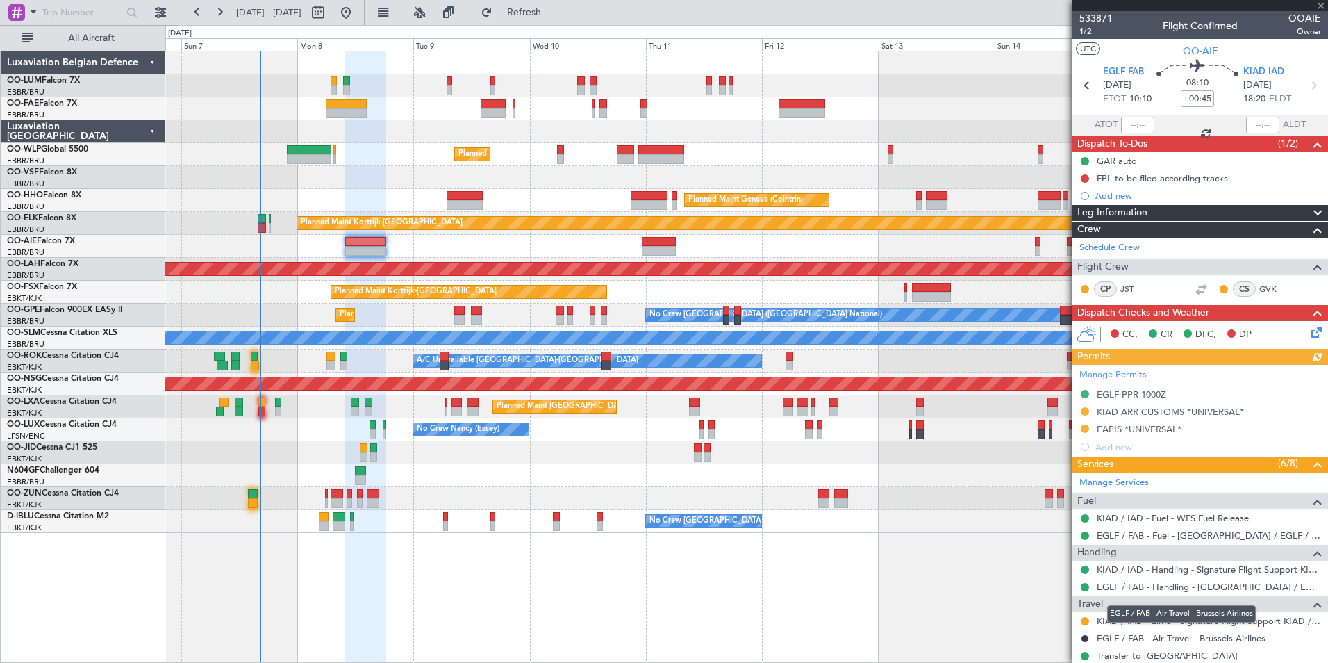
click at [1236, 618] on div "EGLF / FAB - Air Travel - Brussels Airlines" at bounding box center [1181, 613] width 149 height 17
click at [1281, 615] on link "KIAD / IAD - Limo - Signature Flight Support KIAD / IAD" at bounding box center [1209, 621] width 224 height 12
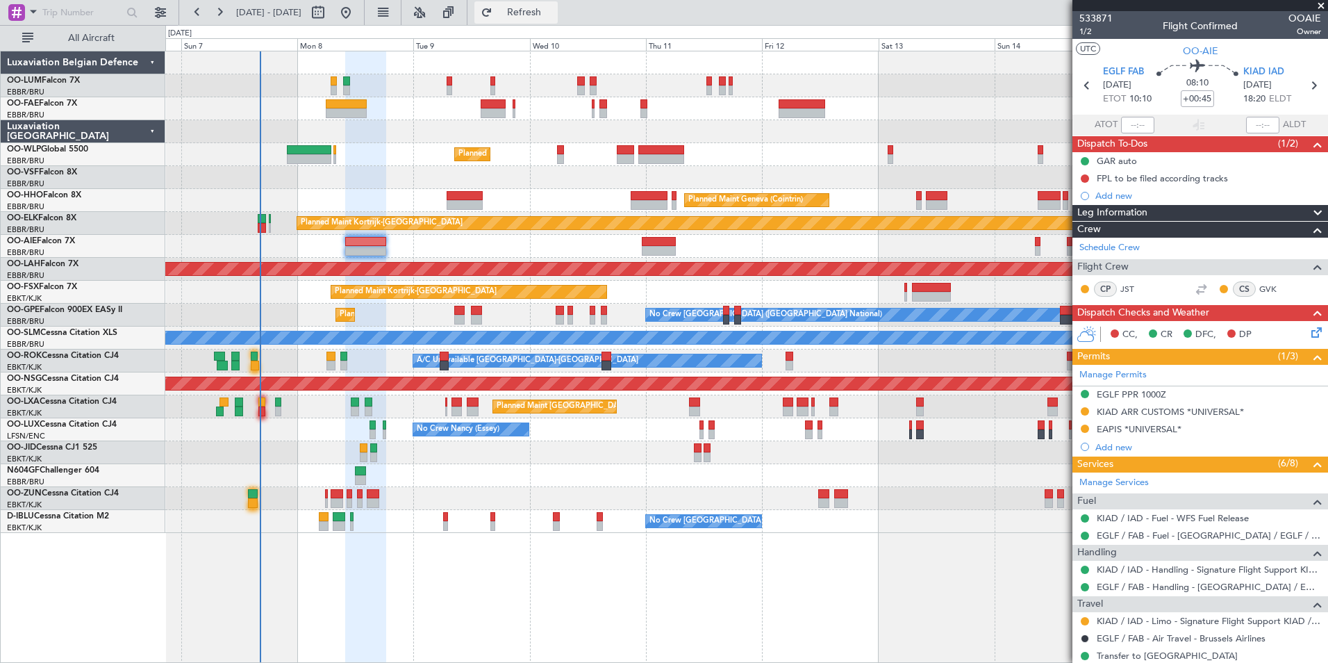
click at [535, 15] on button "Refresh" at bounding box center [515, 12] width 83 height 22
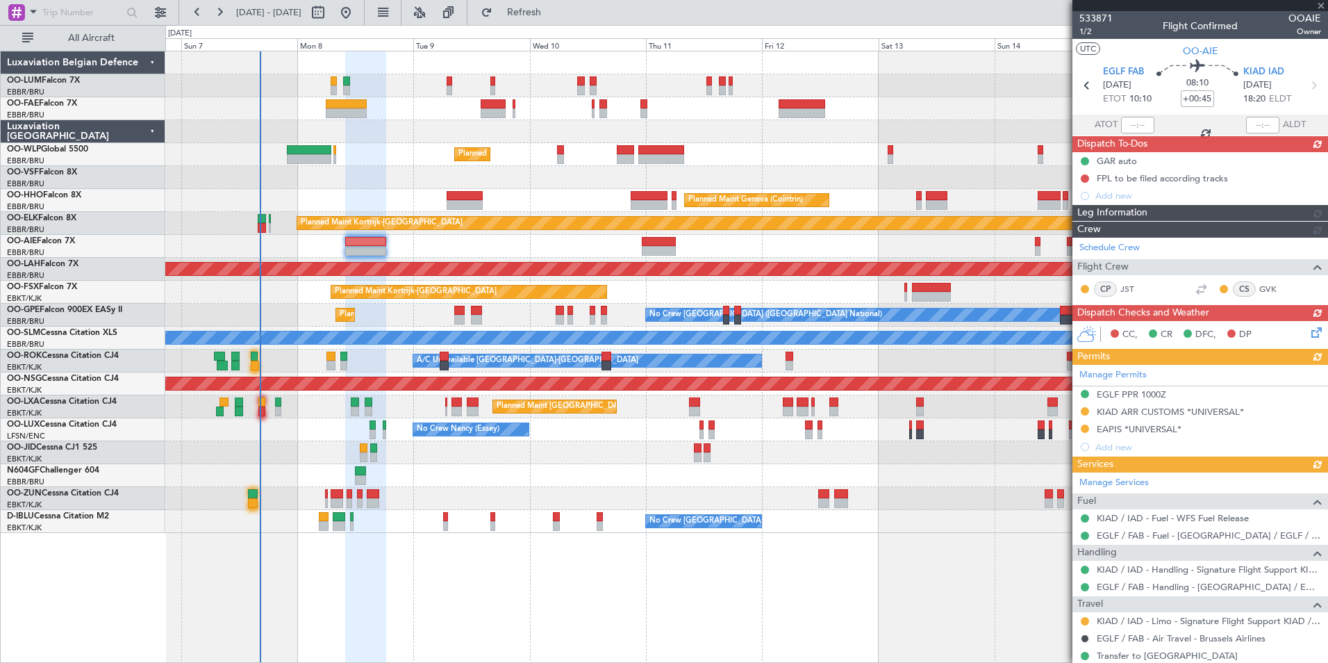
scroll to position [137, 0]
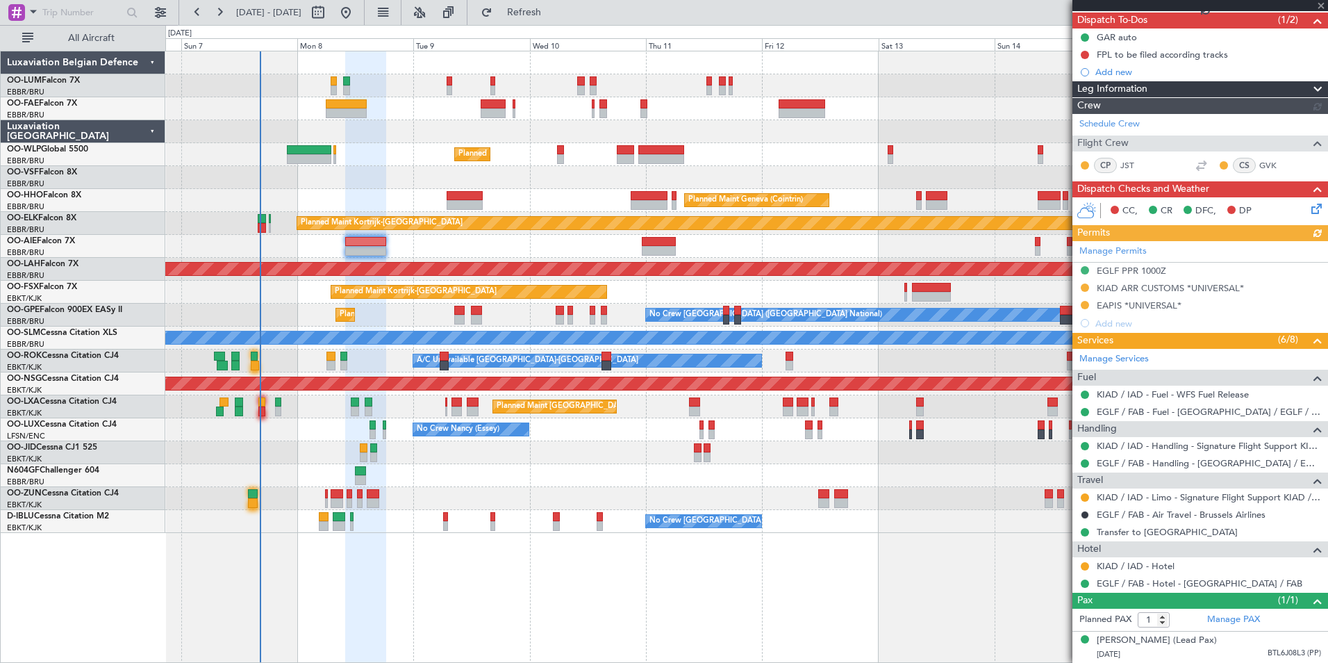
click at [1082, 493] on button at bounding box center [1085, 497] width 8 height 8
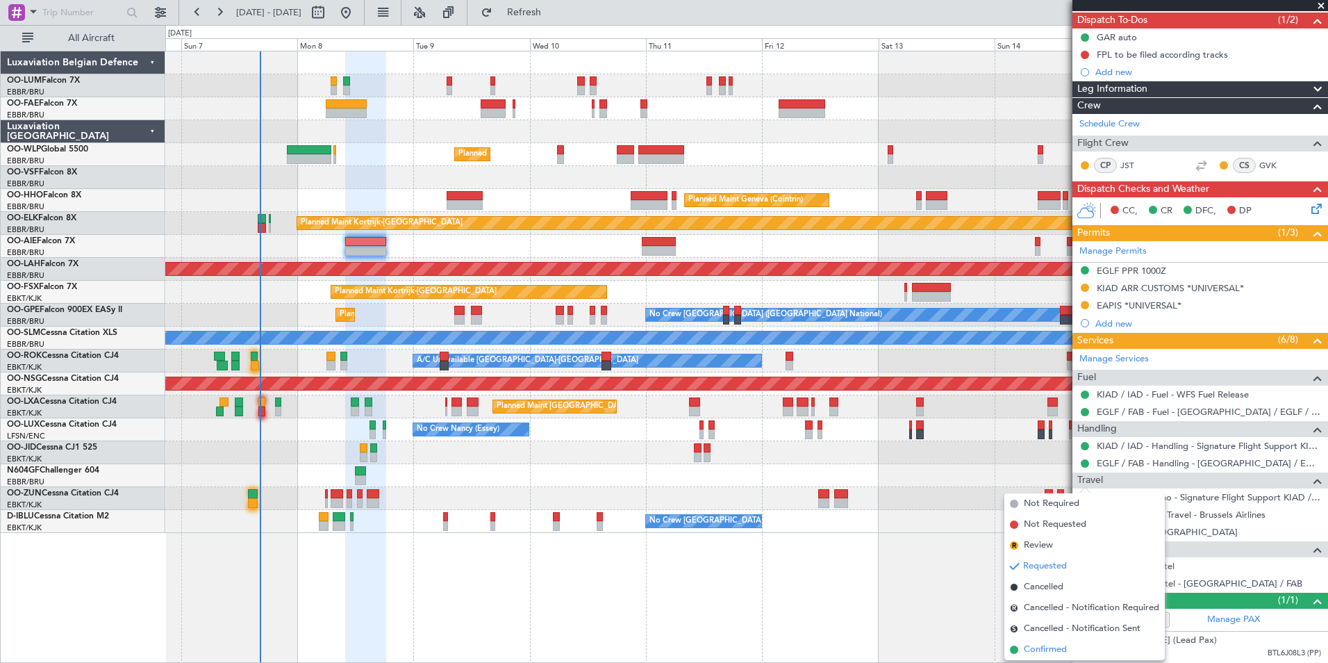
click at [1057, 640] on li "Confirmed" at bounding box center [1084, 649] width 160 height 21
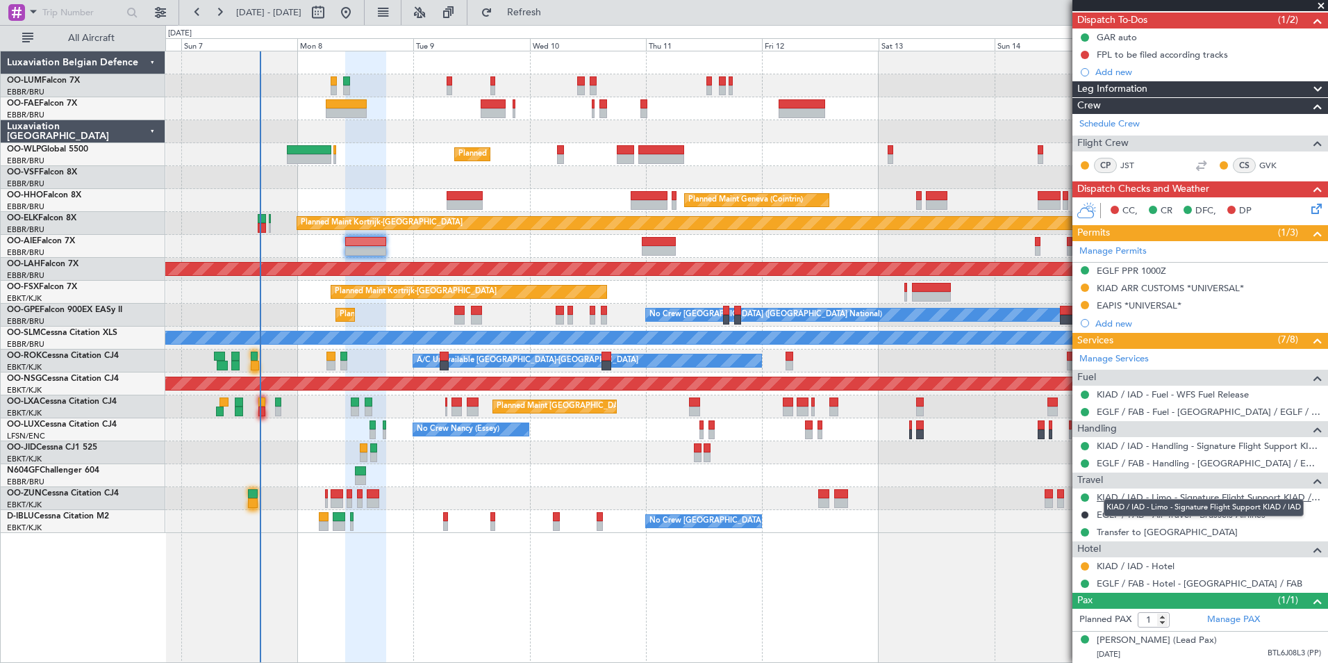
click at [1275, 491] on link "KIAD / IAD - Limo - Signature Flight Support KIAD / IAD" at bounding box center [1209, 497] width 224 height 12
click at [558, 1] on button "Refresh" at bounding box center [515, 12] width 83 height 22
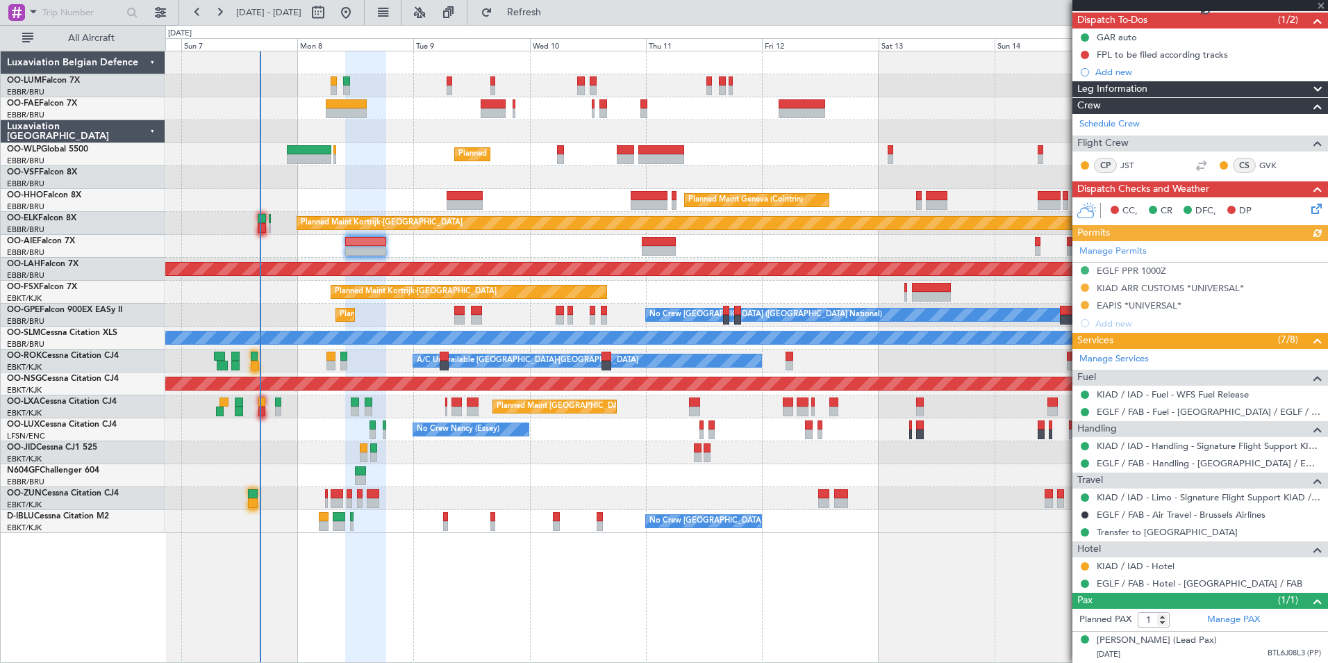
click at [1132, 560] on link "KIAD / IAD - Hotel" at bounding box center [1136, 566] width 78 height 12
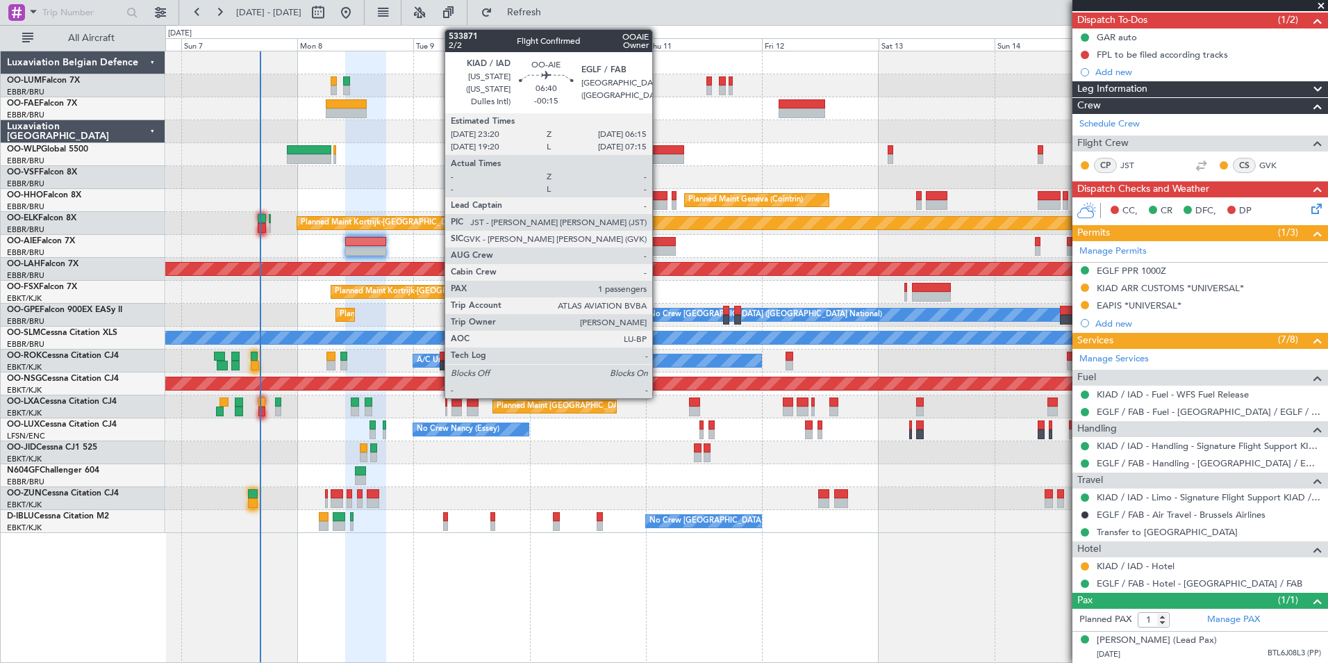
click at [659, 245] on div at bounding box center [659, 242] width 34 height 10
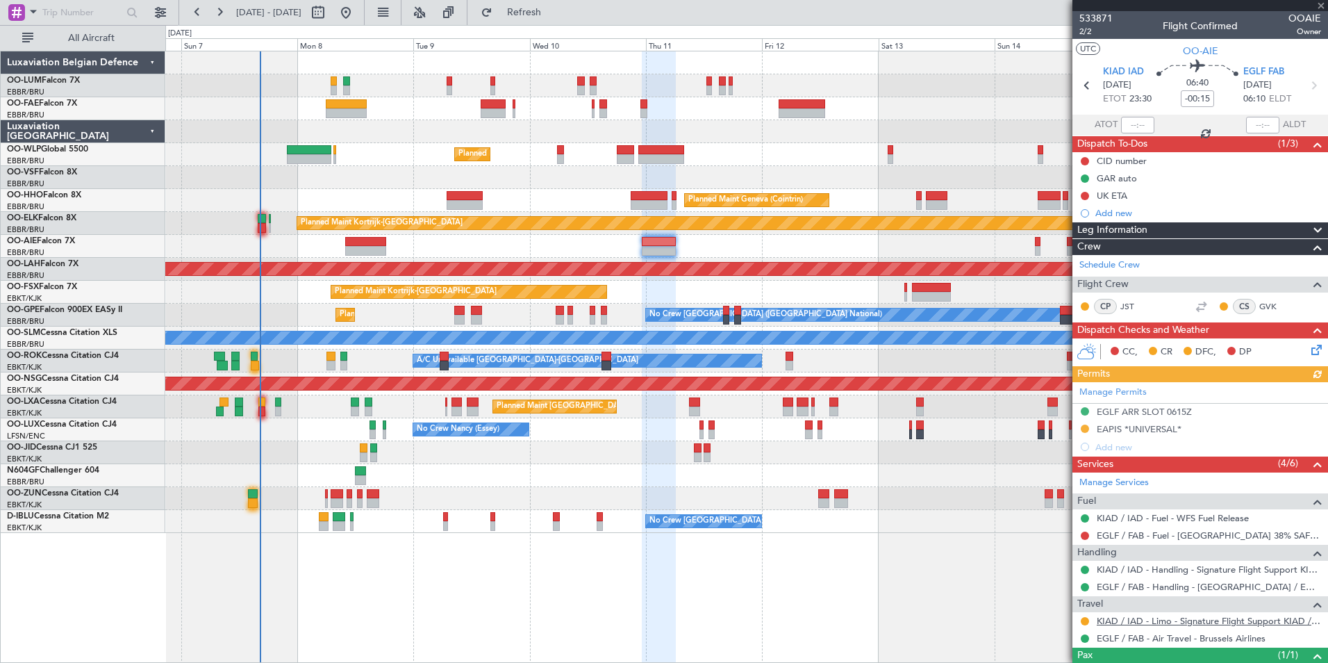
scroll to position [68, 0]
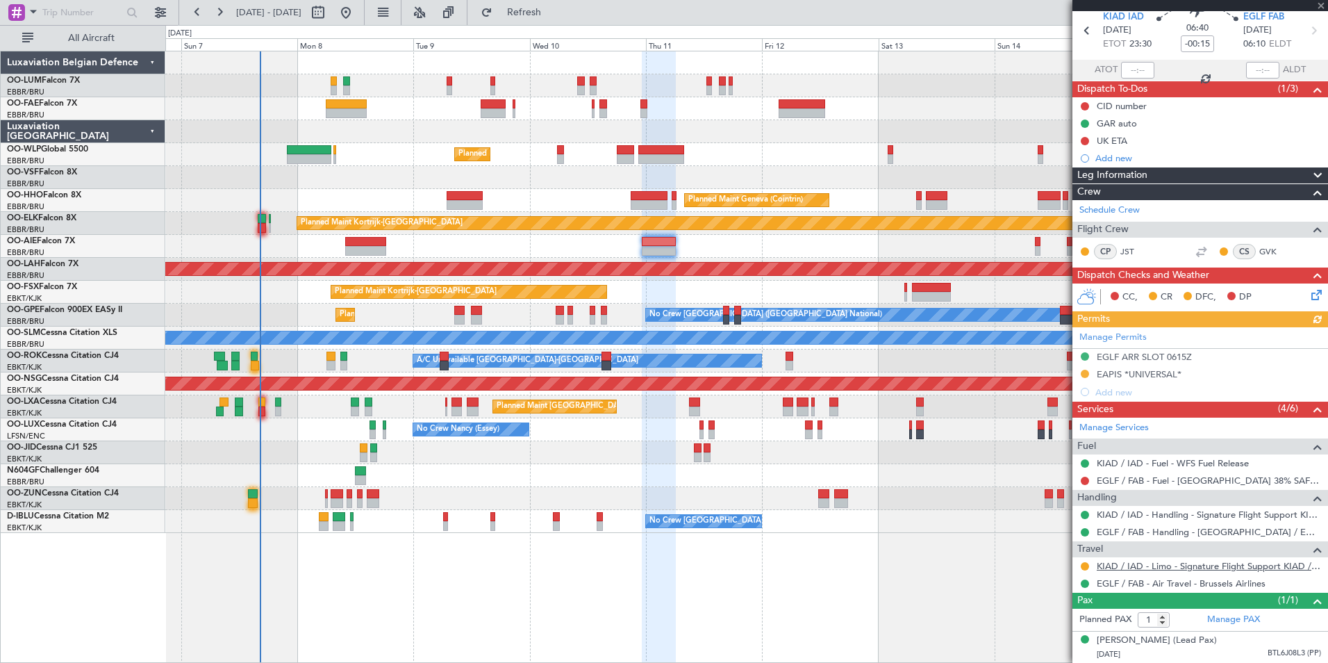
click at [1109, 560] on link "KIAD / IAD - Limo - Signature Flight Support KIAD / IAD" at bounding box center [1209, 566] width 224 height 12
click at [554, 16] on span "Refresh" at bounding box center [524, 13] width 58 height 10
click at [554, 10] on span "Refresh" at bounding box center [524, 13] width 58 height 10
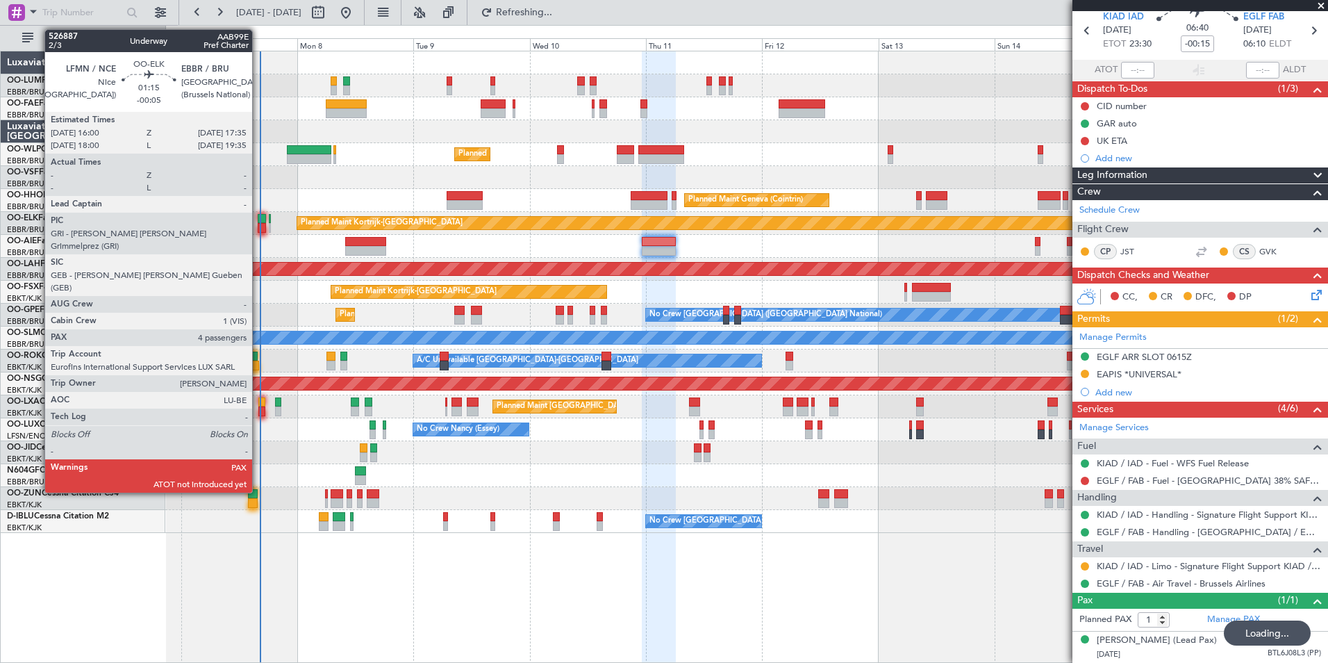
click at [258, 222] on div at bounding box center [262, 219] width 8 height 10
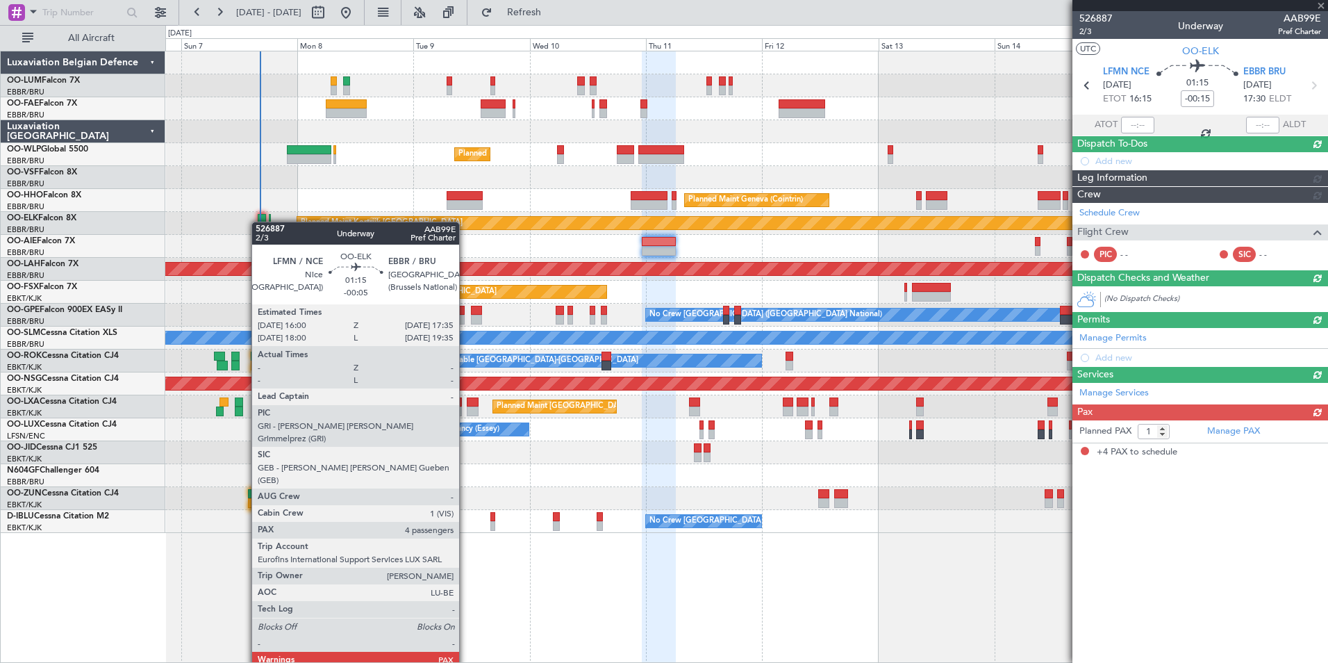
type input "-00:05"
type input "4"
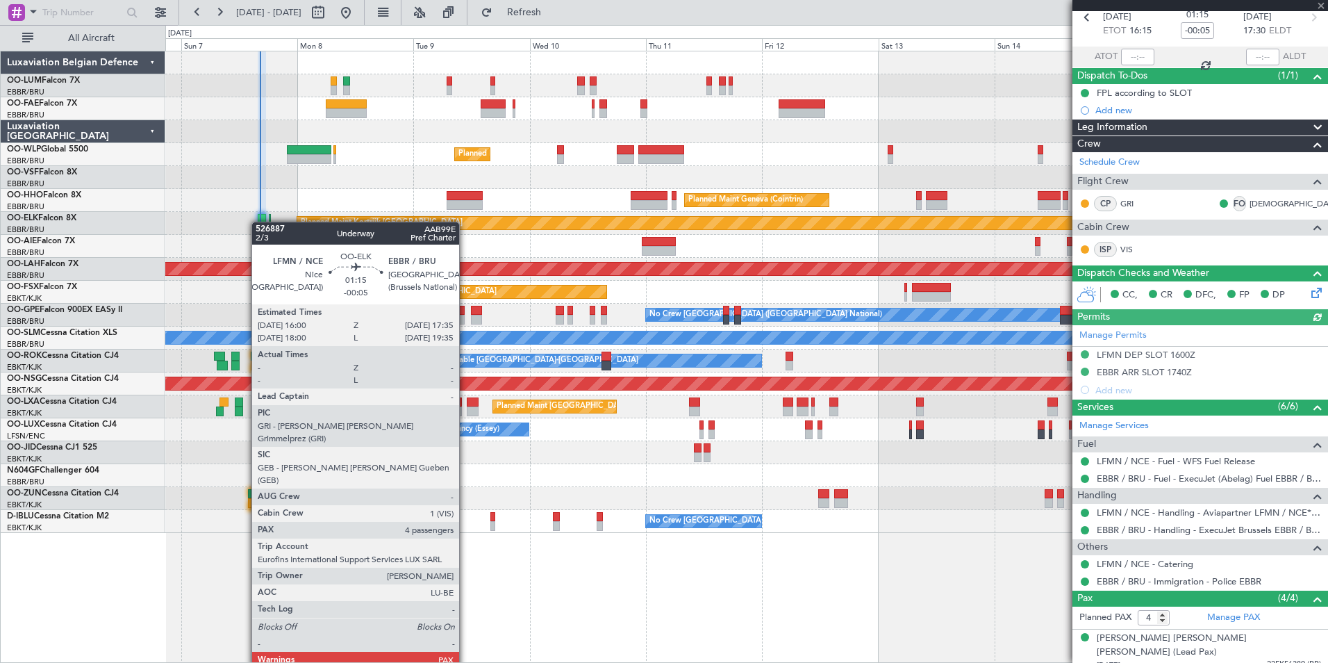
scroll to position [0, 0]
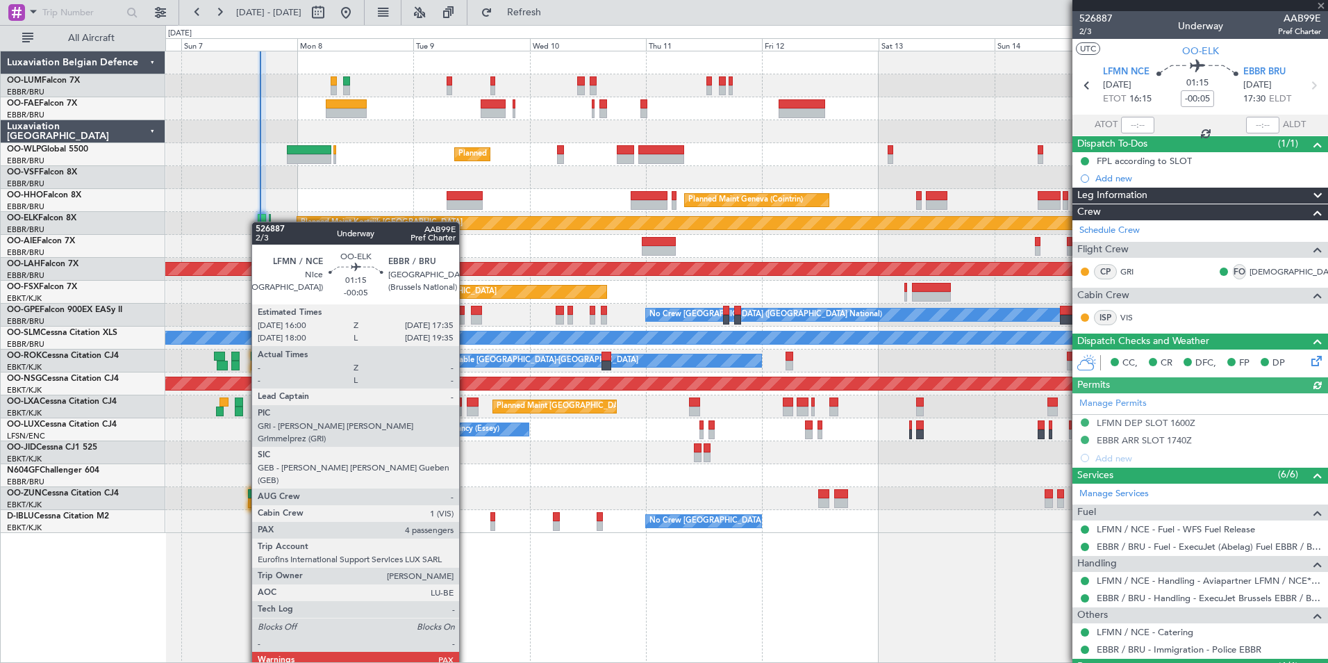
click at [626, 570] on div "Planned Maint Milan (Linate) Planned Maint Geneva ([GEOGRAPHIC_DATA]) Planned M…" at bounding box center [746, 357] width 1163 height 612
click at [169, 575] on div "Planned Maint Milan (Linate) Planned Maint Geneva ([GEOGRAPHIC_DATA]) Planned M…" at bounding box center [746, 357] width 1163 height 612
click at [59, 587] on div "Luxaviation Belgian Defence OO-LUM Falcon 7X EBBR/BRU [GEOGRAPHIC_DATA] ([GEOGR…" at bounding box center [83, 357] width 165 height 612
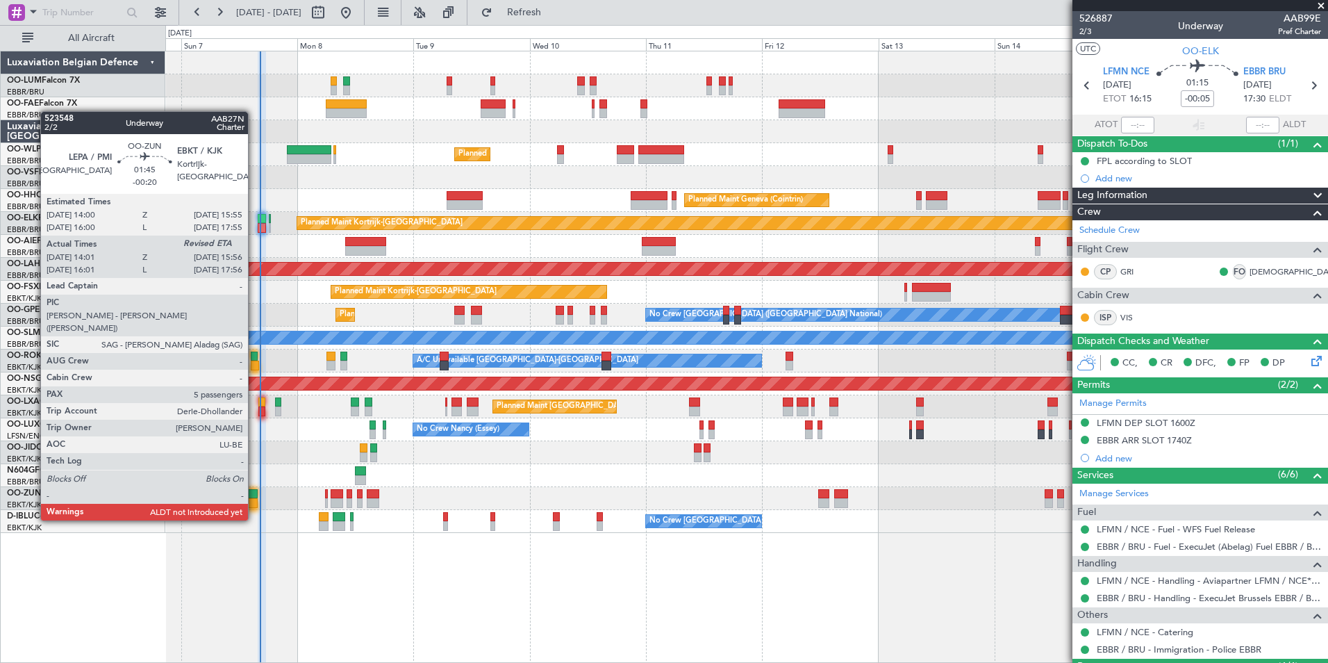
click at [255, 494] on div at bounding box center [253, 494] width 10 height 10
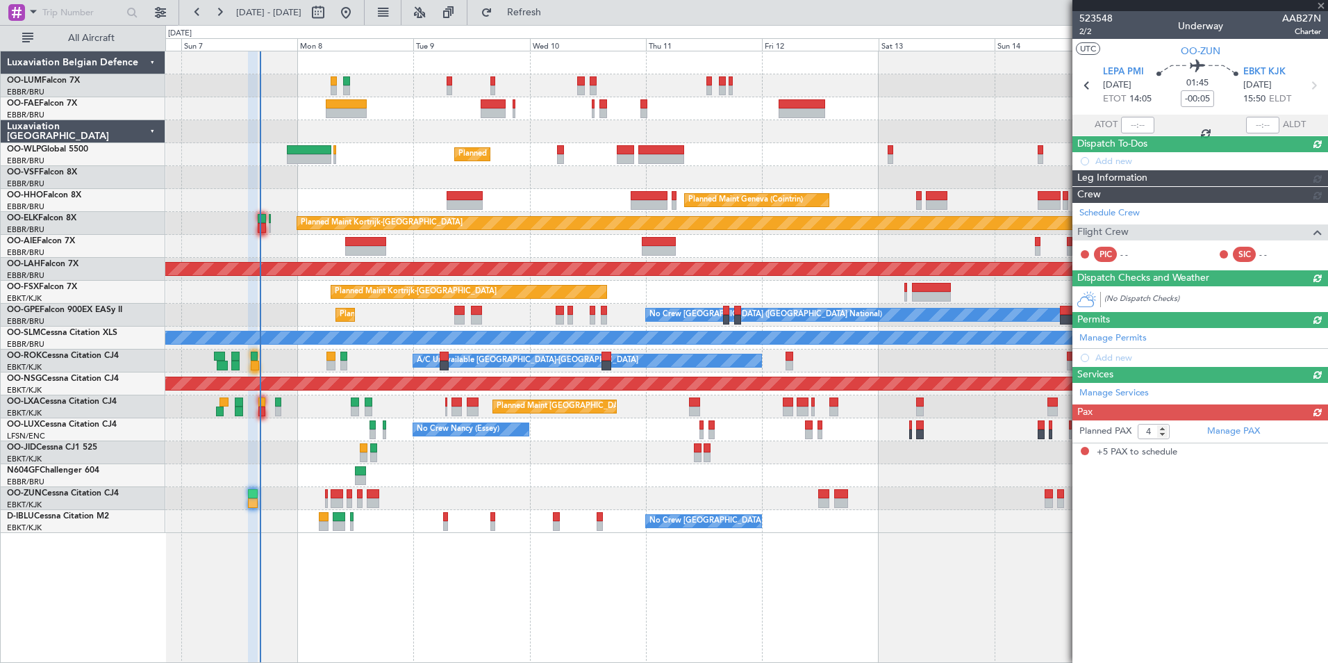
type input "-00:20"
type input "14:06"
type input "5"
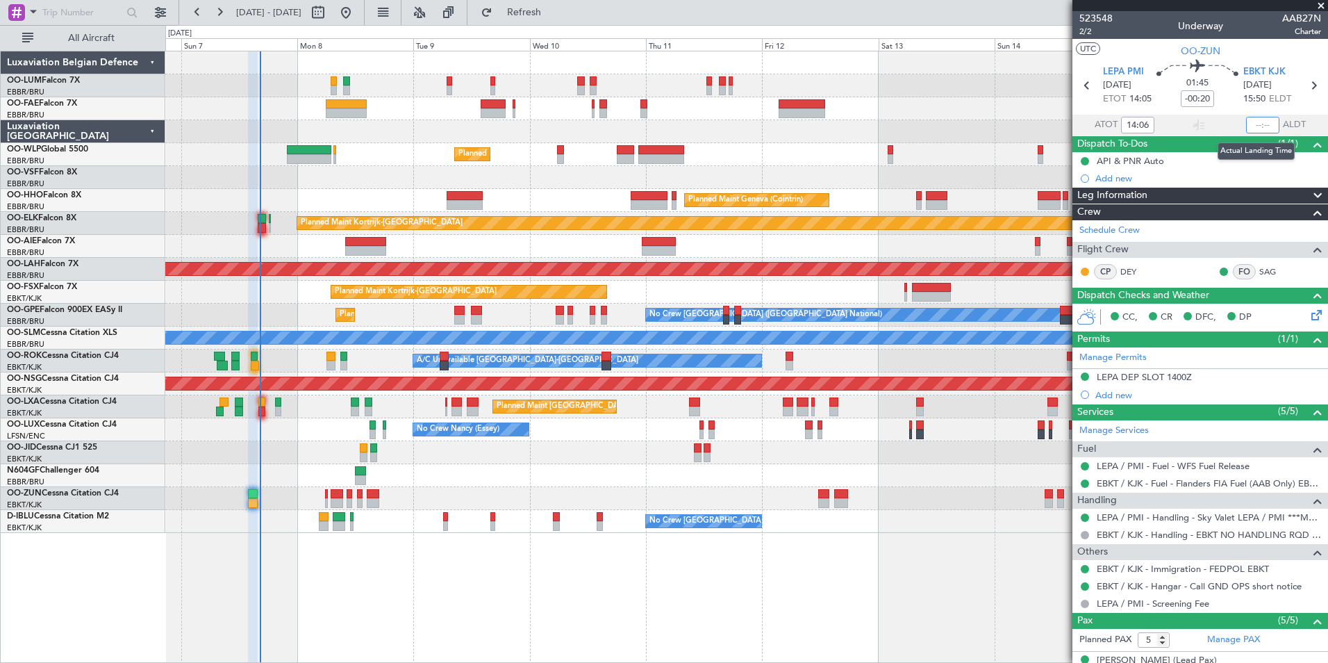
click at [1250, 124] on input "text" at bounding box center [1262, 125] width 33 height 17
click at [1143, 51] on section "UTC OO-ZUN" at bounding box center [1200, 49] width 256 height 21
type input "16:03"
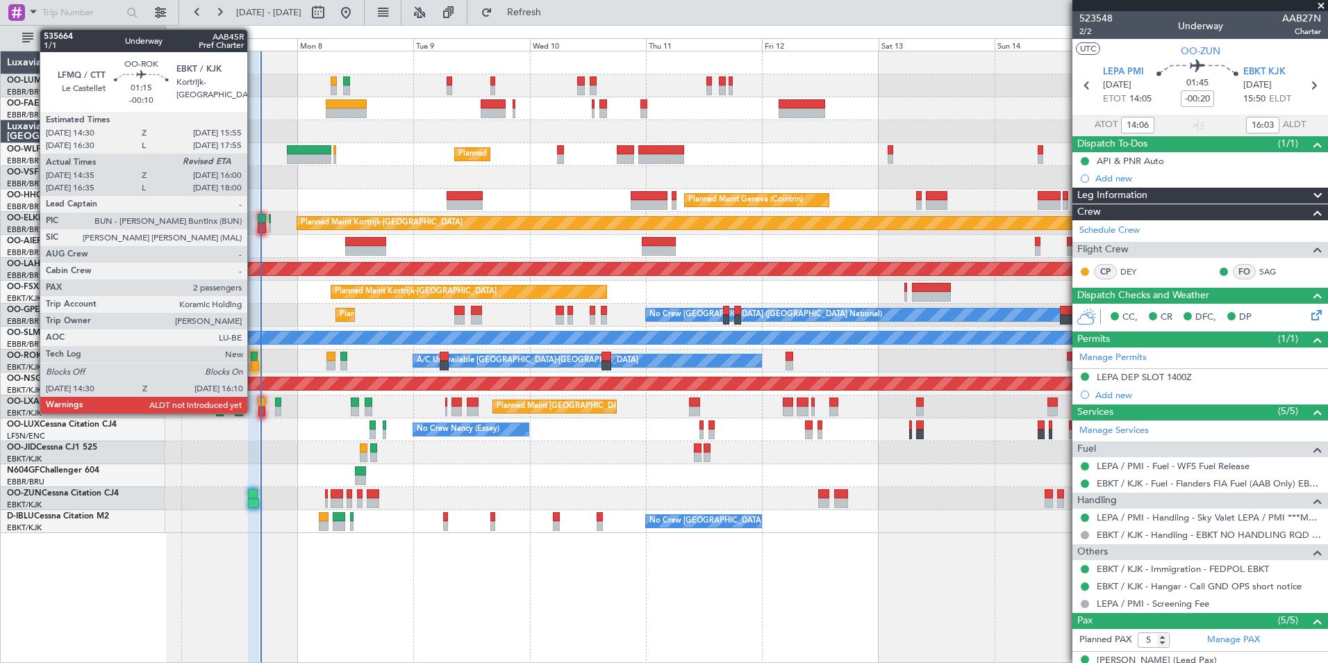
click at [254, 354] on div at bounding box center [254, 356] width 7 height 10
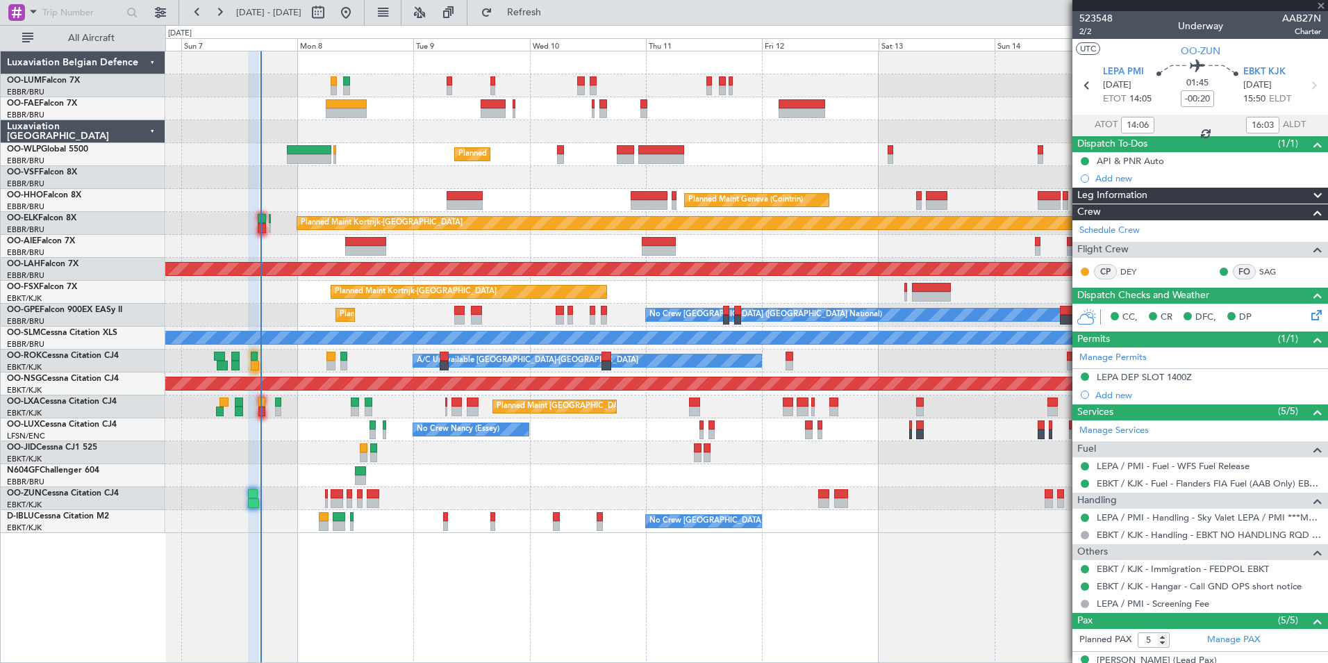
type input "-00:10"
type input "14:40"
type input "2"
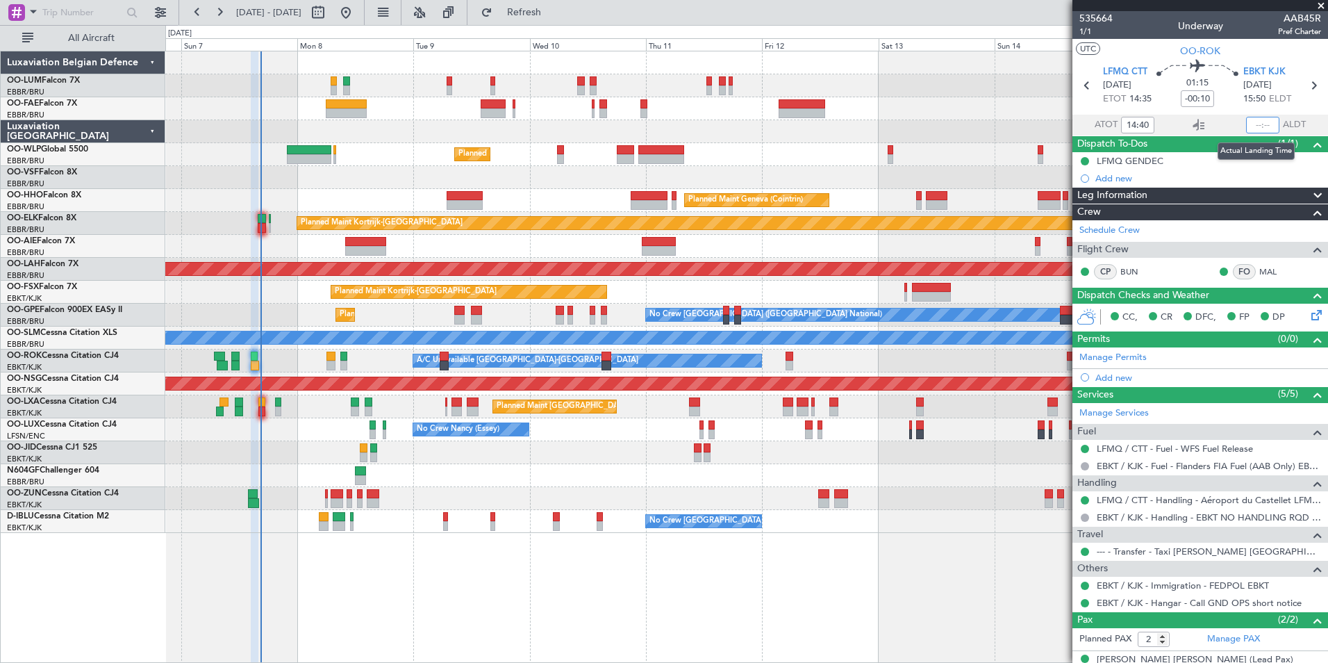
click at [1255, 123] on input "text" at bounding box center [1262, 125] width 33 height 17
type input "16:05"
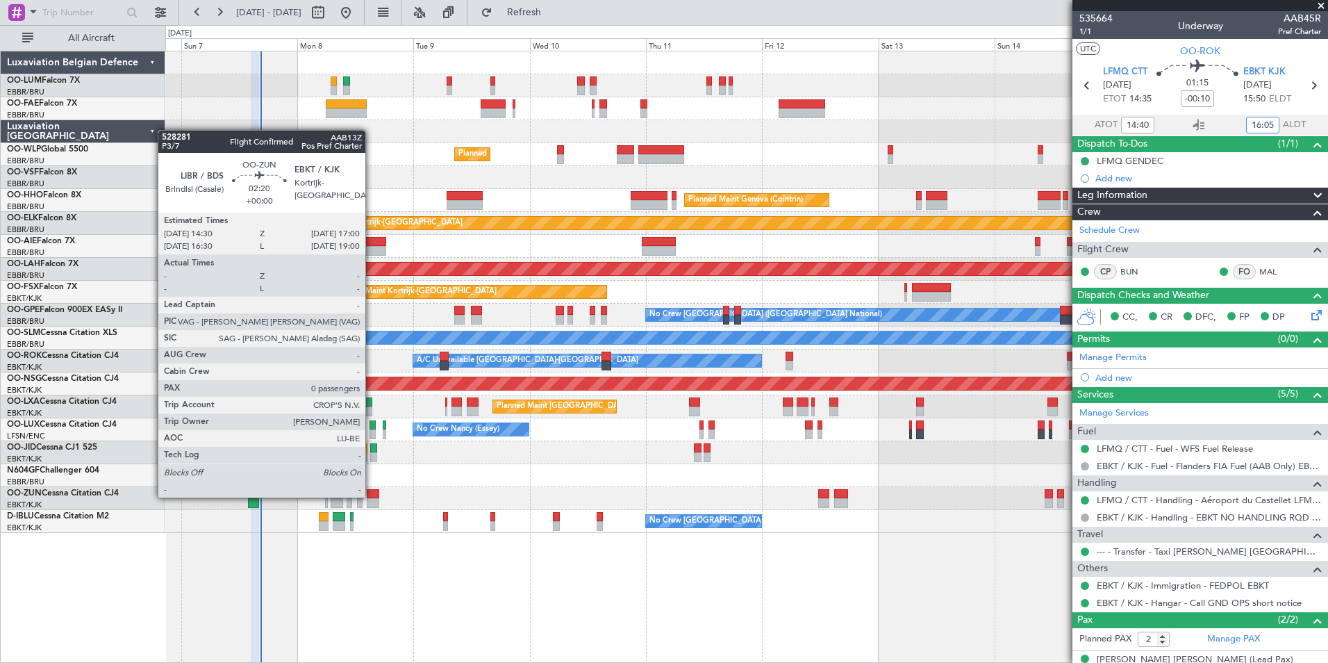
click at [372, 496] on div at bounding box center [373, 494] width 13 height 10
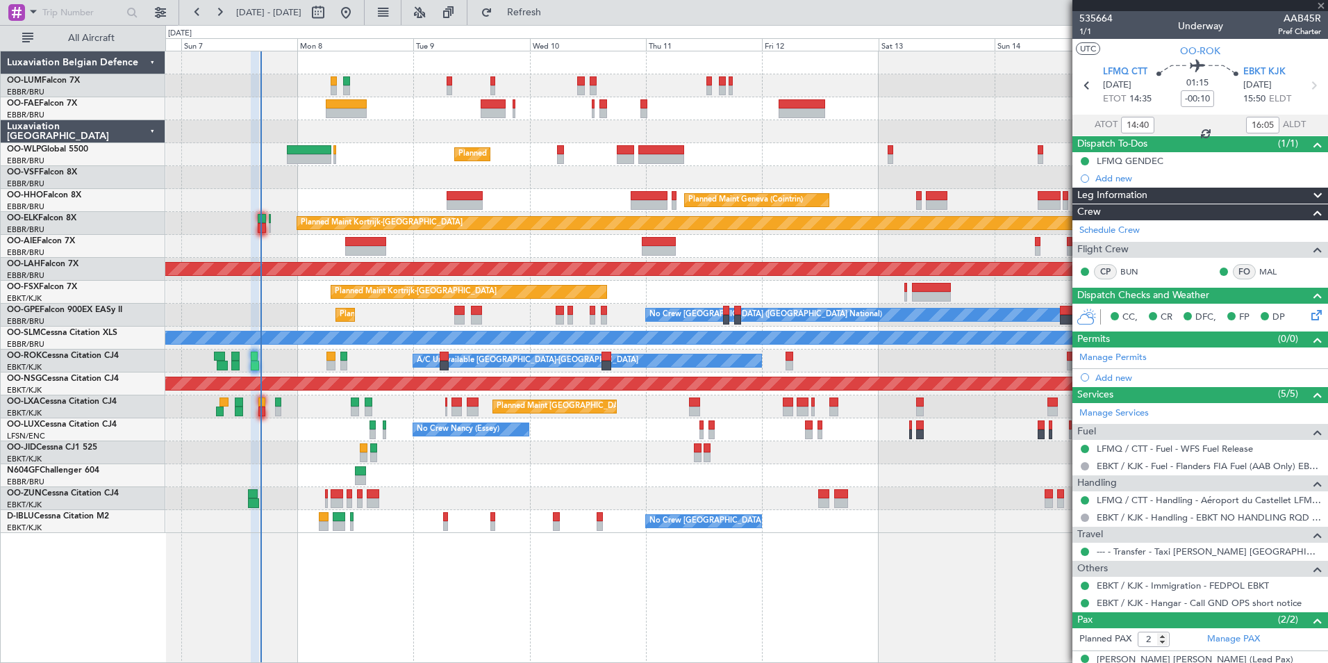
type input "0"
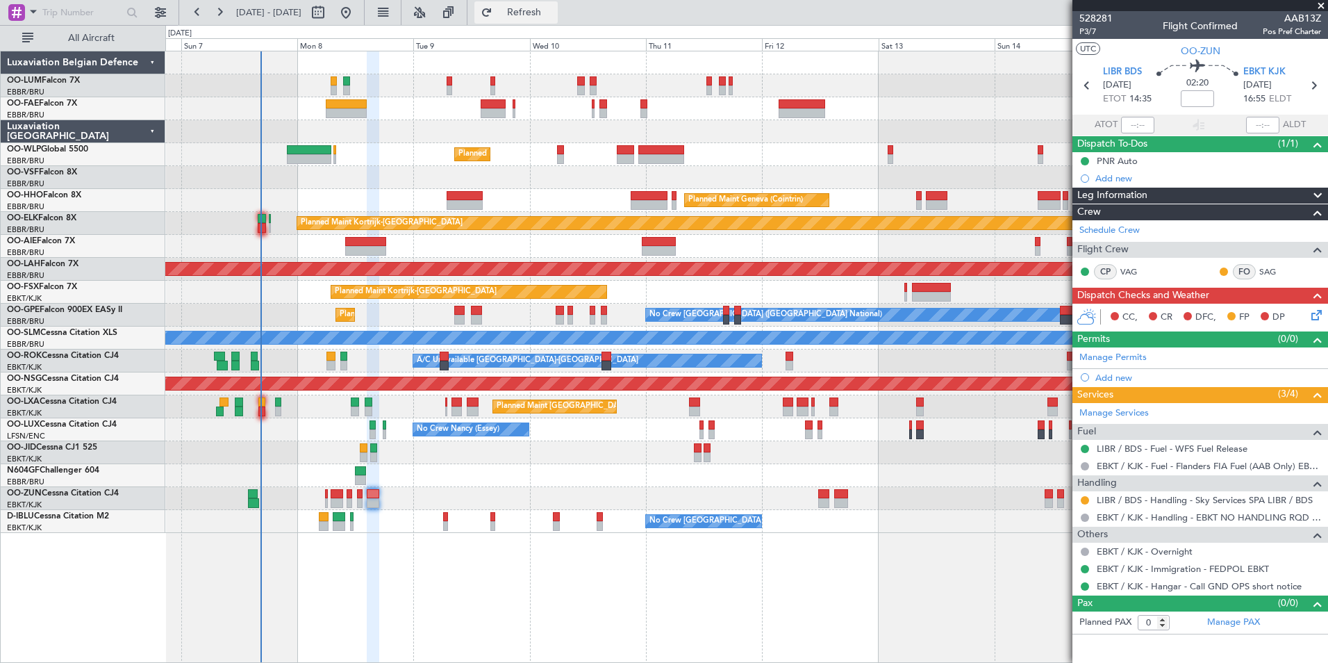
click at [554, 17] on span "Refresh" at bounding box center [524, 13] width 58 height 10
click at [532, 10] on button "Refresh" at bounding box center [515, 12] width 83 height 22
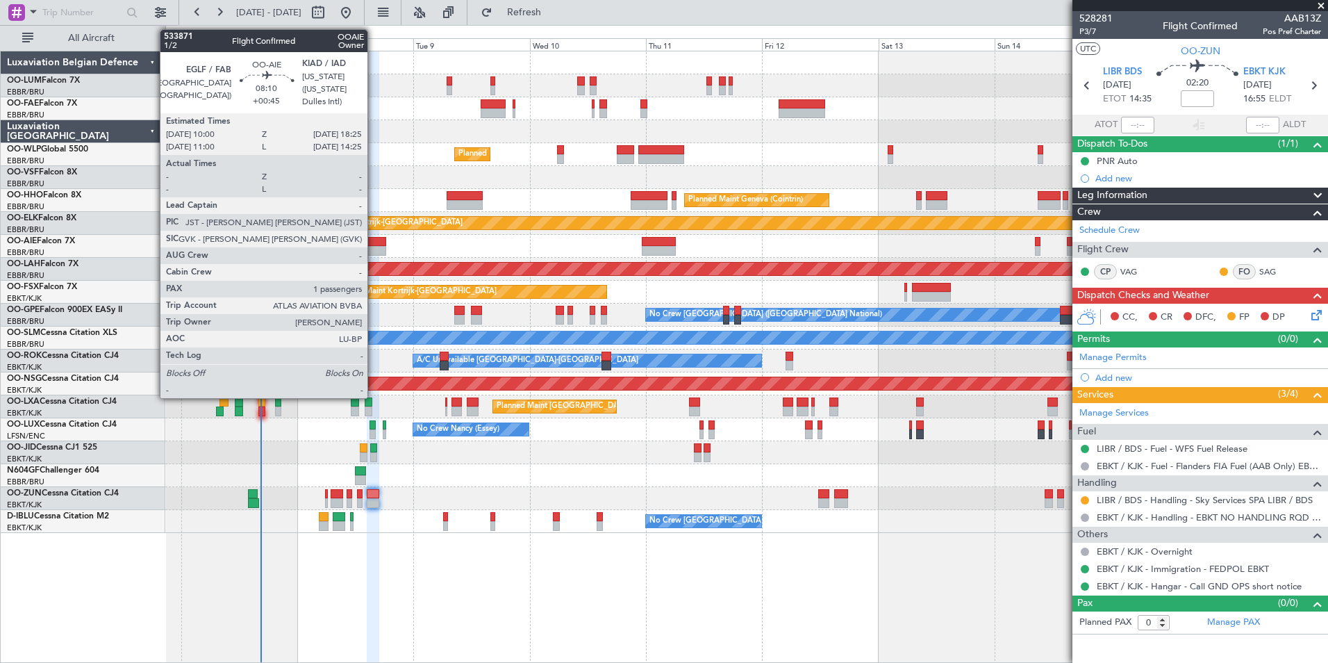
click at [374, 242] on div at bounding box center [365, 242] width 41 height 10
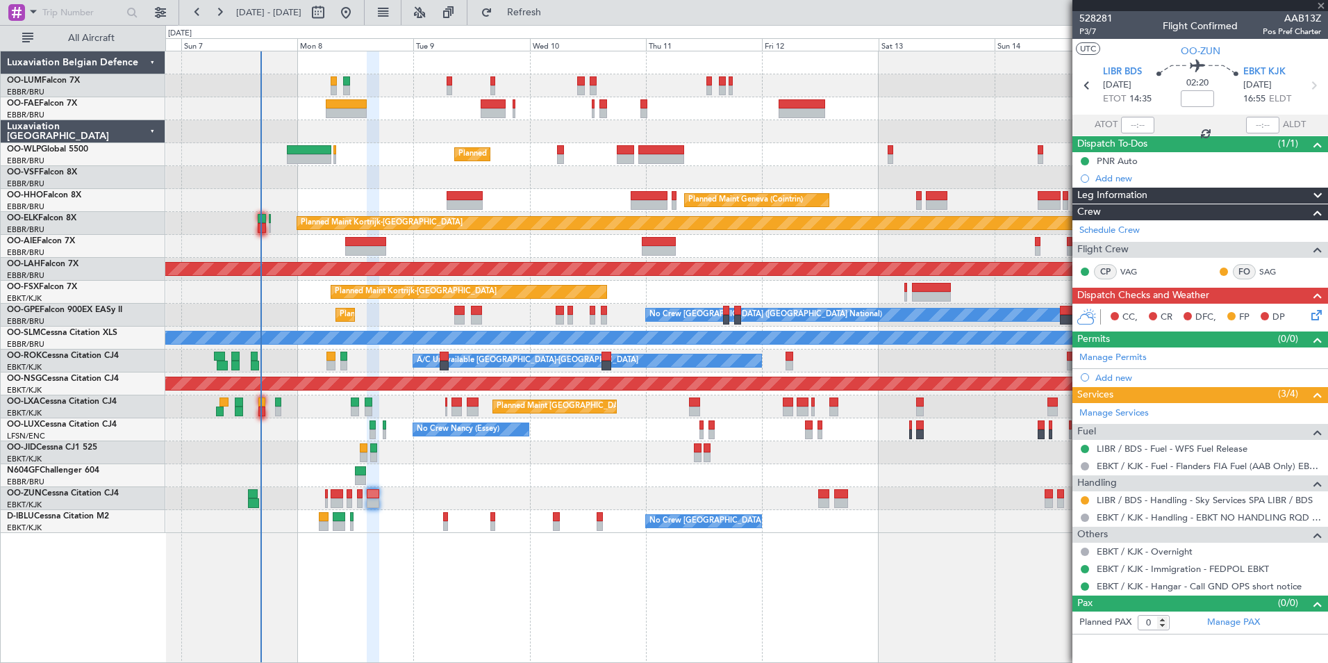
type input "+00:45"
type input "1"
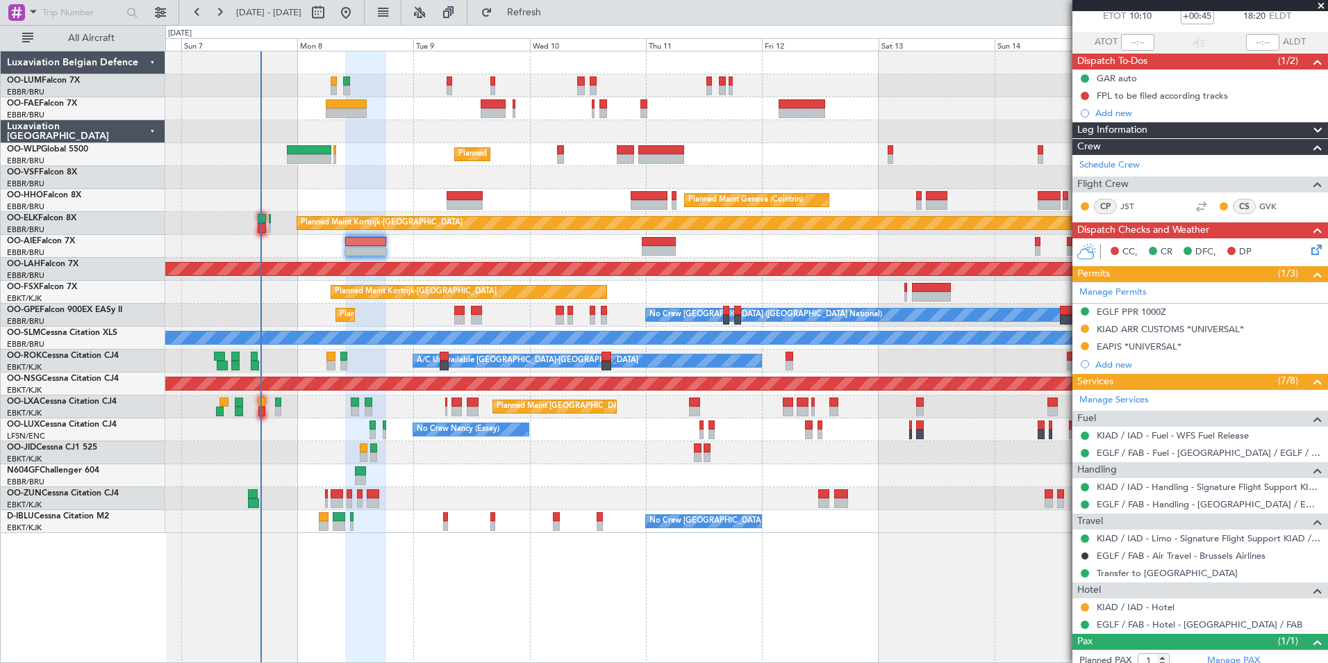
scroll to position [137, 0]
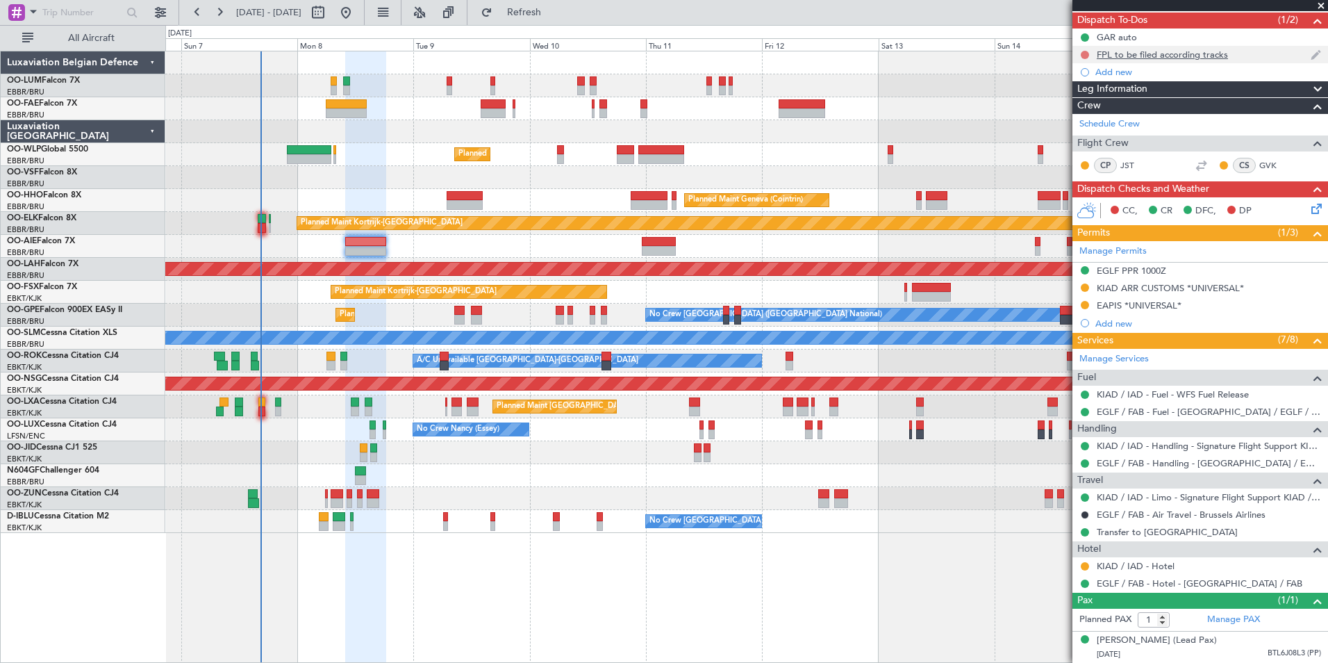
click at [1085, 51] on button at bounding box center [1085, 55] width 8 height 8
click at [1100, 76] on span "In Progress" at bounding box center [1091, 82] width 47 height 14
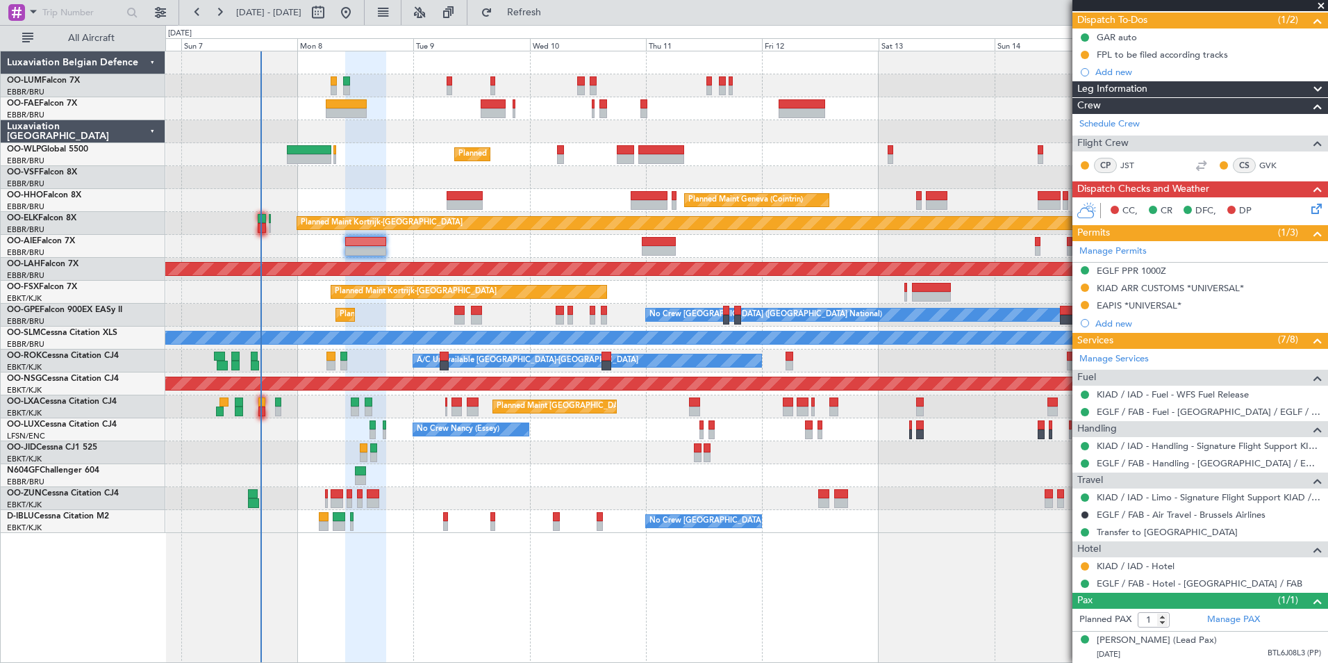
click at [1131, 507] on div "EGLF / FAB - Air Travel - Brussels Airlines" at bounding box center [1200, 514] width 256 height 17
click at [1158, 508] on link "EGLF / FAB - Air Travel - Brussels Airlines" at bounding box center [1181, 514] width 169 height 12
click at [550, 10] on span "Refresh" at bounding box center [524, 13] width 58 height 10
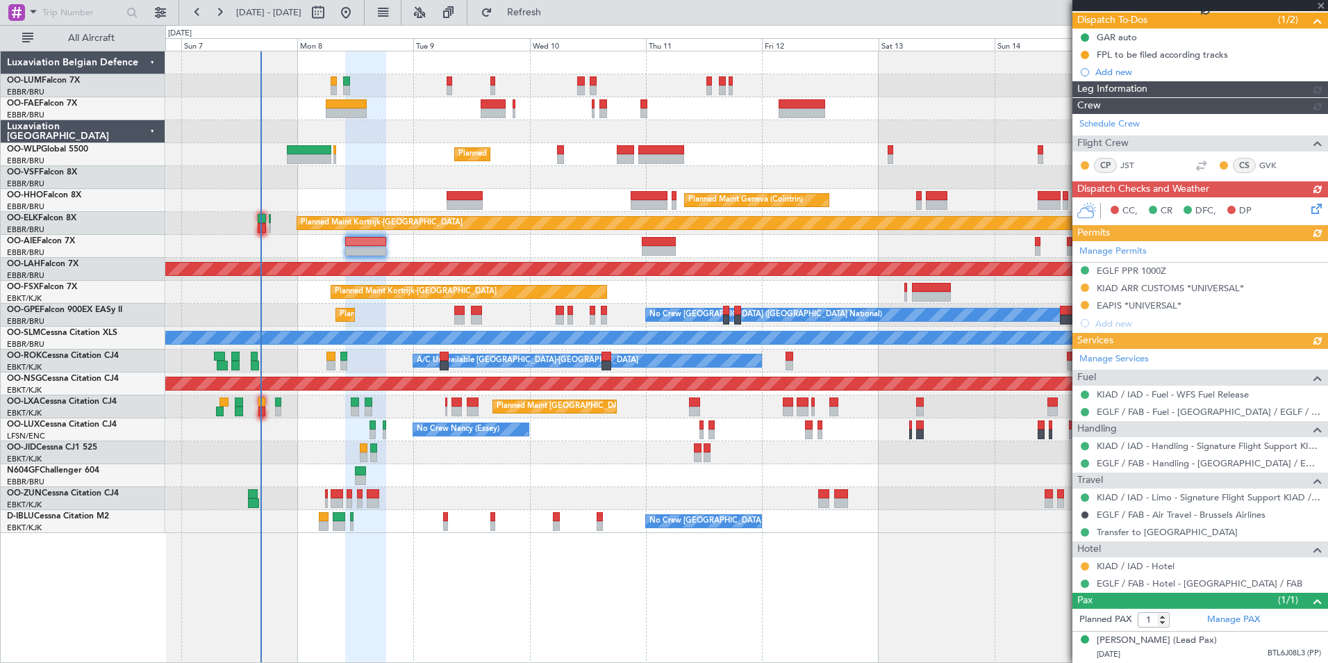
scroll to position [0, 0]
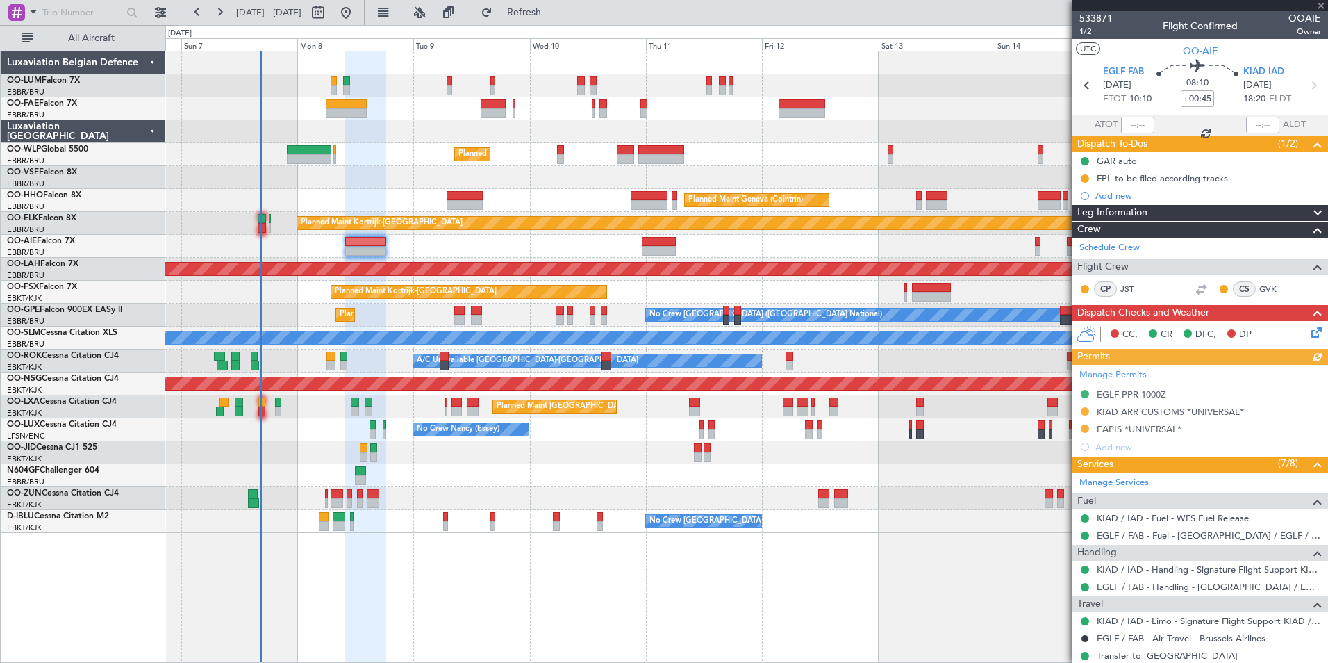
click at [1092, 31] on span "1/2" at bounding box center [1095, 32] width 33 height 12
click at [558, 18] on button "Refresh" at bounding box center [515, 12] width 83 height 22
type input "+00:15"
type input "0"
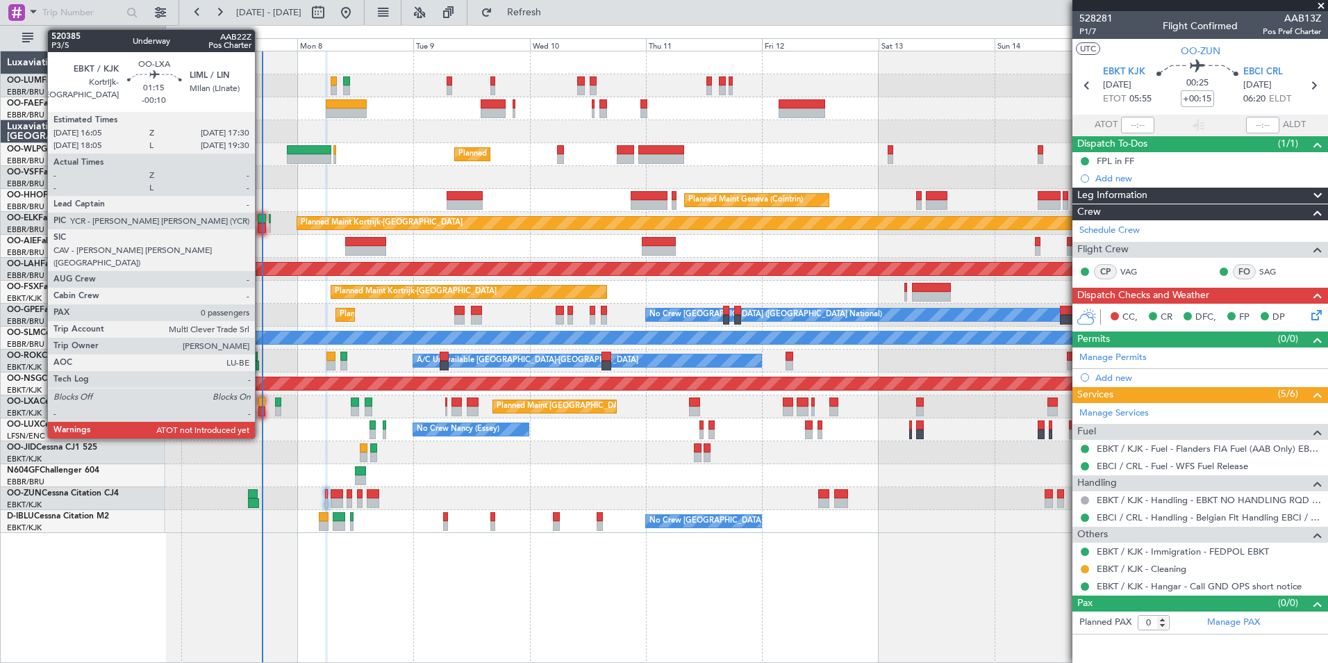
click at [261, 401] on div at bounding box center [261, 402] width 7 height 10
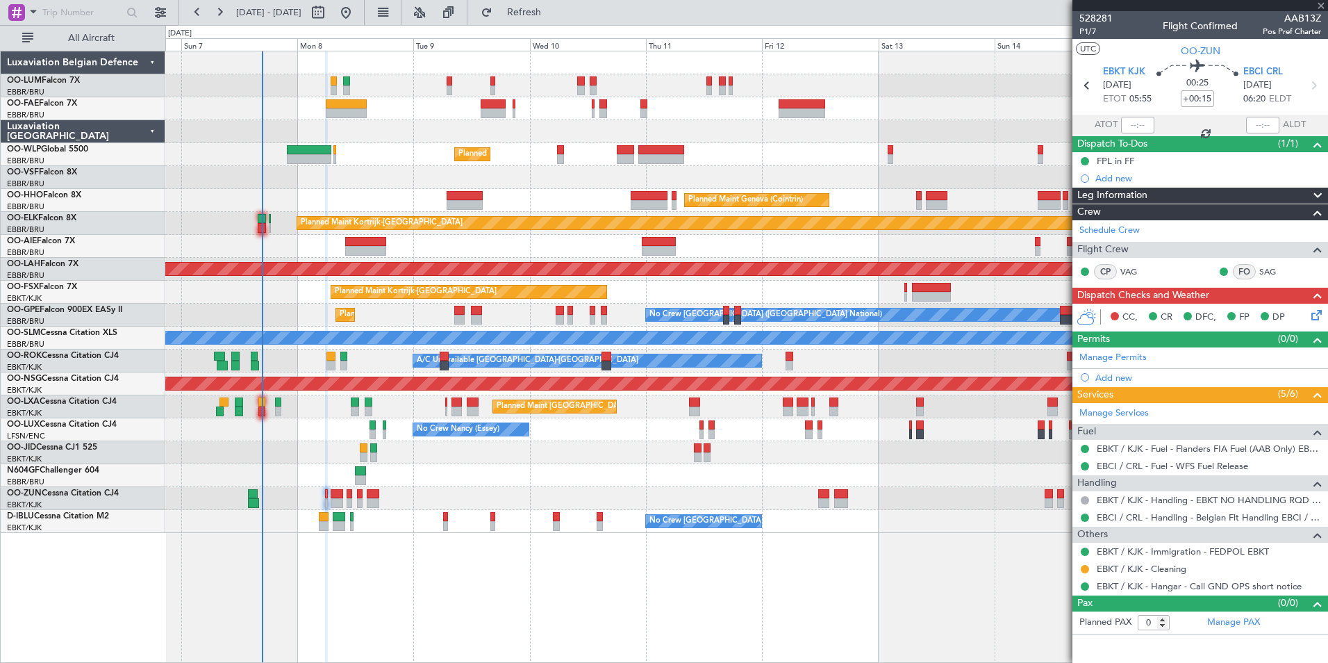
type input "-00:10"
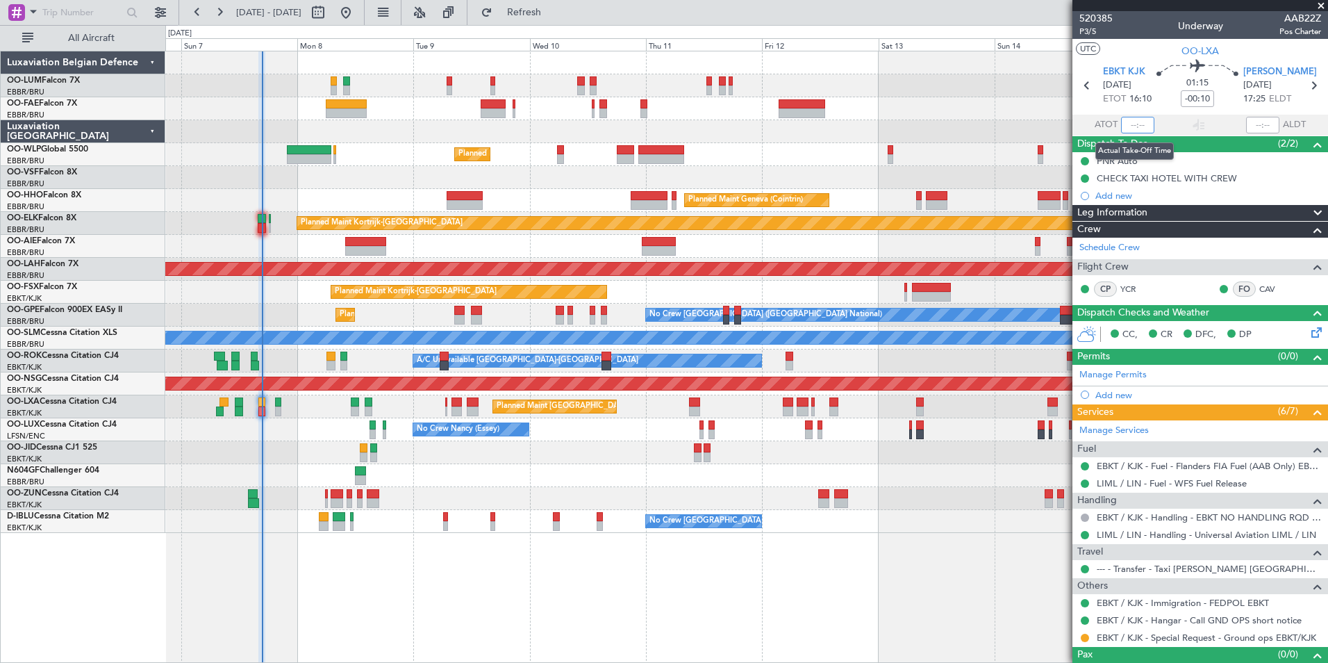
click at [1127, 124] on input "text" at bounding box center [1137, 125] width 33 height 17
click at [1140, 40] on section "UTC OO-LXA" at bounding box center [1200, 49] width 256 height 21
type input "16:30"
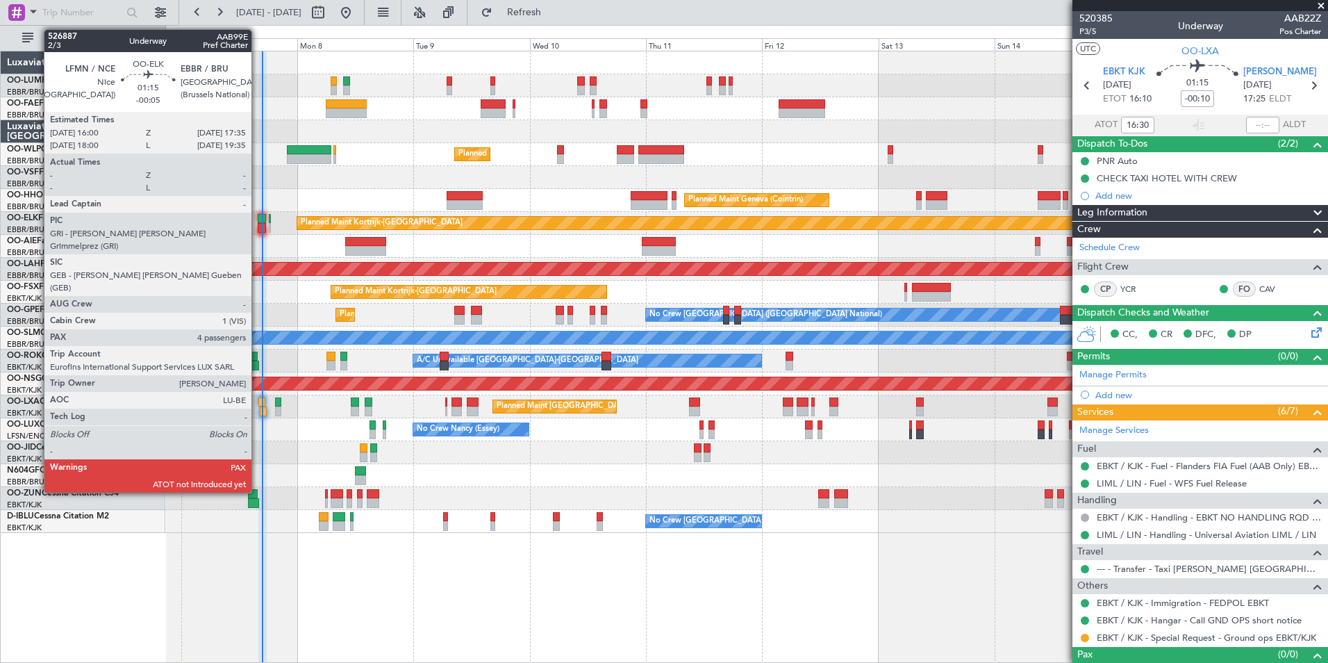
click at [260, 222] on div at bounding box center [262, 219] width 8 height 10
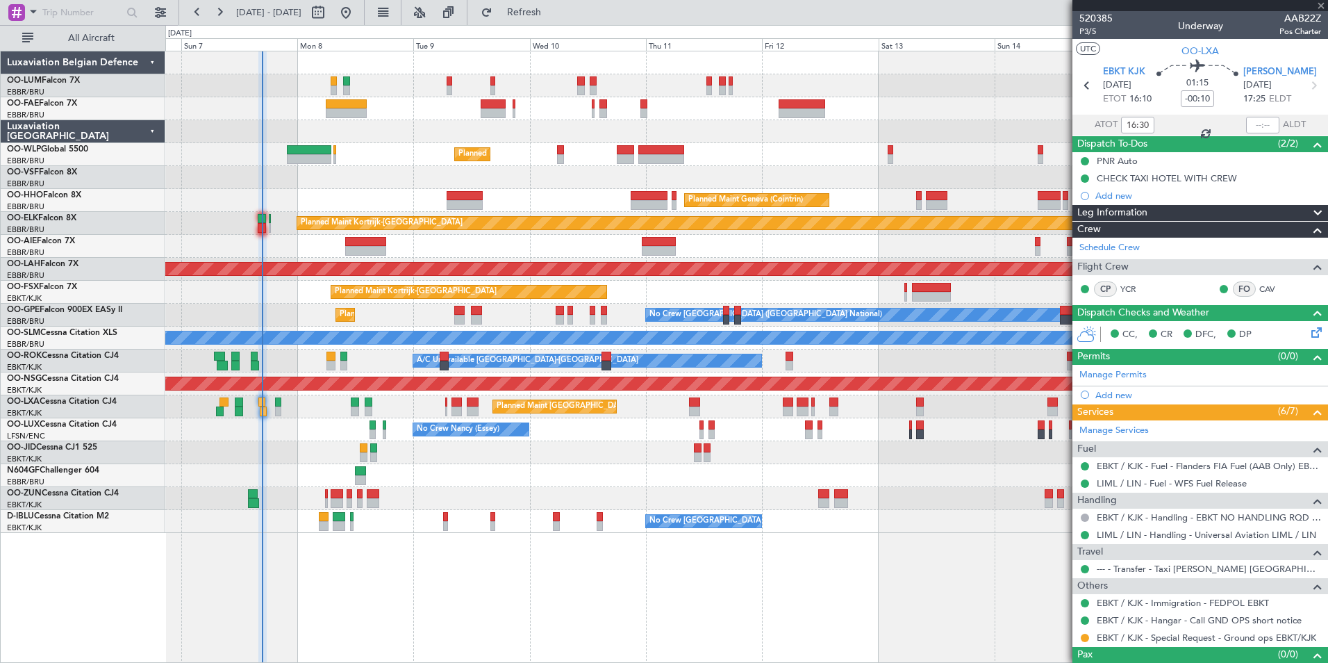
type input "-00:05"
type input "4"
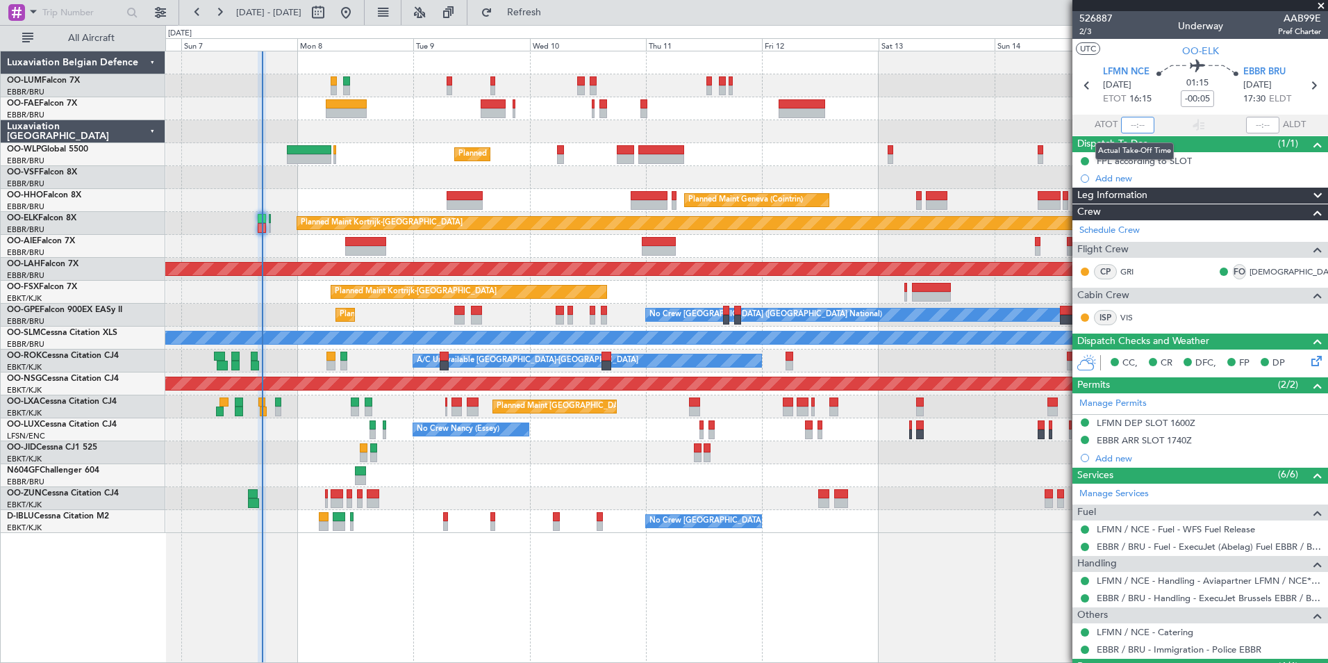
click at [1129, 124] on input "text" at bounding box center [1137, 125] width 33 height 17
type input "16:44"
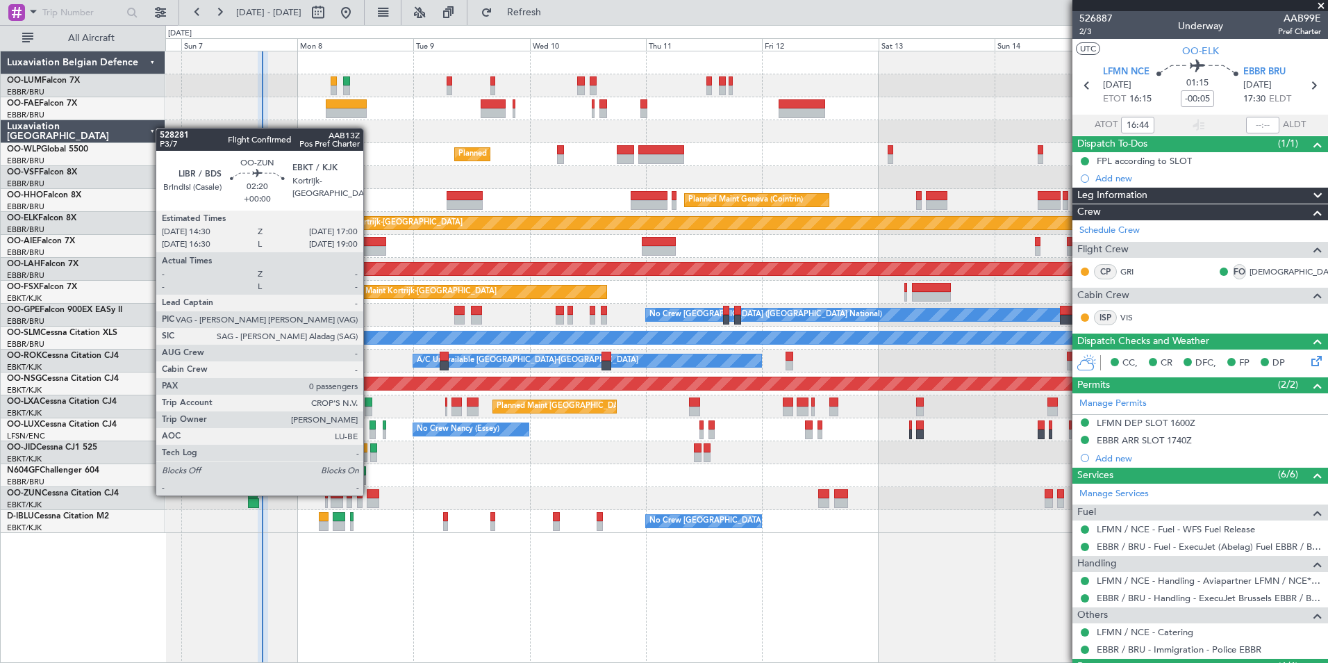
click at [370, 494] on div at bounding box center [373, 494] width 13 height 10
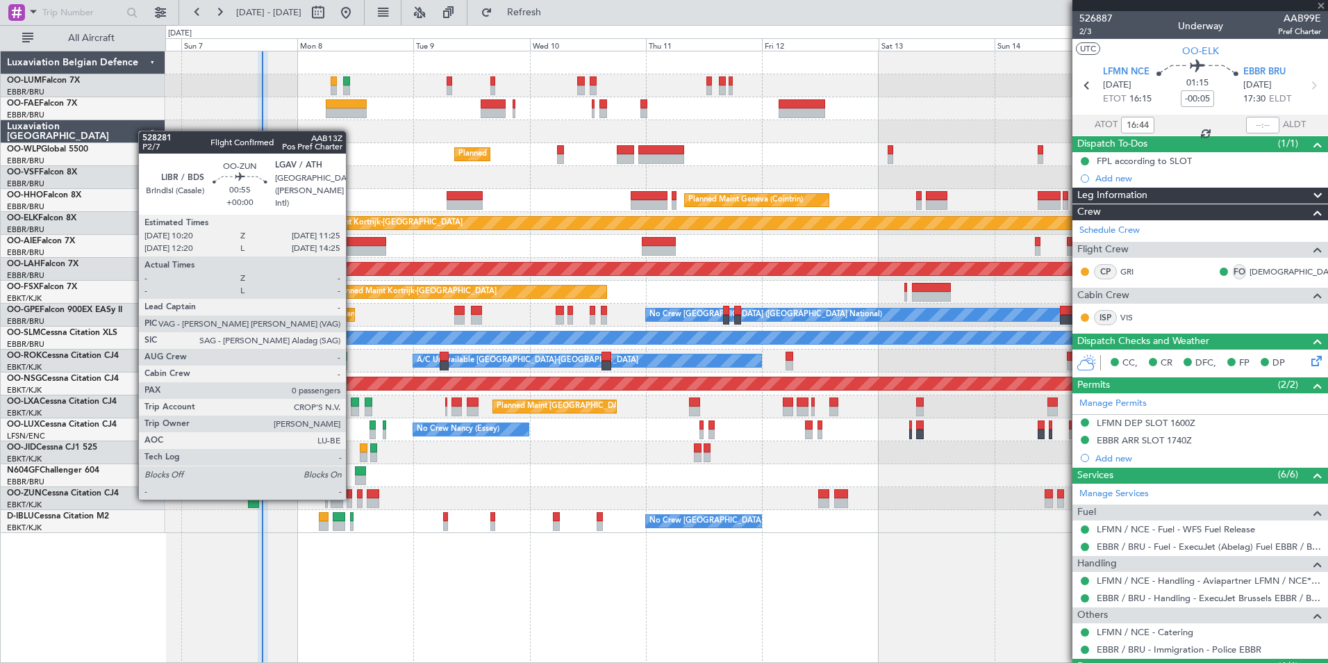
type input "0"
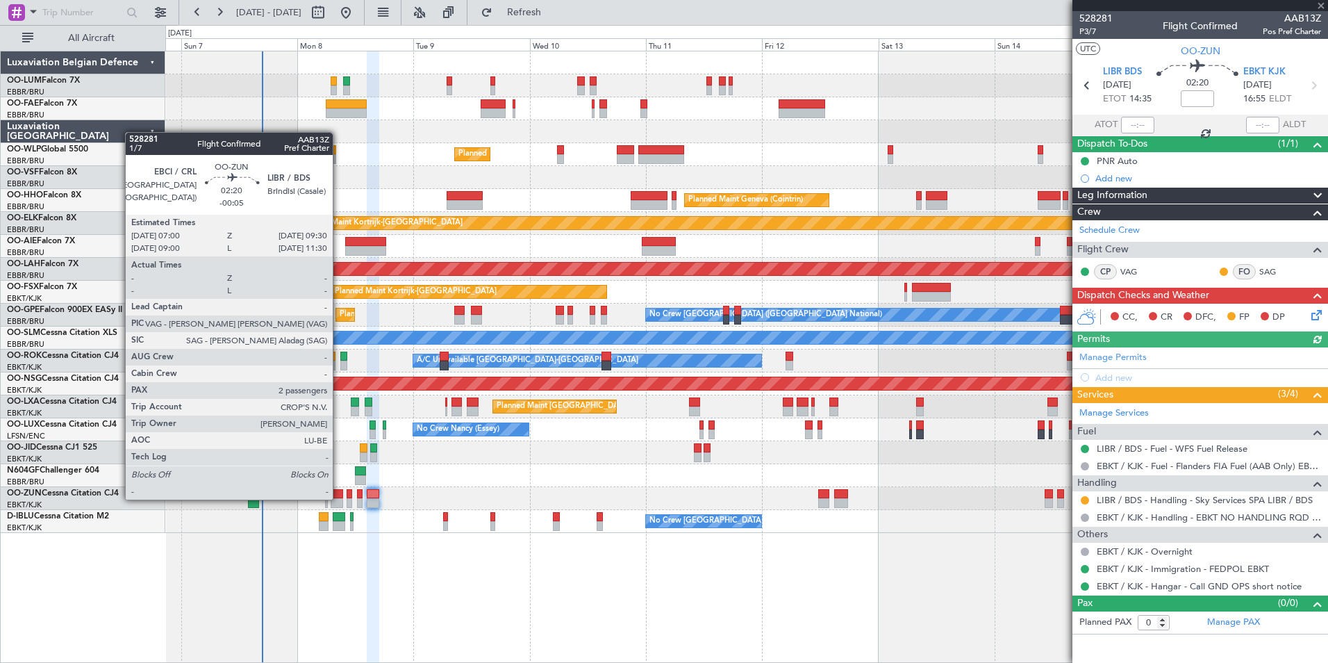
click at [339, 498] on div at bounding box center [337, 503] width 13 height 10
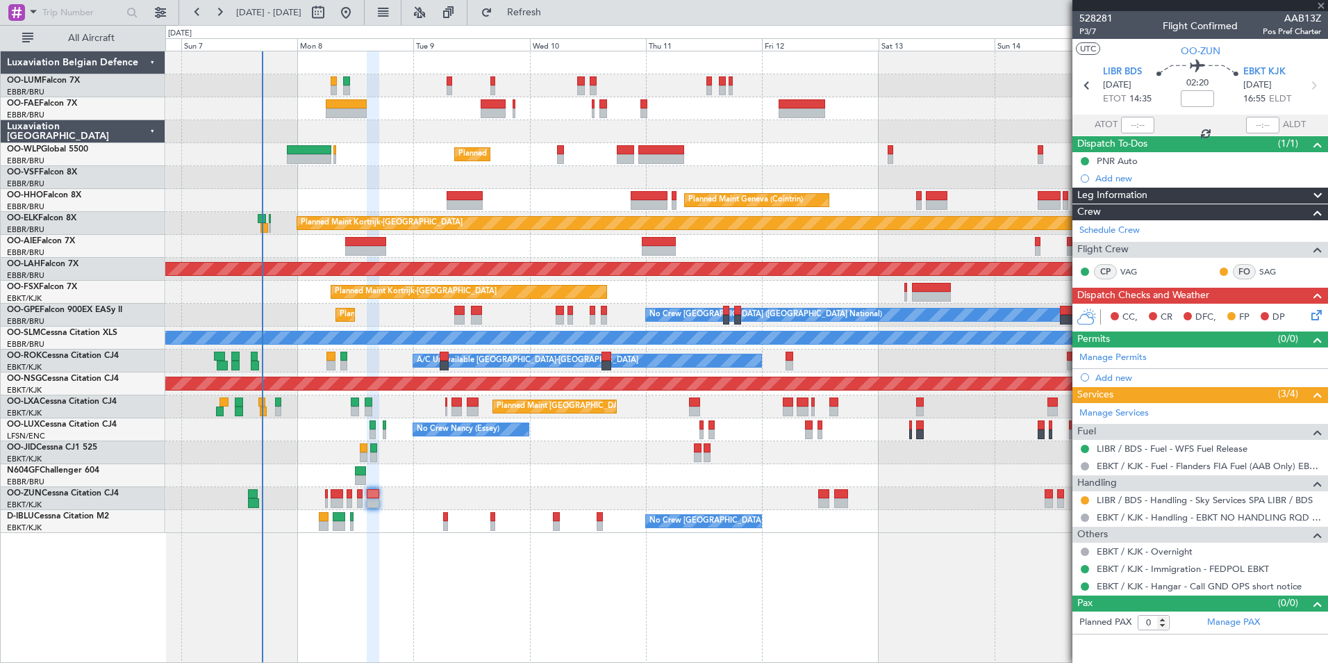
type input "-00:05"
type input "2"
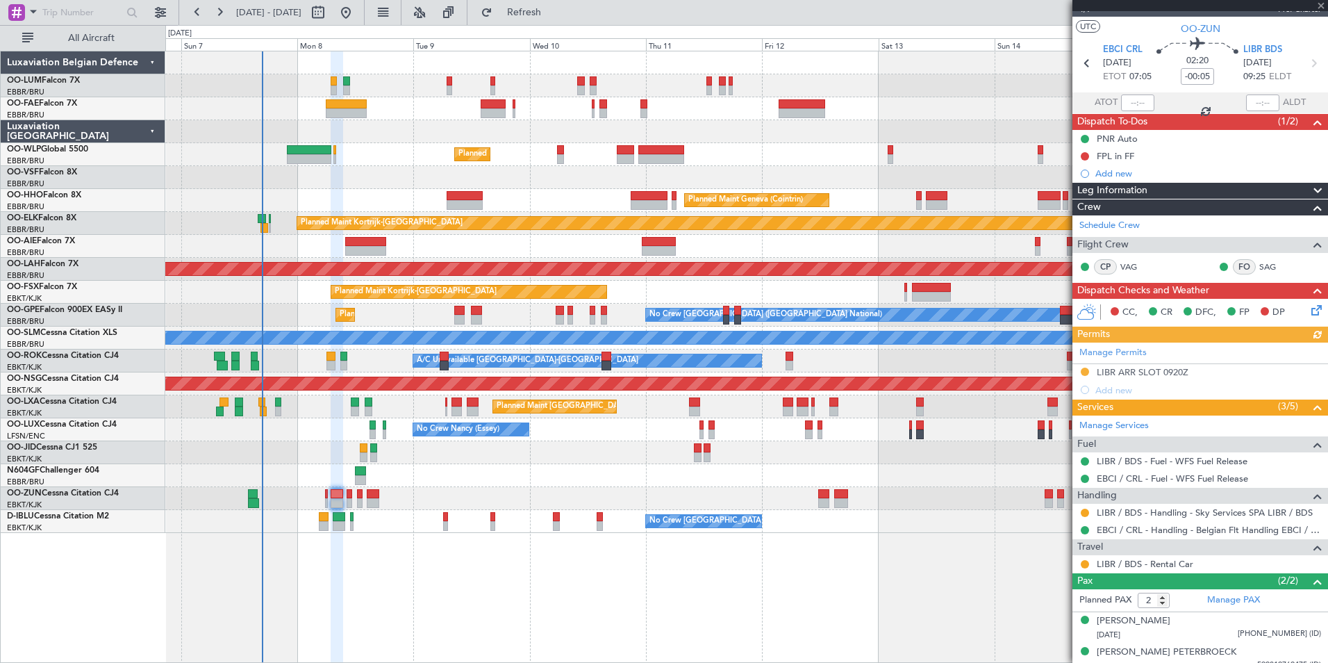
scroll to position [33, 0]
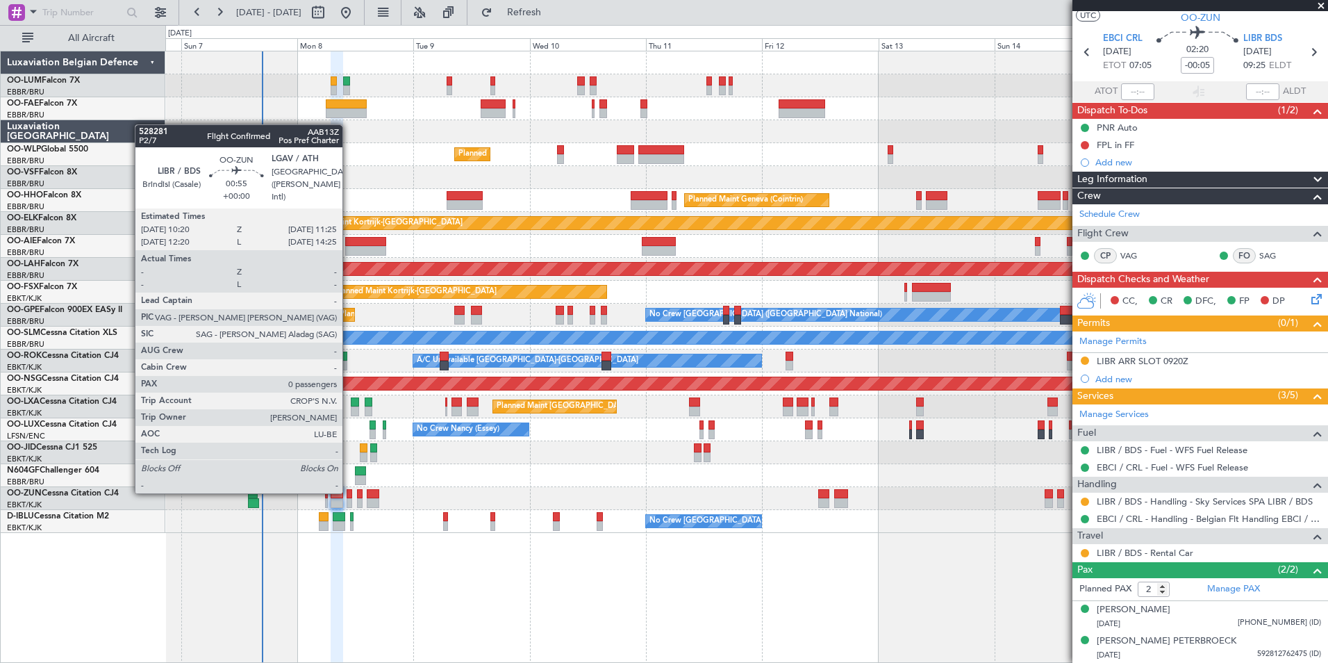
click at [349, 492] on div at bounding box center [350, 494] width 6 height 10
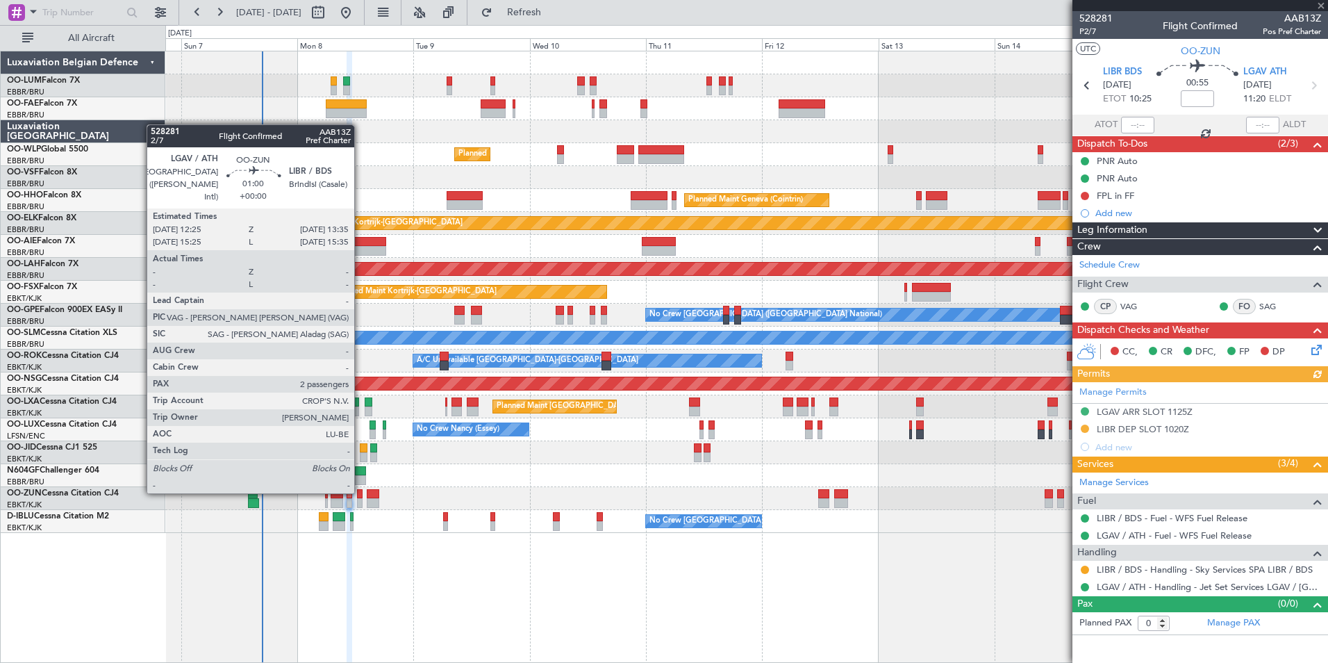
scroll to position [0, 0]
click at [361, 492] on div at bounding box center [360, 494] width 6 height 10
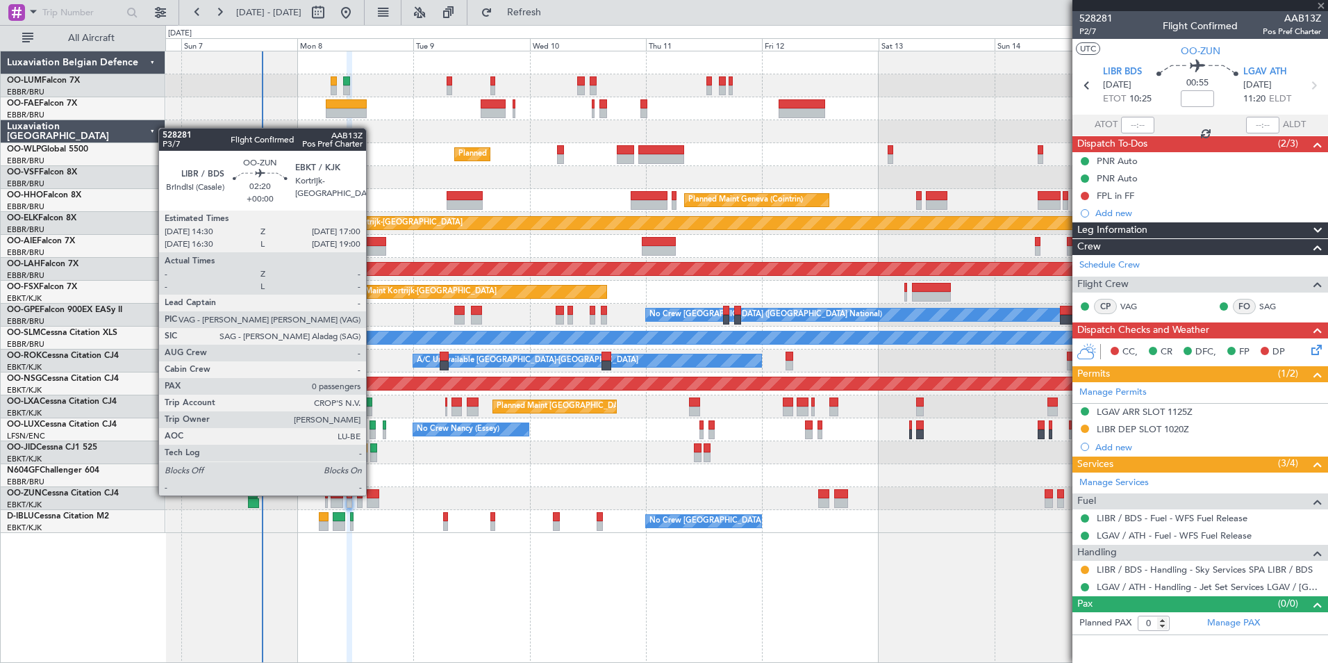
type input "2"
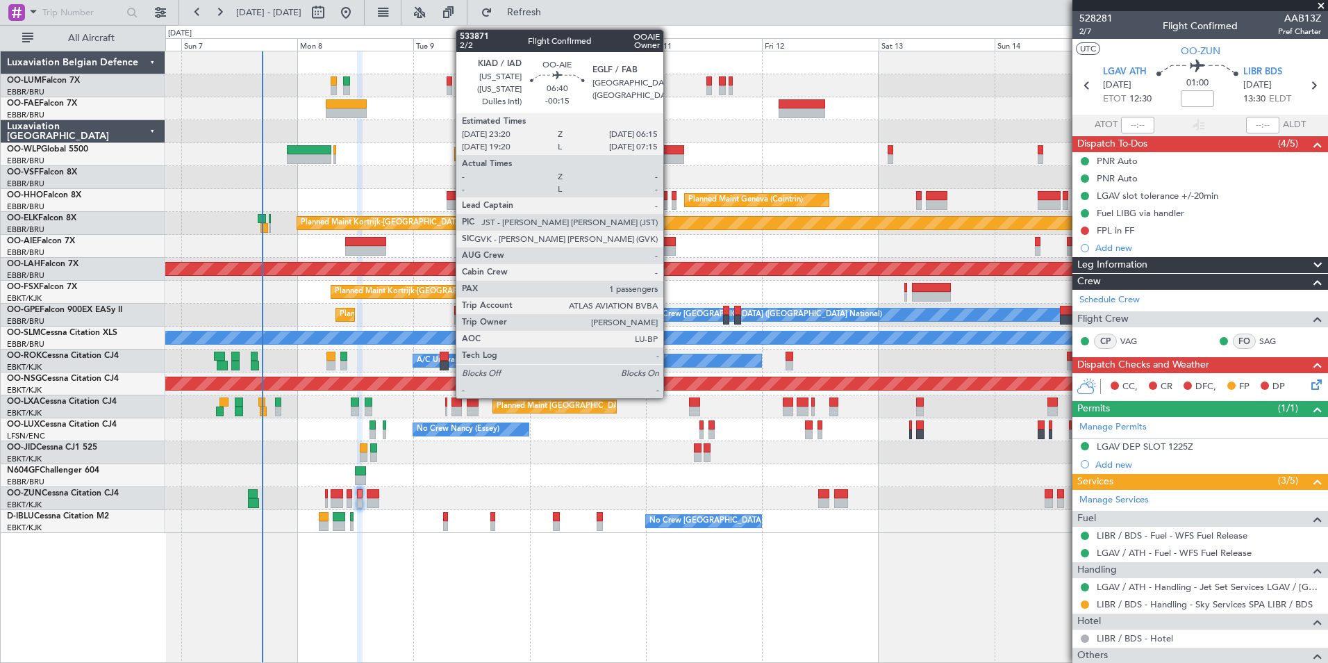
click at [670, 245] on div at bounding box center [659, 242] width 34 height 10
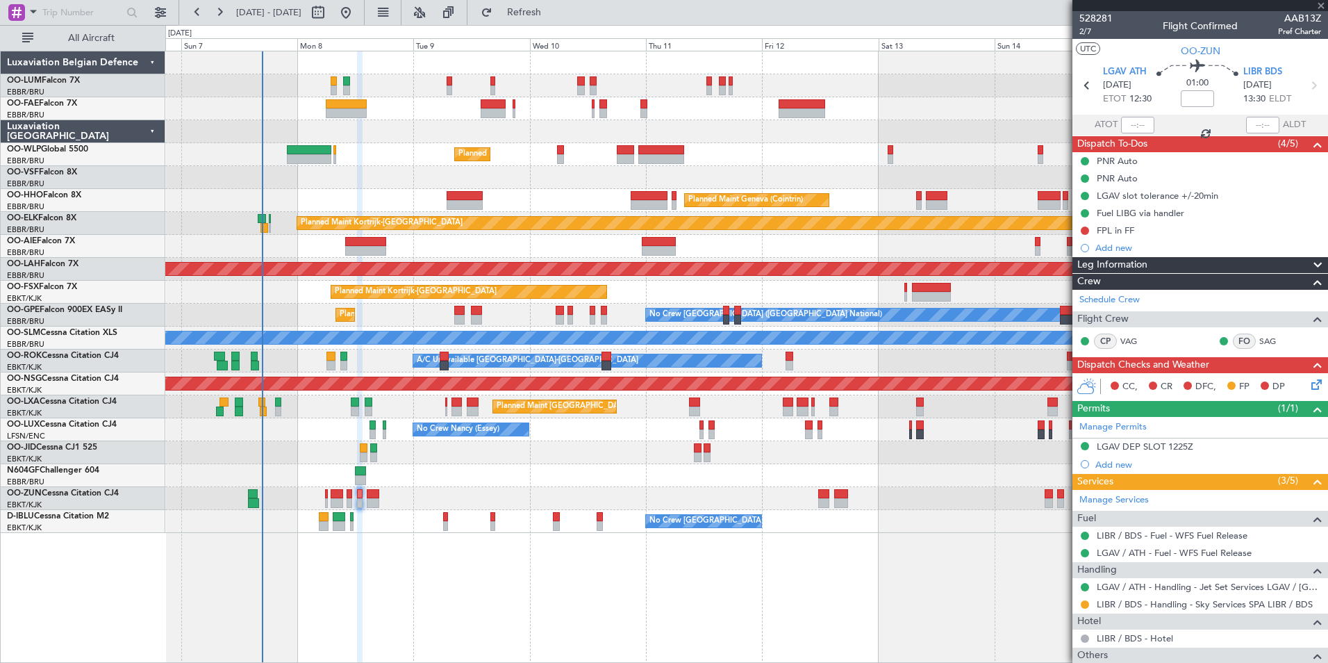
type input "-00:15"
type input "1"
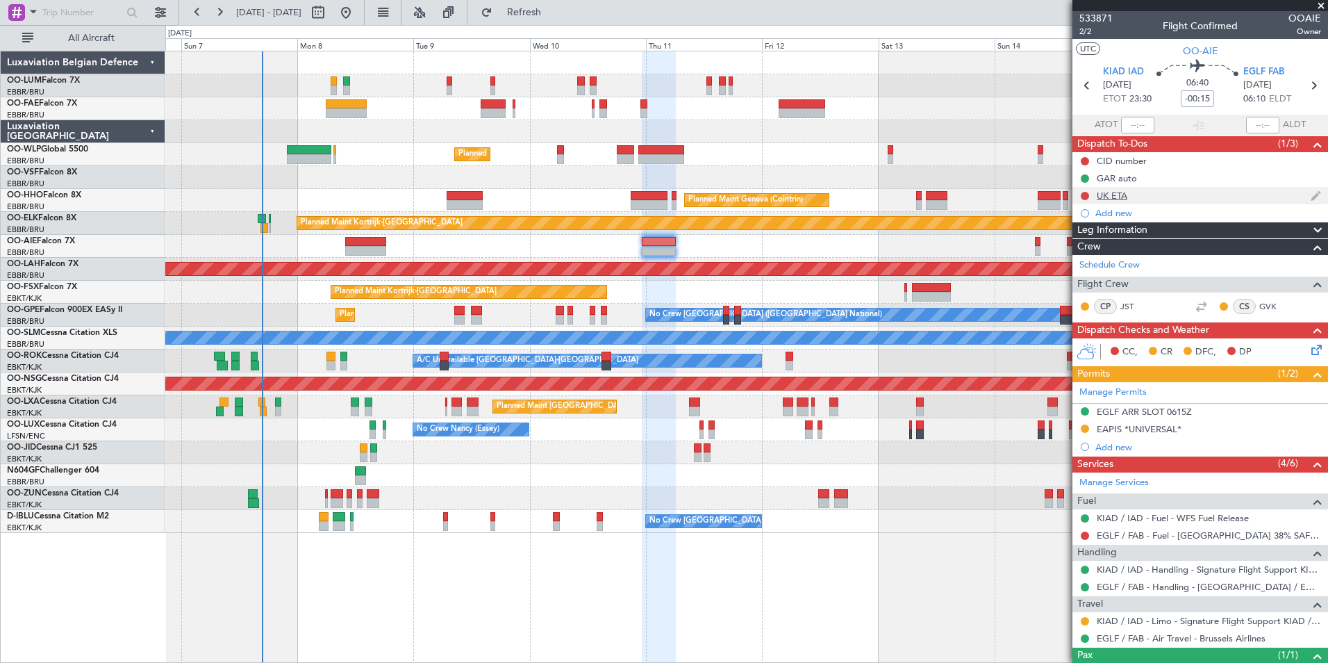
click at [1086, 200] on div at bounding box center [1084, 195] width 11 height 11
drag, startPoint x: 1082, startPoint y: 194, endPoint x: 1088, endPoint y: 205, distance: 12.2
click at [1083, 194] on button at bounding box center [1085, 196] width 8 height 8
click at [1095, 257] on span "Completed" at bounding box center [1091, 257] width 46 height 14
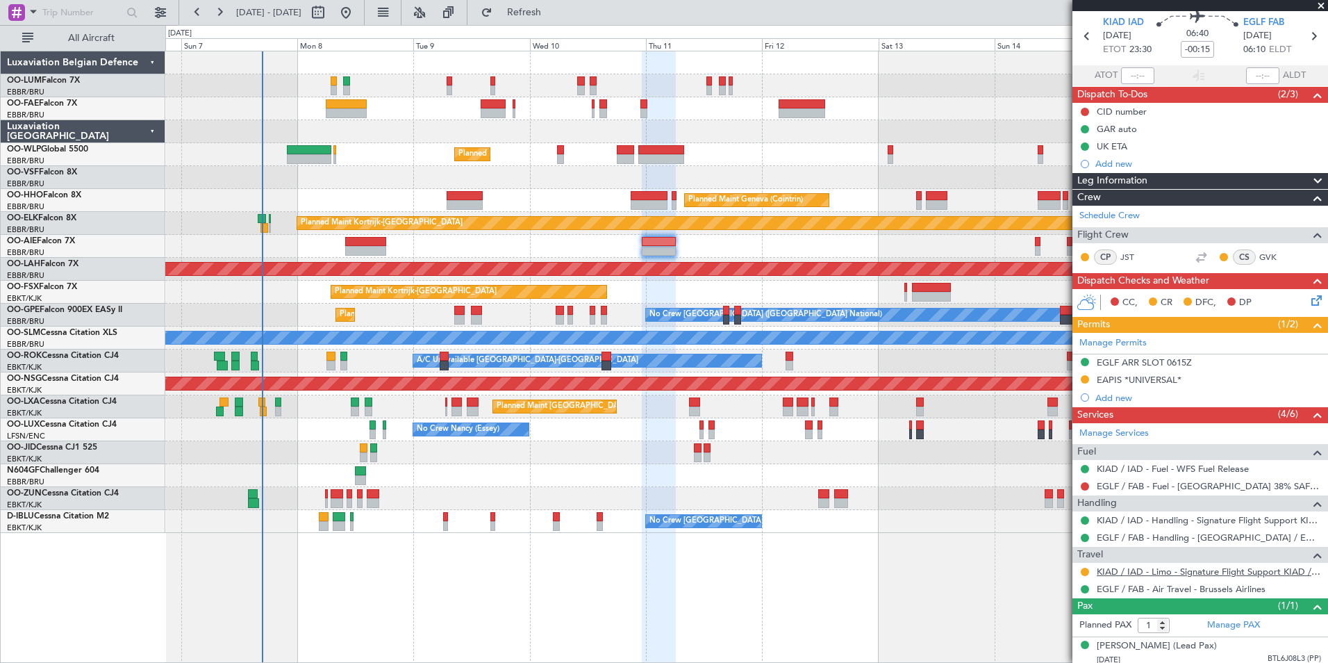
scroll to position [68, 0]
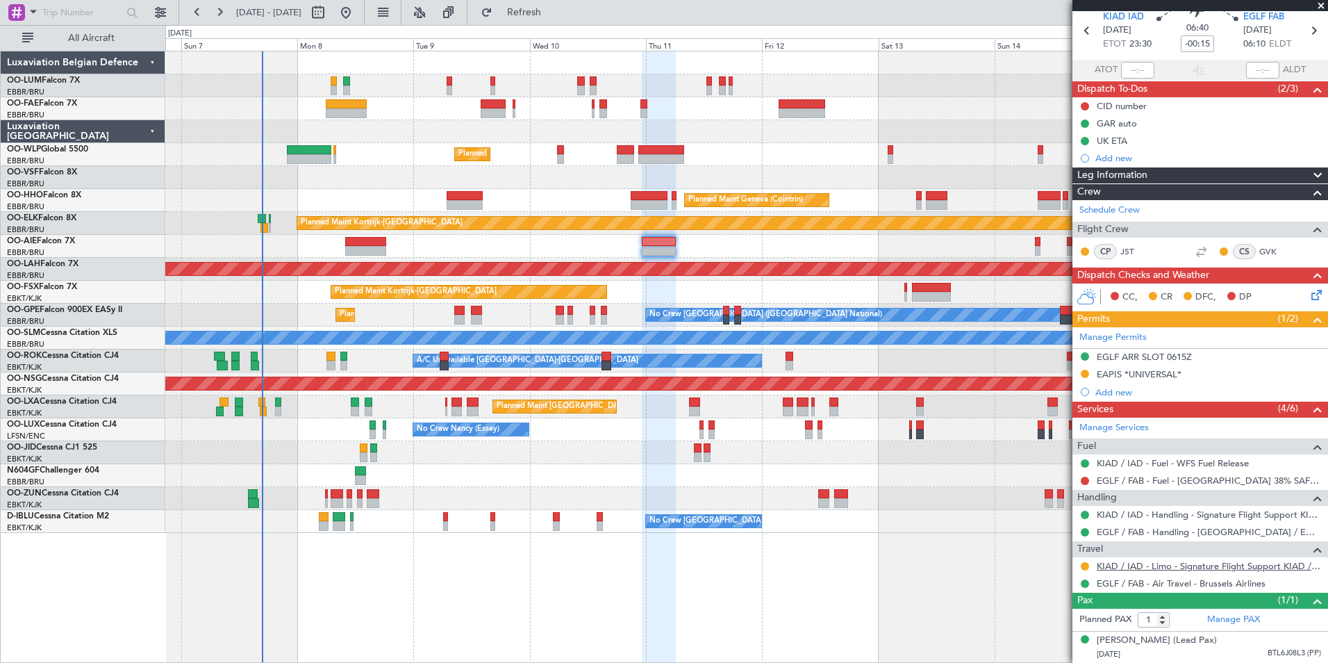
click at [1194, 560] on link "KIAD / IAD - Limo - Signature Flight Support KIAD / IAD" at bounding box center [1209, 566] width 224 height 12
click at [1084, 562] on button at bounding box center [1085, 566] width 8 height 8
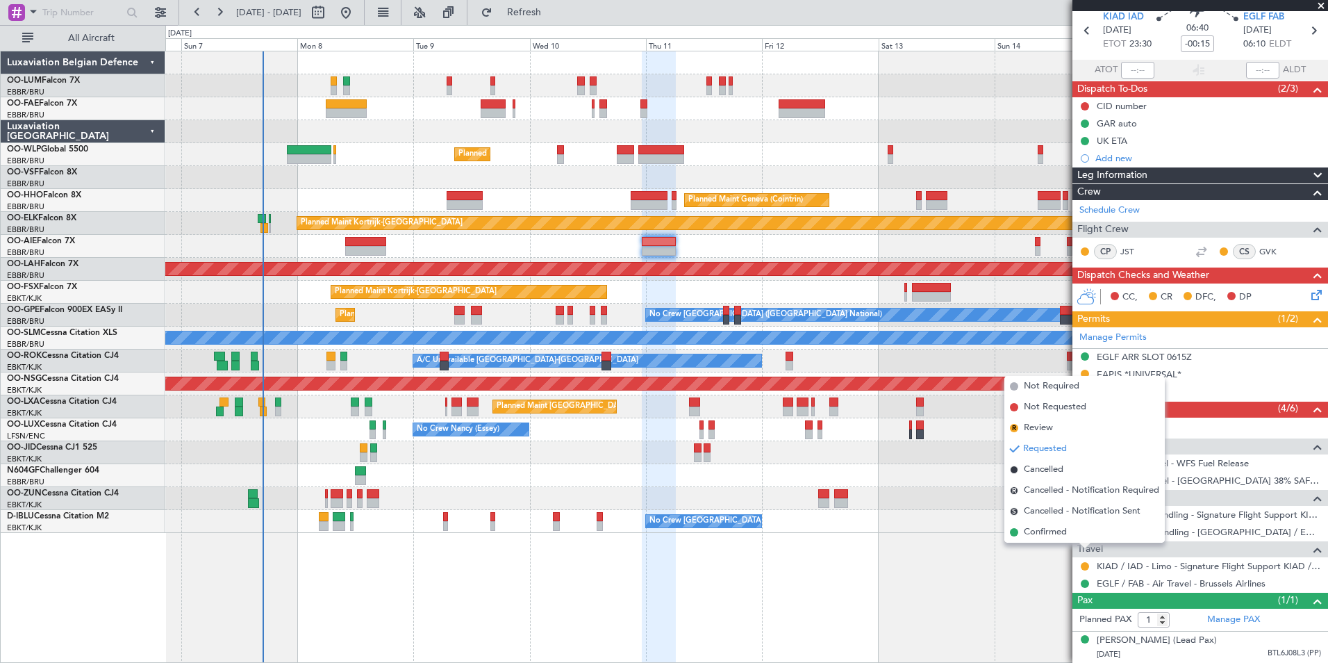
click at [1022, 520] on li "S Cancelled - Notification Sent" at bounding box center [1084, 511] width 160 height 21
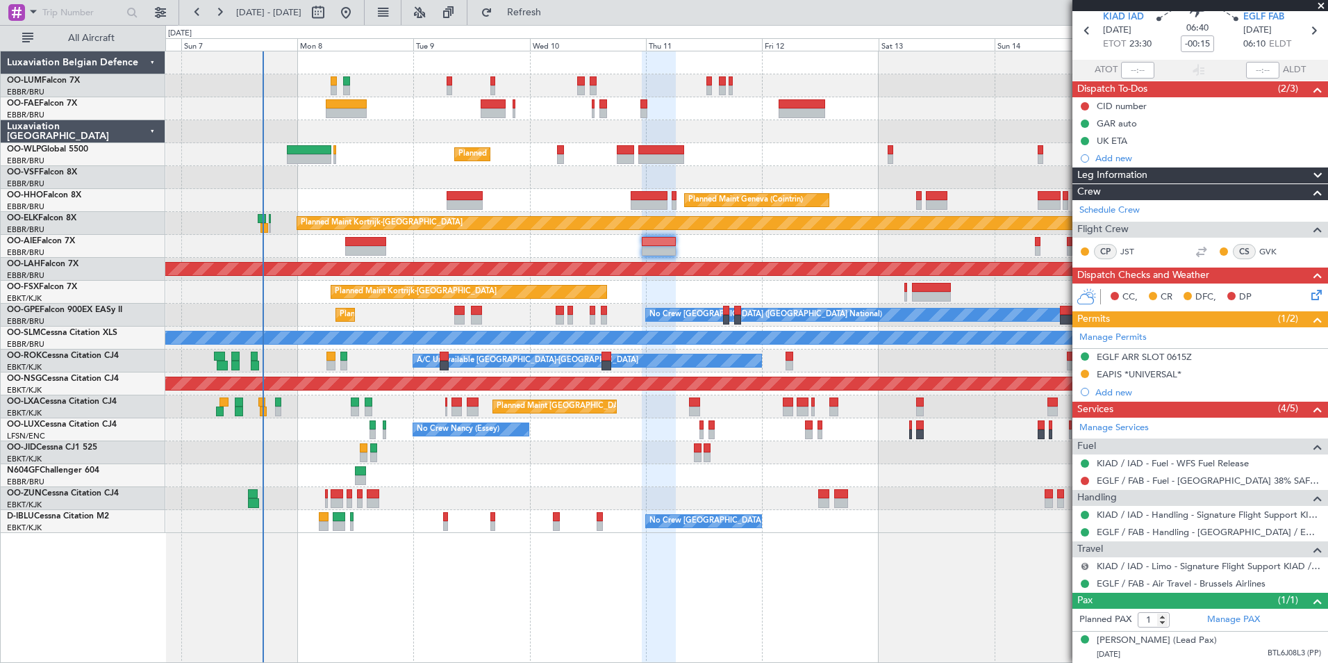
click at [1084, 562] on button "S" at bounding box center [1085, 566] width 8 height 8
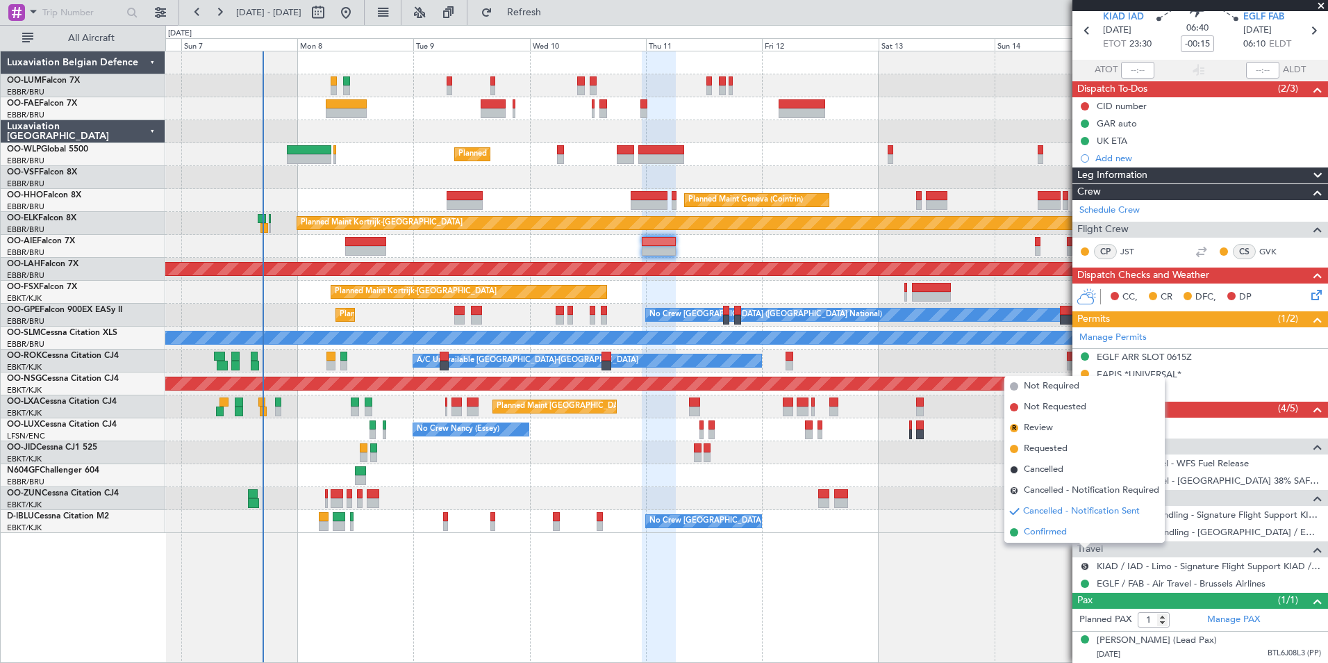
click at [1068, 538] on li "Confirmed" at bounding box center [1084, 532] width 160 height 21
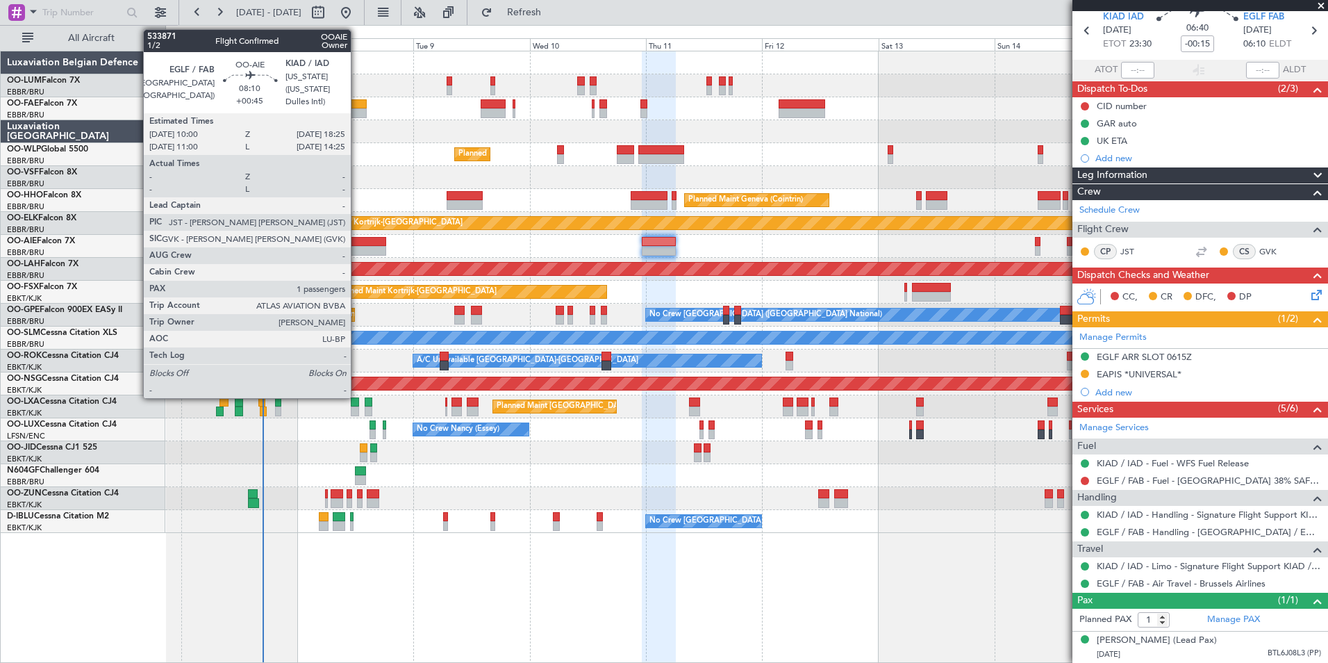
click at [357, 242] on div at bounding box center [365, 242] width 41 height 10
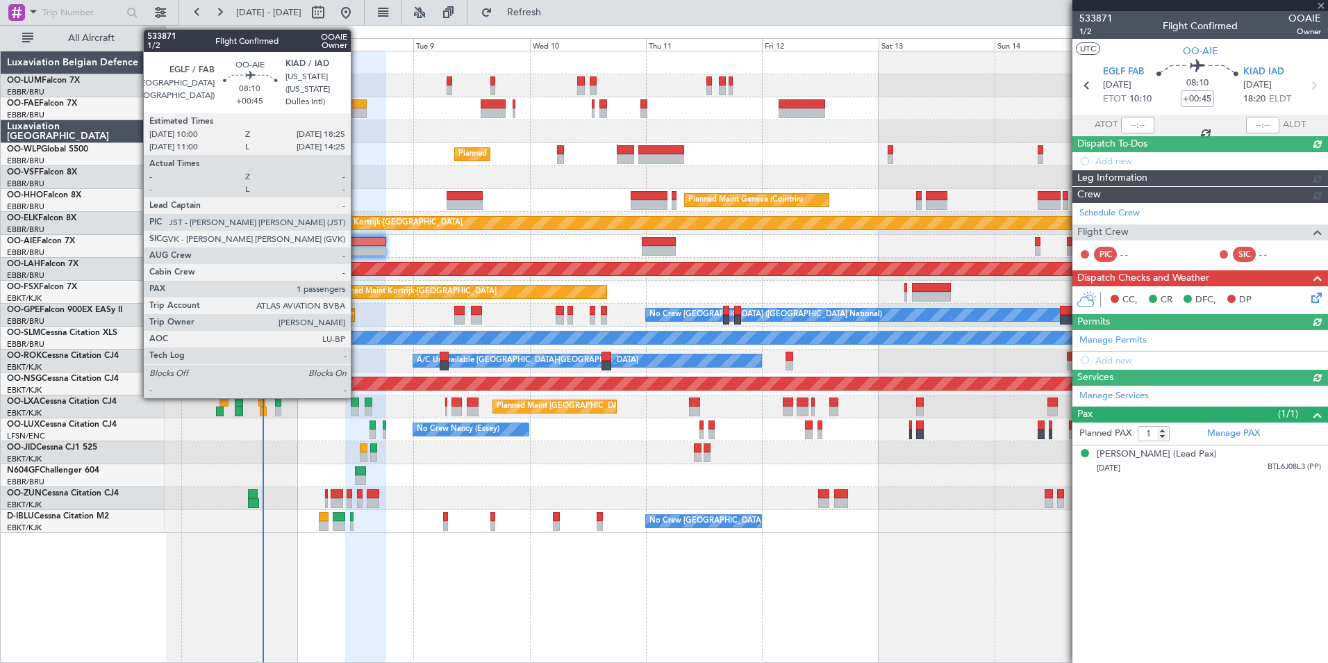
scroll to position [0, 0]
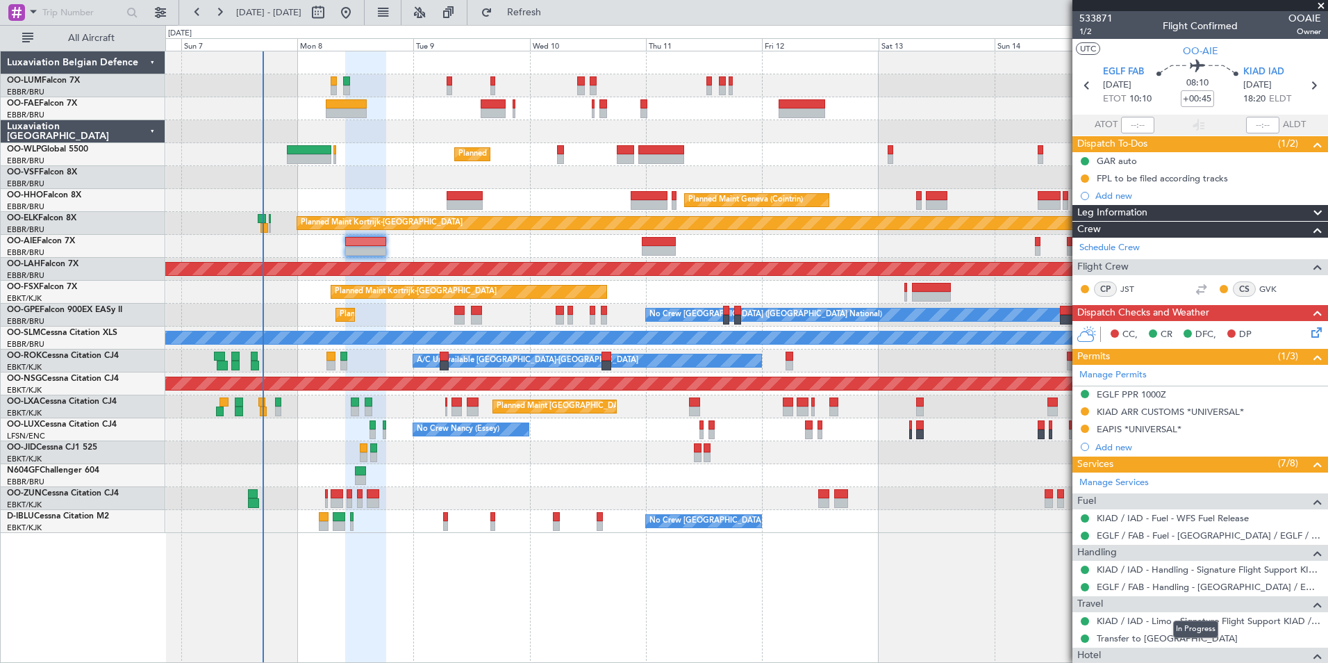
click at [1191, 623] on div "In Progress" at bounding box center [1195, 628] width 45 height 17
click at [1130, 619] on link "KIAD / IAD - Limo - Signature Flight Support KIAD / IAD" at bounding box center [1209, 621] width 224 height 12
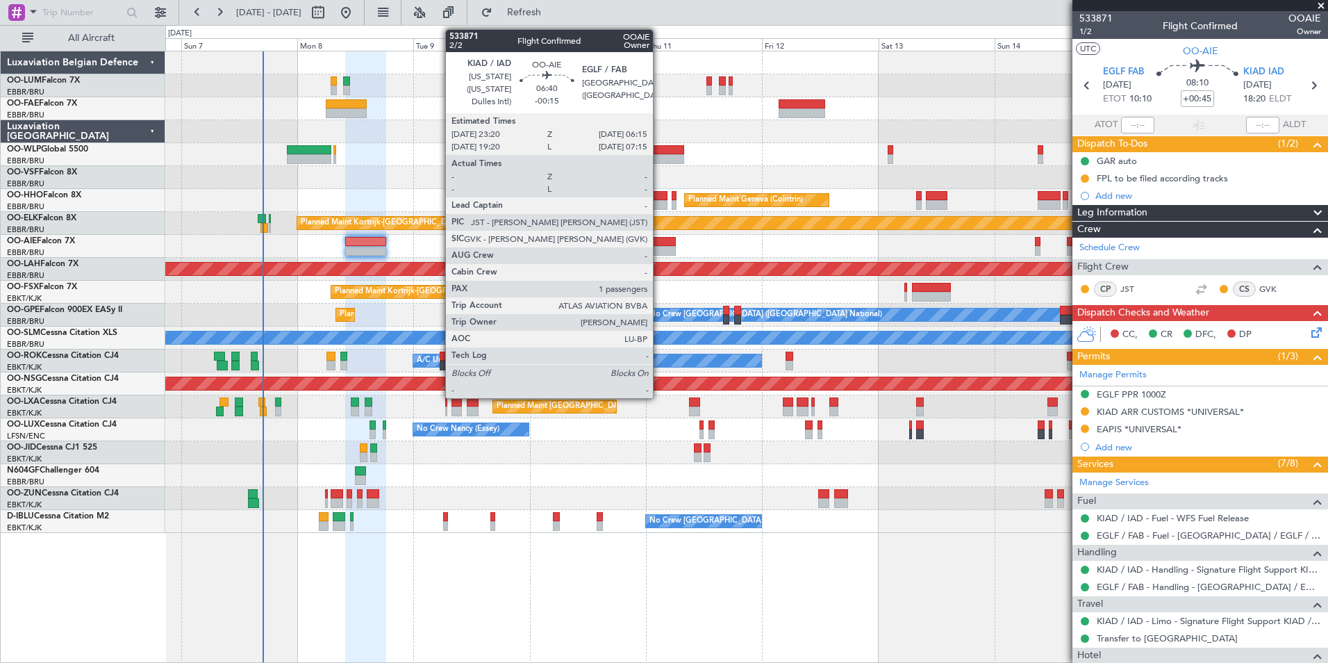
click at [661, 242] on div at bounding box center [659, 242] width 34 height 10
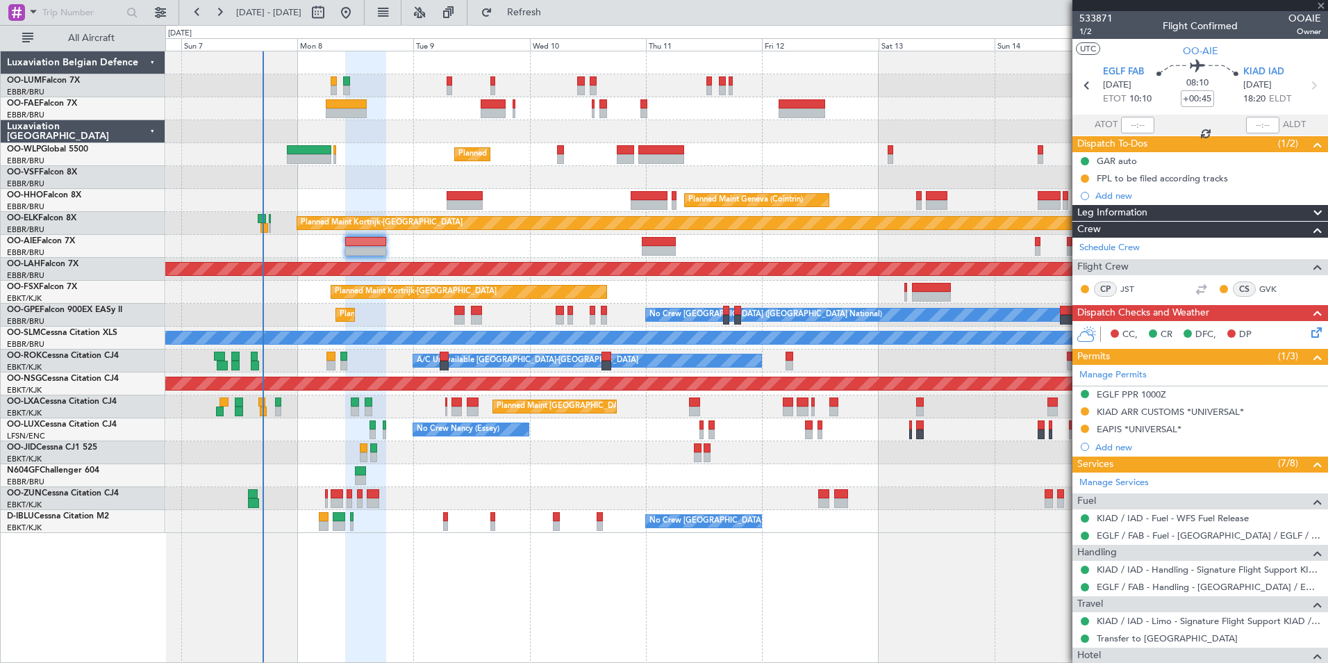
type input "-00:15"
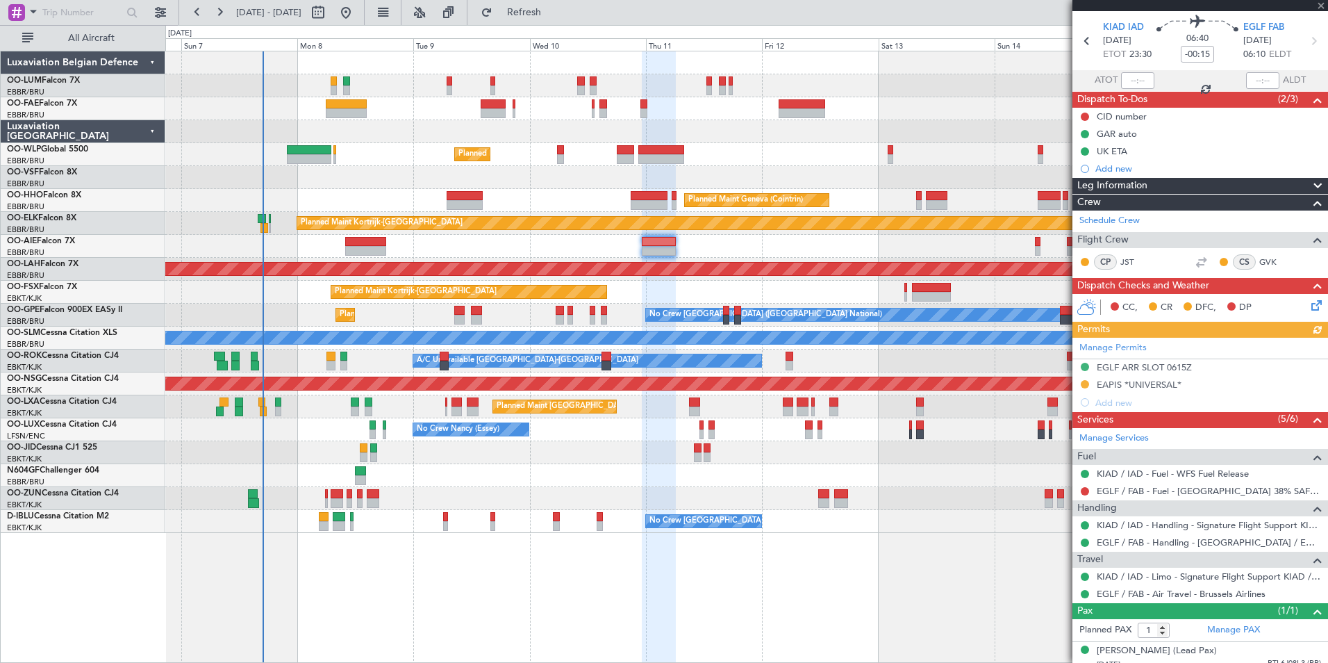
scroll to position [68, 0]
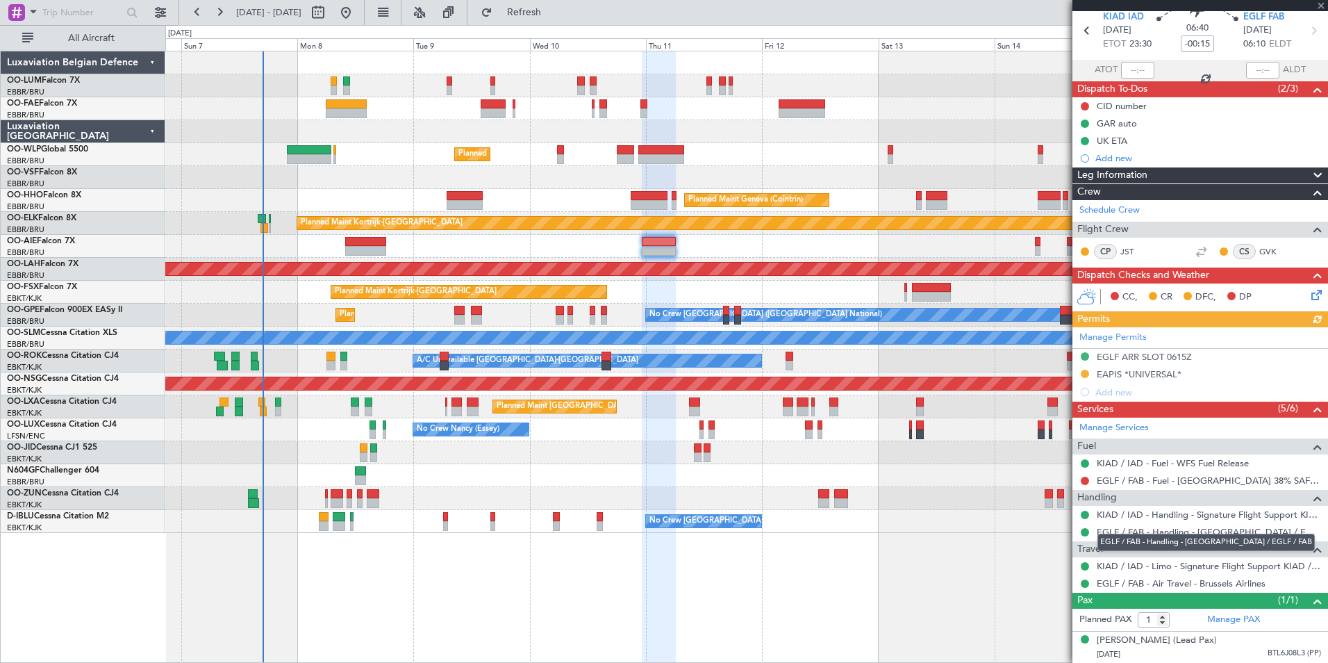
click at [1152, 549] on div "EGLF / FAB - Handling - Farnborough Airport / EGLF / FAB" at bounding box center [1206, 541] width 217 height 17
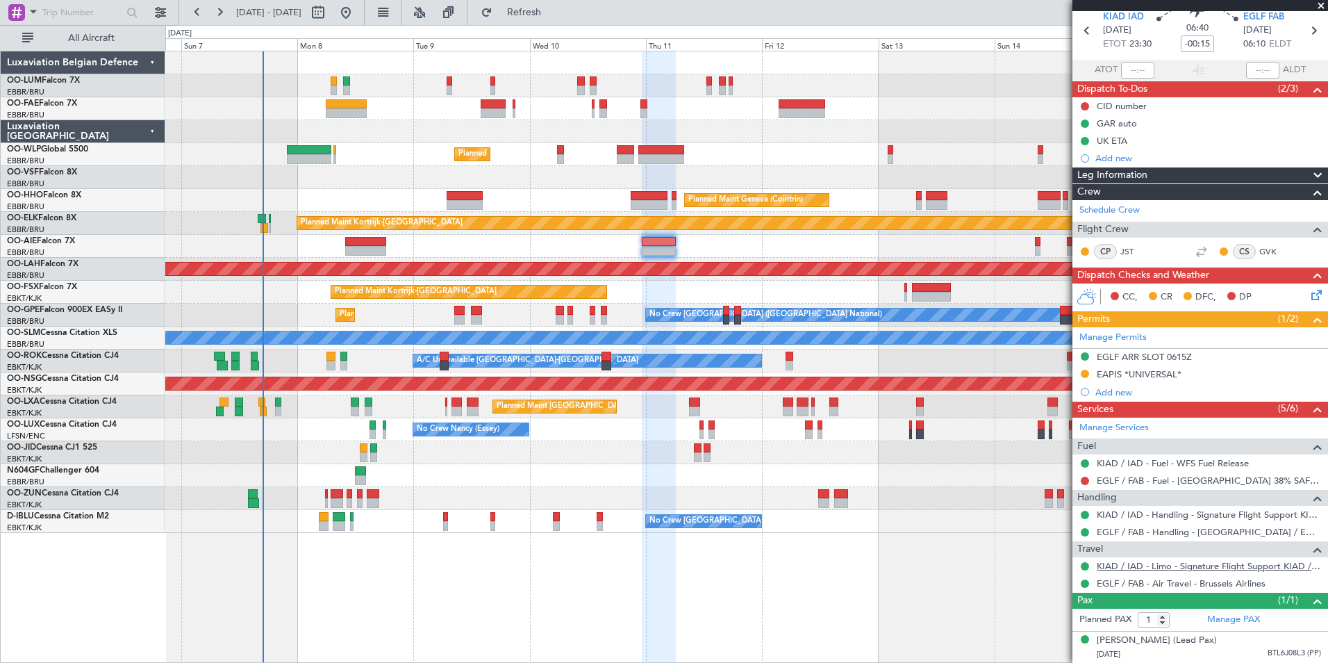
click at [1155, 560] on link "KIAD / IAD - Limo - Signature Flight Support KIAD / IAD" at bounding box center [1209, 566] width 224 height 12
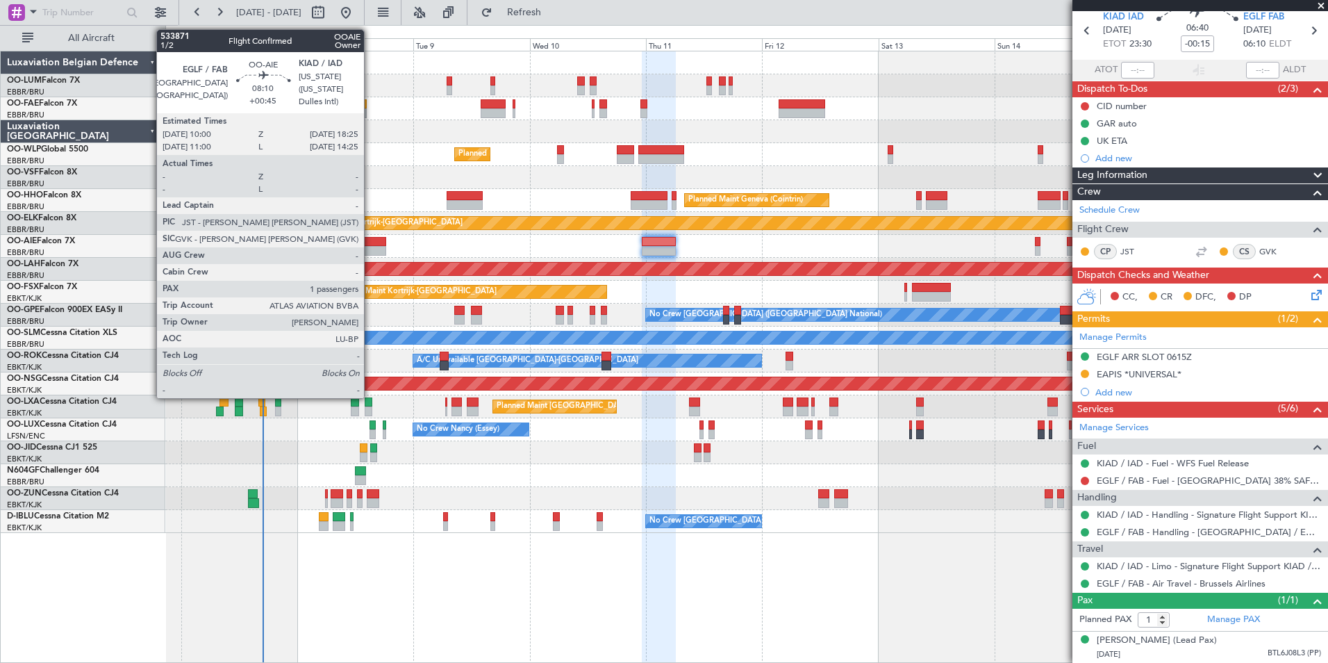
click at [370, 251] on div at bounding box center [365, 251] width 41 height 10
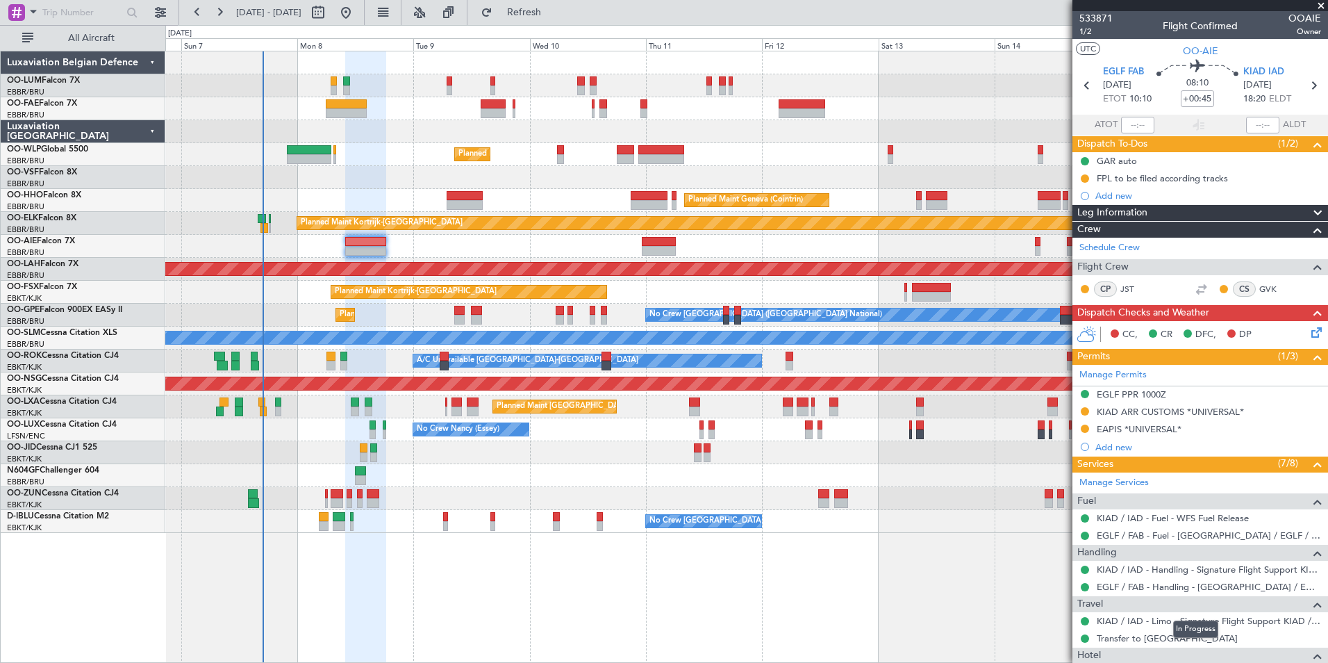
click at [1223, 620] on mat-tooltip-component "In Progress" at bounding box center [1195, 629] width 65 height 37
click at [1234, 620] on link "KIAD / IAD - Limo - Signature Flight Support KIAD / IAD" at bounding box center [1209, 621] width 224 height 12
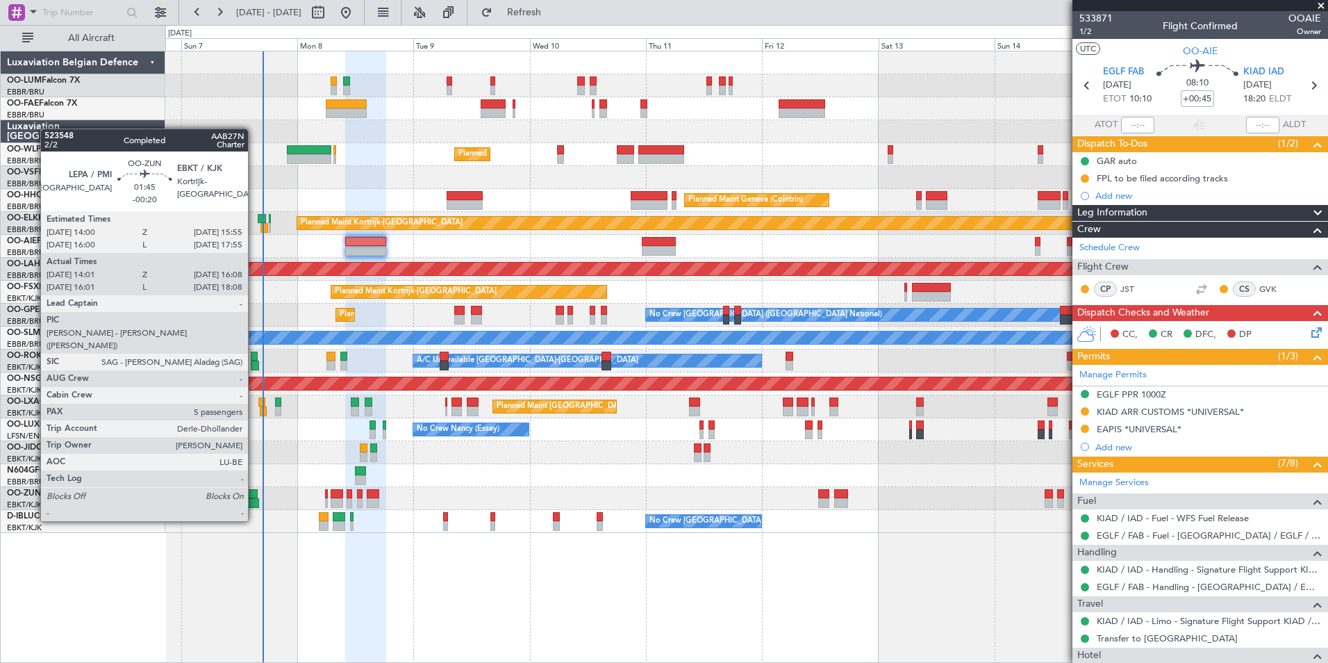
click at [254, 495] on div at bounding box center [253, 494] width 10 height 10
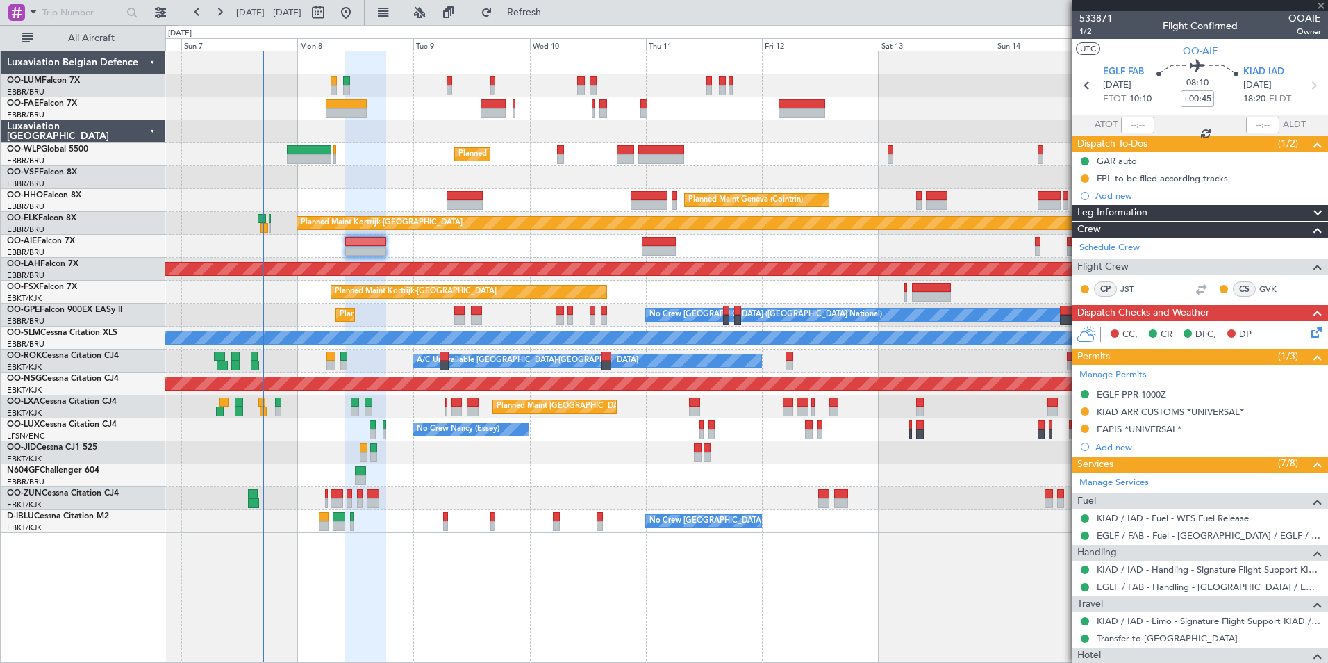
type input "-00:20"
type input "14:06"
type input "16:03"
type input "5"
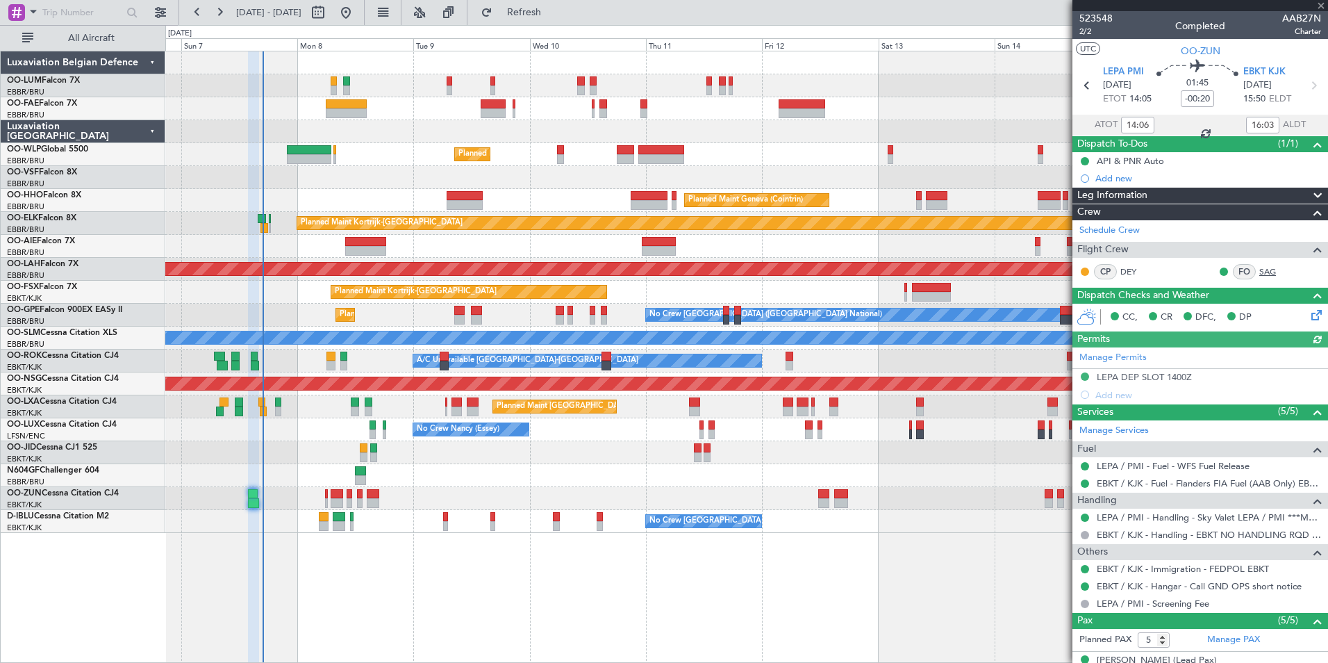
click at [1259, 267] on link "SAG" at bounding box center [1274, 271] width 31 height 13
drag, startPoint x: 547, startPoint y: 17, endPoint x: 540, endPoint y: 41, distance: 25.5
click at [547, 17] on span "Refresh" at bounding box center [524, 13] width 58 height 10
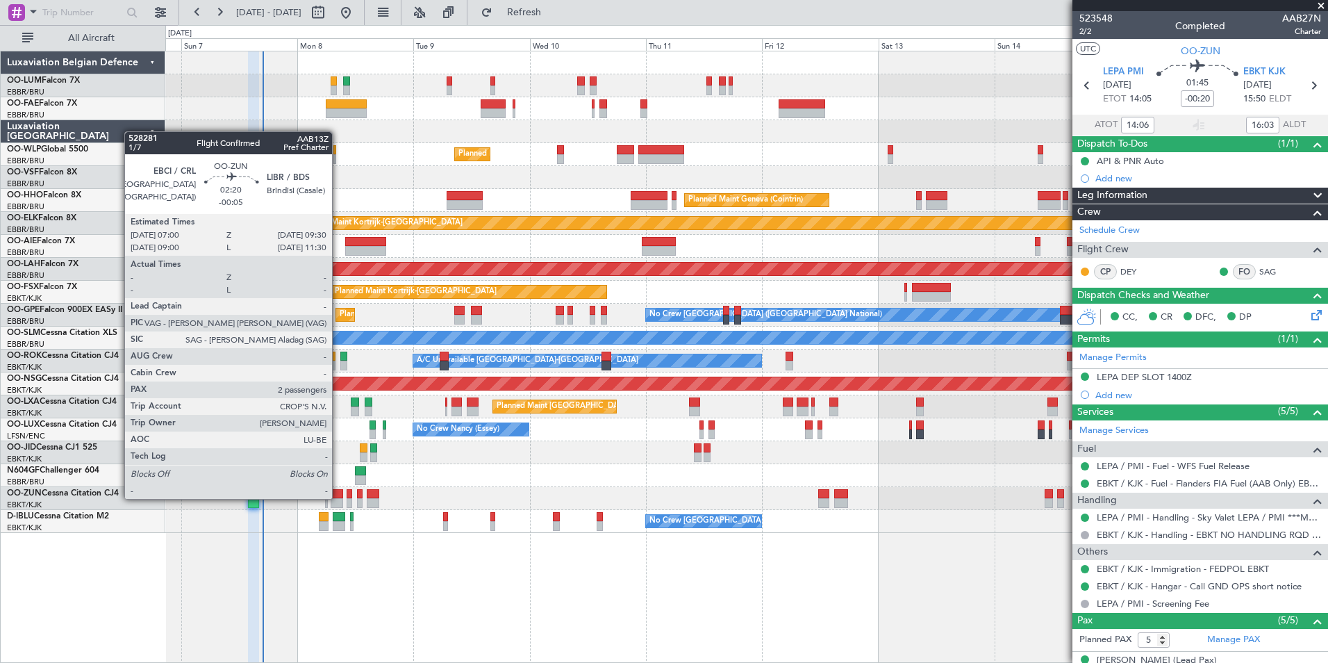
click at [338, 497] on div at bounding box center [337, 494] width 13 height 10
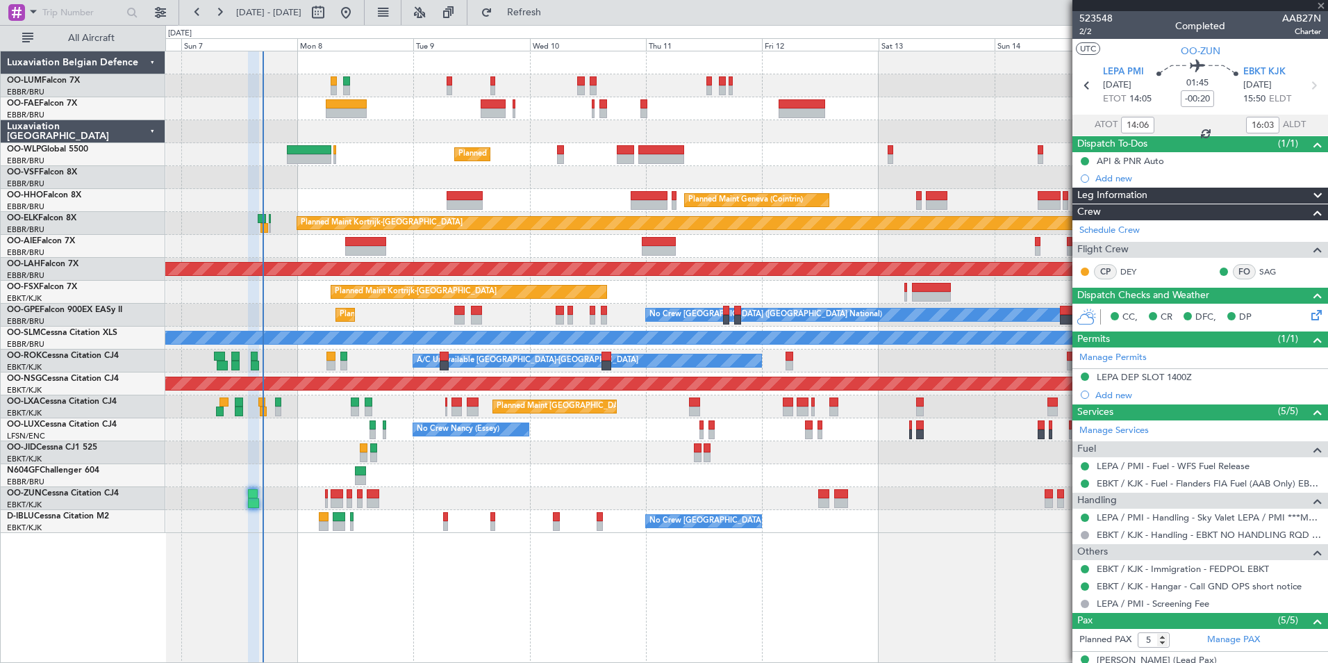
type input "-00:05"
type input "2"
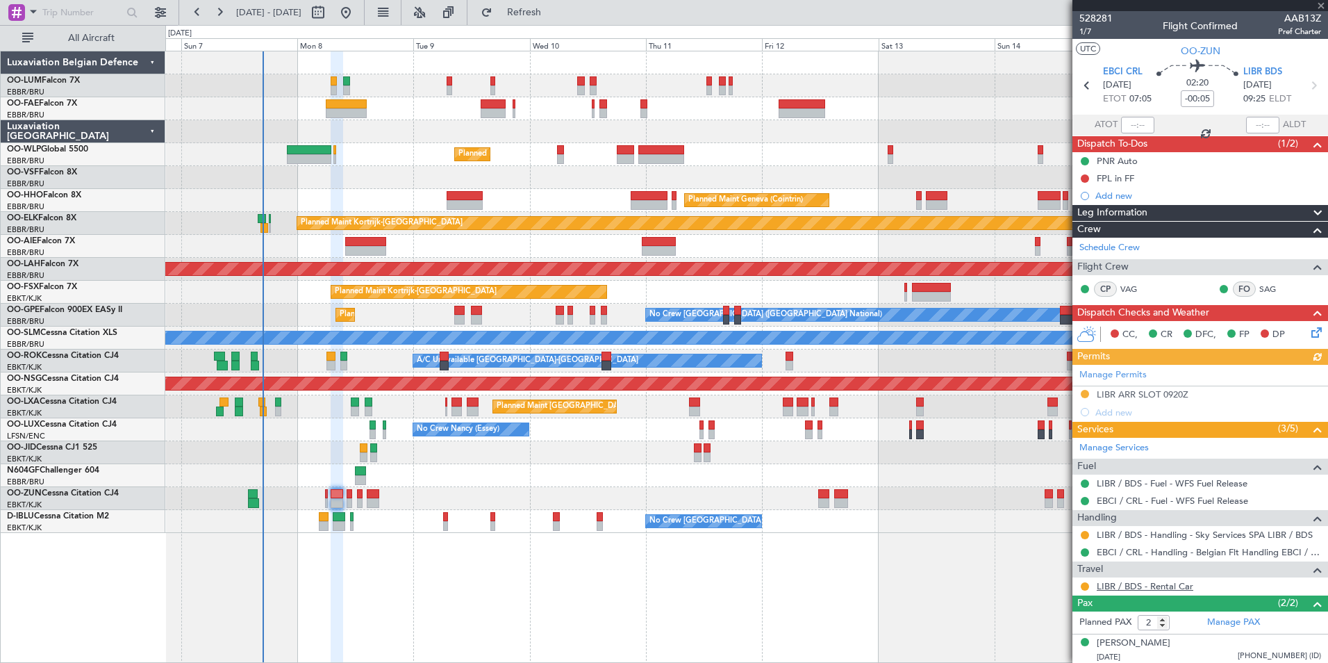
click at [1126, 588] on link "LIBR / BDS - Rental Car" at bounding box center [1145, 586] width 97 height 12
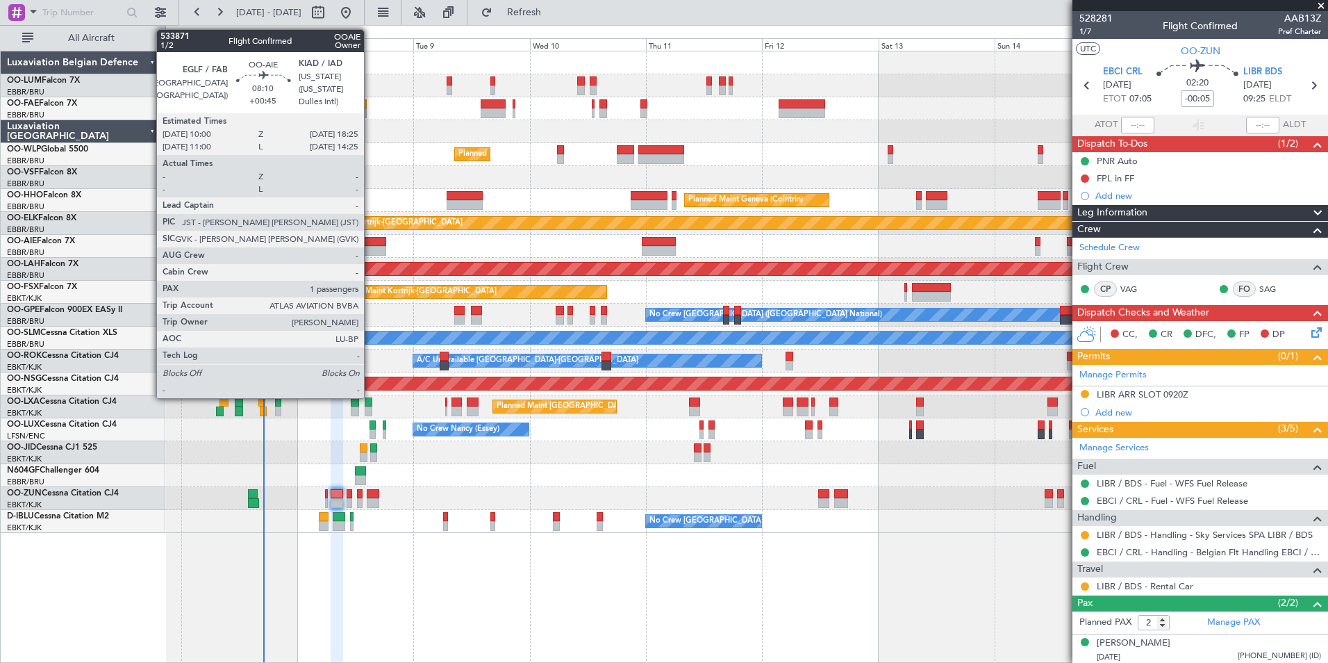
click at [370, 250] on div at bounding box center [365, 251] width 41 height 10
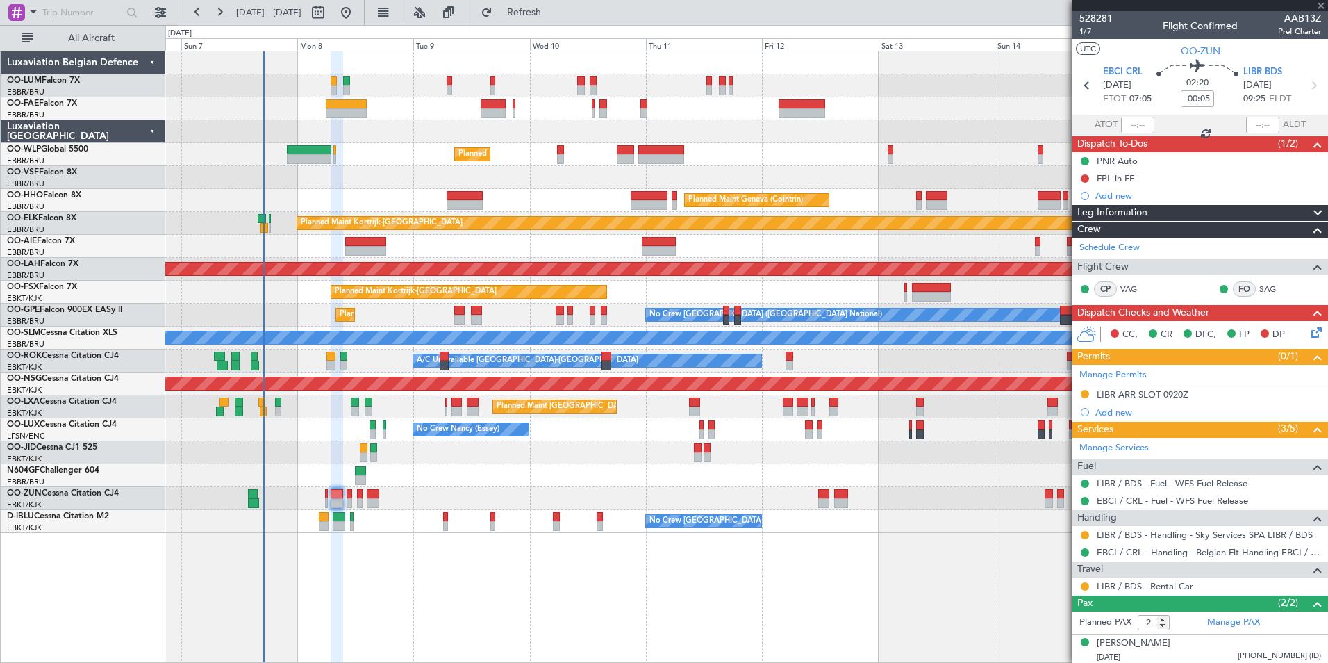
type input "+00:45"
type input "1"
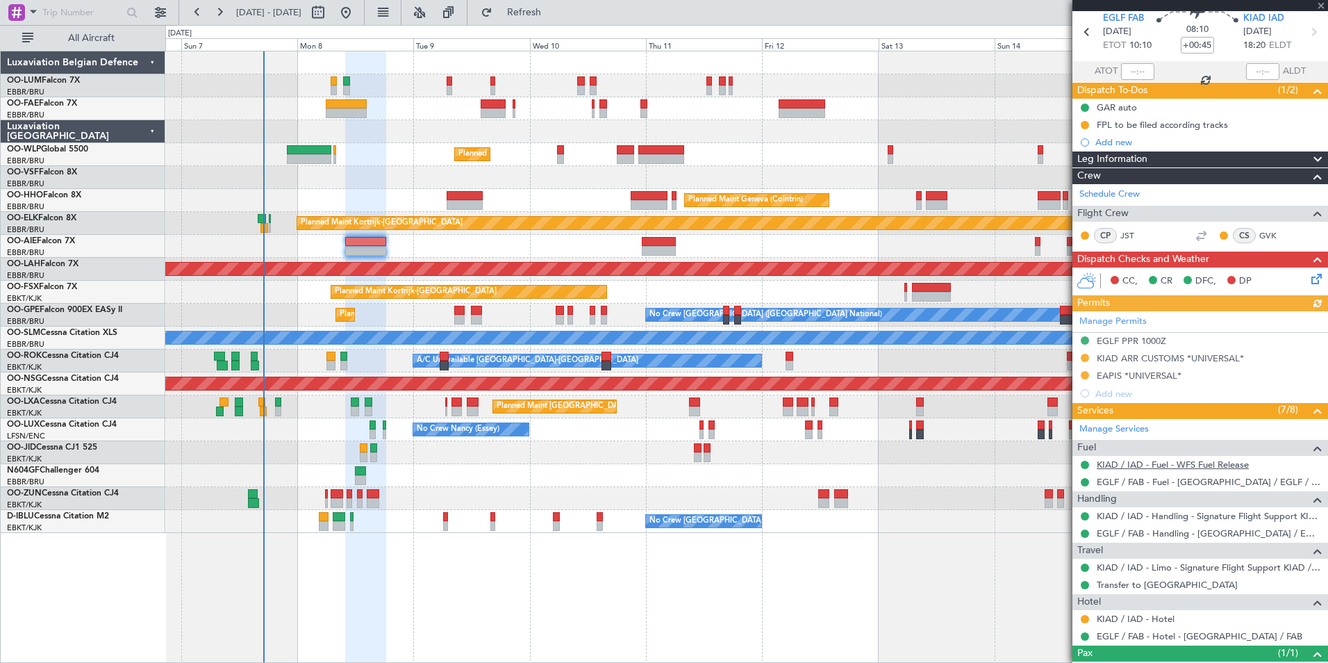
scroll to position [119, 0]
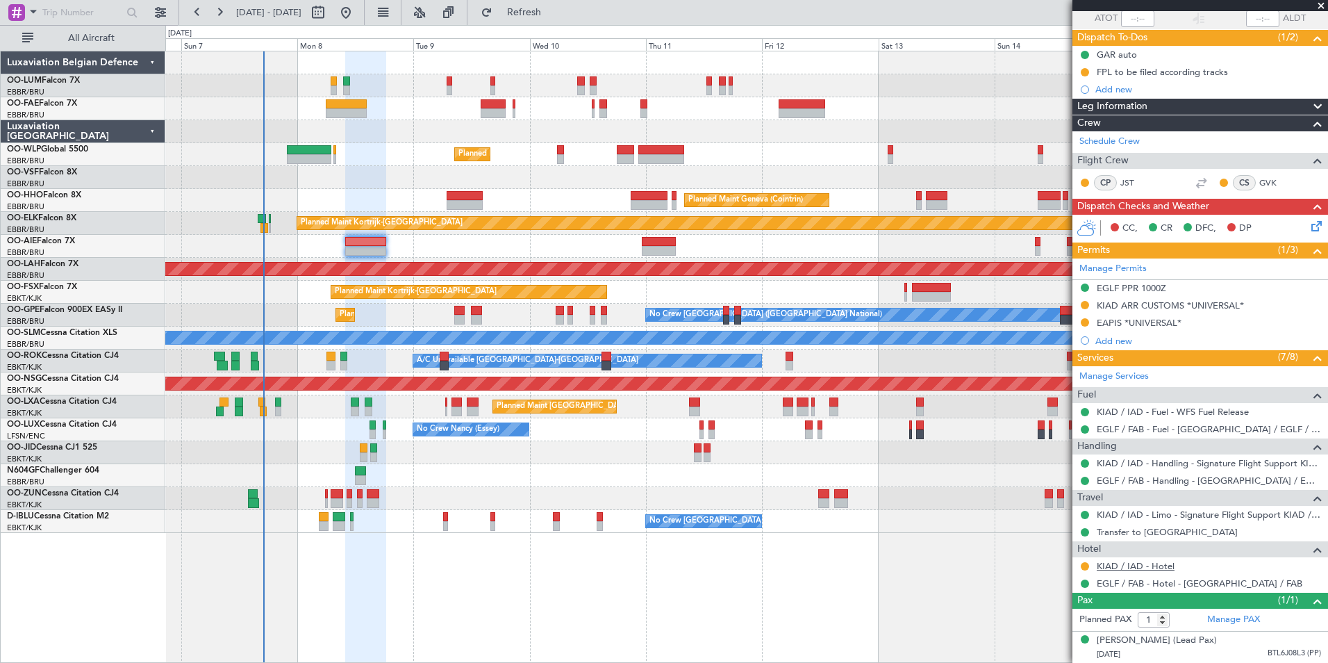
click at [1138, 560] on link "KIAD / IAD - Hotel" at bounding box center [1136, 566] width 78 height 12
click at [554, 8] on span "Refresh" at bounding box center [524, 13] width 58 height 10
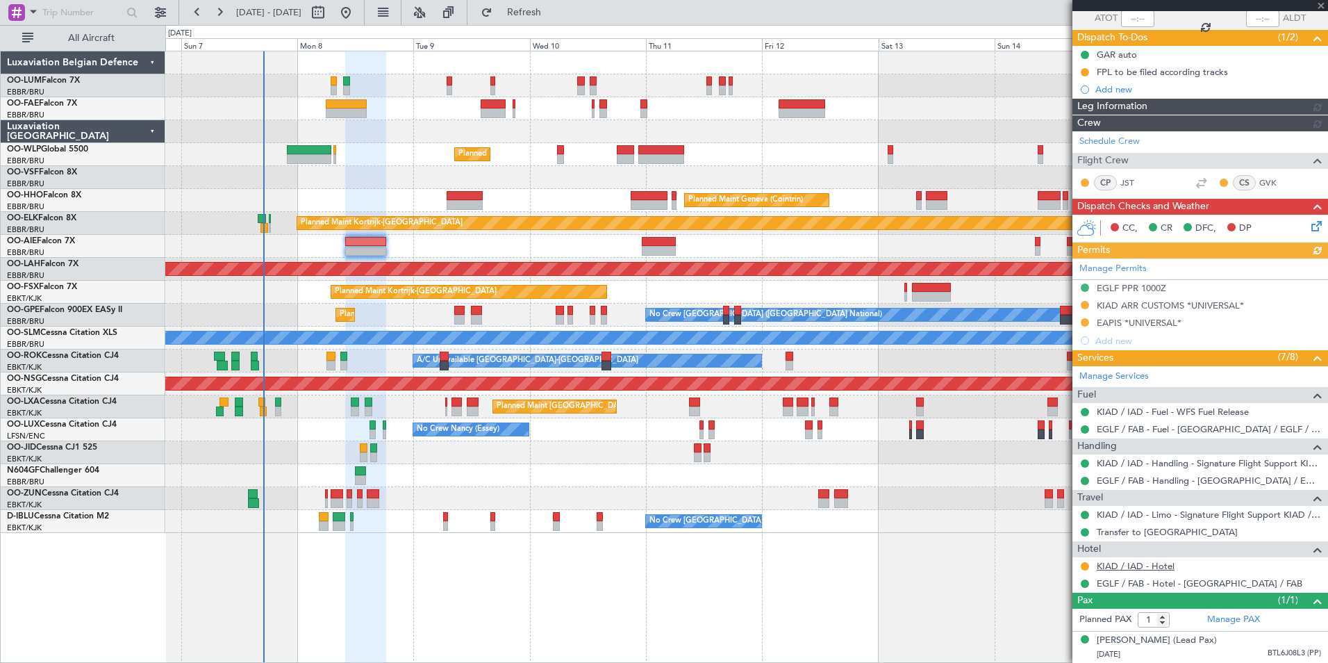
click at [1145, 560] on link "KIAD / IAD - Hotel" at bounding box center [1136, 566] width 78 height 12
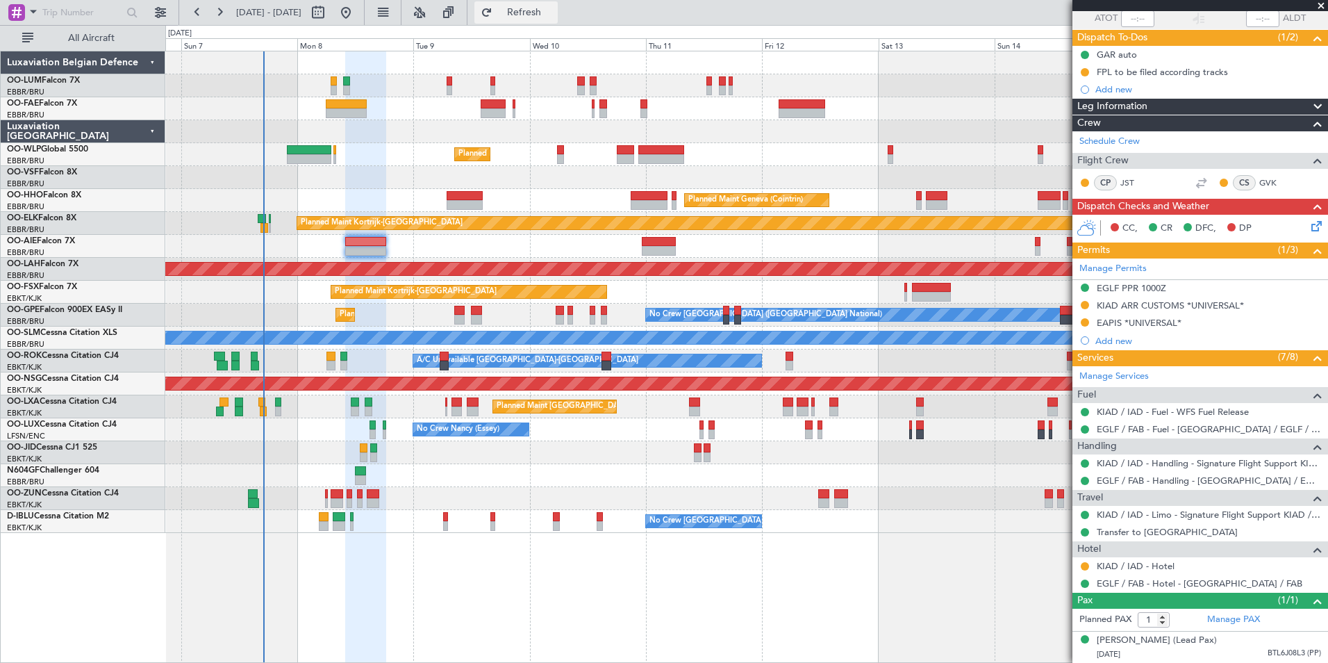
click at [558, 7] on button "Refresh" at bounding box center [515, 12] width 83 height 22
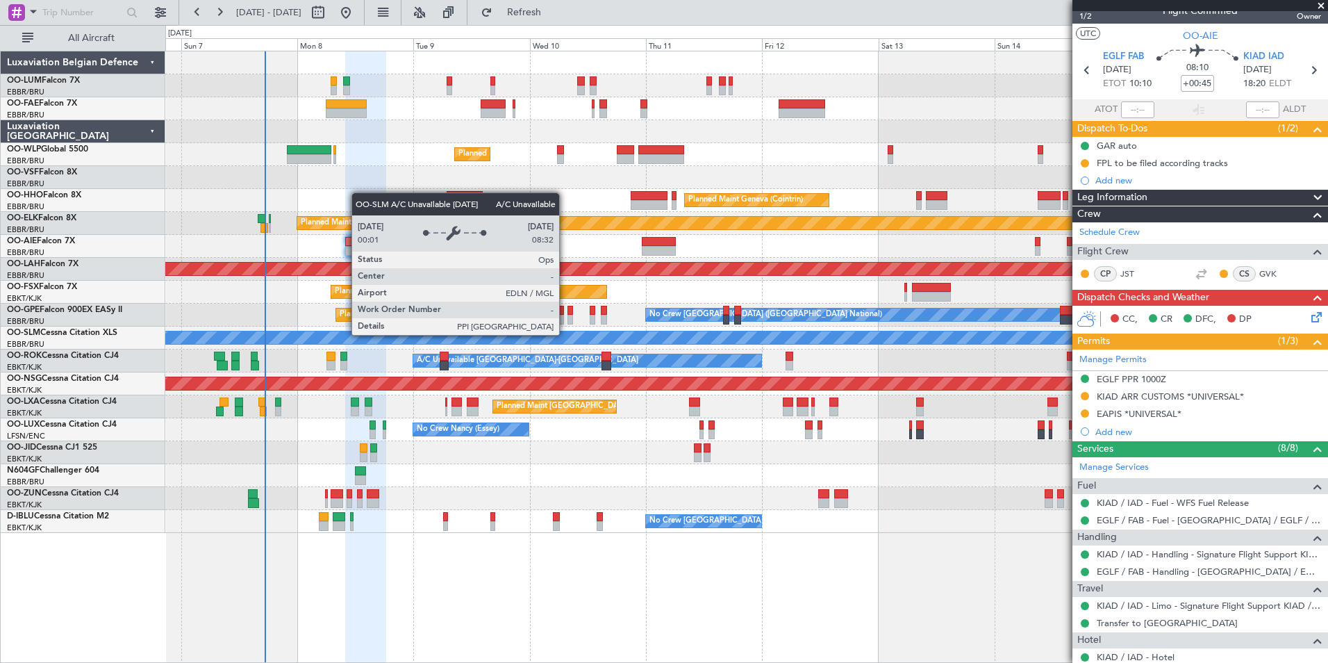
scroll to position [0, 0]
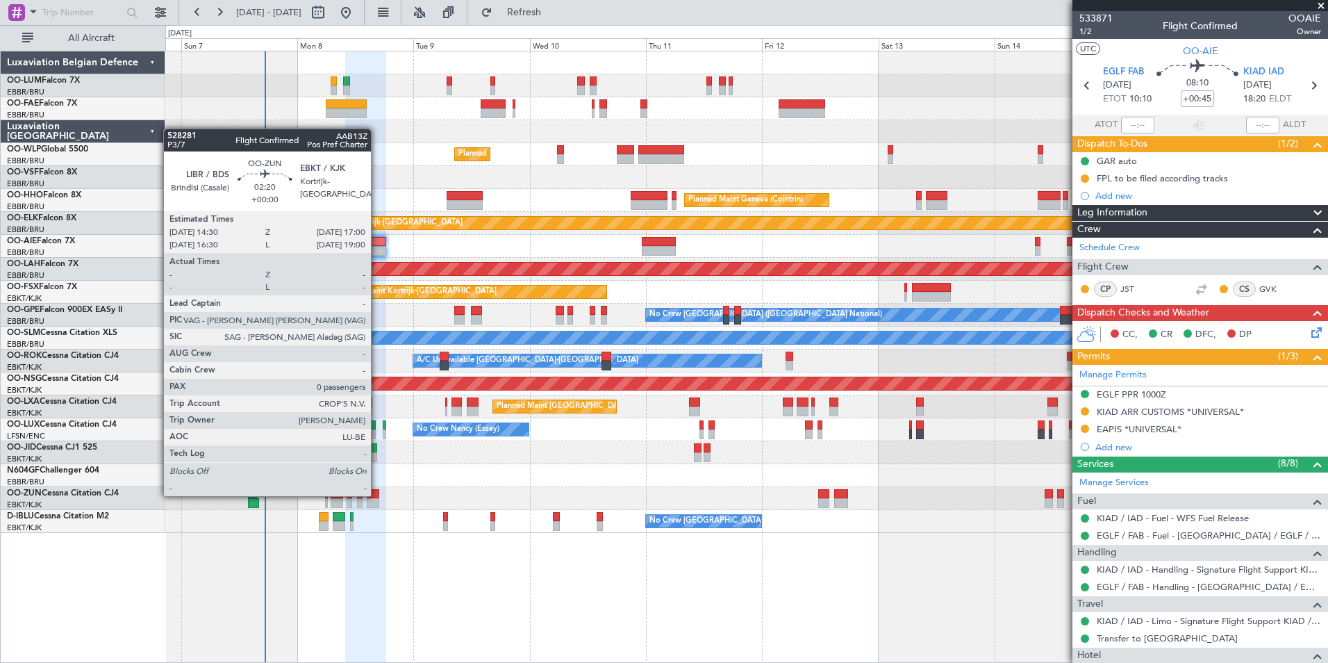
click at [377, 495] on div at bounding box center [373, 494] width 13 height 10
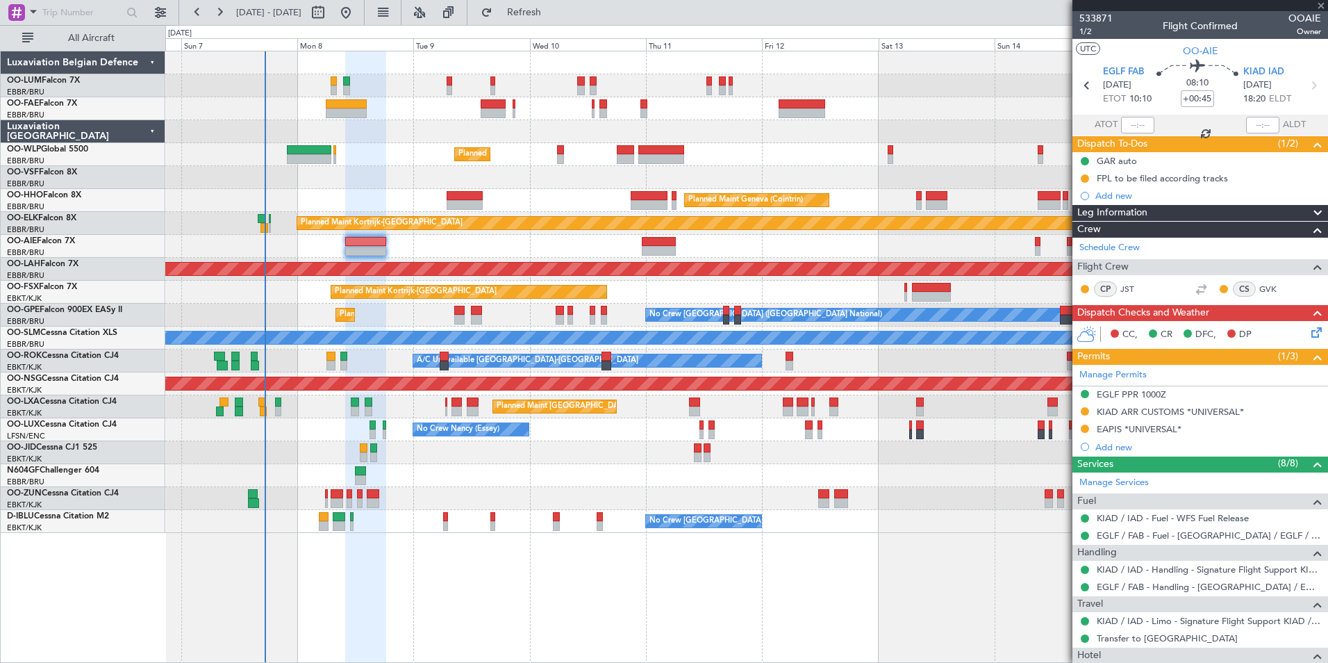
type input "0"
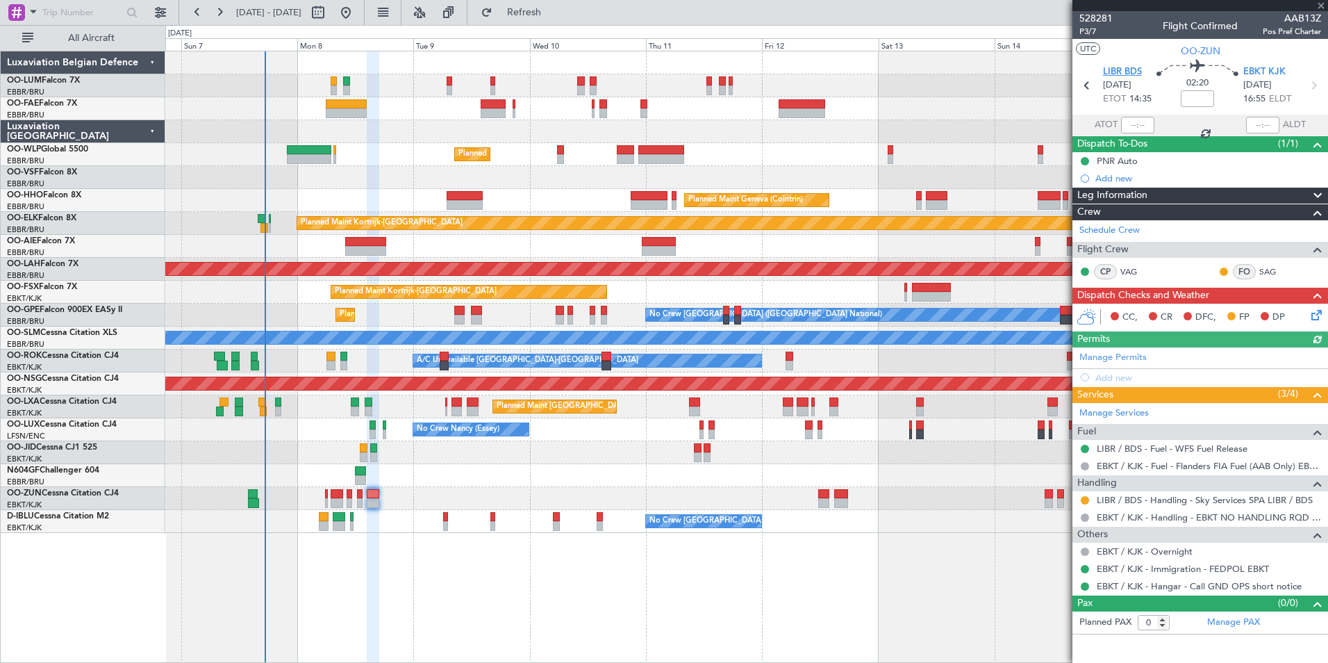
click at [1129, 72] on span "LIBR BDS" at bounding box center [1122, 72] width 39 height 14
click at [554, 13] on span "Refreshing..." at bounding box center [524, 13] width 58 height 10
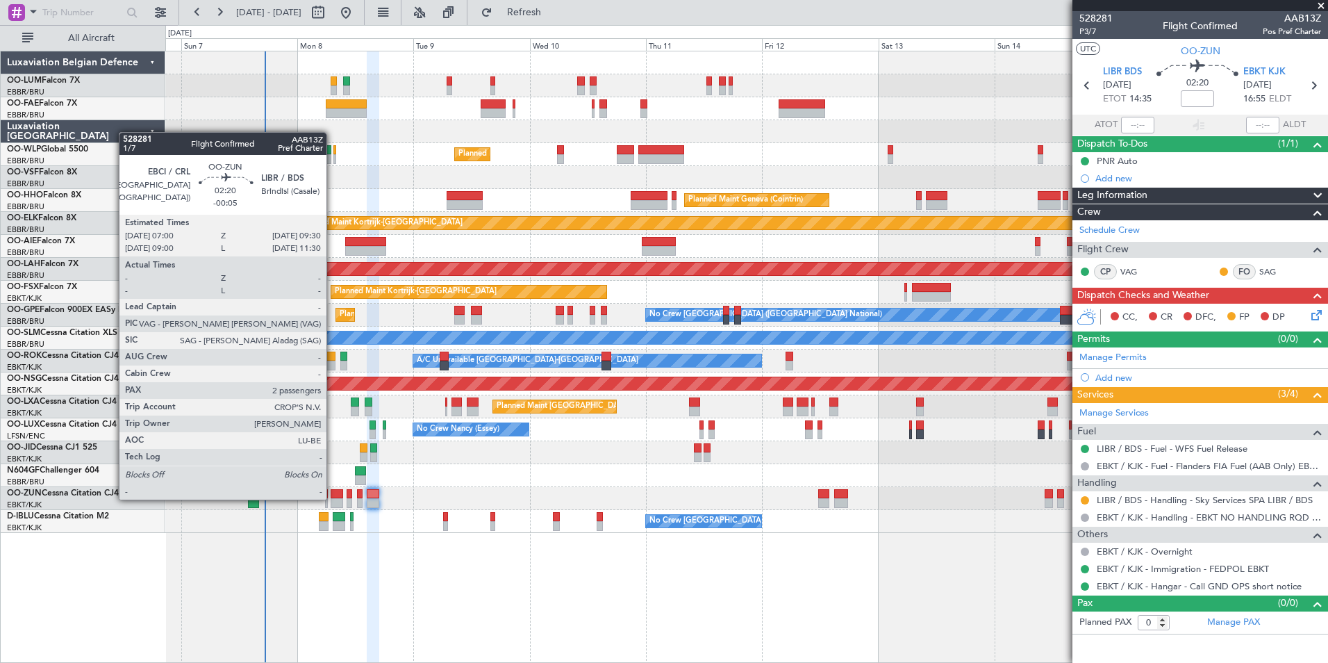
click at [333, 498] on div at bounding box center [337, 503] width 13 height 10
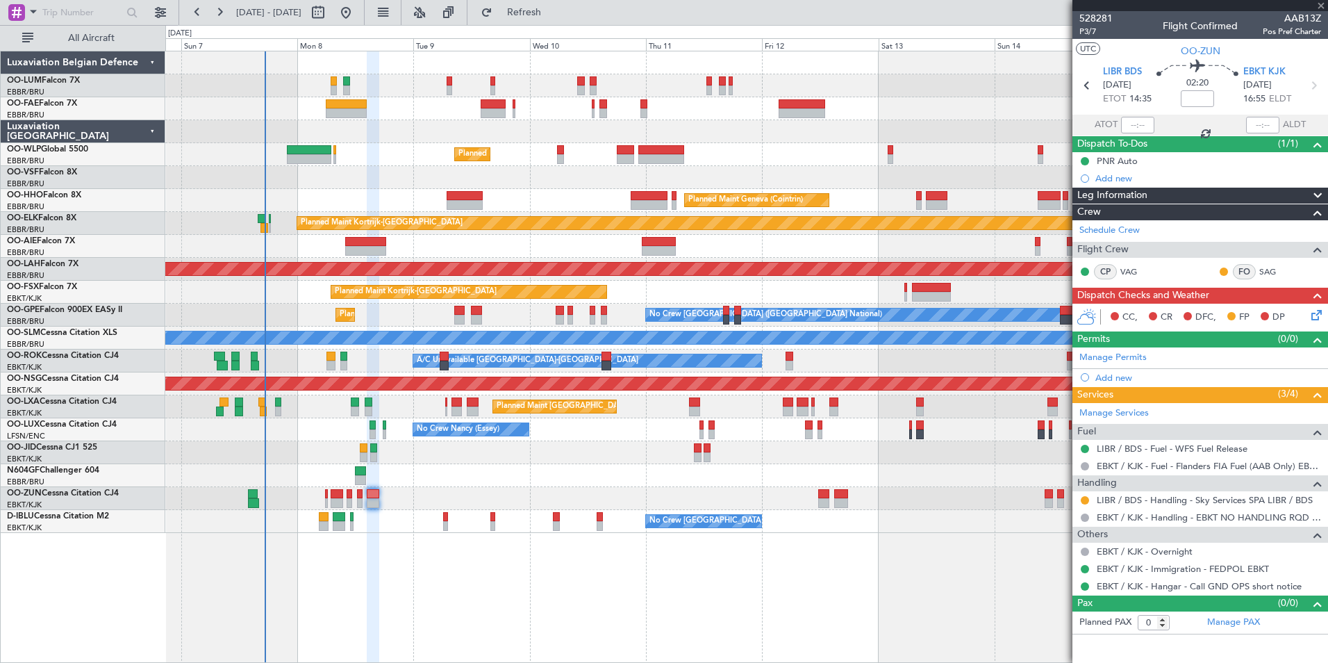
type input "-00:05"
type input "2"
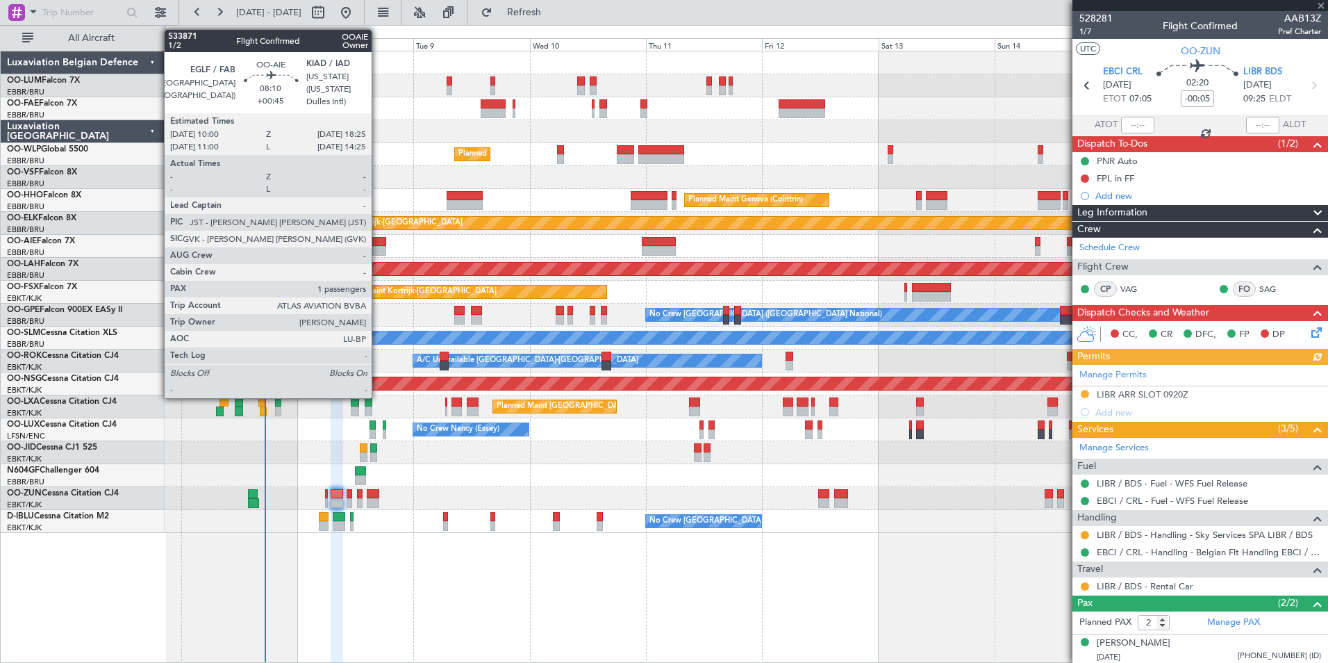
click at [378, 242] on div at bounding box center [365, 242] width 41 height 10
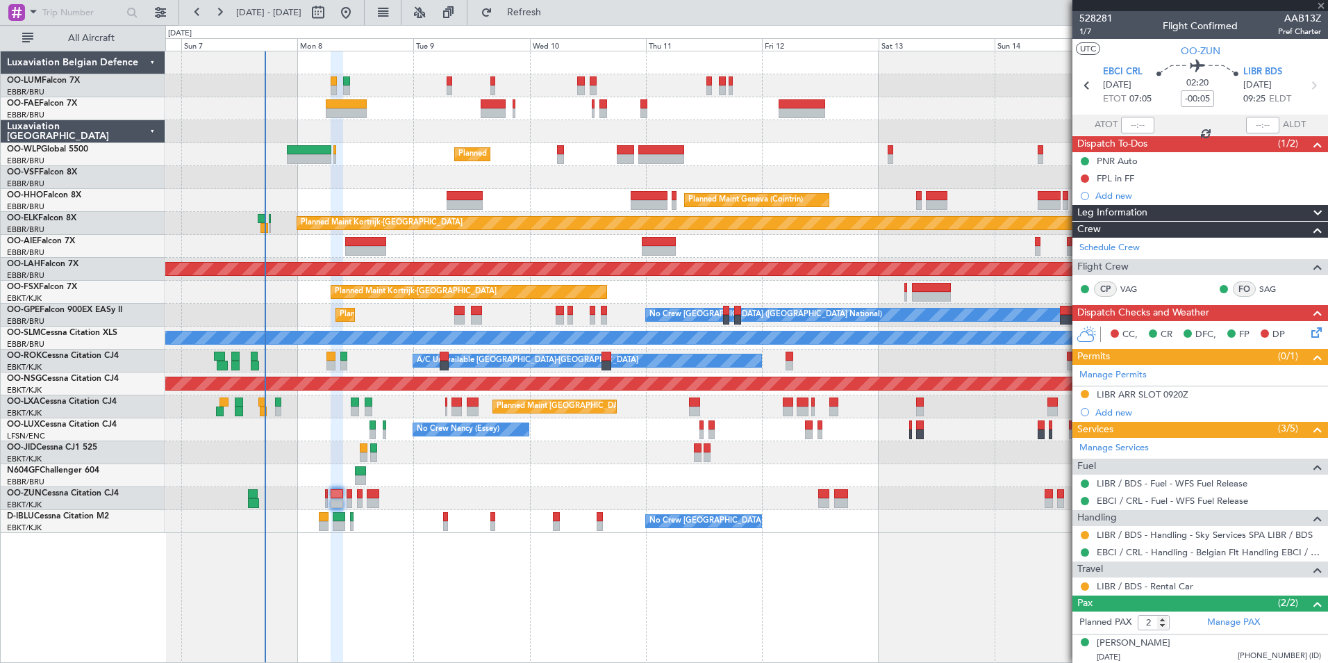
type input "+00:45"
type input "1"
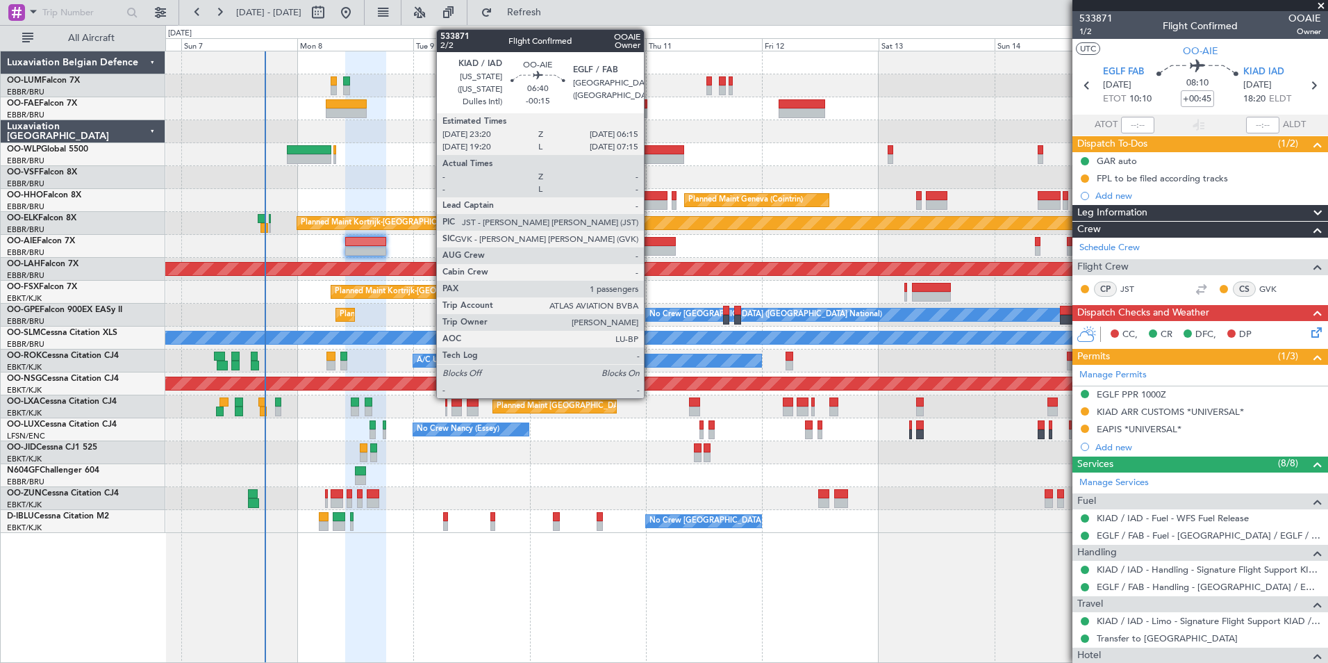
click at [650, 245] on div at bounding box center [659, 242] width 34 height 10
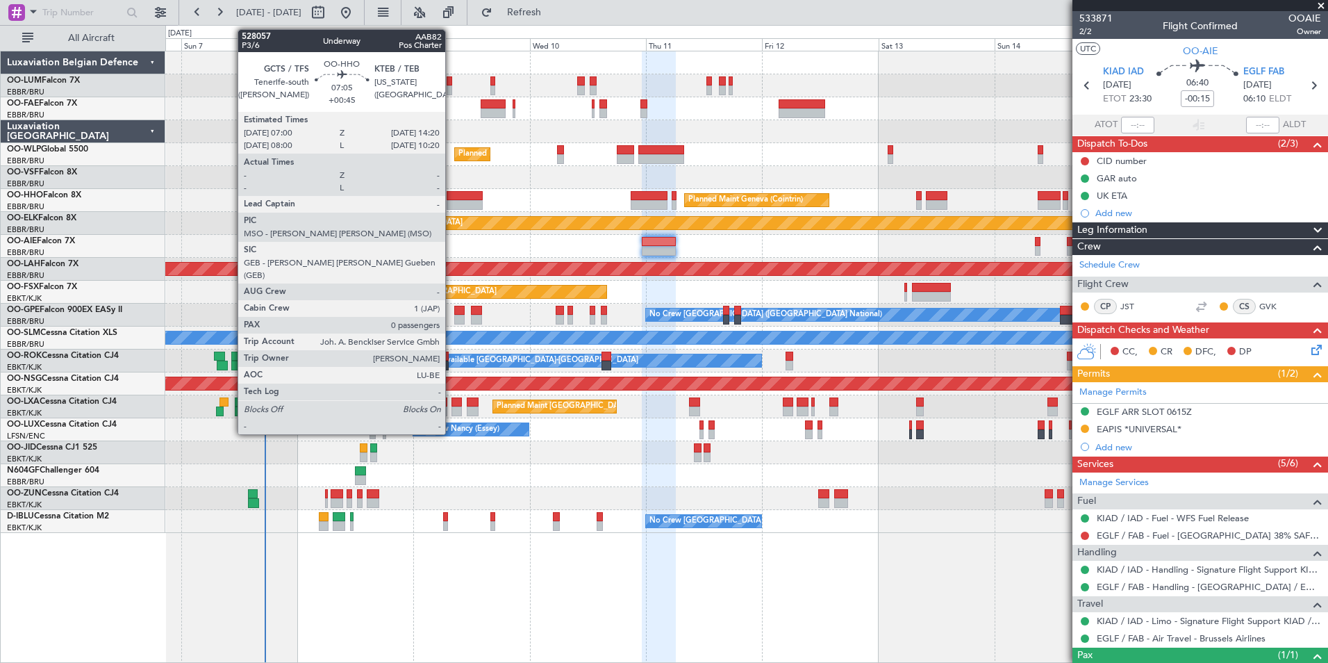
click at [452, 202] on div at bounding box center [465, 205] width 36 height 10
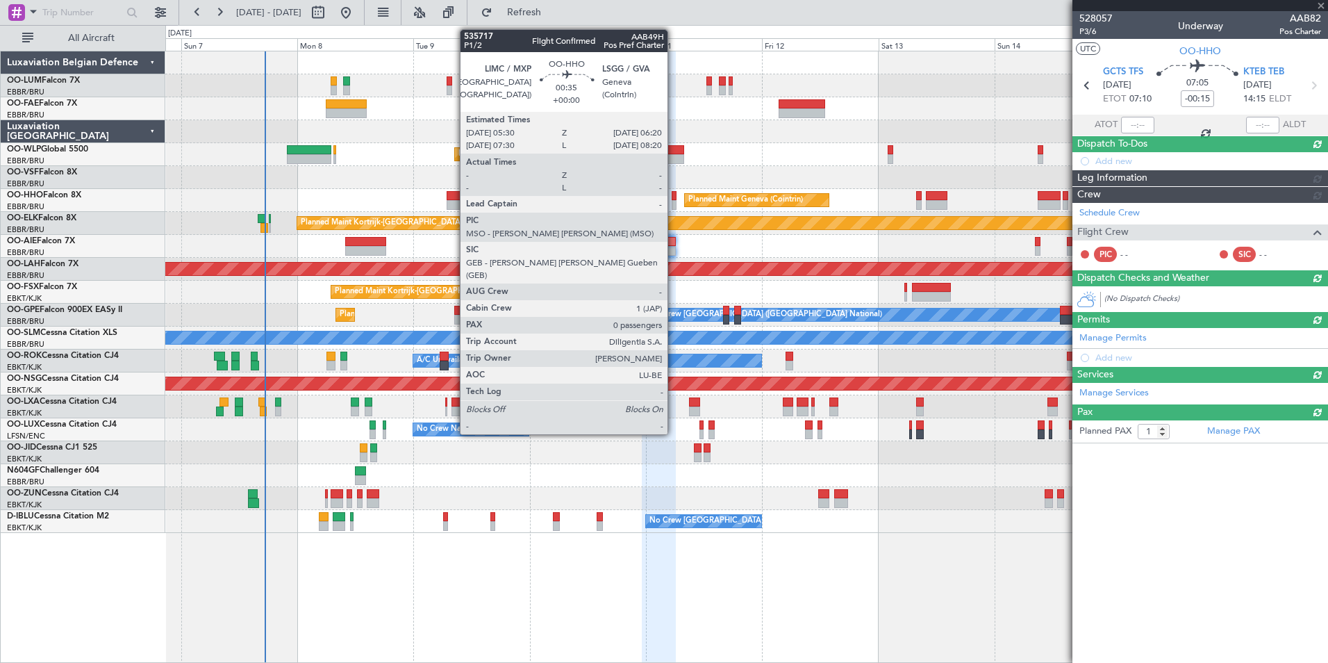
type input "+00:45"
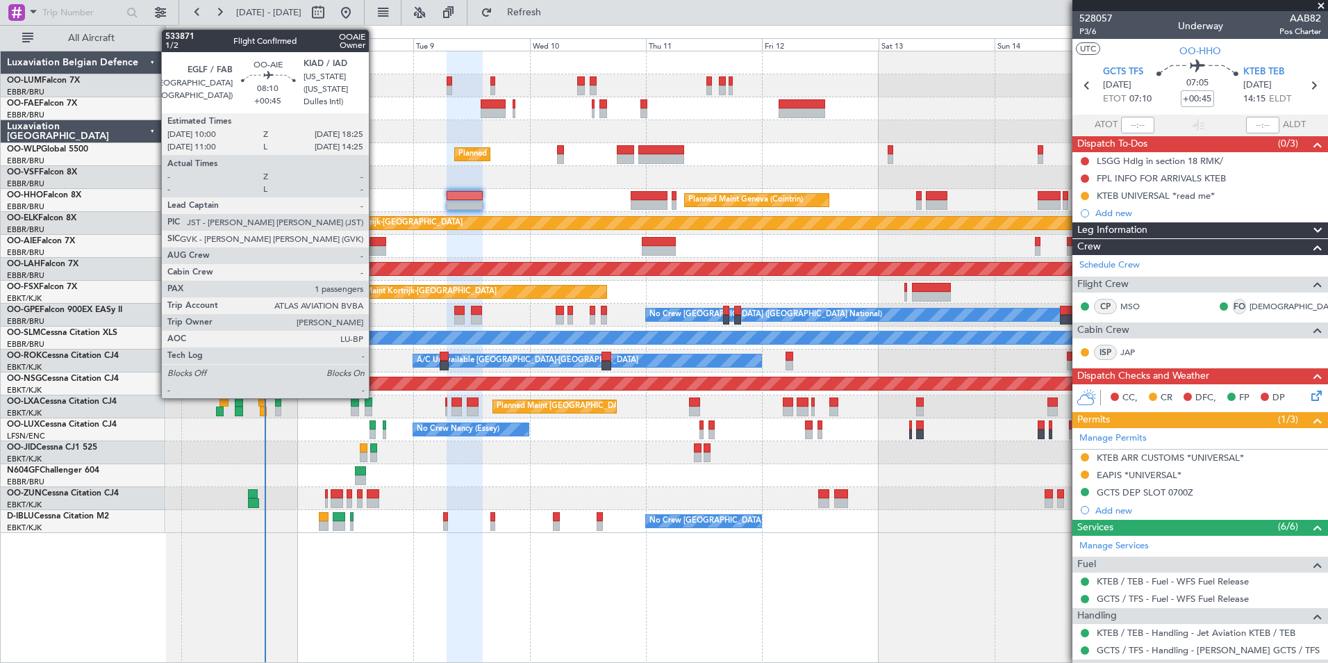
click at [375, 249] on div at bounding box center [365, 251] width 41 height 10
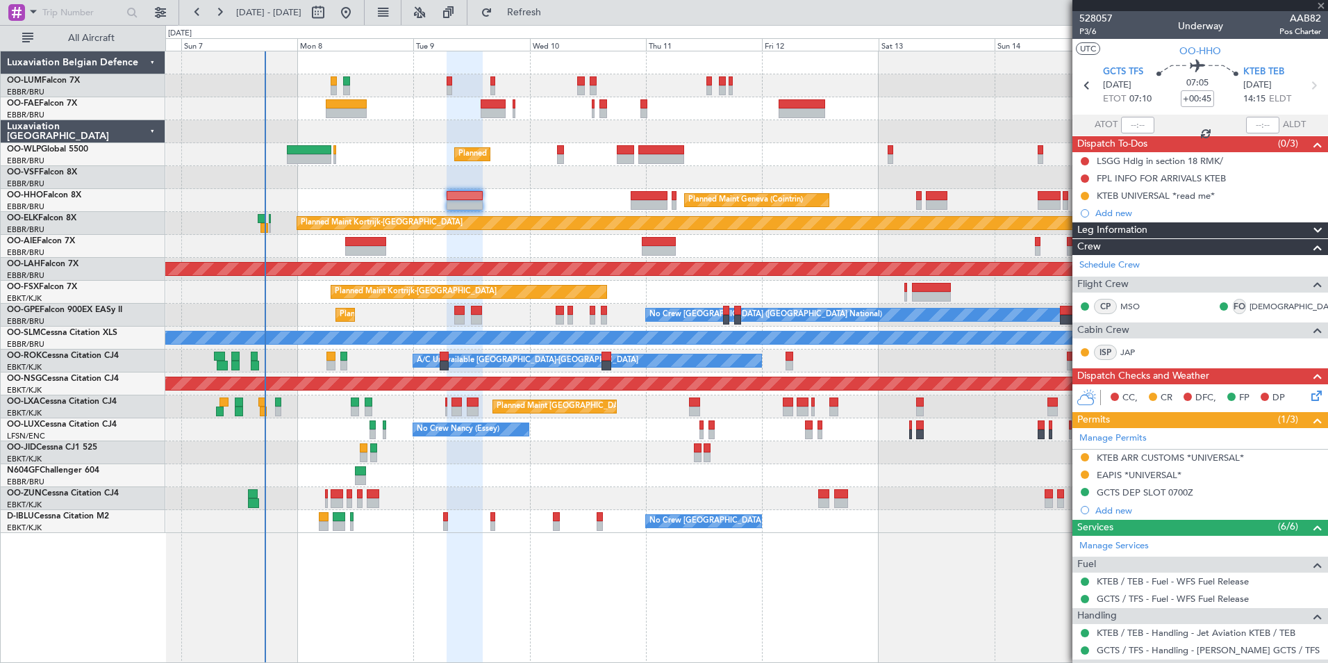
type input "1"
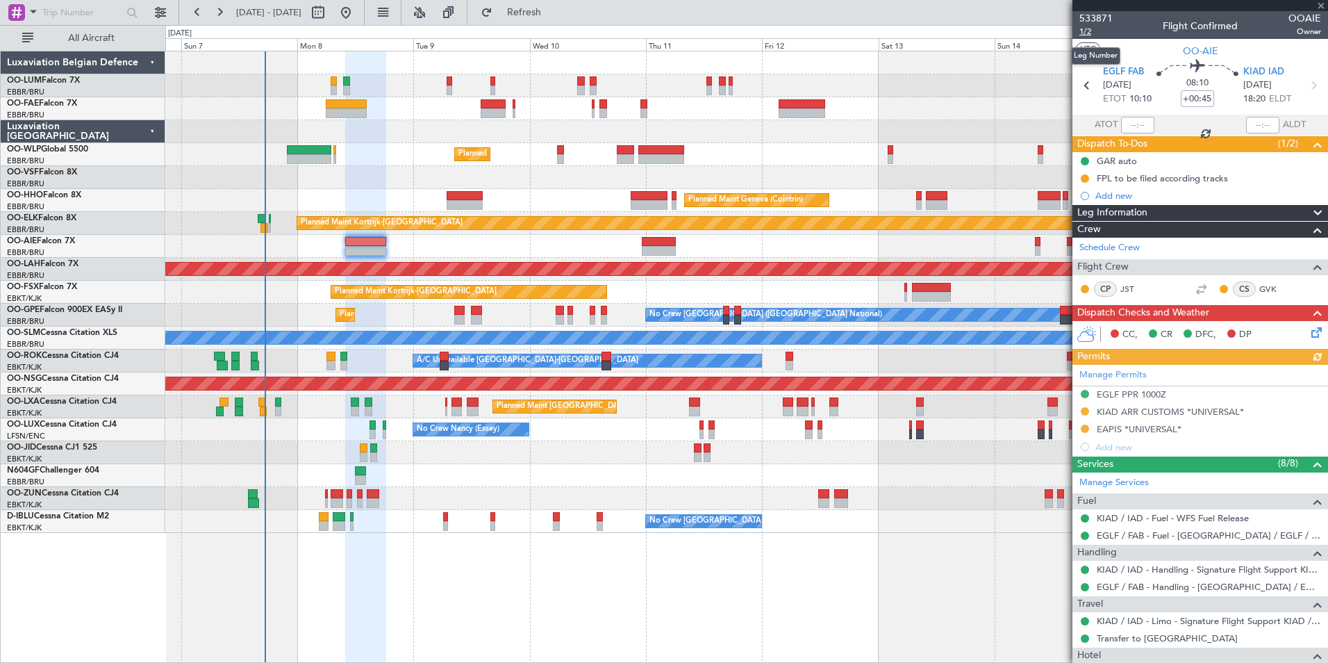
click at [1087, 31] on span "1/2" at bounding box center [1095, 32] width 33 height 12
click at [554, 11] on span "Refresh" at bounding box center [524, 13] width 58 height 10
click at [1091, 34] on span "1/2" at bounding box center [1095, 32] width 33 height 12
click at [1264, 535] on link "EGLF / FAB - Fuel - Farnborough Airport / EGLF / FAB" at bounding box center [1209, 535] width 224 height 12
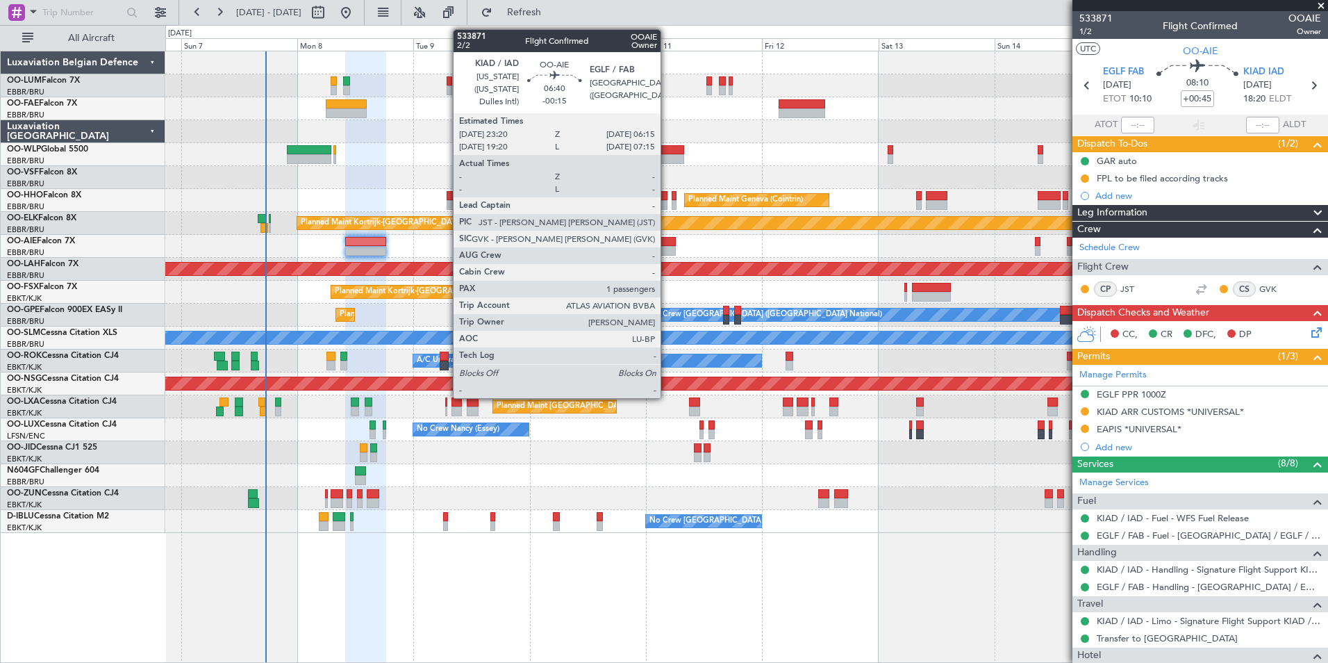
click at [667, 242] on div at bounding box center [659, 242] width 34 height 10
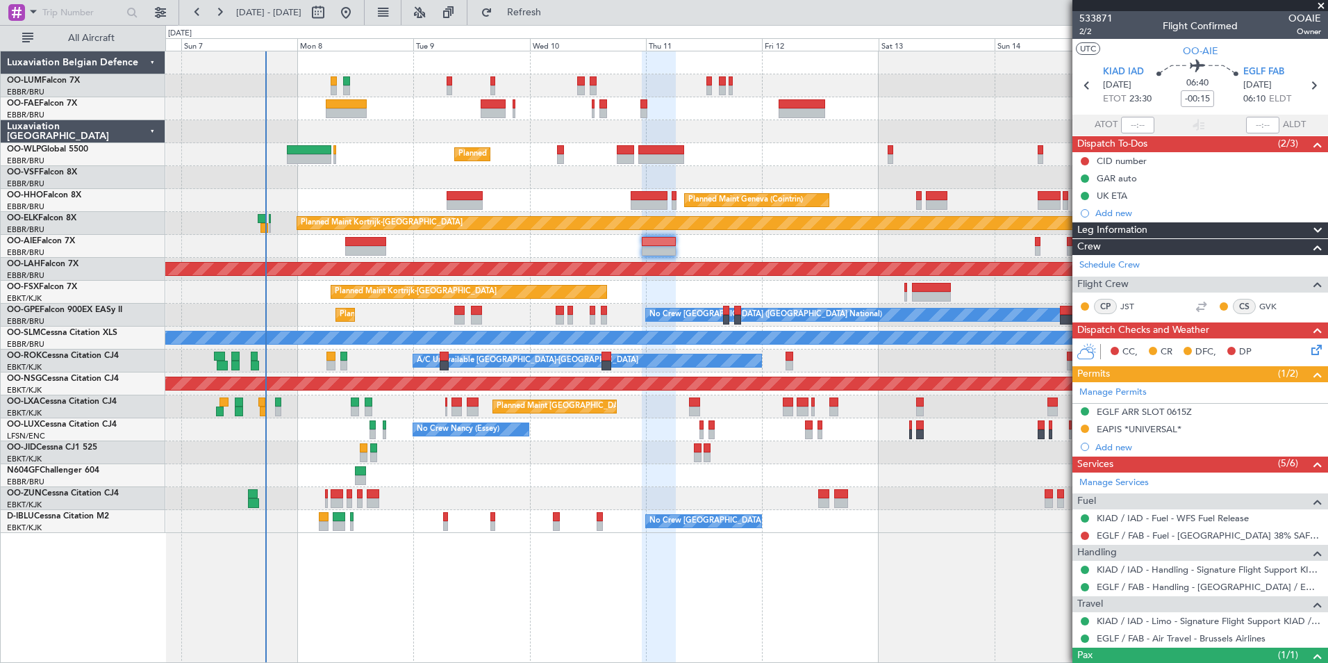
click at [1309, 351] on icon at bounding box center [1314, 347] width 11 height 11
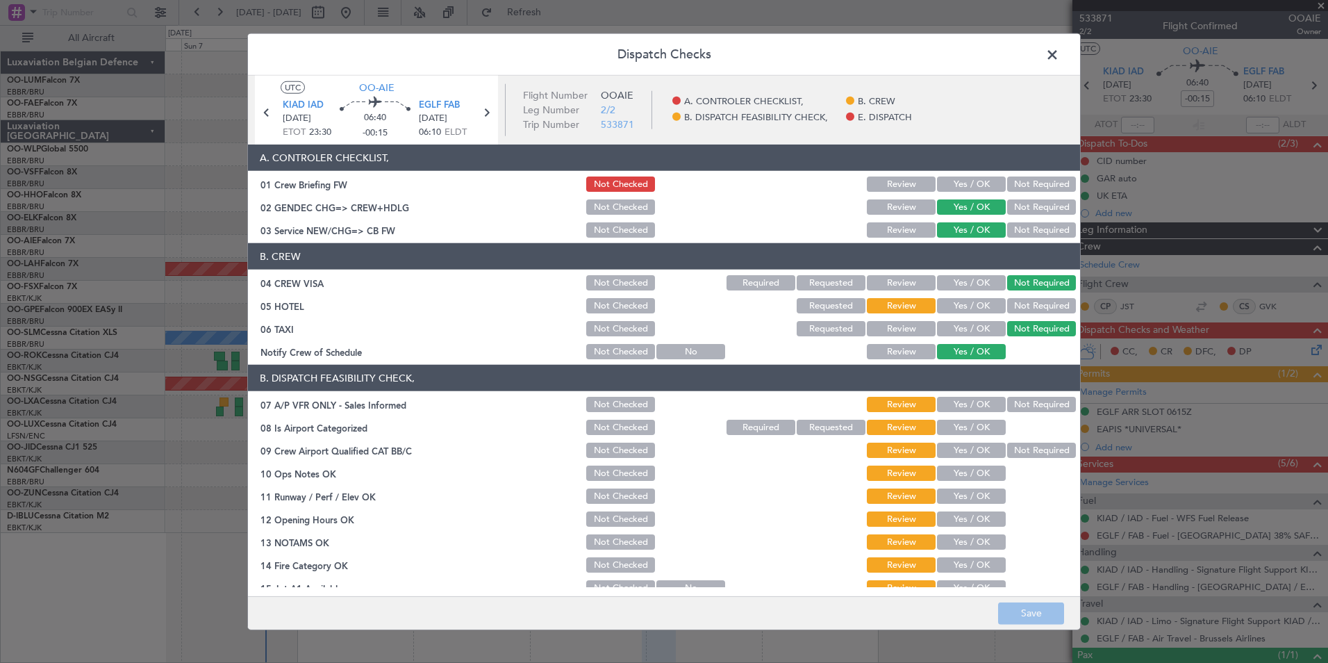
click at [956, 183] on button "Yes / OK" at bounding box center [971, 183] width 69 height 15
click at [591, 304] on button "Not Checked" at bounding box center [620, 305] width 69 height 15
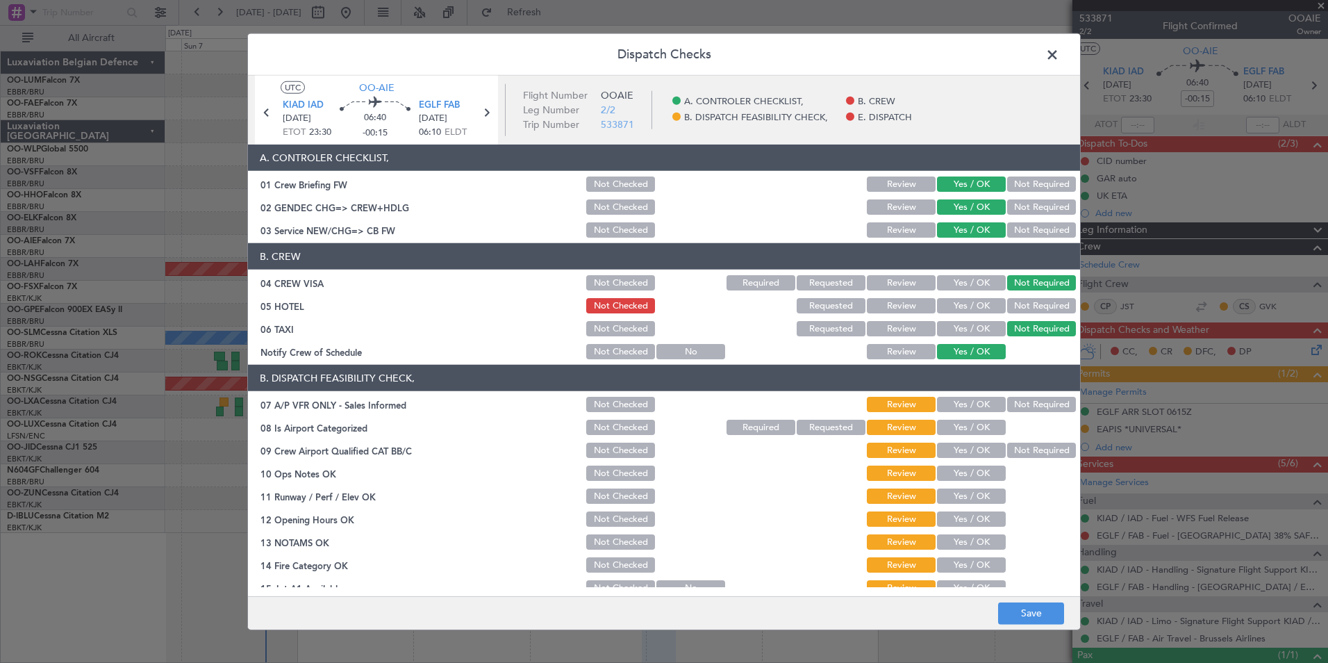
drag, startPoint x: 1047, startPoint y: 397, endPoint x: 1039, endPoint y: 401, distance: 9.1
click at [1046, 396] on div "Not Required" at bounding box center [1040, 404] width 70 height 19
click at [1014, 405] on button "Not Required" at bounding box center [1041, 404] width 69 height 15
click at [1005, 417] on div at bounding box center [1040, 426] width 70 height 19
click at [991, 429] on button "Yes / OK" at bounding box center [971, 427] width 69 height 15
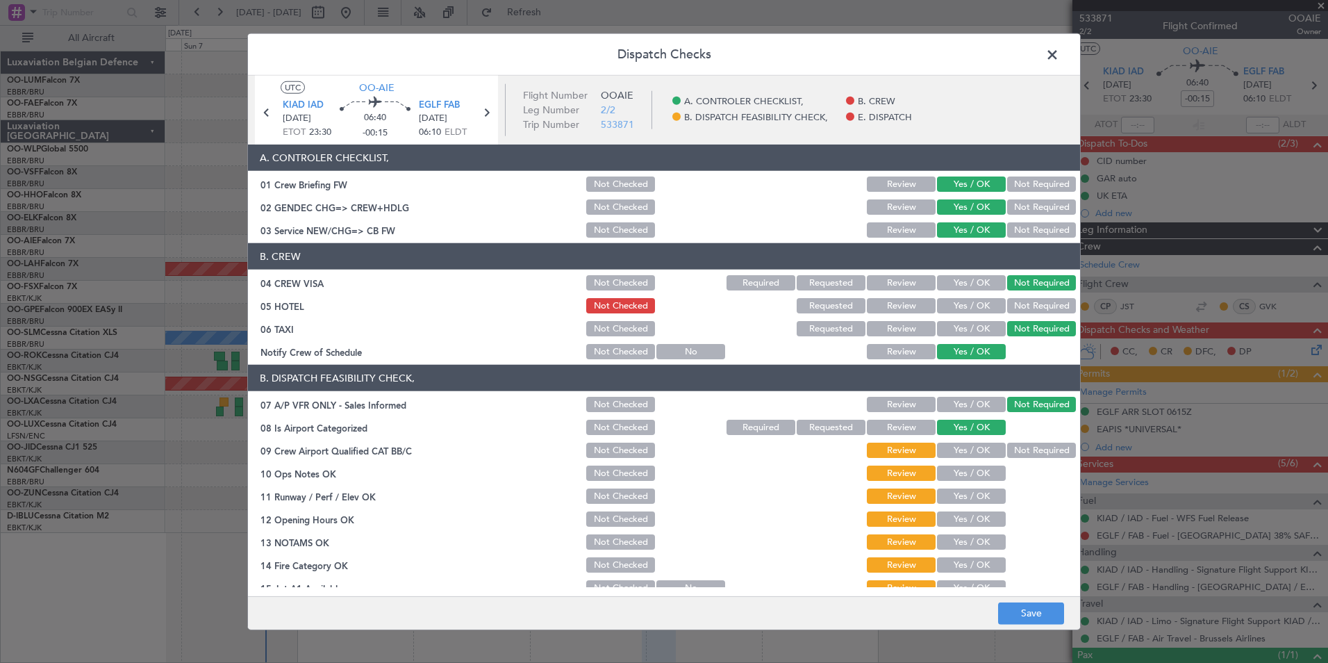
drag, startPoint x: 1007, startPoint y: 447, endPoint x: 971, endPoint y: 469, distance: 41.8
click at [1007, 450] on button "Not Required" at bounding box center [1041, 449] width 69 height 15
click at [968, 474] on button "Yes / OK" at bounding box center [971, 472] width 69 height 15
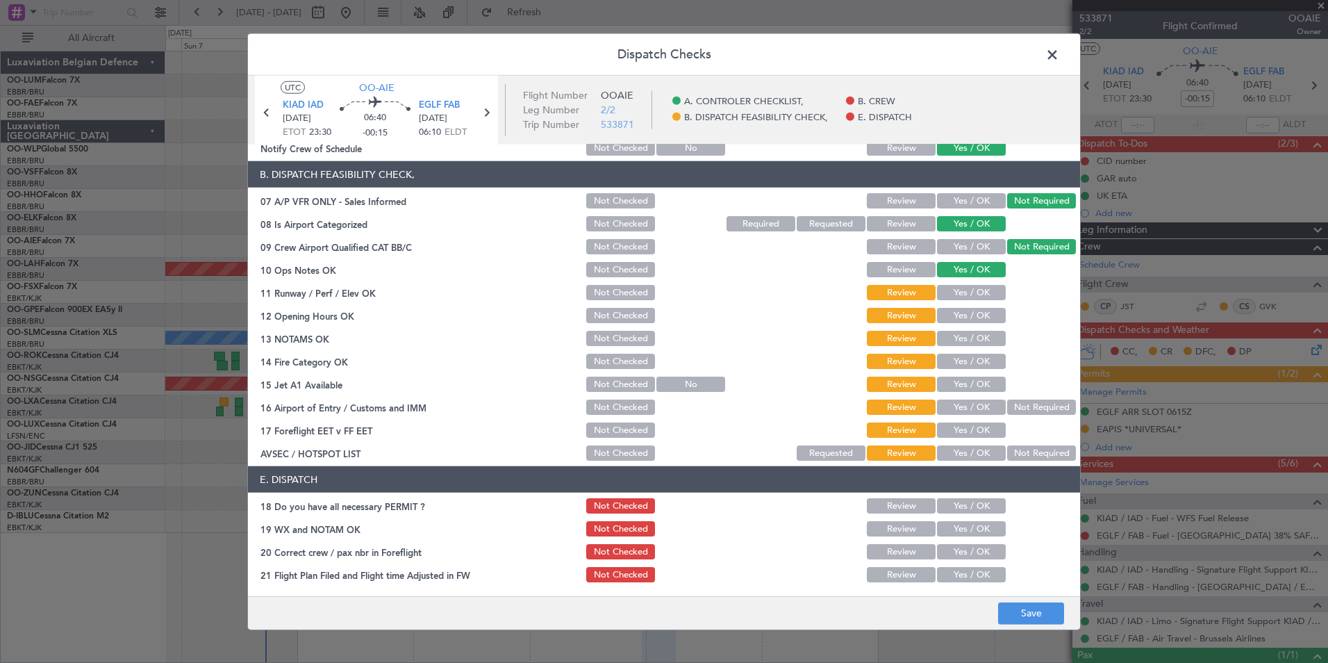
scroll to position [204, 0]
click at [973, 288] on button "Yes / OK" at bounding box center [971, 291] width 69 height 15
click at [973, 313] on button "Yes / OK" at bounding box center [971, 314] width 69 height 15
drag, startPoint x: 970, startPoint y: 336, endPoint x: 960, endPoint y: 363, distance: 29.7
click at [968, 338] on button "Yes / OK" at bounding box center [971, 337] width 69 height 15
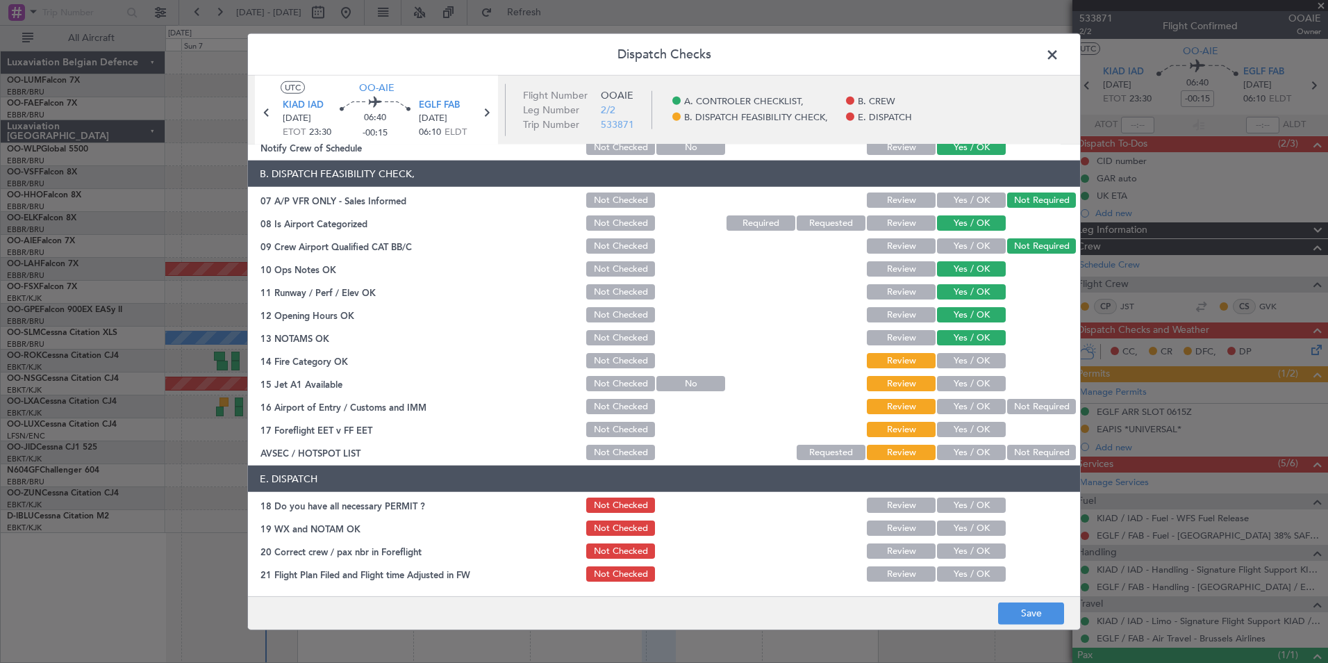
click at [959, 365] on button "Yes / OK" at bounding box center [971, 360] width 69 height 15
click at [958, 379] on button "Yes / OK" at bounding box center [971, 383] width 69 height 15
click at [959, 399] on button "Yes / OK" at bounding box center [971, 406] width 69 height 15
drag, startPoint x: 603, startPoint y: 430, endPoint x: 805, endPoint y: 458, distance: 204.0
click at [603, 429] on button "Not Checked" at bounding box center [620, 429] width 69 height 15
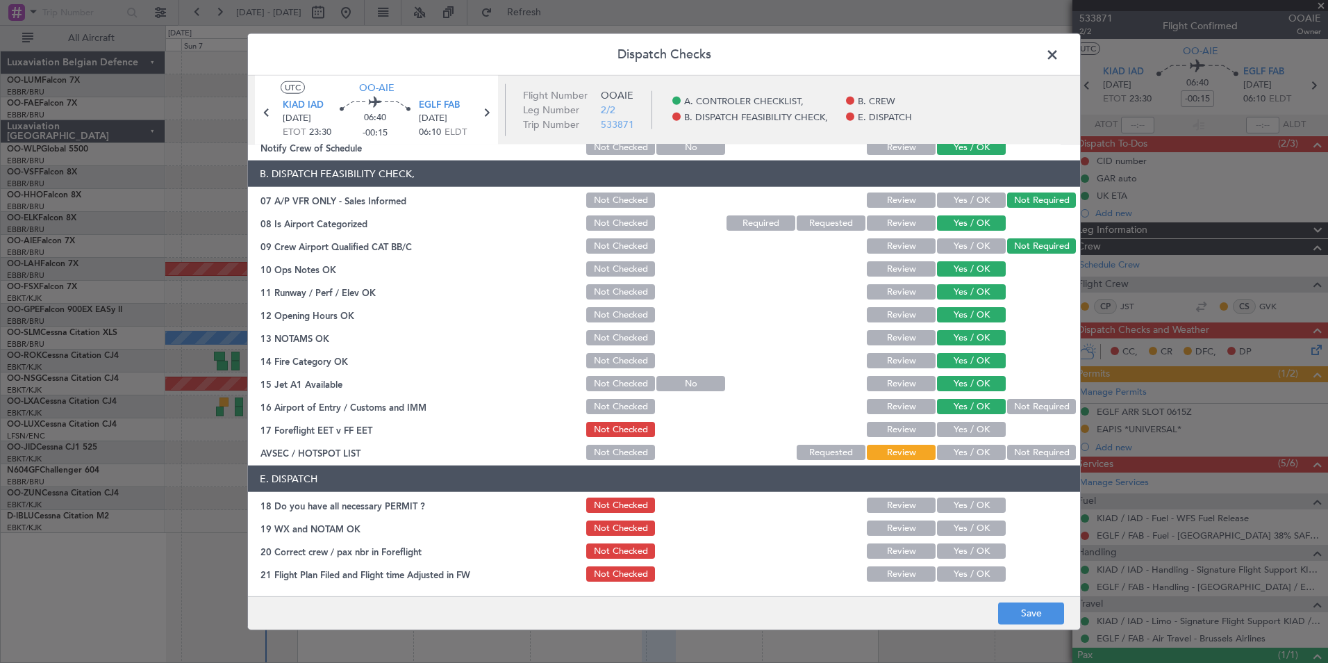
click at [1030, 444] on div "Not Required" at bounding box center [1040, 451] width 70 height 19
click at [1025, 451] on button "Not Required" at bounding box center [1041, 452] width 69 height 15
click at [1014, 604] on button "Save" at bounding box center [1031, 613] width 66 height 22
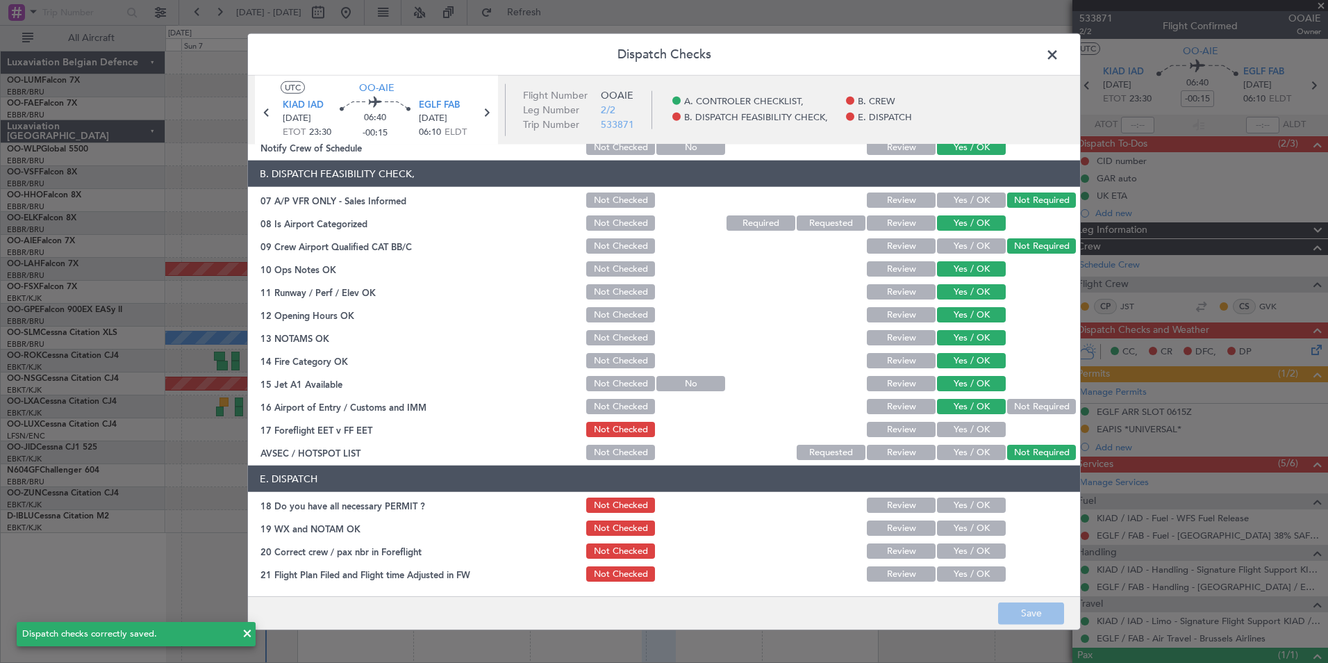
click at [1059, 50] on span at bounding box center [1059, 58] width 0 height 28
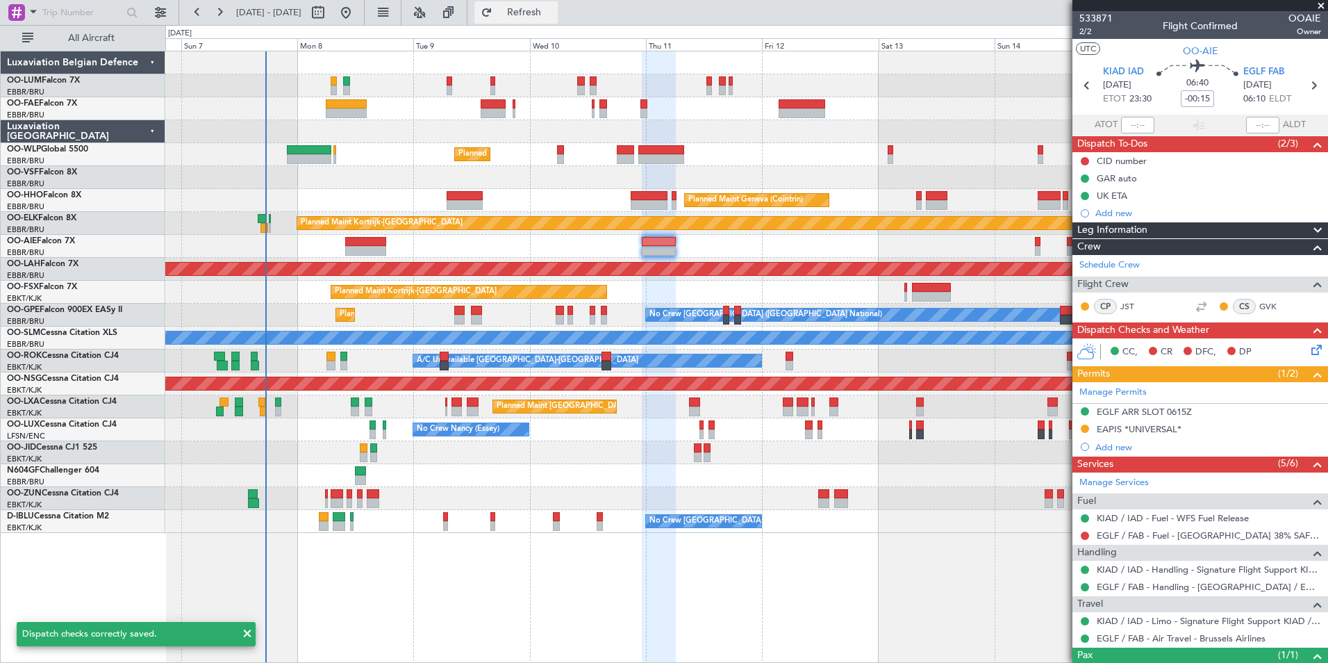
click at [554, 15] on span "Refresh" at bounding box center [524, 13] width 58 height 10
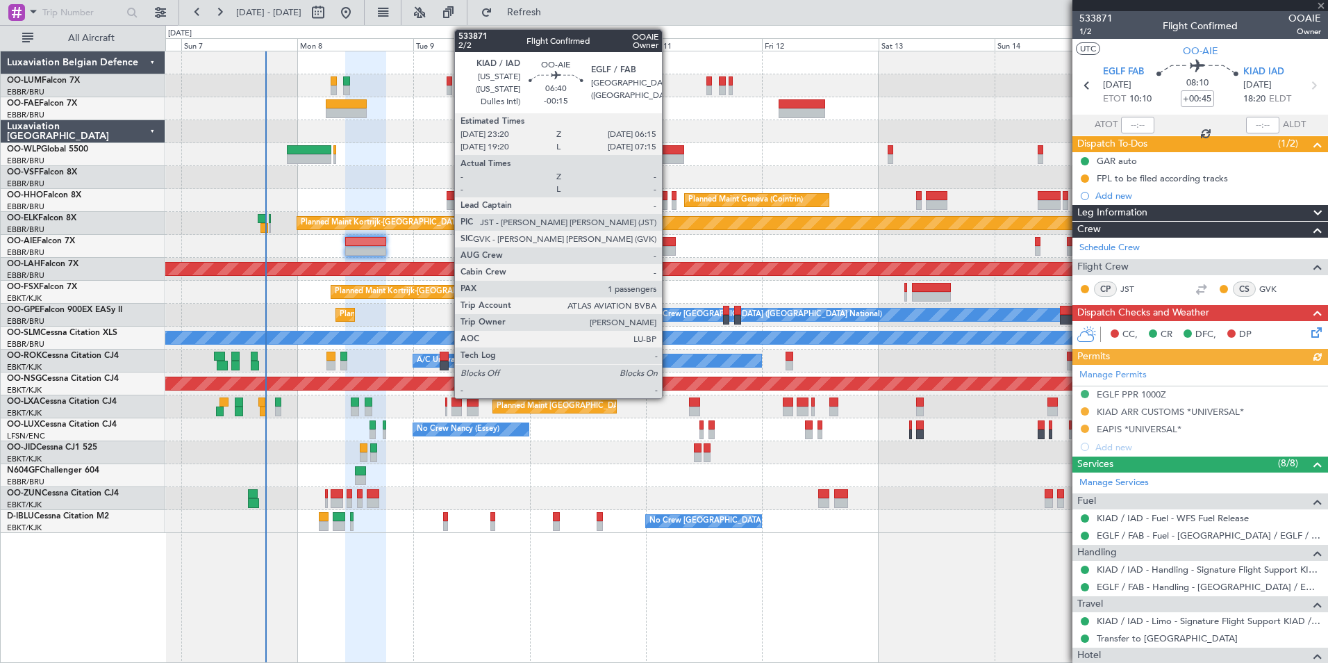
click at [668, 251] on div at bounding box center [659, 251] width 34 height 10
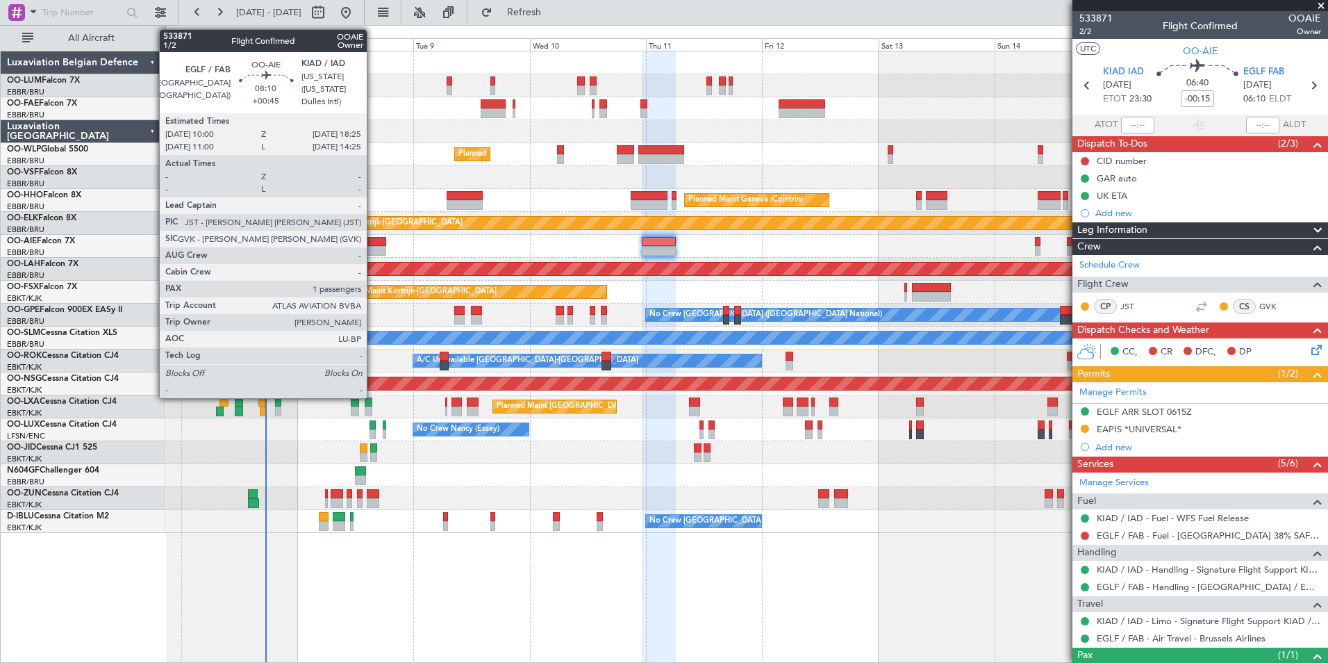
click at [373, 250] on div at bounding box center [365, 251] width 41 height 10
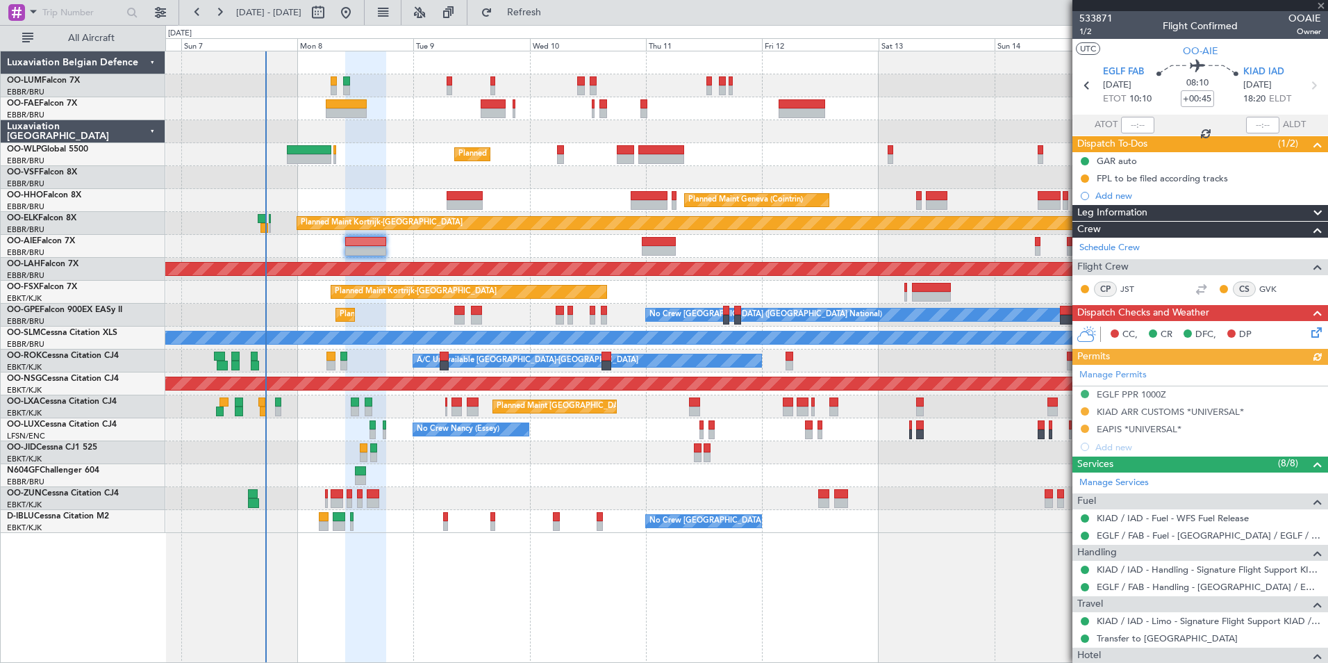
click at [1314, 335] on icon at bounding box center [1314, 329] width 11 height 11
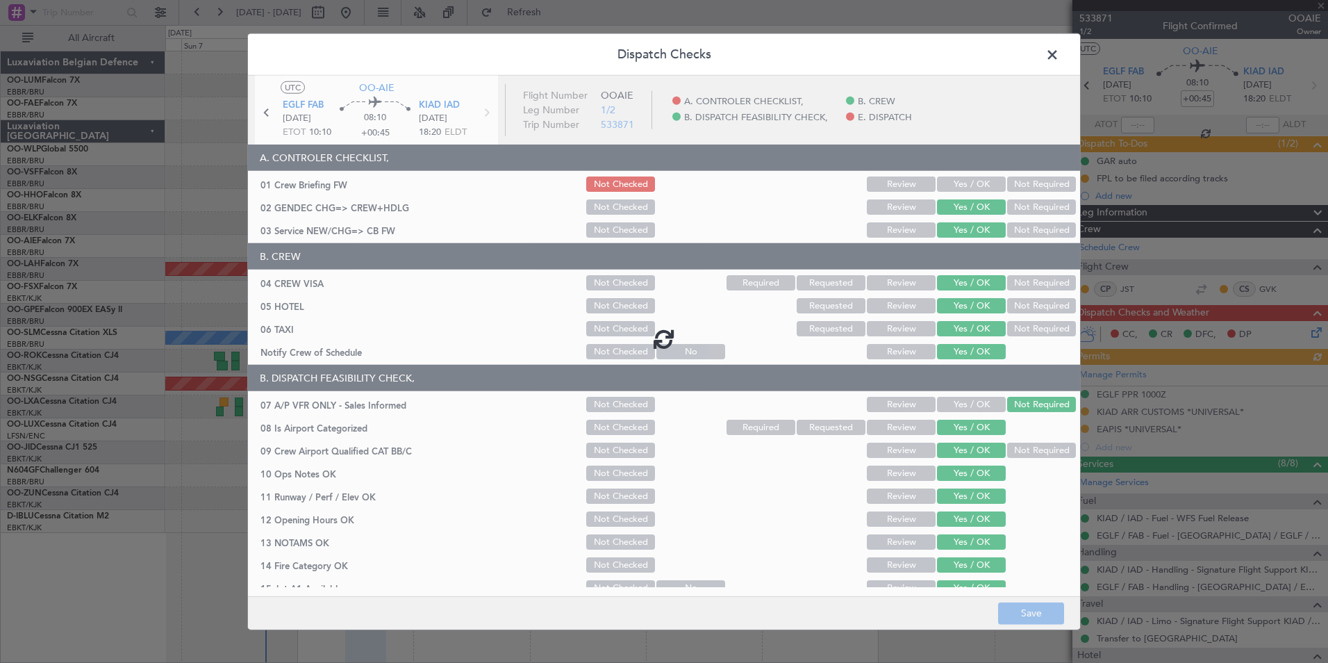
click at [1311, 334] on div "Dispatch Checks UTC OO-AIE EGLF FAB 08/09/2025 ETOT 10:10 08:10 +00:45 KIAD IAD…" at bounding box center [664, 331] width 1328 height 663
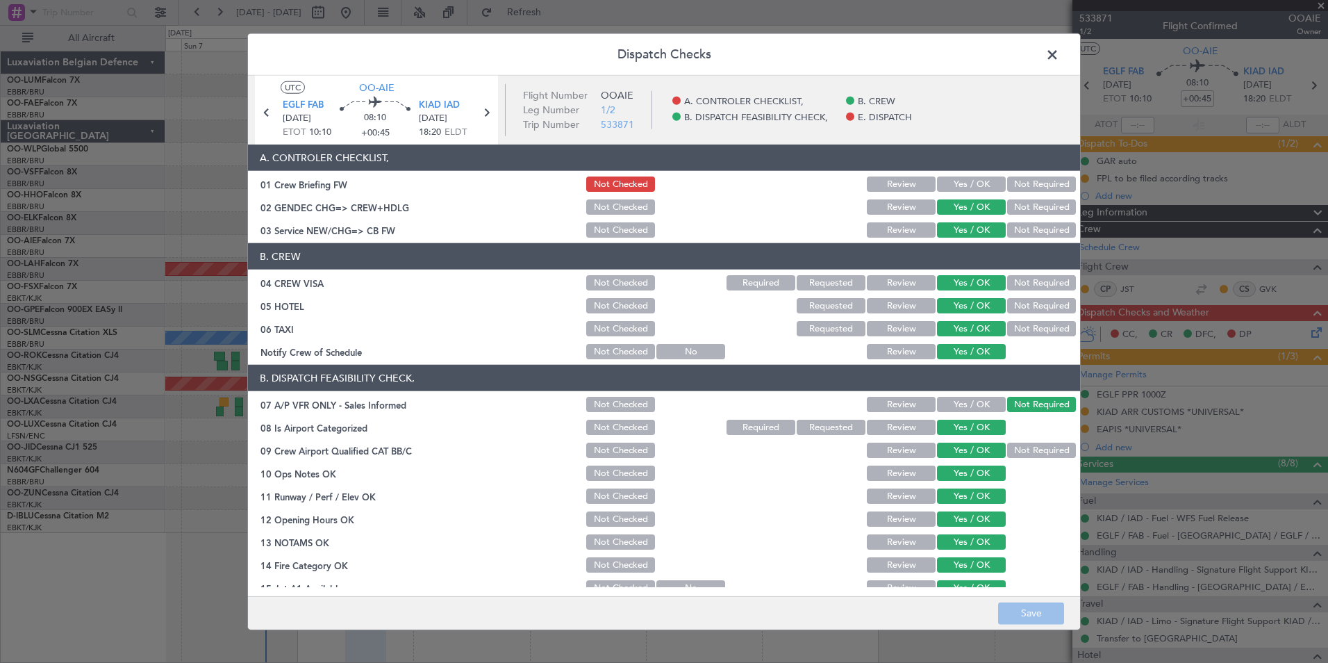
click at [955, 181] on button "Yes / OK" at bounding box center [971, 183] width 69 height 15
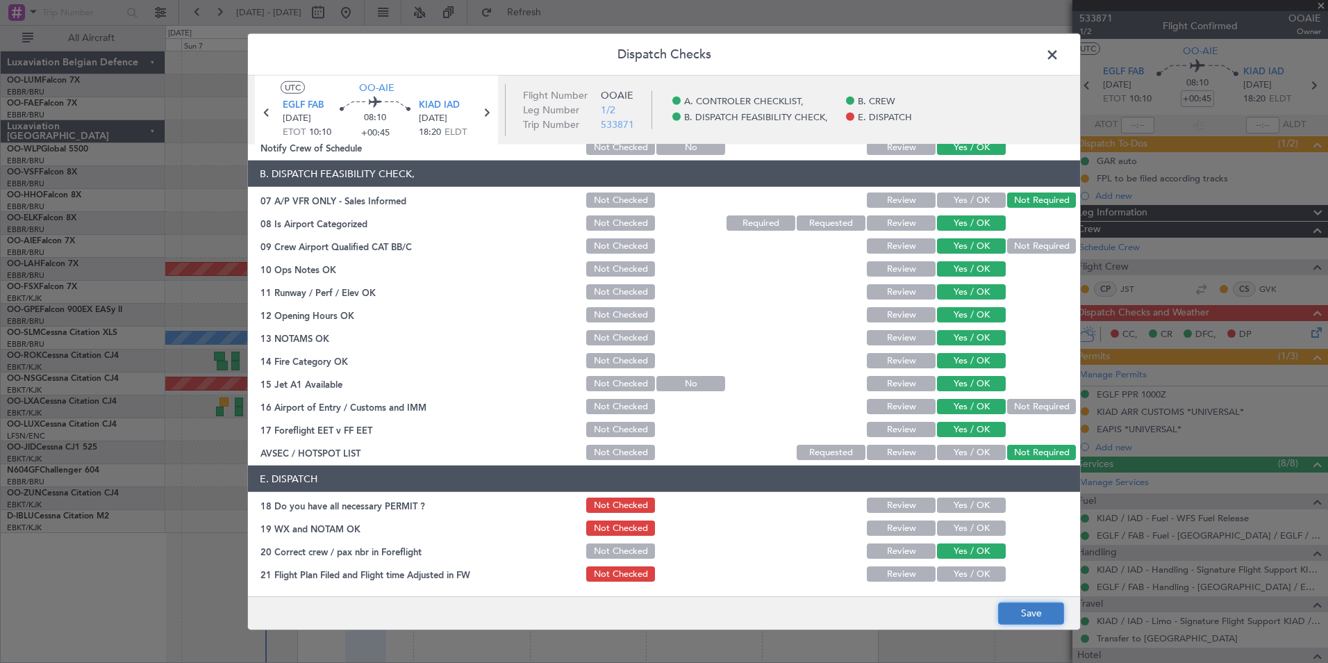
click at [1038, 605] on button "Save" at bounding box center [1031, 613] width 66 height 22
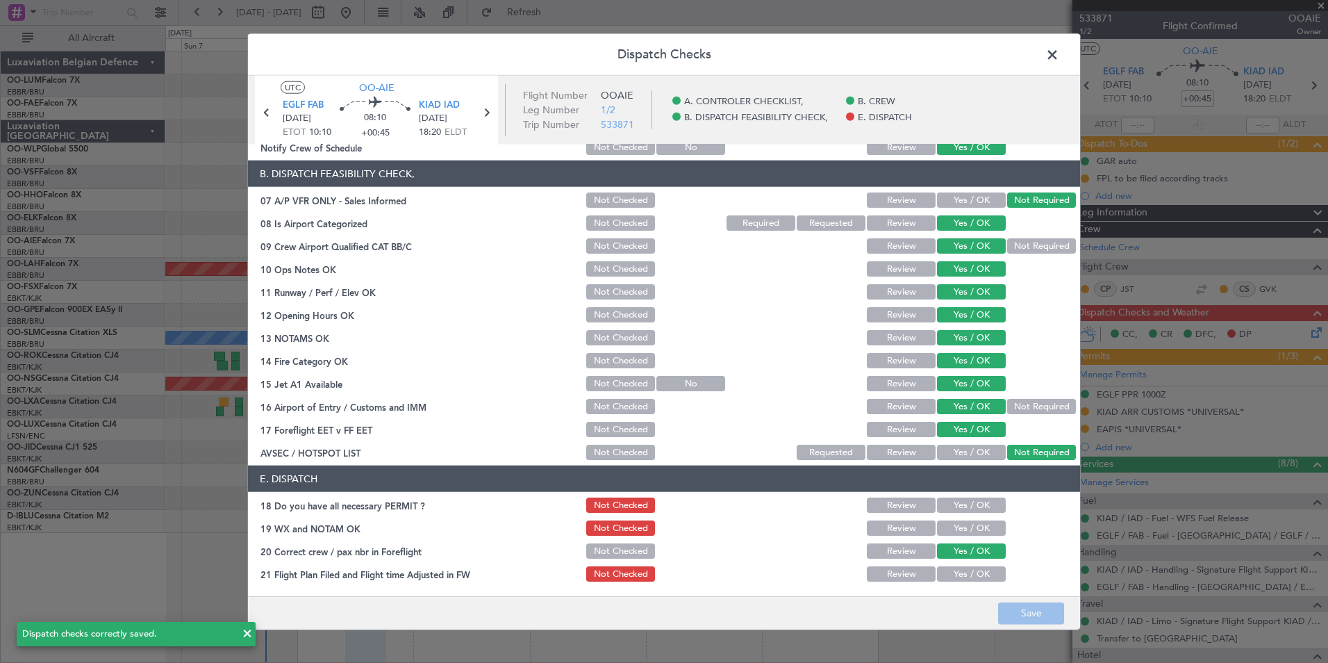
click at [1059, 56] on span at bounding box center [1059, 58] width 0 height 28
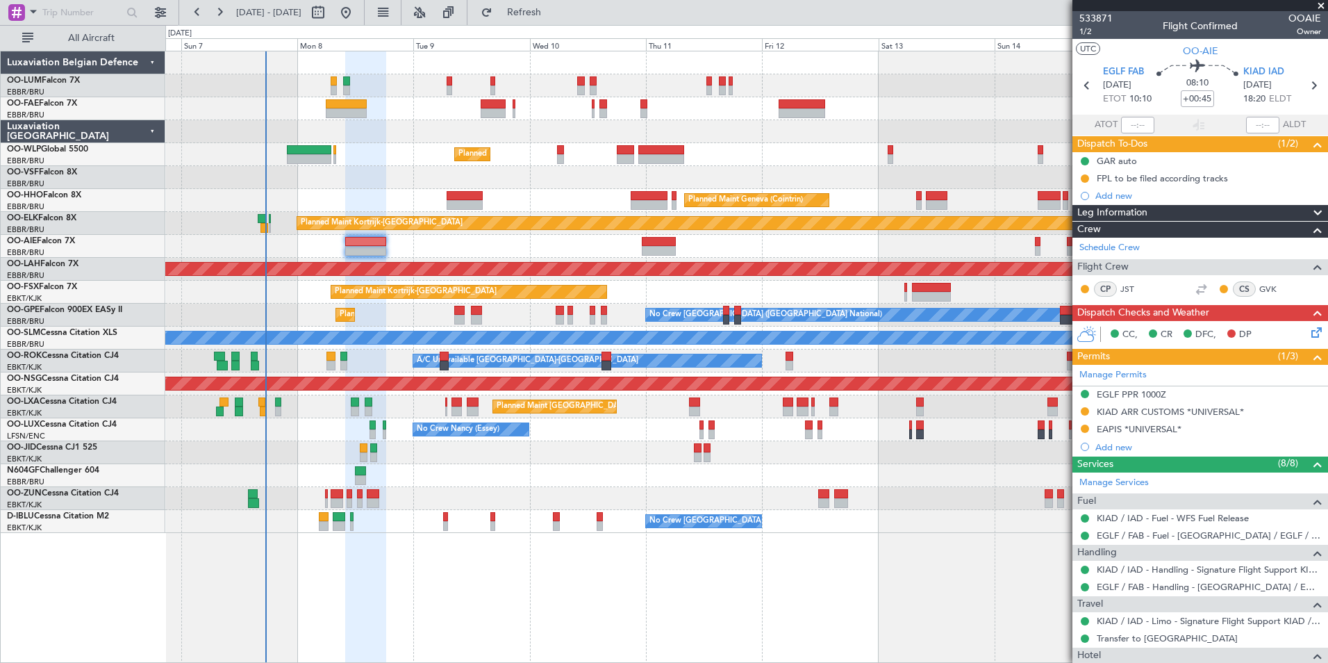
click at [646, 244] on div at bounding box center [659, 242] width 34 height 10
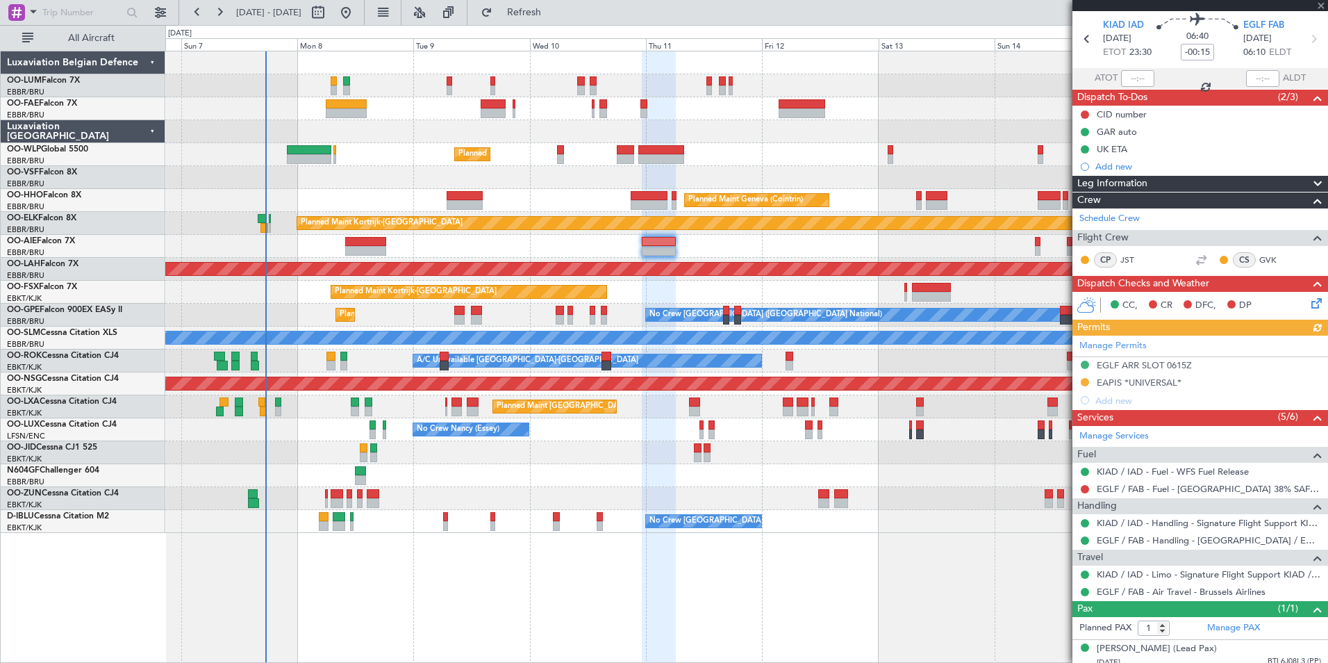
scroll to position [68, 0]
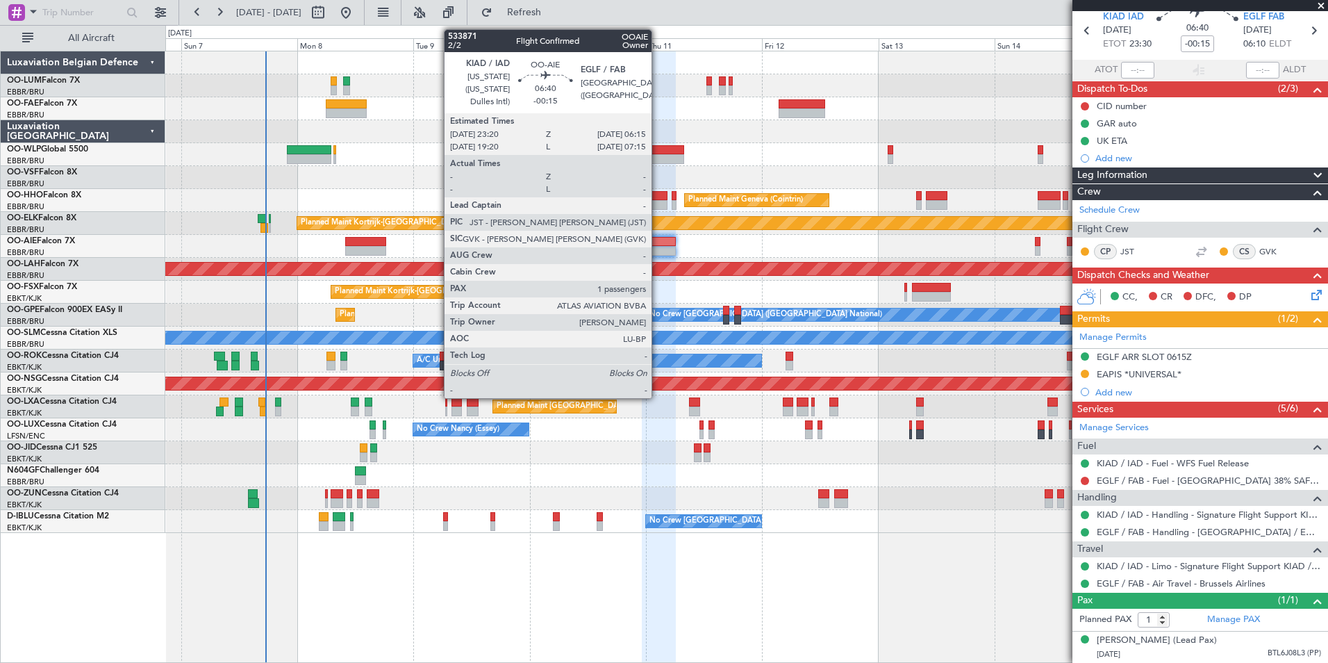
click at [663, 246] on div at bounding box center [659, 251] width 34 height 10
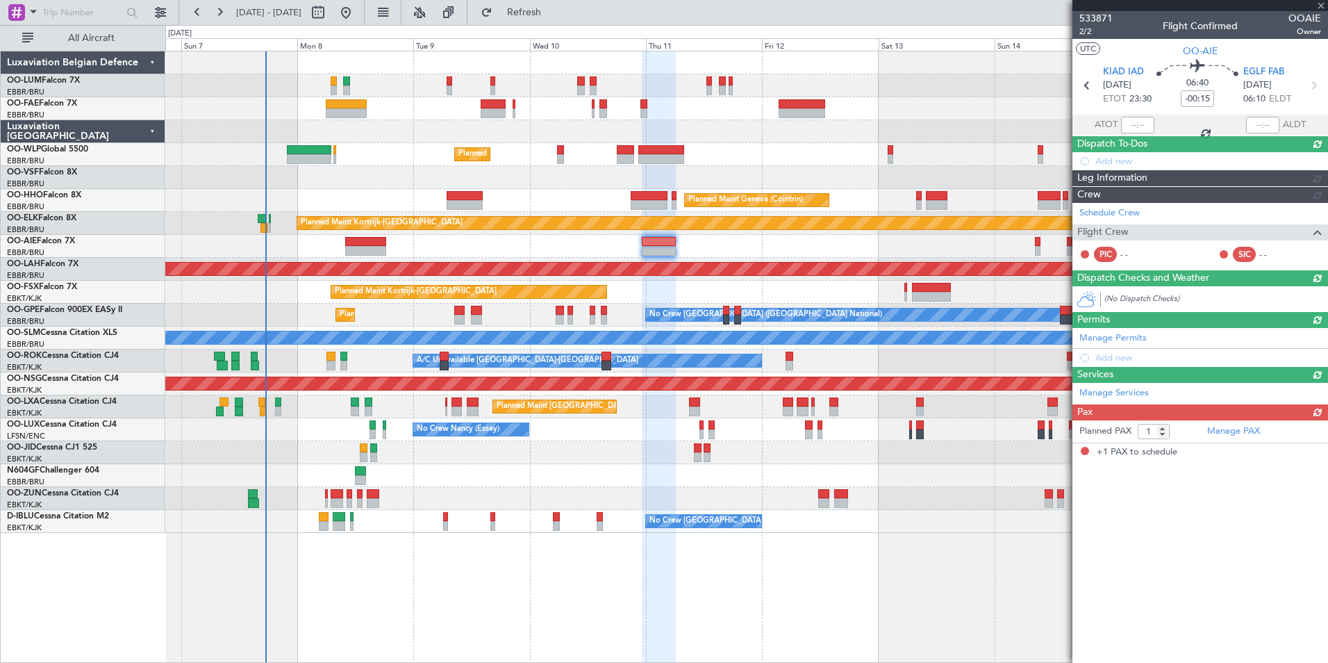
scroll to position [0, 0]
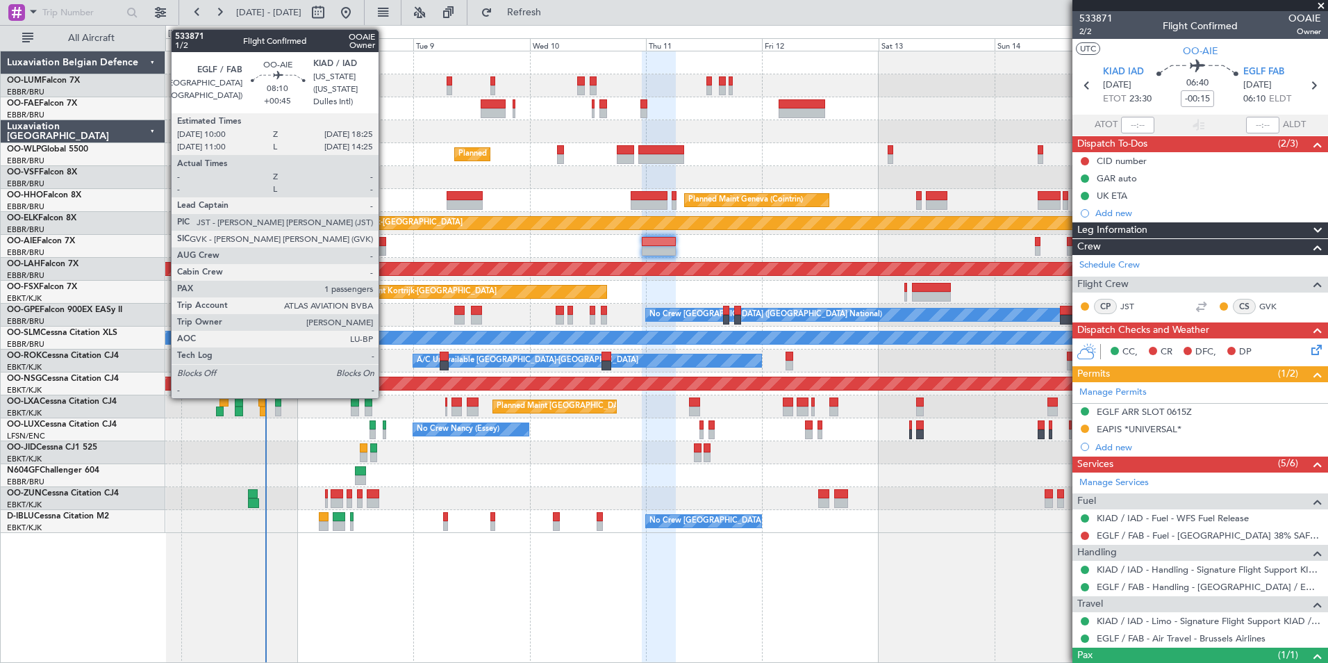
click at [385, 237] on div at bounding box center [365, 242] width 41 height 10
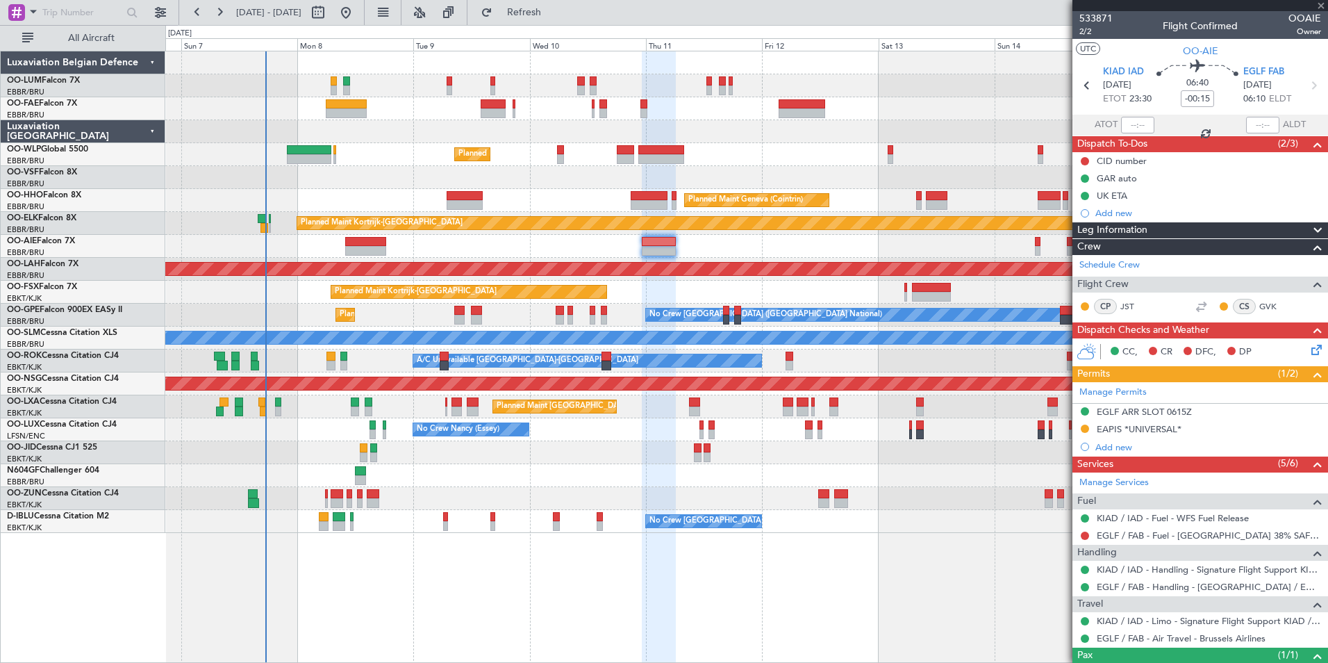
type input "+00:45"
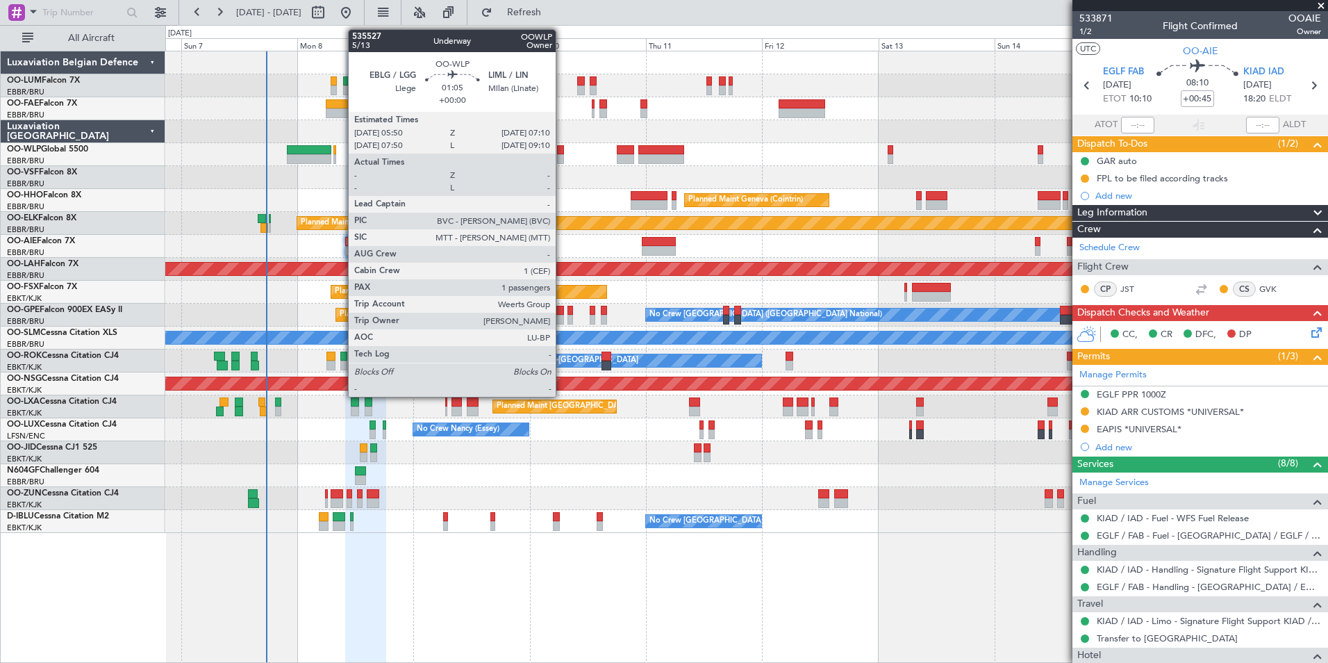
click at [562, 148] on div at bounding box center [560, 150] width 7 height 10
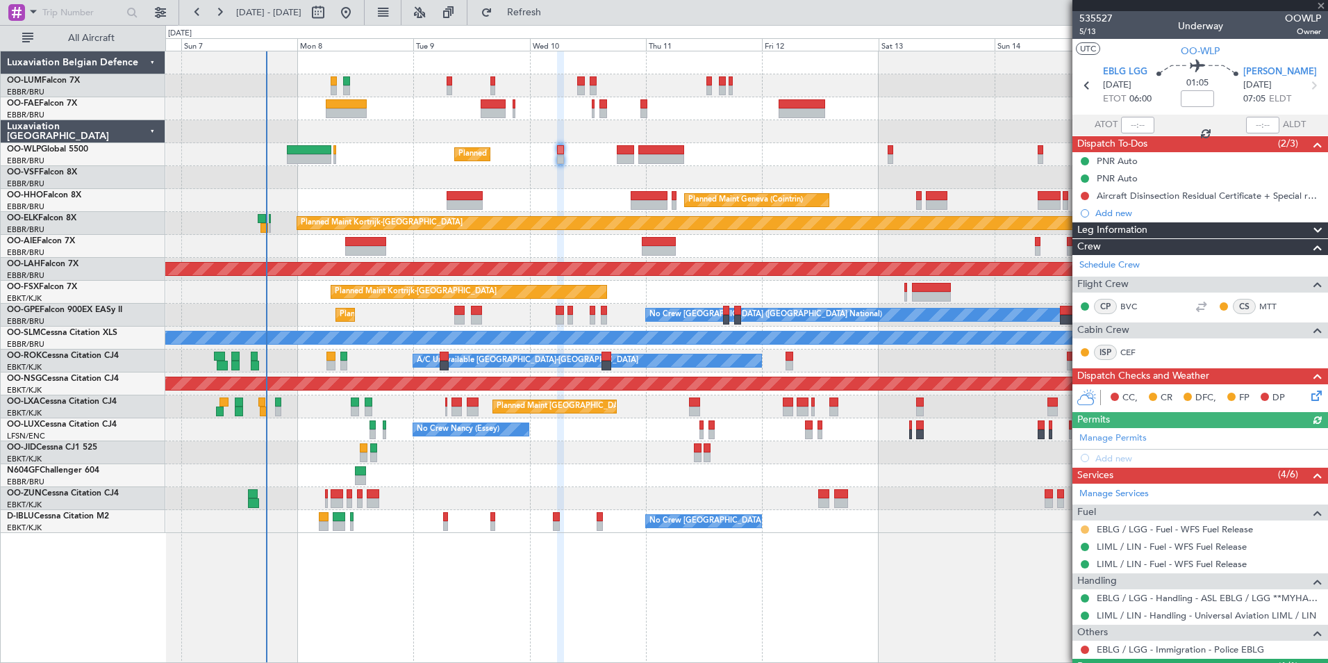
click at [1083, 527] on button at bounding box center [1085, 529] width 8 height 8
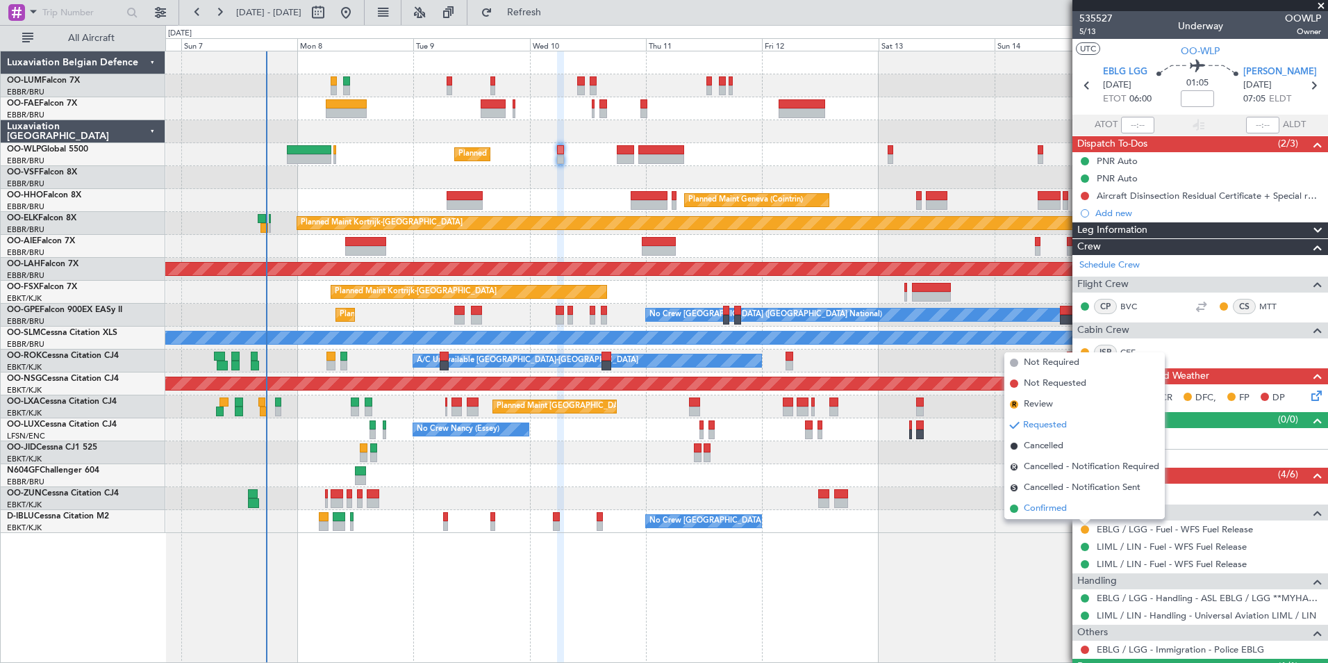
click at [1052, 511] on span "Confirmed" at bounding box center [1045, 509] width 43 height 14
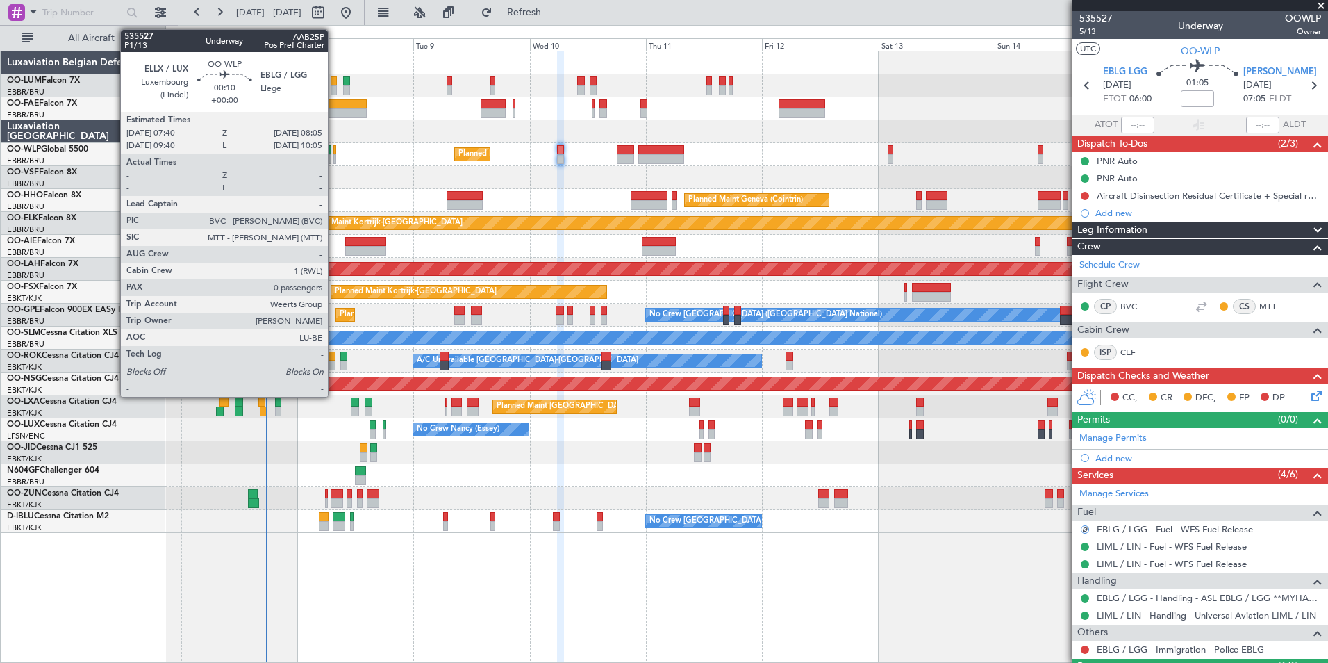
click at [334, 150] on div at bounding box center [334, 150] width 2 height 10
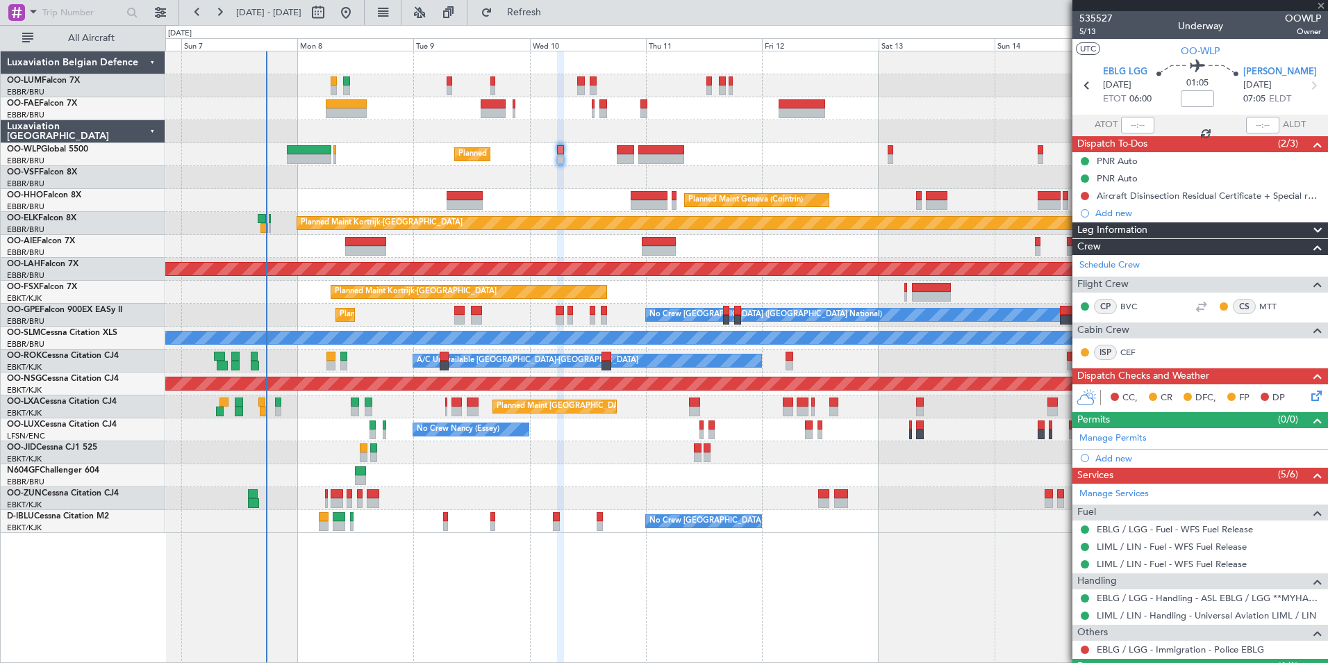
type input "0"
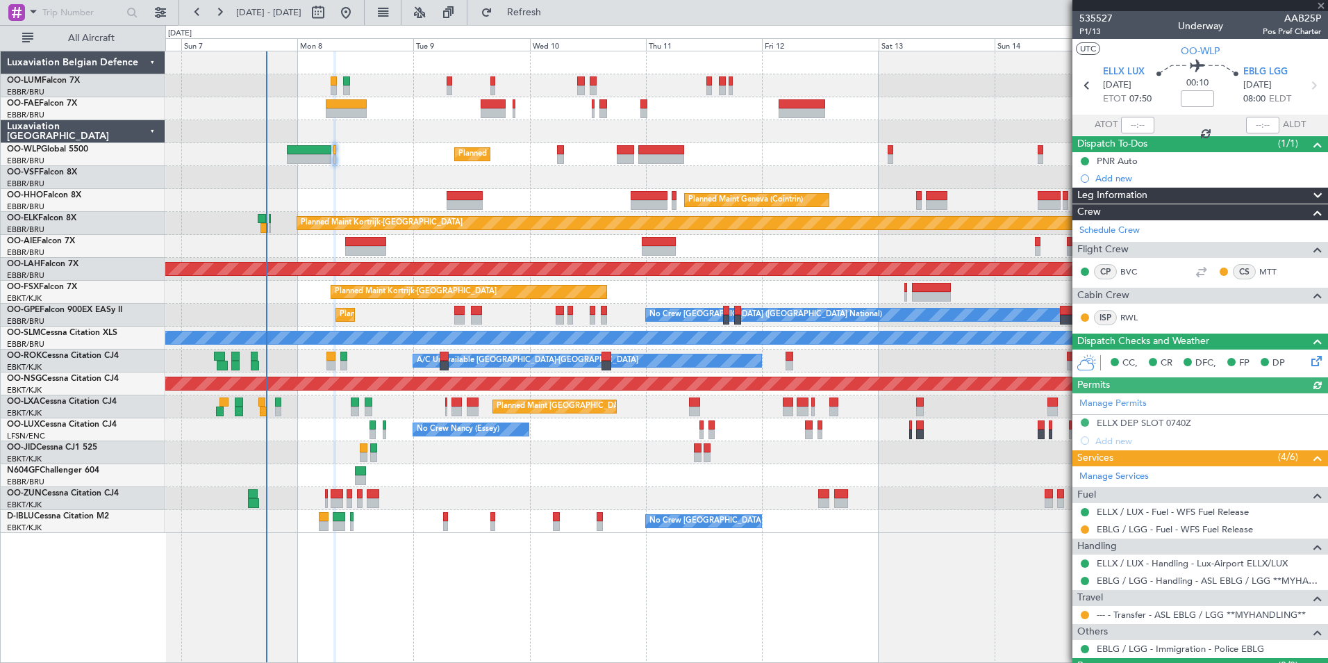
scroll to position [33, 0]
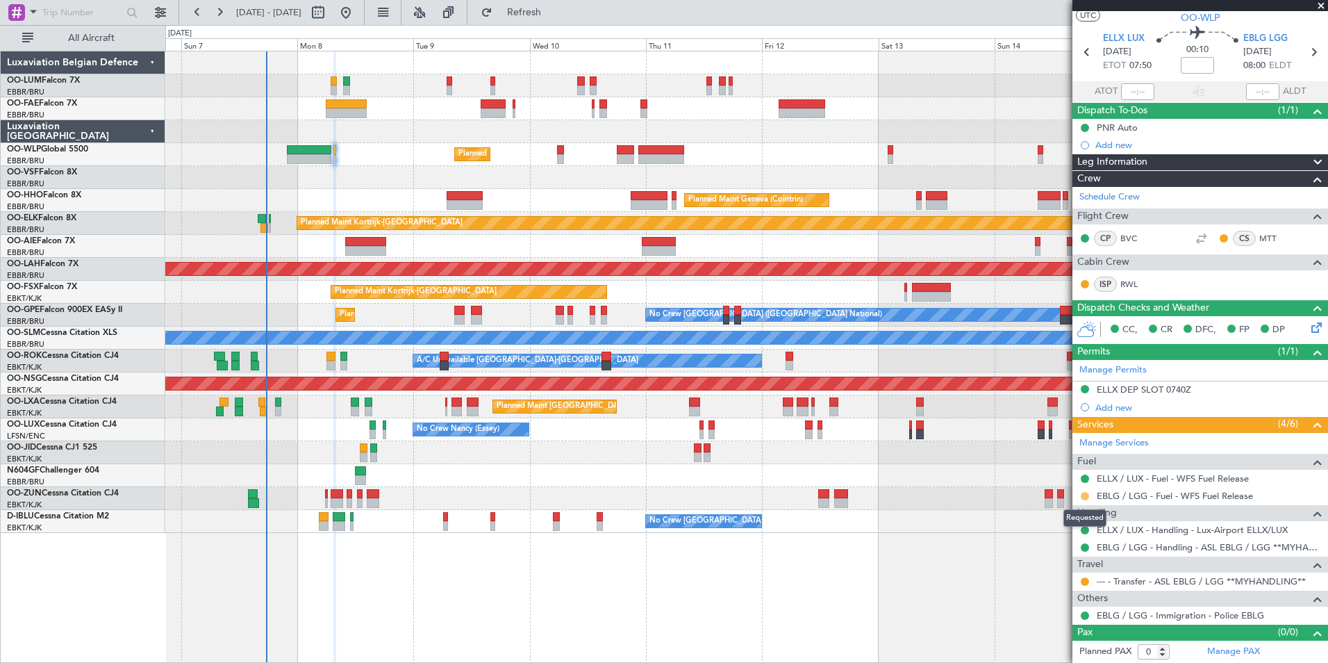
click at [1083, 492] on button at bounding box center [1085, 496] width 8 height 8
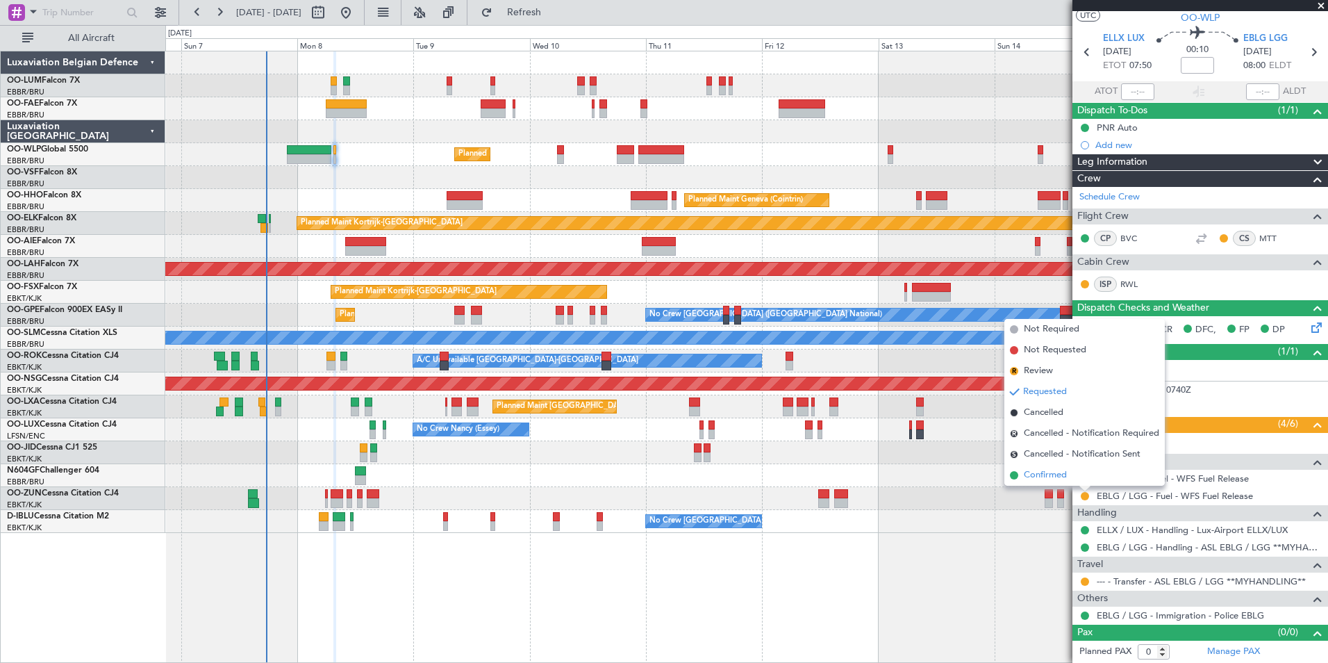
click at [1042, 476] on span "Confirmed" at bounding box center [1045, 475] width 43 height 14
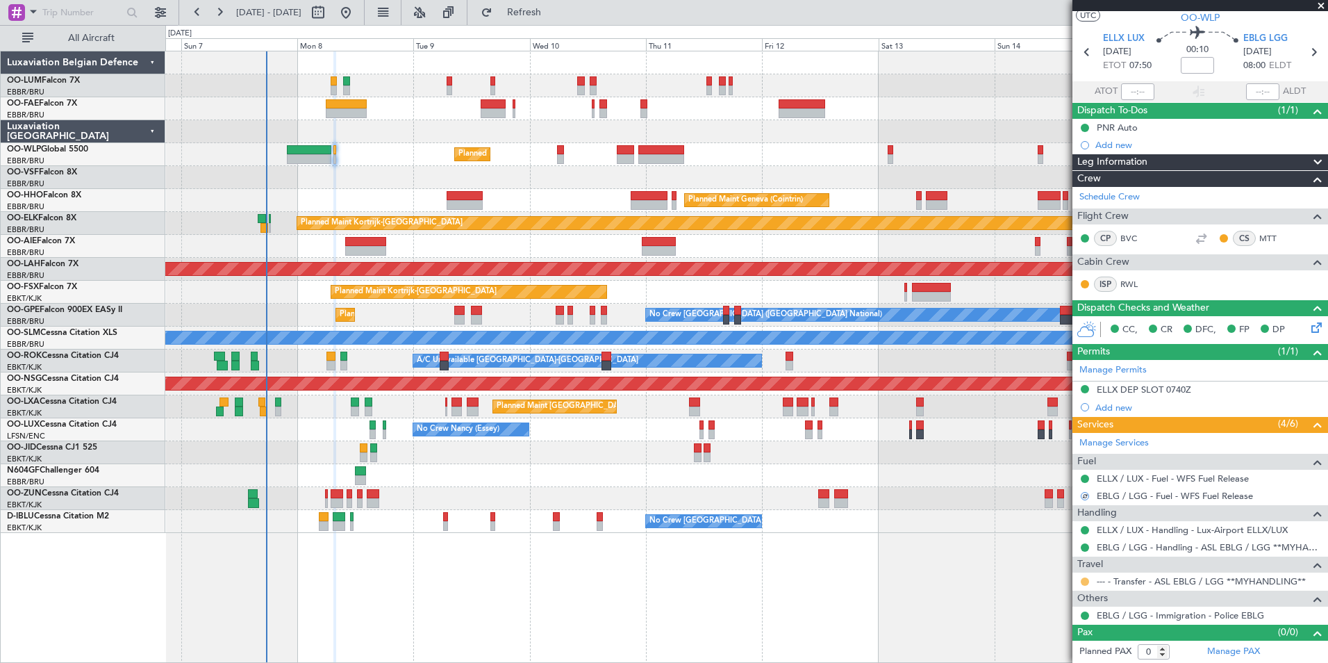
click at [1084, 577] on button at bounding box center [1085, 581] width 8 height 8
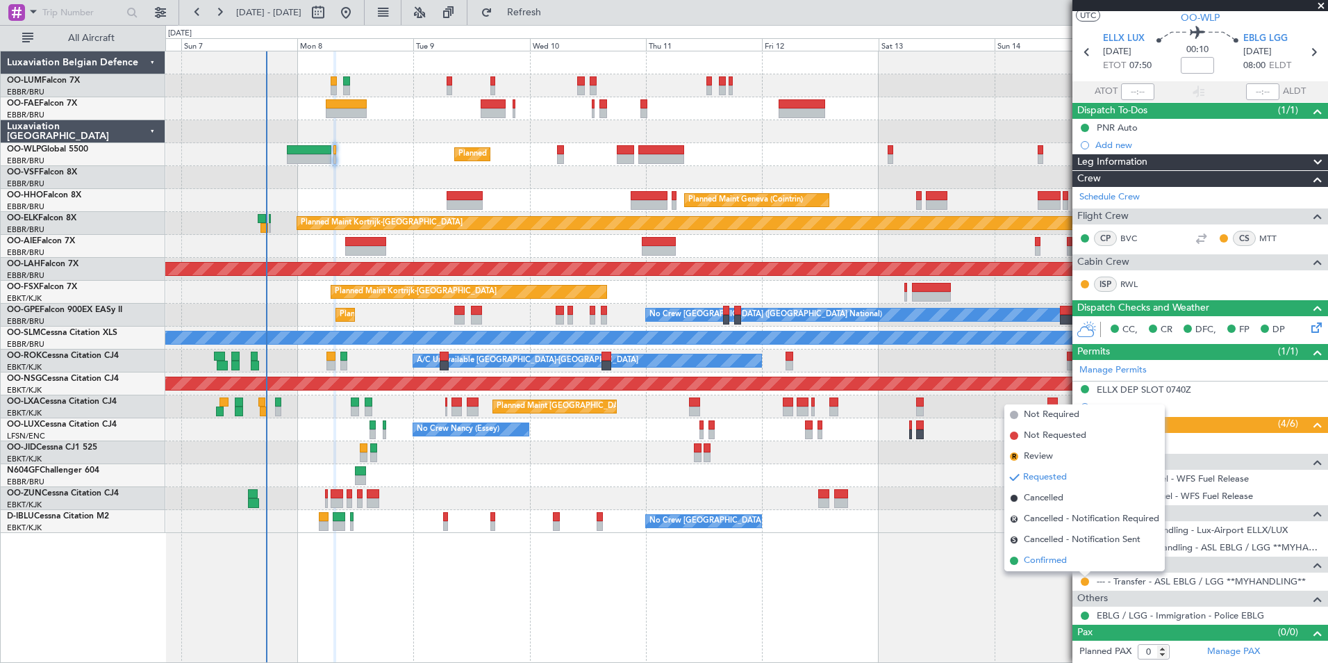
click at [1054, 566] on span "Confirmed" at bounding box center [1045, 561] width 43 height 14
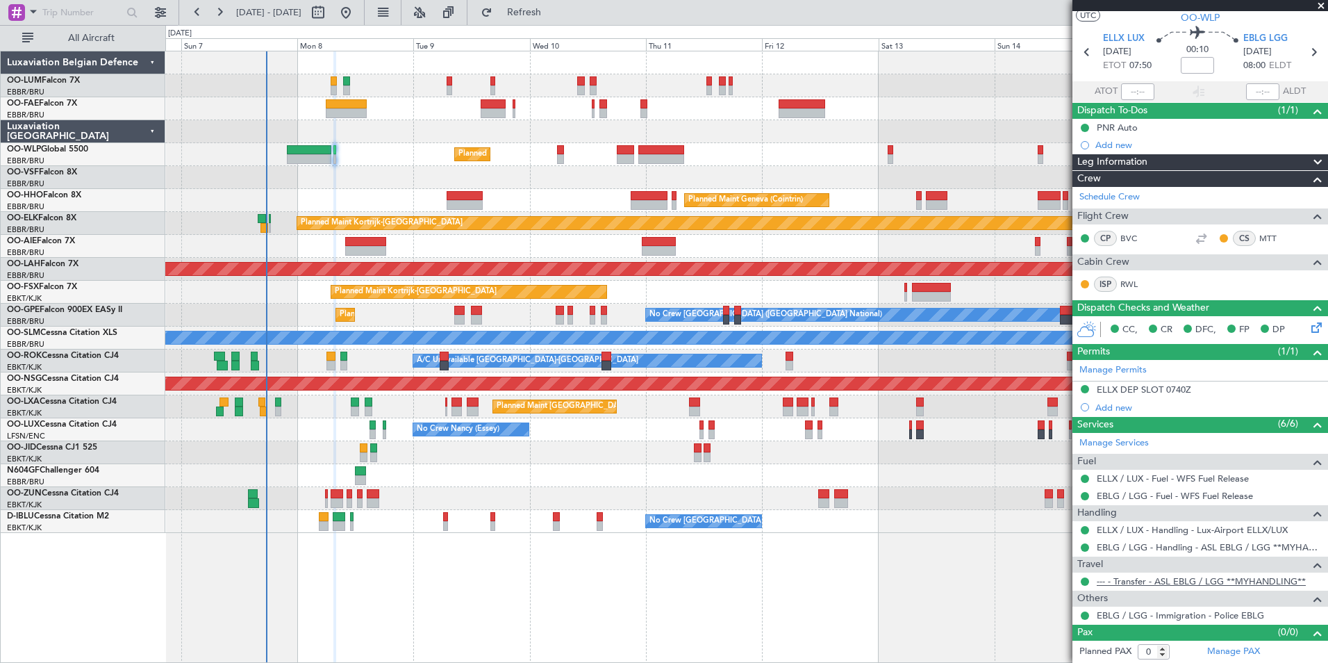
click at [1179, 581] on link "--- - Transfer - ASL EBLG / LGG **MYHANDLING**" at bounding box center [1201, 581] width 209 height 12
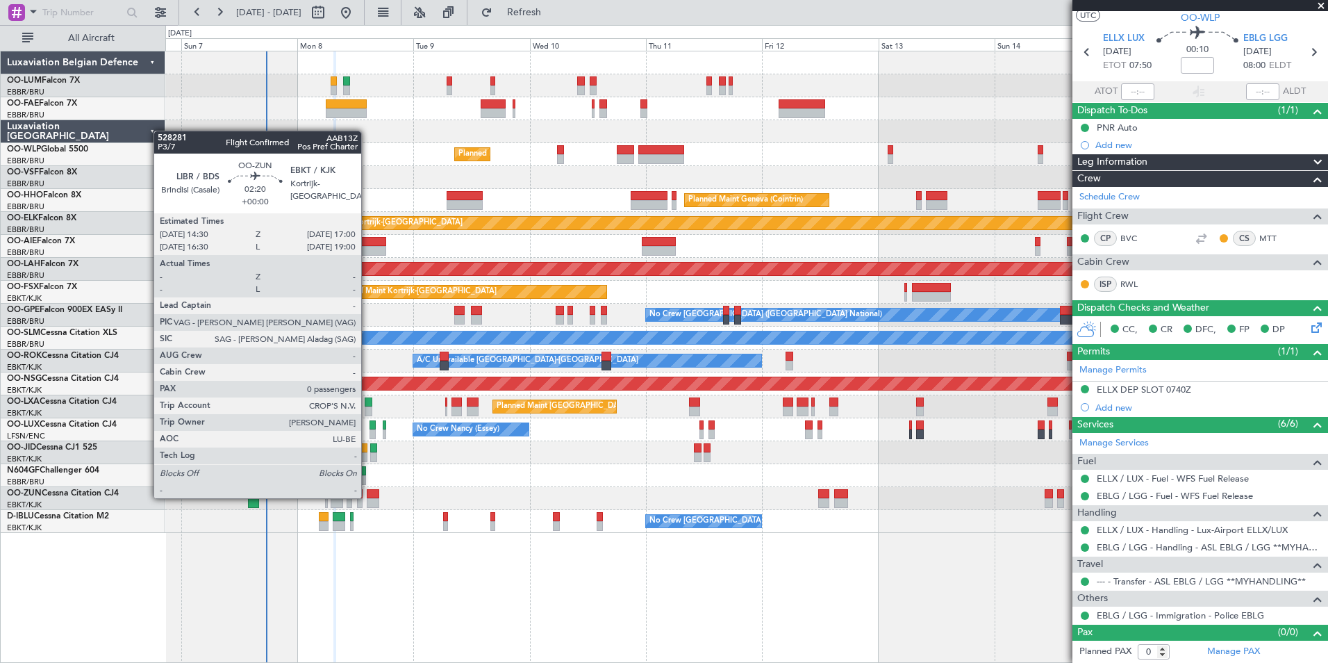
click at [367, 497] on div at bounding box center [373, 494] width 13 height 10
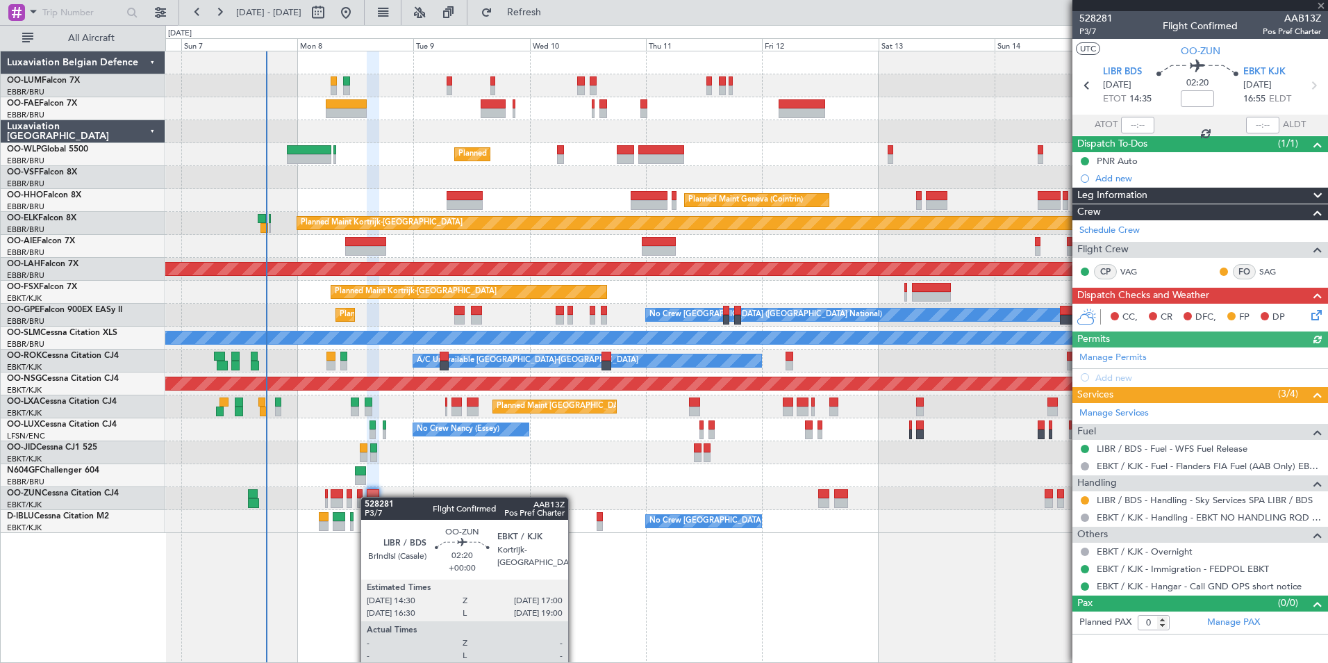
scroll to position [0, 0]
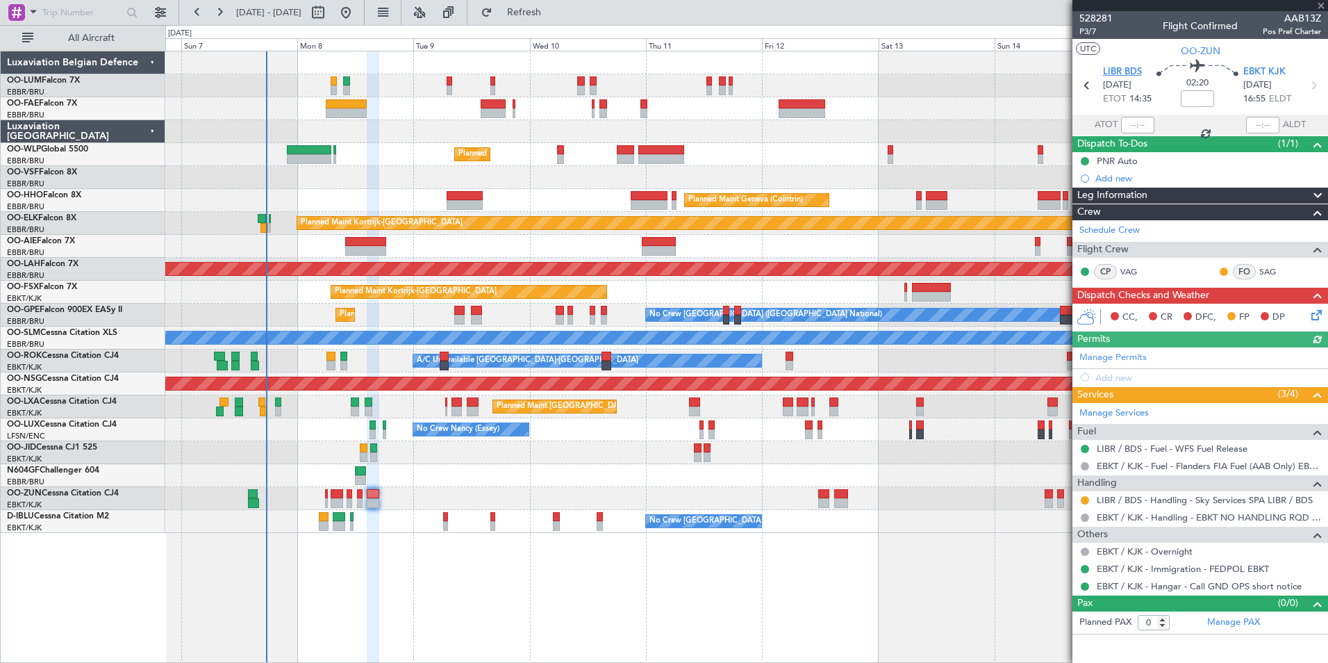
click at [1136, 70] on span "LIBR BDS" at bounding box center [1122, 72] width 39 height 14
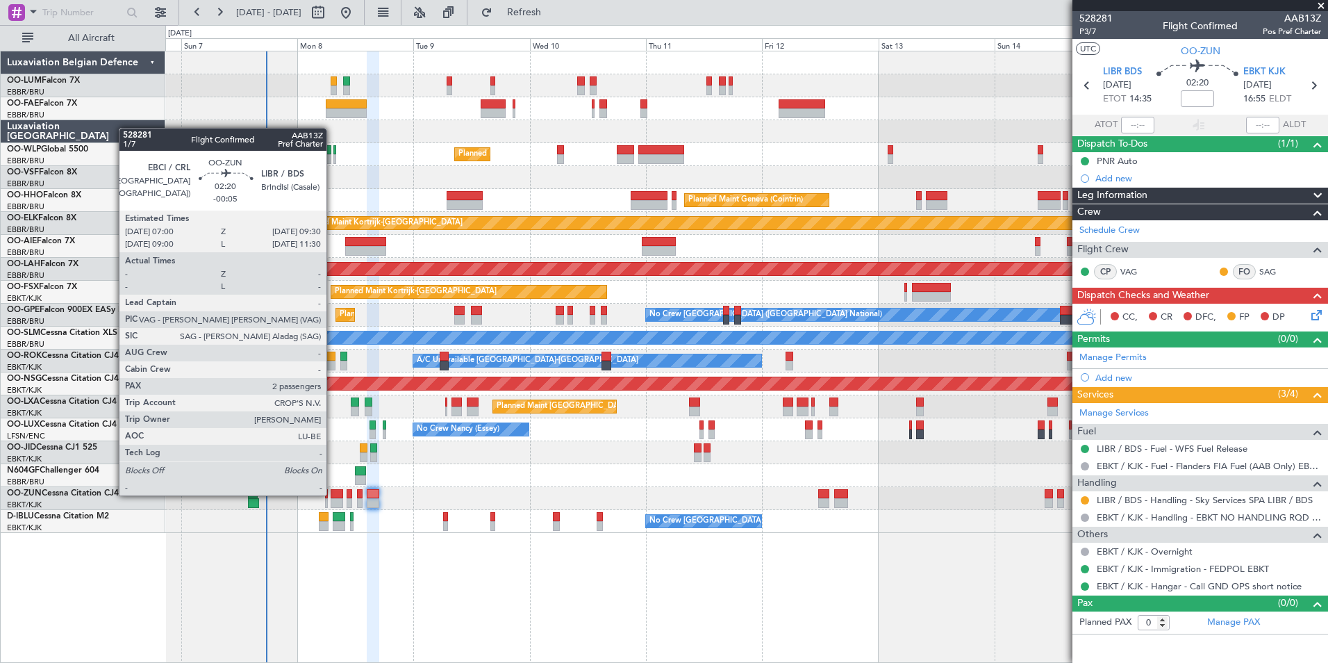
click at [333, 494] on div at bounding box center [337, 494] width 13 height 10
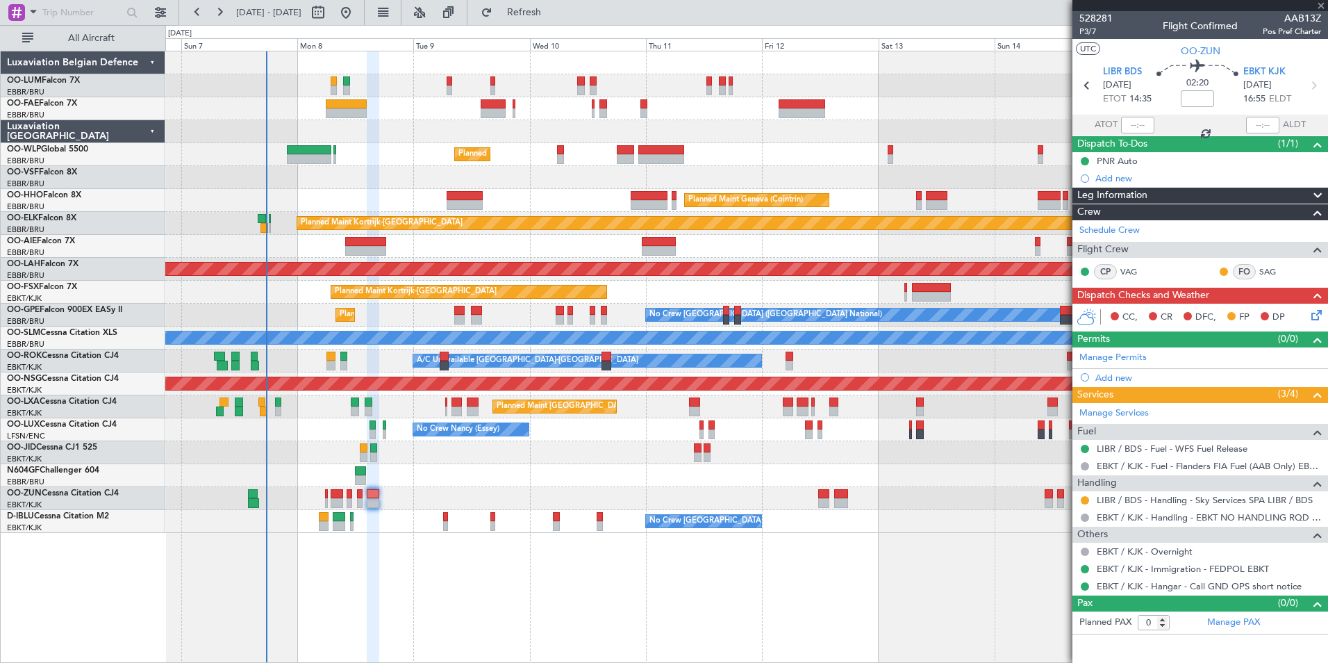
type input "-00:05"
type input "2"
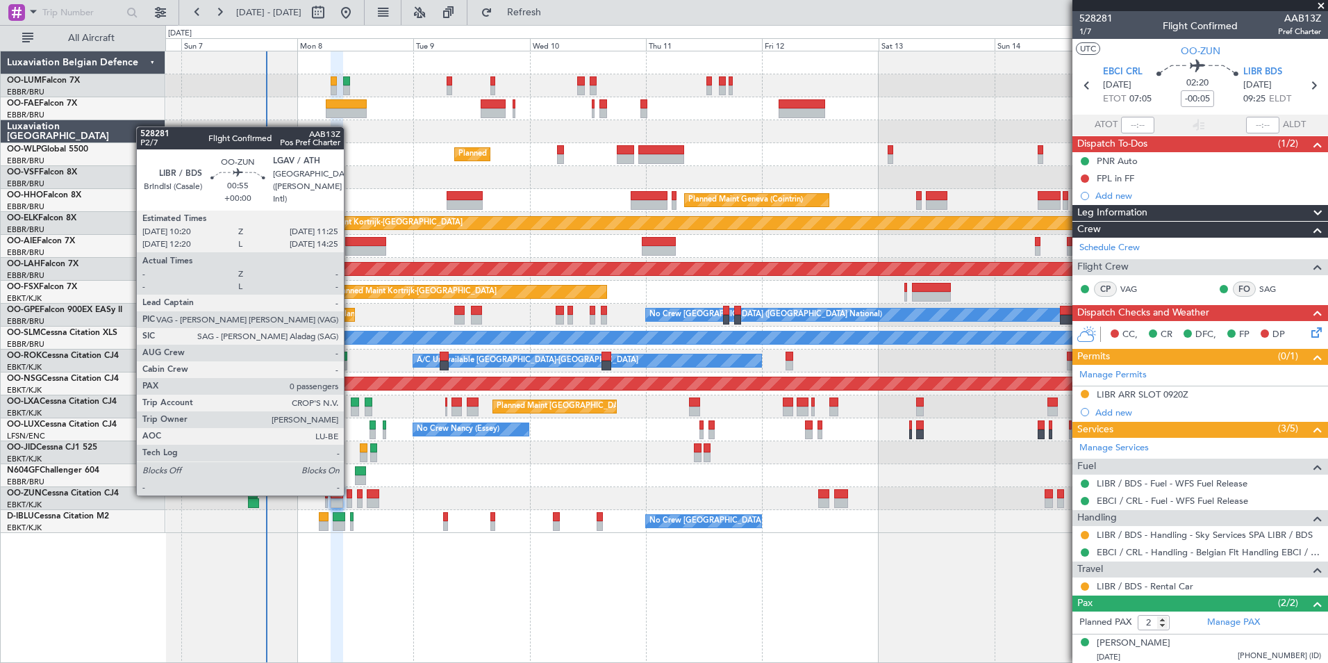
click at [350, 494] on div at bounding box center [350, 494] width 6 height 10
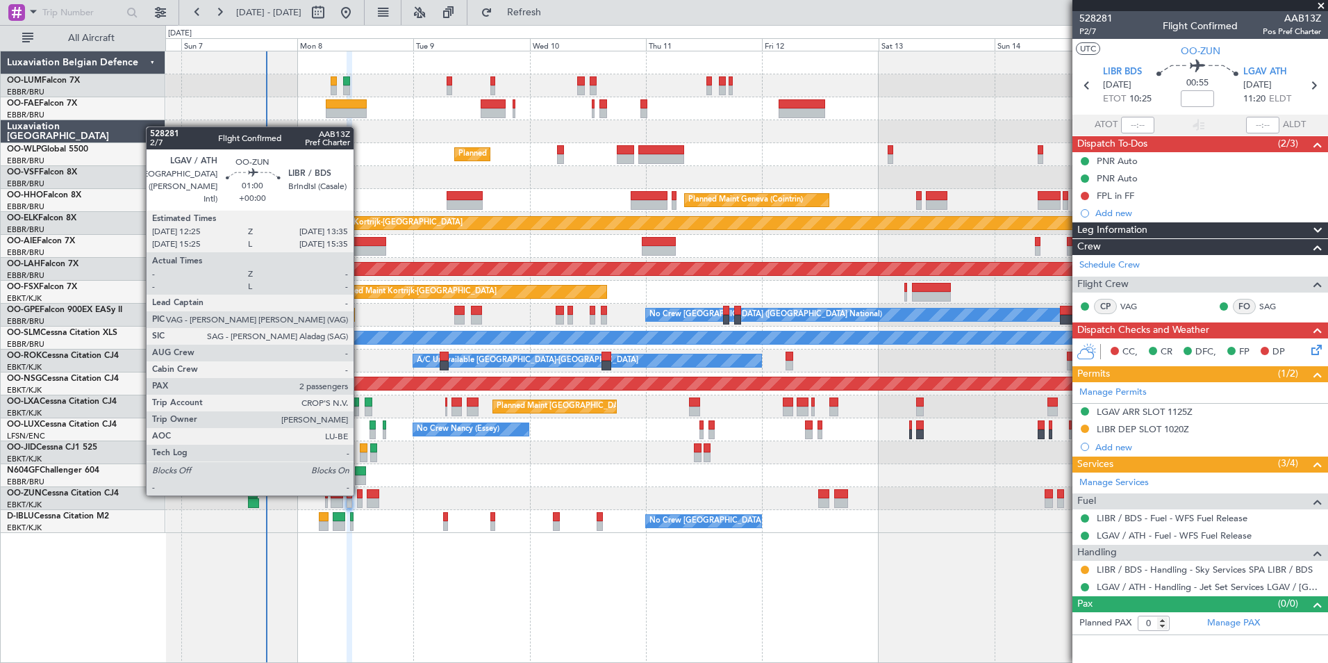
click at [360, 494] on div at bounding box center [360, 494] width 6 height 10
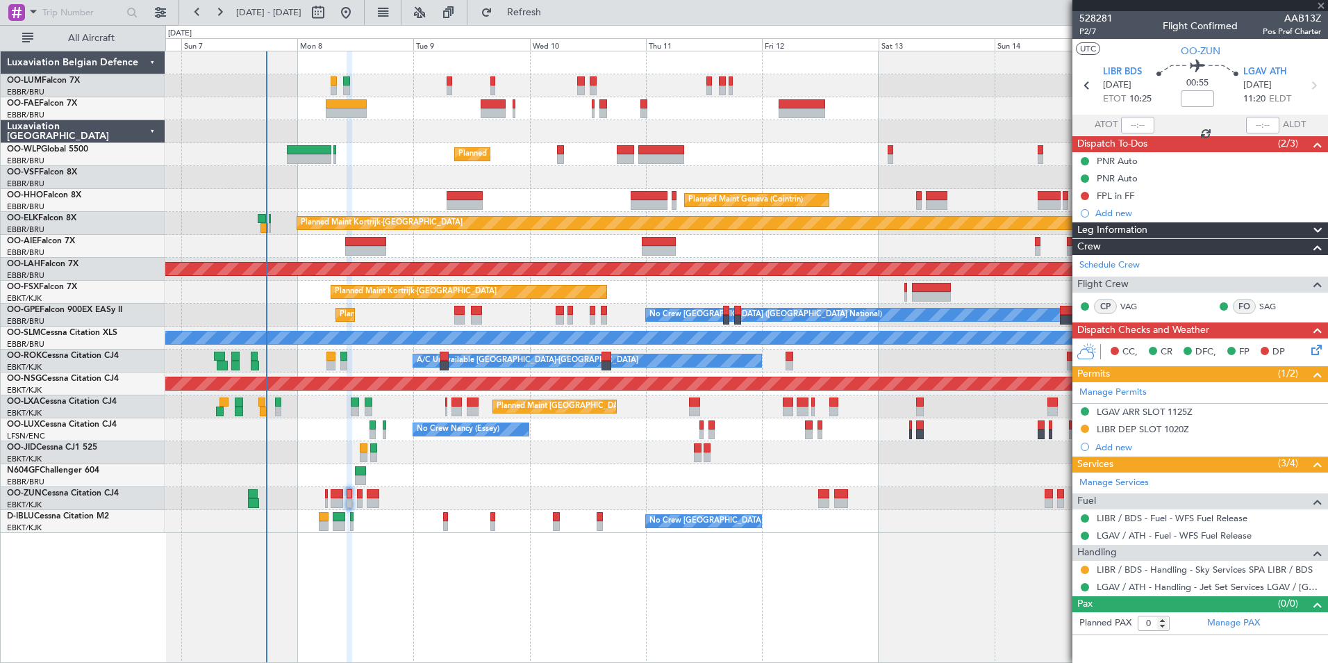
type input "2"
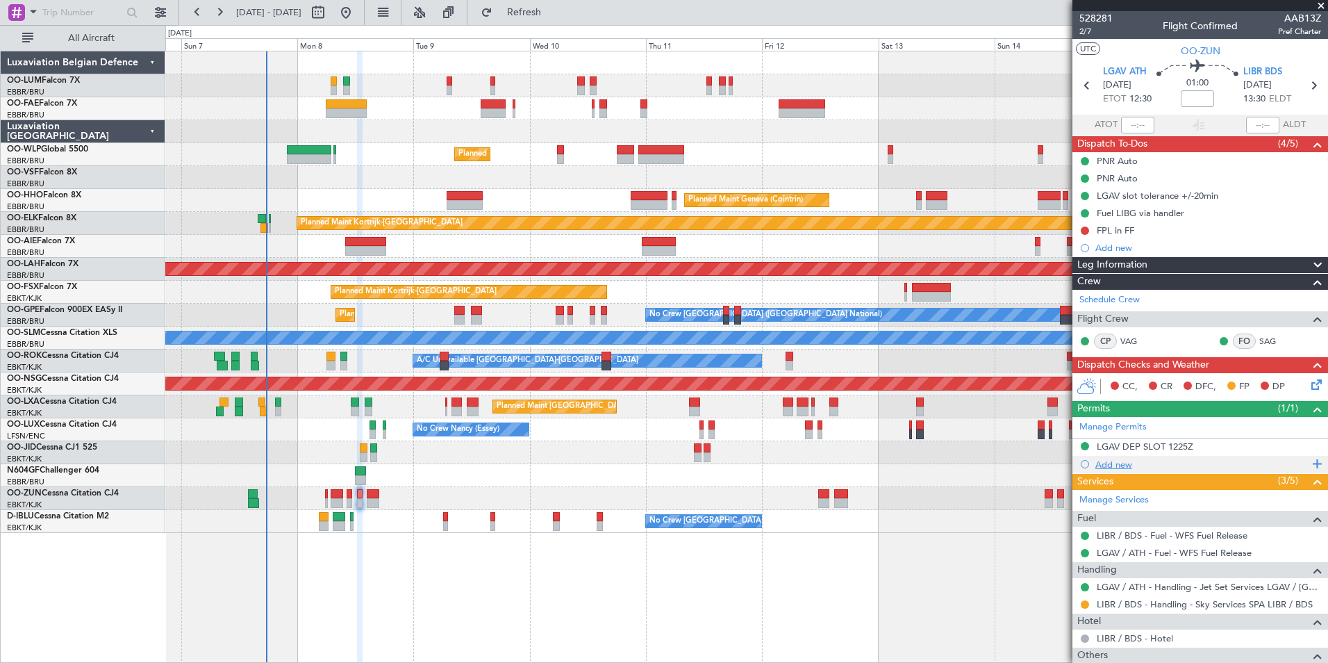
click at [1116, 465] on div "Add new" at bounding box center [1201, 464] width 213 height 12
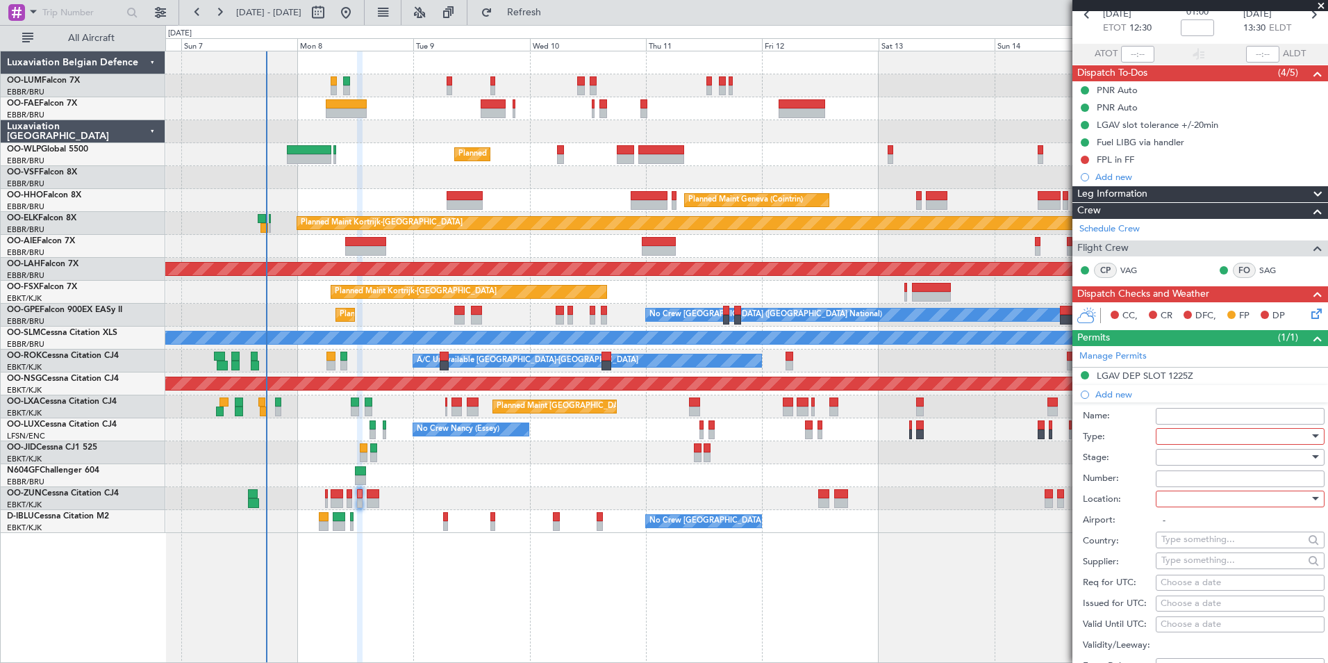
scroll to position [208, 0]
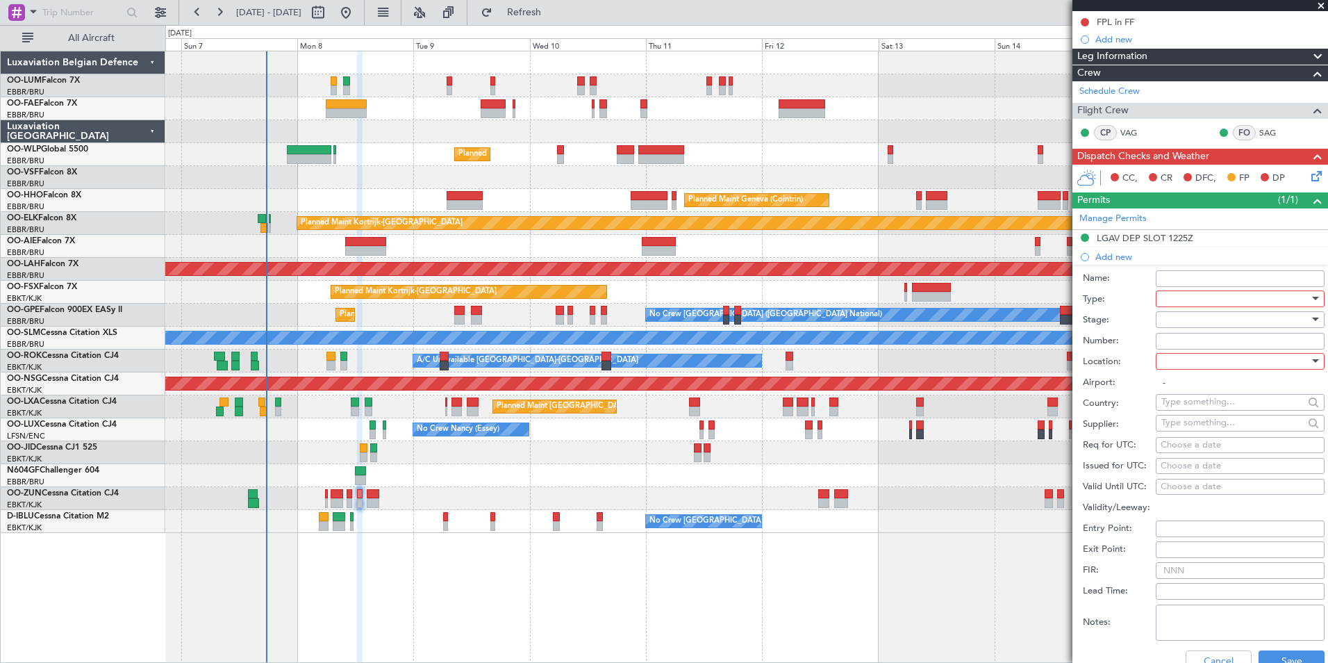
click at [1223, 299] on div at bounding box center [1235, 298] width 148 height 21
click at [1186, 430] on span "Slot" at bounding box center [1235, 429] width 146 height 21
click at [1173, 365] on div at bounding box center [1235, 361] width 148 height 21
click at [1168, 427] on span "Arrival" at bounding box center [1235, 430] width 146 height 21
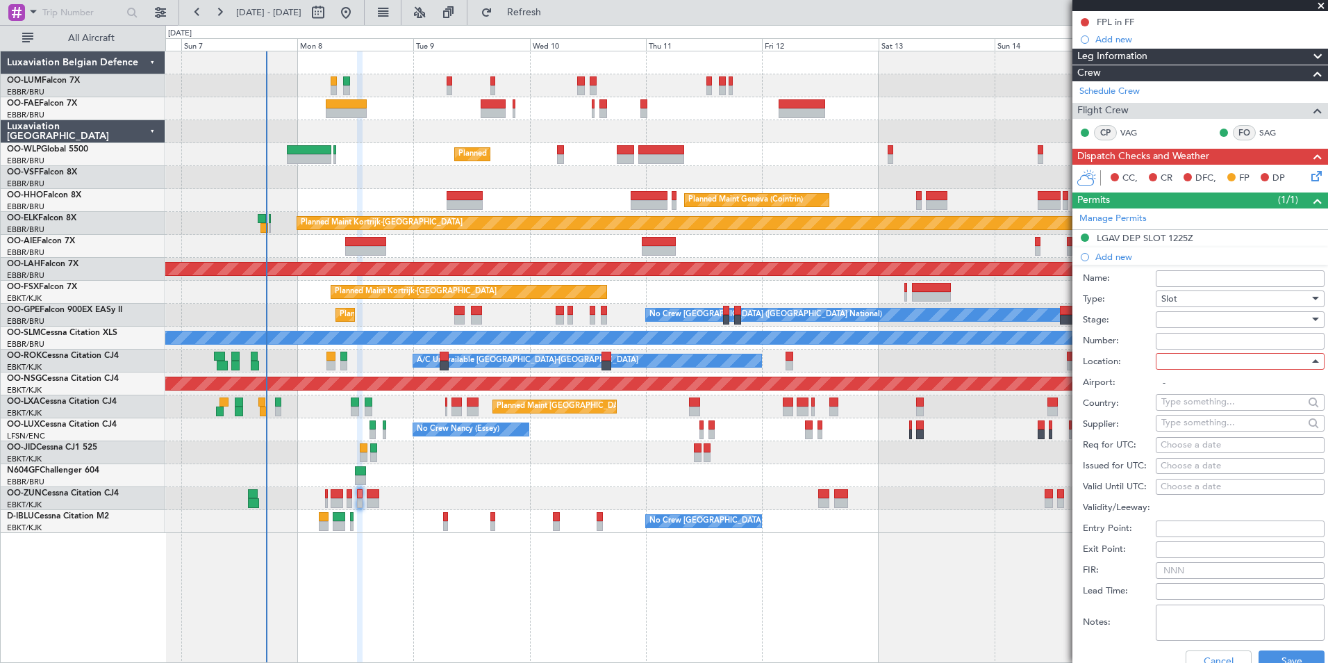
type input "LIBR / BDS"
click at [1190, 442] on div "Choose a date" at bounding box center [1240, 445] width 159 height 14
select select "9"
select select "2025"
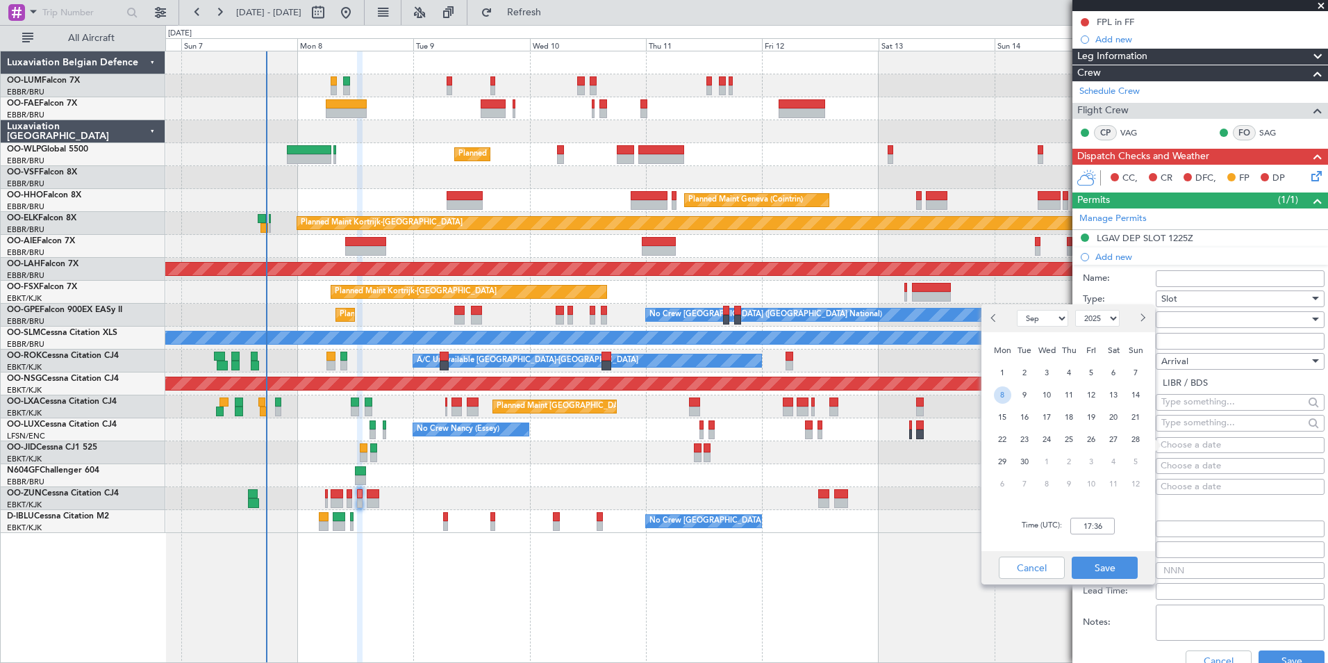
click at [1003, 397] on span "8" at bounding box center [1002, 394] width 17 height 17
click at [1108, 532] on input "00:00" at bounding box center [1092, 525] width 44 height 17
type input "13:35"
click at [1106, 565] on button "Save" at bounding box center [1105, 567] width 66 height 22
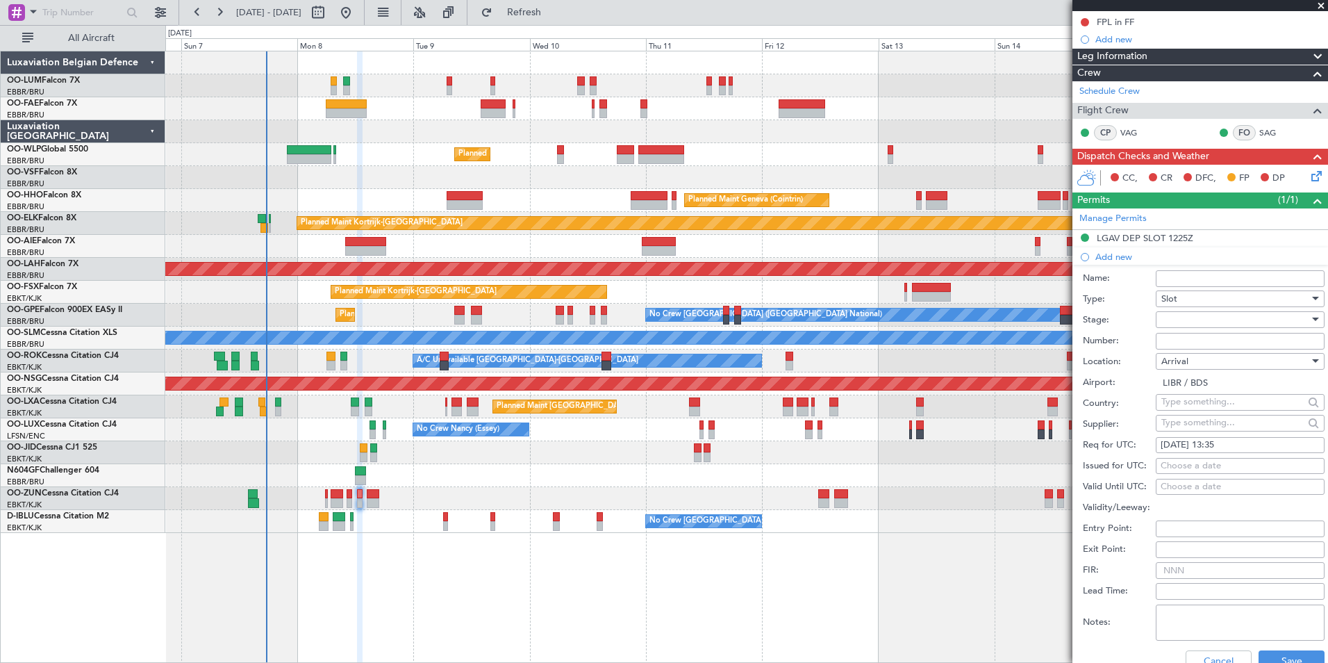
click at [1175, 465] on div "Choose a date" at bounding box center [1240, 466] width 159 height 14
select select "9"
select select "2025"
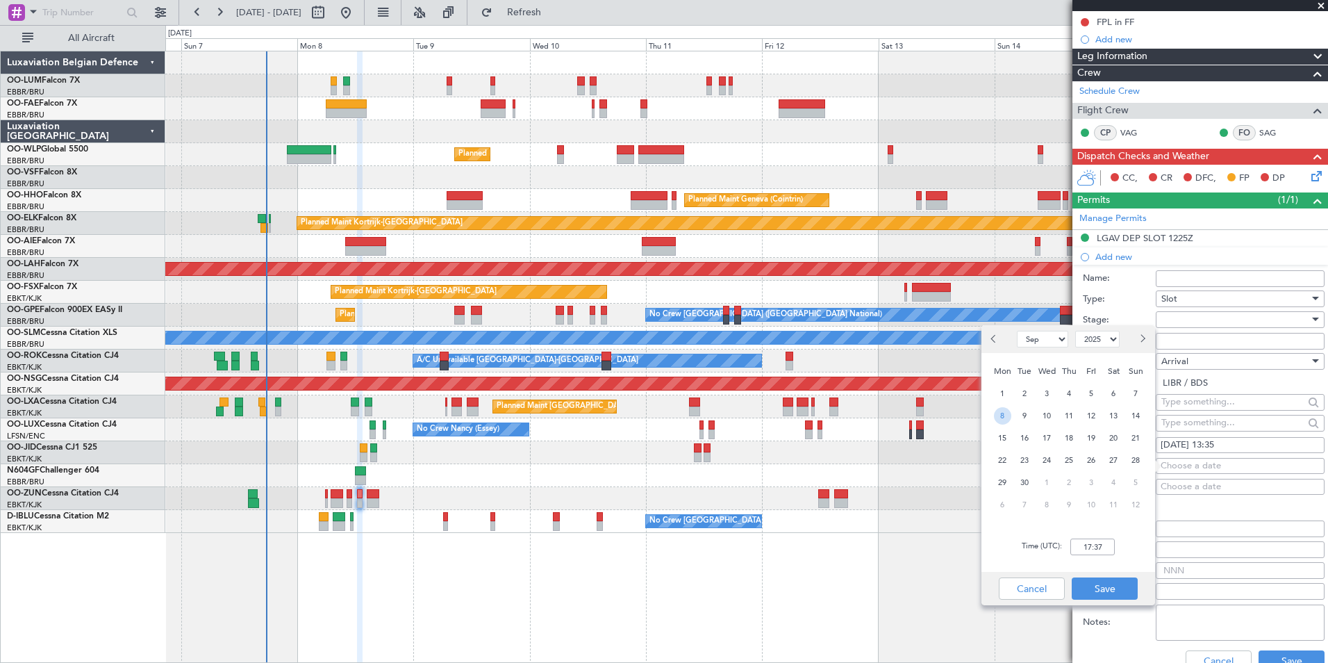
click at [997, 415] on span "8" at bounding box center [1002, 415] width 17 height 17
click at [1100, 544] on input "00:00" at bounding box center [1092, 546] width 44 height 17
type input "13:35"
click at [1116, 591] on button "Save" at bounding box center [1105, 588] width 66 height 22
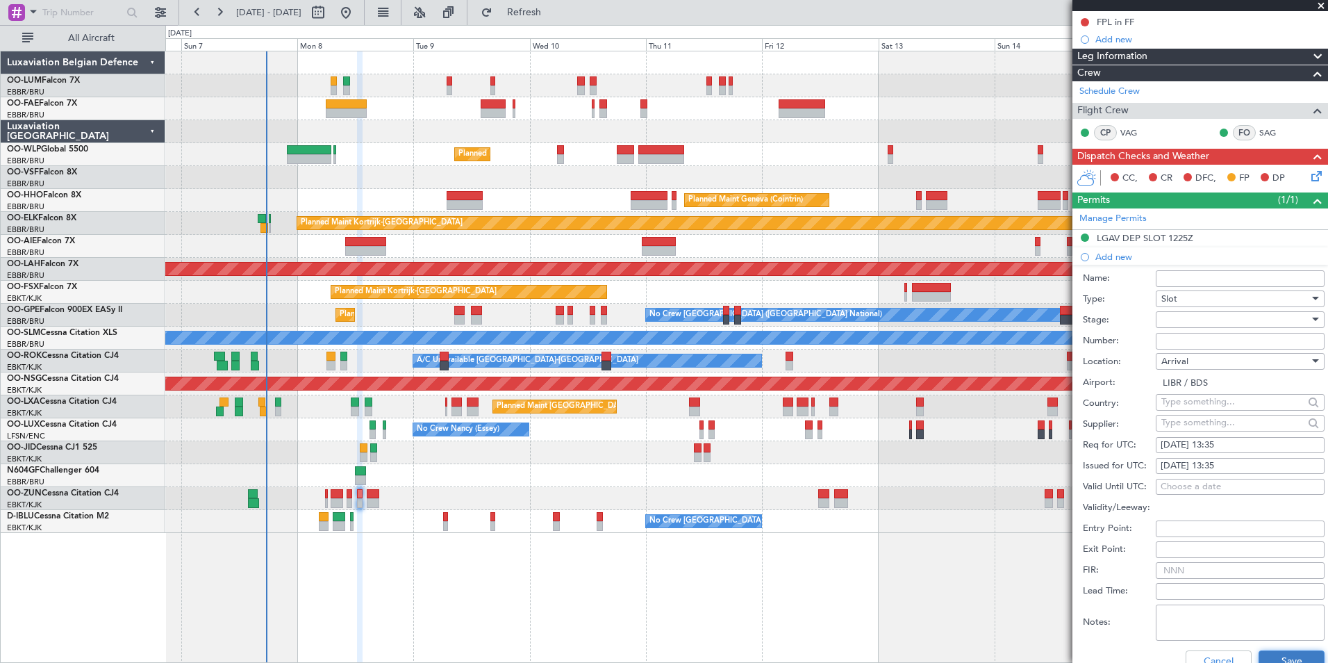
click at [1277, 656] on button "Save" at bounding box center [1292, 661] width 66 height 22
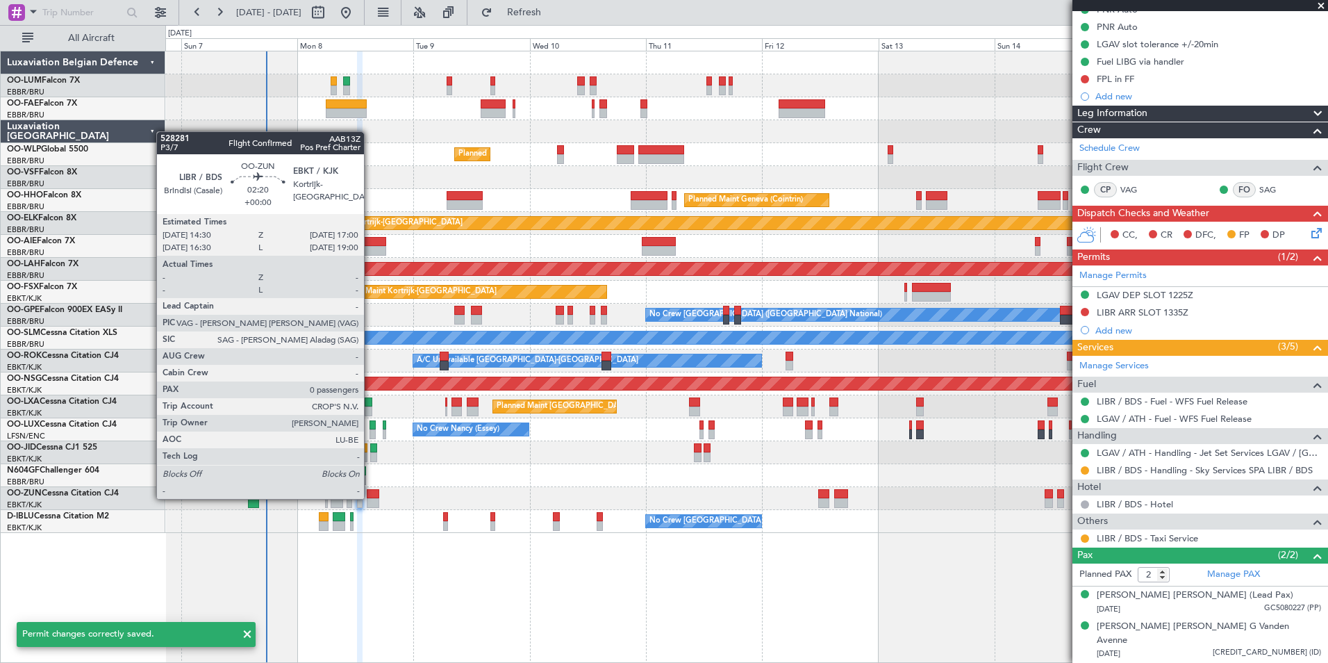
scroll to position [137, 0]
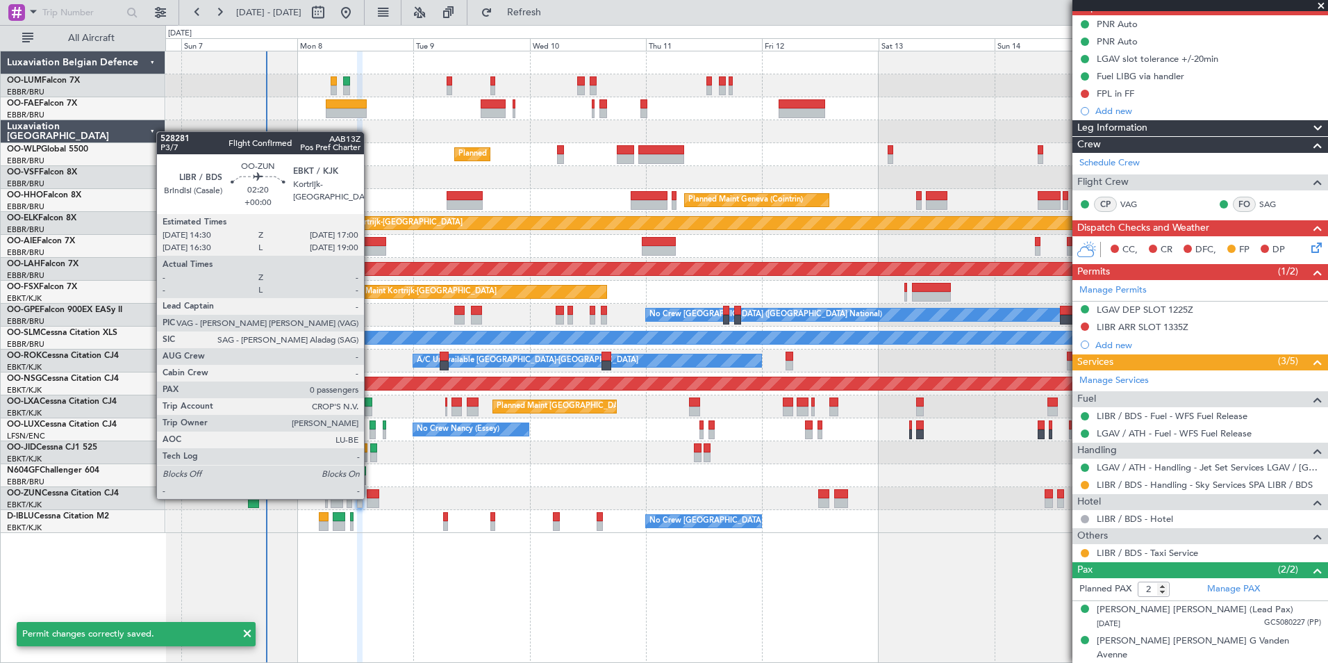
click at [370, 497] on div at bounding box center [373, 494] width 13 height 10
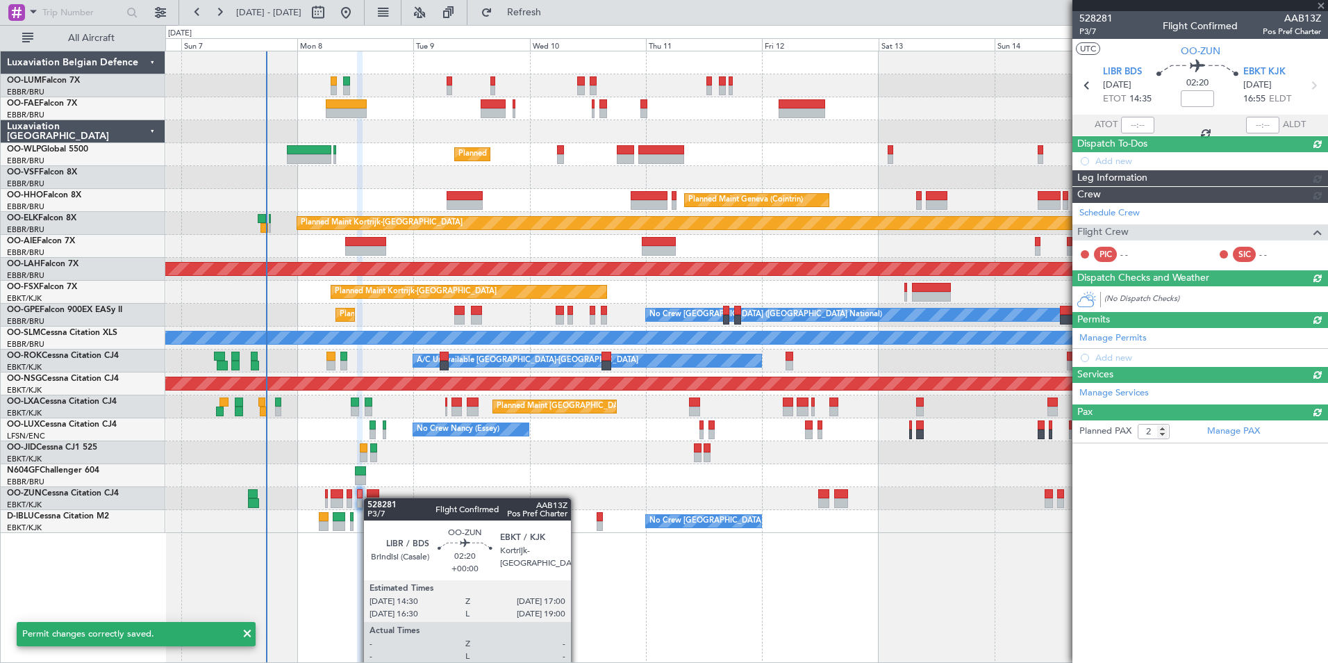
type input "0"
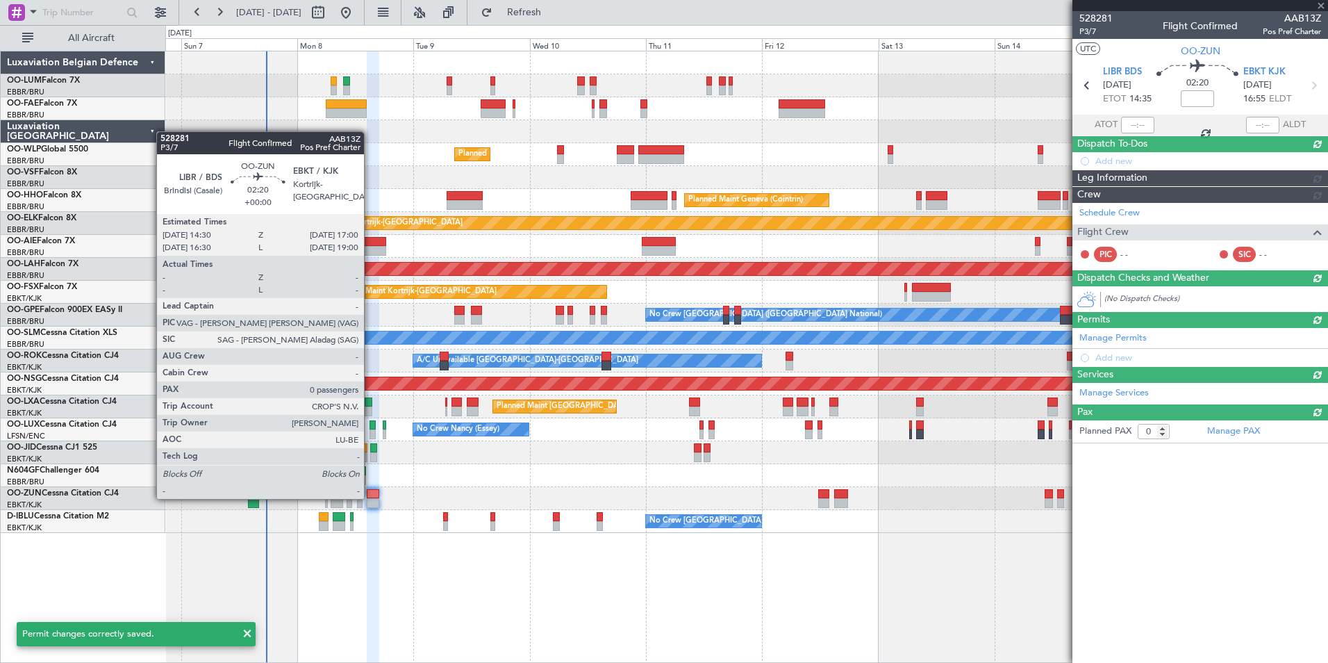
scroll to position [0, 0]
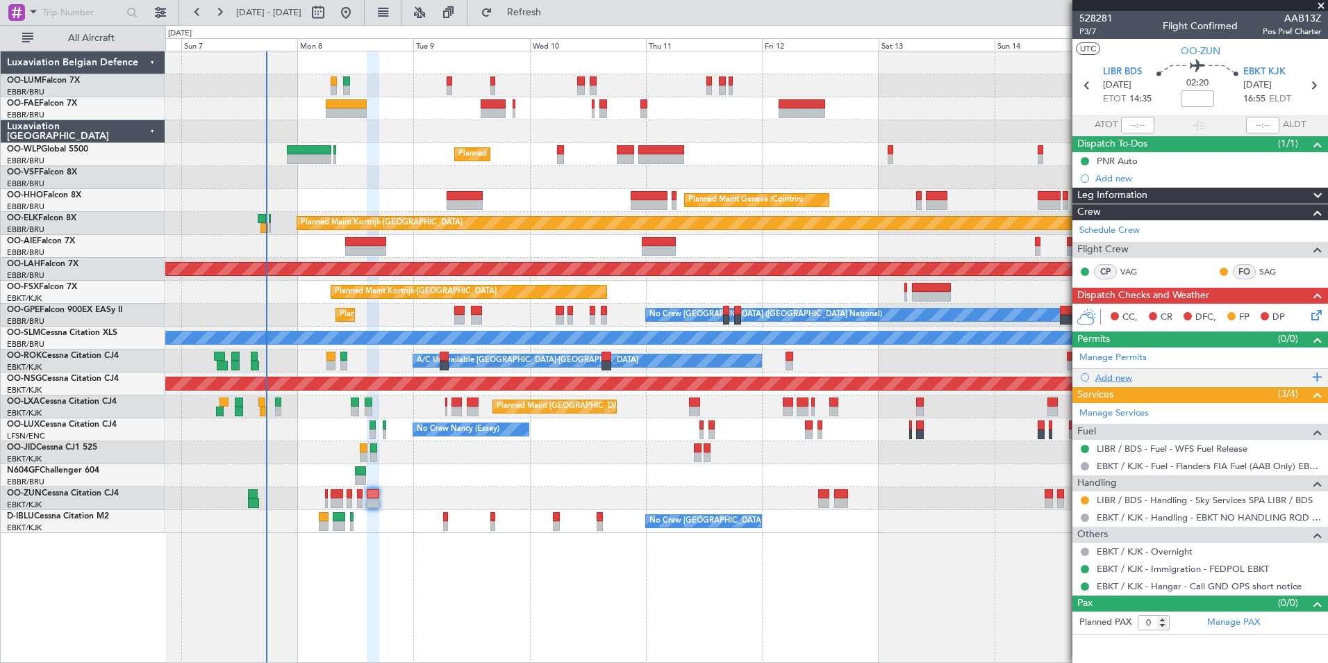
click at [1129, 379] on div "Add new" at bounding box center [1201, 378] width 213 height 12
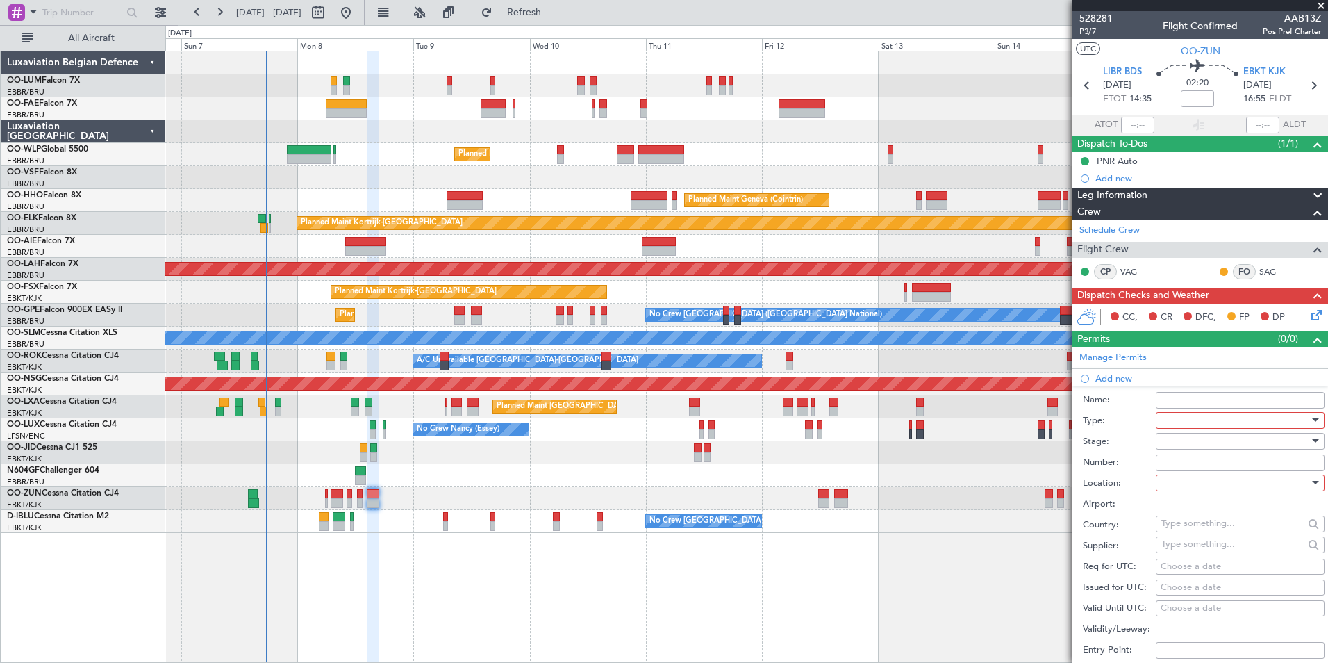
click at [1177, 422] on div at bounding box center [1235, 420] width 148 height 21
click at [1195, 557] on span "Slot" at bounding box center [1235, 552] width 146 height 21
click at [1186, 486] on div at bounding box center [1235, 482] width 148 height 21
click at [1174, 513] on span "Departure" at bounding box center [1235, 510] width 146 height 21
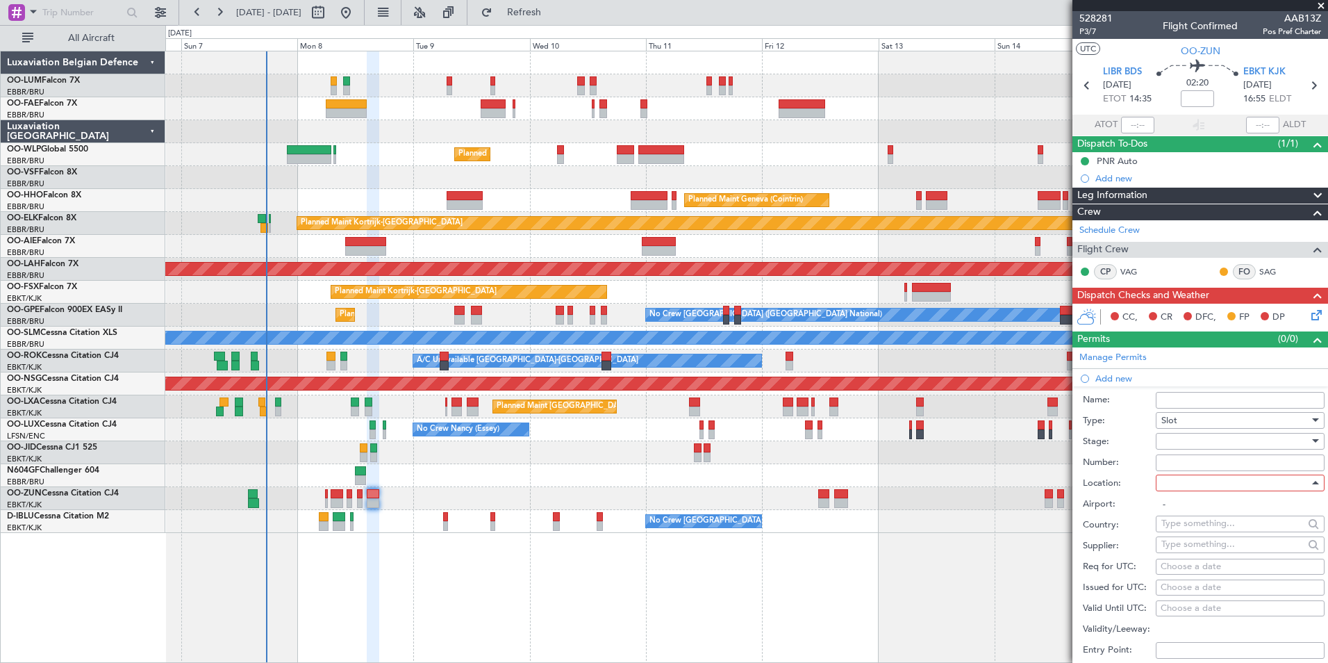
type input "LIBR / BDS"
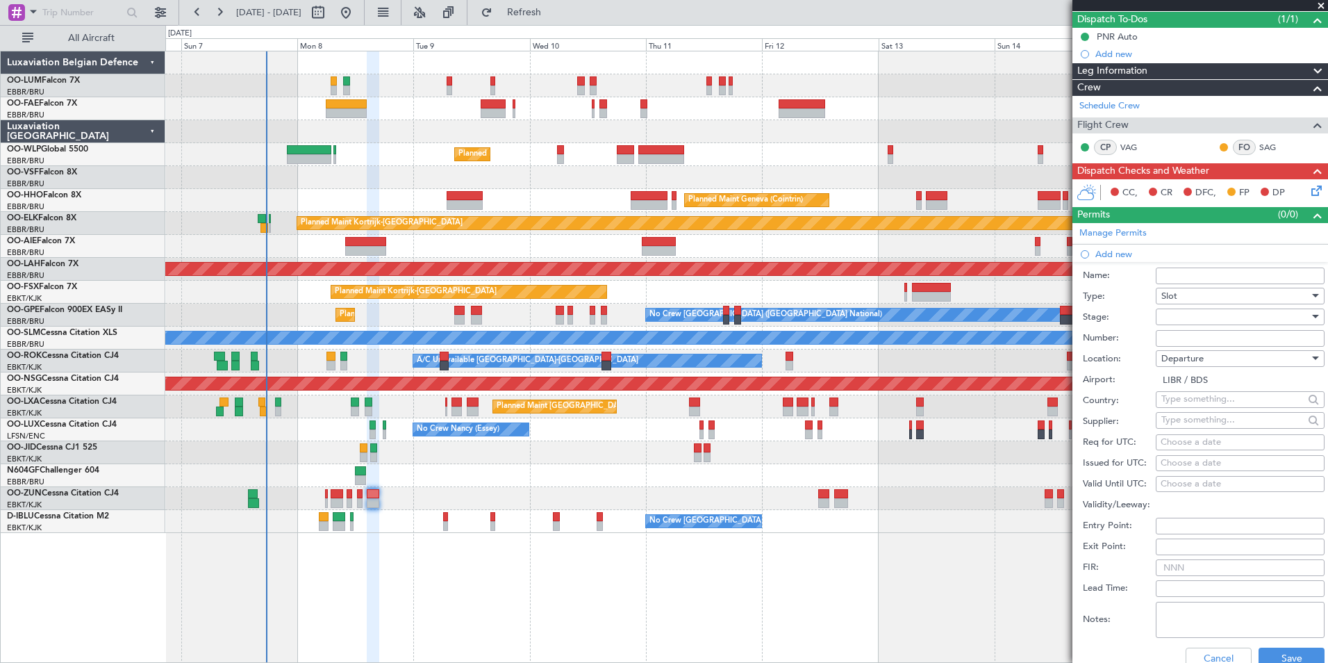
scroll to position [139, 0]
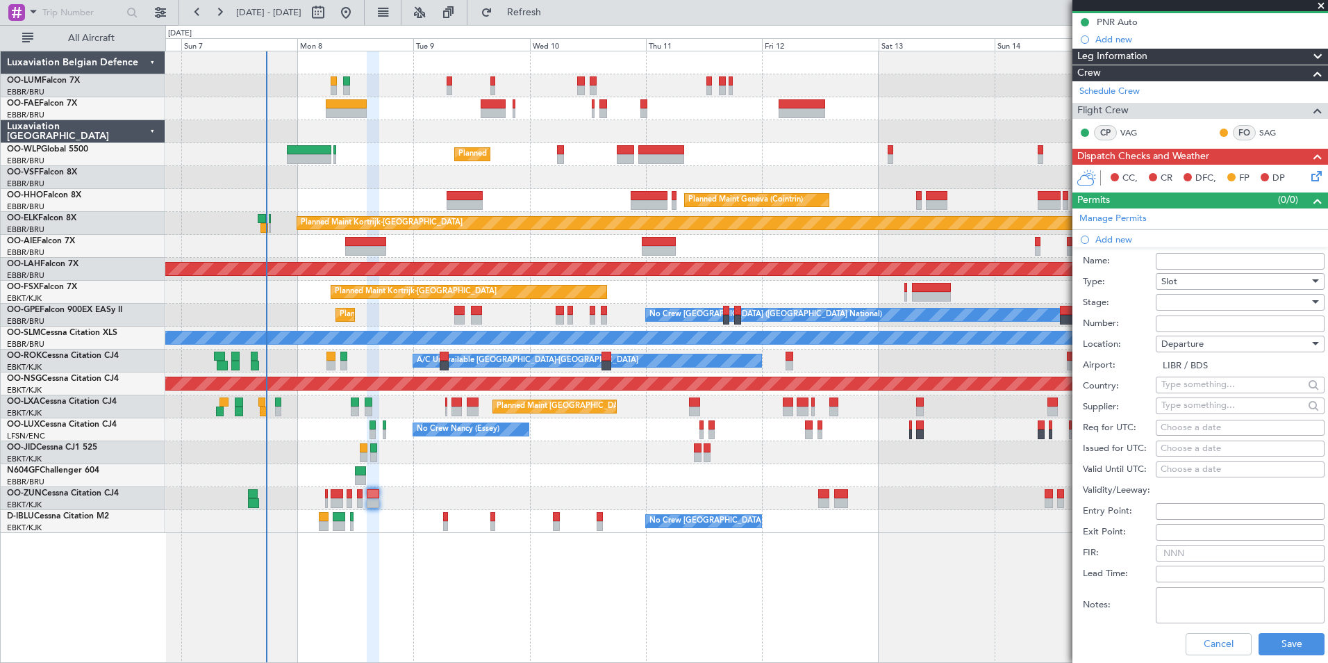
click at [1192, 433] on div "Choose a date" at bounding box center [1240, 428] width 159 height 14
select select "9"
select select "2025"
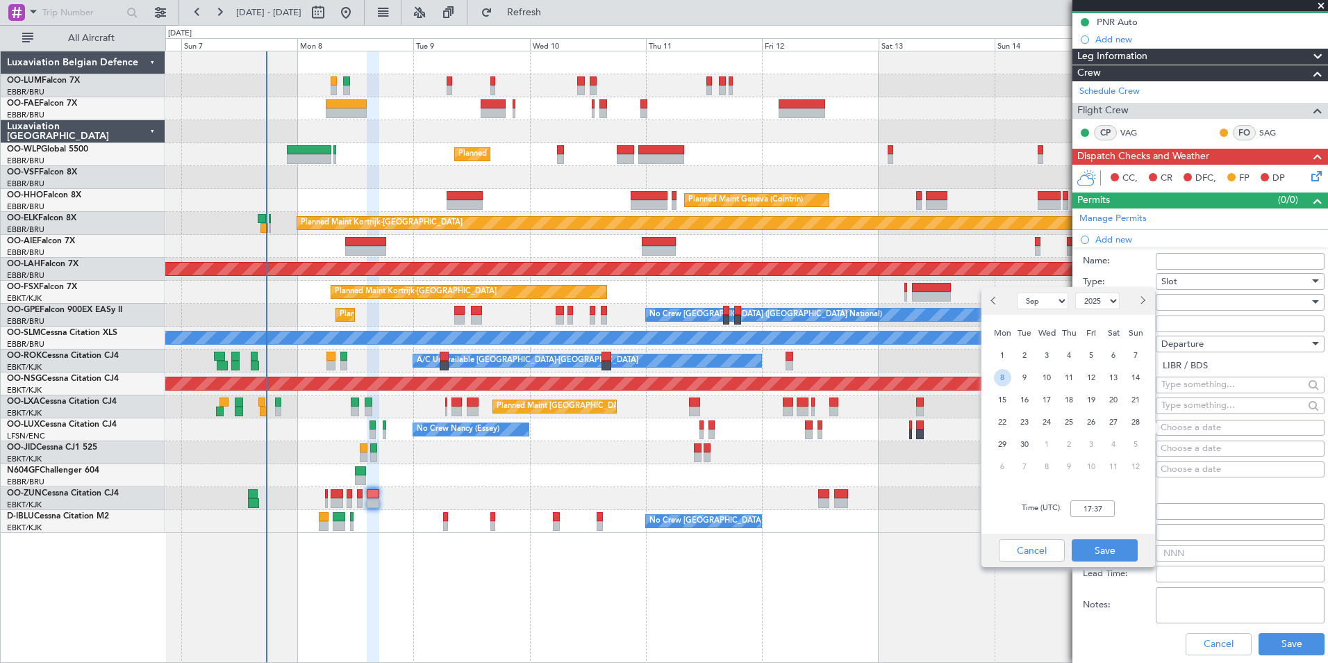
drag, startPoint x: 998, startPoint y: 380, endPoint x: 1014, endPoint y: 410, distance: 33.9
click at [999, 380] on span "8" at bounding box center [1002, 377] width 17 height 17
click at [1091, 511] on input "00:00" at bounding box center [1092, 508] width 44 height 17
type input "14:30"
click at [1096, 557] on button "Save" at bounding box center [1105, 550] width 66 height 22
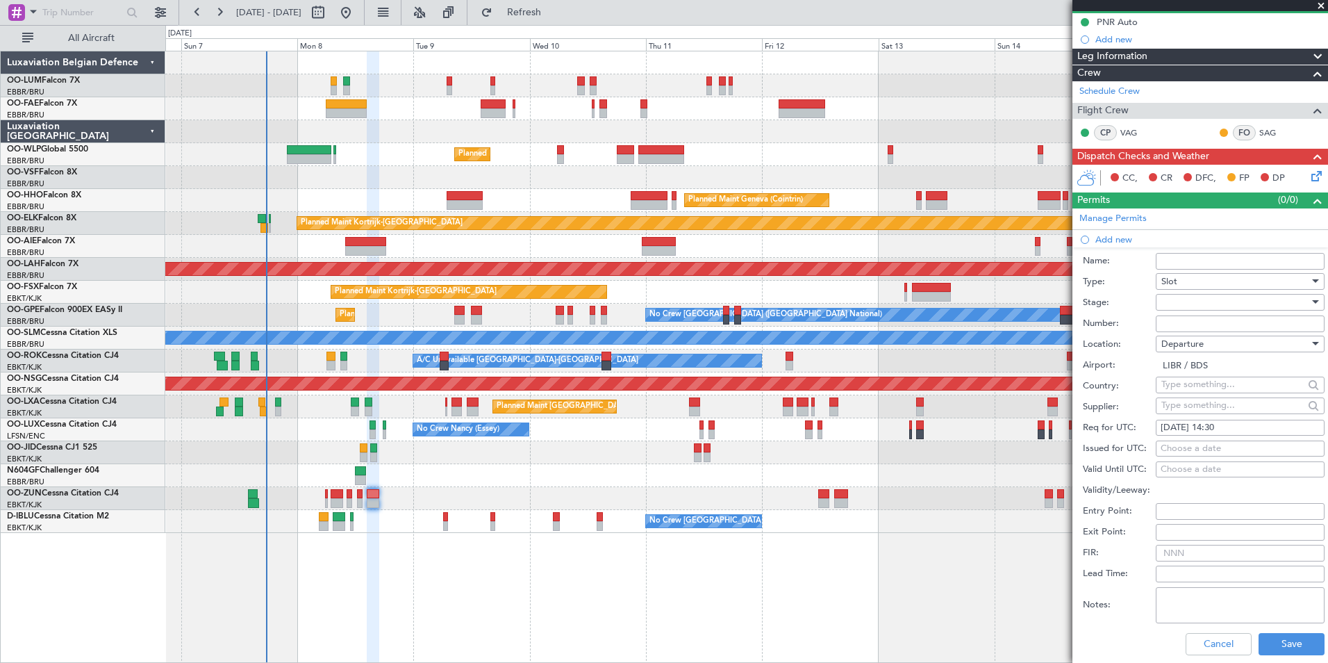
click at [1175, 445] on div "Choose a date" at bounding box center [1240, 449] width 159 height 14
select select "9"
select select "2025"
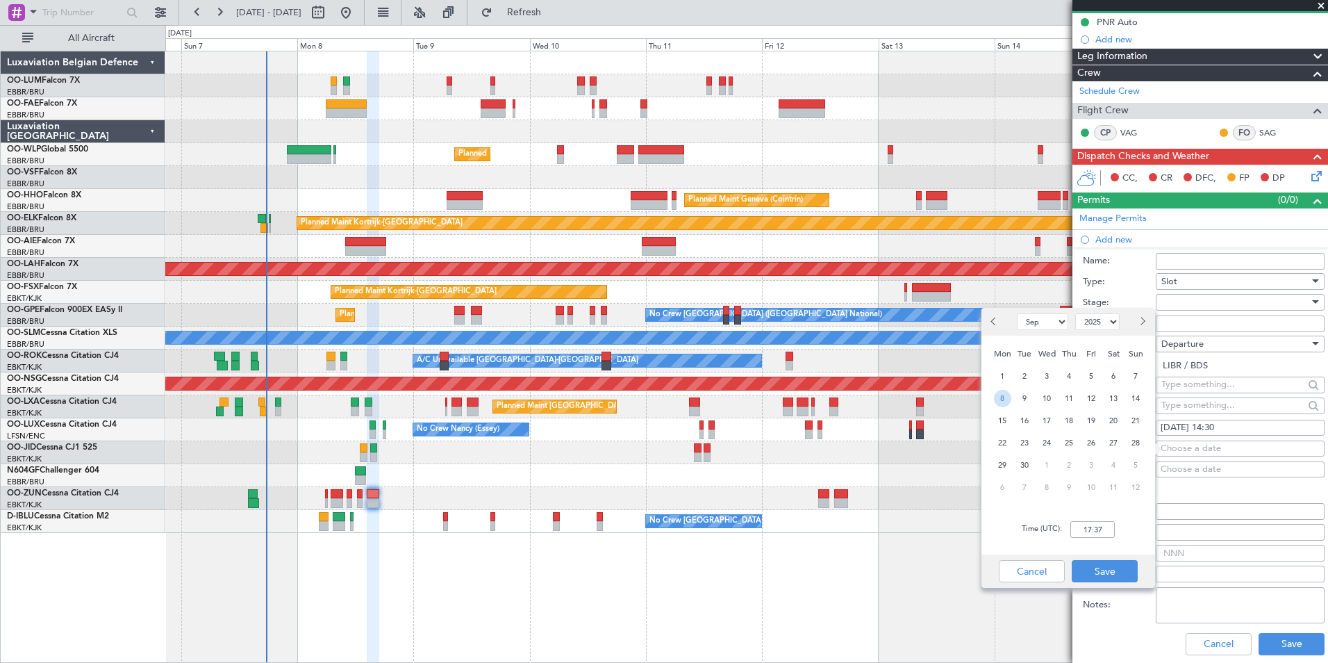
click at [1000, 401] on span "8" at bounding box center [1002, 398] width 17 height 17
click at [1075, 529] on input "00:00" at bounding box center [1092, 529] width 44 height 17
type input "14:30"
click at [1111, 569] on button "Save" at bounding box center [1105, 571] width 66 height 22
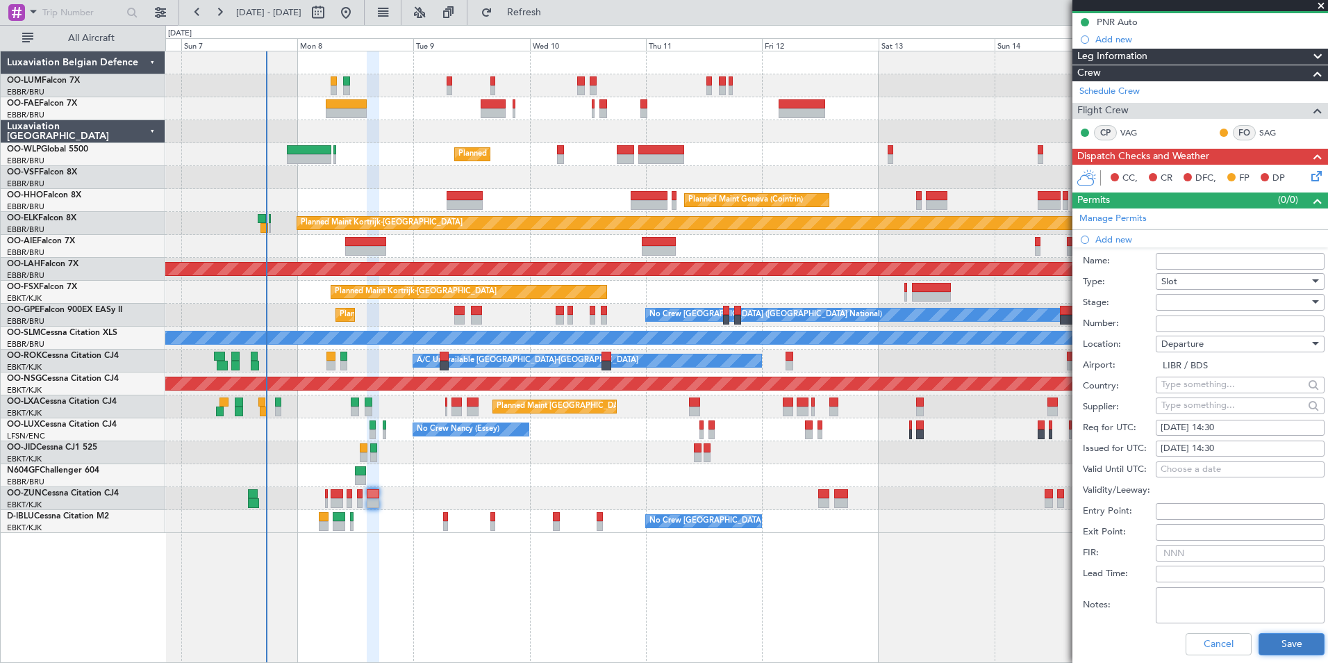
click at [1266, 641] on button "Save" at bounding box center [1292, 644] width 66 height 22
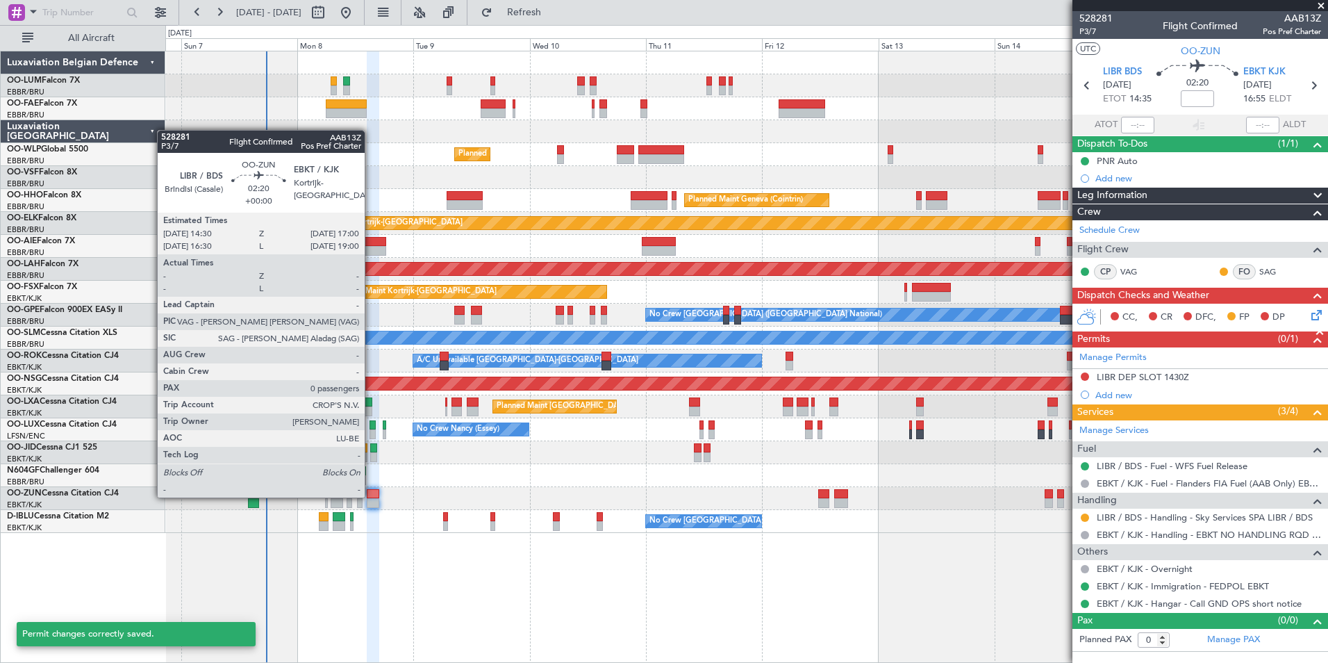
scroll to position [0, 0]
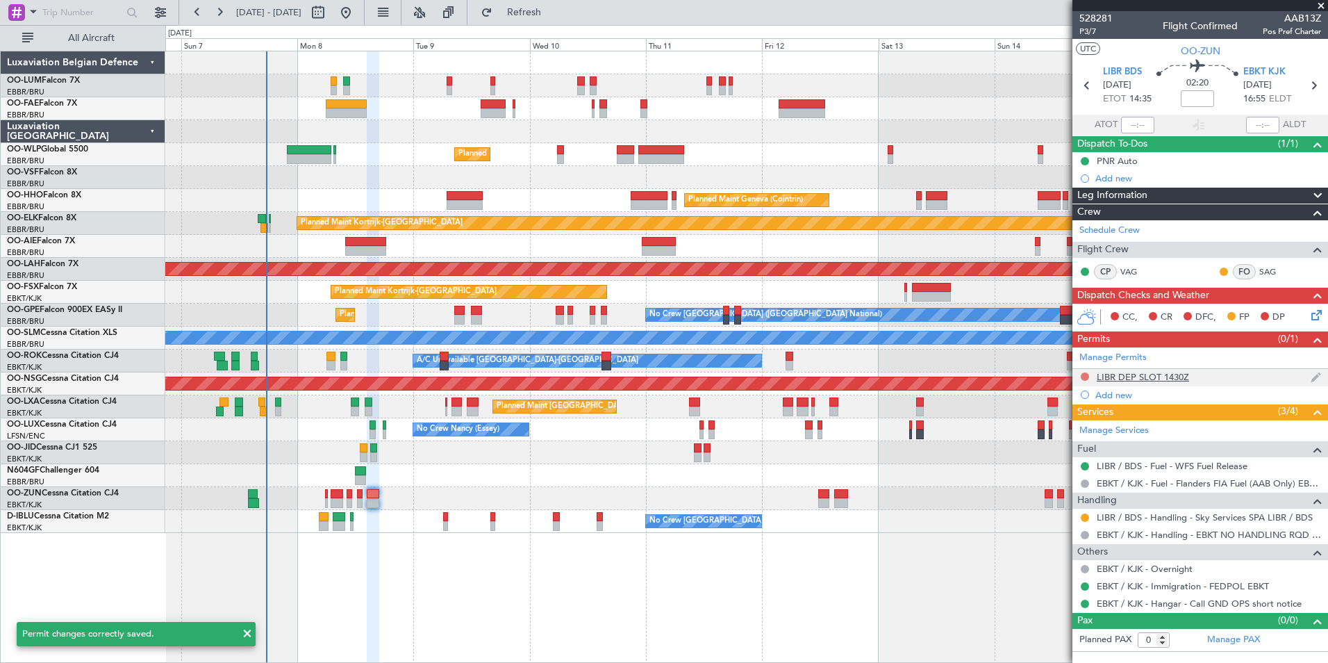
click at [1084, 374] on button at bounding box center [1085, 376] width 8 height 8
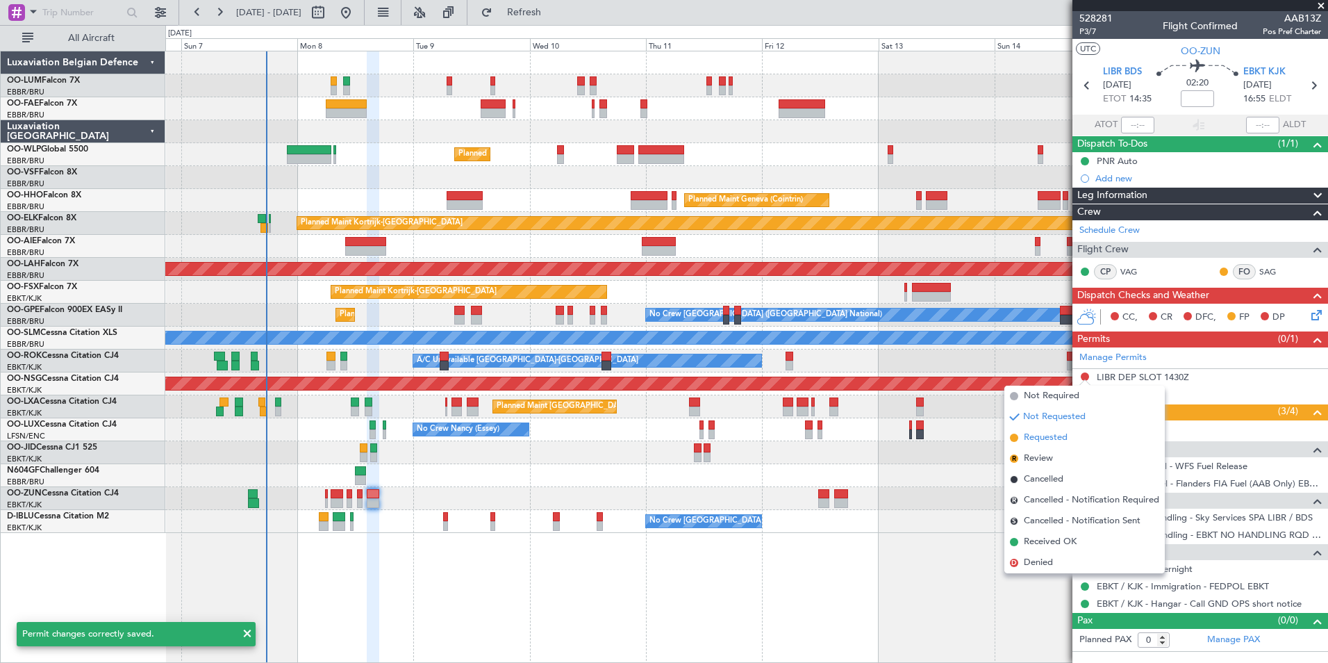
click at [1048, 439] on span "Requested" at bounding box center [1046, 438] width 44 height 14
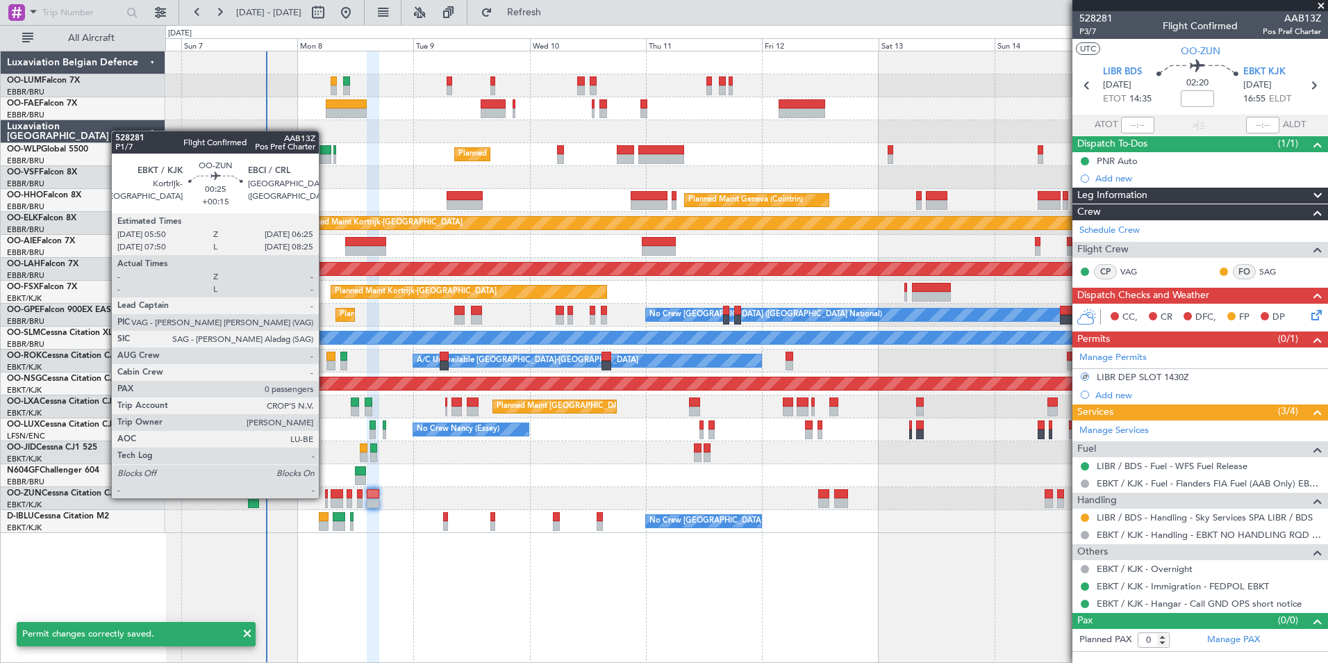
click at [325, 497] on div at bounding box center [326, 494] width 3 height 10
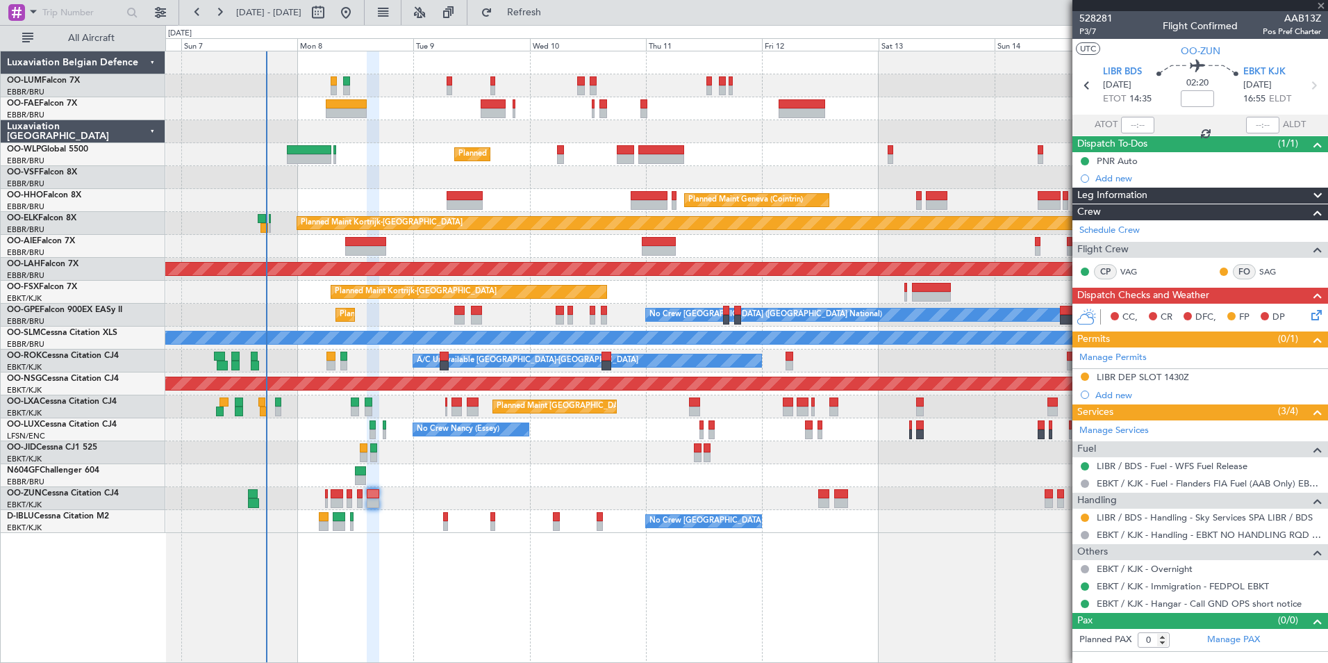
type input "+00:15"
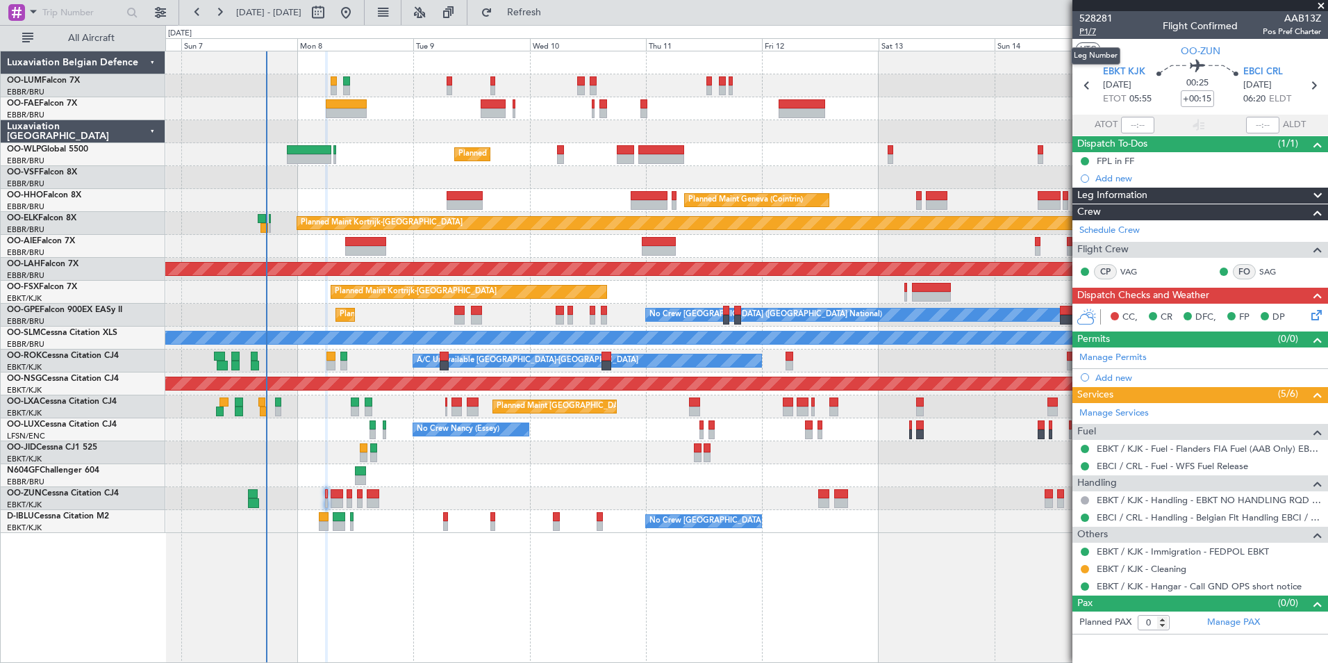
click at [1090, 28] on span "P1/7" at bounding box center [1095, 32] width 33 height 12
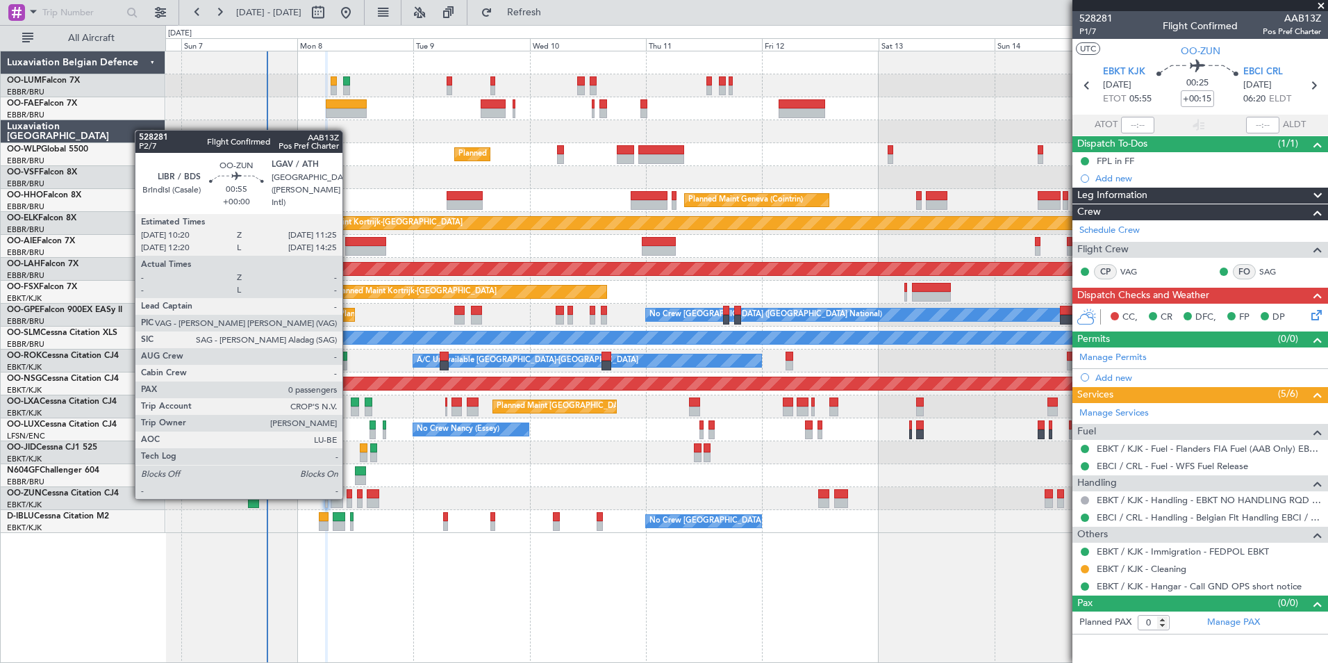
click at [349, 497] on div at bounding box center [350, 494] width 6 height 10
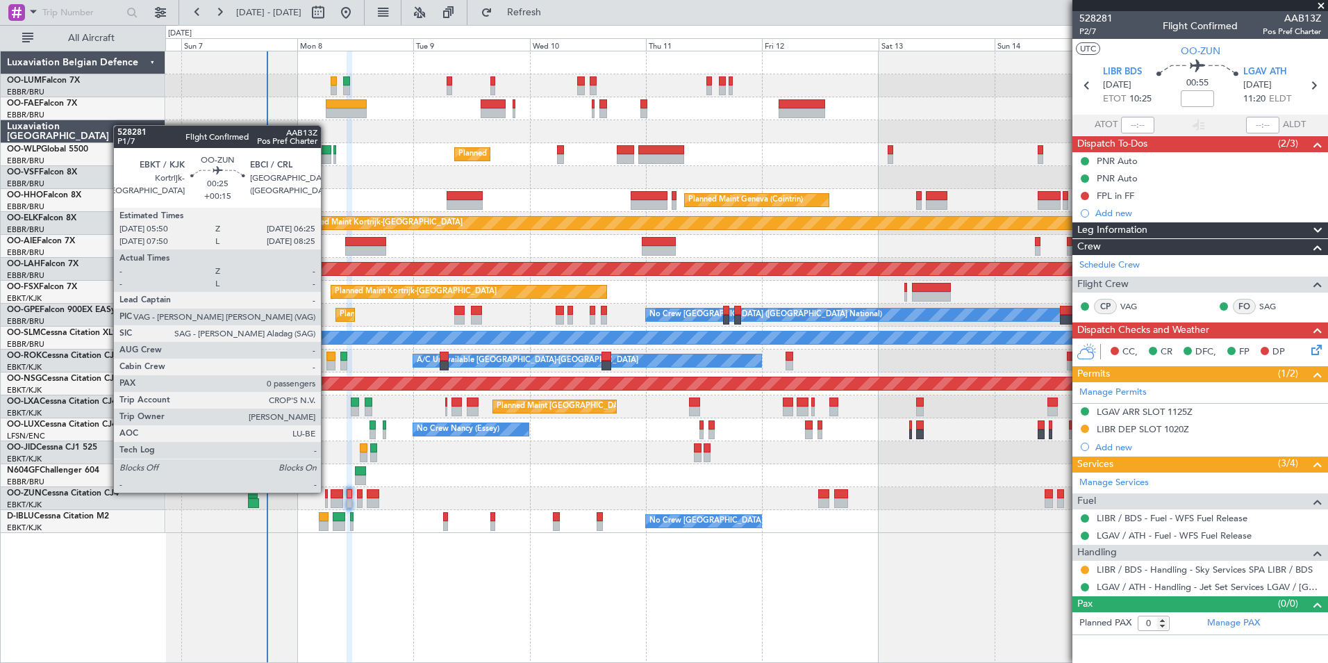
click at [327, 491] on div at bounding box center [326, 494] width 3 height 10
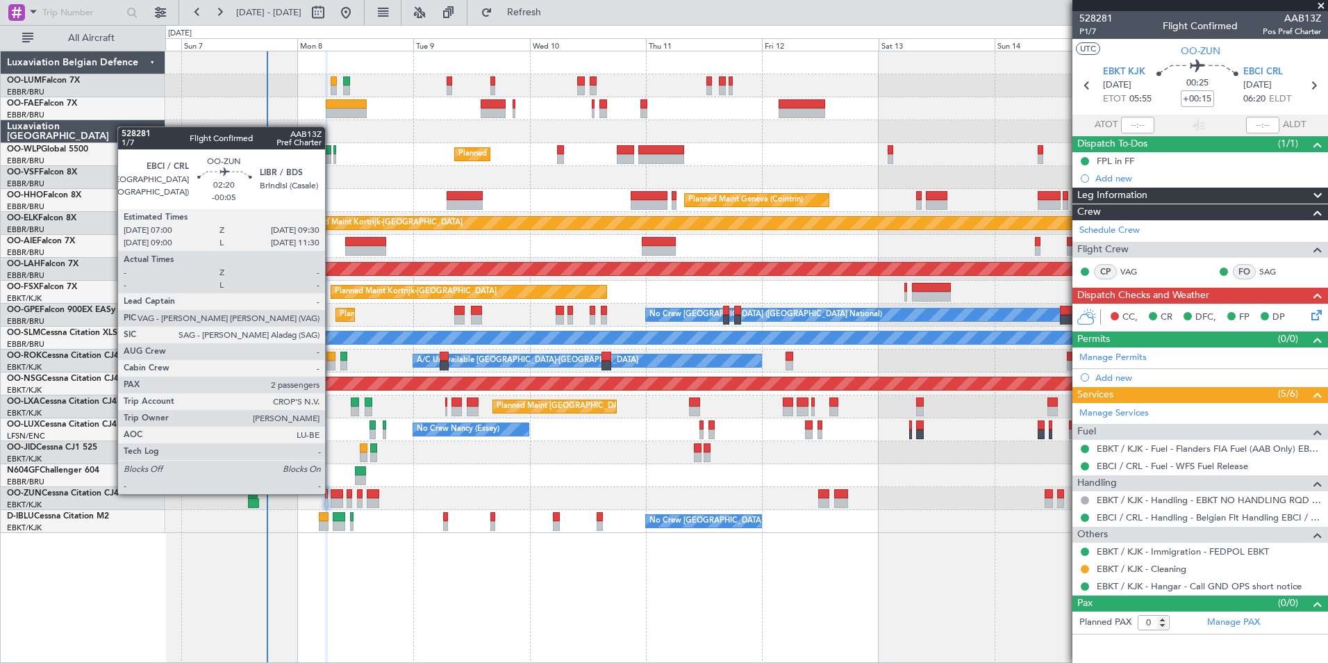
click at [332, 492] on div at bounding box center [337, 494] width 13 height 10
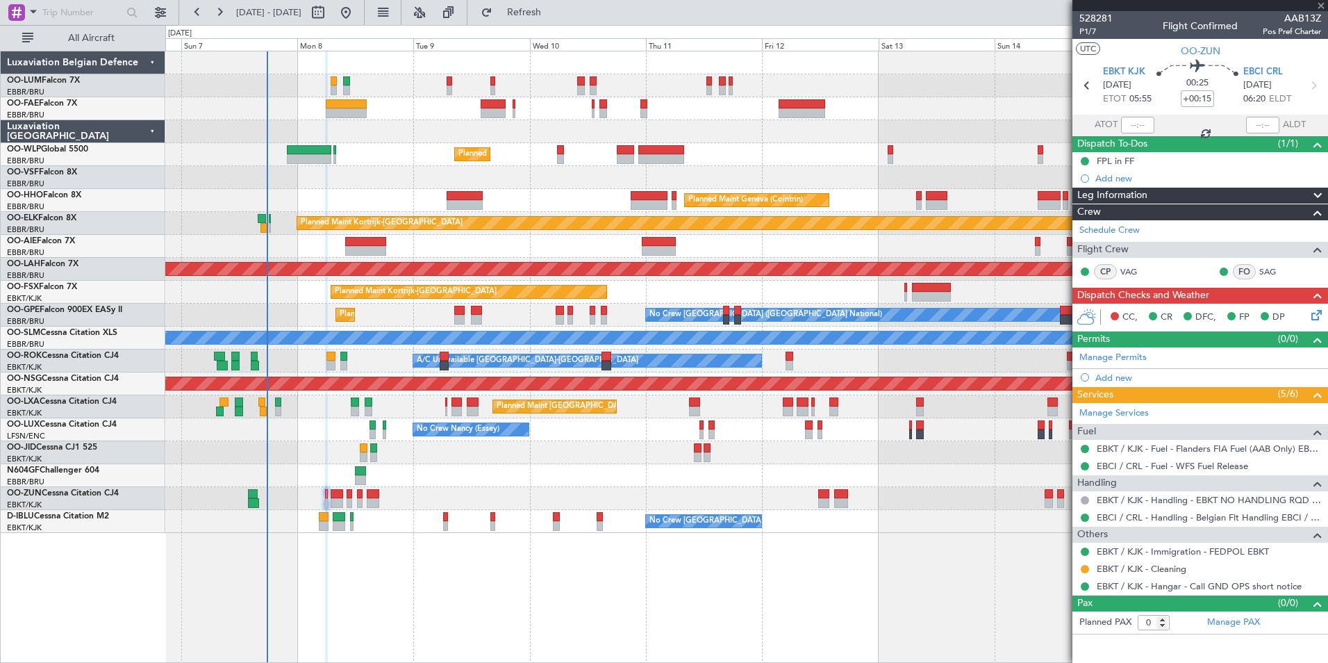
type input "-00:05"
type input "2"
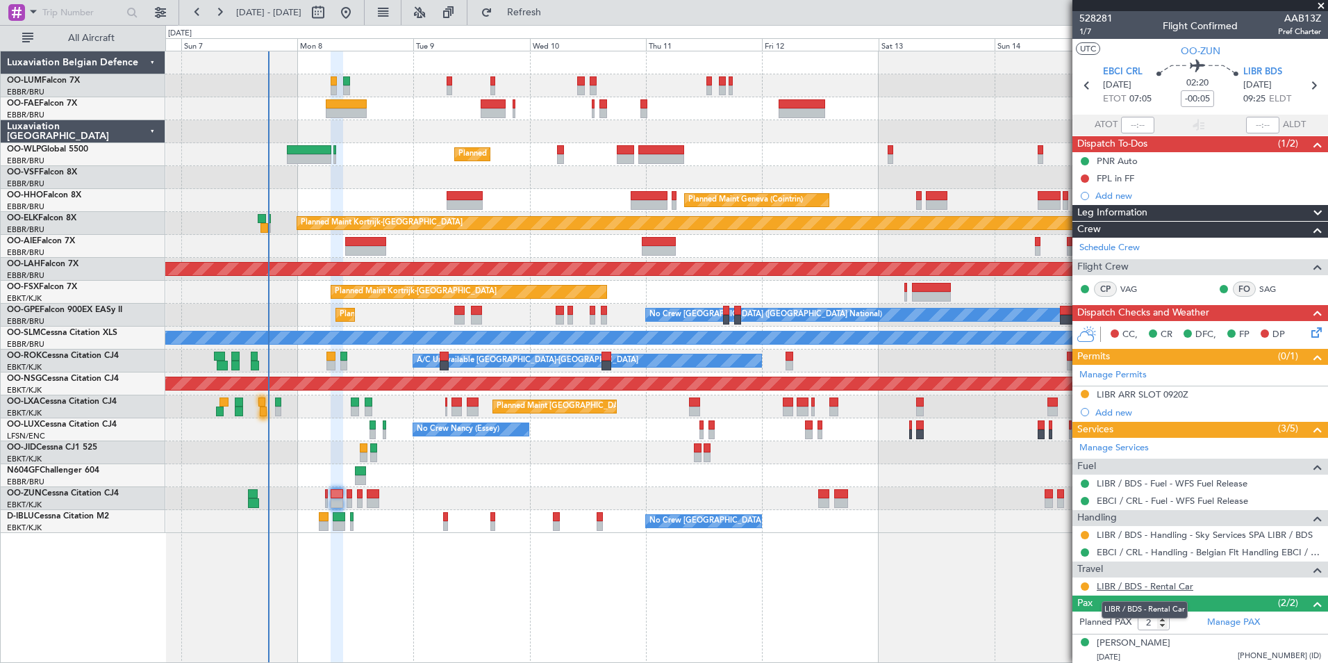
click at [1132, 582] on link "LIBR / BDS - Rental Car" at bounding box center [1145, 586] width 97 height 12
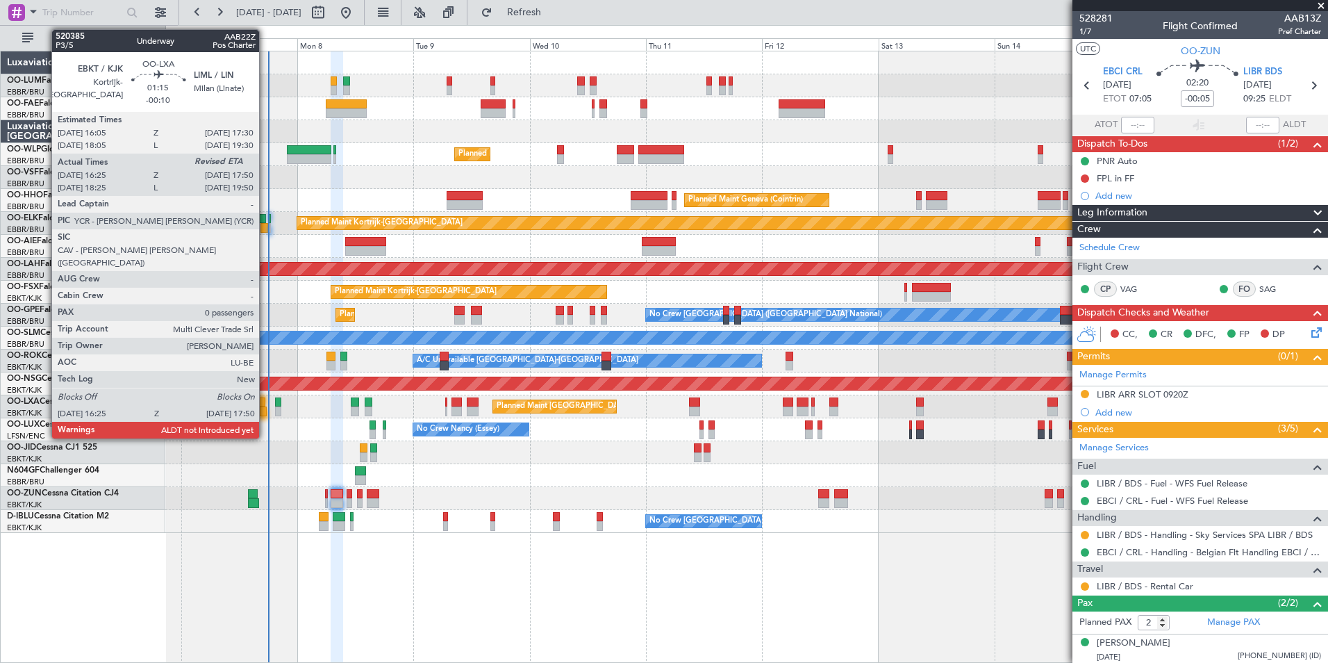
click at [265, 407] on div at bounding box center [263, 411] width 7 height 10
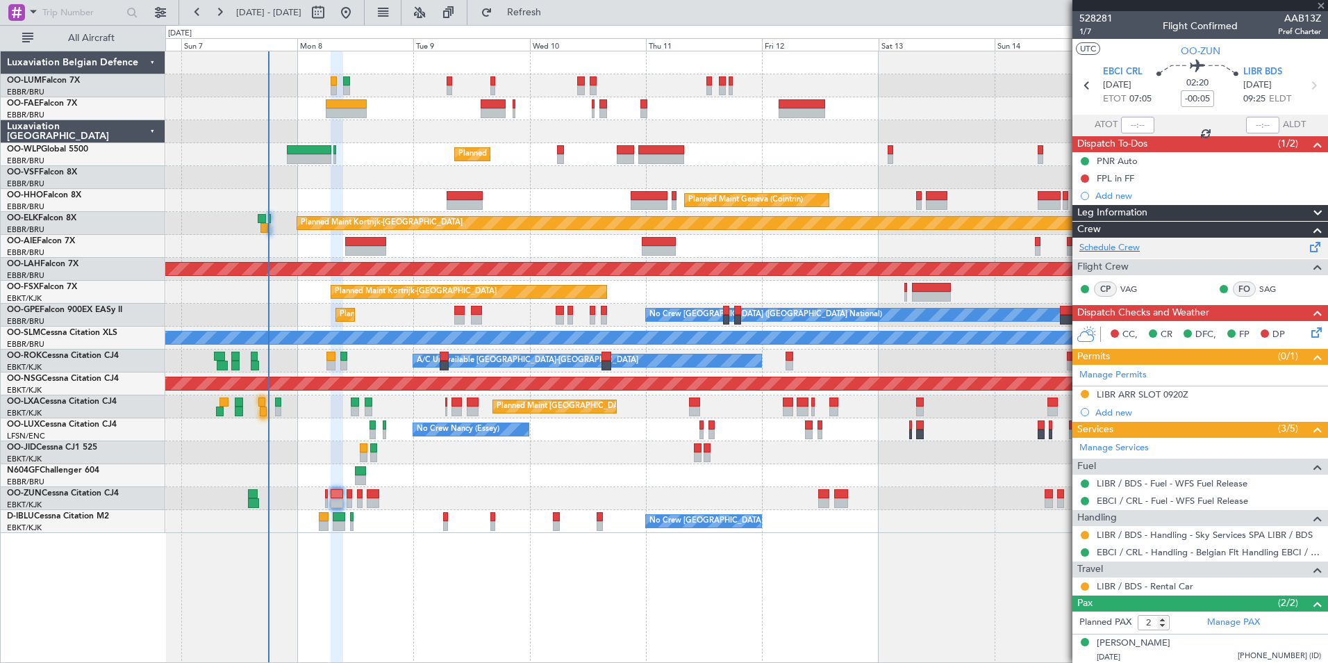
type input "-00:10"
type input "16:30"
type input "0"
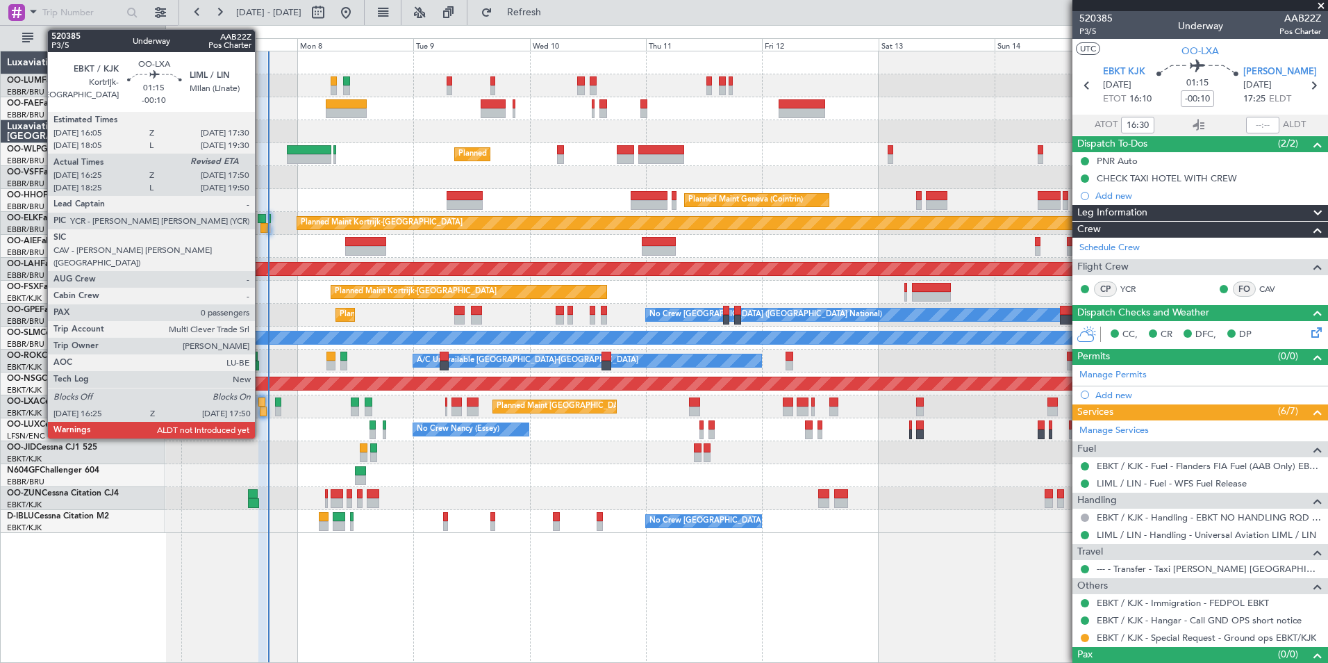
click at [260, 407] on div at bounding box center [263, 411] width 7 height 10
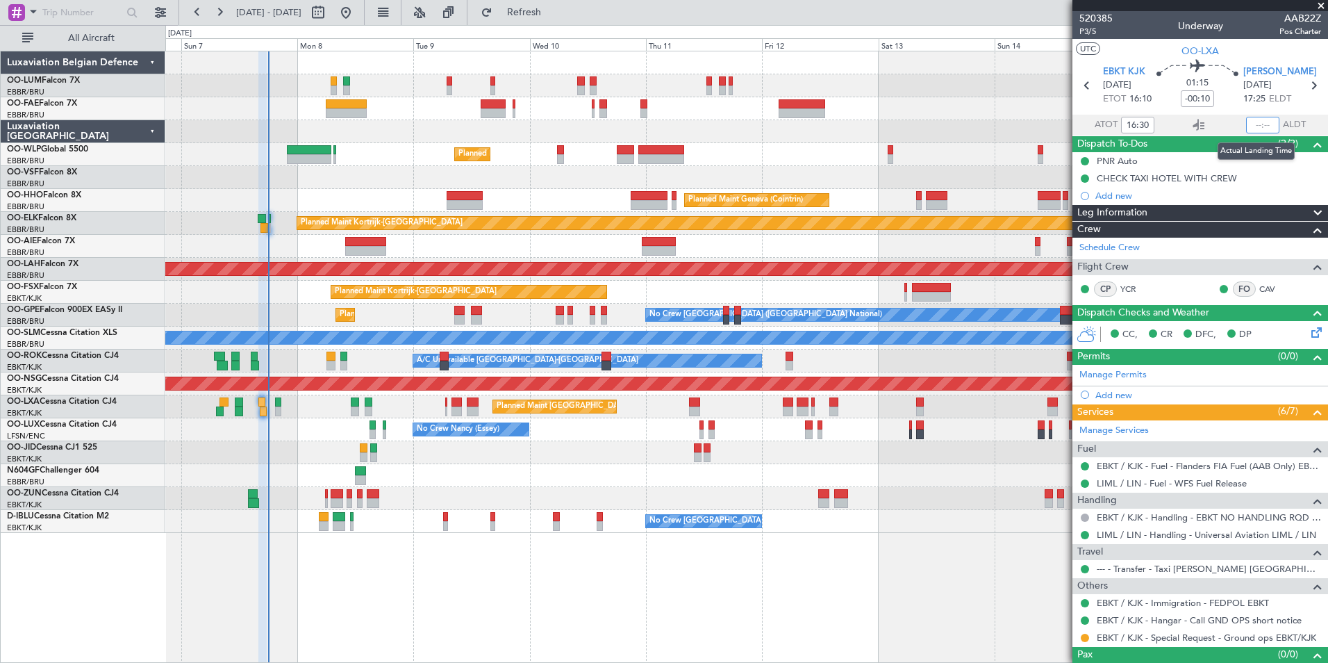
click at [1252, 123] on input "text" at bounding box center [1262, 125] width 33 height 17
type input "17:45"
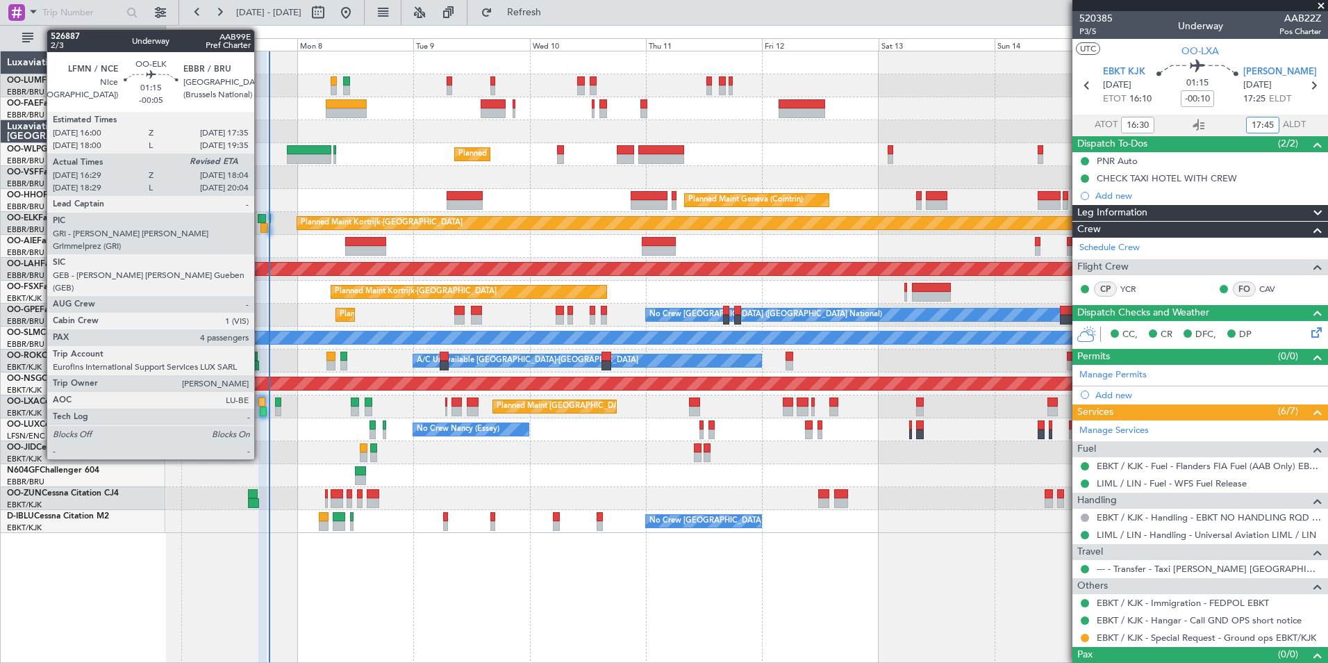
click at [260, 220] on div at bounding box center [262, 219] width 8 height 10
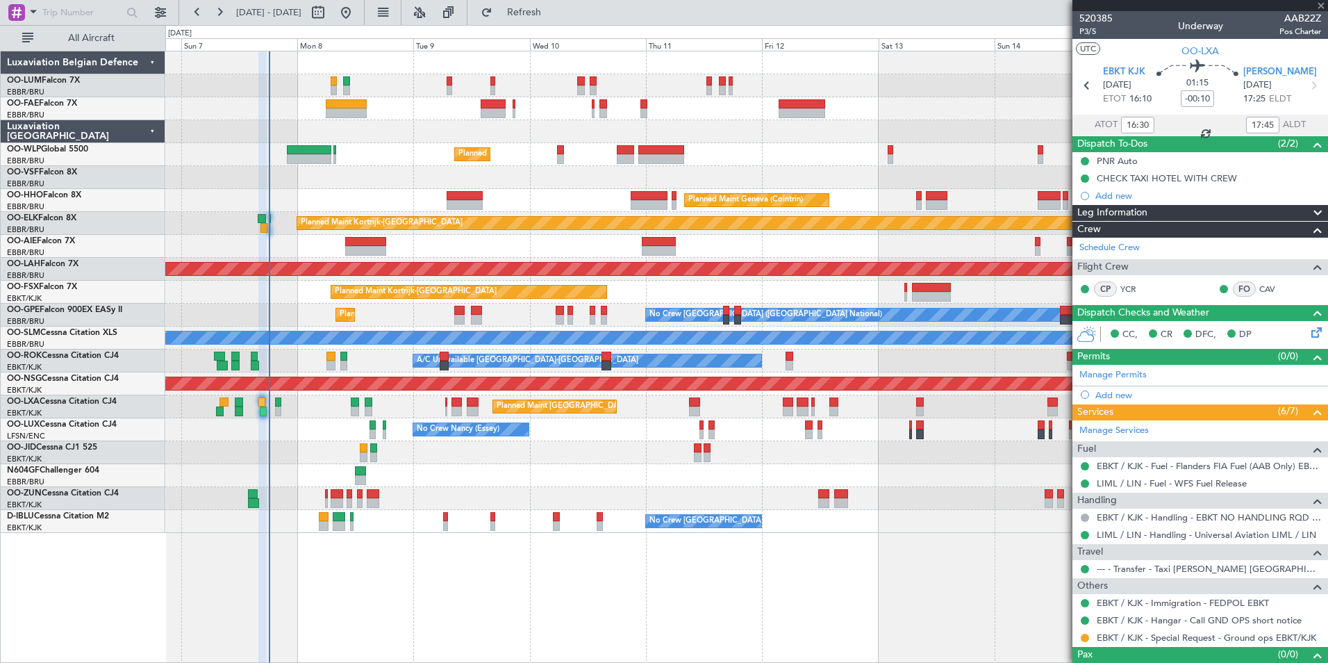
type input "-00:05"
type input "16:44"
type input "4"
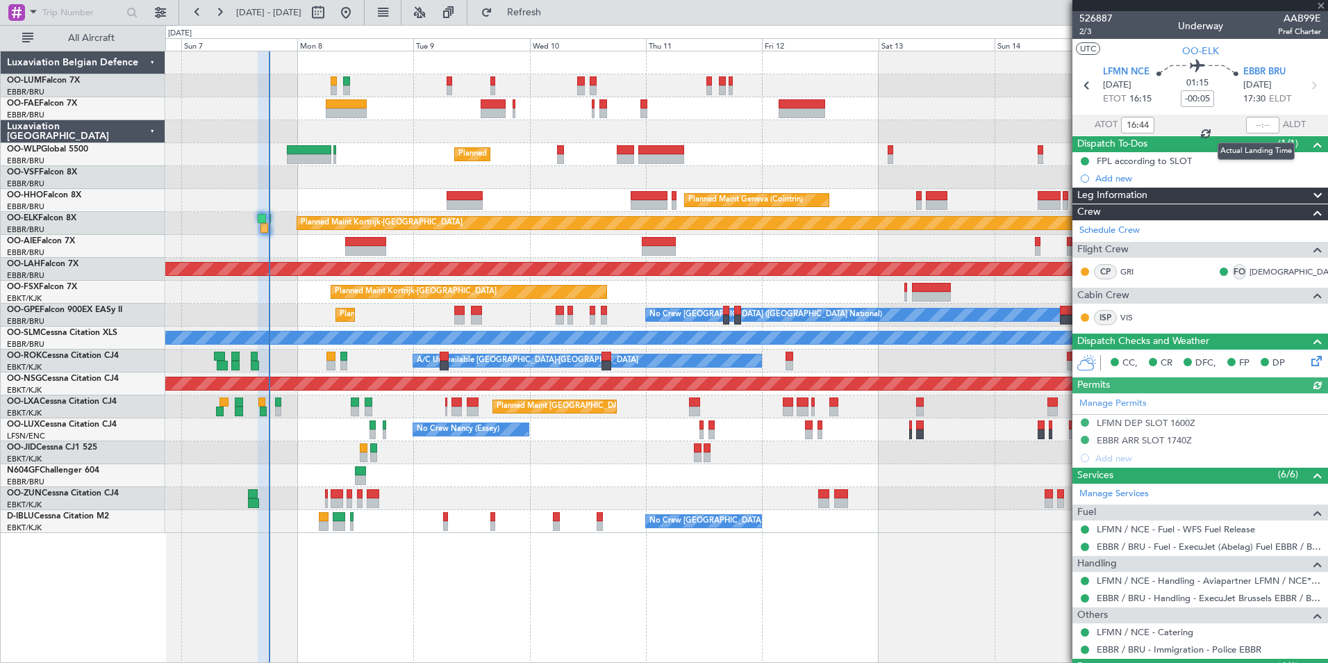
click at [1250, 120] on div at bounding box center [1262, 125] width 33 height 17
click at [1250, 121] on input "text" at bounding box center [1262, 125] width 33 height 17
click at [1282, 48] on section "UTC OO-ELK" at bounding box center [1200, 49] width 256 height 21
type input "17:54"
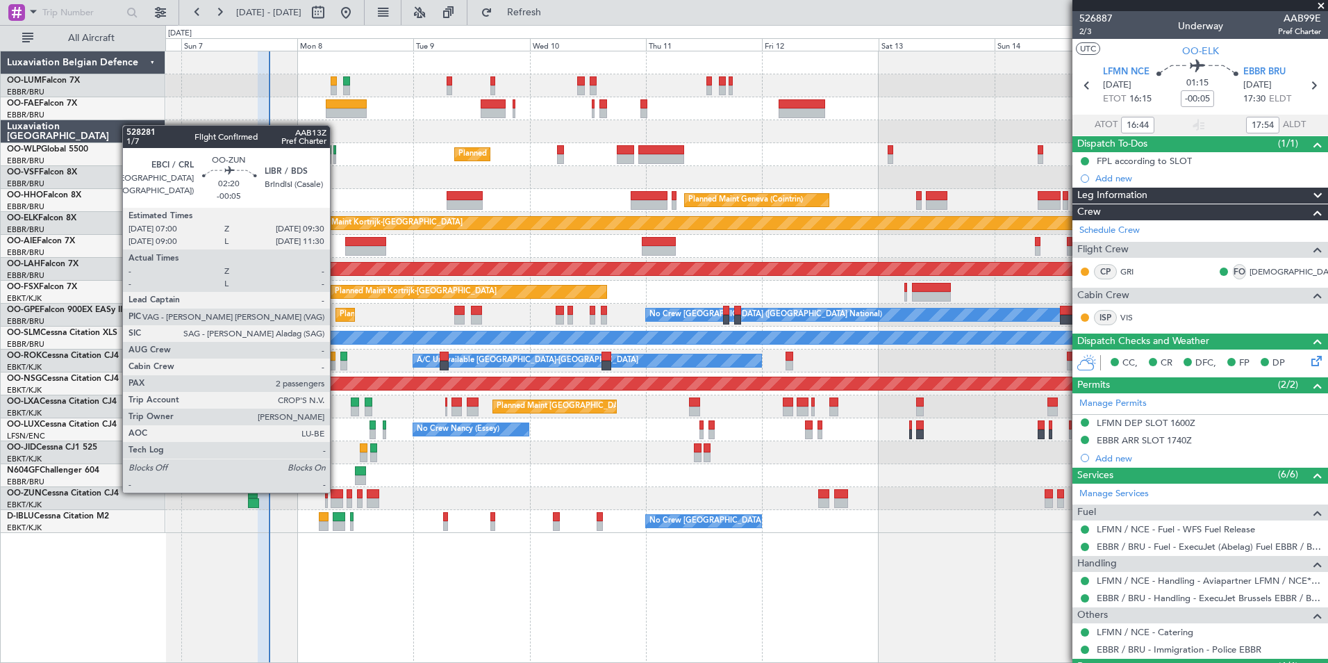
click at [336, 491] on div at bounding box center [337, 494] width 13 height 10
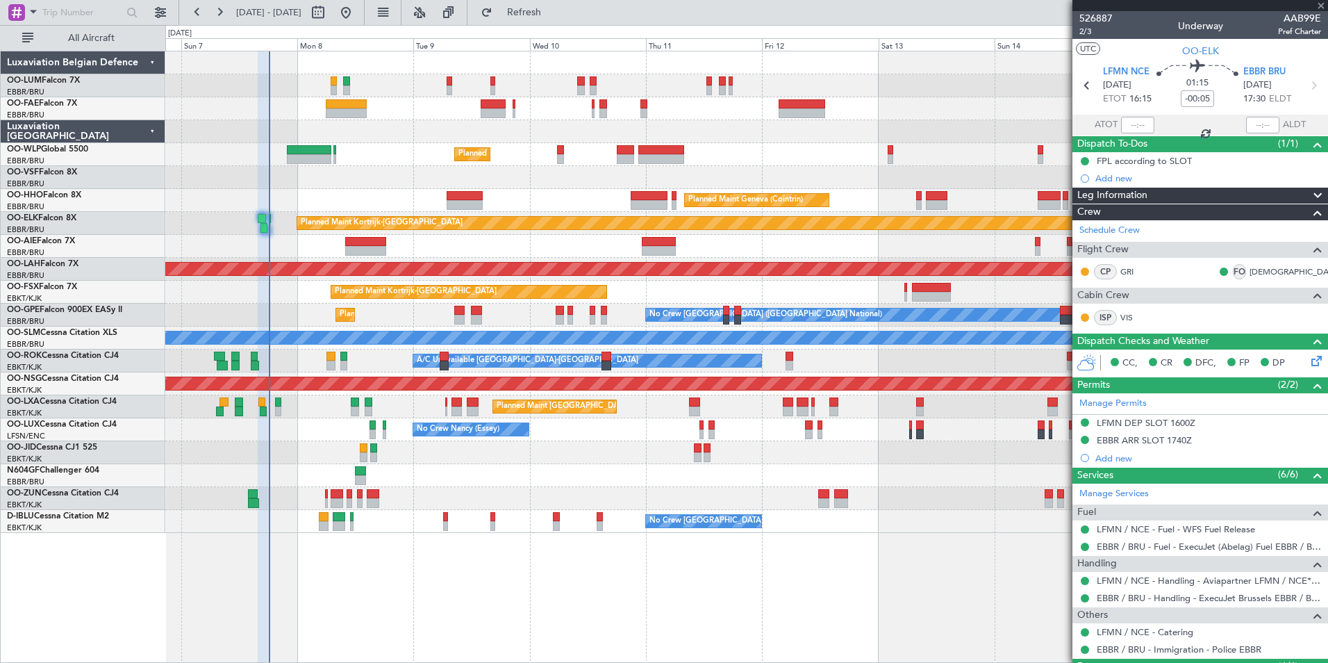
type input "2"
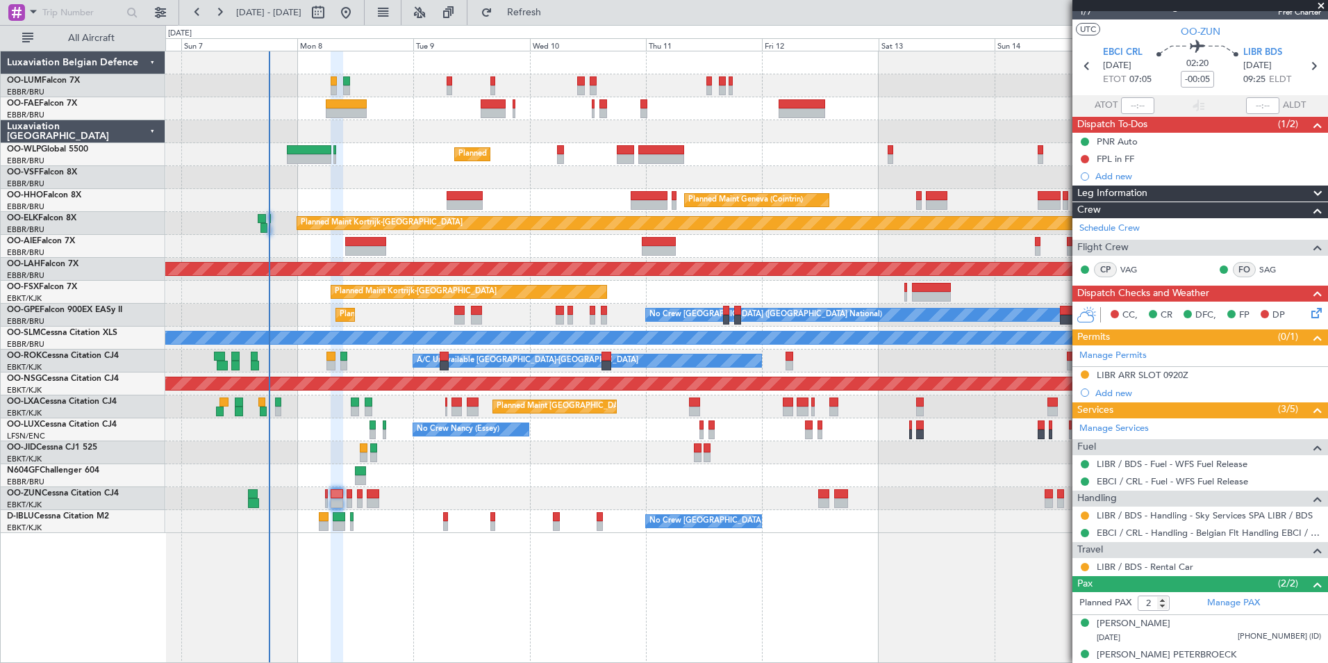
scroll to position [33, 0]
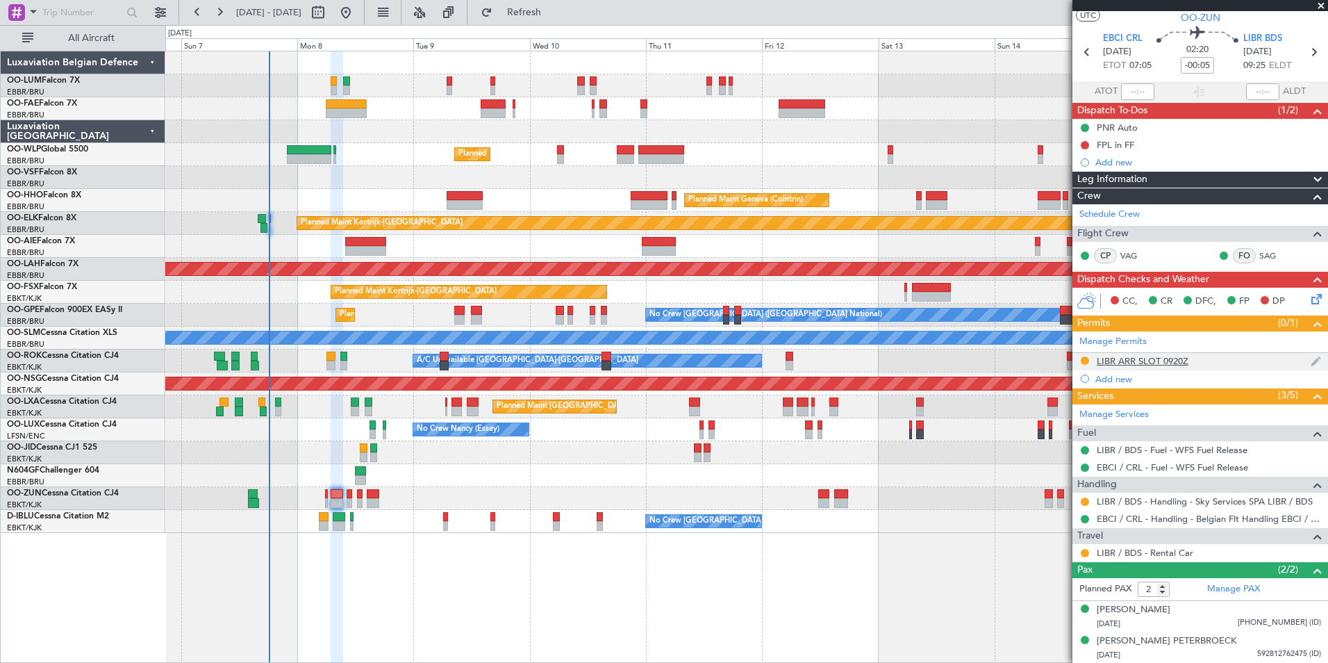
click at [1197, 363] on div "LIBR ARR SLOT 0920Z" at bounding box center [1200, 361] width 256 height 17
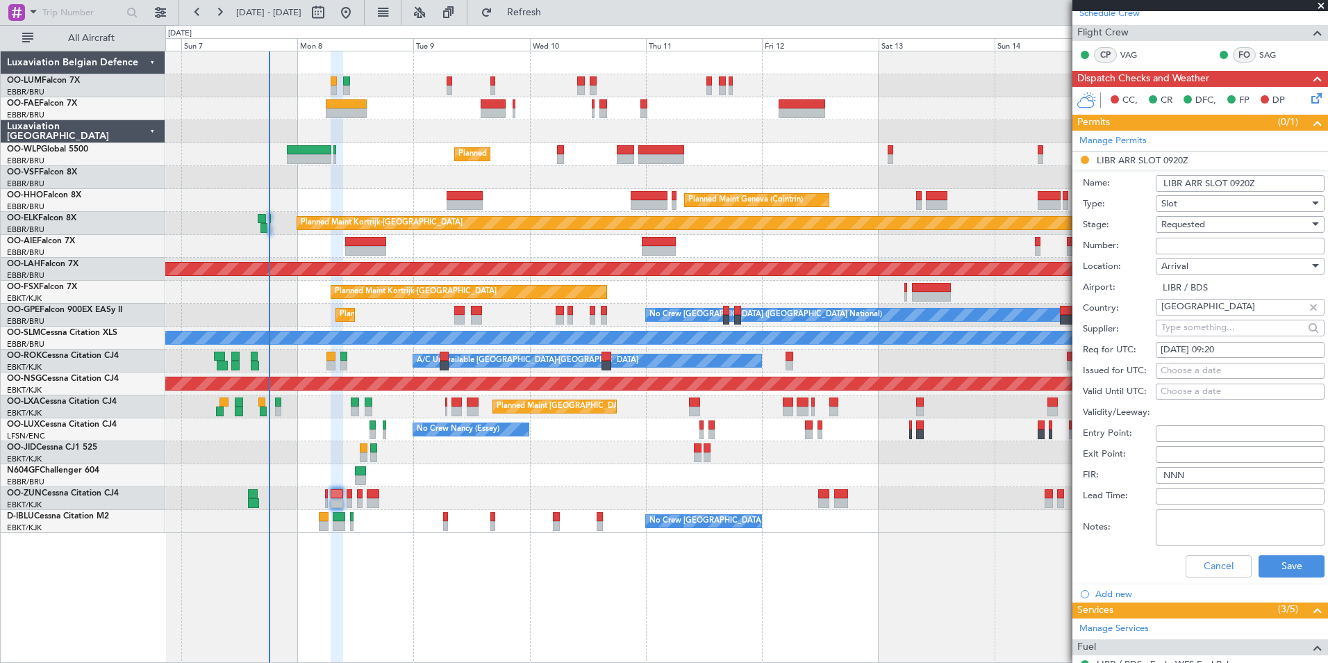
scroll to position [242, 0]
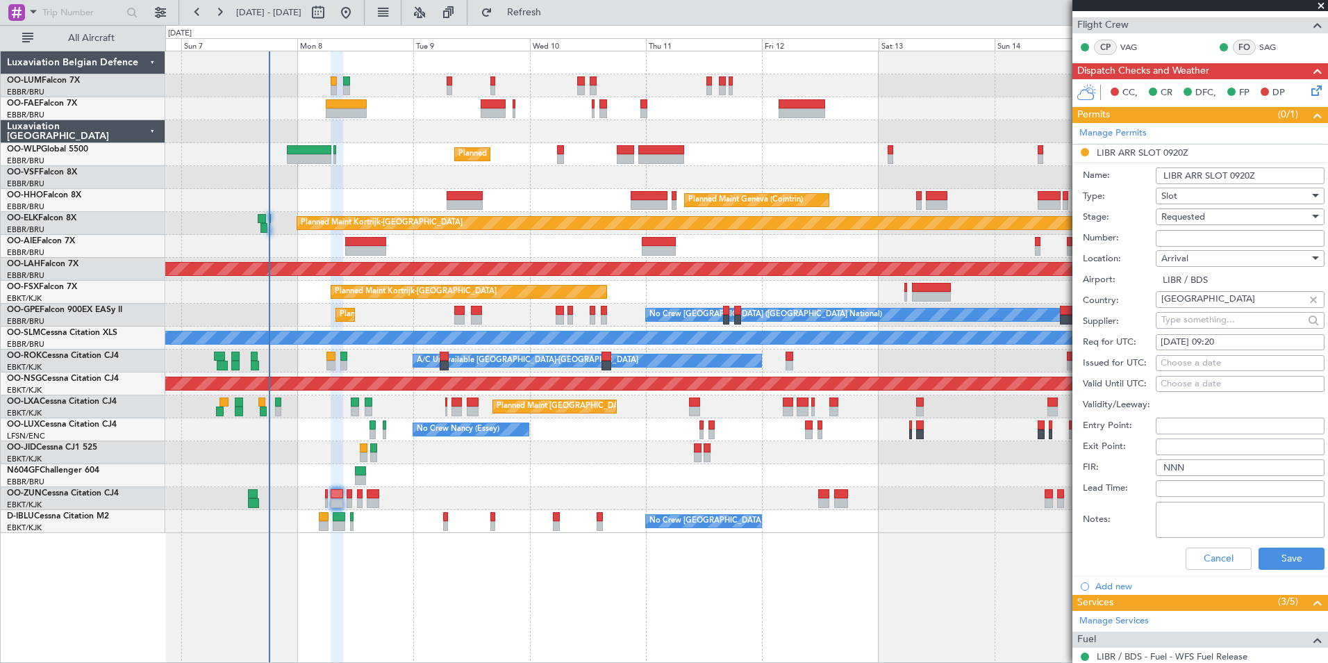
paste input "805/25"
type input "805/25"
click at [1188, 361] on div "Choose a date" at bounding box center [1240, 363] width 159 height 14
select select "9"
select select "2025"
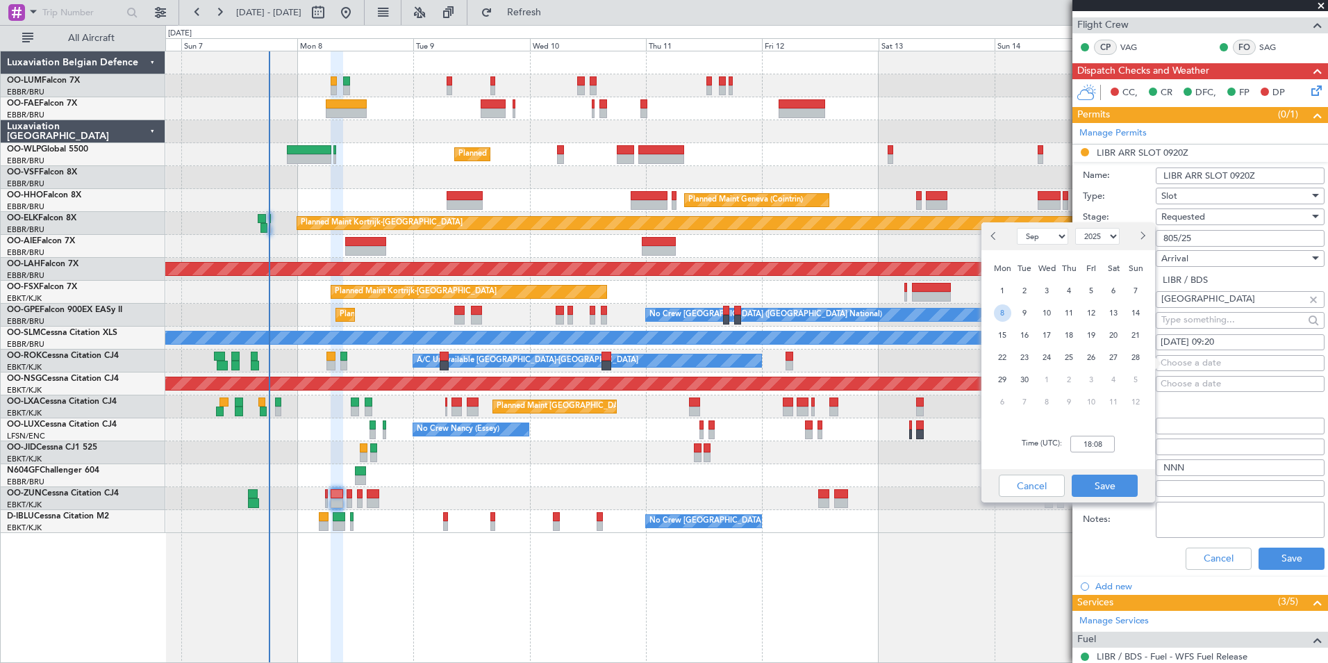
click at [1005, 312] on span "8" at bounding box center [1002, 312] width 17 height 17
click at [1097, 445] on input "00:00" at bounding box center [1092, 444] width 44 height 17
type input "09:20"
click at [1108, 483] on button "Save" at bounding box center [1105, 485] width 66 height 22
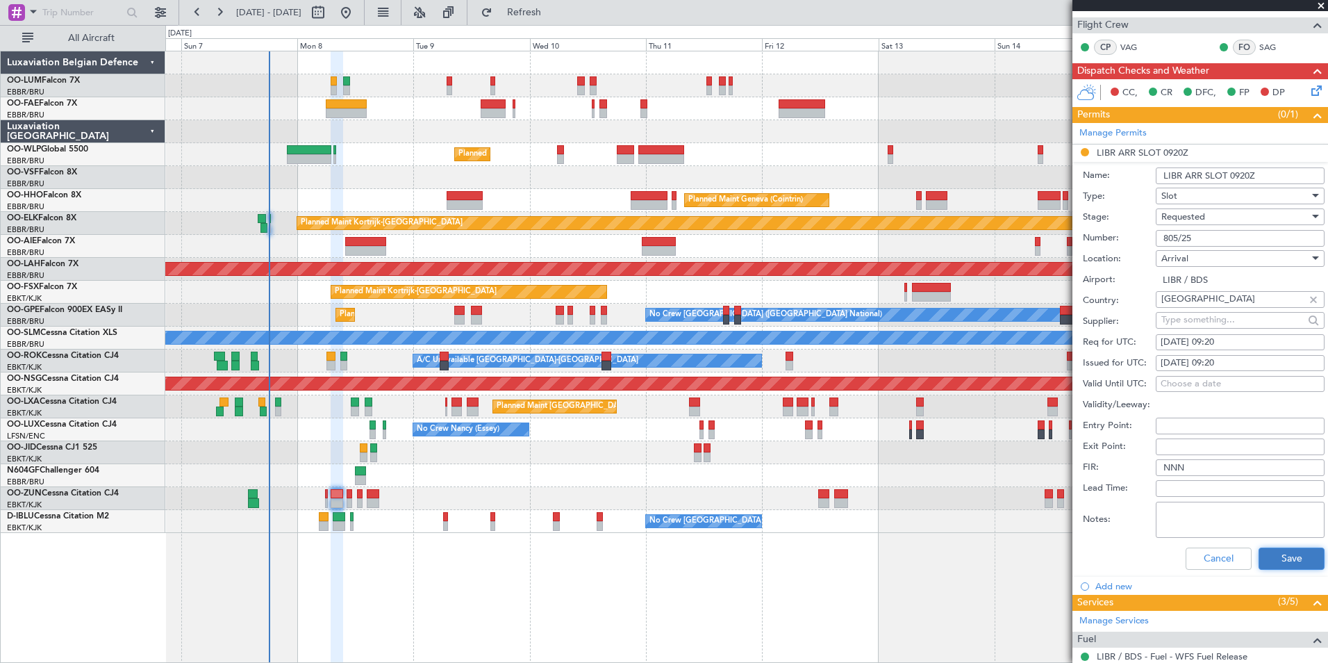
click at [1300, 554] on button "Save" at bounding box center [1292, 558] width 66 height 22
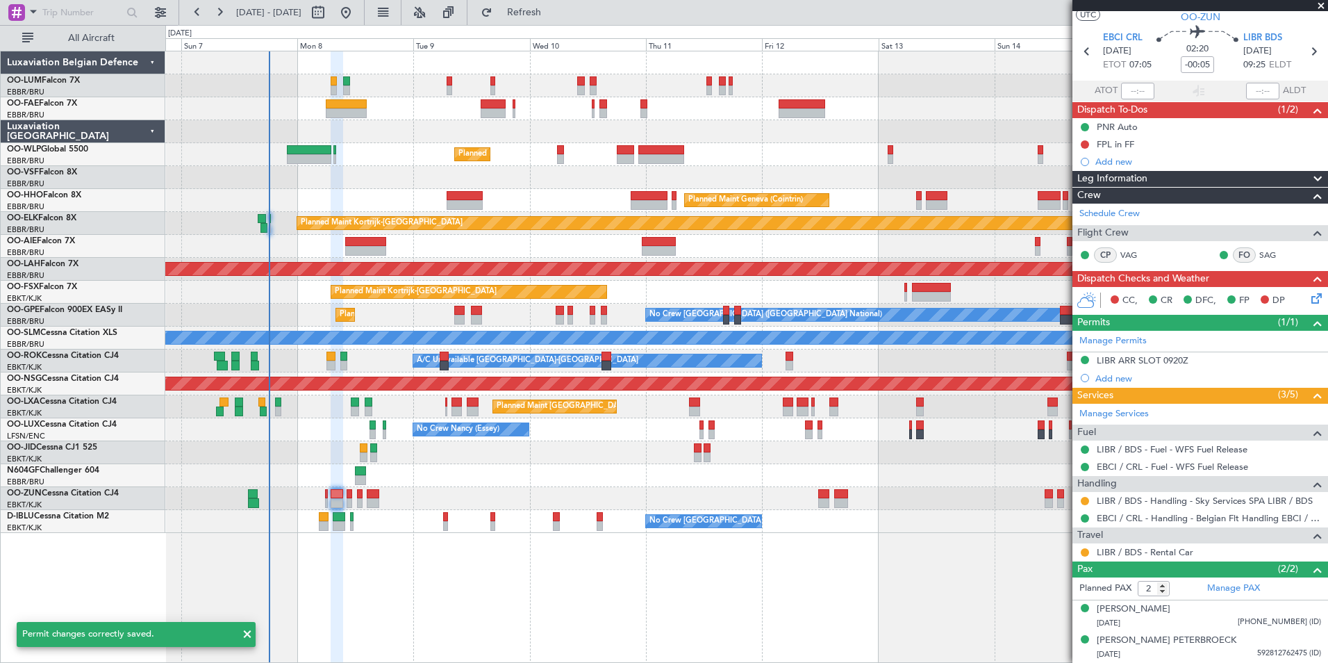
scroll to position [33, 0]
click at [1085, 502] on button at bounding box center [1085, 501] width 8 height 8
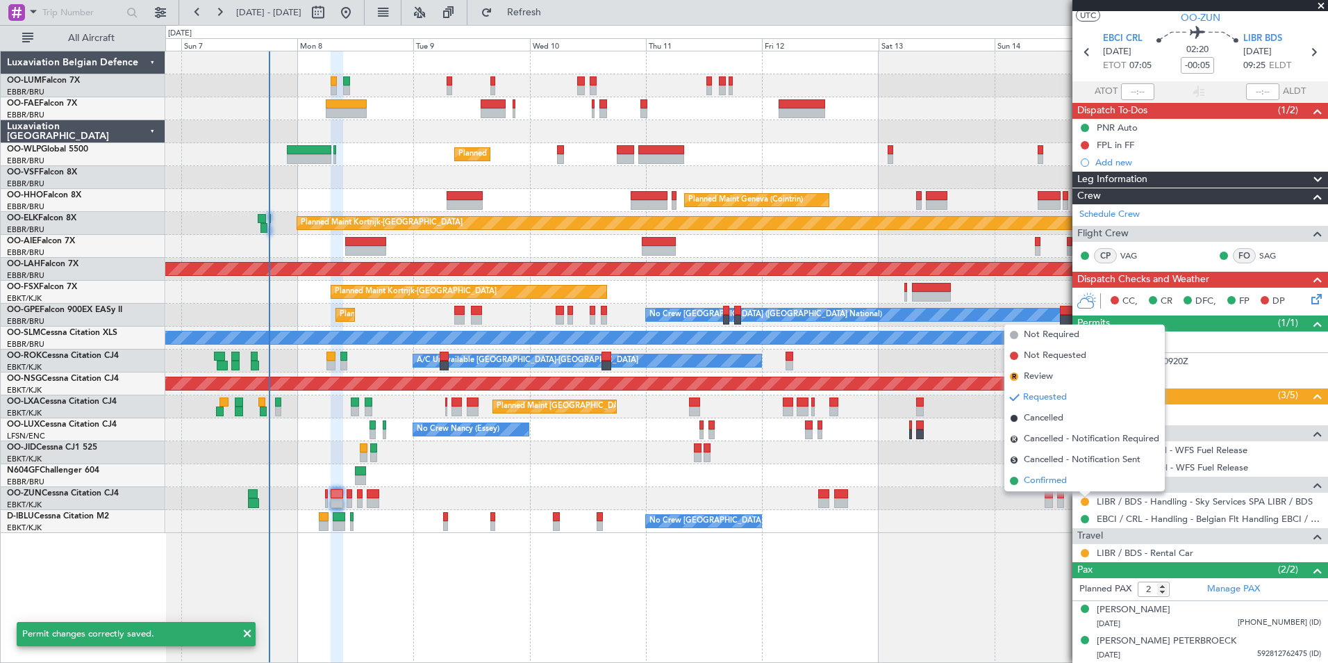
click at [1050, 483] on span "Confirmed" at bounding box center [1045, 481] width 43 height 14
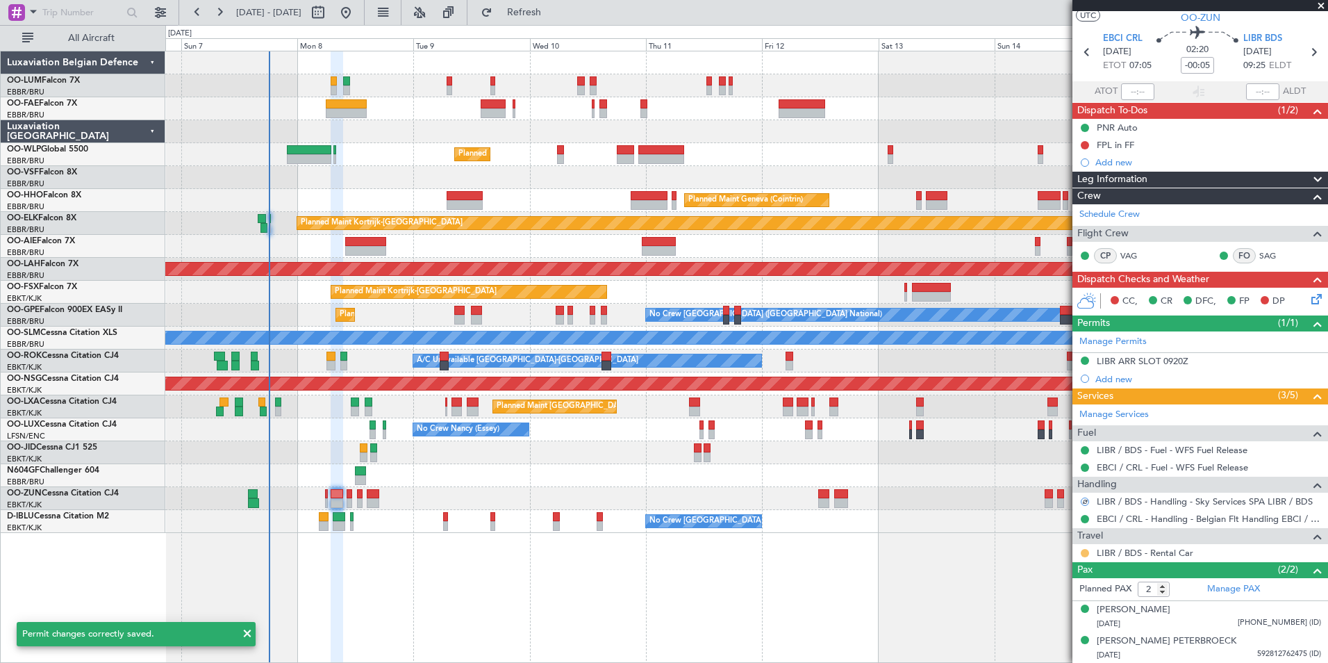
click at [1082, 550] on button at bounding box center [1085, 553] width 8 height 8
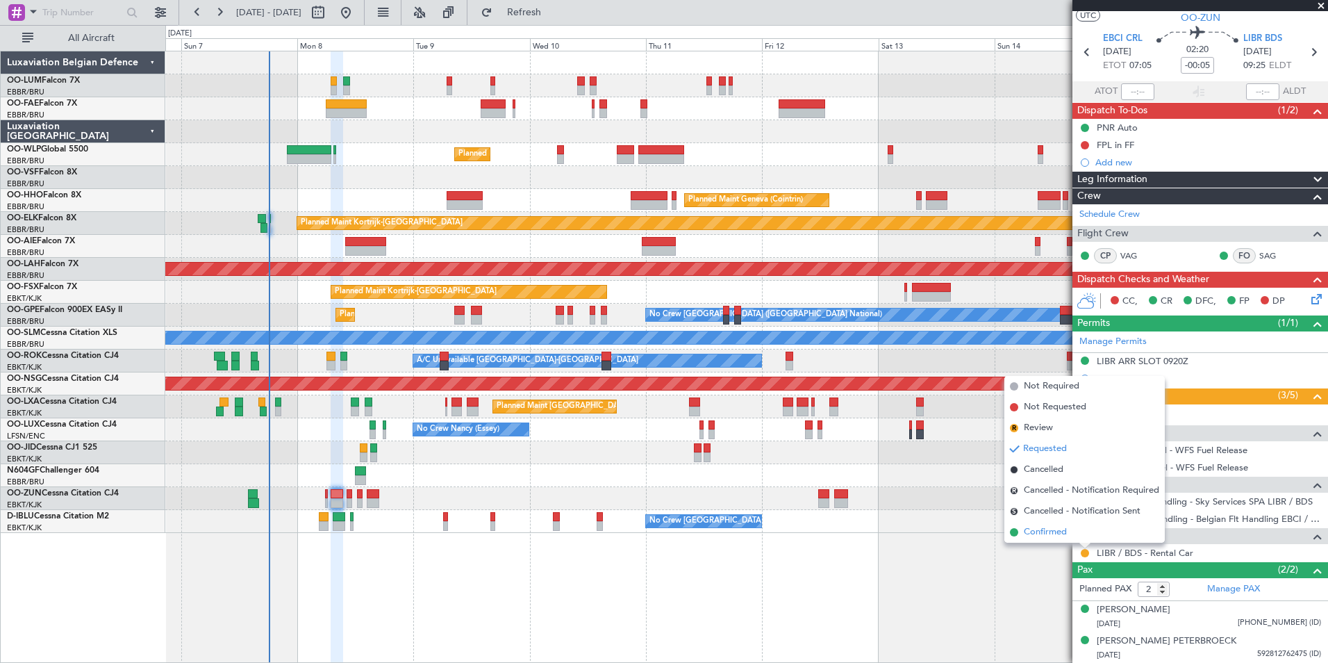
click at [1036, 528] on span "Confirmed" at bounding box center [1045, 532] width 43 height 14
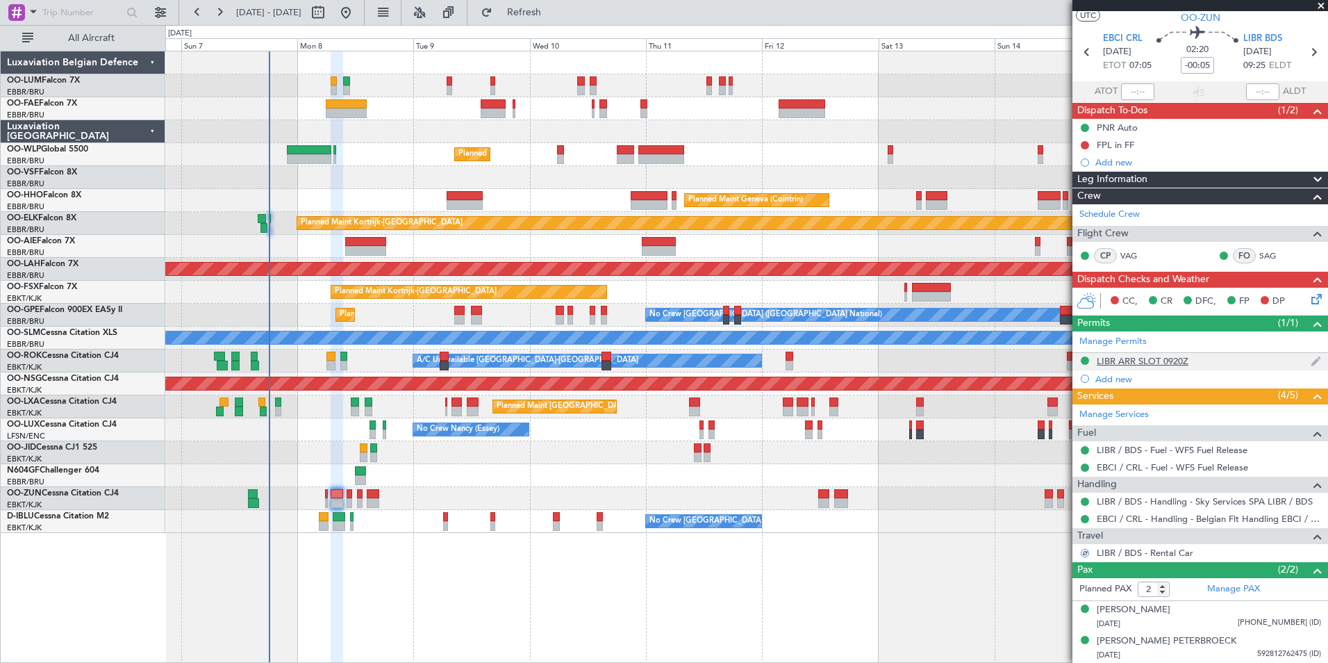
click at [1141, 363] on div "LIBR ARR SLOT 0920Z" at bounding box center [1143, 361] width 92 height 12
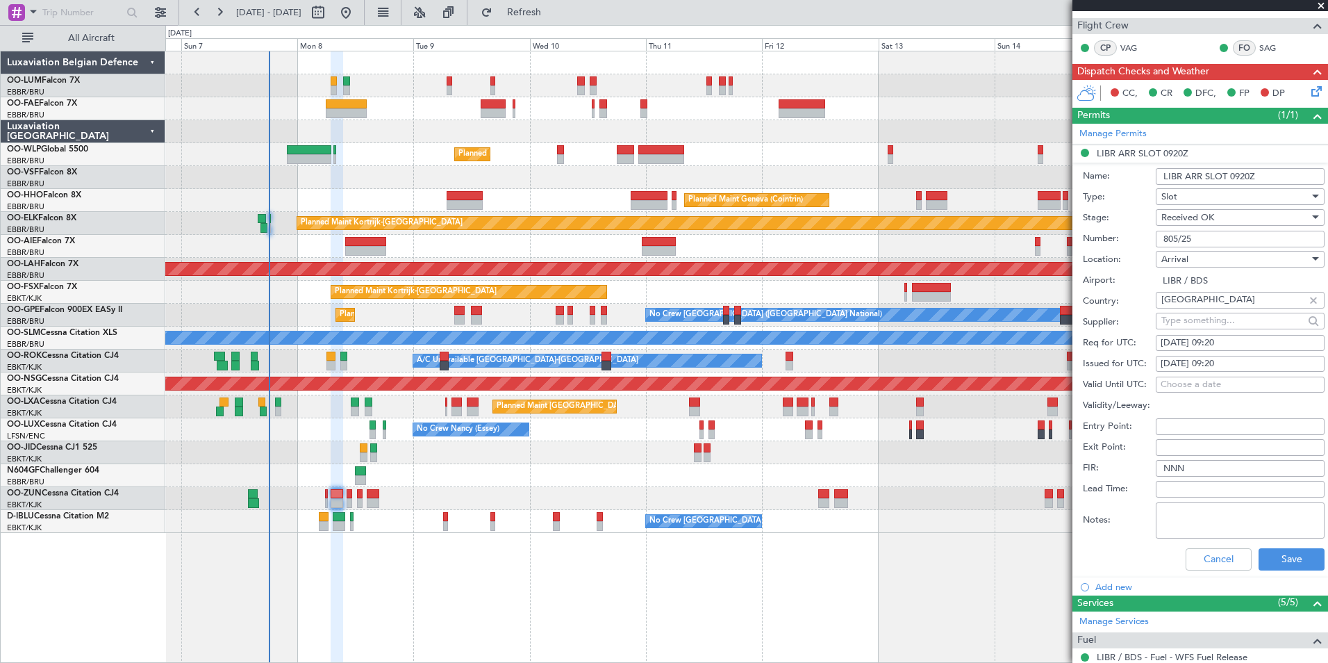
scroll to position [242, 0]
click at [1289, 556] on button "Save" at bounding box center [1292, 558] width 66 height 22
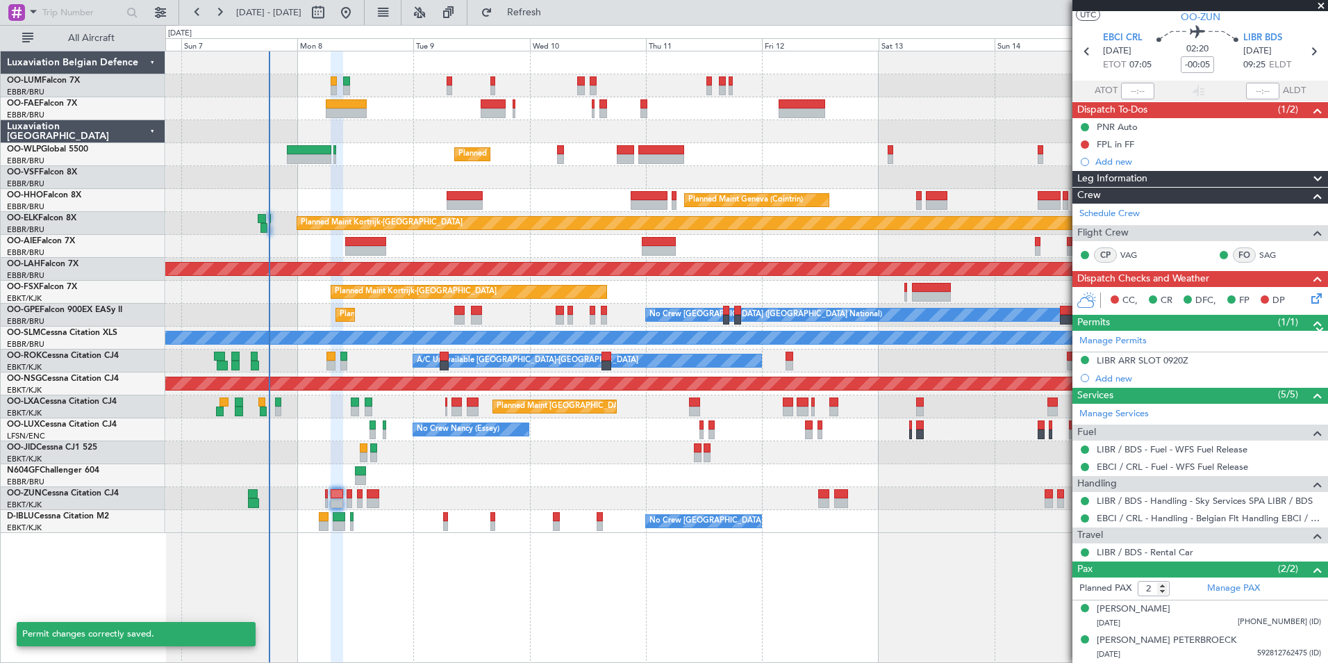
scroll to position [33, 0]
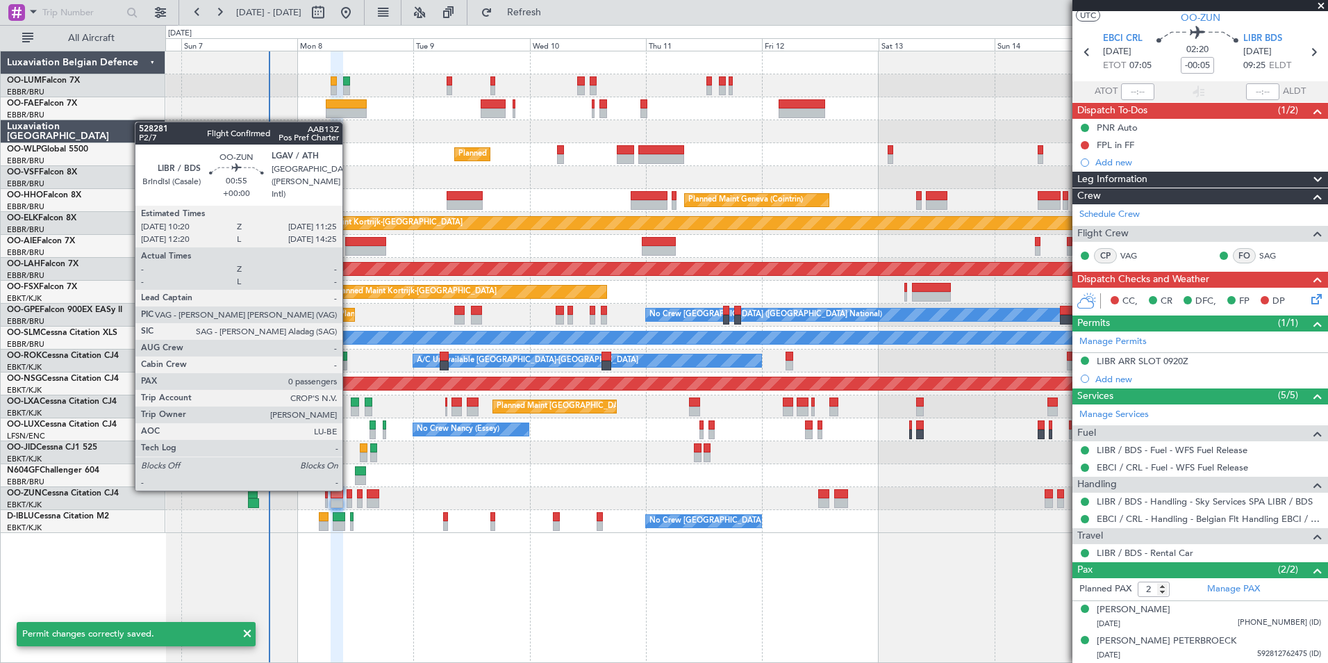
click at [349, 489] on div at bounding box center [350, 494] width 6 height 10
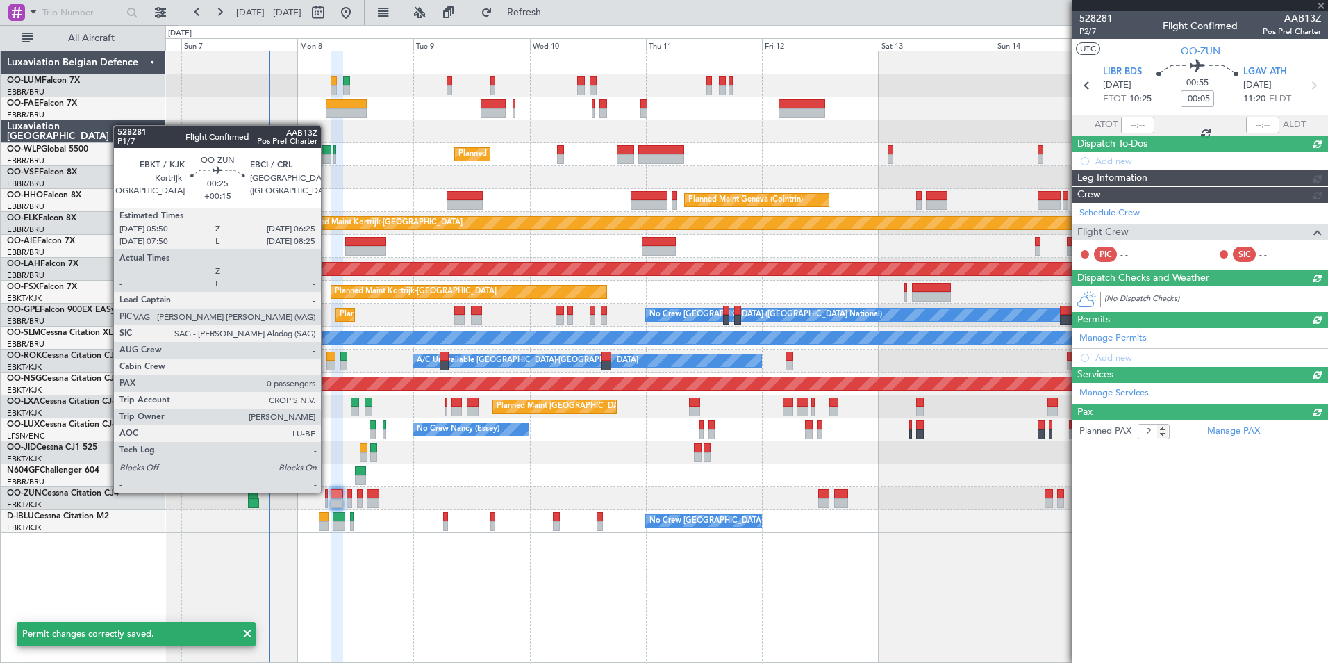
type input "0"
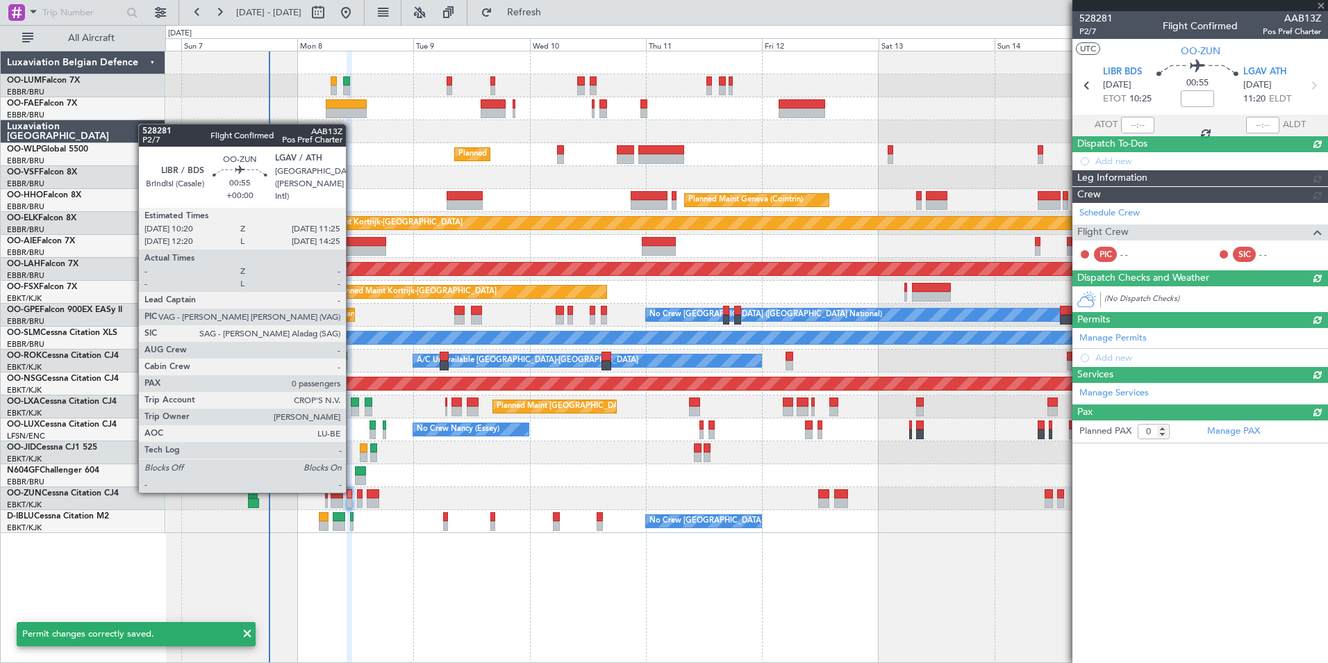
scroll to position [0, 0]
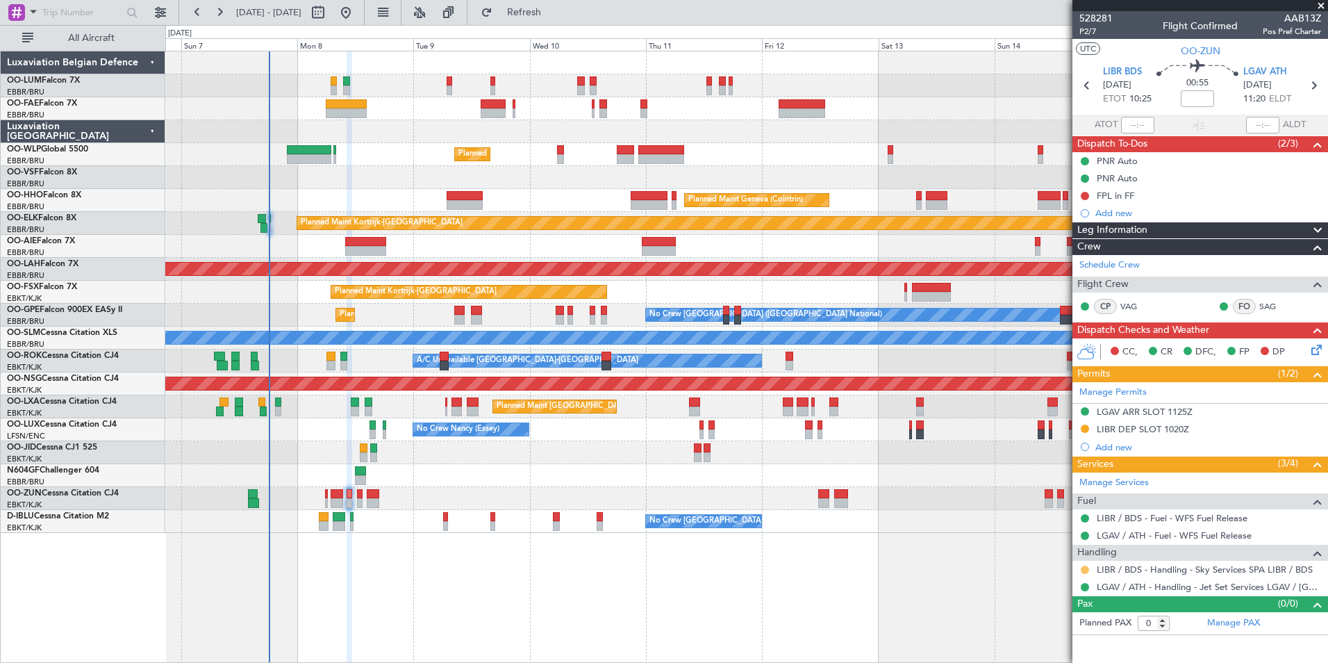
click at [1083, 568] on button at bounding box center [1085, 569] width 8 height 8
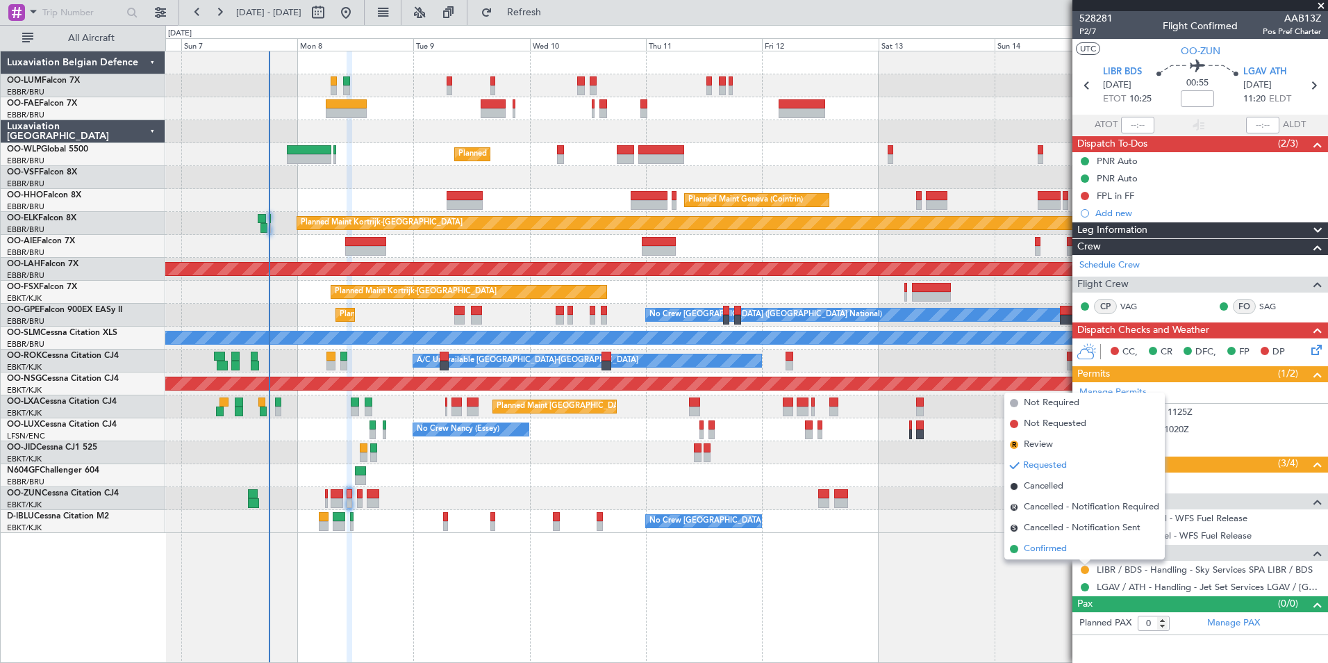
click at [1043, 547] on span "Confirmed" at bounding box center [1045, 549] width 43 height 14
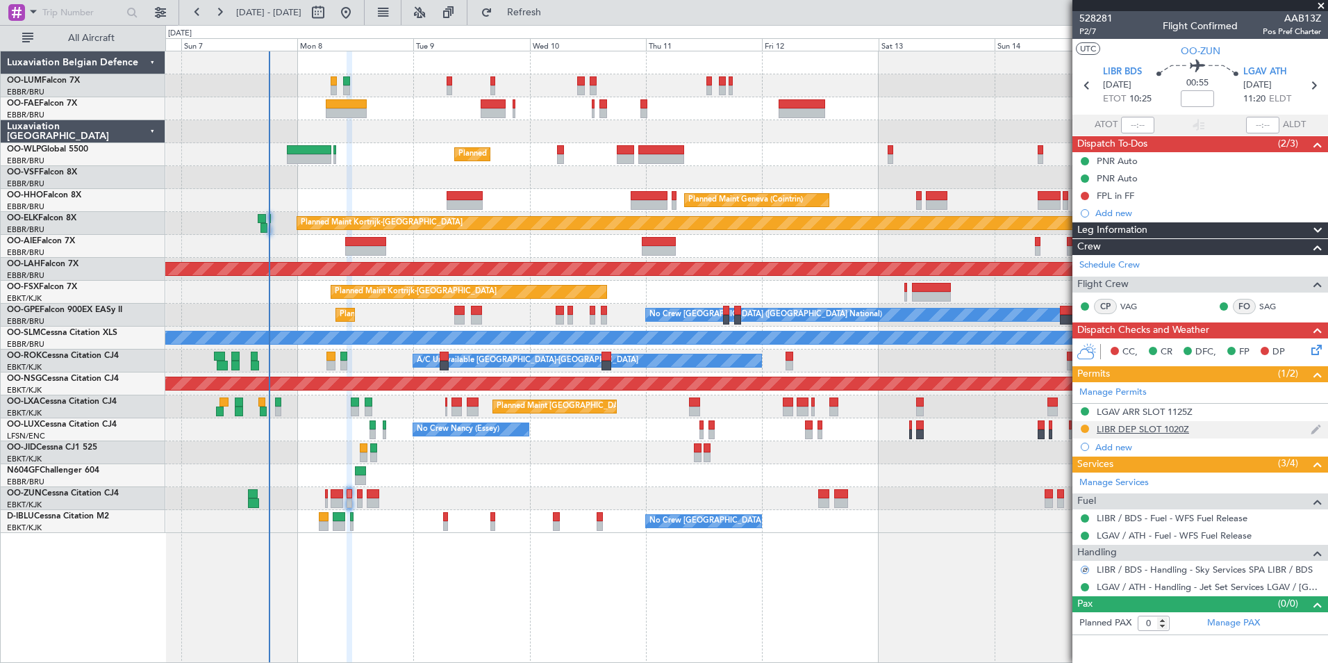
click at [1178, 426] on div "LIBR DEP SLOT 1020Z" at bounding box center [1143, 429] width 92 height 12
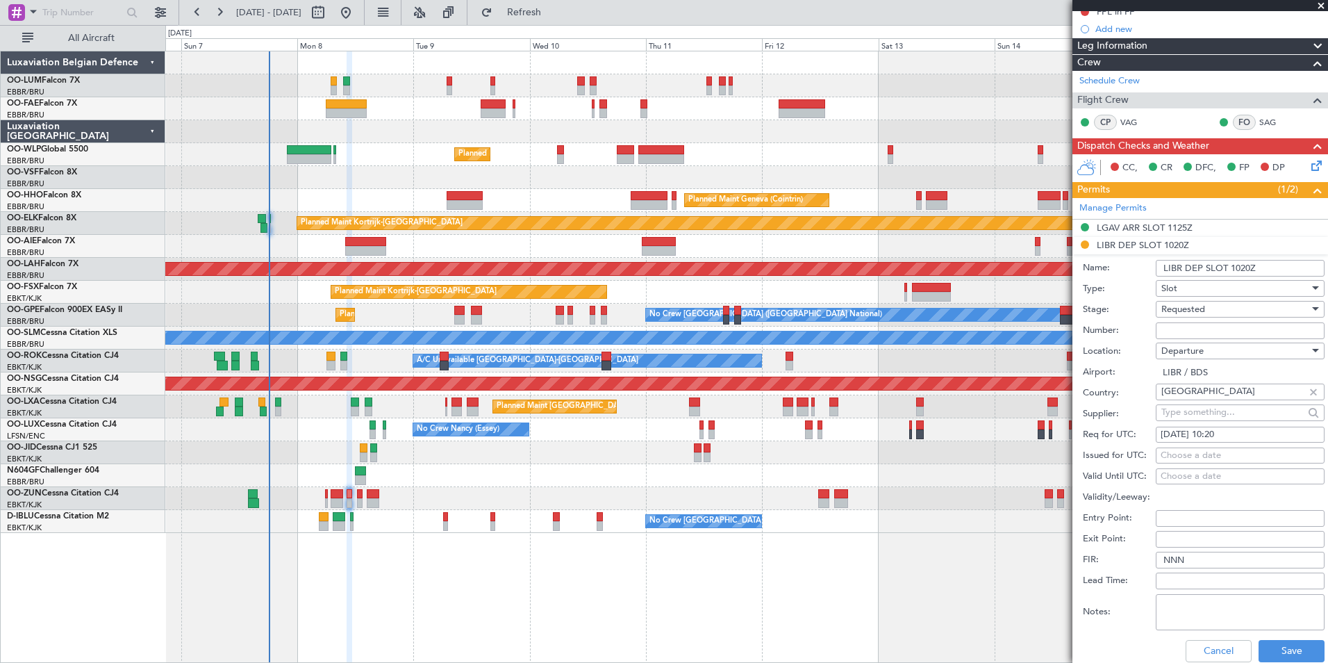
scroll to position [208, 0]
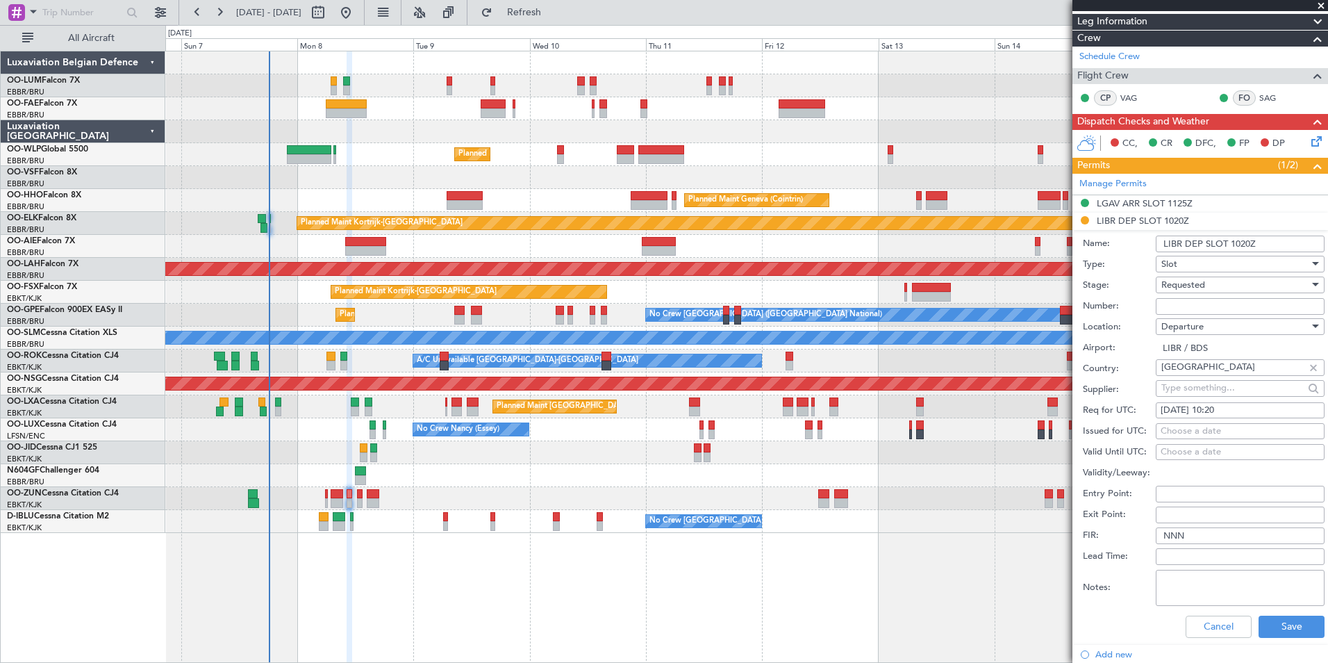
click at [1177, 430] on div "Choose a date" at bounding box center [1240, 431] width 159 height 14
select select "9"
select select "2025"
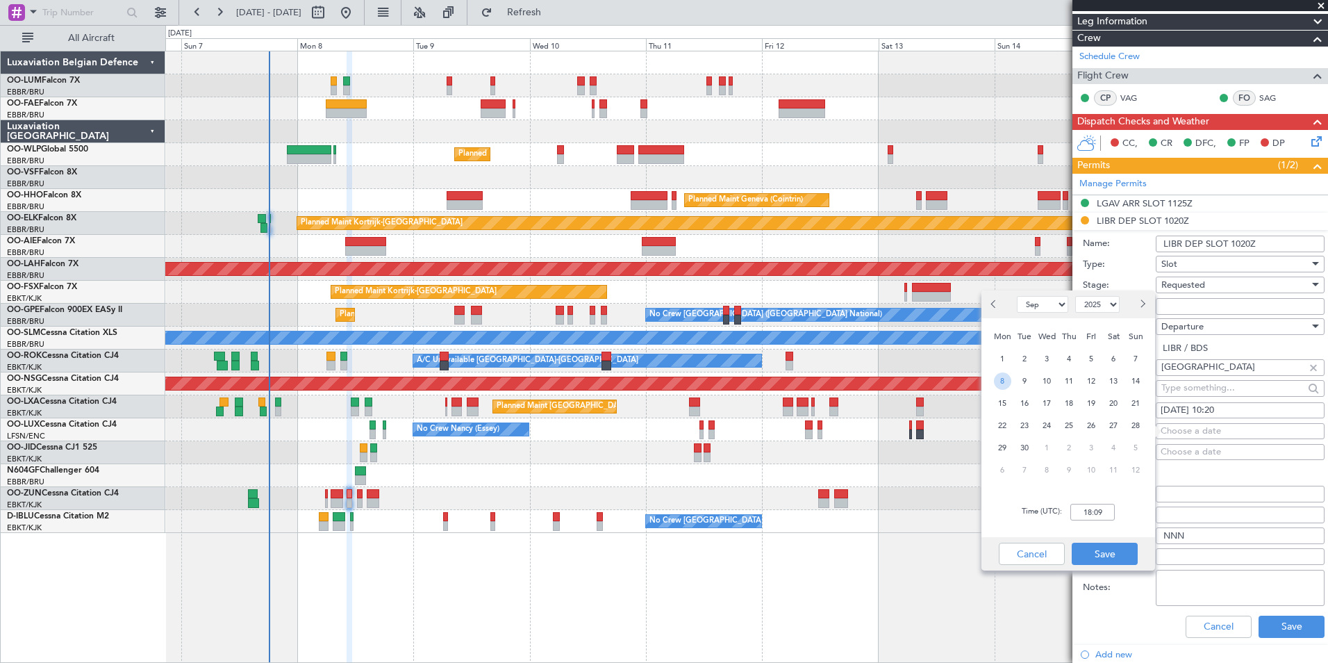
click at [1002, 386] on span "8" at bounding box center [1002, 380] width 17 height 17
click at [1088, 503] on div "Time (UTC): 00:00" at bounding box center [1068, 512] width 174 height 50
click at [1091, 508] on input "00:00" at bounding box center [1092, 512] width 44 height 17
type input "10:20"
click at [1100, 550] on button "Save" at bounding box center [1105, 553] width 66 height 22
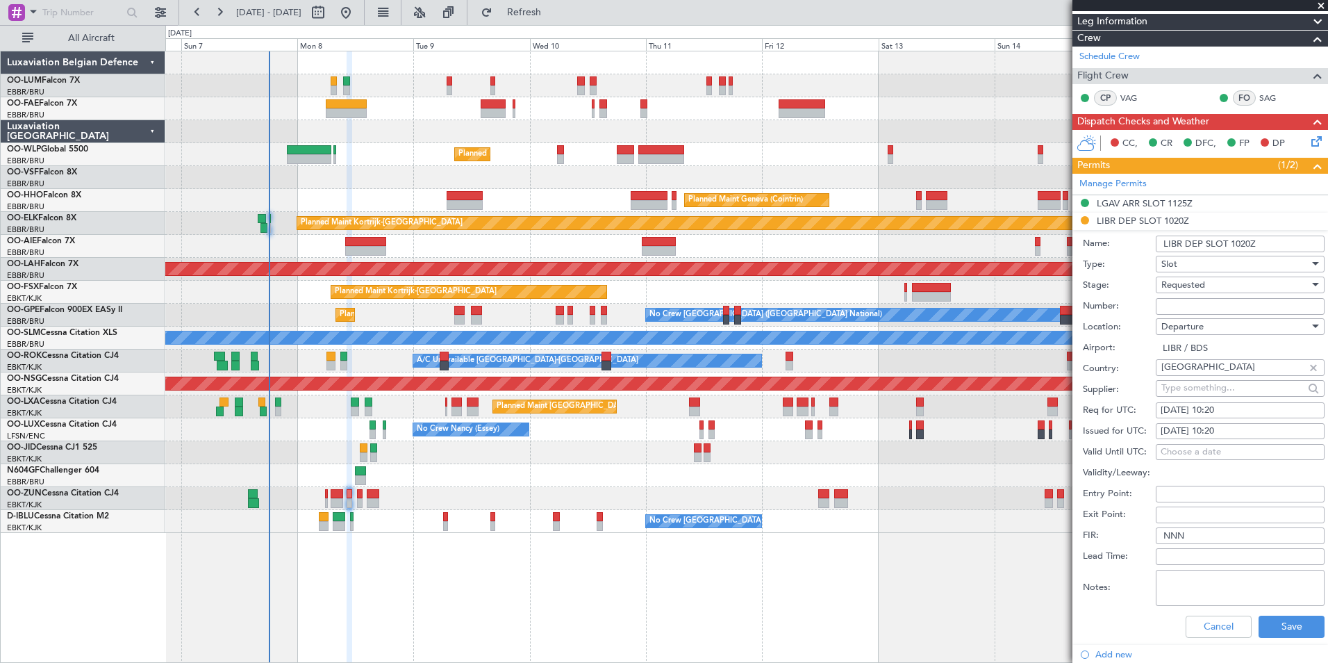
paste input "805/25"
type input "805/25"
click at [1277, 624] on button "Save" at bounding box center [1292, 626] width 66 height 22
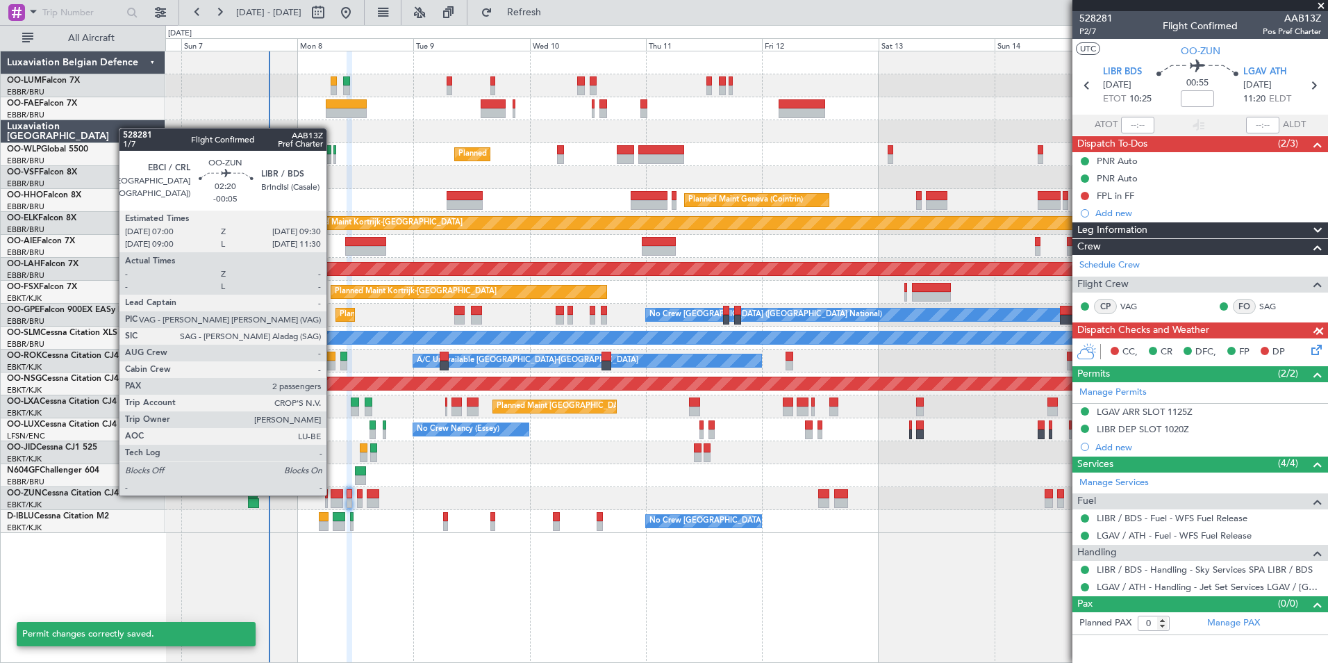
scroll to position [0, 0]
click at [333, 494] on div at bounding box center [337, 494] width 13 height 10
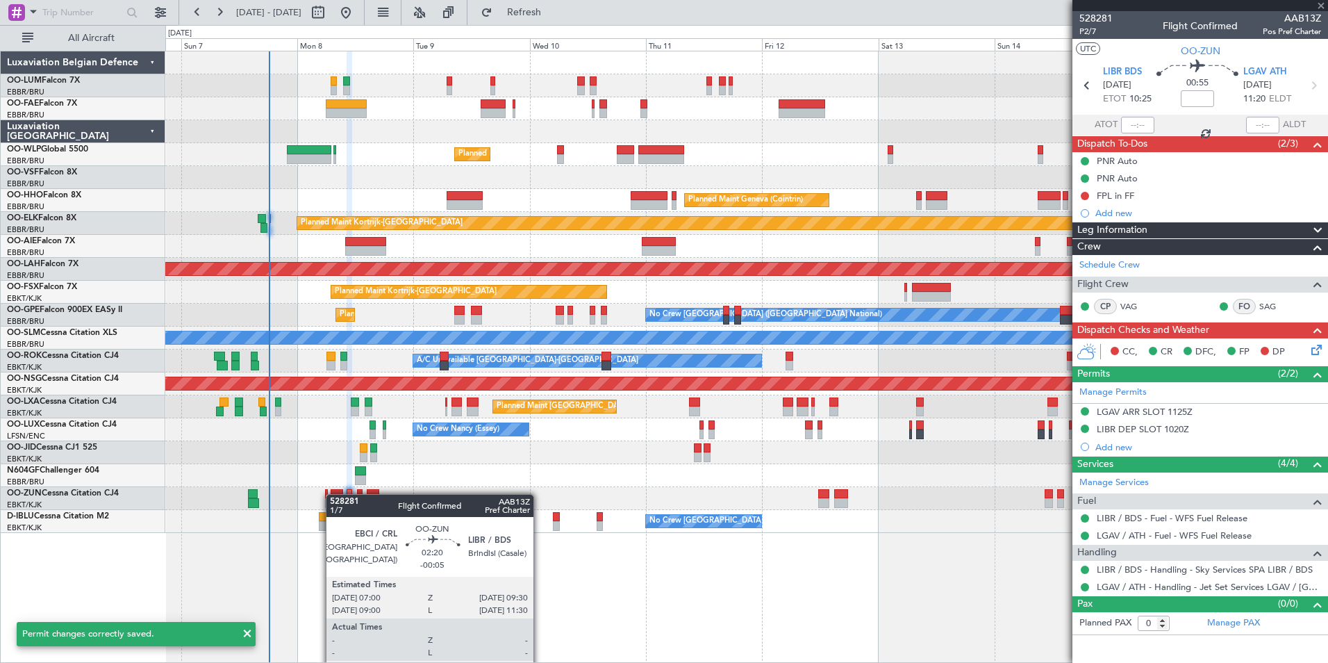
type input "-00:05"
type input "2"
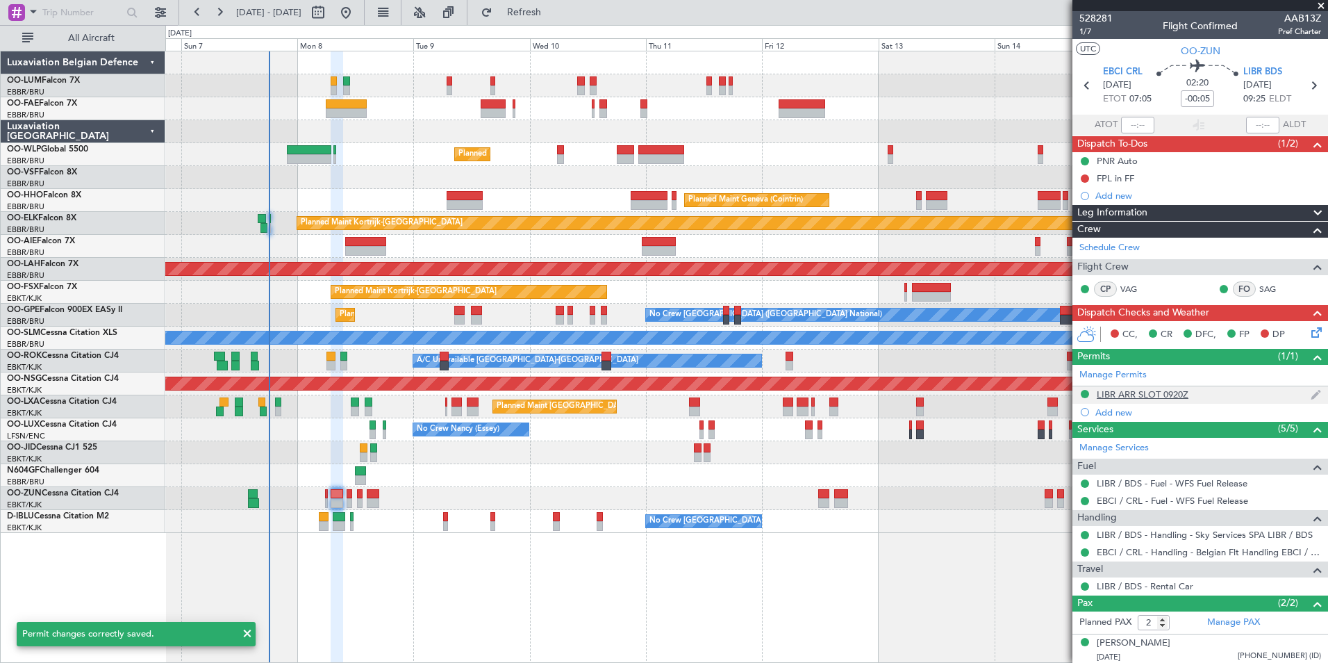
click at [1163, 393] on div "LIBR ARR SLOT 0920Z" at bounding box center [1143, 394] width 92 height 12
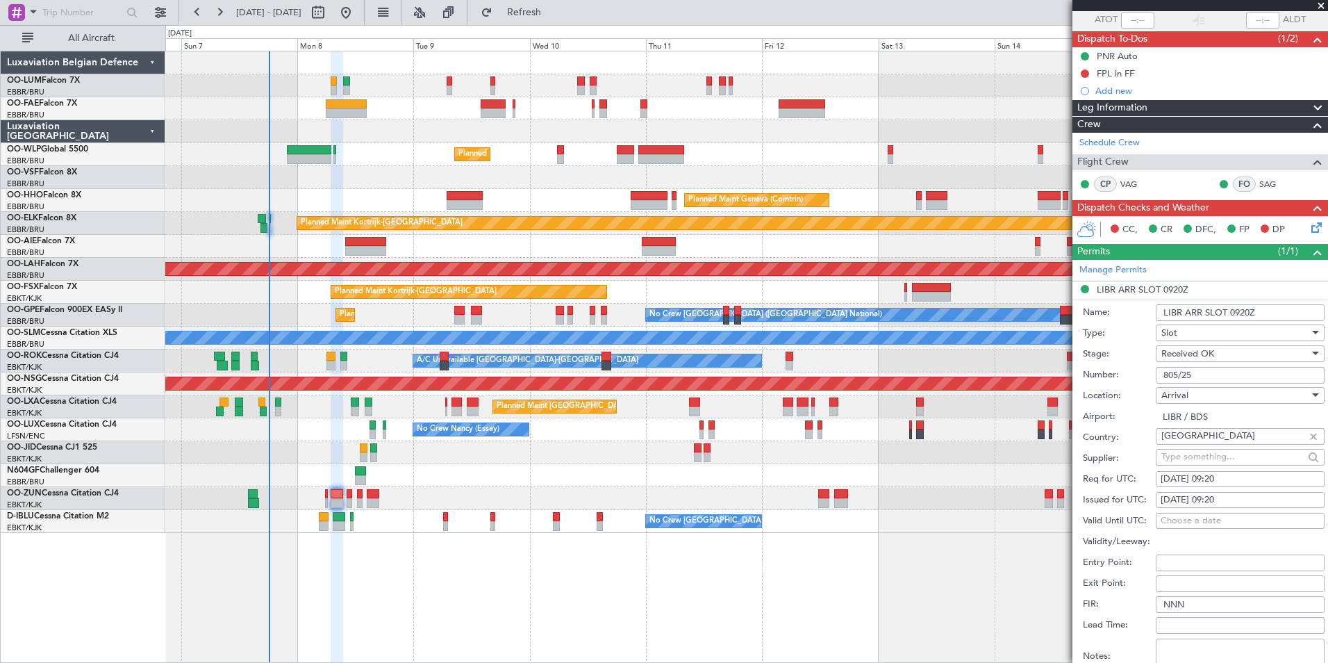
scroll to position [208, 0]
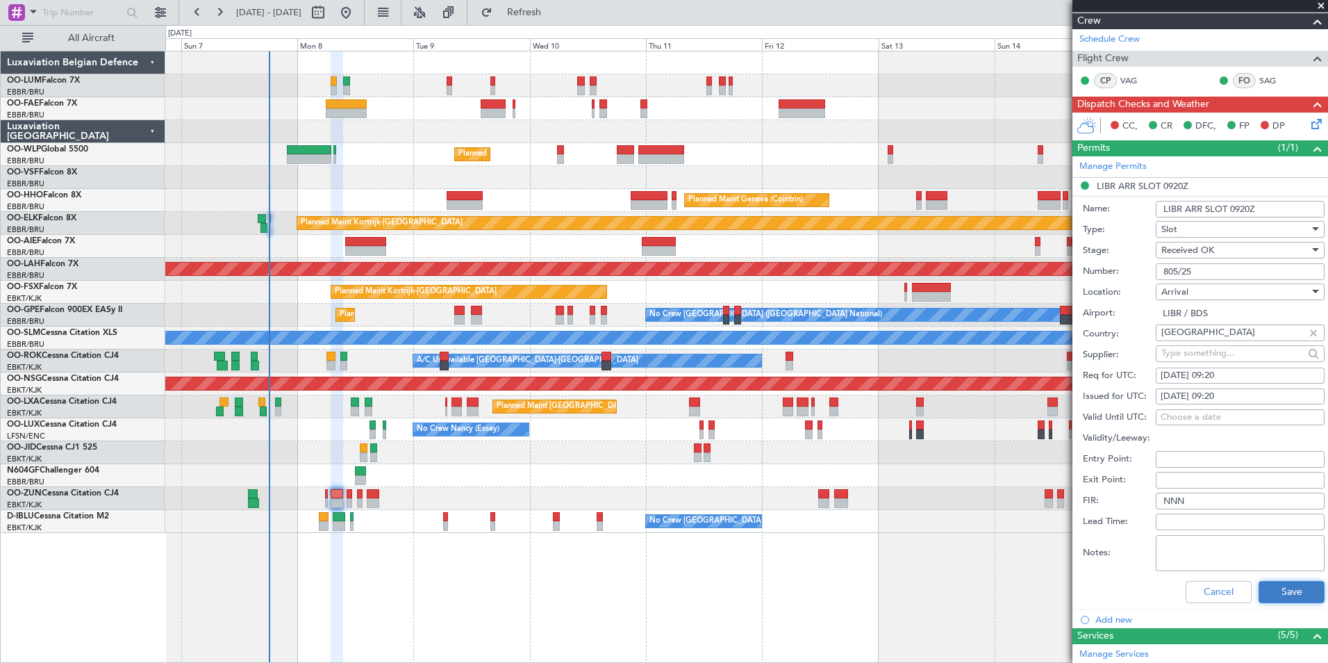
click at [1277, 585] on button "Save" at bounding box center [1292, 592] width 66 height 22
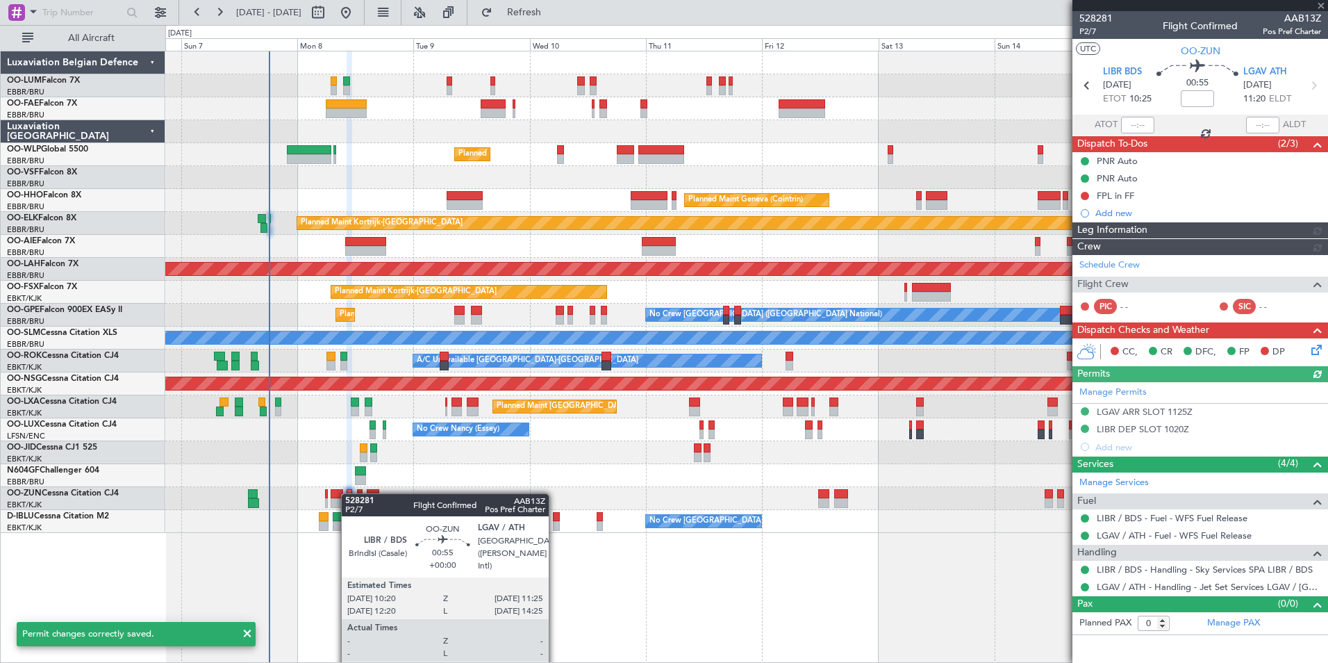
scroll to position [0, 0]
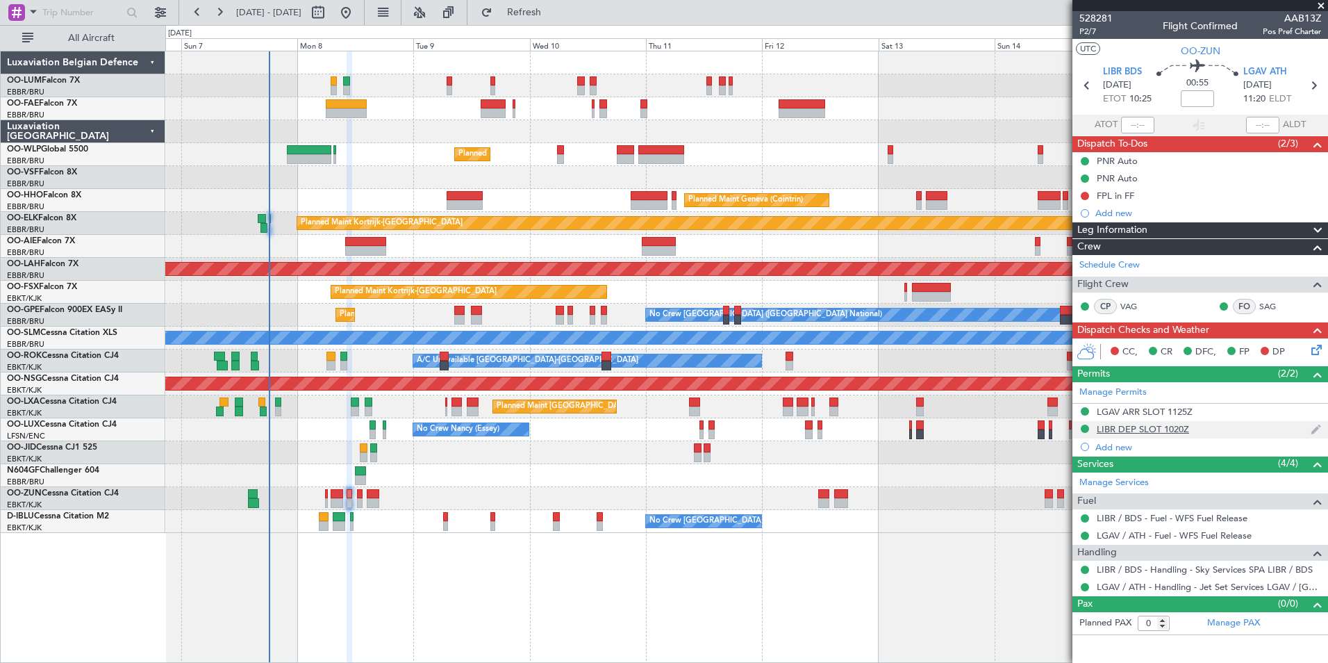
click at [1154, 430] on div "LIBR DEP SLOT 1020Z" at bounding box center [1143, 429] width 92 height 12
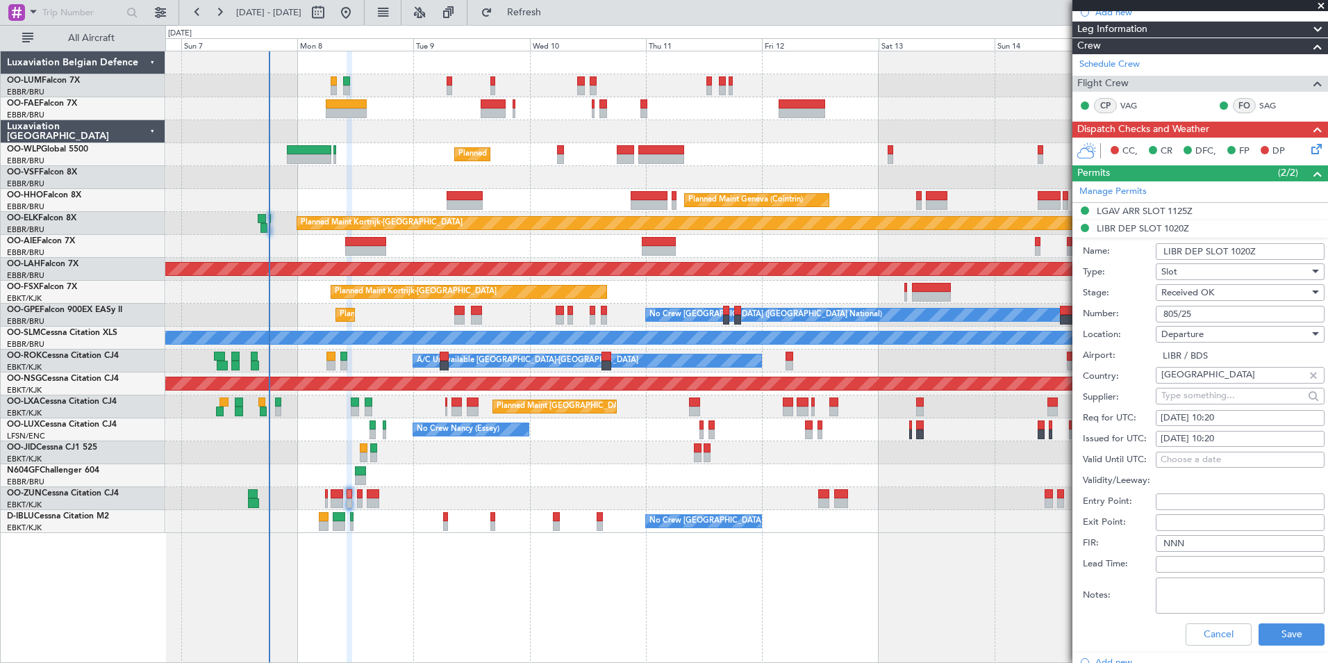
scroll to position [208, 0]
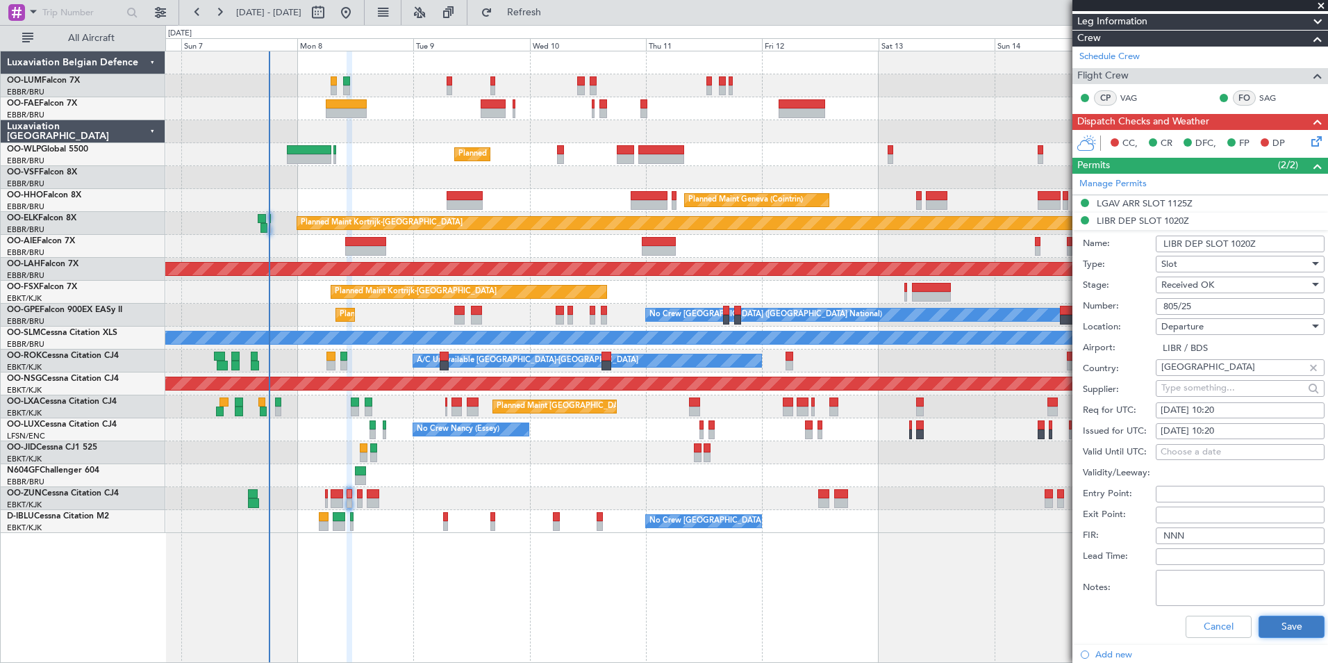
click at [1296, 631] on button "Save" at bounding box center [1292, 626] width 66 height 22
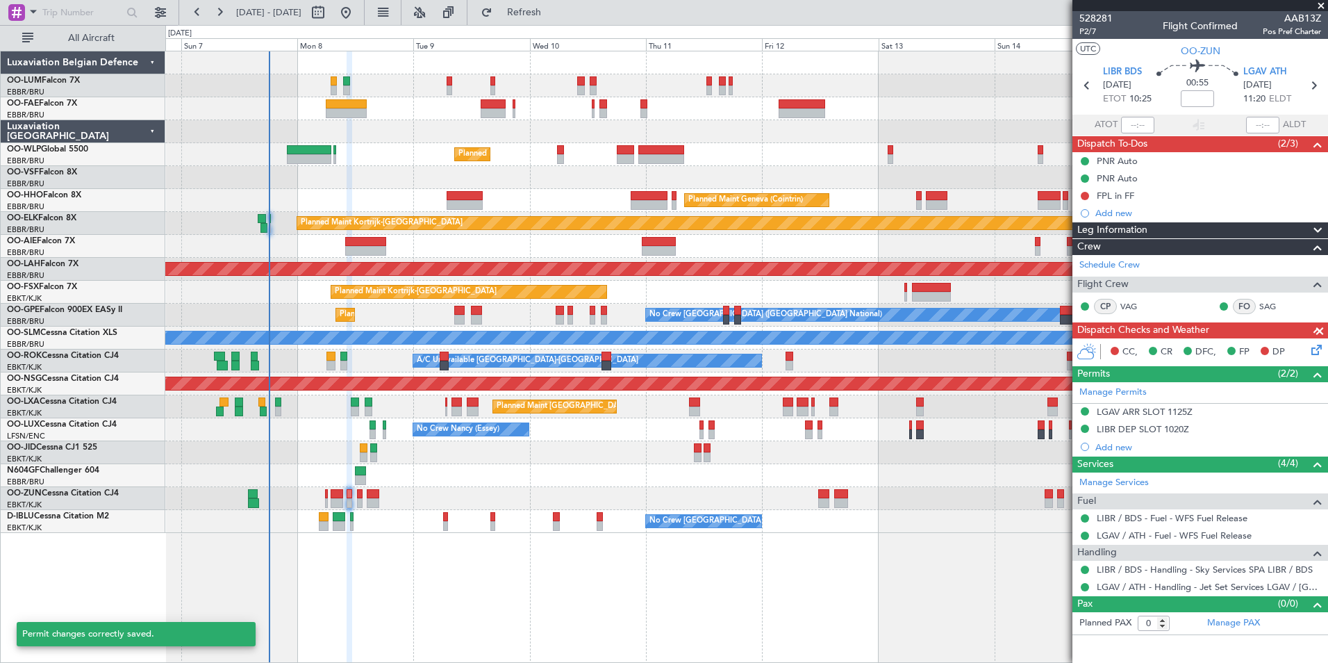
scroll to position [0, 0]
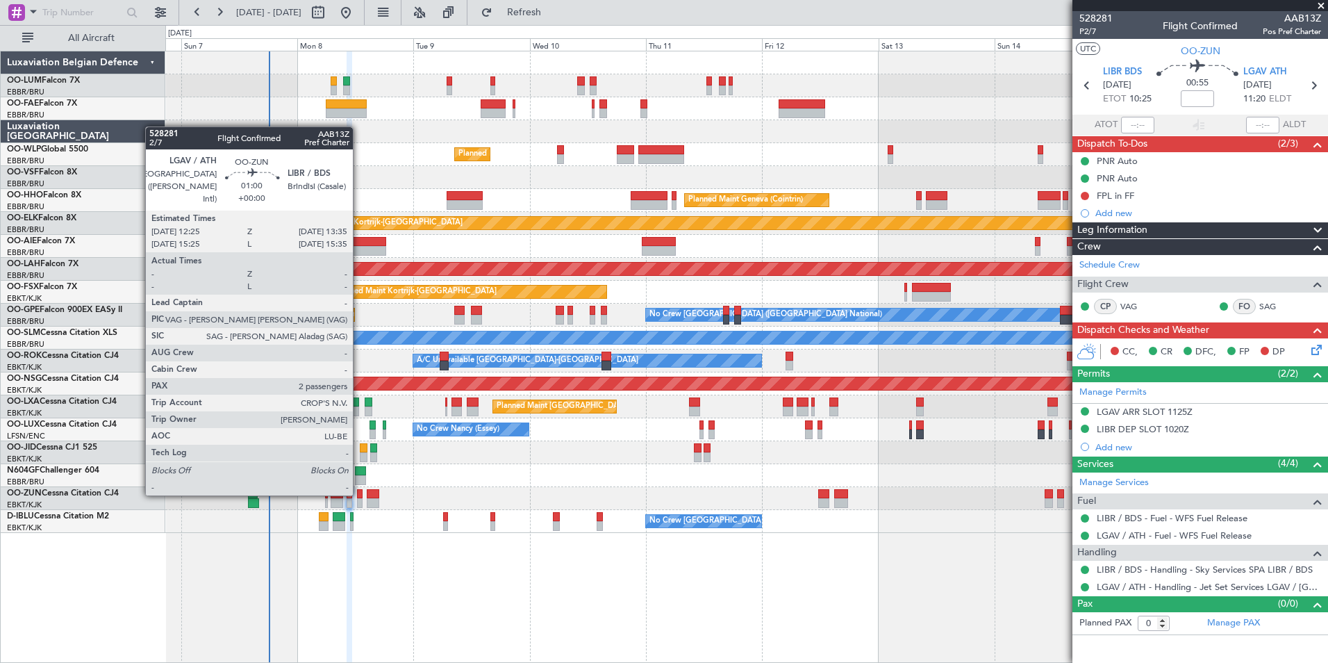
click at [359, 494] on div at bounding box center [360, 494] width 6 height 10
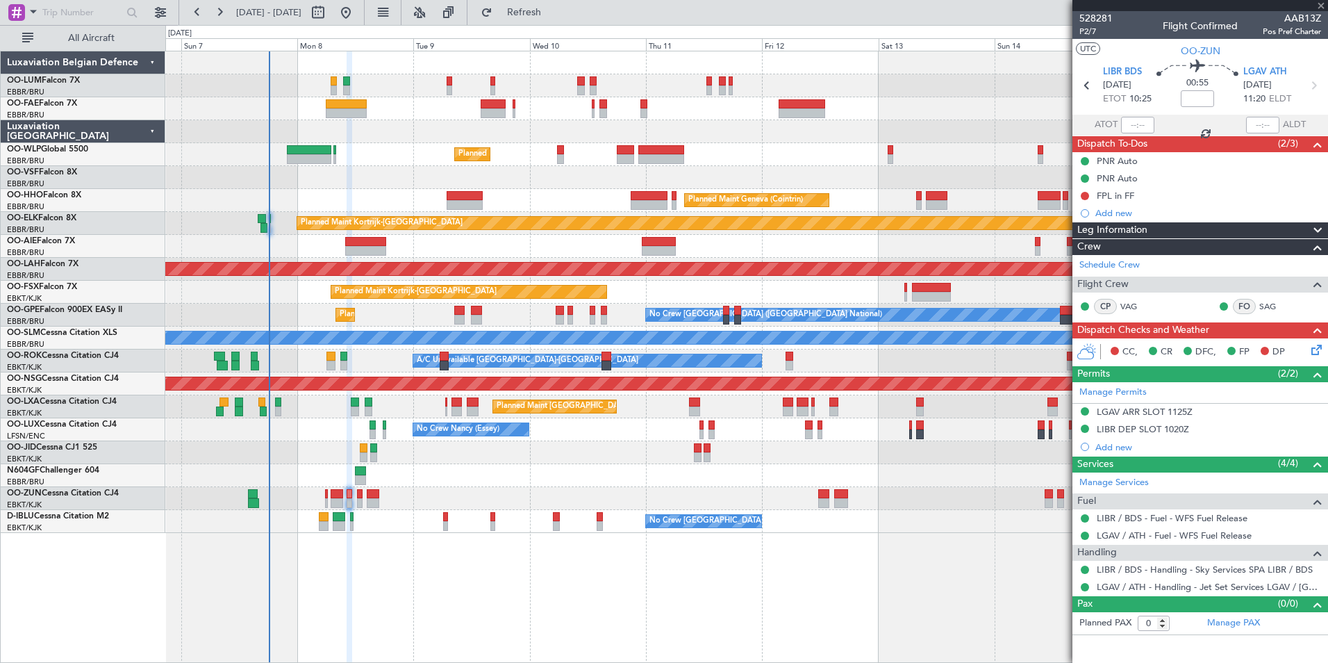
type input "2"
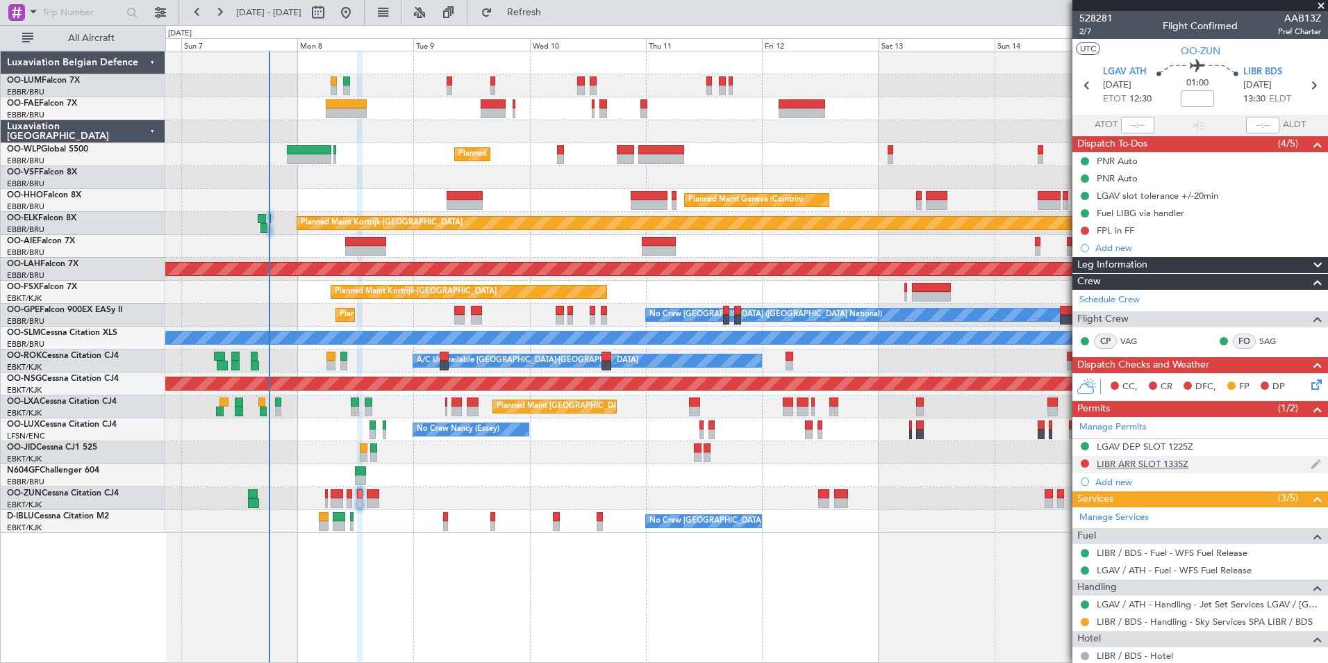
click at [1157, 465] on div "LIBR ARR SLOT 1335Z" at bounding box center [1143, 464] width 92 height 12
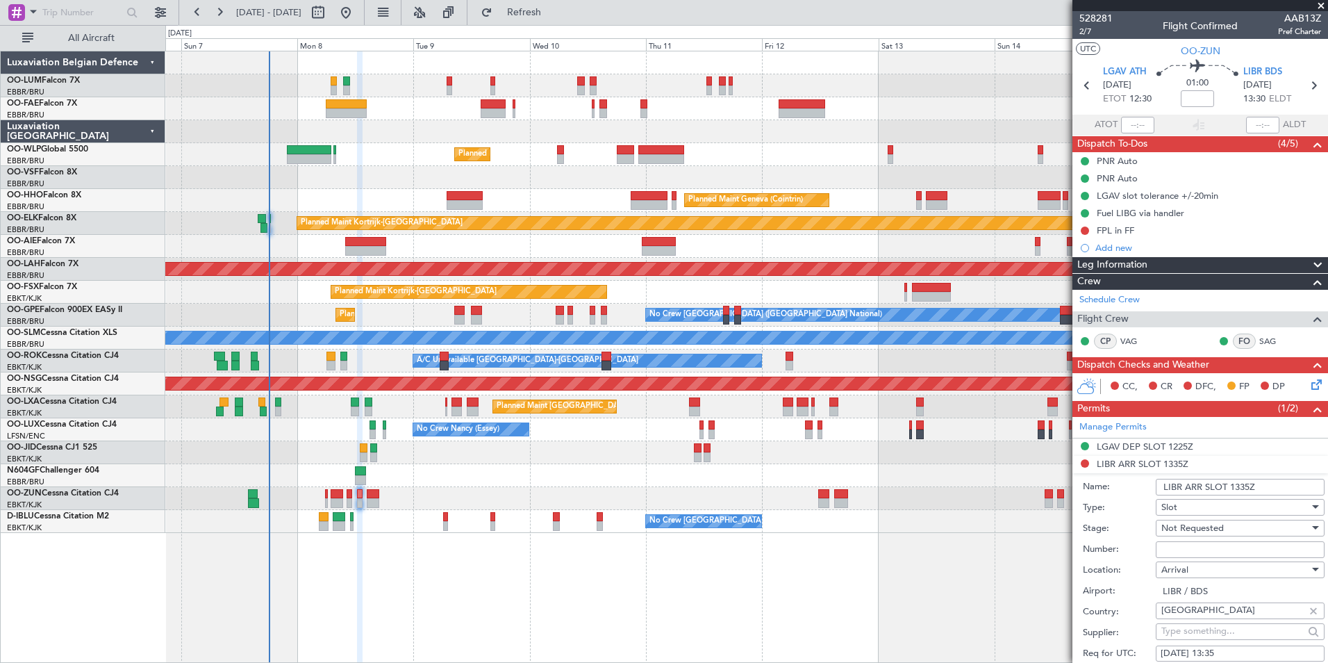
scroll to position [208, 0]
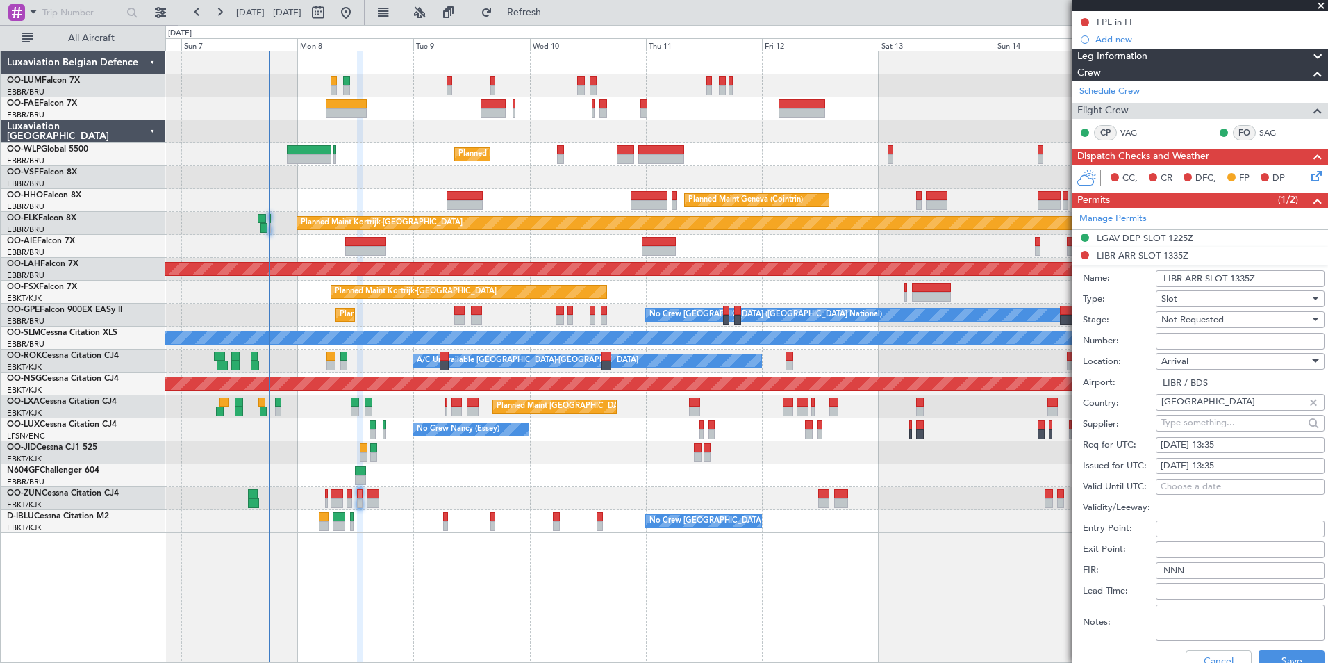
paste input "808/25"
type input "808/25"
click at [1294, 657] on button "Save" at bounding box center [1292, 661] width 66 height 22
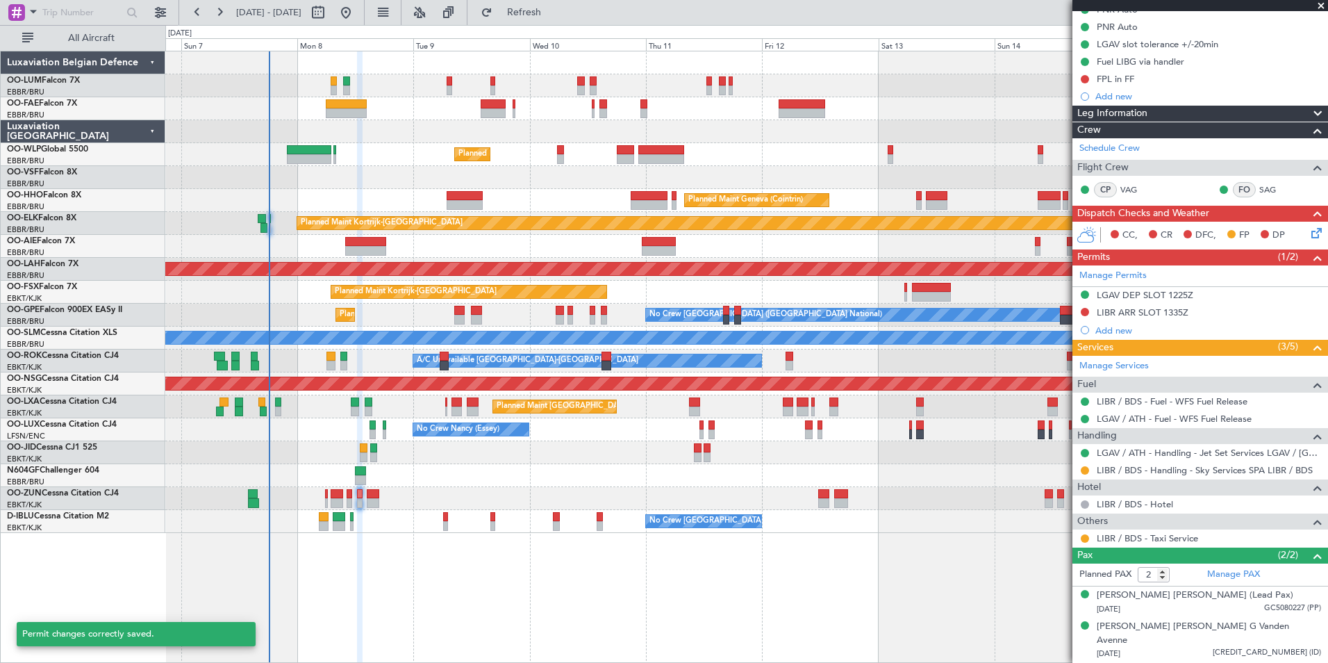
scroll to position [137, 0]
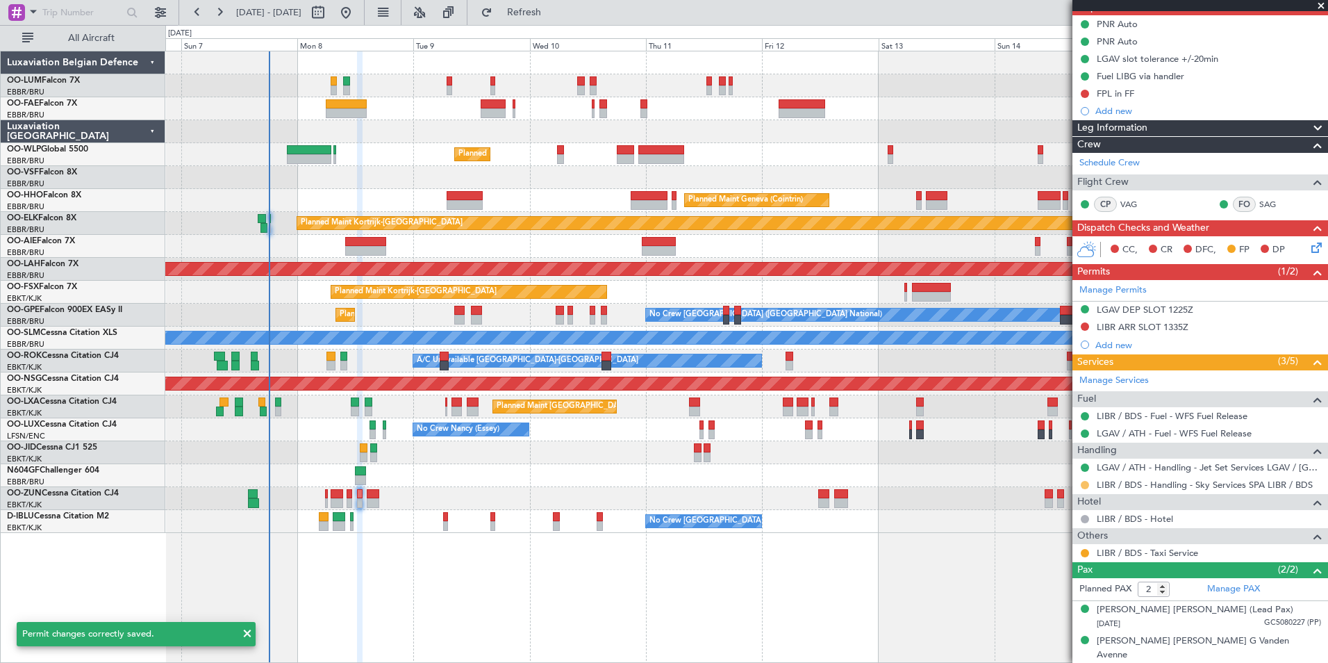
click at [1082, 483] on button at bounding box center [1085, 485] width 8 height 8
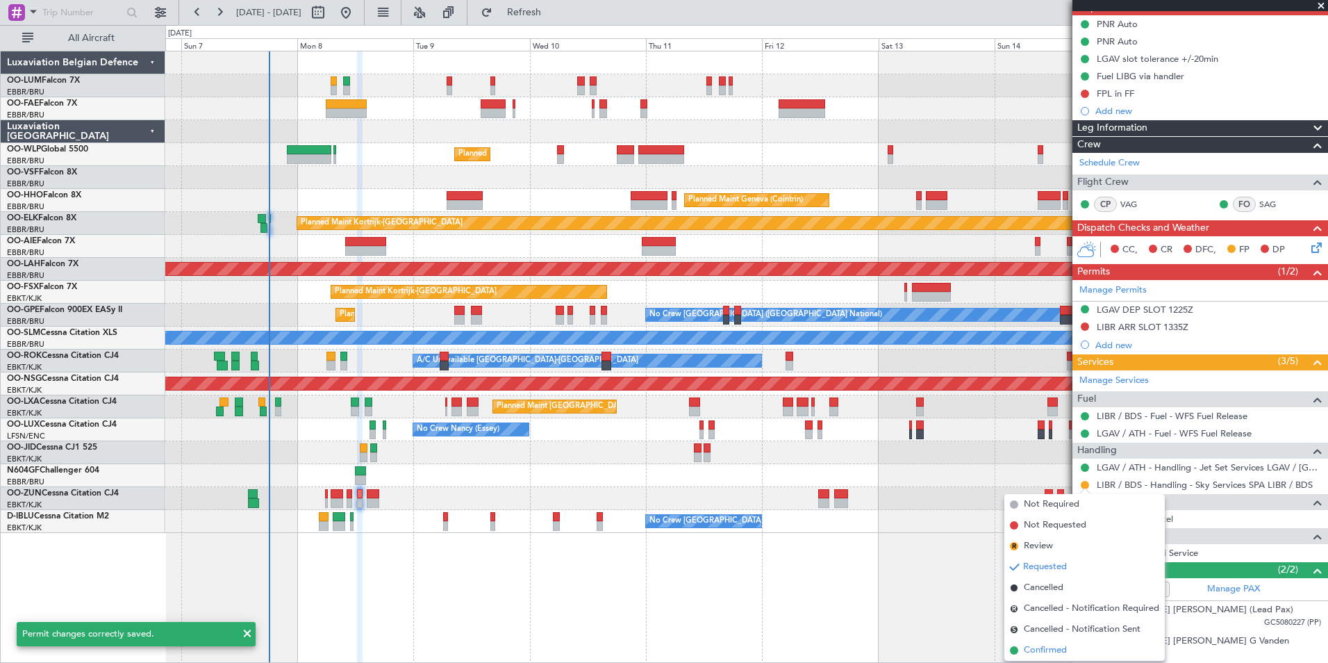
click at [1047, 646] on span "Confirmed" at bounding box center [1045, 650] width 43 height 14
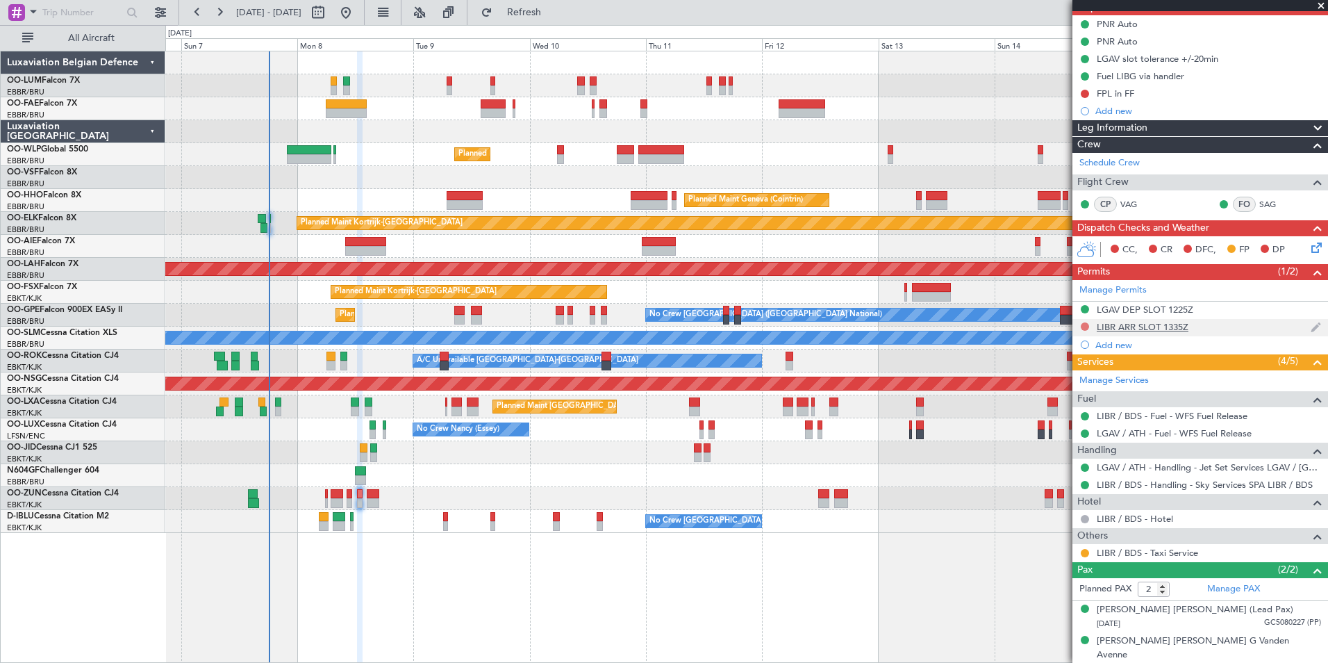
click at [1084, 326] on button at bounding box center [1085, 326] width 8 height 8
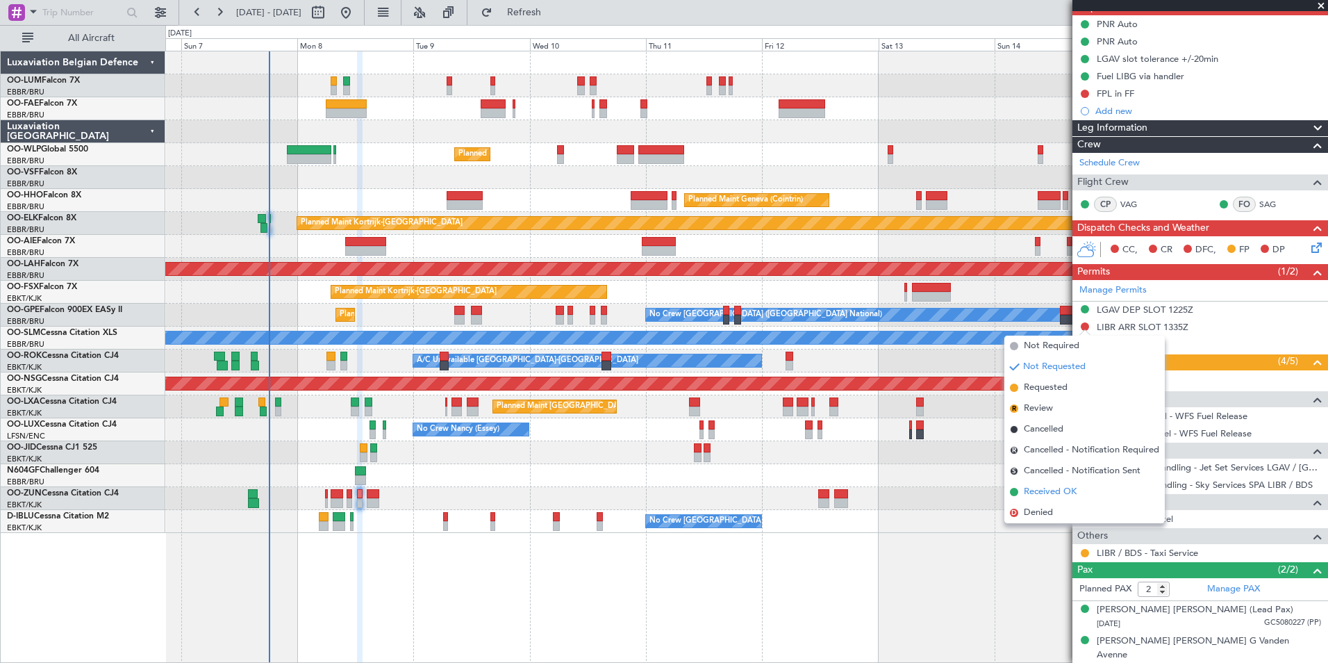
click at [1051, 489] on span "Received OK" at bounding box center [1050, 492] width 53 height 14
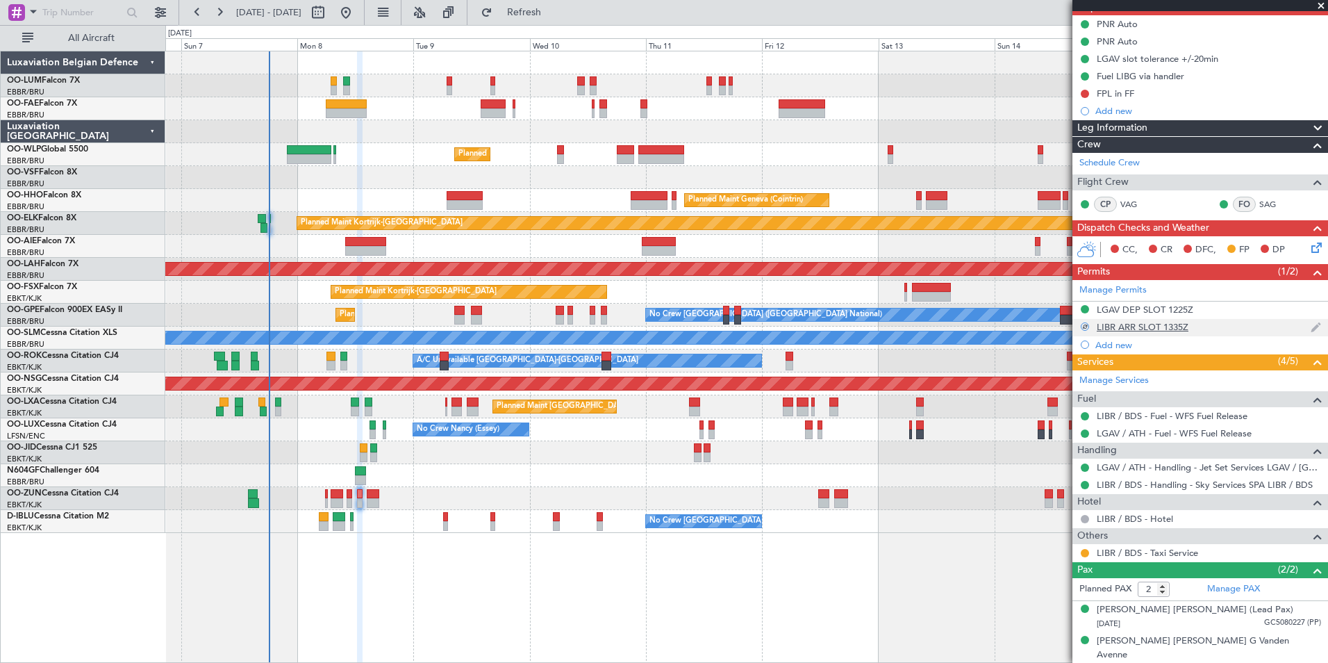
click at [1141, 329] on div "LIBR ARR SLOT 1335Z" at bounding box center [1143, 327] width 92 height 12
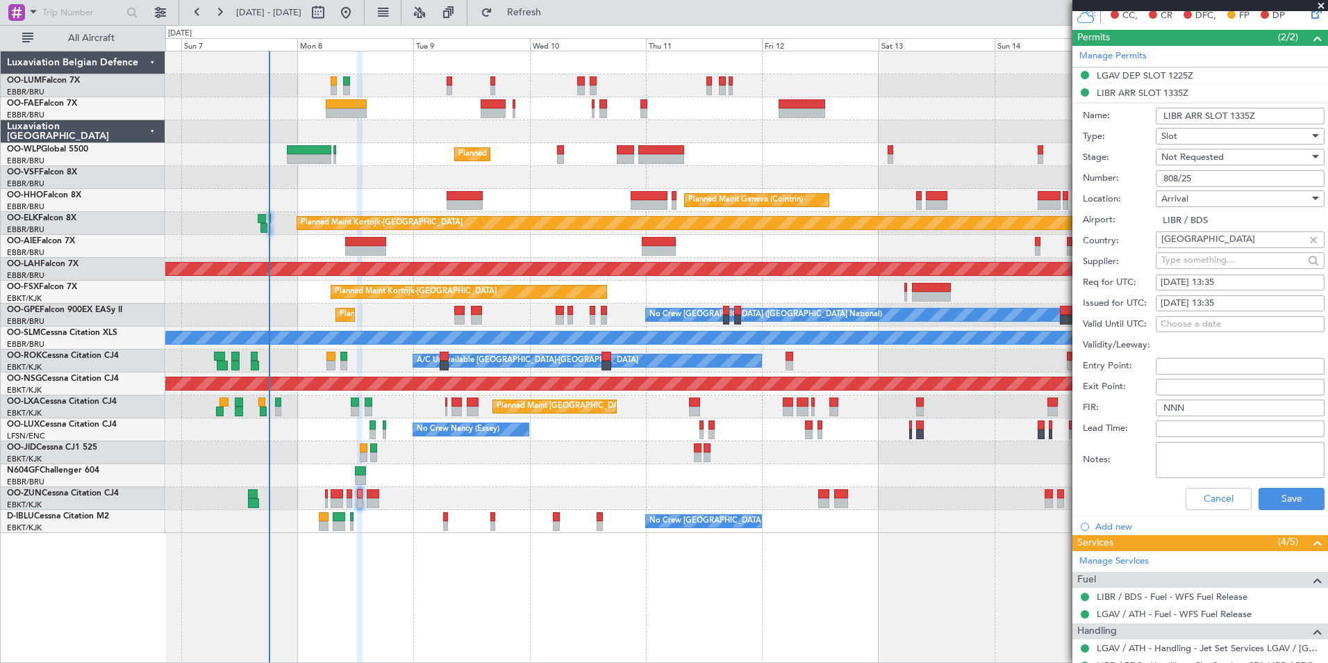
scroll to position [415, 0]
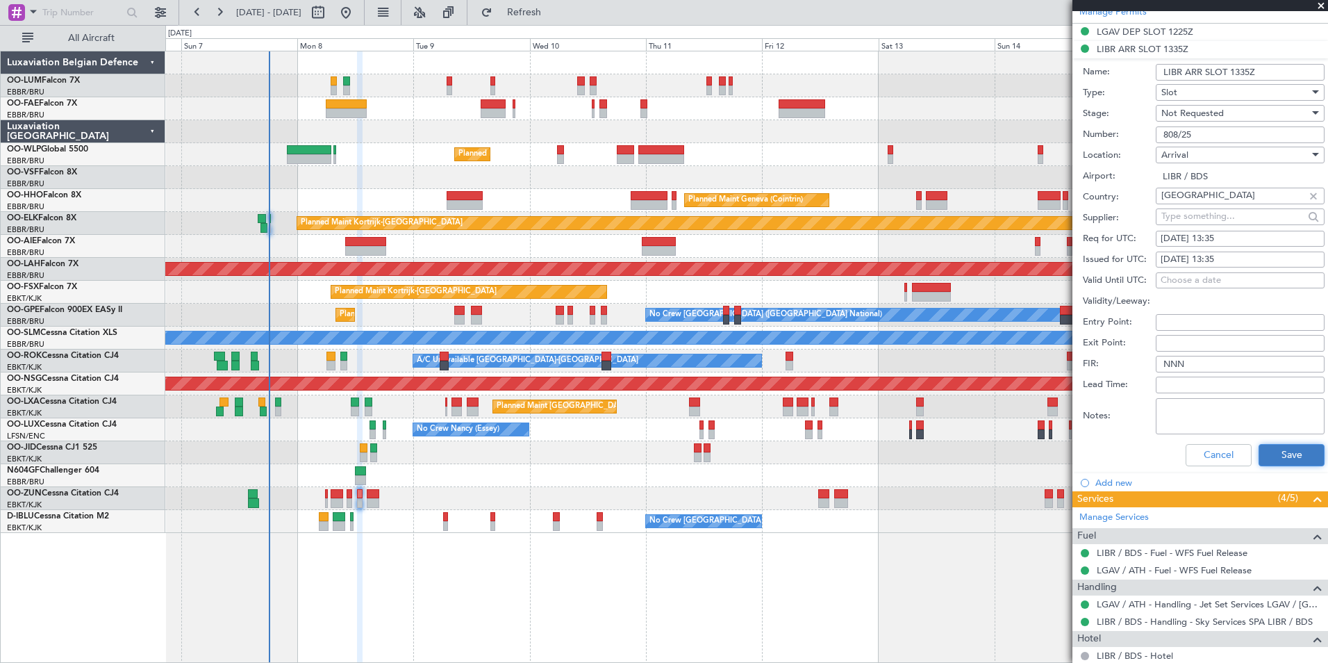
click at [1311, 454] on button "Save" at bounding box center [1292, 455] width 66 height 22
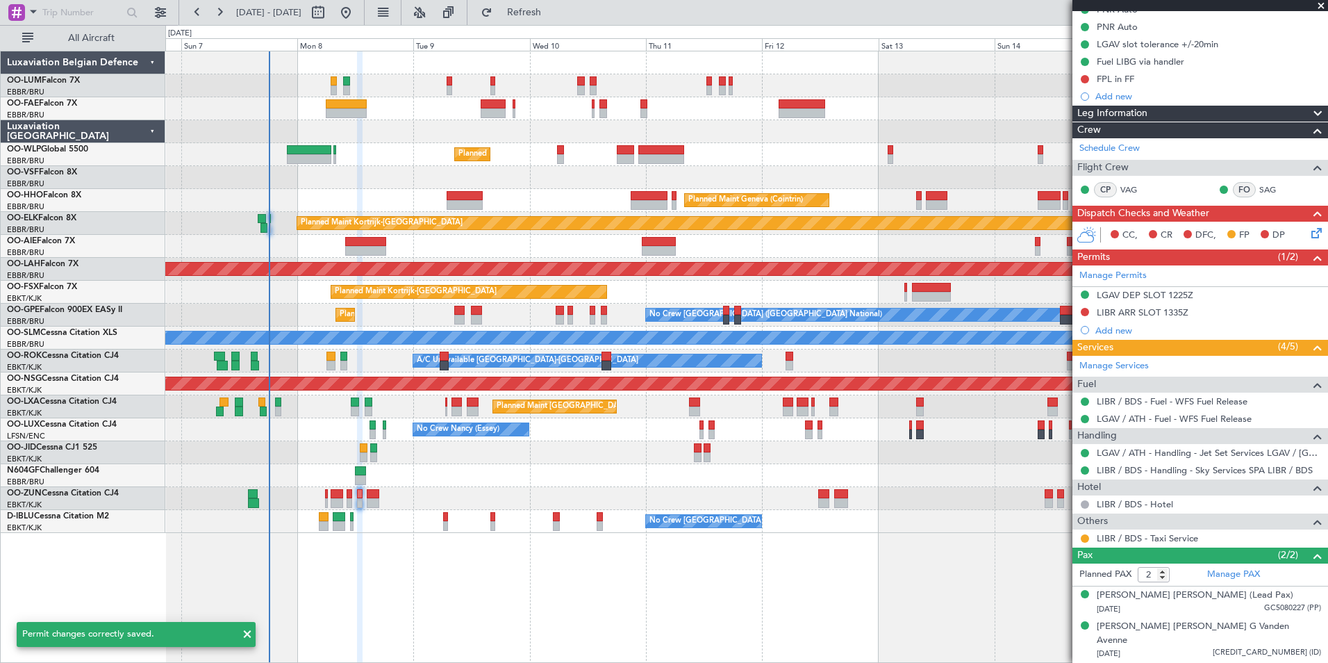
scroll to position [137, 0]
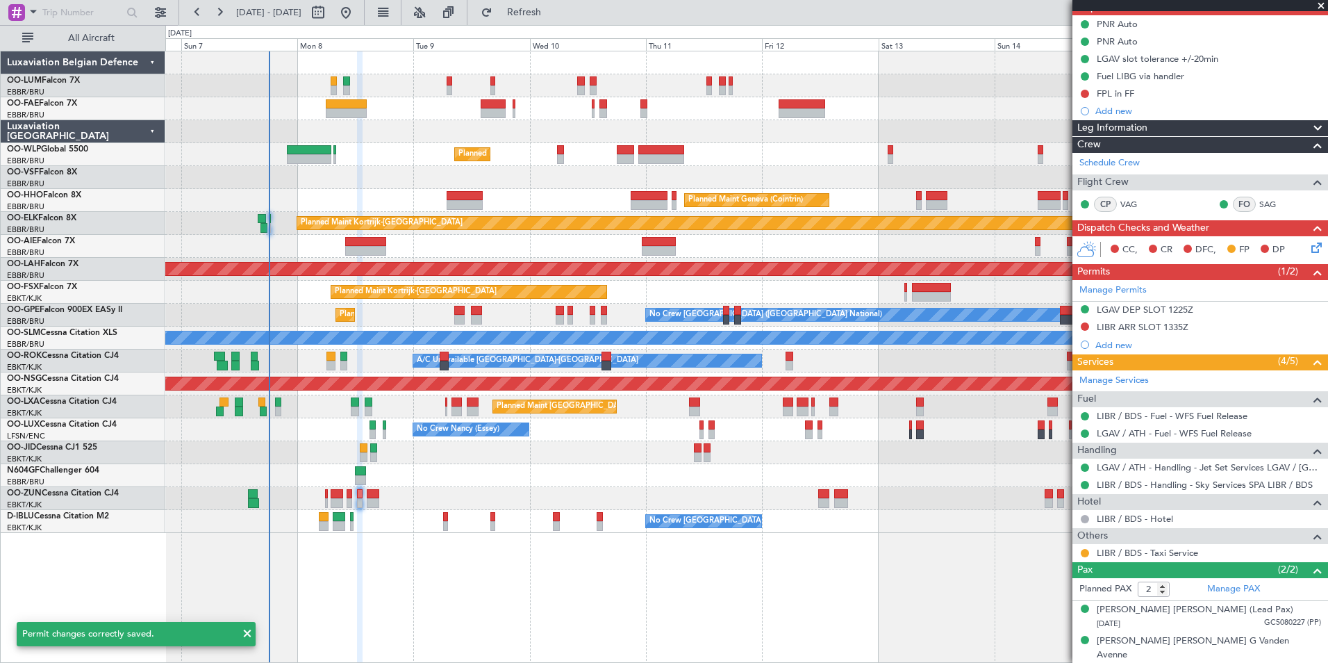
drag, startPoint x: 1086, startPoint y: 324, endPoint x: 1081, endPoint y: 341, distance: 17.4
click at [1084, 325] on button at bounding box center [1085, 326] width 8 height 8
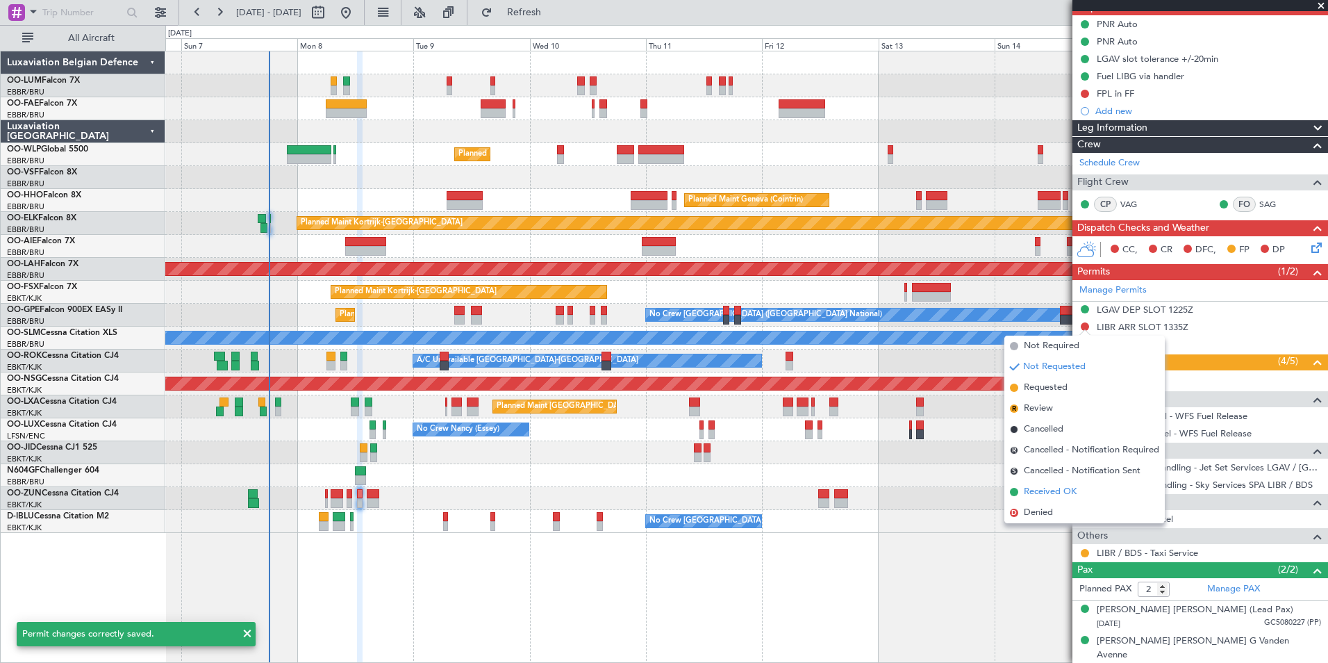
click at [1054, 488] on span "Received OK" at bounding box center [1050, 492] width 53 height 14
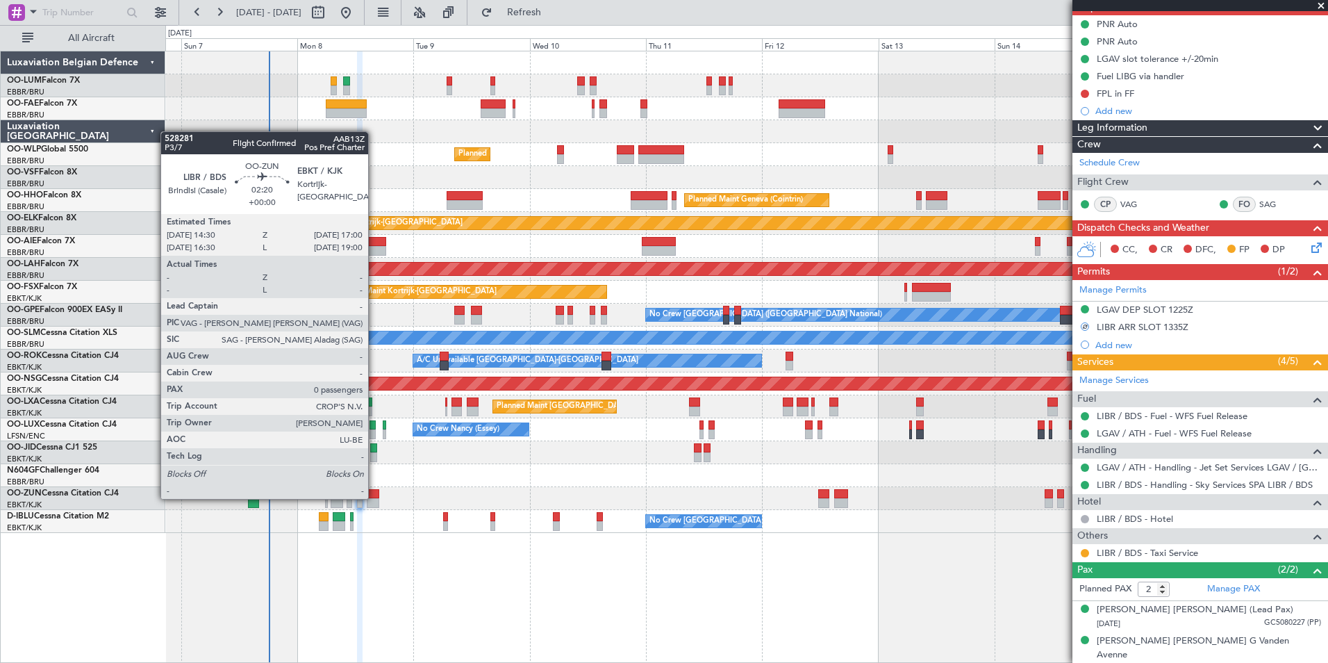
click at [374, 497] on div at bounding box center [373, 494] width 13 height 10
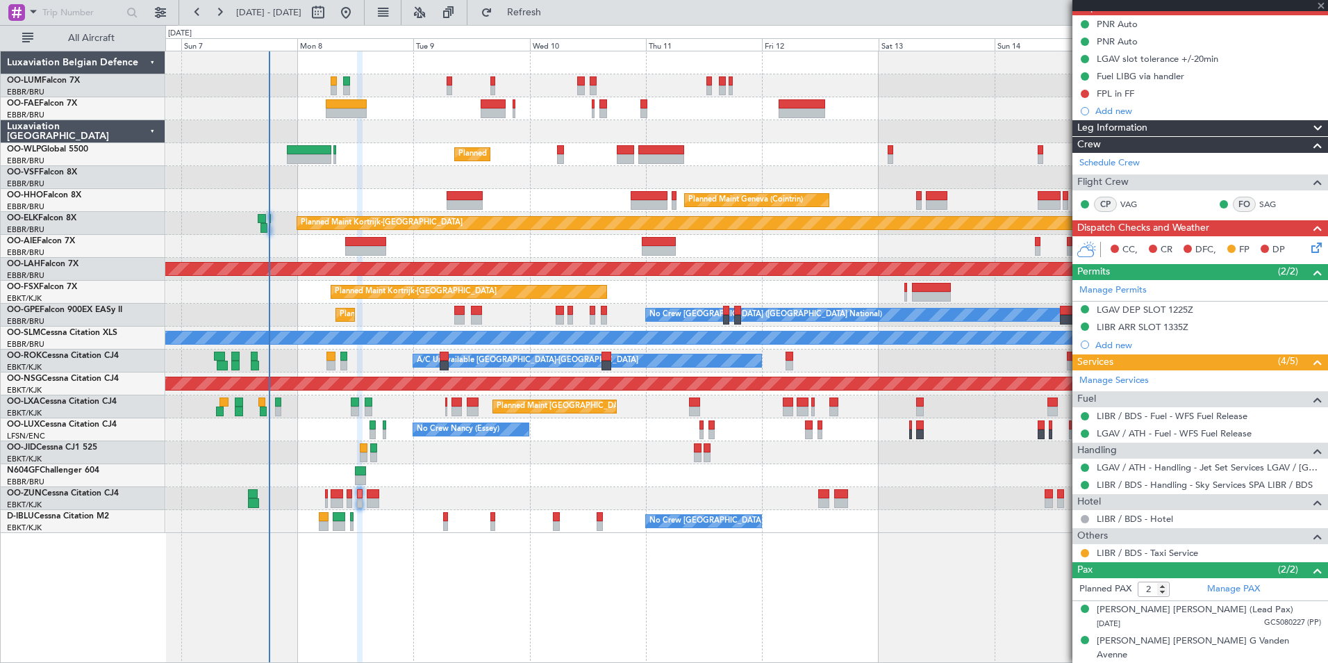
type input "0"
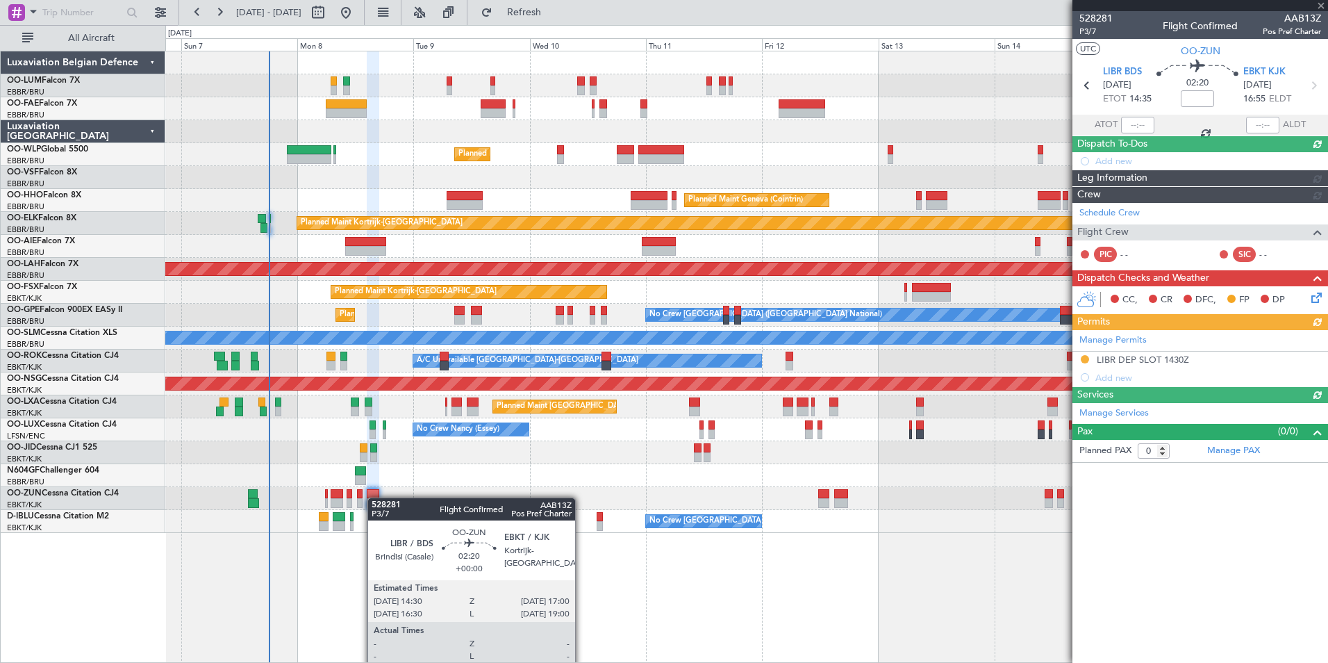
scroll to position [0, 0]
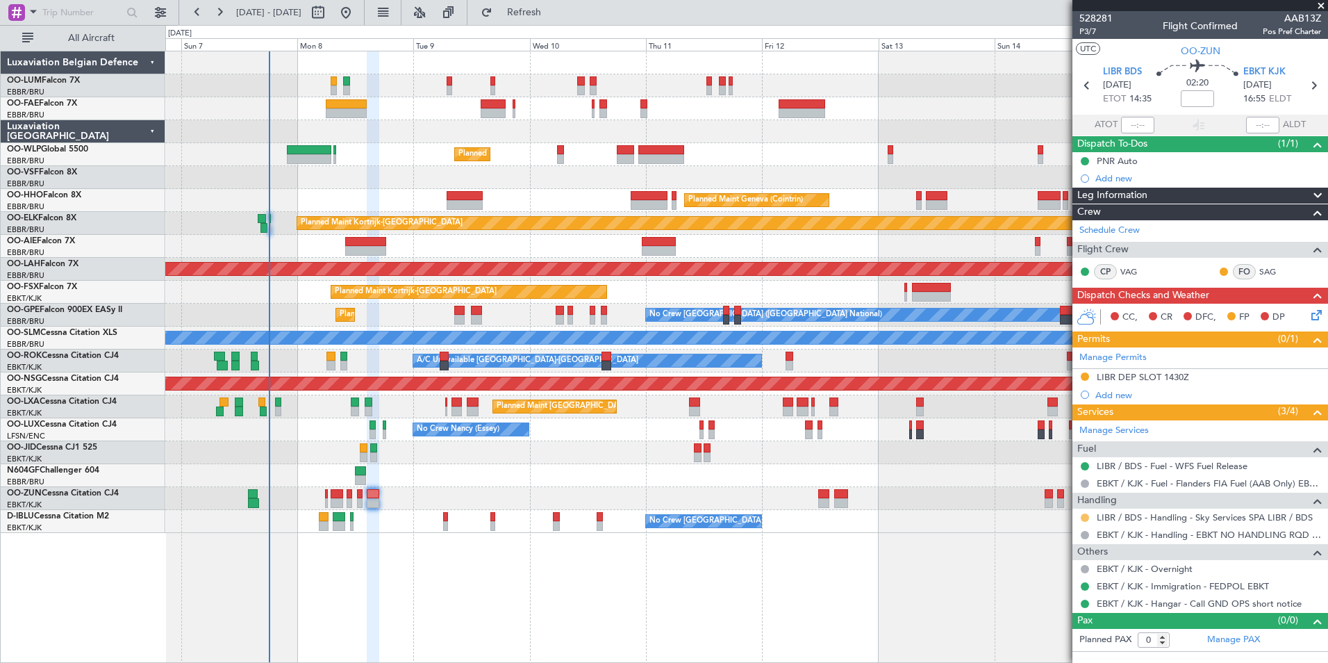
click at [1081, 514] on button at bounding box center [1085, 517] width 8 height 8
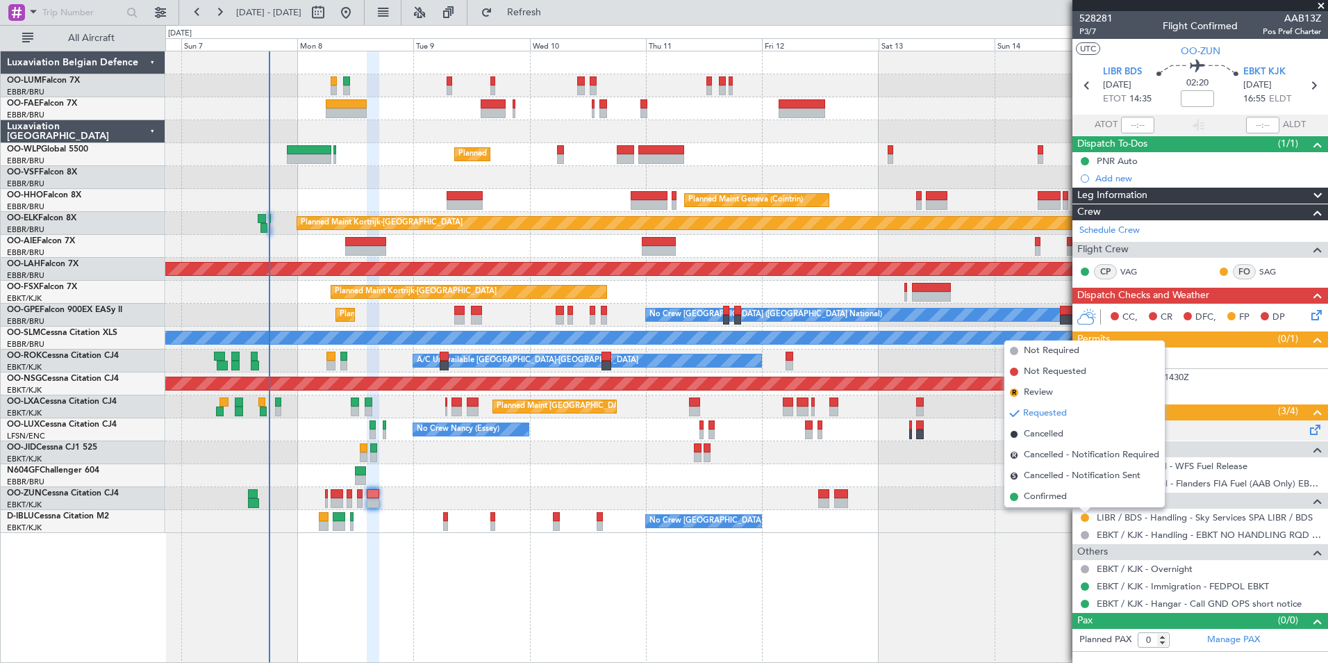
drag, startPoint x: 1051, startPoint y: 498, endPoint x: 1107, endPoint y: 431, distance: 86.8
click at [1052, 497] on span "Confirmed" at bounding box center [1045, 497] width 43 height 14
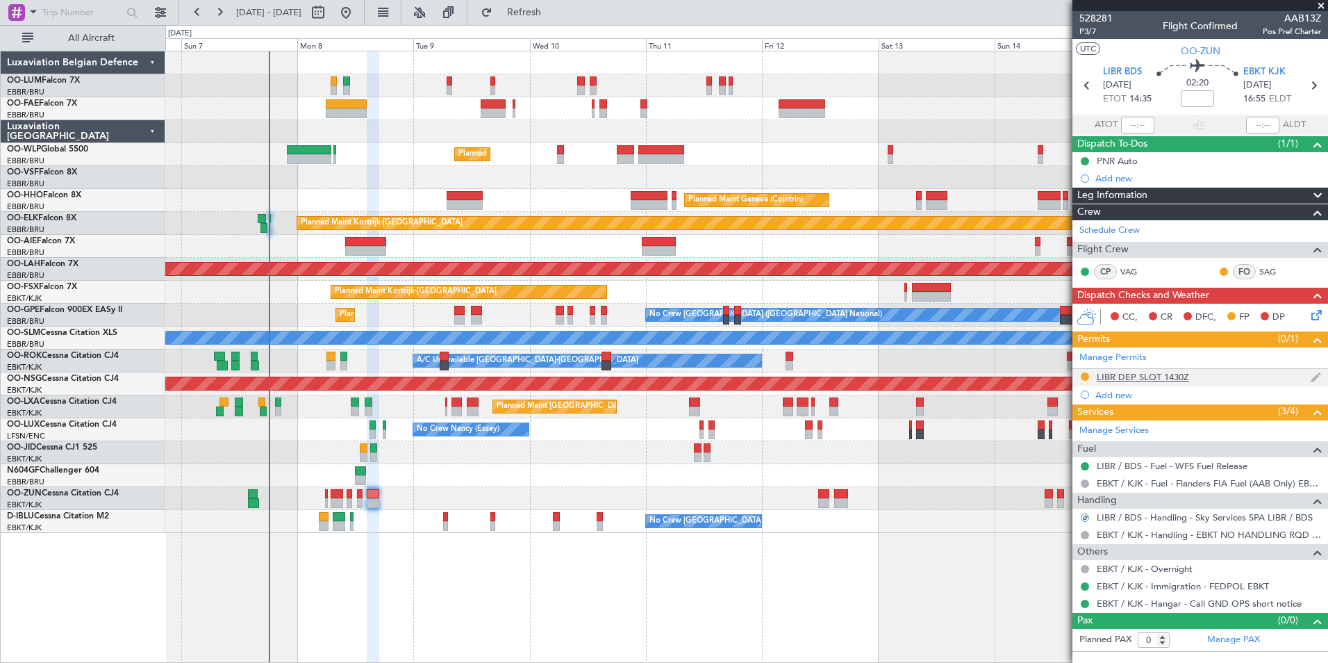
click at [1137, 377] on div "LIBR DEP SLOT 1430Z" at bounding box center [1143, 377] width 92 height 12
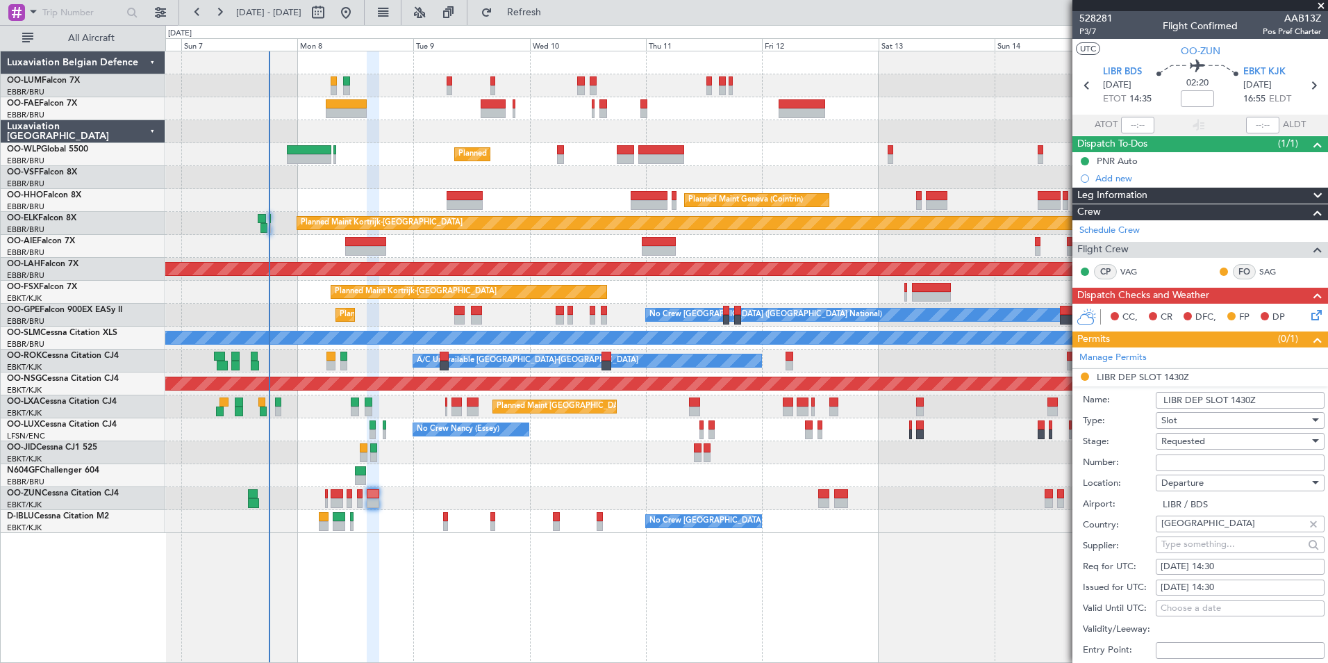
paste input "808/25"
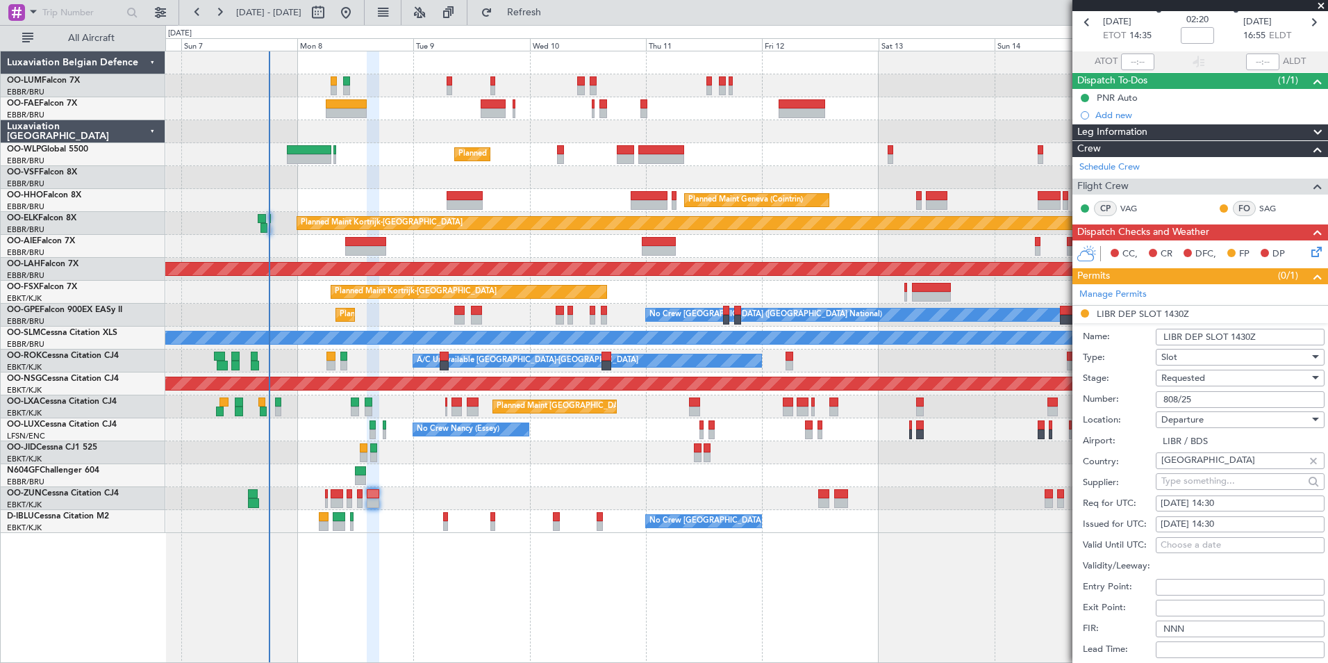
scroll to position [139, 0]
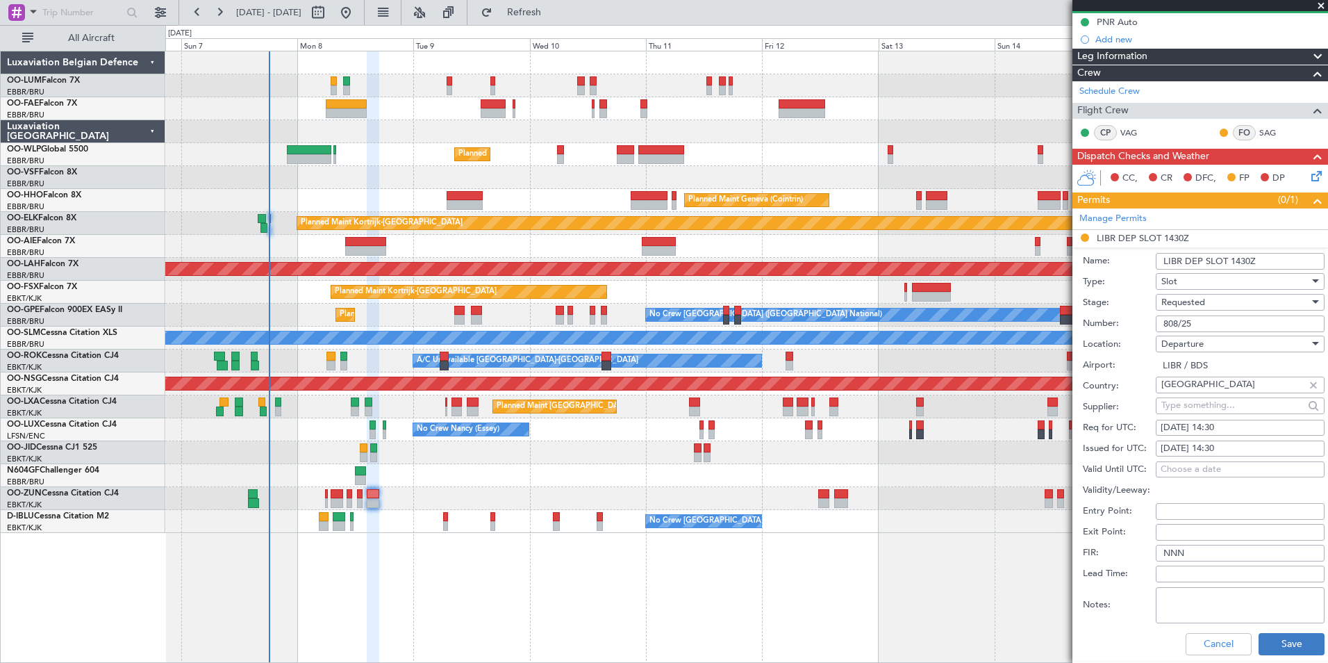
type input "808/25"
click at [1287, 639] on button "Save" at bounding box center [1292, 644] width 66 height 22
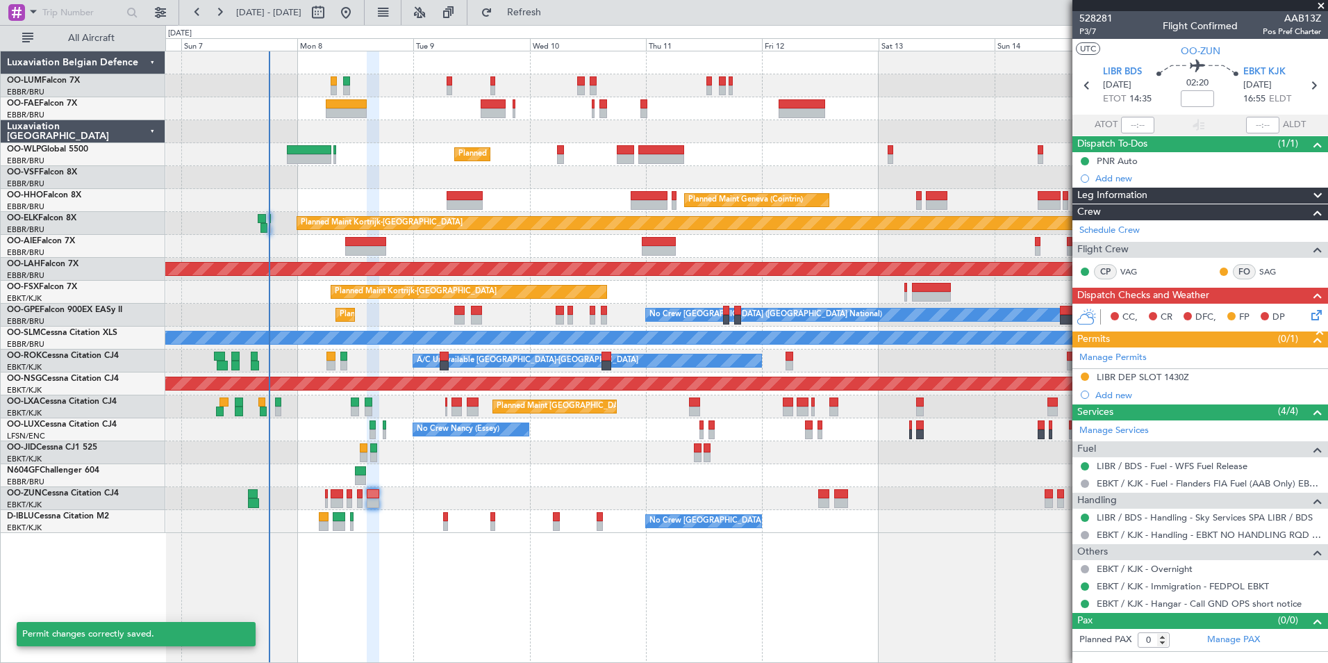
scroll to position [0, 0]
click at [1084, 374] on button at bounding box center [1085, 376] width 8 height 8
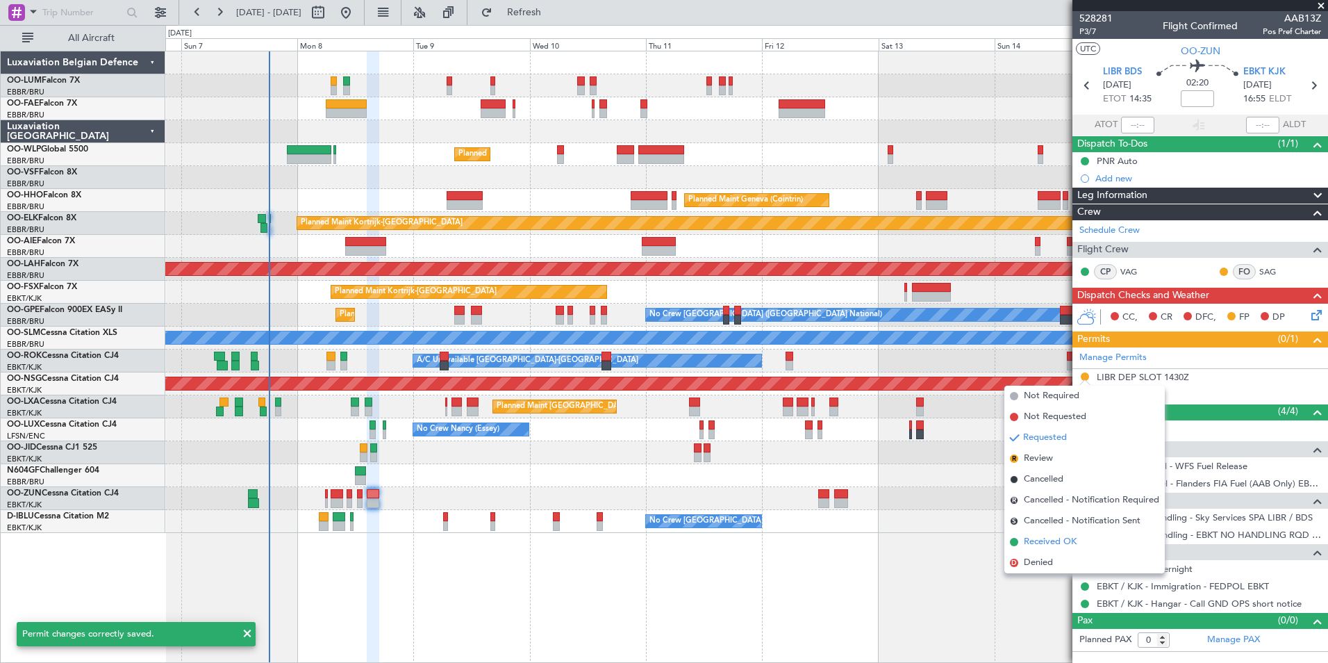
click at [1039, 542] on span "Received OK" at bounding box center [1050, 542] width 53 height 14
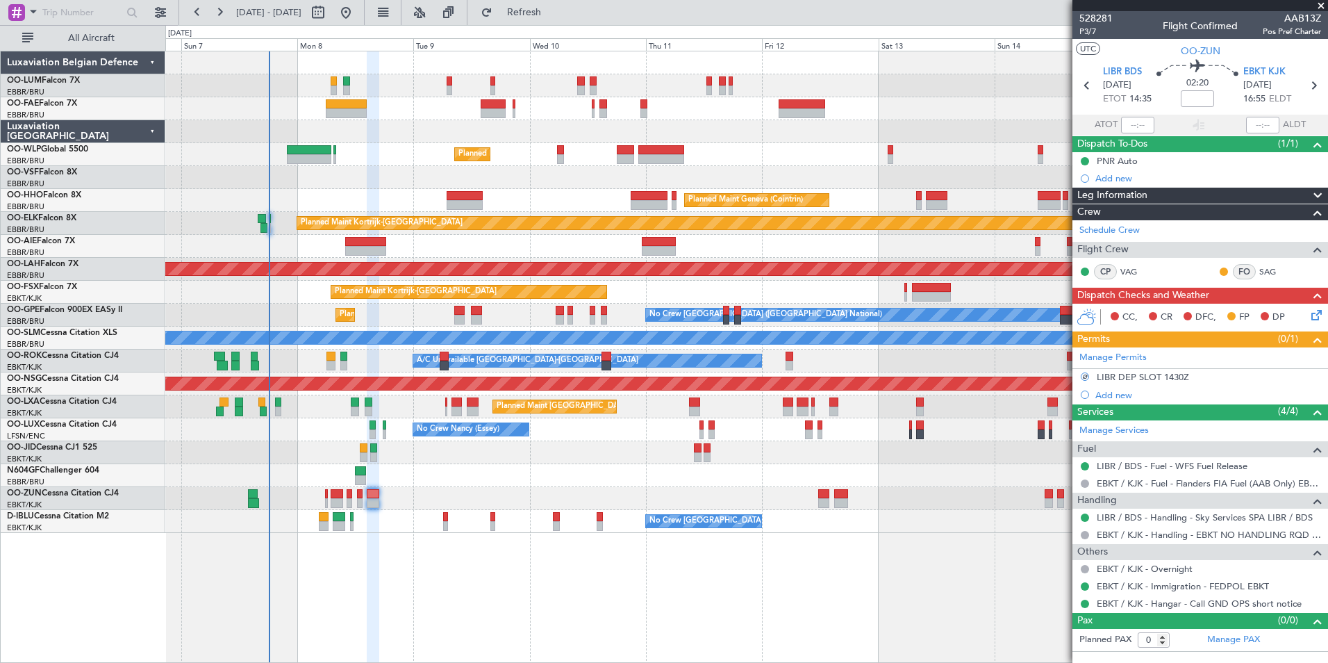
click at [709, 583] on div "Planned Maint Milan (Linate) Planned Maint Geneva ([GEOGRAPHIC_DATA]) Planned M…" at bounding box center [746, 357] width 1163 height 612
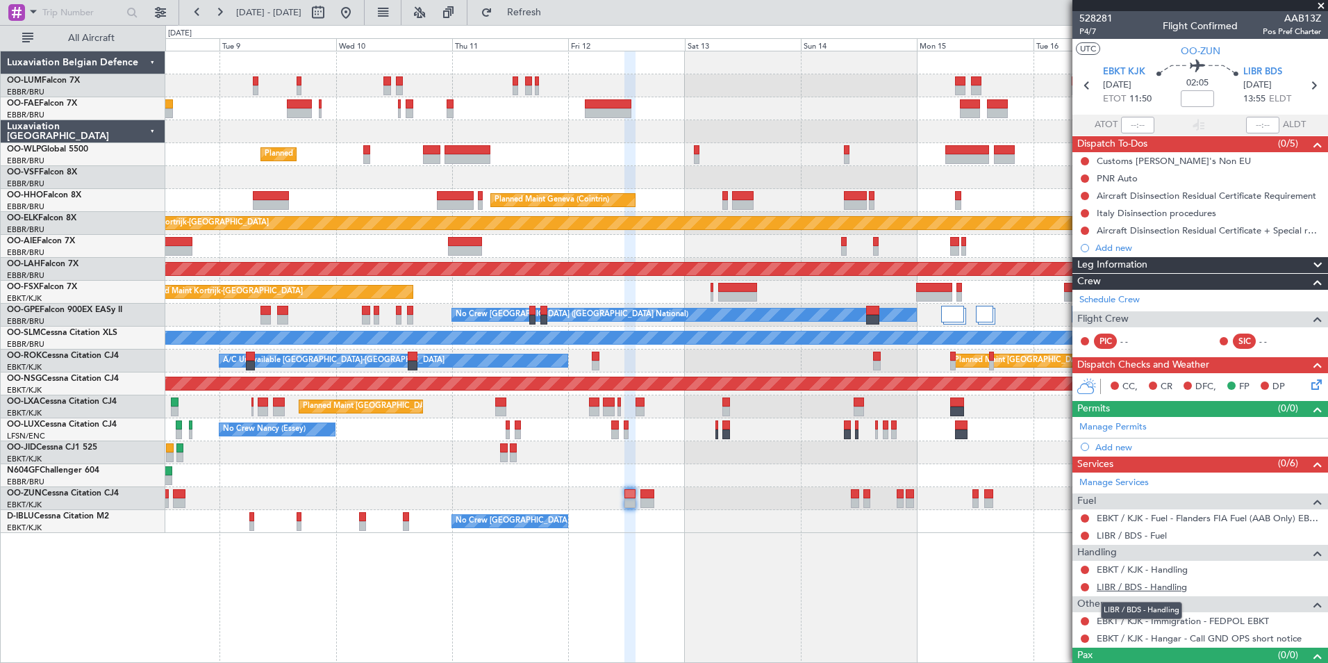
click at [1166, 586] on link "LIBR / BDS - Handling" at bounding box center [1142, 587] width 90 height 12
click at [1107, 447] on div "Add new" at bounding box center [1201, 447] width 213 height 12
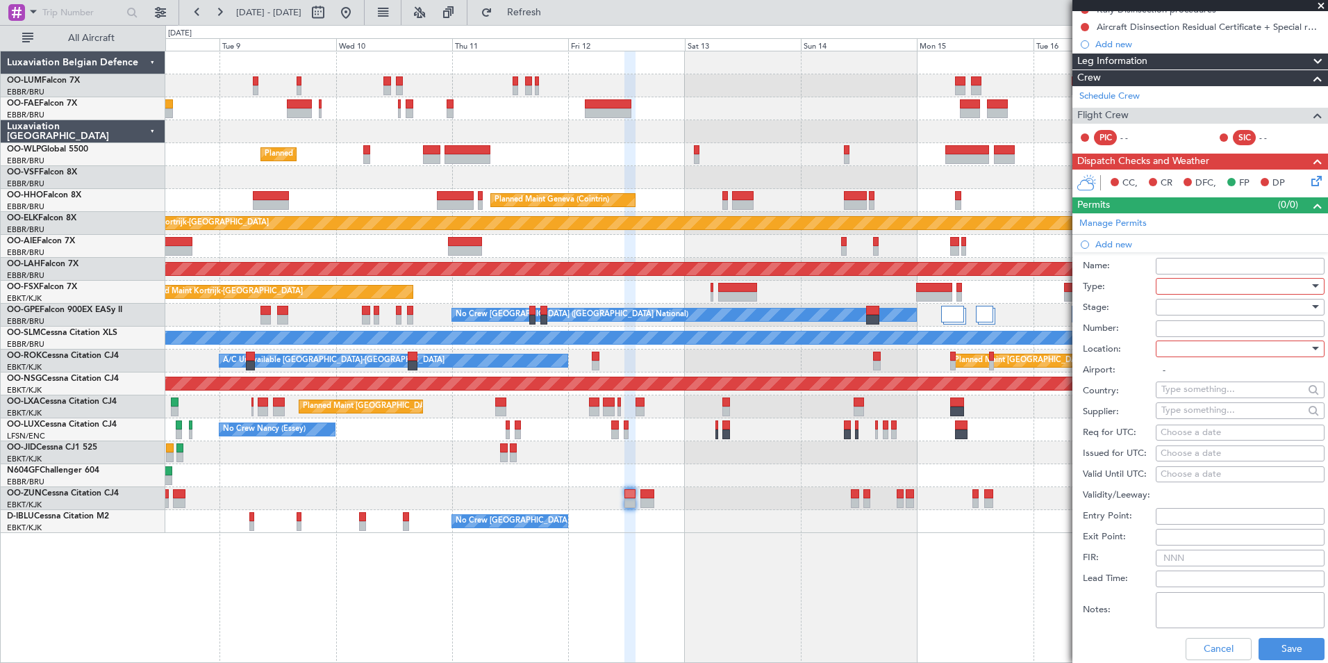
scroll to position [208, 0]
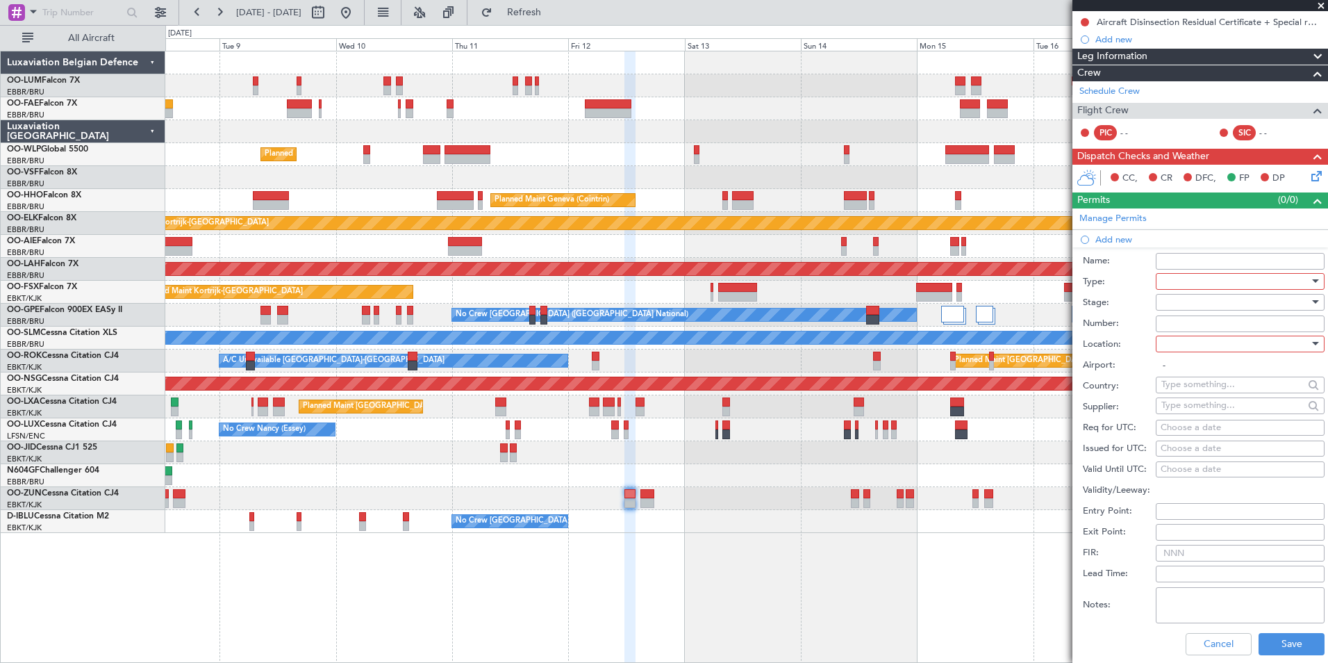
click at [1177, 280] on div at bounding box center [1235, 281] width 148 height 21
click at [1195, 419] on span "Slot" at bounding box center [1235, 413] width 146 height 21
click at [1196, 355] on div "Airport: -" at bounding box center [1204, 365] width 242 height 21
click at [1196, 351] on div at bounding box center [1235, 343] width 148 height 21
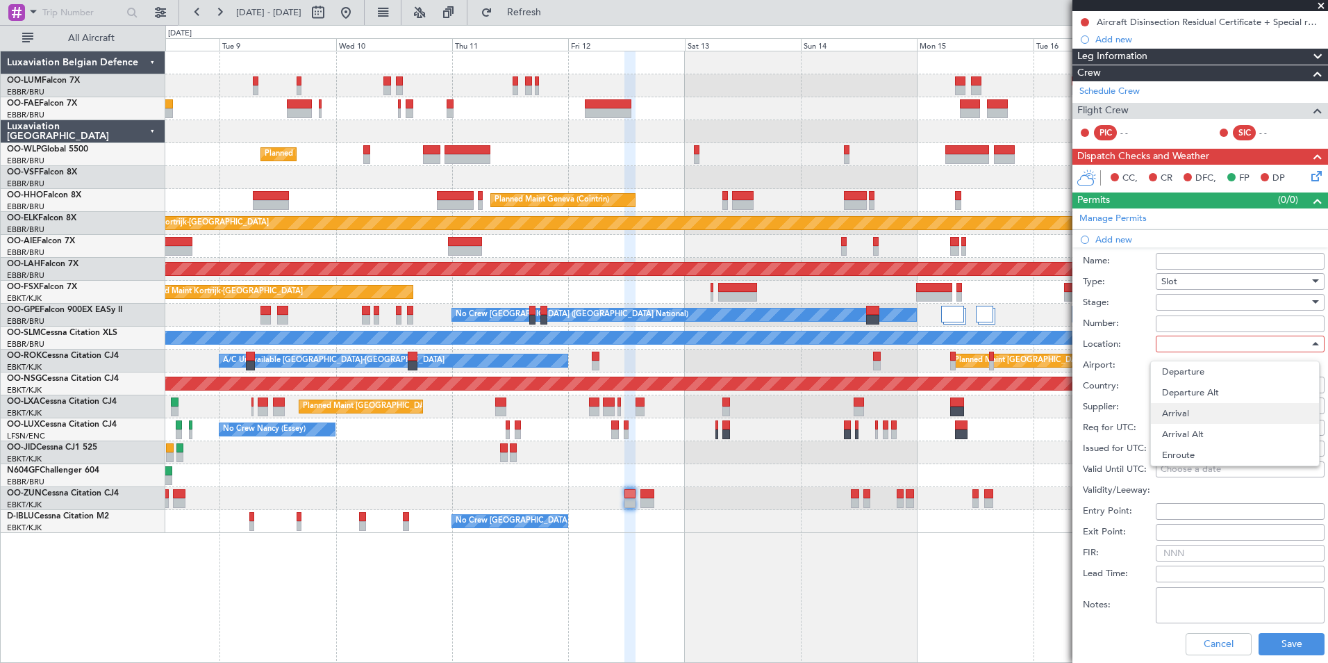
click at [1178, 414] on span "Arrival" at bounding box center [1235, 413] width 146 height 21
type input "LIBR / BDS"
click at [1188, 426] on div "Choose a date" at bounding box center [1240, 428] width 159 height 14
select select "9"
select select "2025"
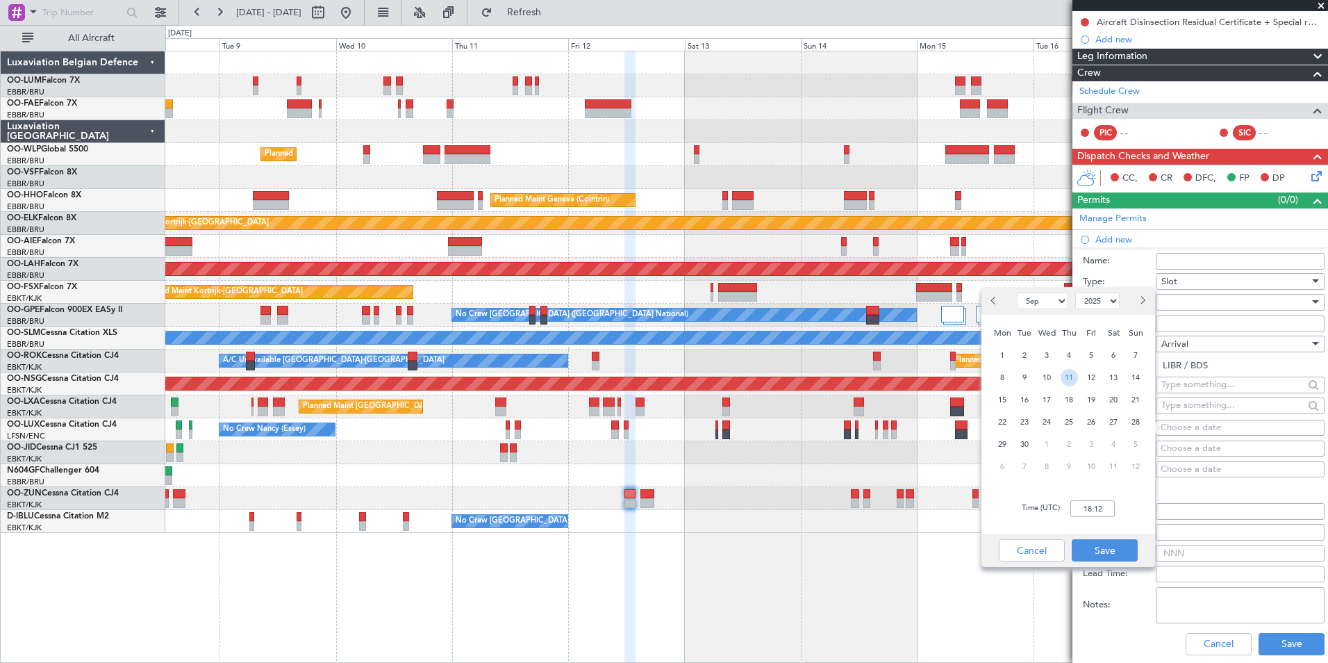
click at [1068, 379] on span "11" at bounding box center [1069, 377] width 17 height 17
drag, startPoint x: 1099, startPoint y: 376, endPoint x: 1095, endPoint y: 405, distance: 29.5
click at [1099, 376] on span "12" at bounding box center [1091, 377] width 17 height 17
click at [1098, 511] on input "00:00" at bounding box center [1092, 508] width 44 height 17
type input "14:00"
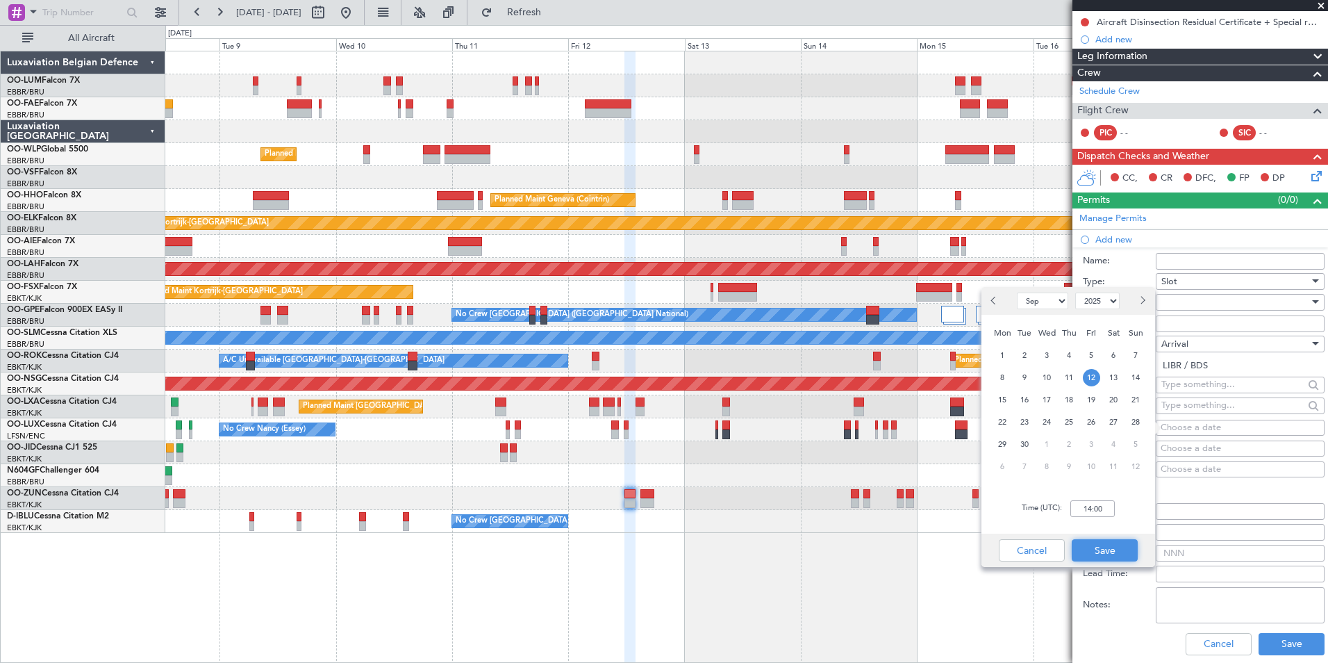
drag, startPoint x: 1102, startPoint y: 552, endPoint x: 1142, endPoint y: 501, distance: 64.8
click at [1102, 551] on button "Save" at bounding box center [1105, 550] width 66 height 22
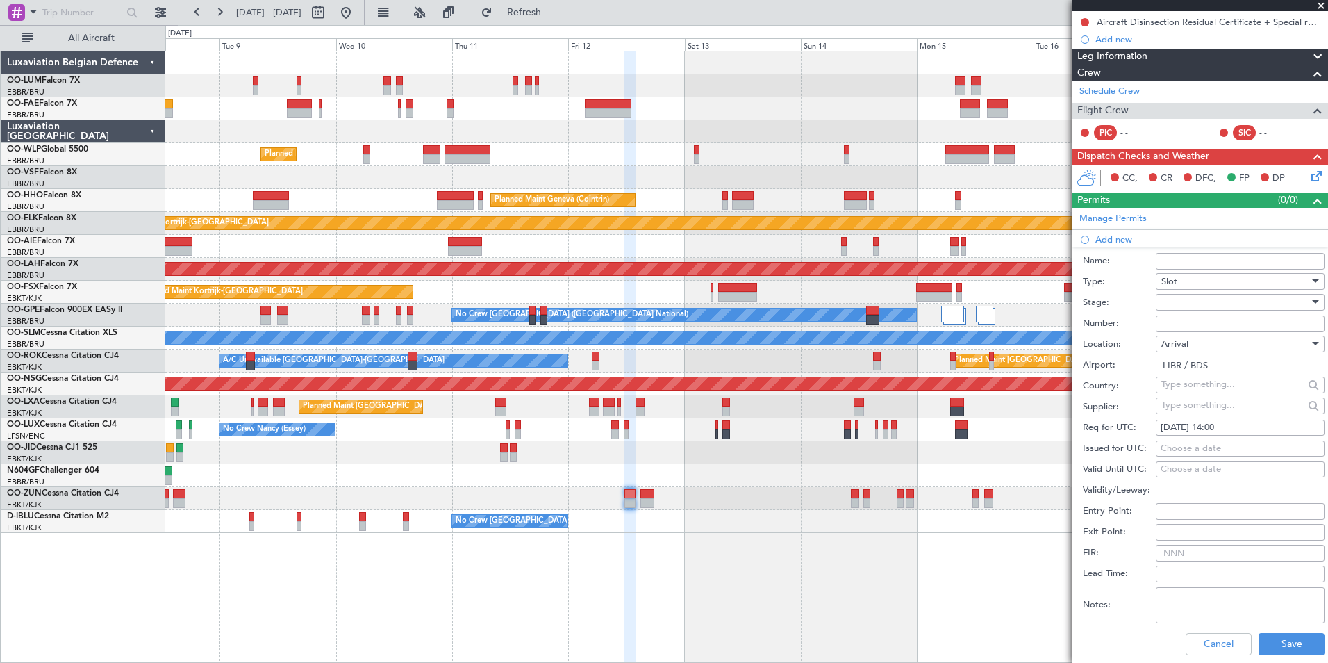
click at [1193, 447] on div "Choose a date" at bounding box center [1240, 449] width 159 height 14
select select "9"
select select "2025"
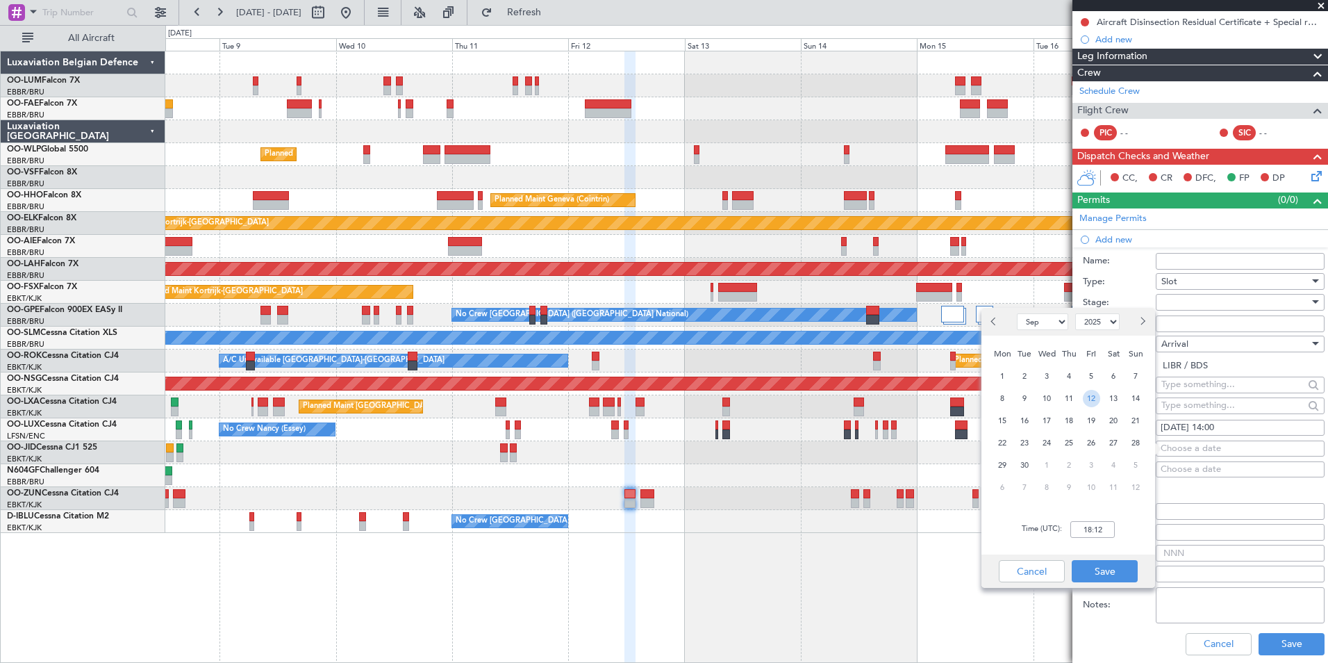
click at [1093, 396] on span "12" at bounding box center [1091, 398] width 17 height 17
click at [1095, 531] on input "00:00" at bounding box center [1092, 529] width 44 height 17
type input "14:00"
click at [1113, 577] on button "Save" at bounding box center [1105, 571] width 66 height 22
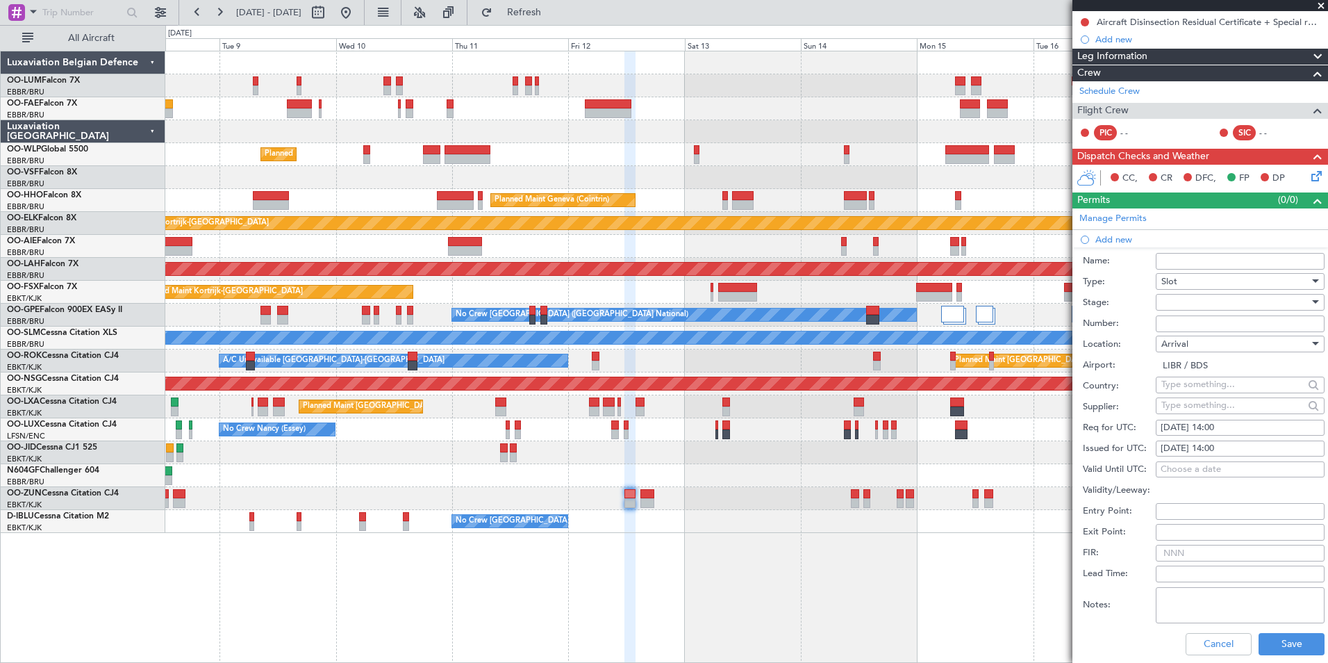
paste input "807/25"
type input "807/25"
click at [1294, 642] on button "Save" at bounding box center [1292, 644] width 66 height 22
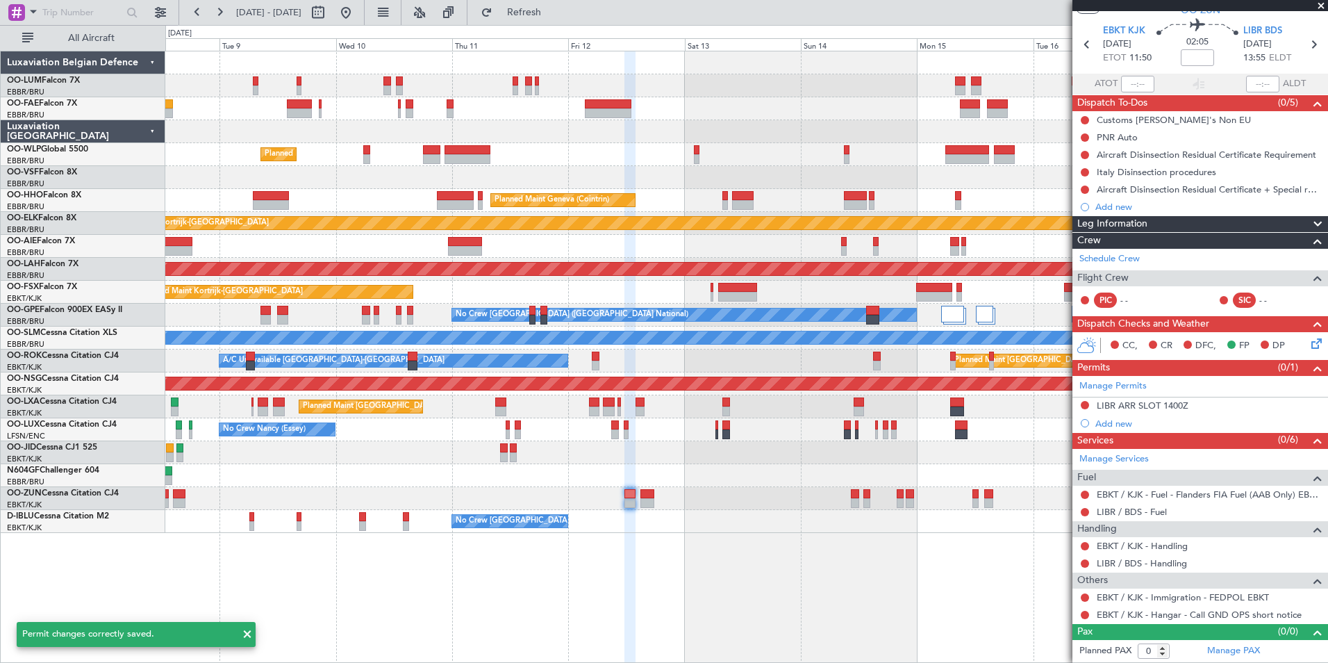
scroll to position [40, 0]
click at [1116, 407] on div "LIBR ARR SLOT 1400Z" at bounding box center [1143, 406] width 92 height 12
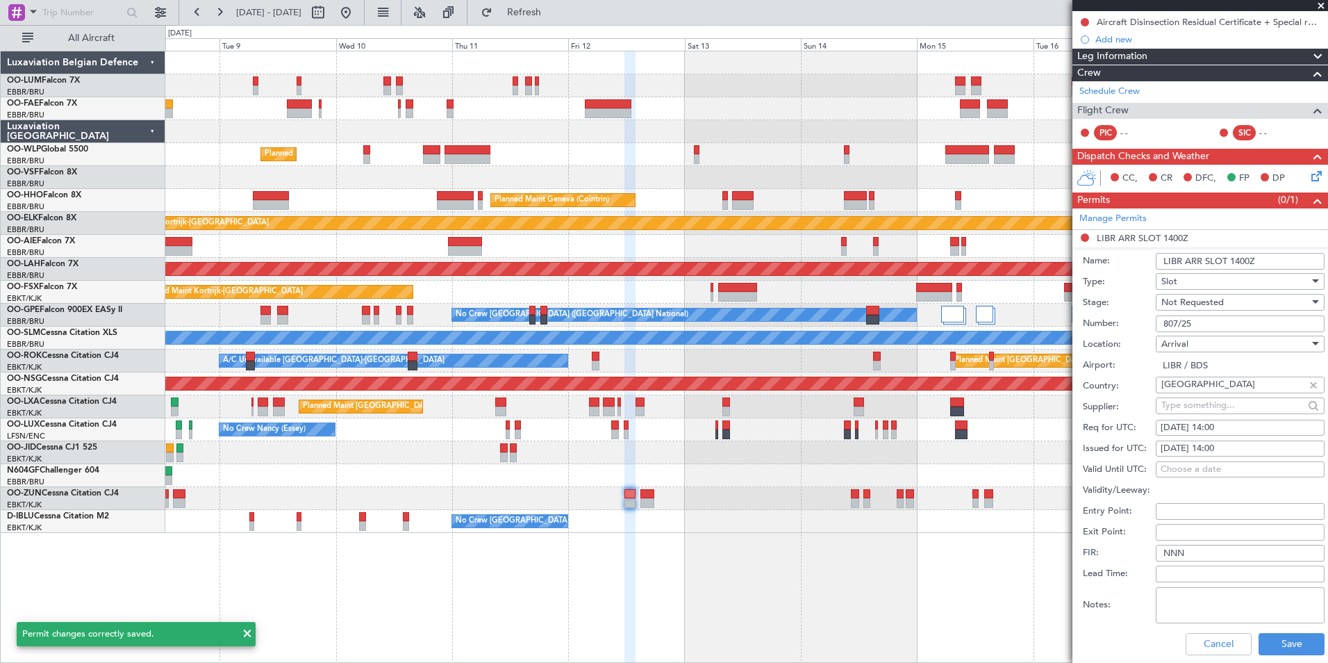
scroll to position [347, 0]
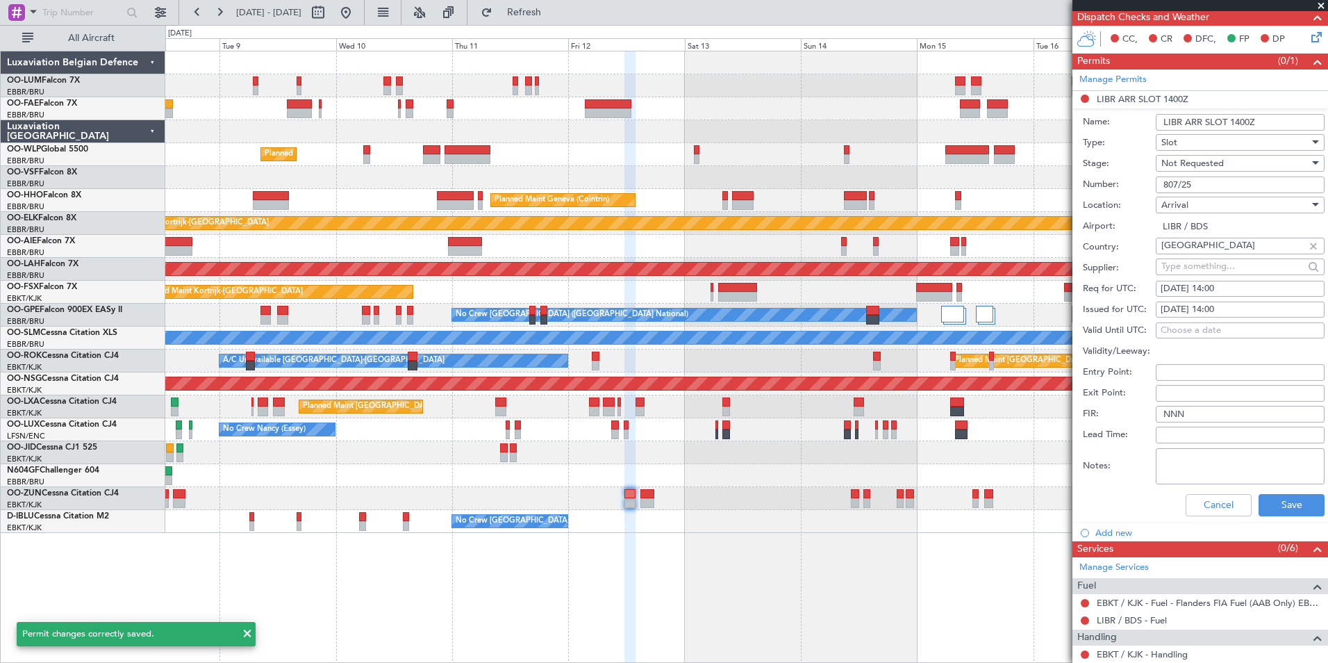
click at [1264, 483] on textarea "Notes:" at bounding box center [1240, 466] width 169 height 36
click at [1266, 499] on button "Save" at bounding box center [1292, 505] width 66 height 22
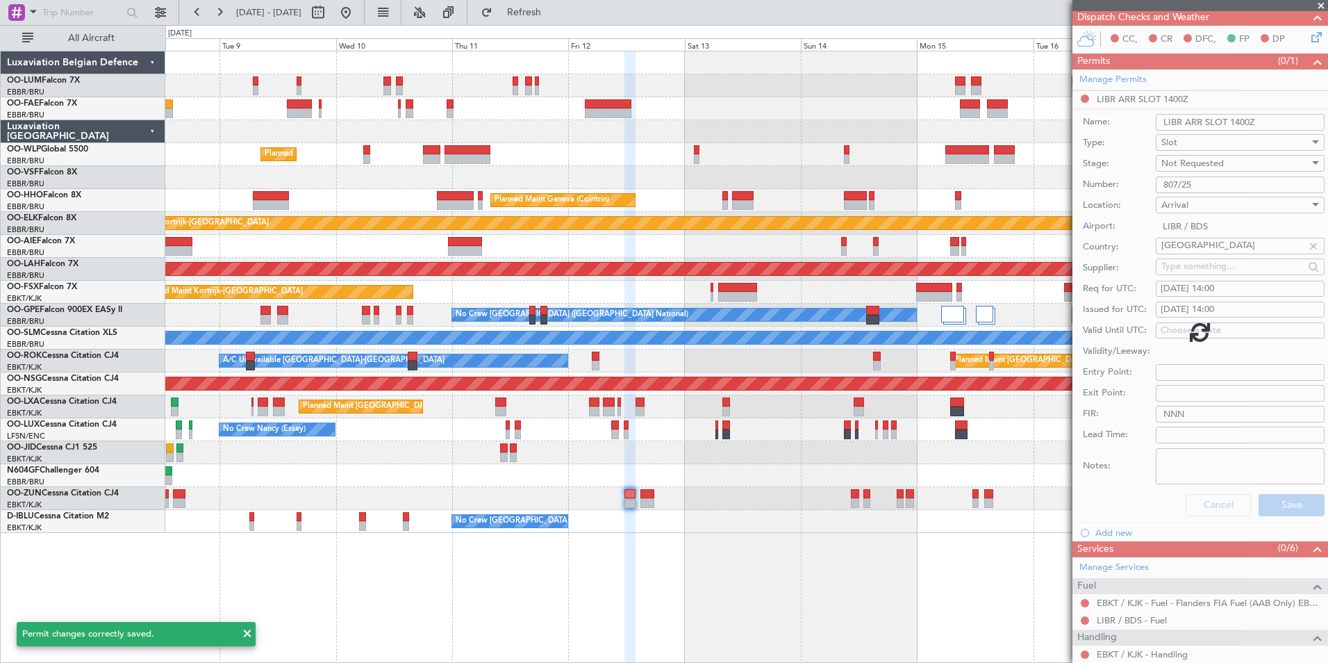
scroll to position [40, 0]
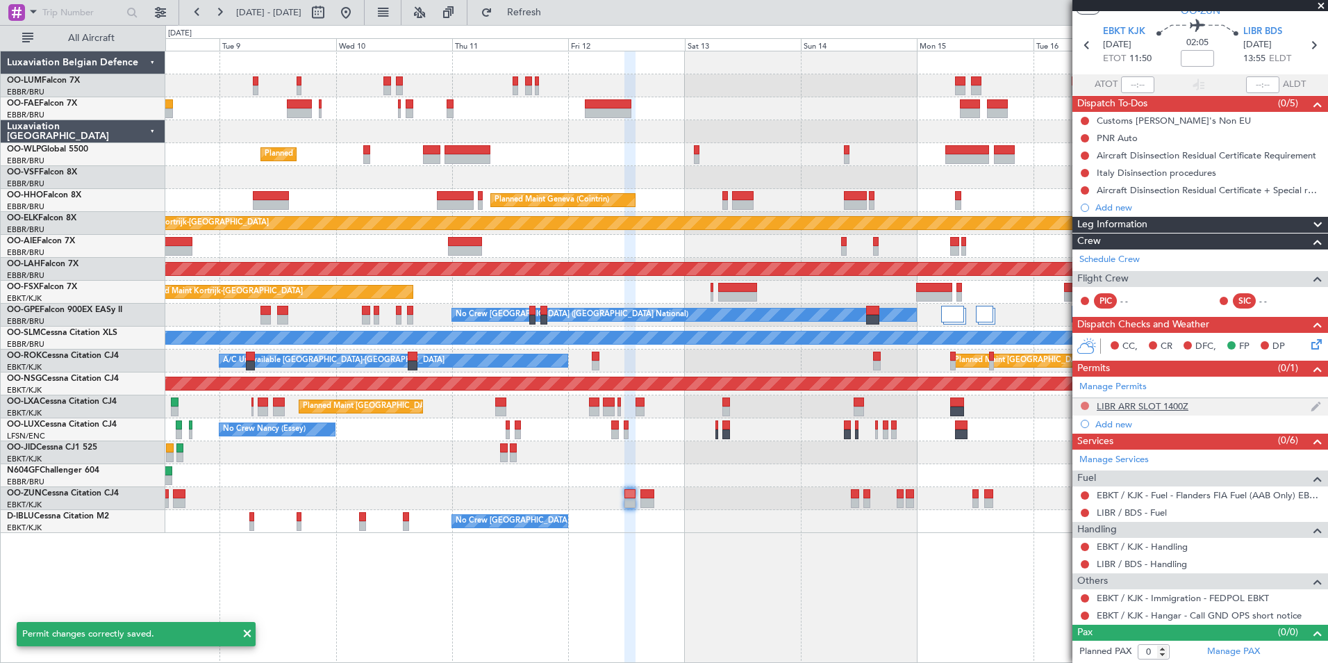
click at [1083, 404] on button at bounding box center [1085, 405] width 8 height 8
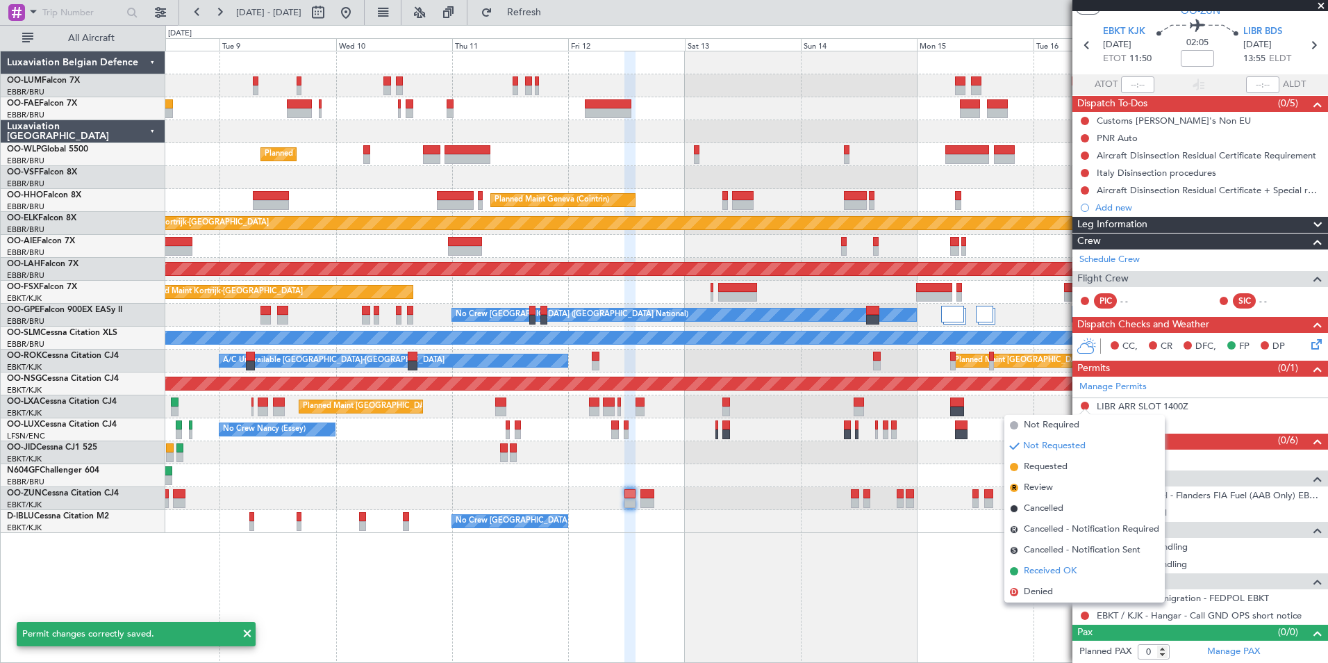
click at [1047, 569] on span "Received OK" at bounding box center [1050, 571] width 53 height 14
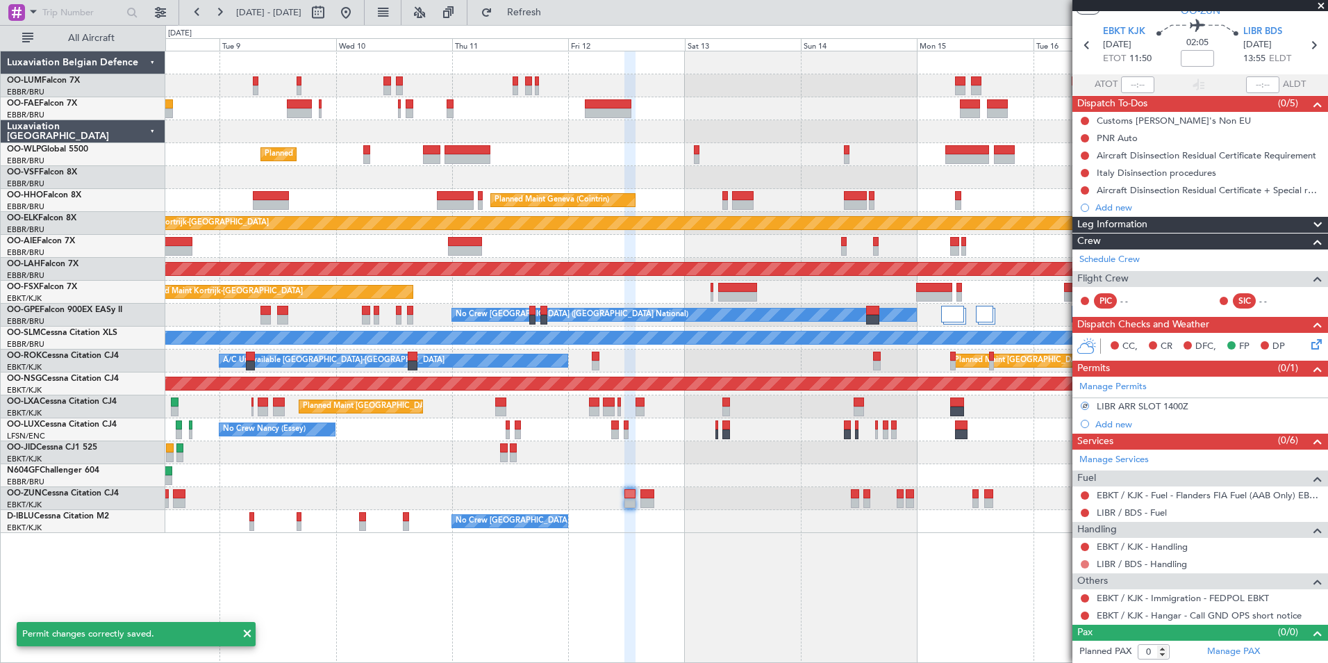
click at [1086, 563] on button at bounding box center [1085, 564] width 8 height 8
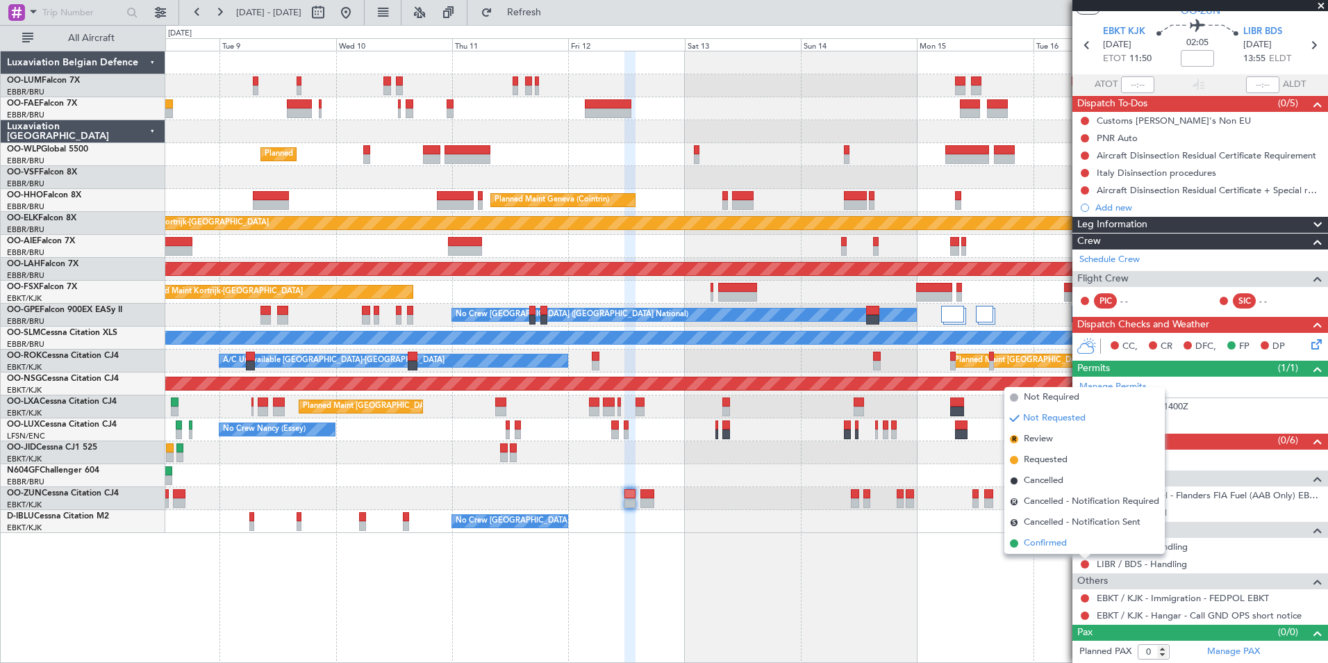
click at [1034, 542] on span "Confirmed" at bounding box center [1045, 543] width 43 height 14
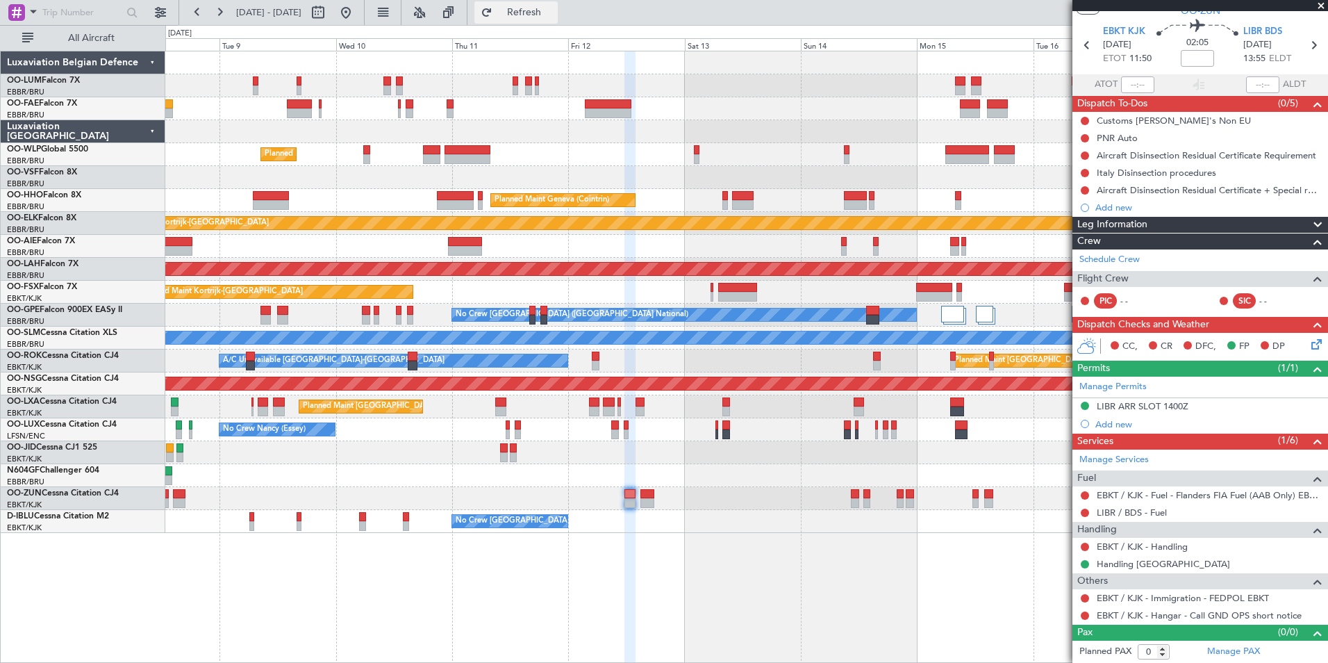
click at [554, 17] on span "Refresh" at bounding box center [524, 13] width 58 height 10
click at [1120, 565] on link "Handling Brindisi" at bounding box center [1163, 564] width 133 height 12
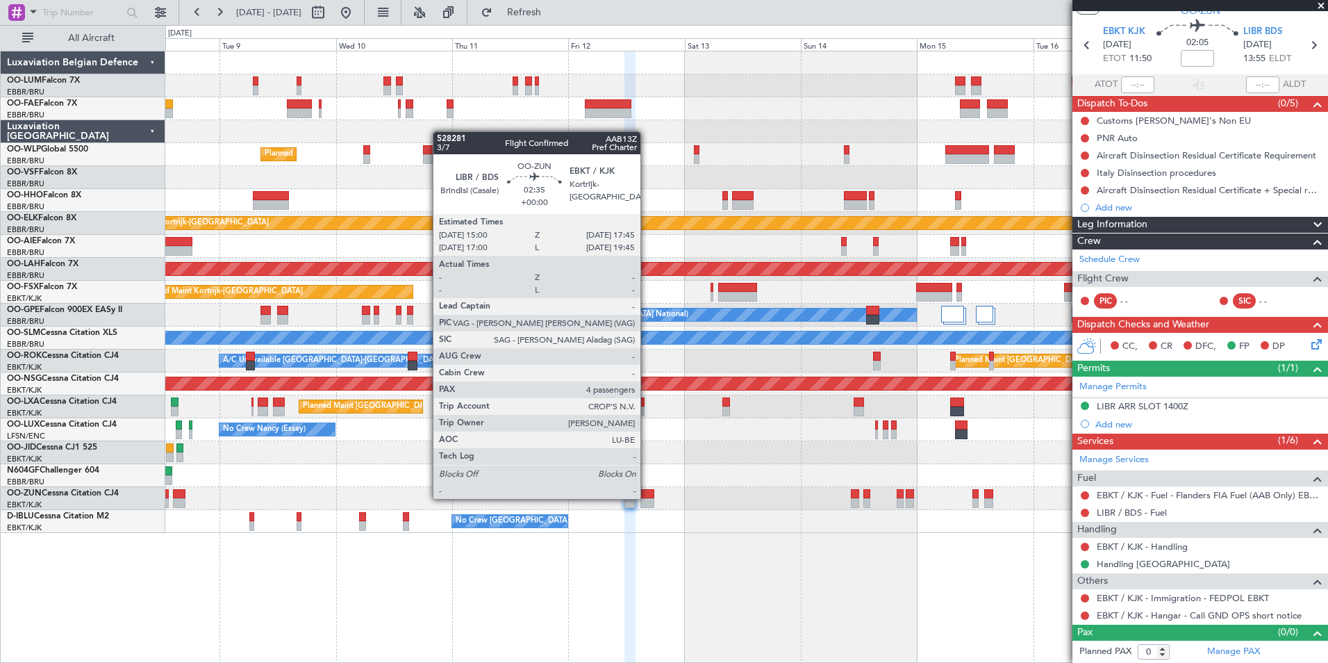
click at [647, 497] on div at bounding box center [647, 494] width 14 height 10
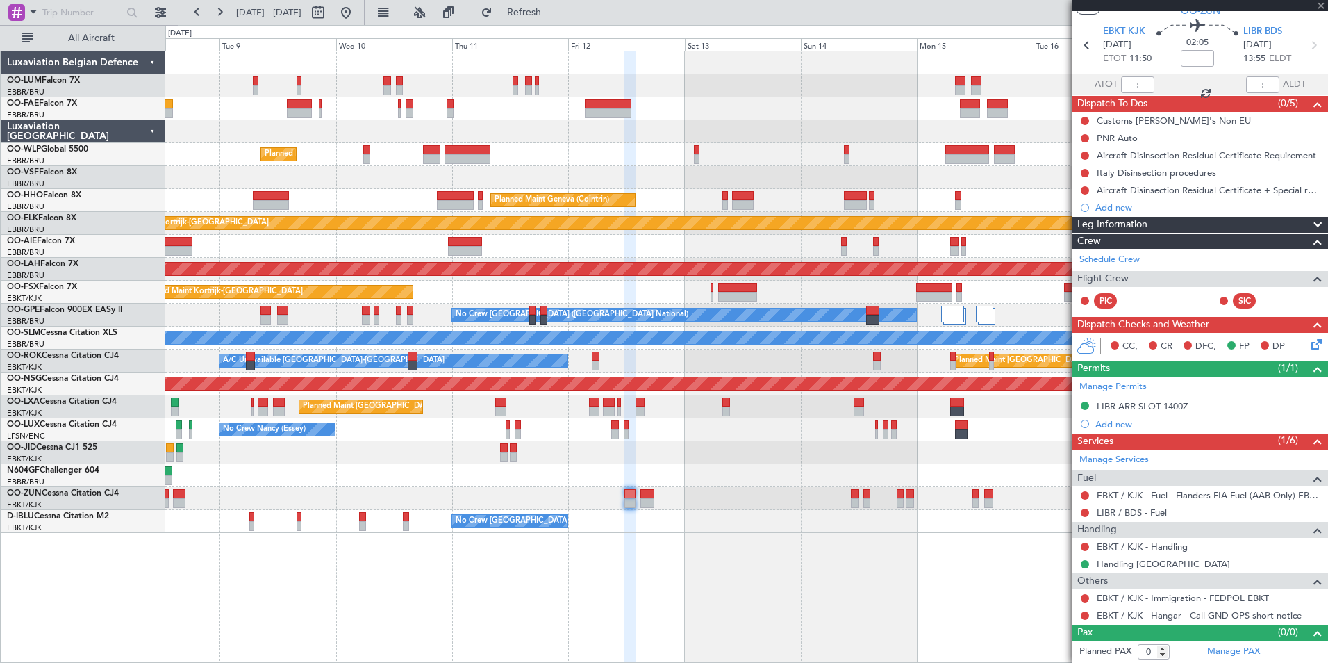
type input "4"
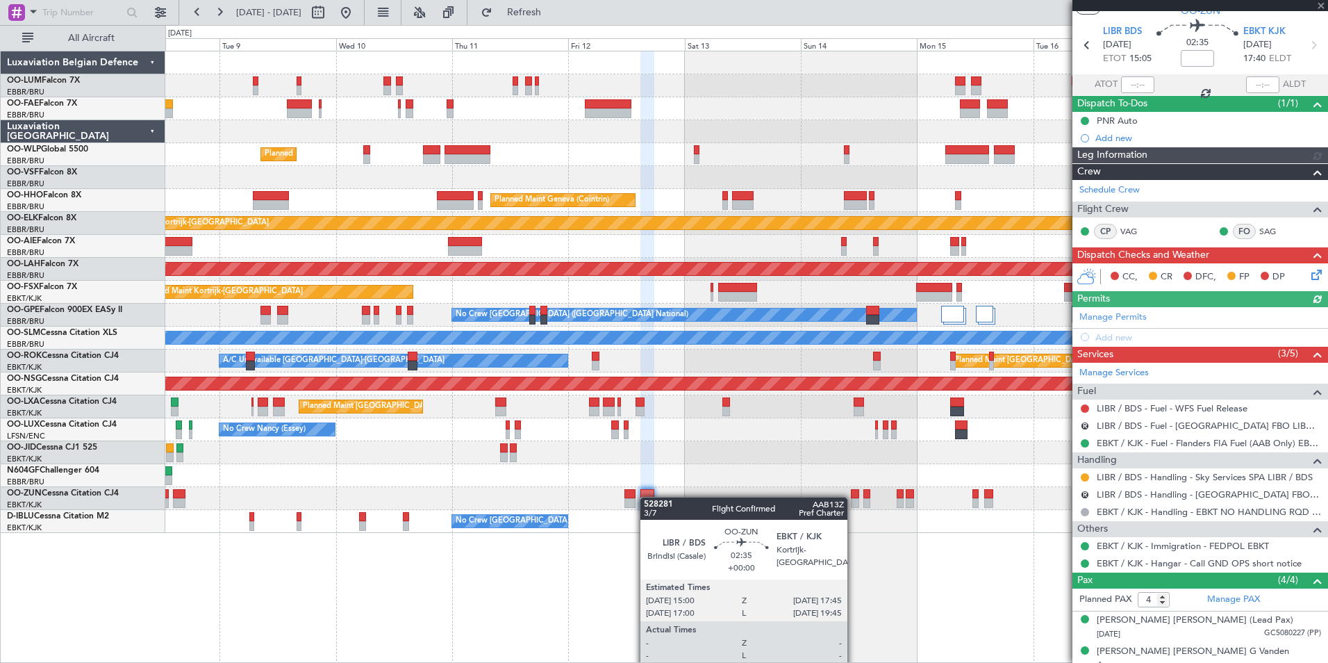
scroll to position [0, 0]
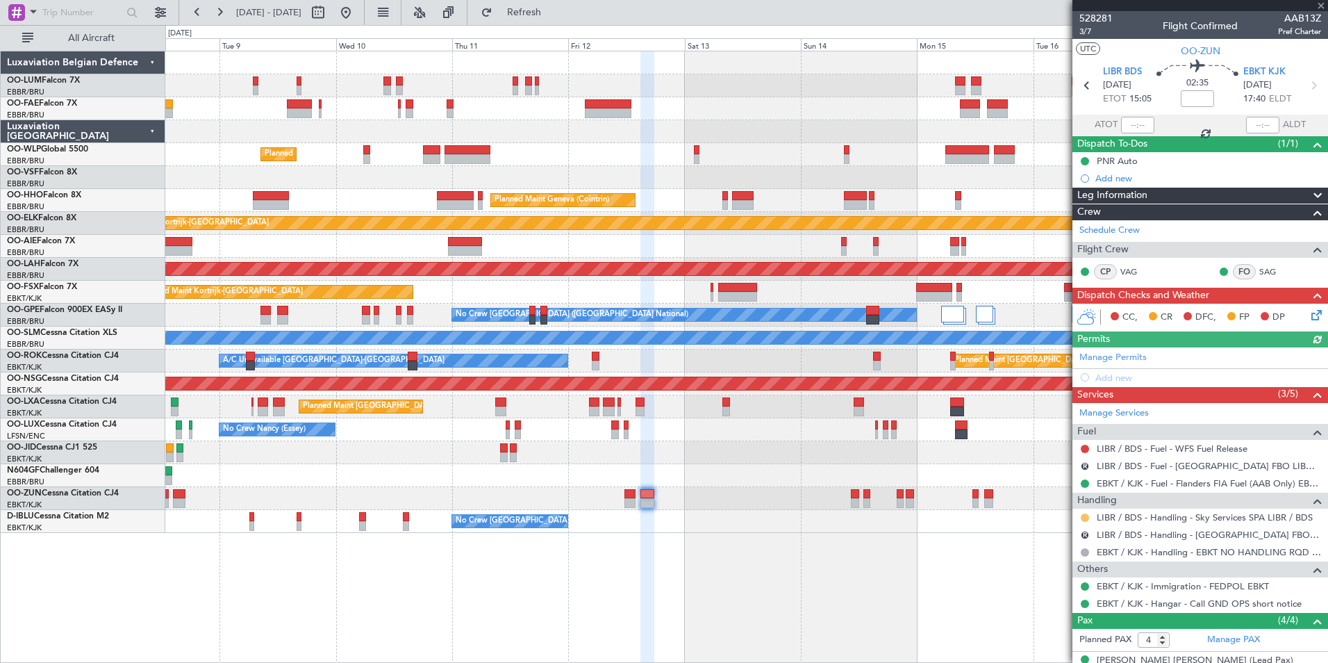
click at [1088, 517] on button at bounding box center [1085, 517] width 8 height 8
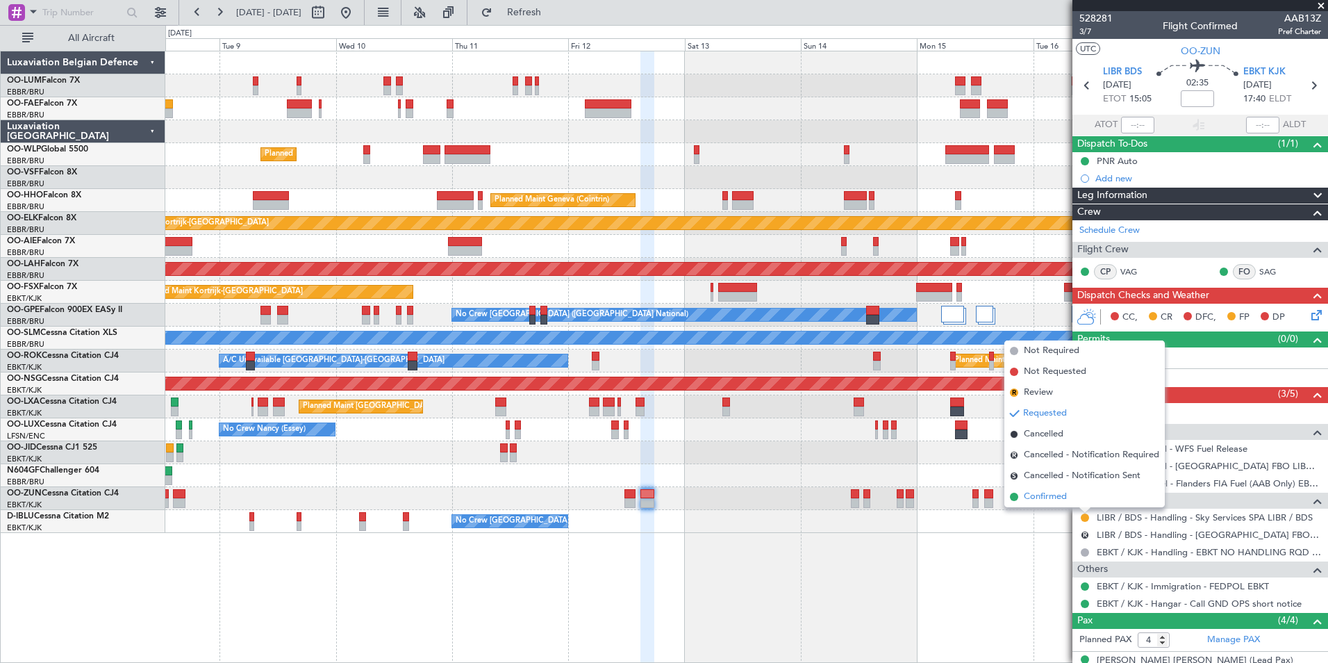
click at [1043, 497] on span "Confirmed" at bounding box center [1045, 497] width 43 height 14
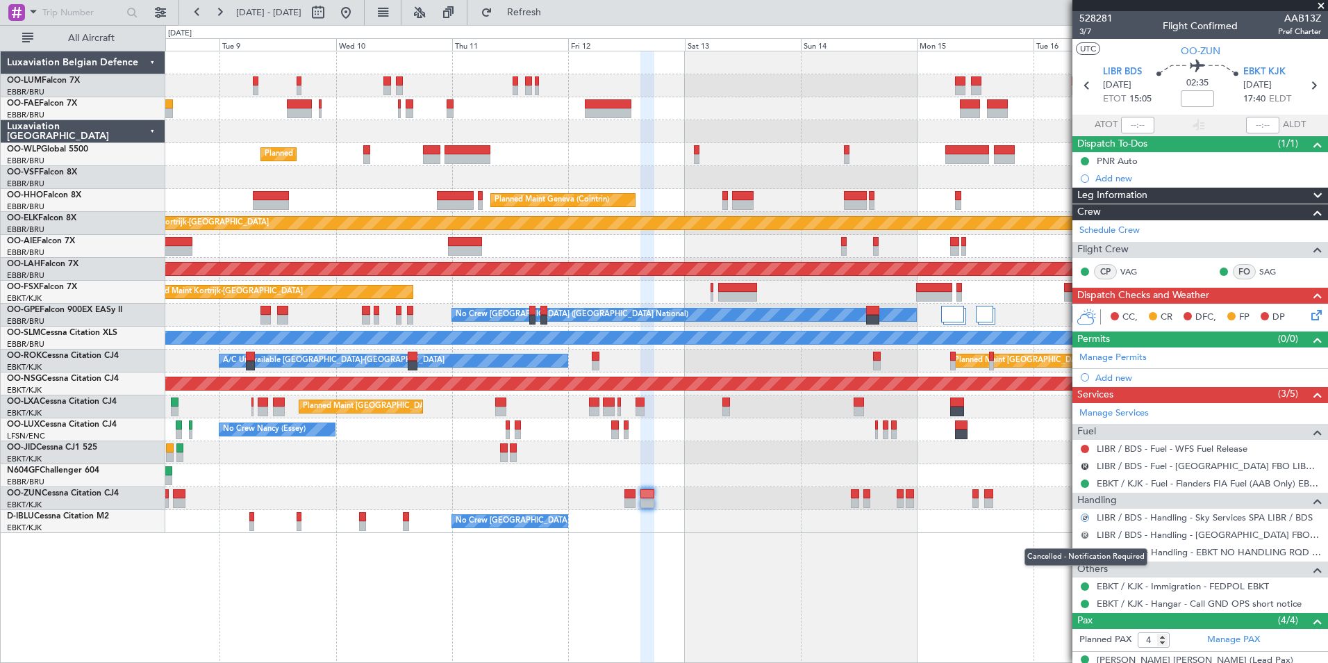
click at [1084, 533] on button "R" at bounding box center [1085, 535] width 8 height 8
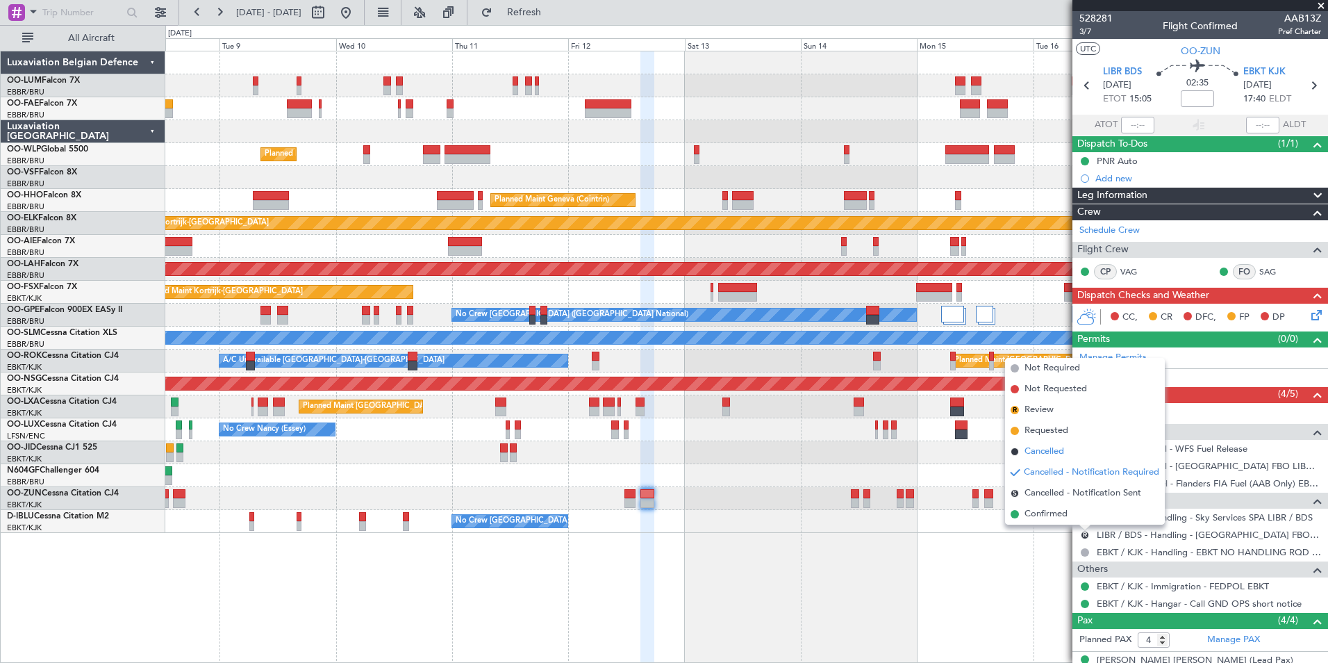
click at [1047, 447] on span "Cancelled" at bounding box center [1045, 452] width 40 height 14
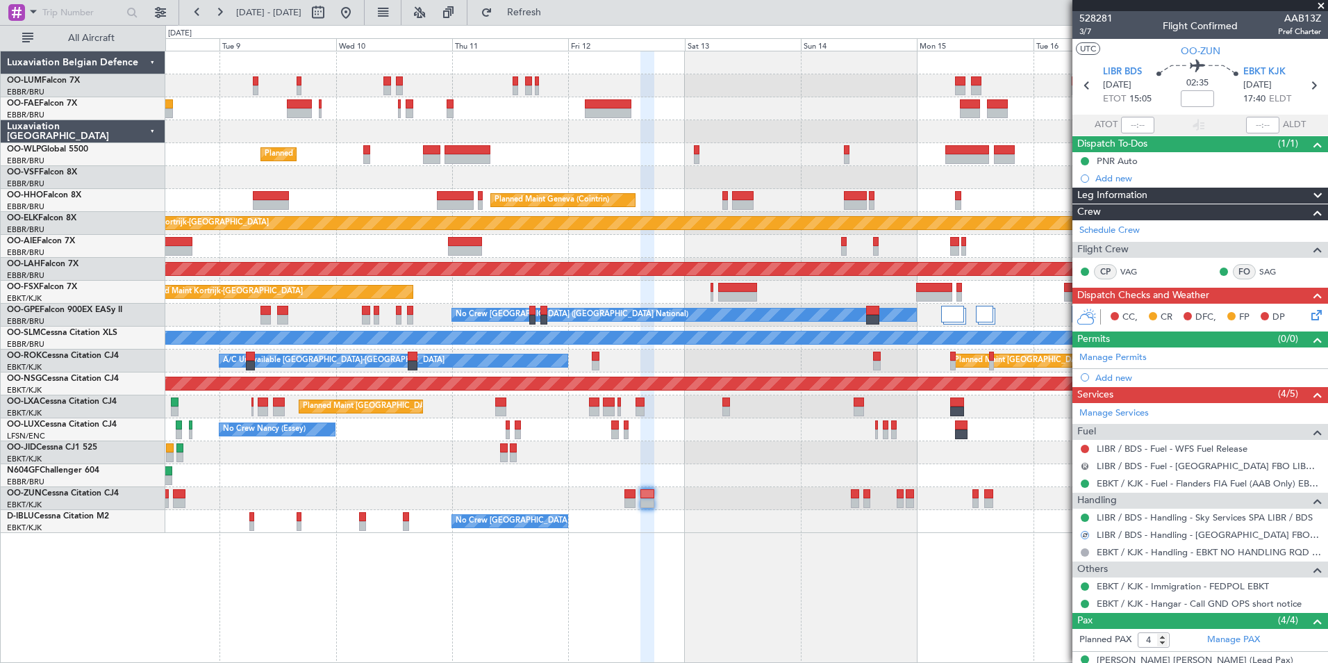
click at [1086, 466] on button "R" at bounding box center [1085, 466] width 8 height 8
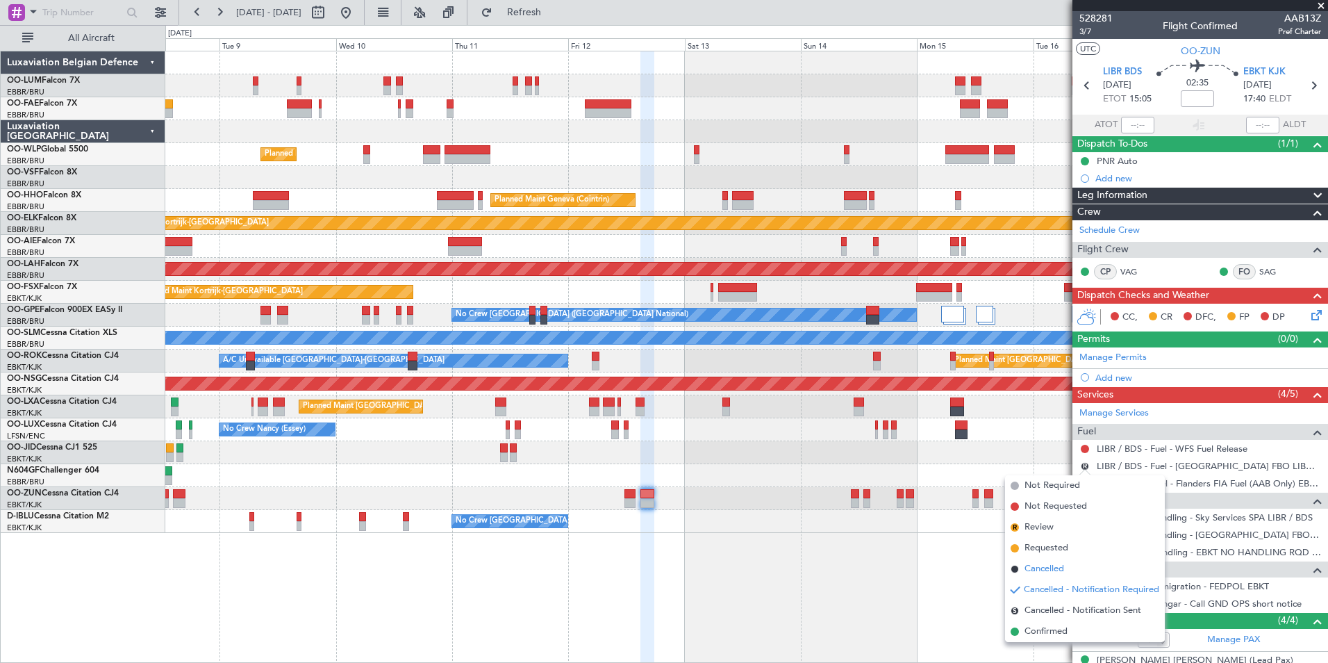
click at [1045, 567] on span "Cancelled" at bounding box center [1045, 569] width 40 height 14
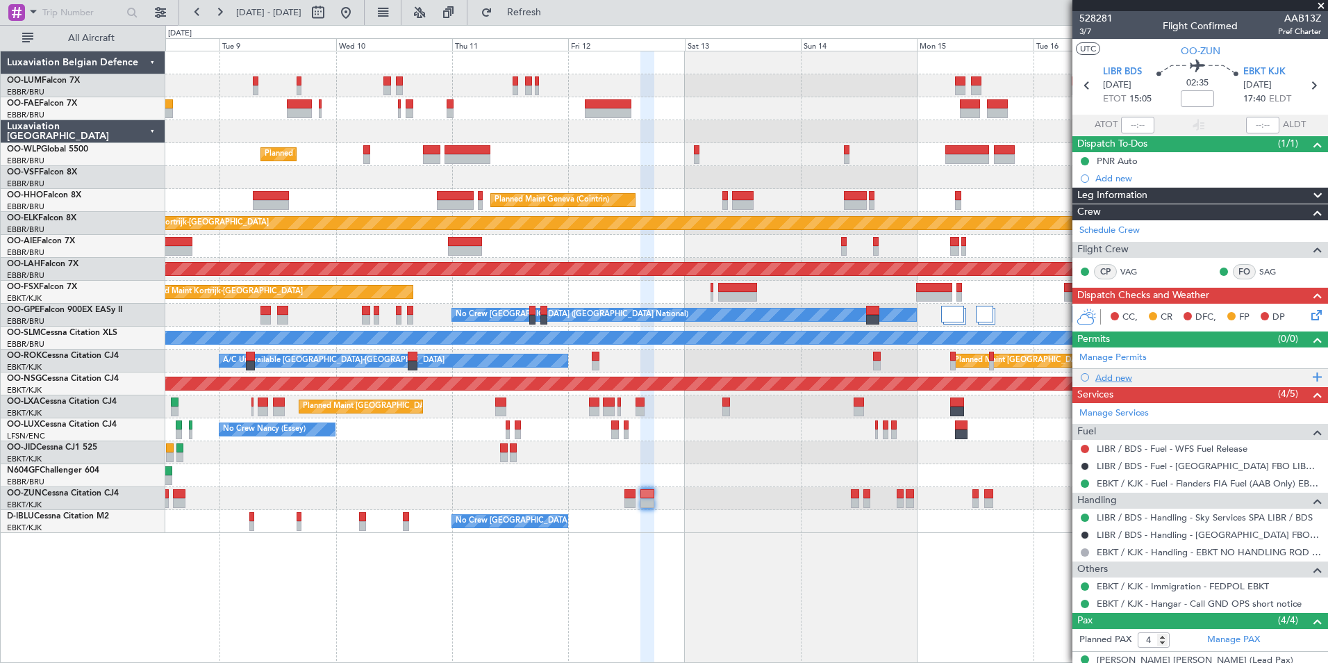
click at [1116, 375] on div "Add new" at bounding box center [1201, 378] width 213 height 12
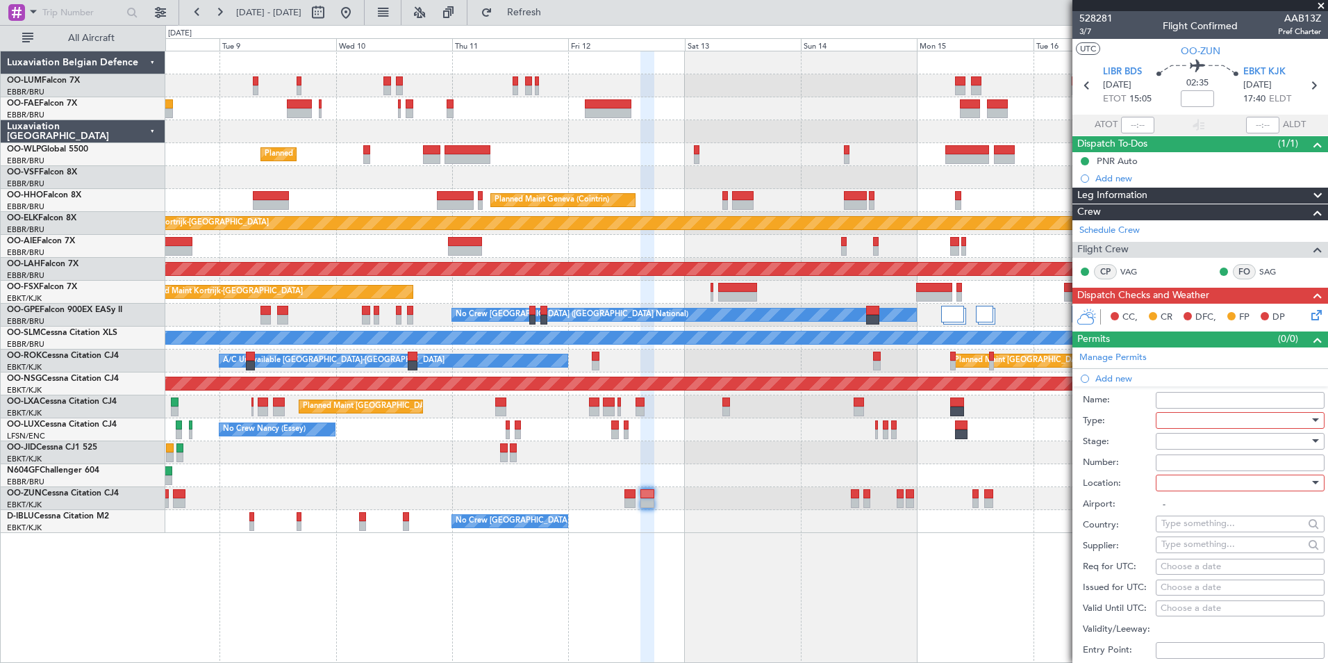
click at [1182, 417] on div at bounding box center [1235, 420] width 148 height 21
click at [1176, 542] on span "Slot" at bounding box center [1235, 552] width 146 height 21
click at [1186, 485] on div at bounding box center [1235, 482] width 148 height 21
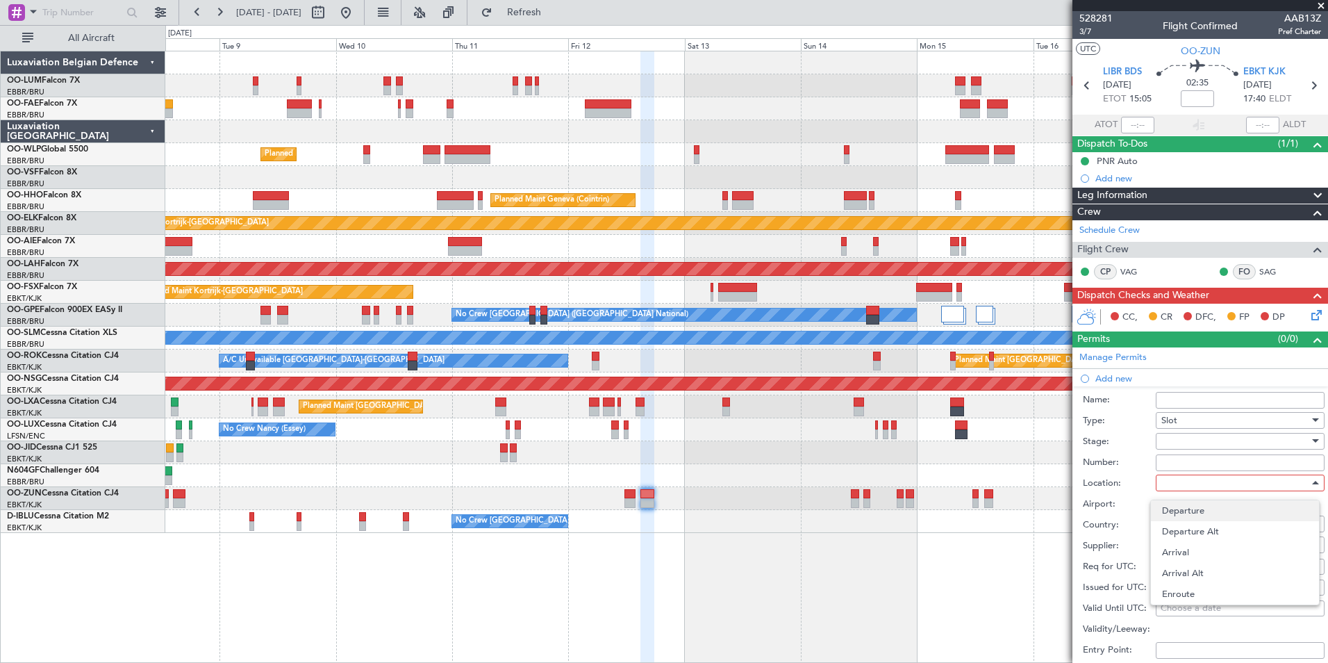
click at [1189, 511] on span "Departure" at bounding box center [1235, 510] width 146 height 21
type input "LIBR / BDS"
click at [1211, 562] on div "Choose a date" at bounding box center [1240, 567] width 159 height 14
select select "9"
select select "2025"
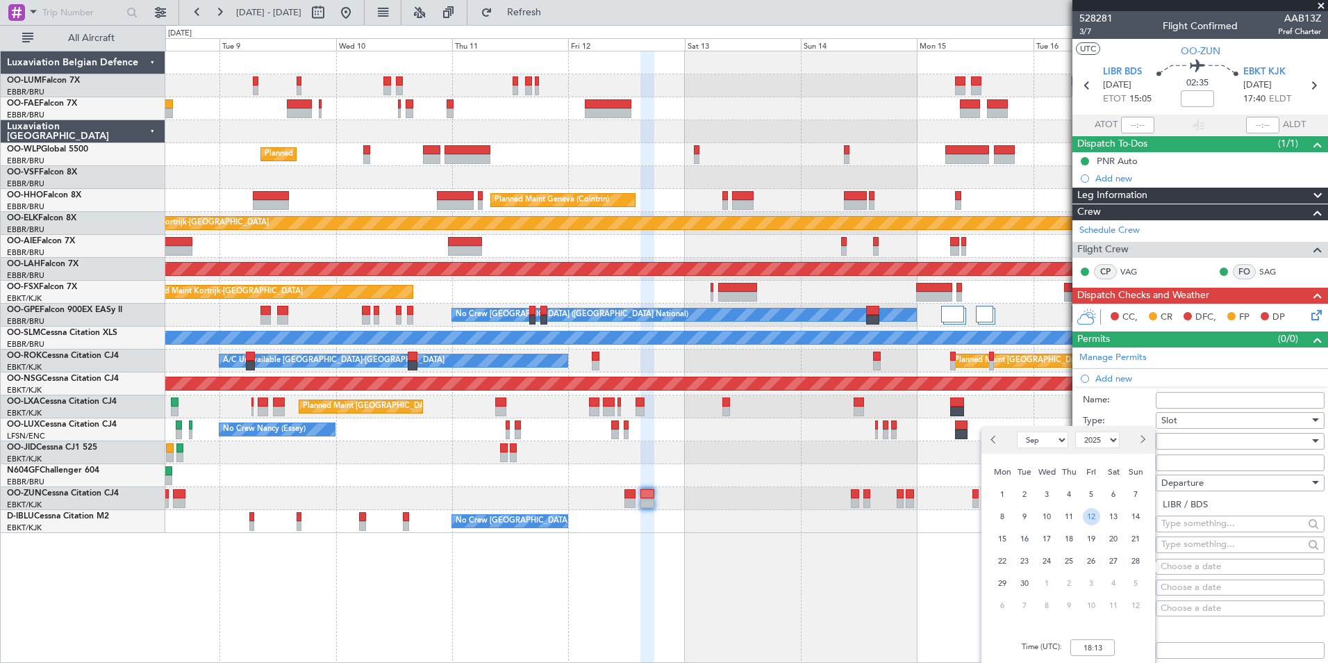
click at [1091, 515] on span "12" at bounding box center [1091, 516] width 17 height 17
click at [1101, 651] on input "00:00" at bounding box center [1092, 647] width 44 height 17
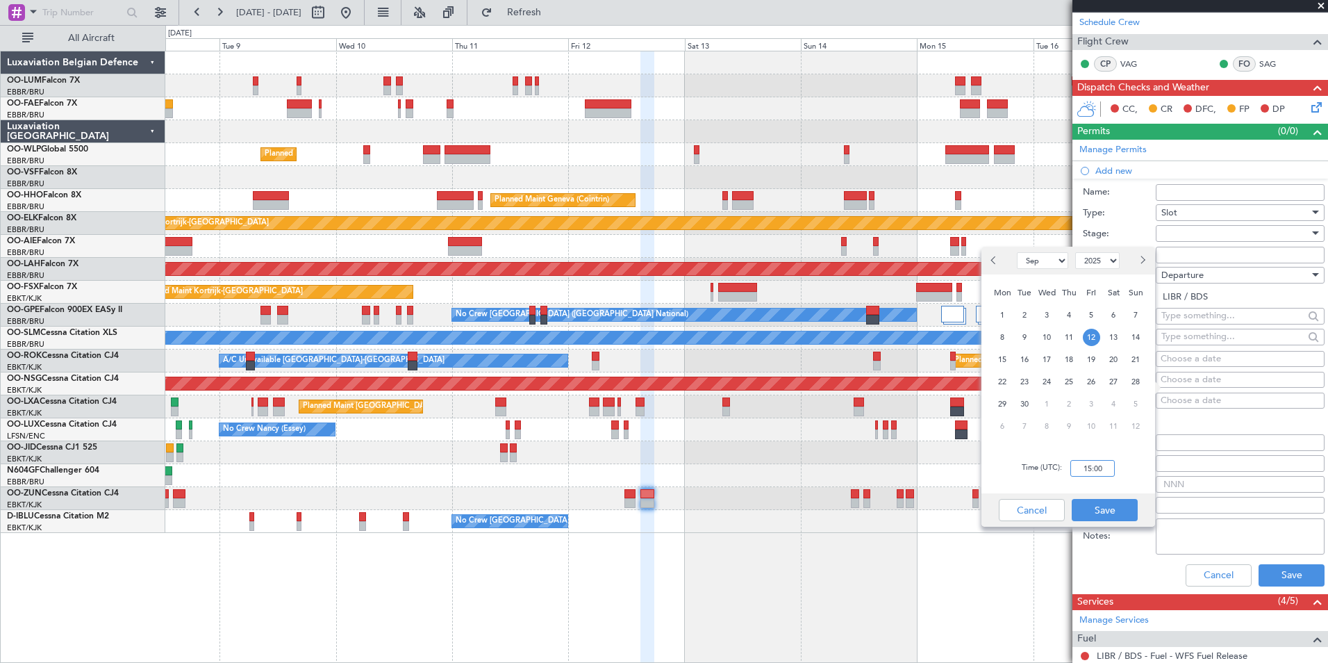
scroll to position [208, 0]
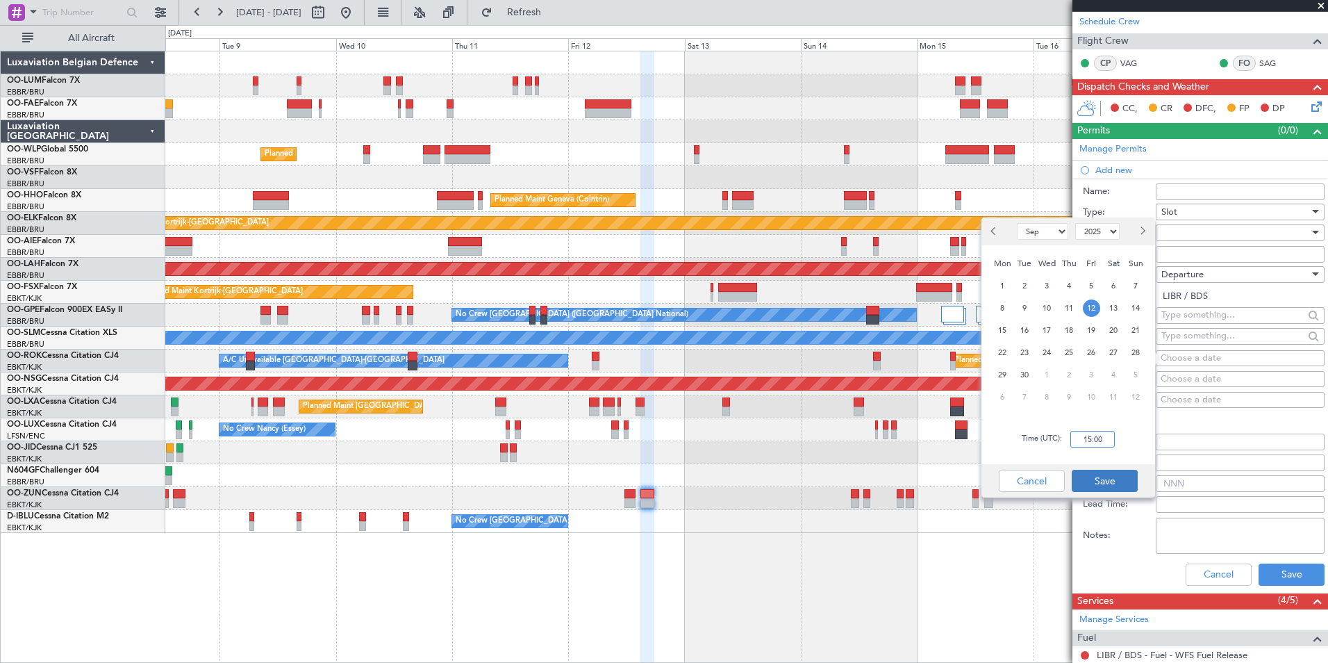
type input "15:00"
click at [1096, 478] on button "Save" at bounding box center [1105, 481] width 66 height 22
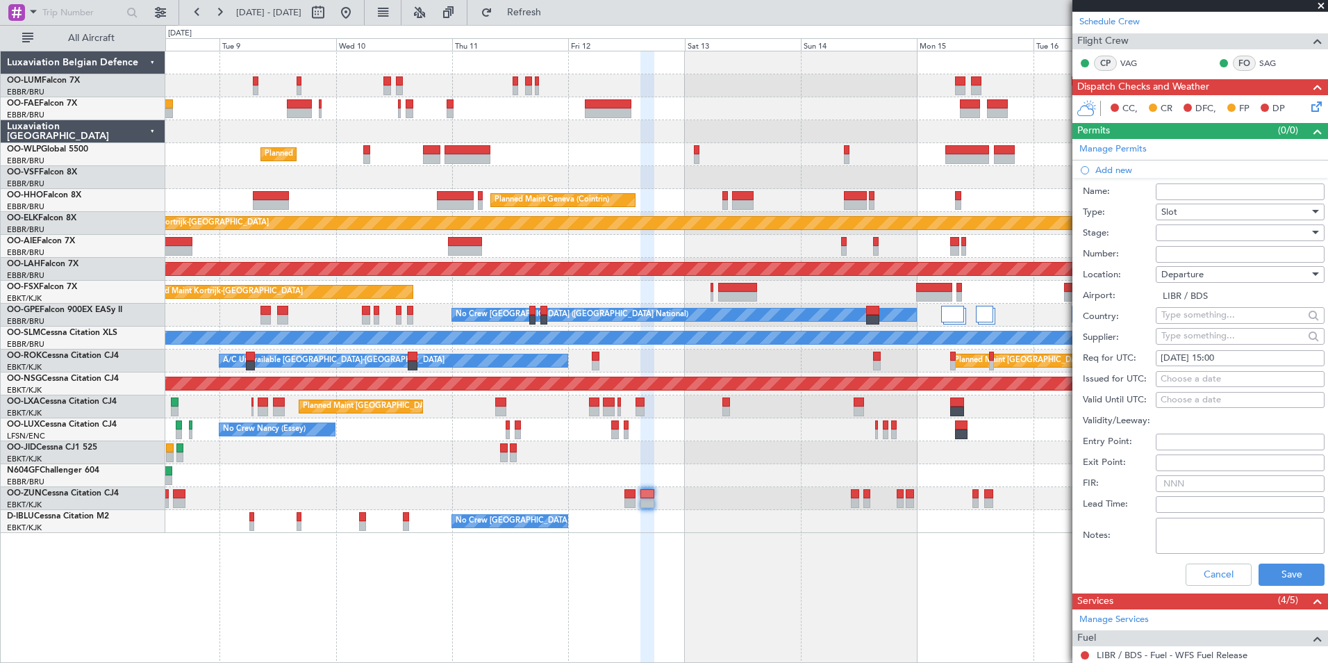
click at [1184, 369] on div "Issued for UTC: Choose a date" at bounding box center [1204, 379] width 242 height 21
click at [1184, 375] on div "Choose a date" at bounding box center [1240, 379] width 159 height 14
select select "9"
select select "2025"
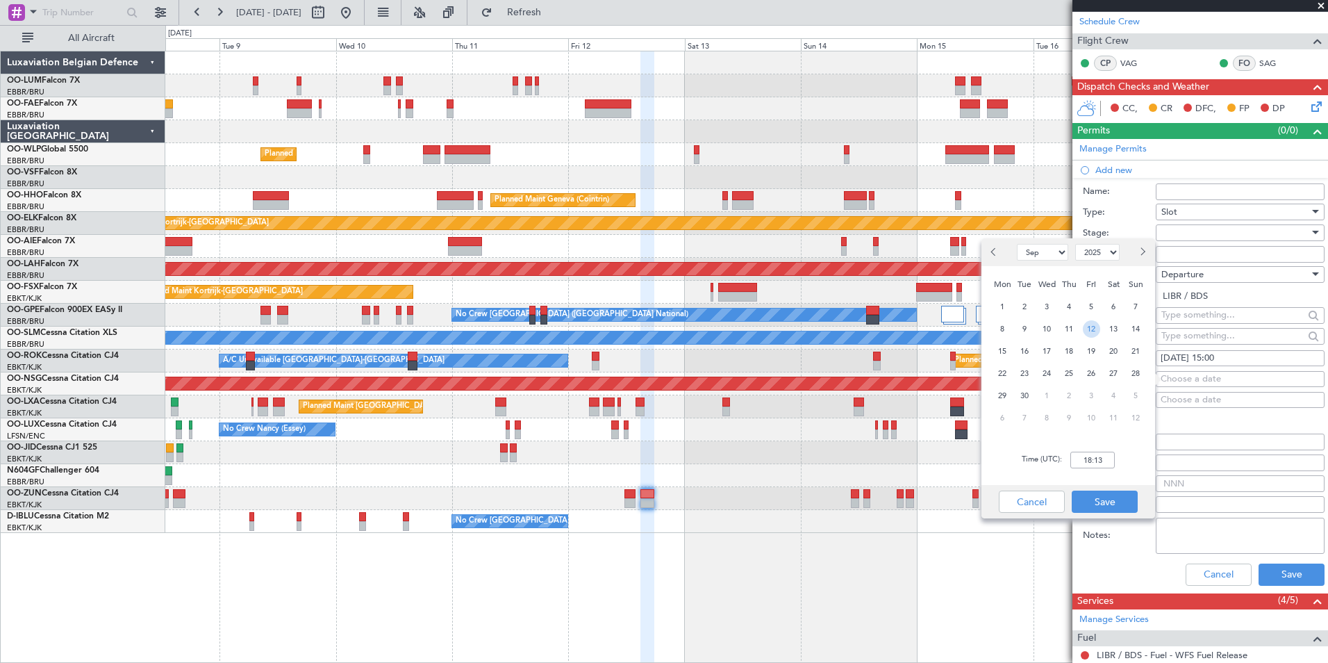
click at [1098, 333] on span "12" at bounding box center [1091, 328] width 17 height 17
click at [1111, 463] on input "00:00" at bounding box center [1092, 460] width 44 height 17
type input "15:00"
click at [1098, 506] on button "Save" at bounding box center [1105, 501] width 66 height 22
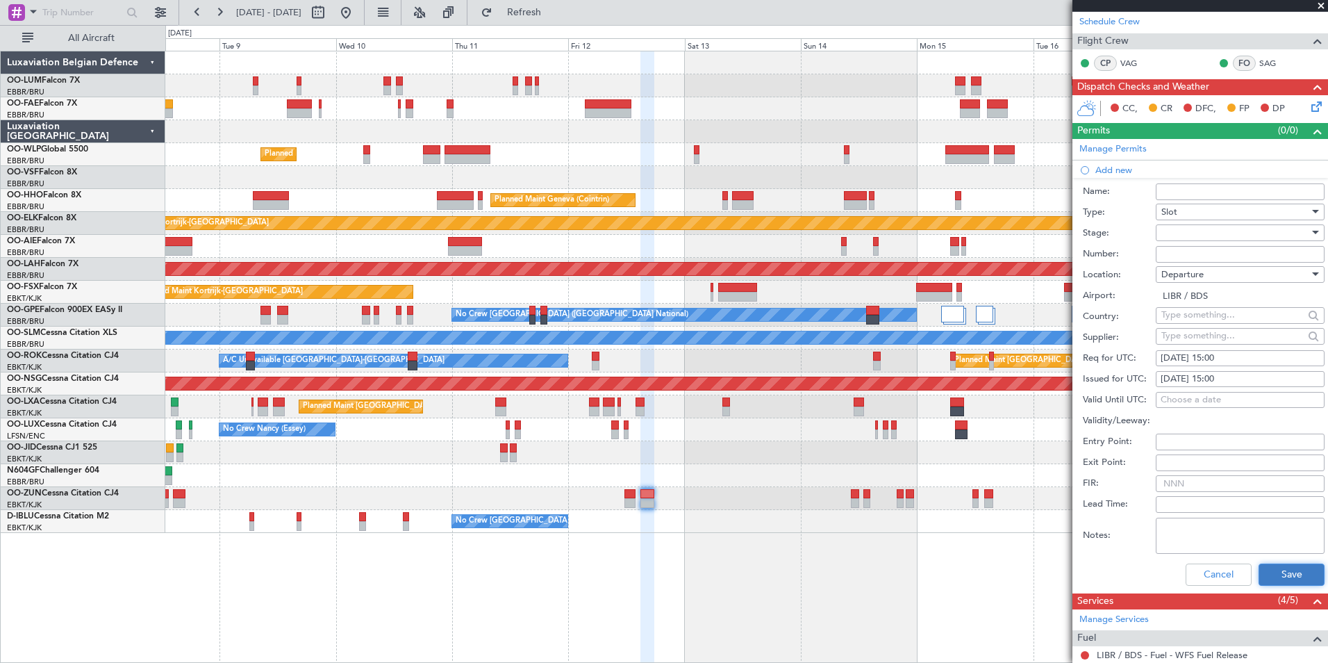
click at [1293, 579] on button "Save" at bounding box center [1292, 574] width 66 height 22
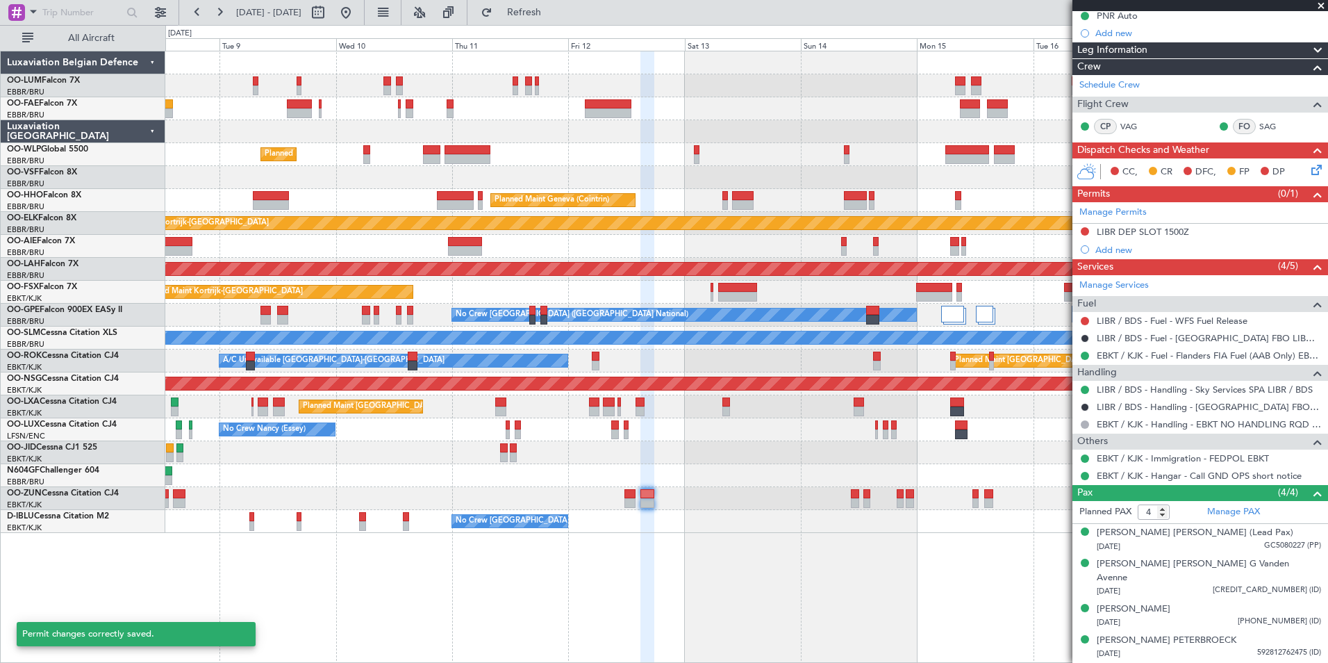
scroll to position [131, 0]
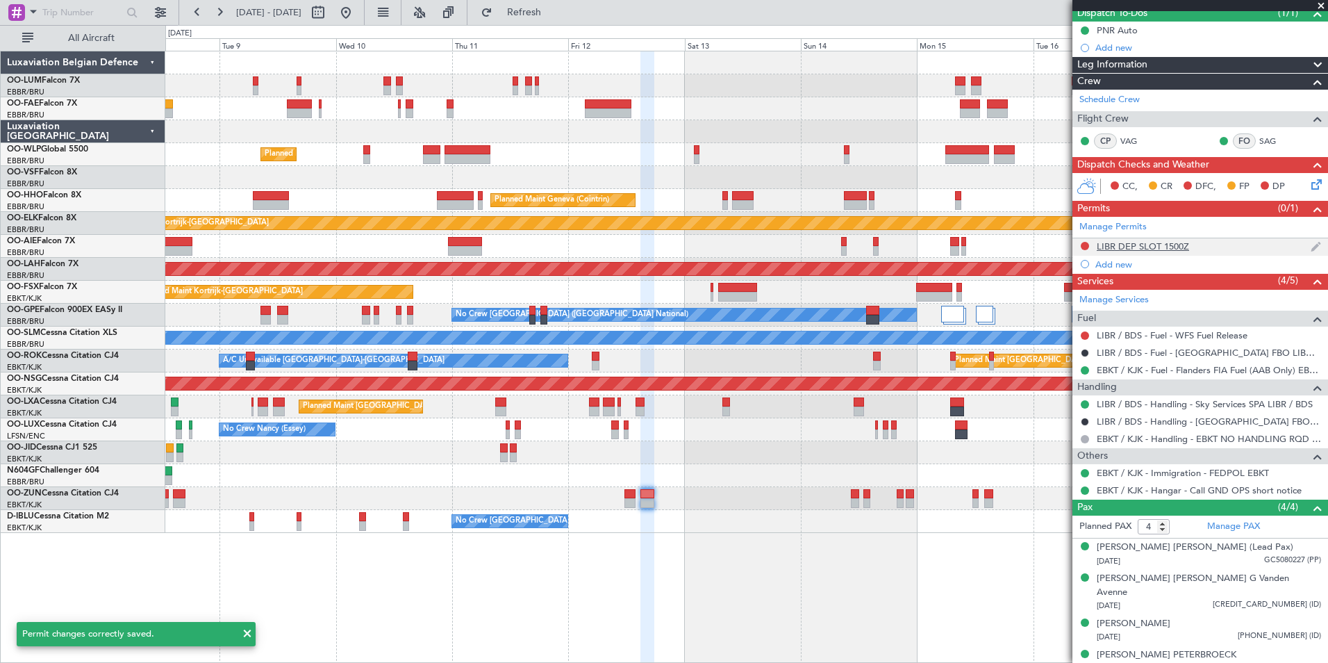
click at [1138, 247] on div "LIBR DEP SLOT 1500Z" at bounding box center [1143, 246] width 92 height 12
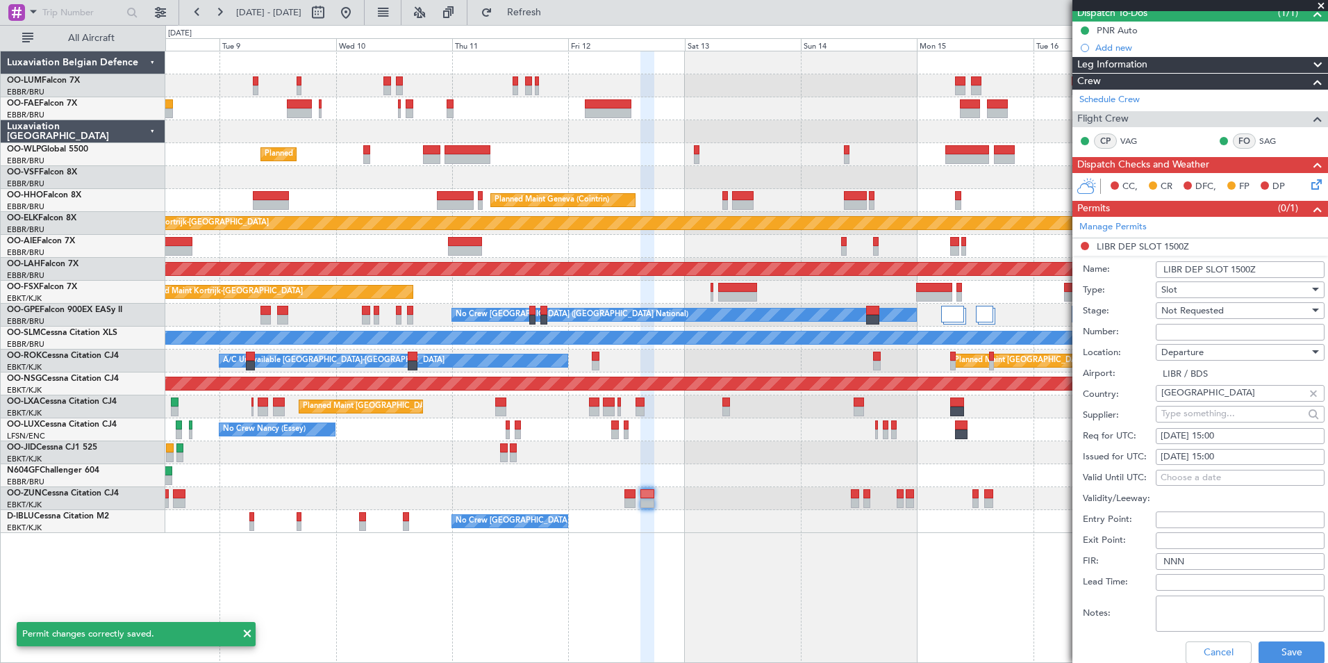
scroll to position [208, 0]
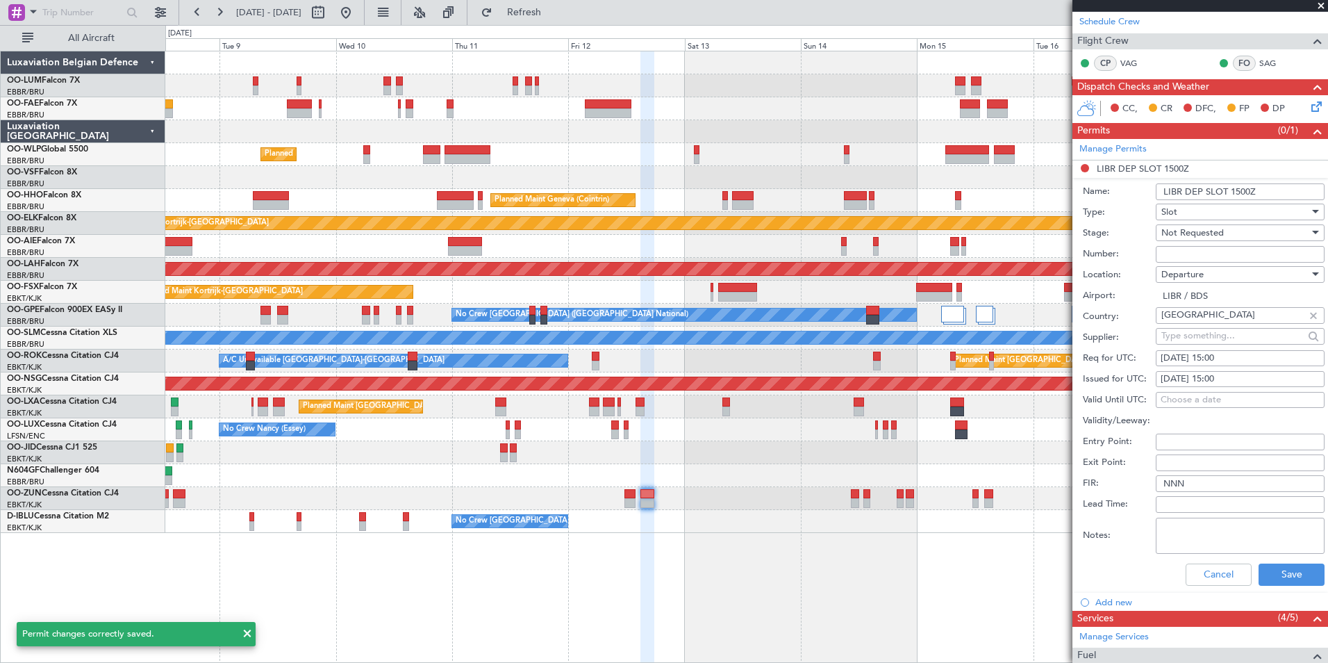
paste input "807/25"
type input "807/25"
click at [1293, 574] on button "Save" at bounding box center [1292, 574] width 66 height 22
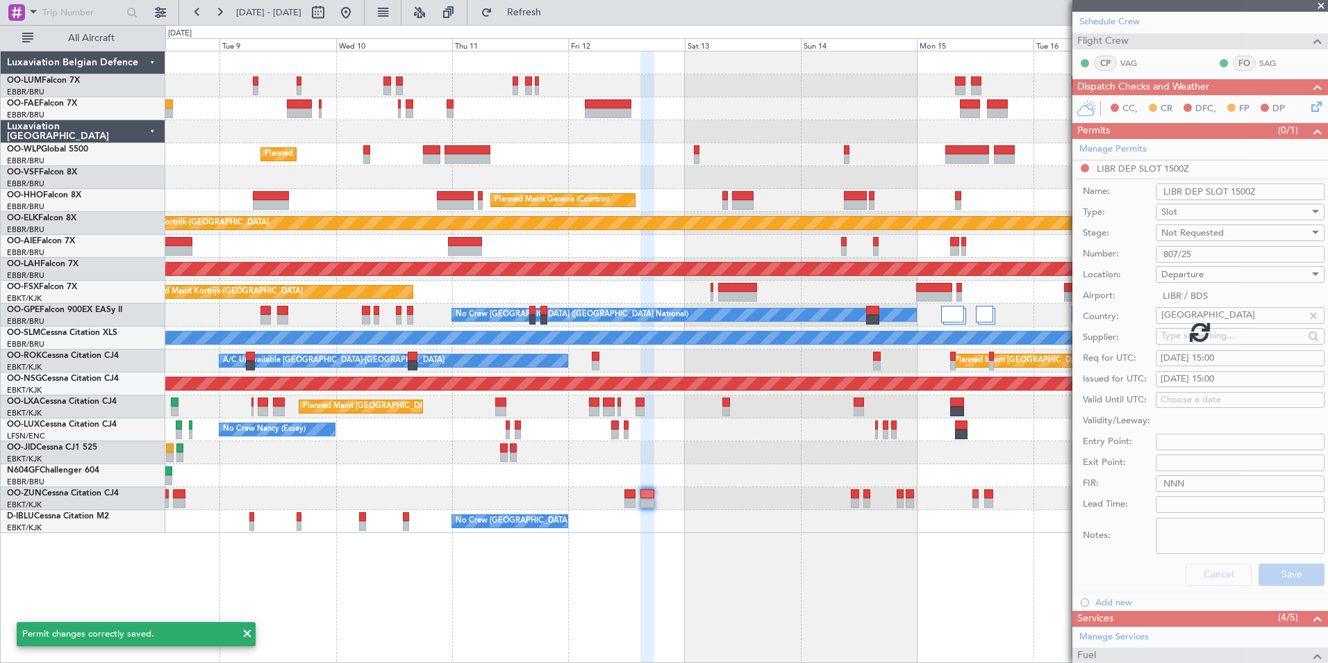
scroll to position [131, 0]
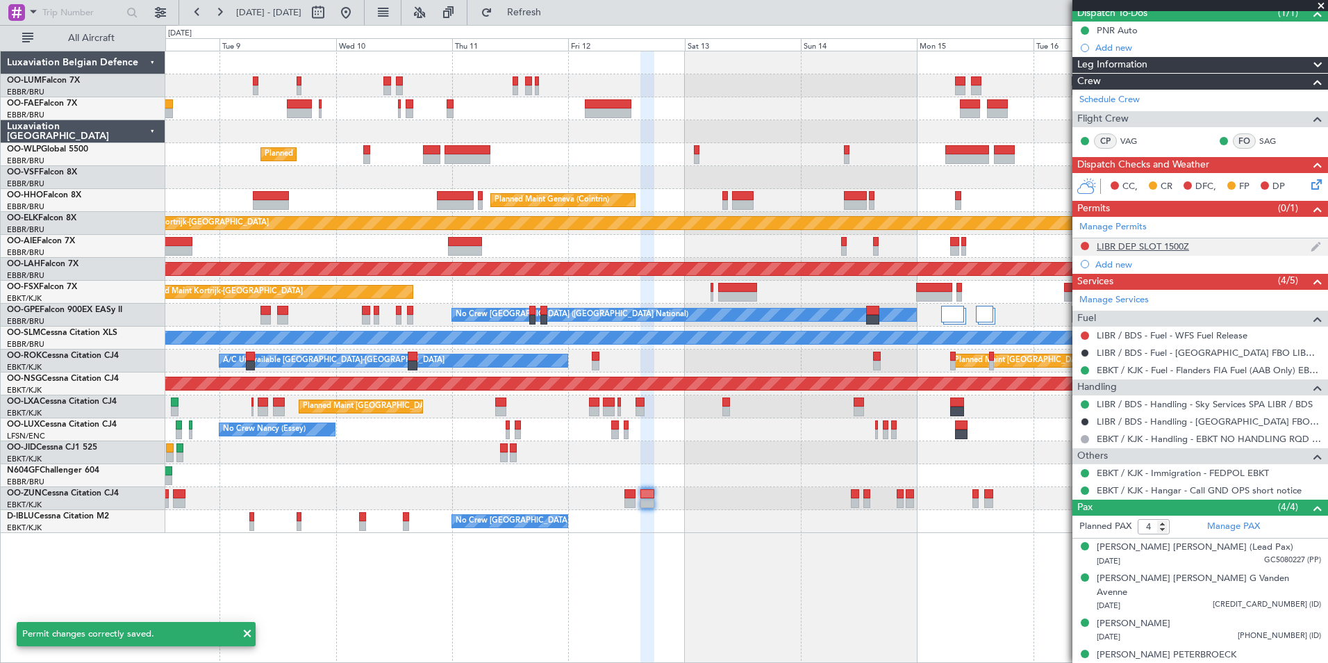
click at [1084, 251] on nimbus-traffic-light at bounding box center [1084, 246] width 11 height 13
click at [1079, 244] on div at bounding box center [1084, 245] width 11 height 11
click at [1086, 242] on button at bounding box center [1085, 246] width 8 height 8
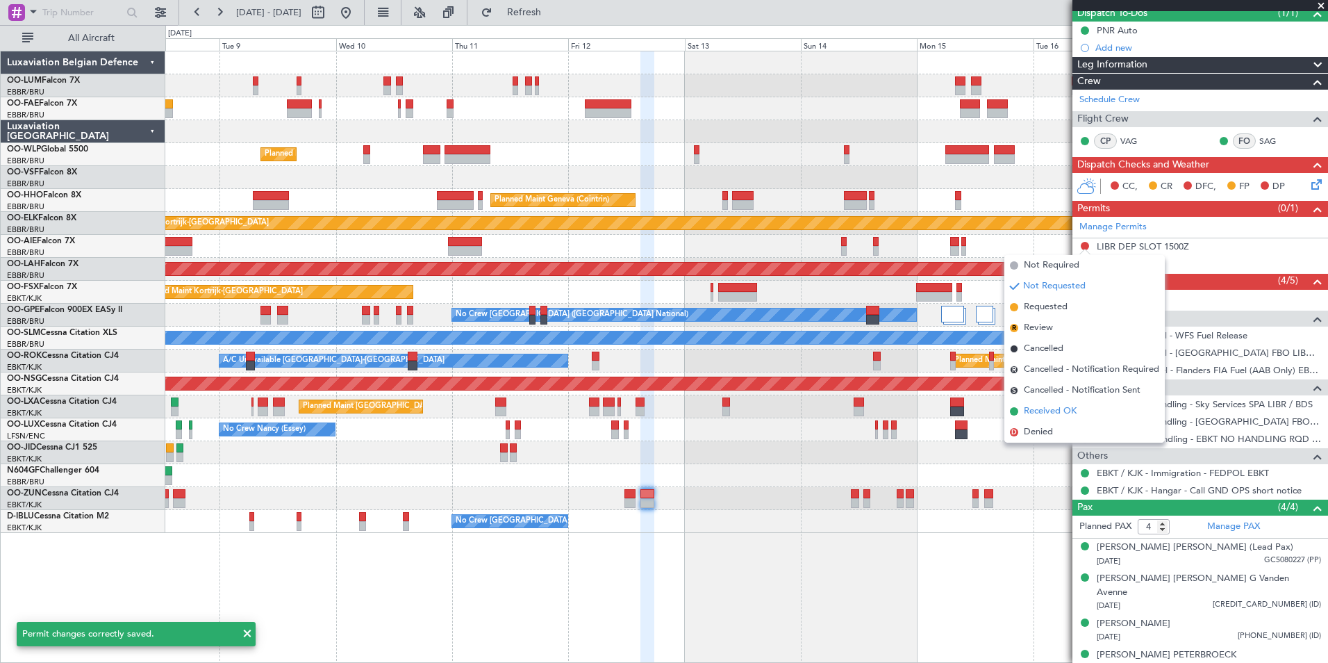
click at [1050, 410] on span "Received OK" at bounding box center [1050, 411] width 53 height 14
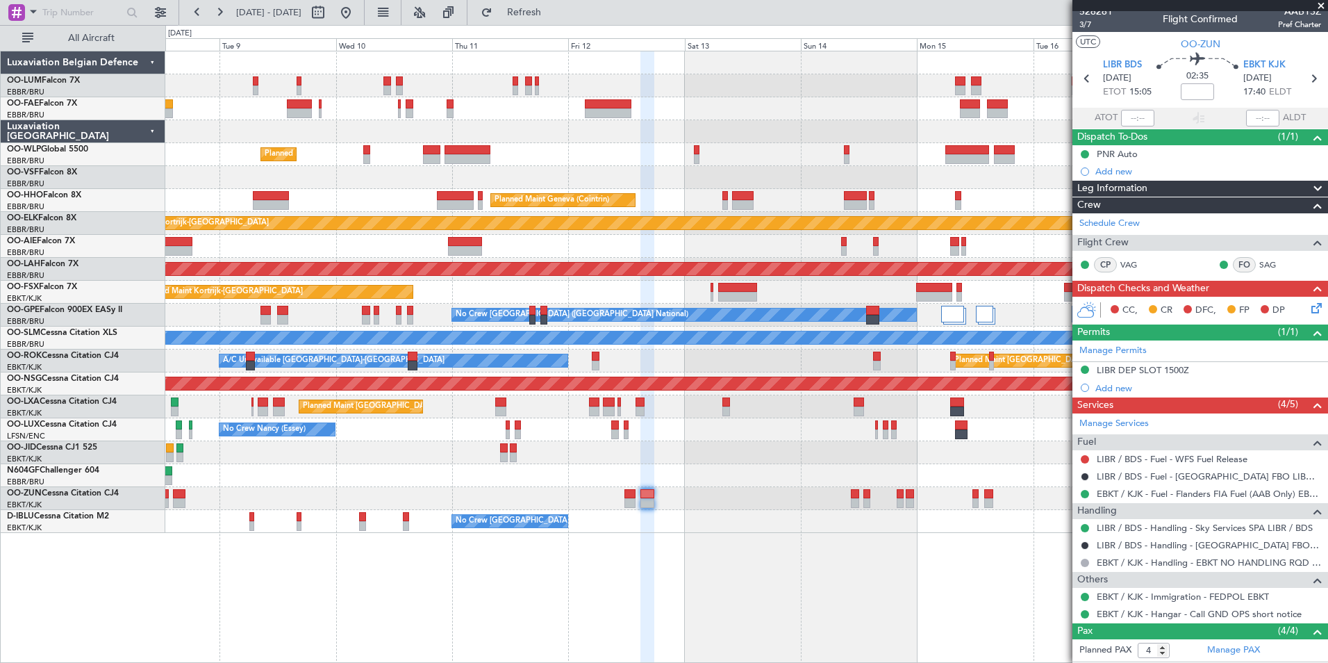
scroll to position [0, 0]
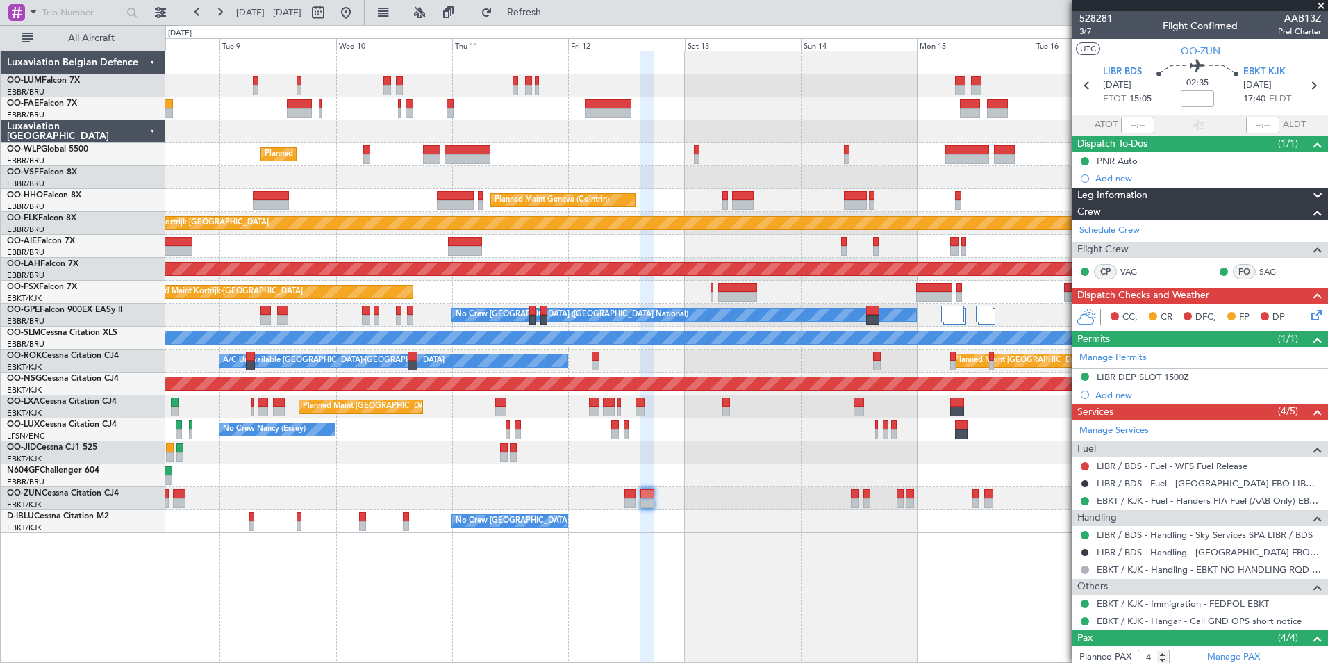
click at [1084, 27] on span "3/7" at bounding box center [1095, 32] width 33 height 12
click at [550, 2] on button "Refresh" at bounding box center [515, 12] width 83 height 22
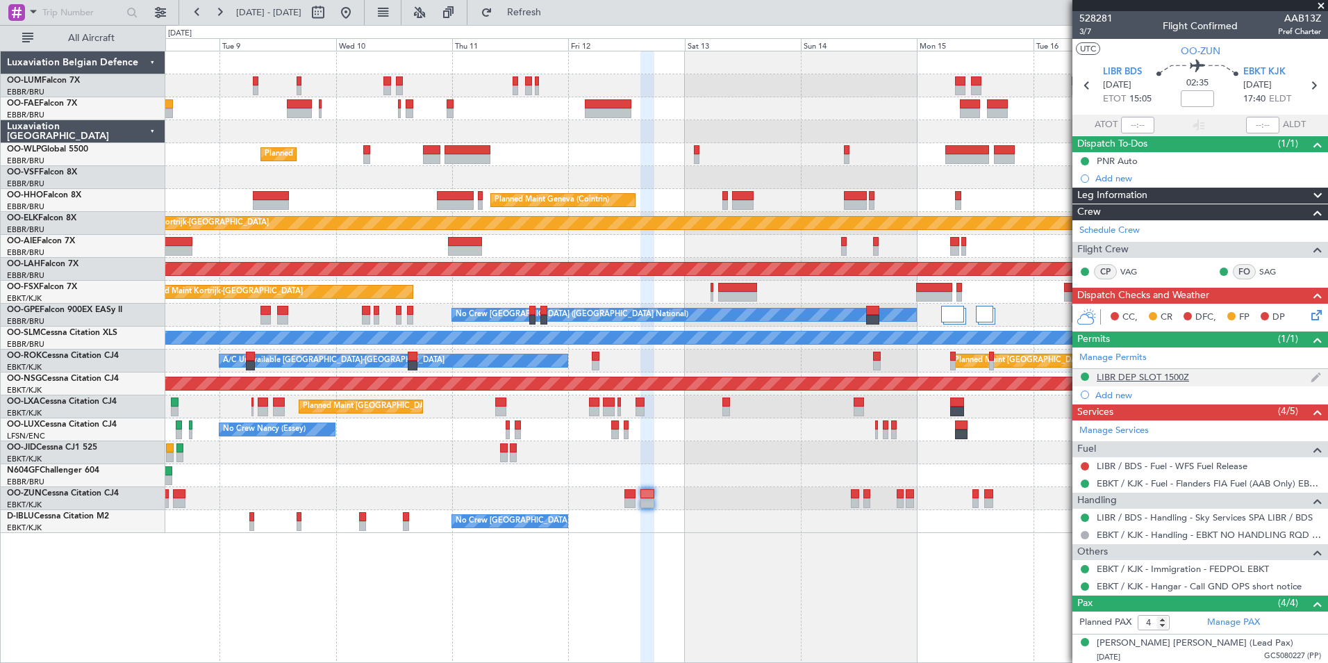
click at [1120, 372] on div "LIBR DEP SLOT 1500Z" at bounding box center [1143, 377] width 92 height 12
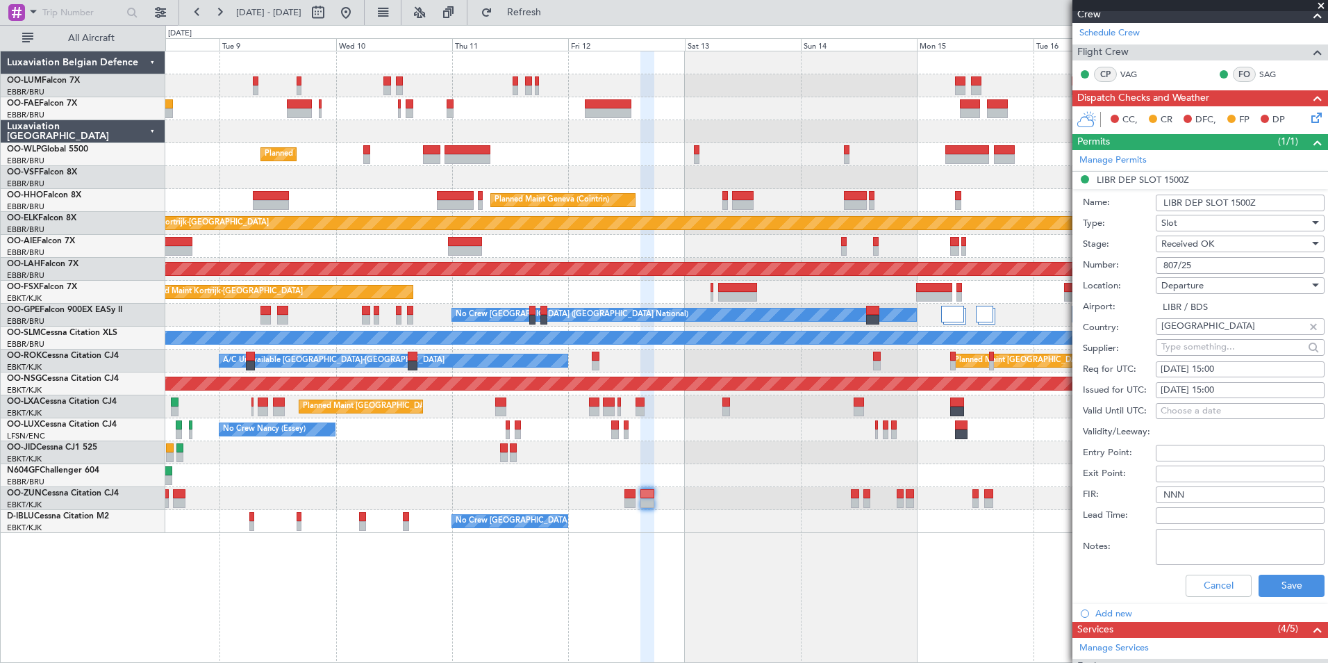
scroll to position [208, 0]
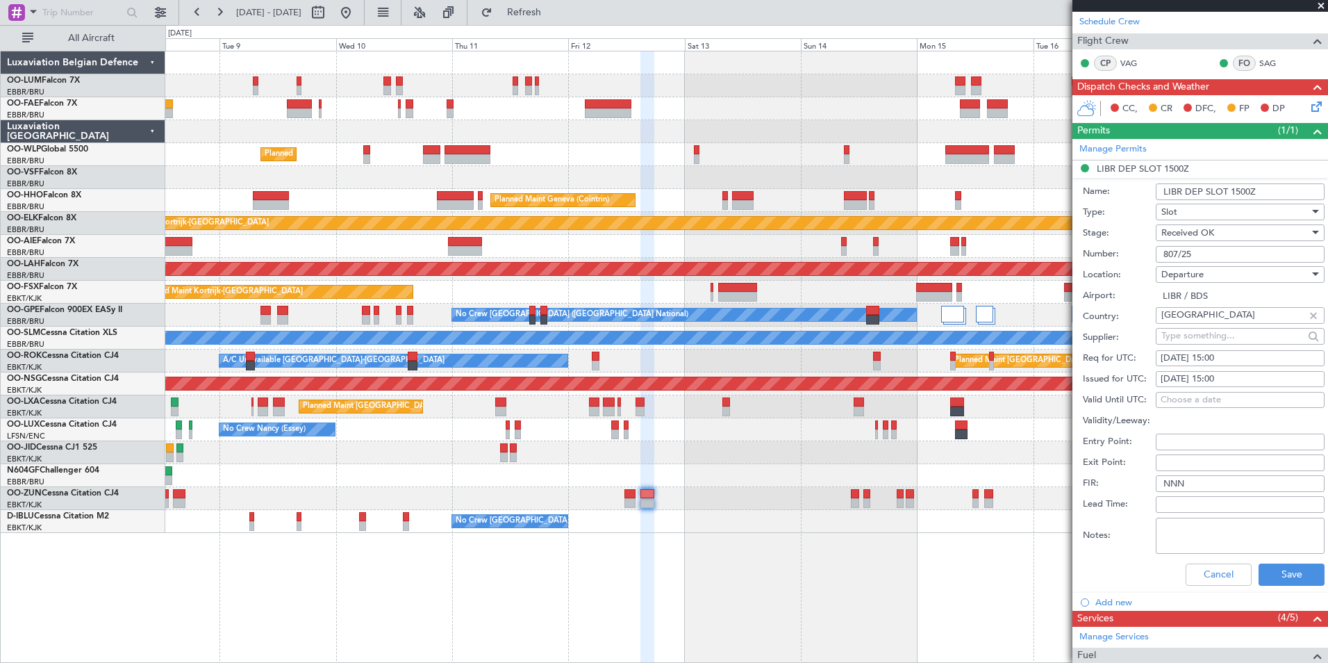
click at [1284, 559] on div "Cancel Save" at bounding box center [1204, 574] width 242 height 36
click at [1277, 575] on button "Save" at bounding box center [1292, 574] width 66 height 22
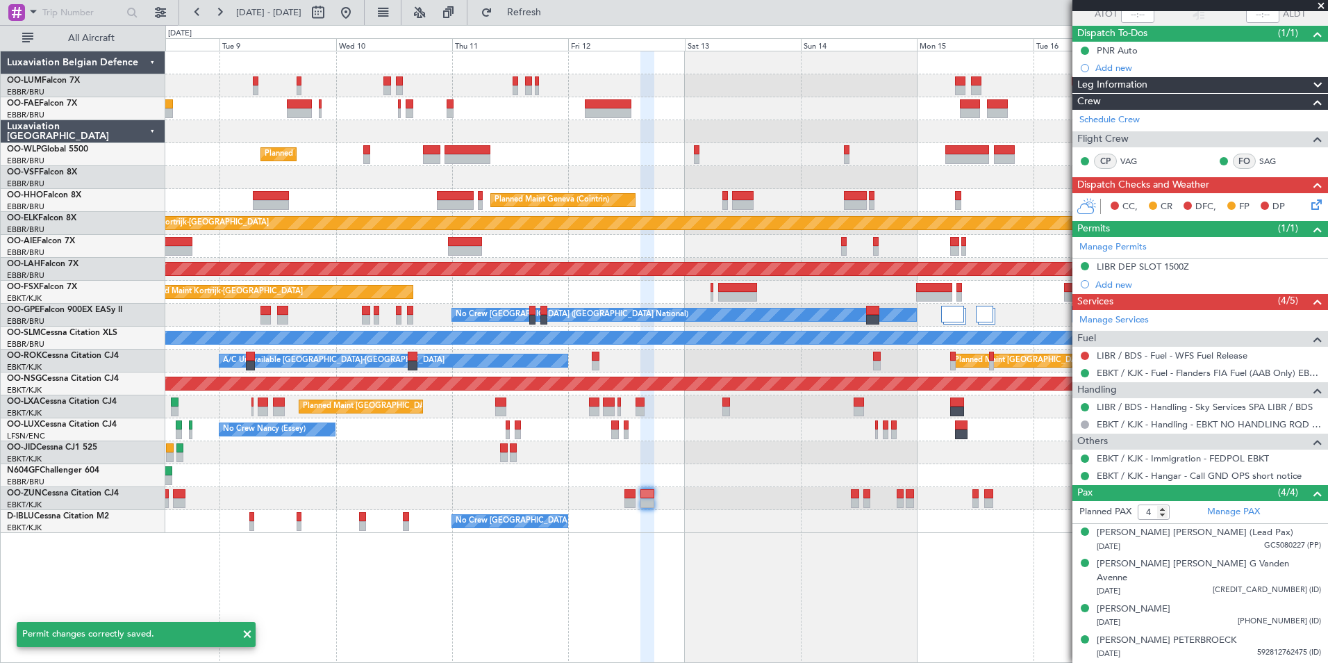
scroll to position [96, 0]
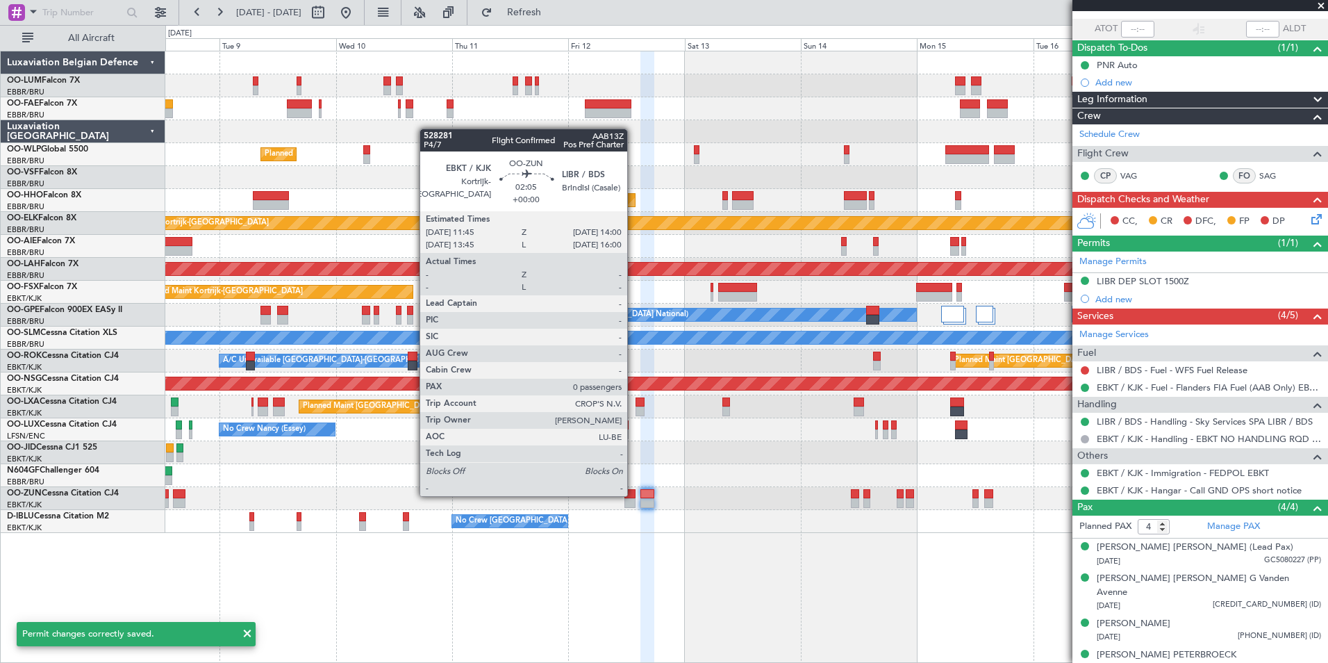
click at [633, 494] on div at bounding box center [629, 494] width 11 height 10
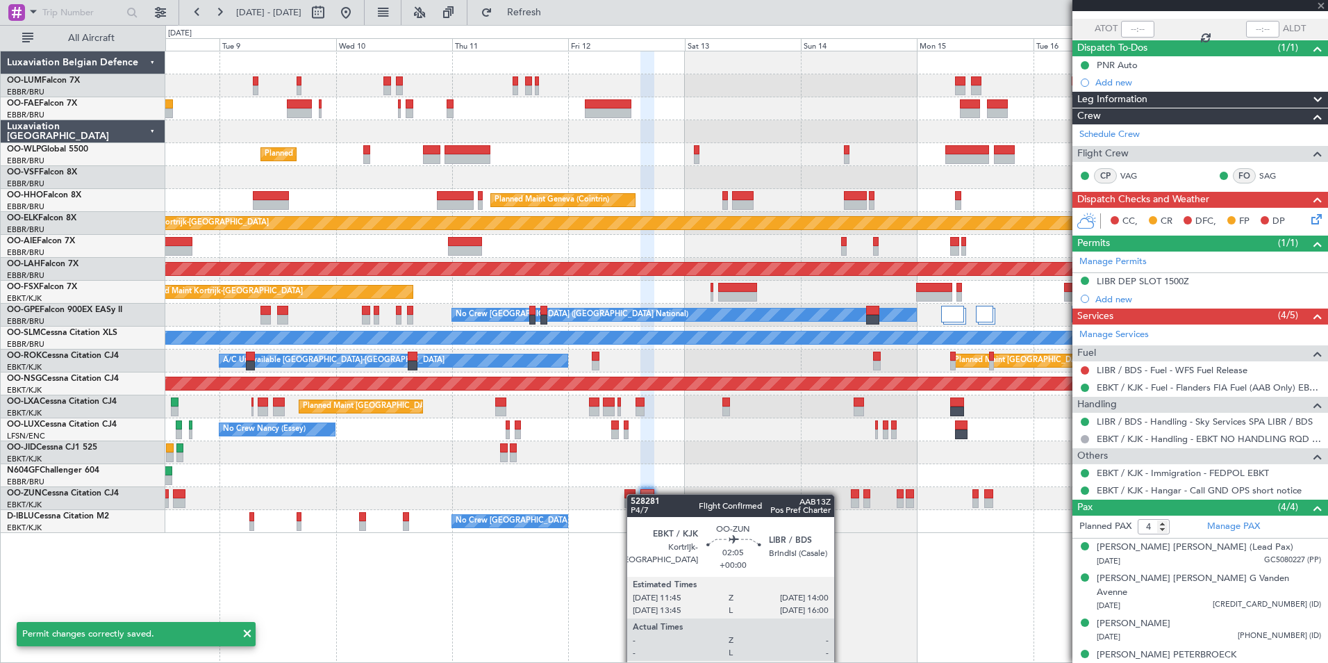
type input "0"
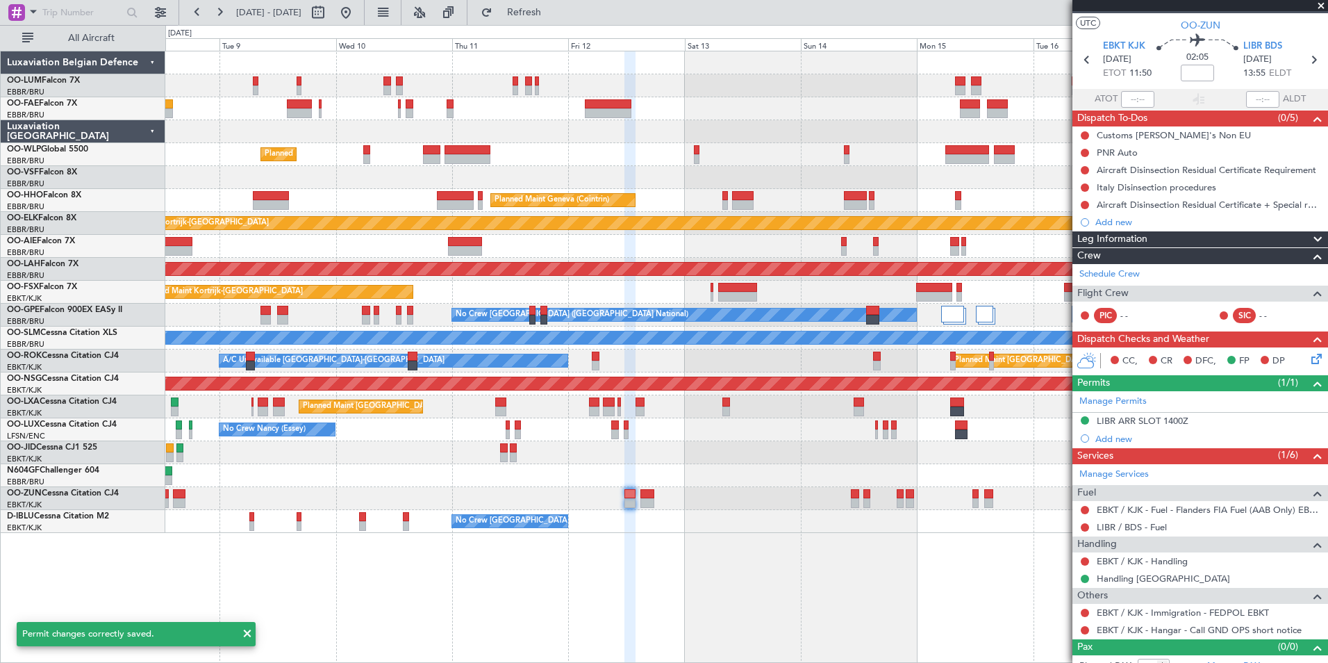
scroll to position [40, 0]
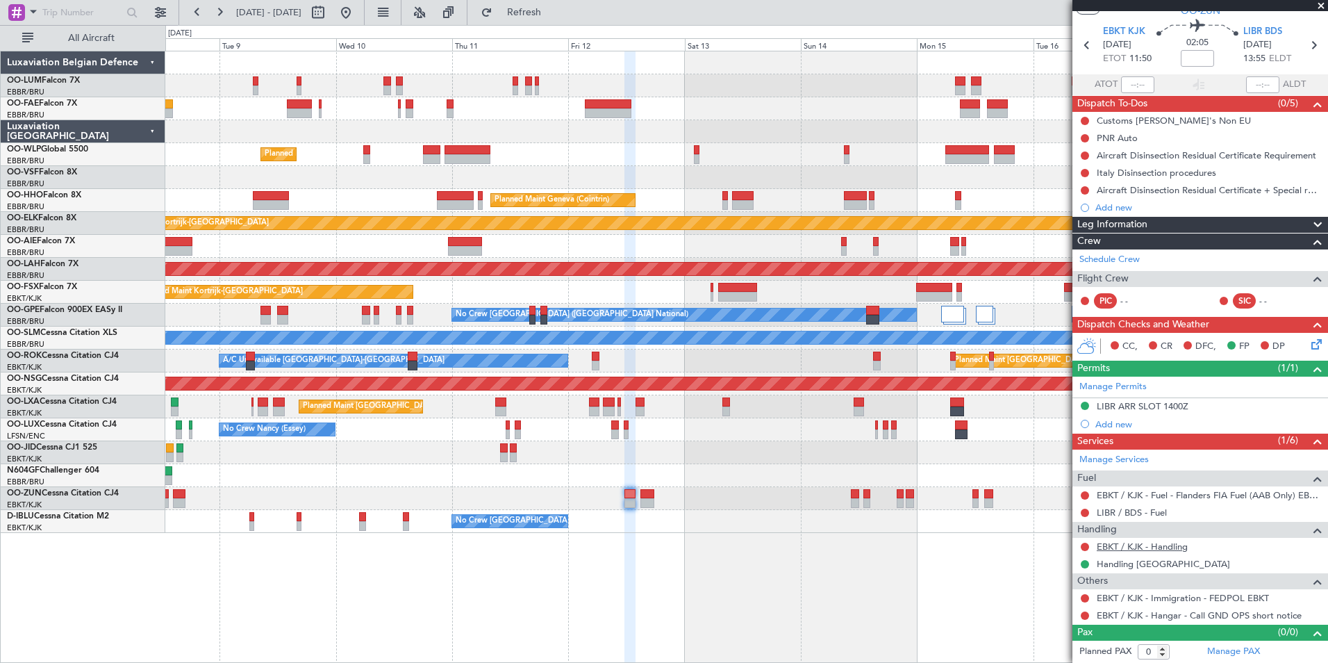
click at [1162, 549] on link "EBKT / KJK - Handling" at bounding box center [1142, 546] width 91 height 12
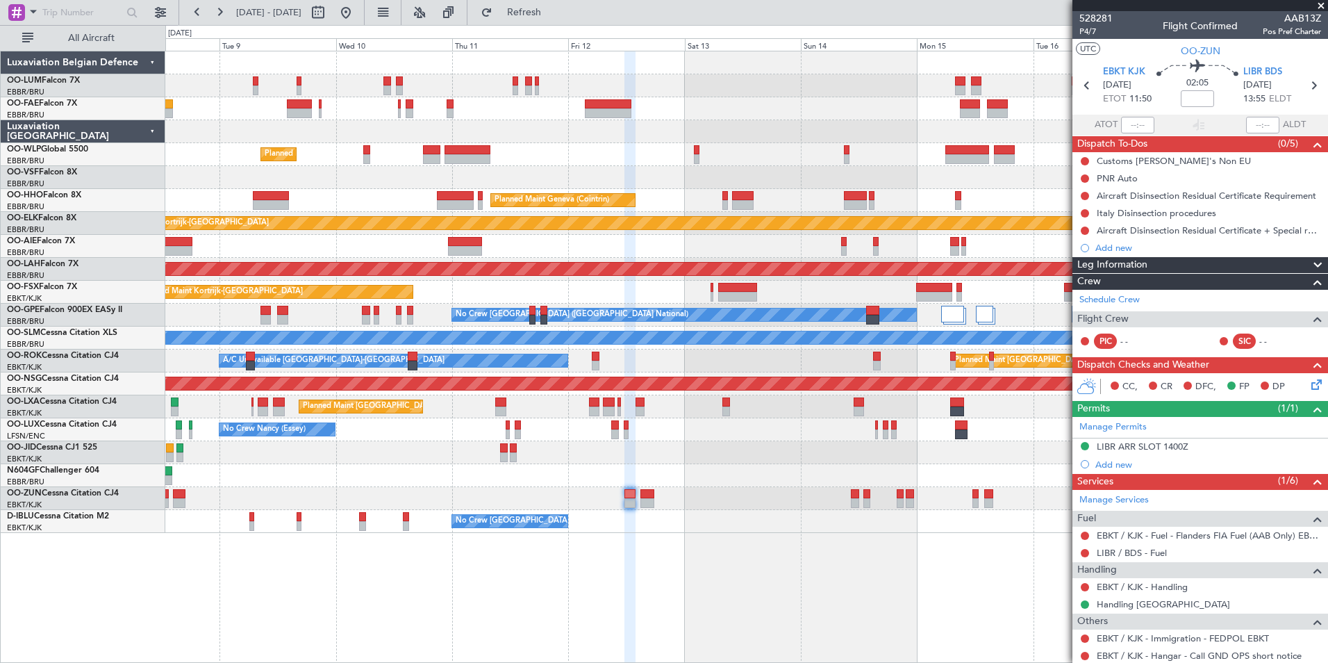
scroll to position [40, 0]
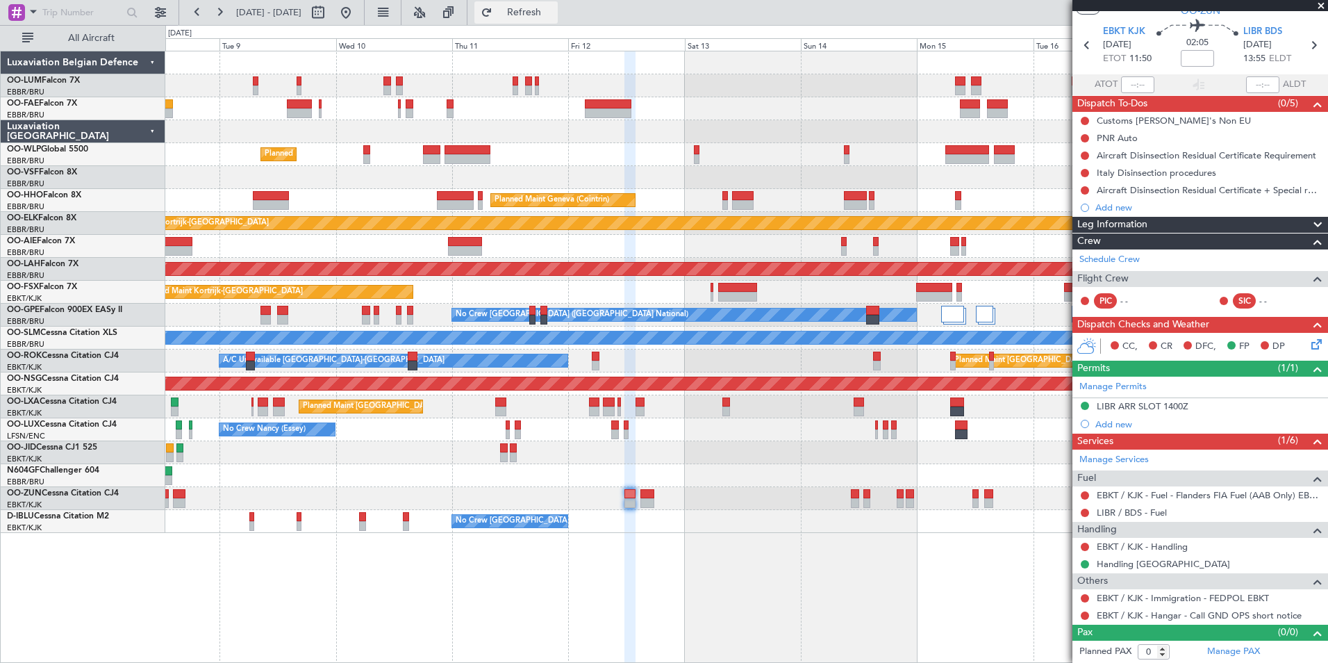
click at [554, 17] on span "Refresh" at bounding box center [524, 13] width 58 height 10
click at [1085, 615] on button at bounding box center [1085, 615] width 8 height 8
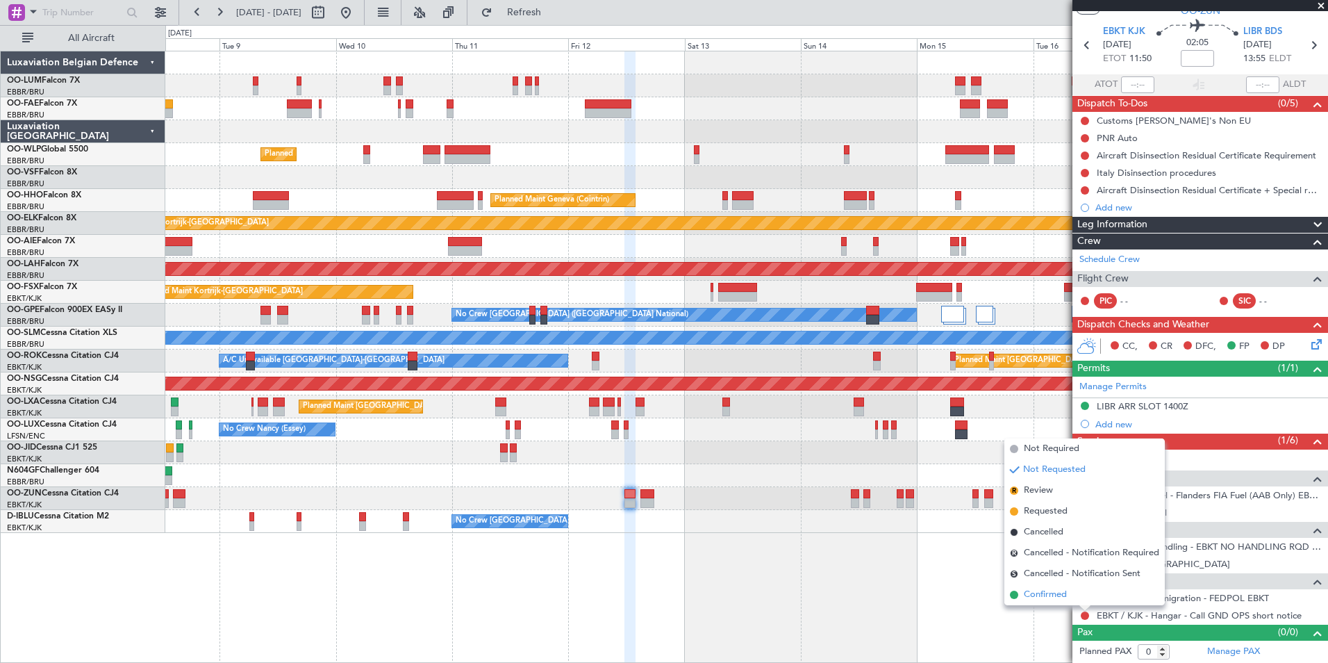
click at [1044, 597] on span "Confirmed" at bounding box center [1045, 595] width 43 height 14
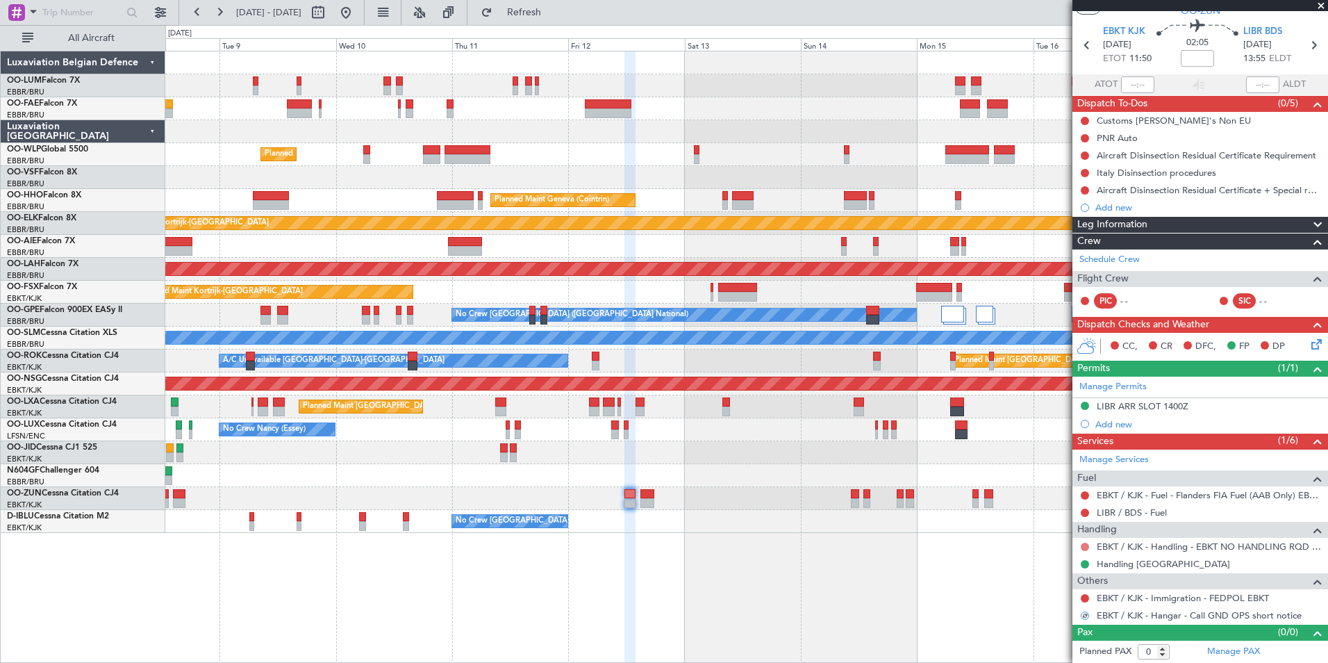
click at [1081, 547] on button at bounding box center [1085, 546] width 8 height 8
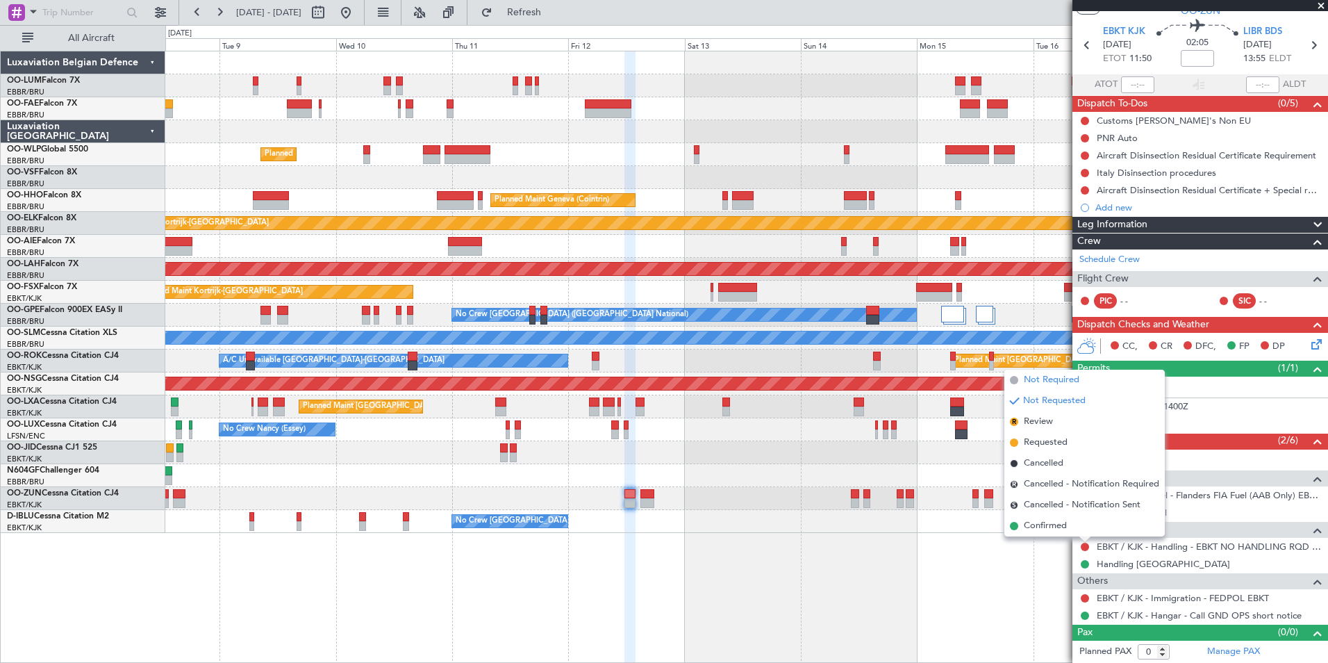
click at [1050, 381] on span "Not Required" at bounding box center [1052, 380] width 56 height 14
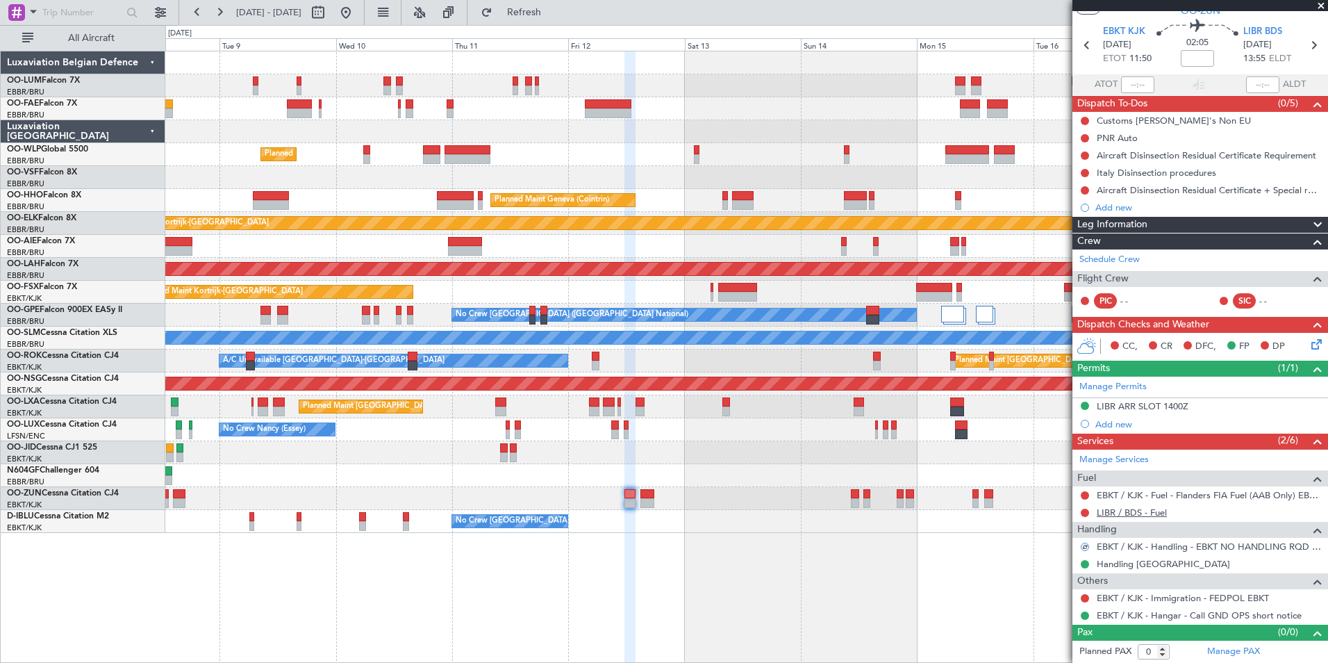
click at [1142, 506] on link "LIBR / BDS - Fuel" at bounding box center [1132, 512] width 70 height 12
click at [554, 11] on span "Refresh" at bounding box center [524, 13] width 58 height 10
drag, startPoint x: 1083, startPoint y: 120, endPoint x: 1082, endPoint y: 129, distance: 9.1
click at [1083, 121] on button at bounding box center [1085, 121] width 8 height 8
click at [1069, 206] on span "Cancelled" at bounding box center [1088, 203] width 40 height 14
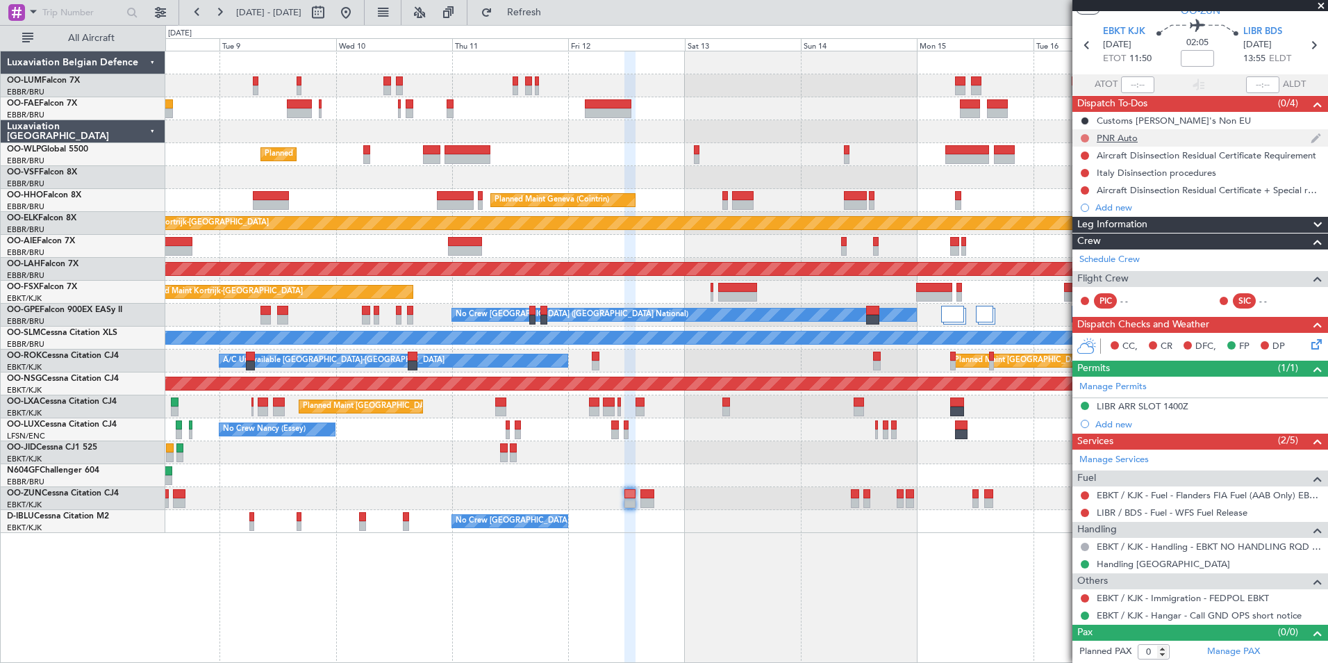
click at [1084, 137] on button at bounding box center [1085, 138] width 8 height 8
click at [1076, 203] on span "Completed" at bounding box center [1091, 199] width 46 height 14
click at [1083, 158] on button at bounding box center [1085, 155] width 8 height 8
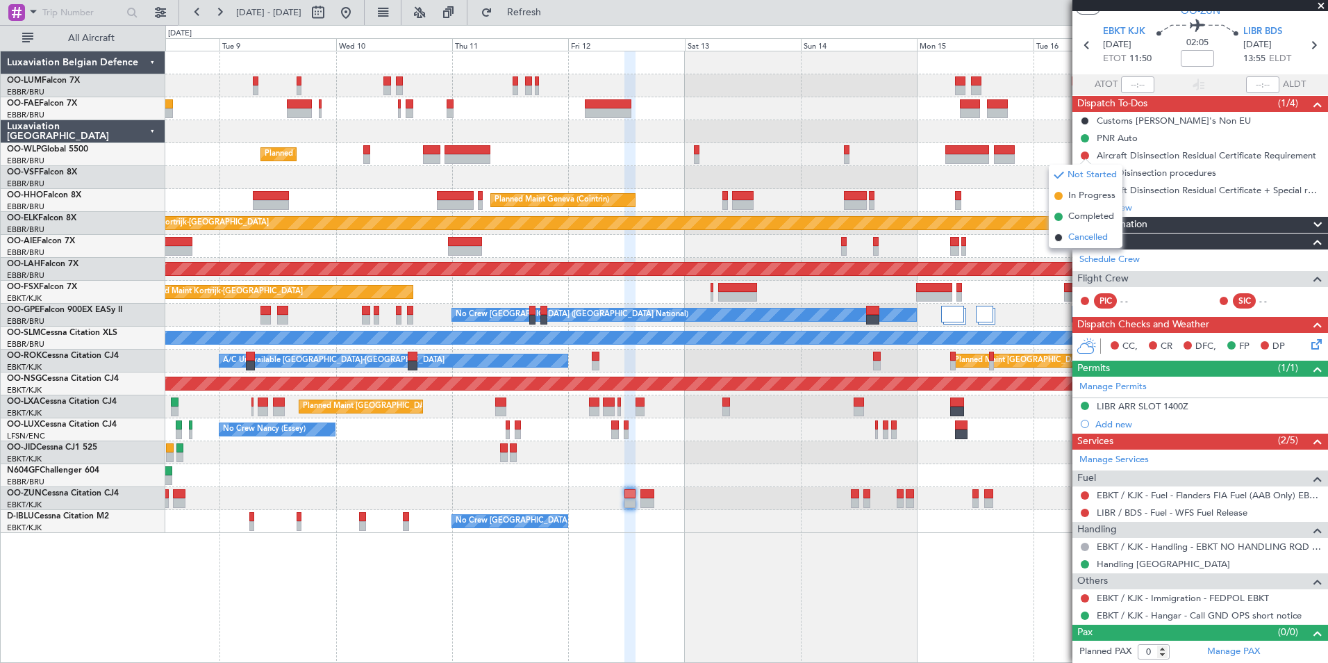
click at [1080, 236] on span "Cancelled" at bounding box center [1088, 238] width 40 height 14
click at [1083, 172] on button at bounding box center [1085, 173] width 8 height 8
click at [1077, 258] on span "Cancelled" at bounding box center [1088, 255] width 40 height 14
click at [1085, 190] on button at bounding box center [1085, 190] width 8 height 8
click at [1077, 270] on span "Cancelled" at bounding box center [1088, 272] width 40 height 14
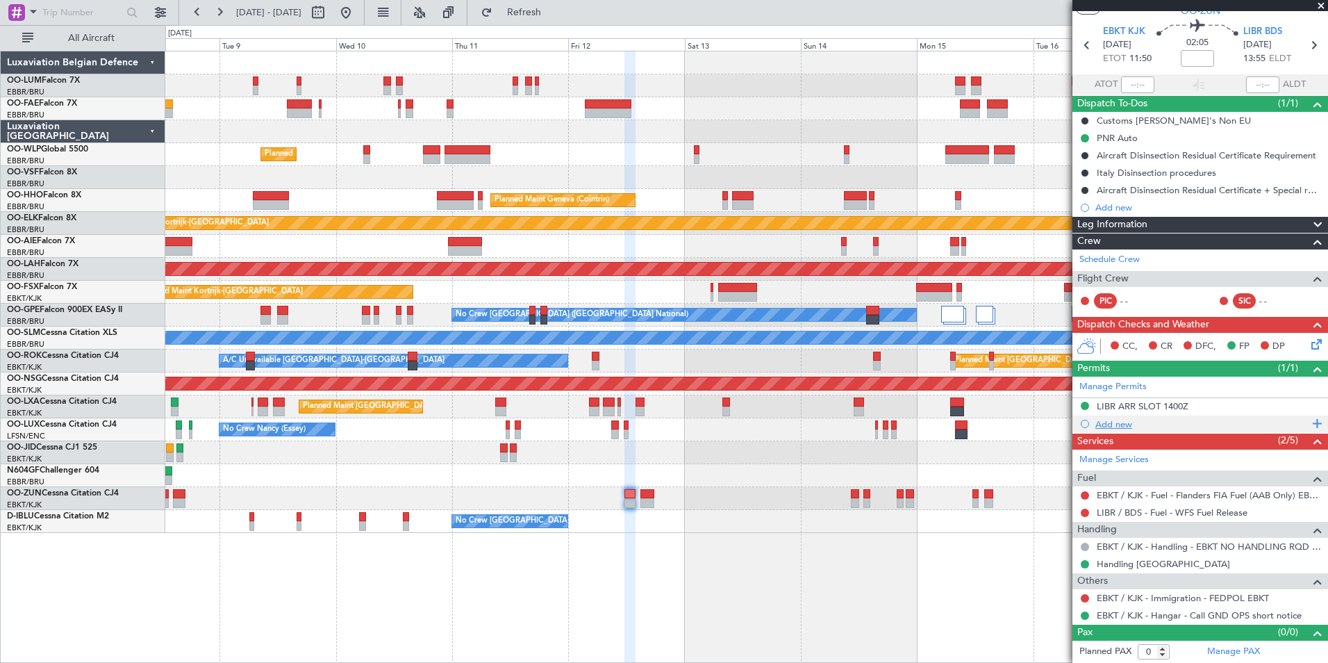
scroll to position [0, 0]
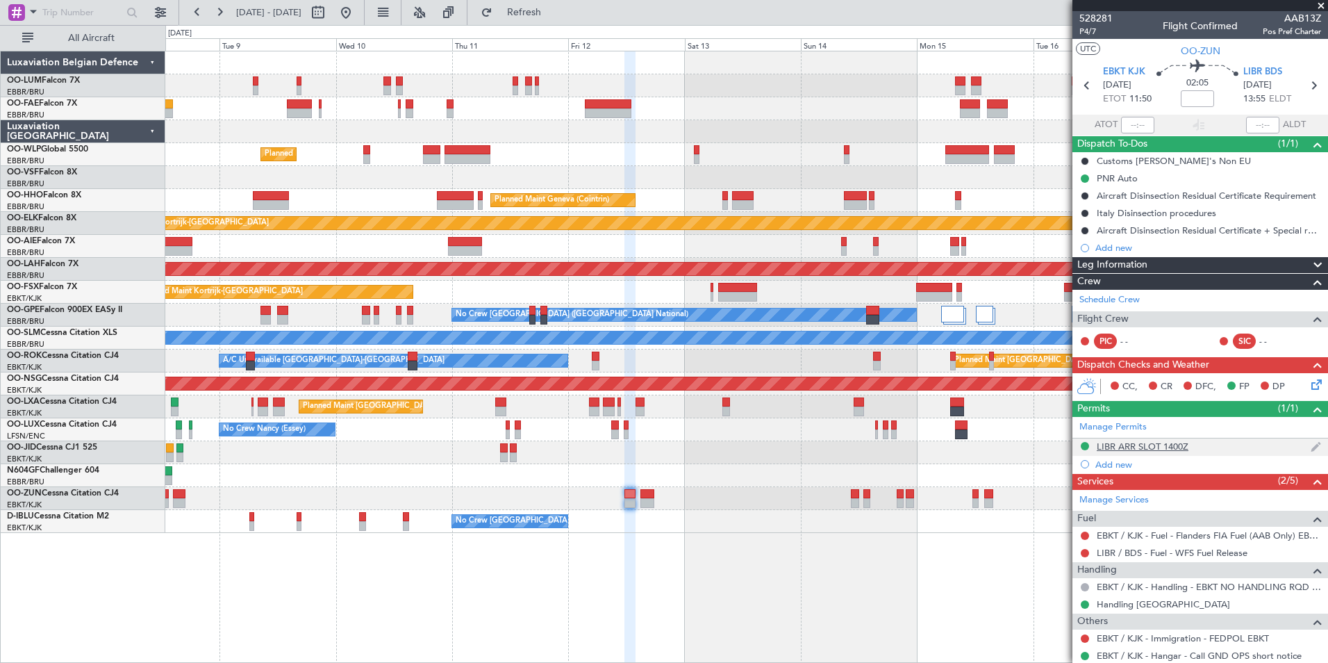
click at [1175, 447] on div "LIBR ARR SLOT 1400Z" at bounding box center [1143, 446] width 92 height 12
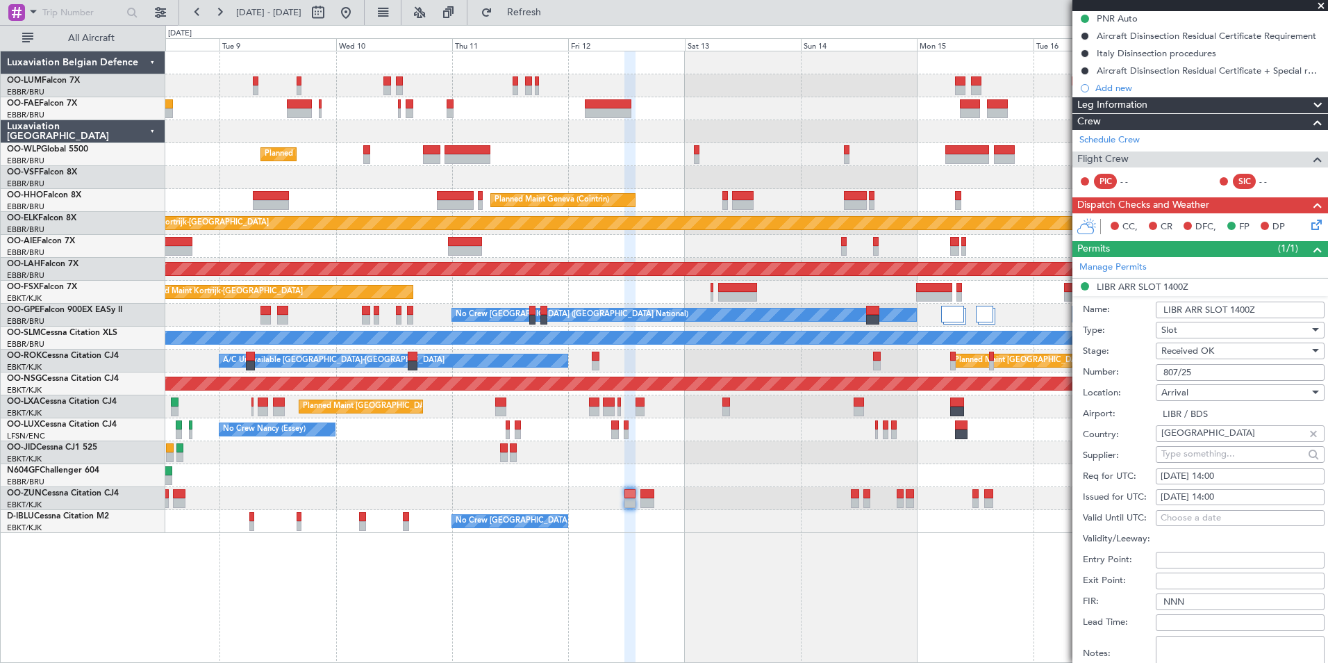
scroll to position [278, 0]
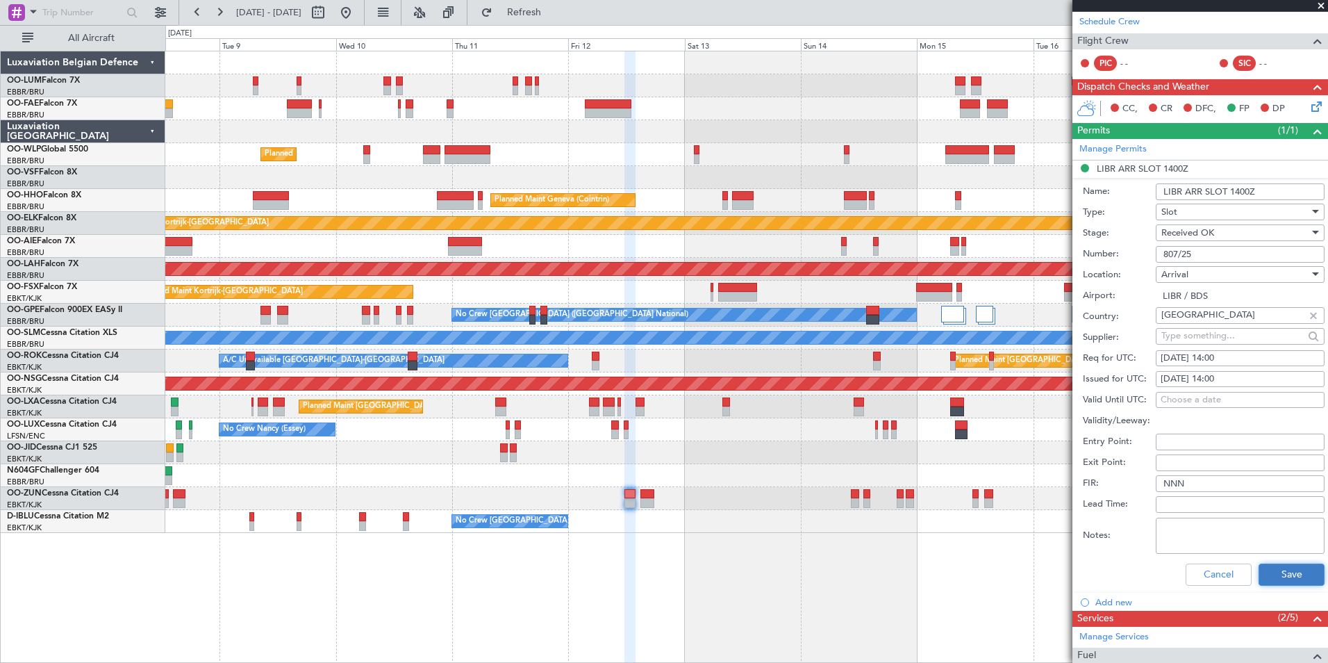
click at [1289, 569] on button "Save" at bounding box center [1292, 574] width 66 height 22
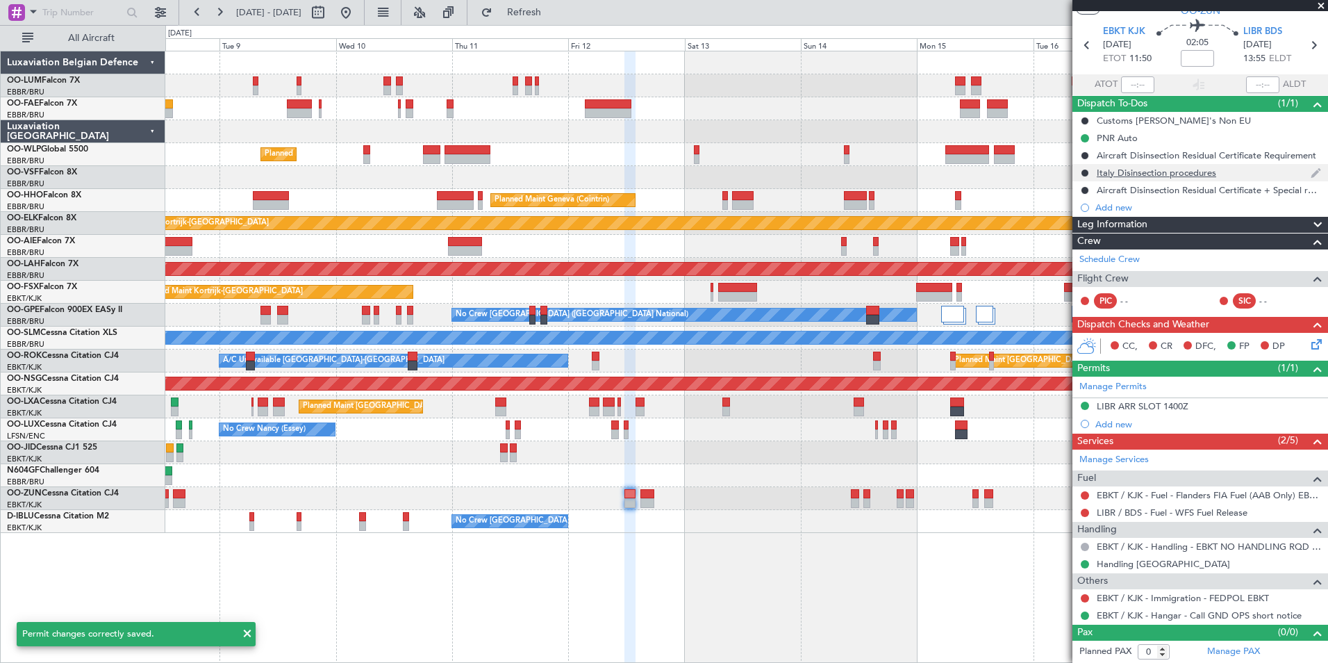
scroll to position [0, 0]
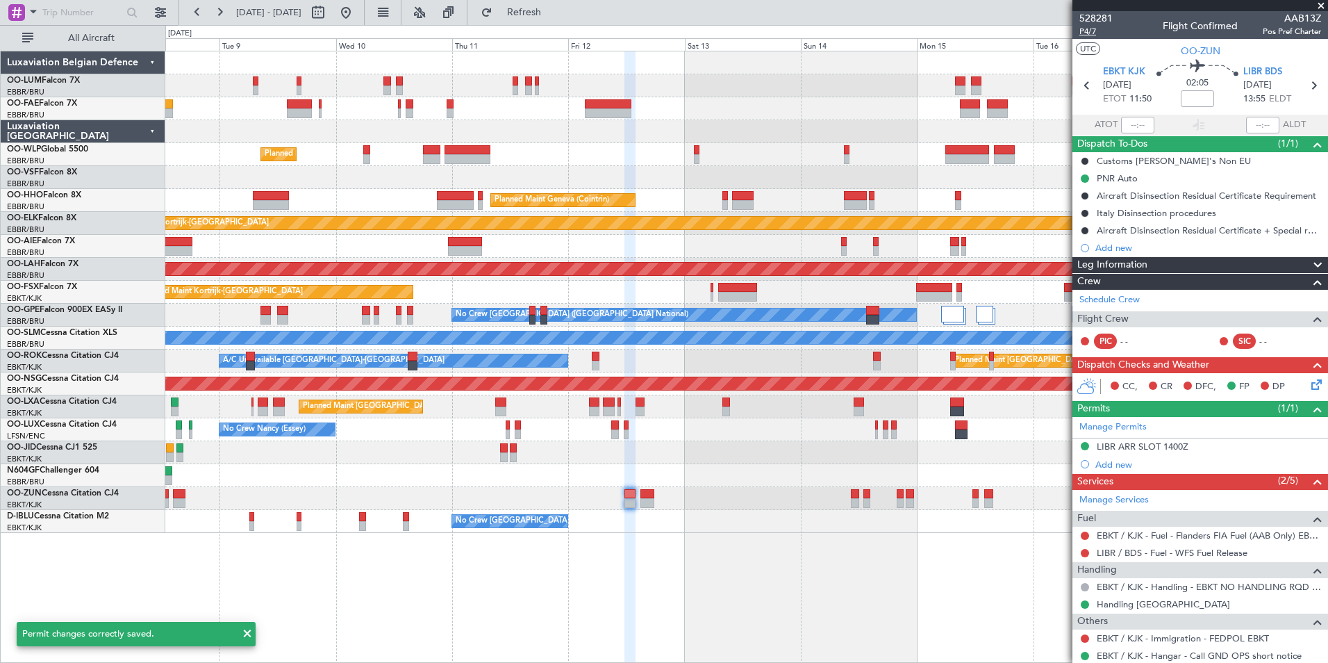
click at [1080, 33] on span "P4/7" at bounding box center [1095, 32] width 33 height 12
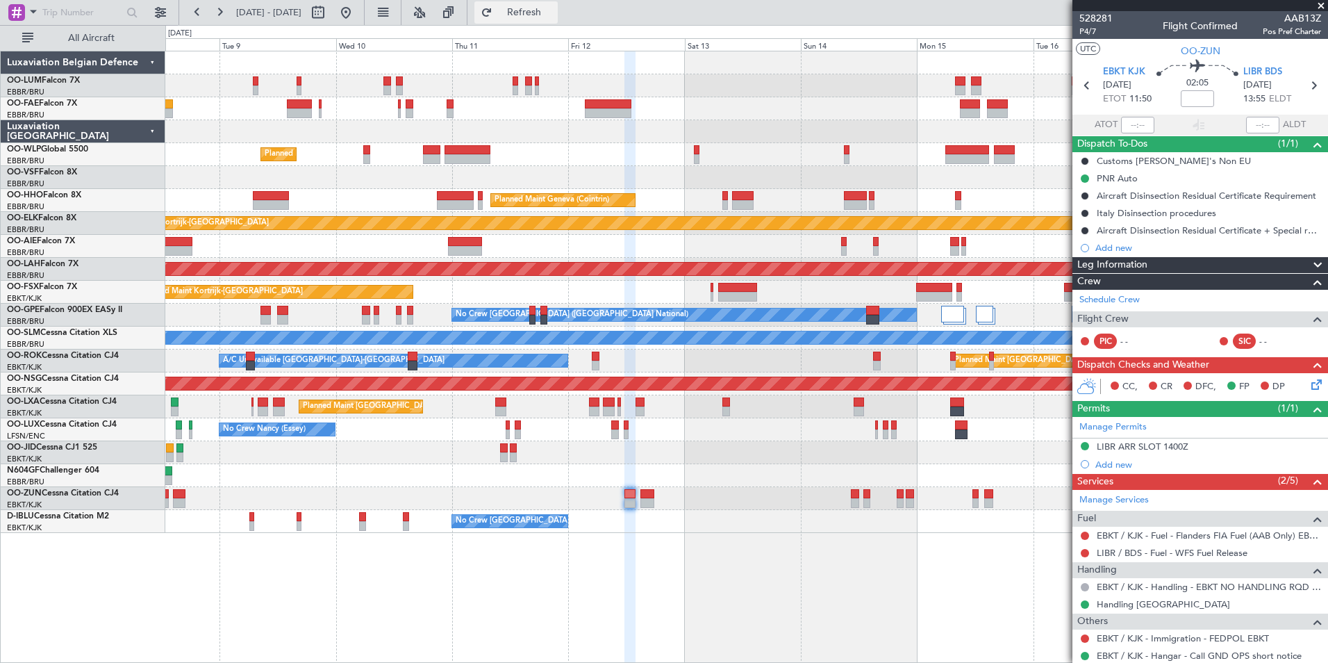
click at [558, 15] on button "Refresh" at bounding box center [515, 12] width 83 height 22
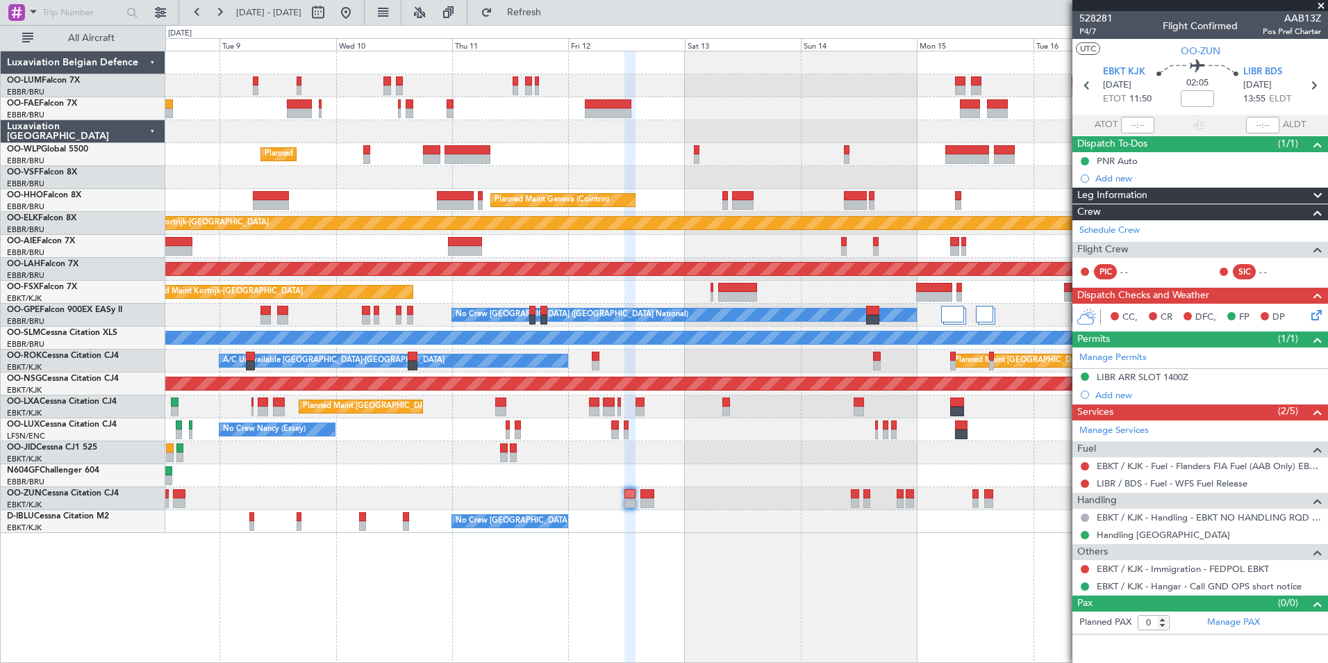
click at [809, 595] on div "Planned Maint Milan (Linate) Planned Maint Geneva ([GEOGRAPHIC_DATA]) Planned M…" at bounding box center [746, 357] width 1163 height 612
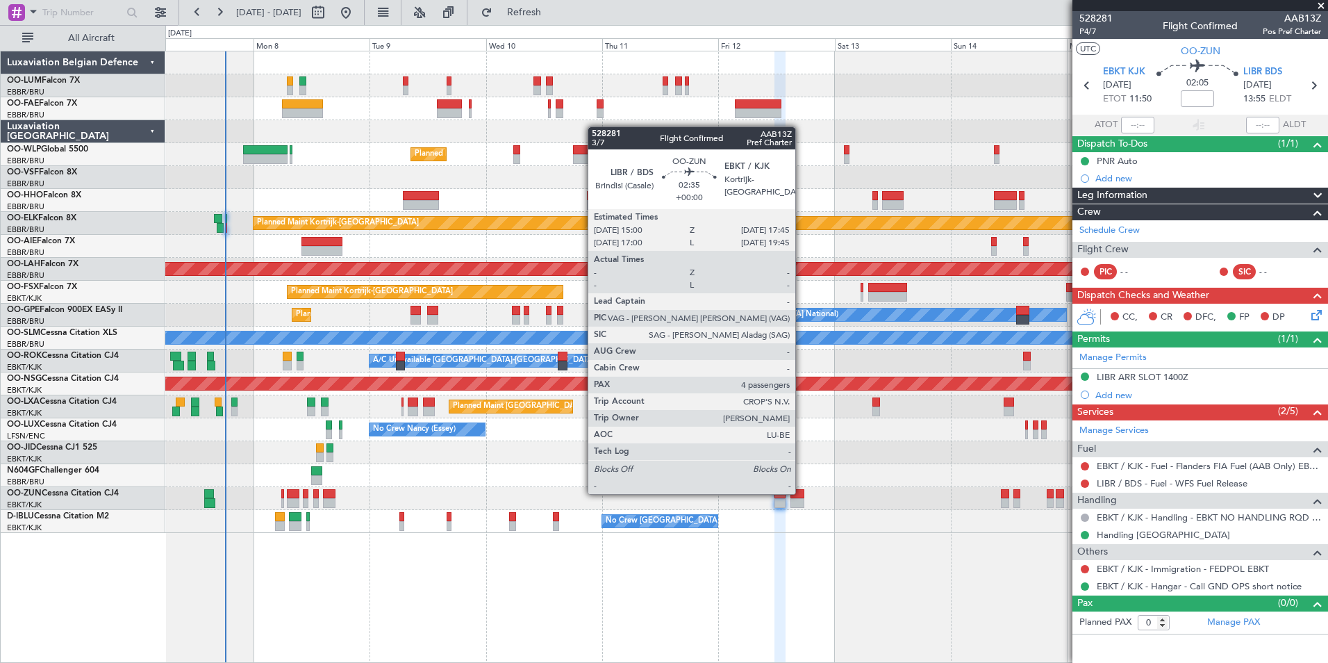
click at [800, 492] on div at bounding box center [797, 494] width 14 height 10
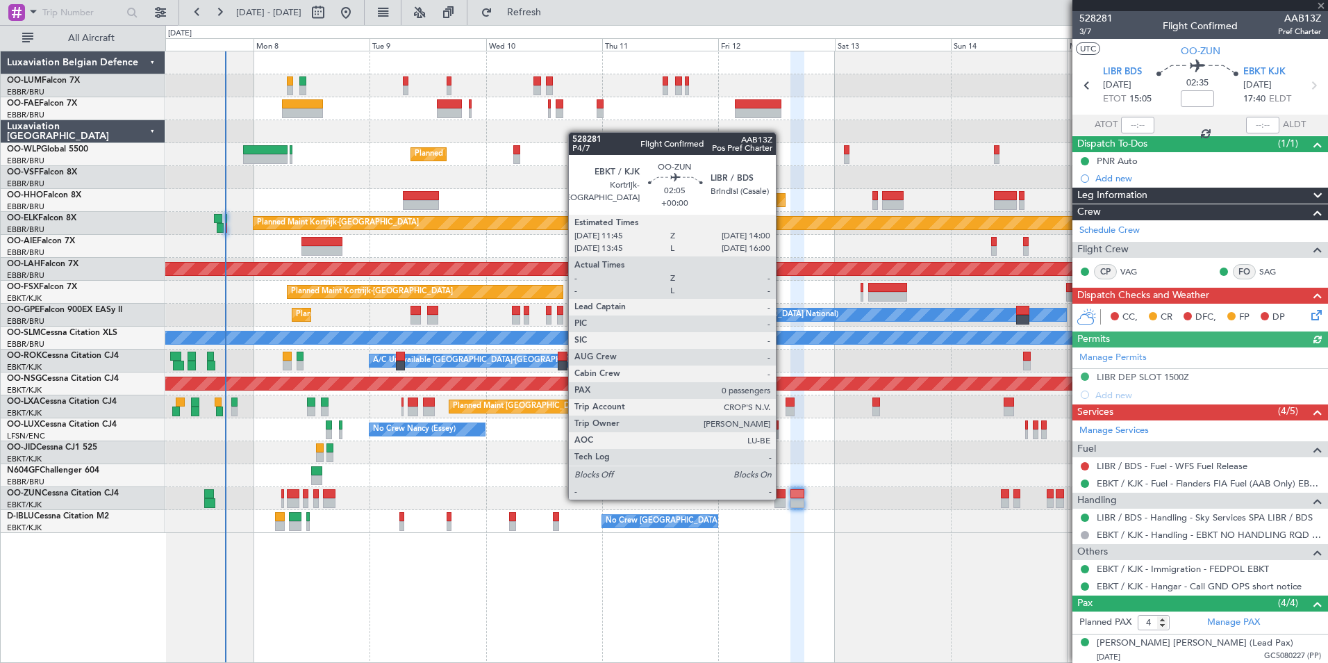
click at [782, 498] on div at bounding box center [780, 503] width 11 height 10
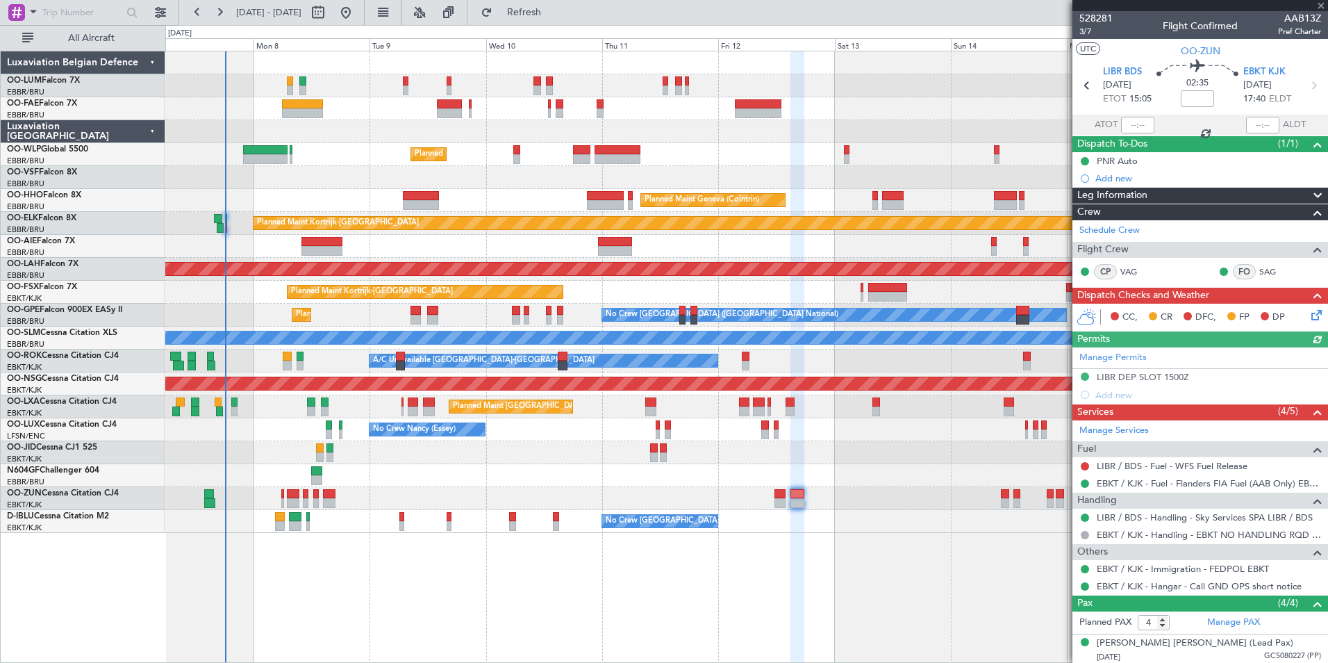
type input "0"
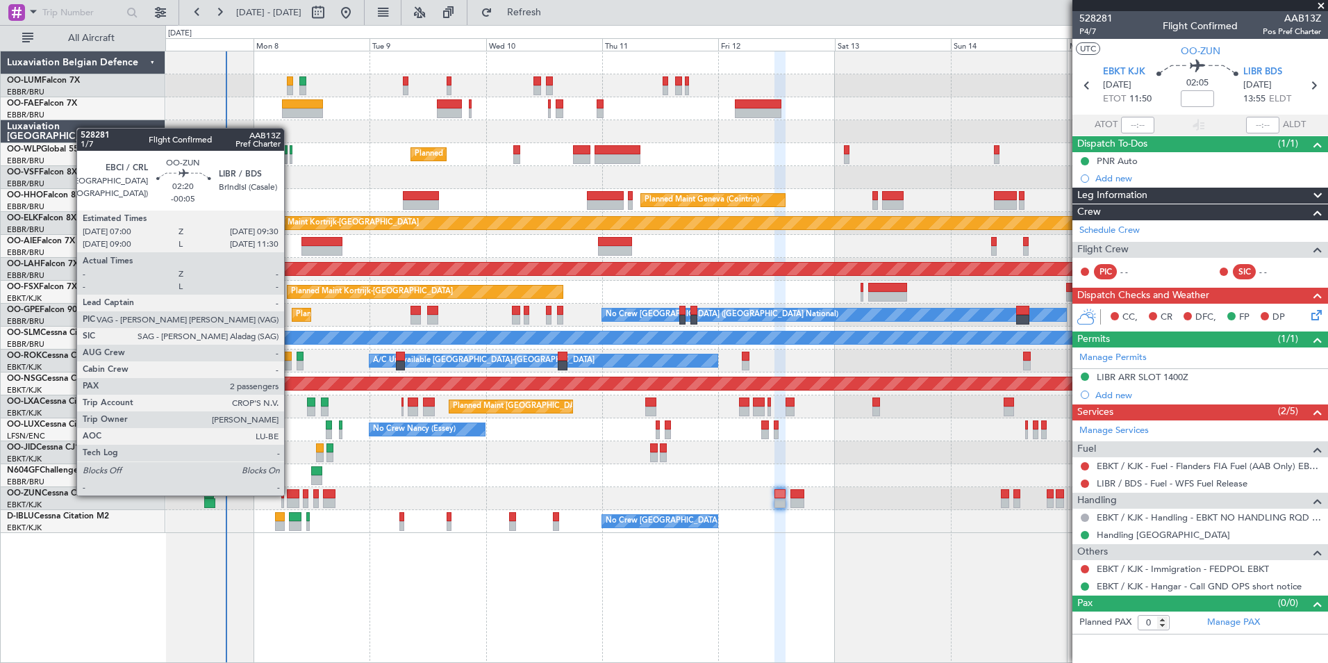
click at [290, 494] on div at bounding box center [293, 494] width 13 height 10
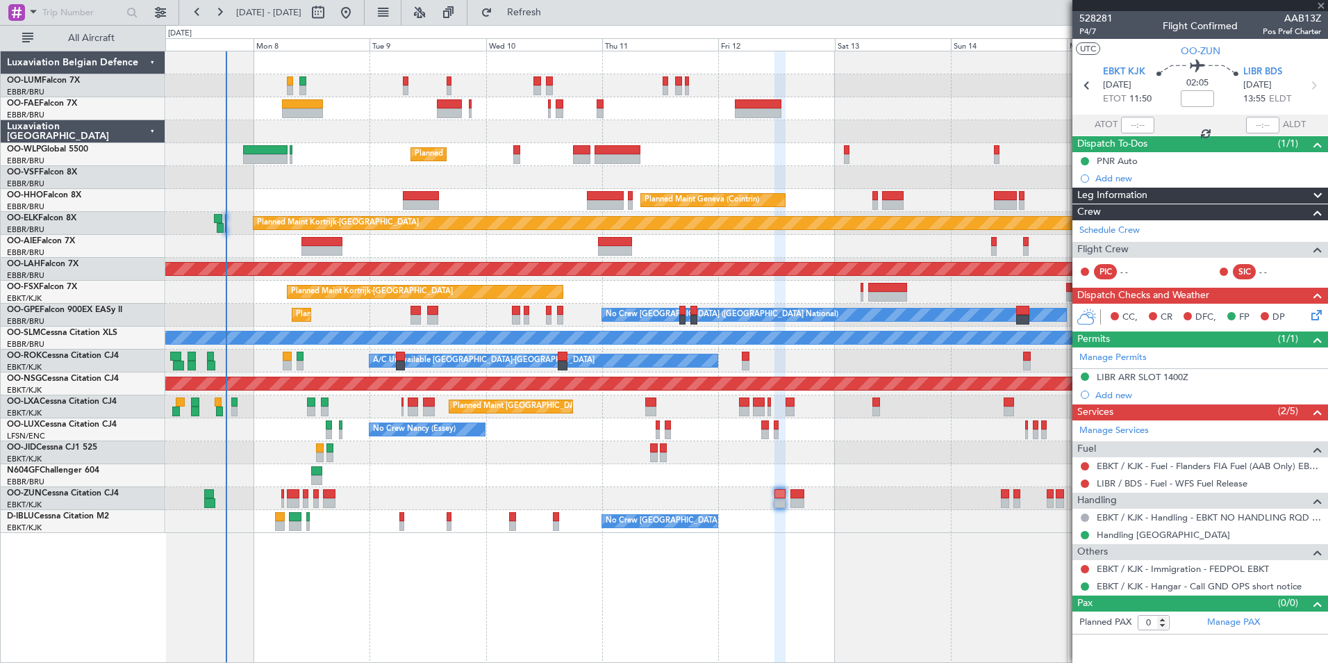
type input "-00:05"
type input "2"
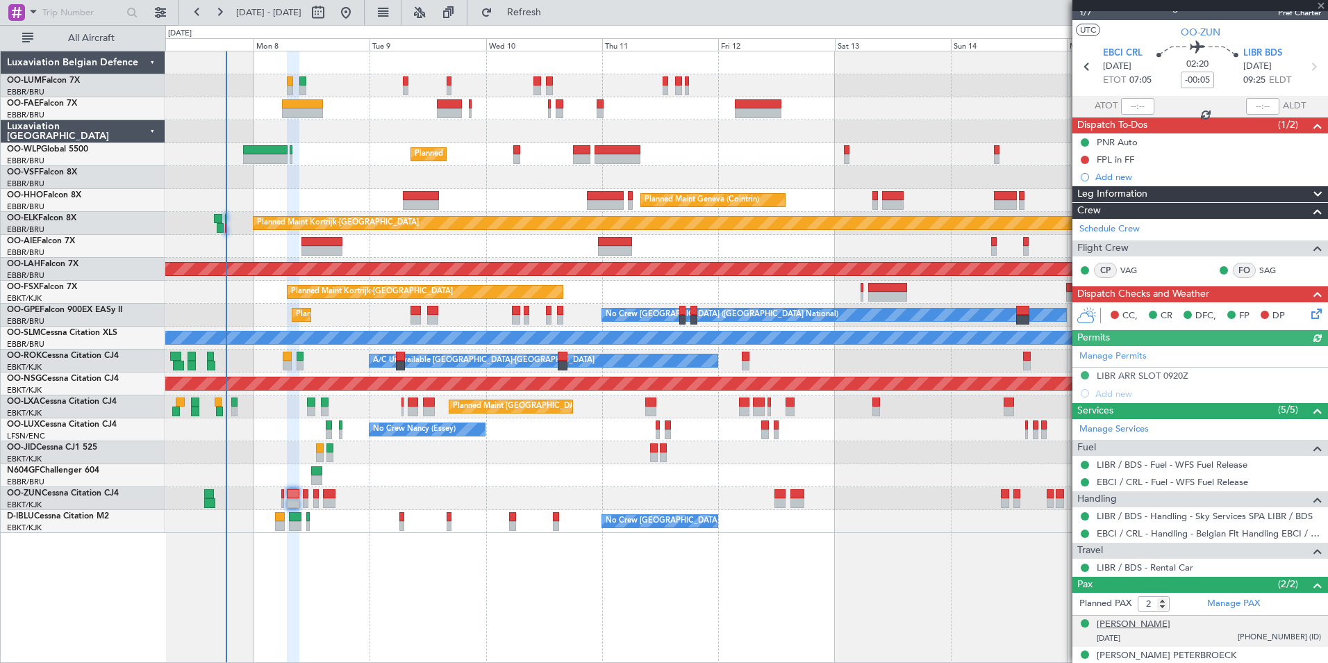
scroll to position [33, 0]
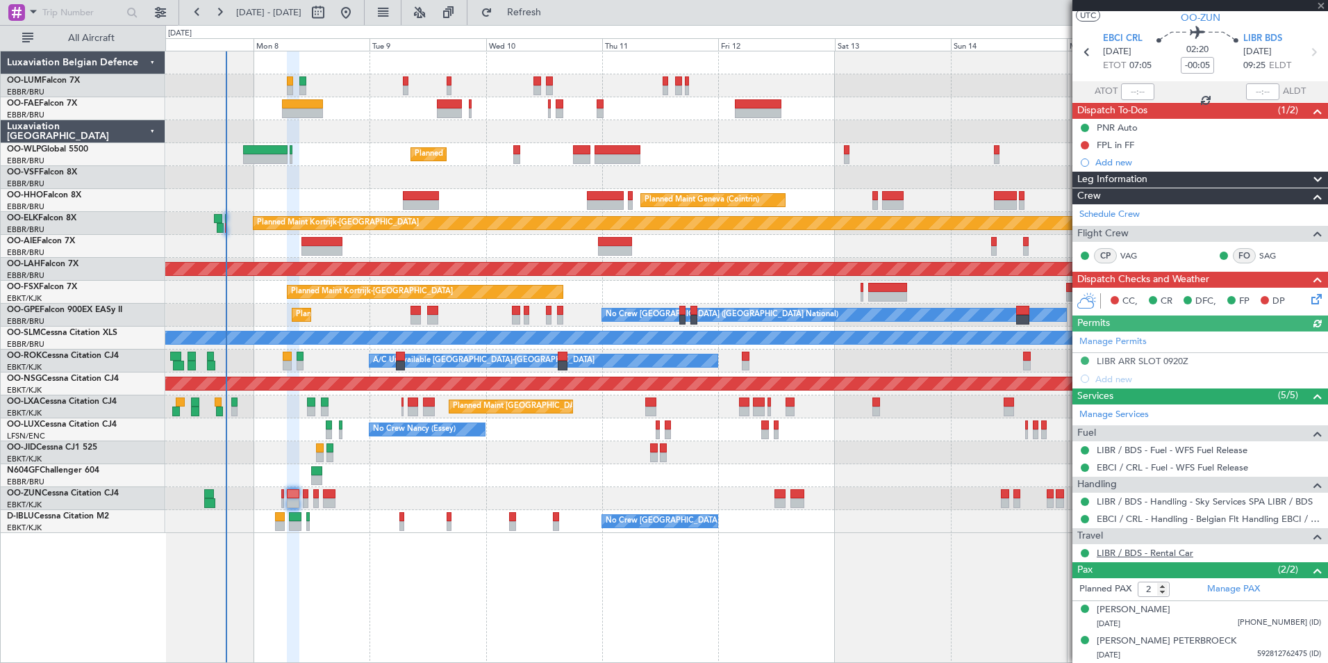
click at [1151, 556] on link "LIBR / BDS - Rental Car" at bounding box center [1145, 553] width 97 height 12
click at [525, 7] on button "Refresh" at bounding box center [515, 12] width 83 height 22
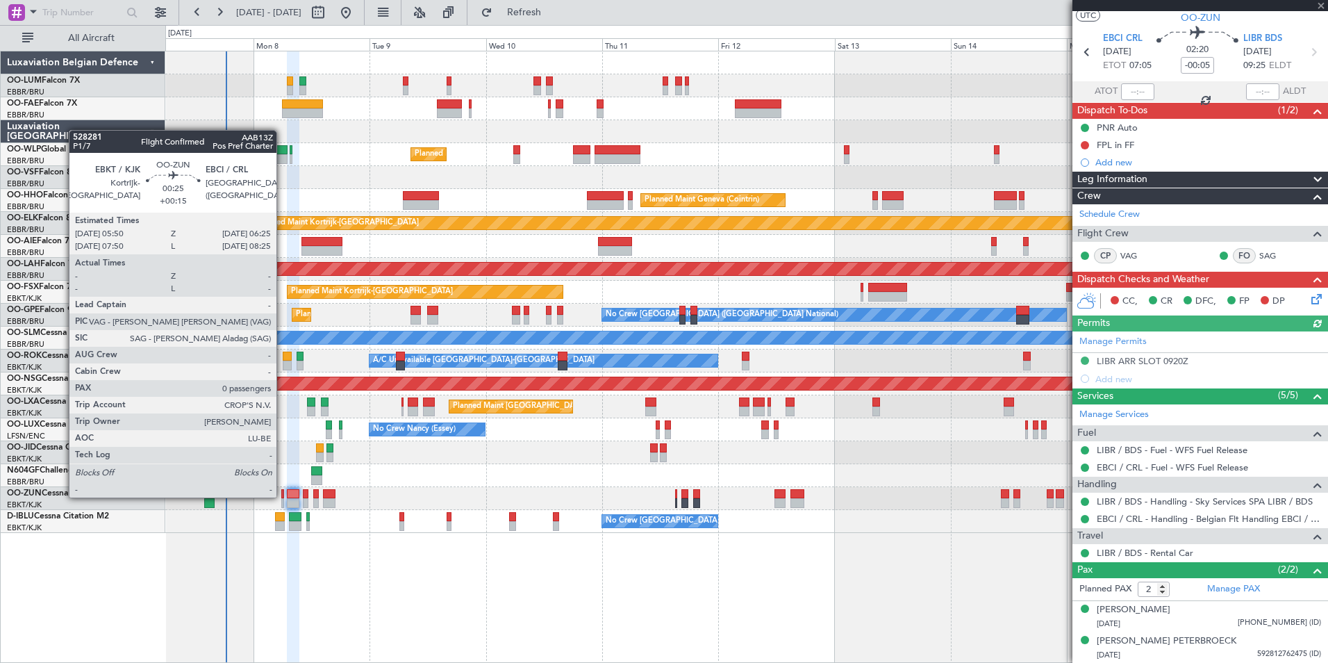
click at [283, 496] on div at bounding box center [282, 494] width 3 height 10
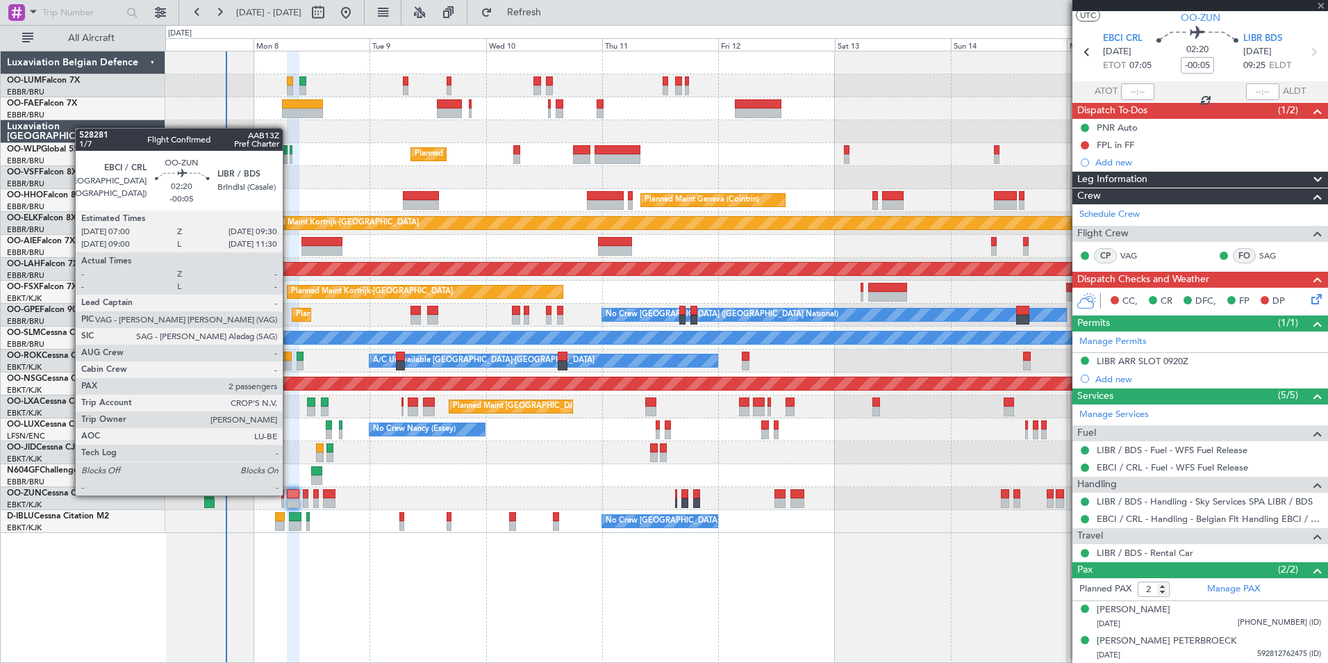
type input "+00:15"
type input "0"
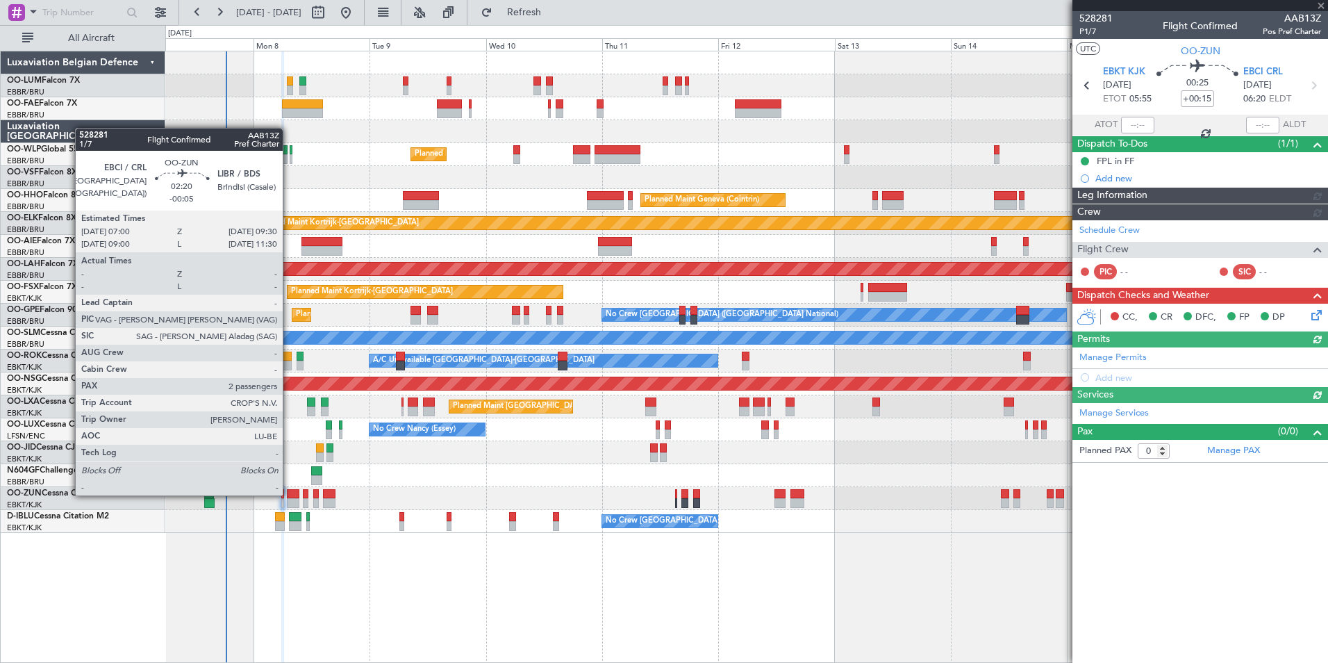
scroll to position [0, 0]
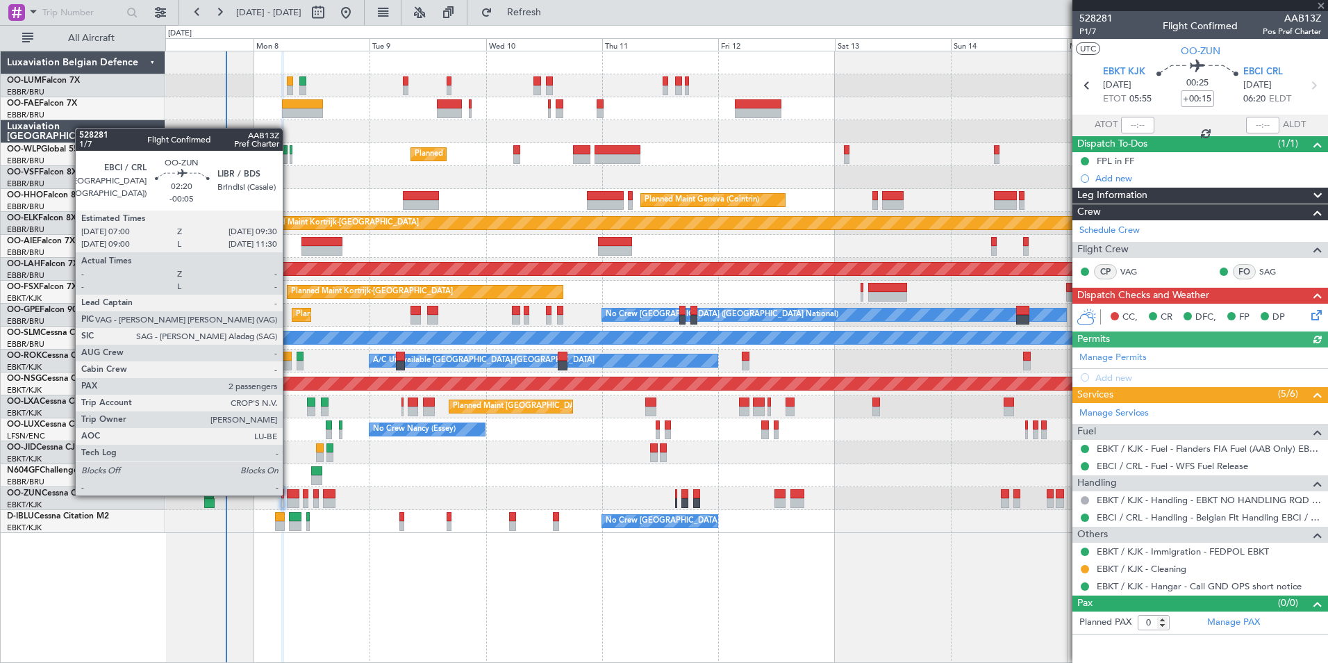
click at [289, 494] on div at bounding box center [293, 494] width 13 height 10
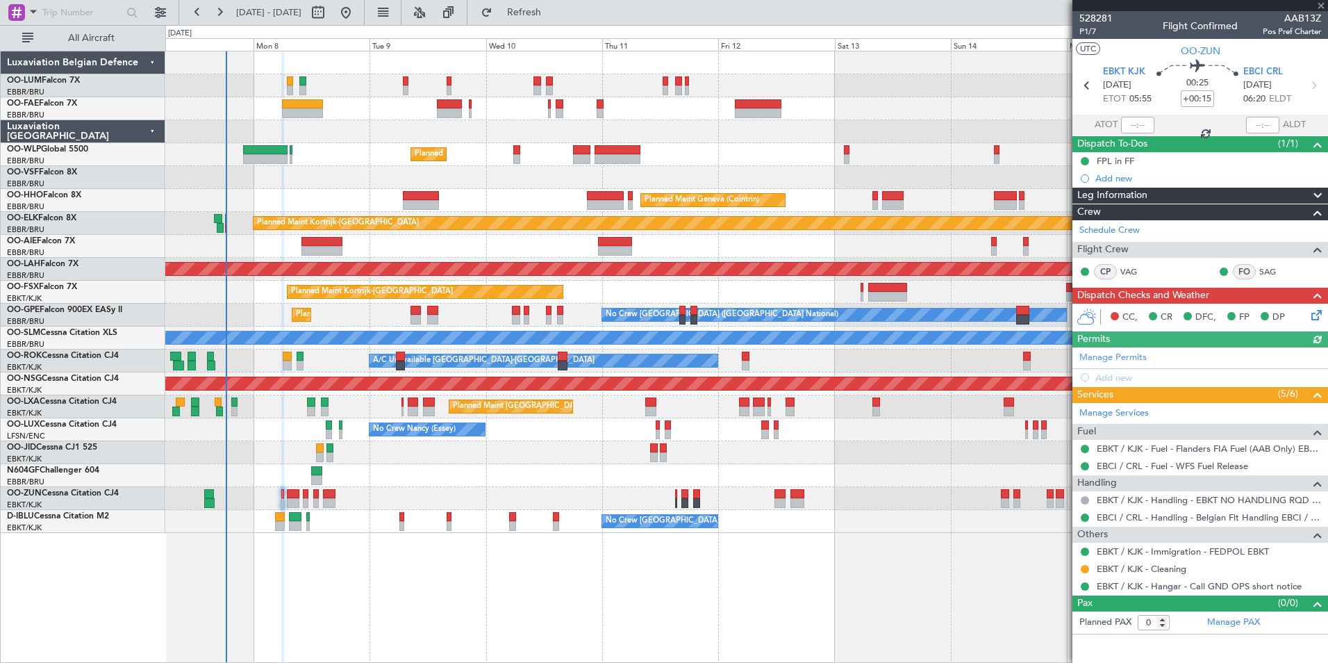
type input "-00:05"
type input "2"
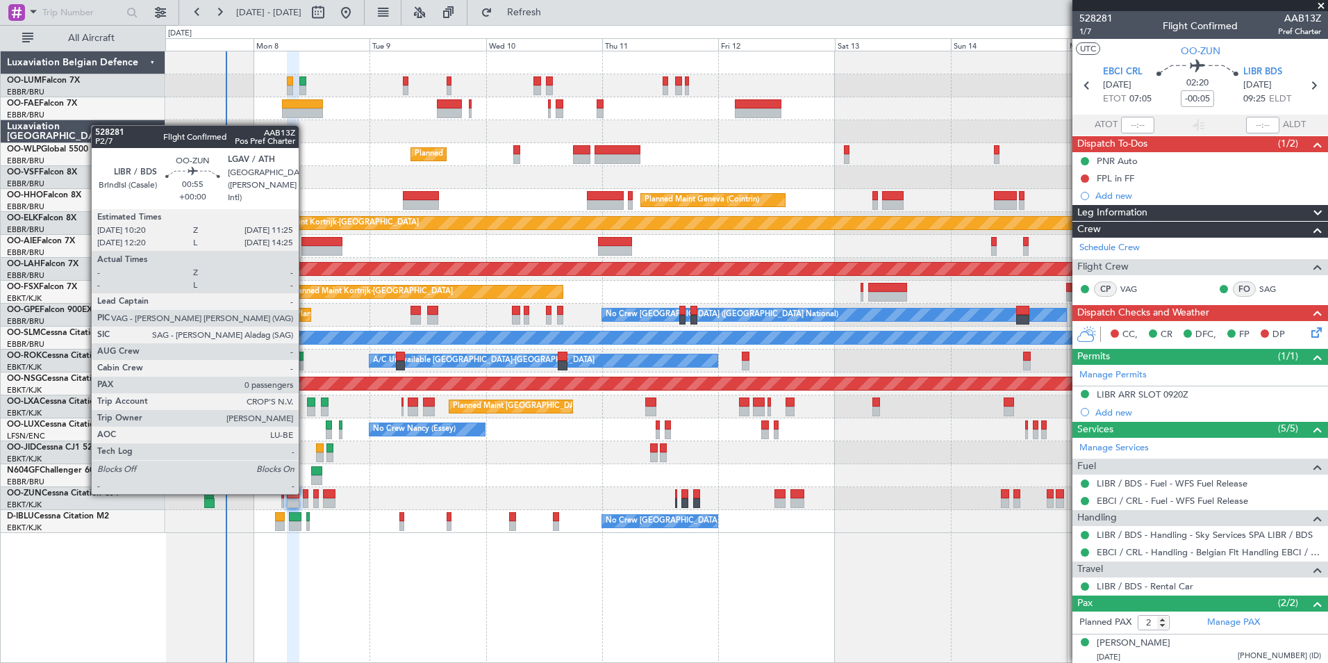
click at [305, 492] on div at bounding box center [306, 494] width 6 height 10
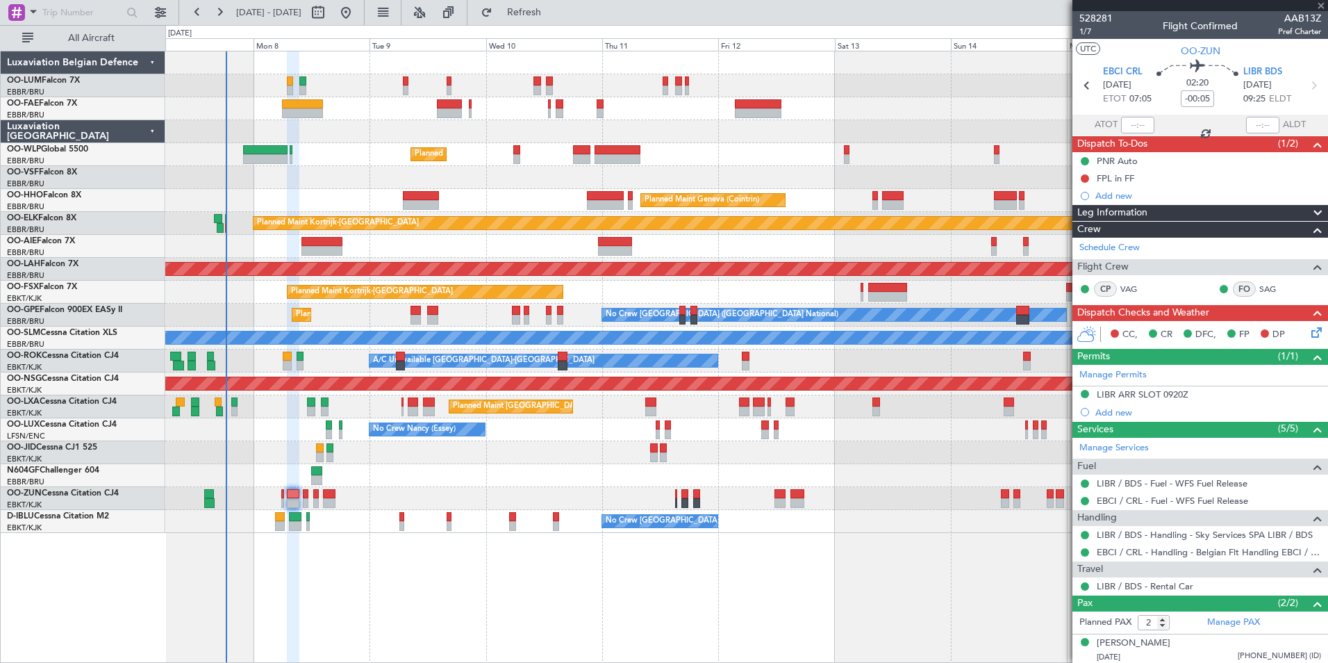
type input "0"
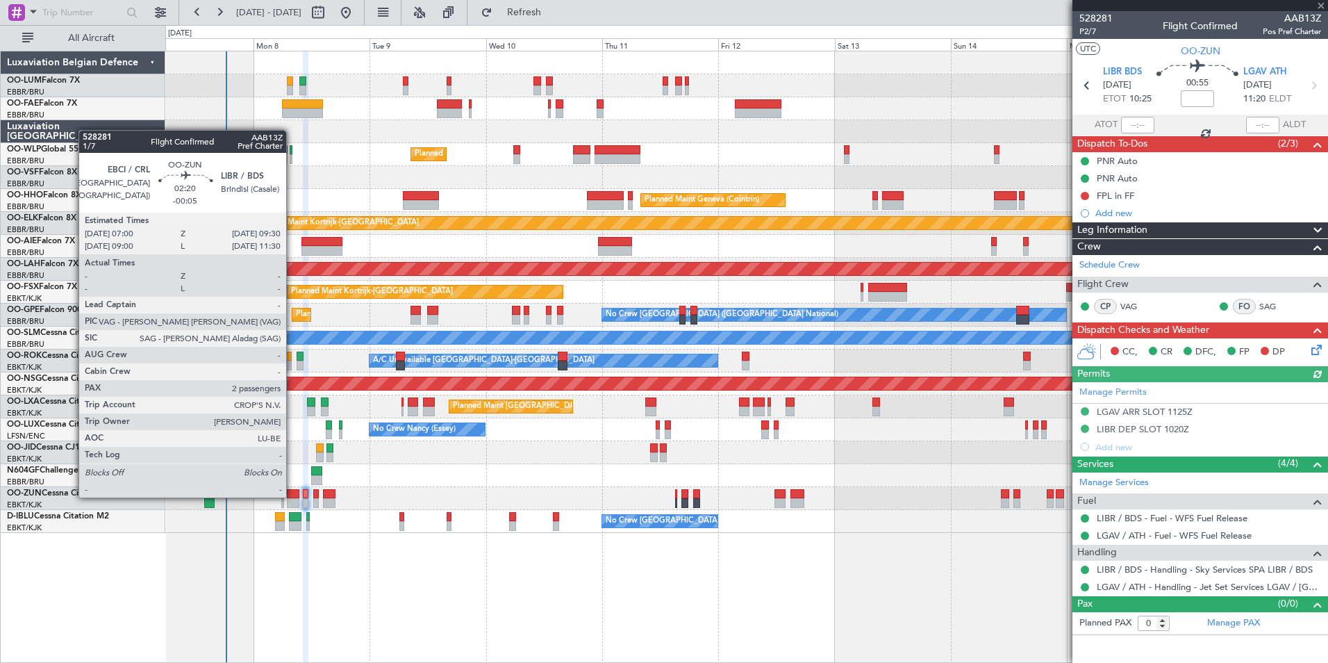
click at [292, 496] on div at bounding box center [293, 494] width 13 height 10
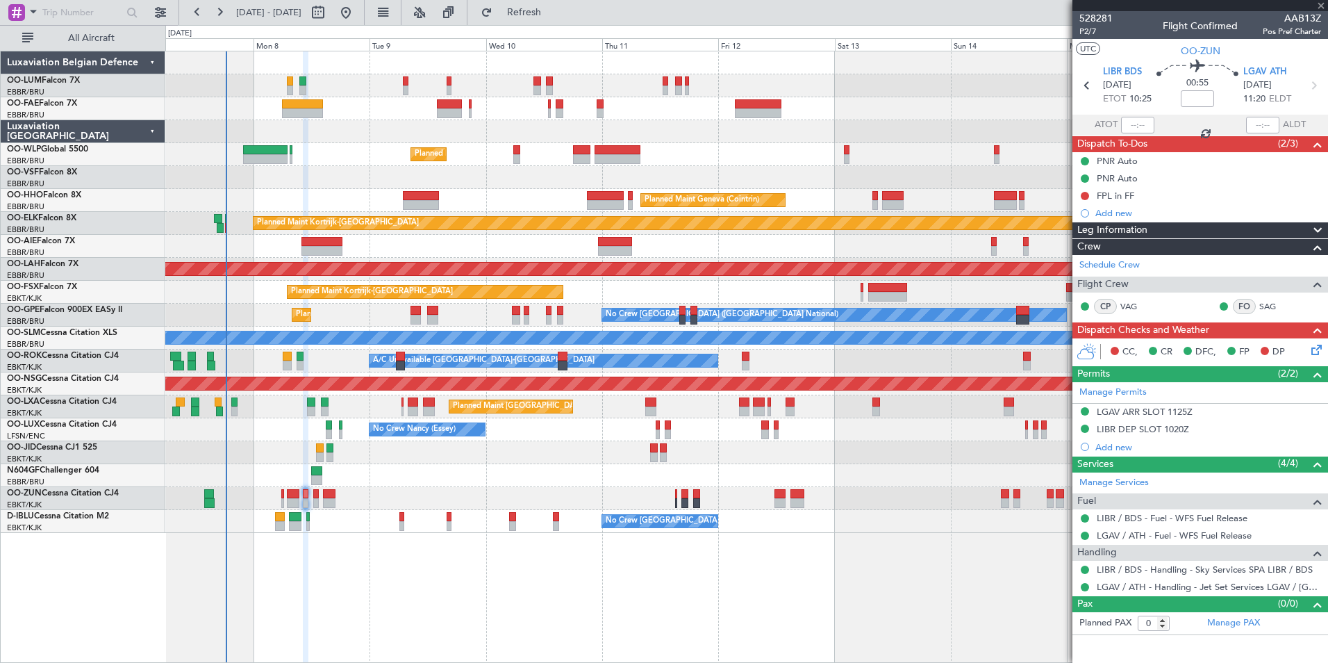
type input "-00:05"
type input "2"
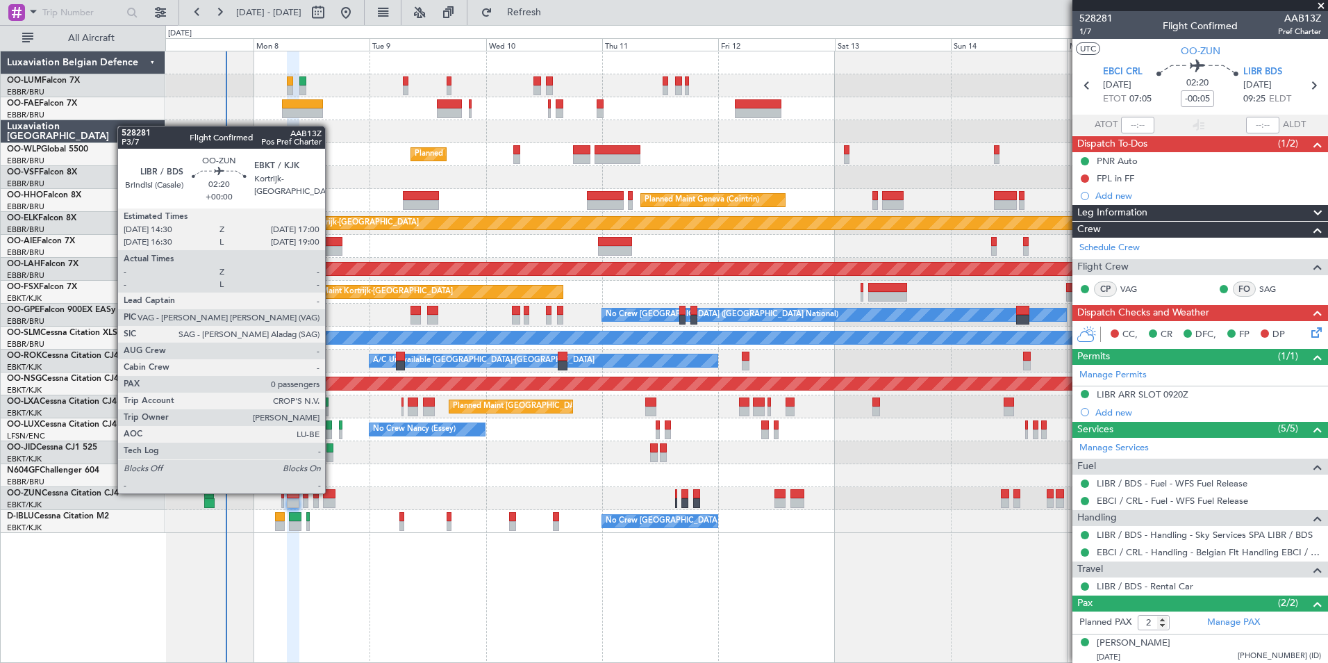
click at [331, 492] on div at bounding box center [329, 494] width 13 height 10
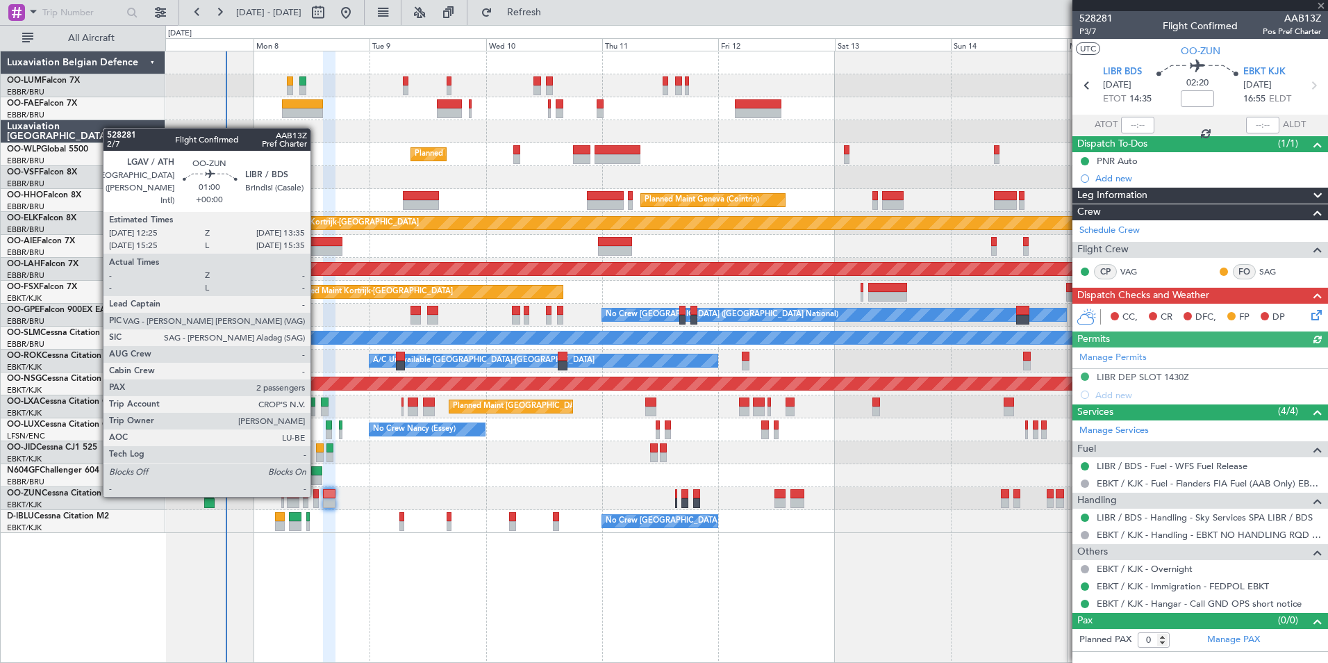
click at [317, 495] on div at bounding box center [316, 494] width 6 height 10
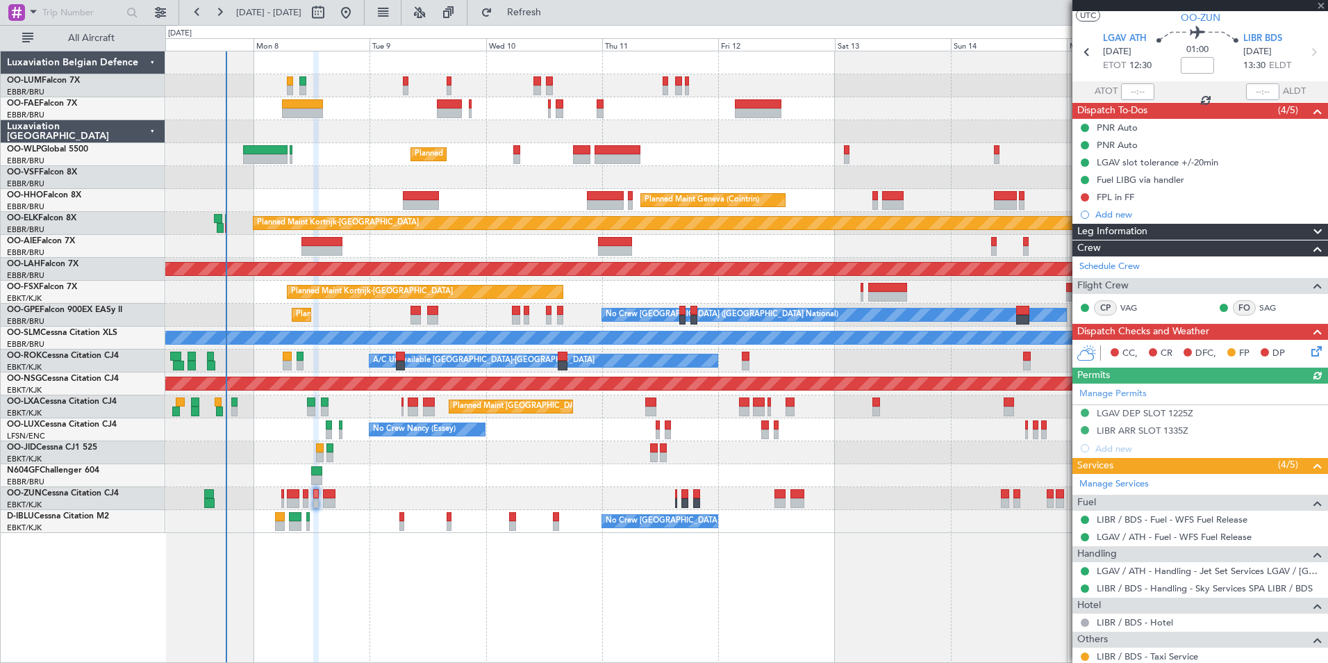
scroll to position [137, 0]
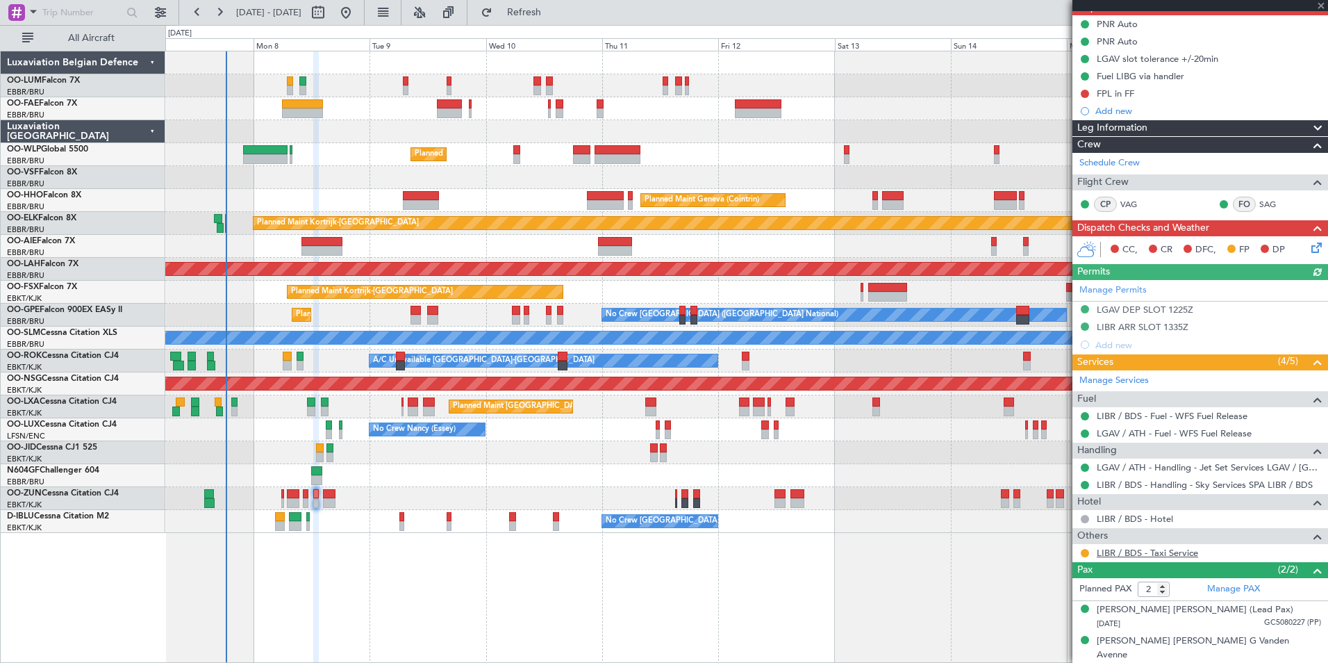
click at [1173, 552] on link "LIBR / BDS - Taxi Service" at bounding box center [1147, 553] width 101 height 12
click at [554, 13] on span "Refresh" at bounding box center [524, 13] width 58 height 10
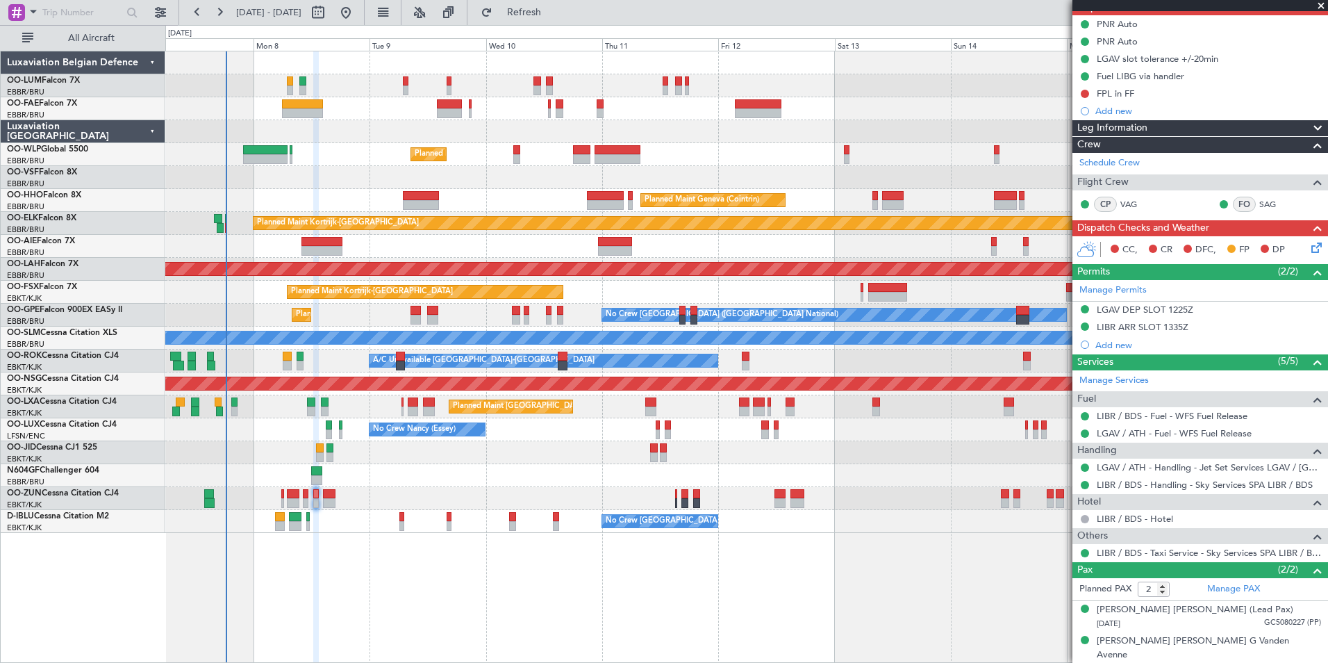
drag, startPoint x: 554, startPoint y: 22, endPoint x: 549, endPoint y: 31, distance: 10.6
click at [554, 22] on button "Refresh" at bounding box center [515, 12] width 83 height 22
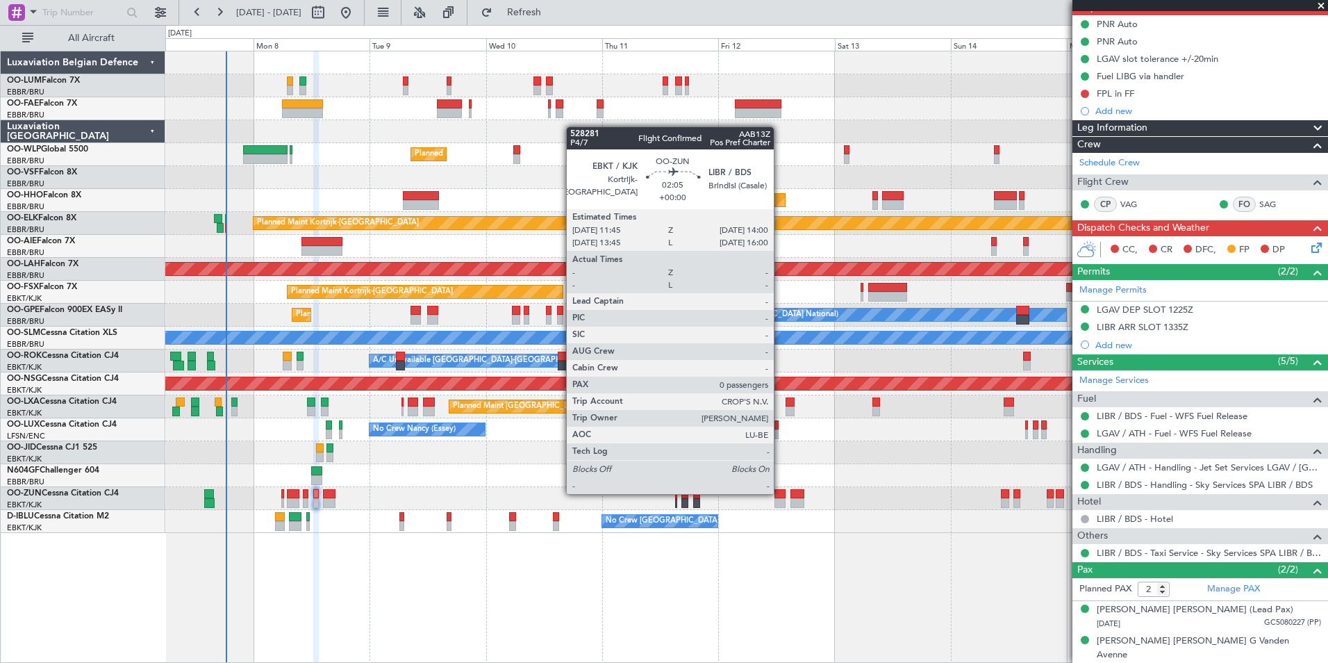
click at [780, 492] on div at bounding box center [780, 494] width 11 height 10
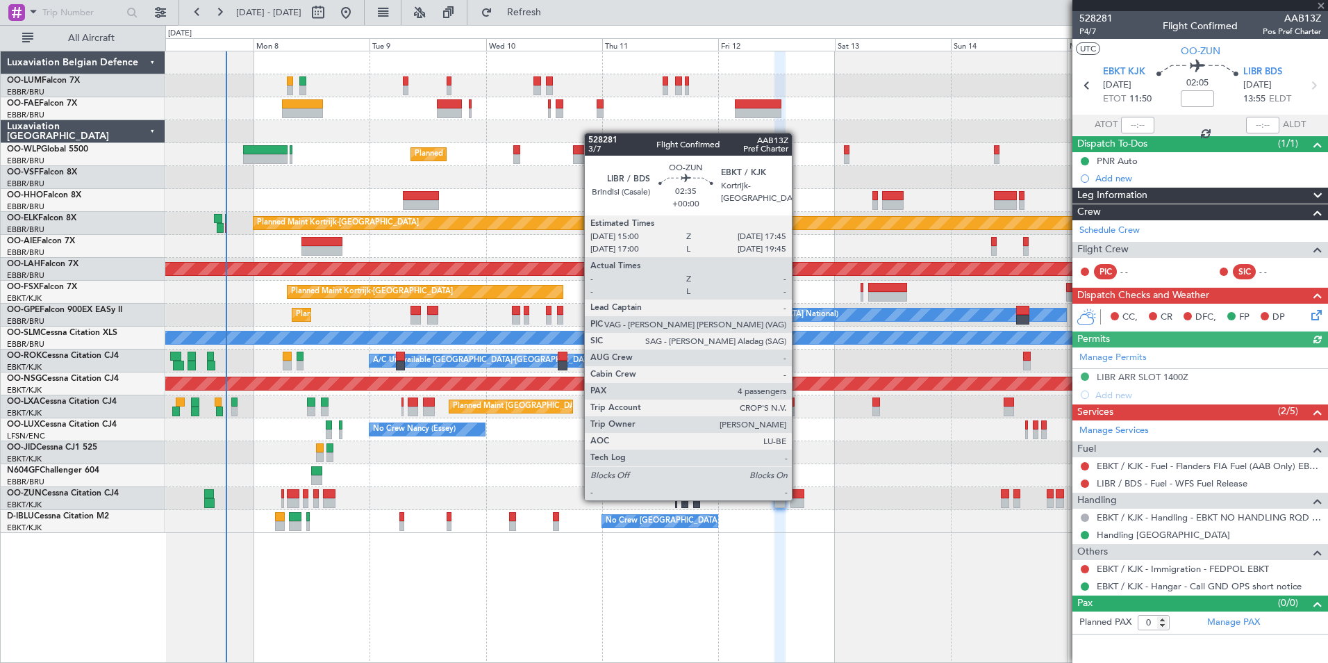
scroll to position [0, 0]
click at [798, 499] on div at bounding box center [797, 503] width 14 height 10
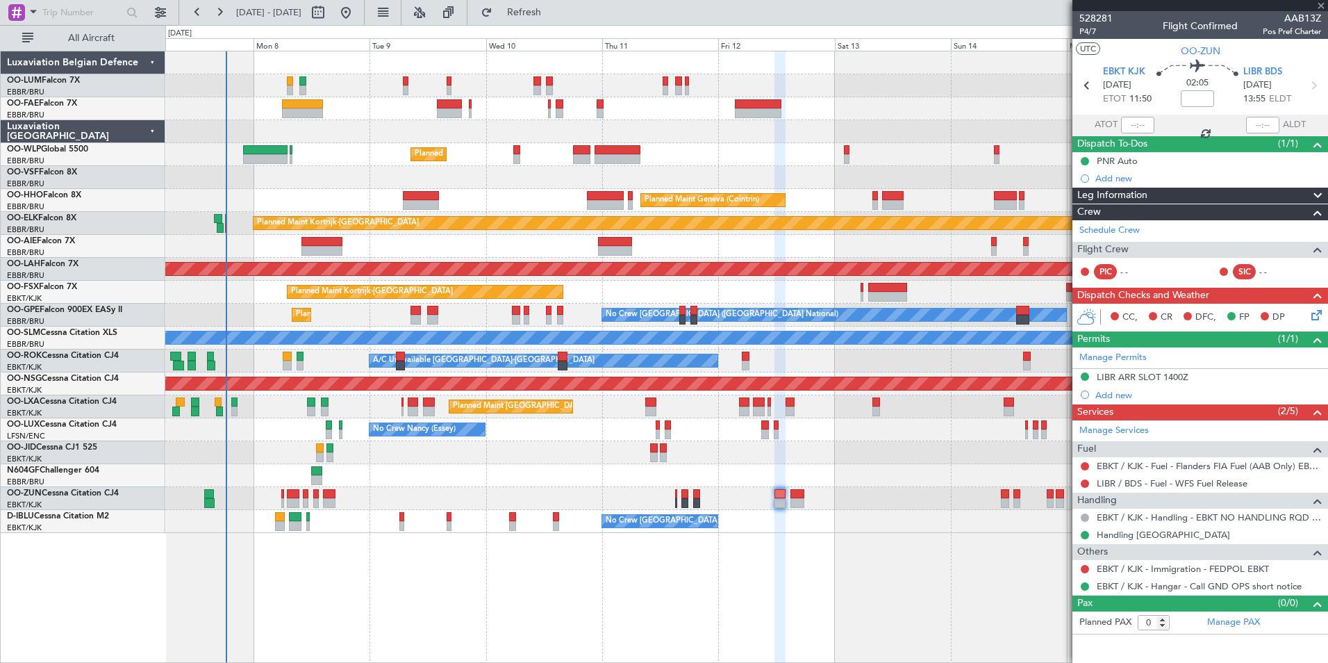
type input "4"
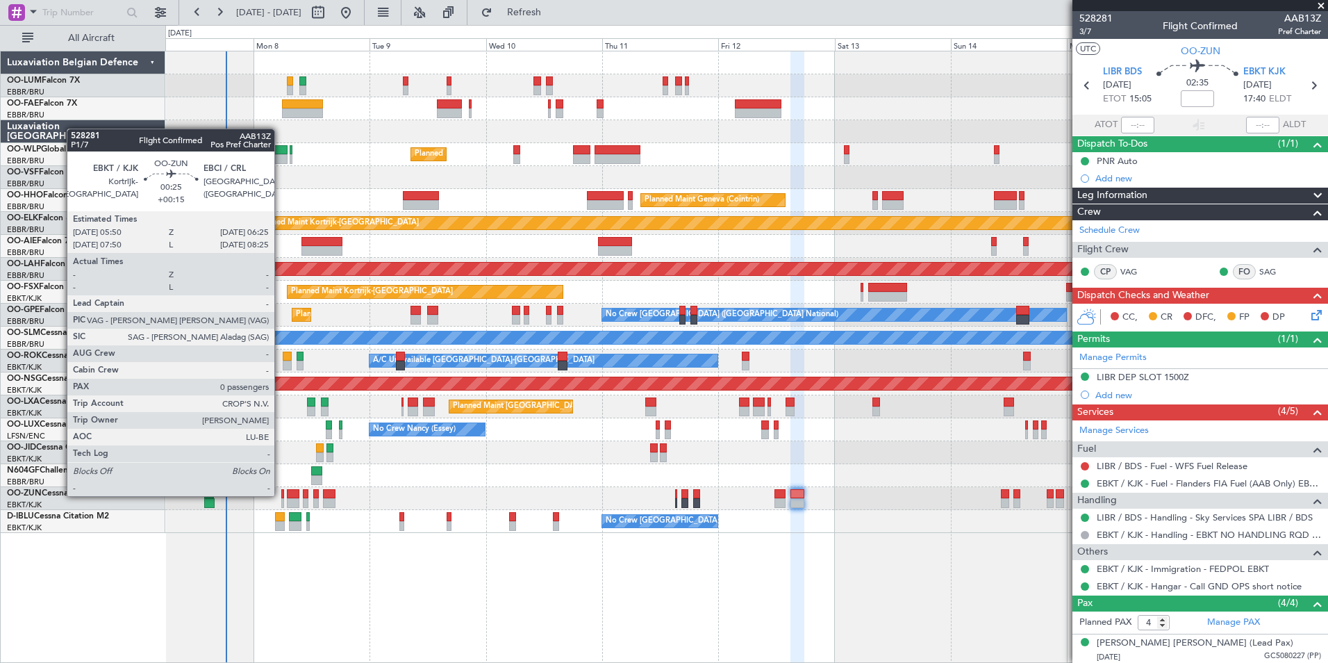
click at [281, 495] on div at bounding box center [282, 494] width 3 height 10
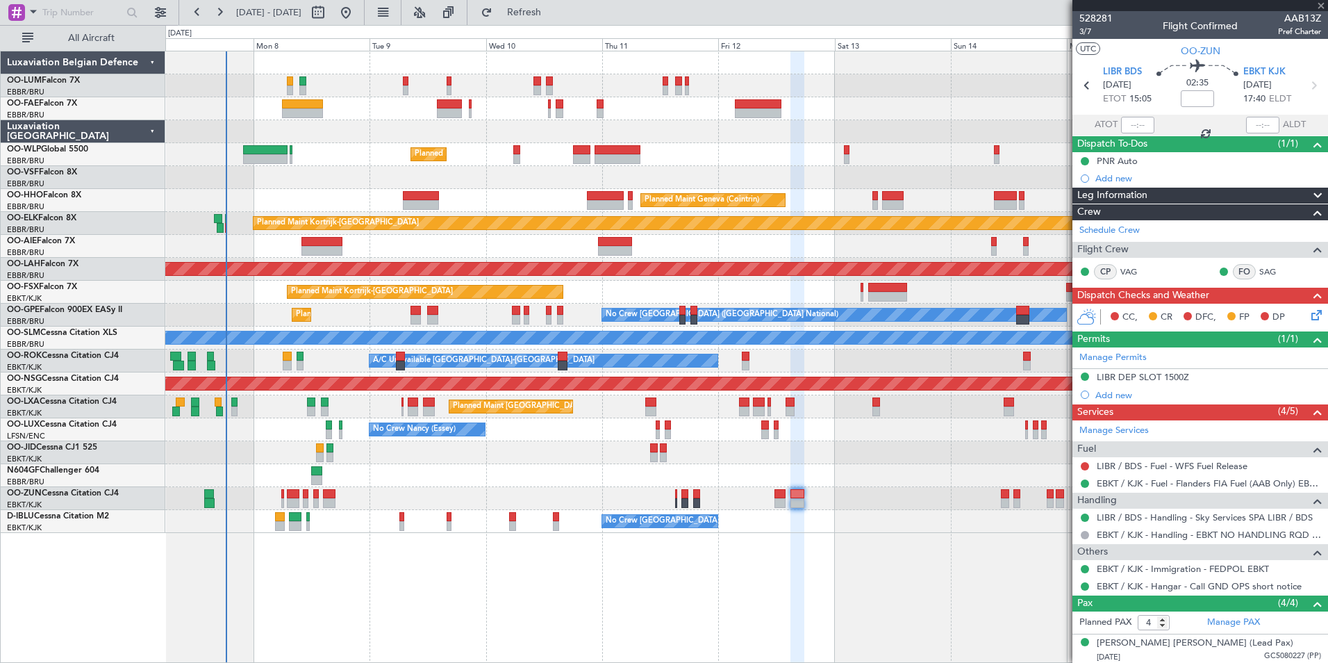
type input "+00:15"
type input "0"
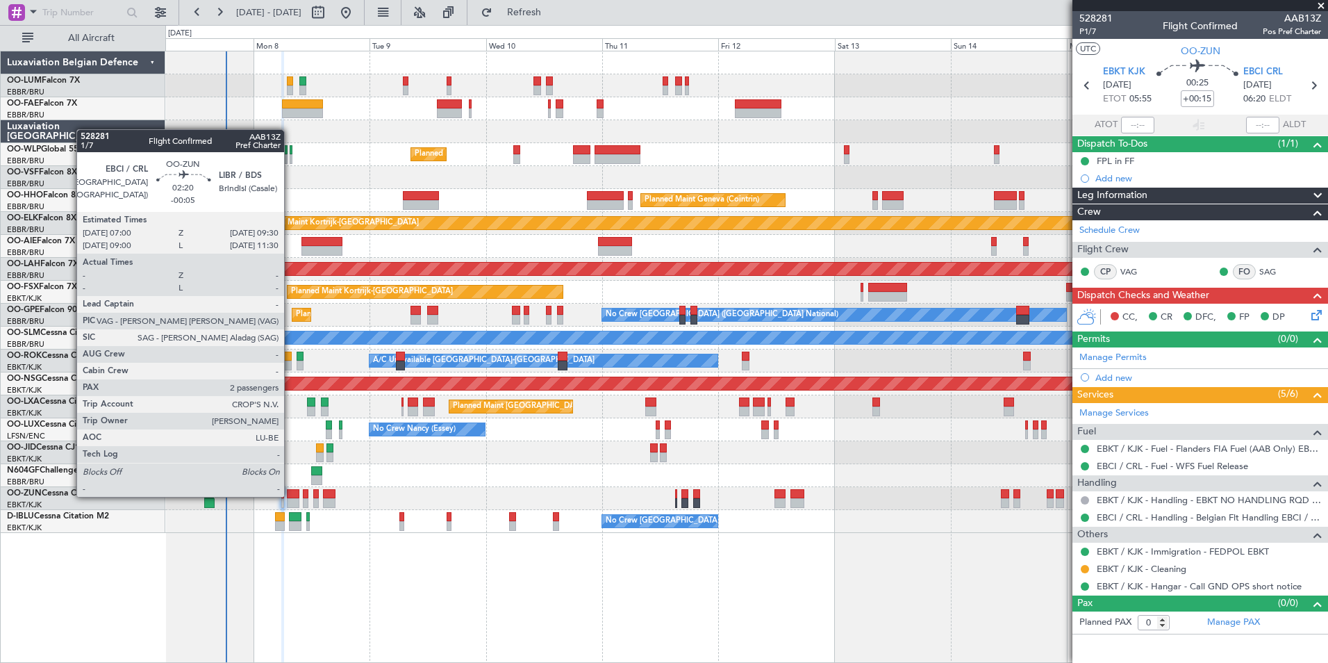
click at [290, 495] on div at bounding box center [293, 494] width 13 height 10
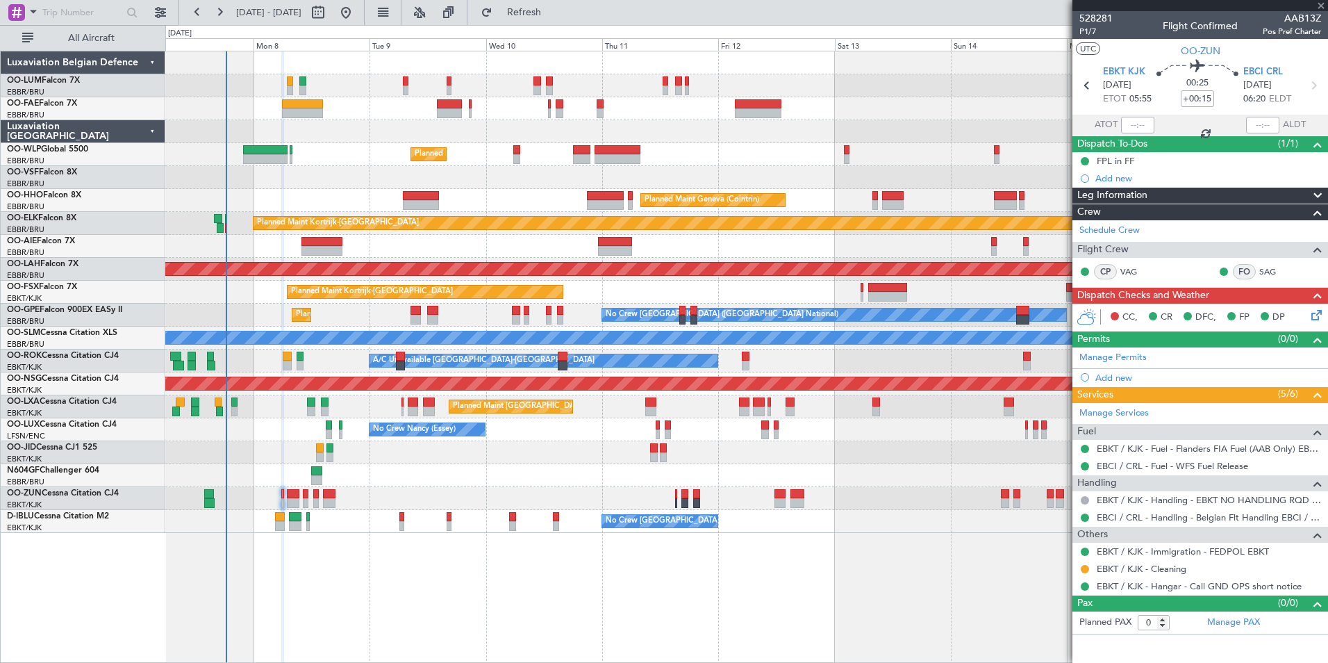
type input "-00:05"
type input "2"
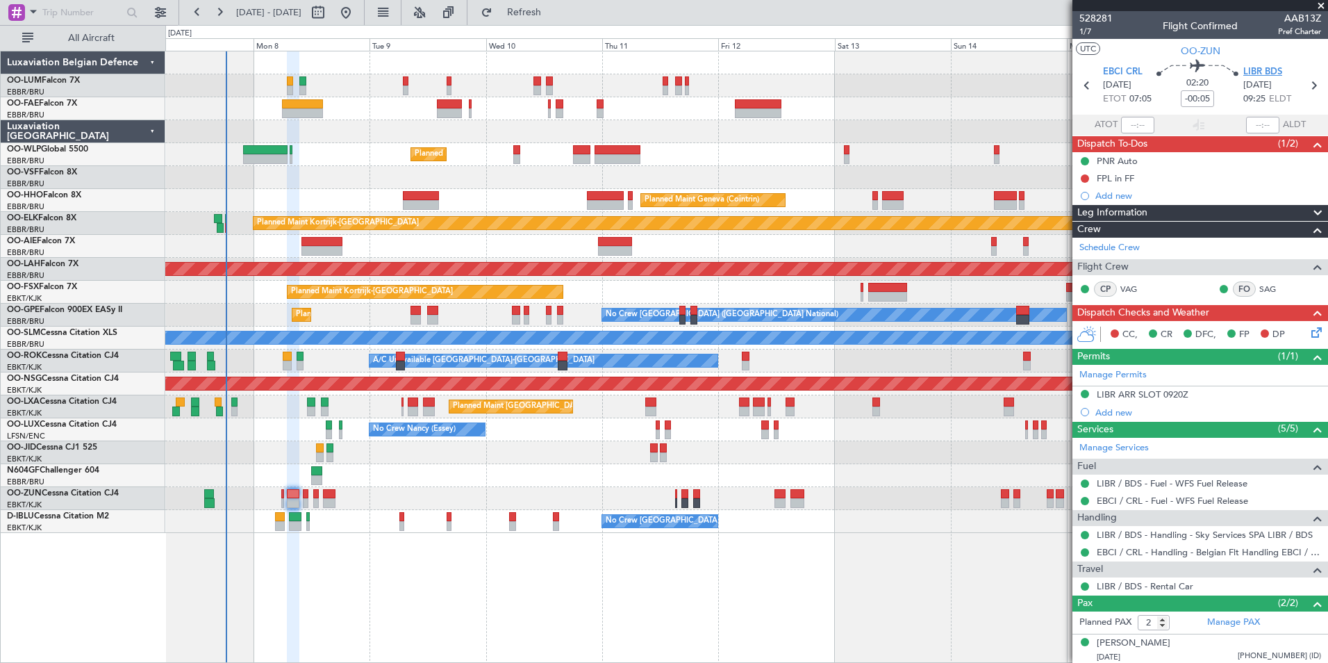
click at [1268, 68] on span "LIBR BDS" at bounding box center [1262, 72] width 39 height 14
drag, startPoint x: 1168, startPoint y: 393, endPoint x: 1193, endPoint y: 410, distance: 30.6
click at [1168, 393] on div "LIBR ARR SLOT 0920Z" at bounding box center [1143, 394] width 92 height 12
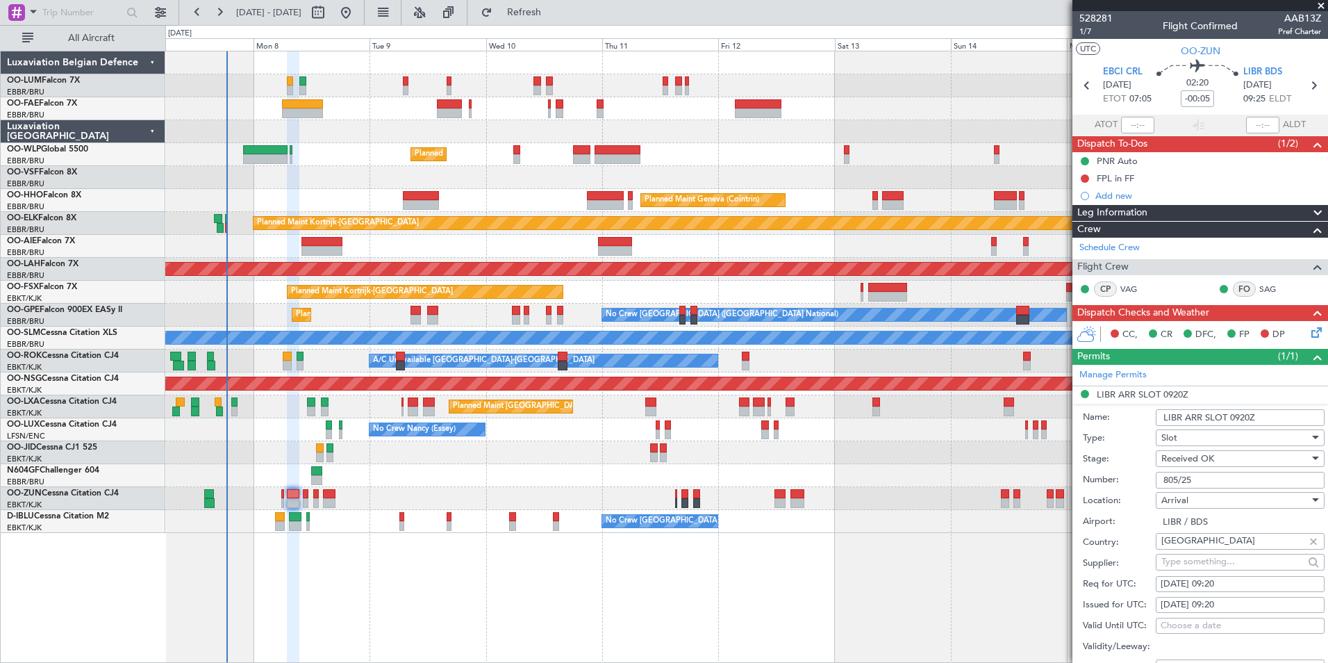
drag, startPoint x: 1207, startPoint y: 482, endPoint x: 1152, endPoint y: 475, distance: 56.0
click at [1152, 471] on div "Number: 805/25" at bounding box center [1204, 480] width 242 height 21
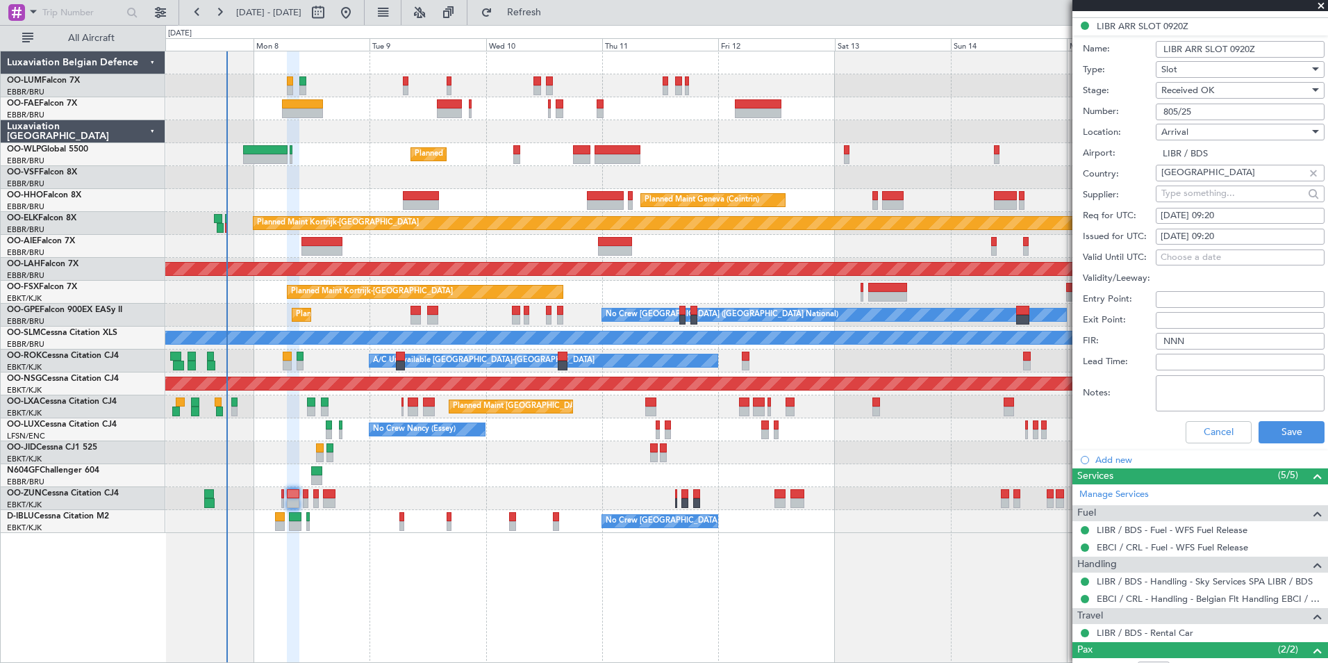
scroll to position [417, 0]
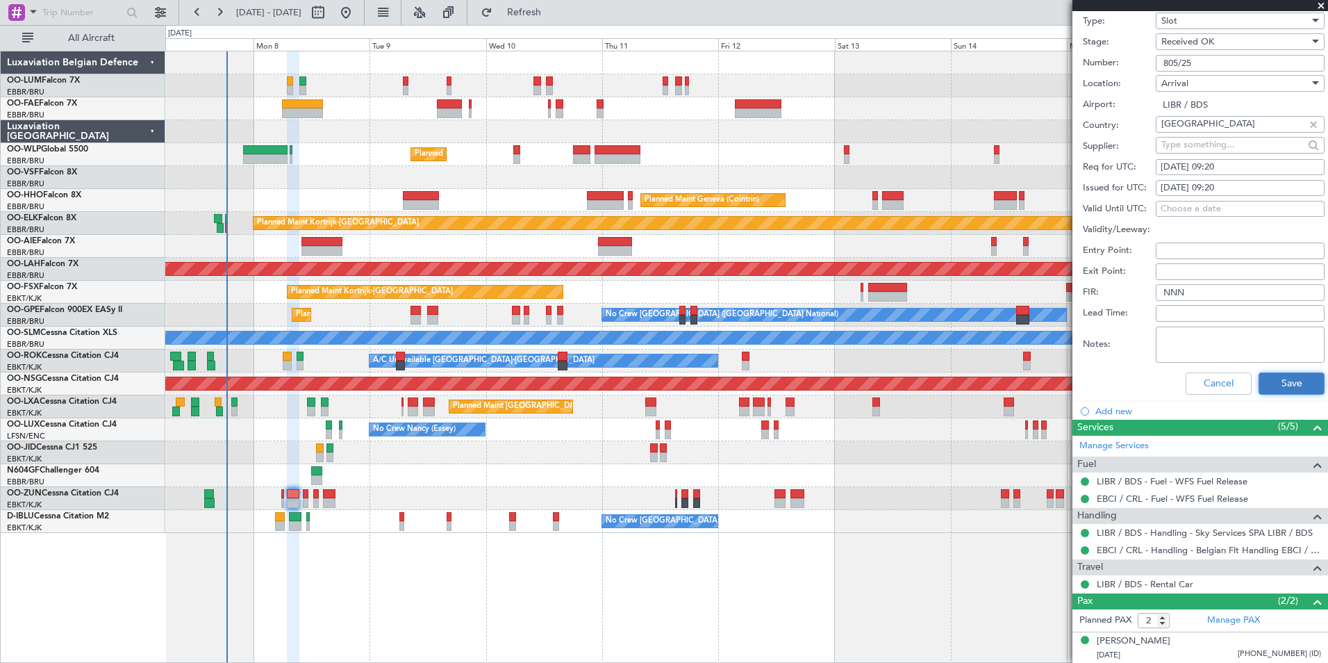
click at [1307, 380] on button "Save" at bounding box center [1292, 383] width 66 height 22
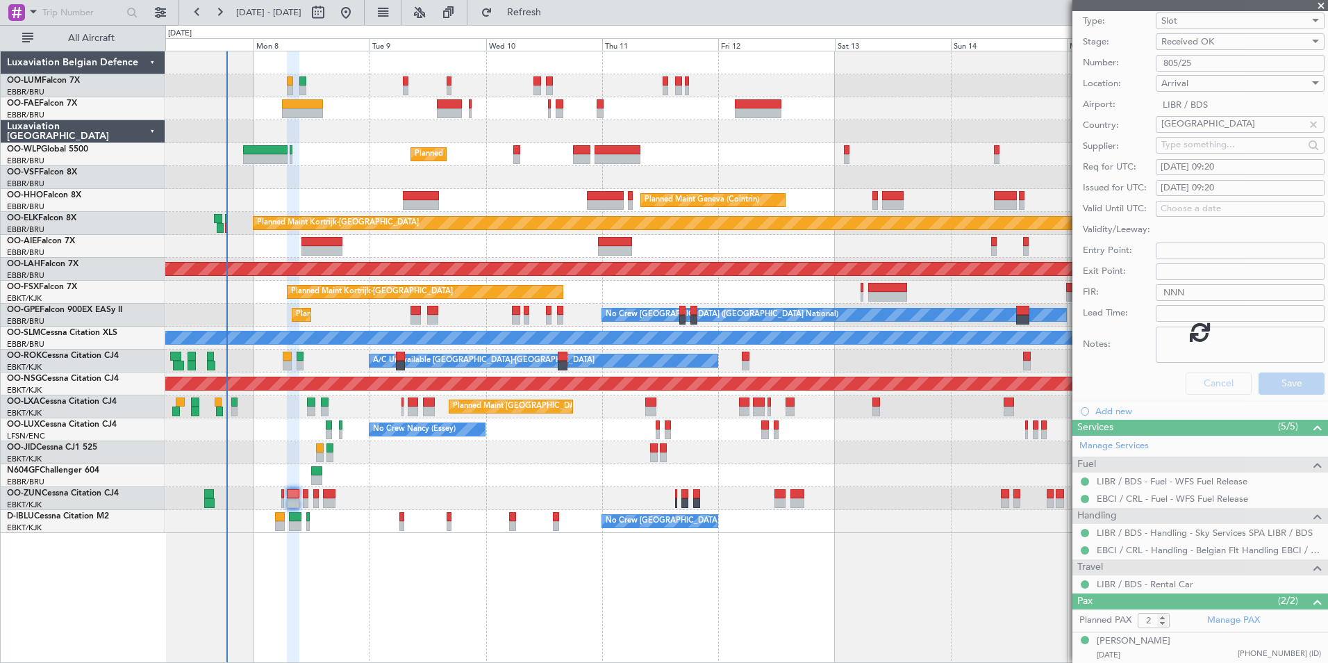
scroll to position [2, 0]
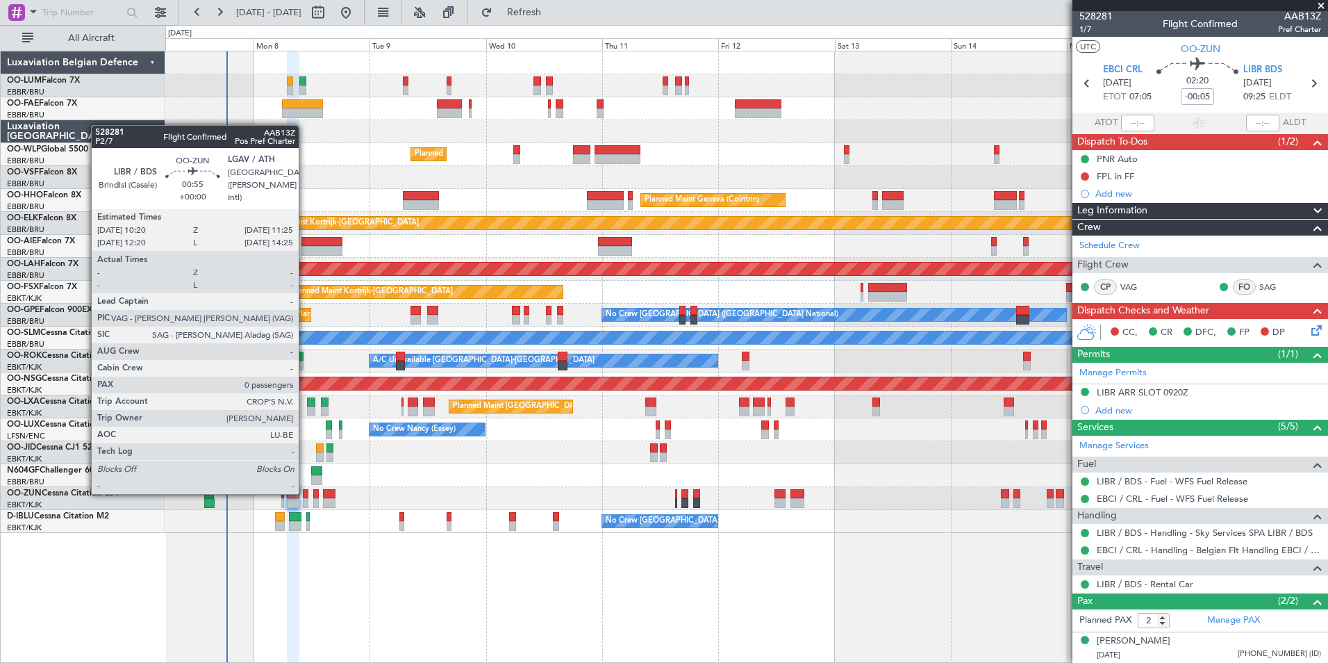
click at [305, 492] on div at bounding box center [306, 494] width 6 height 10
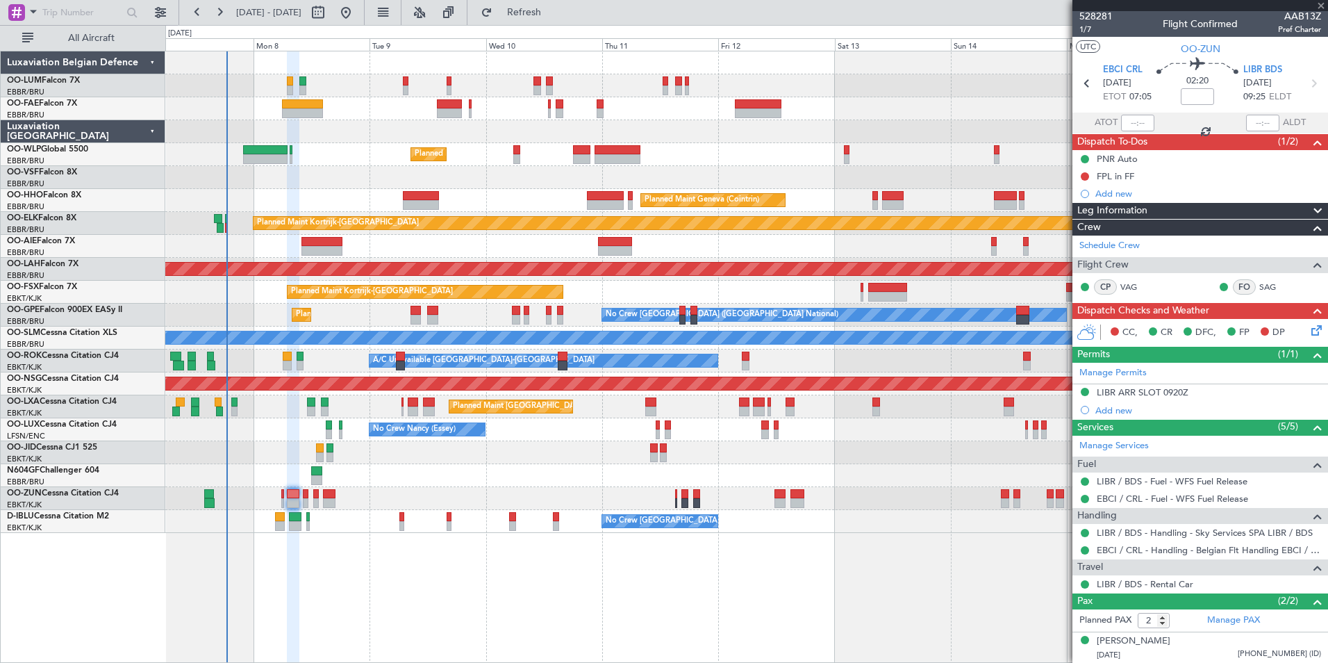
type input "0"
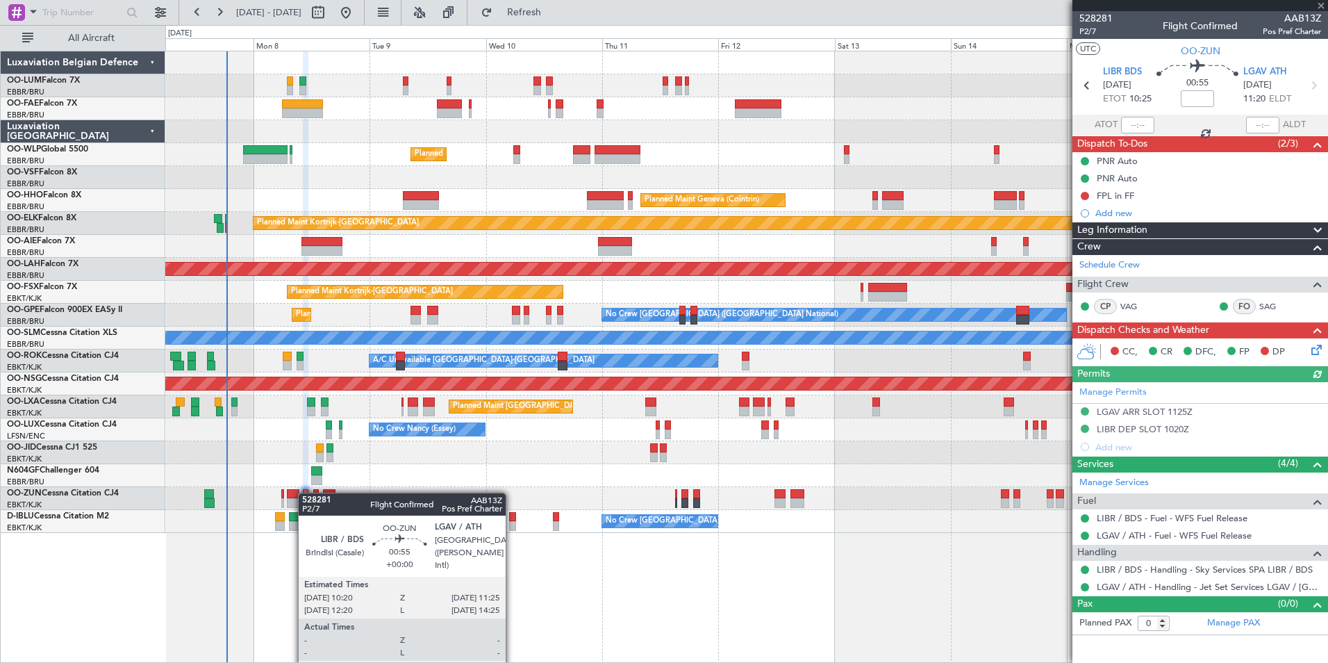
scroll to position [0, 0]
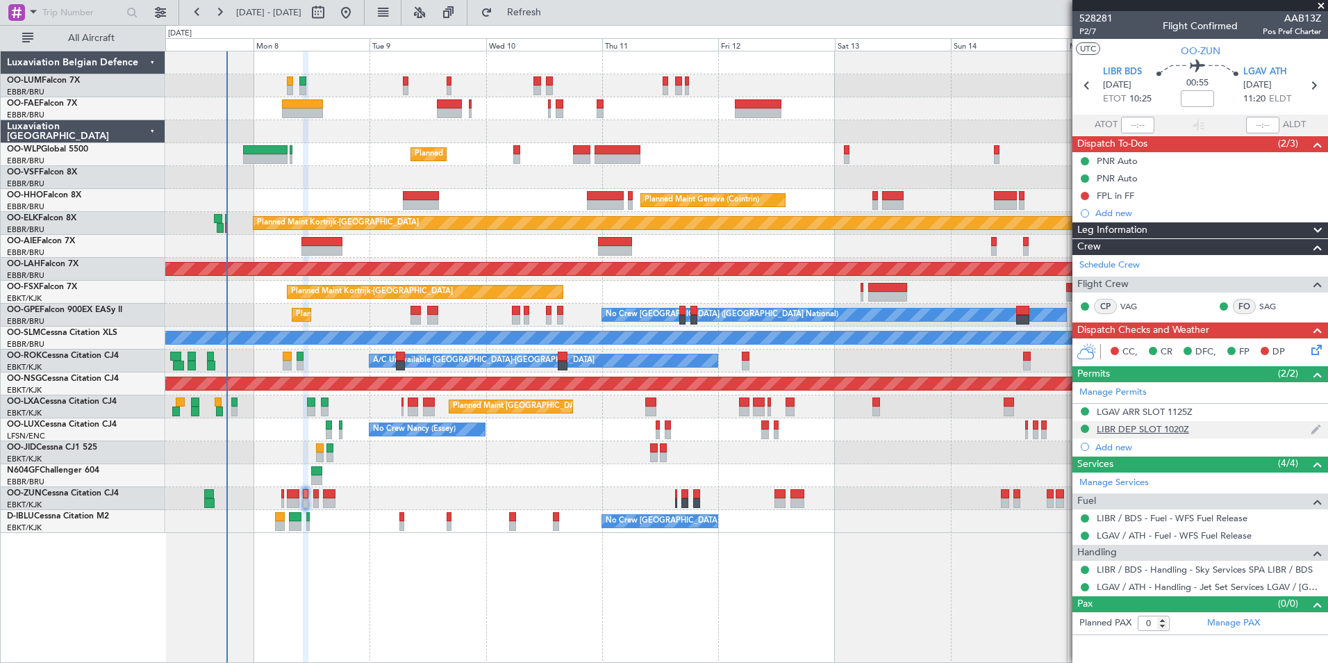
click at [1179, 423] on div "LIBR DEP SLOT 1020Z" at bounding box center [1143, 429] width 92 height 12
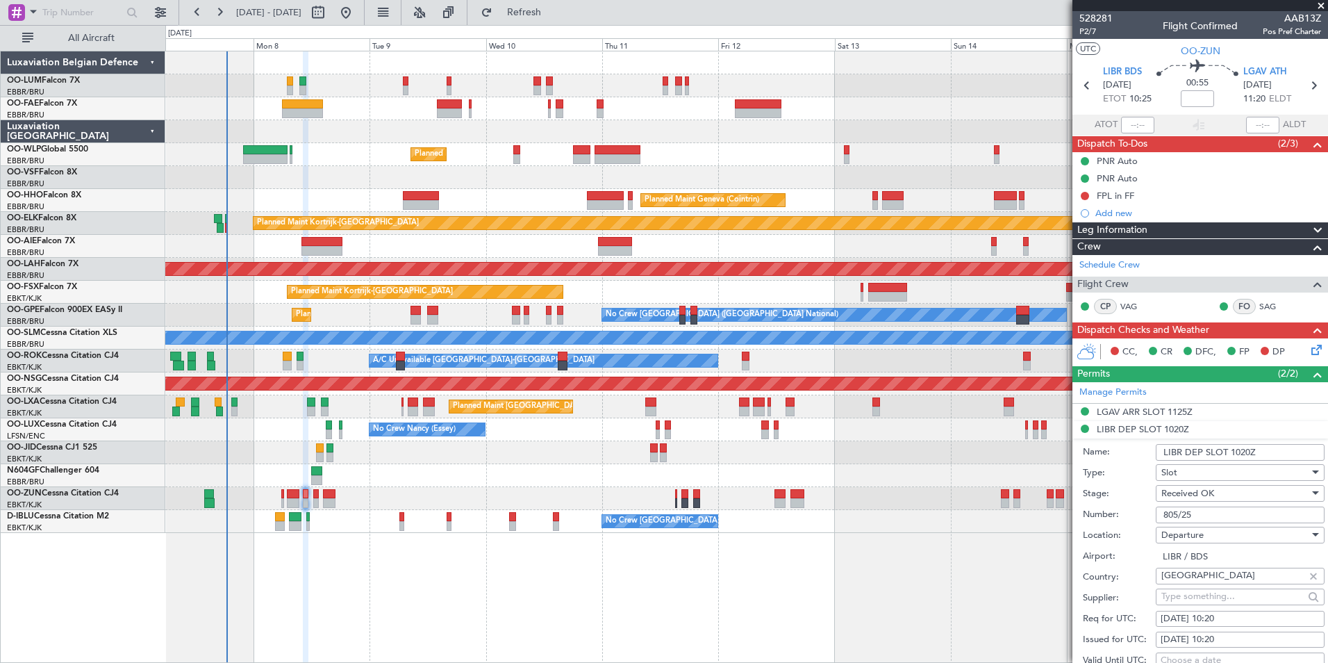
drag, startPoint x: 1219, startPoint y: 522, endPoint x: 1153, endPoint y: 518, distance: 66.1
click at [1153, 518] on div "Number: 805/25" at bounding box center [1204, 514] width 242 height 21
click at [1134, 415] on div "LGAV ARR SLOT 1125Z" at bounding box center [1145, 412] width 96 height 12
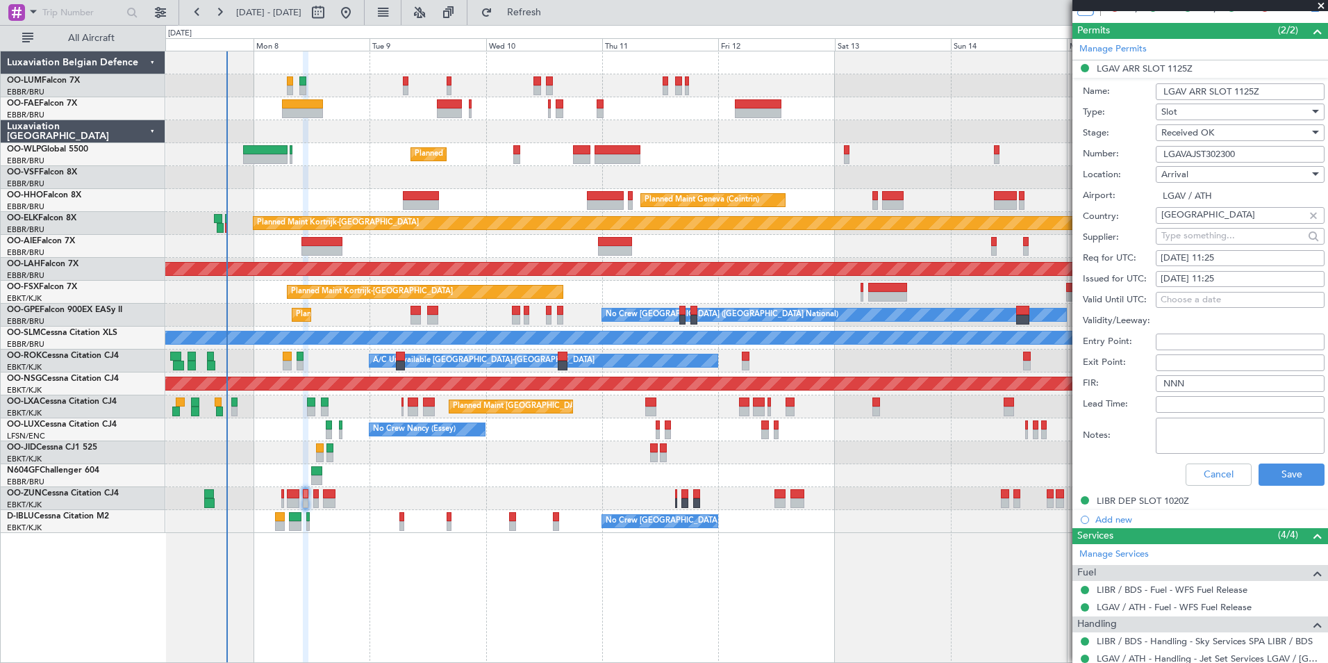
scroll to position [347, 0]
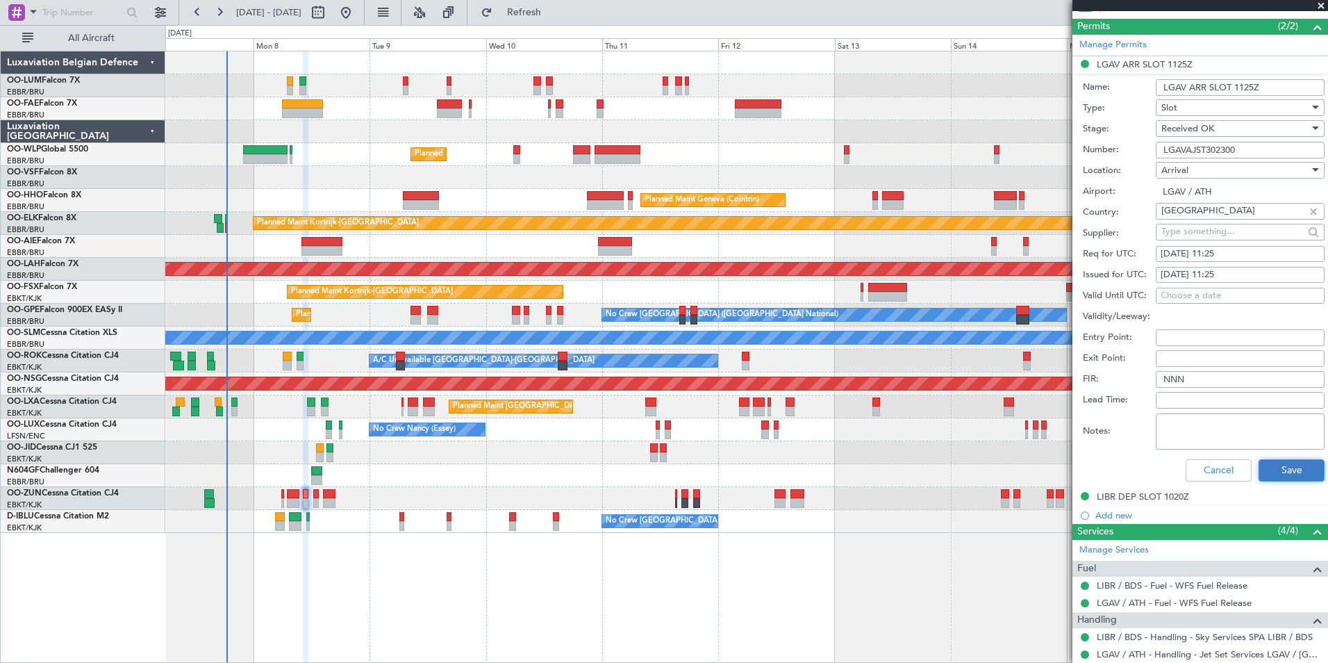
click at [1300, 471] on button "Save" at bounding box center [1292, 470] width 66 height 22
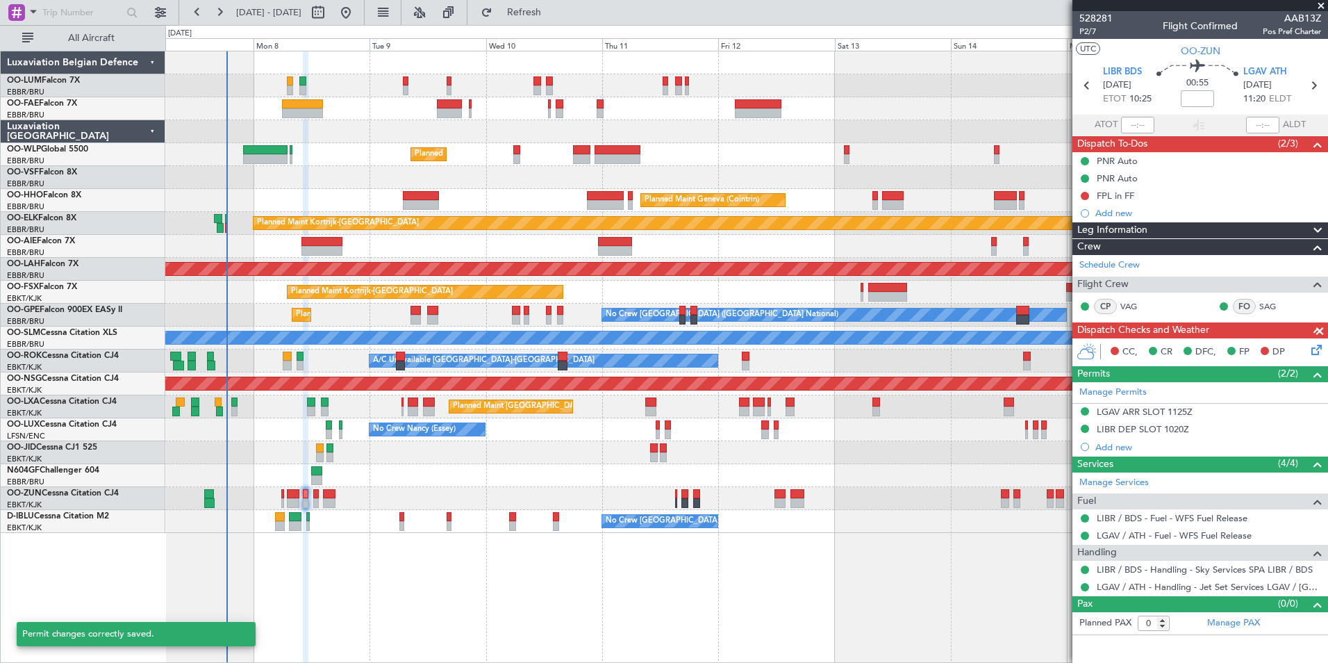
scroll to position [0, 0]
click at [1323, 4] on span at bounding box center [1321, 6] width 14 height 13
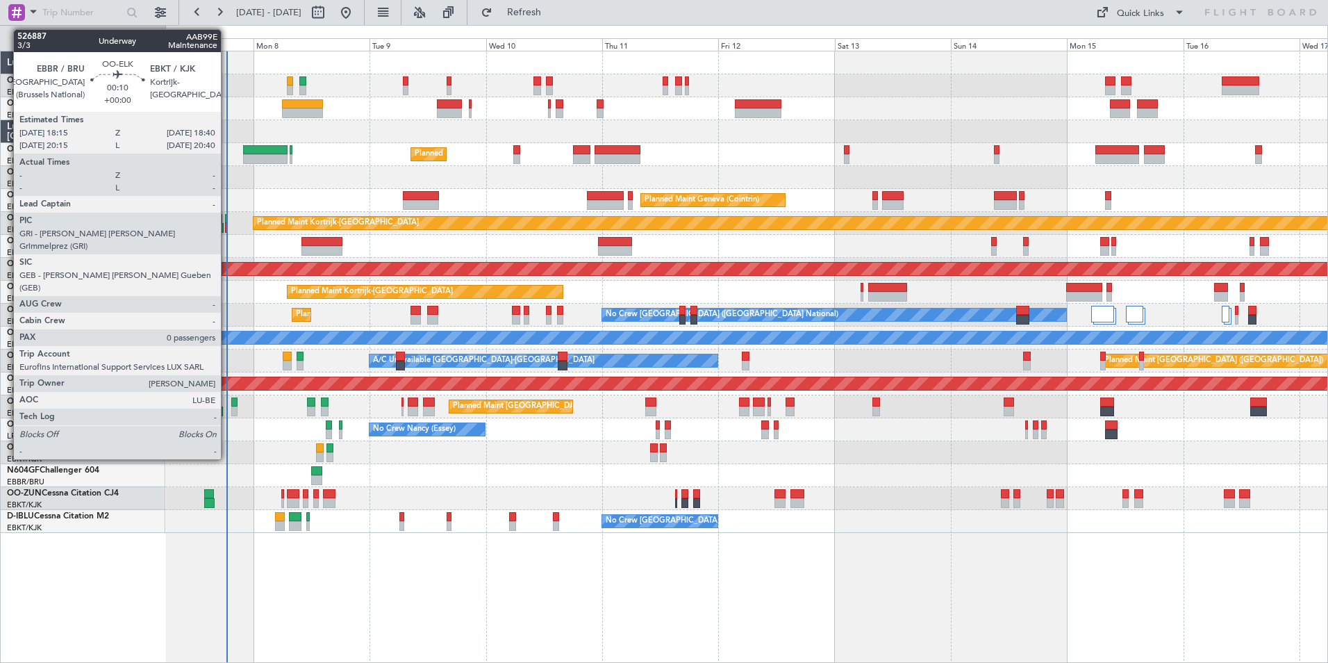
click at [227, 224] on div at bounding box center [226, 228] width 2 height 10
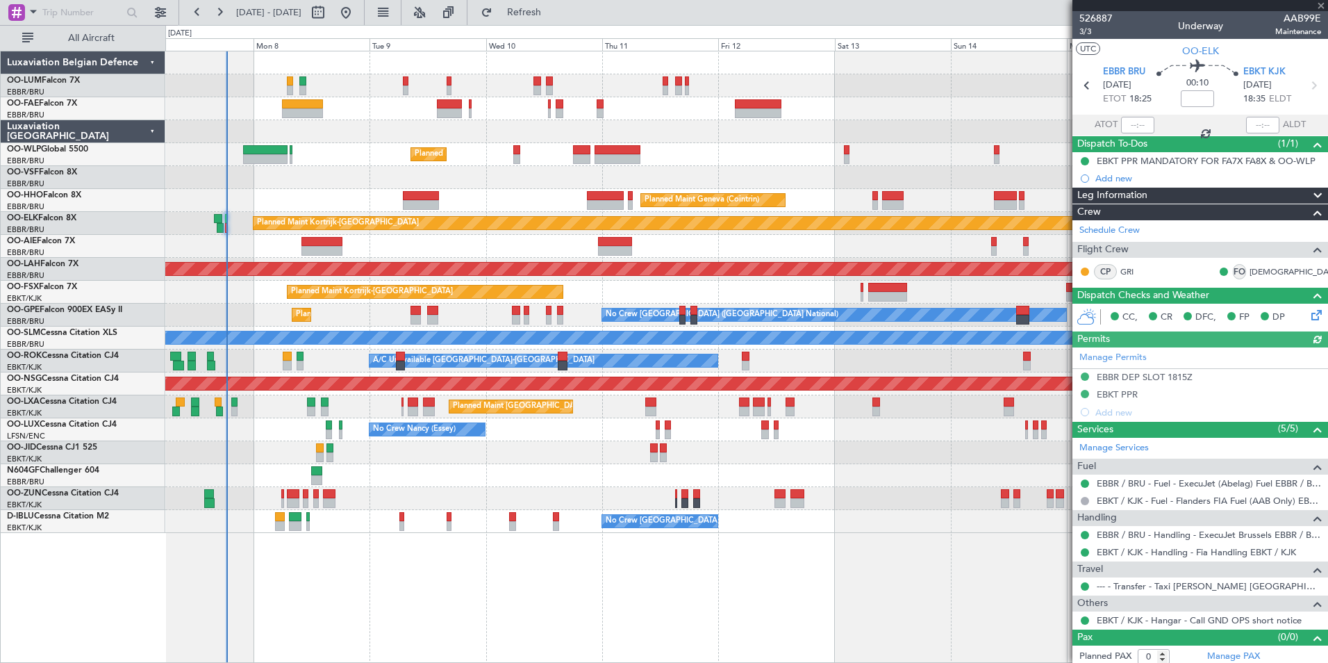
click at [1127, 122] on div at bounding box center [1137, 125] width 33 height 17
click at [1129, 127] on div at bounding box center [1137, 125] width 33 height 17
click at [1129, 127] on input "text" at bounding box center [1137, 125] width 33 height 17
type input "18:25"
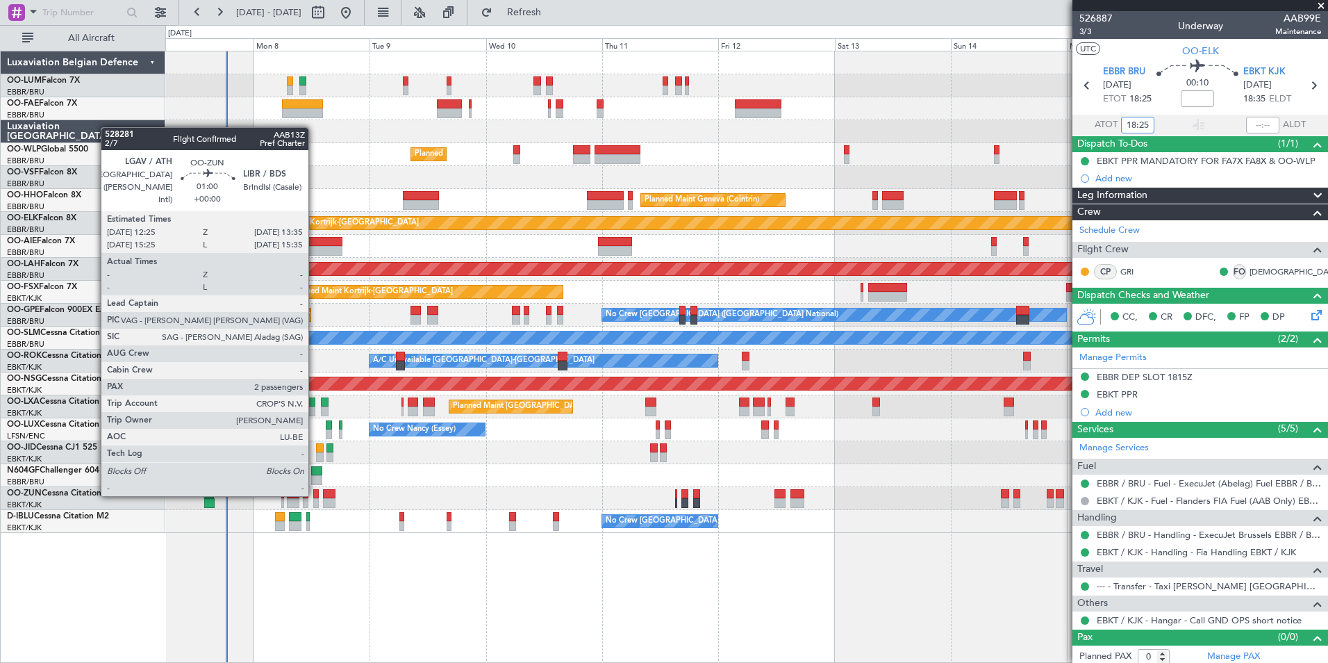
click at [315, 495] on div at bounding box center [316, 494] width 6 height 10
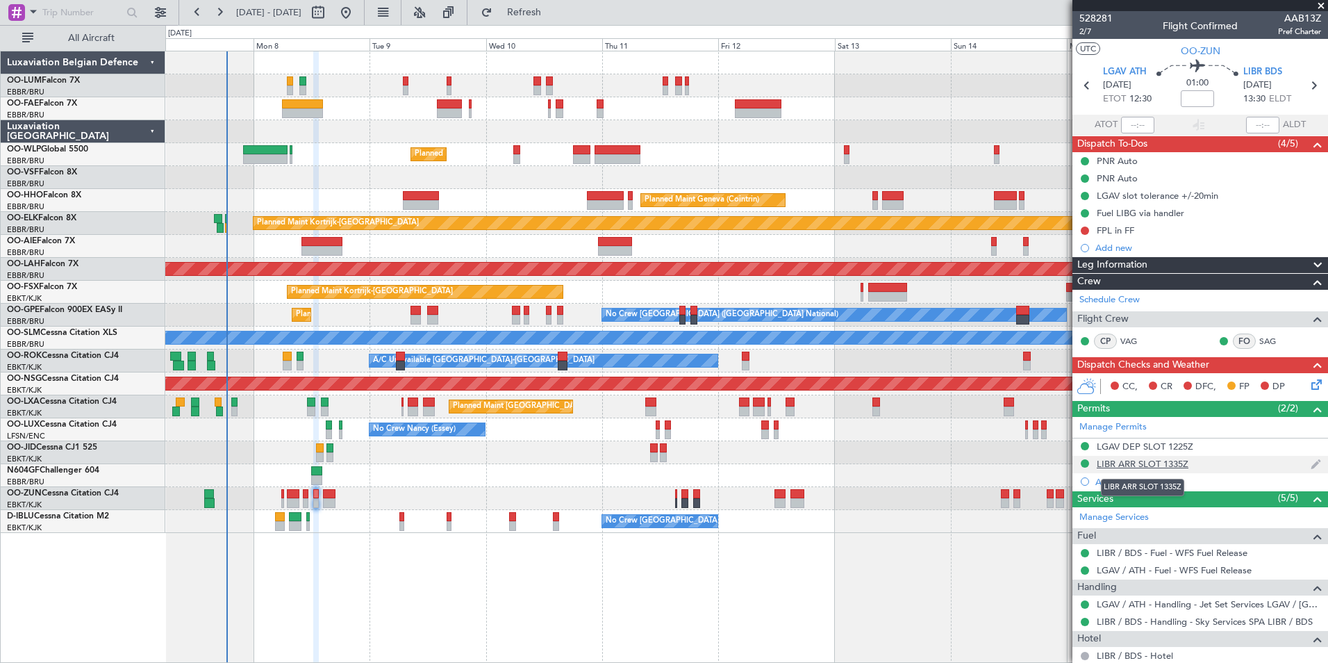
click at [1141, 463] on div "LIBR ARR SLOT 1335Z" at bounding box center [1143, 464] width 92 height 12
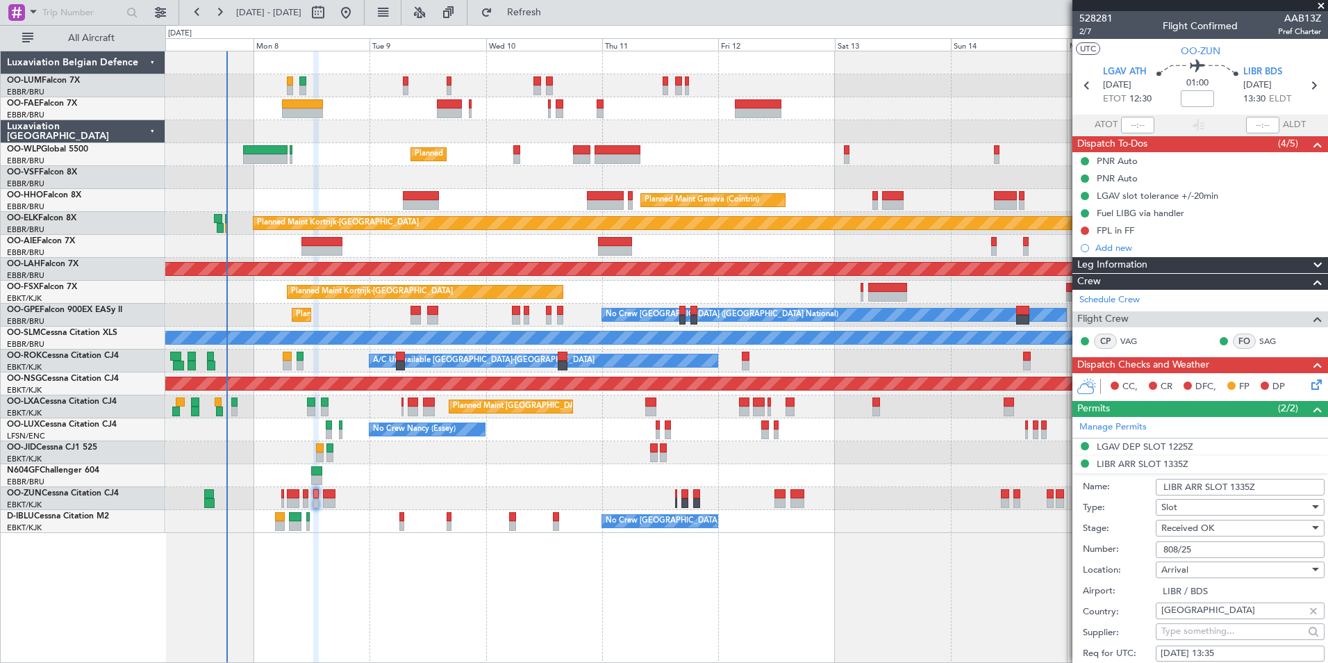
drag, startPoint x: 1218, startPoint y: 554, endPoint x: 1127, endPoint y: 553, distance: 91.7
click at [1127, 553] on div "Number: 808/25" at bounding box center [1204, 549] width 242 height 21
click at [1154, 442] on div "LGAV DEP SLOT 1225Z" at bounding box center [1145, 446] width 97 height 12
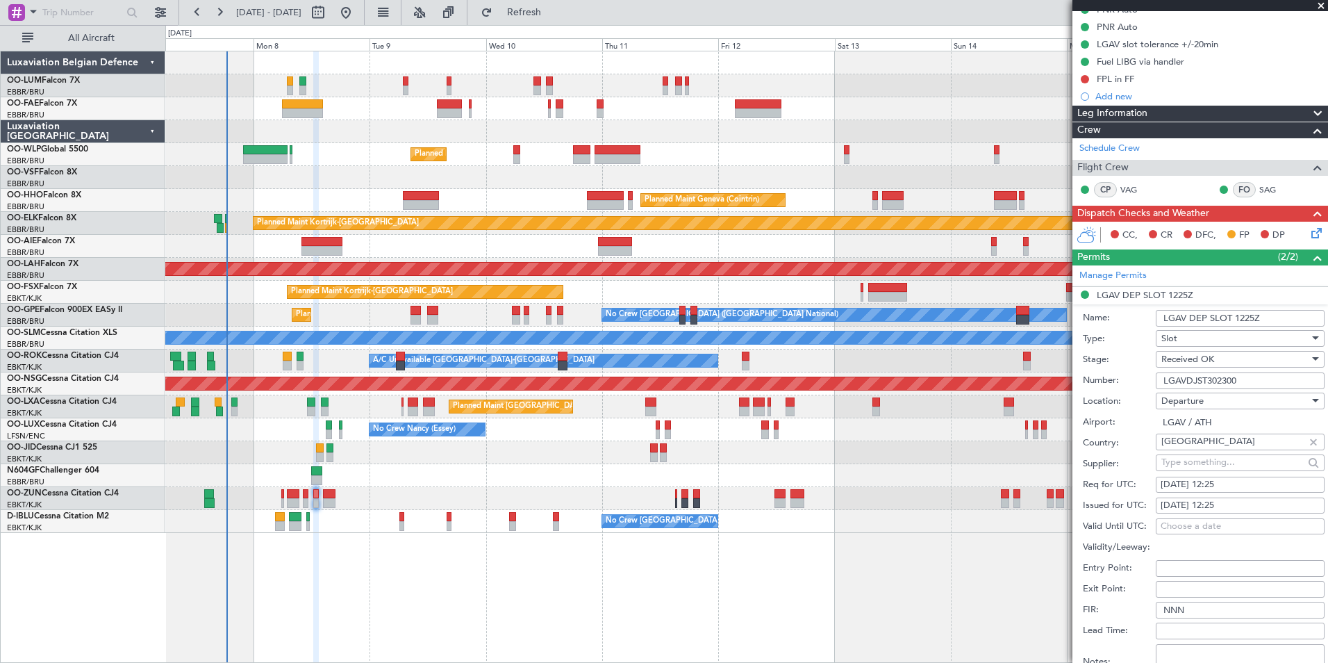
scroll to position [278, 0]
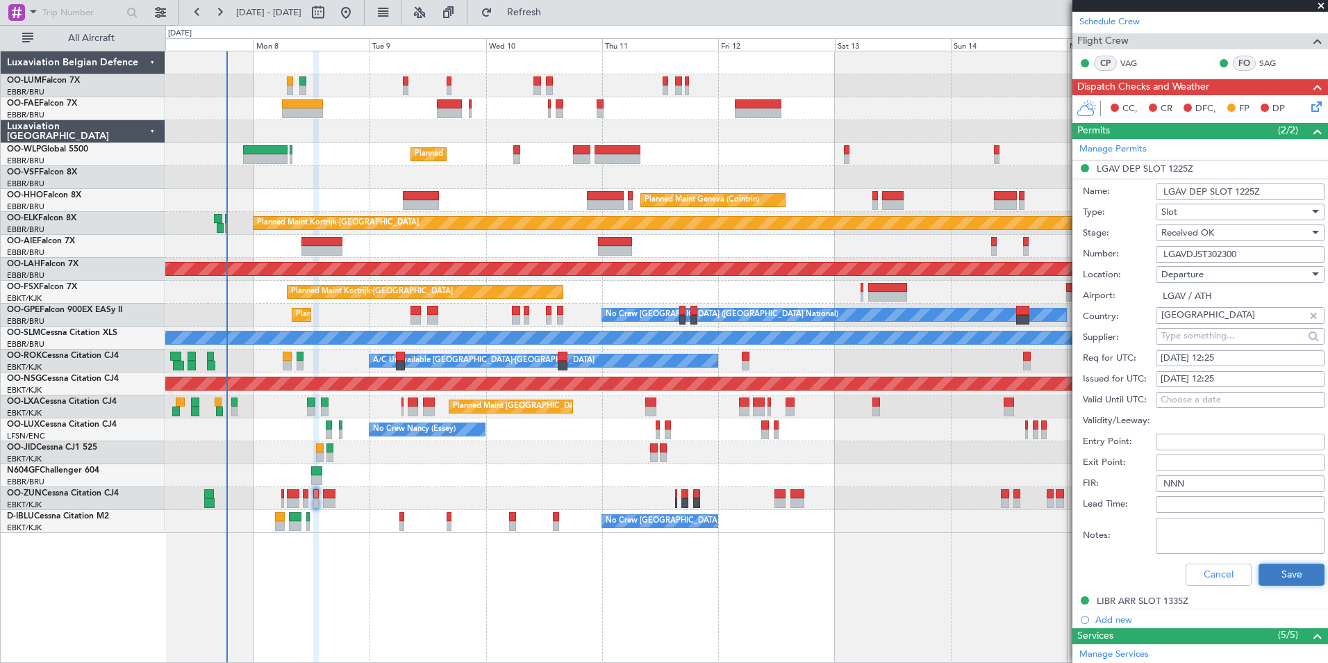
click at [1289, 573] on button "Save" at bounding box center [1292, 574] width 66 height 22
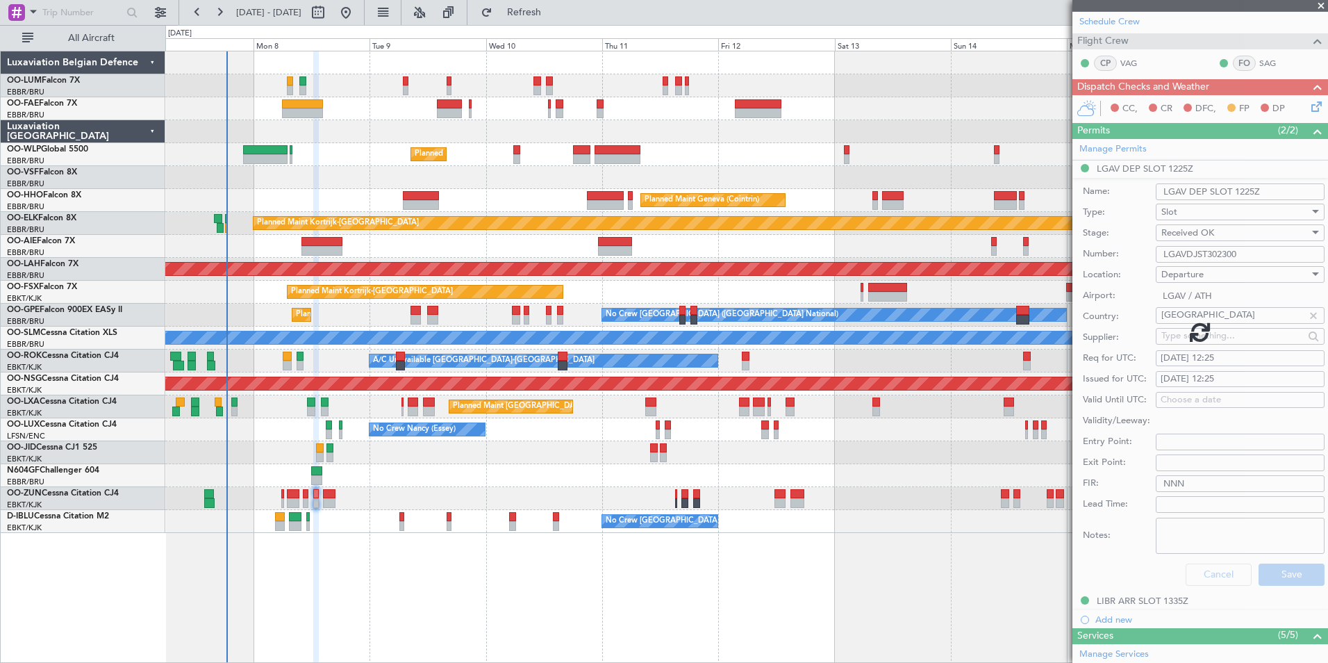
scroll to position [137, 0]
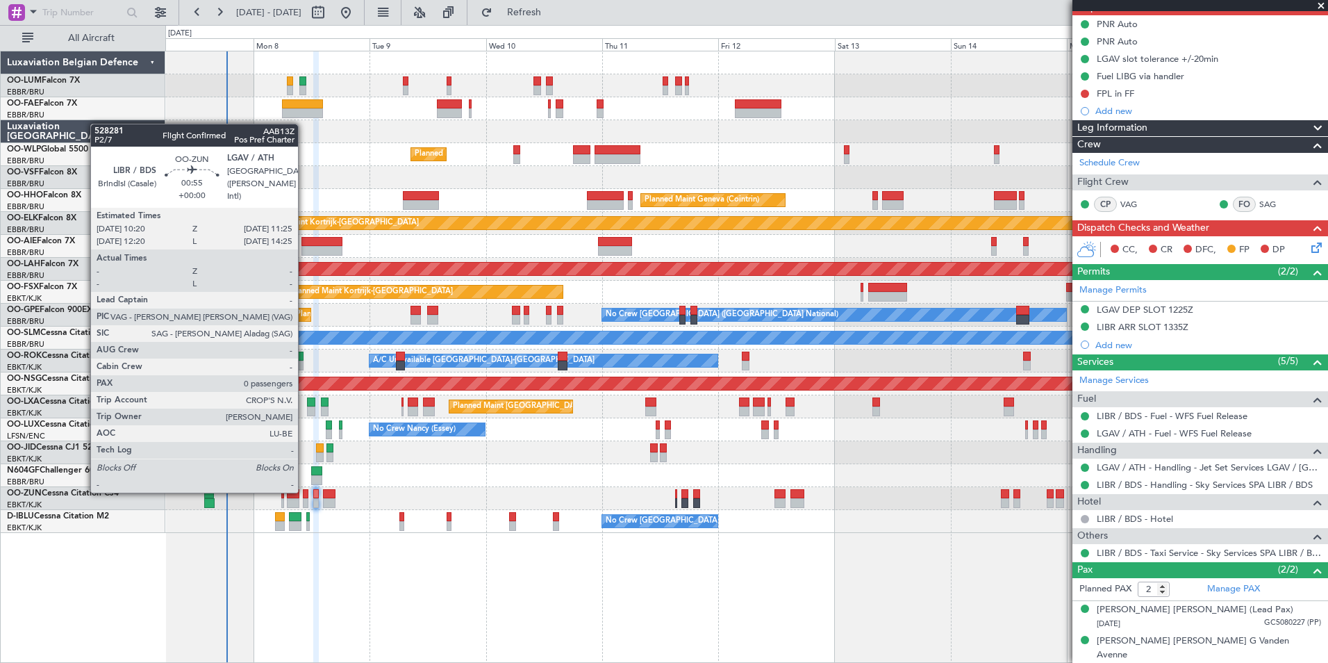
click at [304, 491] on div at bounding box center [306, 494] width 6 height 10
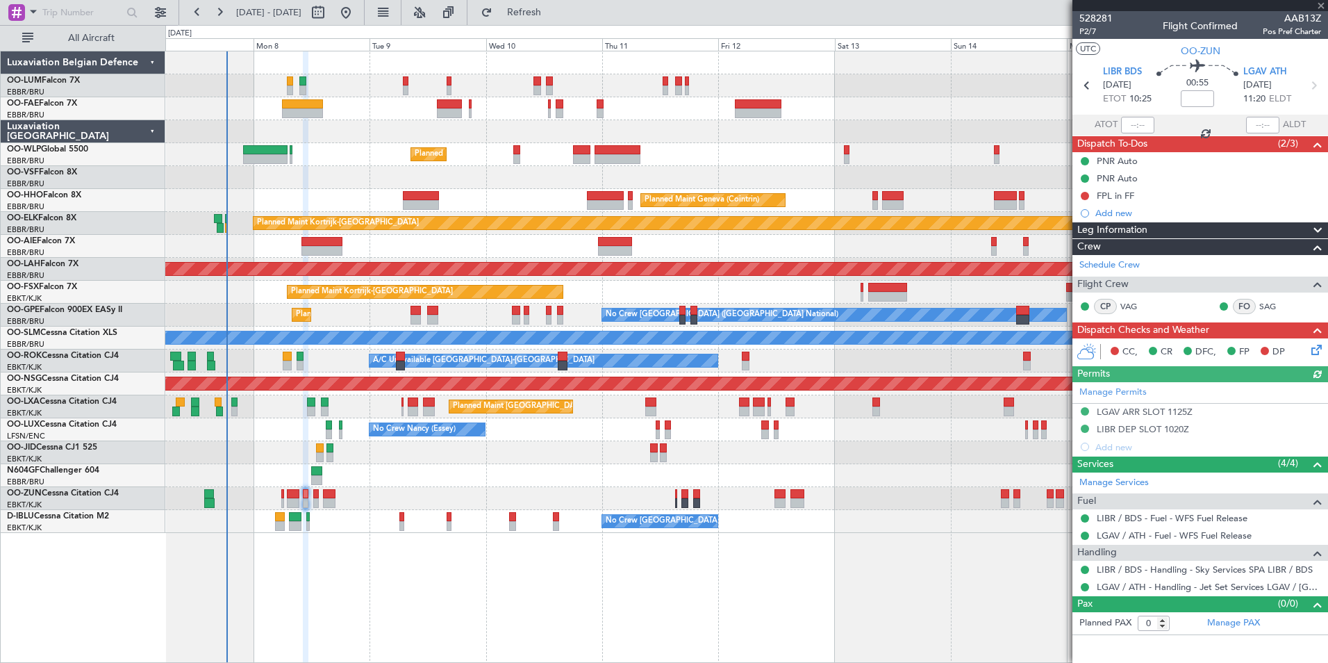
scroll to position [0, 0]
click at [1175, 427] on div "LIBR DEP SLOT 1020Z" at bounding box center [1143, 429] width 92 height 12
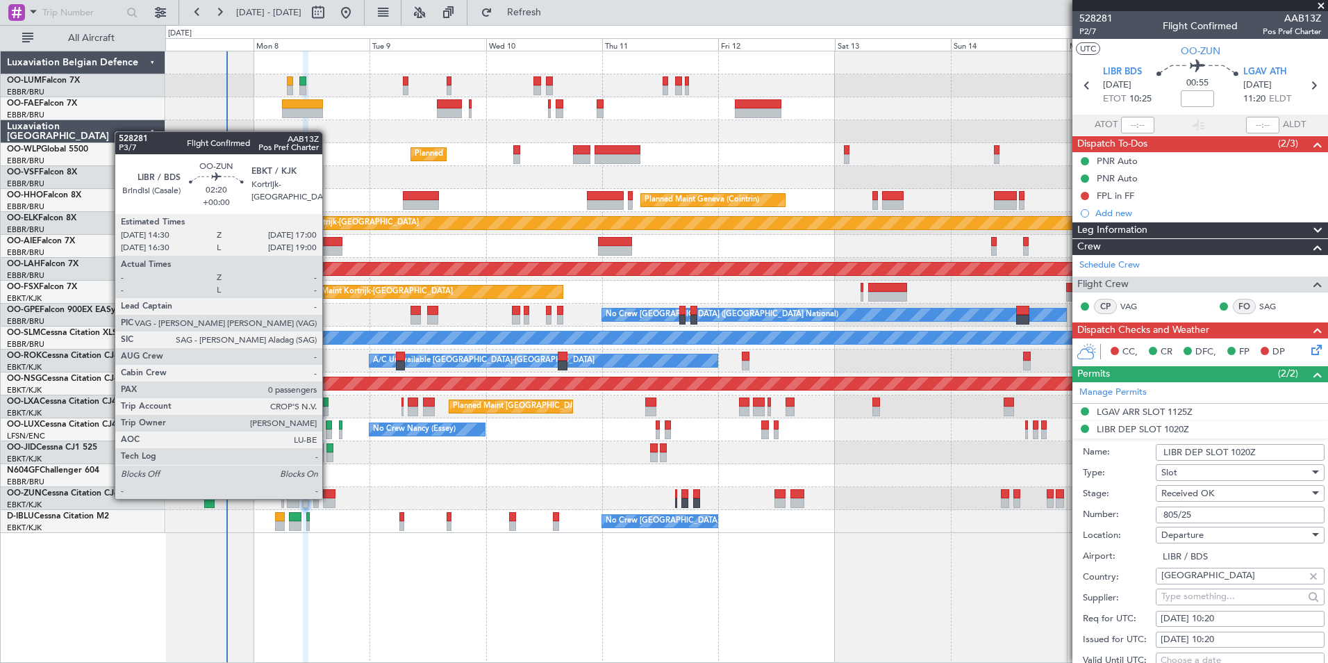
click at [329, 497] on div at bounding box center [329, 494] width 13 height 10
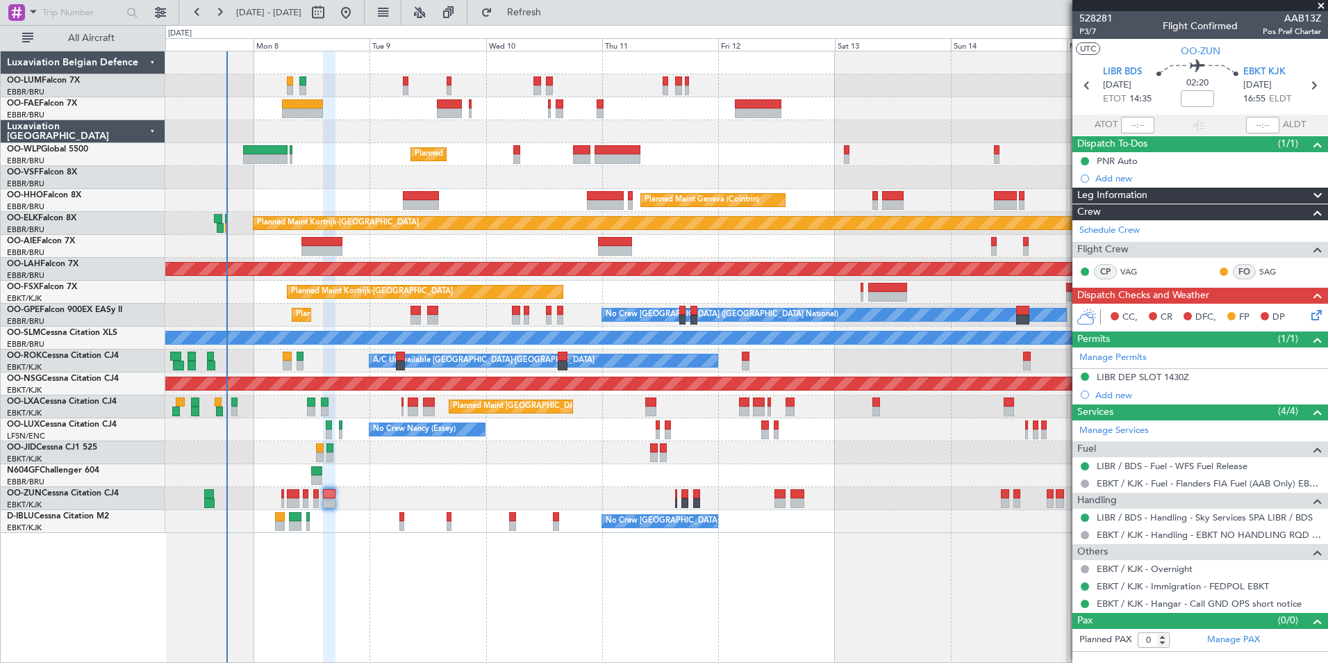
click at [1184, 372] on div "LIBR DEP SLOT 1430Z" at bounding box center [1143, 377] width 92 height 12
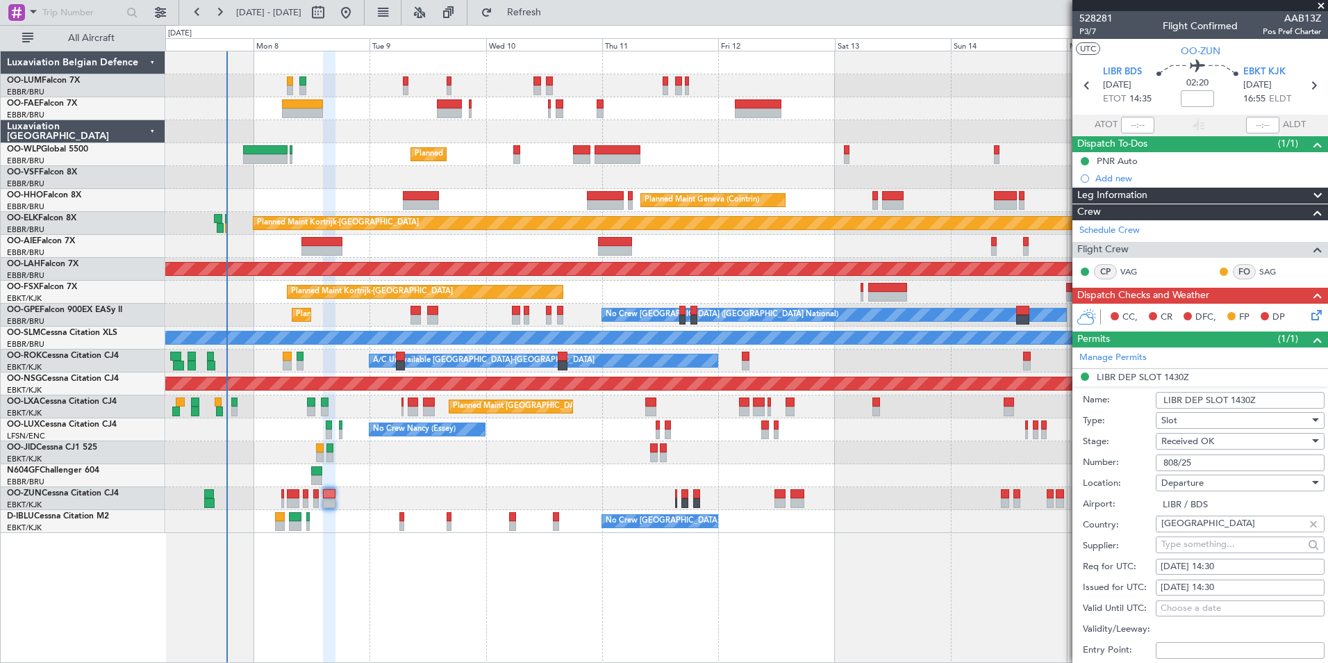
drag, startPoint x: 1226, startPoint y: 467, endPoint x: 1186, endPoint y: 454, distance: 42.4
click at [1122, 458] on div "Number: 808/25" at bounding box center [1204, 462] width 242 height 21
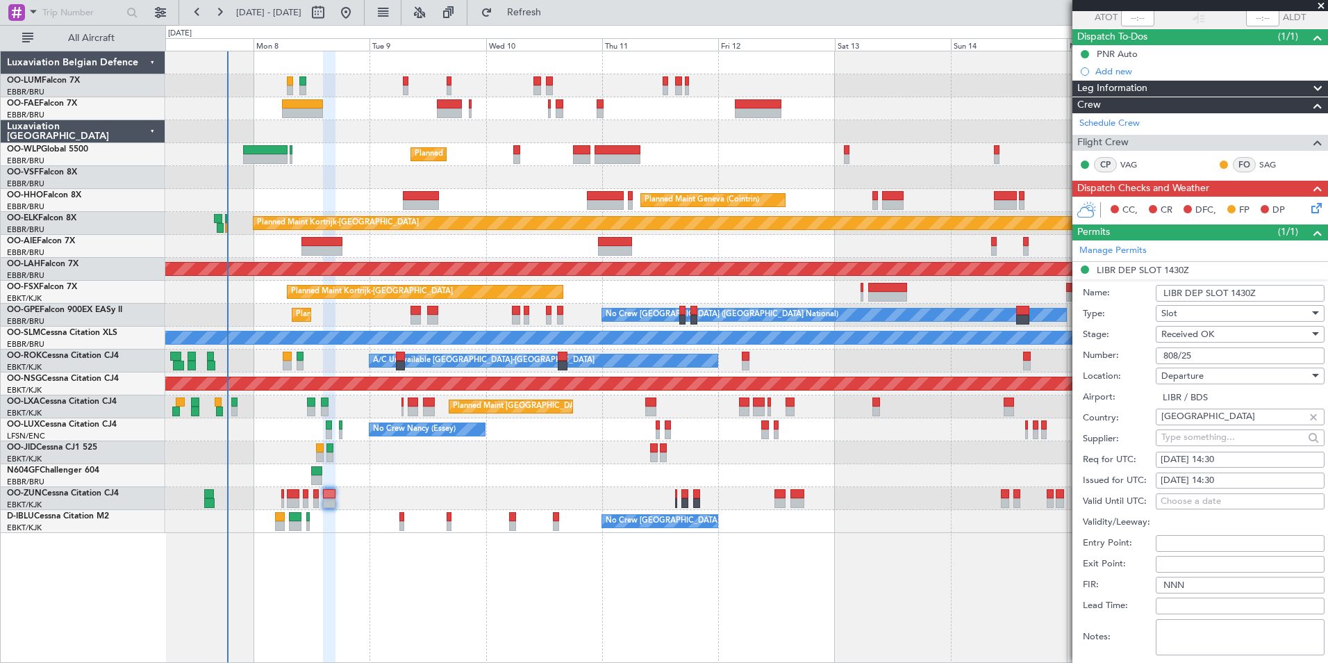
scroll to position [208, 0]
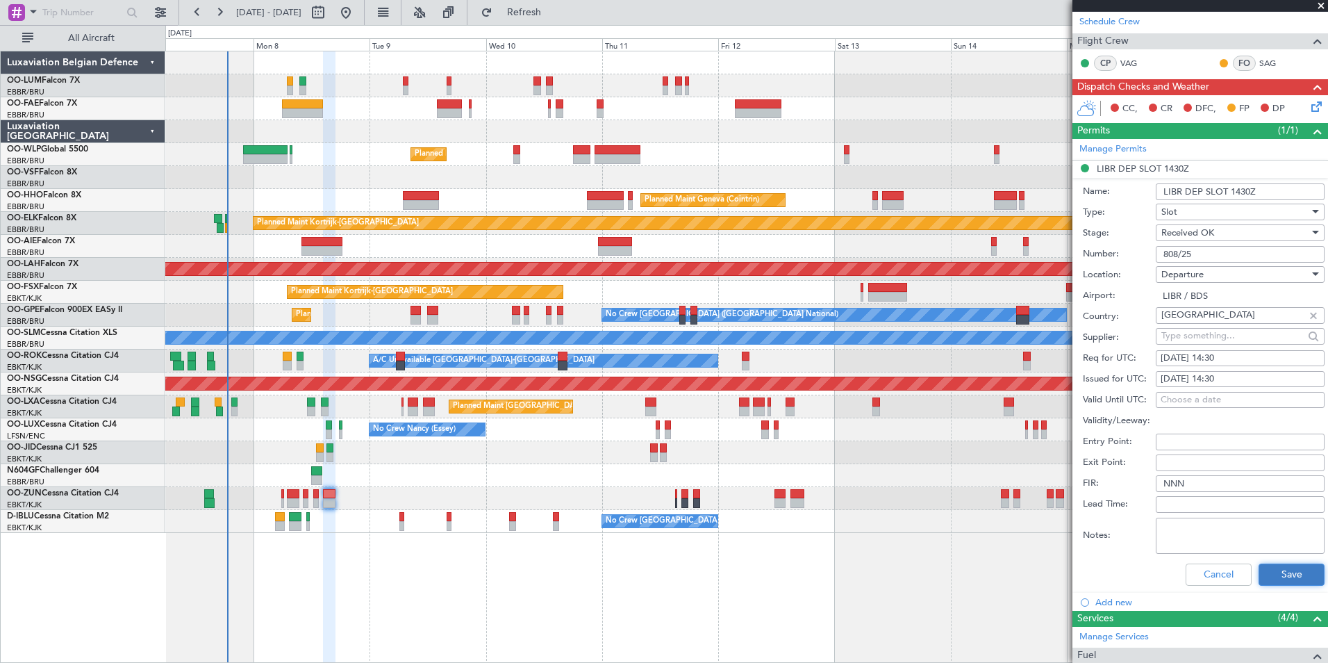
click at [1288, 572] on button "Save" at bounding box center [1292, 574] width 66 height 22
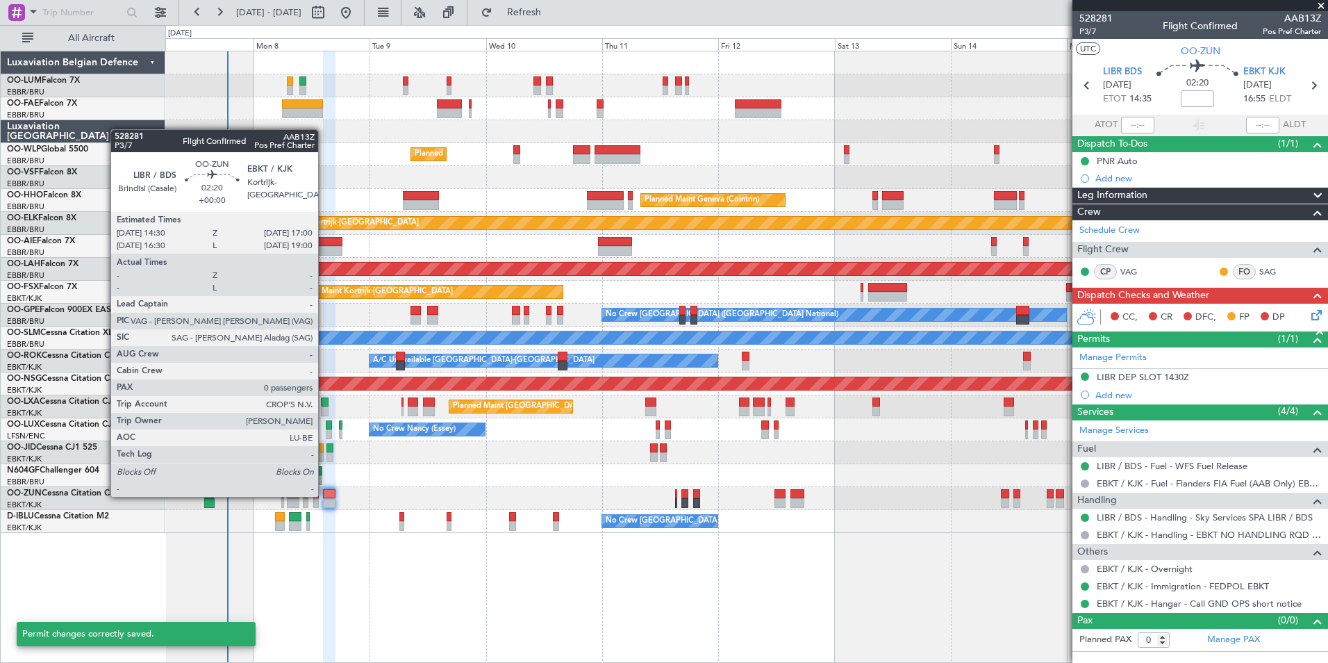
scroll to position [0, 0]
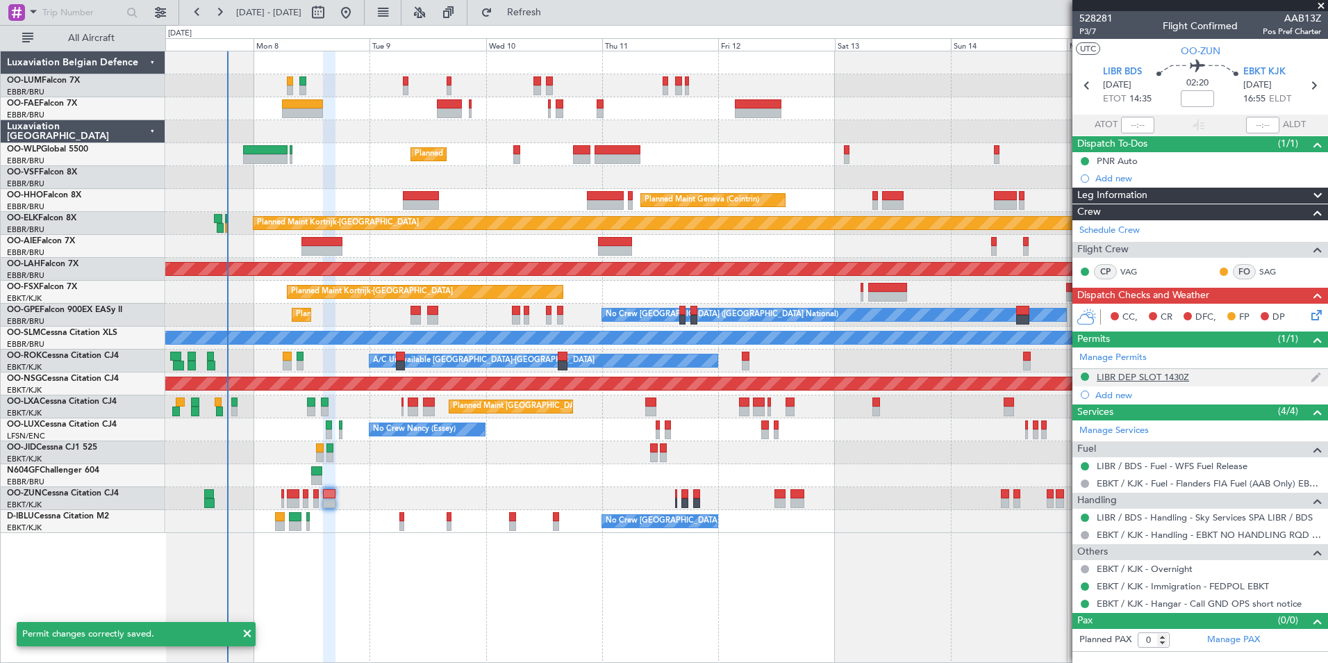
click at [1192, 379] on div "LIBR DEP SLOT 1430Z" at bounding box center [1200, 377] width 256 height 17
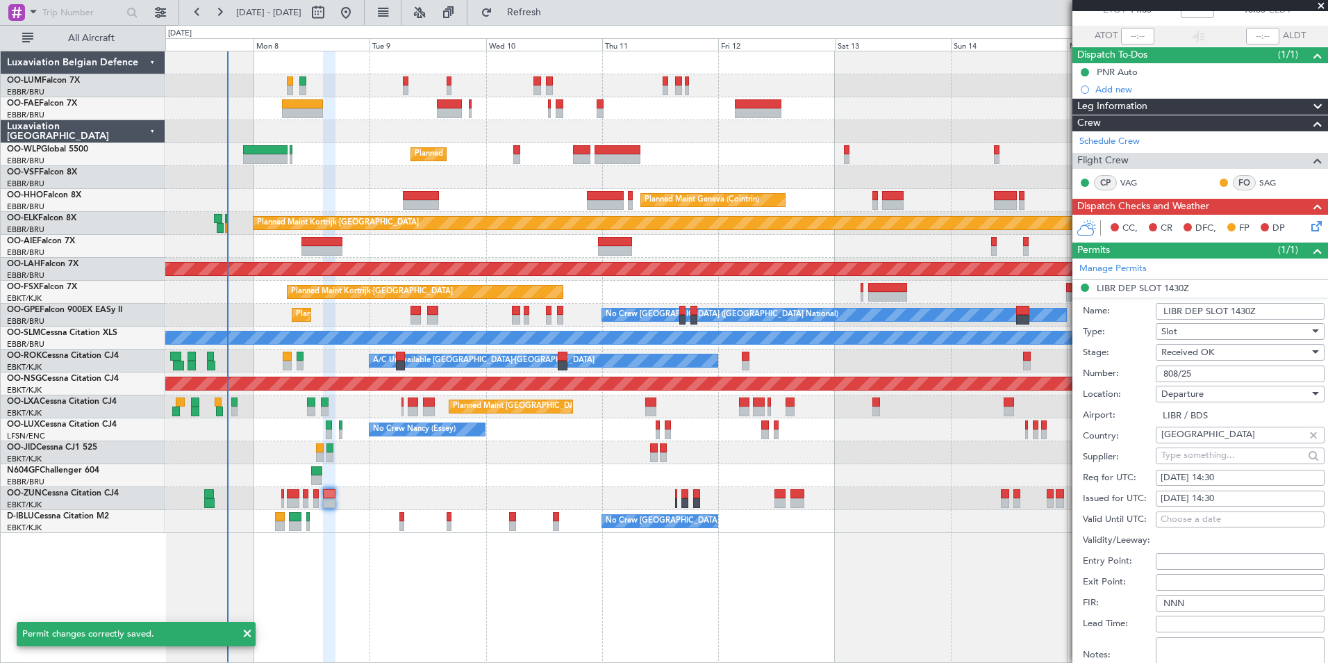
scroll to position [139, 0]
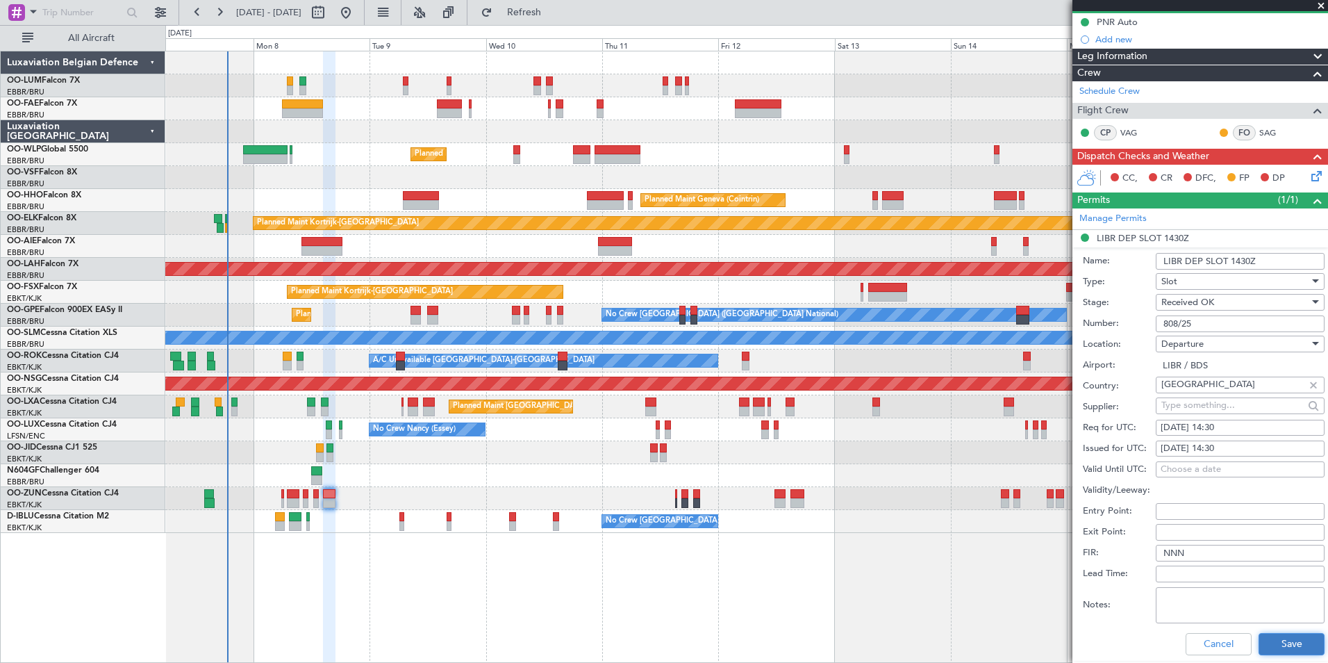
click at [1266, 644] on button "Save" at bounding box center [1292, 644] width 66 height 22
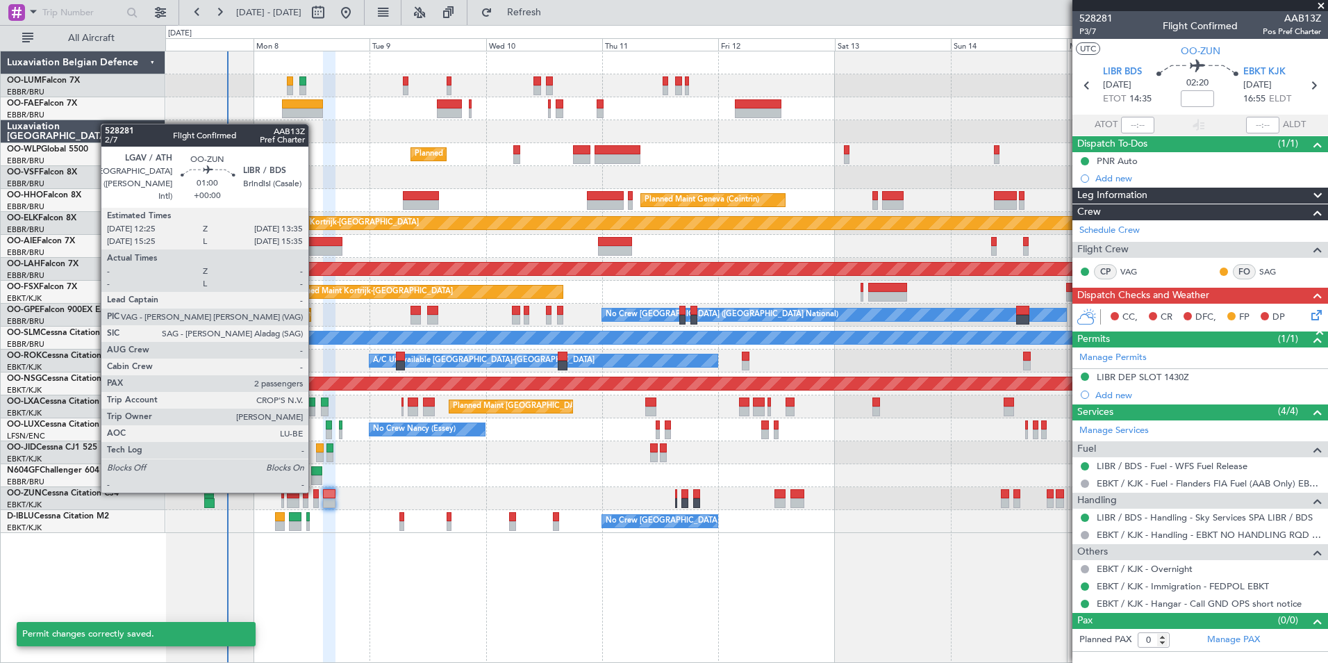
click at [315, 491] on div at bounding box center [316, 494] width 6 height 10
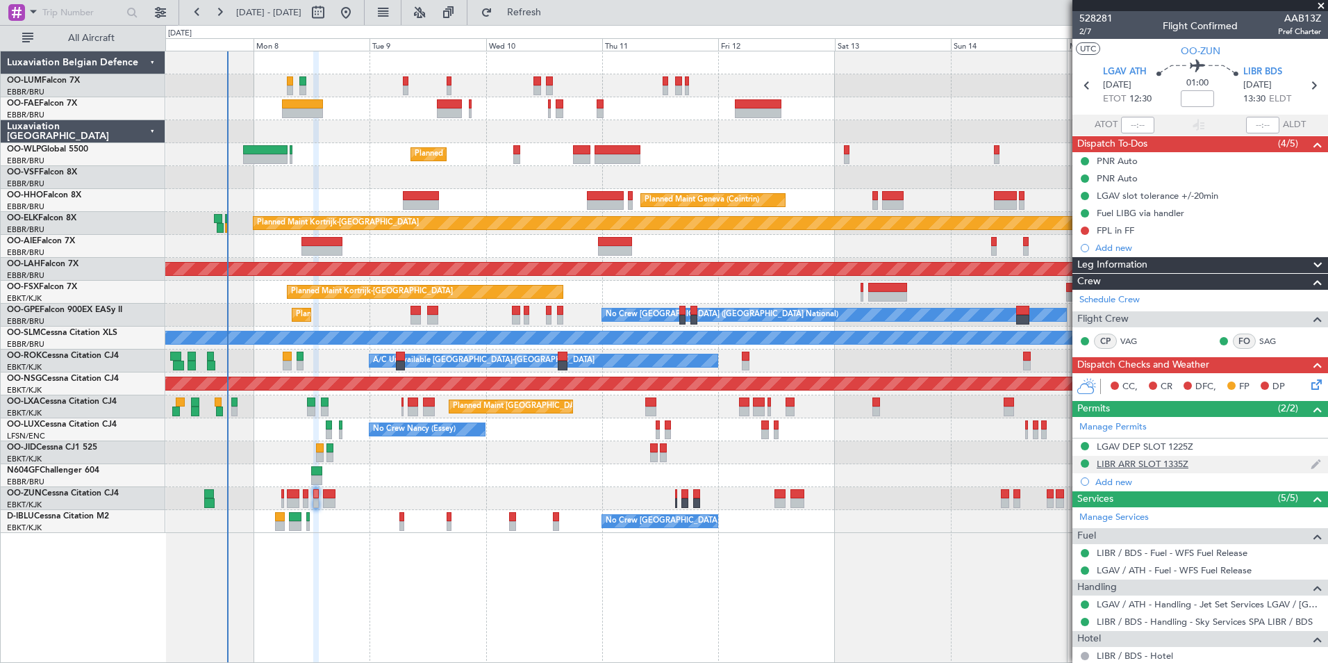
click at [1148, 466] on div "LIBR ARR SLOT 1335Z" at bounding box center [1143, 464] width 92 height 12
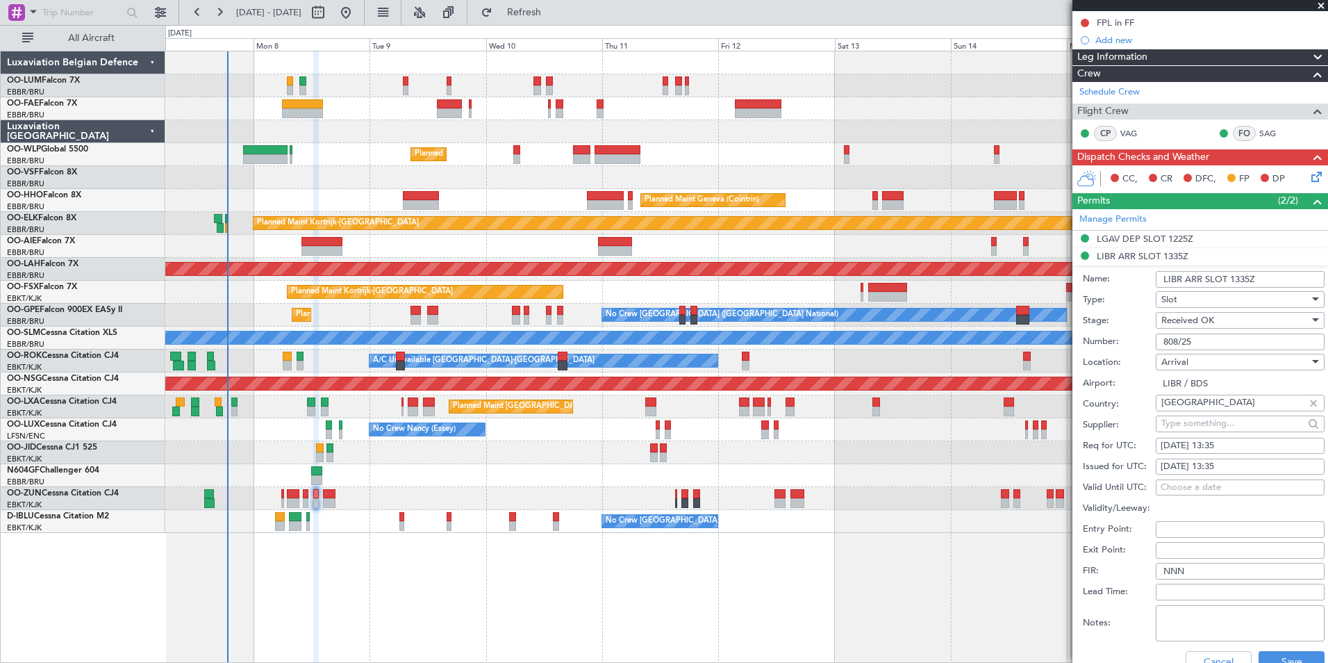
scroll to position [208, 0]
click at [1276, 656] on button "Save" at bounding box center [1292, 661] width 66 height 22
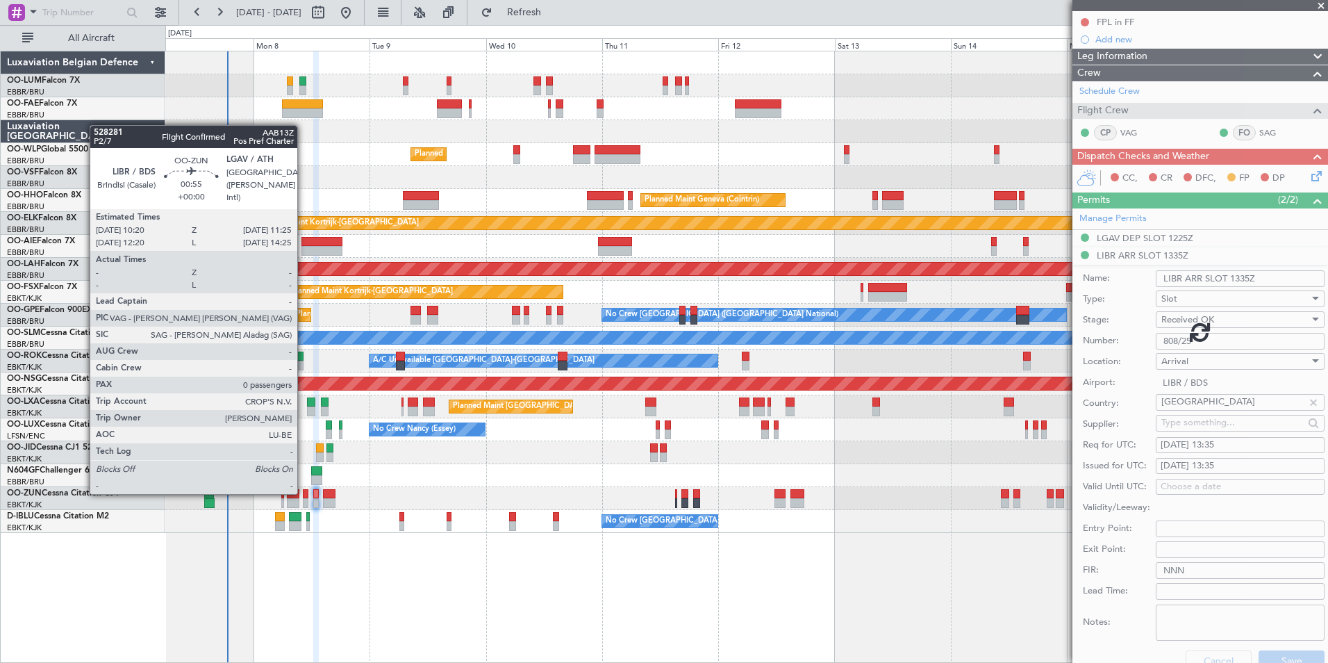
click at [304, 492] on div at bounding box center [306, 494] width 6 height 10
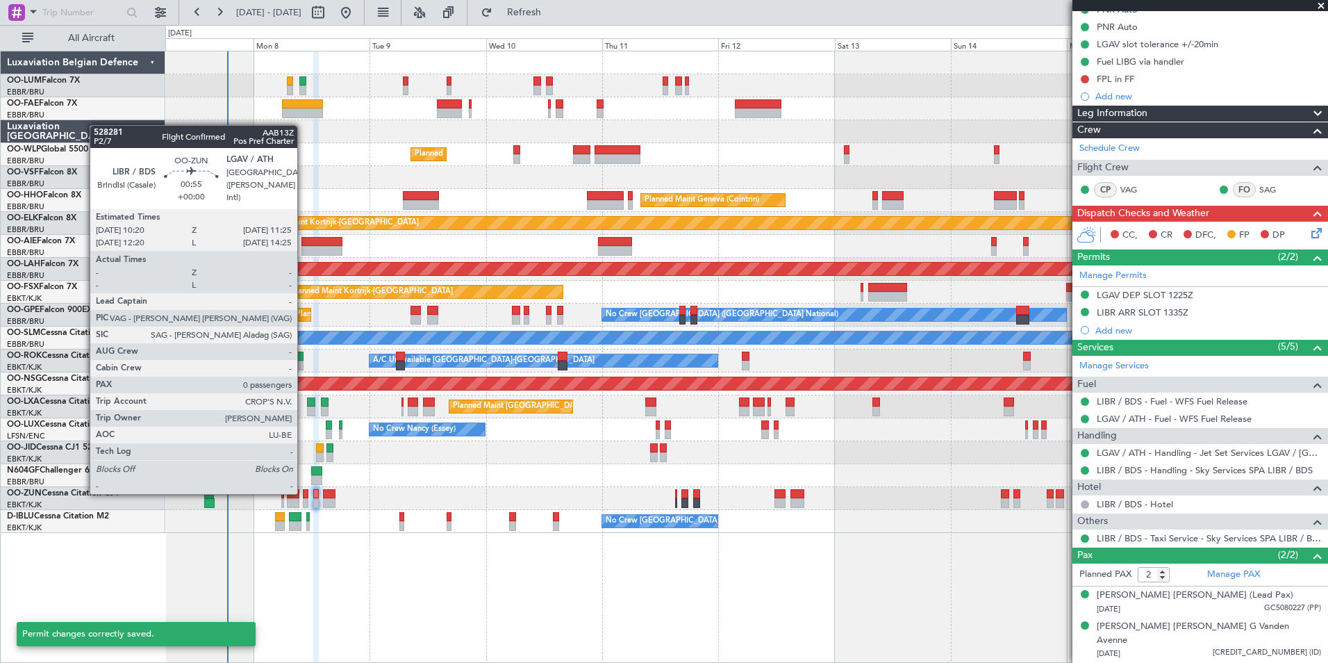
scroll to position [137, 0]
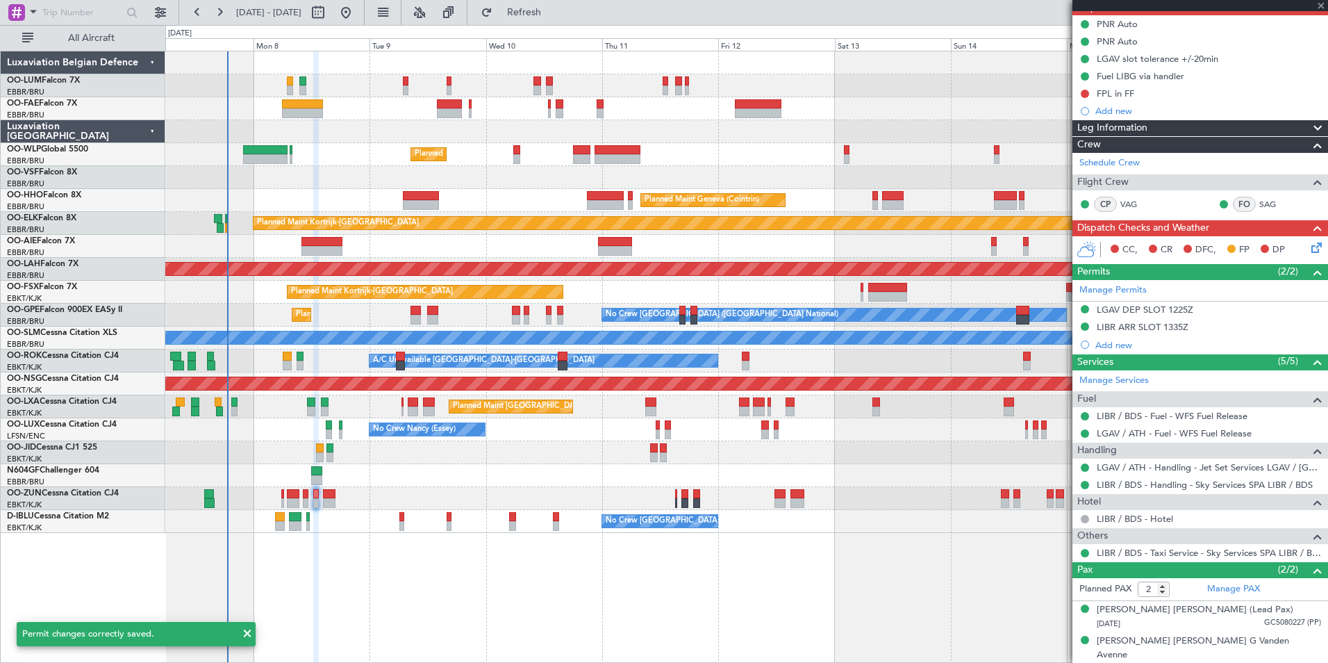
type input "0"
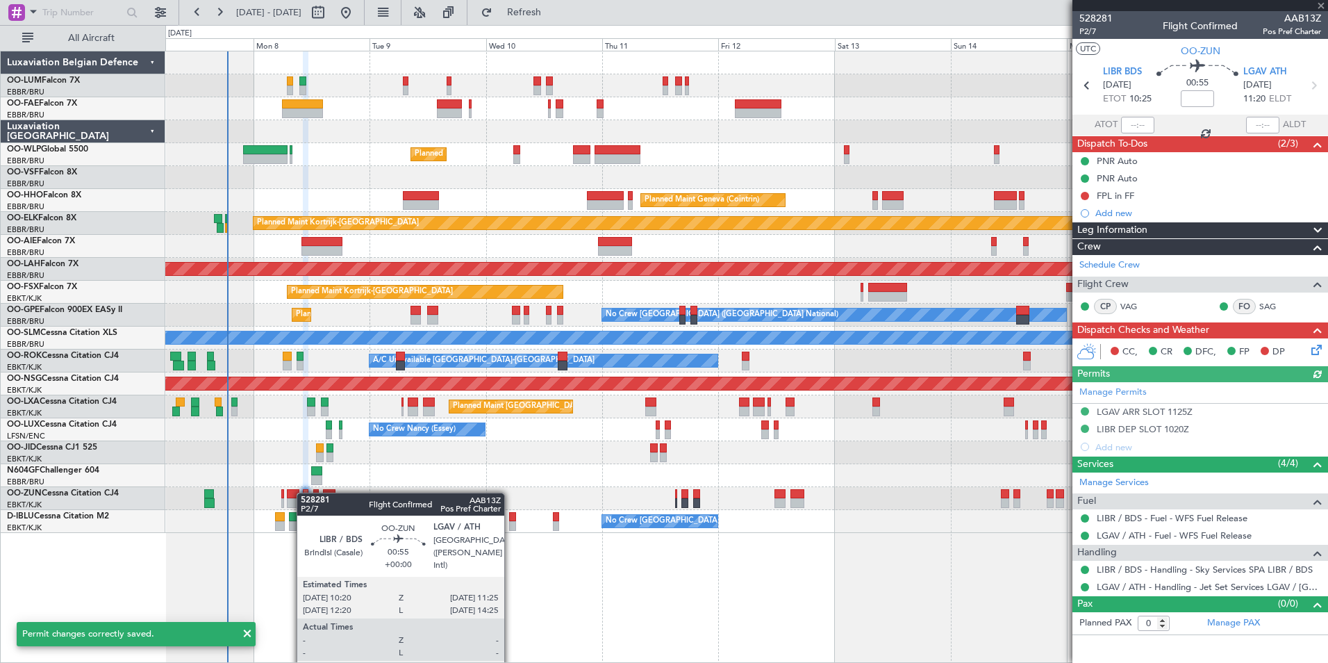
scroll to position [0, 0]
click at [1188, 431] on div "LIBR DEP SLOT 1020Z" at bounding box center [1200, 429] width 256 height 17
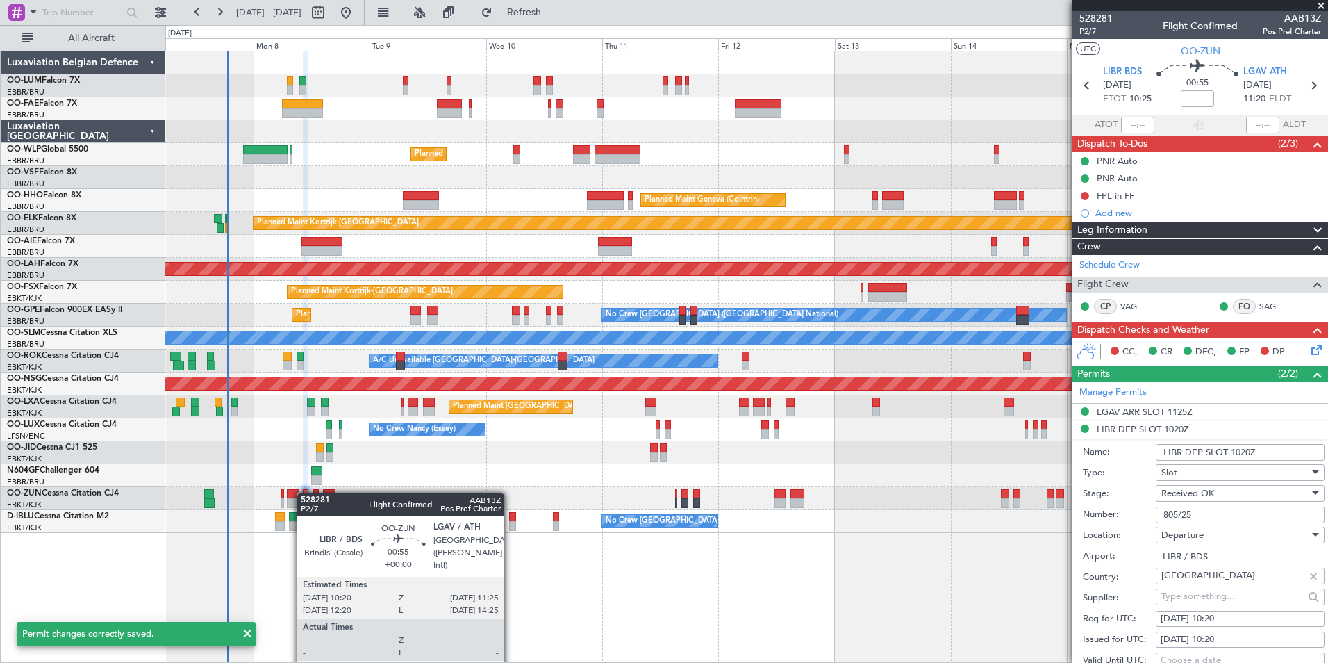
scroll to position [208, 0]
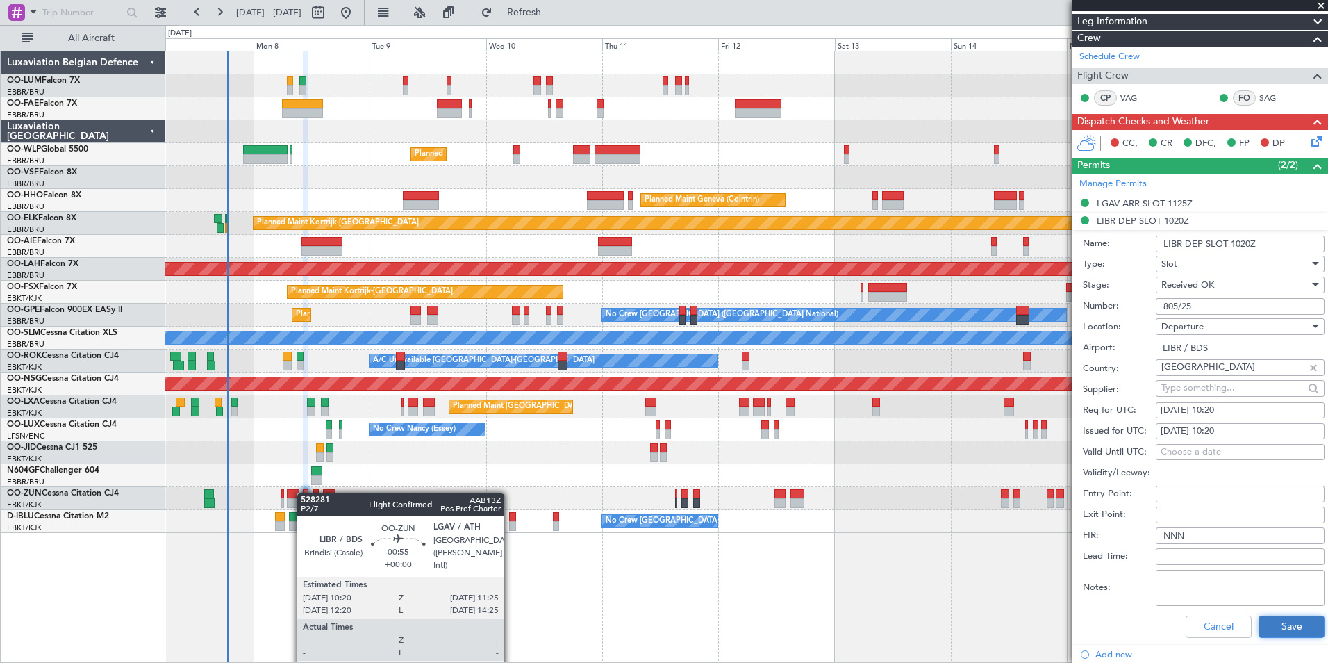
click at [1308, 615] on button "Save" at bounding box center [1292, 626] width 66 height 22
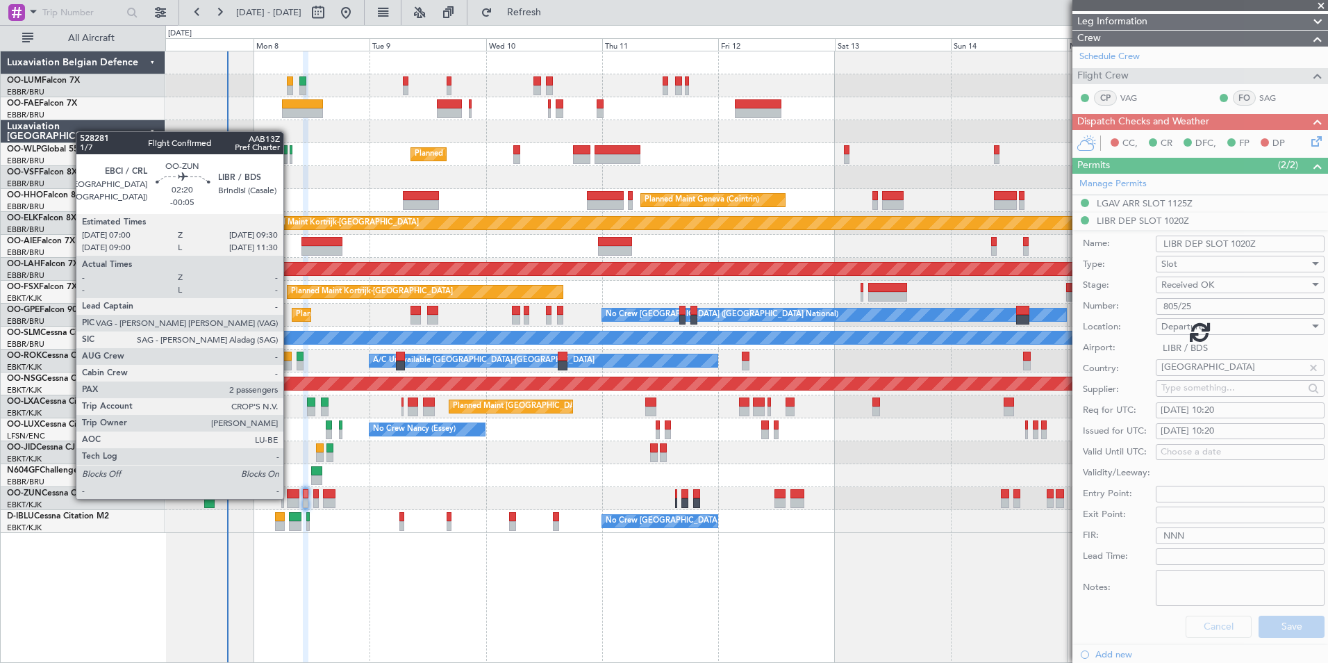
click at [290, 497] on div at bounding box center [293, 494] width 13 height 10
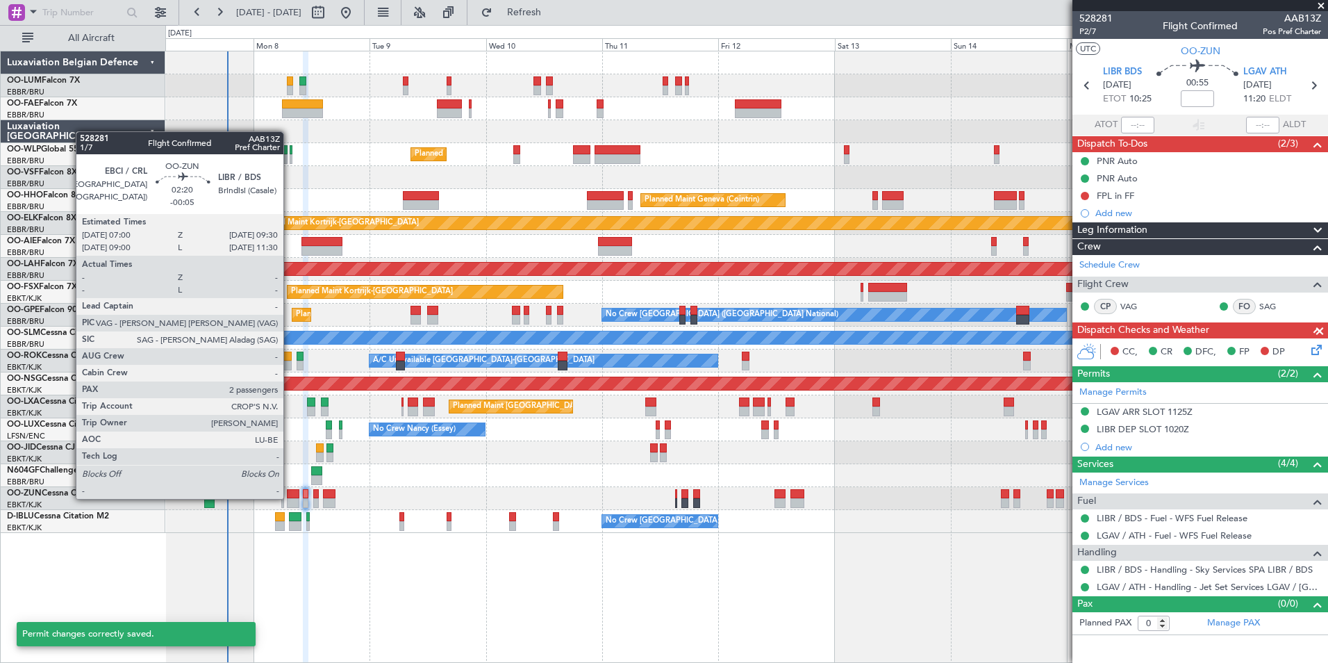
scroll to position [0, 0]
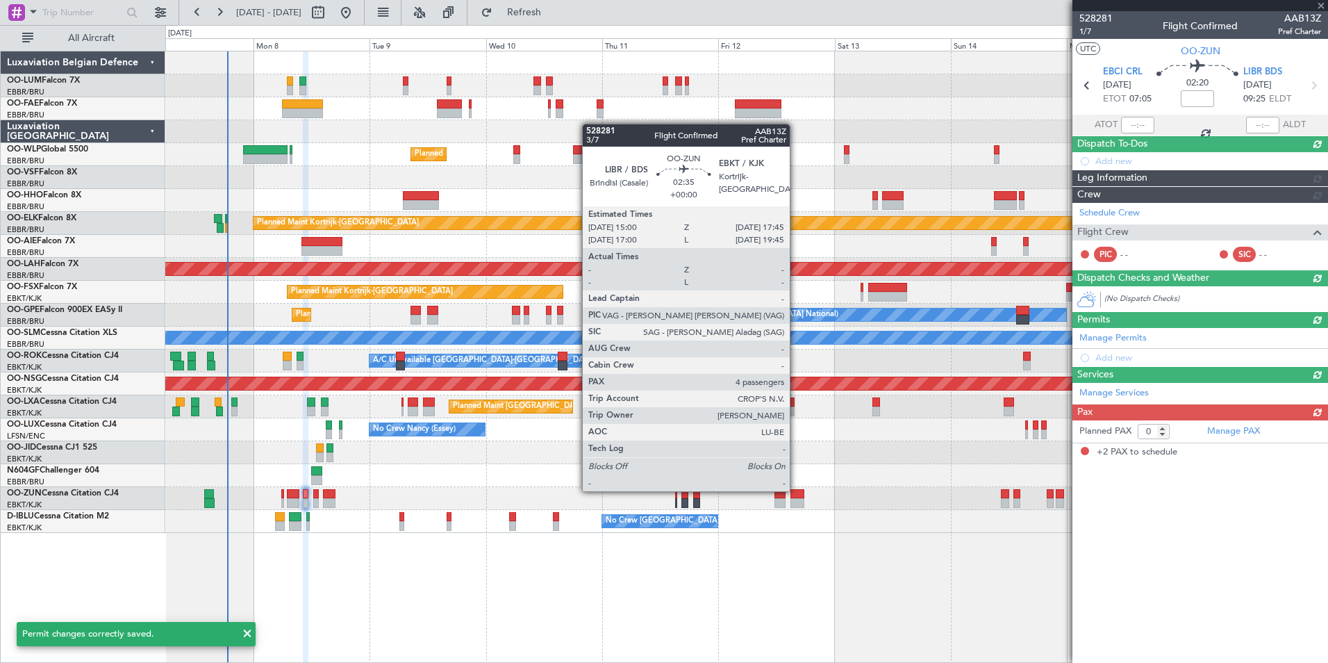
type input "-00:05"
type input "2"
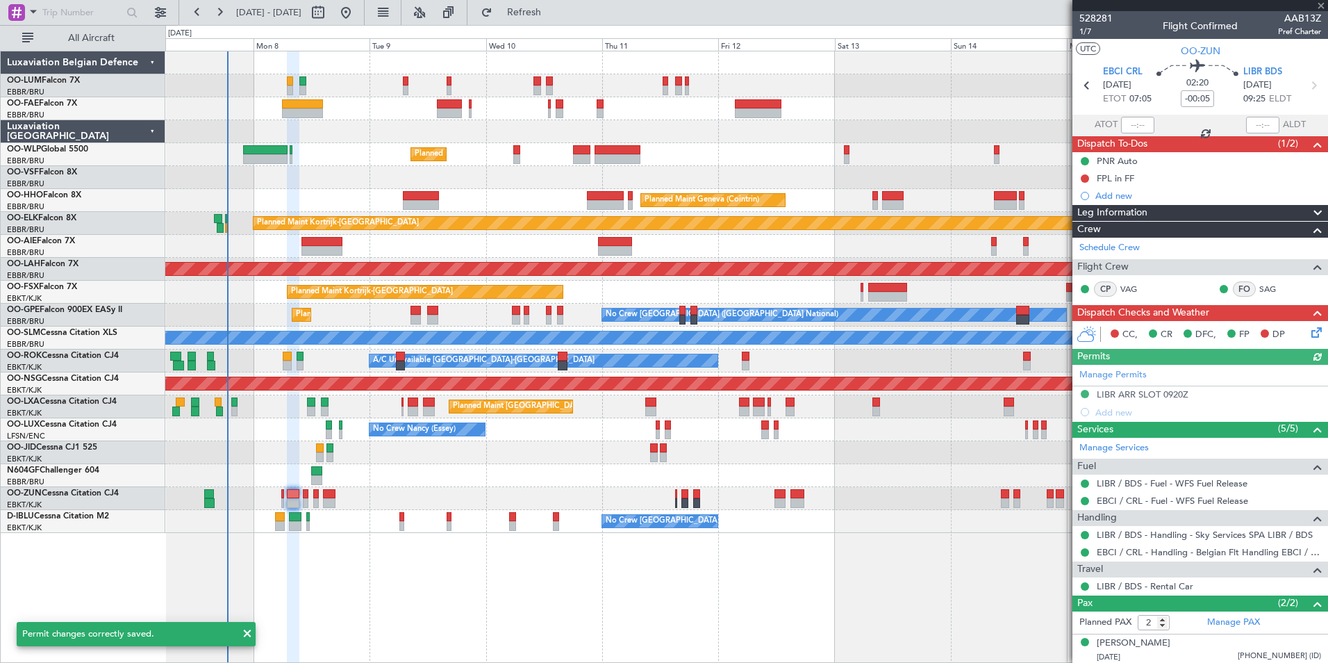
click at [1143, 395] on div "Manage Permits LIBR ARR SLOT 0920Z Add new" at bounding box center [1200, 393] width 256 height 56
click at [1177, 395] on div "LIBR ARR SLOT 0920Z" at bounding box center [1143, 394] width 92 height 12
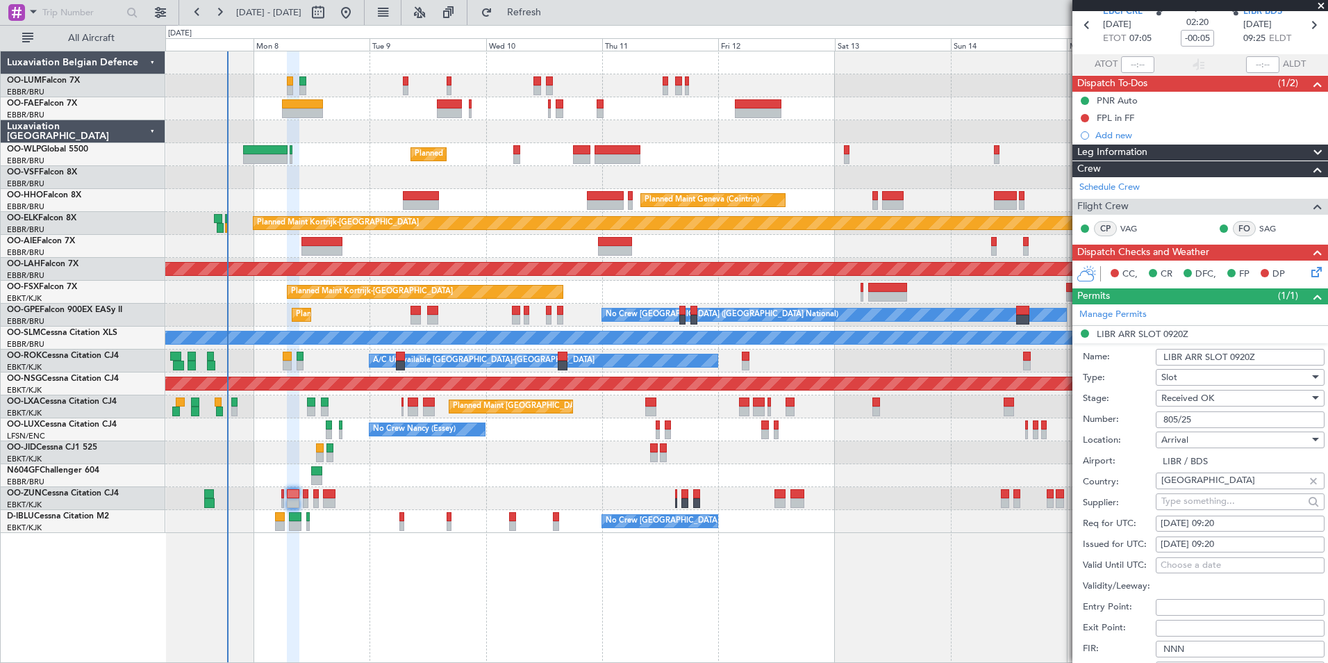
scroll to position [139, 0]
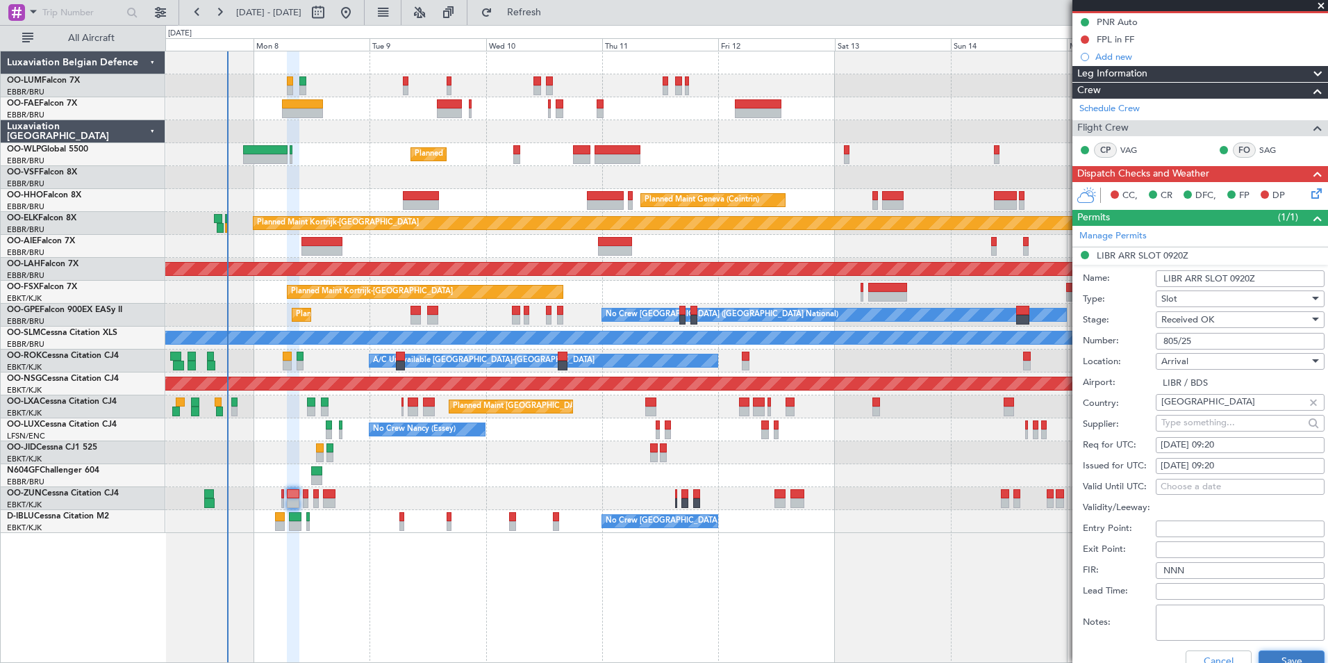
click at [1288, 655] on button "Save" at bounding box center [1292, 661] width 66 height 22
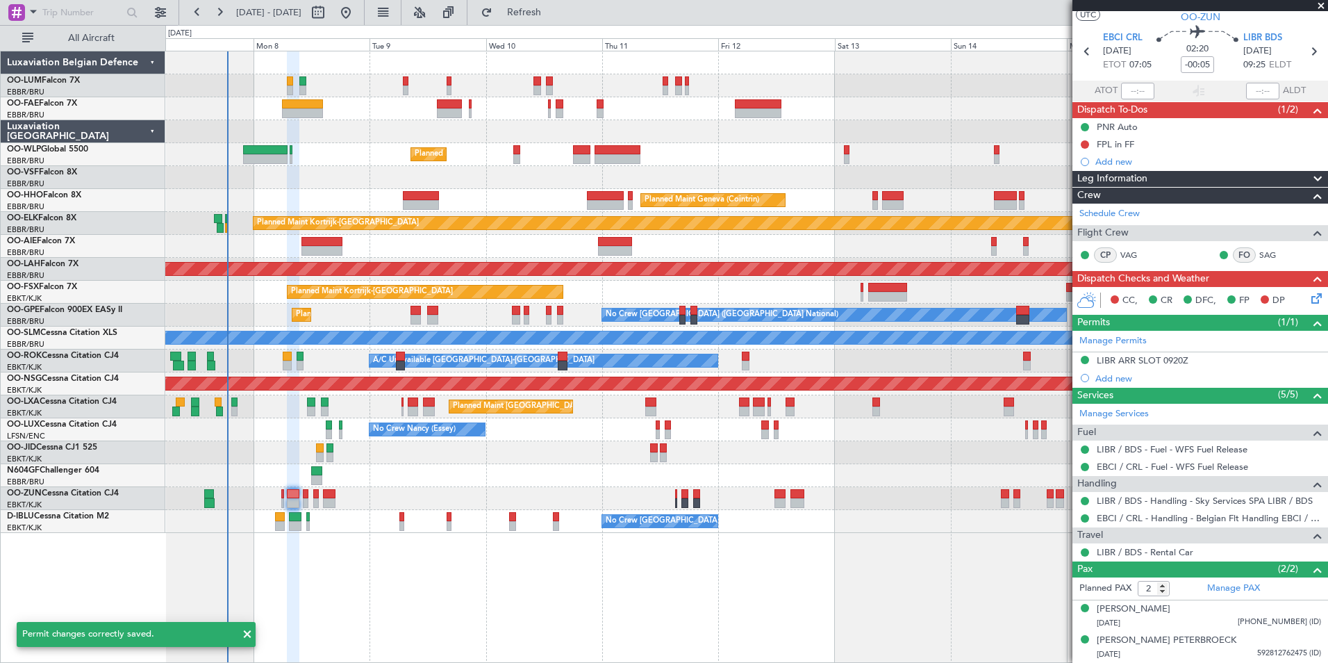
scroll to position [33, 0]
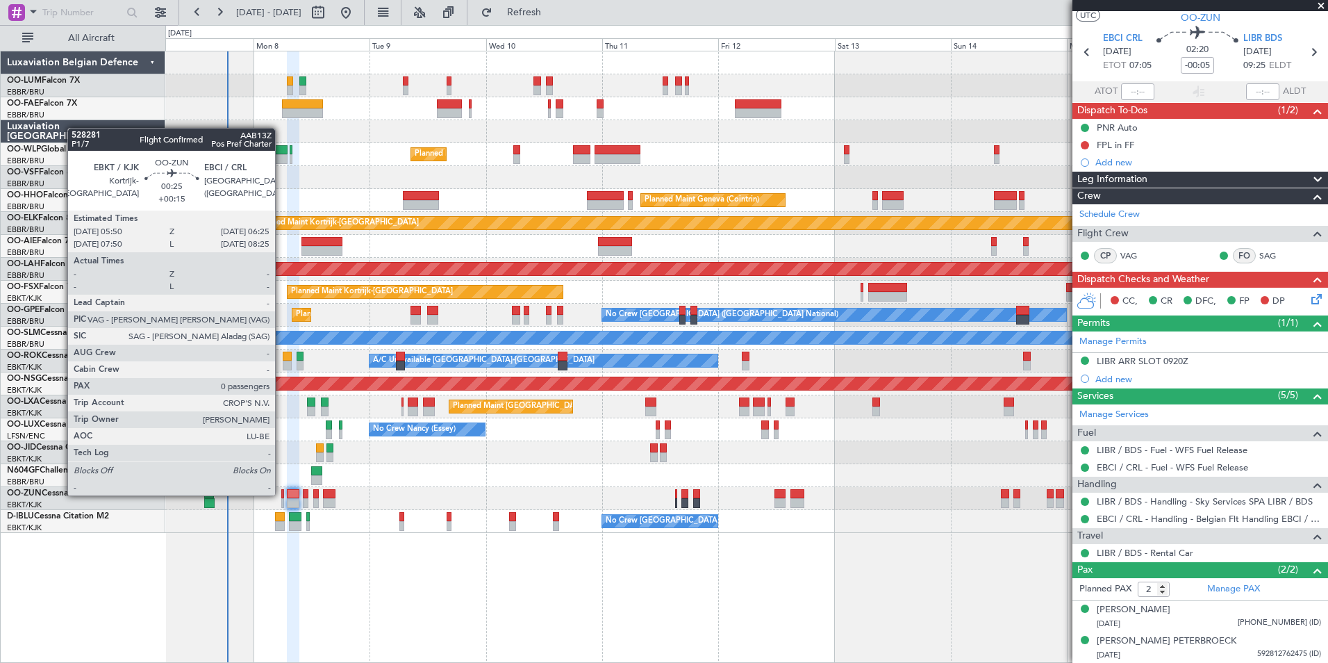
click at [281, 494] on div at bounding box center [282, 494] width 3 height 10
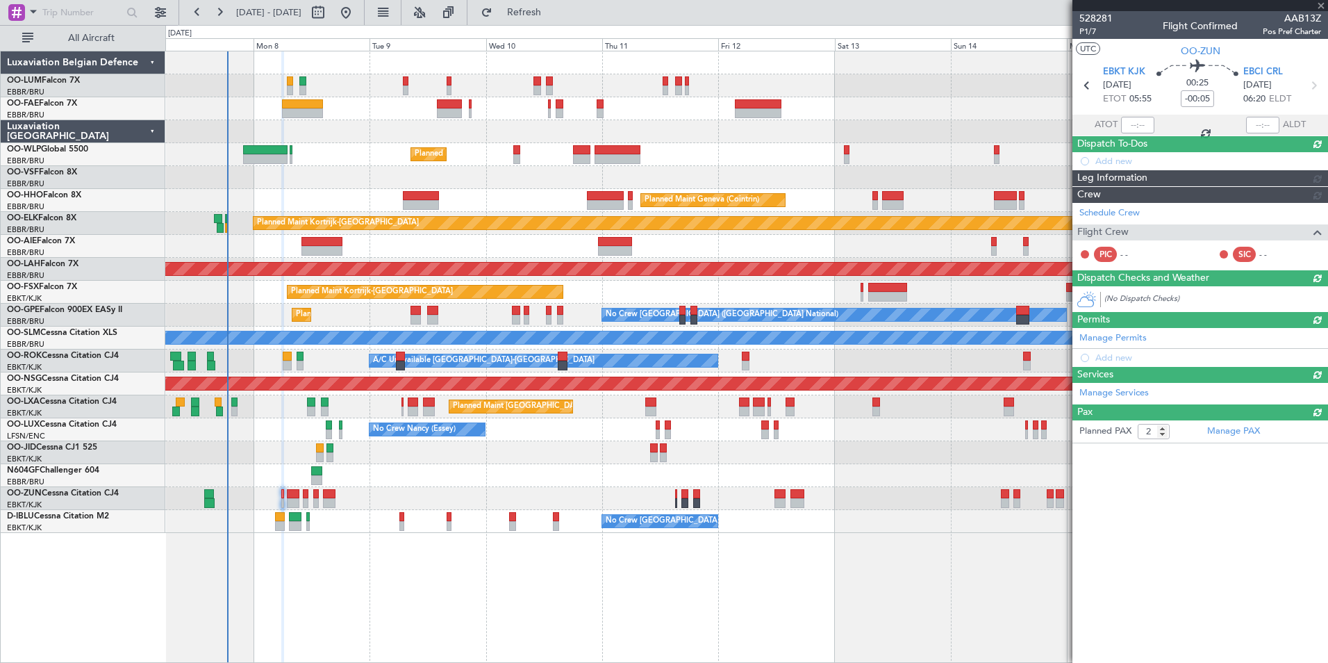
type input "+00:15"
type input "0"
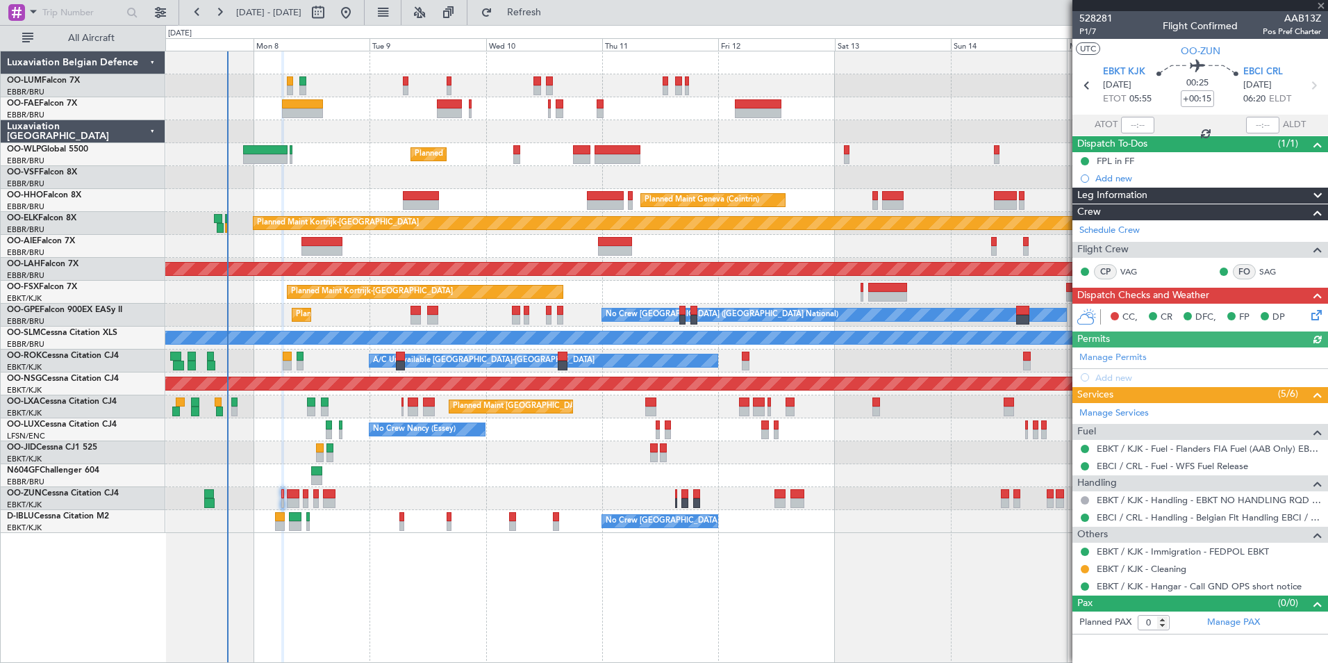
scroll to position [0, 0]
click at [1084, 30] on span "P1/7" at bounding box center [1095, 32] width 33 height 12
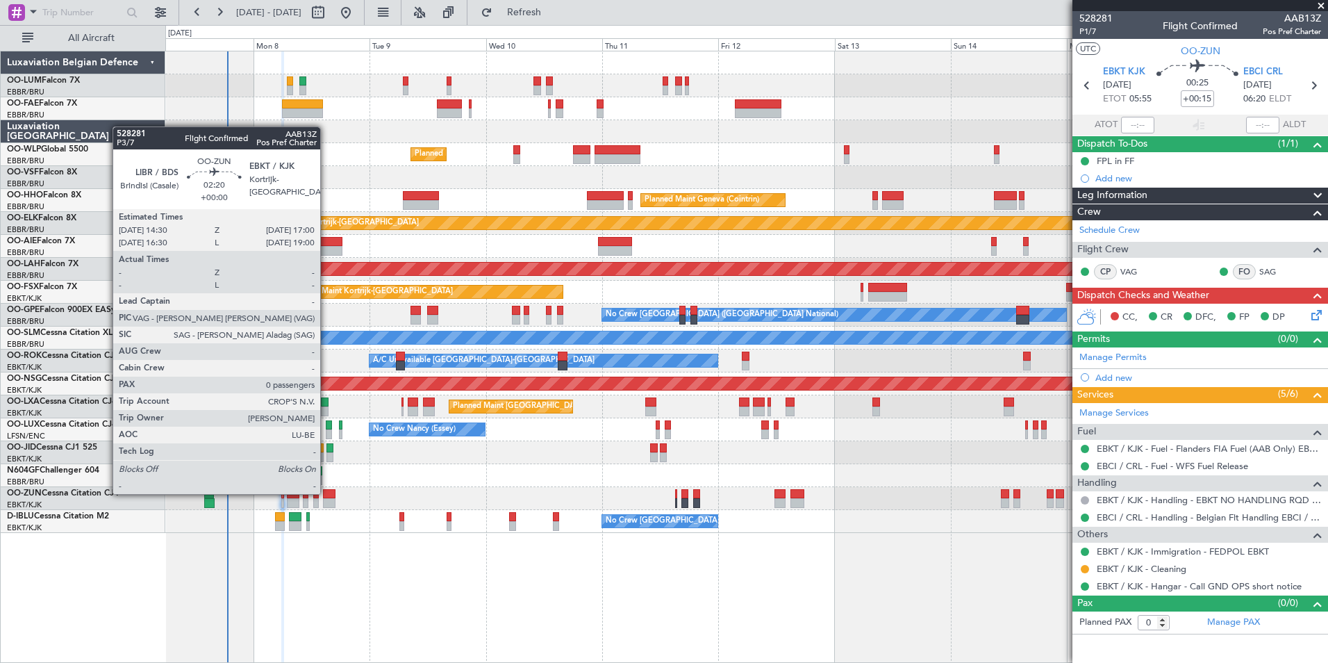
click at [326, 492] on div at bounding box center [329, 494] width 13 height 10
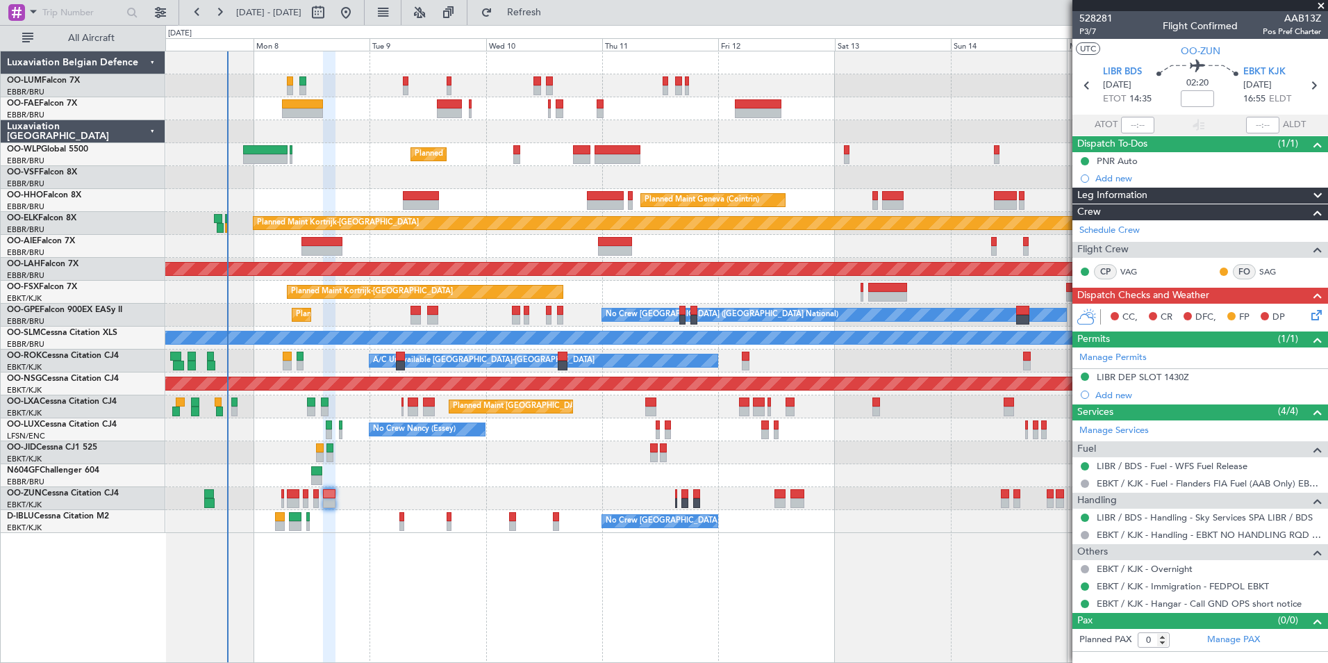
click at [1317, 317] on icon at bounding box center [1314, 312] width 11 height 11
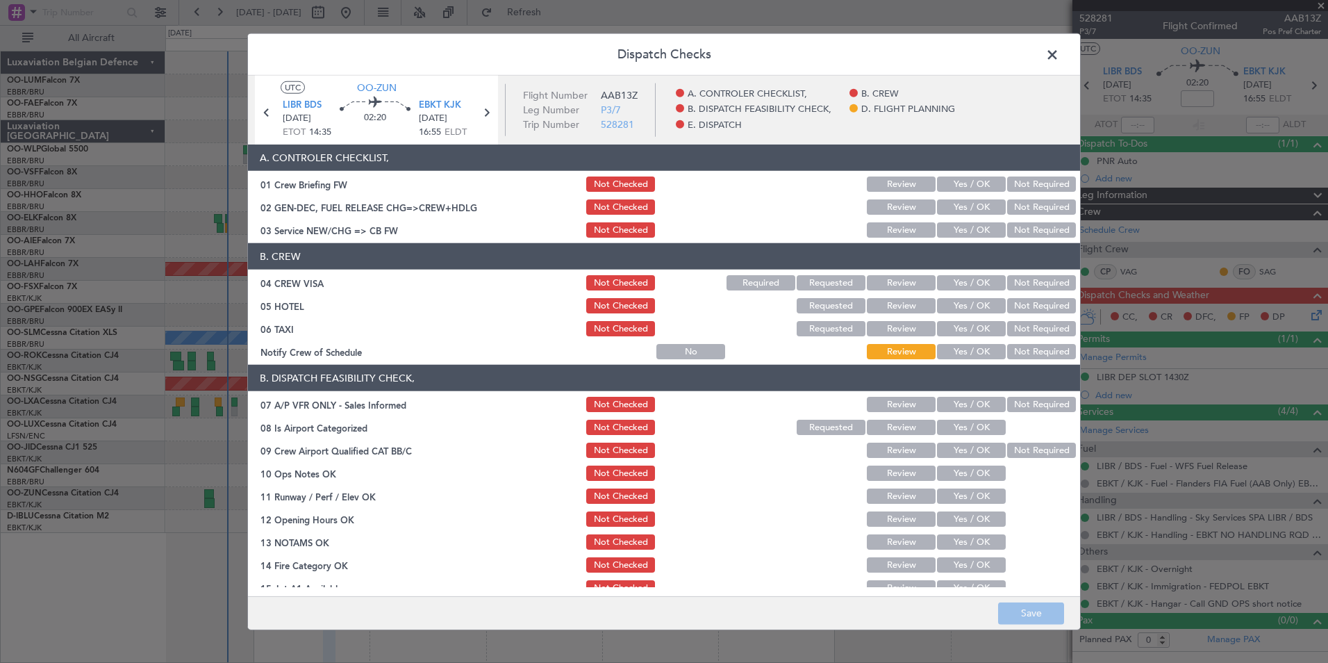
drag, startPoint x: 957, startPoint y: 188, endPoint x: 957, endPoint y: 203, distance: 15.3
click at [957, 194] on section "A. CONTROLER CHECKLIST, 01 Crew Briefing FW Not Checked Review Yes / OK Not Req…" at bounding box center [664, 191] width 832 height 95
drag, startPoint x: 957, startPoint y: 206, endPoint x: 957, endPoint y: 229, distance: 23.6
click at [957, 208] on button "Yes / OK" at bounding box center [971, 206] width 69 height 15
click at [957, 235] on button "Yes / OK" at bounding box center [971, 229] width 69 height 15
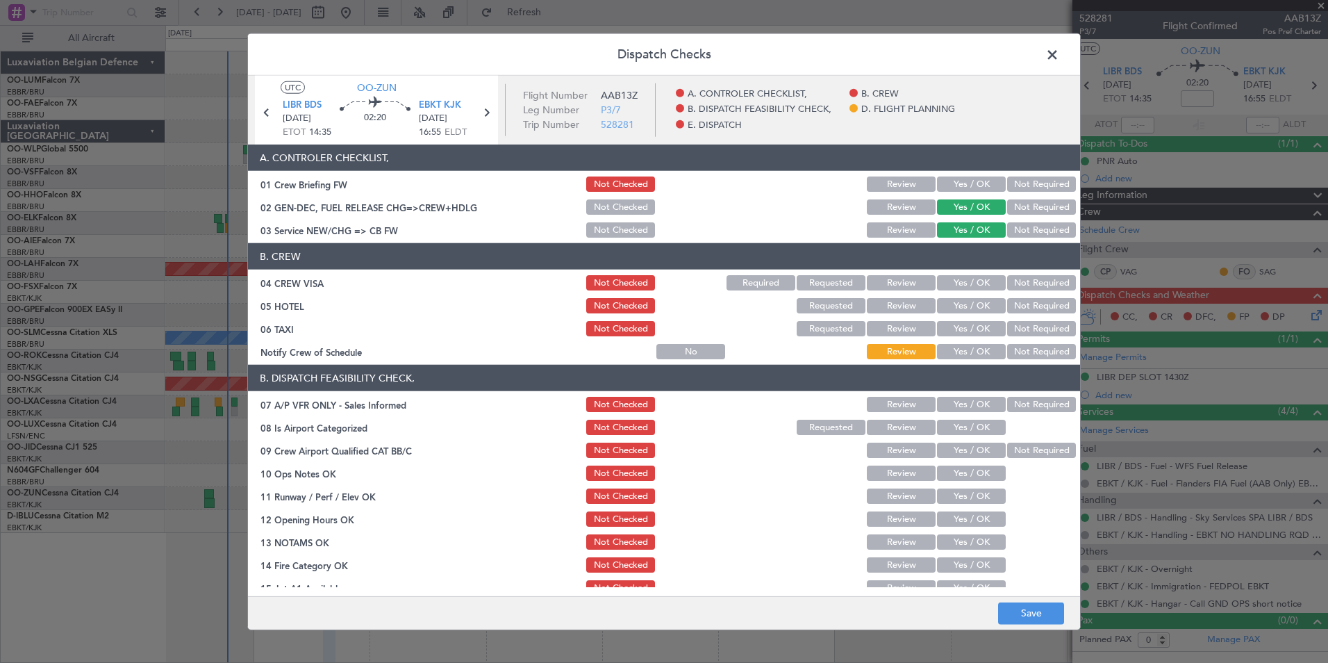
drag, startPoint x: 959, startPoint y: 186, endPoint x: 1011, endPoint y: 265, distance: 94.2
click at [959, 191] on button "Yes / OK" at bounding box center [971, 183] width 69 height 15
drag, startPoint x: 1016, startPoint y: 279, endPoint x: 1014, endPoint y: 307, distance: 28.6
click at [1016, 286] on button "Not Required" at bounding box center [1041, 282] width 69 height 15
drag, startPoint x: 1014, startPoint y: 307, endPoint x: 1014, endPoint y: 331, distance: 23.6
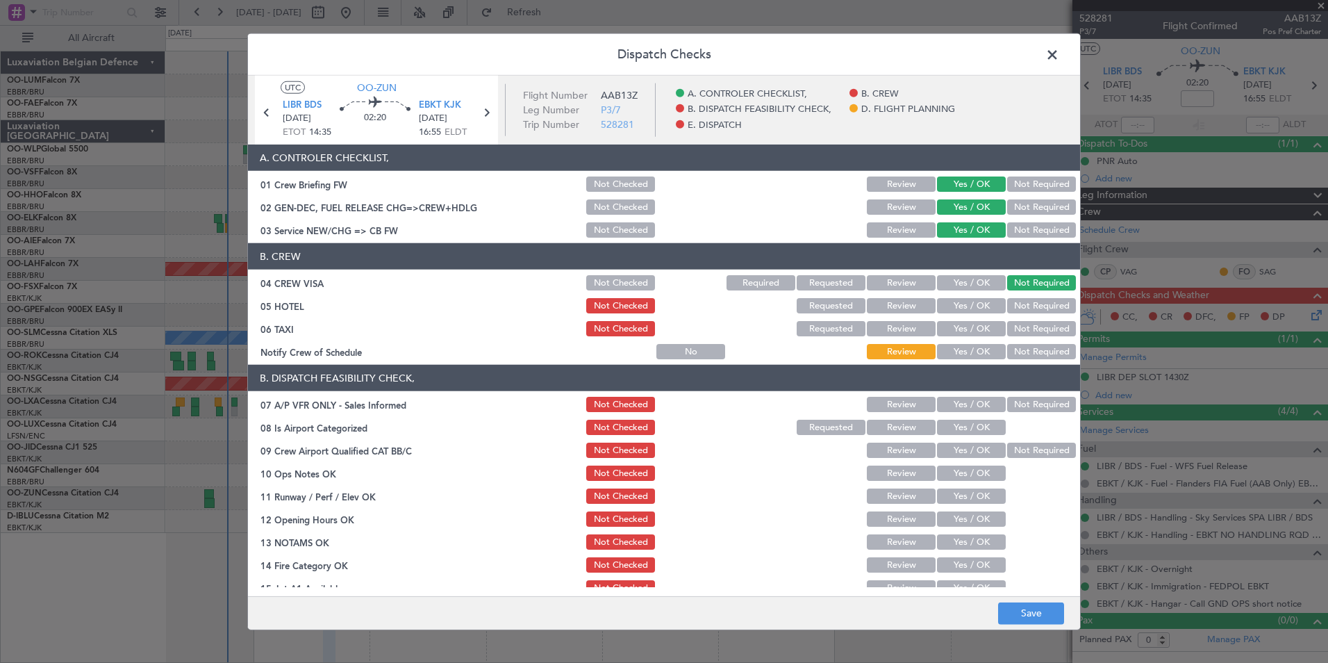
click at [1014, 311] on button "Not Required" at bounding box center [1041, 305] width 69 height 15
click at [1016, 334] on button "Not Required" at bounding box center [1041, 328] width 69 height 15
click at [970, 351] on button "Yes / OK" at bounding box center [971, 351] width 69 height 15
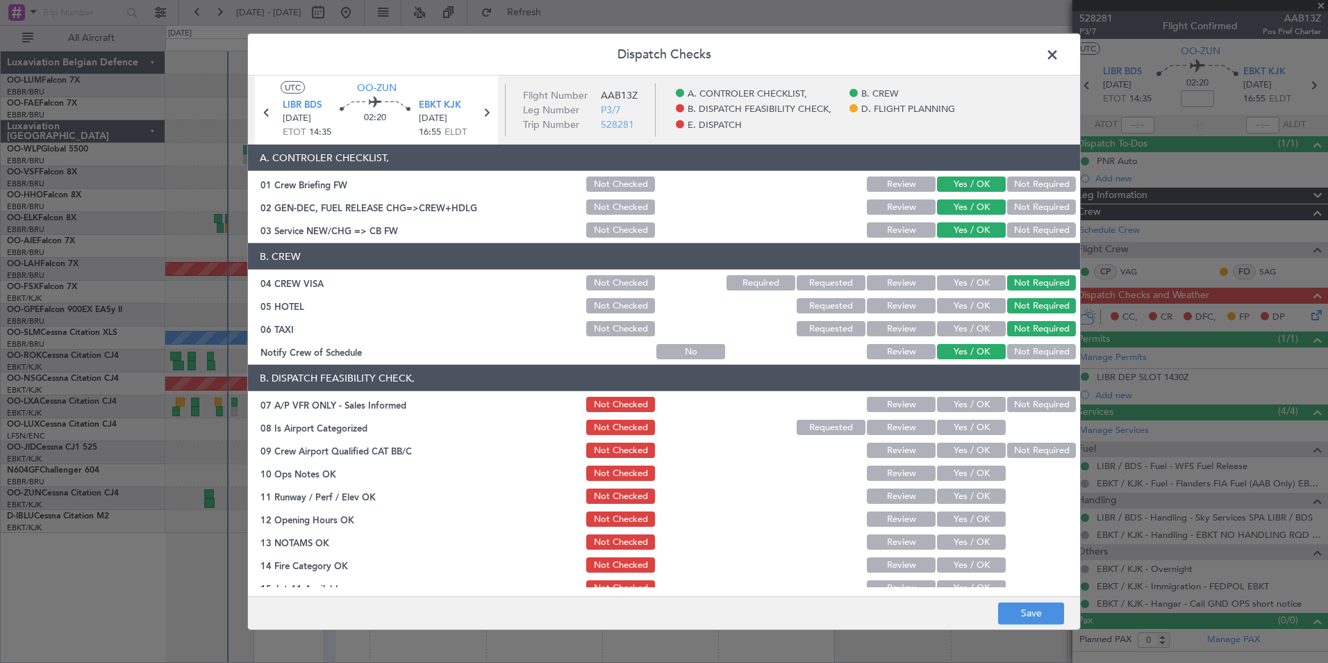
drag, startPoint x: 1011, startPoint y: 399, endPoint x: 993, endPoint y: 419, distance: 27.1
click at [1007, 402] on button "Not Required" at bounding box center [1041, 404] width 69 height 15
click at [986, 423] on button "Yes / OK" at bounding box center [971, 427] width 69 height 15
click at [993, 450] on button "Yes / OK" at bounding box center [971, 449] width 69 height 15
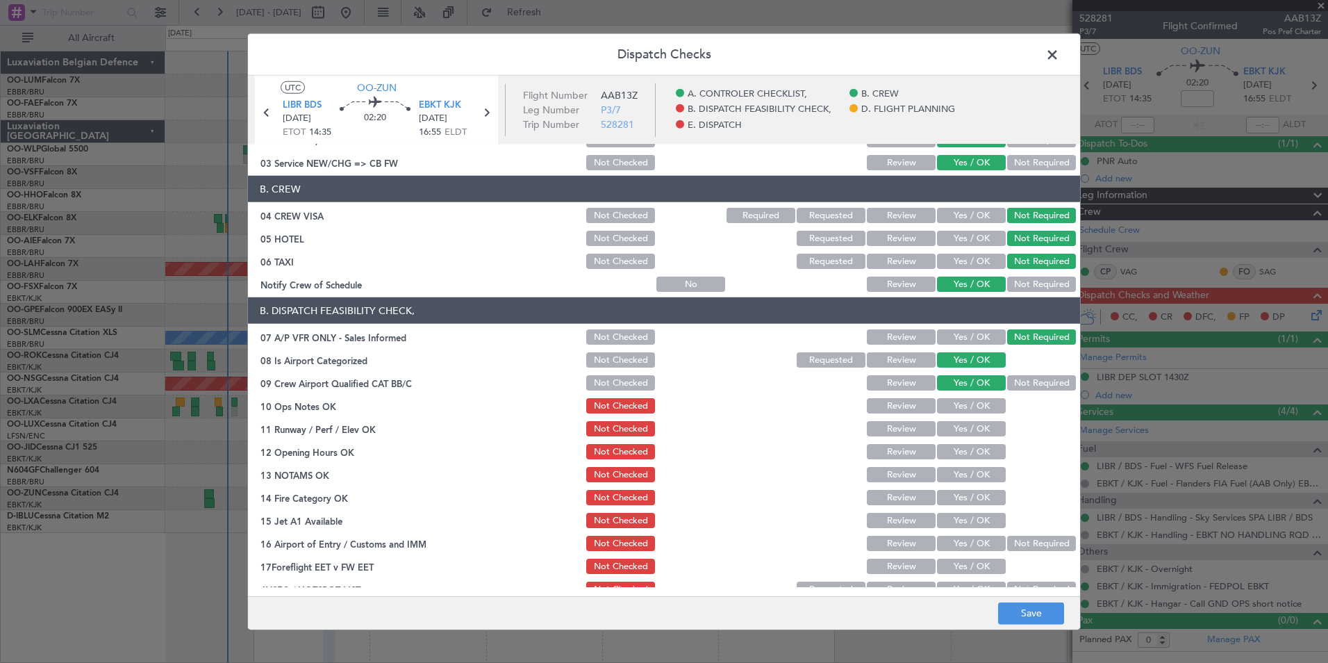
scroll to position [139, 0]
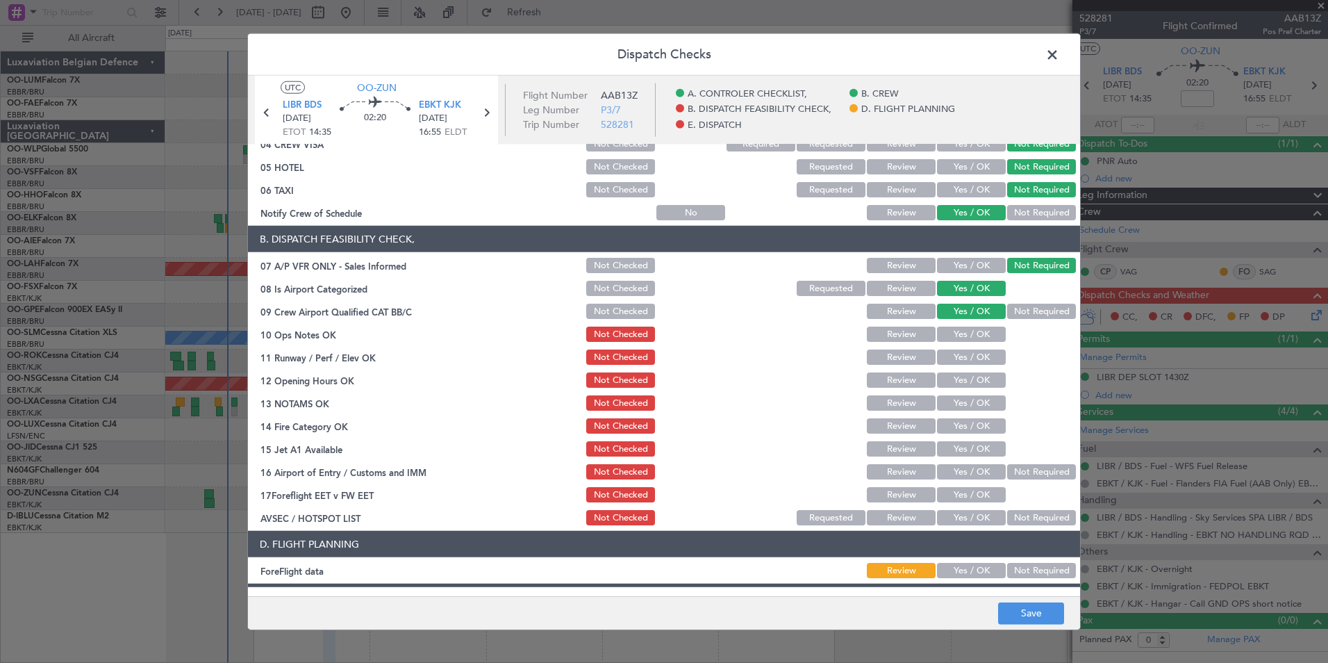
click at [988, 332] on button "Yes / OK" at bounding box center [971, 333] width 69 height 15
click at [986, 355] on button "Yes / OK" at bounding box center [971, 356] width 69 height 15
click at [980, 373] on button "Yes / OK" at bounding box center [971, 379] width 69 height 15
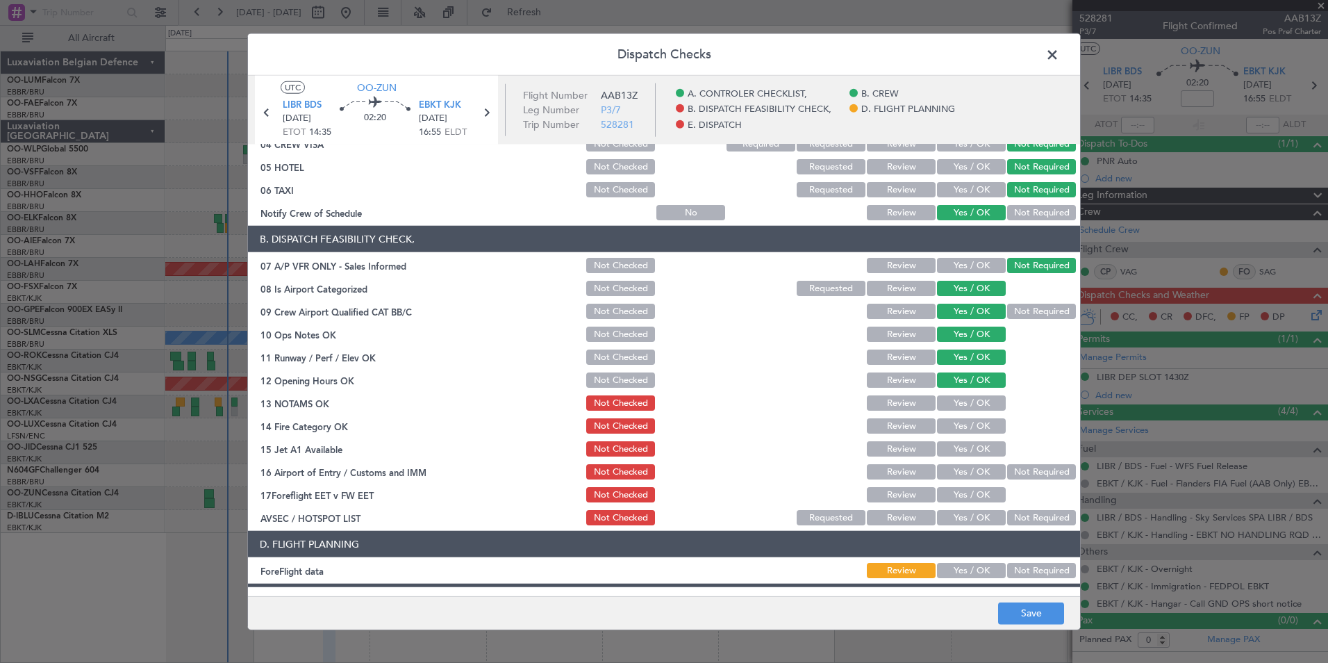
click at [971, 402] on button "Yes / OK" at bounding box center [971, 402] width 69 height 15
drag, startPoint x: 971, startPoint y: 421, endPoint x: 970, endPoint y: 432, distance: 11.2
click at [971, 424] on button "Yes / OK" at bounding box center [971, 425] width 69 height 15
click at [970, 446] on button "Yes / OK" at bounding box center [971, 448] width 69 height 15
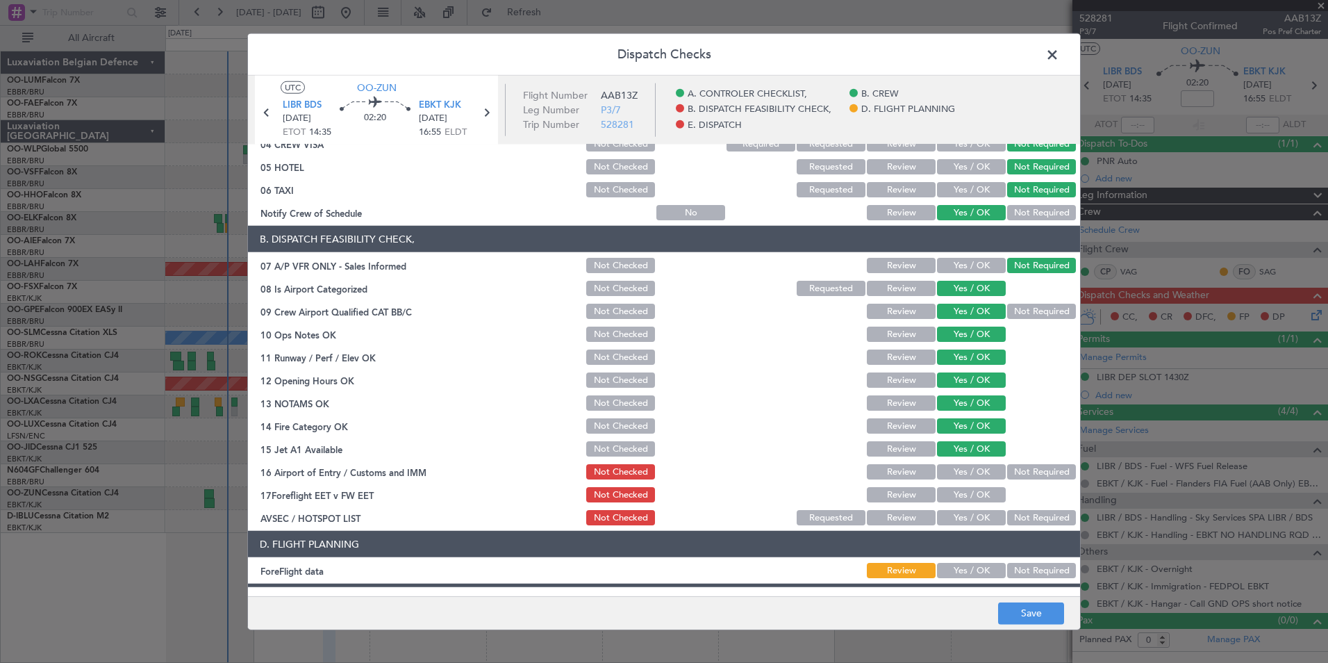
click at [966, 461] on section "B. DISPATCH FEASIBILITY CHECK, 07 A/P VFR ONLY - Sales Informed Not Checked Rev…" at bounding box center [664, 376] width 832 height 301
drag, startPoint x: 971, startPoint y: 464, endPoint x: 987, endPoint y: 499, distance: 38.2
click at [974, 467] on button "Yes / OK" at bounding box center [971, 471] width 69 height 15
click at [968, 495] on button "Yes / OK" at bounding box center [971, 494] width 69 height 15
click at [1007, 515] on button "Not Required" at bounding box center [1041, 517] width 69 height 15
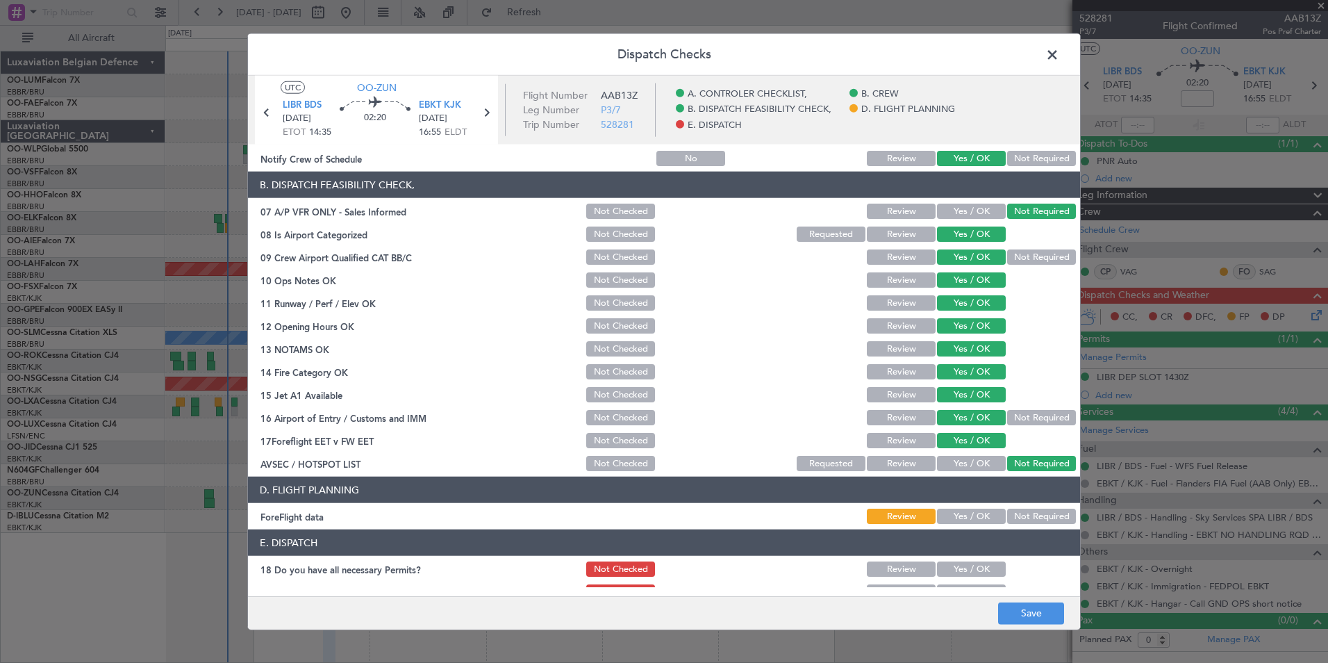
scroll to position [257, 0]
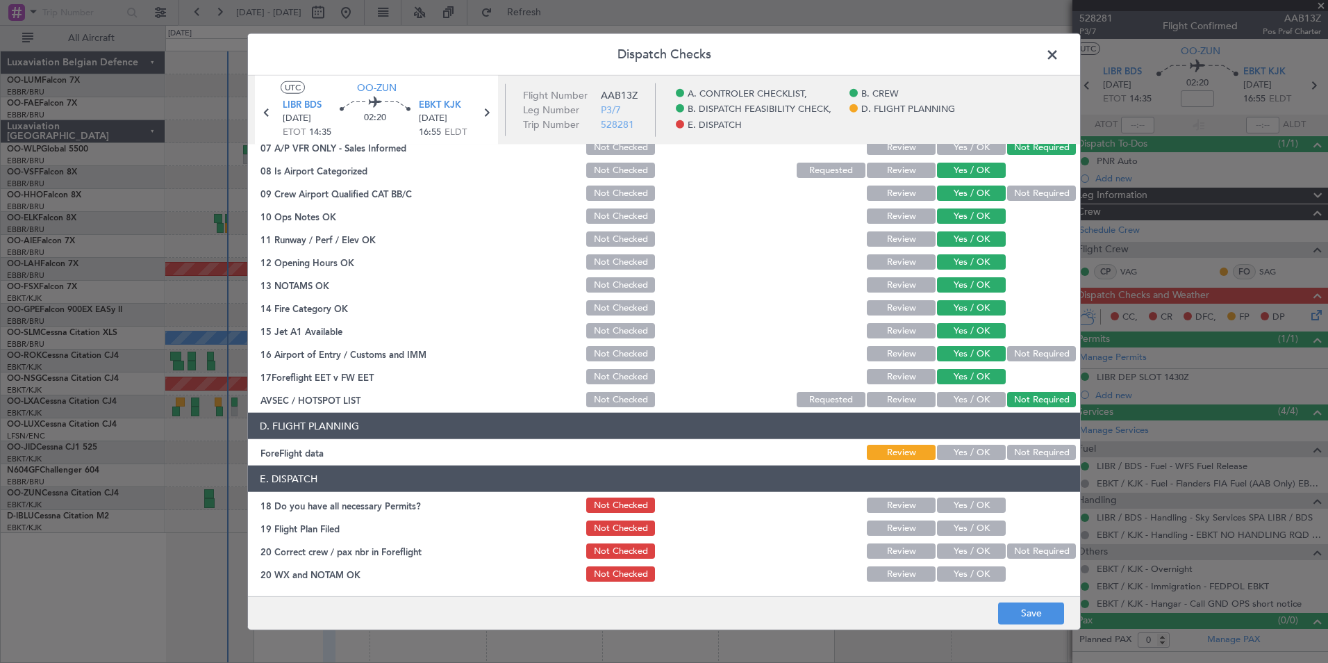
click at [1015, 458] on button "Not Required" at bounding box center [1041, 452] width 69 height 15
click at [974, 506] on button "Yes / OK" at bounding box center [971, 504] width 69 height 15
click at [970, 529] on button "Yes / OK" at bounding box center [971, 527] width 69 height 15
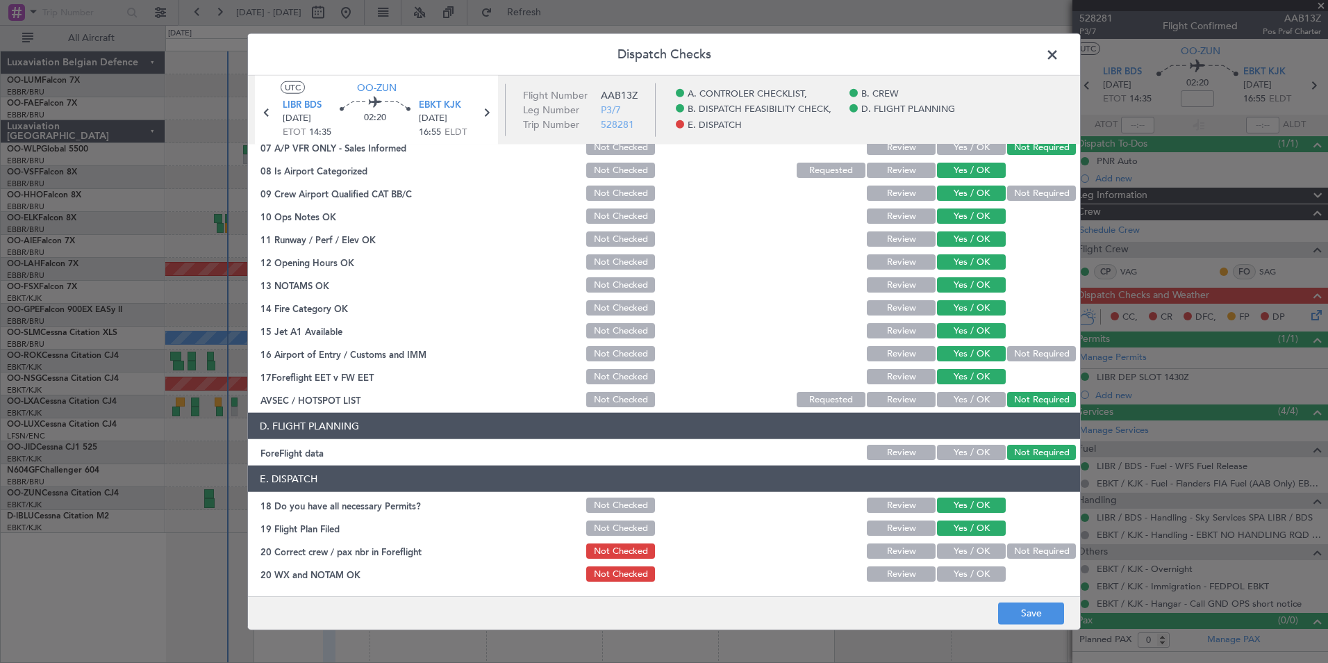
drag, startPoint x: 965, startPoint y: 551, endPoint x: 965, endPoint y: 577, distance: 26.4
click at [965, 554] on button "Yes / OK" at bounding box center [971, 550] width 69 height 15
drag, startPoint x: 965, startPoint y: 577, endPoint x: 1011, endPoint y: 608, distance: 56.1
click at [965, 578] on button "Yes / OK" at bounding box center [971, 573] width 69 height 15
click at [1015, 609] on button "Save" at bounding box center [1031, 613] width 66 height 22
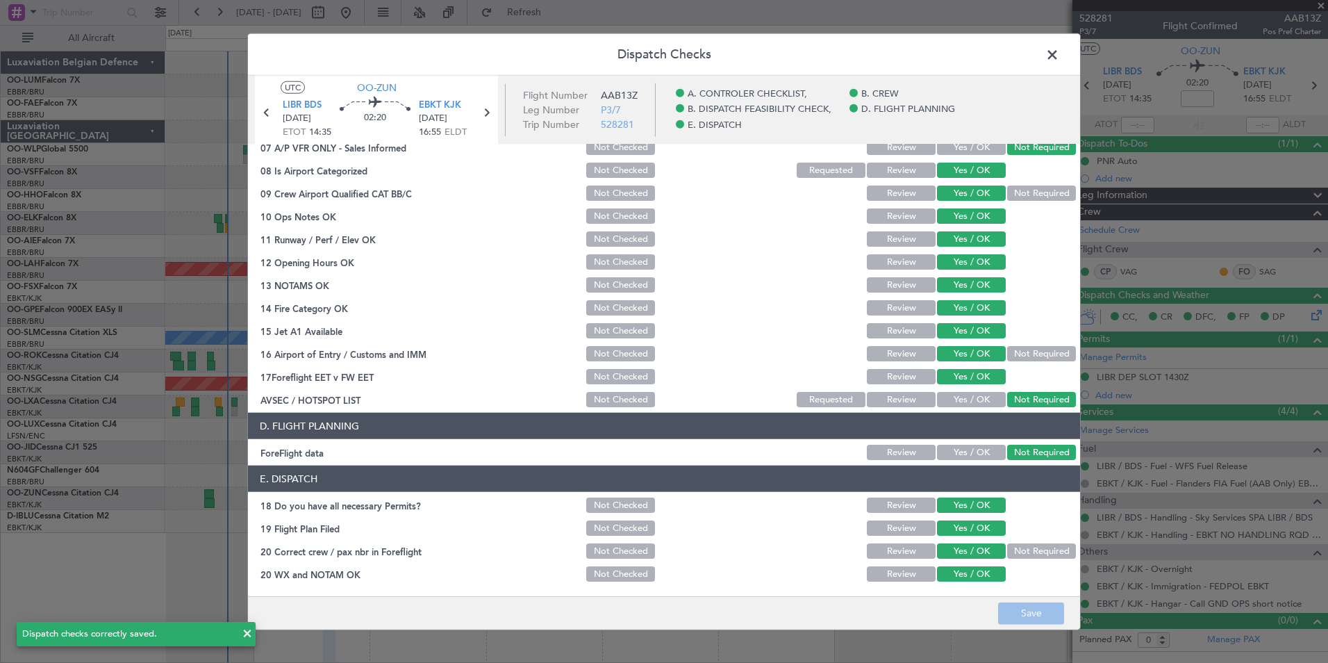
click at [1059, 59] on span at bounding box center [1059, 58] width 0 height 28
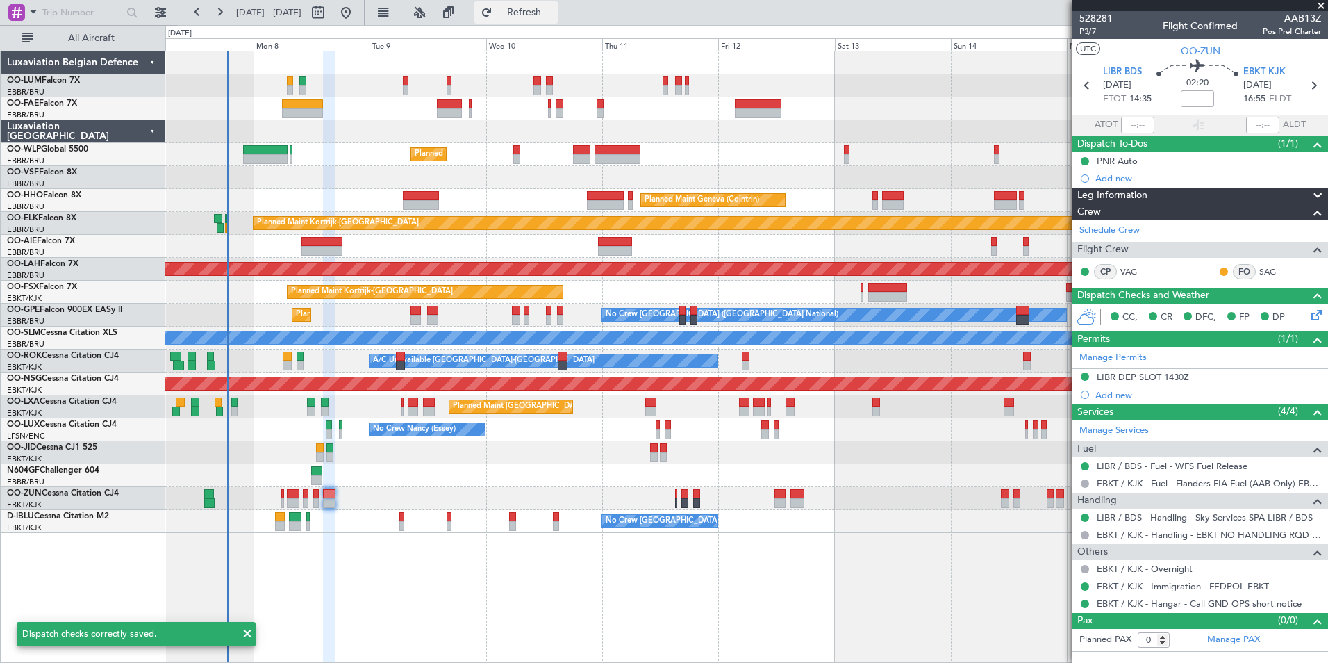
click at [558, 22] on button "Refresh" at bounding box center [515, 12] width 83 height 22
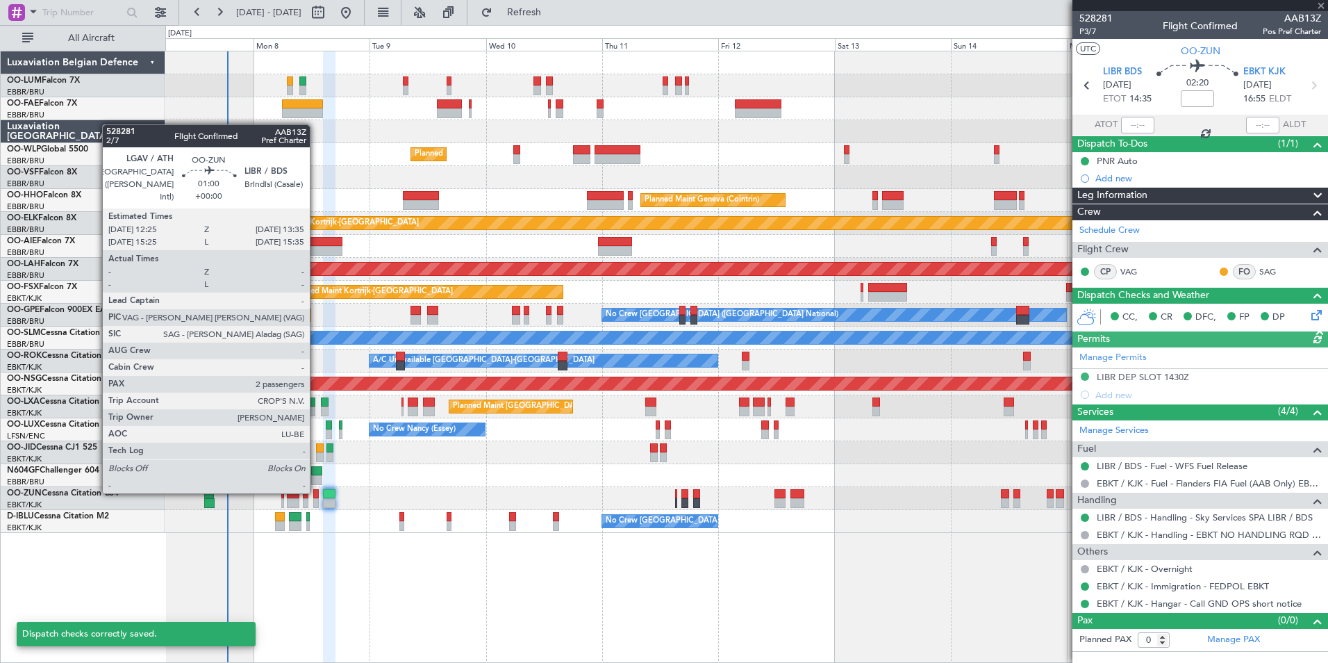
click at [316, 492] on div at bounding box center [316, 494] width 6 height 10
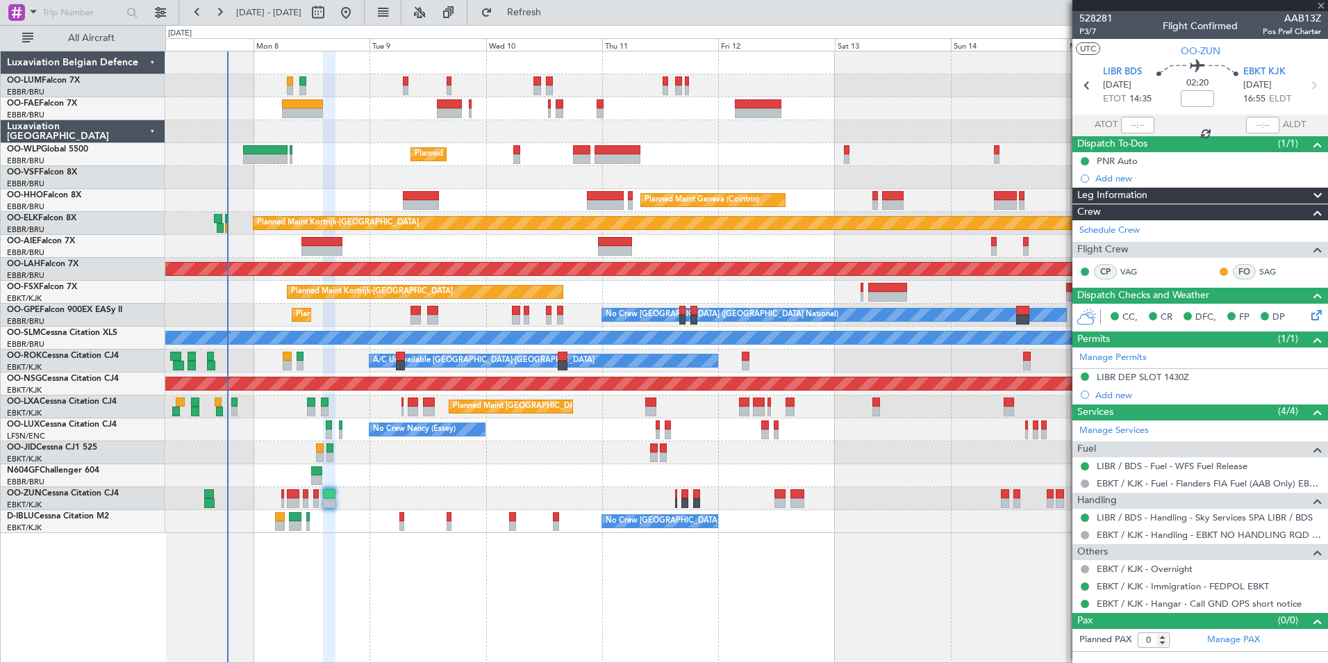
type input "2"
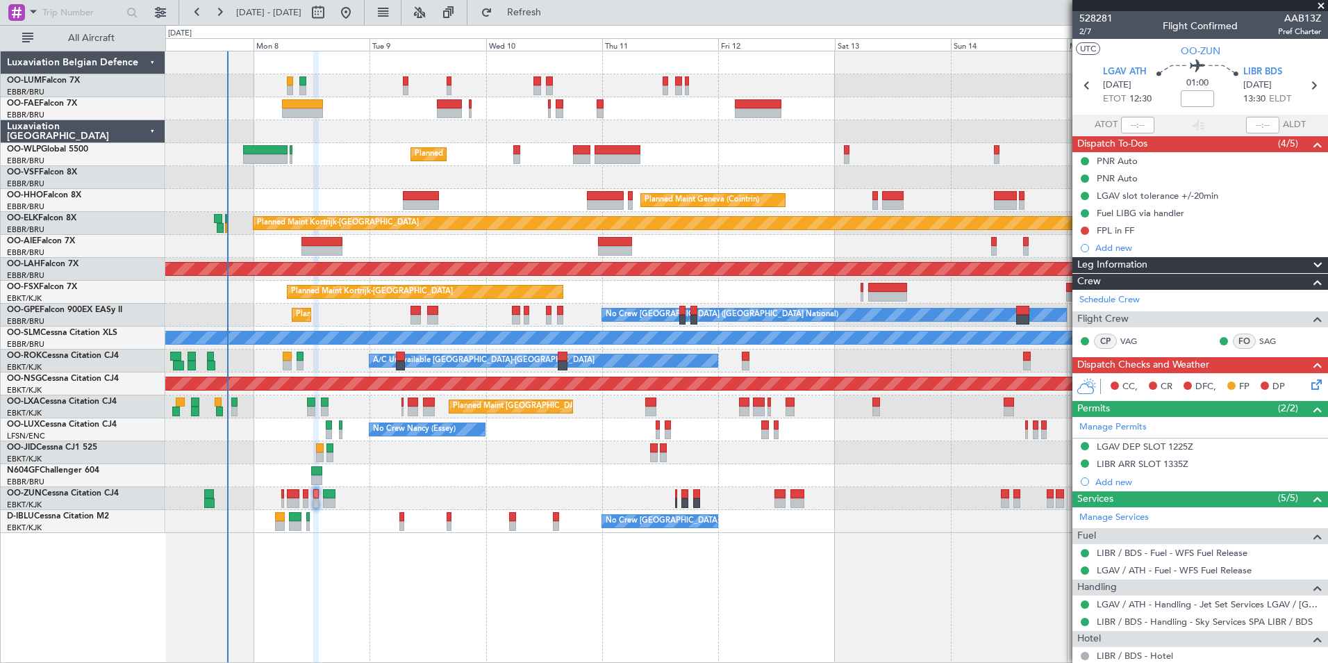
drag, startPoint x: 1085, startPoint y: 229, endPoint x: 1078, endPoint y: 267, distance: 38.8
click at [1084, 229] on button at bounding box center [1085, 230] width 8 height 8
click at [1076, 288] on span "Completed" at bounding box center [1091, 292] width 46 height 14
click at [1309, 384] on icon at bounding box center [1314, 381] width 11 height 11
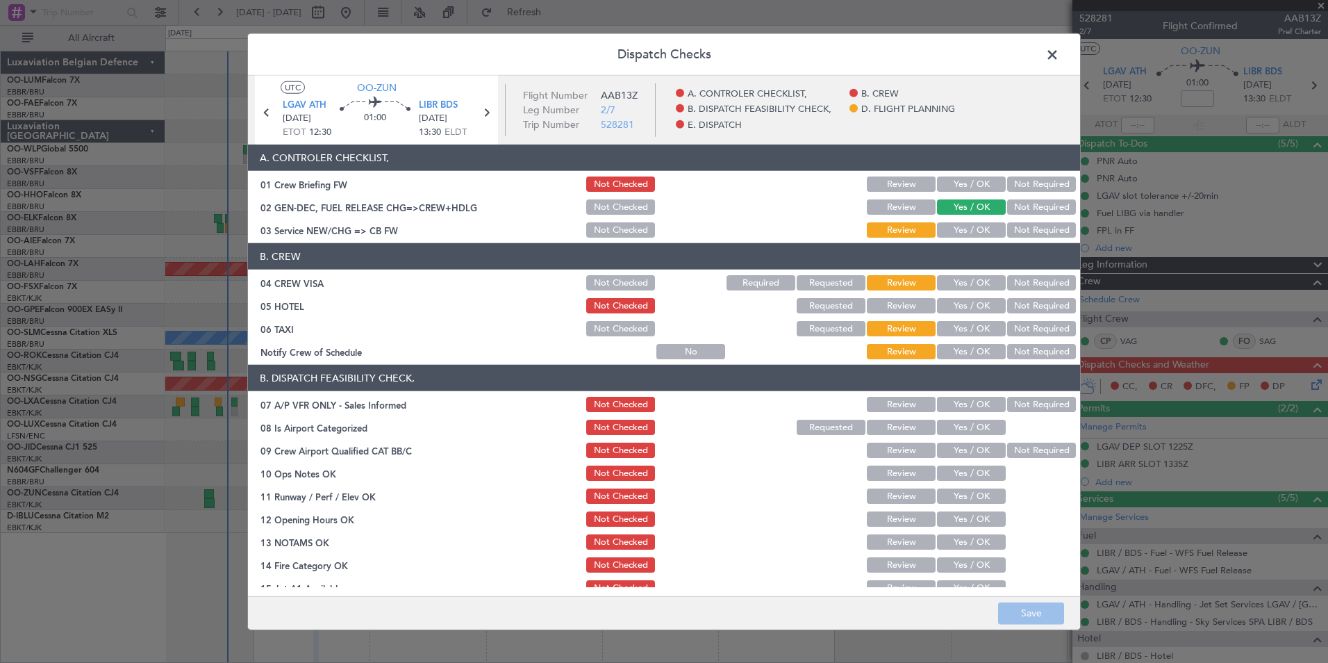
click at [973, 188] on button "Yes / OK" at bounding box center [971, 183] width 69 height 15
drag, startPoint x: 966, startPoint y: 225, endPoint x: 1035, endPoint y: 274, distance: 84.2
click at [966, 227] on button "Yes / OK" at bounding box center [971, 229] width 69 height 15
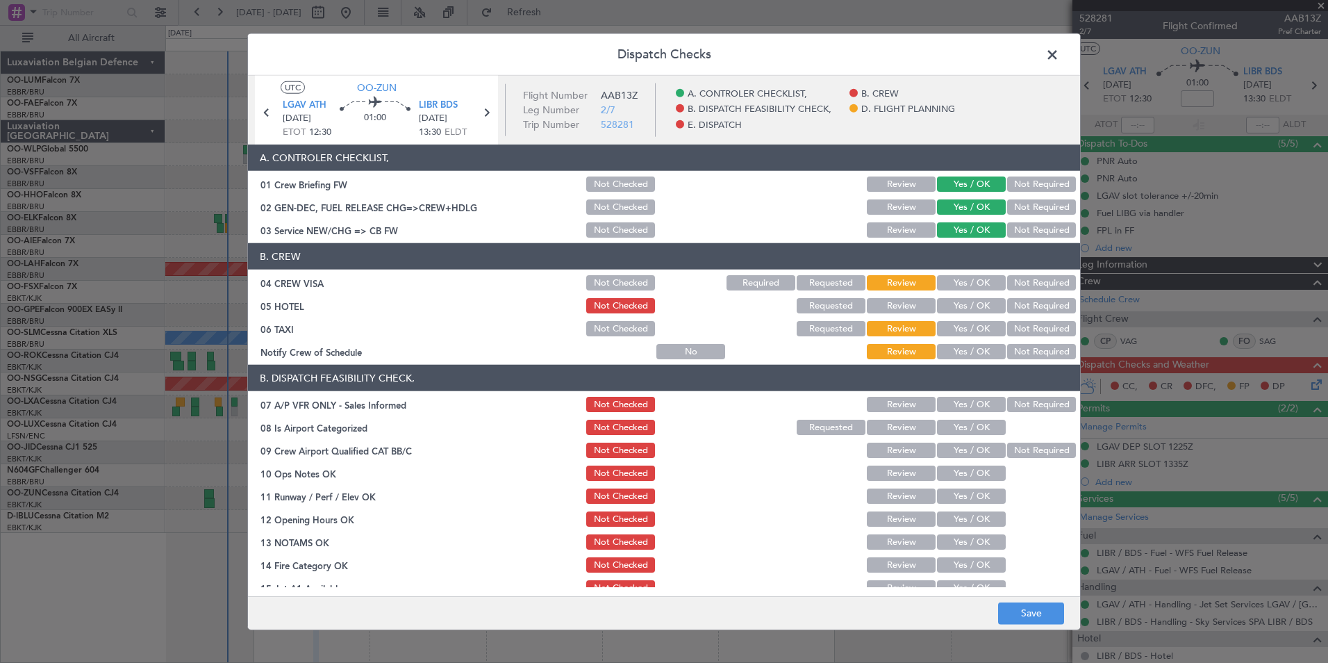
click at [1028, 280] on button "Not Required" at bounding box center [1041, 282] width 69 height 15
click at [1027, 306] on button "Not Required" at bounding box center [1041, 305] width 69 height 15
click at [1013, 332] on button "Not Required" at bounding box center [1041, 328] width 69 height 15
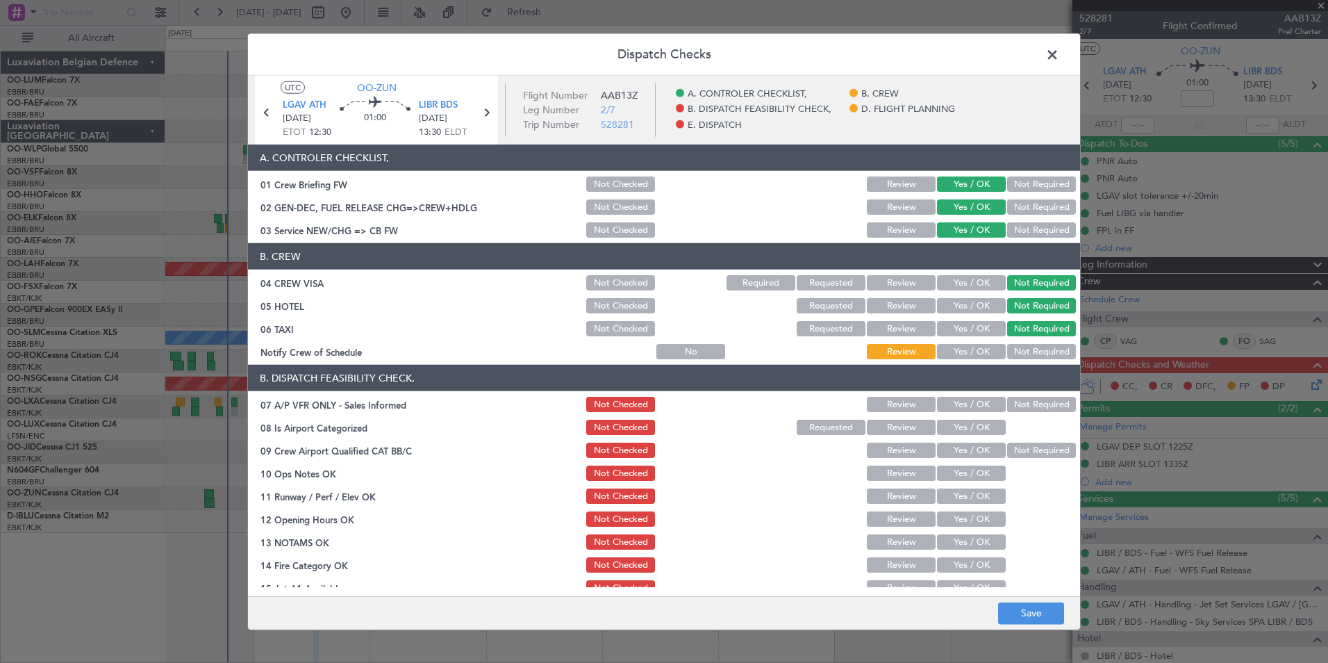
click at [975, 354] on button "Yes / OK" at bounding box center [971, 351] width 69 height 15
drag, startPoint x: 1043, startPoint y: 404, endPoint x: 1015, endPoint y: 426, distance: 35.6
click at [1042, 404] on button "Not Required" at bounding box center [1041, 404] width 69 height 15
drag, startPoint x: 986, startPoint y: 427, endPoint x: 1014, endPoint y: 457, distance: 40.8
click at [988, 433] on button "Yes / OK" at bounding box center [971, 427] width 69 height 15
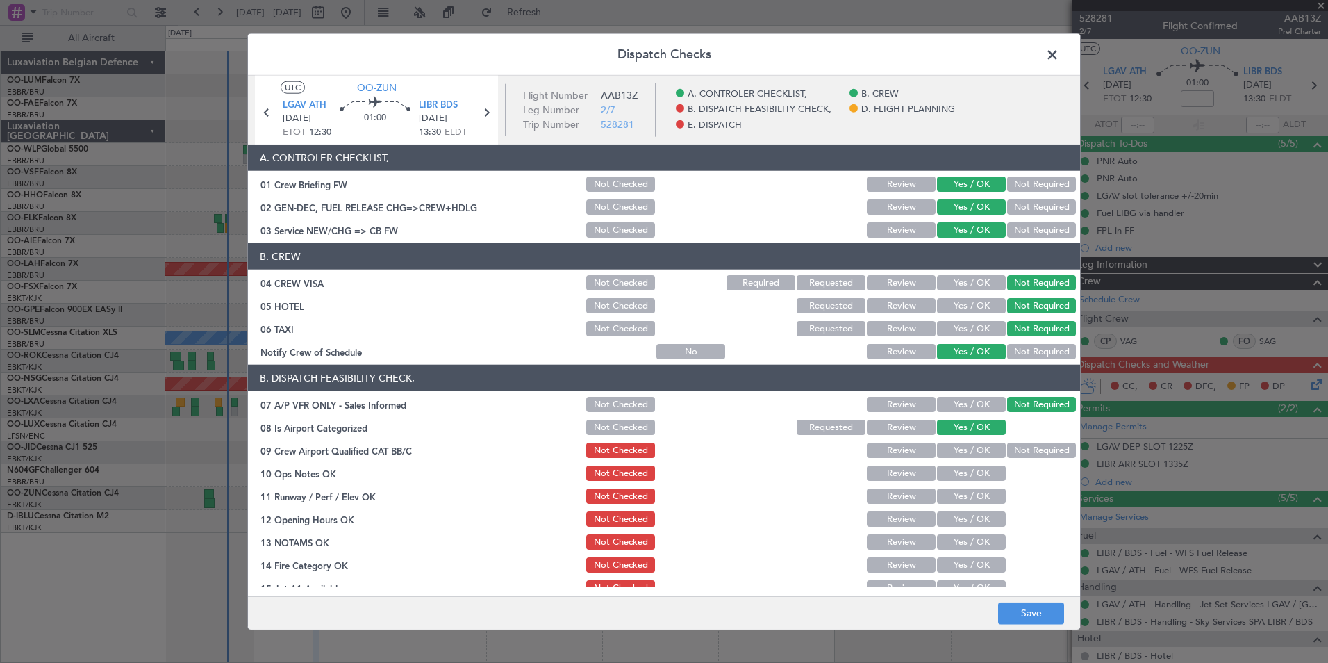
click at [1018, 451] on button "Not Required" at bounding box center [1041, 449] width 69 height 15
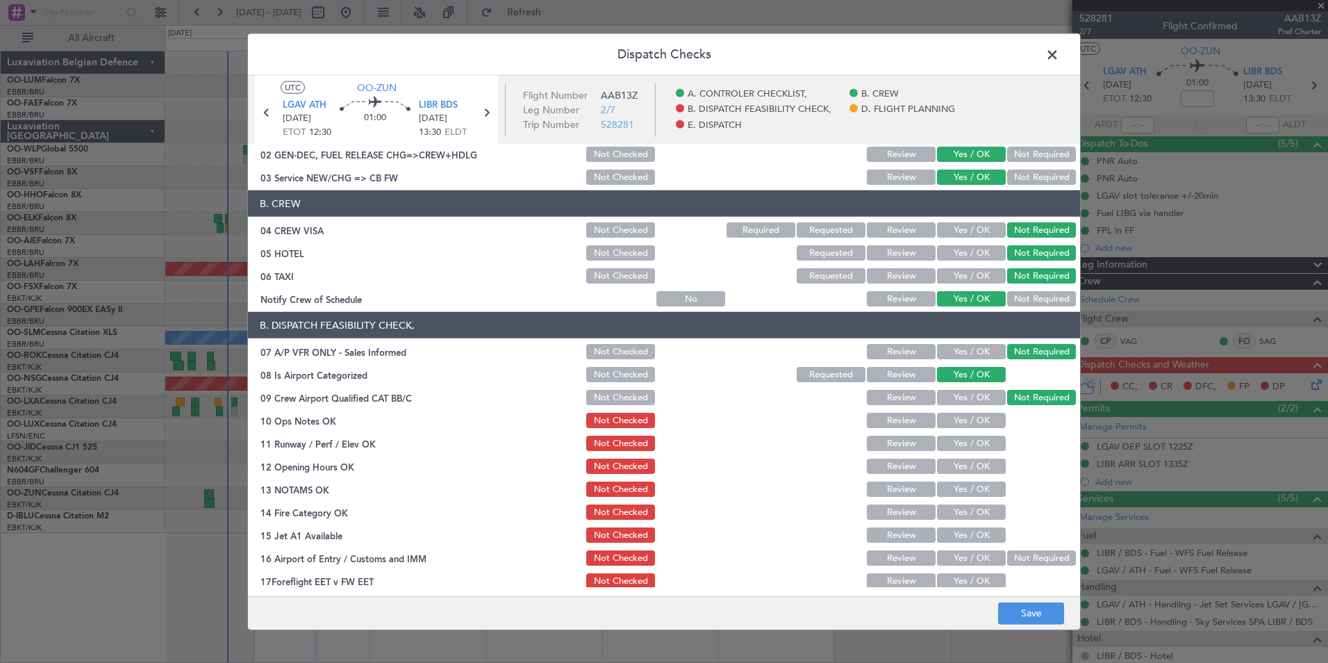
scroll to position [139, 0]
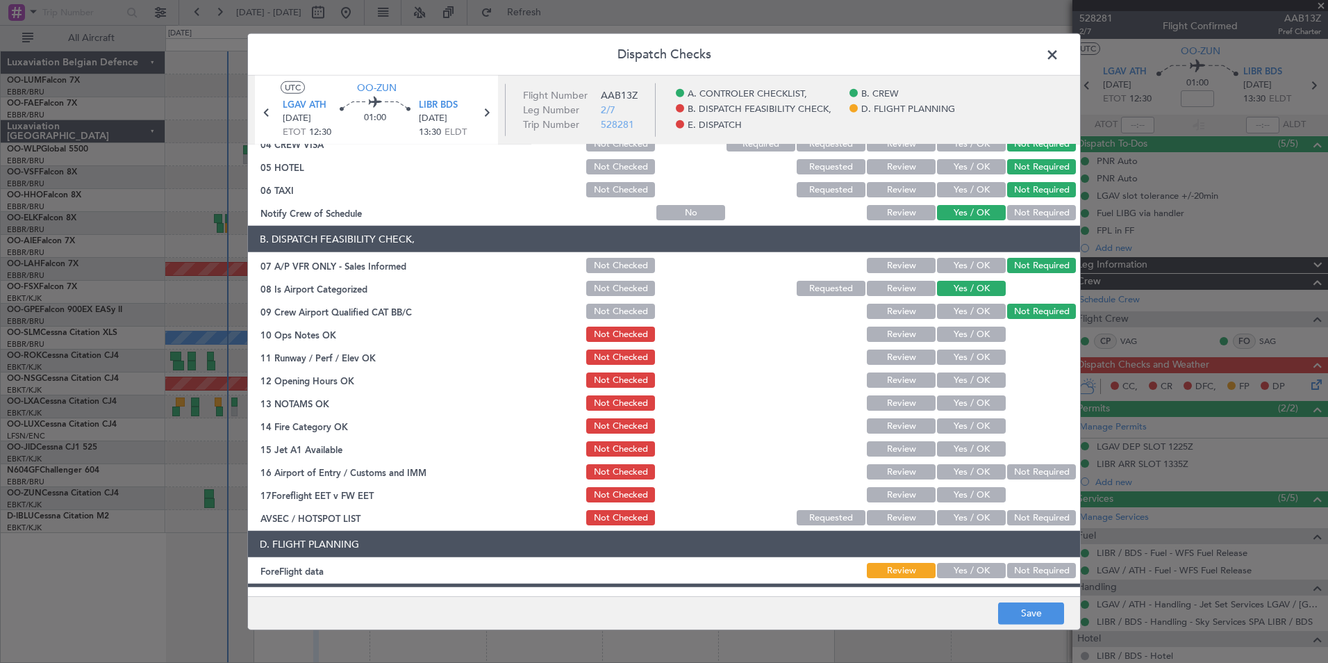
click at [972, 334] on button "Yes / OK" at bounding box center [971, 333] width 69 height 15
click at [968, 356] on button "Yes / OK" at bounding box center [971, 356] width 69 height 15
click at [972, 381] on button "Yes / OK" at bounding box center [971, 379] width 69 height 15
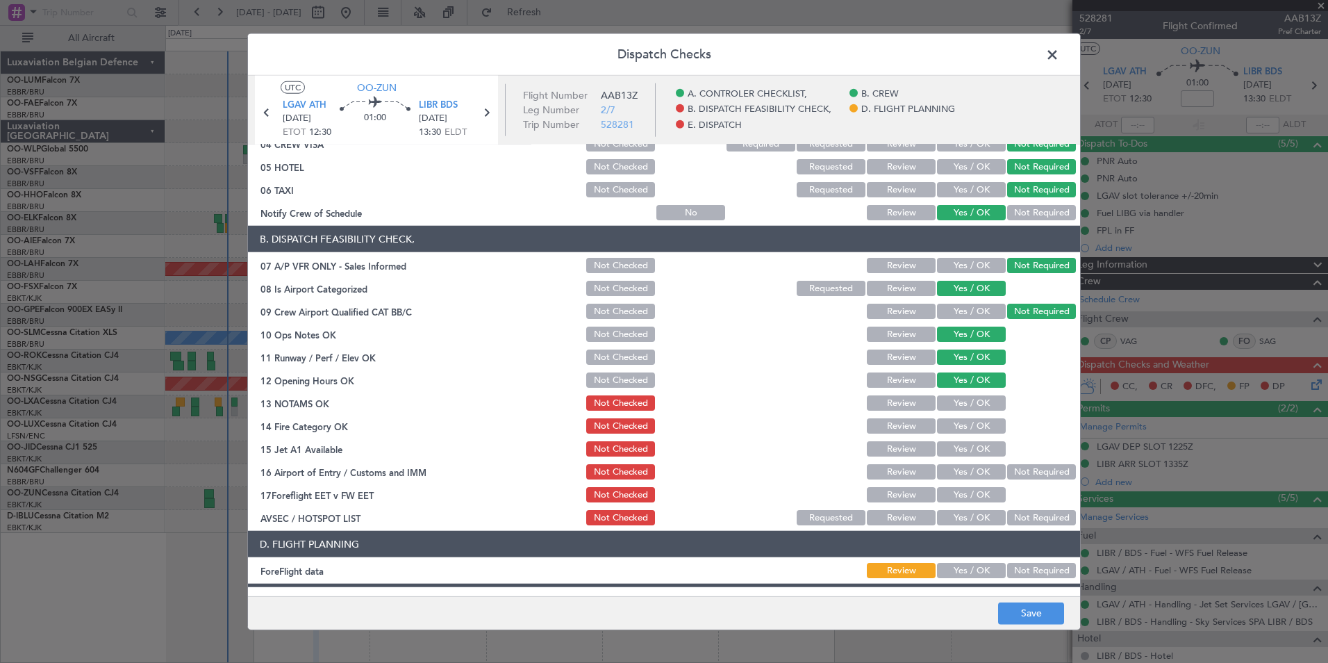
click at [966, 404] on button "Yes / OK" at bounding box center [971, 402] width 69 height 15
click at [966, 422] on button "Yes / OK" at bounding box center [971, 425] width 69 height 15
drag, startPoint x: 966, startPoint y: 445, endPoint x: 968, endPoint y: 465, distance: 19.6
click at [966, 446] on button "Yes / OK" at bounding box center [971, 448] width 69 height 15
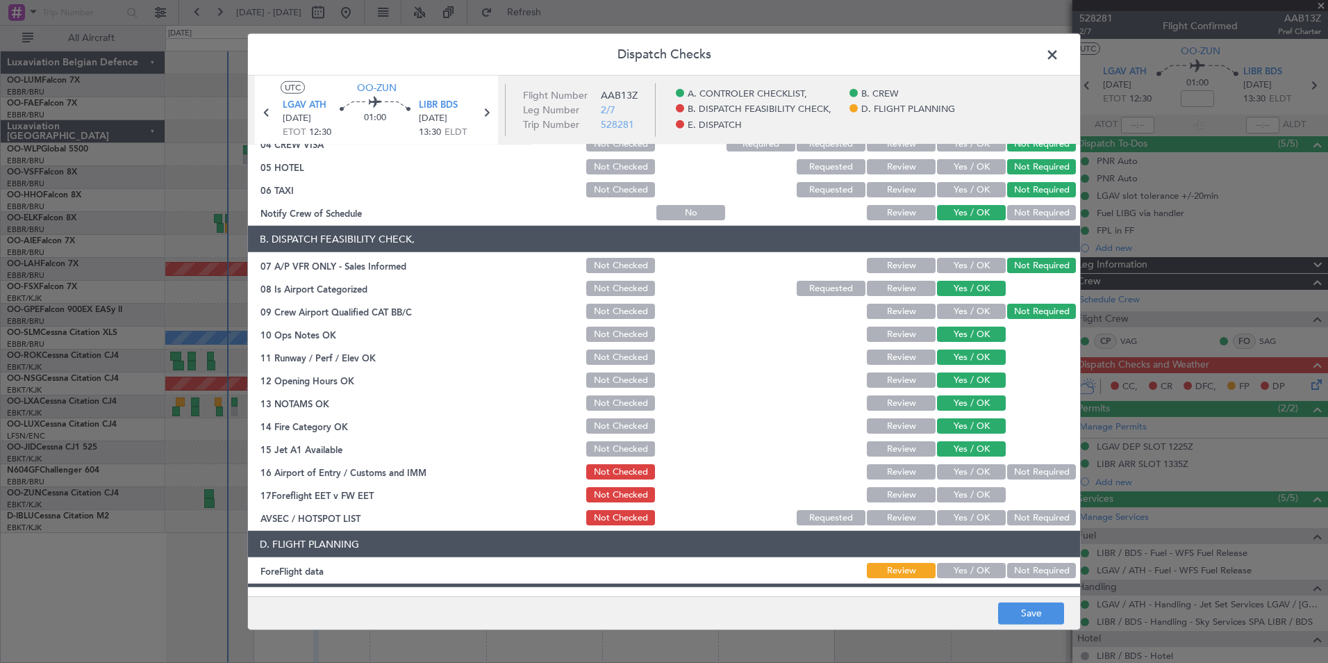
click at [970, 474] on button "Yes / OK" at bounding box center [971, 471] width 69 height 15
click at [975, 493] on button "Yes / OK" at bounding box center [971, 494] width 69 height 15
click at [1067, 520] on div "AVSEC / HOTSPOT LIST Not Checked Requested Review Yes / OK Not Required" at bounding box center [664, 517] width 832 height 19
click at [1047, 514] on button "Not Required" at bounding box center [1041, 517] width 69 height 15
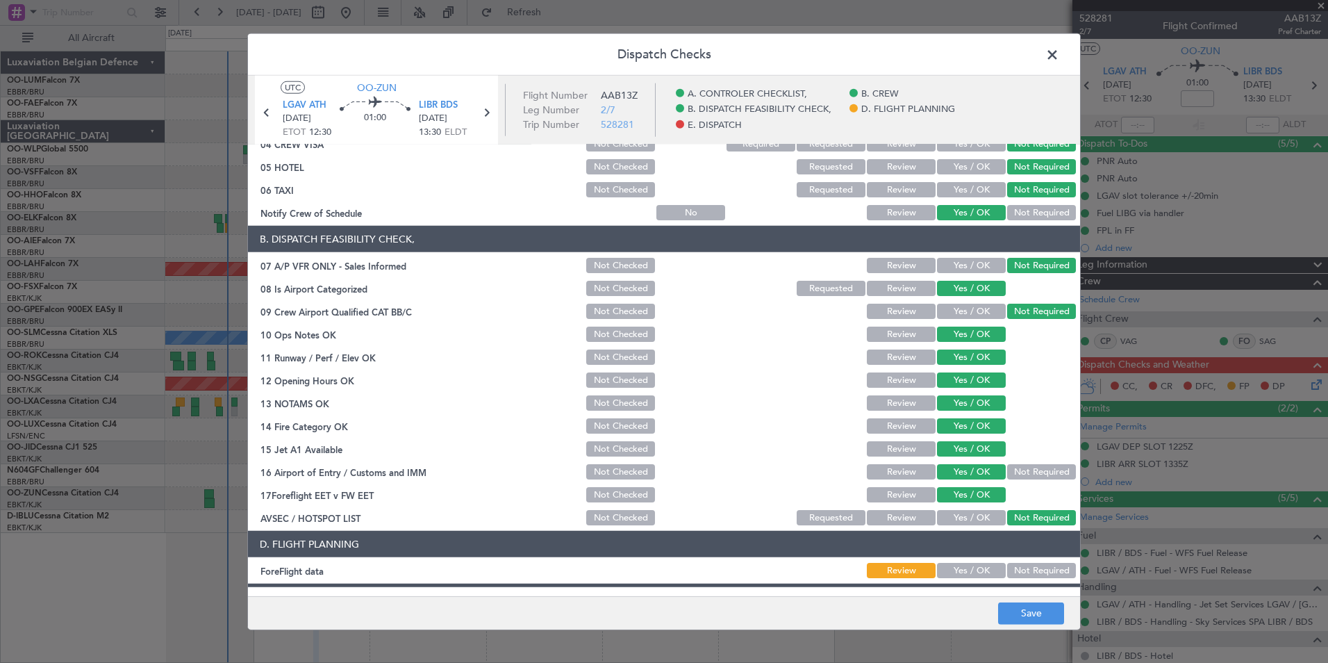
click at [1037, 564] on button "Not Required" at bounding box center [1041, 570] width 69 height 15
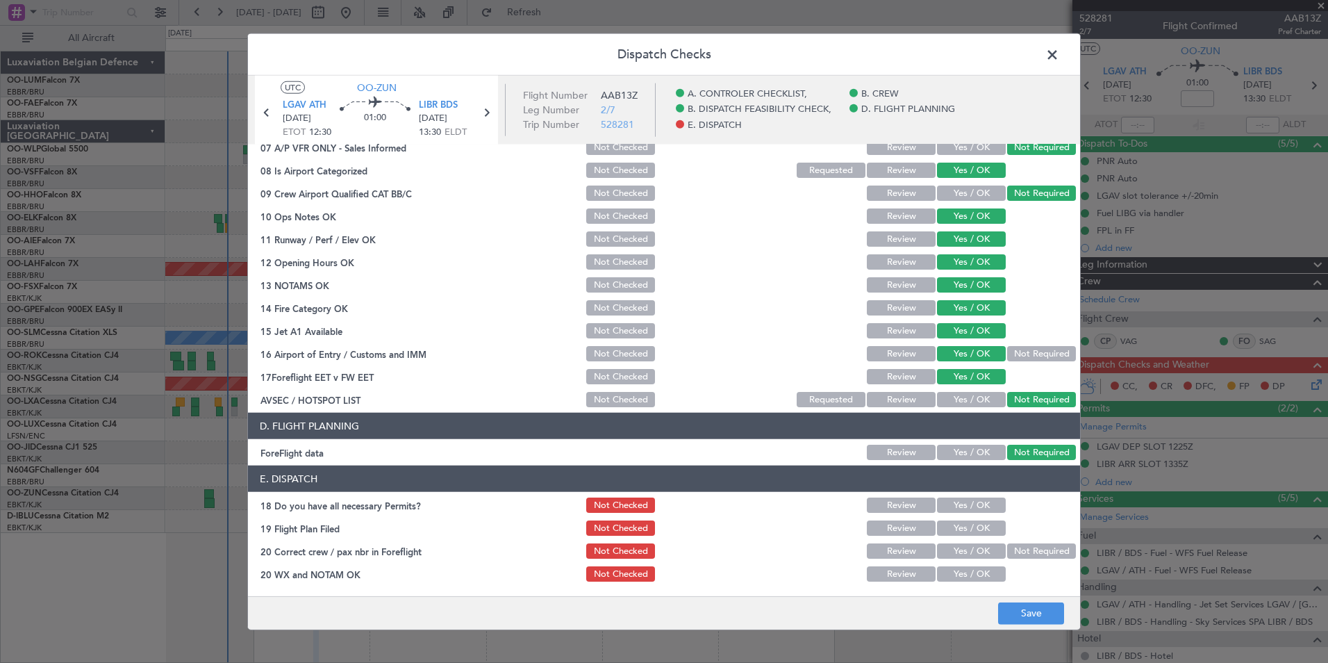
drag, startPoint x: 957, startPoint y: 502, endPoint x: 959, endPoint y: 513, distance: 10.5
click at [958, 507] on button "Yes / OK" at bounding box center [971, 504] width 69 height 15
click at [961, 529] on button "Yes / OK" at bounding box center [971, 527] width 69 height 15
drag, startPoint x: 961, startPoint y: 552, endPoint x: 965, endPoint y: 570, distance: 18.4
click at [962, 553] on button "Yes / OK" at bounding box center [971, 550] width 69 height 15
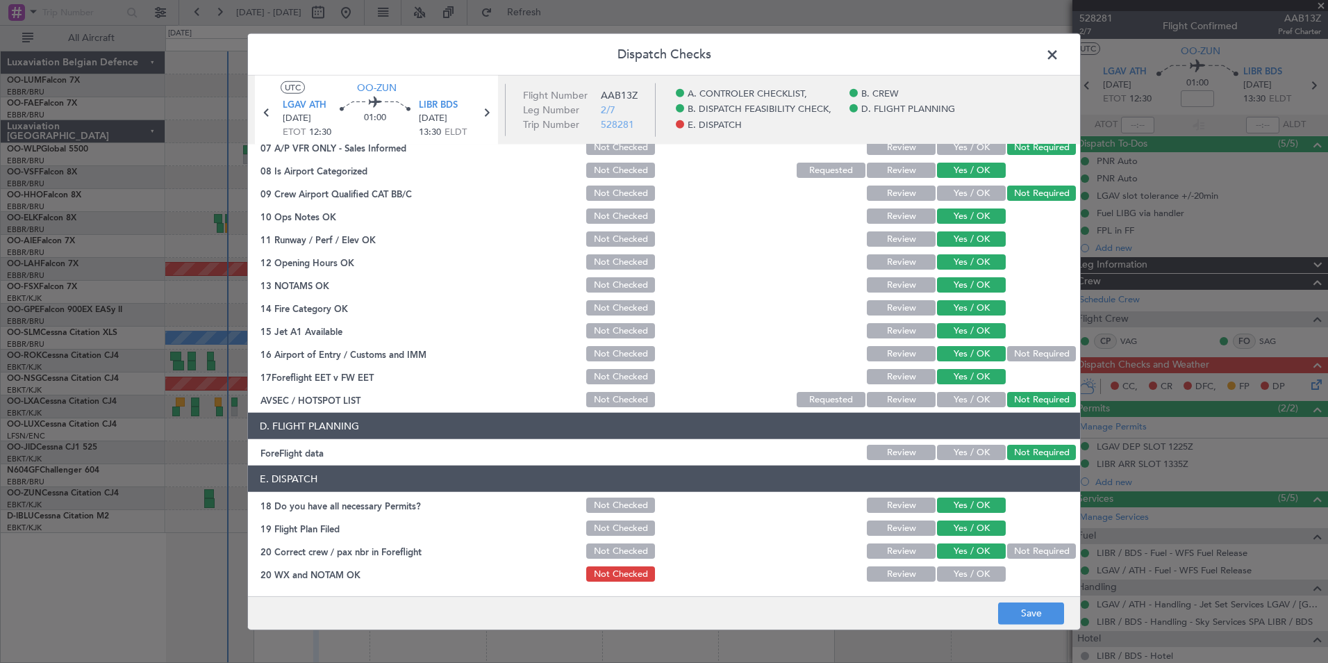
drag, startPoint x: 965, startPoint y: 571, endPoint x: 971, endPoint y: 586, distance: 16.5
click at [966, 577] on button "Yes / OK" at bounding box center [971, 573] width 69 height 15
click at [1018, 615] on button "Save" at bounding box center [1031, 613] width 66 height 22
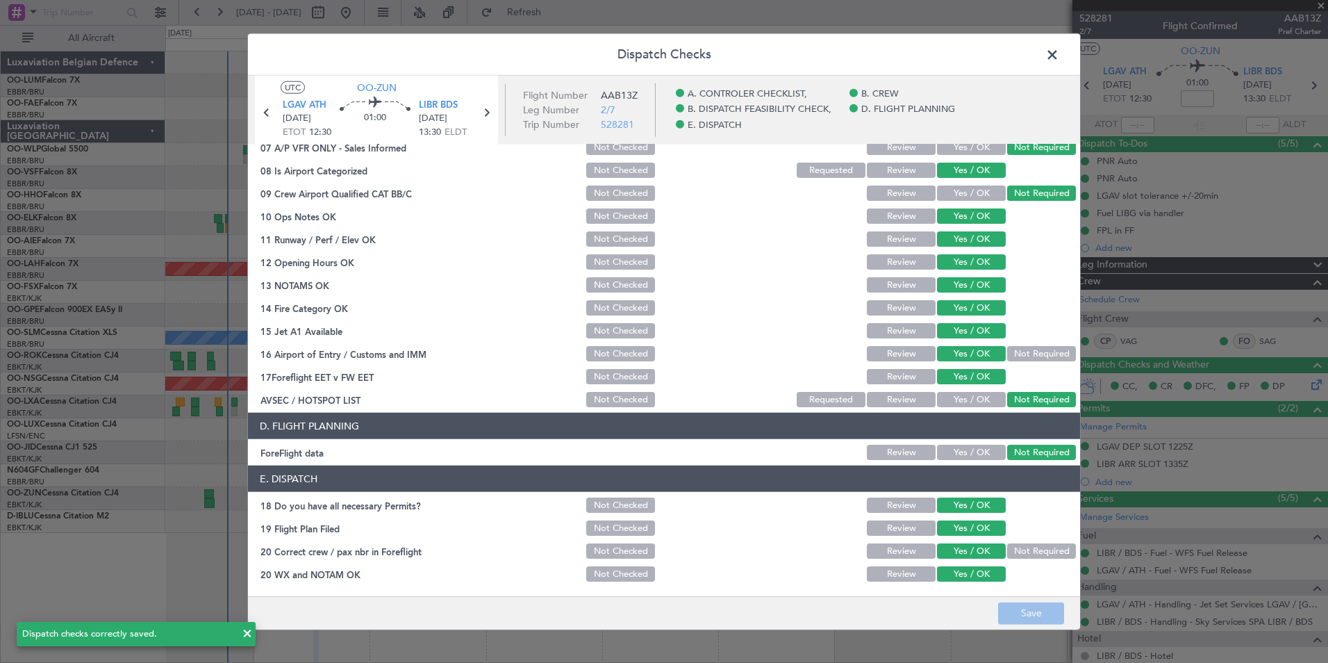
click at [1059, 57] on span at bounding box center [1059, 58] width 0 height 28
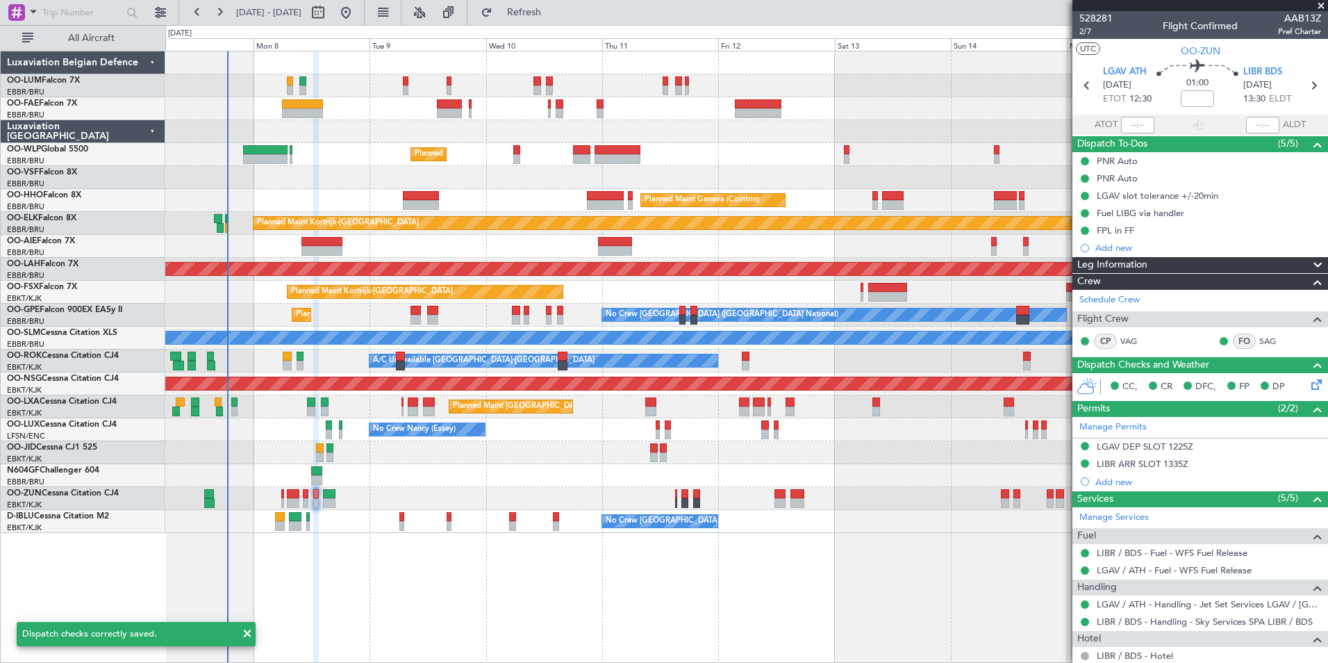
click at [558, 25] on div "Planned Maint Milan (Linate) Planned Maint Geneva (Cointrin) Planned Maint Kort…" at bounding box center [664, 344] width 1328 height 638
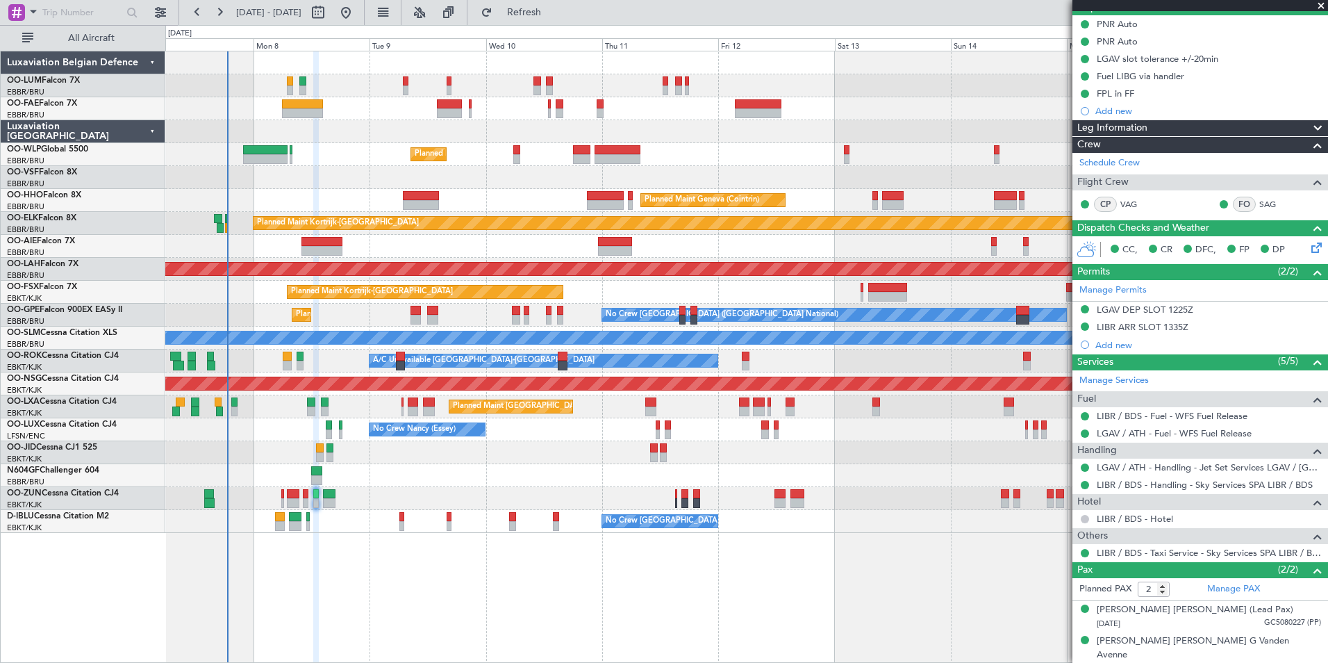
click at [1086, 517] on button at bounding box center [1085, 519] width 8 height 8
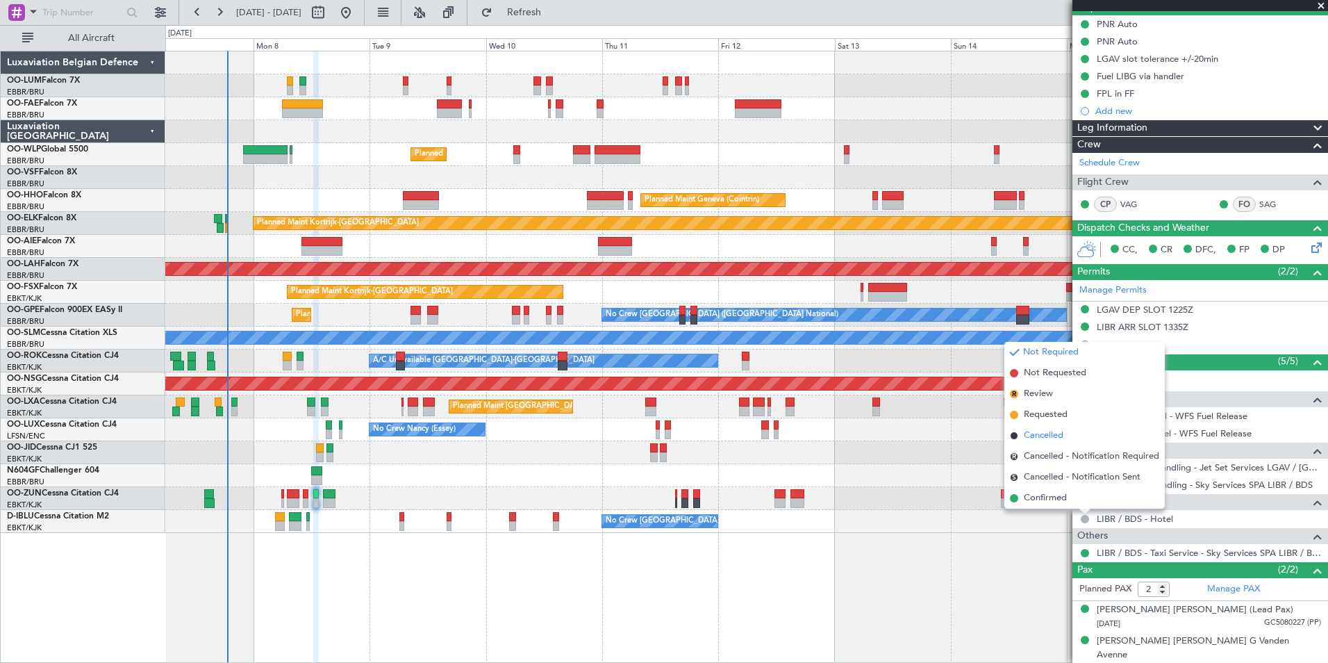
click at [1052, 439] on span "Cancelled" at bounding box center [1044, 436] width 40 height 14
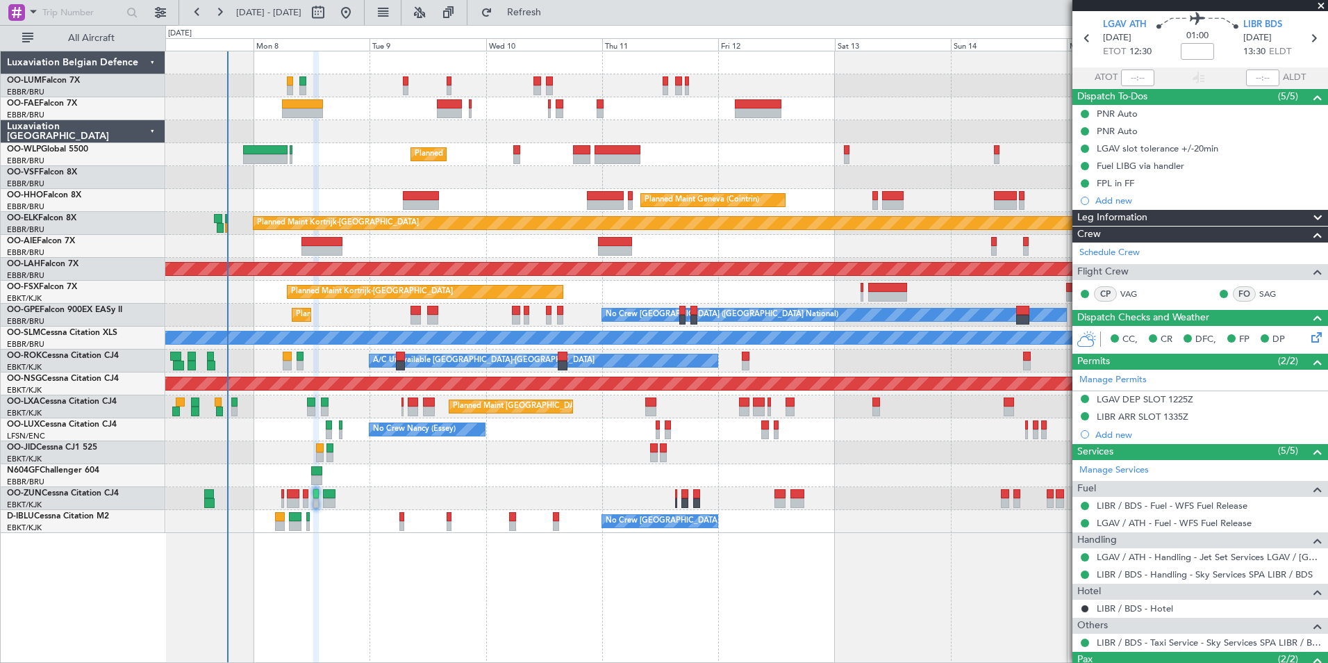
scroll to position [0, 0]
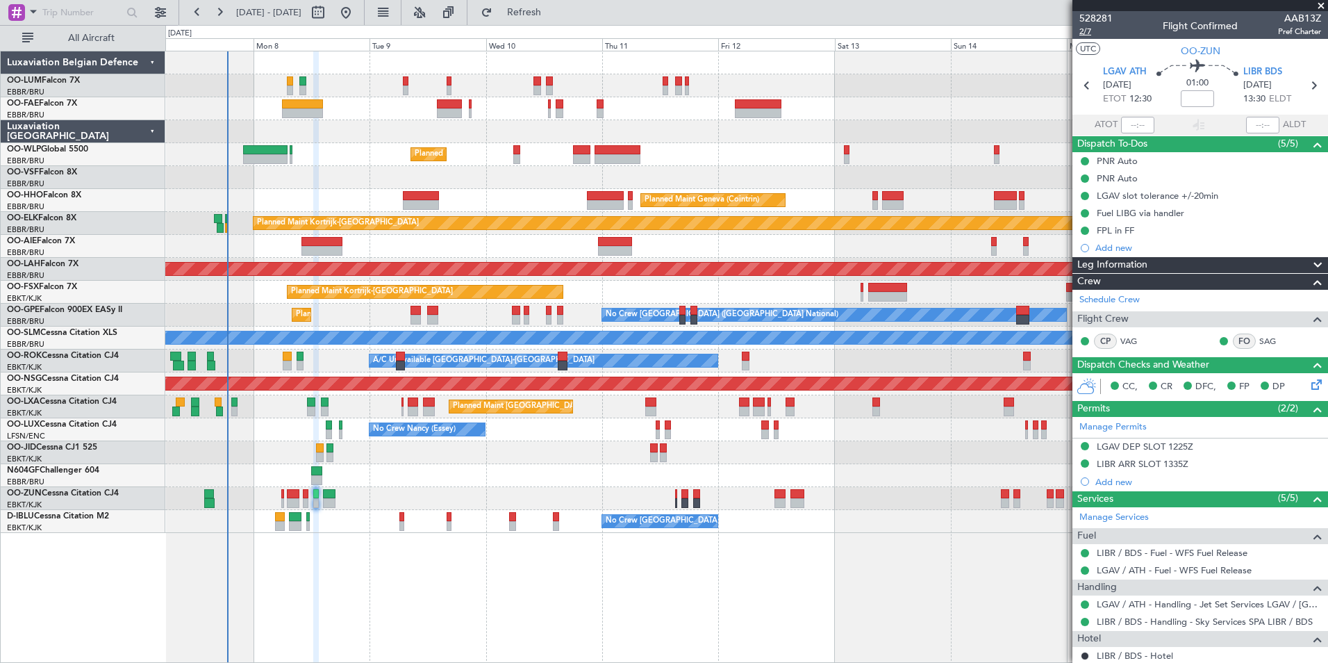
click at [1089, 33] on span "2/7" at bounding box center [1095, 32] width 33 height 12
click at [1084, 653] on button at bounding box center [1085, 656] width 8 height 8
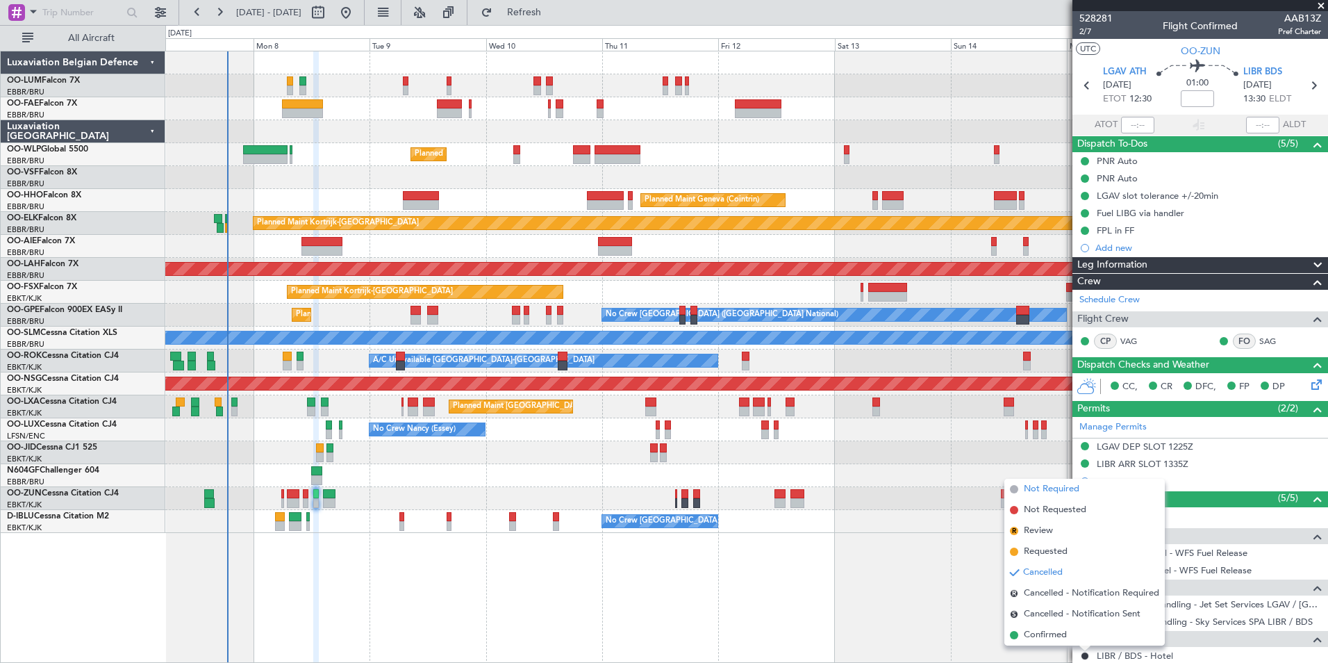
click at [1039, 489] on span "Not Required" at bounding box center [1052, 489] width 56 height 14
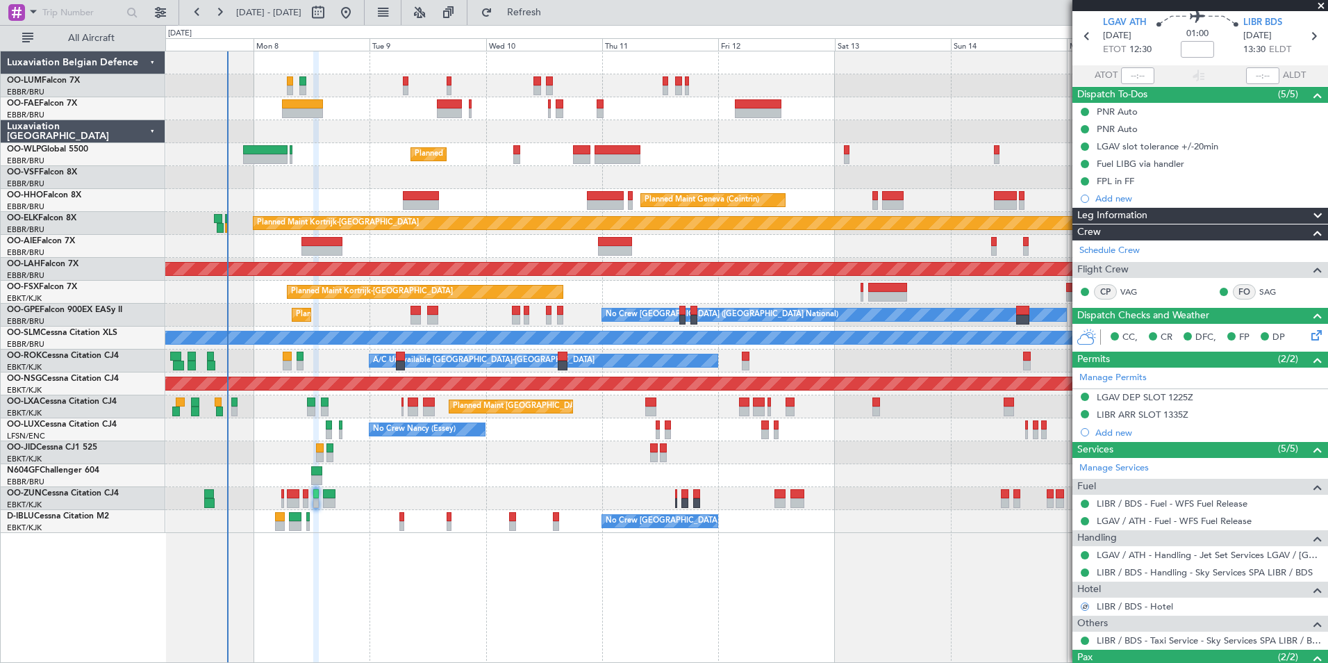
scroll to position [69, 0]
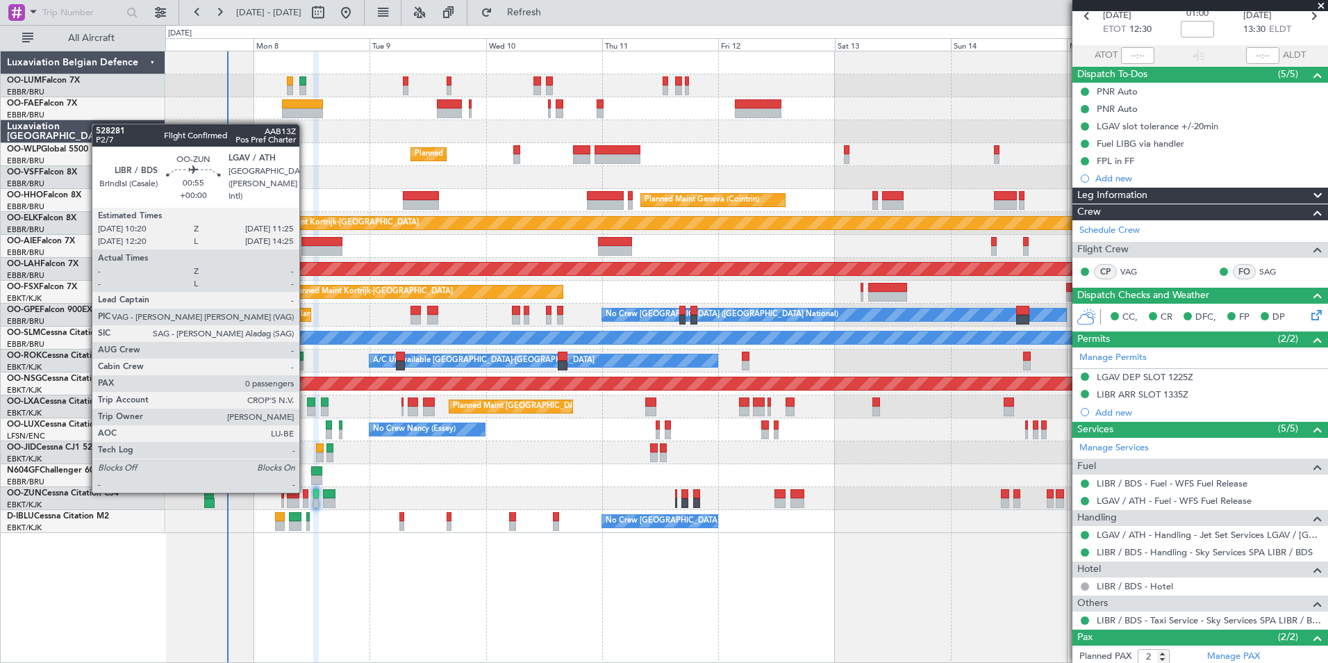
click at [306, 491] on div at bounding box center [306, 494] width 6 height 10
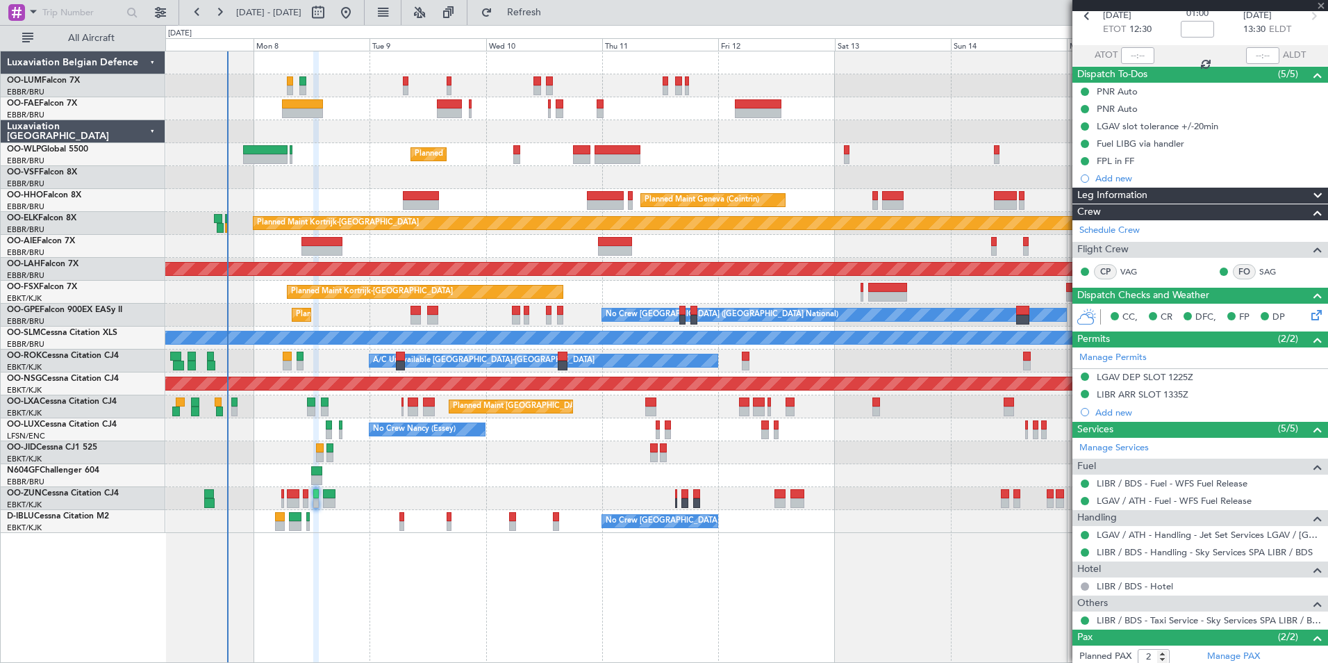
type input "0"
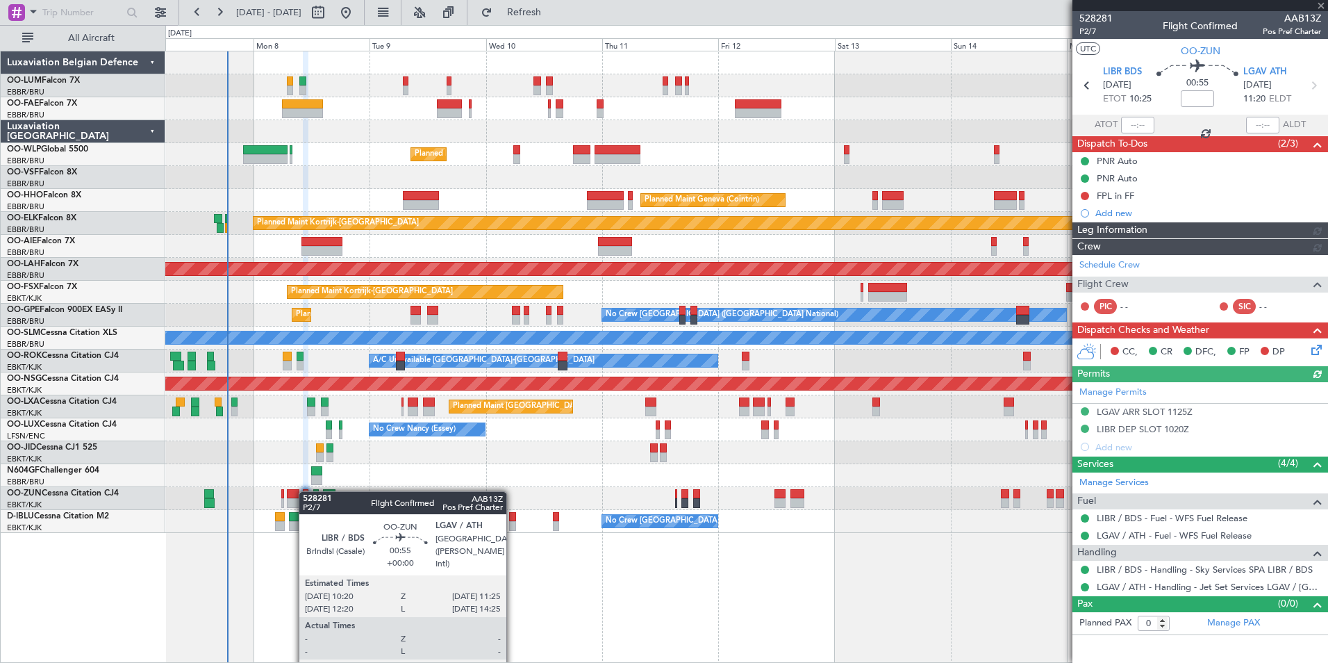
scroll to position [0, 0]
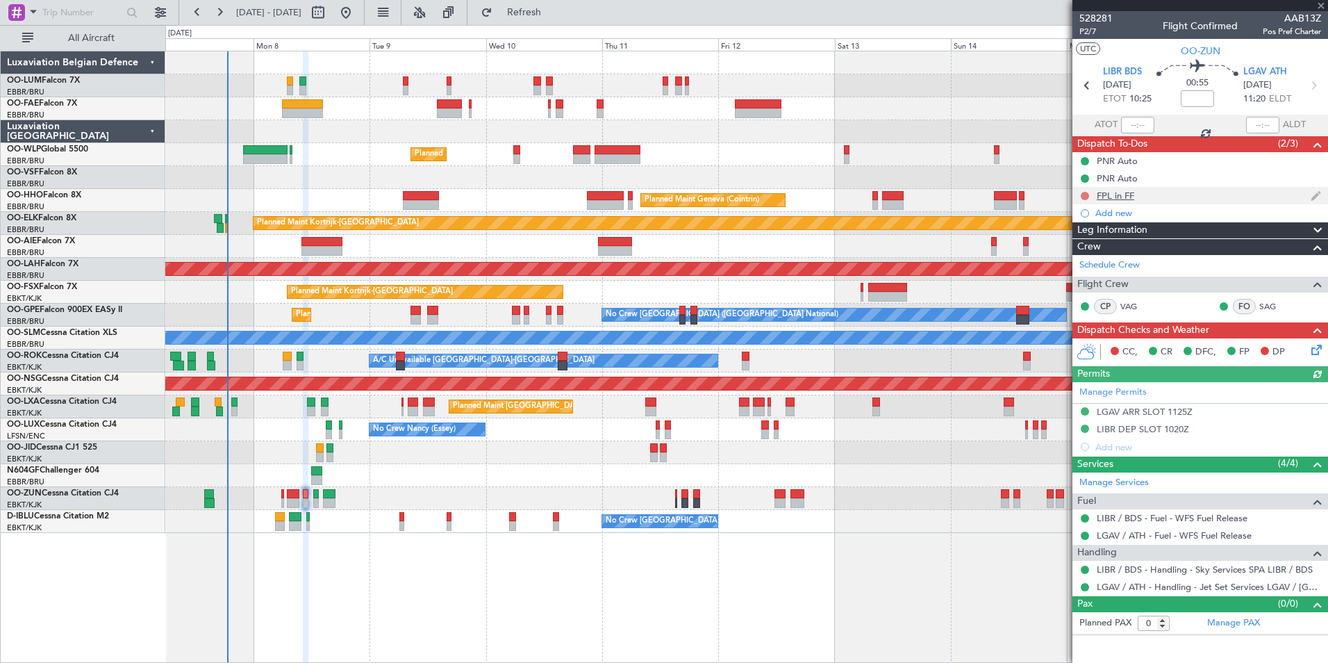
click at [1082, 196] on button at bounding box center [1085, 196] width 8 height 8
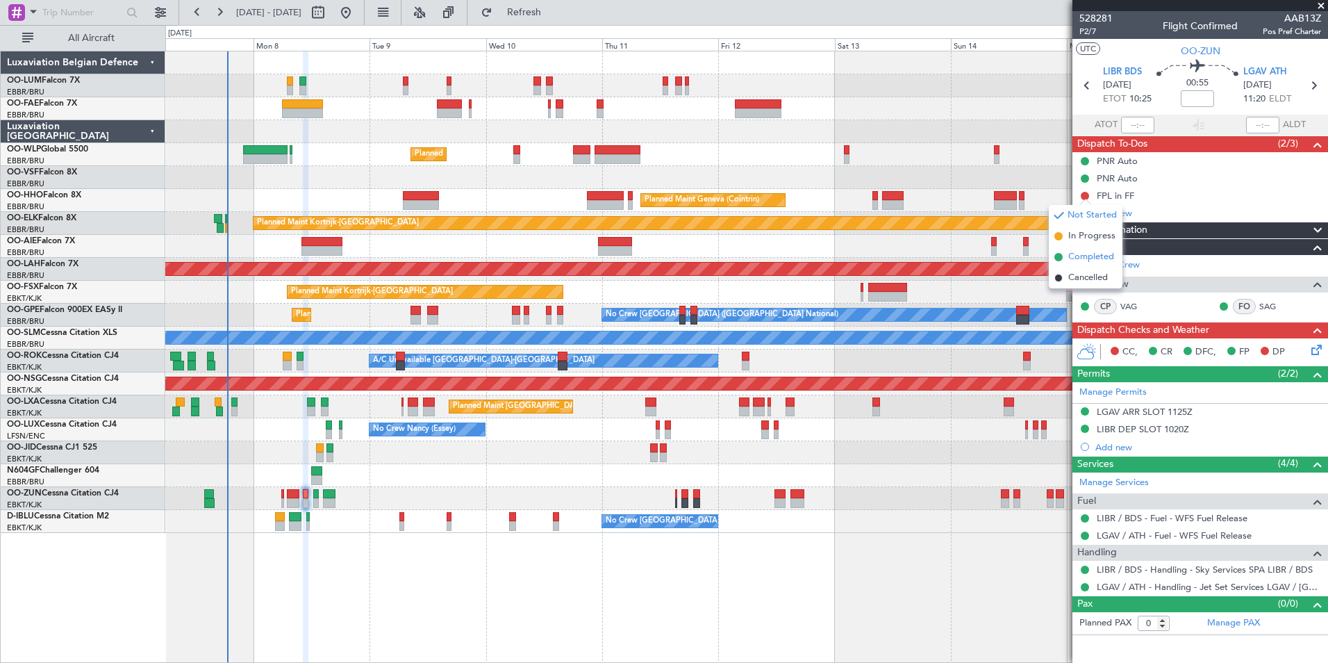
click at [1084, 254] on span "Completed" at bounding box center [1091, 257] width 46 height 14
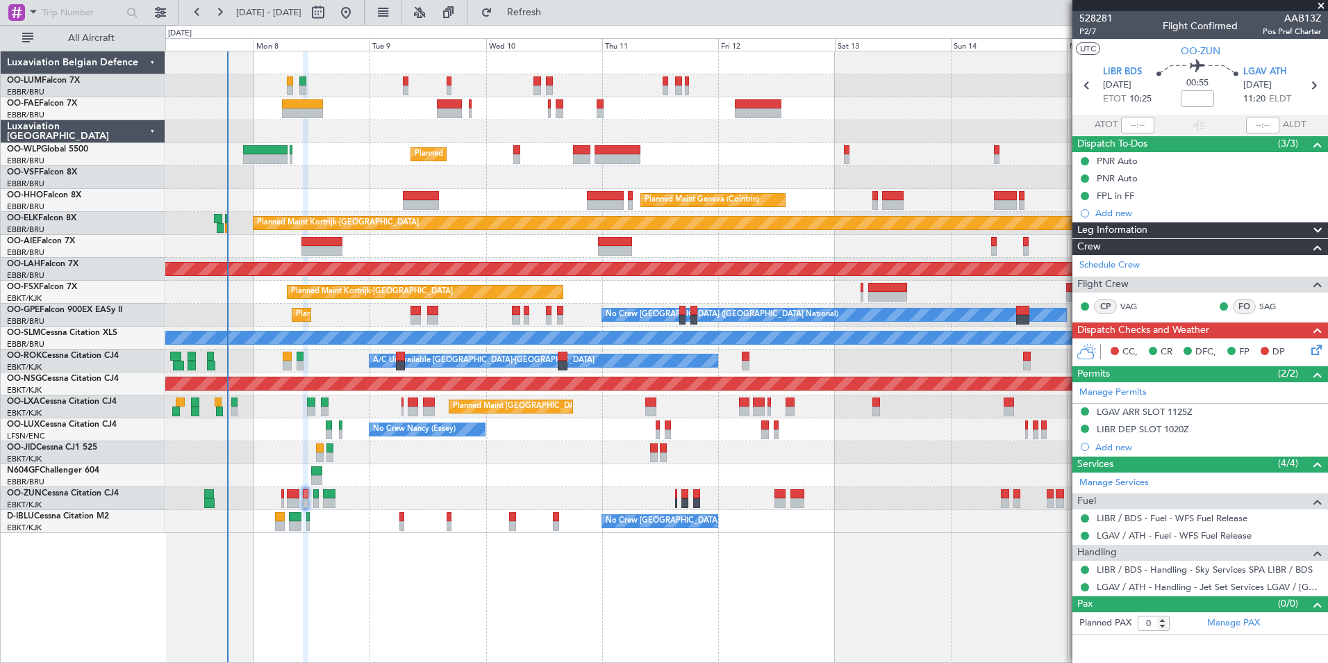
click at [1327, 352] on html "07 Sep 2025 - 17 Sep 2025 Refresh Quick Links All Aircraft Planned Maint Milan …" at bounding box center [664, 331] width 1328 height 663
click at [1318, 351] on icon at bounding box center [1314, 347] width 11 height 11
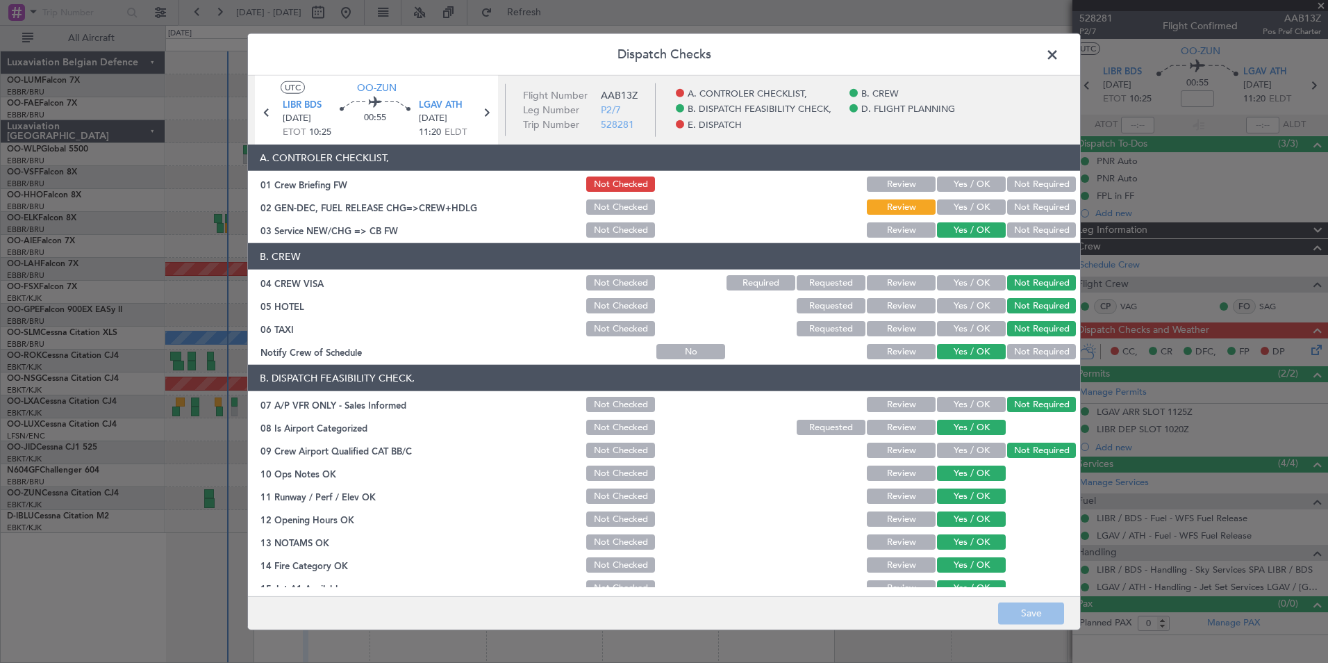
click at [956, 185] on button "Yes / OK" at bounding box center [971, 183] width 69 height 15
click at [955, 209] on button "Yes / OK" at bounding box center [971, 206] width 69 height 15
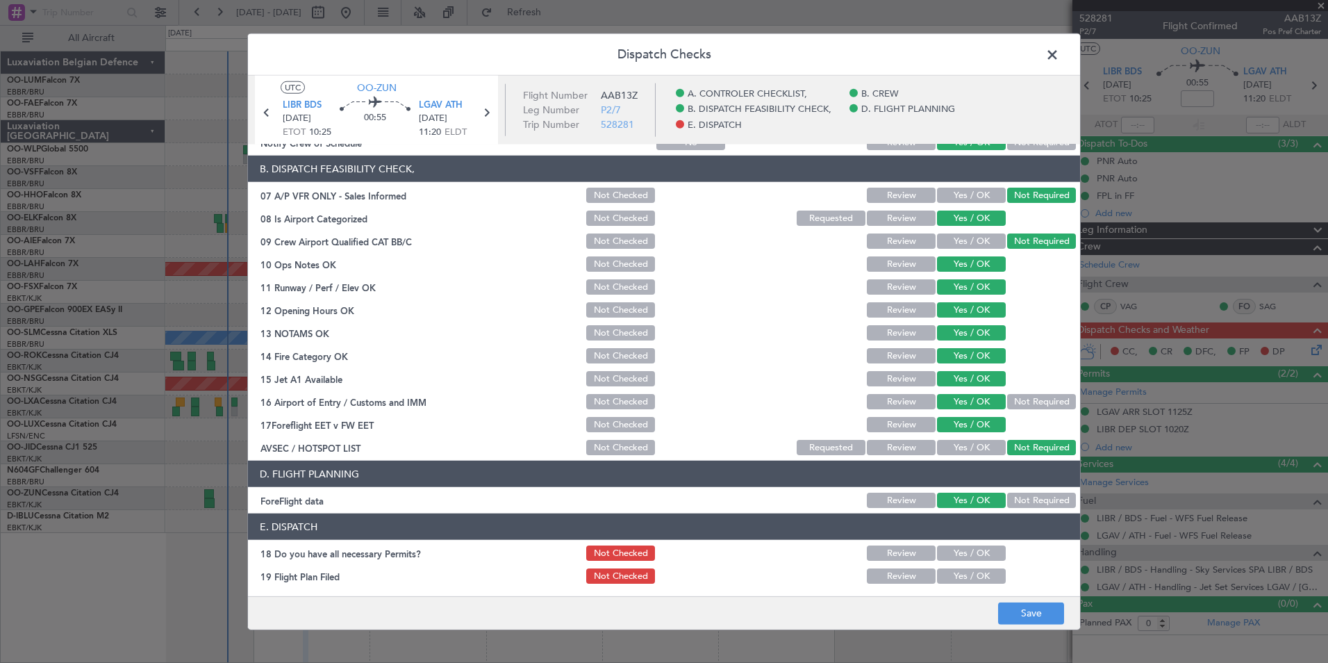
scroll to position [257, 0]
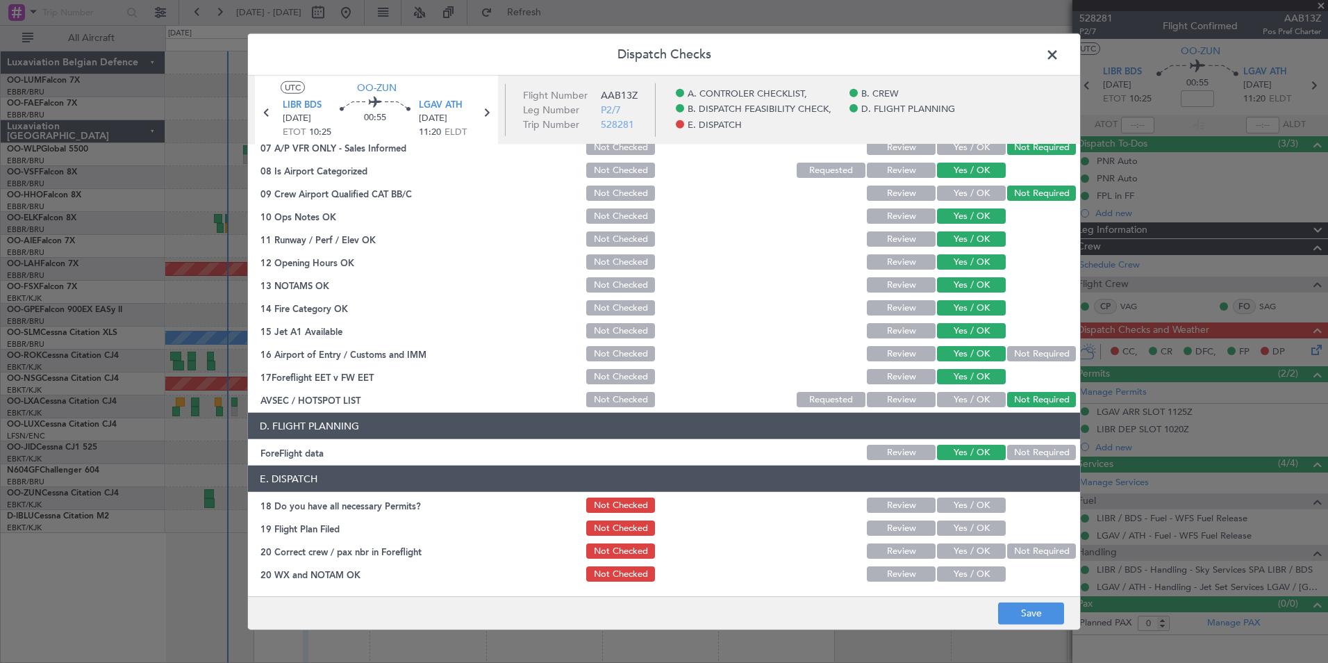
click at [1029, 449] on button "Not Required" at bounding box center [1041, 452] width 69 height 15
drag, startPoint x: 977, startPoint y: 501, endPoint x: 966, endPoint y: 531, distance: 32.1
click at [973, 506] on button "Yes / OK" at bounding box center [971, 504] width 69 height 15
click at [965, 531] on button "Yes / OK" at bounding box center [971, 527] width 69 height 15
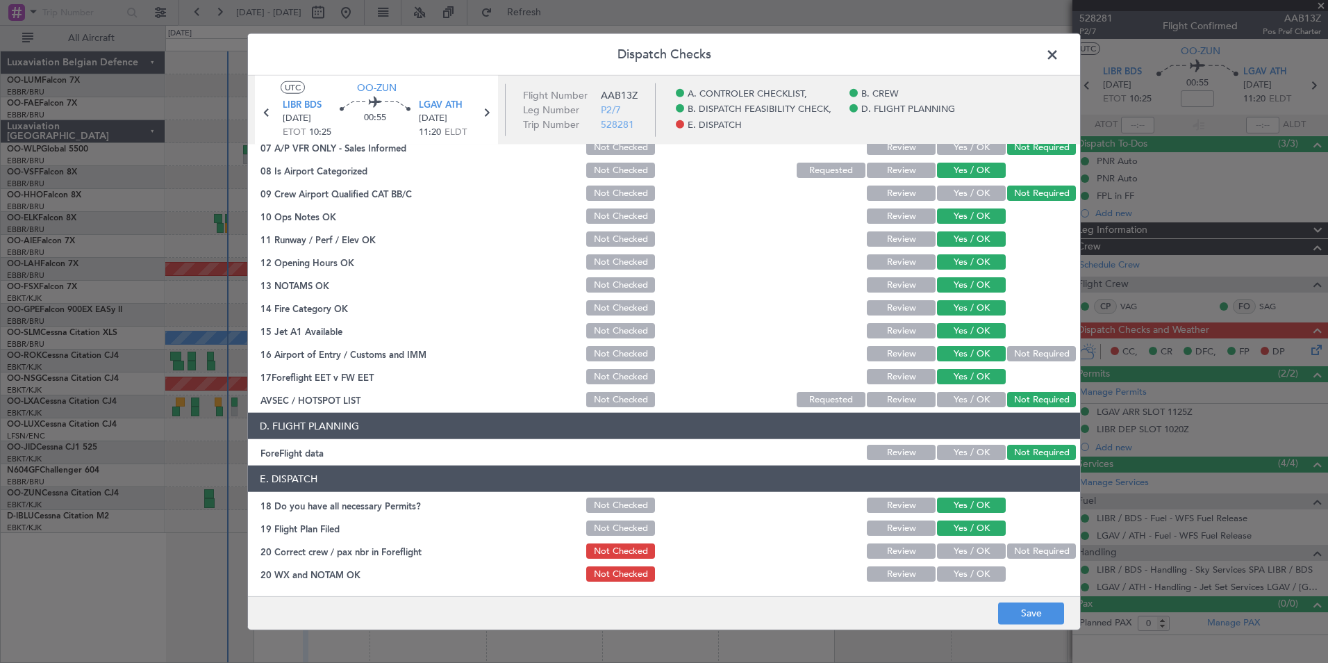
drag, startPoint x: 966, startPoint y: 549, endPoint x: 970, endPoint y: 573, distance: 24.0
click at [967, 559] on div "Yes / OK" at bounding box center [970, 550] width 70 height 19
click at [970, 581] on div "Yes / OK" at bounding box center [970, 573] width 70 height 19
click at [981, 578] on button "Yes / OK" at bounding box center [971, 573] width 69 height 15
click at [981, 555] on button "Yes / OK" at bounding box center [971, 550] width 69 height 15
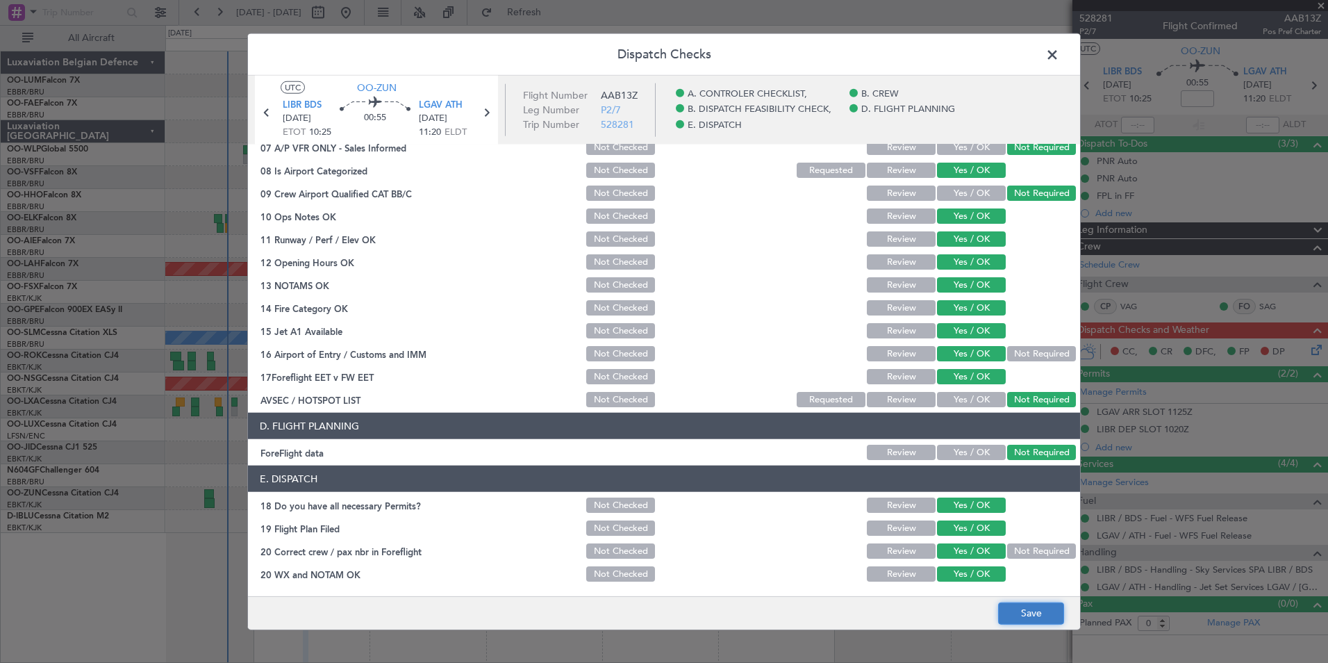
click at [1022, 614] on button "Save" at bounding box center [1031, 613] width 66 height 22
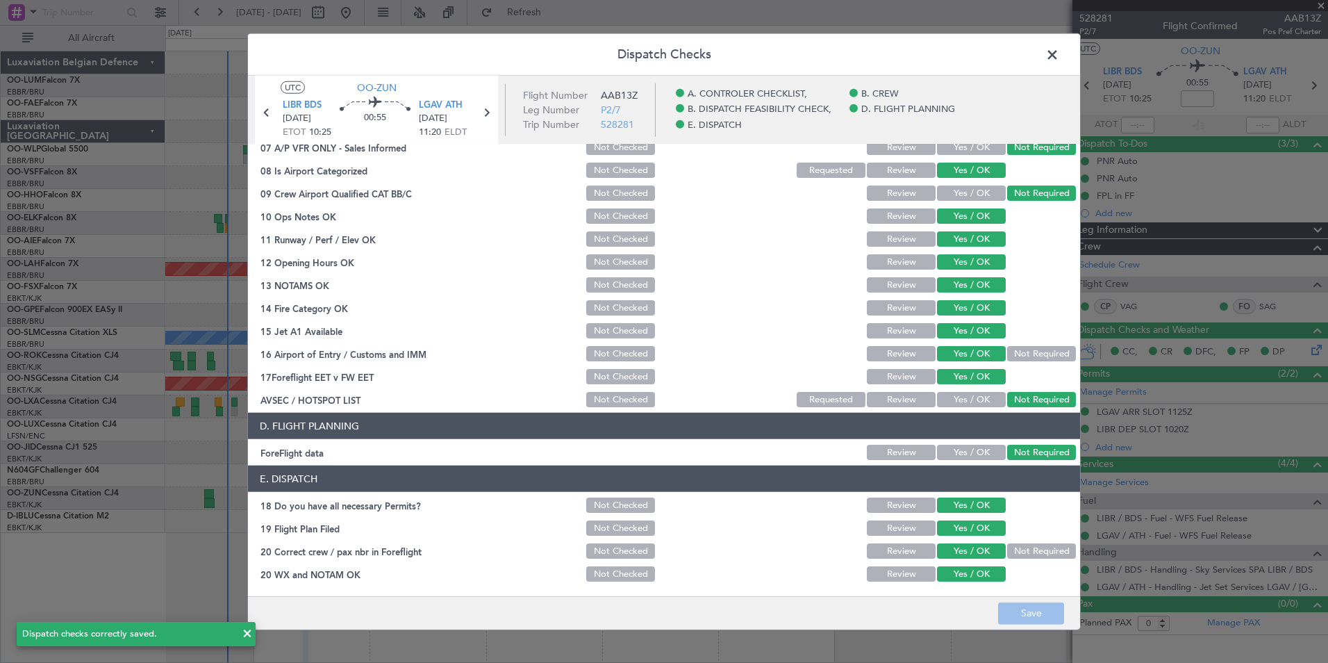
drag, startPoint x: 1056, startPoint y: 55, endPoint x: 976, endPoint y: 56, distance: 79.9
click at [1038, 54] on div "Dispatch Checks UTC OO-ZUN LIBR BDS 08/09/2025 ETOT 10:25 00:55 LGAV ATH 08/09/…" at bounding box center [664, 331] width 834 height 597
click at [1059, 54] on span at bounding box center [1059, 58] width 0 height 28
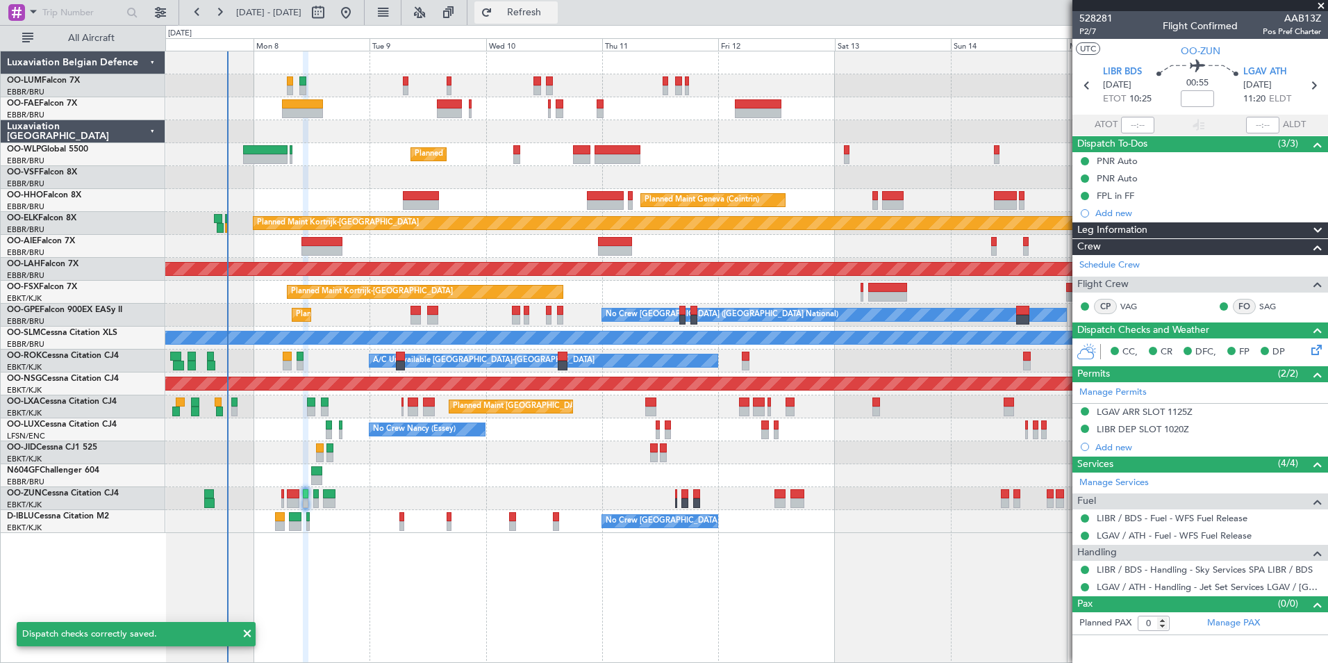
click at [554, 15] on span "Refresh" at bounding box center [524, 13] width 58 height 10
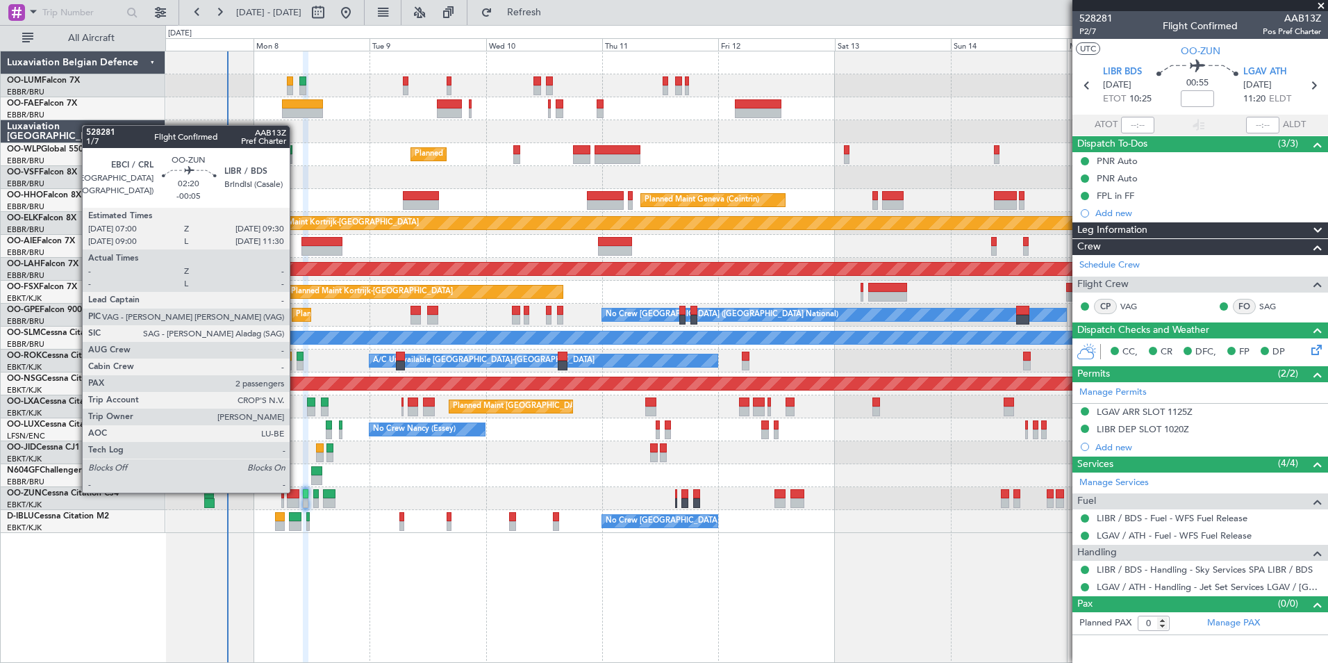
click at [291, 493] on div at bounding box center [293, 494] width 13 height 10
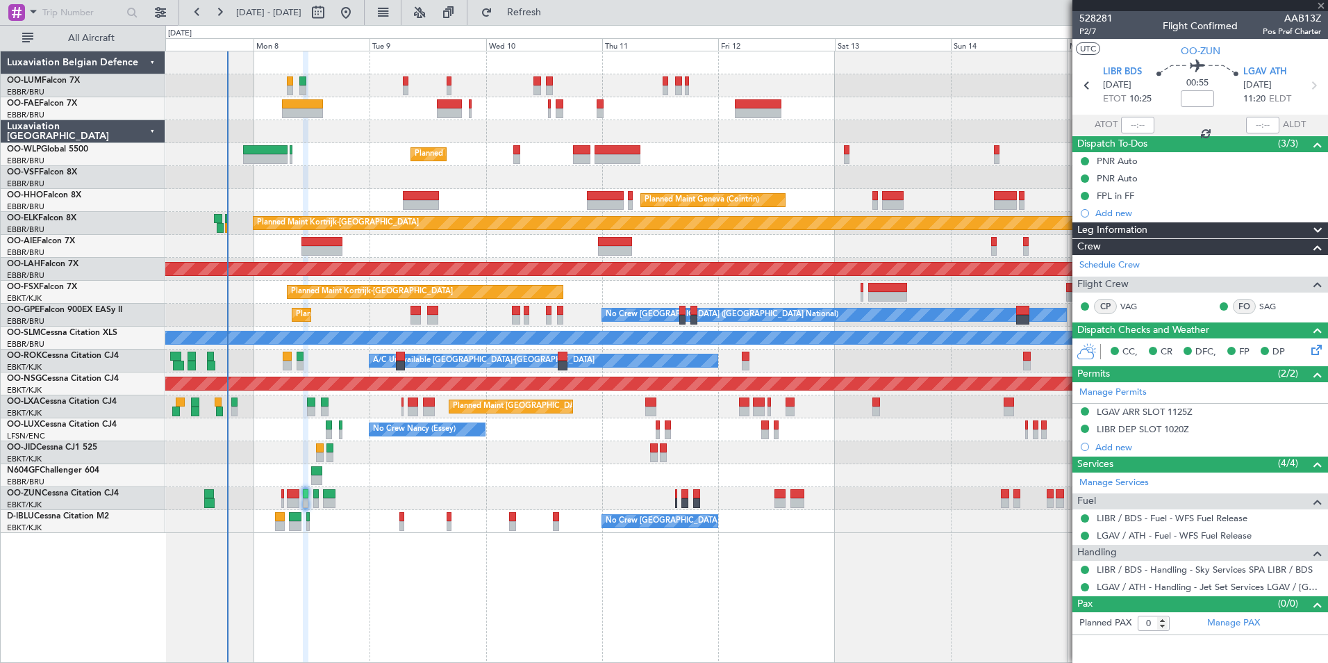
type input "-00:05"
type input "2"
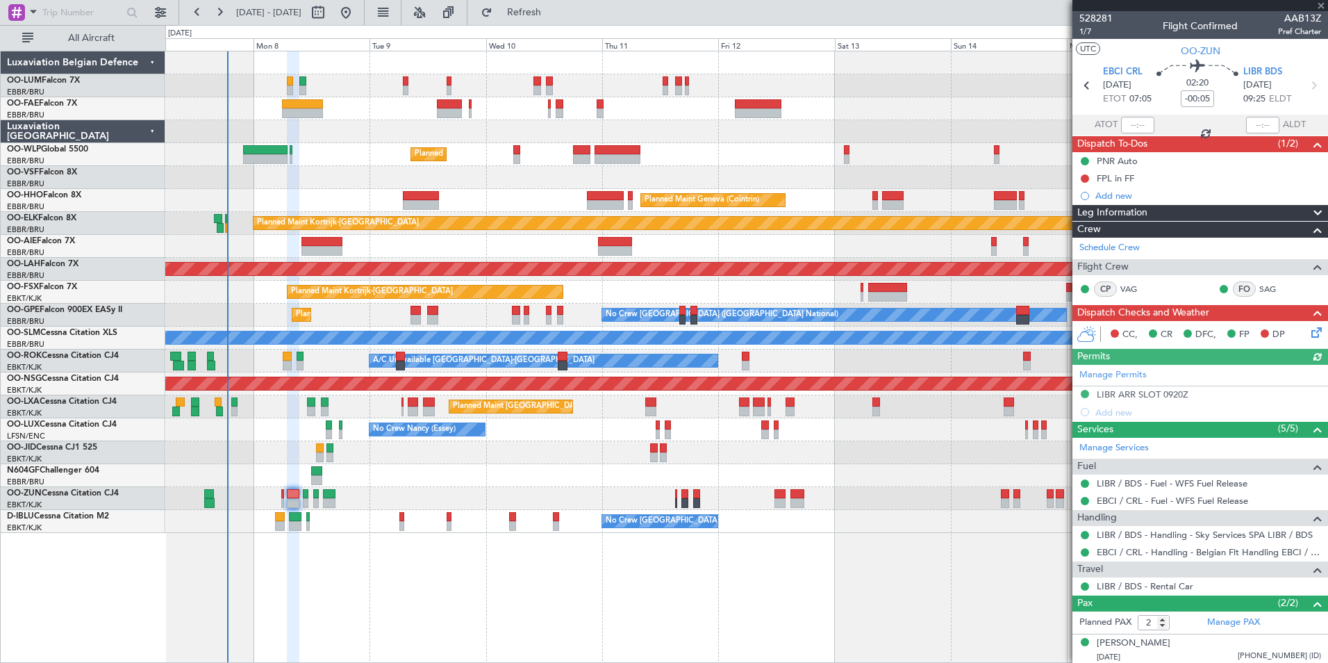
drag, startPoint x: 1088, startPoint y: 176, endPoint x: 1087, endPoint y: 188, distance: 11.8
click at [1088, 176] on button at bounding box center [1085, 178] width 8 height 8
click at [1069, 240] on span "Completed" at bounding box center [1091, 240] width 46 height 14
click at [1311, 329] on icon at bounding box center [1314, 329] width 11 height 11
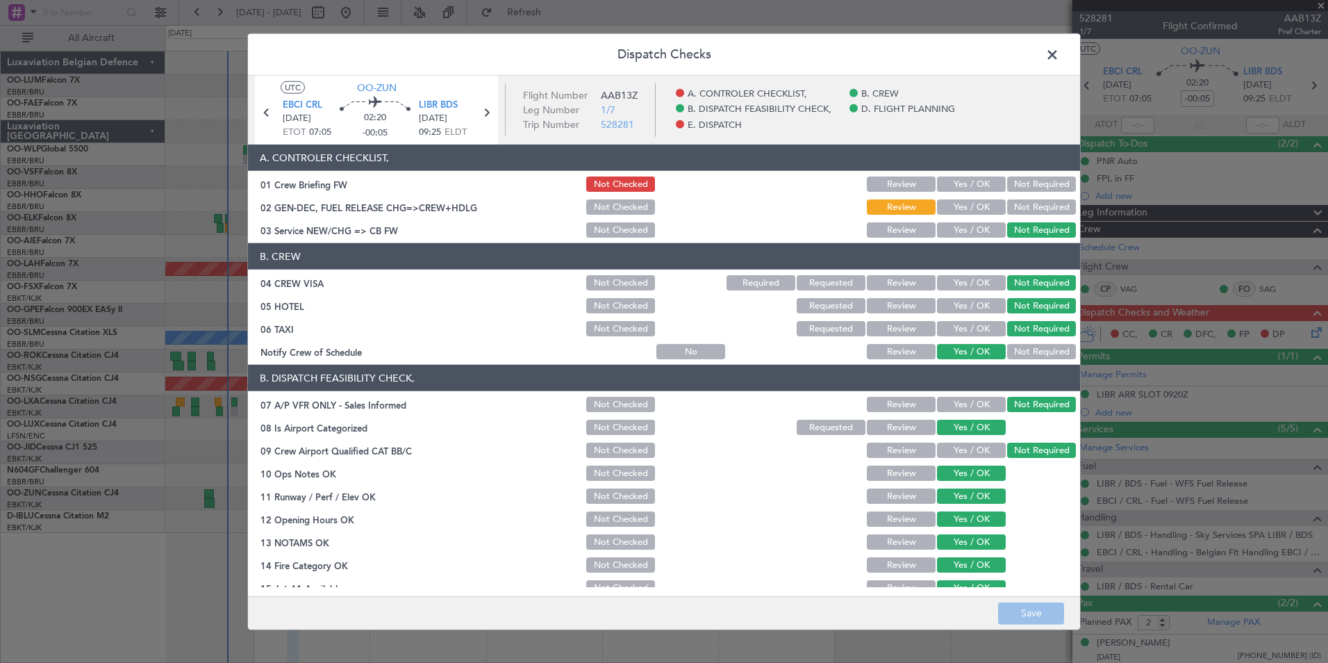
drag, startPoint x: 987, startPoint y: 187, endPoint x: 975, endPoint y: 206, distance: 22.8
click at [981, 192] on div "Yes / OK" at bounding box center [970, 183] width 70 height 19
drag, startPoint x: 975, startPoint y: 206, endPoint x: 967, endPoint y: 227, distance: 22.4
click at [972, 212] on button "Yes / OK" at bounding box center [971, 206] width 69 height 15
click at [966, 228] on button "Yes / OK" at bounding box center [971, 229] width 69 height 15
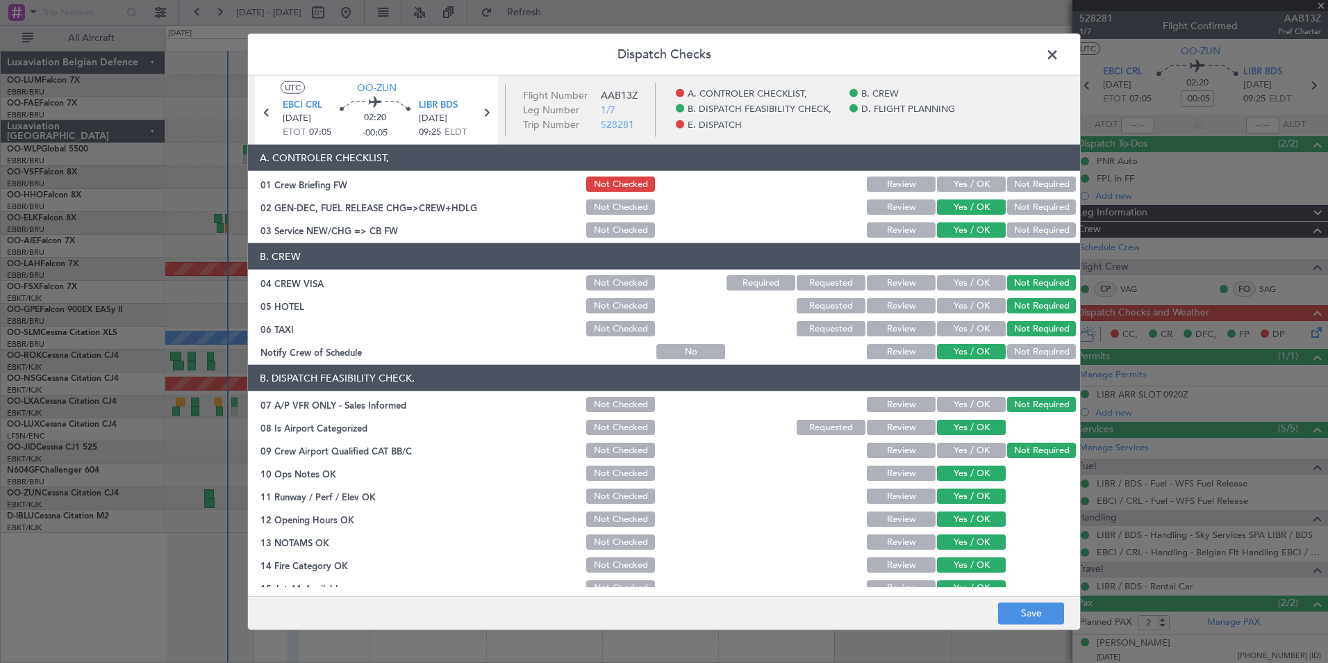
click at [983, 186] on button "Yes / OK" at bounding box center [971, 183] width 69 height 15
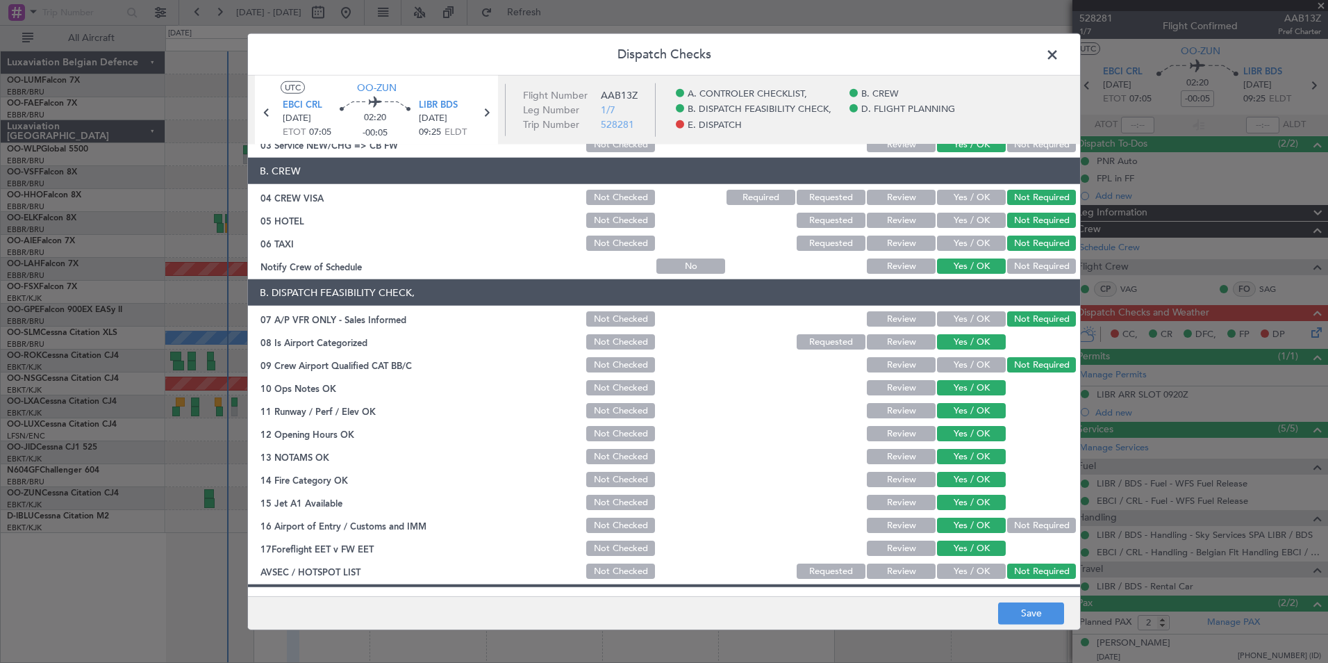
scroll to position [208, 0]
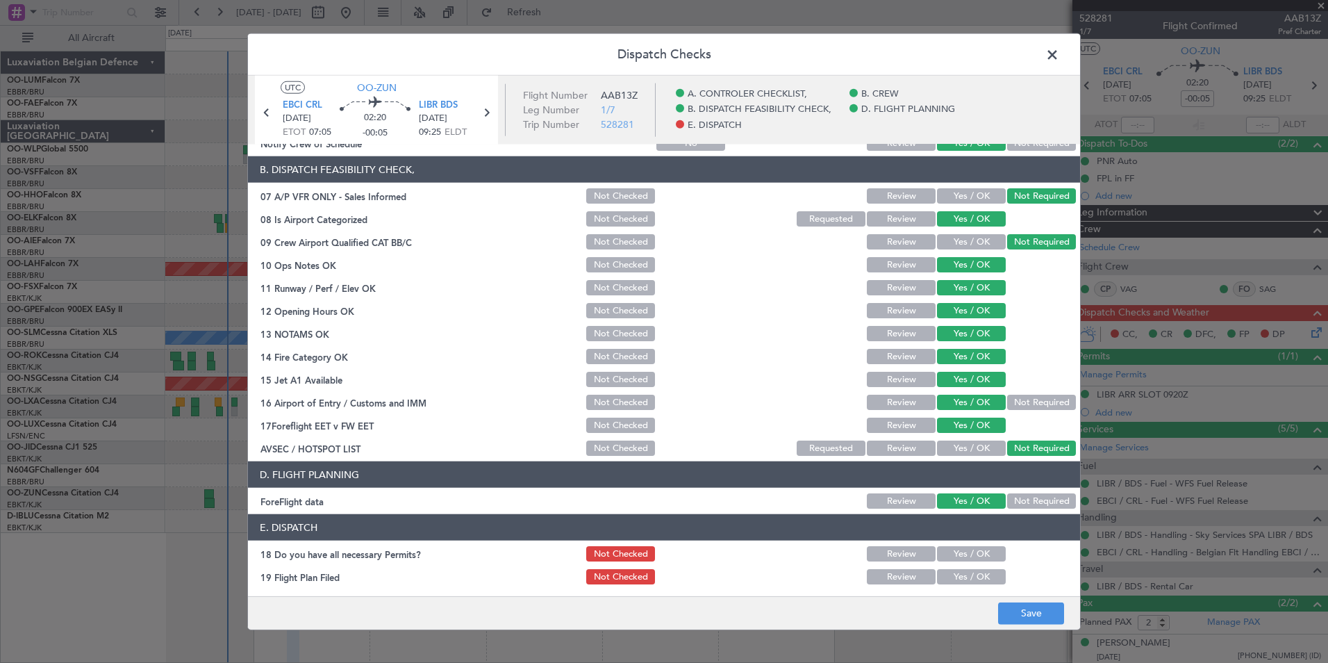
drag, startPoint x: 1020, startPoint y: 497, endPoint x: 975, endPoint y: 538, distance: 61.0
click at [1020, 497] on button "Not Required" at bounding box center [1041, 500] width 69 height 15
drag, startPoint x: 965, startPoint y: 549, endPoint x: 966, endPoint y: 566, distance: 17.4
click at [965, 557] on button "Yes / OK" at bounding box center [971, 553] width 69 height 15
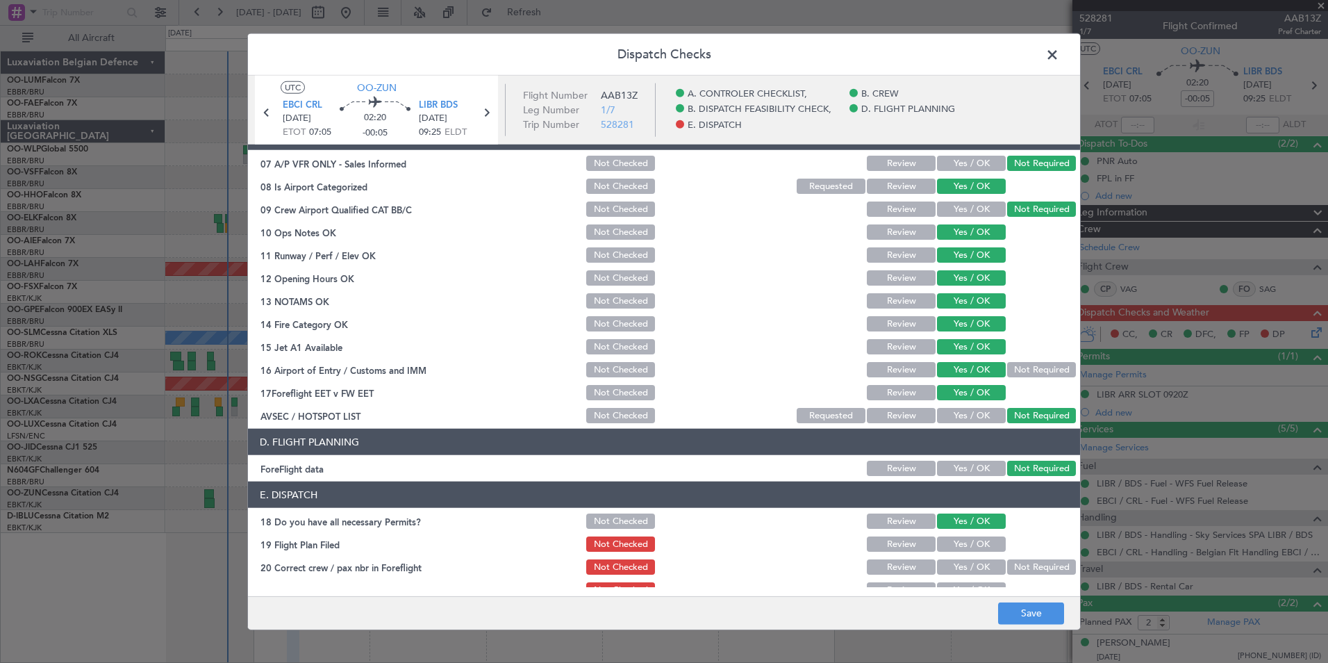
scroll to position [257, 0]
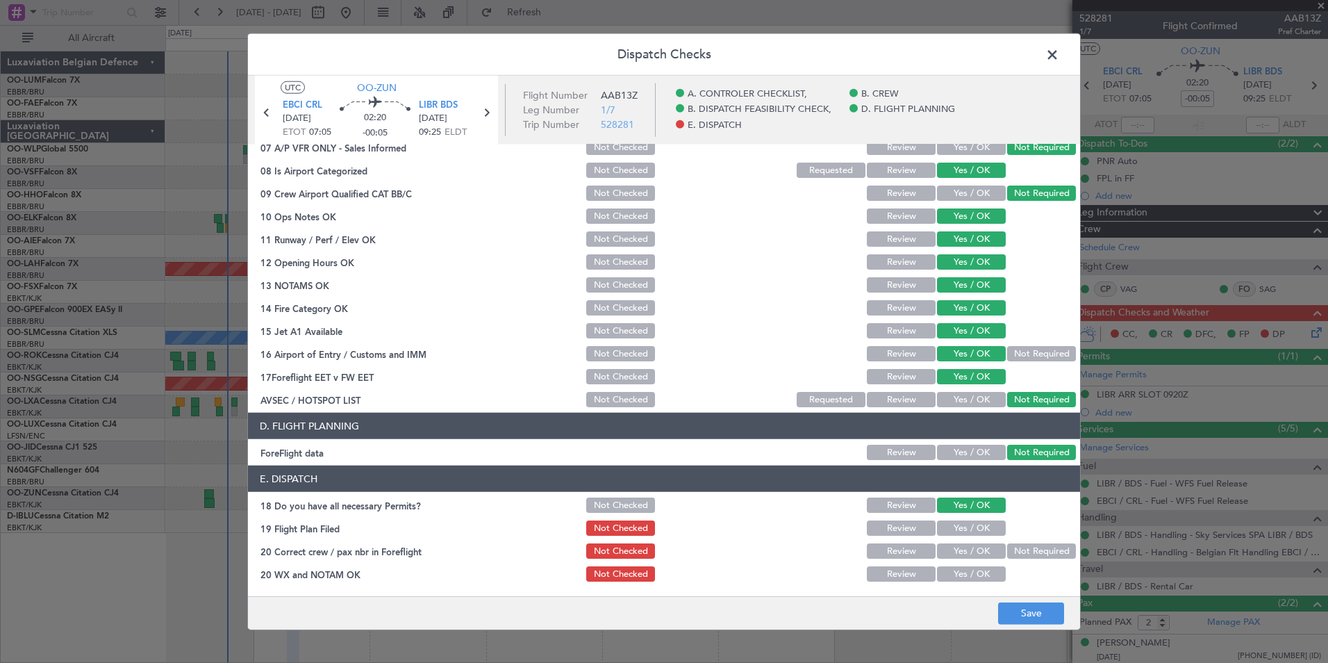
click at [950, 525] on button "Yes / OK" at bounding box center [971, 527] width 69 height 15
drag, startPoint x: 950, startPoint y: 550, endPoint x: 950, endPoint y: 565, distance: 14.6
click at [950, 554] on button "Yes / OK" at bounding box center [971, 550] width 69 height 15
click at [950, 572] on button "Yes / OK" at bounding box center [971, 573] width 69 height 15
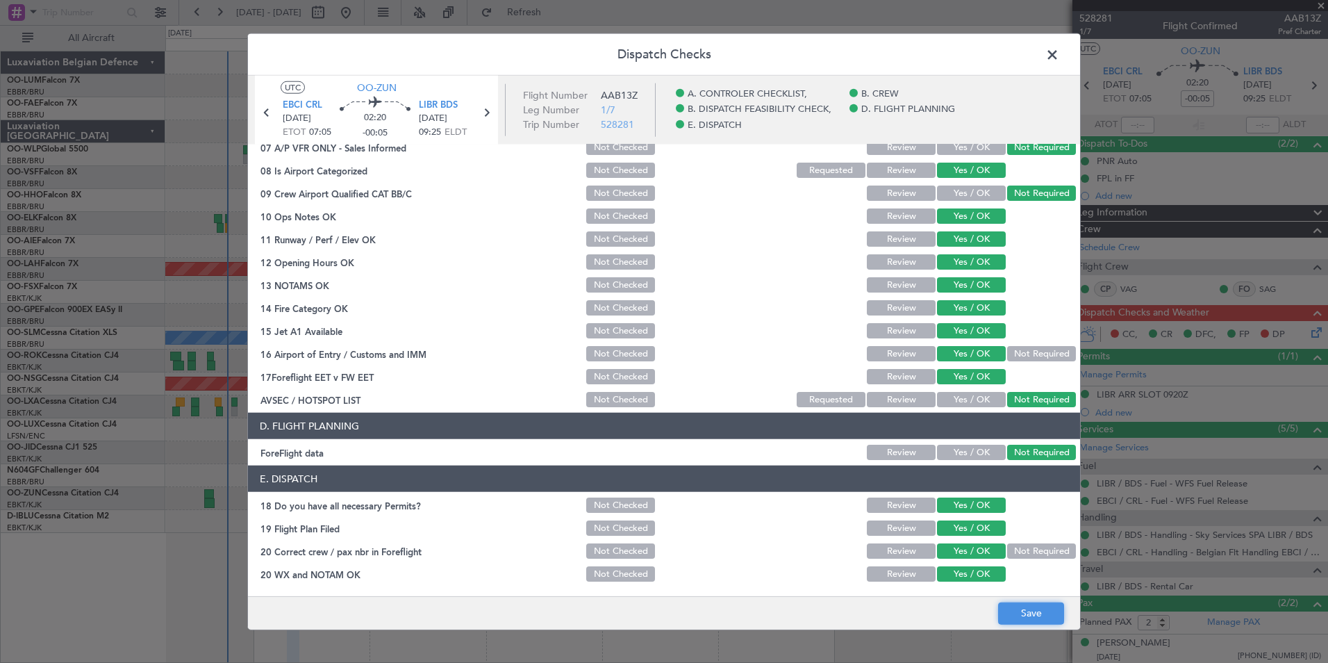
click at [1026, 619] on button "Save" at bounding box center [1031, 613] width 66 height 22
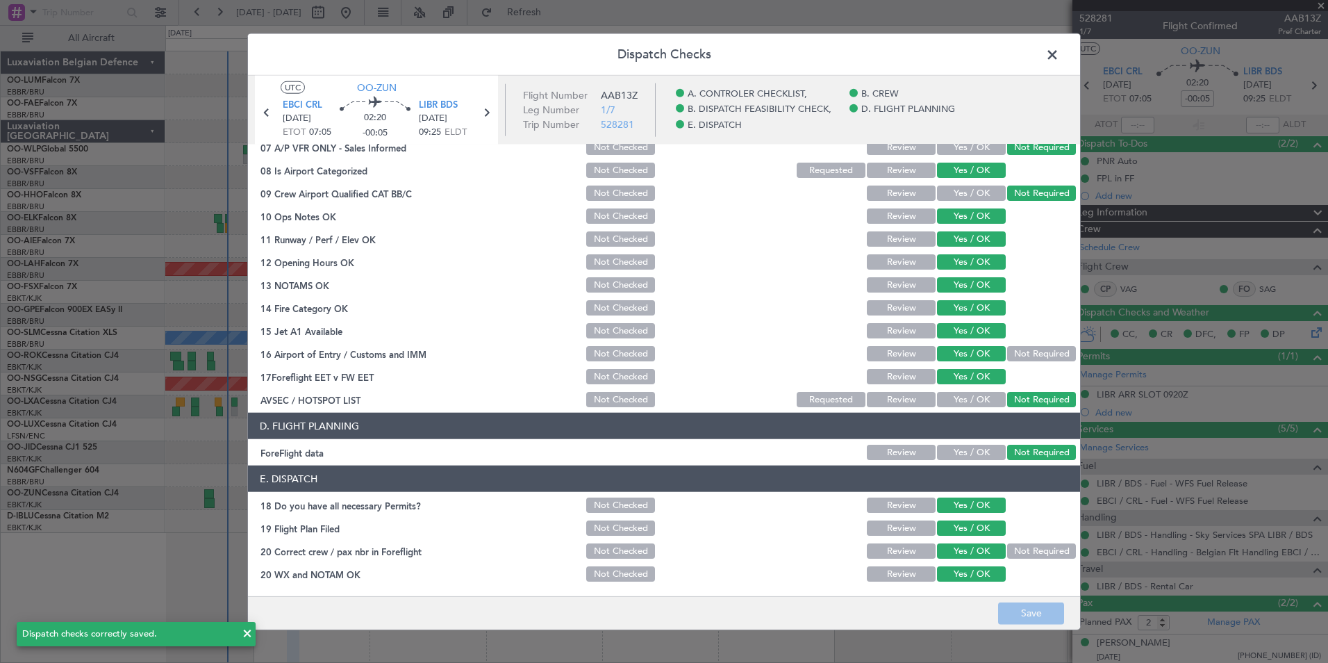
click at [1059, 53] on span at bounding box center [1059, 58] width 0 height 28
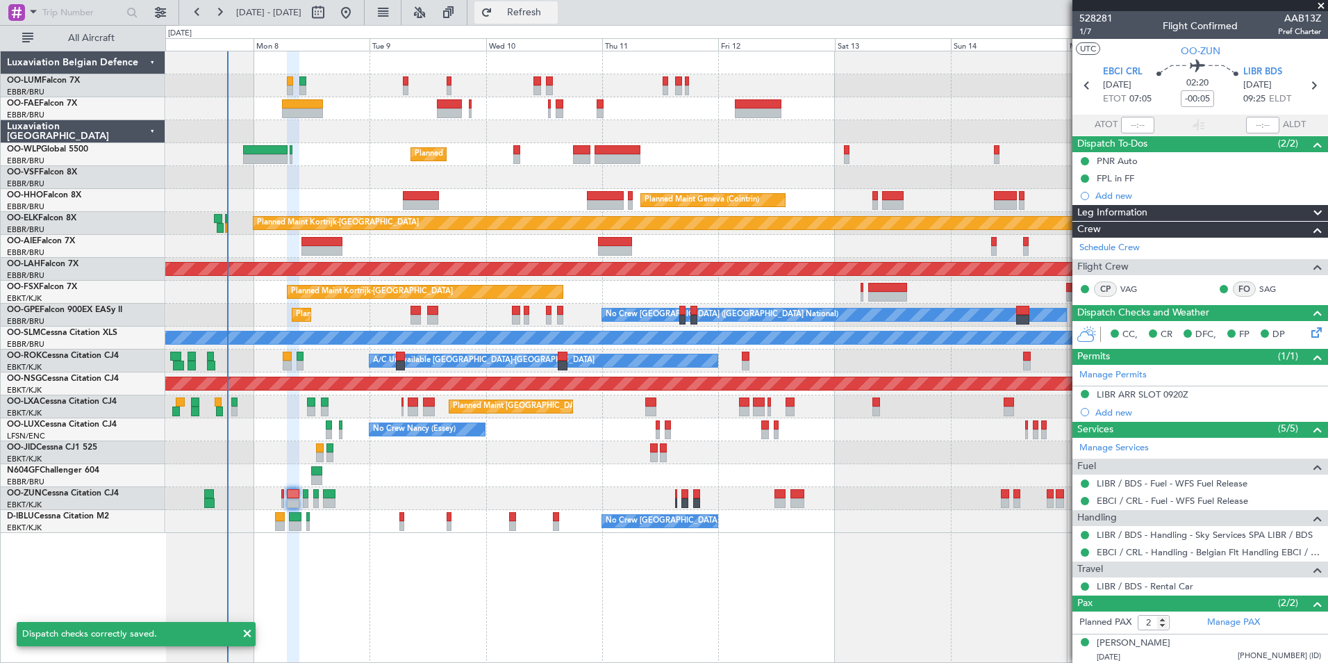
click at [554, 16] on span "Refresh" at bounding box center [524, 13] width 58 height 10
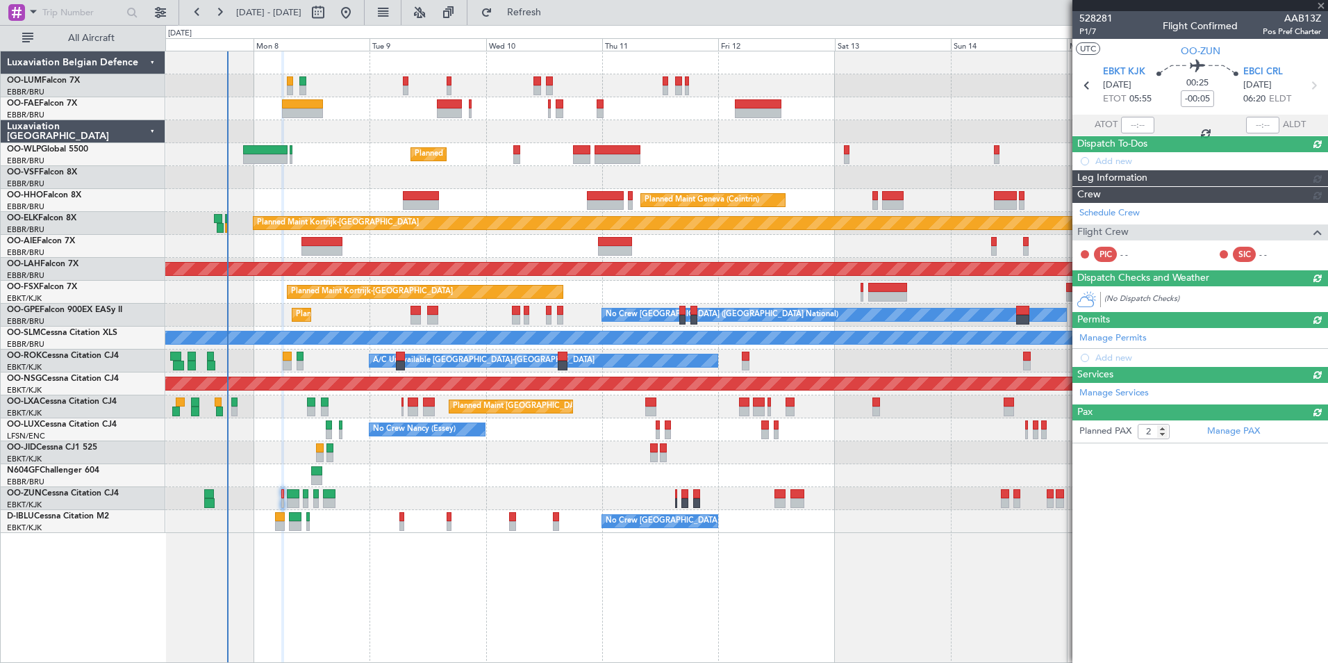
type input "+00:15"
type input "0"
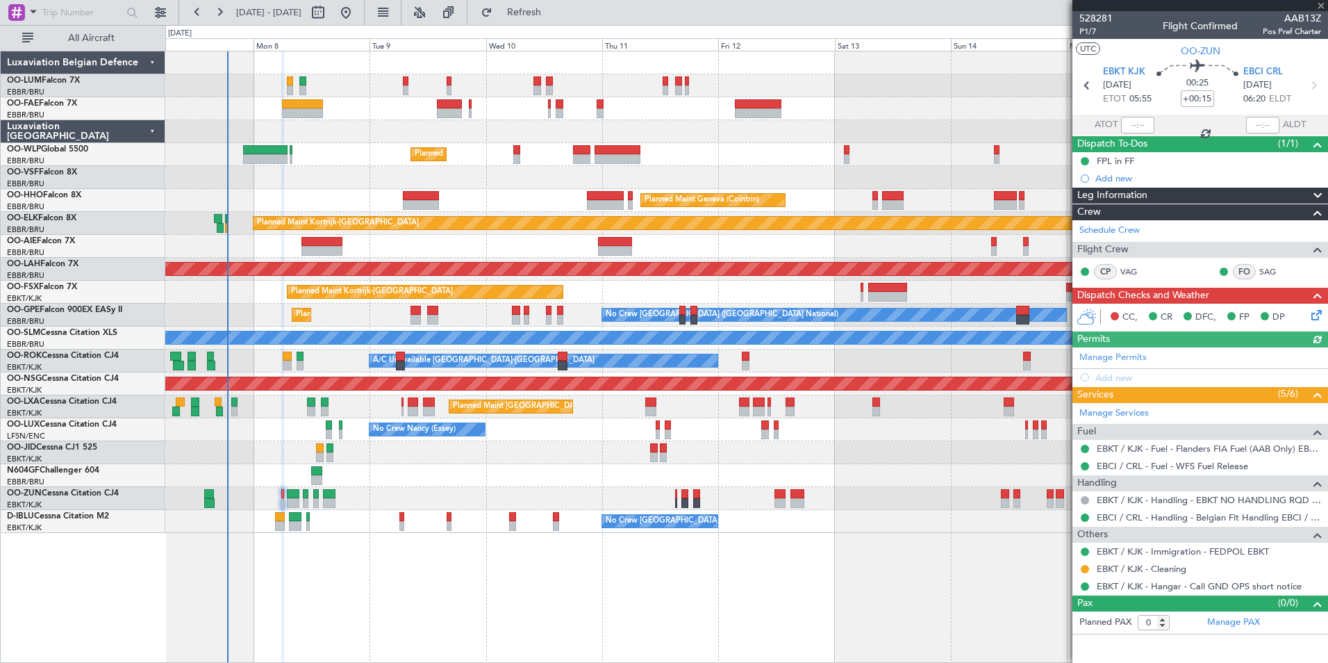
click at [1320, 317] on icon at bounding box center [1314, 312] width 11 height 11
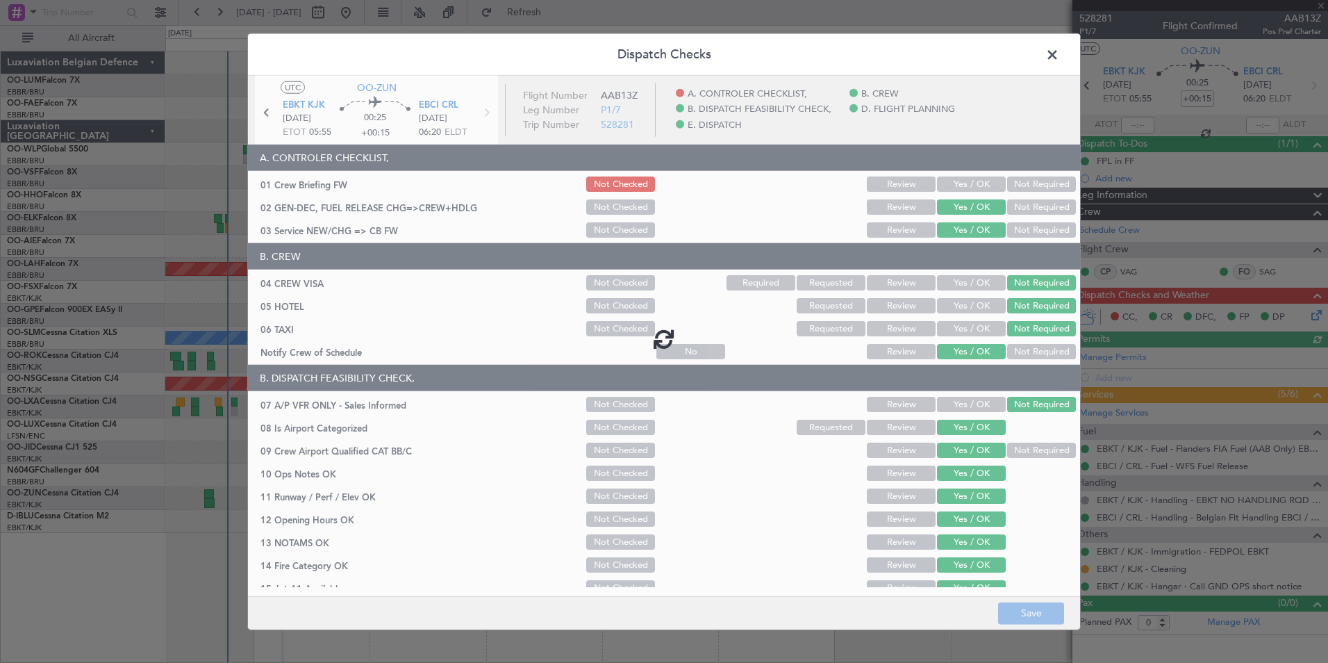
click at [987, 185] on div at bounding box center [664, 339] width 832 height 526
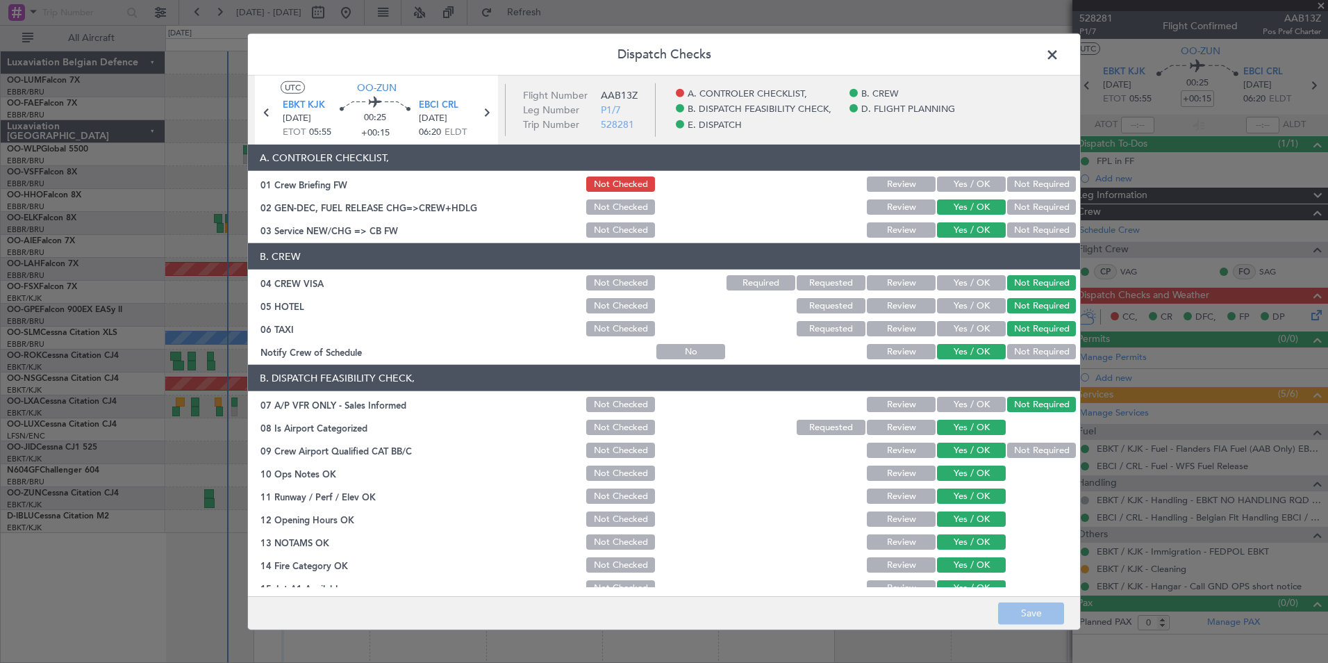
click at [978, 179] on button "Yes / OK" at bounding box center [971, 183] width 69 height 15
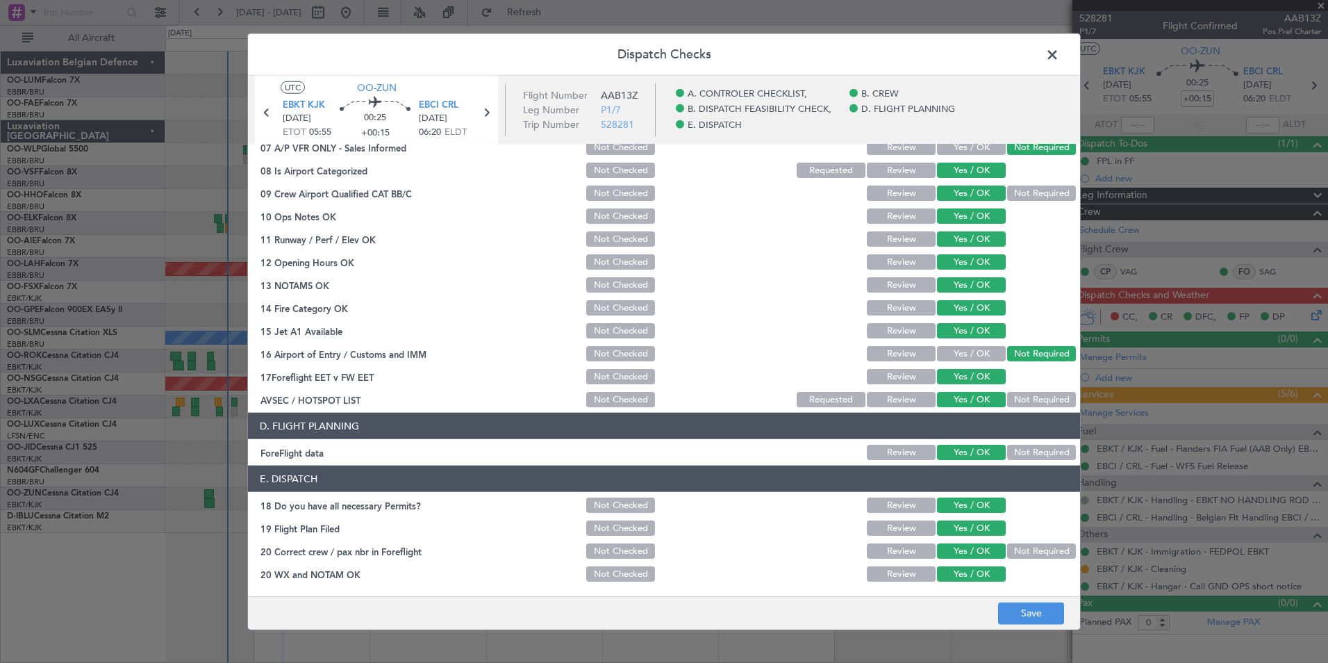
click at [954, 346] on button "Yes / OK" at bounding box center [971, 353] width 69 height 15
click at [1021, 404] on button "Not Required" at bounding box center [1041, 399] width 69 height 15
click at [1018, 454] on button "Not Required" at bounding box center [1041, 452] width 69 height 15
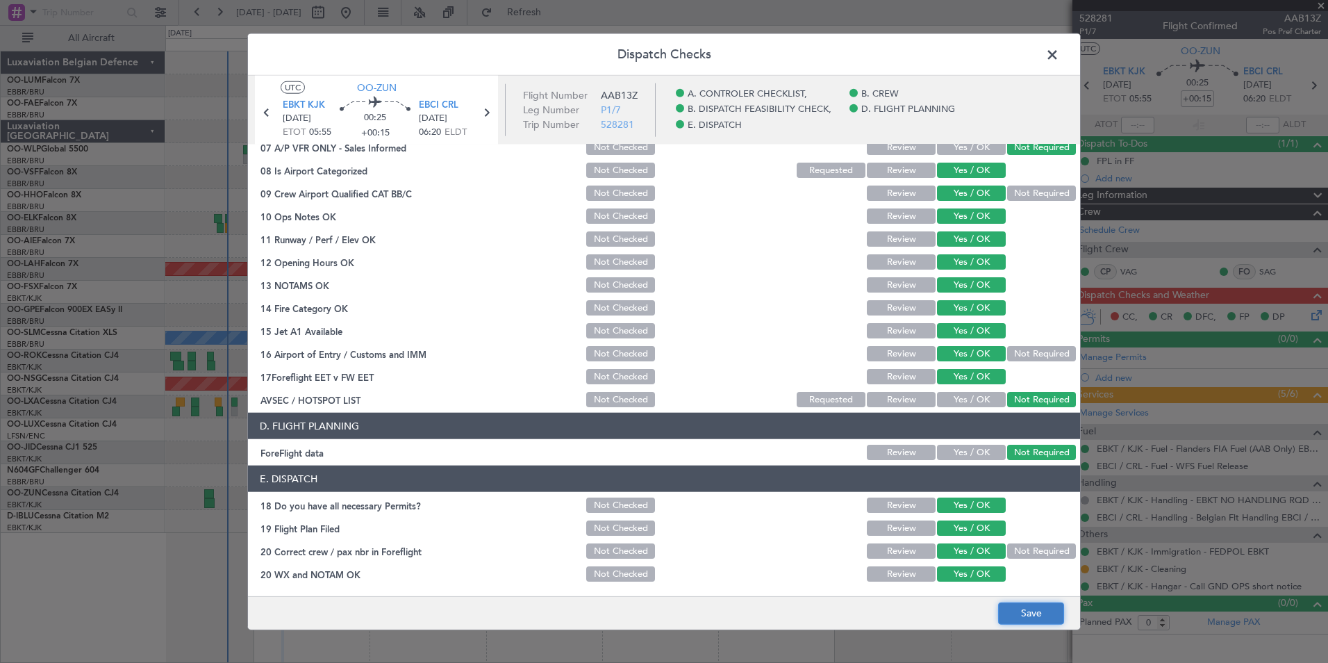
click at [1025, 615] on button "Save" at bounding box center [1031, 613] width 66 height 22
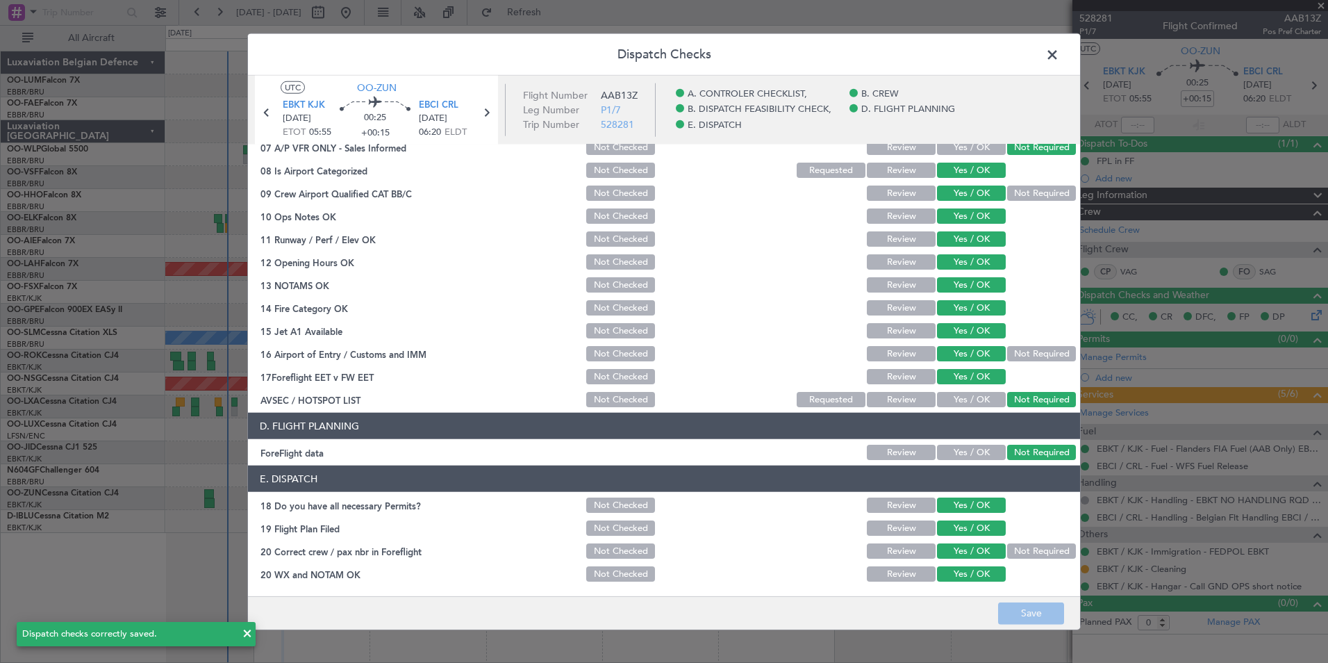
click at [1059, 55] on span at bounding box center [1059, 58] width 0 height 28
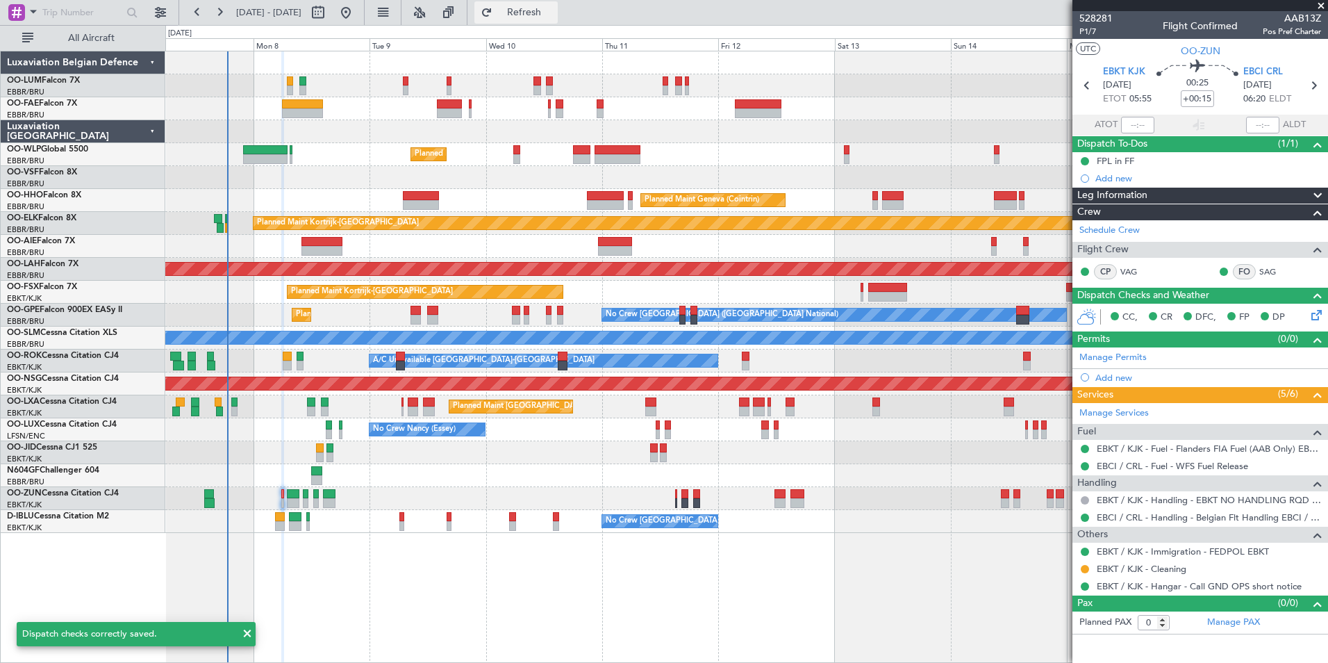
click at [558, 19] on button "Refresh" at bounding box center [515, 12] width 83 height 22
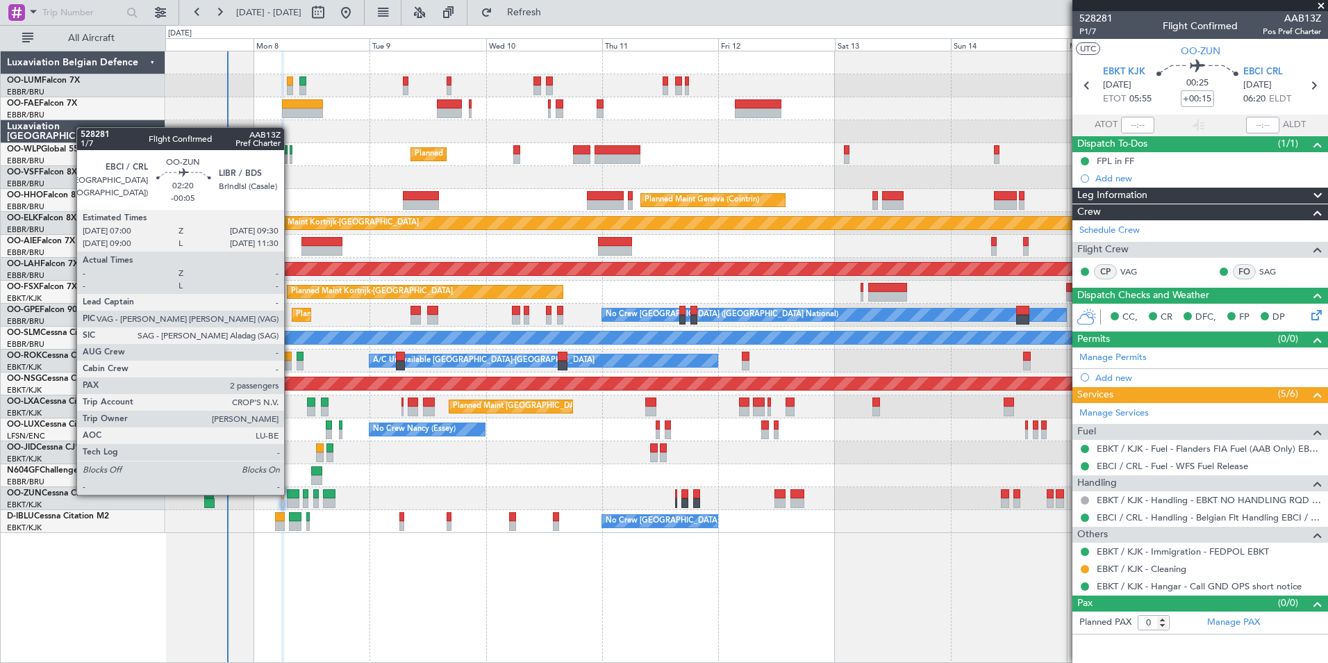
click at [288, 493] on div at bounding box center [293, 494] width 13 height 10
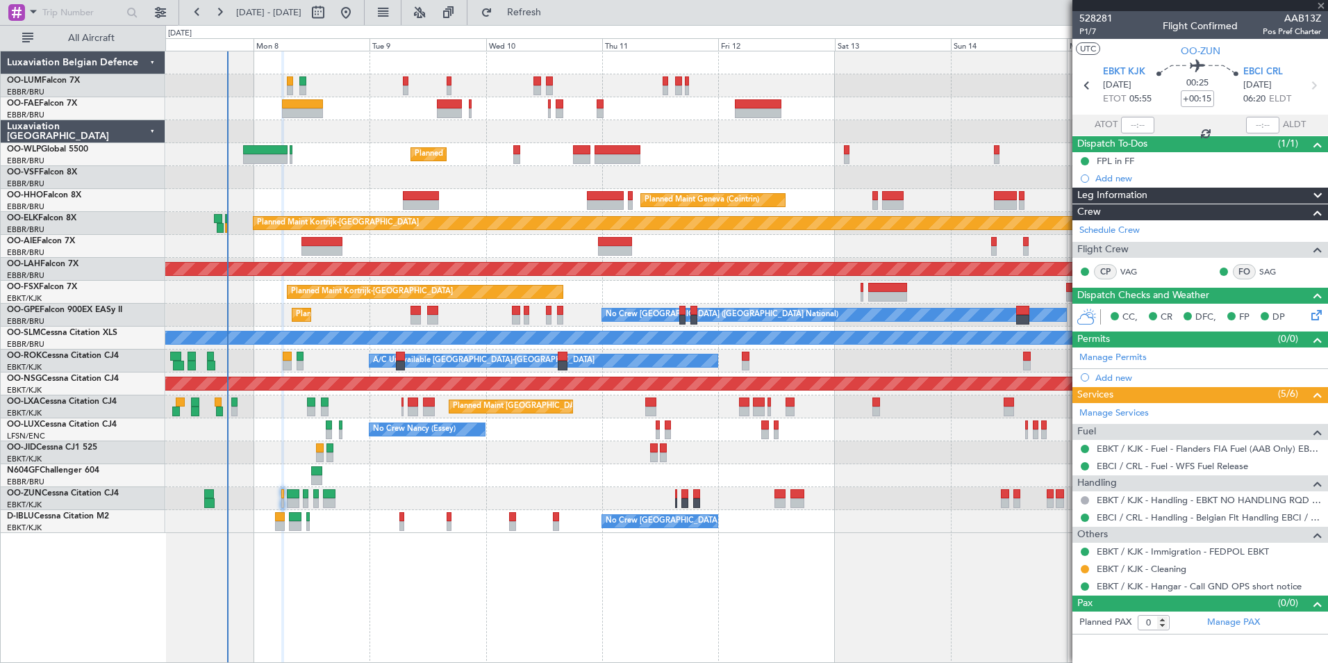
type input "-00:05"
type input "2"
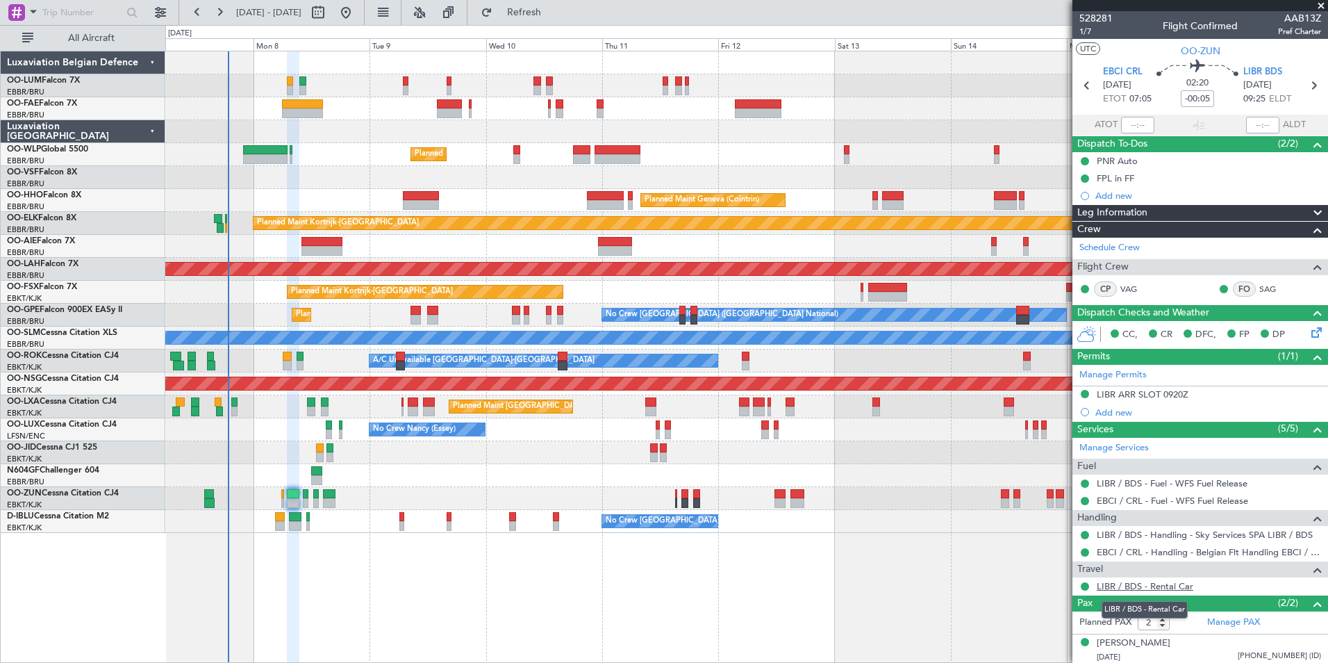
click at [1184, 584] on link "LIBR / BDS - Rental Car" at bounding box center [1145, 586] width 97 height 12
click at [554, 8] on span "Refresh" at bounding box center [524, 13] width 58 height 10
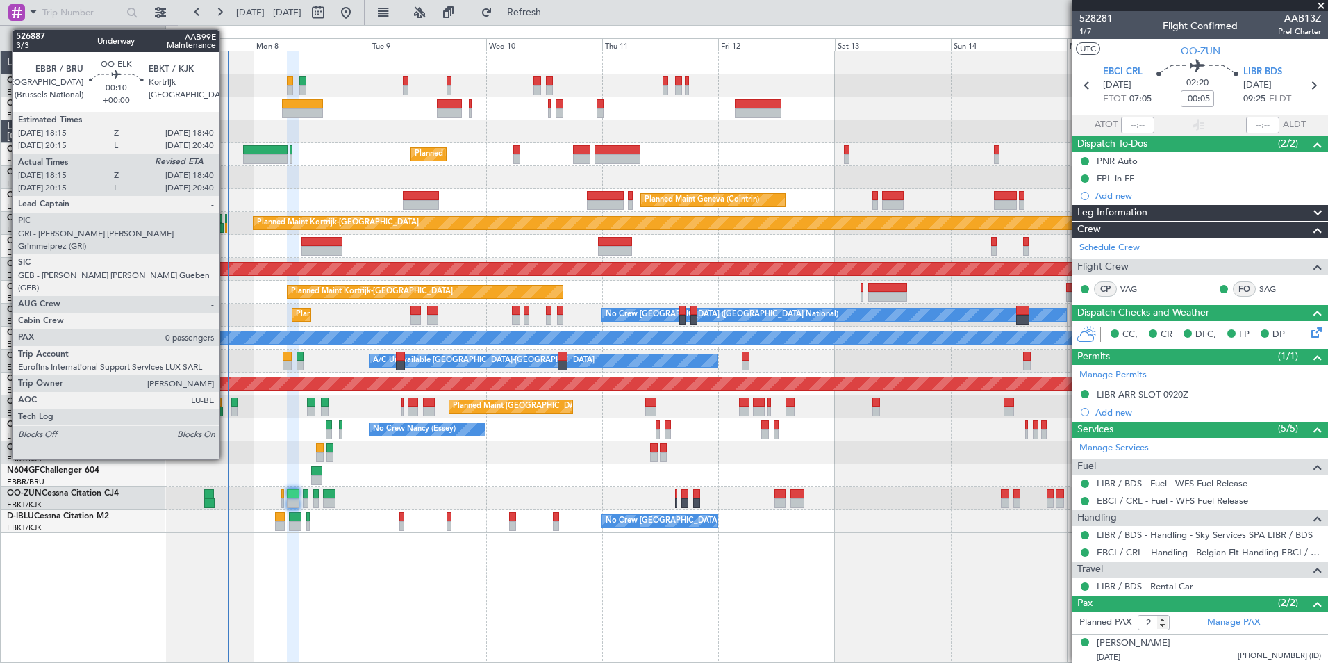
click at [226, 220] on div at bounding box center [226, 219] width 2 height 10
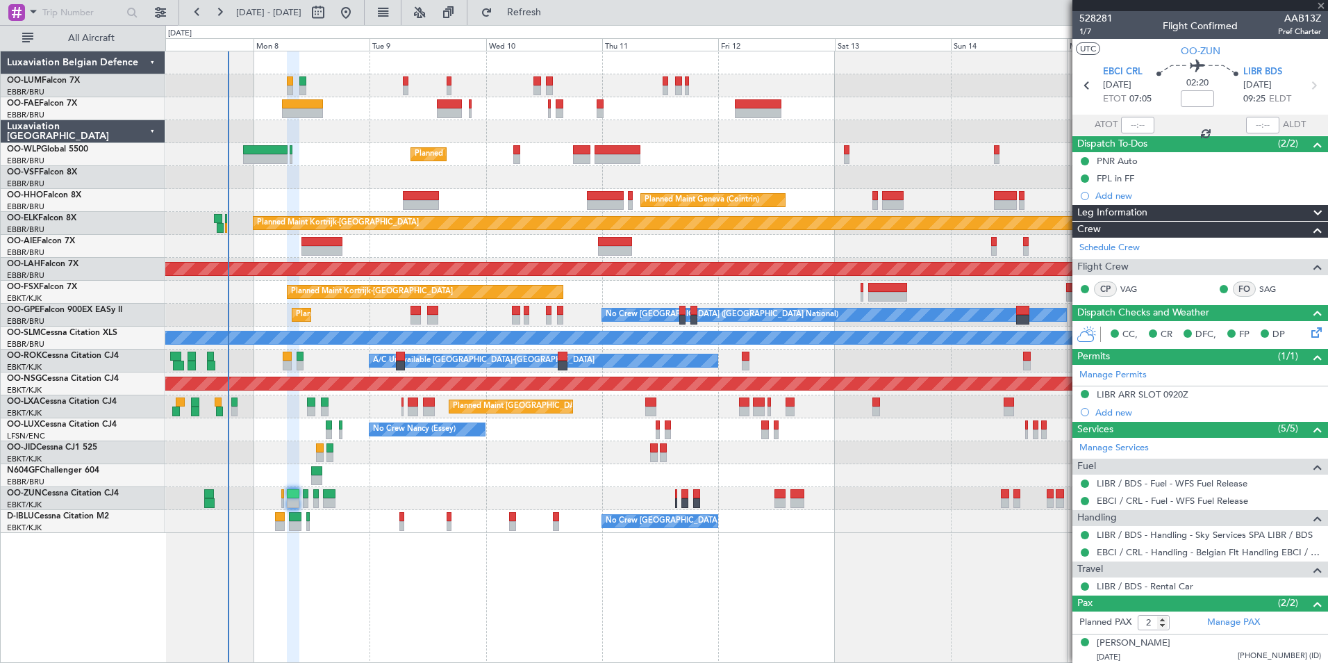
type input "18:25"
type input "0"
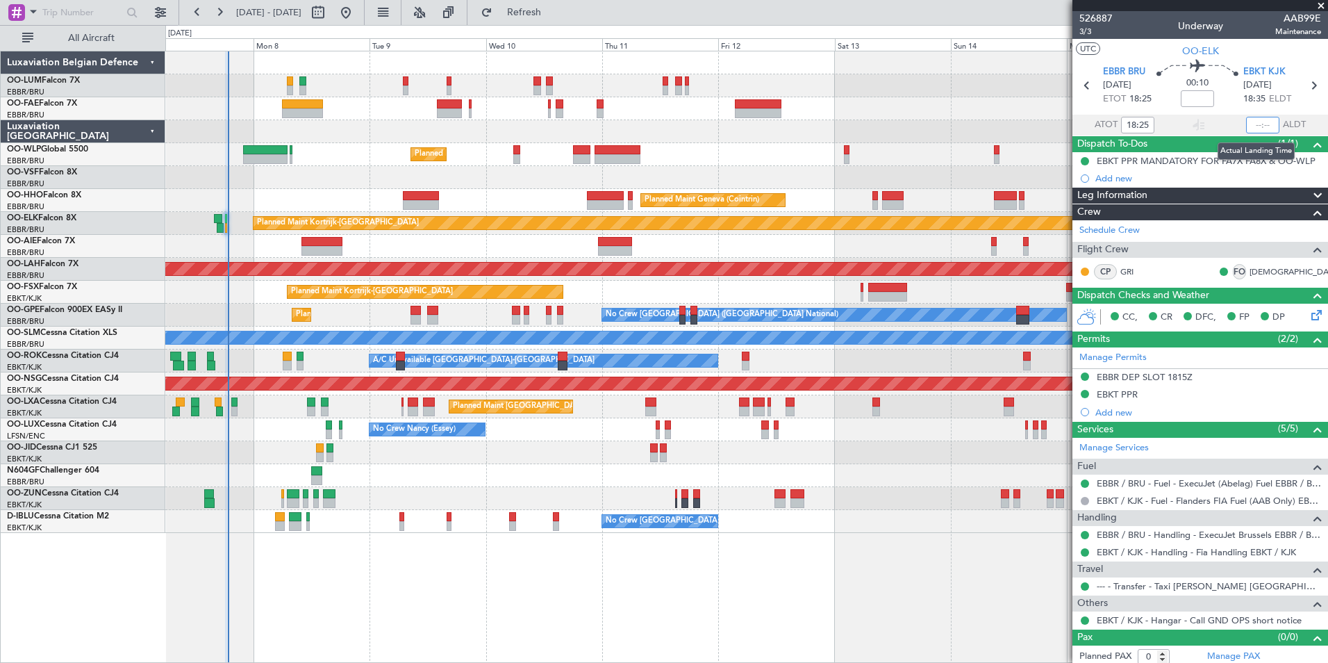
click at [1249, 121] on input "text" at bounding box center [1262, 125] width 33 height 17
click at [1143, 52] on section "UTC OO-ELK" at bounding box center [1200, 49] width 256 height 21
type input "18:40"
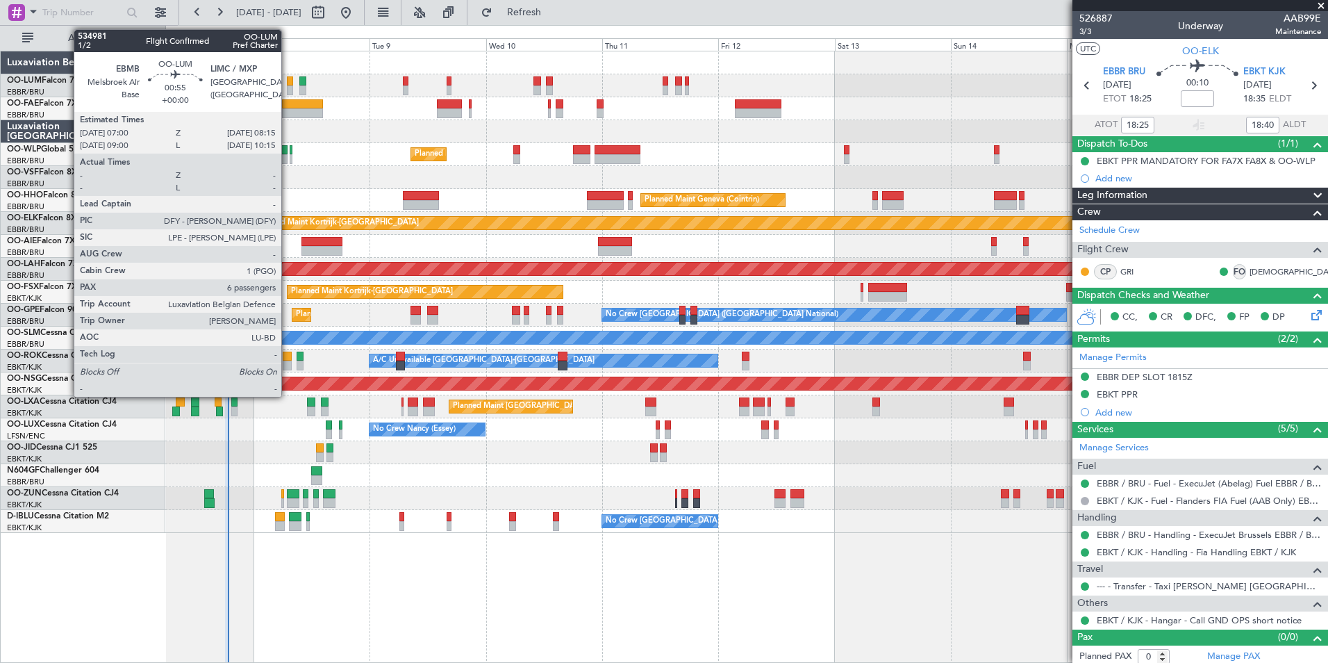
click at [288, 82] on div at bounding box center [290, 81] width 6 height 10
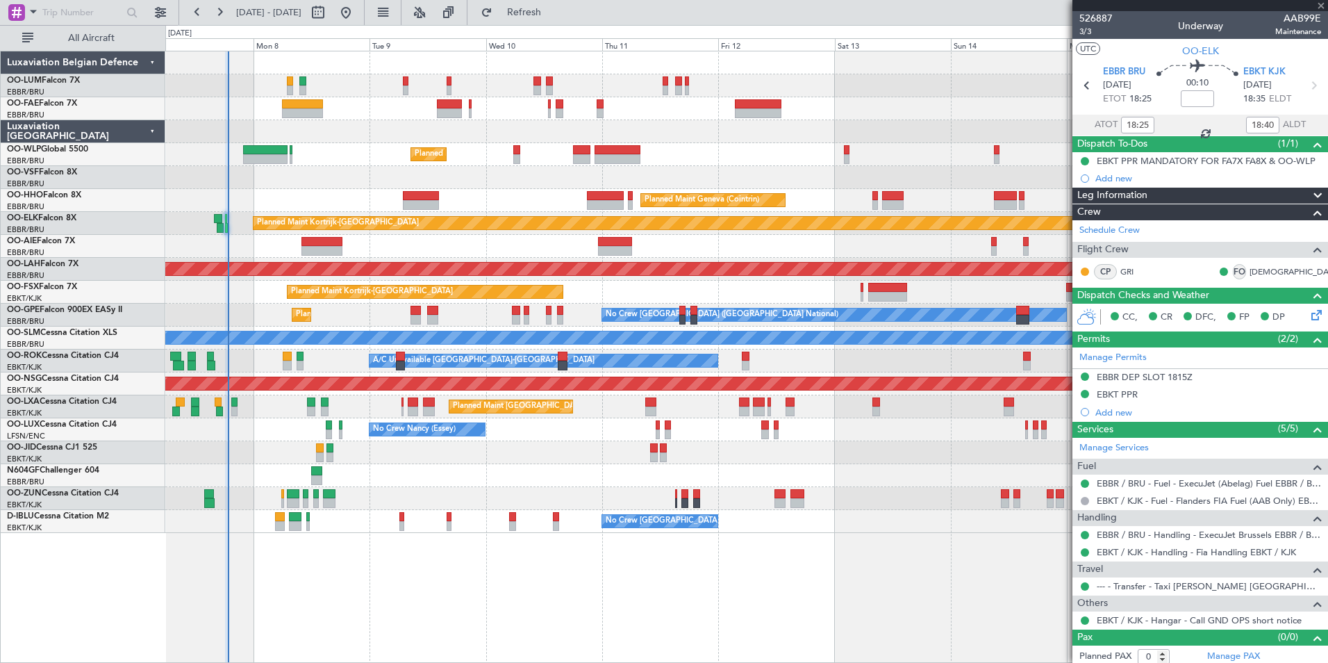
type input "6"
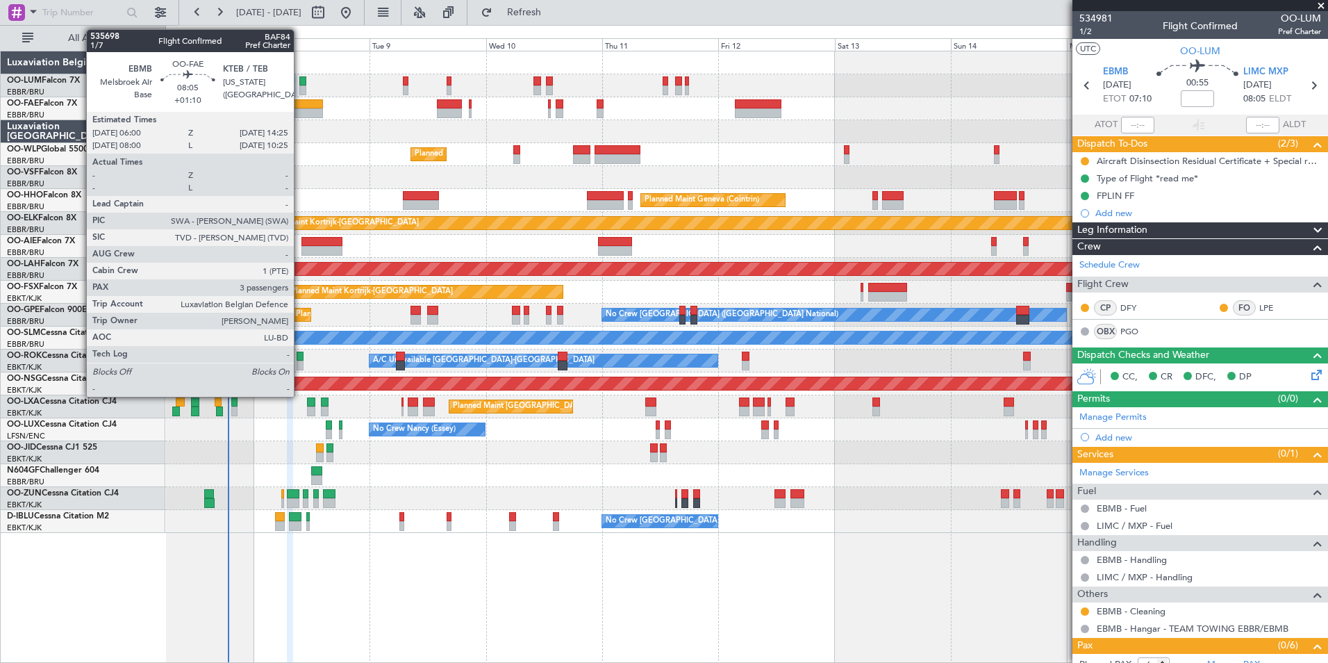
click at [300, 111] on div at bounding box center [302, 113] width 41 height 10
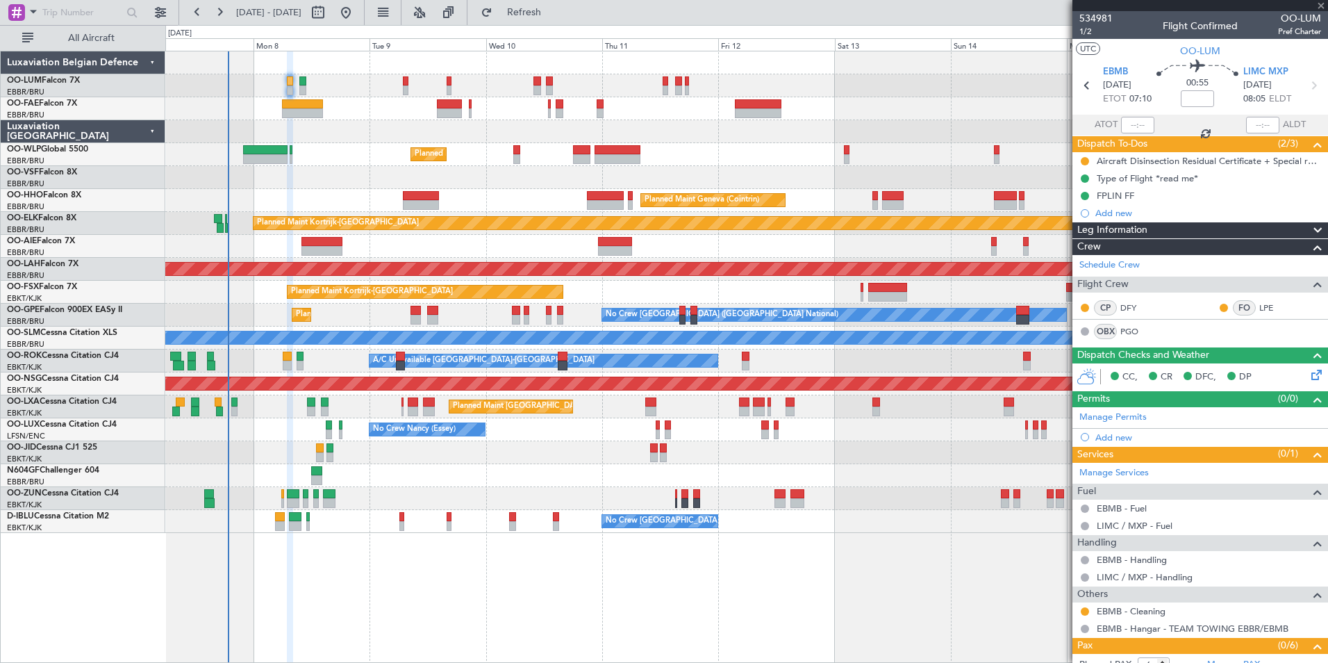
type input "+01:10"
type input "3"
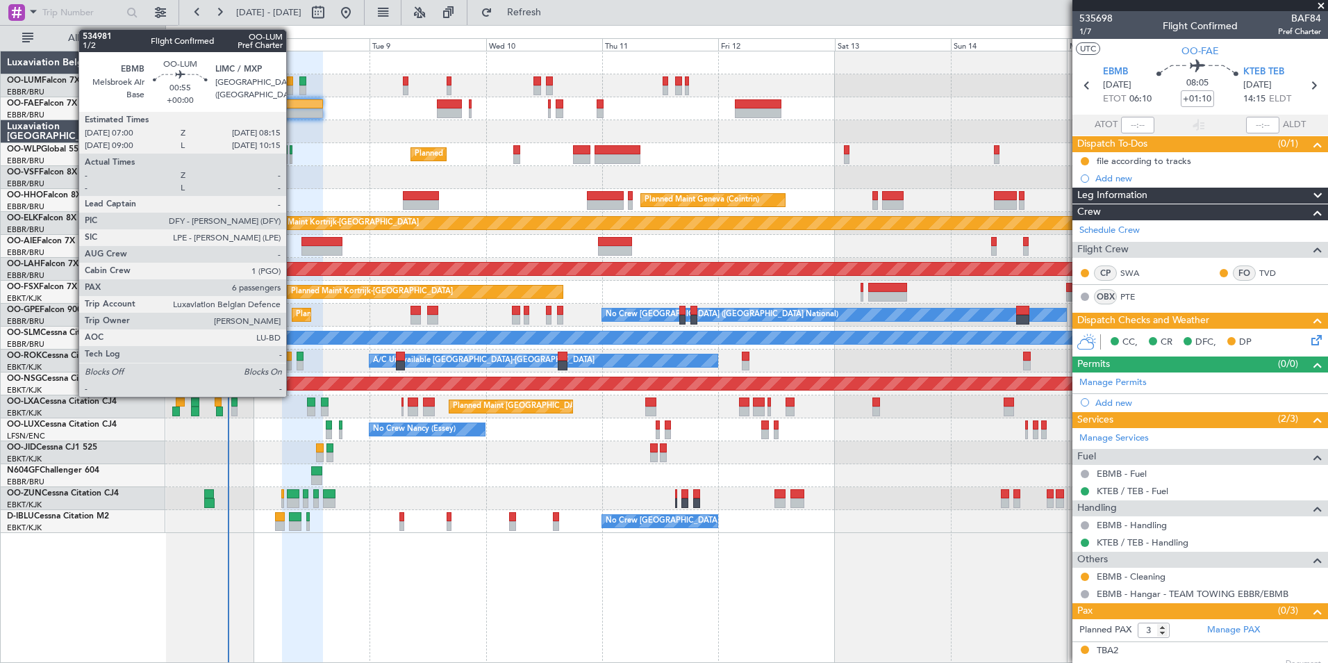
click at [292, 83] on div at bounding box center [290, 81] width 6 height 10
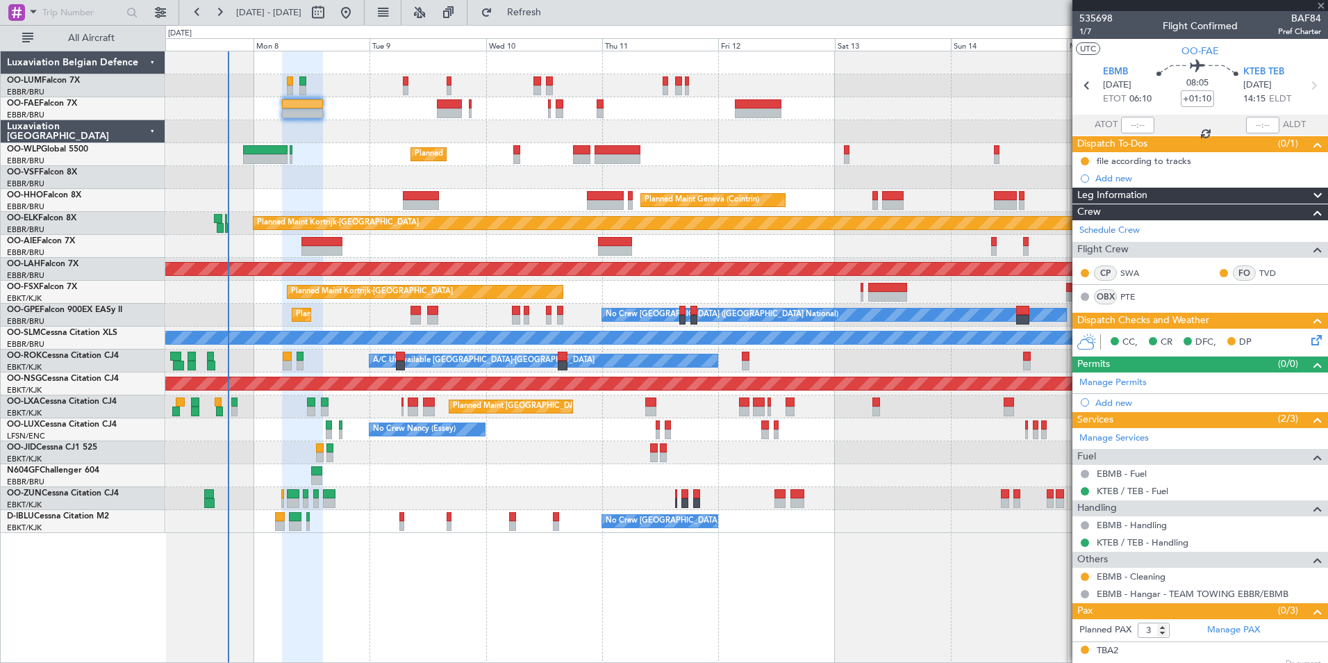
type input "6"
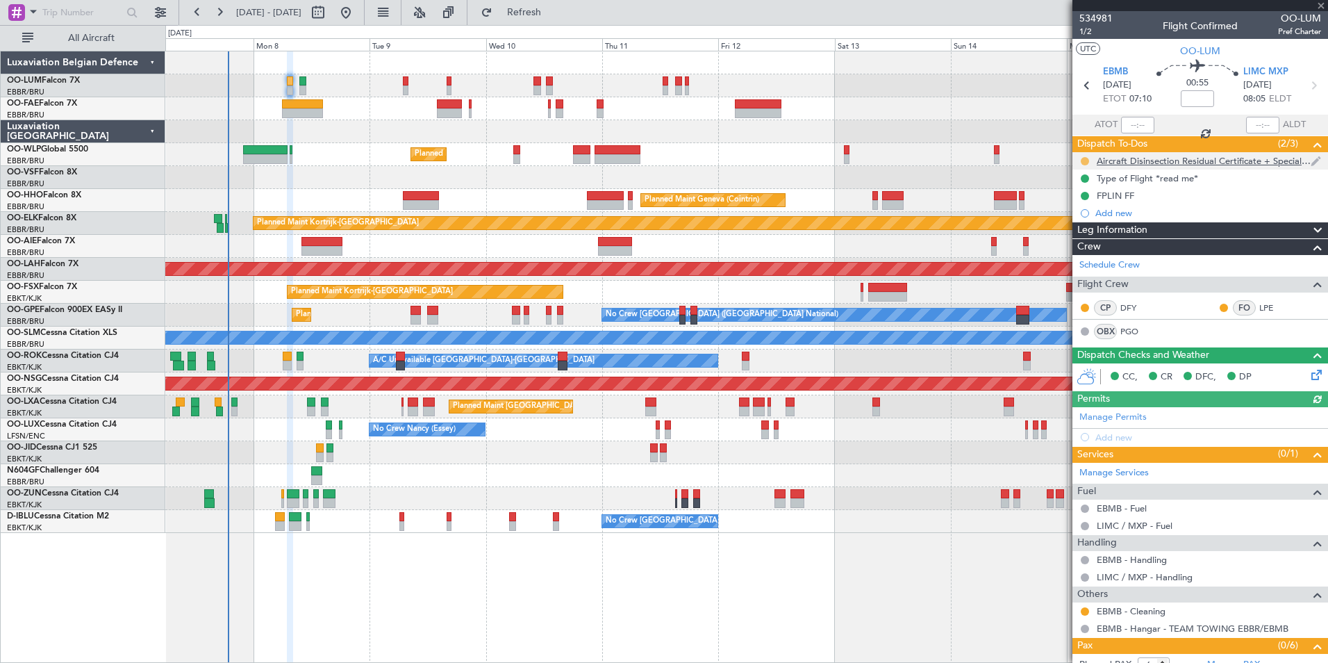
click at [1088, 158] on button at bounding box center [1085, 161] width 8 height 8
click at [1098, 223] on span "Completed" at bounding box center [1091, 222] width 46 height 14
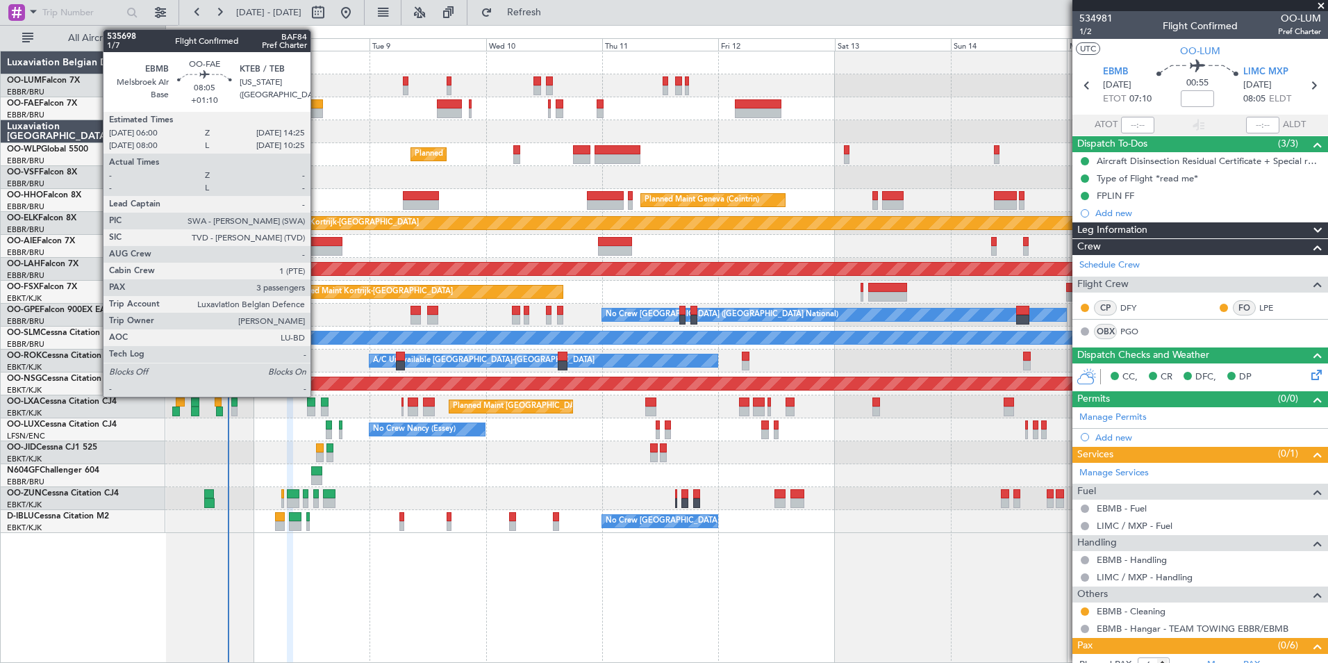
click at [317, 111] on div at bounding box center [302, 113] width 41 height 10
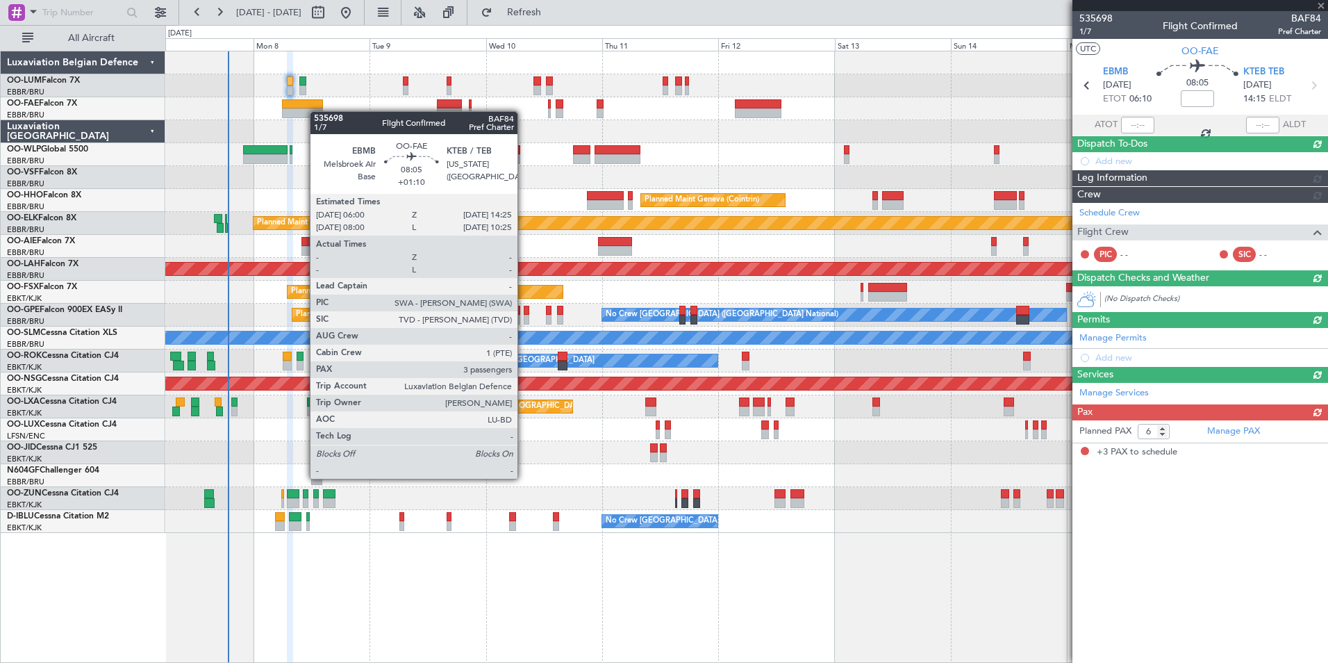
type input "+01:10"
type input "3"
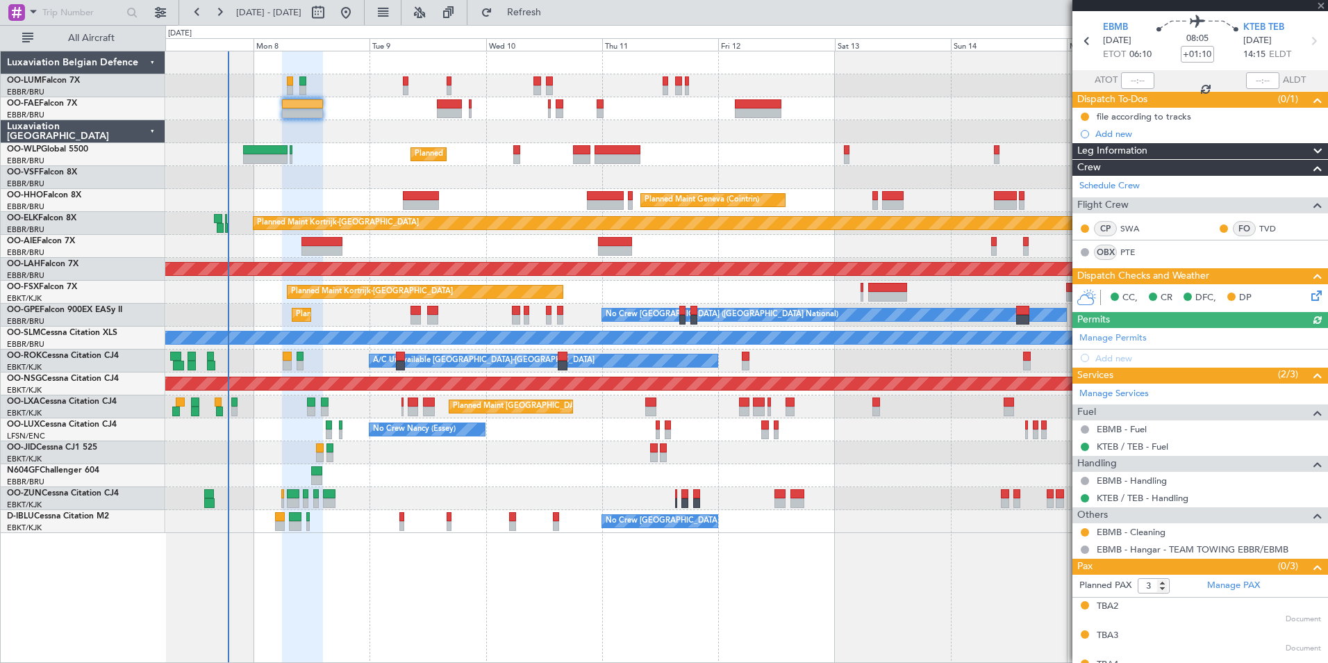
scroll to position [66, 0]
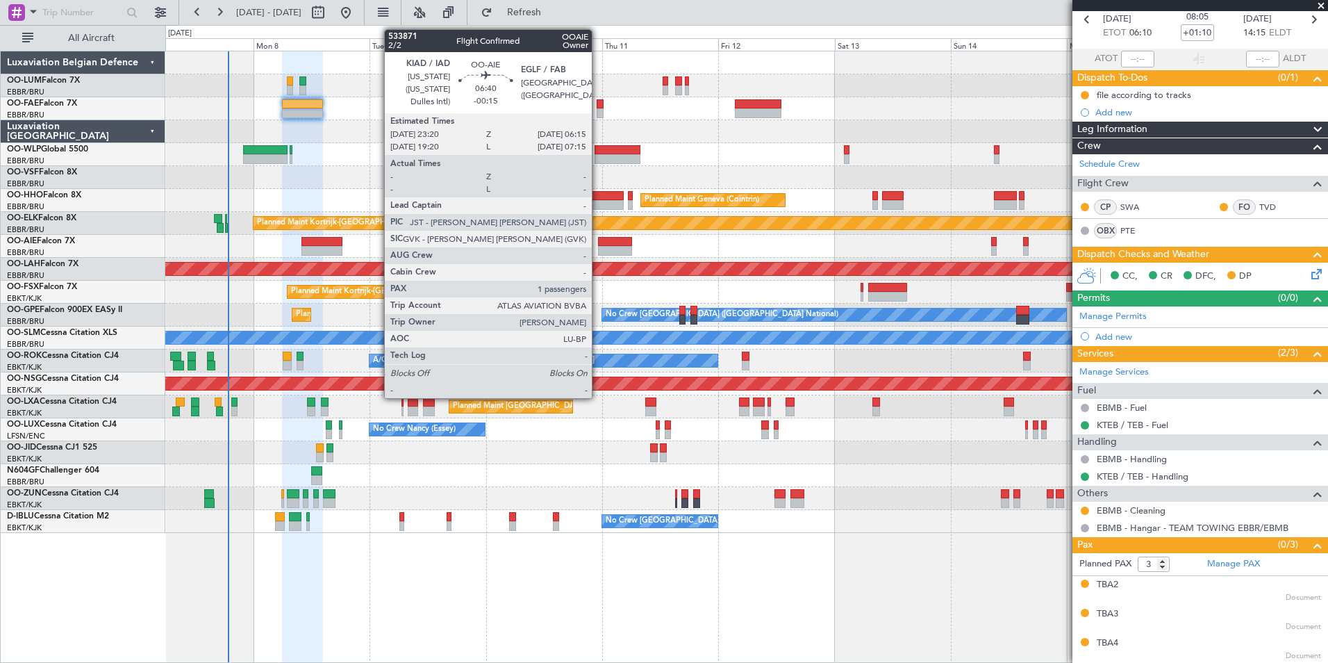
click at [599, 238] on div at bounding box center [615, 242] width 34 height 10
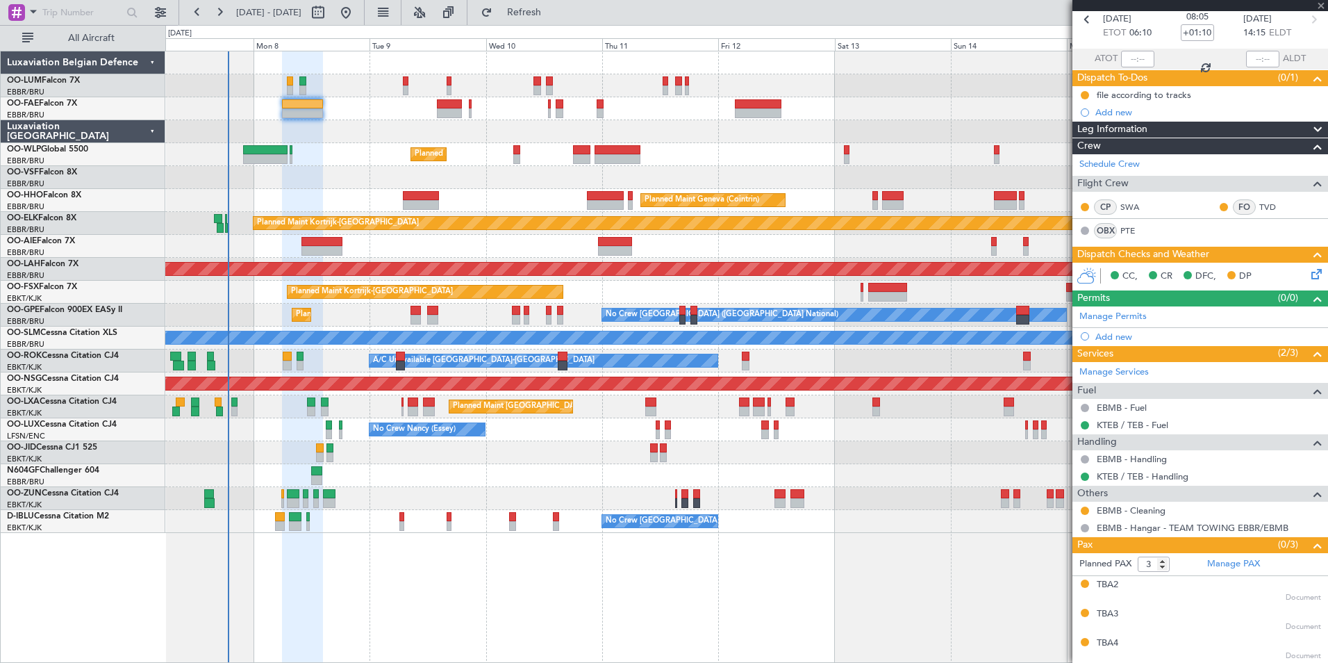
type input "-00:15"
type input "1"
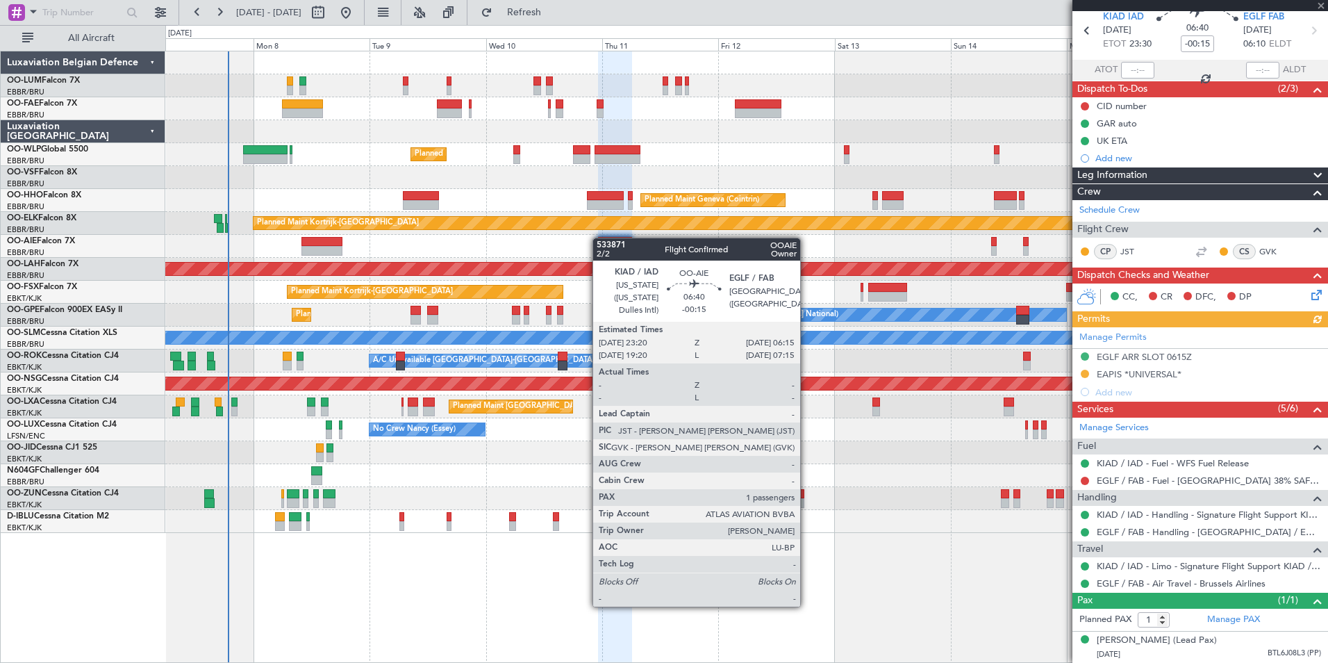
scroll to position [0, 0]
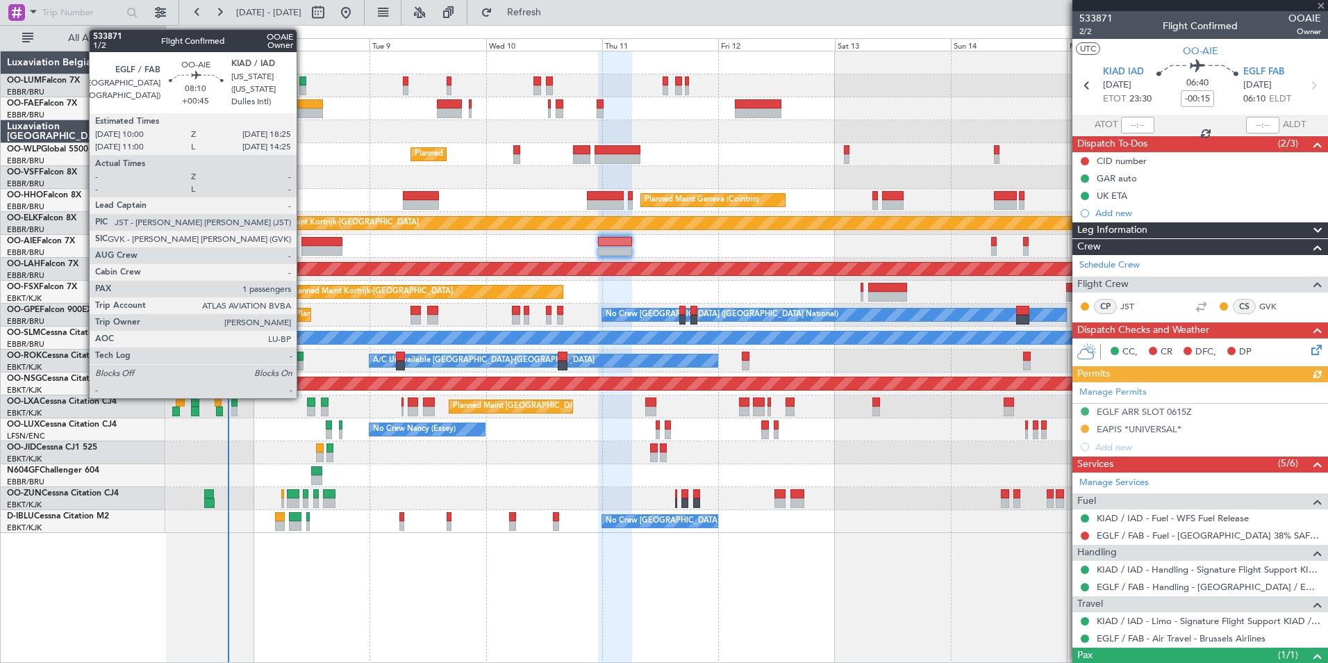
click at [303, 241] on div at bounding box center [321, 242] width 41 height 10
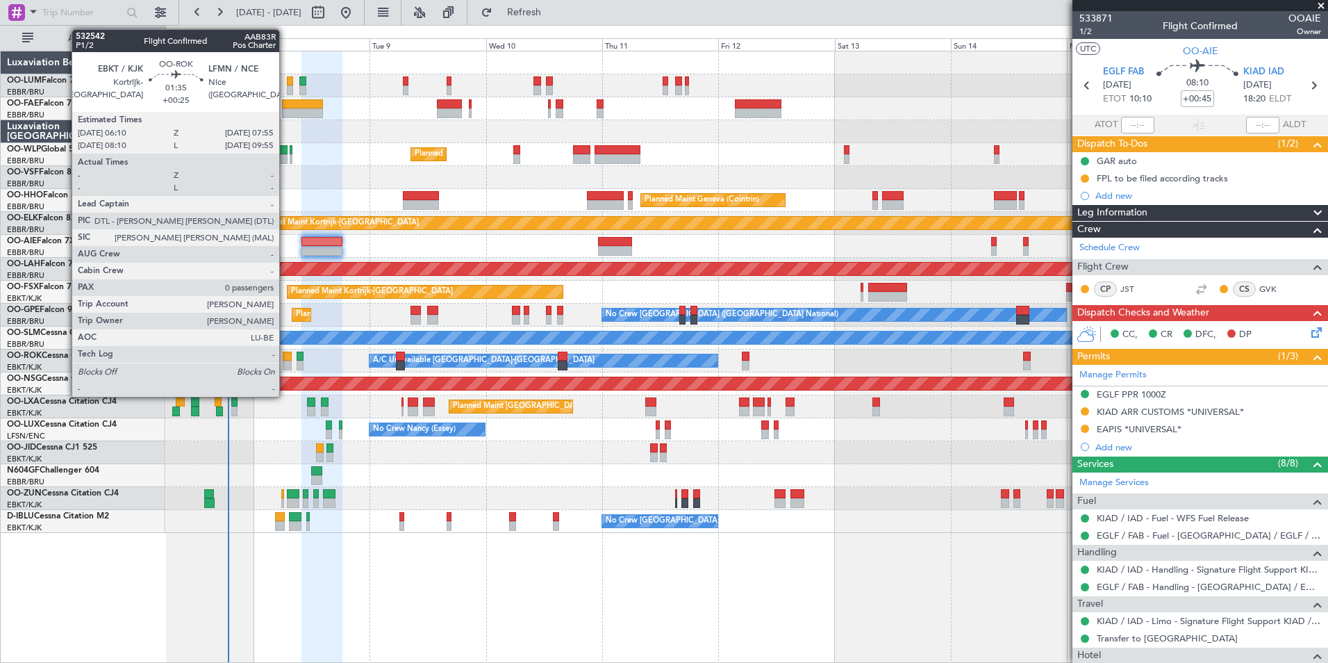
click at [285, 360] on div at bounding box center [287, 356] width 9 height 10
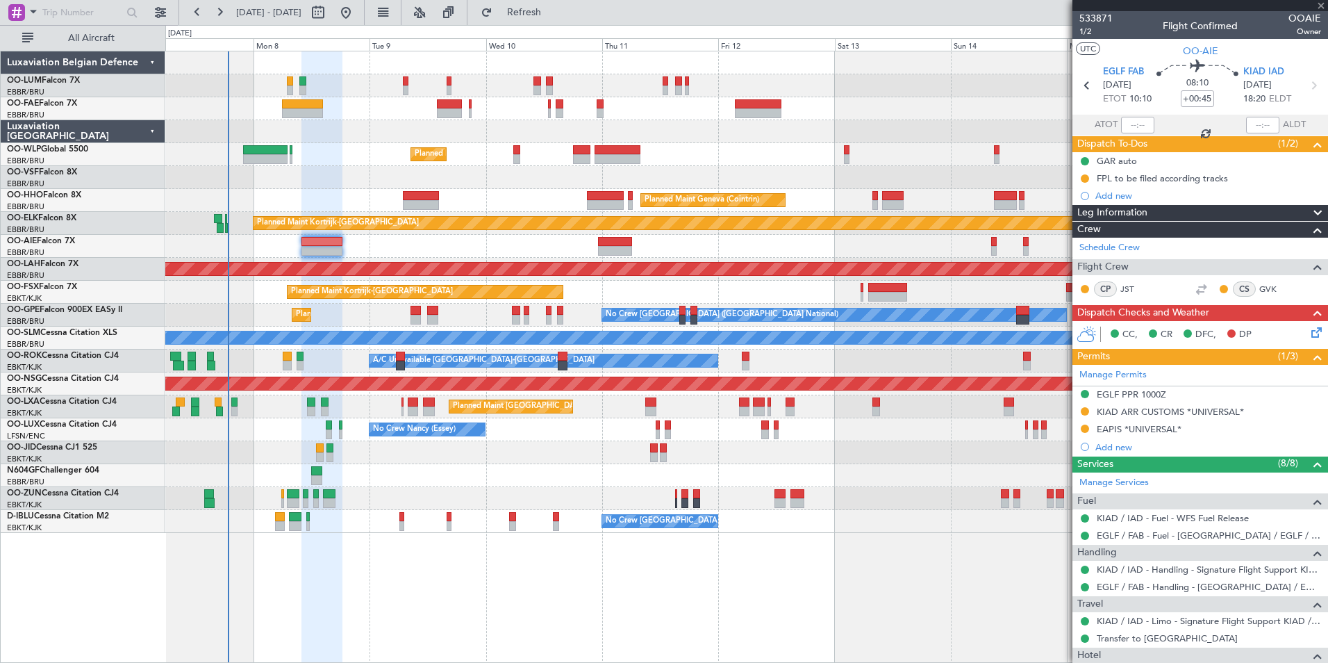
type input "+00:25"
type input "0"
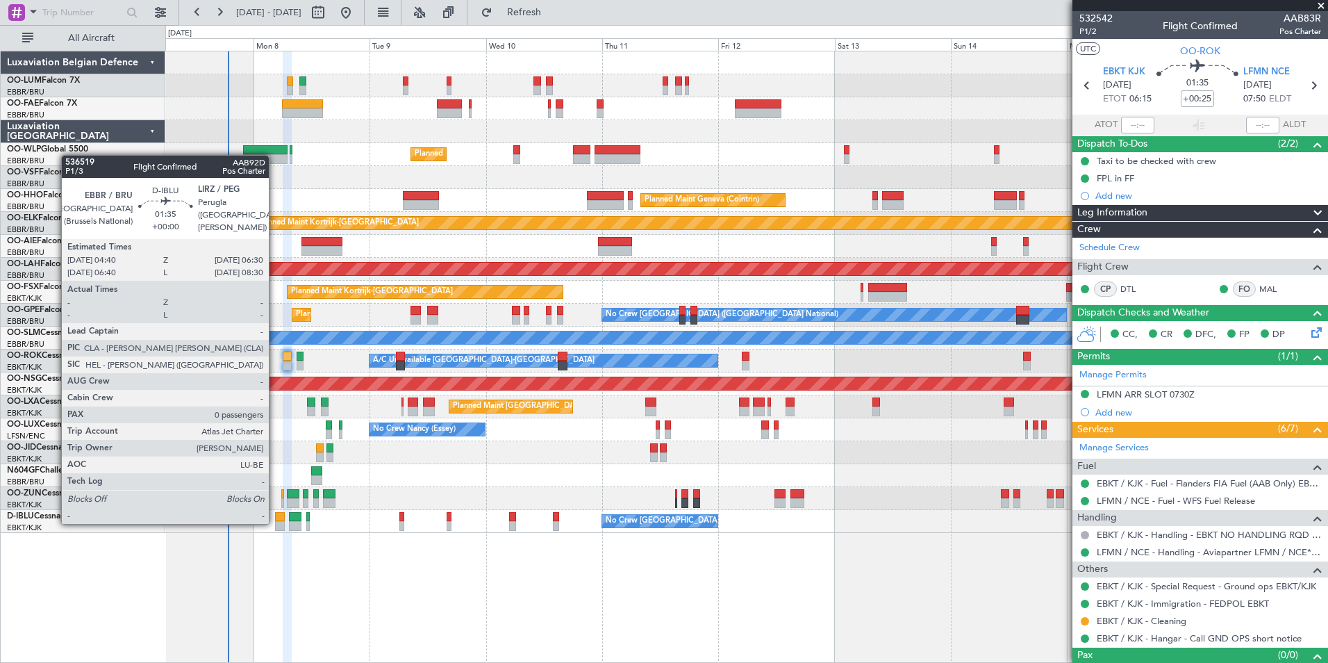
click at [275, 522] on div at bounding box center [279, 526] width 9 height 10
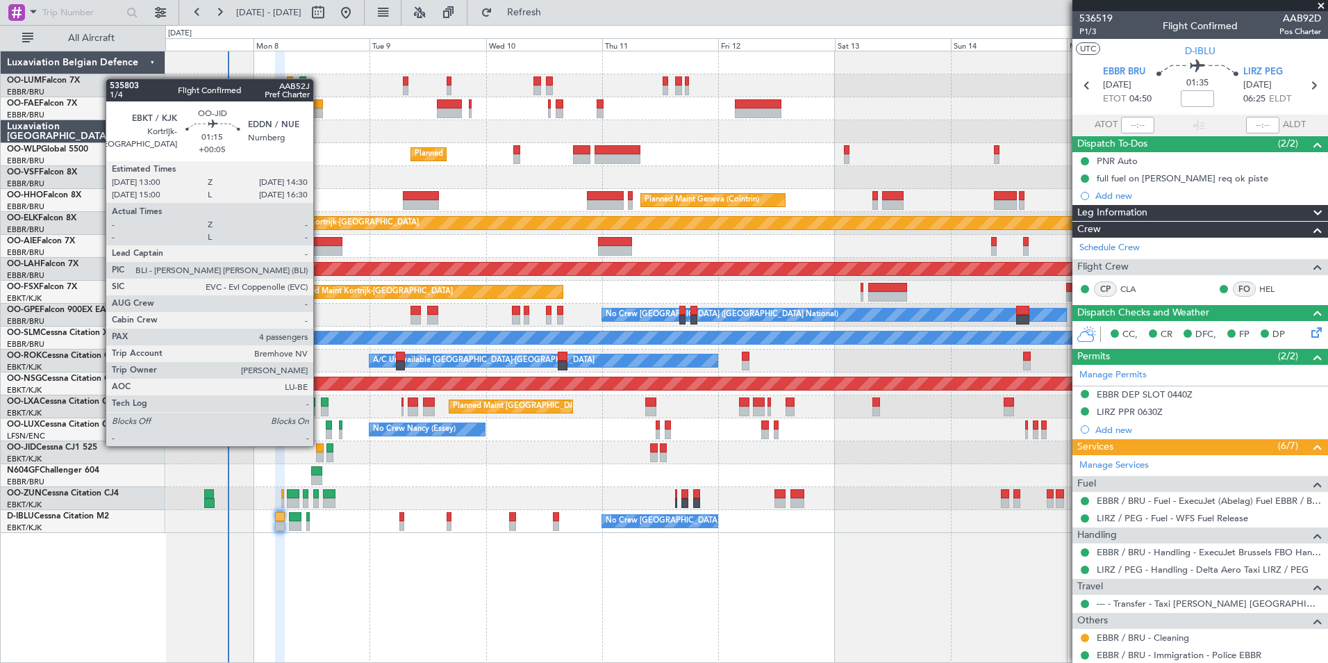
click at [320, 445] on div at bounding box center [320, 448] width 8 height 10
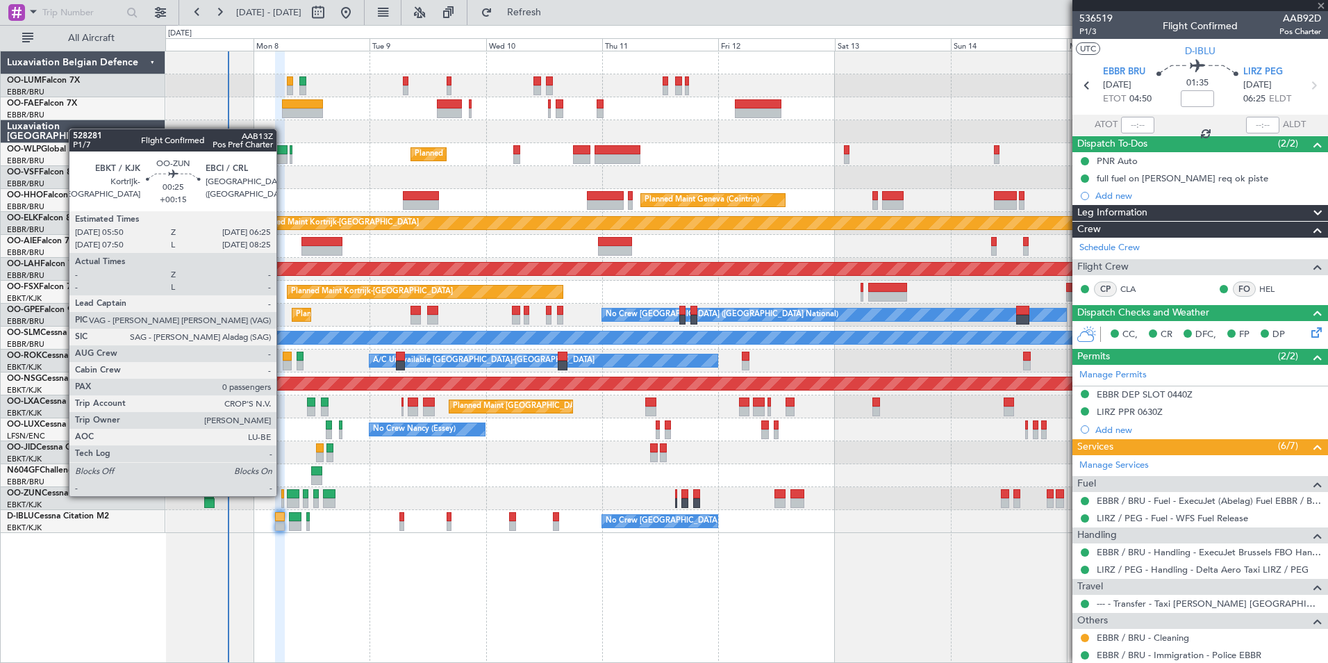
type input "+00:05"
type input "4"
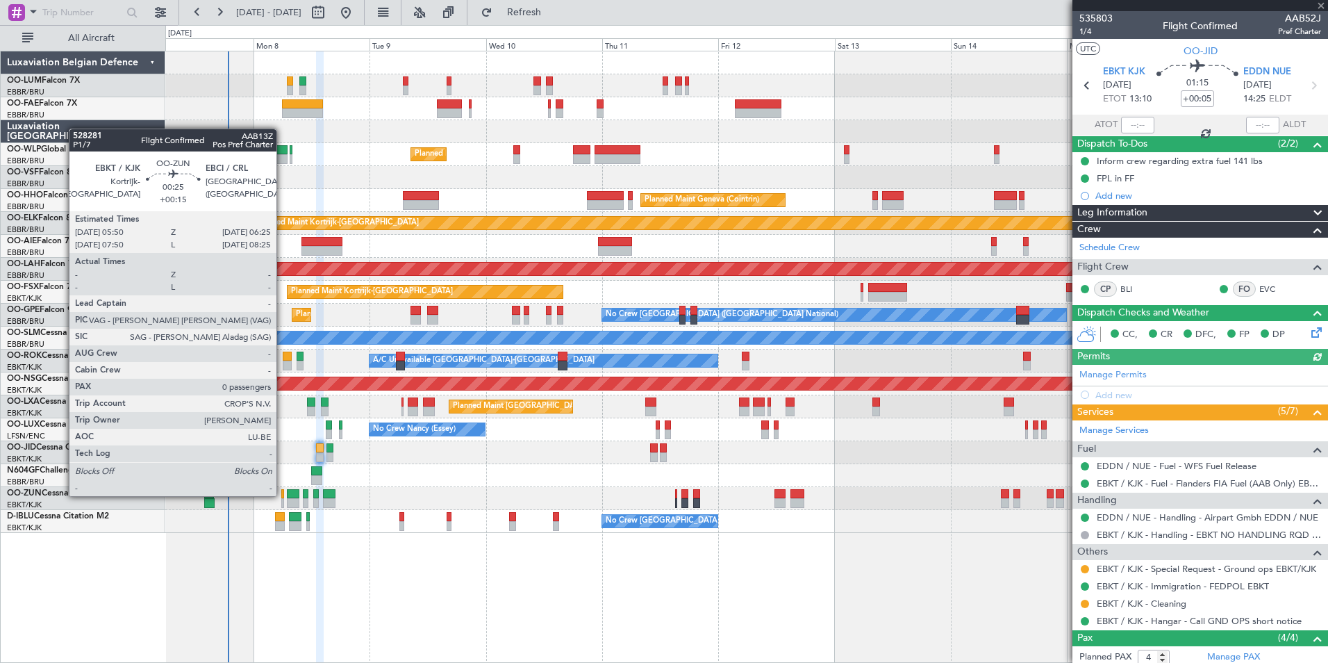
click at [283, 495] on div at bounding box center [282, 494] width 3 height 10
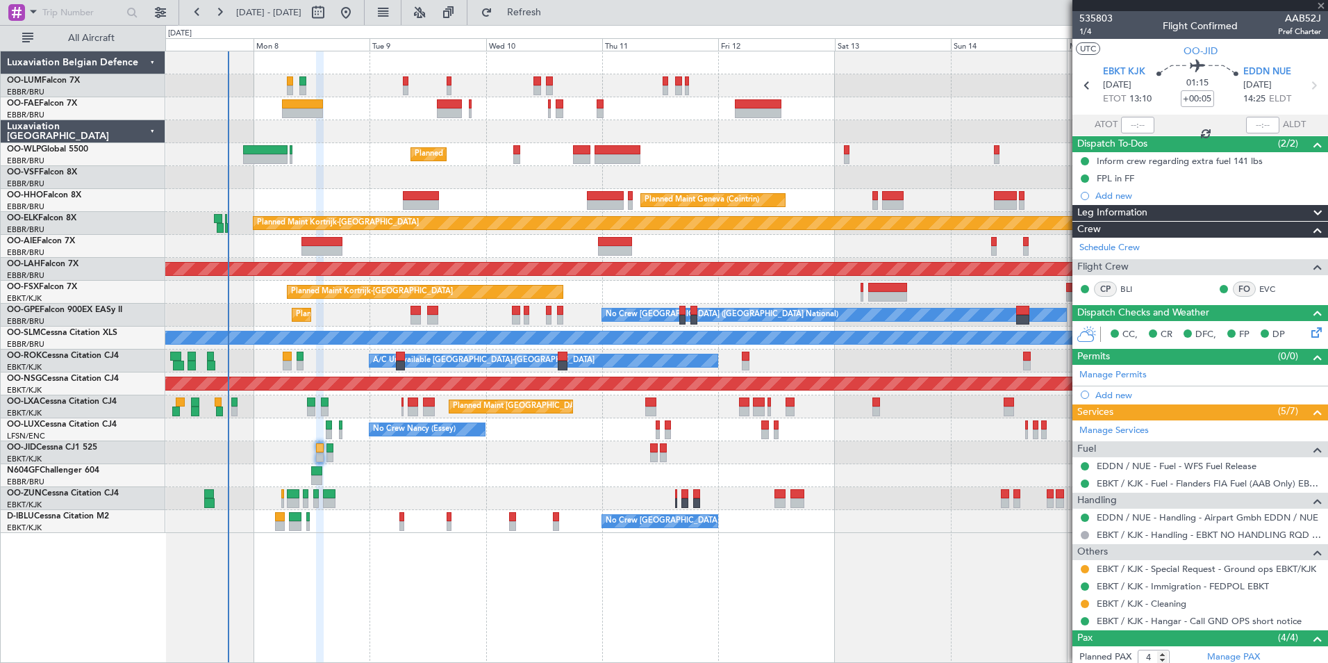
type input "+00:15"
type input "0"
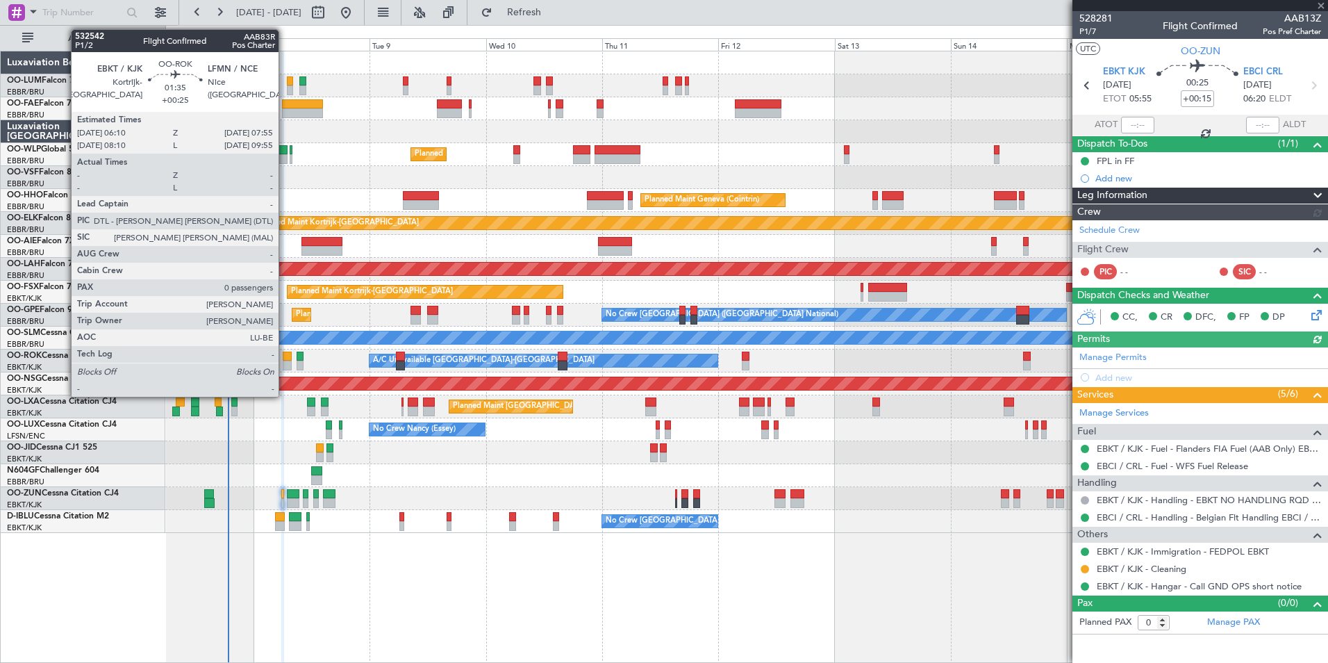
click at [285, 359] on div at bounding box center [287, 356] width 9 height 10
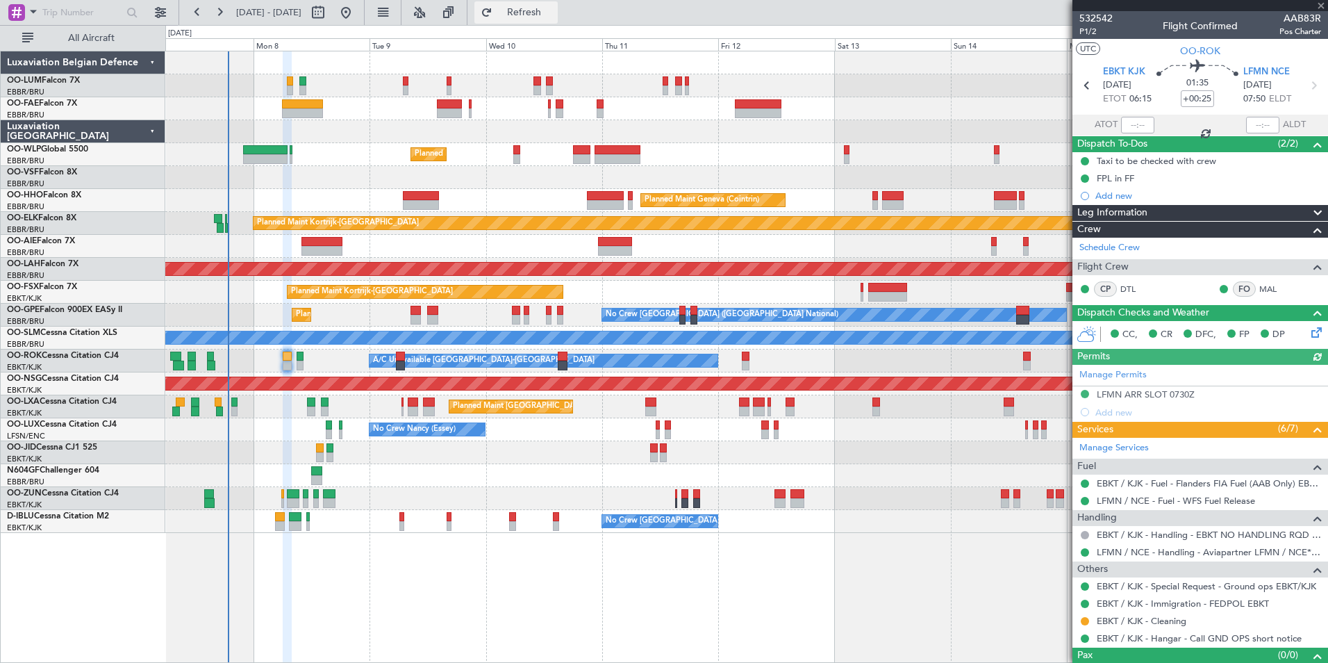
click at [558, 4] on button "Refresh" at bounding box center [515, 12] width 83 height 22
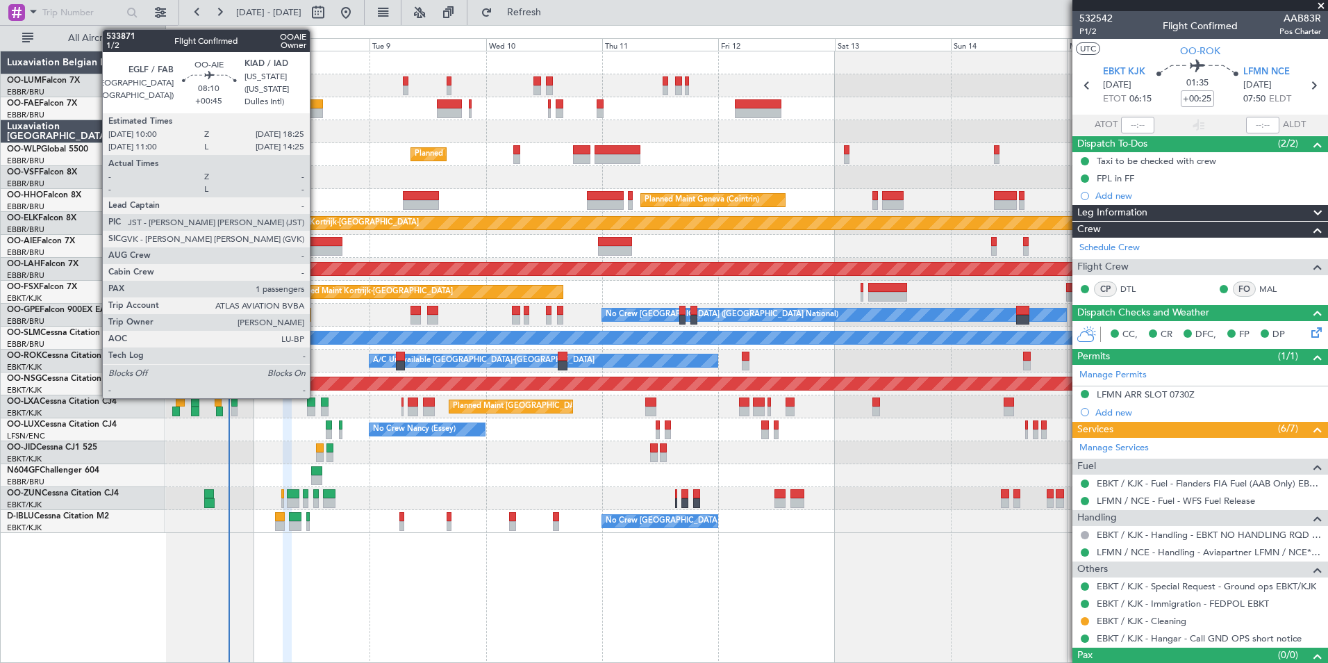
click at [316, 251] on div at bounding box center [321, 251] width 41 height 10
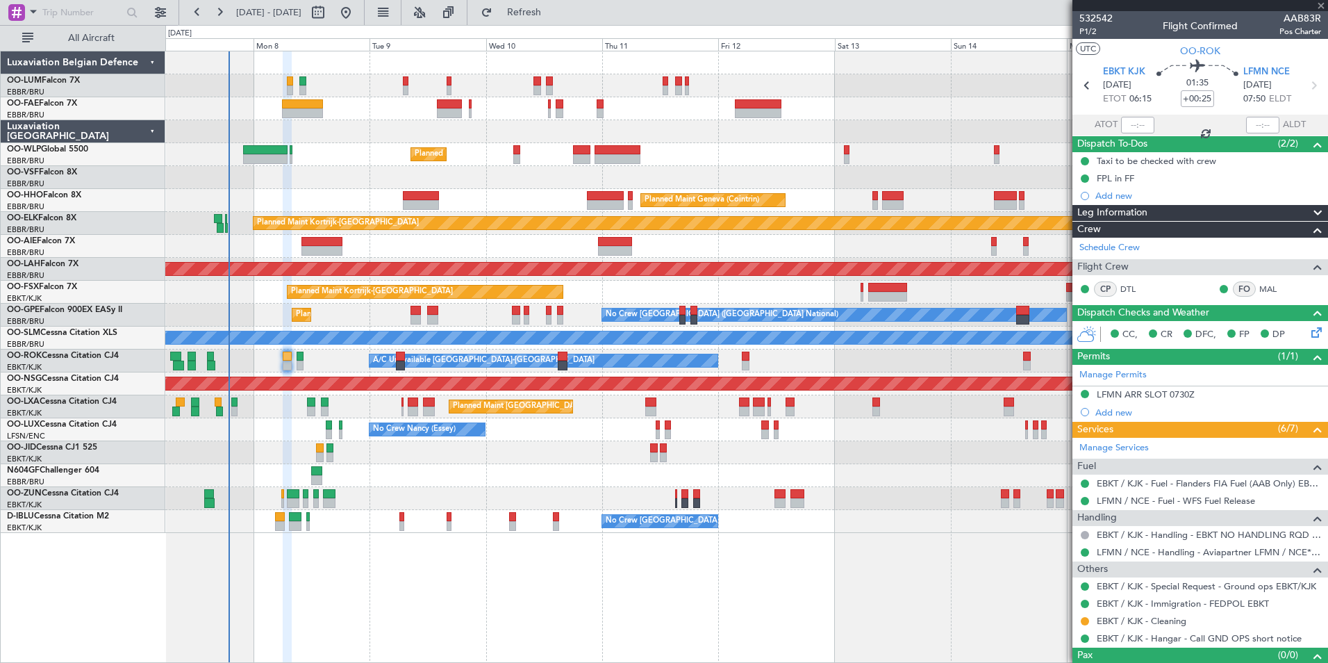
type input "+00:45"
type input "1"
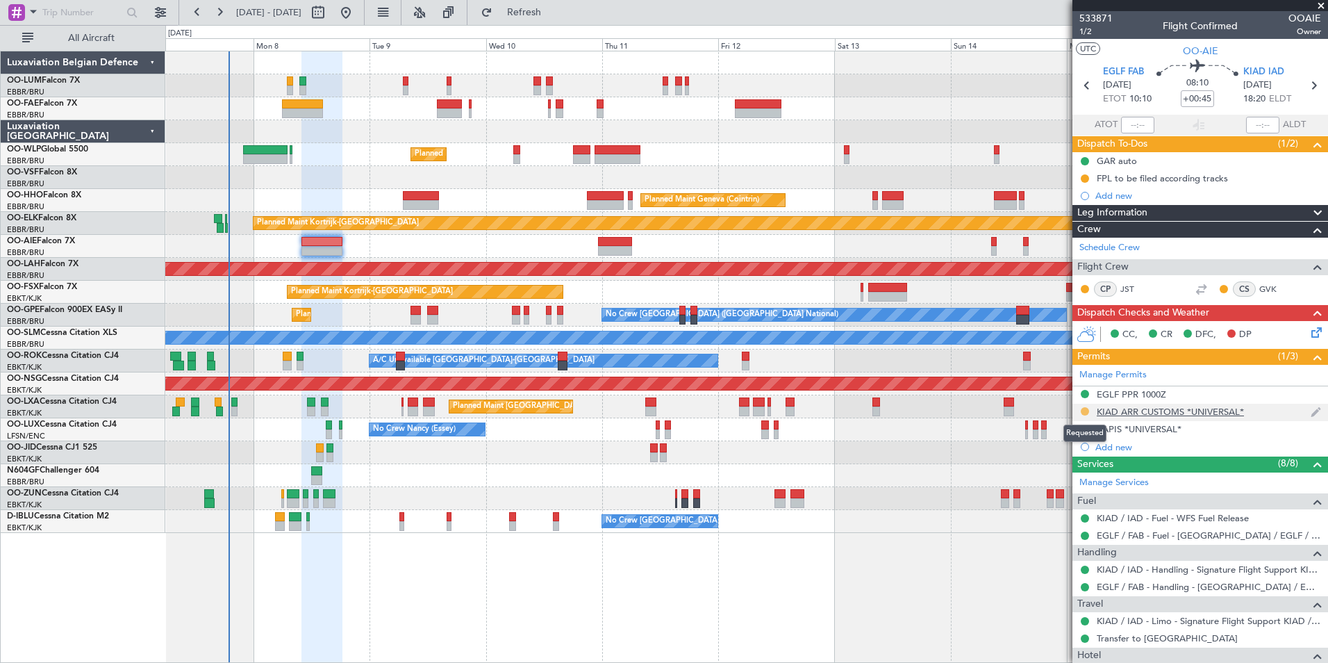
click at [1087, 412] on button at bounding box center [1085, 411] width 8 height 8
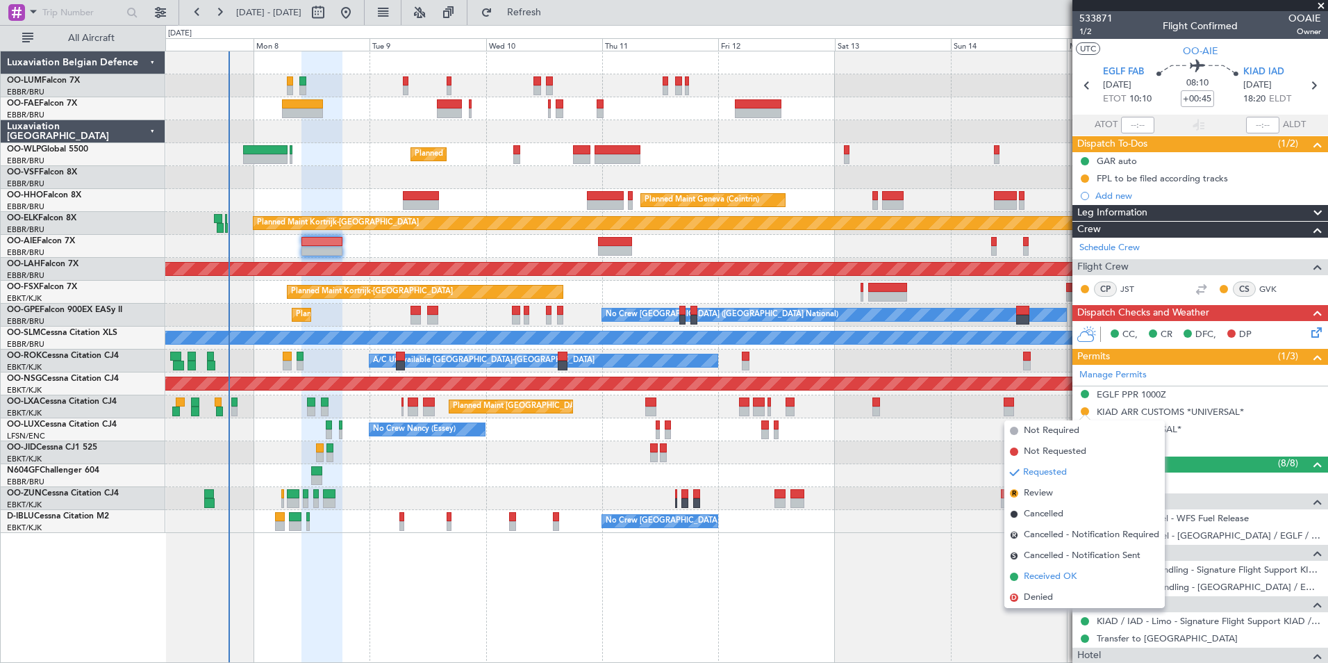
click at [1037, 573] on span "Received OK" at bounding box center [1050, 577] width 53 height 14
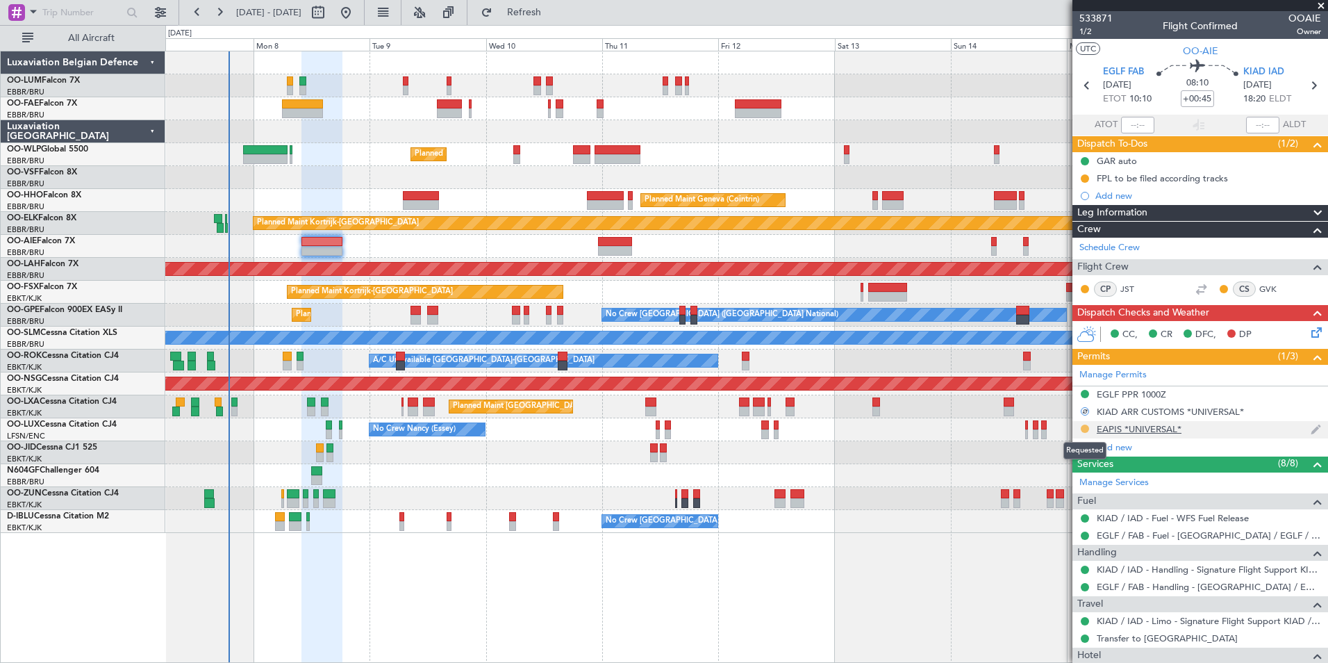
click at [1081, 429] on button at bounding box center [1085, 428] width 8 height 8
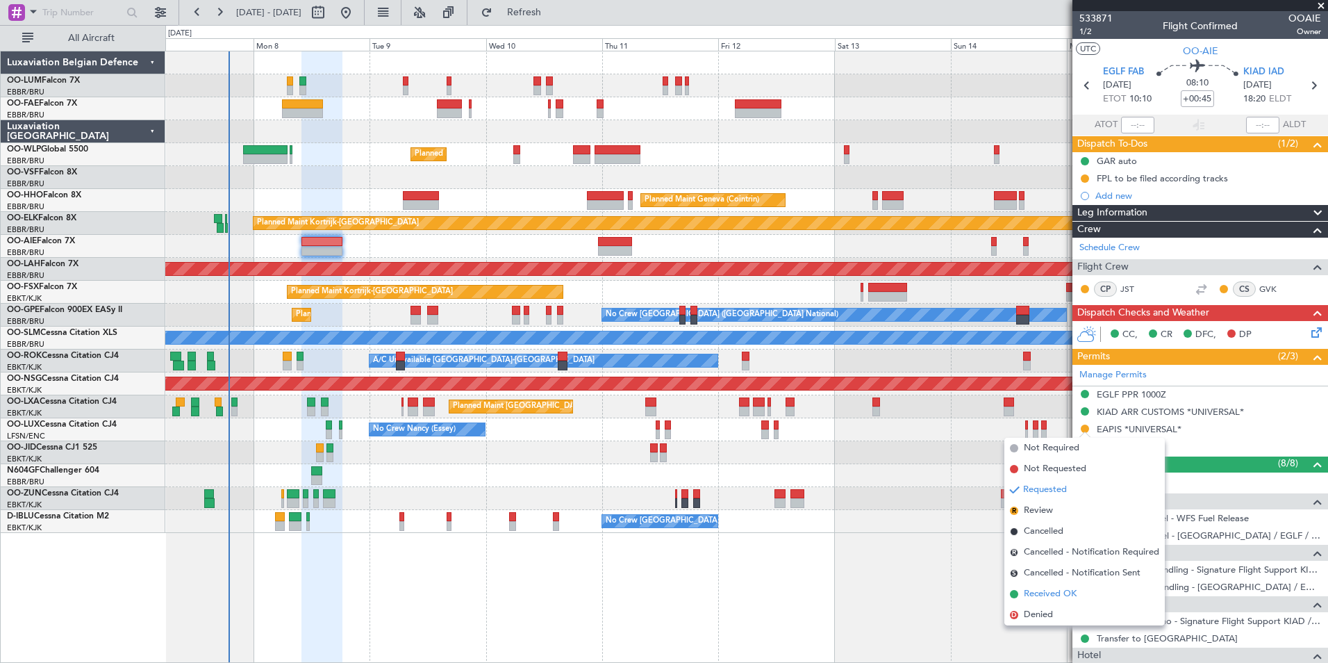
click at [1041, 597] on span "Received OK" at bounding box center [1050, 594] width 53 height 14
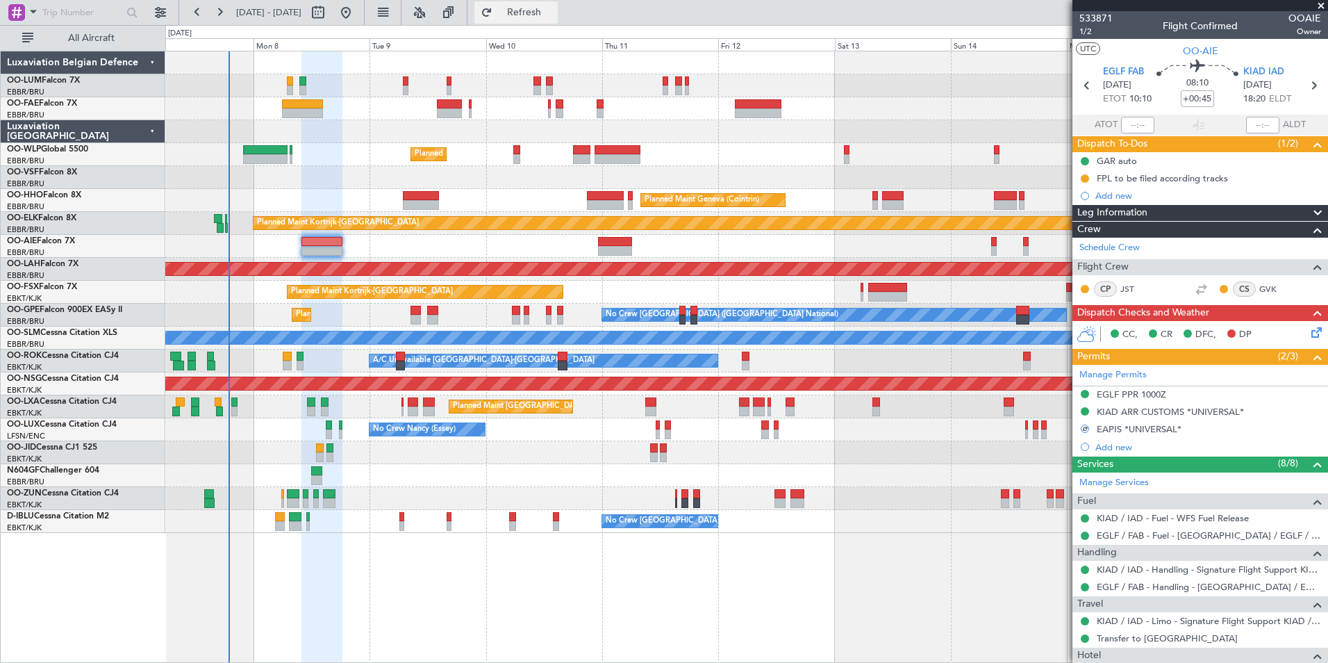
click at [549, 15] on span "Refresh" at bounding box center [524, 13] width 58 height 10
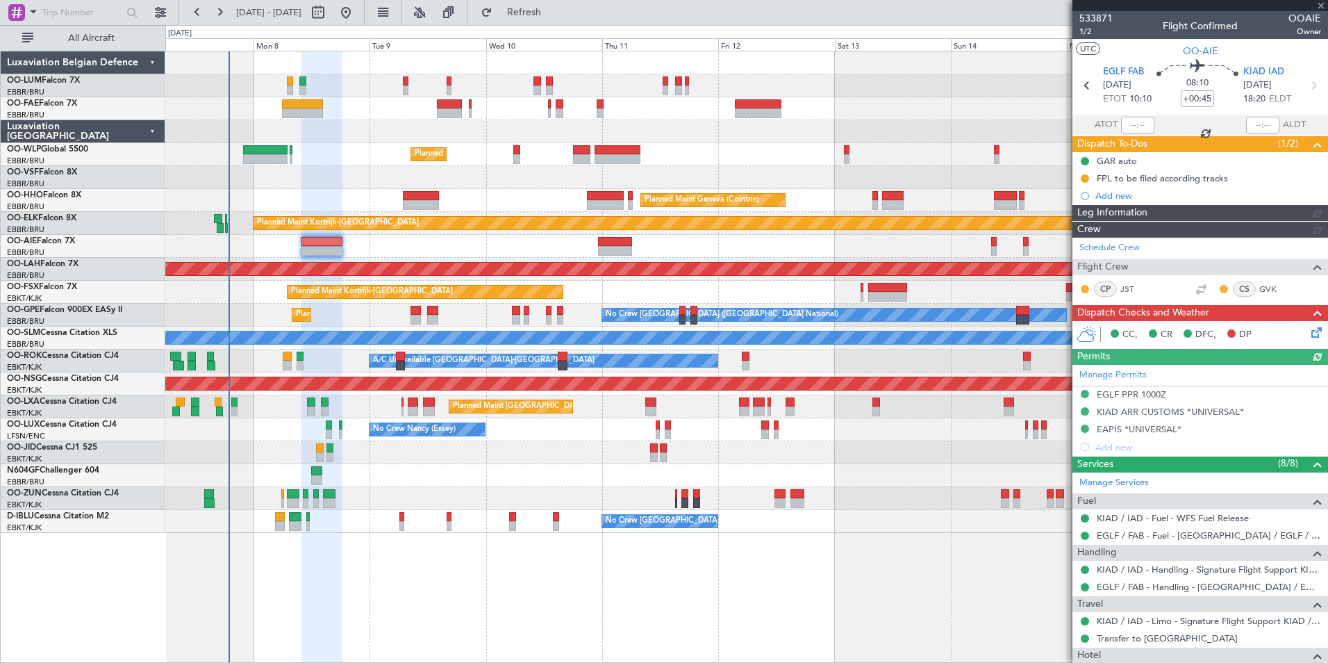
click at [1309, 325] on icon at bounding box center [1314, 329] width 11 height 11
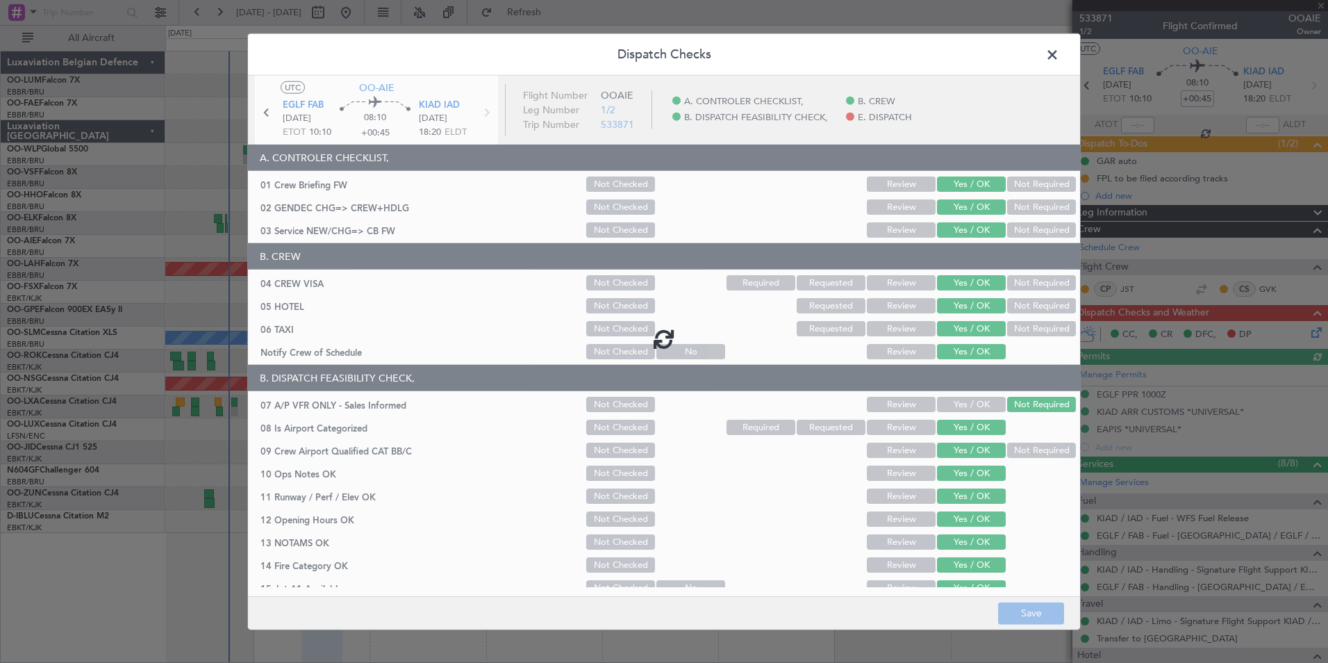
click at [1059, 53] on span at bounding box center [1059, 58] width 0 height 28
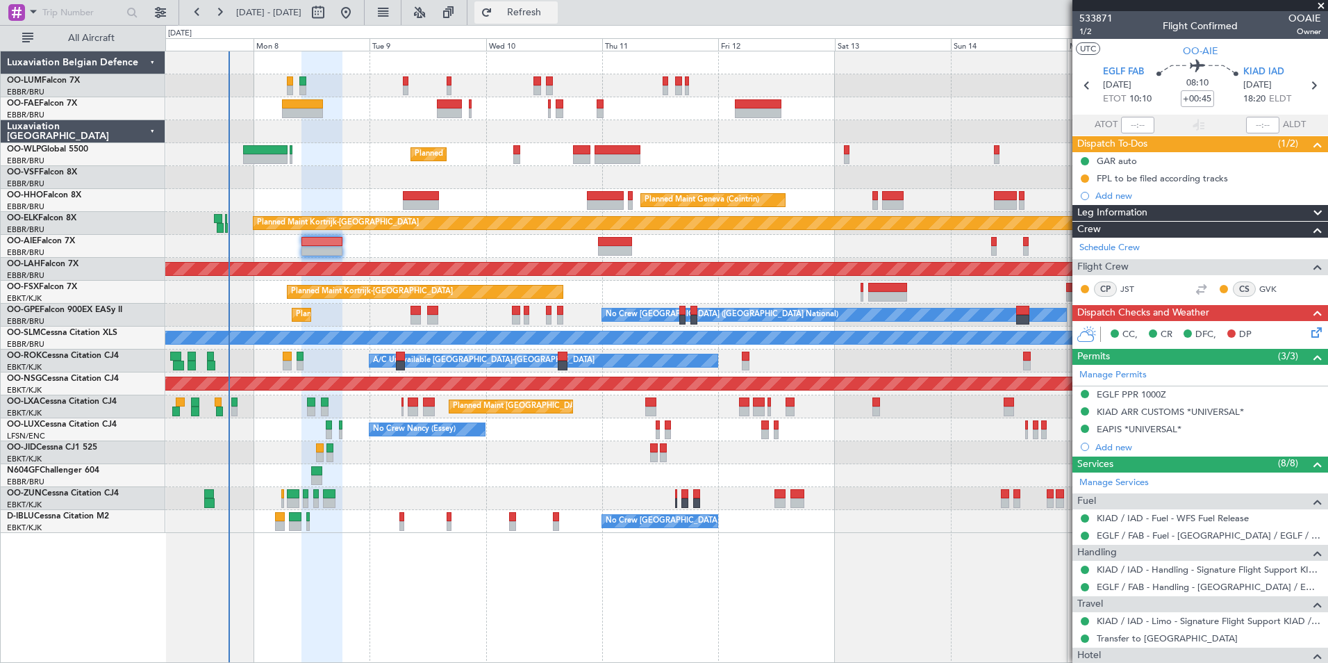
click at [554, 10] on span "Refresh" at bounding box center [524, 13] width 58 height 10
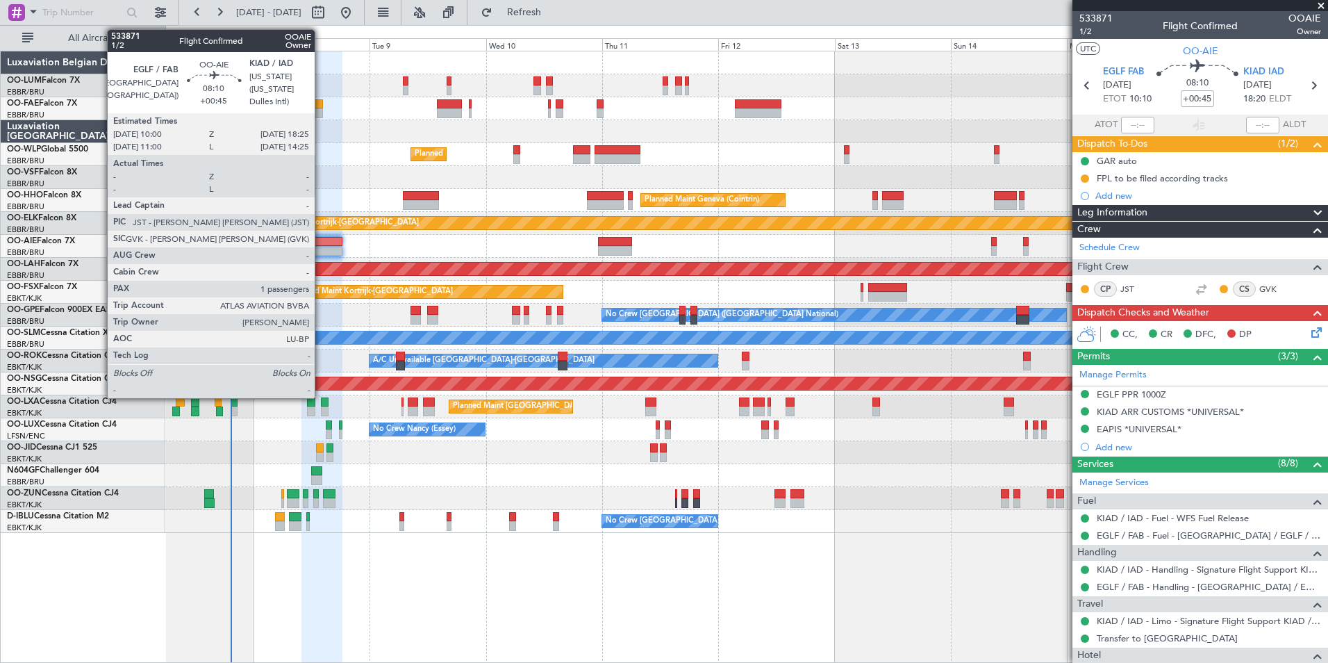
click at [321, 247] on div at bounding box center [321, 251] width 41 height 10
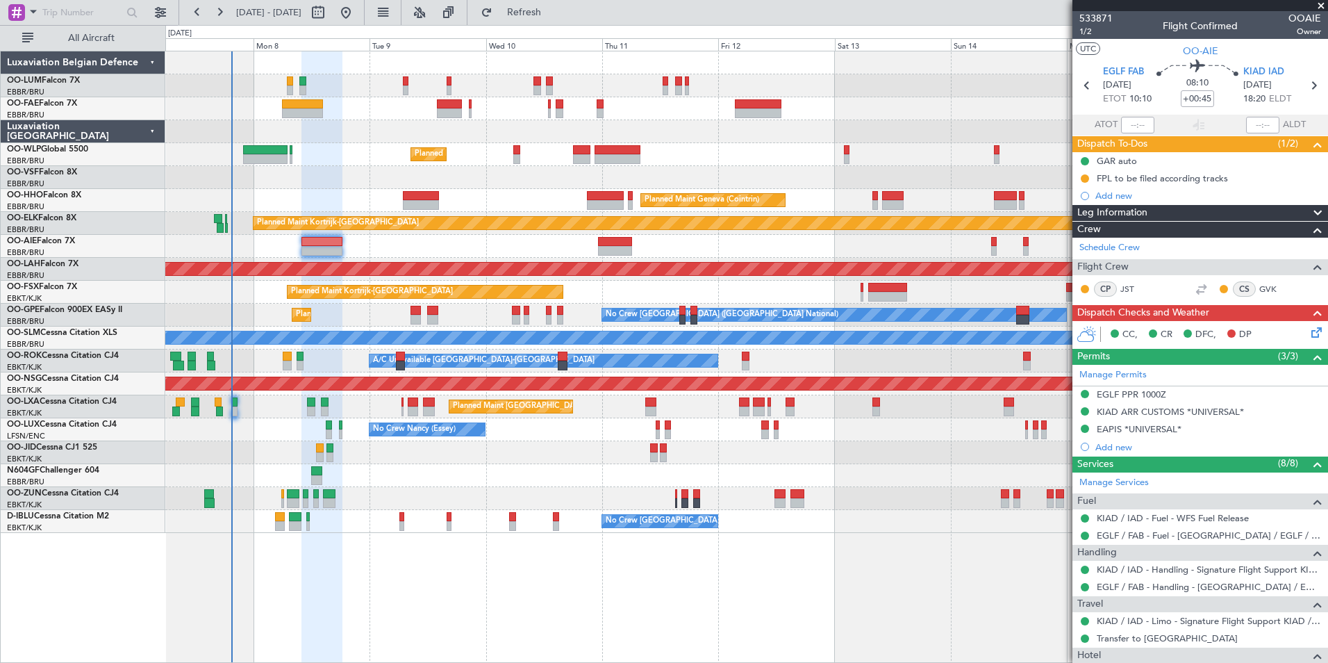
click at [576, 463] on div "Planned Maint Milan (Linate) Planned Maint Geneva ([GEOGRAPHIC_DATA]) Planned M…" at bounding box center [746, 291] width 1162 height 481
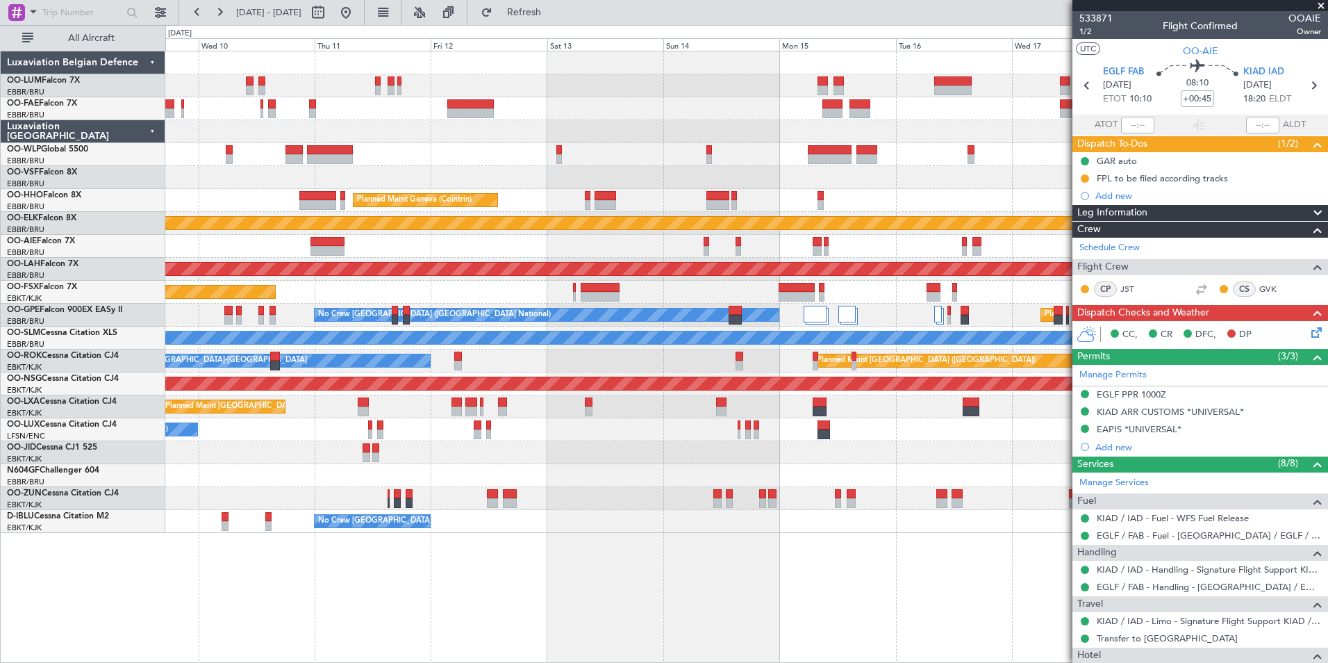
click at [602, 483] on div at bounding box center [746, 475] width 1162 height 23
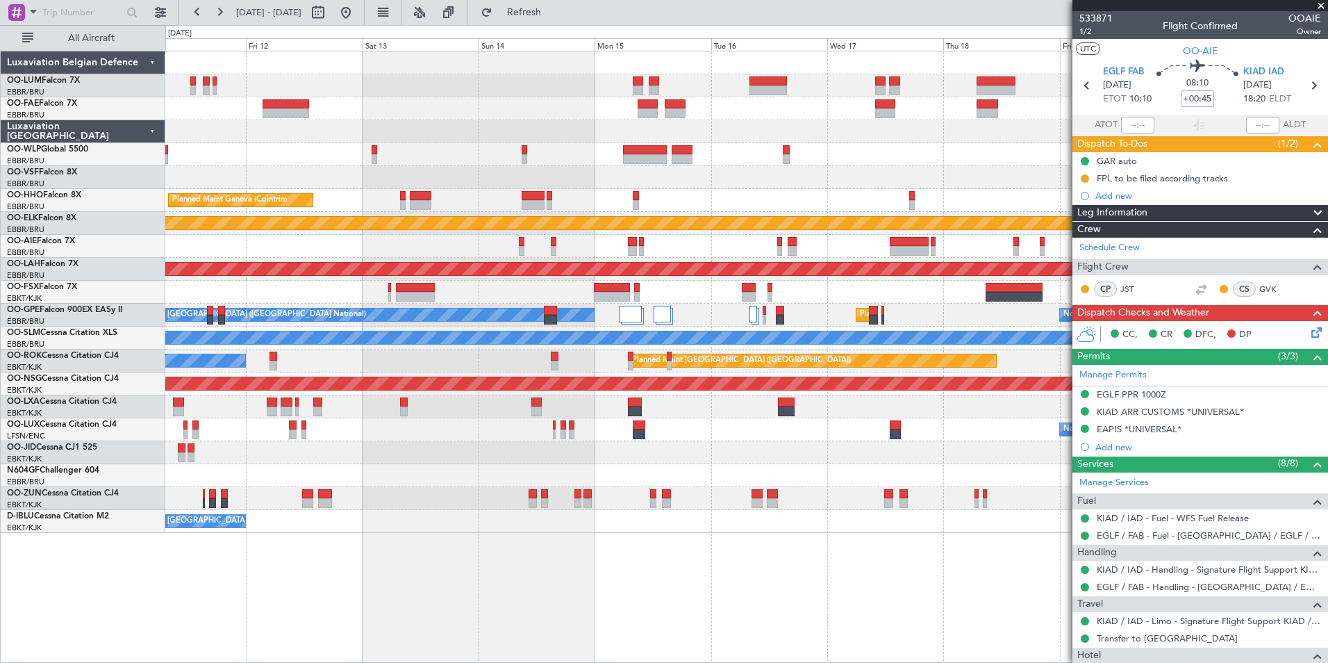
click at [702, 500] on div "Planned Maint Kortrijk-[GEOGRAPHIC_DATA]" at bounding box center [746, 498] width 1162 height 23
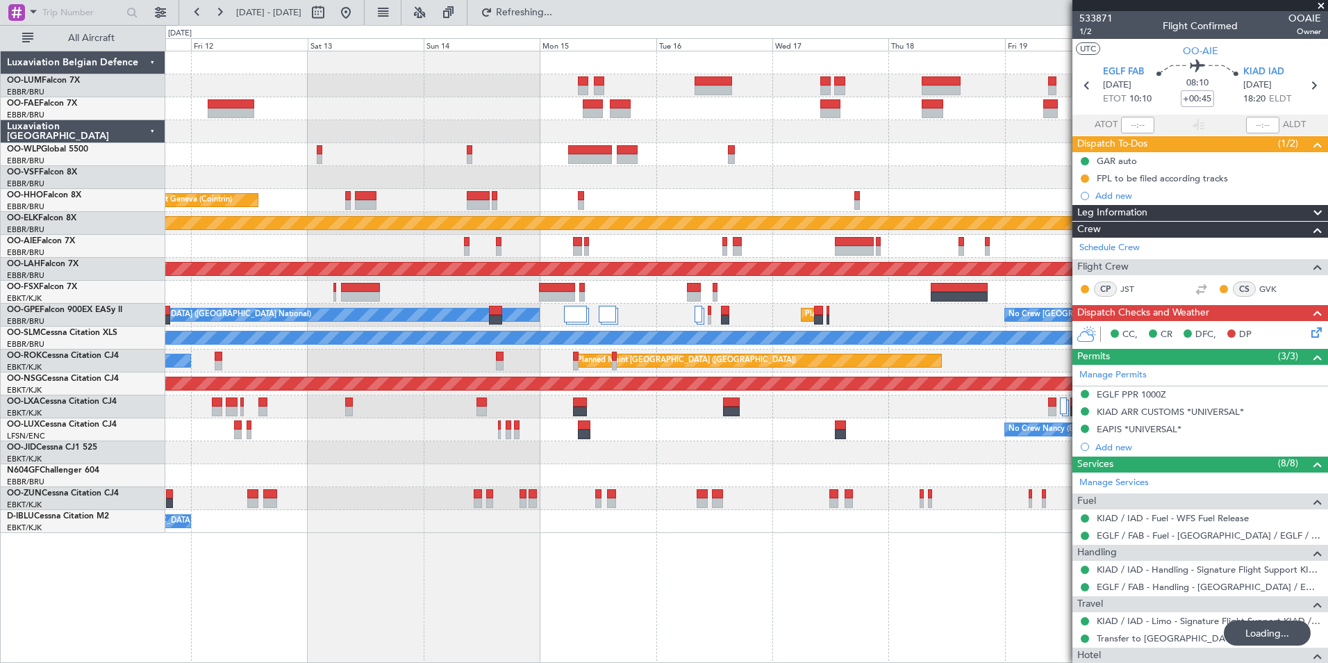
click at [507, 577] on div "Planned Maint Milan (Linate) Planned Maint Geneva ([GEOGRAPHIC_DATA]) Planned M…" at bounding box center [746, 357] width 1163 height 612
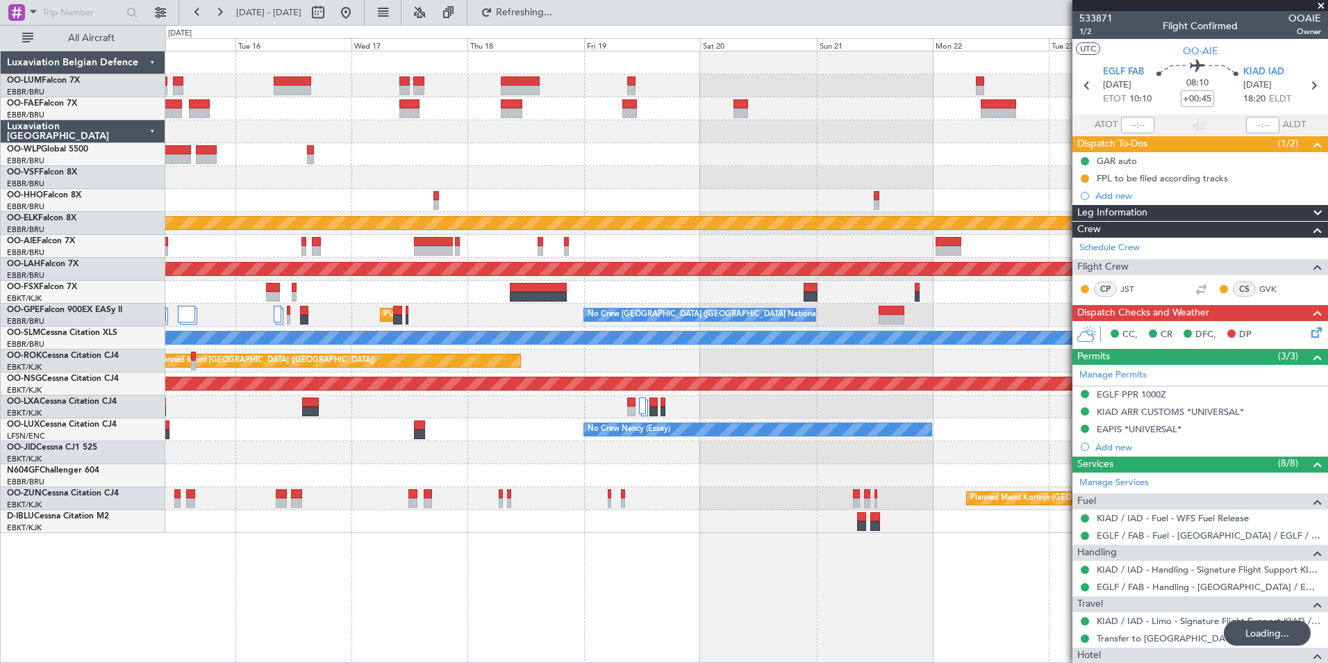
click at [795, 572] on div "Planned Maint Kortrijk-[GEOGRAPHIC_DATA] Planned [GEOGRAPHIC_DATA][PERSON_NAME]…" at bounding box center [746, 357] width 1163 height 612
click at [216, 19] on button at bounding box center [219, 12] width 22 height 22
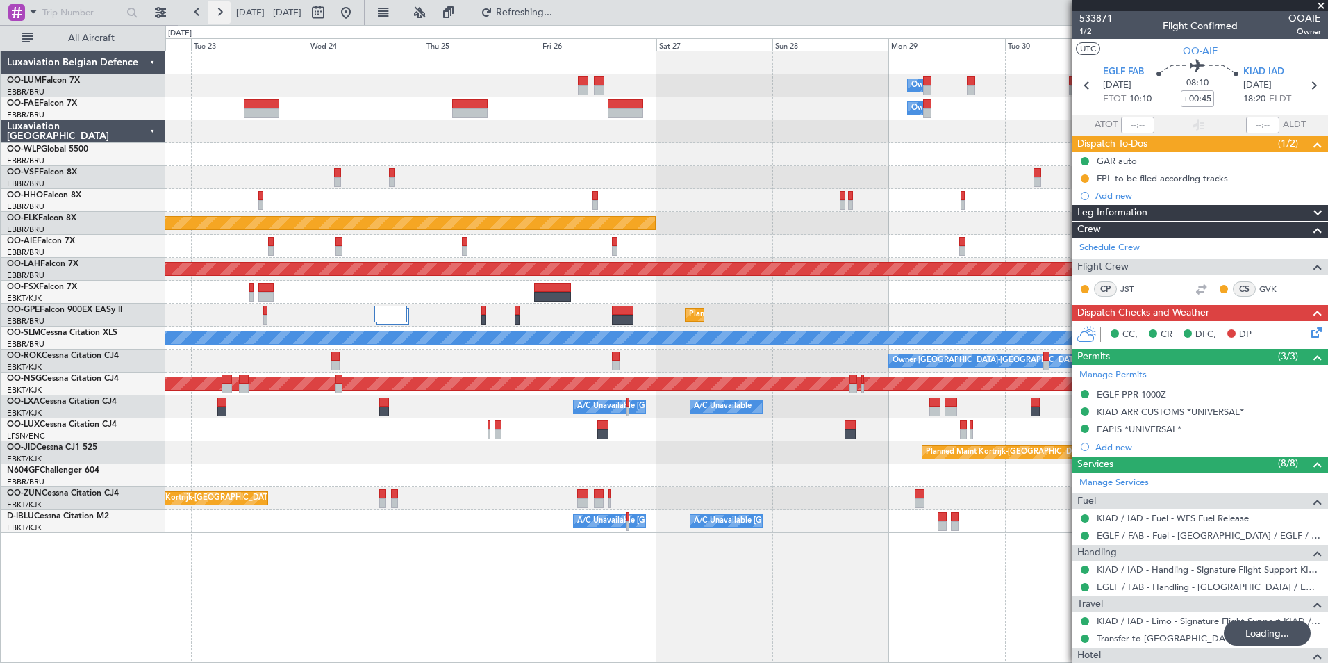
click at [216, 19] on button at bounding box center [219, 12] width 22 height 22
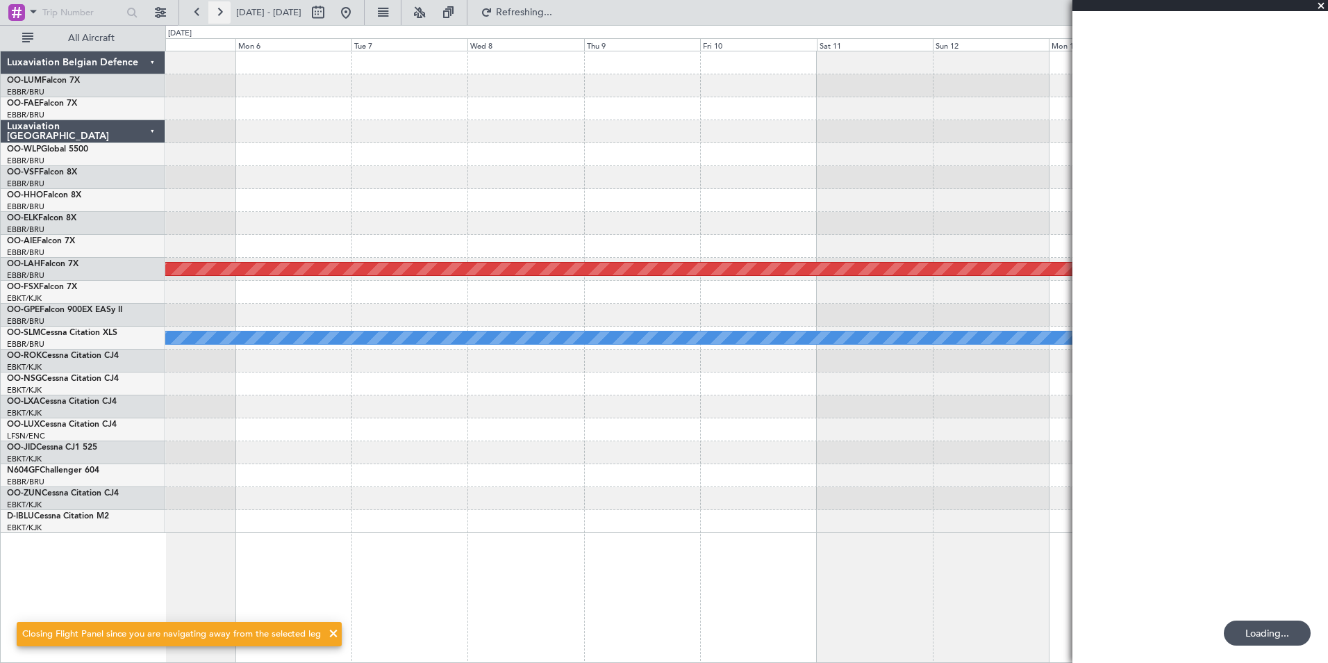
click at [216, 19] on button at bounding box center [219, 12] width 22 height 22
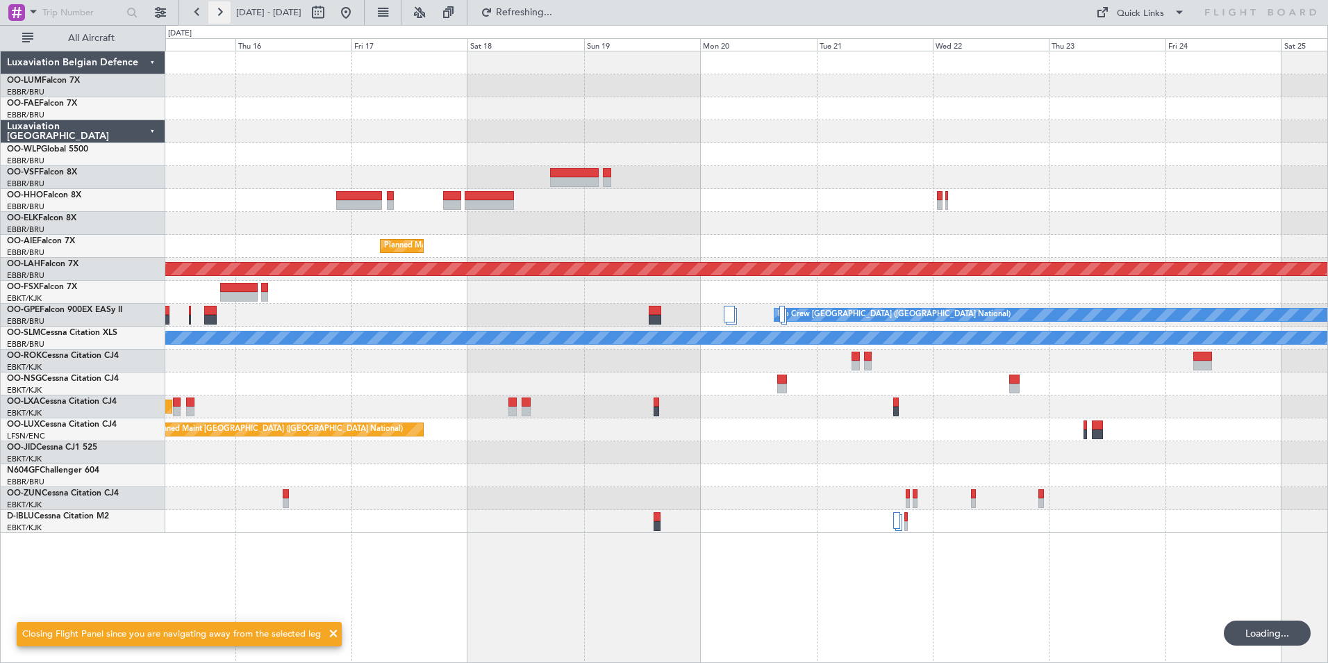
click at [216, 19] on button at bounding box center [219, 12] width 22 height 22
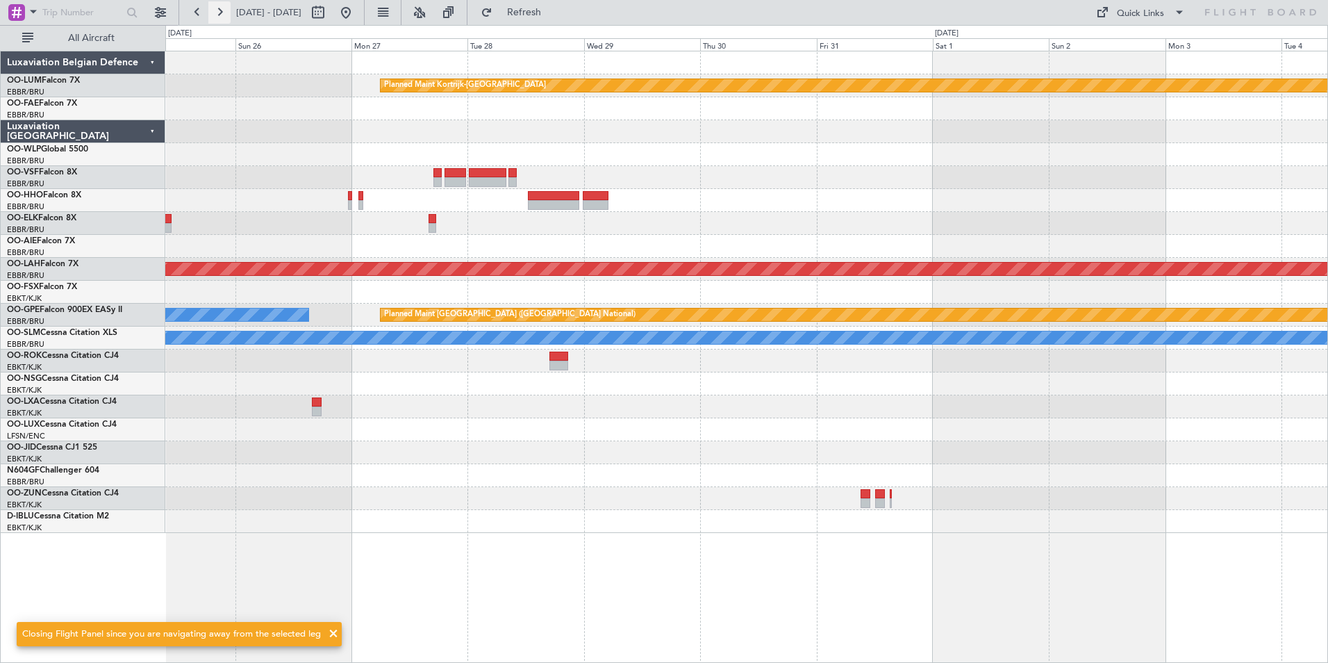
click at [216, 19] on button at bounding box center [219, 12] width 22 height 22
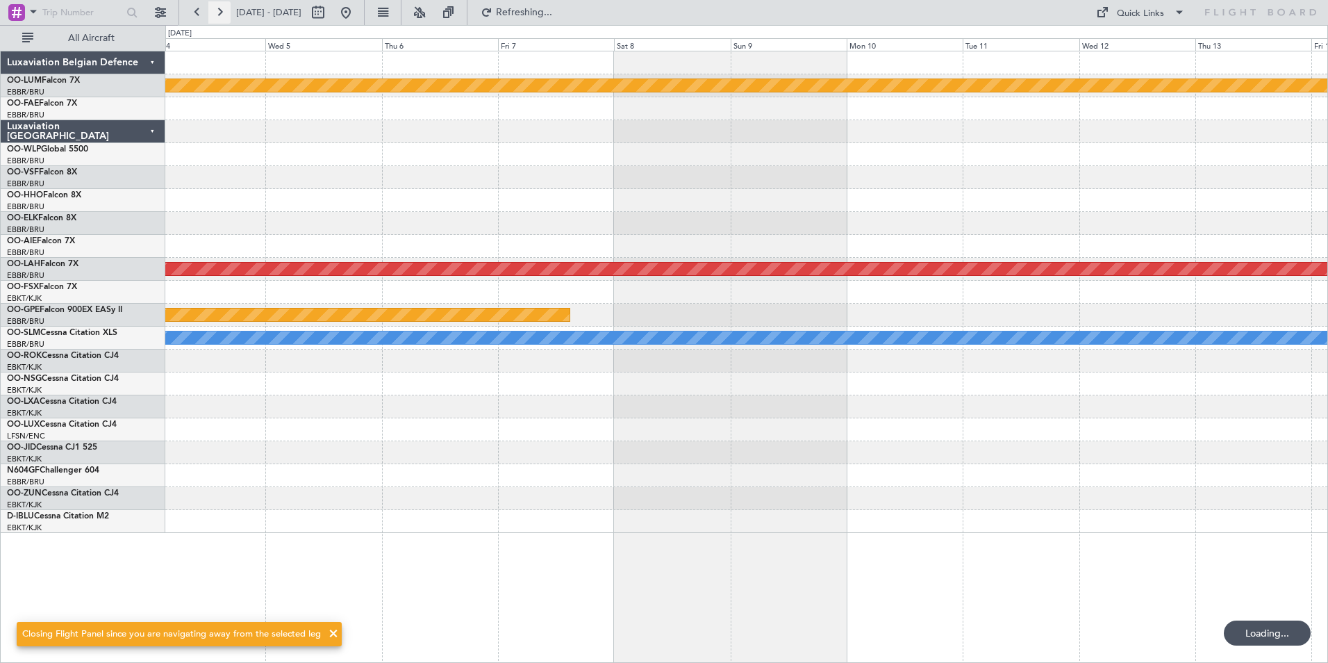
click at [216, 19] on button at bounding box center [219, 12] width 22 height 22
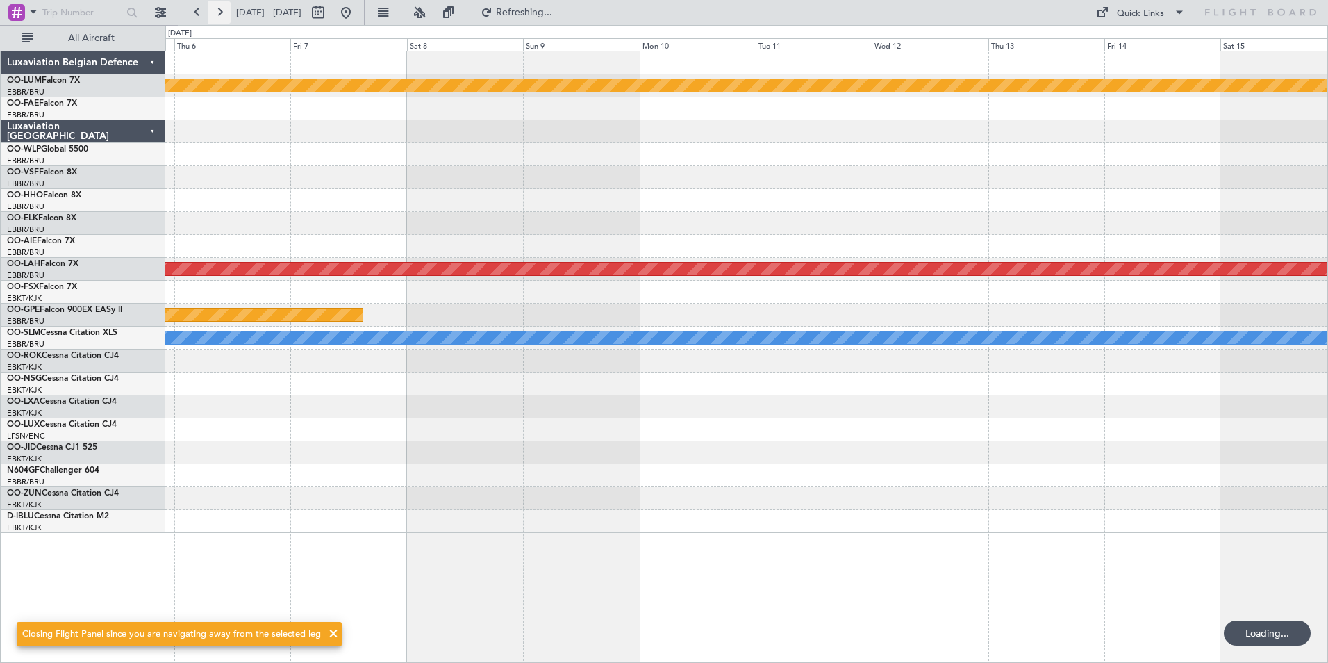
click at [216, 19] on button at bounding box center [219, 12] width 22 height 22
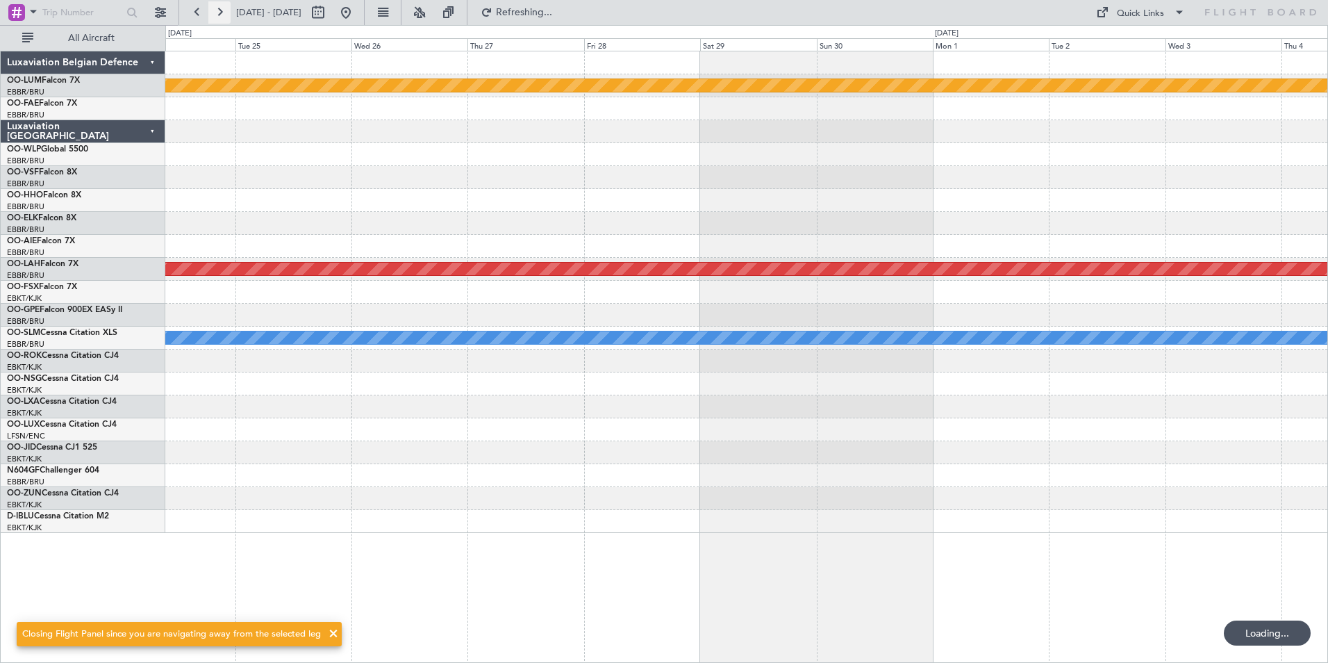
click at [216, 19] on button at bounding box center [219, 12] width 22 height 22
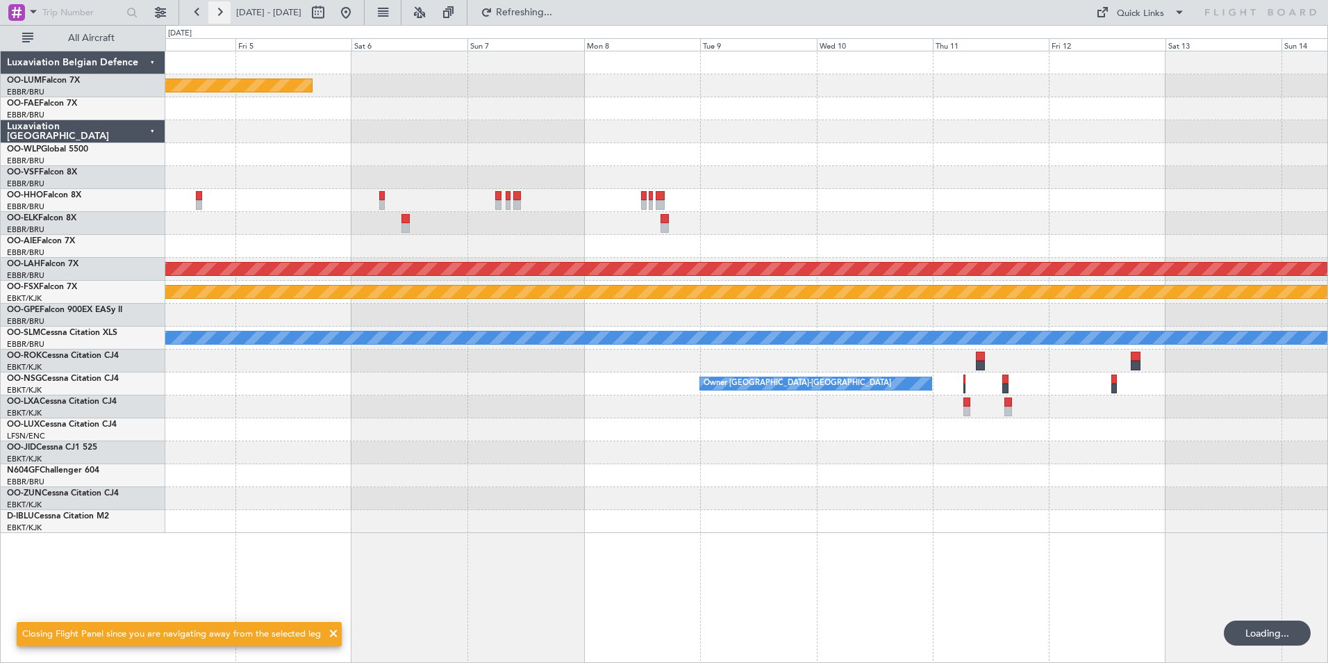
click at [216, 19] on button at bounding box center [219, 12] width 22 height 22
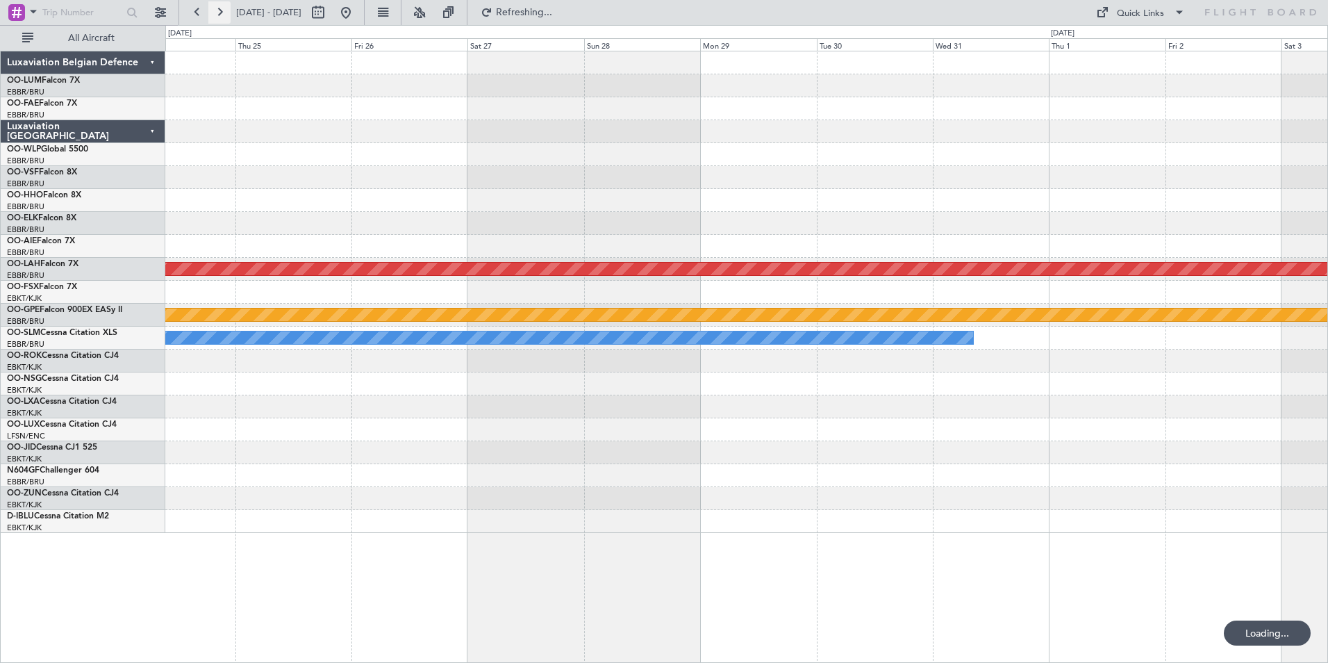
click at [216, 19] on button at bounding box center [219, 12] width 22 height 22
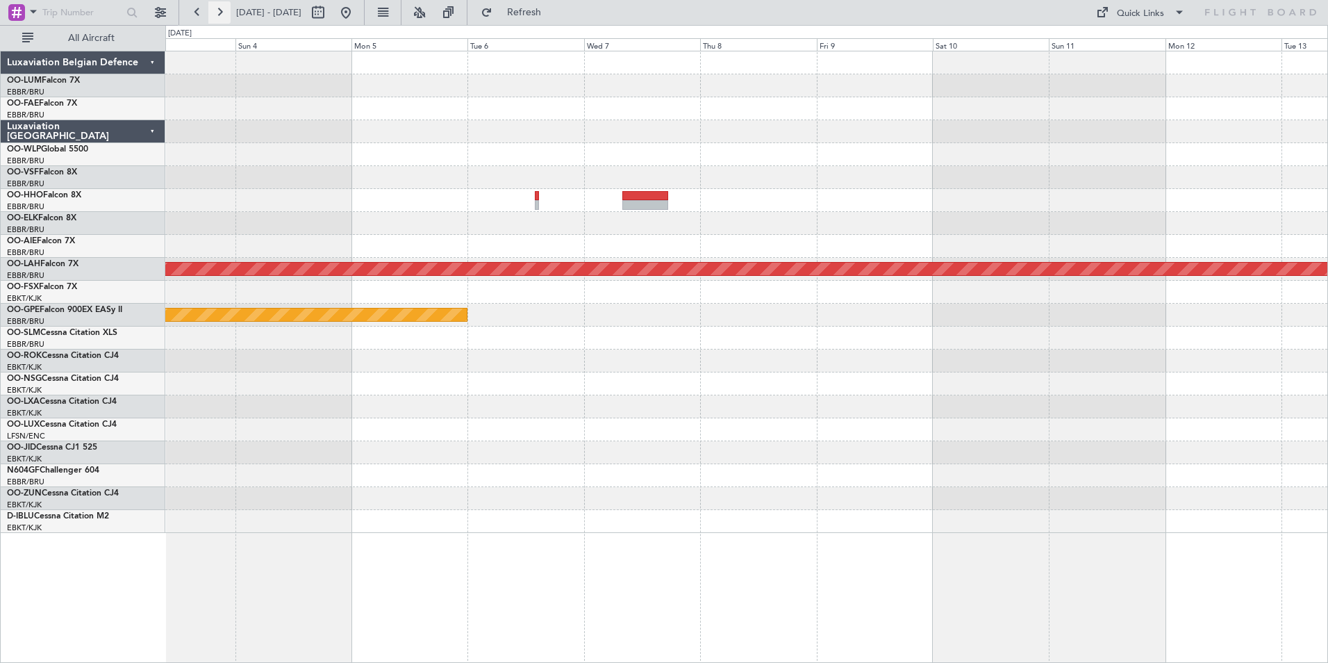
click at [216, 19] on button at bounding box center [219, 12] width 22 height 22
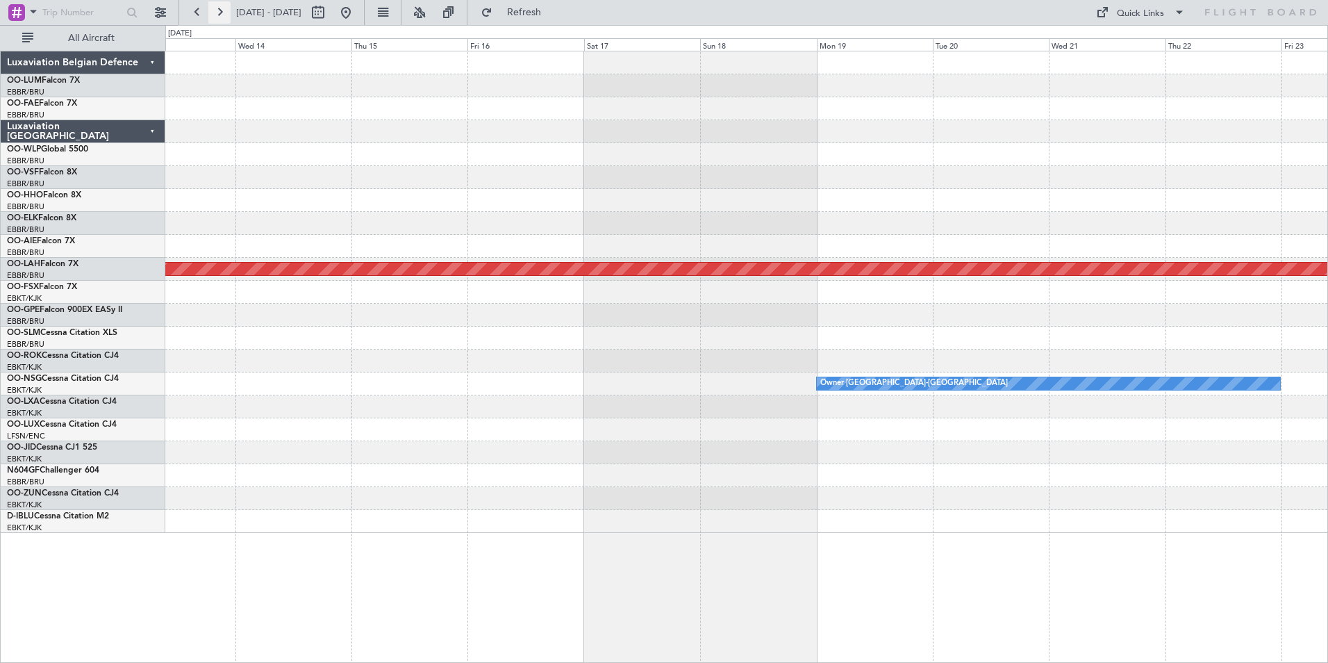
click at [216, 19] on button at bounding box center [219, 12] width 22 height 22
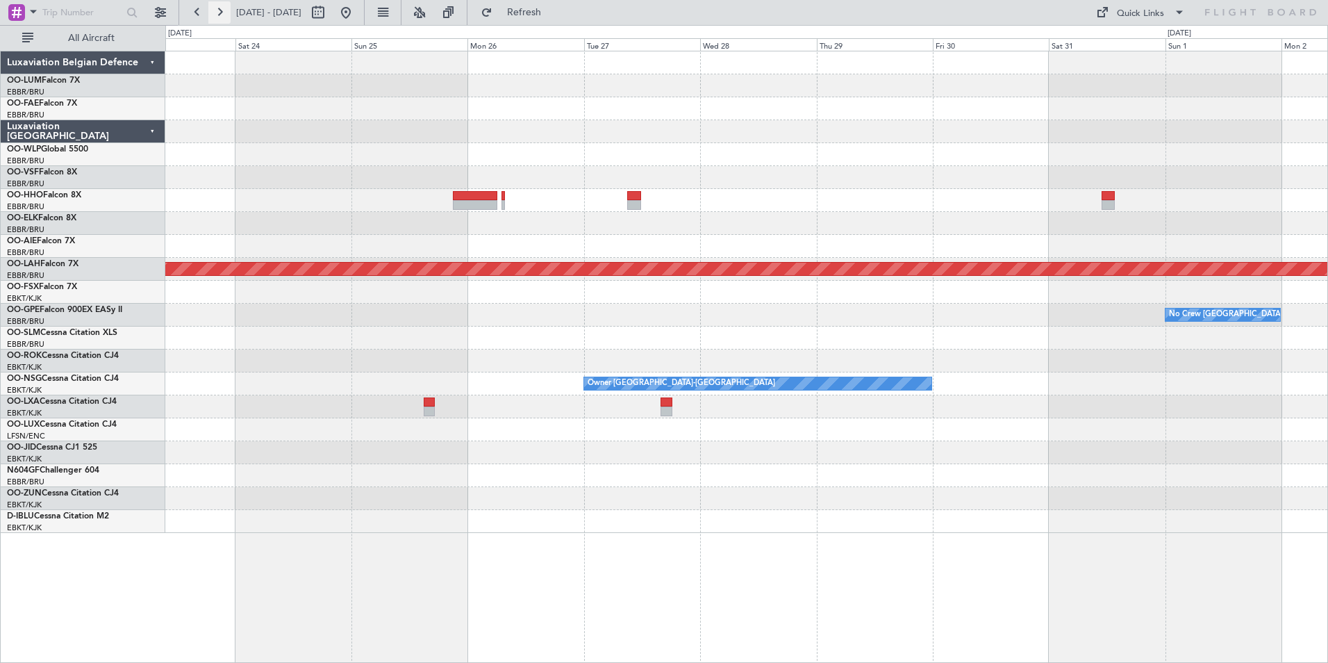
click at [216, 19] on button at bounding box center [219, 12] width 22 height 22
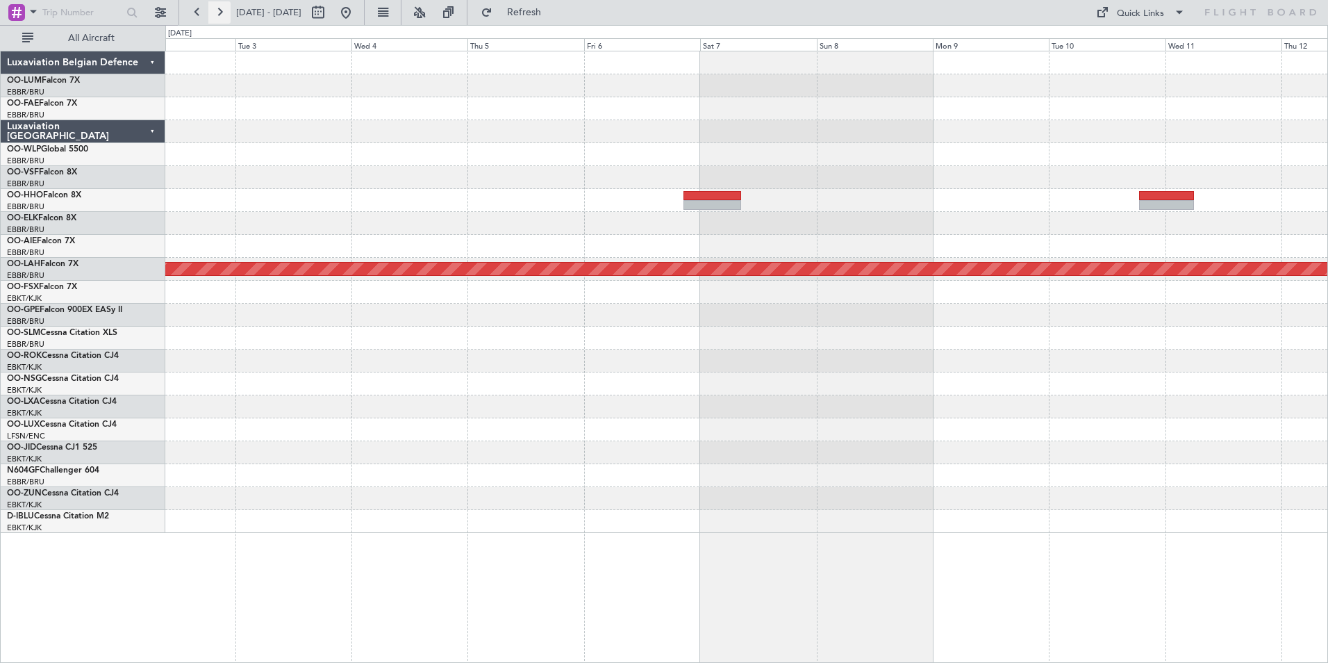
click at [216, 19] on button at bounding box center [219, 12] width 22 height 22
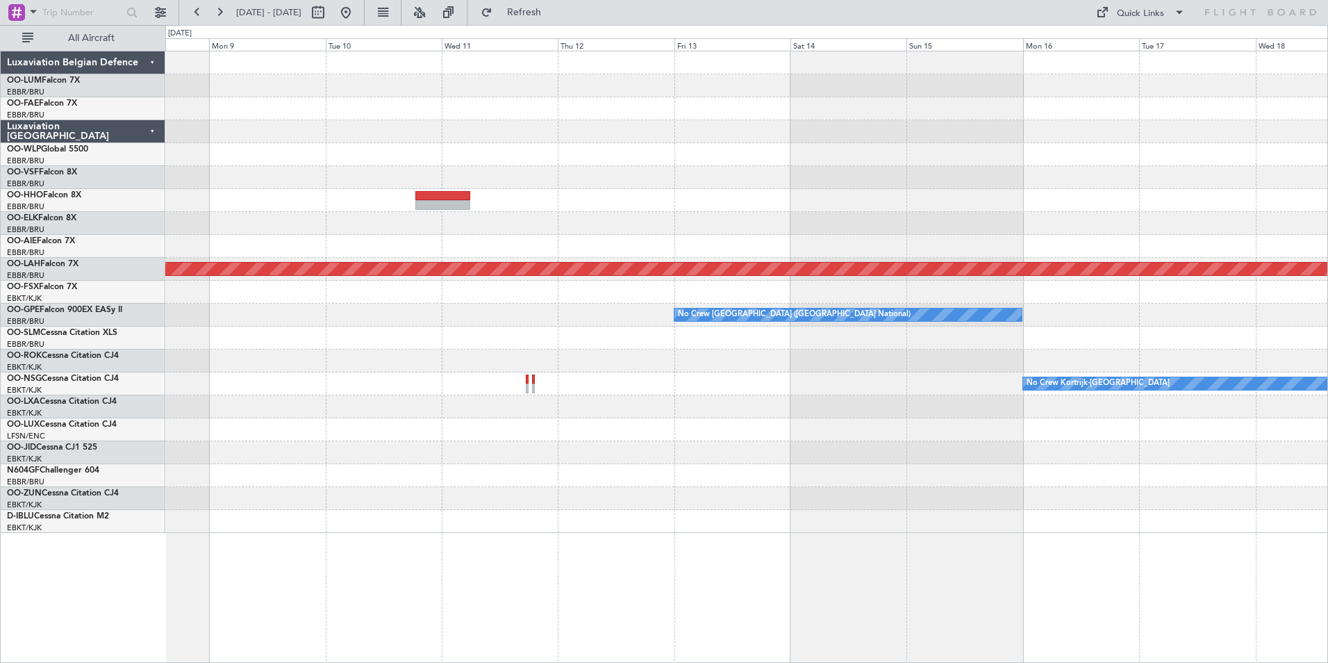
click at [904, 662] on html "[DATE] - [DATE] Refresh Quick Links All Aircraft Planned [GEOGRAPHIC_DATA][PERS…" at bounding box center [664, 331] width 1328 height 663
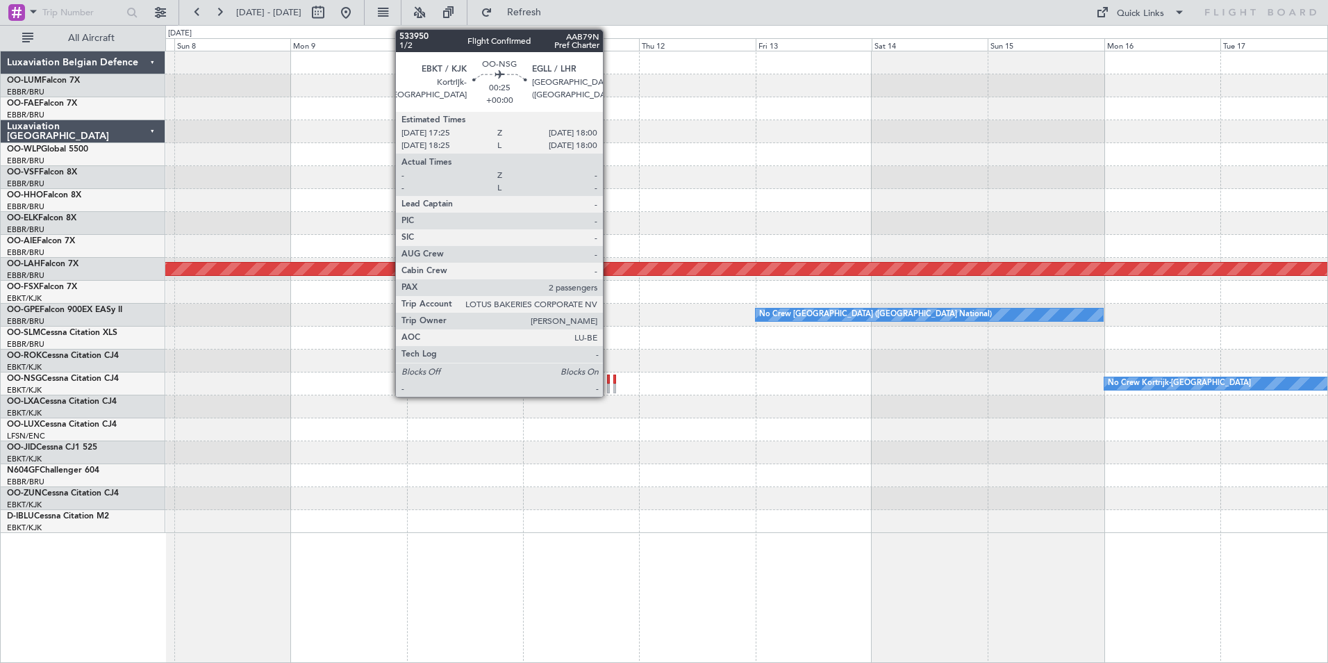
click at [609, 386] on div at bounding box center [608, 388] width 3 height 10
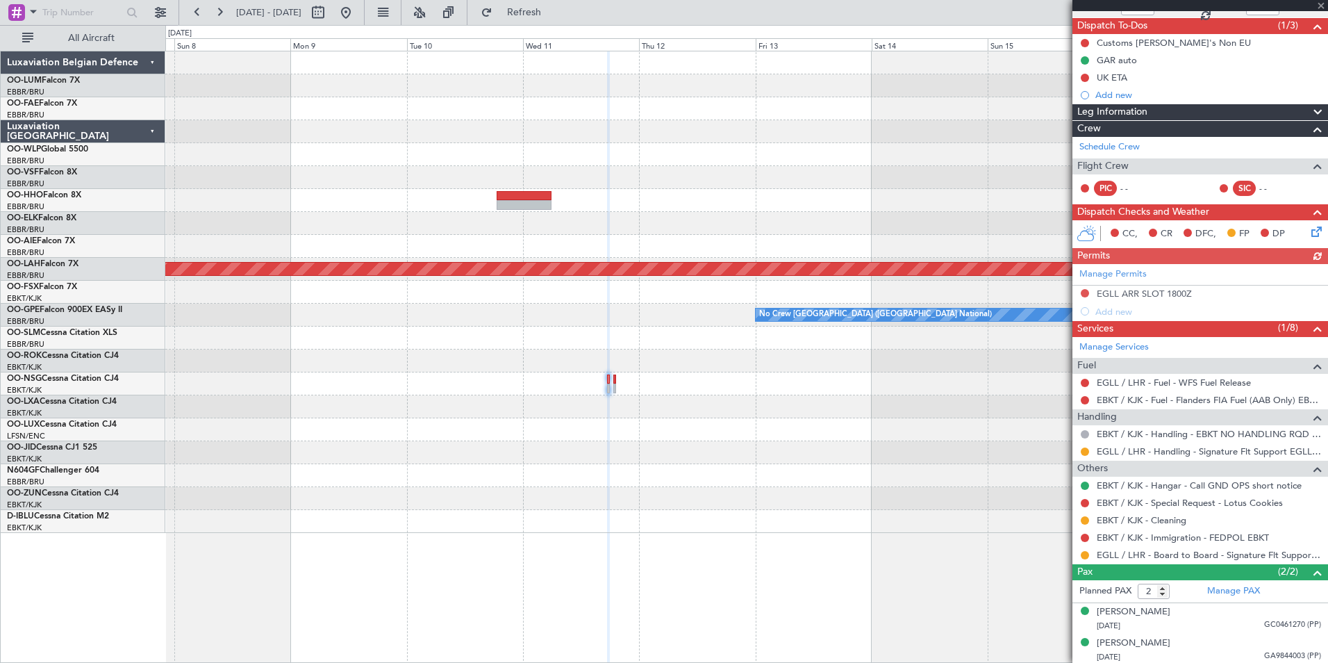
scroll to position [120, 0]
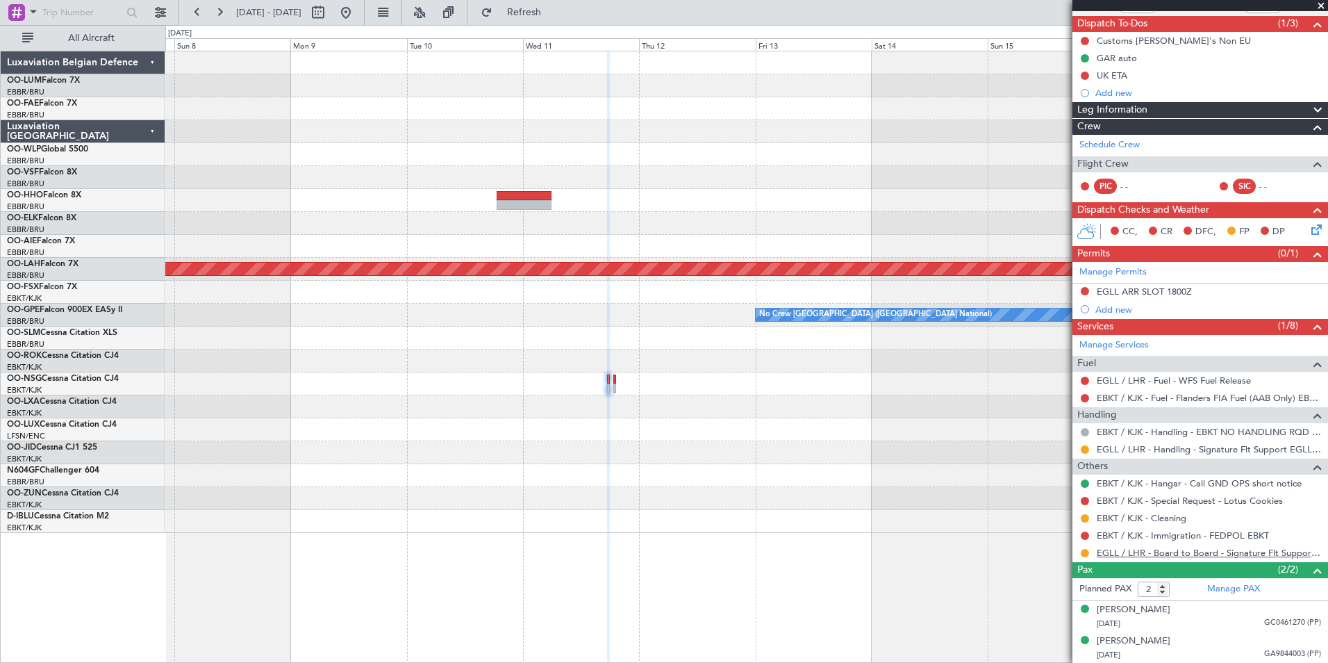
click at [1285, 550] on link "EGLL / LHR - Board to Board - Signature Flt Support EGLL / LHR" at bounding box center [1209, 553] width 224 height 12
drag, startPoint x: 585, startPoint y: 11, endPoint x: 399, endPoint y: 44, distance: 188.4
click at [554, 13] on span "Refresh" at bounding box center [524, 13] width 58 height 10
drag, startPoint x: 397, startPoint y: 19, endPoint x: 240, endPoint y: 16, distance: 157.0
click at [357, 19] on button at bounding box center [346, 12] width 22 height 22
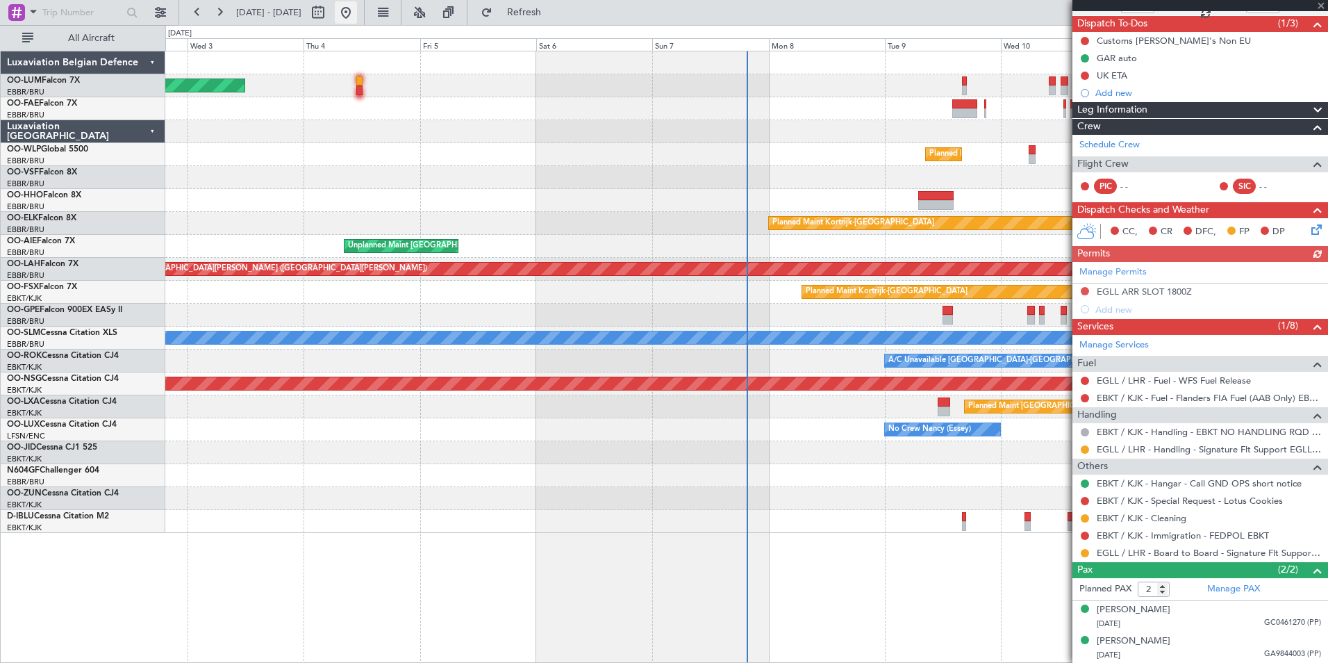
click at [357, 10] on button at bounding box center [346, 12] width 22 height 22
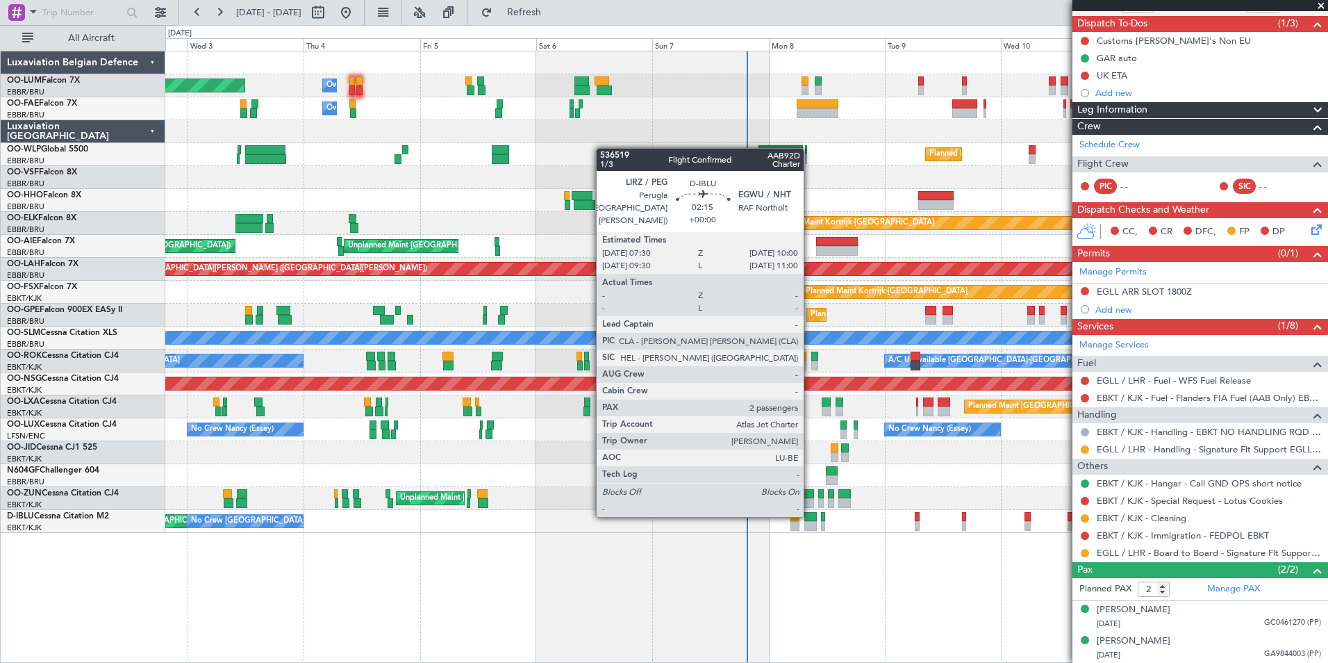
click at [810, 514] on div at bounding box center [810, 517] width 13 height 10
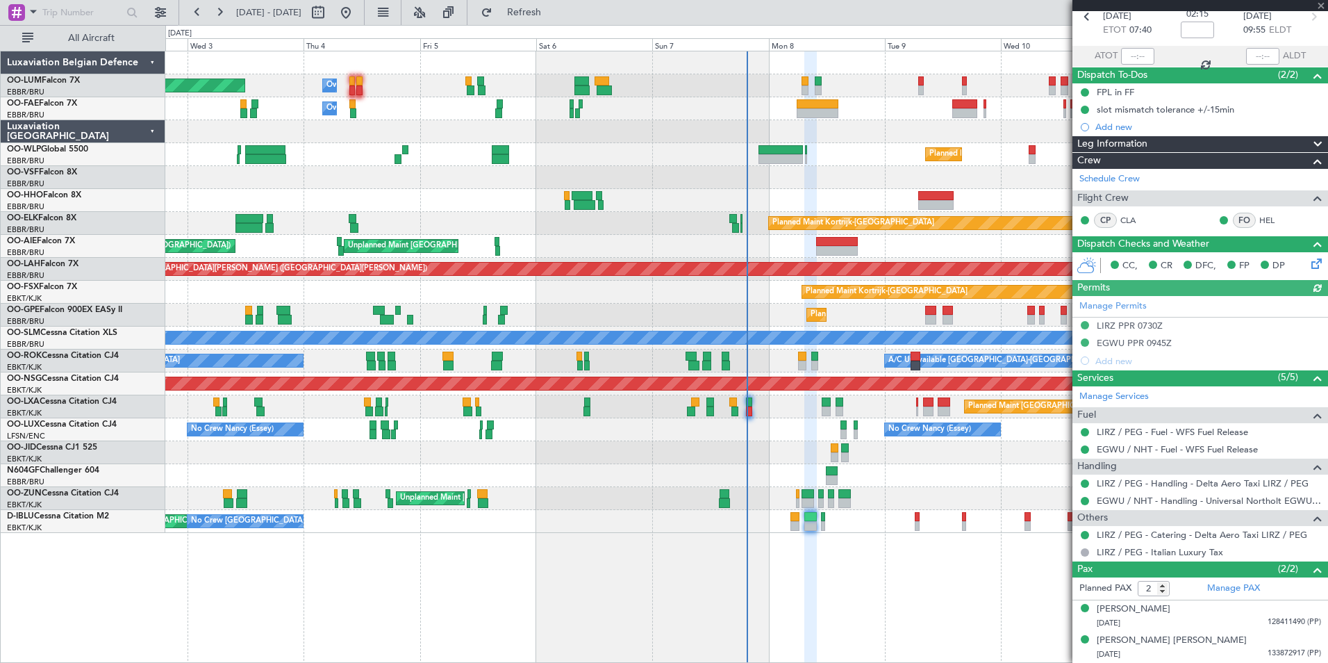
scroll to position [0, 0]
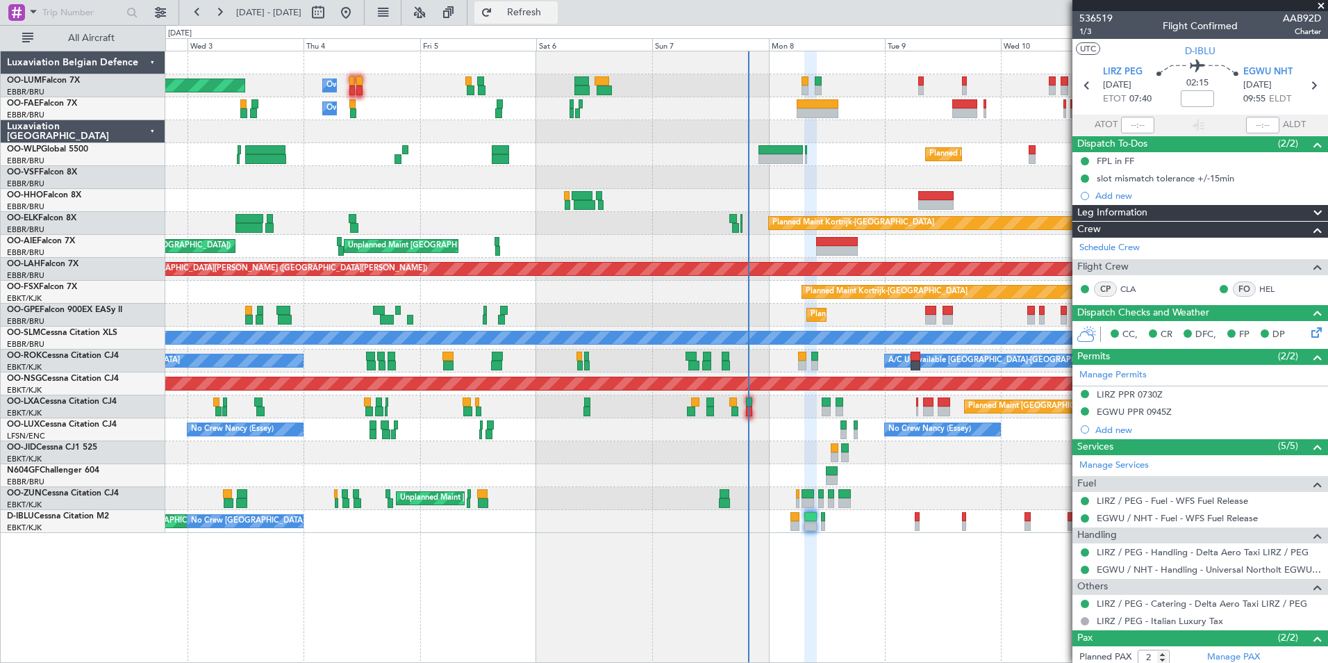
click at [554, 9] on span "Refresh" at bounding box center [524, 13] width 58 height 10
click at [614, 608] on div "Planned Maint [GEOGRAPHIC_DATA] ([GEOGRAPHIC_DATA] National) Owner [GEOGRAPHIC_…" at bounding box center [746, 357] width 1163 height 612
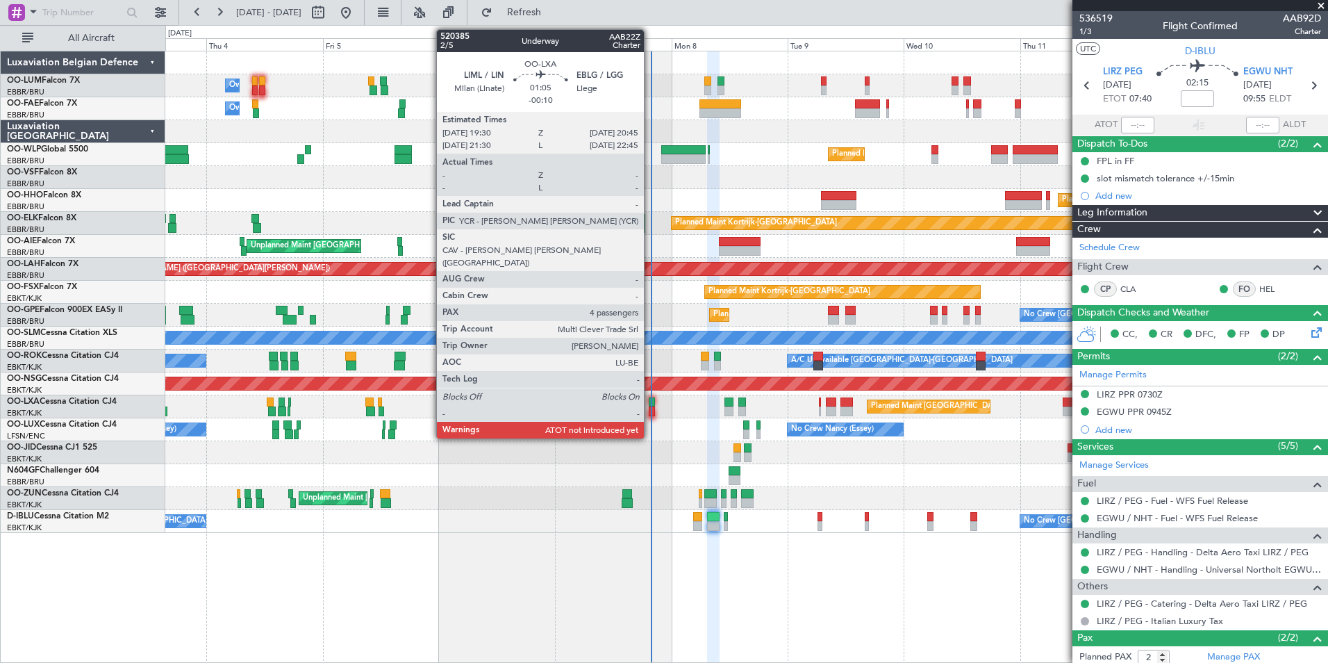
click at [654, 399] on div at bounding box center [652, 402] width 6 height 10
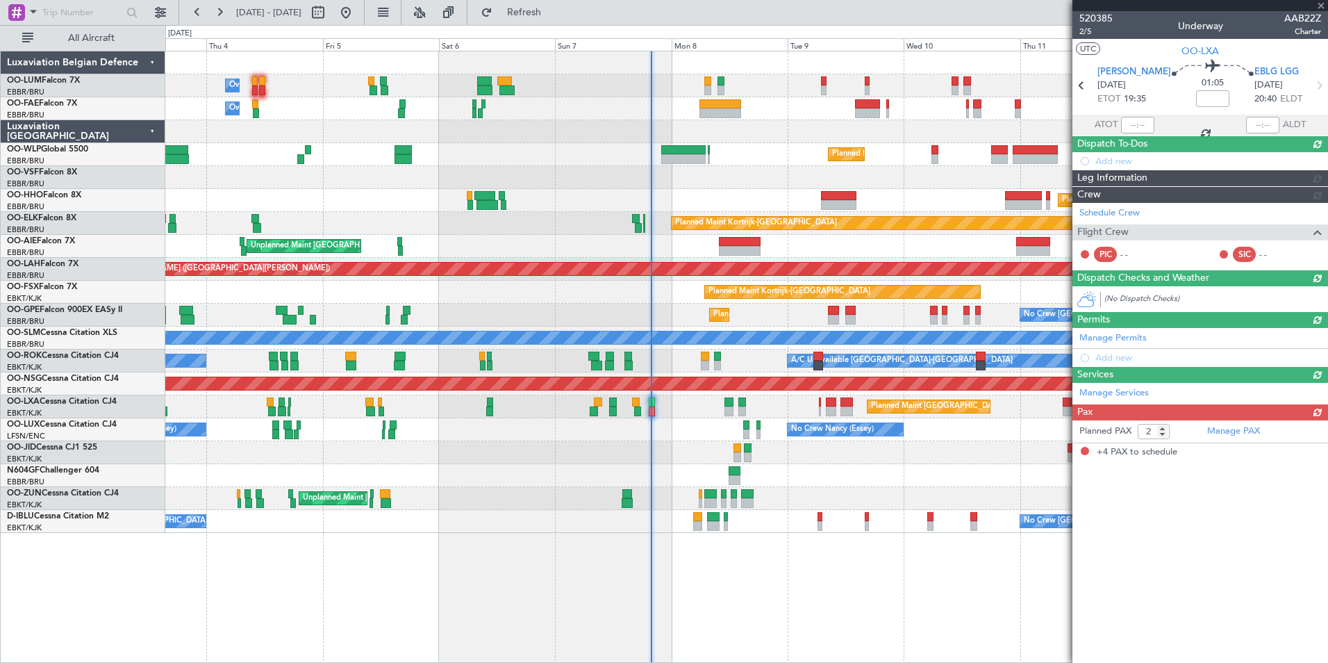
type input "-00:10"
type input "4"
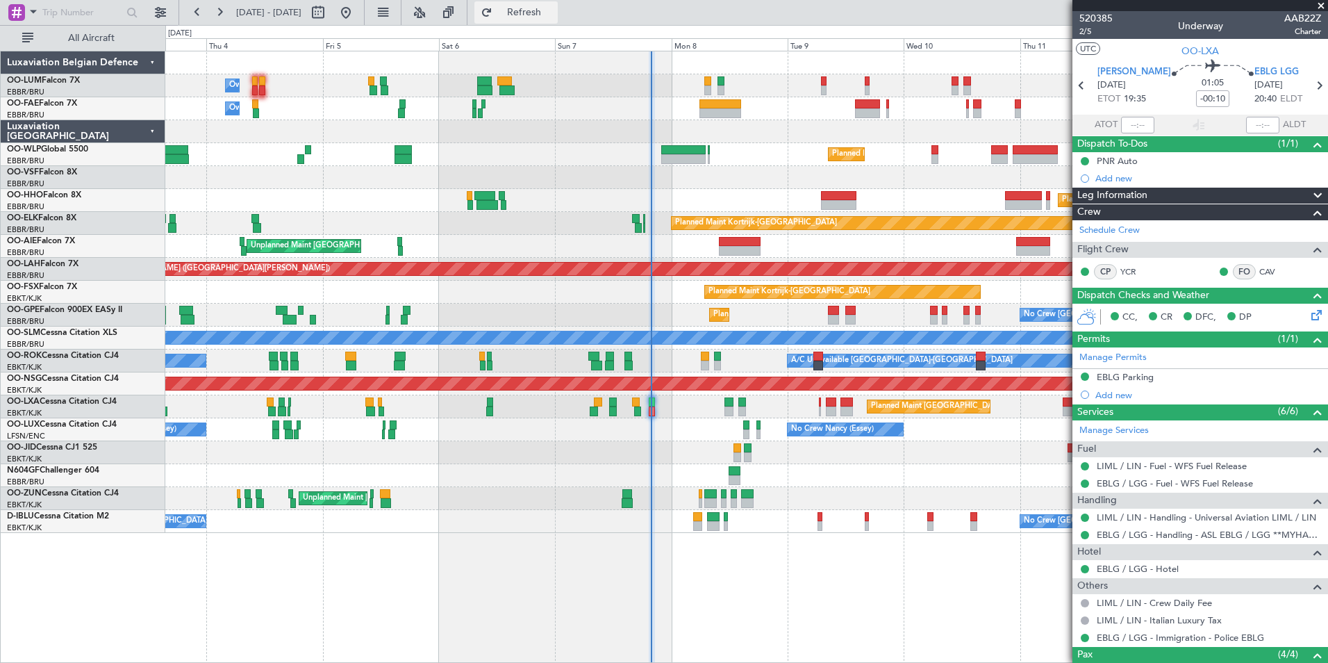
click at [554, 15] on span "Refresh" at bounding box center [524, 13] width 58 height 10
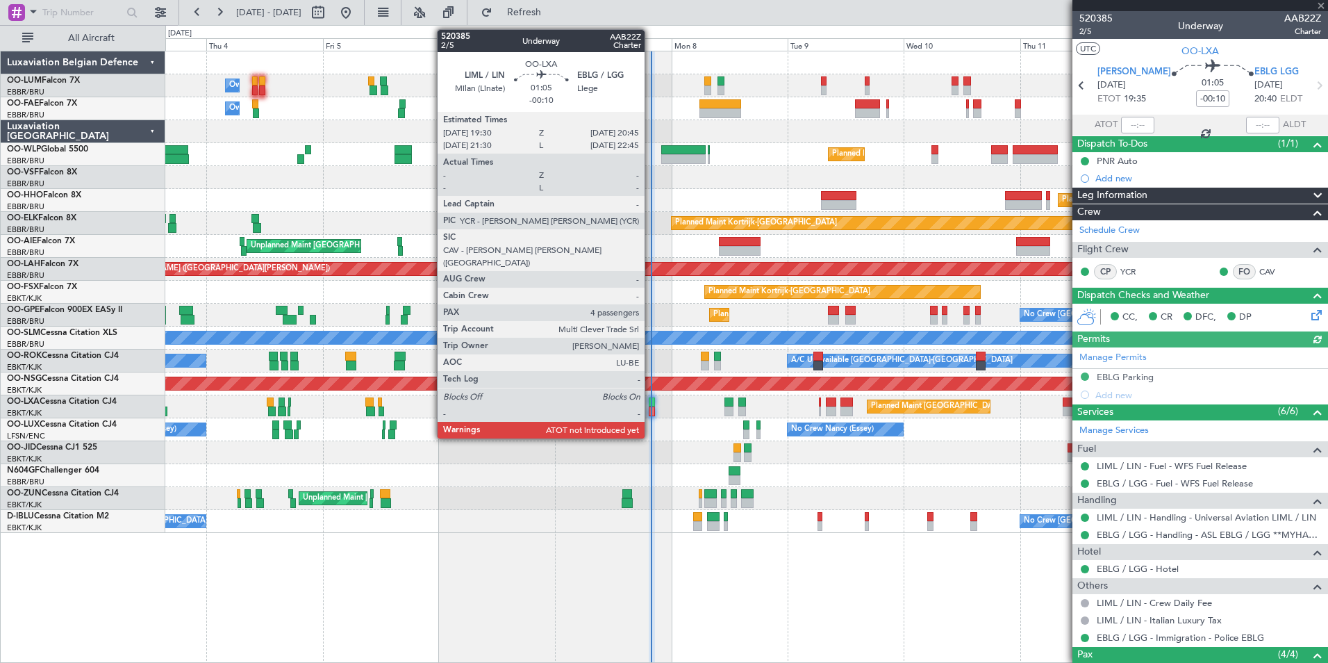
click at [651, 401] on div at bounding box center [652, 402] width 6 height 10
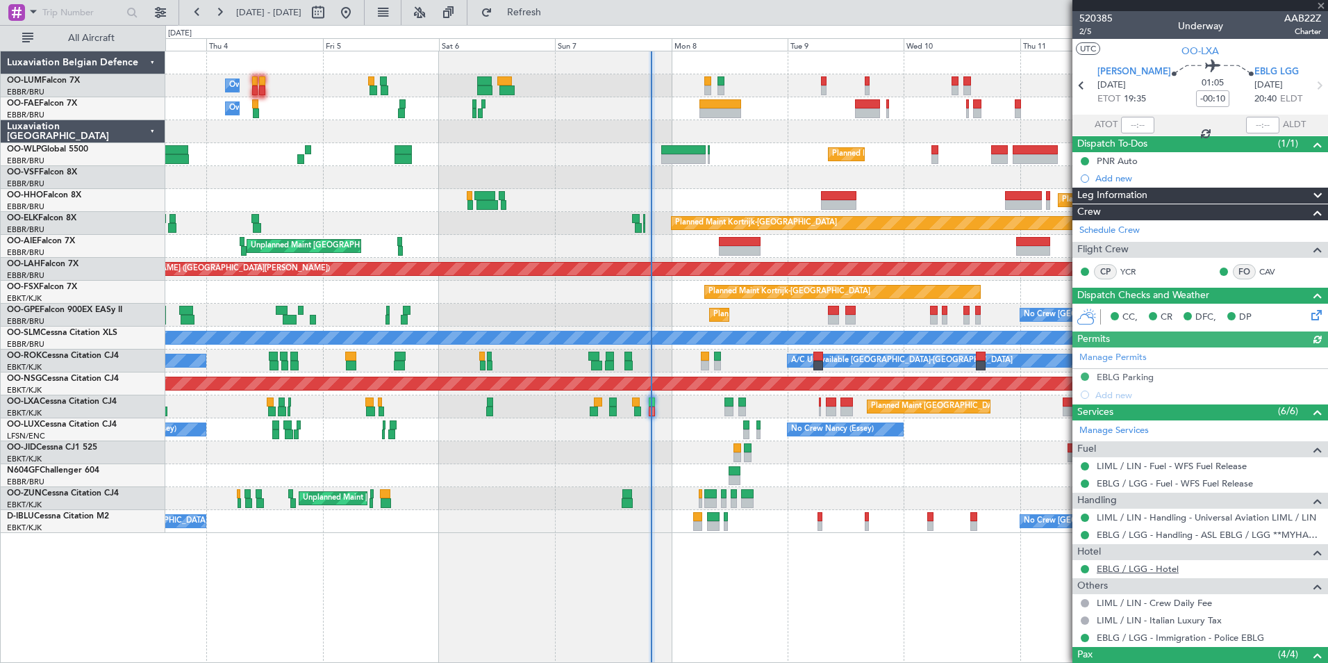
click at [1160, 573] on link "EBLG / LGG - Hotel" at bounding box center [1138, 569] width 82 height 12
click at [1129, 128] on input "text" at bounding box center [1137, 125] width 33 height 17
click at [1147, 45] on section "UTC OO-LXA" at bounding box center [1200, 49] width 256 height 21
type input "19:35"
click at [1323, 8] on div at bounding box center [1200, 5] width 256 height 11
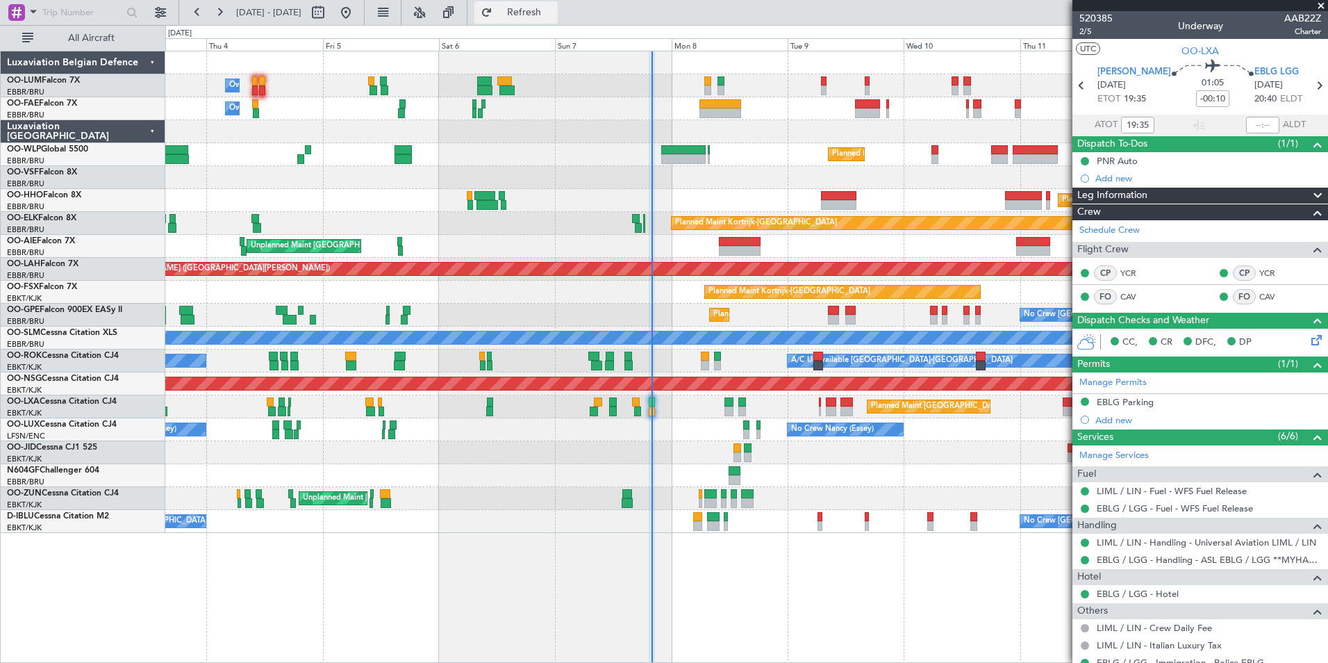
click at [554, 13] on span "Refresh" at bounding box center [524, 13] width 58 height 10
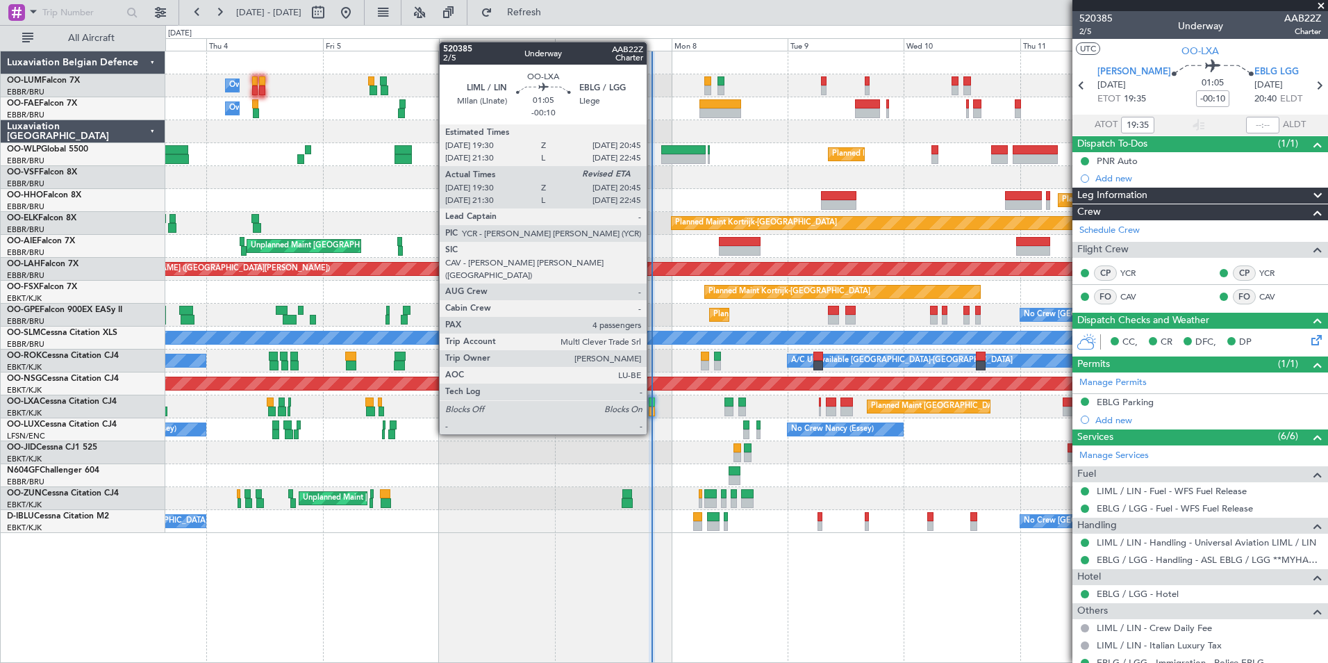
click at [653, 408] on div at bounding box center [652, 411] width 6 height 10
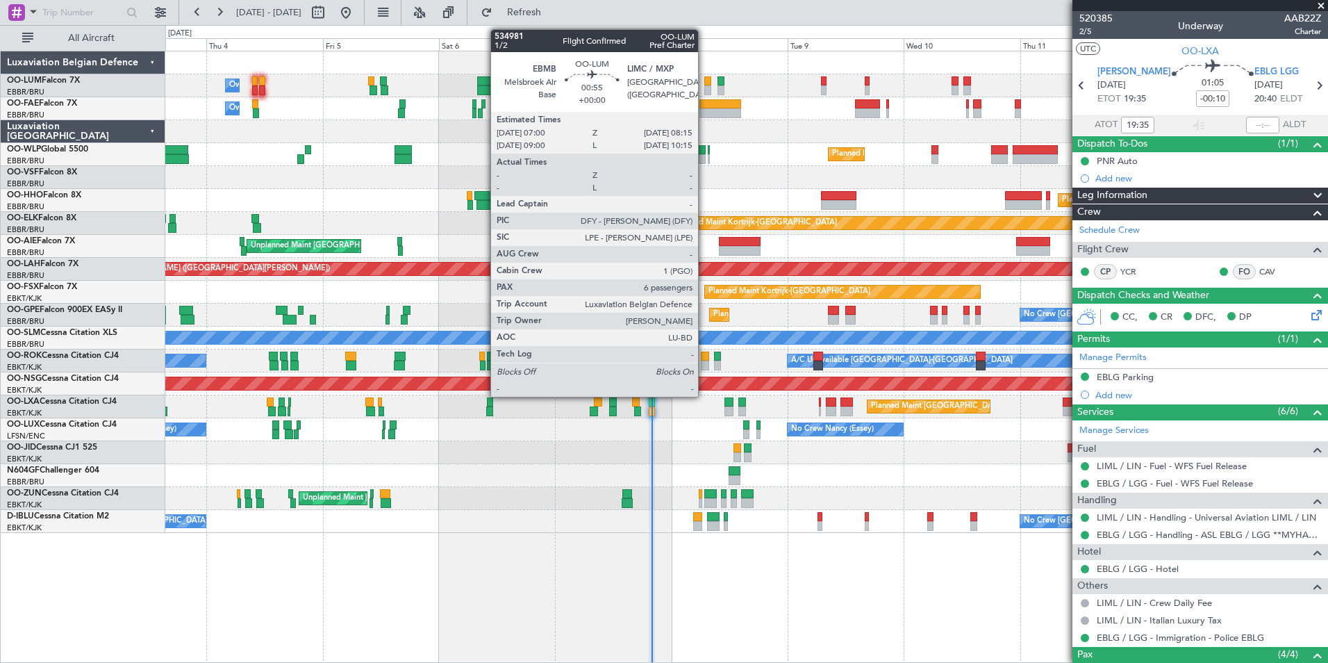
click at [708, 84] on div at bounding box center [707, 81] width 6 height 10
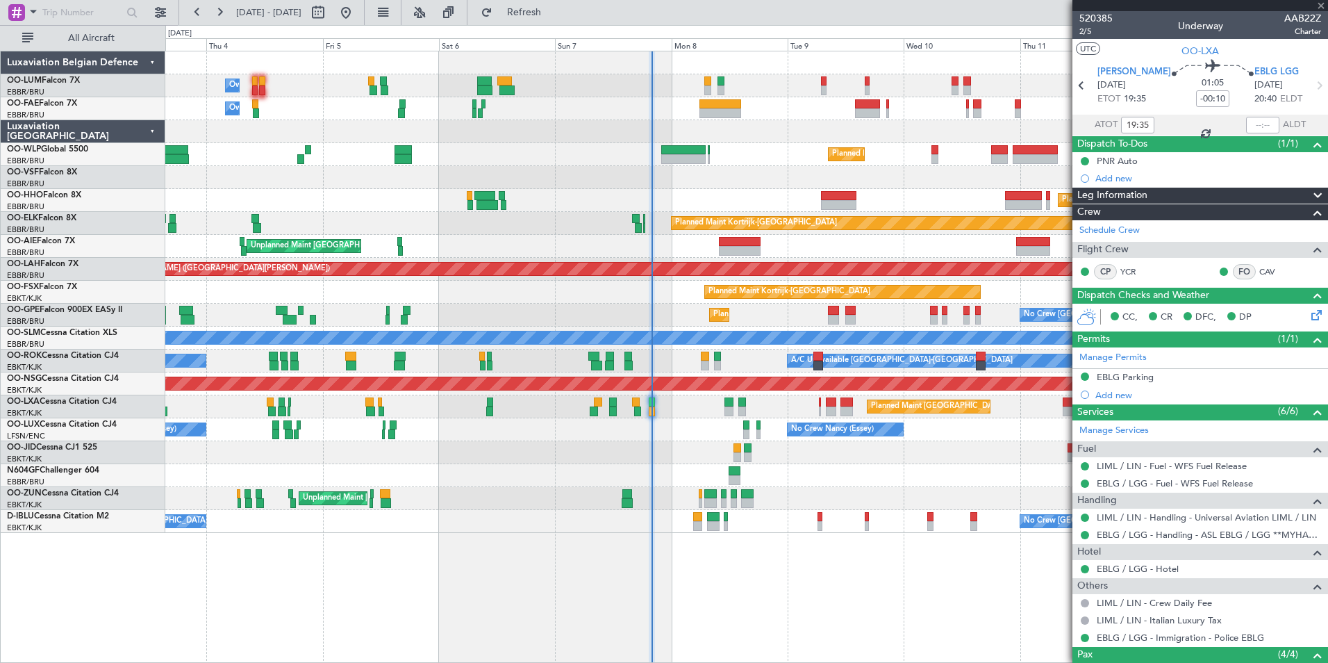
type input "6"
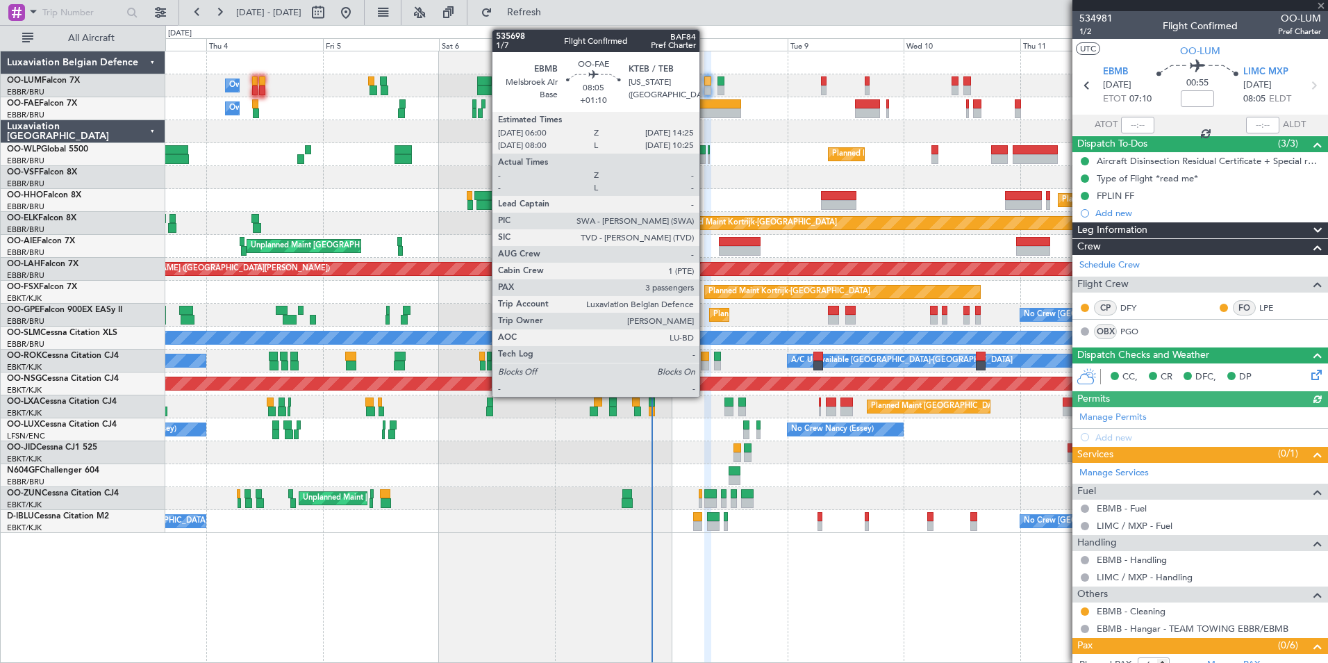
click at [706, 99] on div at bounding box center [719, 104] width 41 height 10
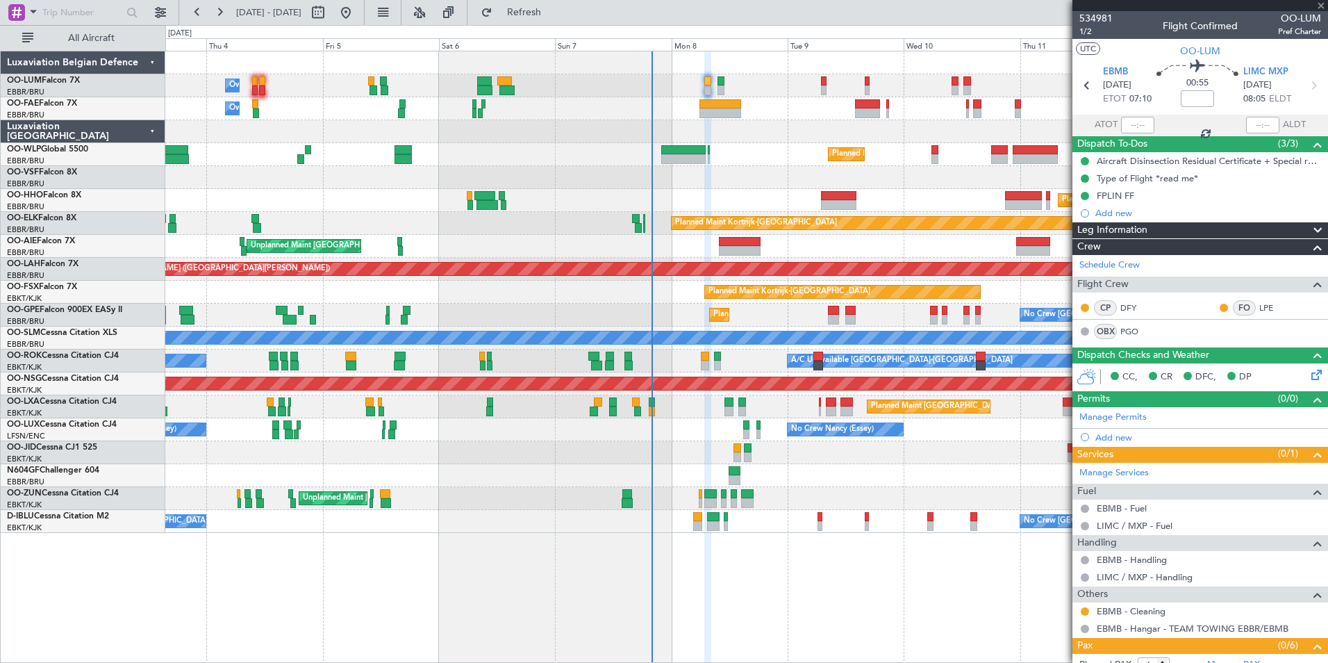
type input "+01:10"
type input "3"
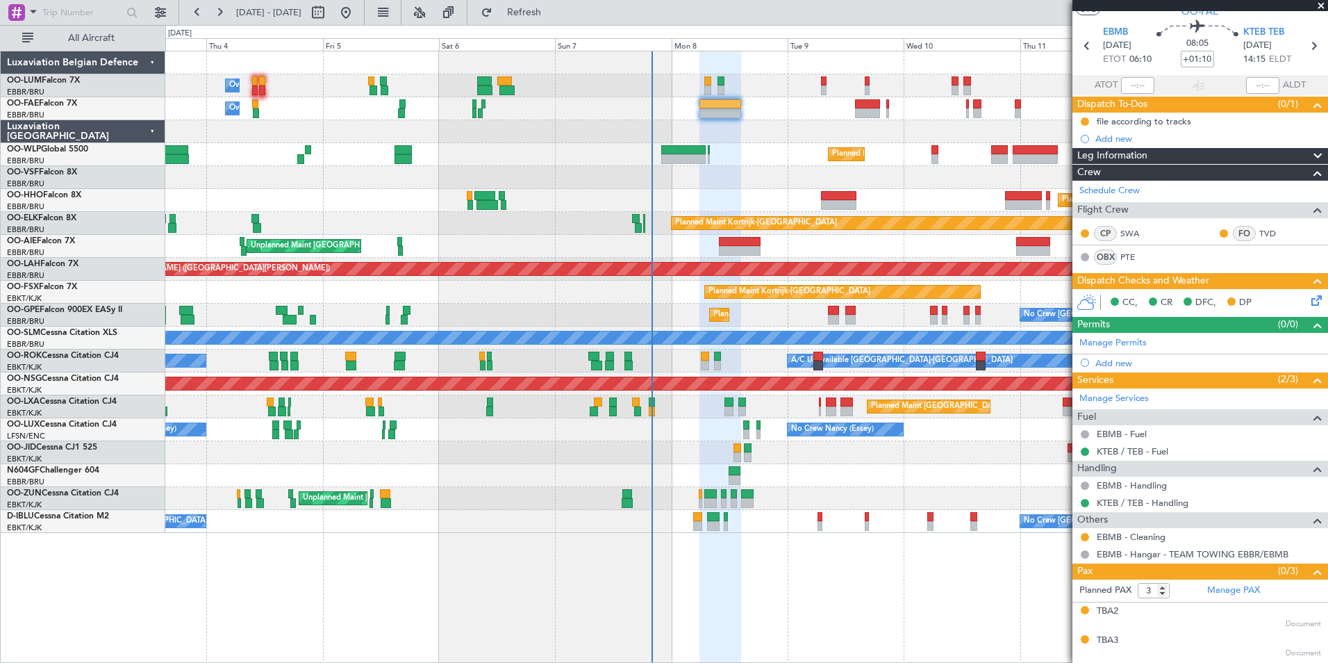
scroll to position [66, 0]
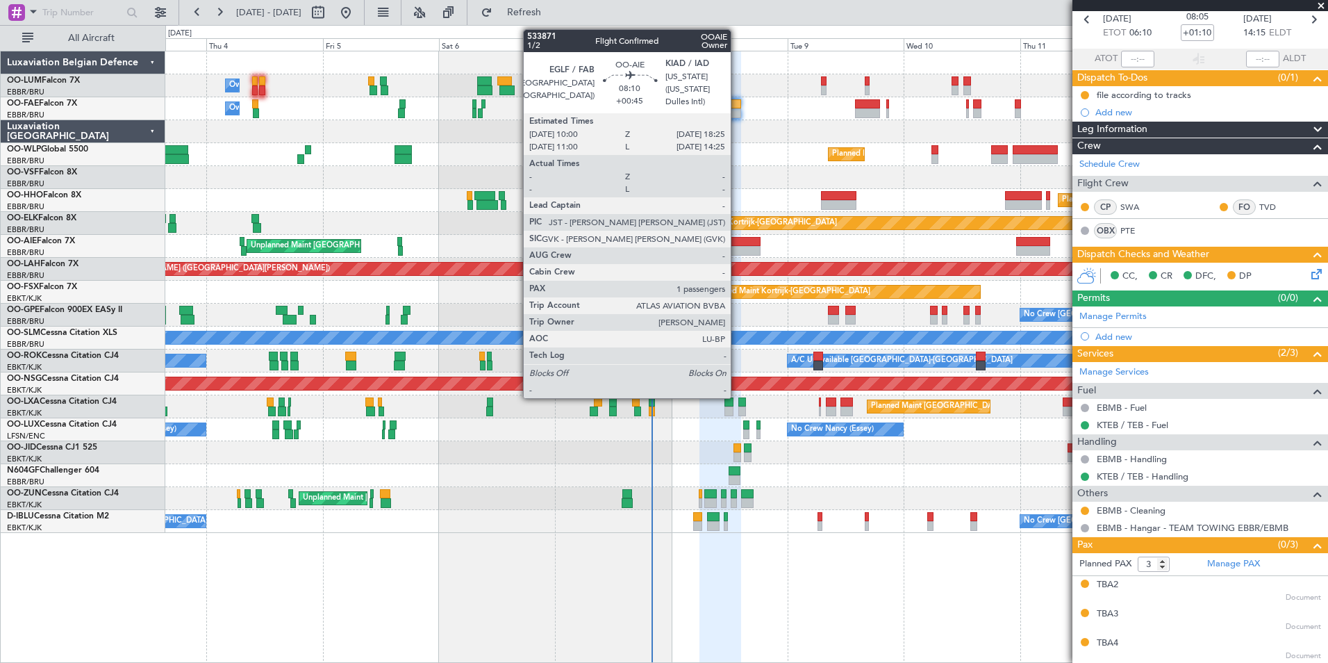
click at [737, 238] on div at bounding box center [739, 242] width 41 height 10
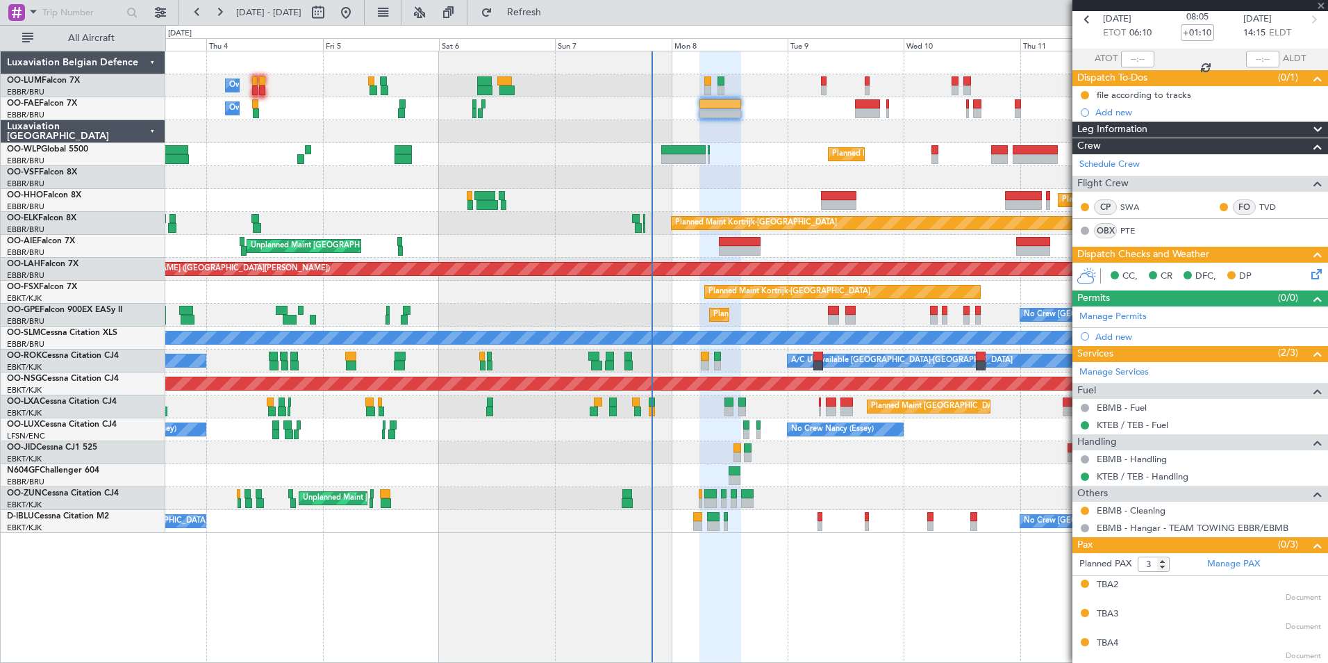
type input "+00:45"
type input "1"
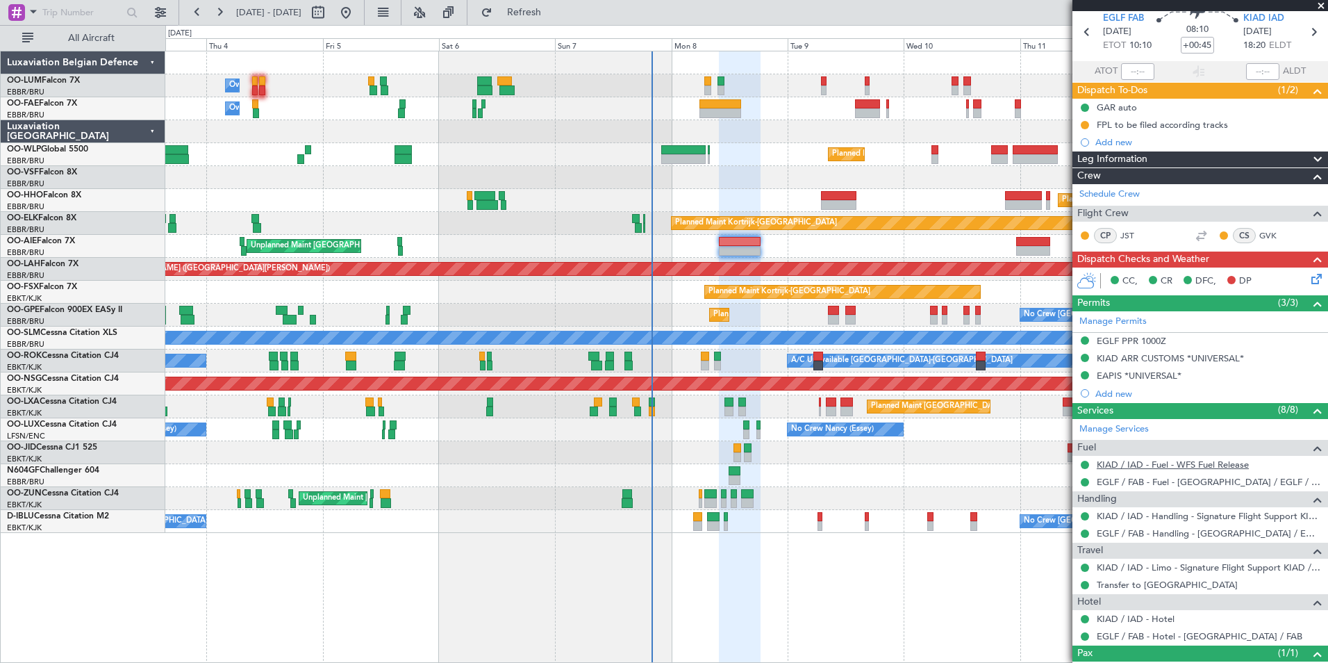
scroll to position [119, 0]
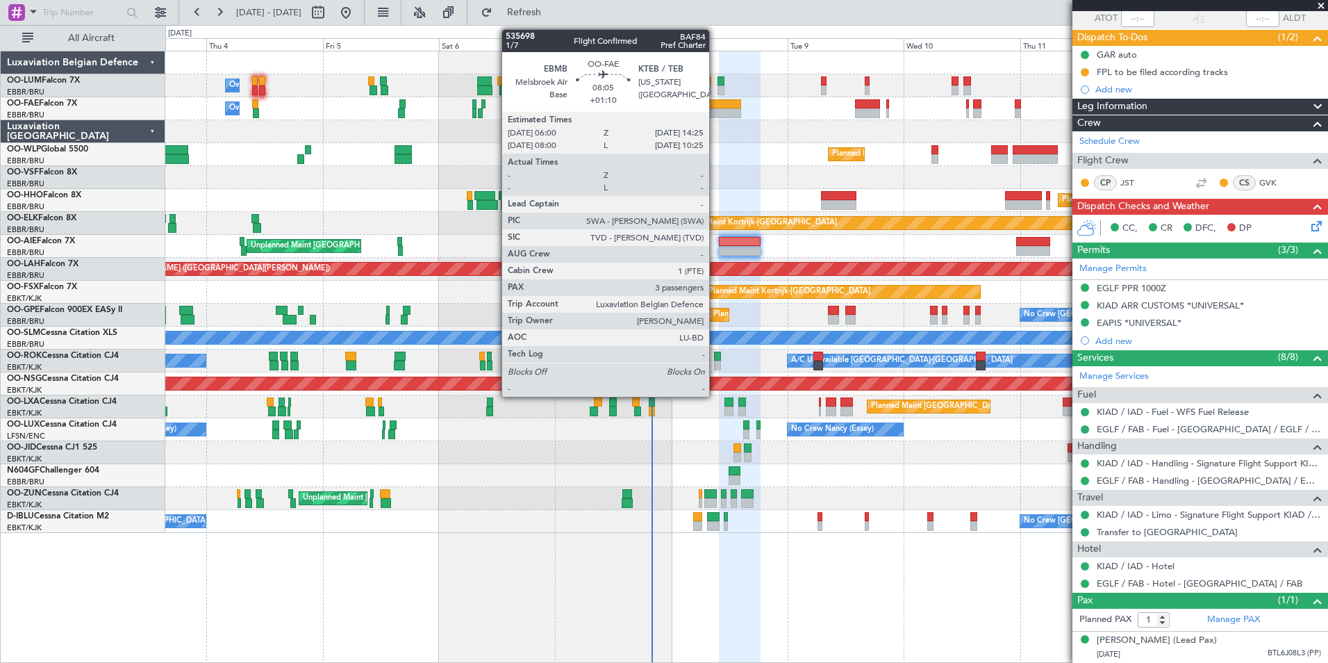
click at [715, 110] on div at bounding box center [719, 113] width 41 height 10
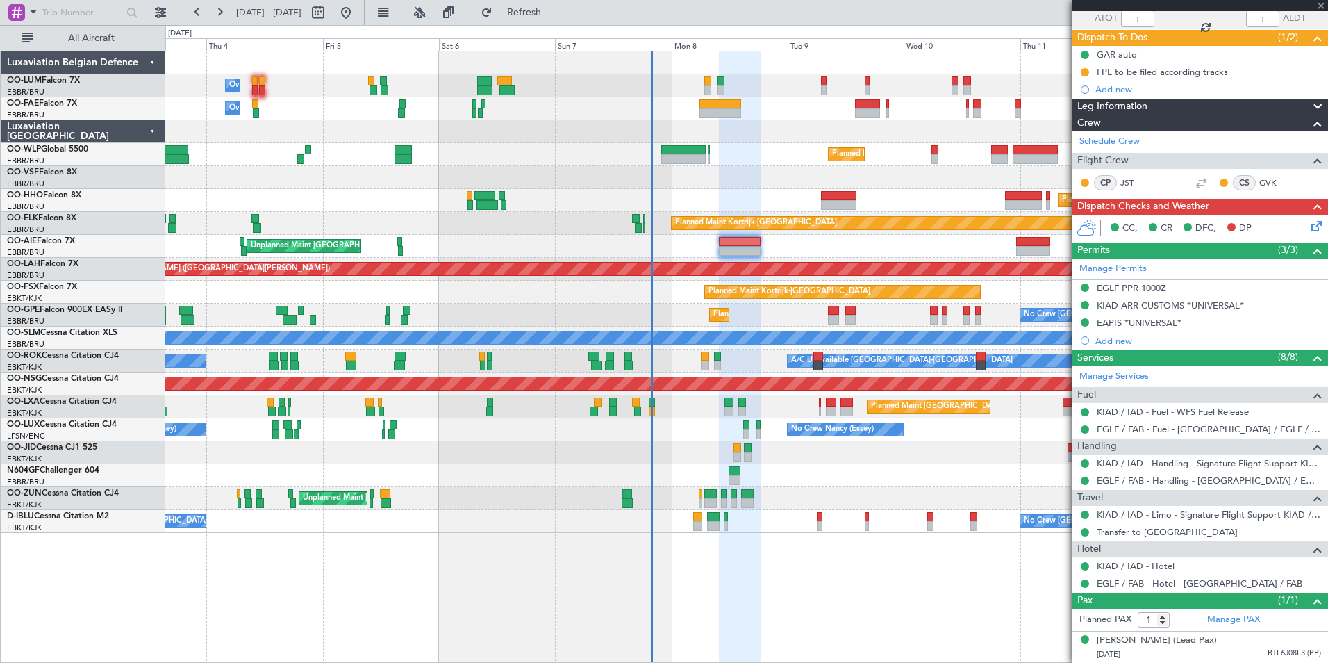
type input "+01:10"
type input "3"
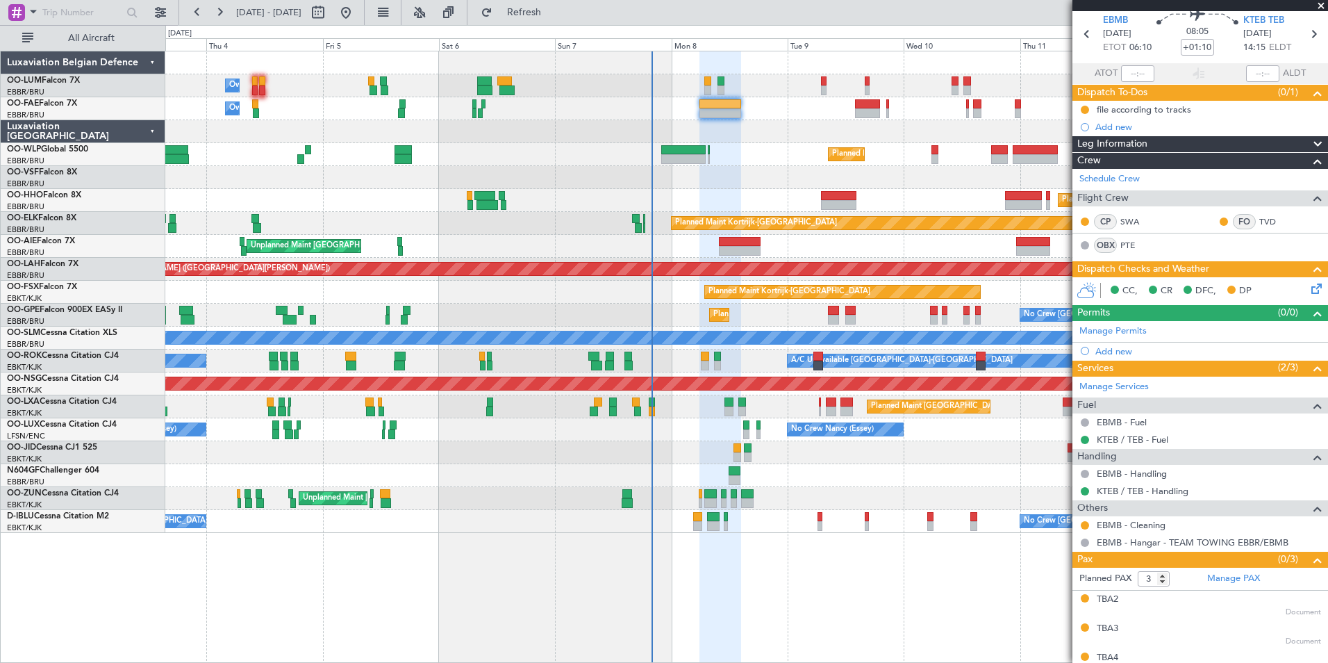
scroll to position [66, 0]
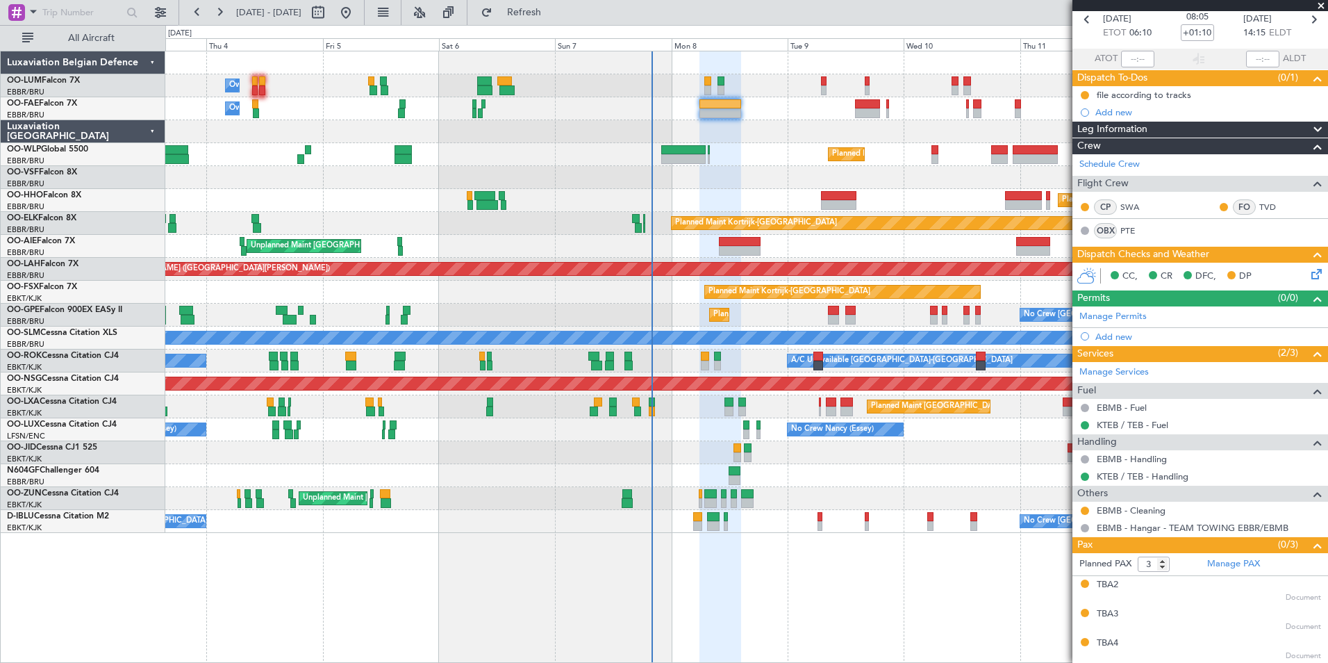
click at [711, 355] on div "A/C Unavailable [GEOGRAPHIC_DATA]-[GEOGRAPHIC_DATA] A/C Unavailable [GEOGRAPHIC…" at bounding box center [746, 360] width 1162 height 23
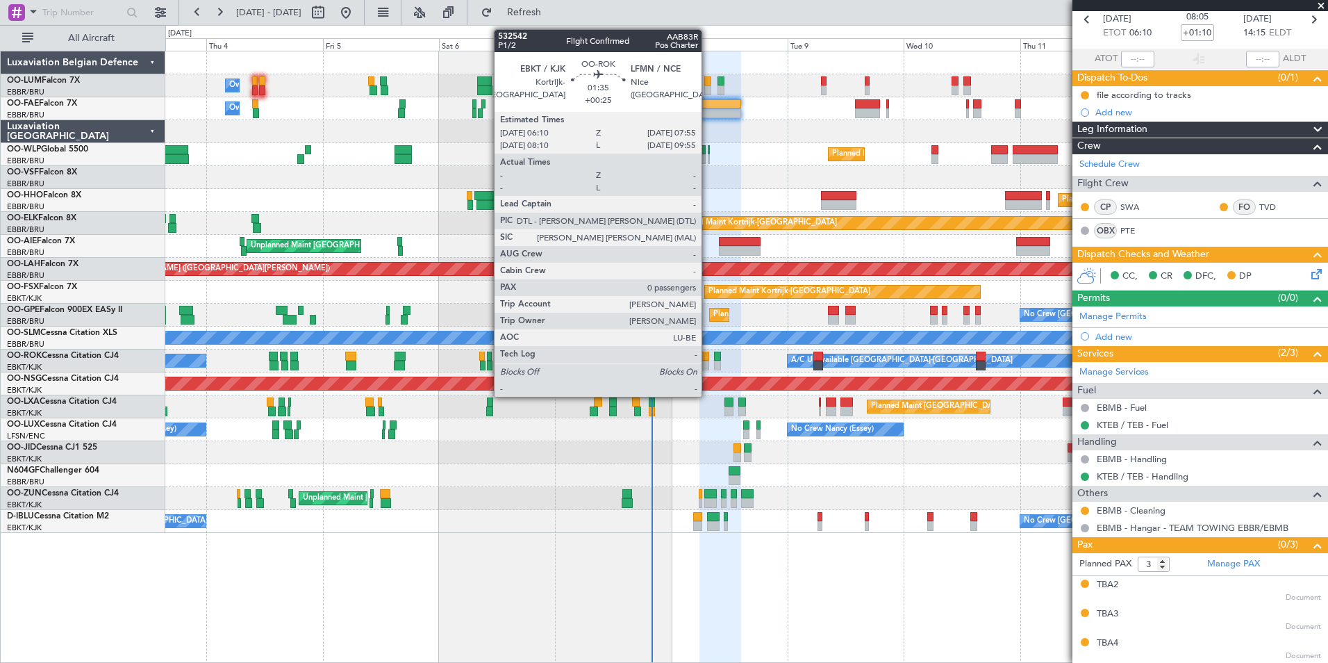
click at [708, 356] on div at bounding box center [705, 356] width 9 height 10
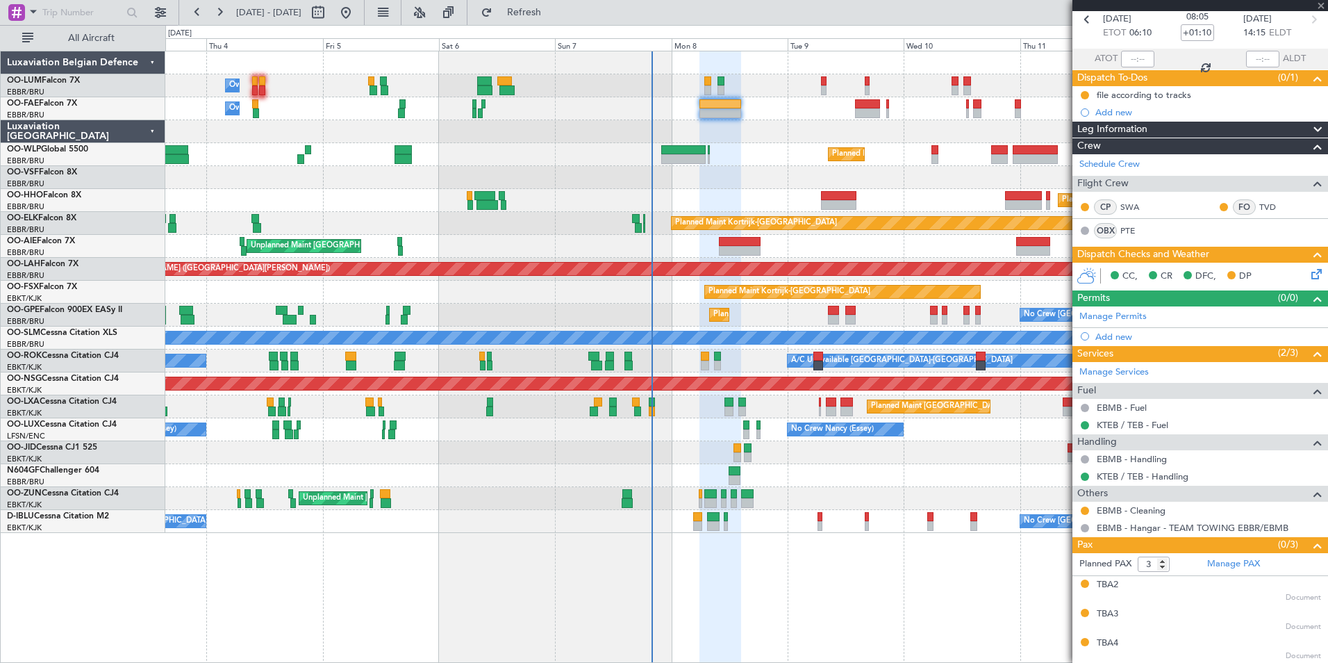
type input "+00:25"
type input "0"
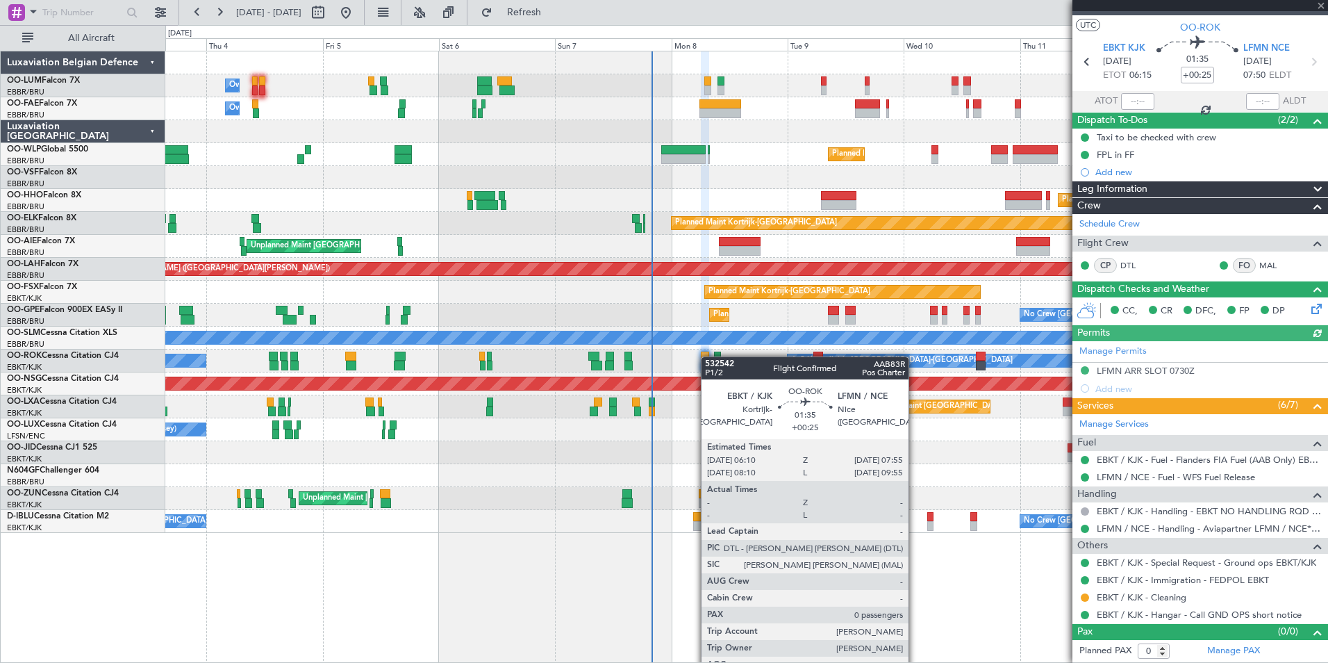
scroll to position [0, 0]
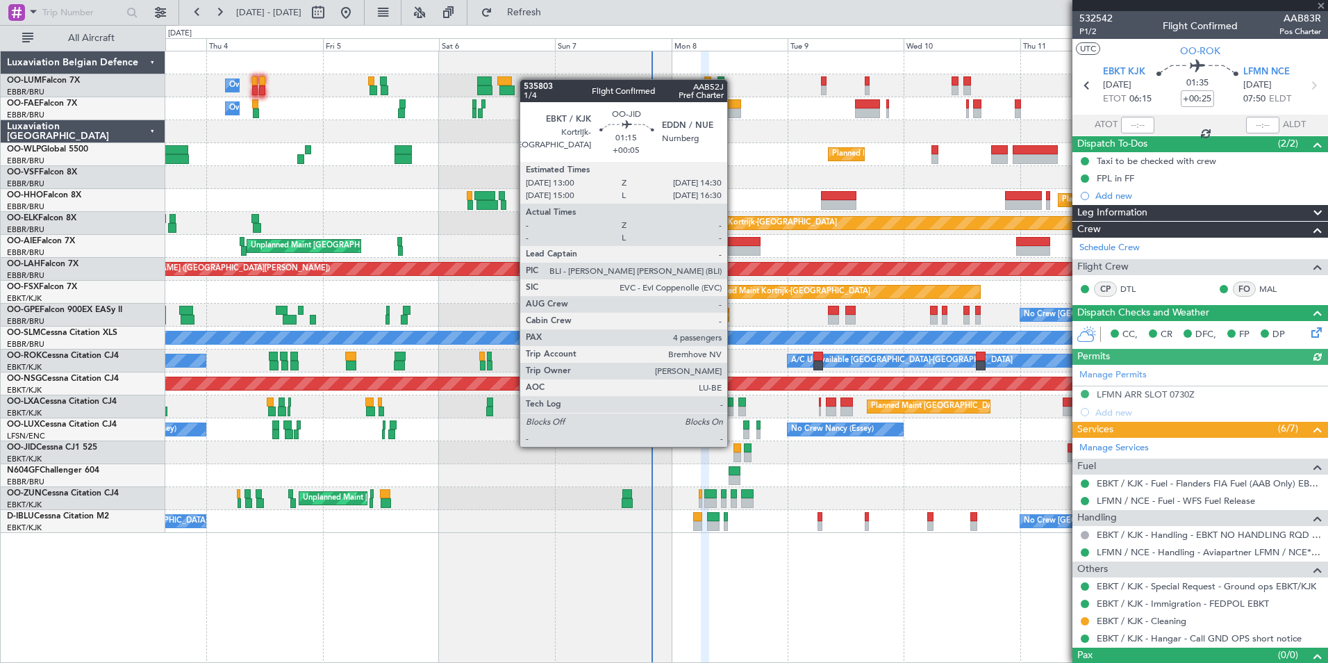
click at [734, 445] on div at bounding box center [738, 448] width 8 height 10
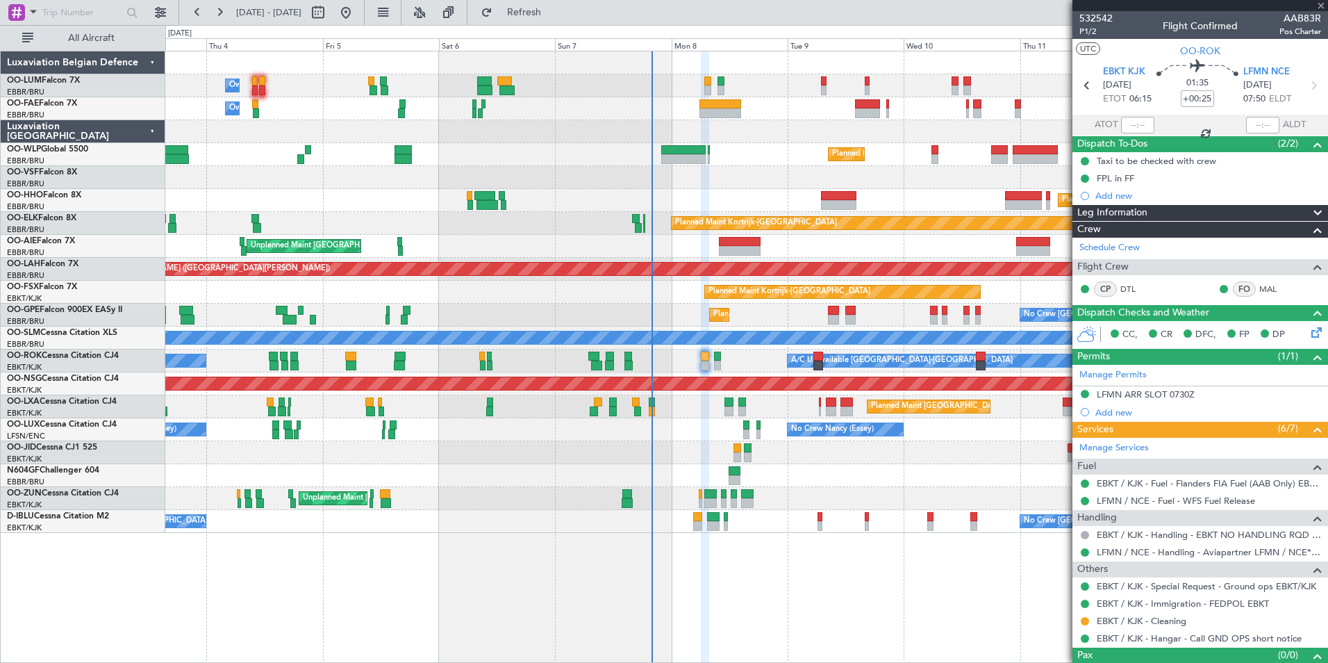
type input "+00:05"
type input "4"
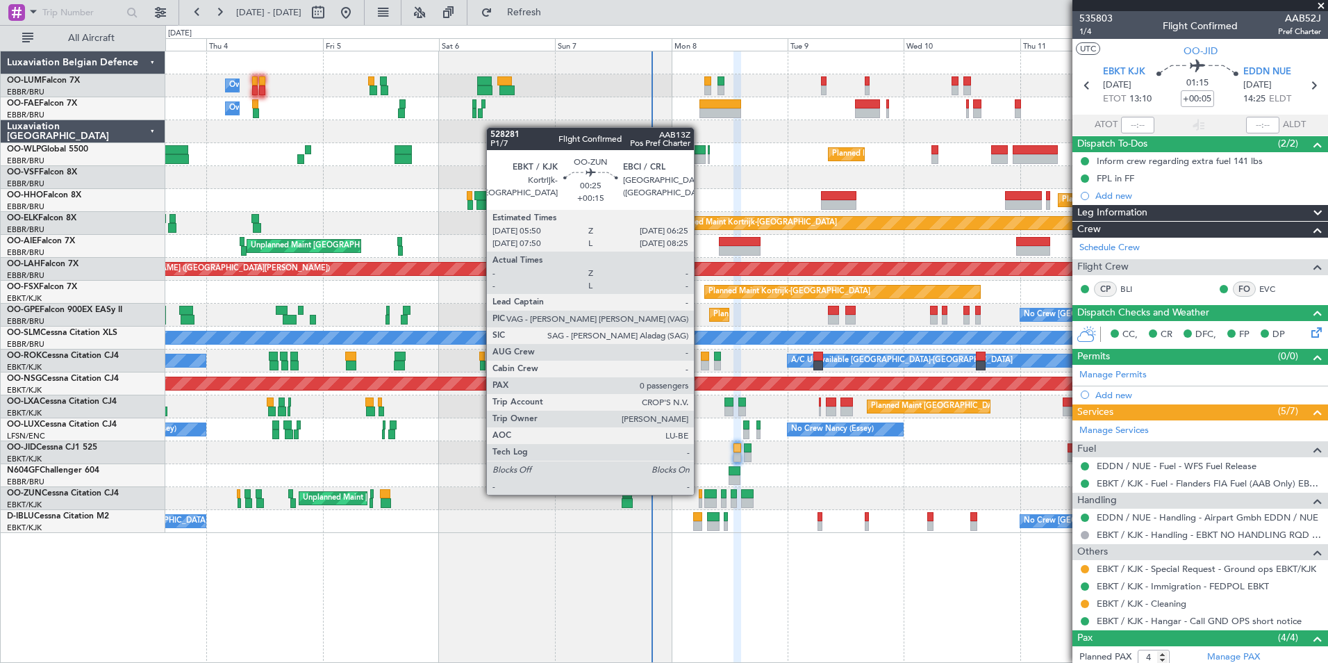
click at [700, 493] on div at bounding box center [700, 494] width 3 height 10
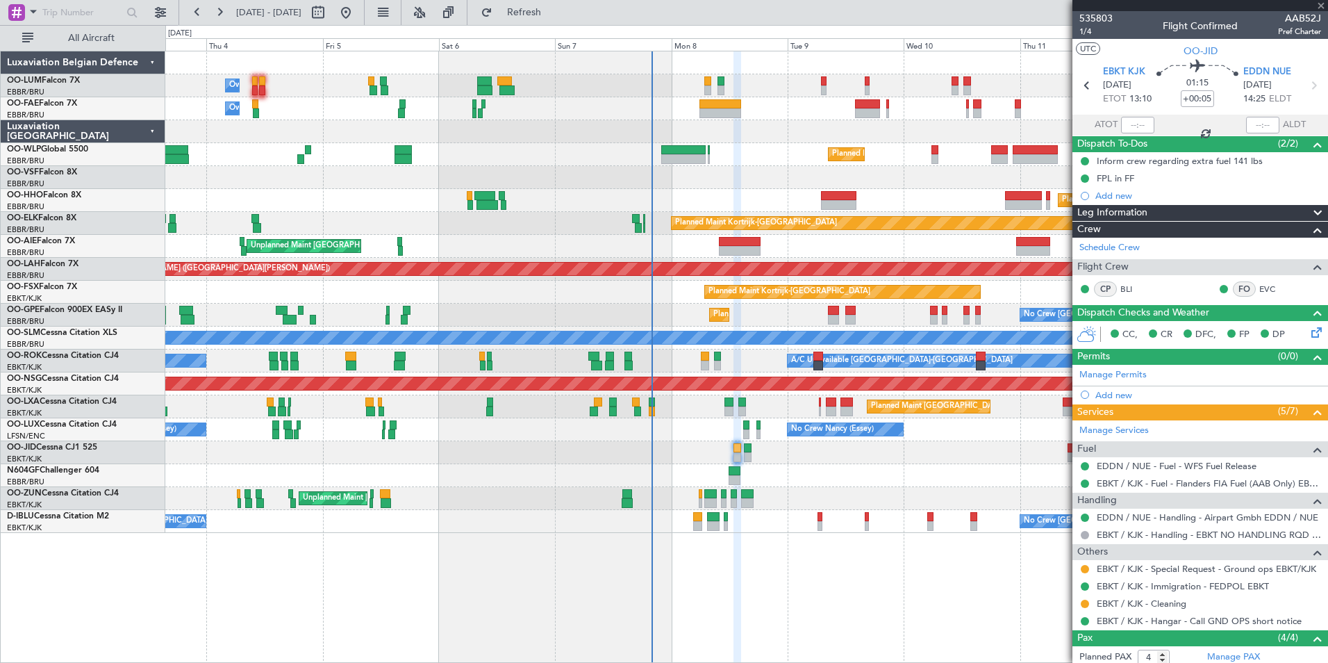
type input "+00:15"
type input "0"
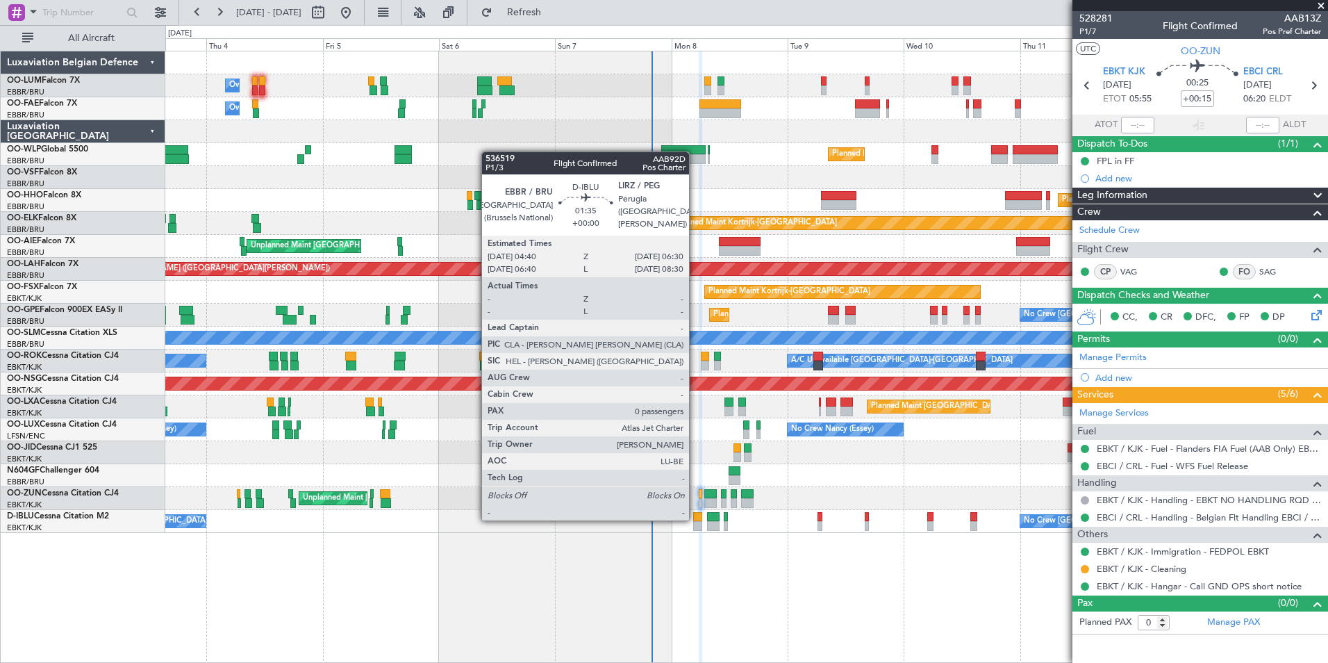
click at [695, 519] on div at bounding box center [697, 517] width 9 height 10
